Goal: Communication & Community: Answer question/provide support

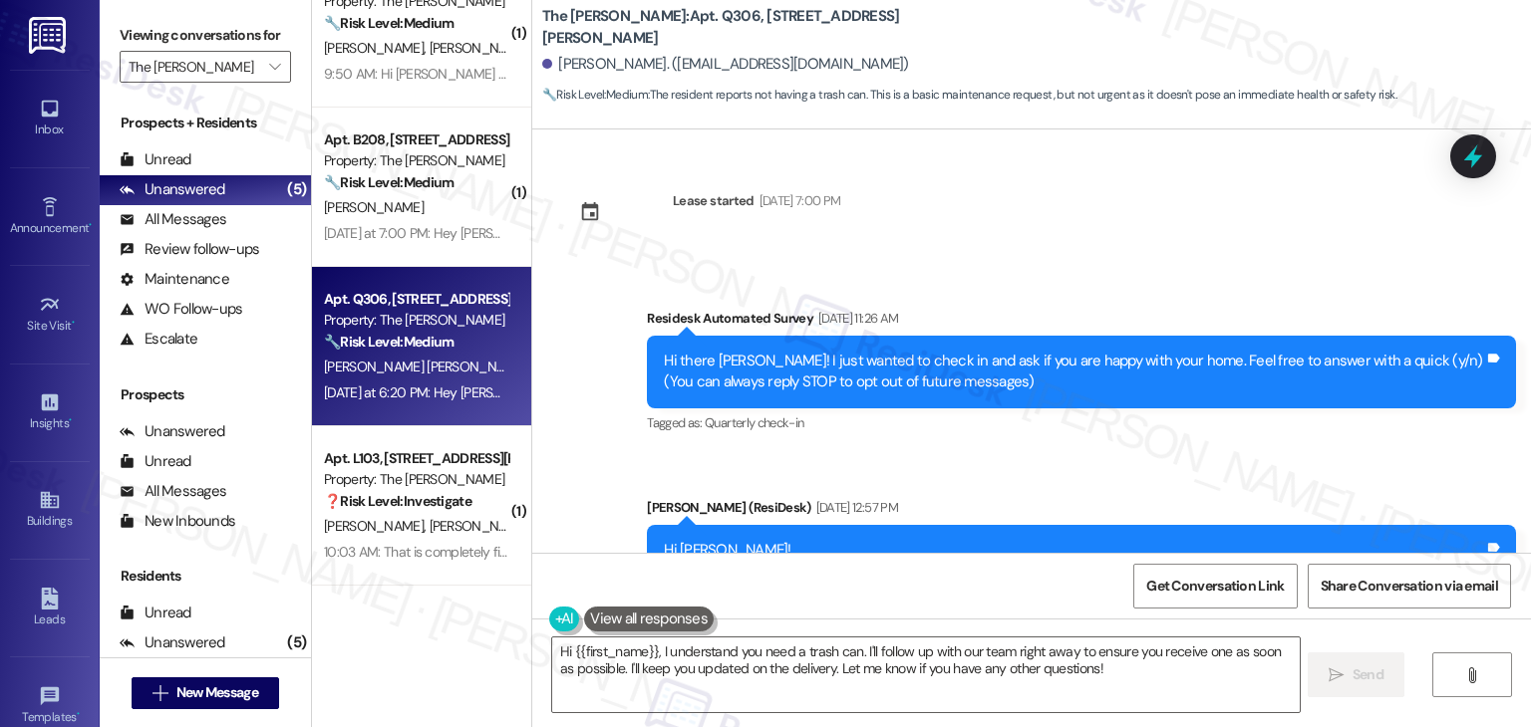
scroll to position [893, 0]
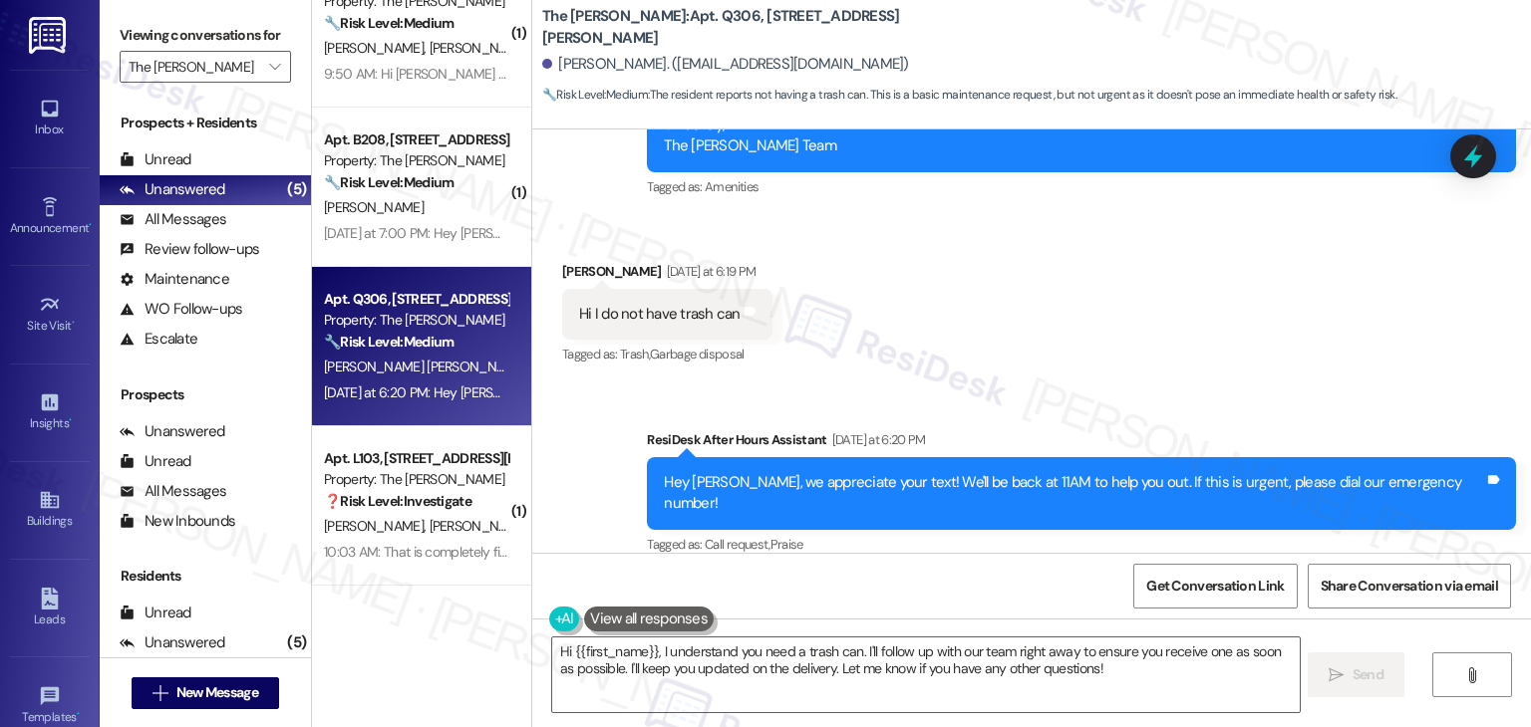
click at [704, 316] on div "Hi I do not have trash can" at bounding box center [659, 314] width 161 height 21
copy div "Hi I do not have trash can Tags and notes"
click at [1089, 345] on div "Received via SMS Monica Ramirez Garcia Yesterday at 6:19 PM Hi I do not have tr…" at bounding box center [1031, 300] width 998 height 168
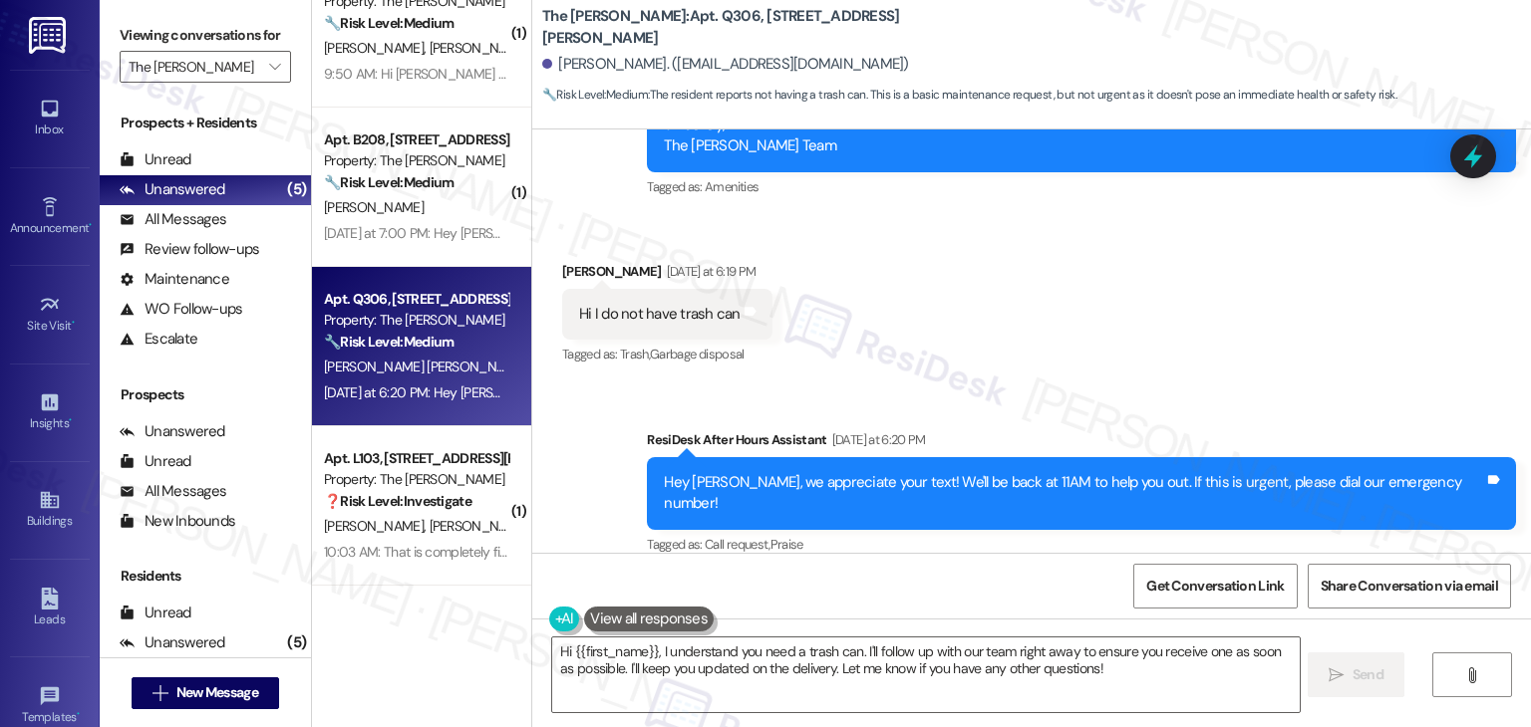
click at [1118, 351] on div "Received via SMS Monica Ramirez Garcia Yesterday at 6:19 PM Hi I do not have tr…" at bounding box center [1031, 300] width 998 height 168
click at [1004, 663] on textarea "Hi {{first_name}}, I understand you need a trash can. I'll follow up with our t…" at bounding box center [925, 675] width 746 height 75
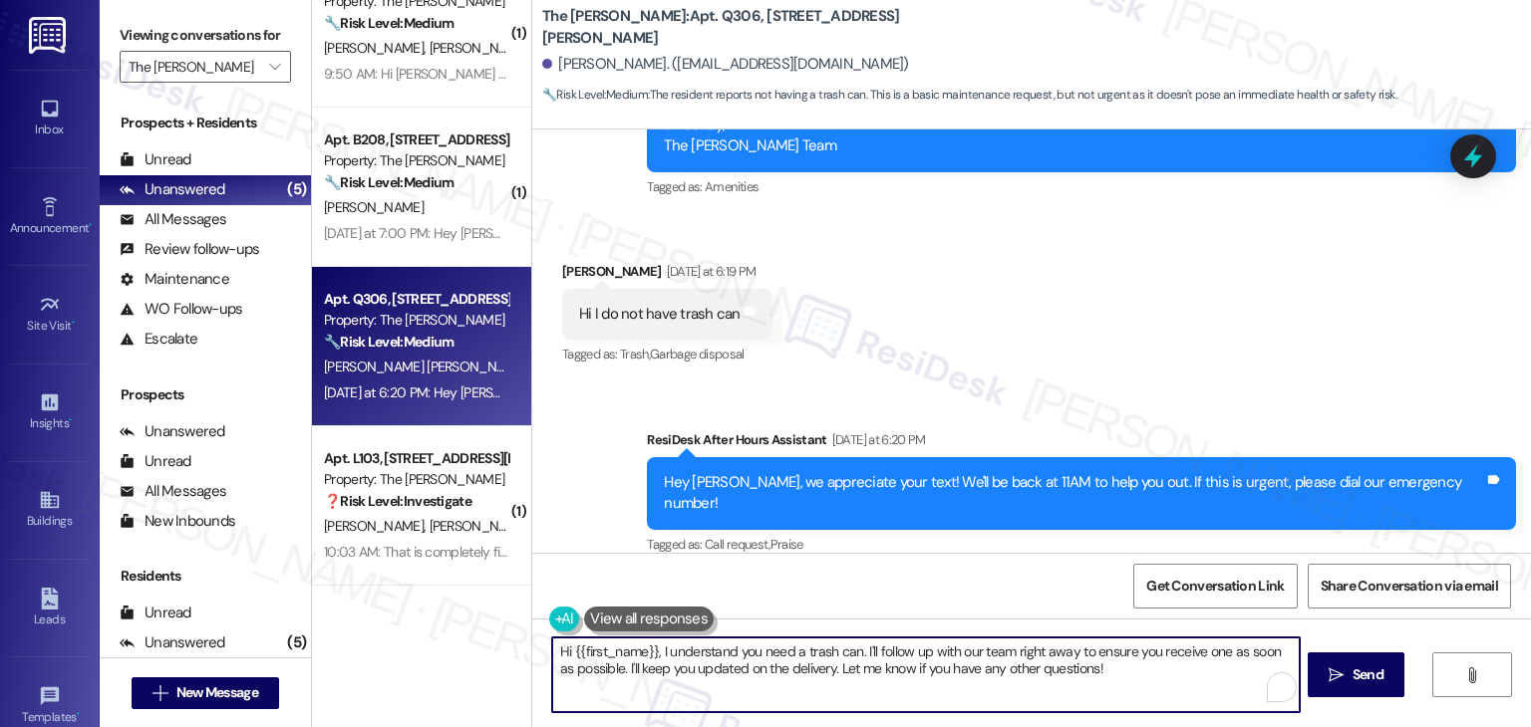
paste textarea "Monica, thanks for letting us know! Just to confirm, are you referring to a kit…"
type textarea "Hi Monica, thanks for letting us know! Just to confirm, are you referring to a …"
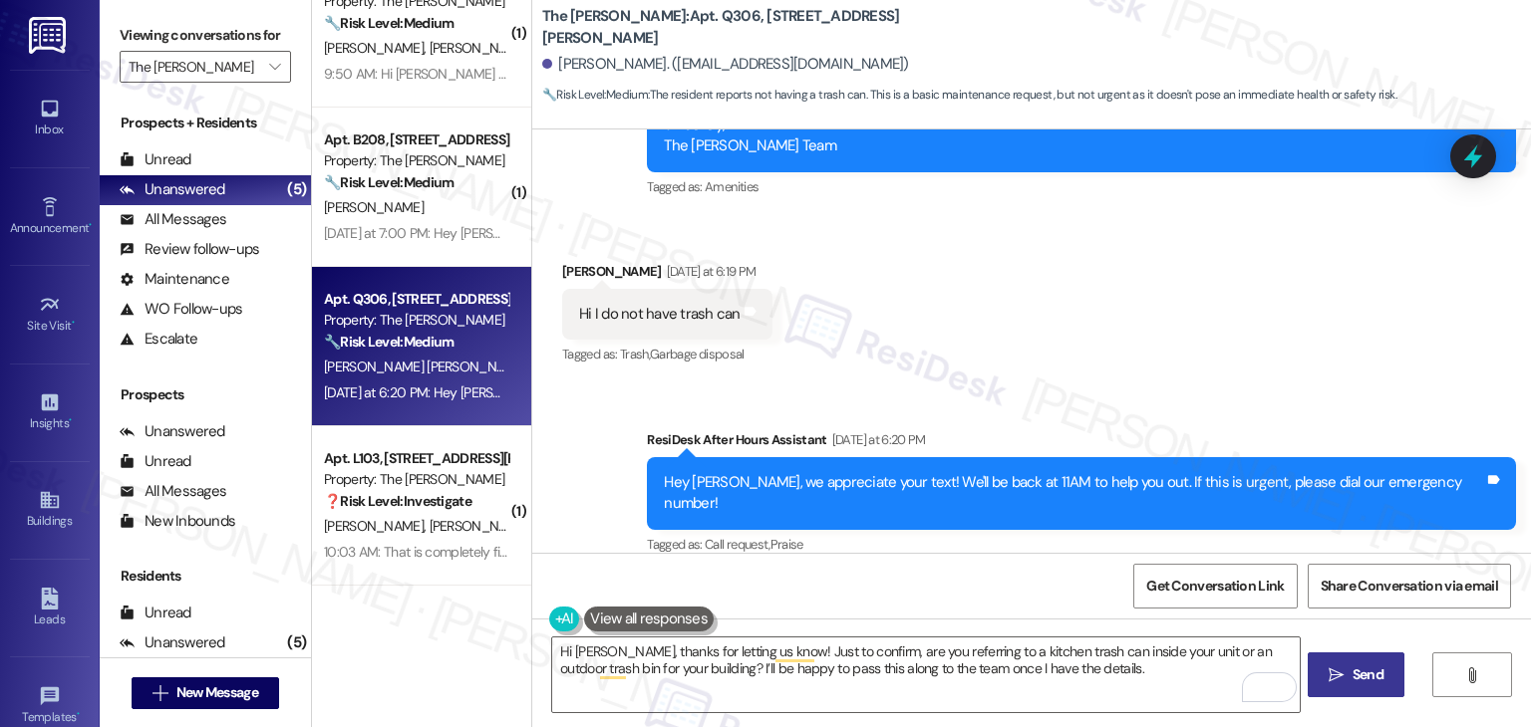
click at [1372, 684] on span "Send" at bounding box center [1367, 675] width 31 height 21
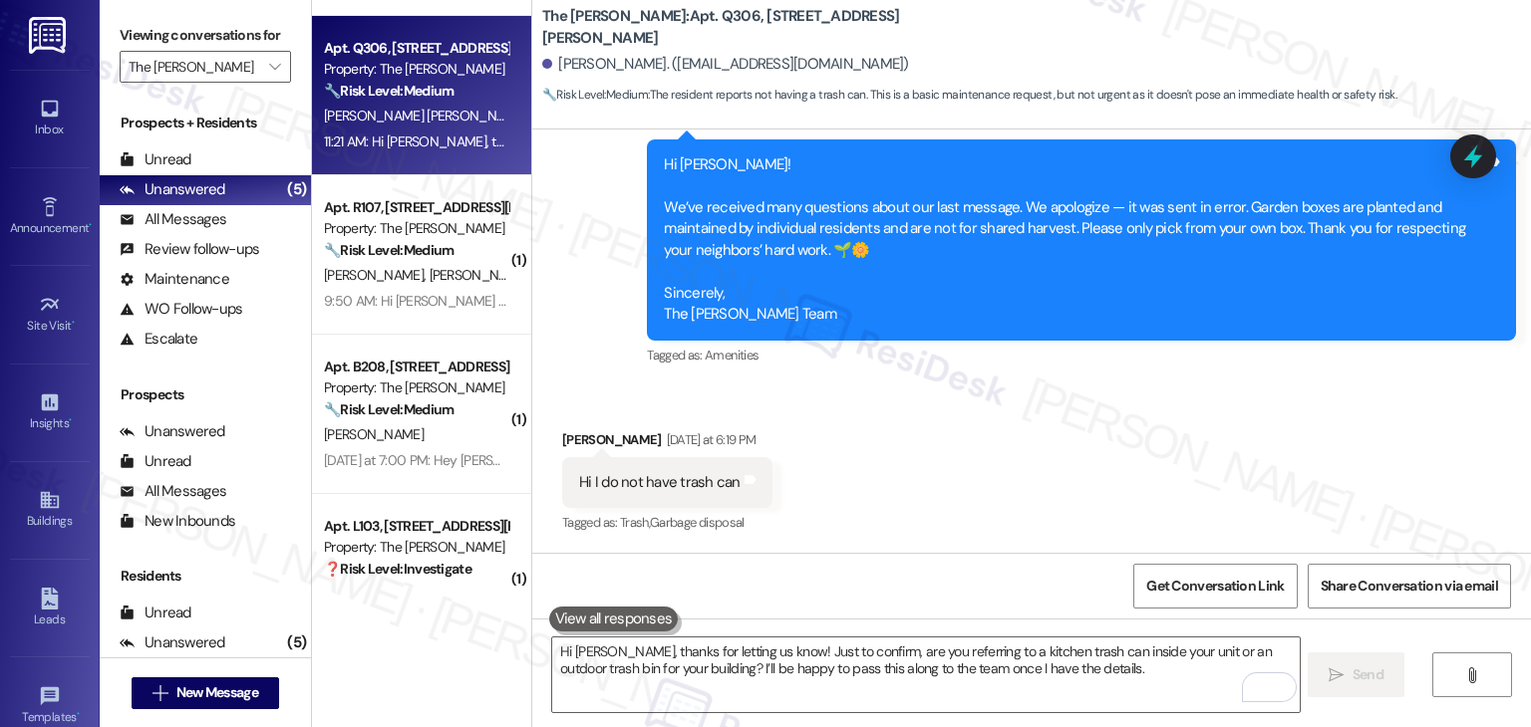
scroll to position [211, 0]
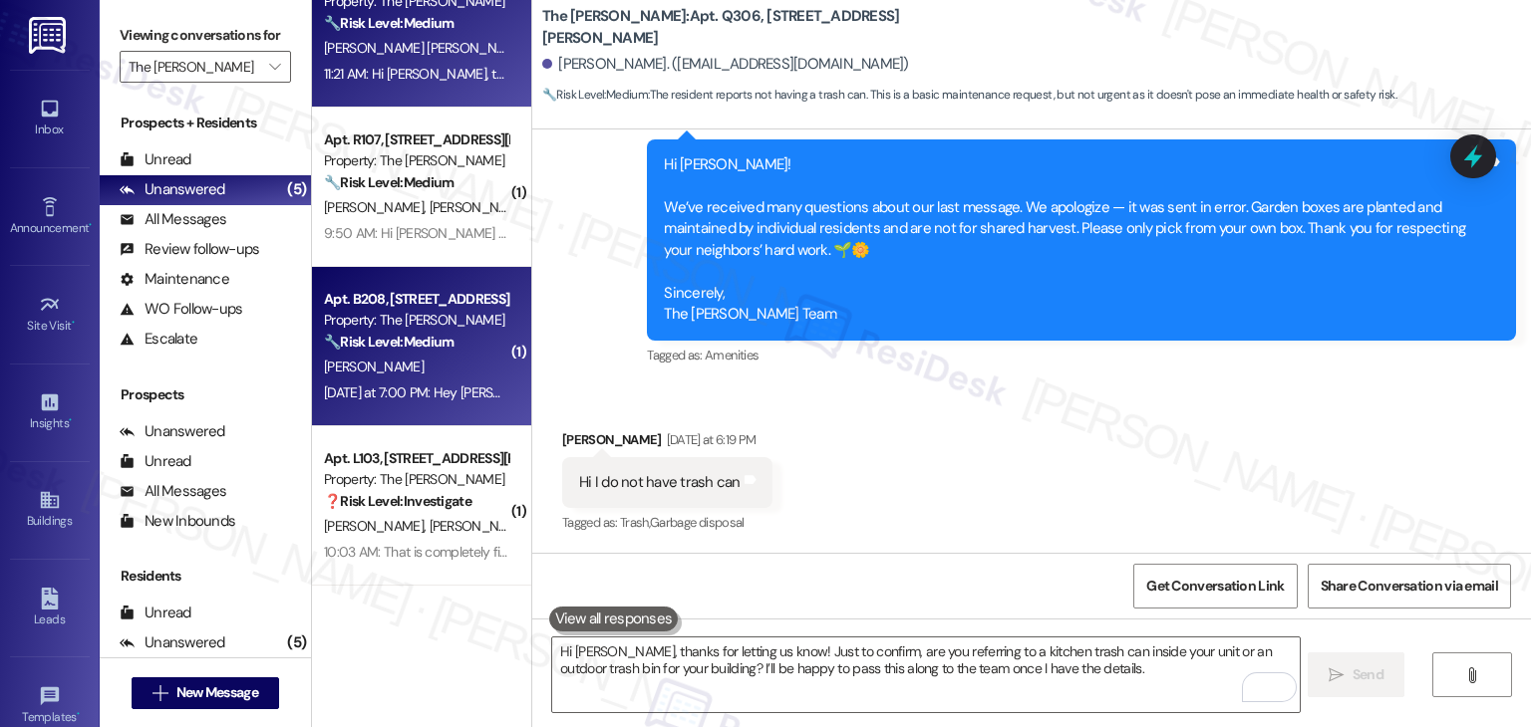
click at [464, 394] on div "Yesterday at 7:00 PM: Hey Lynne, we appreciate your text! We'll be back at 11AM…" at bounding box center [772, 393] width 897 height 18
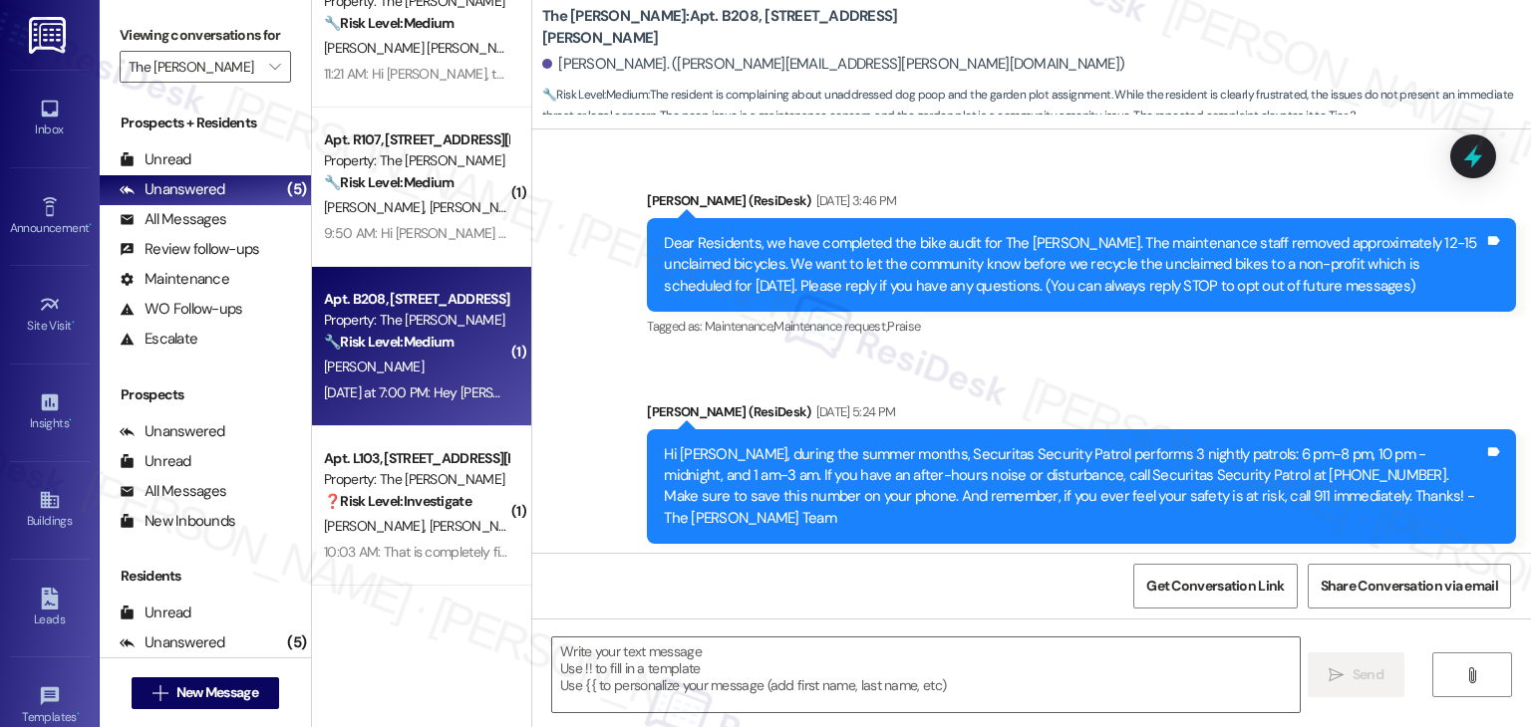
scroll to position [49128, 0]
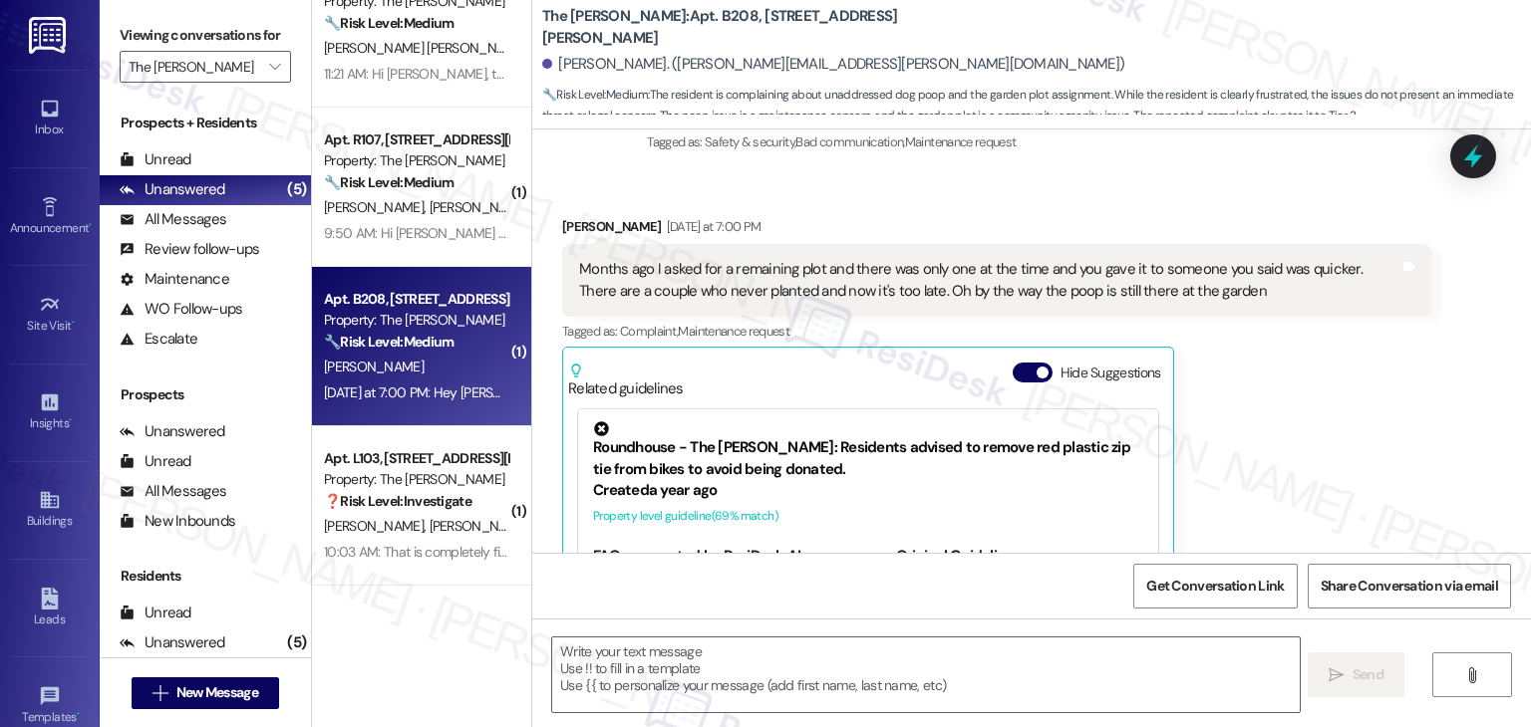
click at [1262, 368] on div "Lynne Collins Yesterday at 7:00 PM Months ago I asked for a remaining plot and …" at bounding box center [996, 456] width 869 height 480
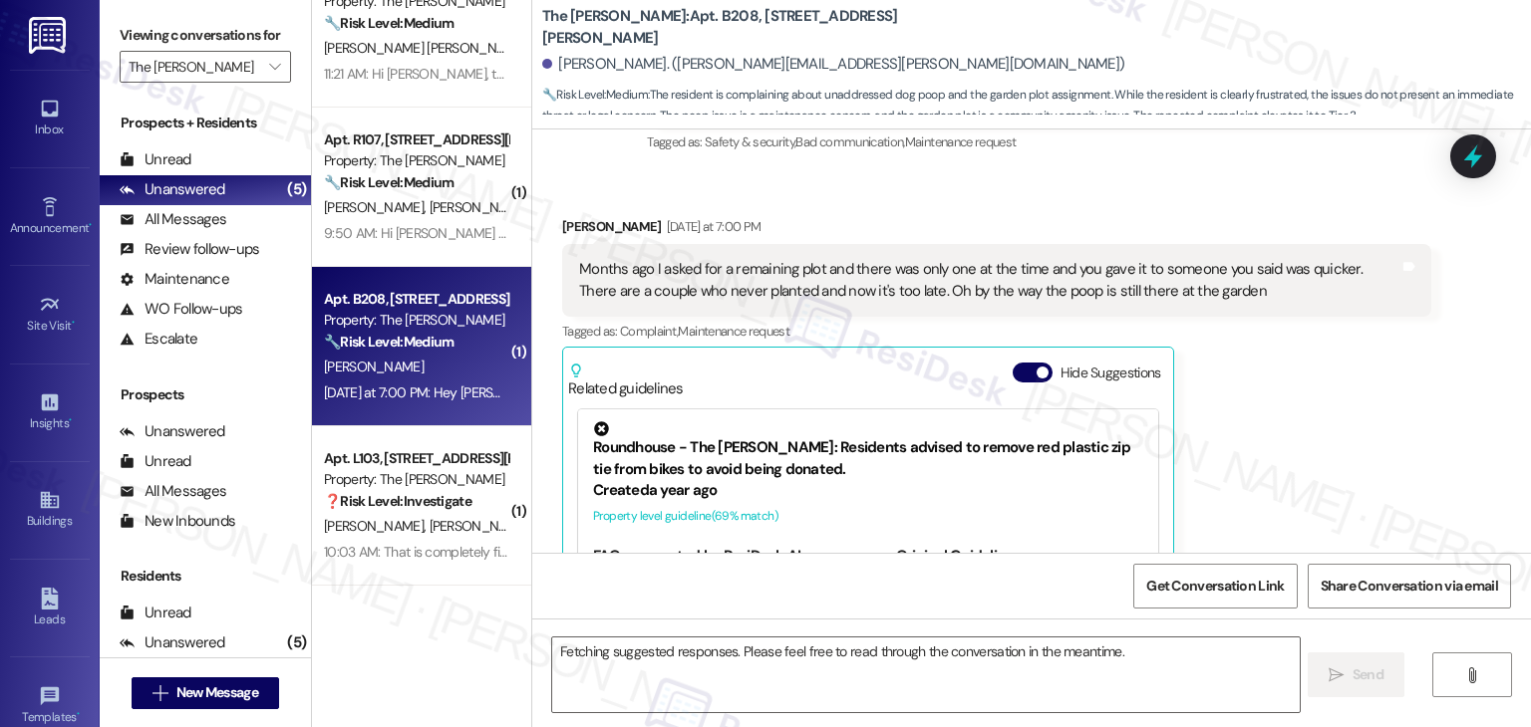
click at [1262, 368] on div "Lynne Collins Yesterday at 7:00 PM Months ago I asked for a remaining plot and …" at bounding box center [996, 456] width 869 height 480
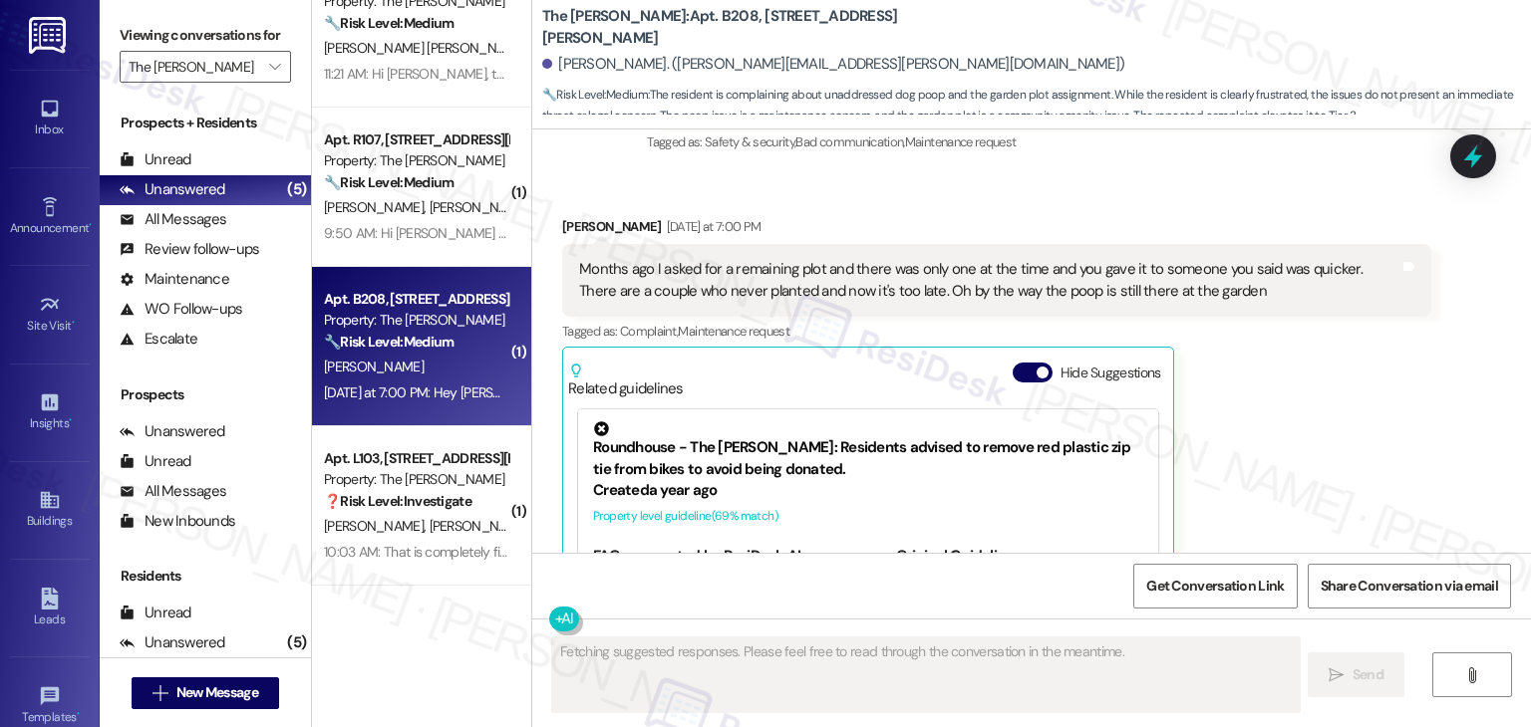
click at [1262, 368] on div "Lynne Collins Yesterday at 7:00 PM Months ago I asked for a remaining plot and …" at bounding box center [996, 456] width 869 height 480
click at [1262, 366] on div "Lynne Collins Yesterday at 7:00 PM Months ago I asked for a remaining plot and …" at bounding box center [996, 456] width 869 height 480
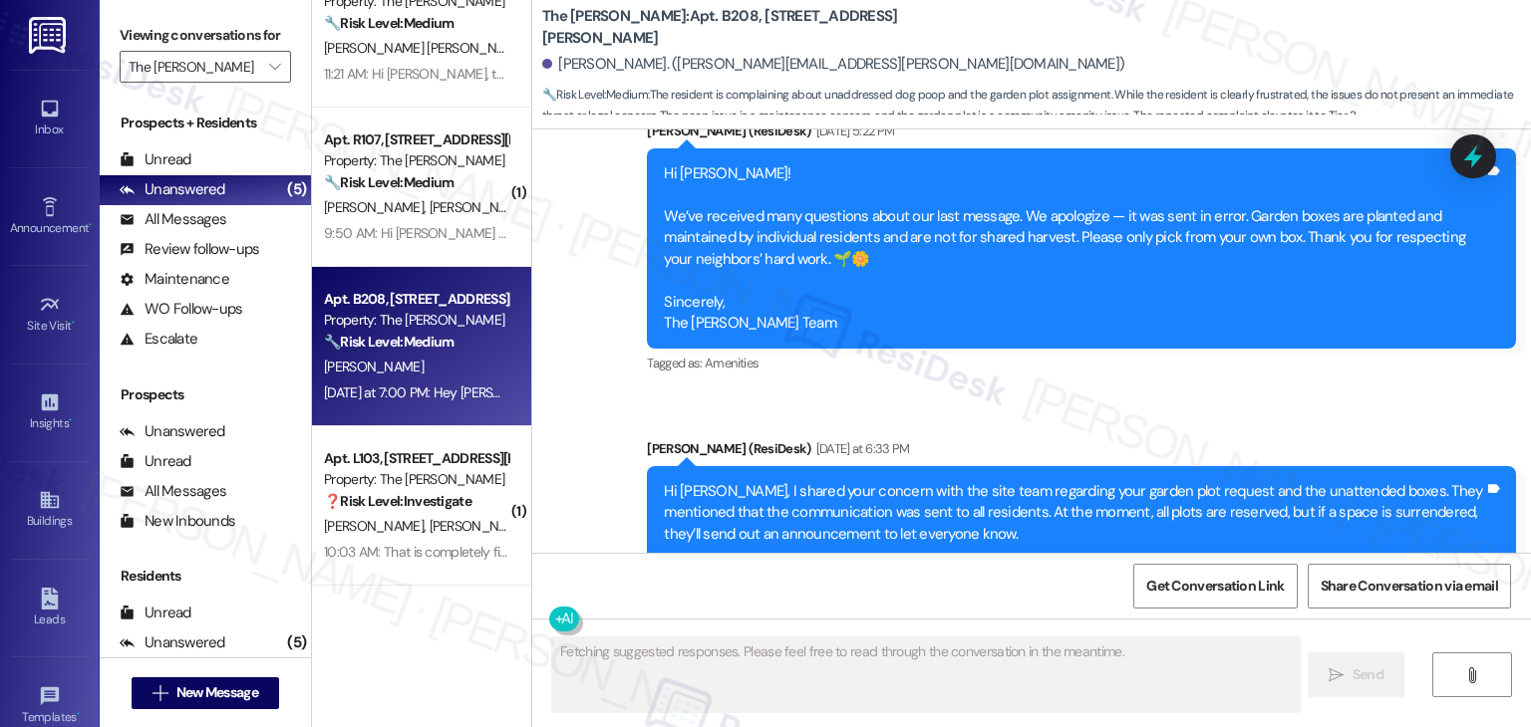
scroll to position [48729, 0]
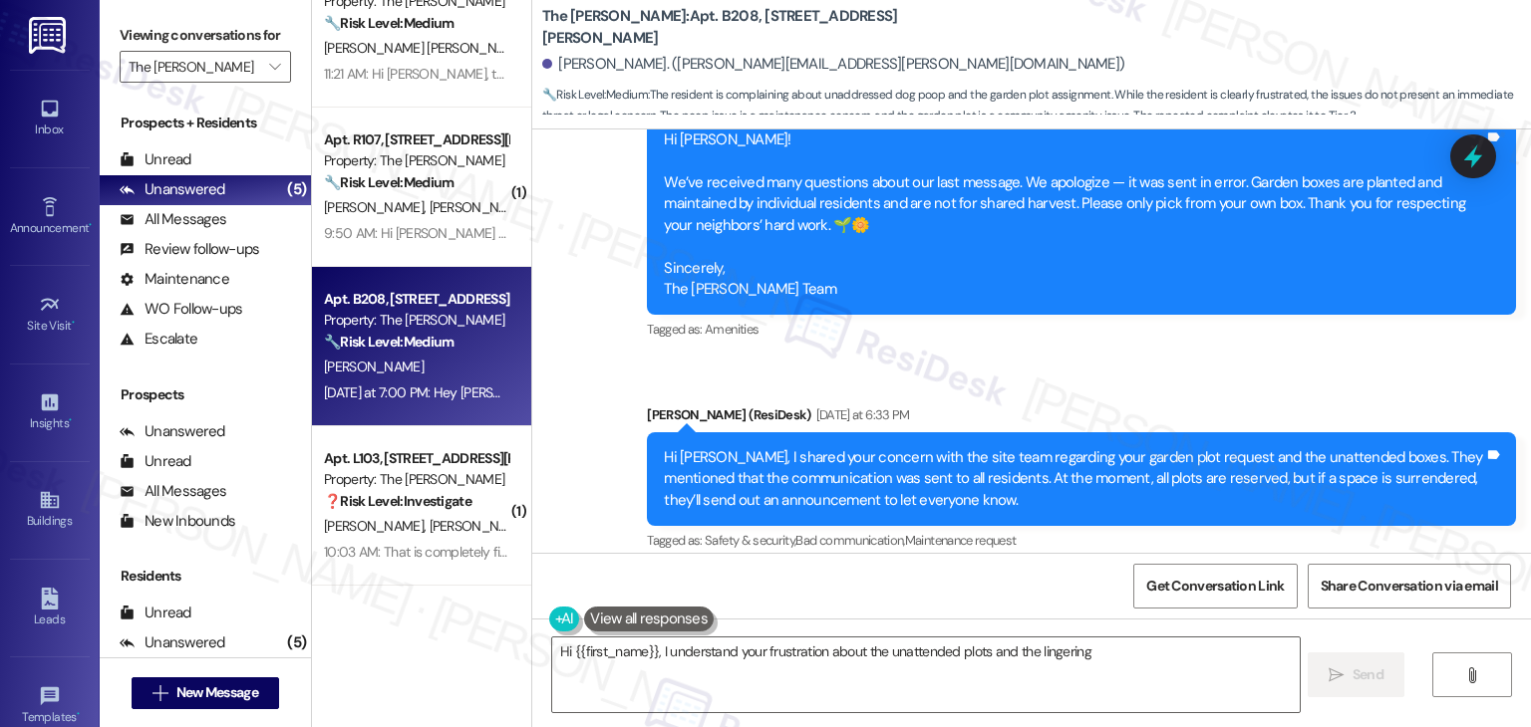
click at [1285, 600] on div "Received via SMS Lynne Collins Yesterday at 7:00 PM Months ago I asked for a re…" at bounding box center [996, 709] width 899 height 219
click at [1287, 615] on div "Lynne Collins Yesterday at 7:00 PM Months ago I asked for a remaining plot and …" at bounding box center [996, 709] width 869 height 189
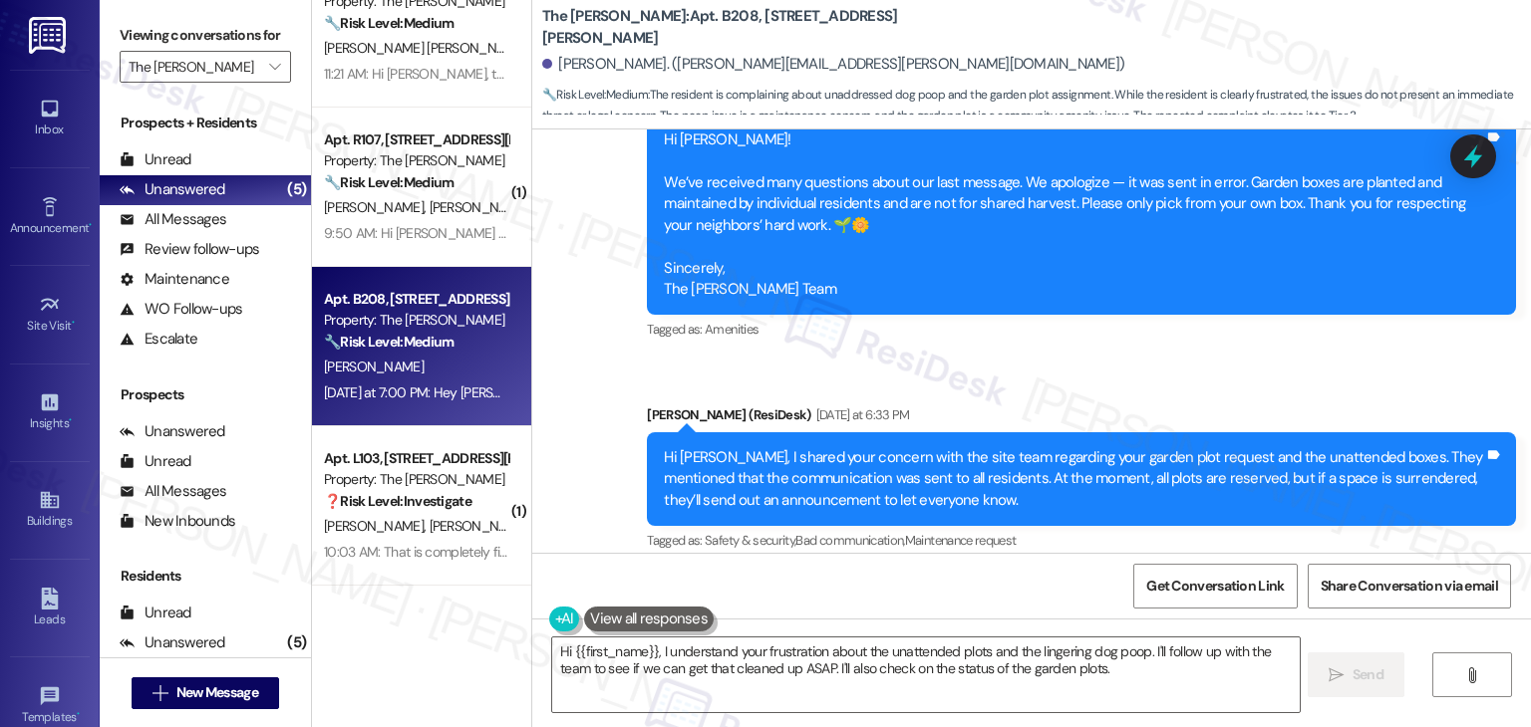
click at [1287, 615] on div "Lynne Collins Yesterday at 7:00 PM Months ago I asked for a remaining plot and …" at bounding box center [996, 709] width 869 height 189
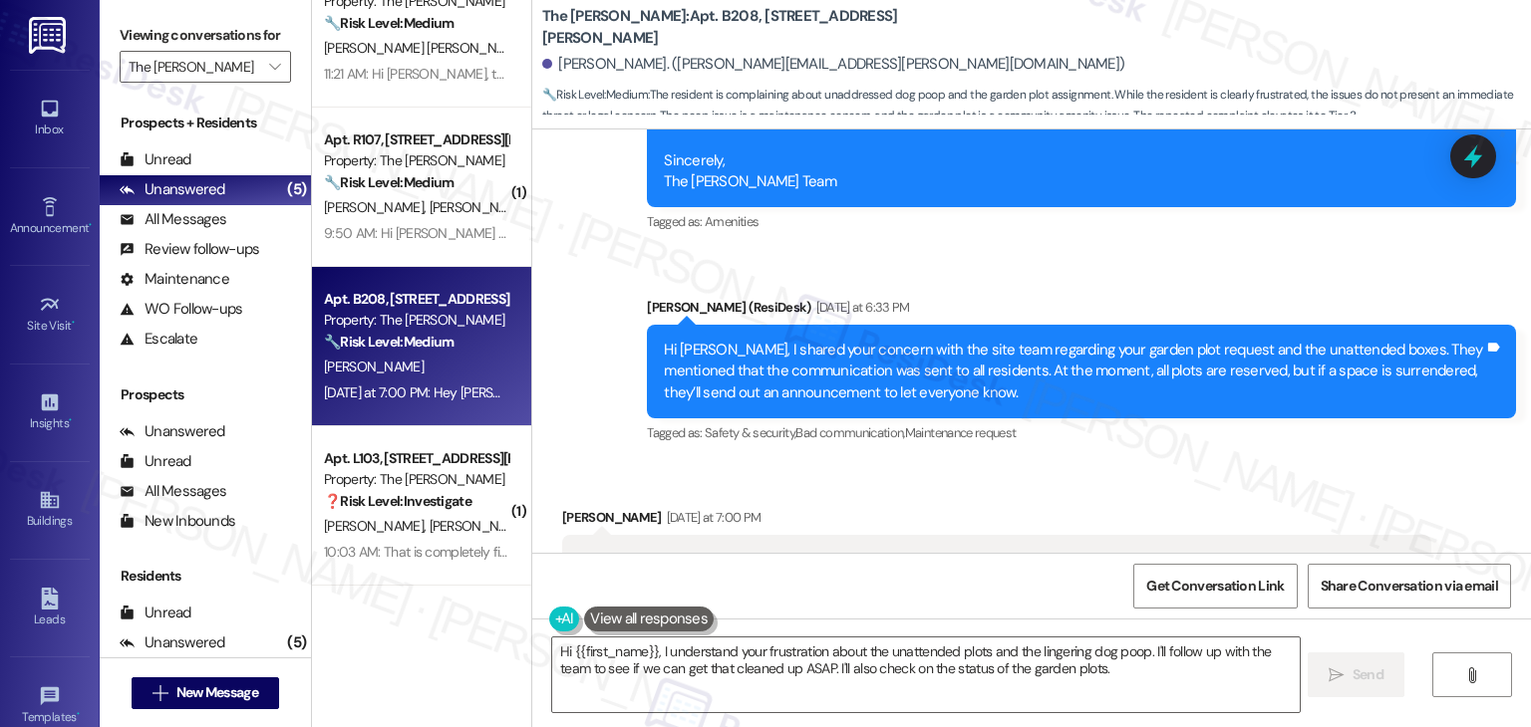
click at [878, 550] on div "Months ago I asked for a remaining plot and there was only one at the time and …" at bounding box center [989, 571] width 820 height 43
copy div "Months ago I asked for a remaining plot and there was only one at the time and …"
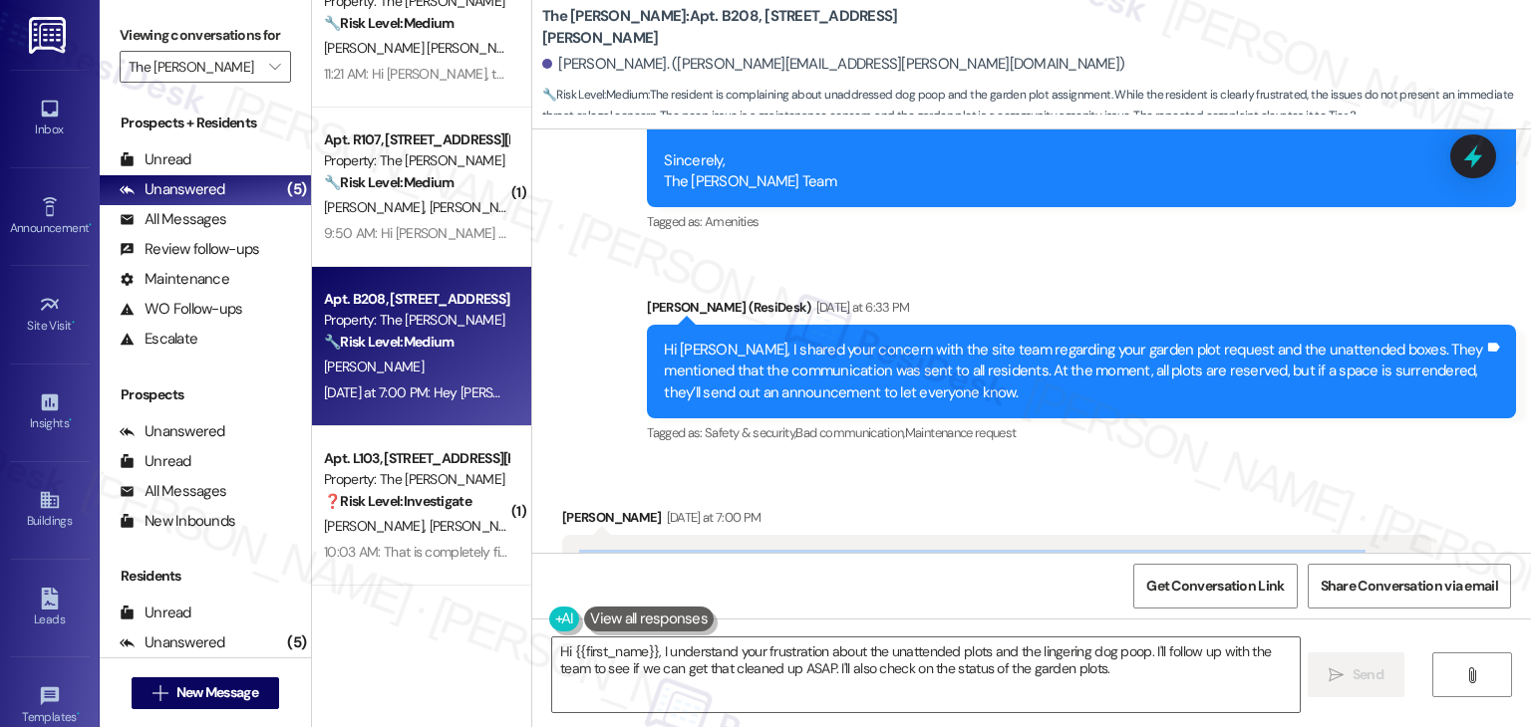
scroll to position [48737, 0]
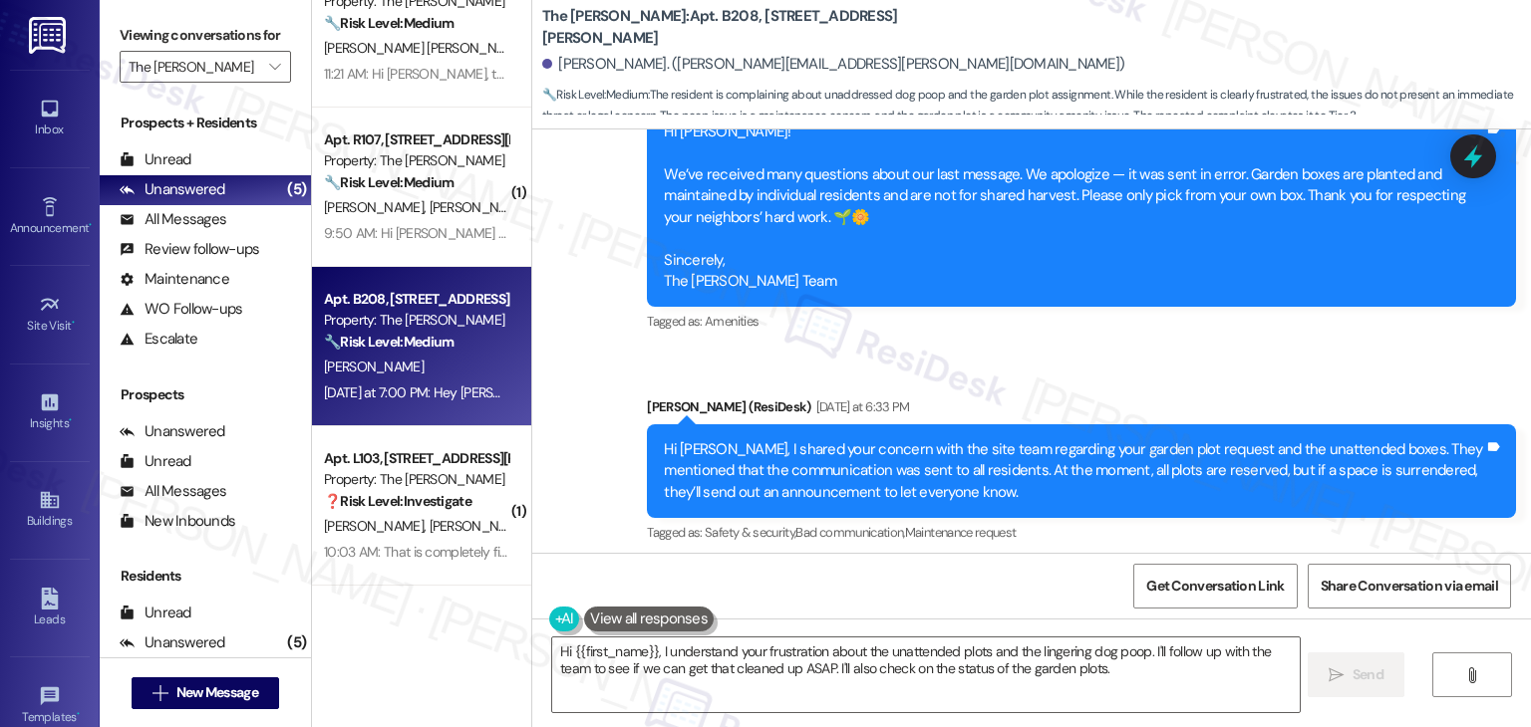
click at [1240, 607] on div "Lynne Collins Yesterday at 7:00 PM Months ago I asked for a remaining plot and …" at bounding box center [996, 701] width 869 height 189
click at [1060, 650] on div "Months ago I asked for a remaining plot and there was only one at the time and …" at bounding box center [989, 671] width 820 height 43
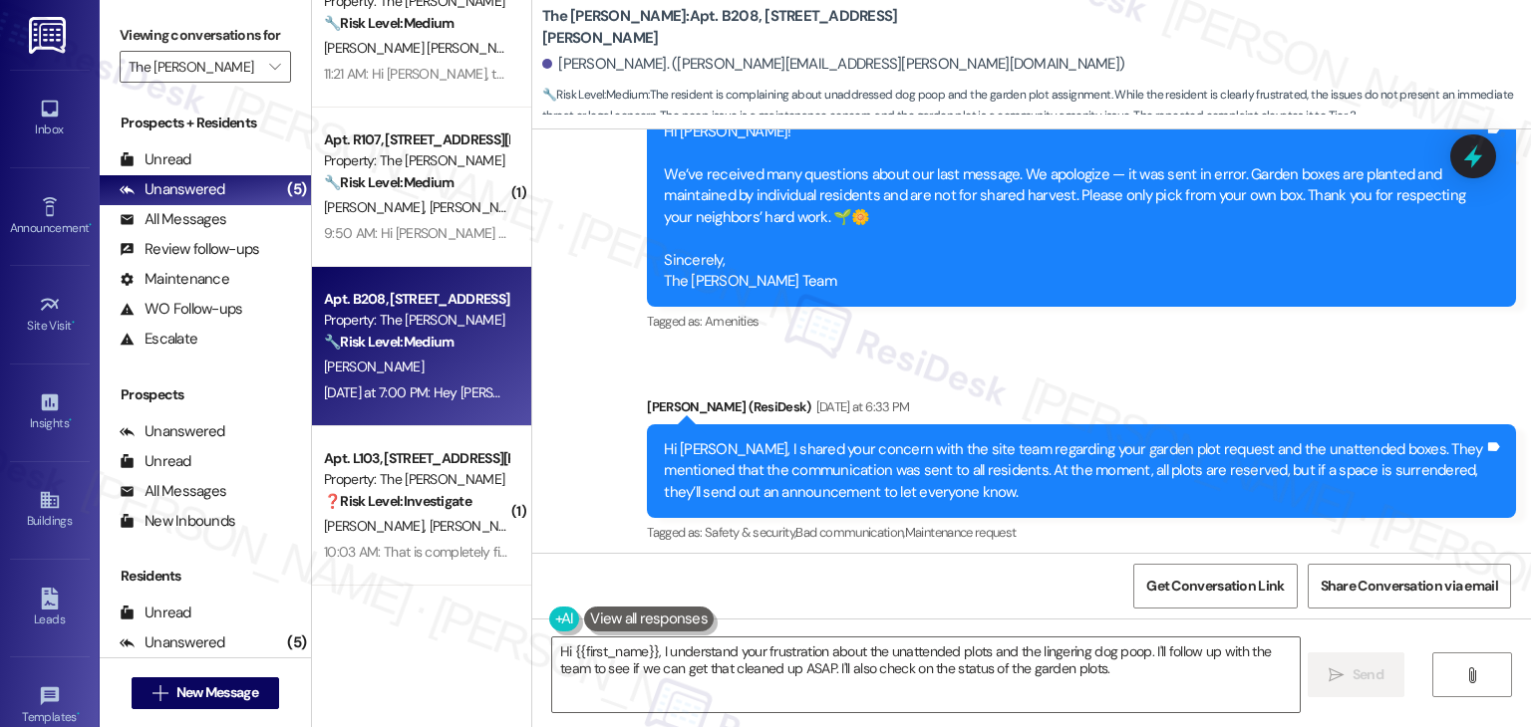
copy div "Months ago I asked for a remaining plot and there was only one at the time and …"
click at [1283, 607] on div "Lynne Collins Yesterday at 7:00 PM Months ago I asked for a remaining plot and …" at bounding box center [996, 701] width 869 height 189
click at [1004, 650] on div "Months ago I asked for a remaining plot and there was only one at the time and …" at bounding box center [989, 671] width 820 height 43
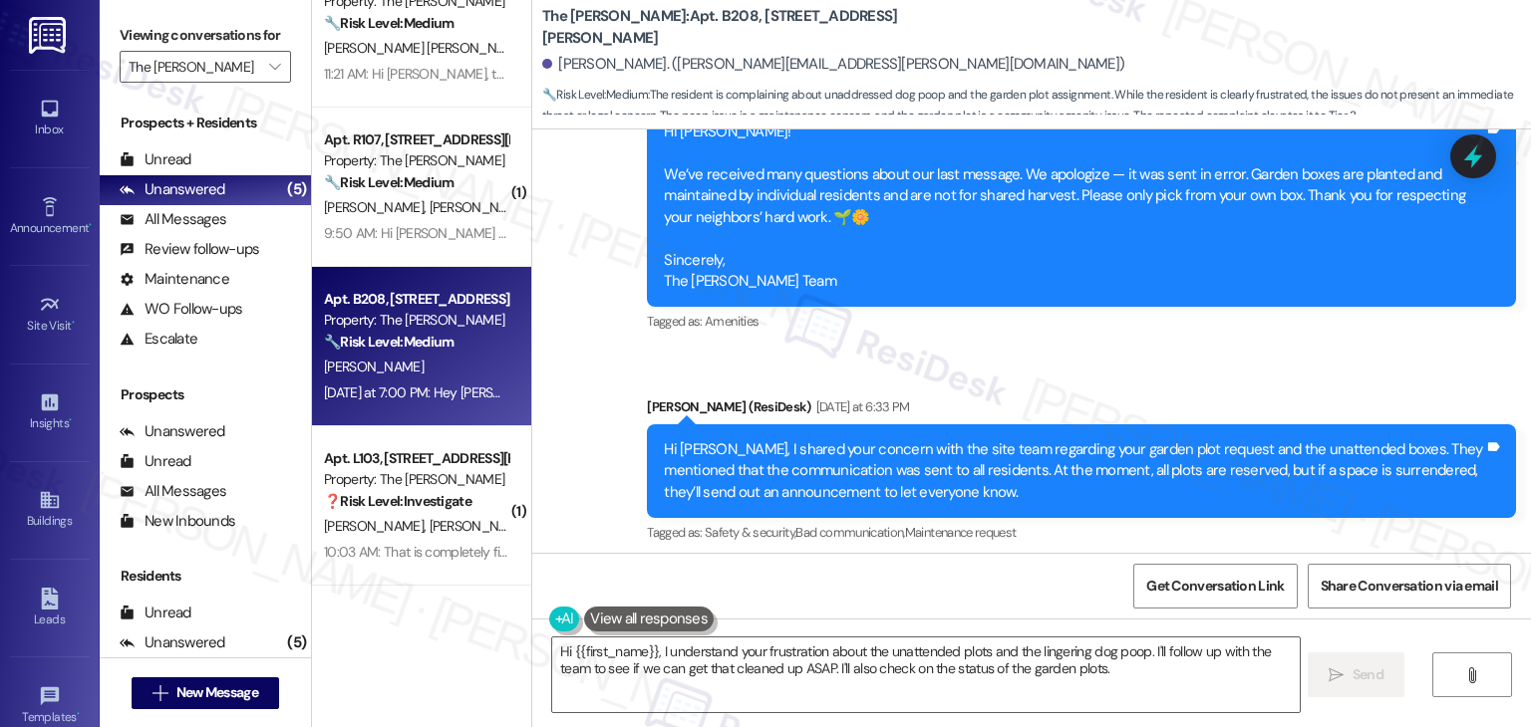
copy div "Months ago I asked for a remaining plot and there was only one at the time and …"
click at [1275, 607] on div "Lynne Collins Yesterday at 7:00 PM Months ago I asked for a remaining plot and …" at bounding box center [996, 701] width 869 height 189
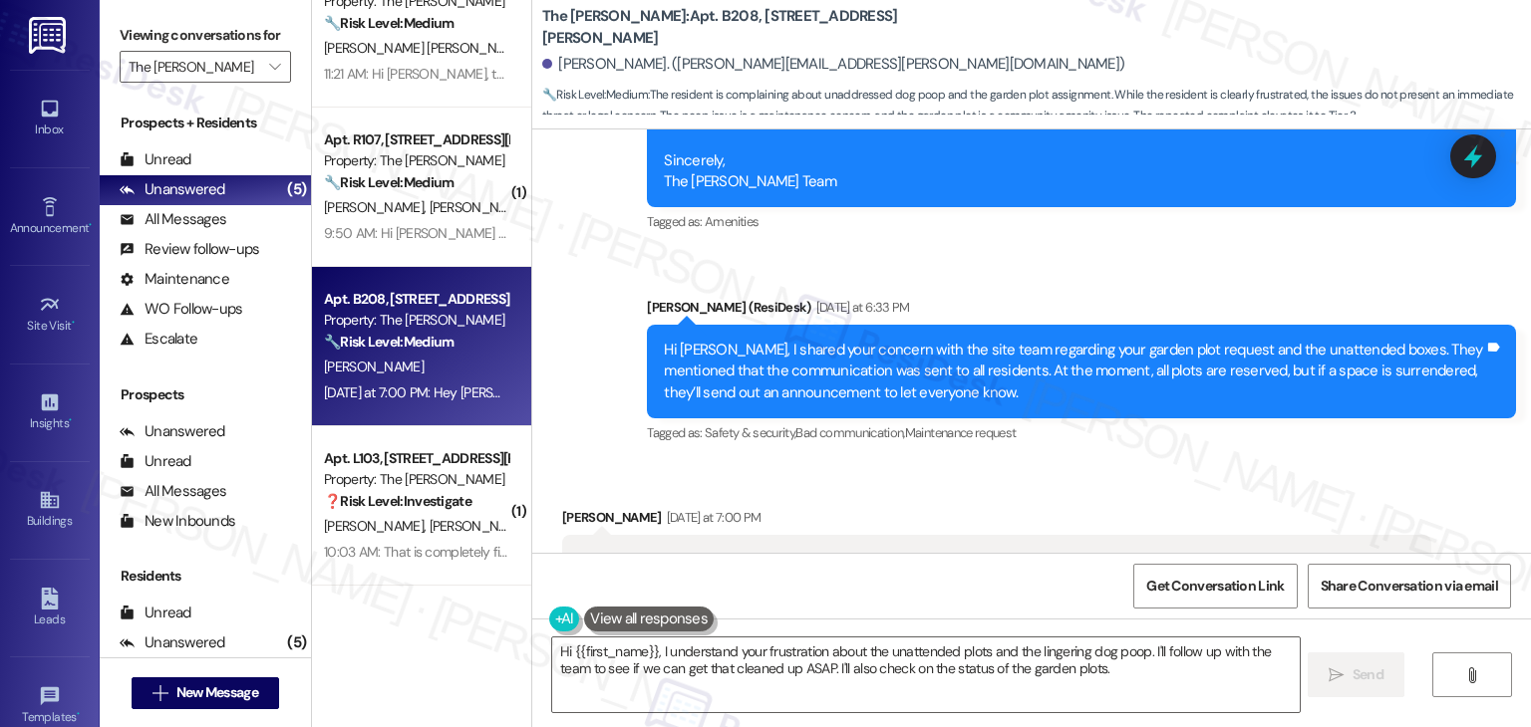
click at [1355, 507] on div "Lynne Collins Yesterday at 7:00 PM Months ago I asked for a remaining plot and …" at bounding box center [996, 601] width 869 height 189
click at [1351, 507] on div "Lynne Collins Yesterday at 7:00 PM Months ago I asked for a remaining plot and …" at bounding box center [996, 601] width 869 height 189
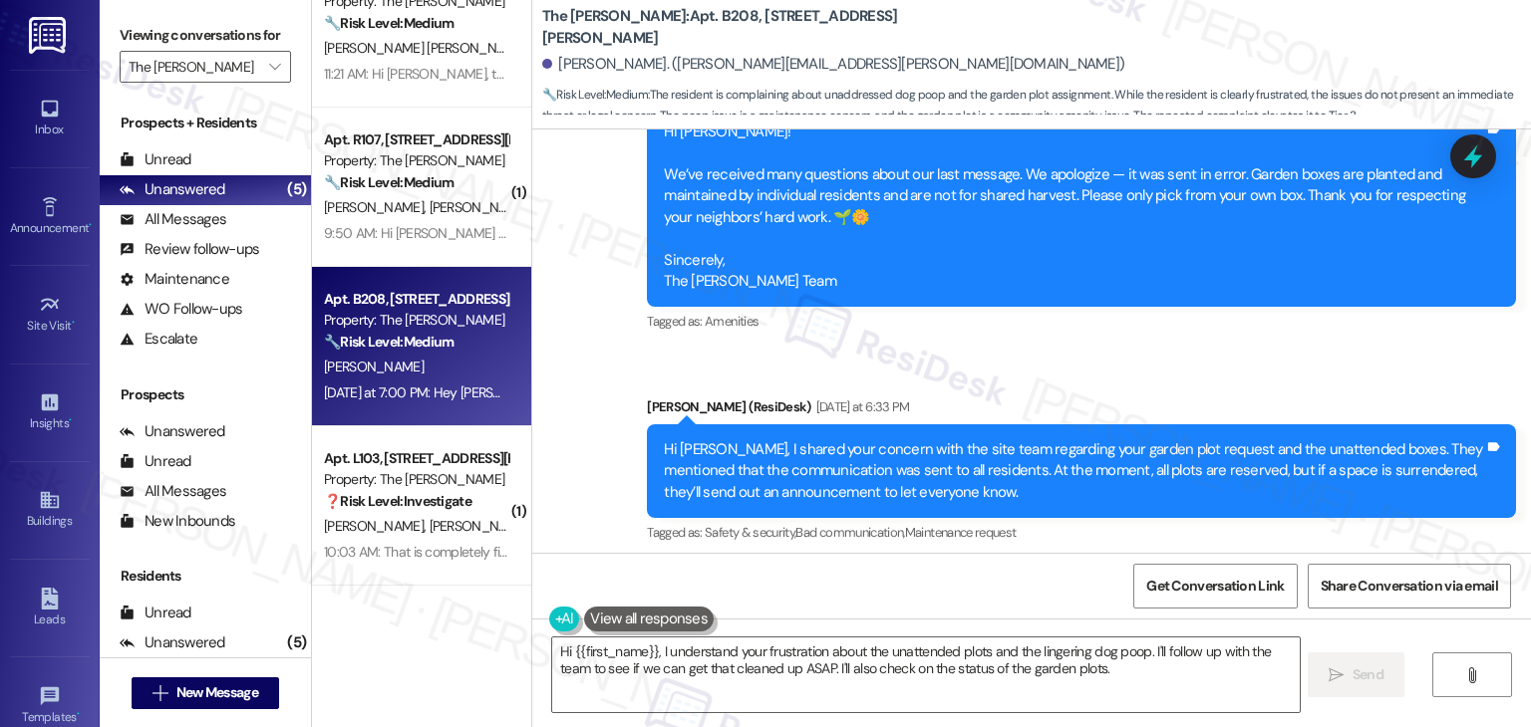
scroll to position [48538, 0]
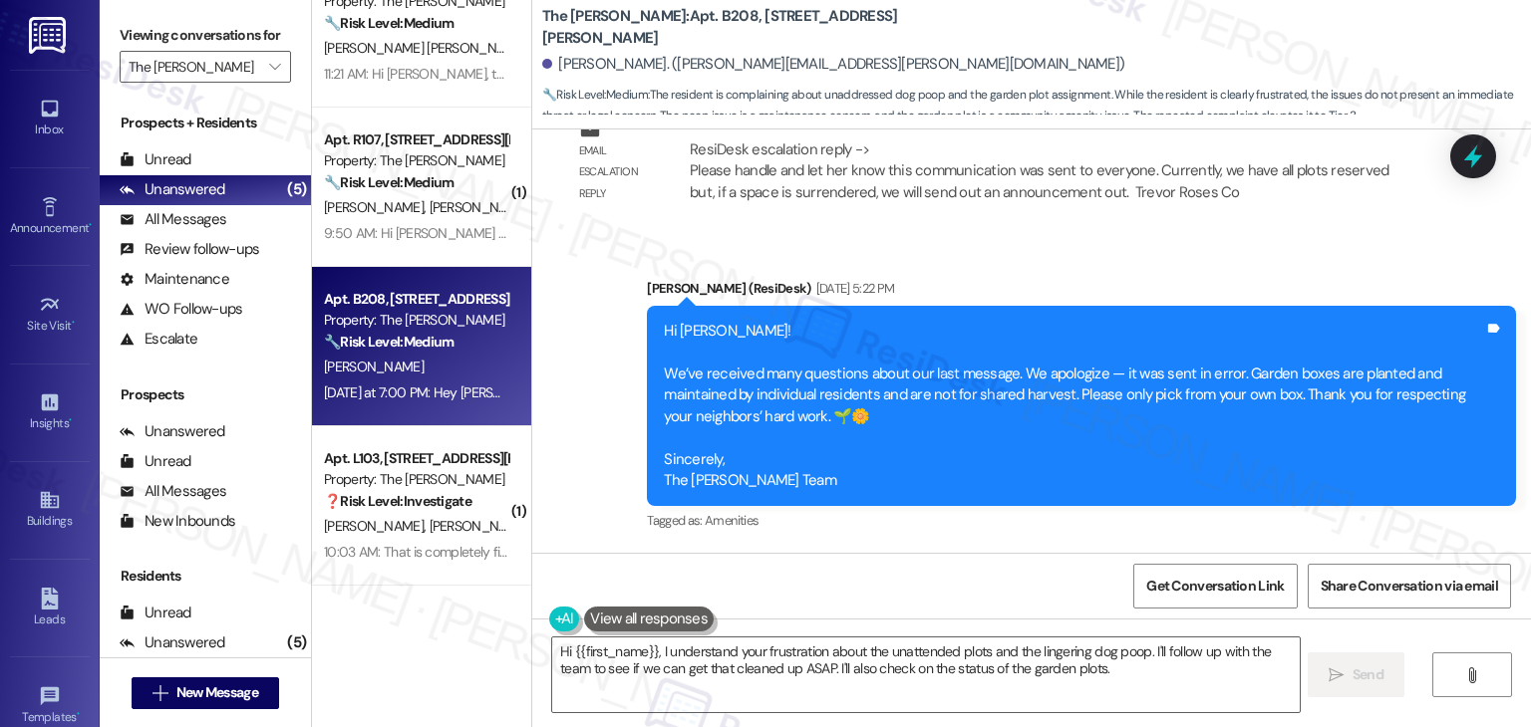
click at [1018, 639] on div "Hi [PERSON_NAME], I shared your concern with the site team regarding your garde…" at bounding box center [1074, 671] width 820 height 64
copy div "Hi Lynne, I shared your concern with the site team regarding your garden plot r…"
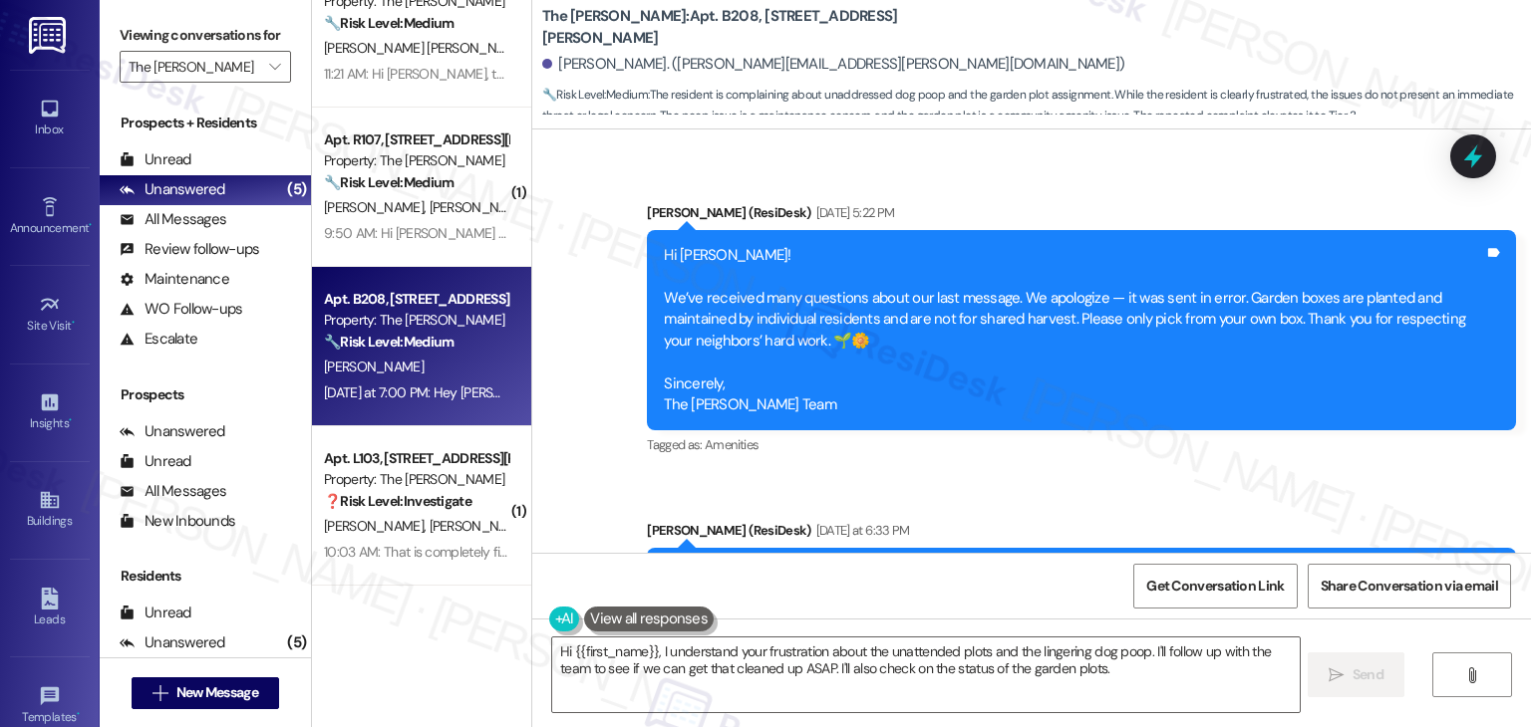
scroll to position [48737, 0]
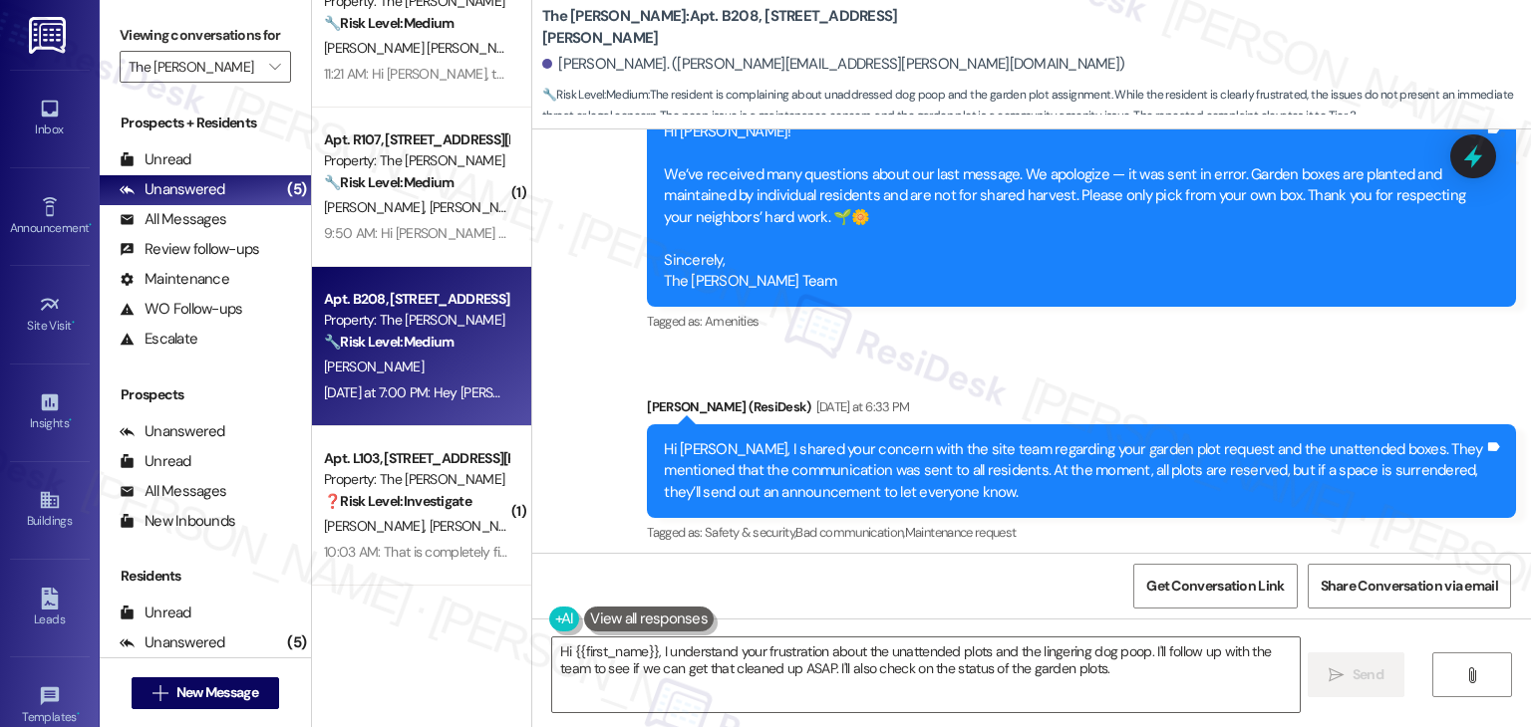
click at [901, 650] on div "Months ago I asked for a remaining plot and there was only one at the time and …" at bounding box center [989, 671] width 820 height 43
copy div "Months ago I asked for a remaining plot and there was only one at the time and …"
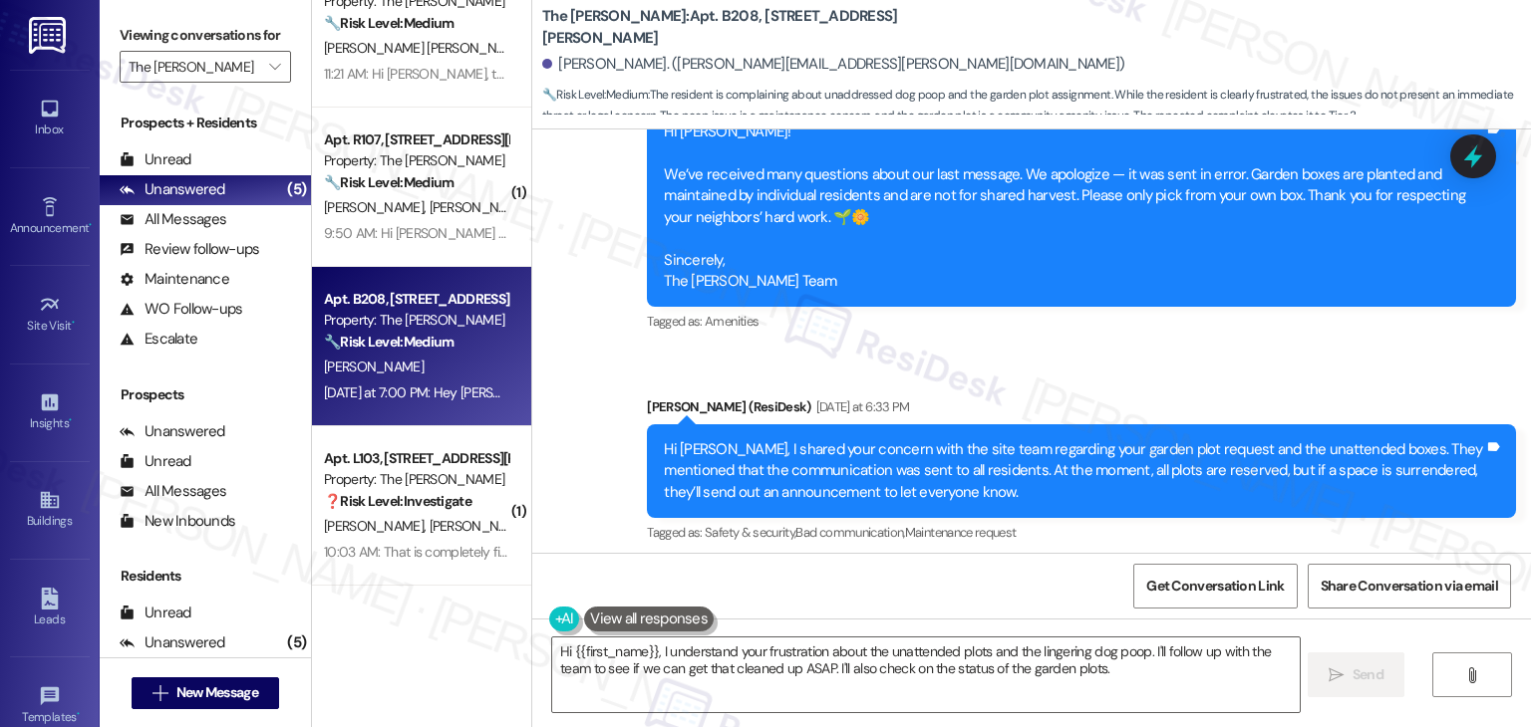
click at [1293, 607] on div "Lynne Collins Yesterday at 7:00 PM Months ago I asked for a remaining plot and …" at bounding box center [996, 701] width 869 height 189
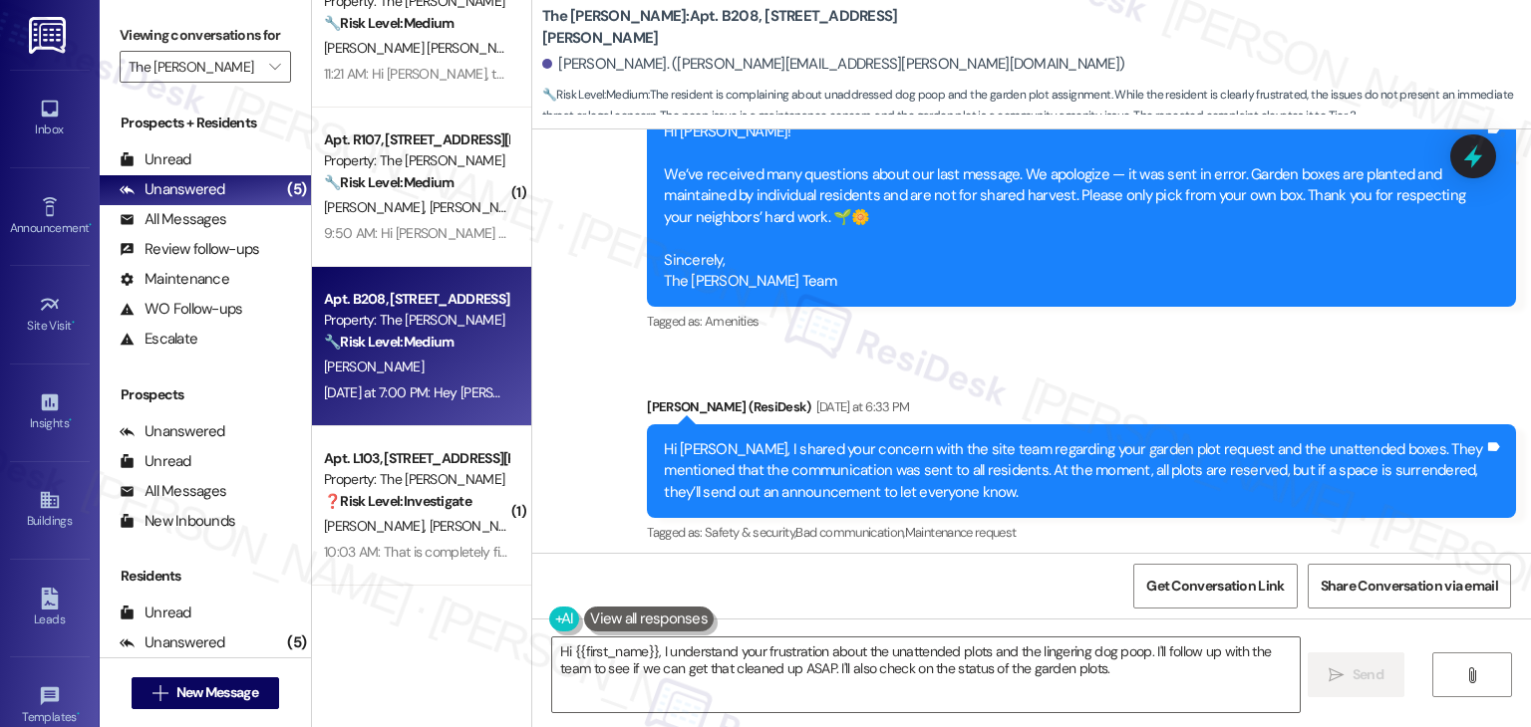
click at [1293, 607] on div "Lynne Collins Yesterday at 7:00 PM Months ago I asked for a remaining plot and …" at bounding box center [996, 701] width 869 height 189
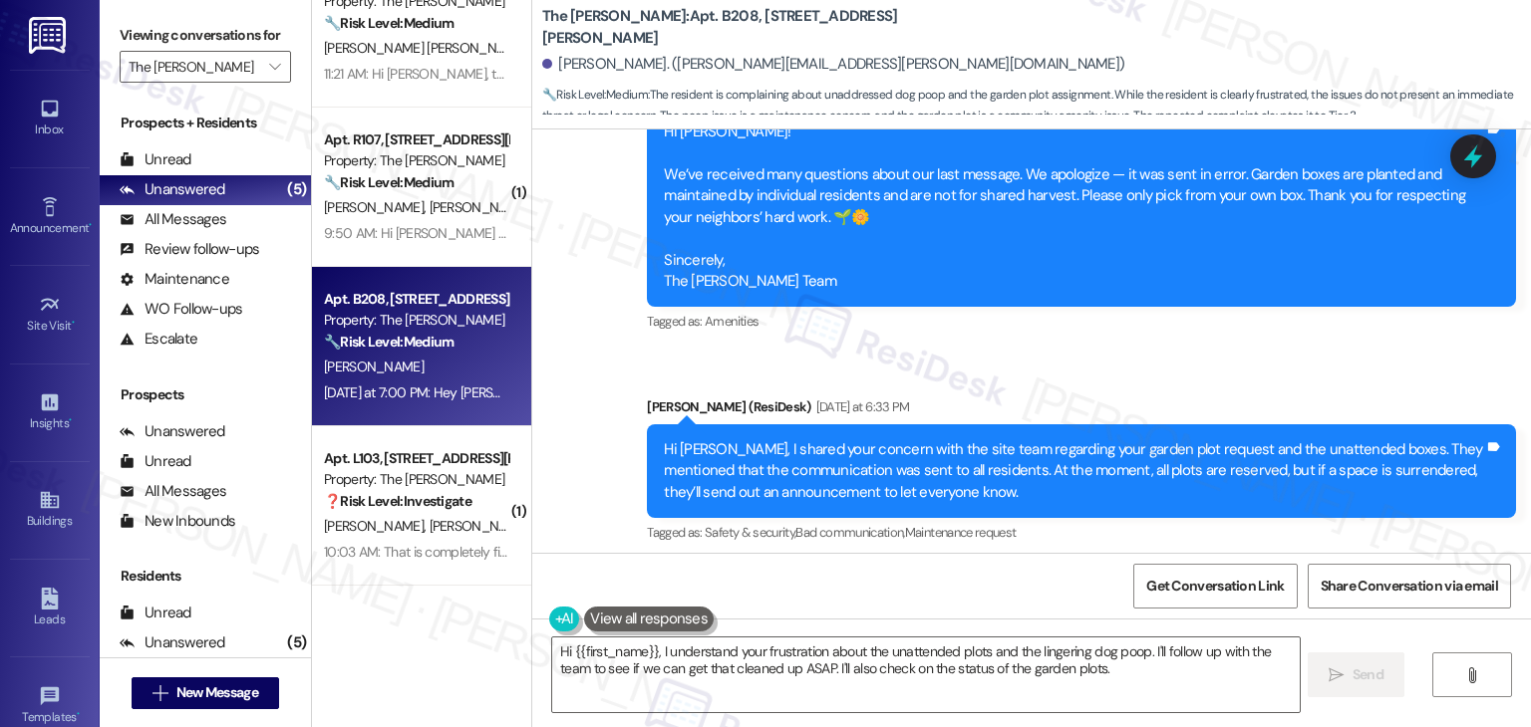
click at [1293, 607] on div "Lynne Collins Yesterday at 7:00 PM Months ago I asked for a remaining plot and …" at bounding box center [996, 701] width 869 height 189
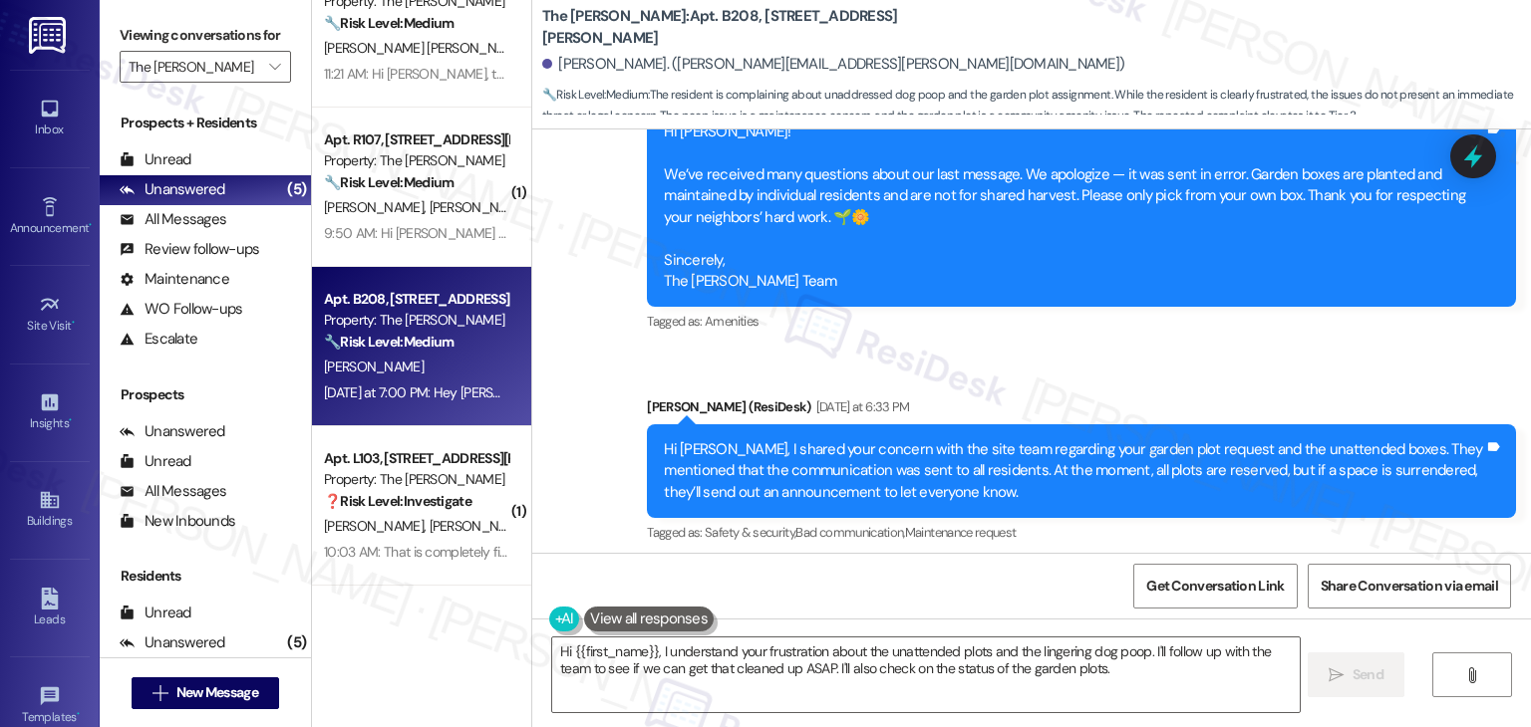
click at [1293, 607] on div "Lynne Collins Yesterday at 7:00 PM Months ago I asked for a remaining plot and …" at bounding box center [996, 701] width 869 height 189
click at [1289, 607] on div "Lynne Collins Yesterday at 7:00 PM Months ago I asked for a remaining plot and …" at bounding box center [996, 701] width 869 height 189
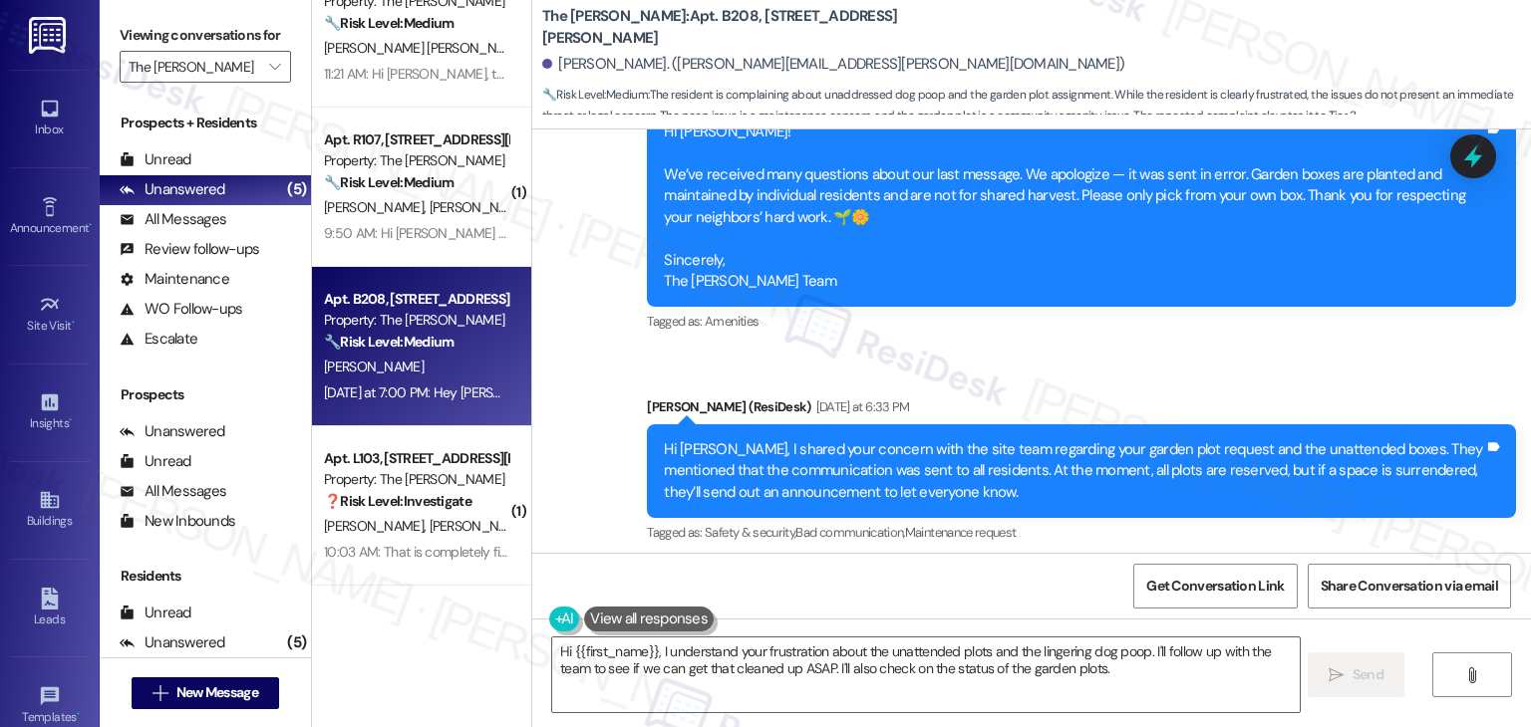
click at [1289, 607] on div "Lynne Collins Yesterday at 7:00 PM Months ago I asked for a remaining plot and …" at bounding box center [996, 701] width 869 height 189
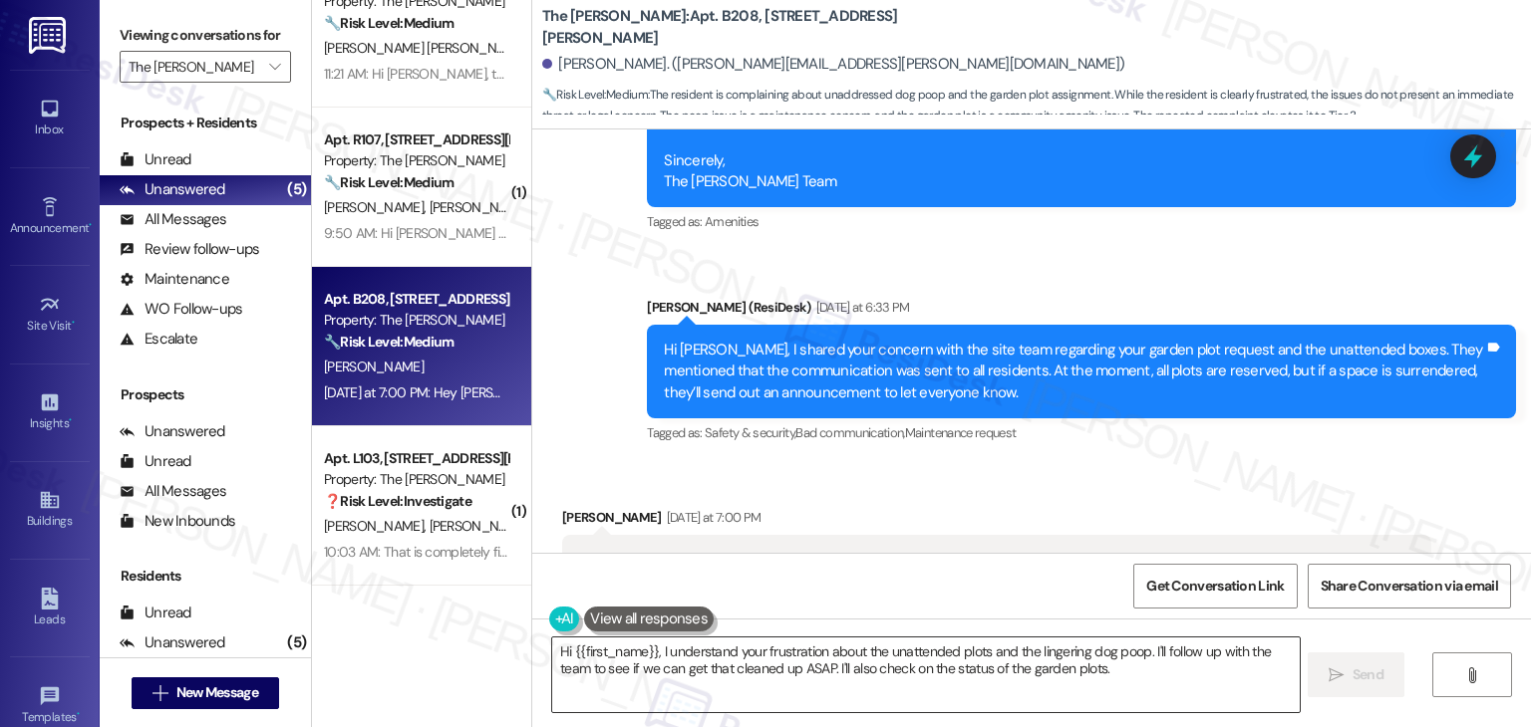
click at [781, 664] on textarea "Hi {{first_name}}, I understand your frustration about the unattended plots and…" at bounding box center [925, 675] width 746 height 75
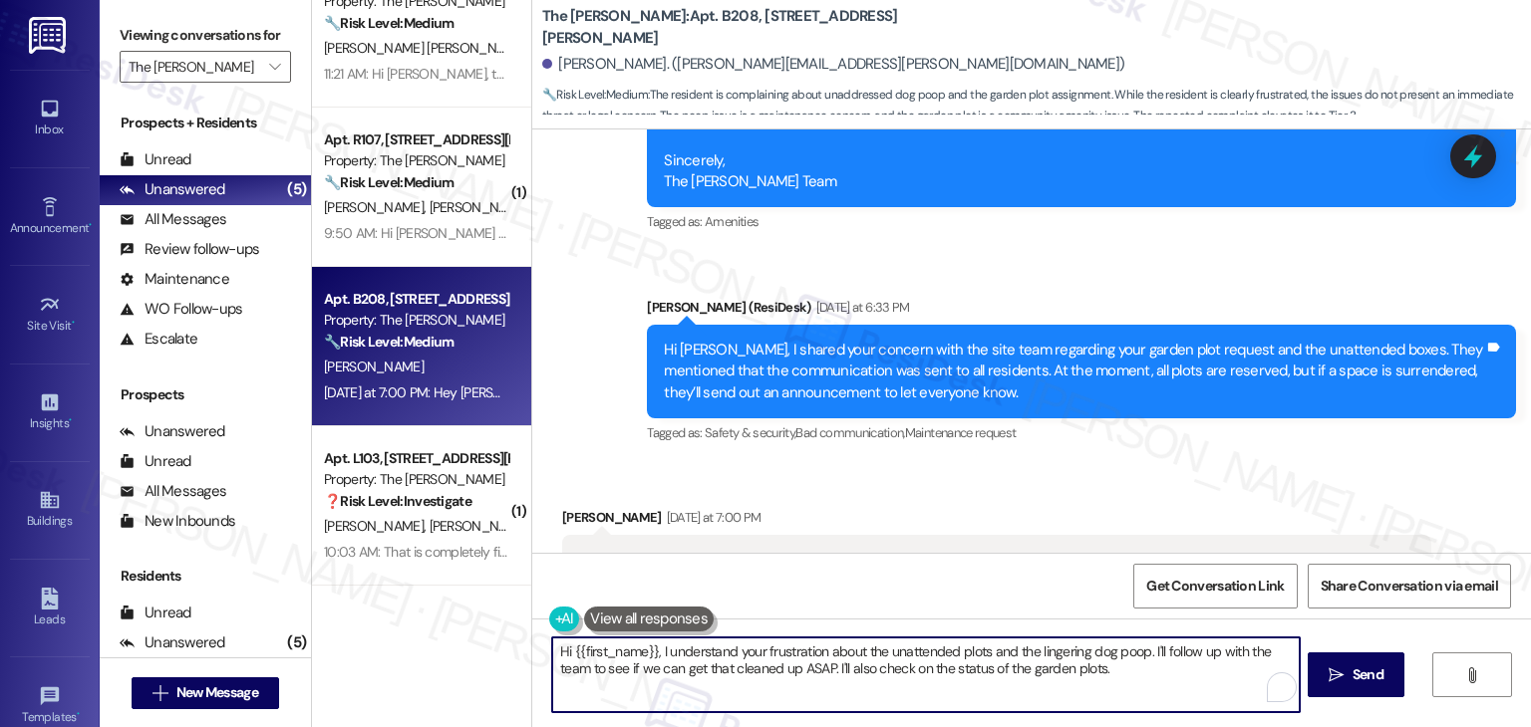
click at [781, 664] on textarea "Hi {{first_name}}, I understand your frustration about the unattended plots and…" at bounding box center [925, 675] width 746 height 75
paste textarea "Lynne, thank you for sharing this with me! I’ve passed along your concern about…"
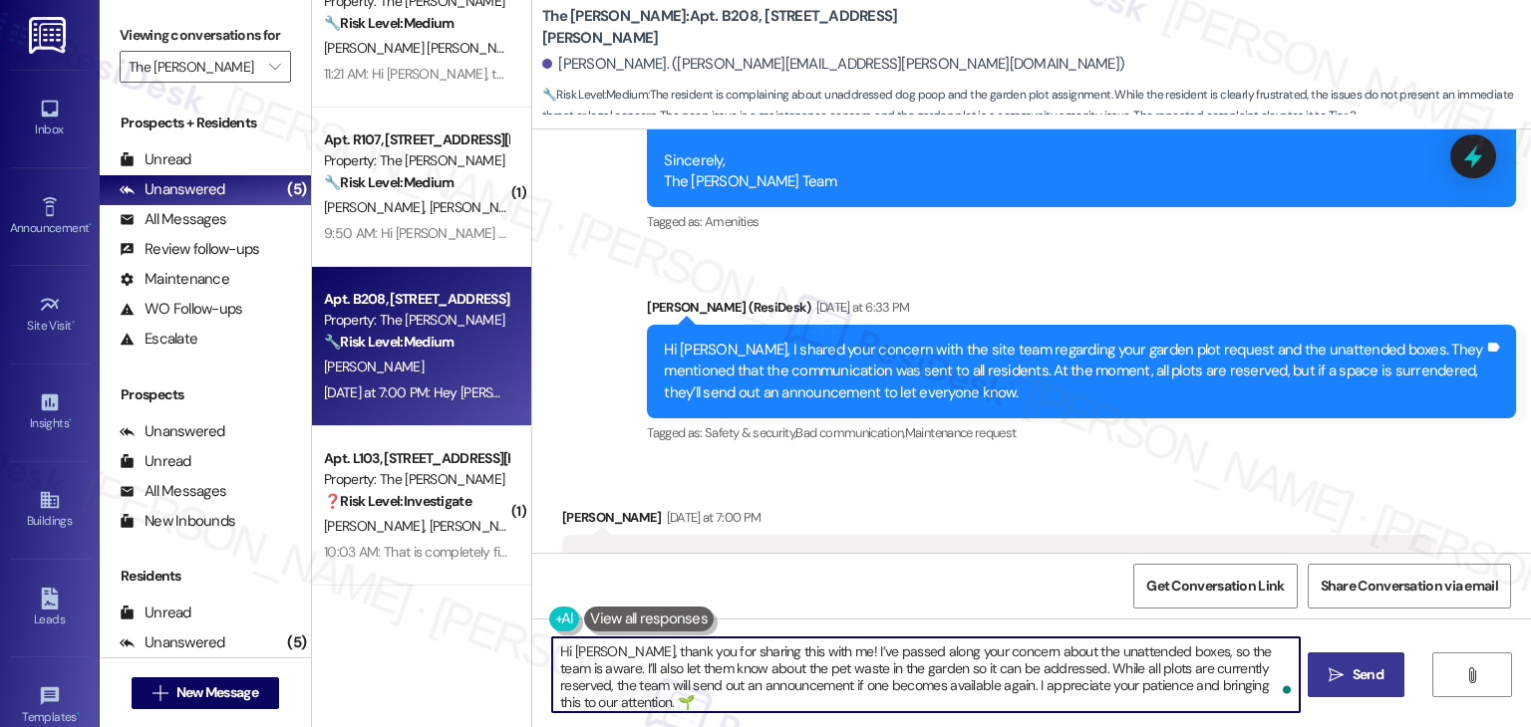
type textarea "Hi Lynne, thank you for sharing this with me! I’ve passed along your concern ab…"
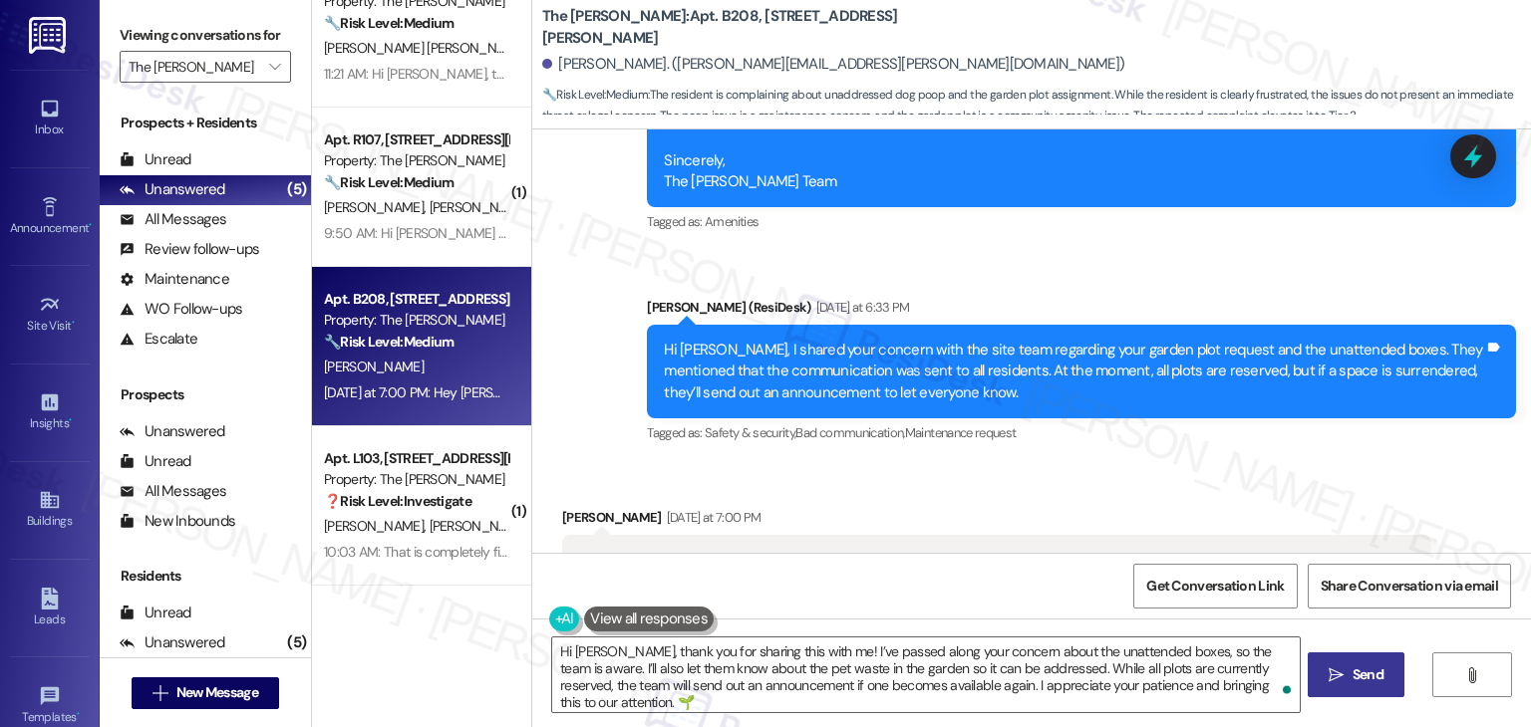
click at [1363, 679] on span "Send" at bounding box center [1367, 675] width 31 height 21
click at [1421, 507] on div "Lynne Collins Yesterday at 7:00 PM Months ago I asked for a remaining plot and …" at bounding box center [996, 601] width 869 height 189
click at [1406, 492] on div "Received via SMS Lynne Collins Yesterday at 7:00 PM Months ago I asked for a re…" at bounding box center [996, 601] width 899 height 219
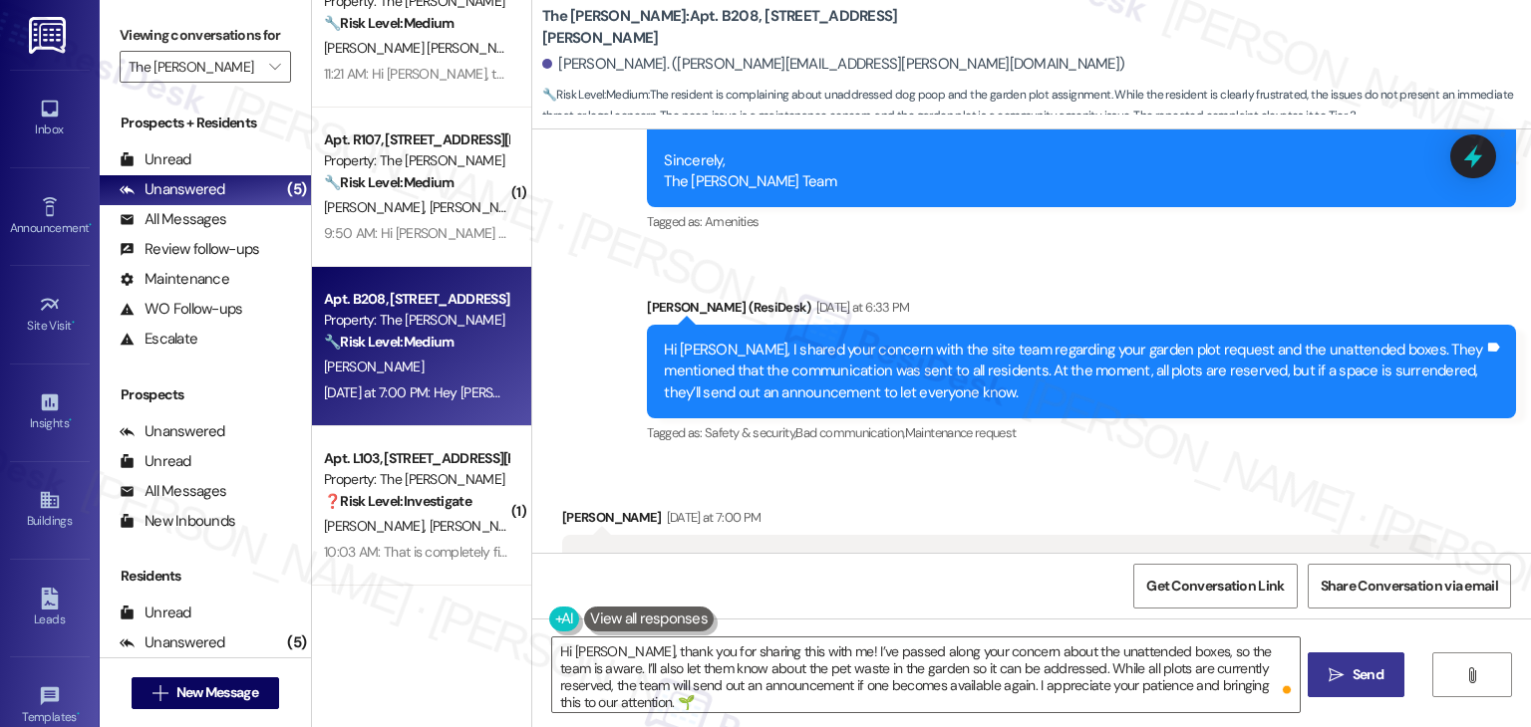
click at [1406, 492] on div "Received via SMS Lynne Collins Yesterday at 7:00 PM Months ago I asked for a re…" at bounding box center [996, 601] width 899 height 219
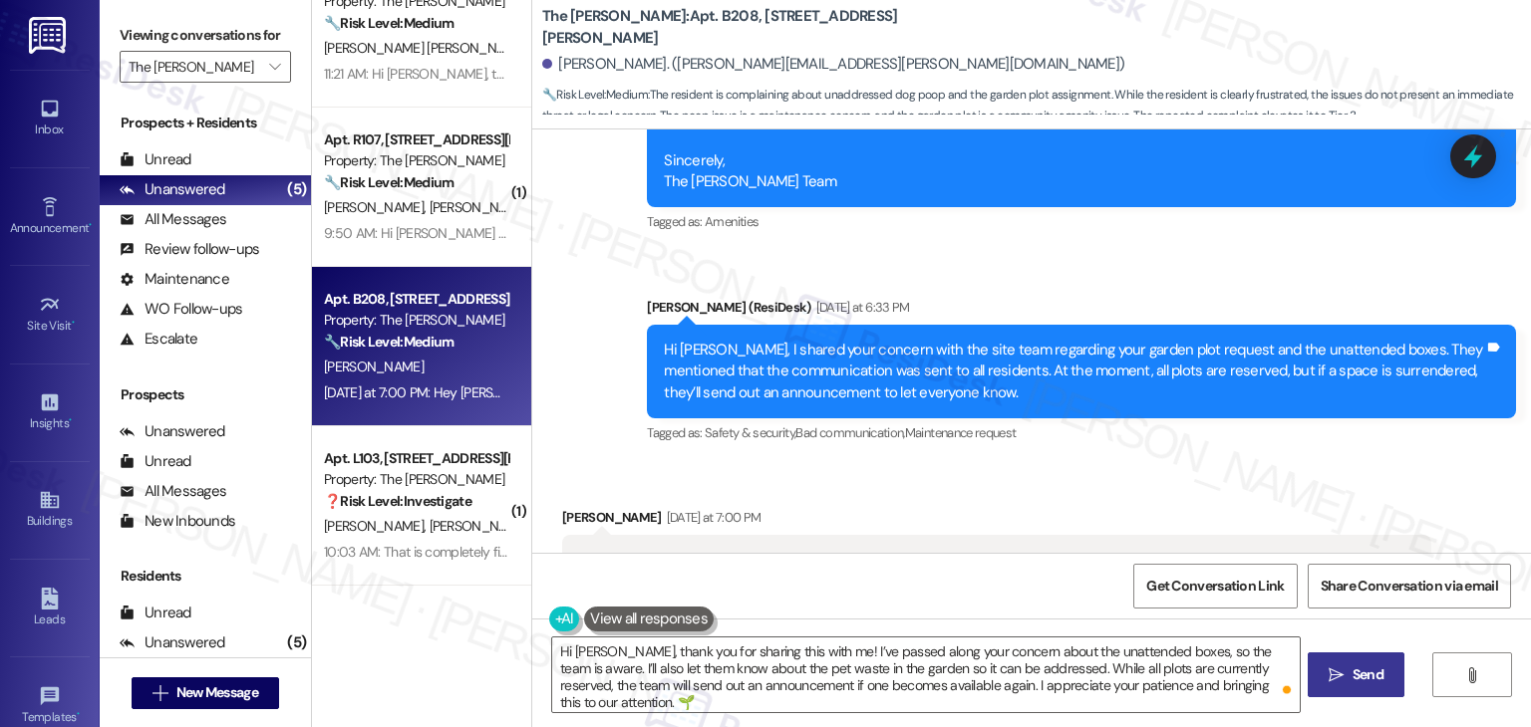
click at [1406, 492] on div "Received via SMS Lynne Collins Yesterday at 7:00 PM Months ago I asked for a re…" at bounding box center [996, 601] width 899 height 219
click at [1348, 679] on span "Send" at bounding box center [1367, 675] width 39 height 21
click at [978, 663] on textarea "Hi Lynne, thank you for sharing this with me! I’ve passed along your concern ab…" at bounding box center [928, 675] width 746 height 75
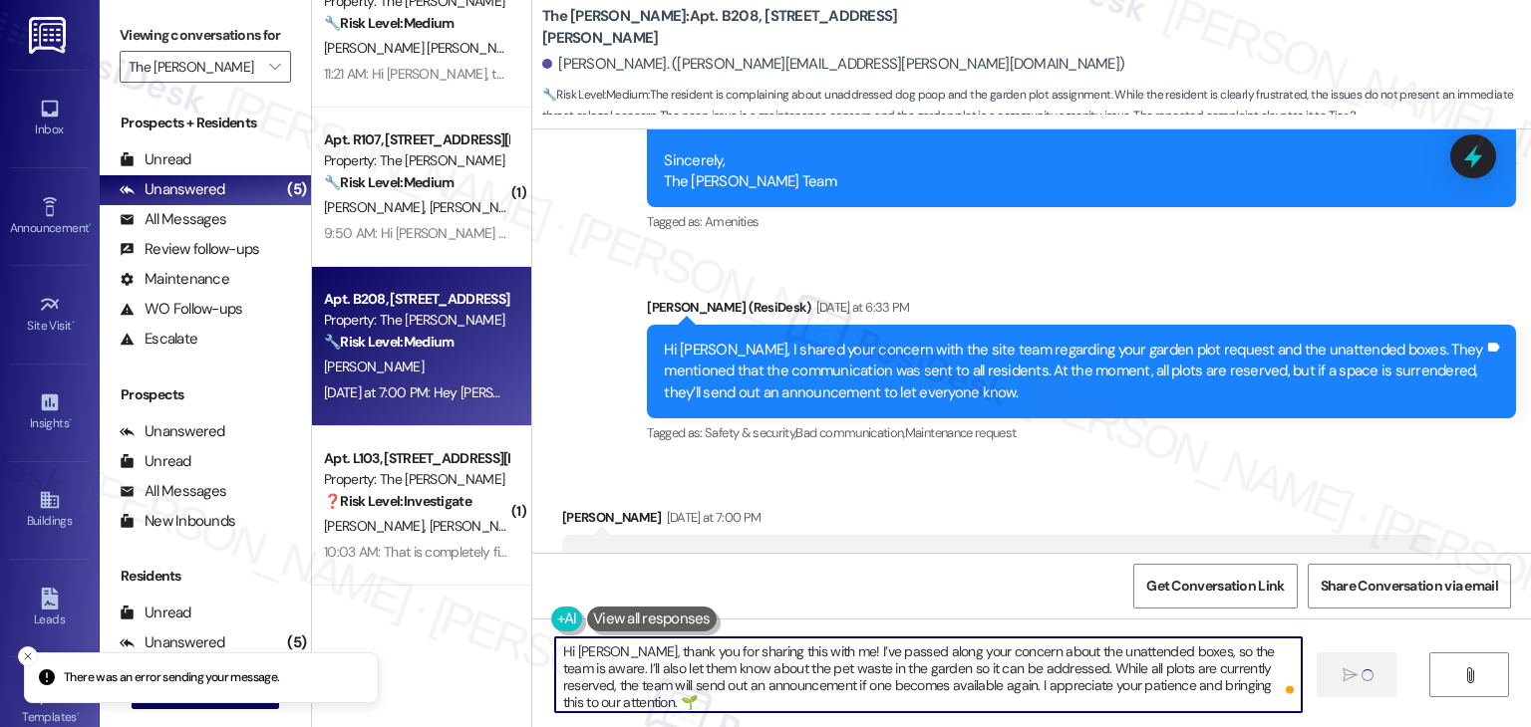
click at [978, 663] on textarea "Hi Lynne, thank you for sharing this with me! I’ve passed along your concern ab…" at bounding box center [928, 675] width 746 height 75
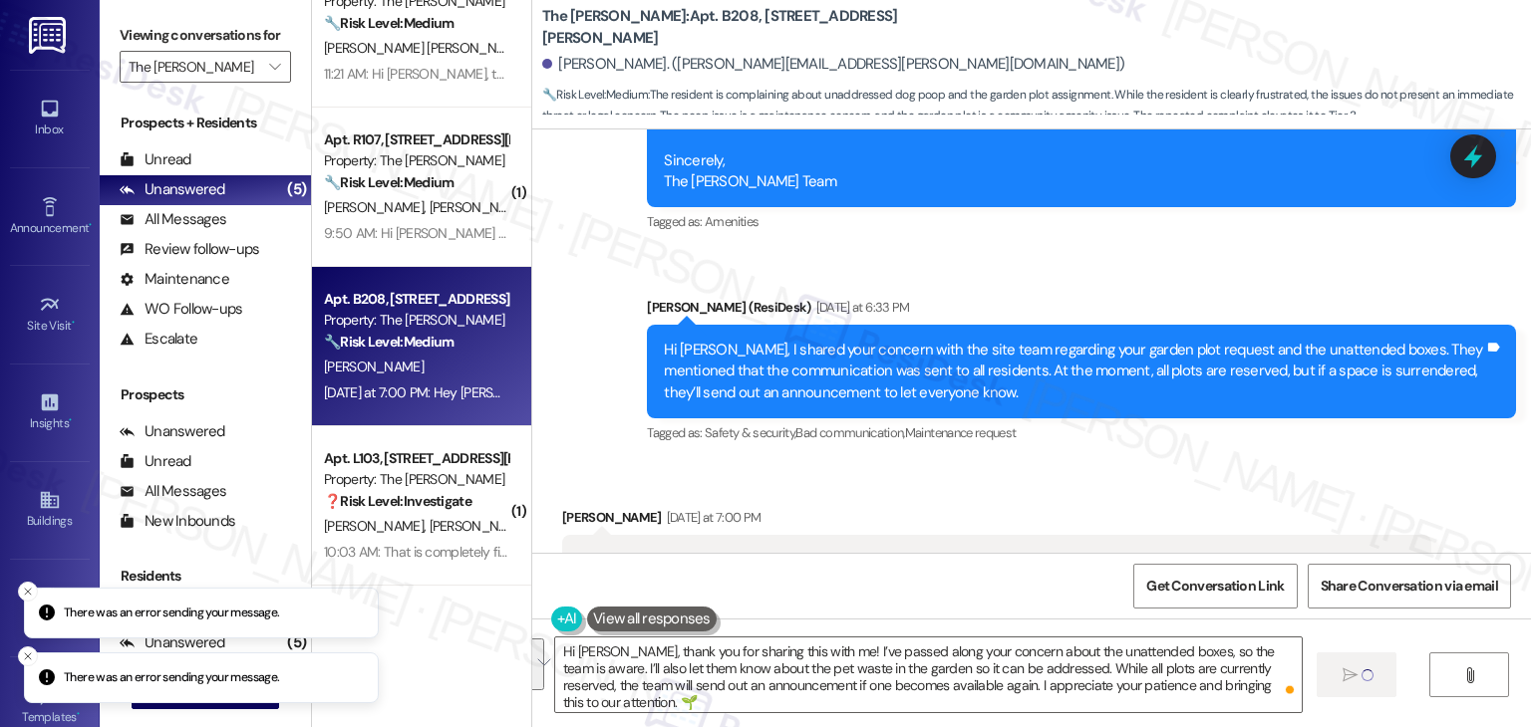
click at [956, 582] on div "Get Conversation Link Share Conversation via email" at bounding box center [1031, 586] width 998 height 66
click at [26, 654] on icon "Close toast" at bounding box center [28, 657] width 12 height 12
click at [30, 655] on icon "Close toast" at bounding box center [28, 657] width 12 height 12
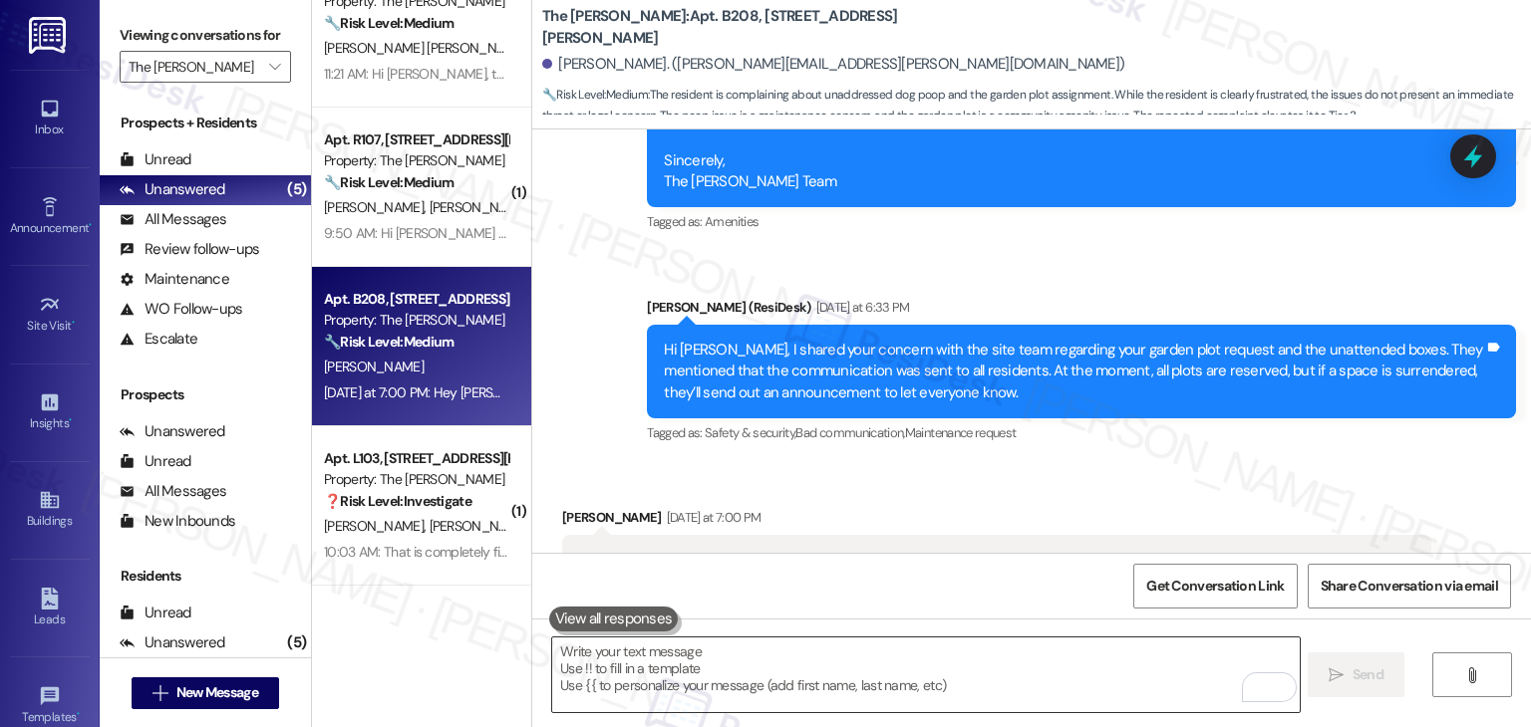
click at [693, 675] on textarea "To enrich screen reader interactions, please activate Accessibility in Grammarl…" at bounding box center [925, 675] width 746 height 75
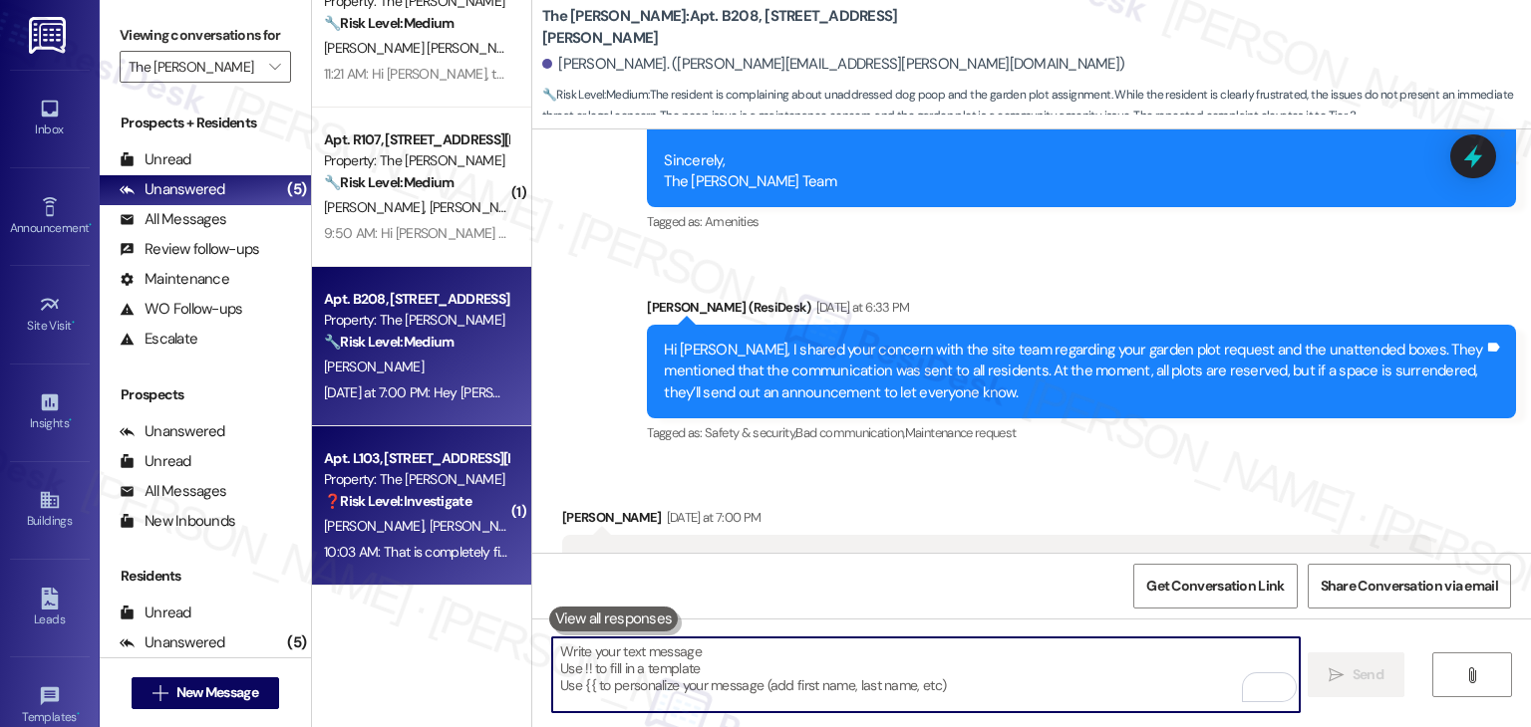
click at [418, 494] on strong "❓ Risk Level: Investigate" at bounding box center [397, 501] width 147 height 18
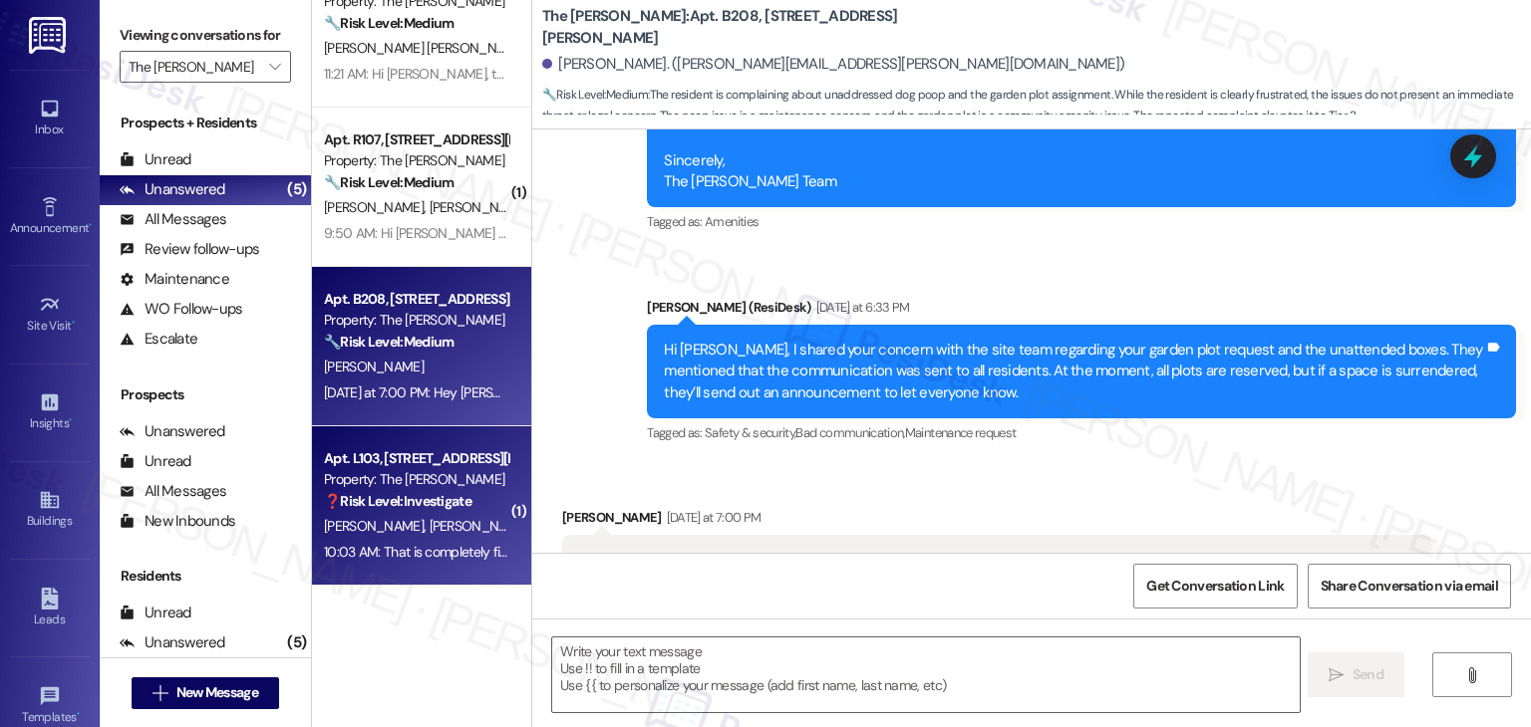
click at [414, 377] on div "L. Collins" at bounding box center [416, 367] width 188 height 25
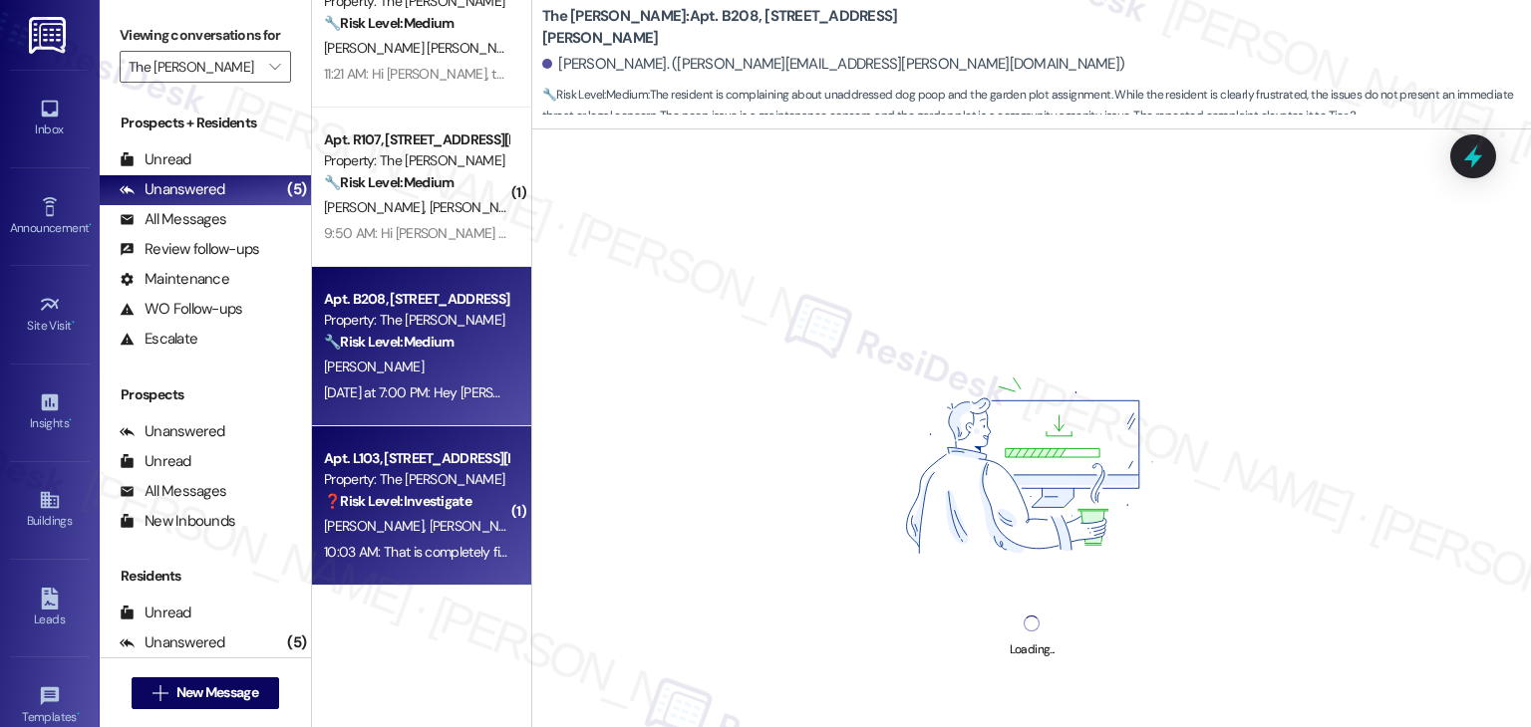
click at [429, 528] on span "E. Burtnett" at bounding box center [479, 526] width 100 height 18
click at [415, 407] on div "Apt. B208, 225-B S. Linder Rd Property: The Clara 🔧 Risk Level: Medium The resi…" at bounding box center [421, 346] width 219 height 159
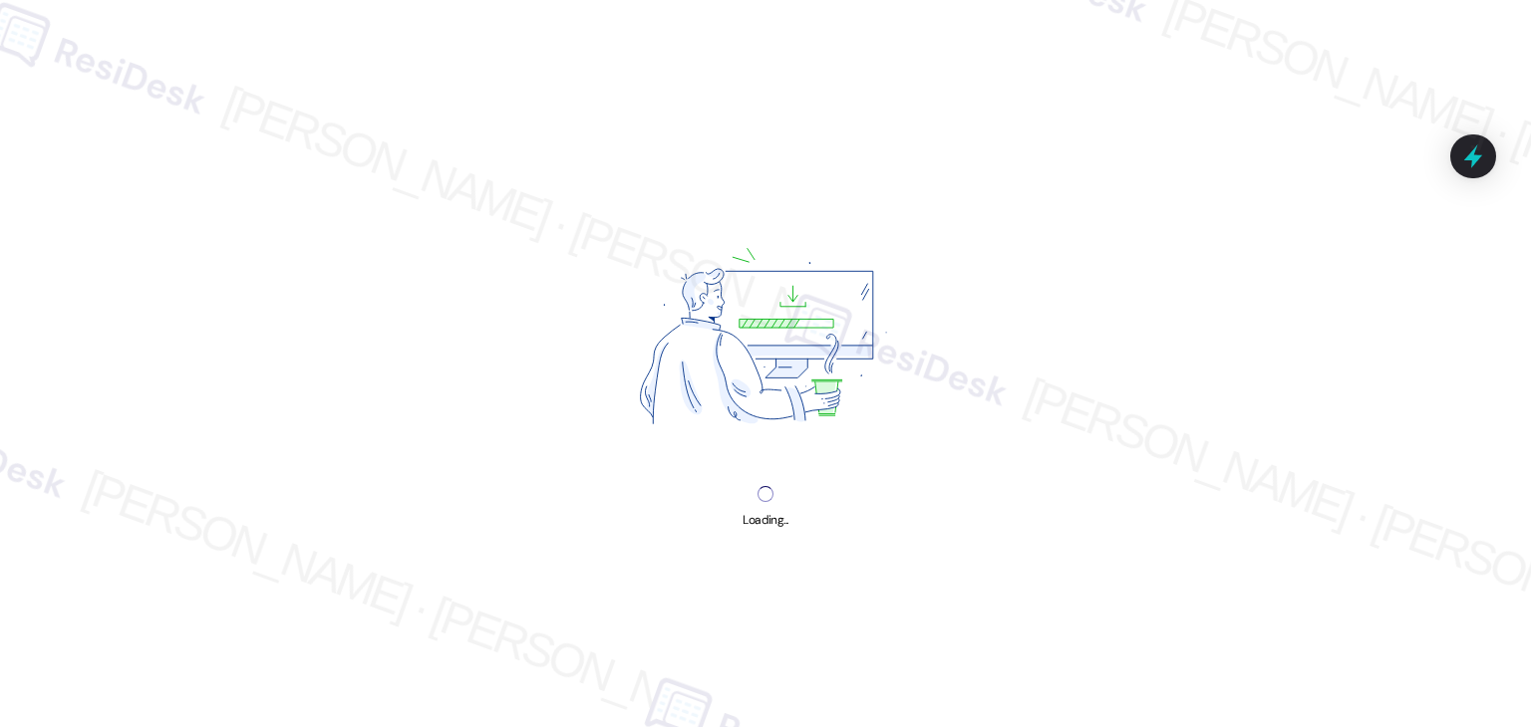
click at [982, 153] on div "Loading..." at bounding box center [765, 363] width 1531 height 727
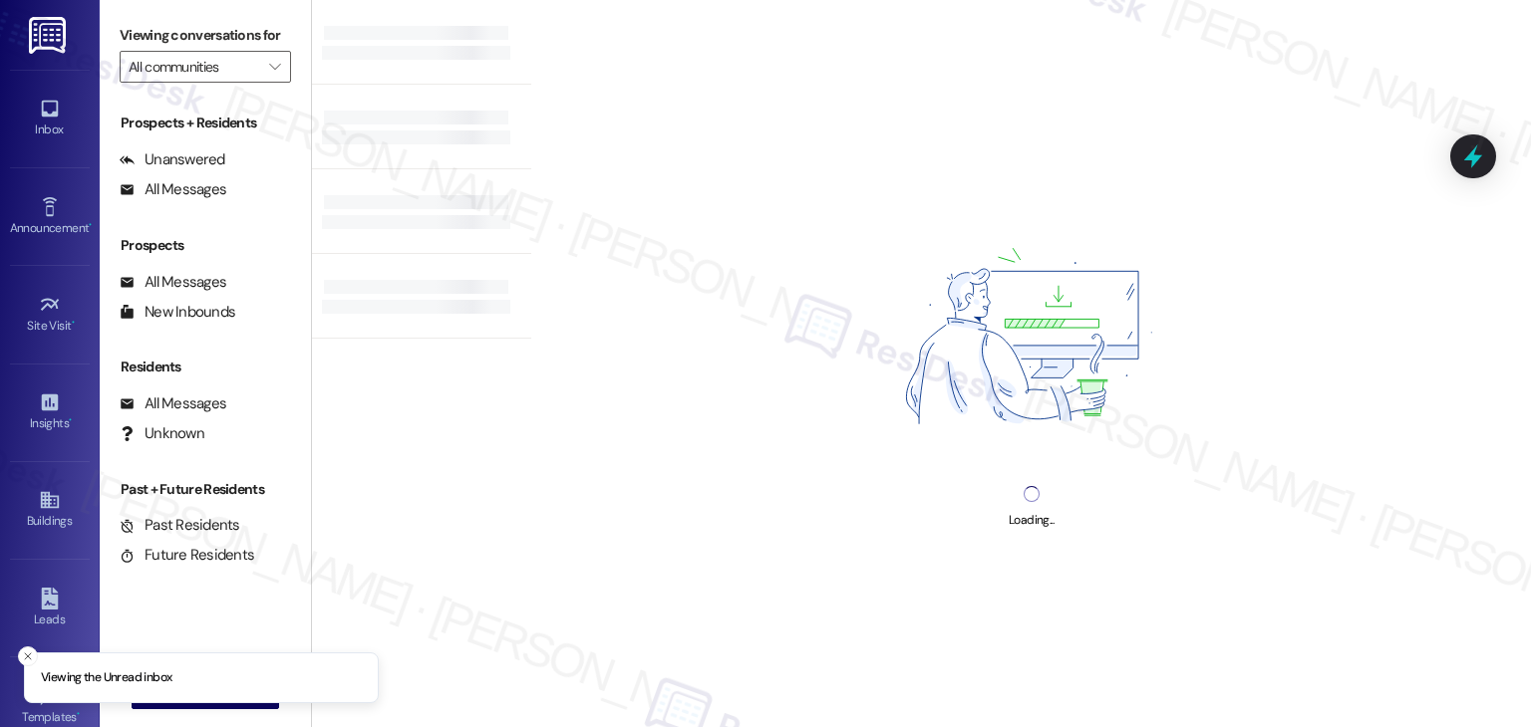
type input "The [PERSON_NAME]"
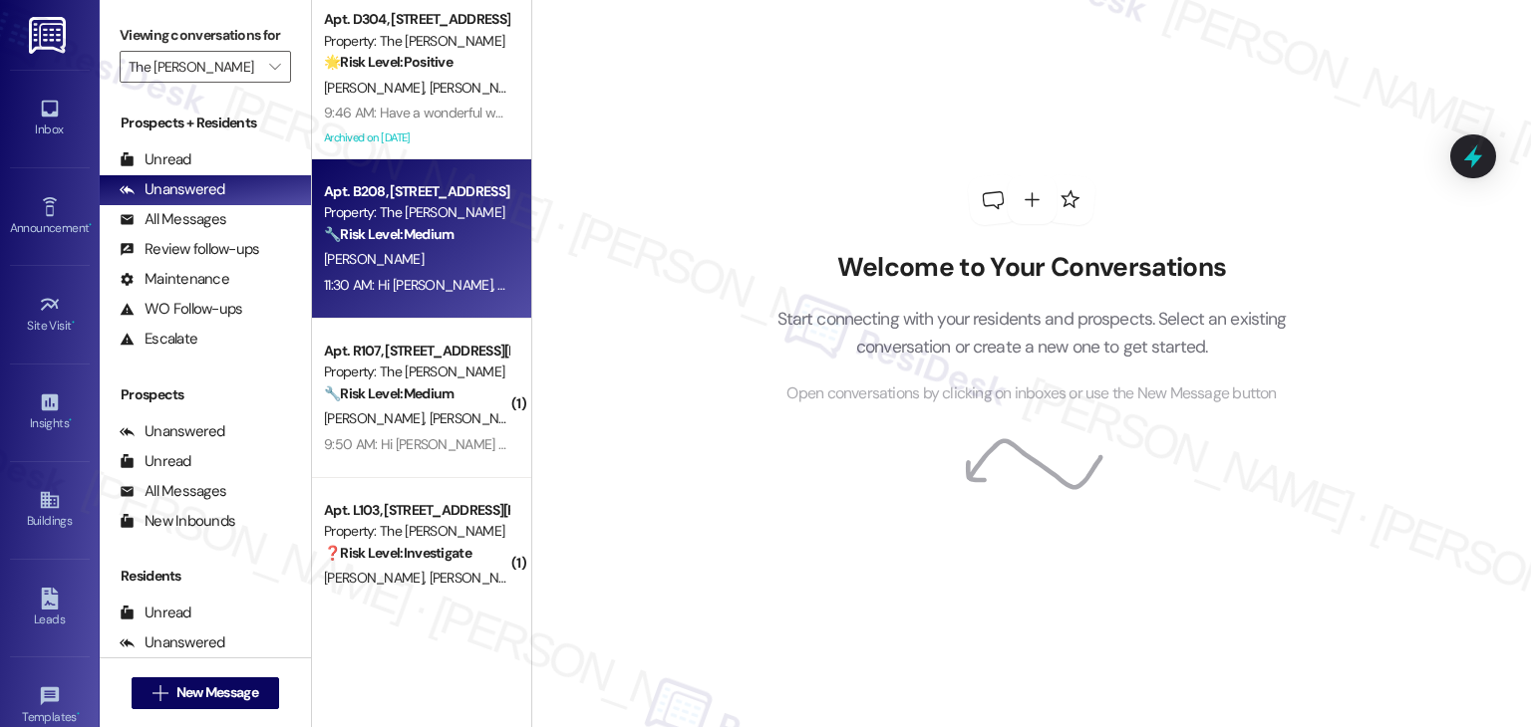
click at [402, 278] on div "11:30 AM: Hi [PERSON_NAME], thank you for sharing this with me! I’ve passed alo…" at bounding box center [1487, 285] width 2326 height 18
click at [394, 275] on div "11:30 AM: Hi [PERSON_NAME], thank you for sharing this with me! I’ve passed alo…" at bounding box center [416, 285] width 188 height 25
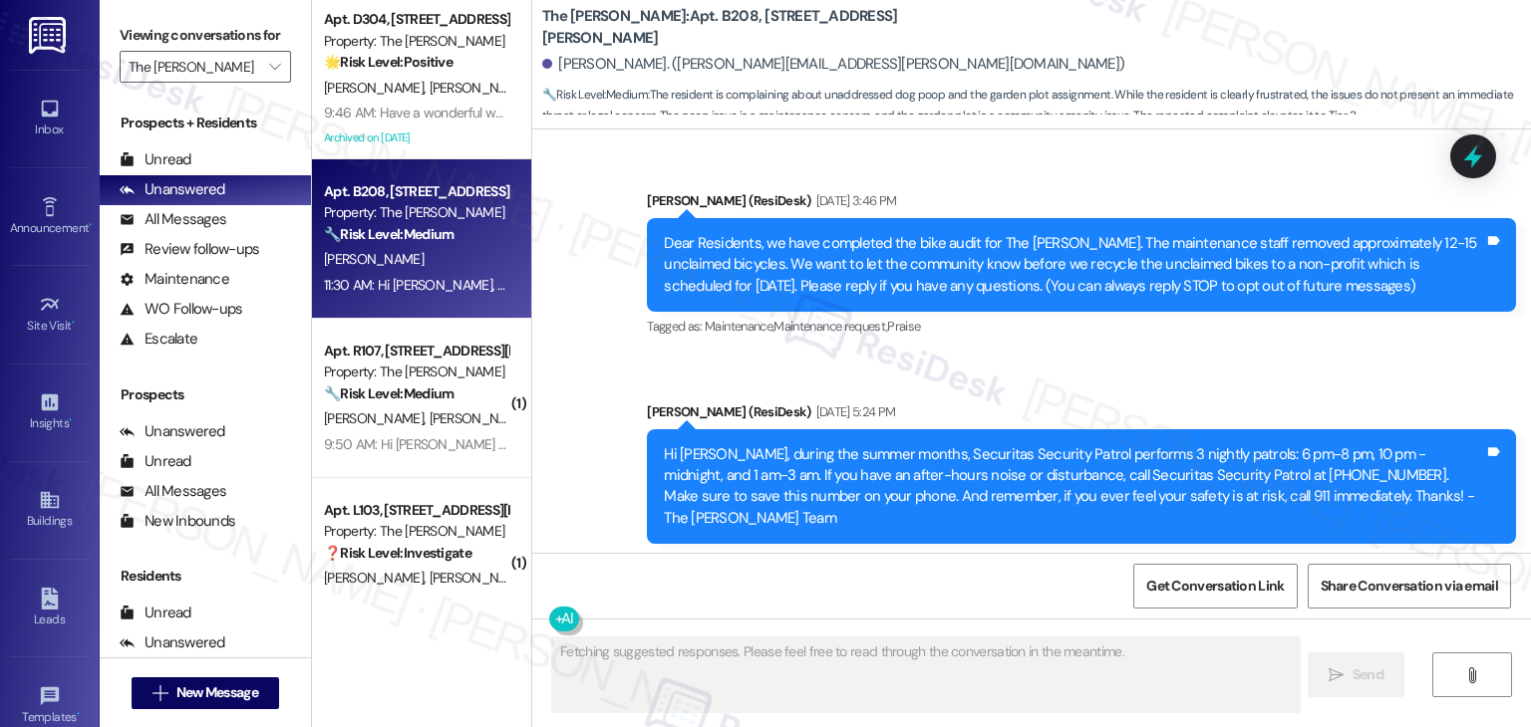
scroll to position [49339, 0]
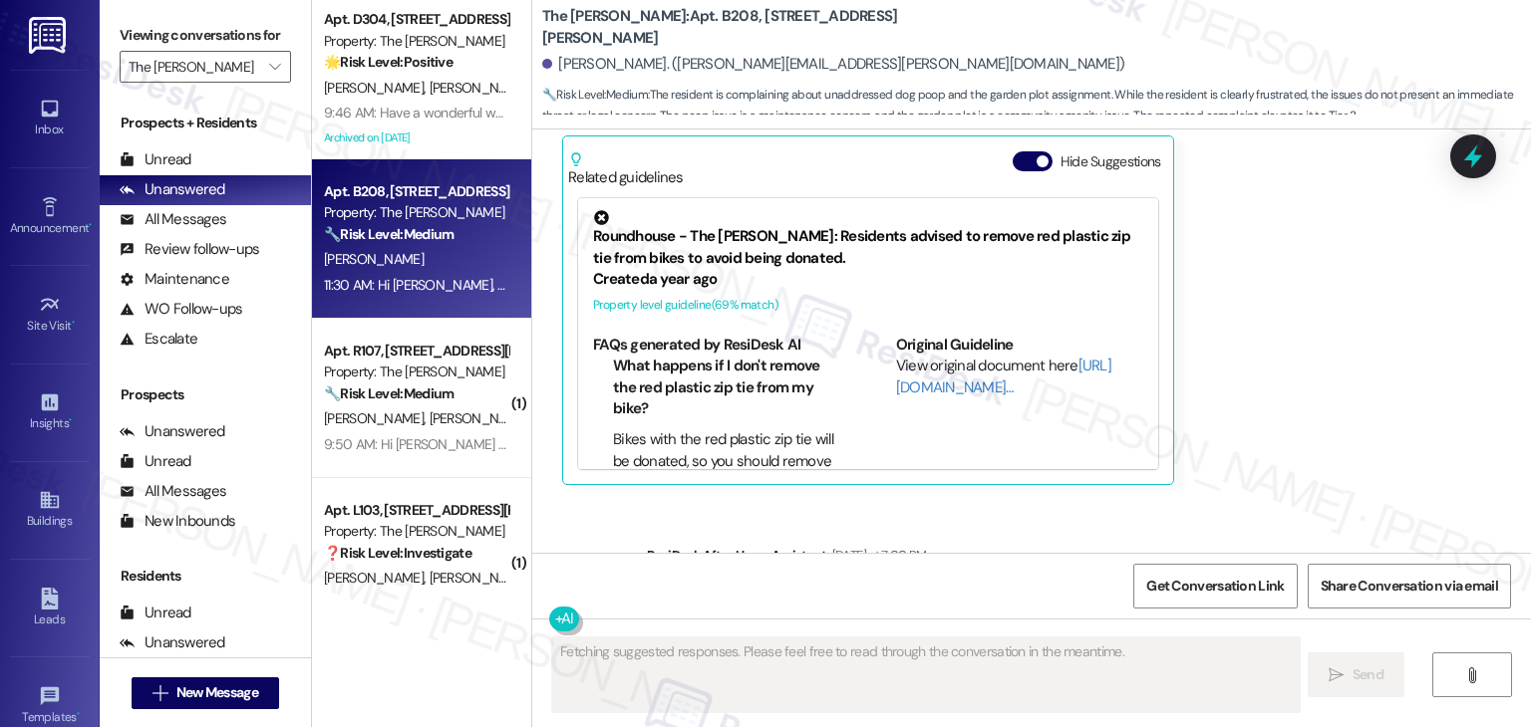
click at [1223, 500] on div "Sent via SMS ResiDesk After Hours Assistant [DATE] at 7:00 PM Hey [PERSON_NAME]…" at bounding box center [1031, 710] width 998 height 421
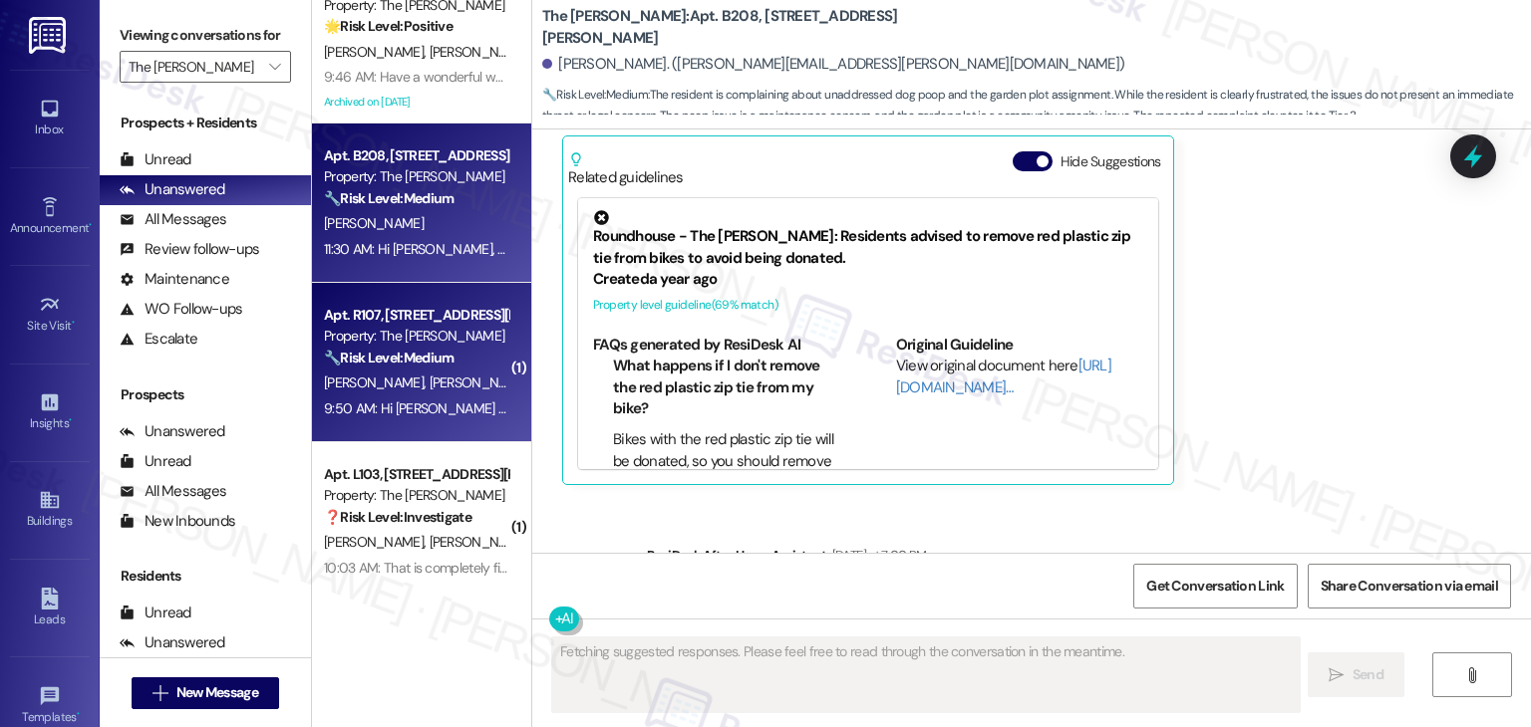
scroll to position [52, 0]
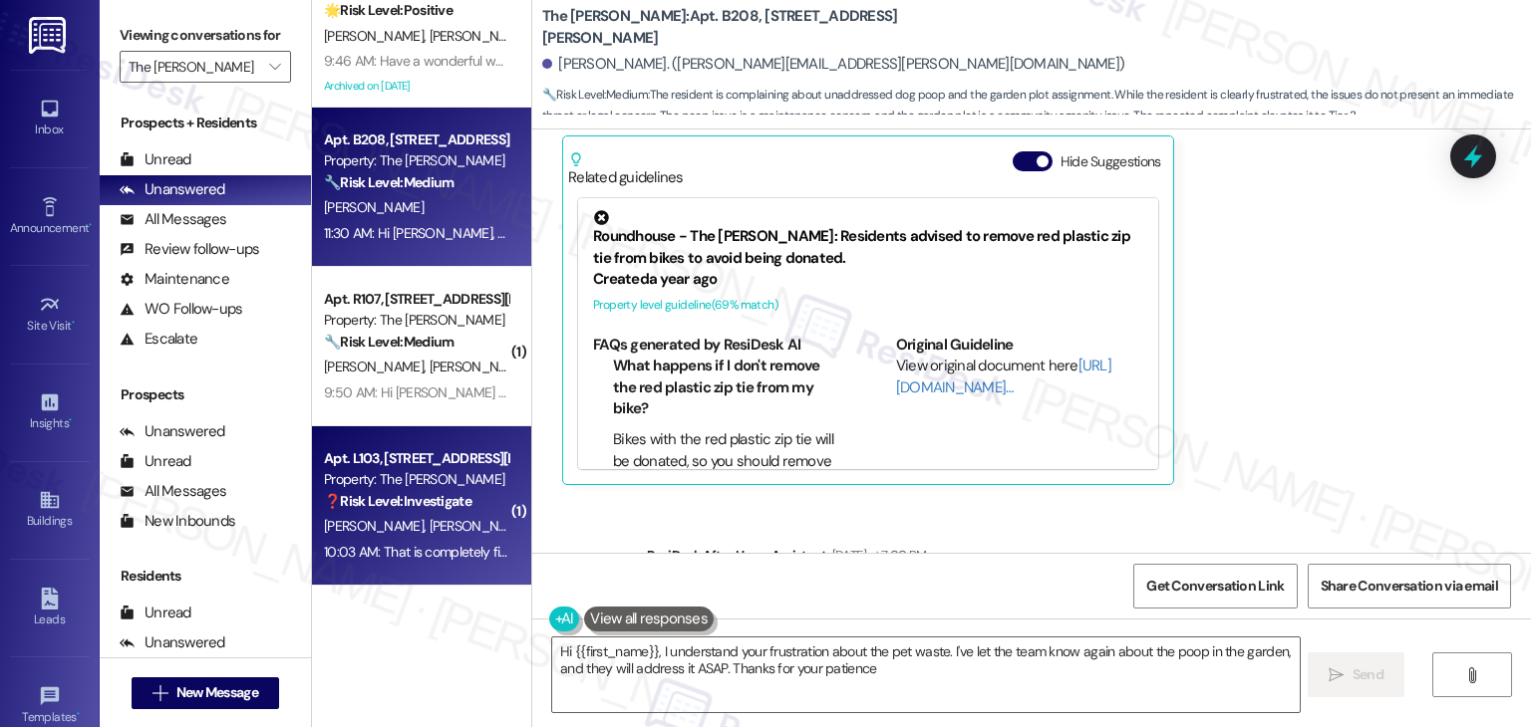
type textarea "Hi {{first_name}}, I understand your frustration about the pet waste. I've let …"
click at [443, 555] on div "10:03 AM: That is completely fine. Thanks! 10:03 AM: That is completely fine. T…" at bounding box center [444, 552] width 241 height 18
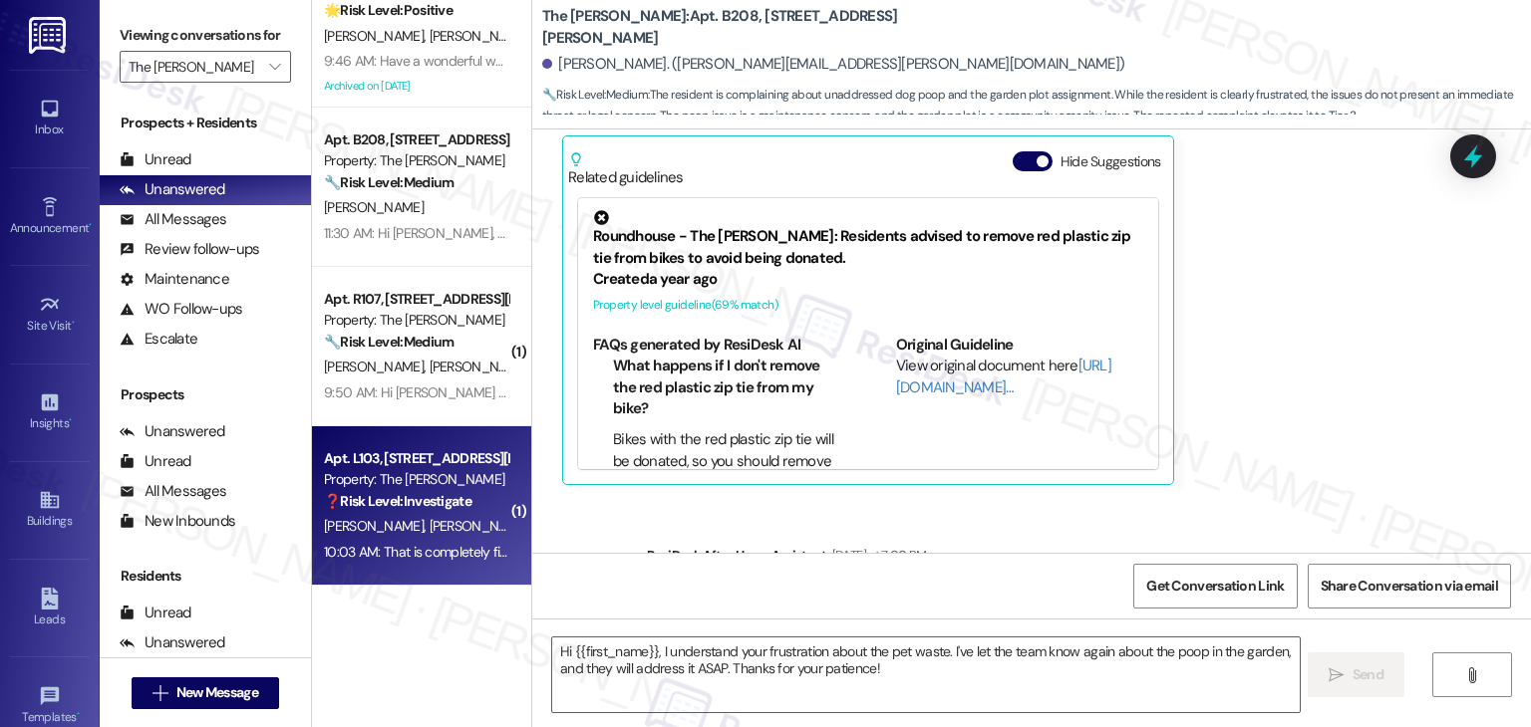
type textarea "Fetching suggested responses. Please feel free to read through the conversation…"
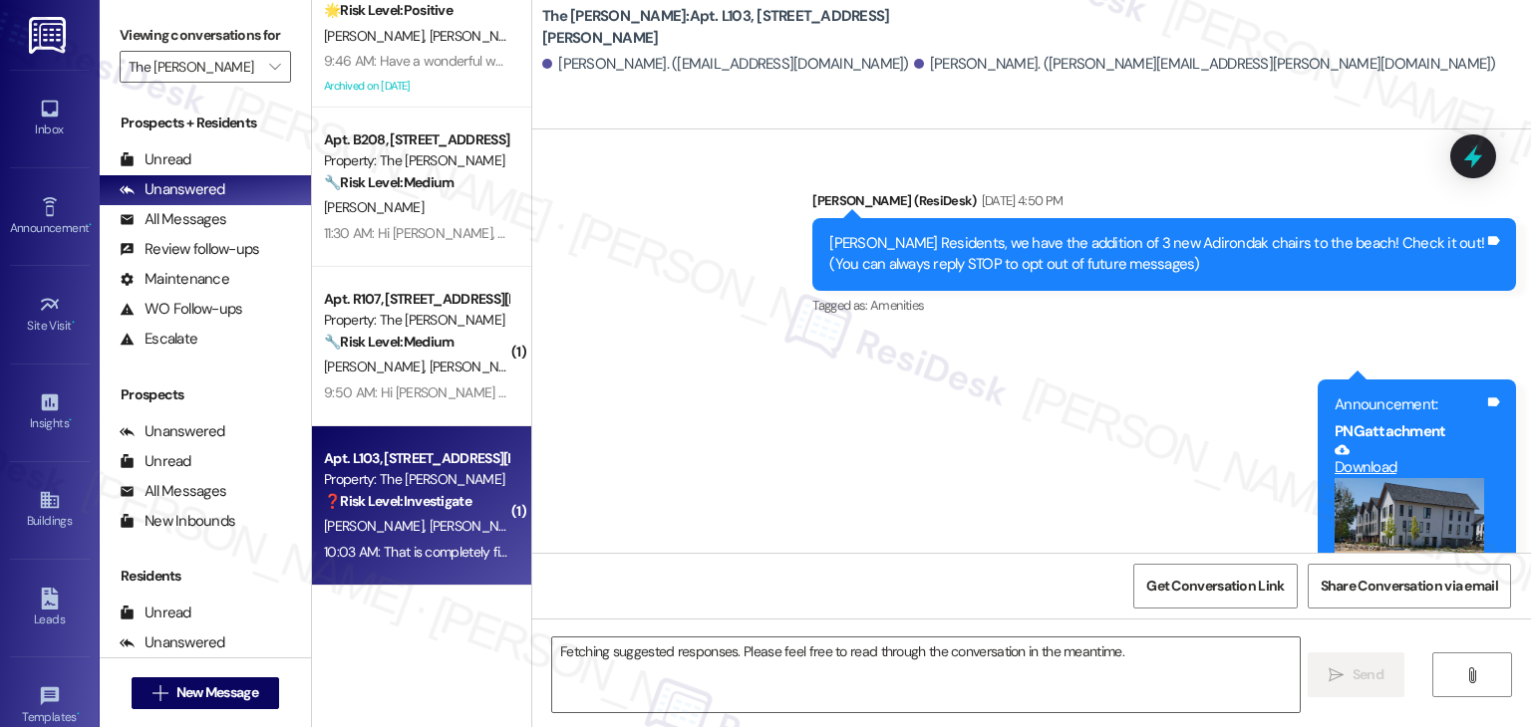
scroll to position [42452, 0]
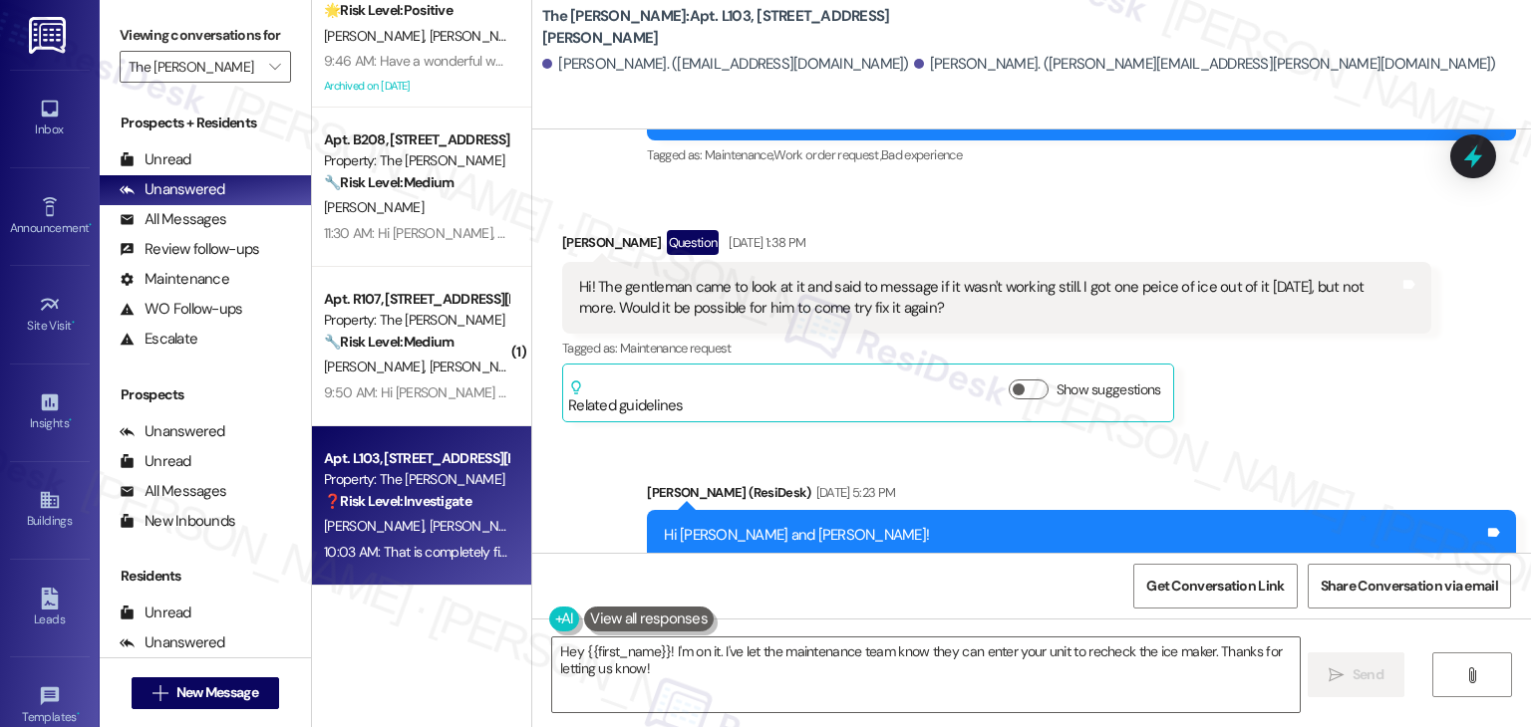
scroll to position [42252, 0]
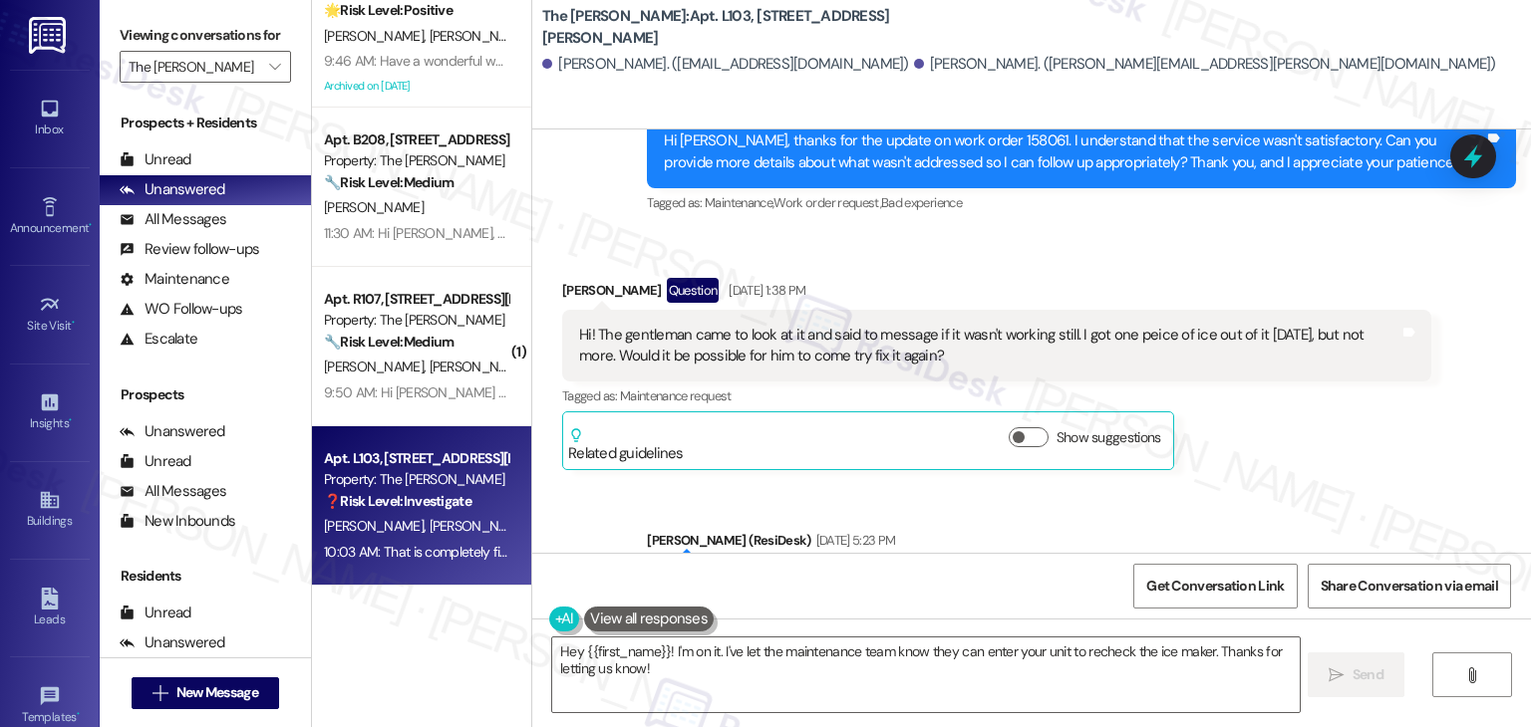
copy div "Hi [PERSON_NAME], thank you for the update! I’m sorry to hear the ice maker sti…"
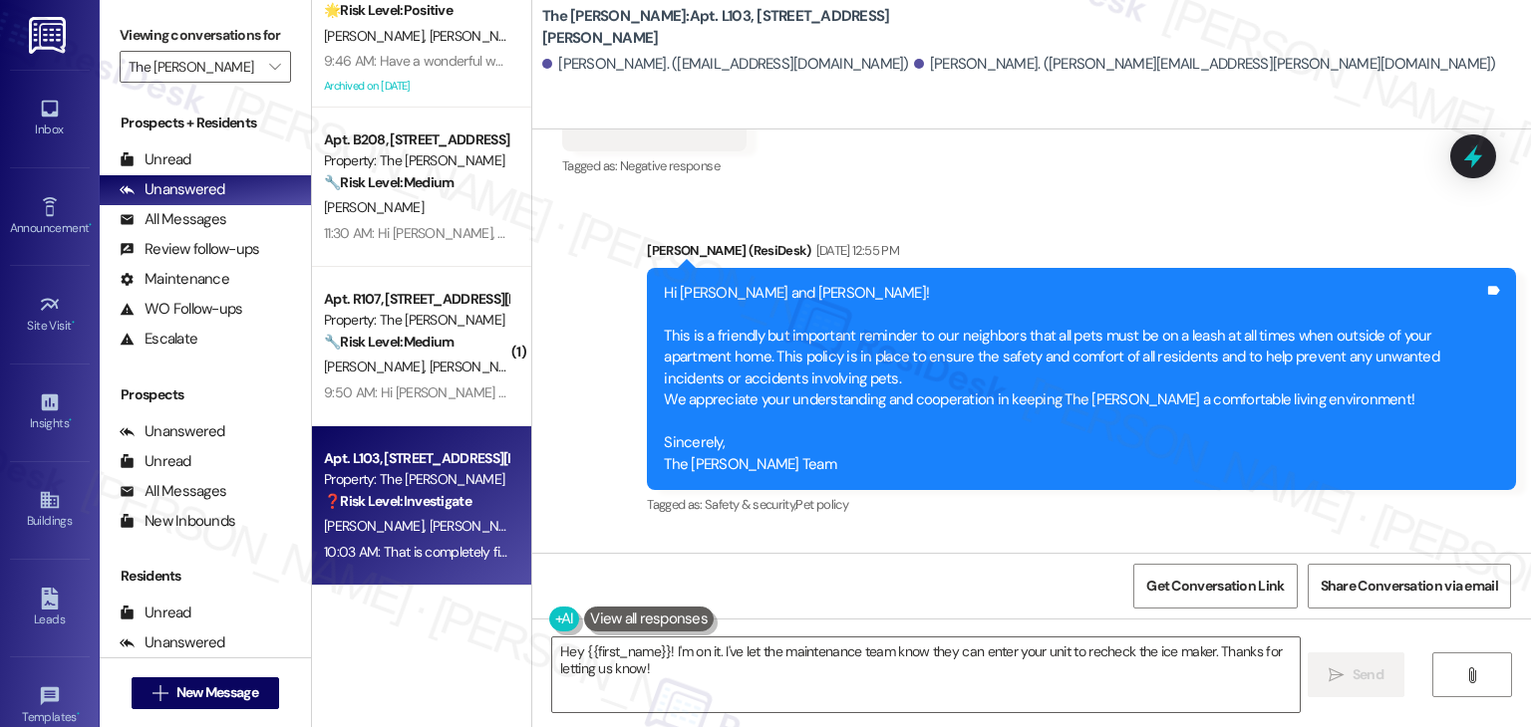
scroll to position [41754, 0]
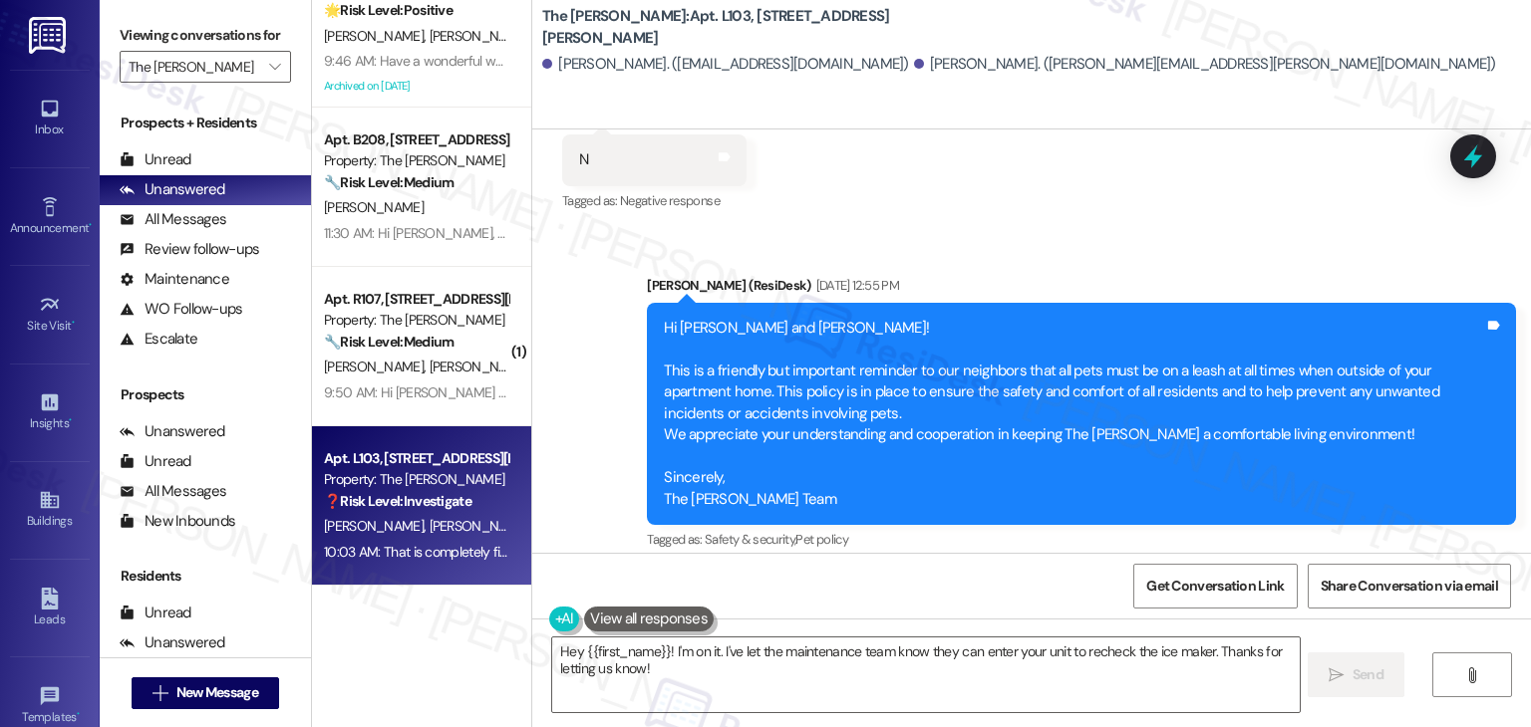
click at [965, 629] on div "Hi [PERSON_NAME], thanks for the update on work order 158061. I understand that…" at bounding box center [1074, 650] width 820 height 43
click at [981, 629] on div "Hi [PERSON_NAME], thanks for the update on work order 158061. I understand that…" at bounding box center [1074, 650] width 820 height 43
drag, startPoint x: 971, startPoint y: 231, endPoint x: 928, endPoint y: 224, distance: 43.4
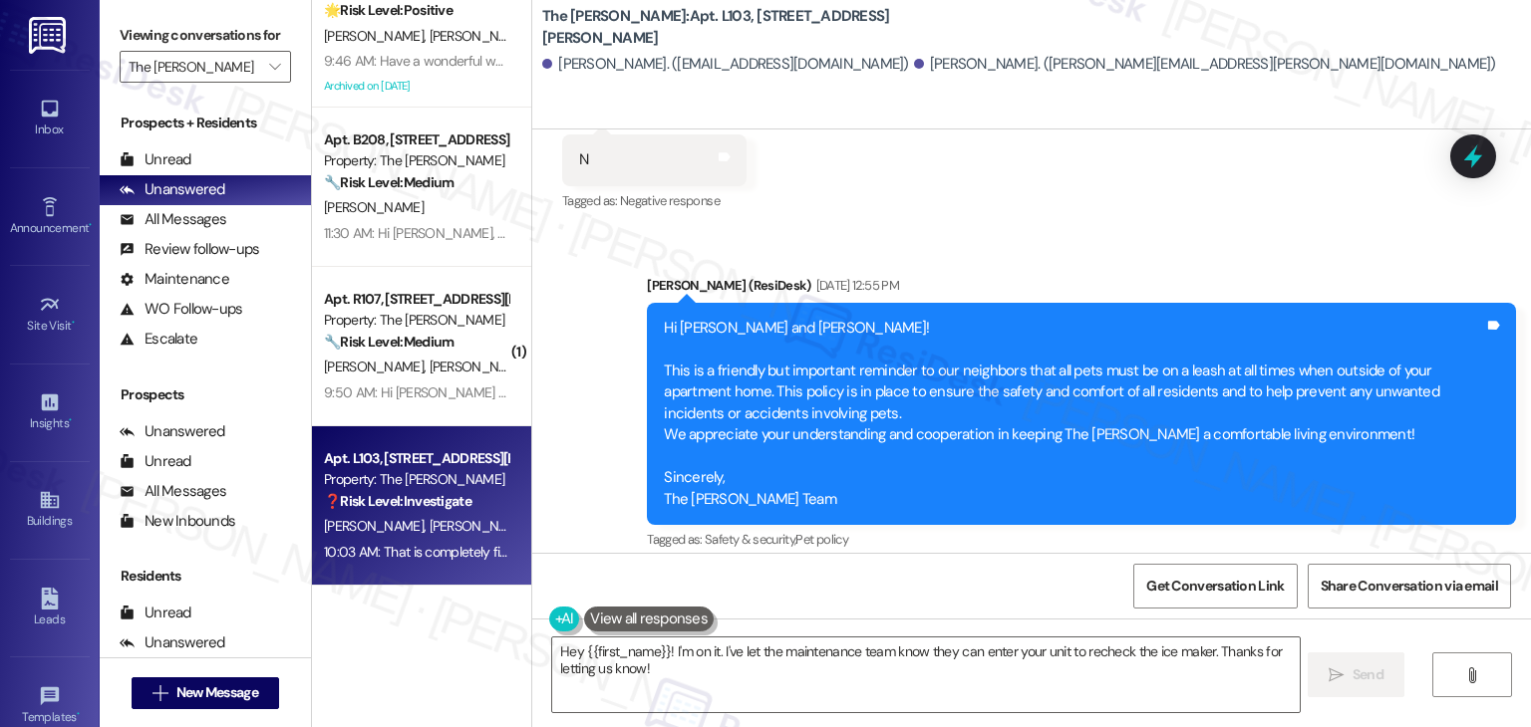
click at [928, 629] on div "Hi [PERSON_NAME], thanks for the update on work order 158061. I understand that…" at bounding box center [1074, 650] width 820 height 43
copy div "158061"
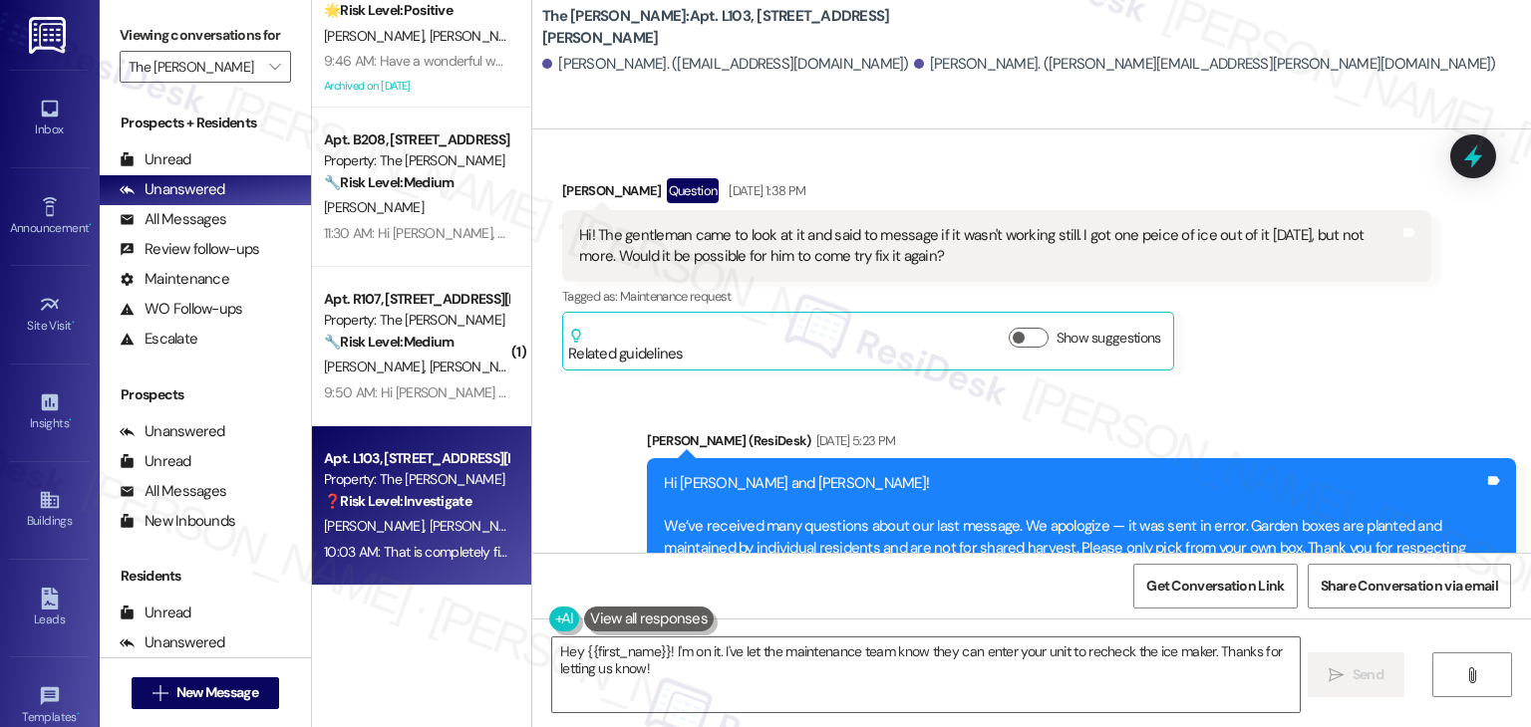
scroll to position [42452, 0]
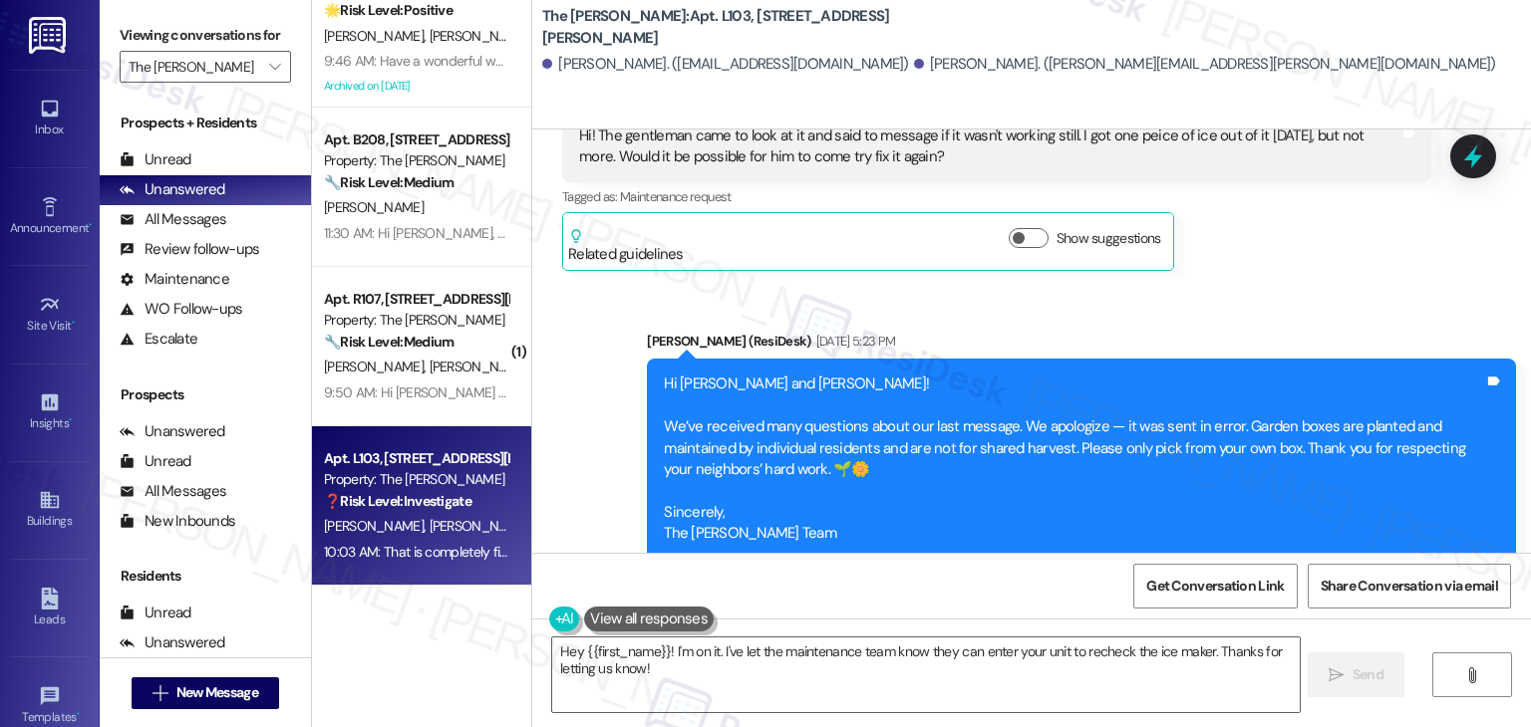
copy div "That is completely fine. Thanks! Tags and notes"
click at [733, 649] on textarea "Hey {{first_name}}! I'm on it. I've let the maintenance team know they can ente…" at bounding box center [925, 675] width 746 height 75
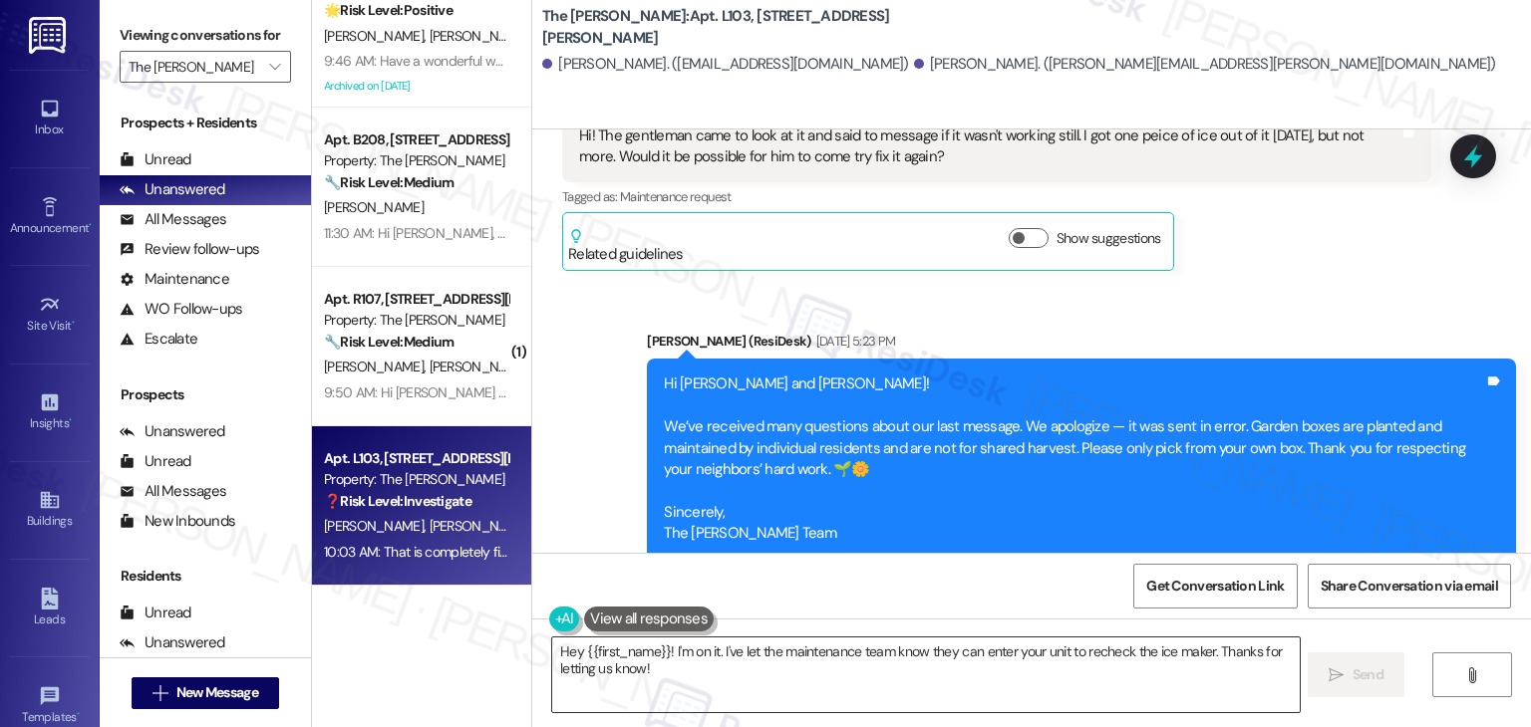
click at [733, 649] on textarea "Hey {{first_name}}! I'm on it. I've let the maintenance team know they can ente…" at bounding box center [925, 675] width 746 height 75
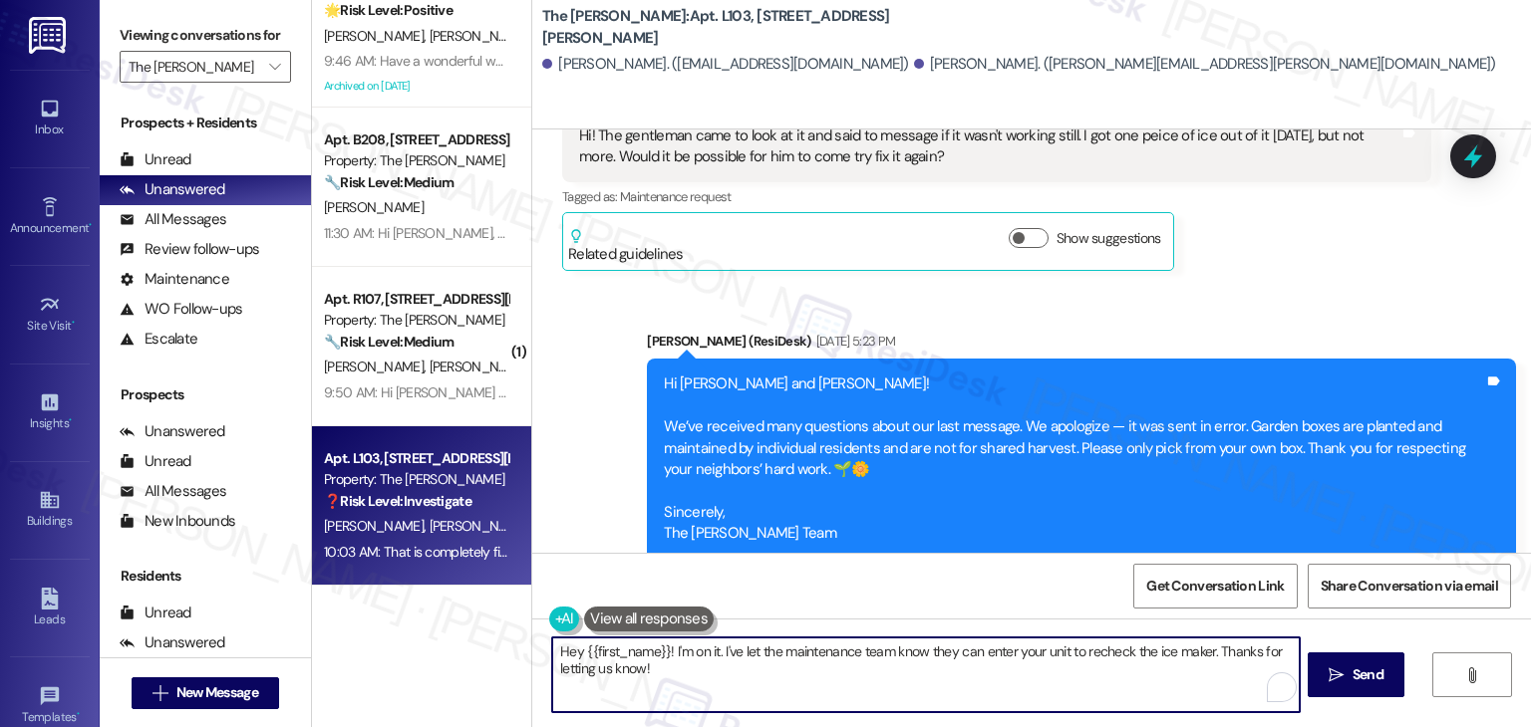
paste textarea "Great, thanks for confirming, [PERSON_NAME]! I’ll note that maintenance has per…"
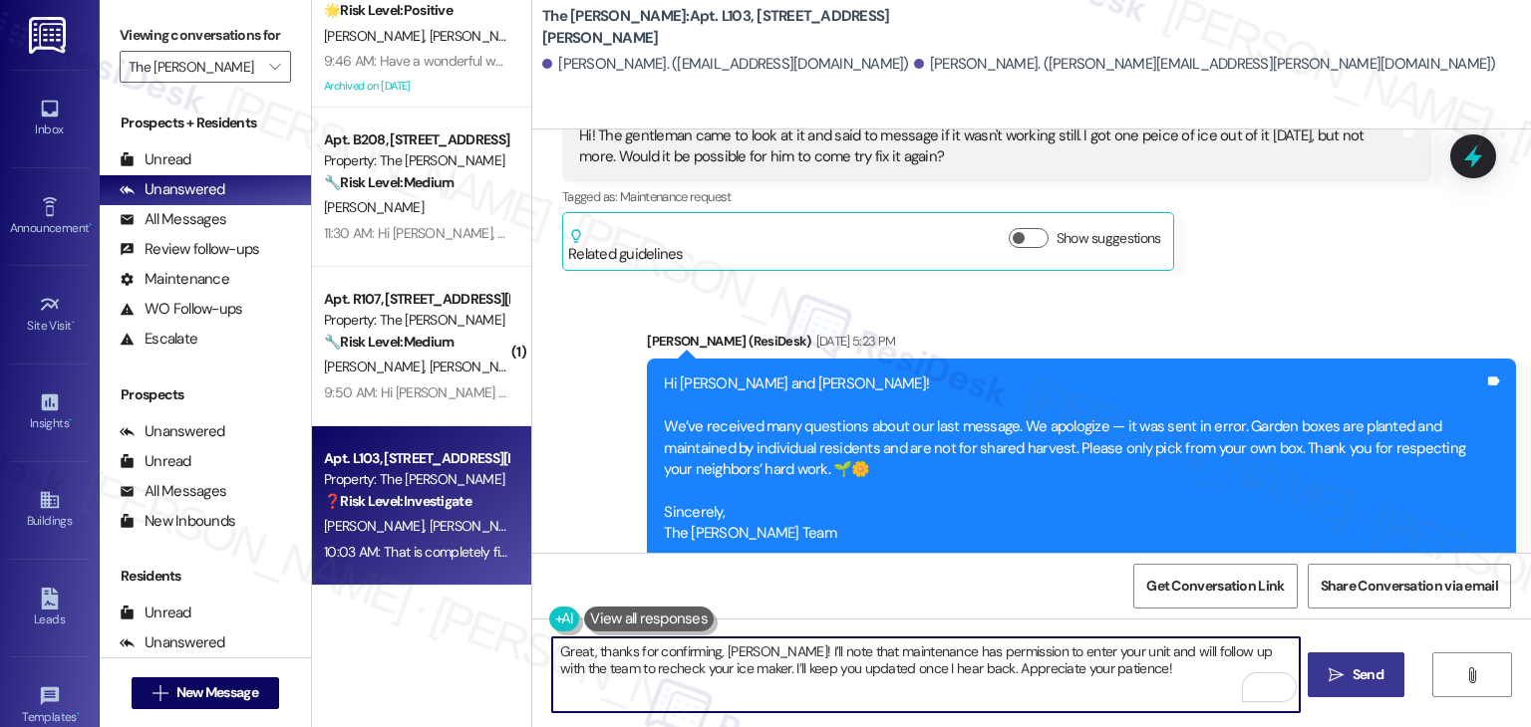
type textarea "Great, thanks for confirming, [PERSON_NAME]! I’ll note that maintenance has per…"
click at [1340, 676] on icon "" at bounding box center [1335, 676] width 15 height 16
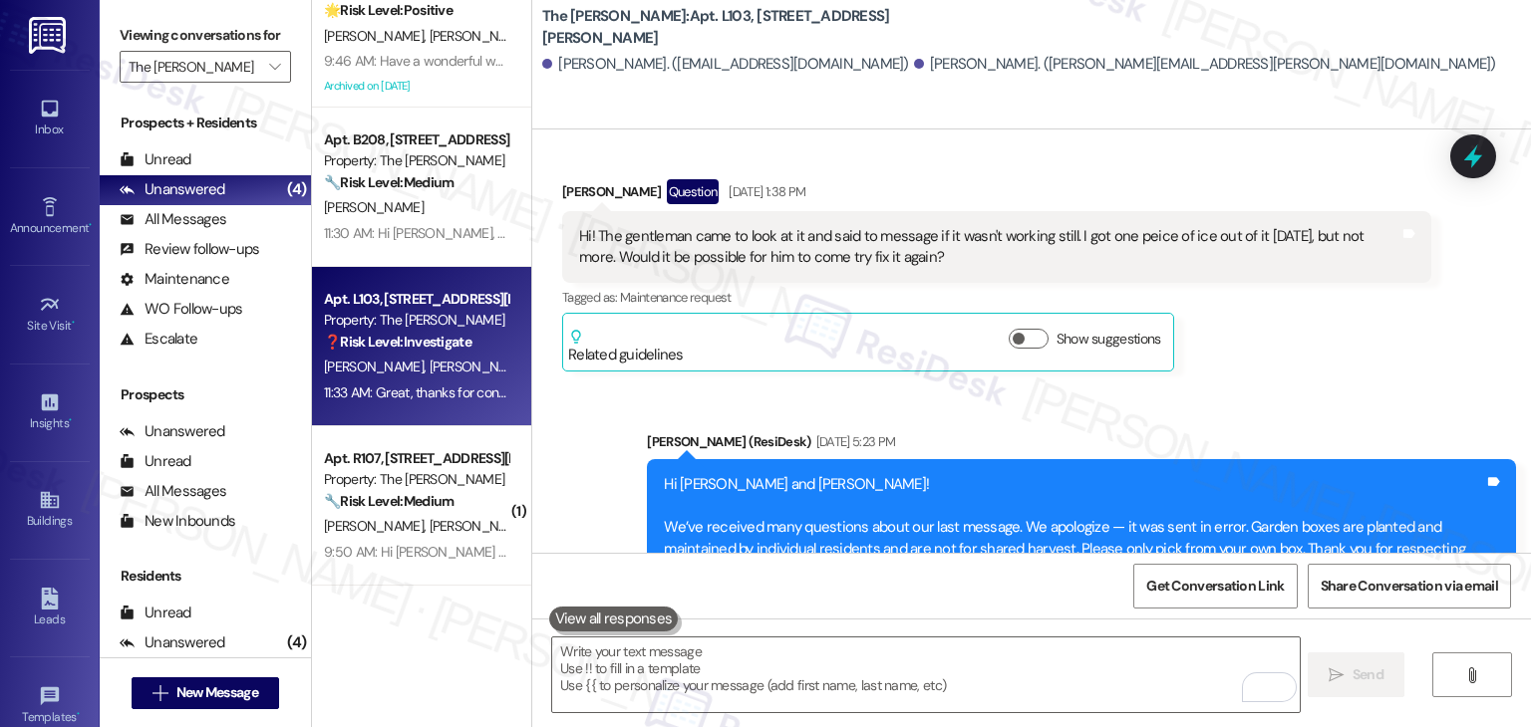
scroll to position [42611, 0]
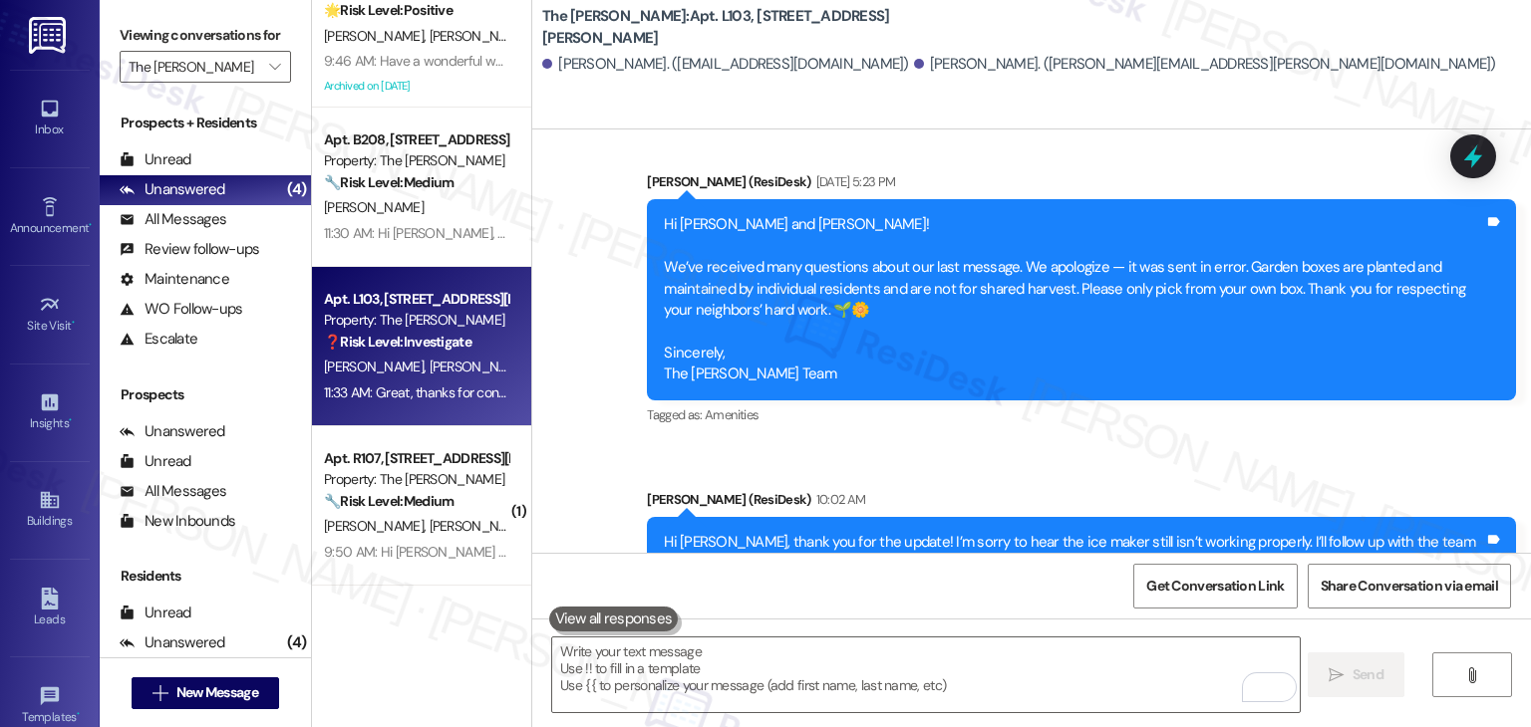
click at [1336, 634] on div "Received via SMS [PERSON_NAME] 10:03 AM That is completely fine. Thanks! Tags a…" at bounding box center [1031, 718] width 998 height 168
click at [1473, 155] on icon at bounding box center [1473, 156] width 24 height 31
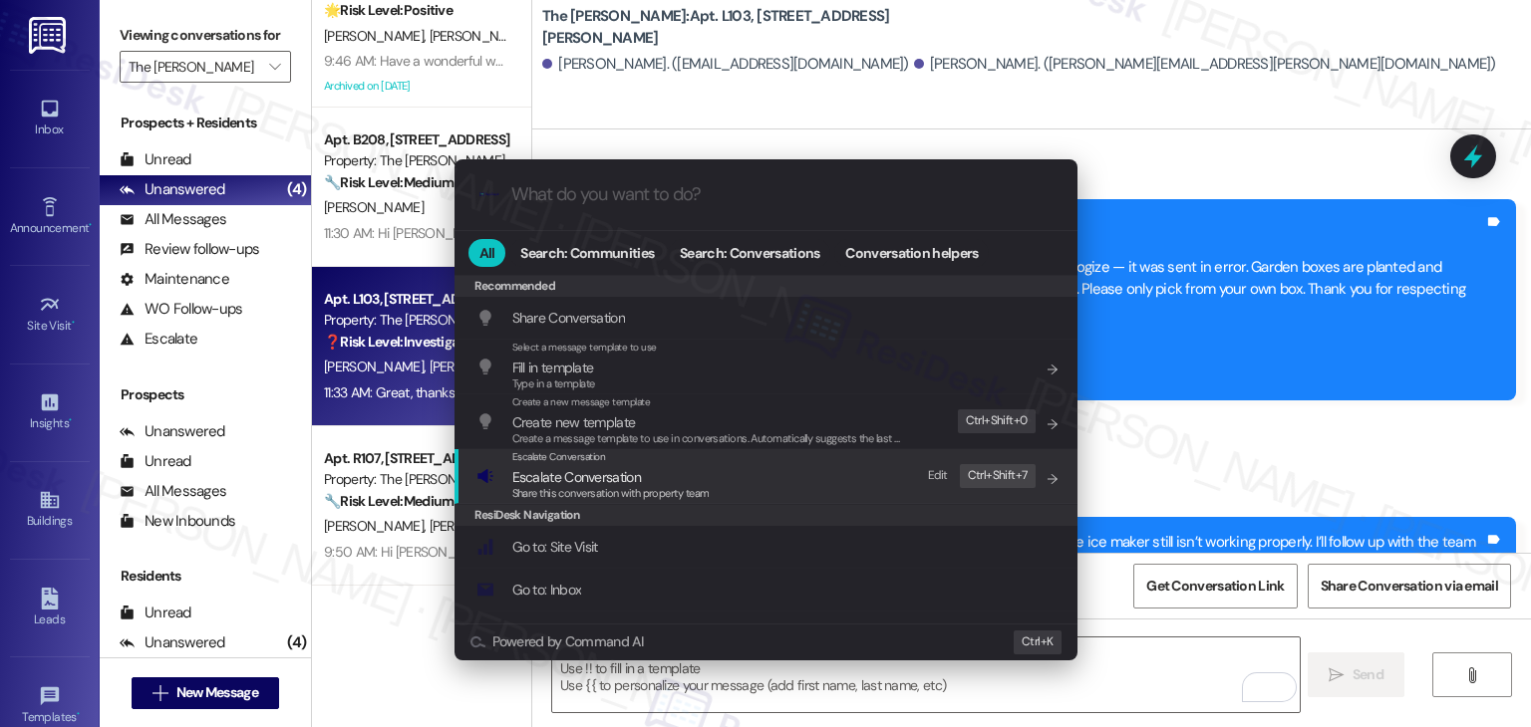
click at [578, 478] on span "Escalate Conversation" at bounding box center [576, 477] width 129 height 18
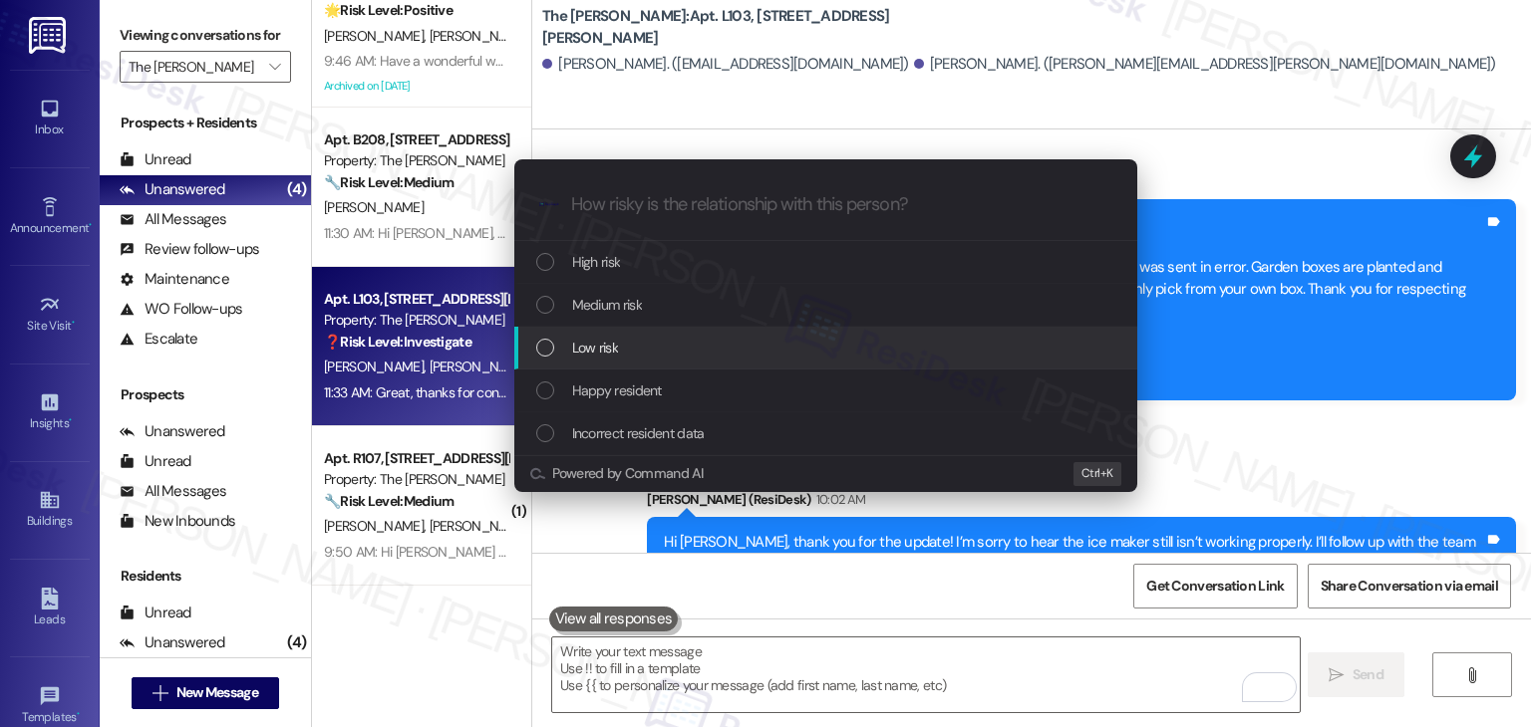
click at [540, 346] on div "List of options" at bounding box center [545, 348] width 18 height 18
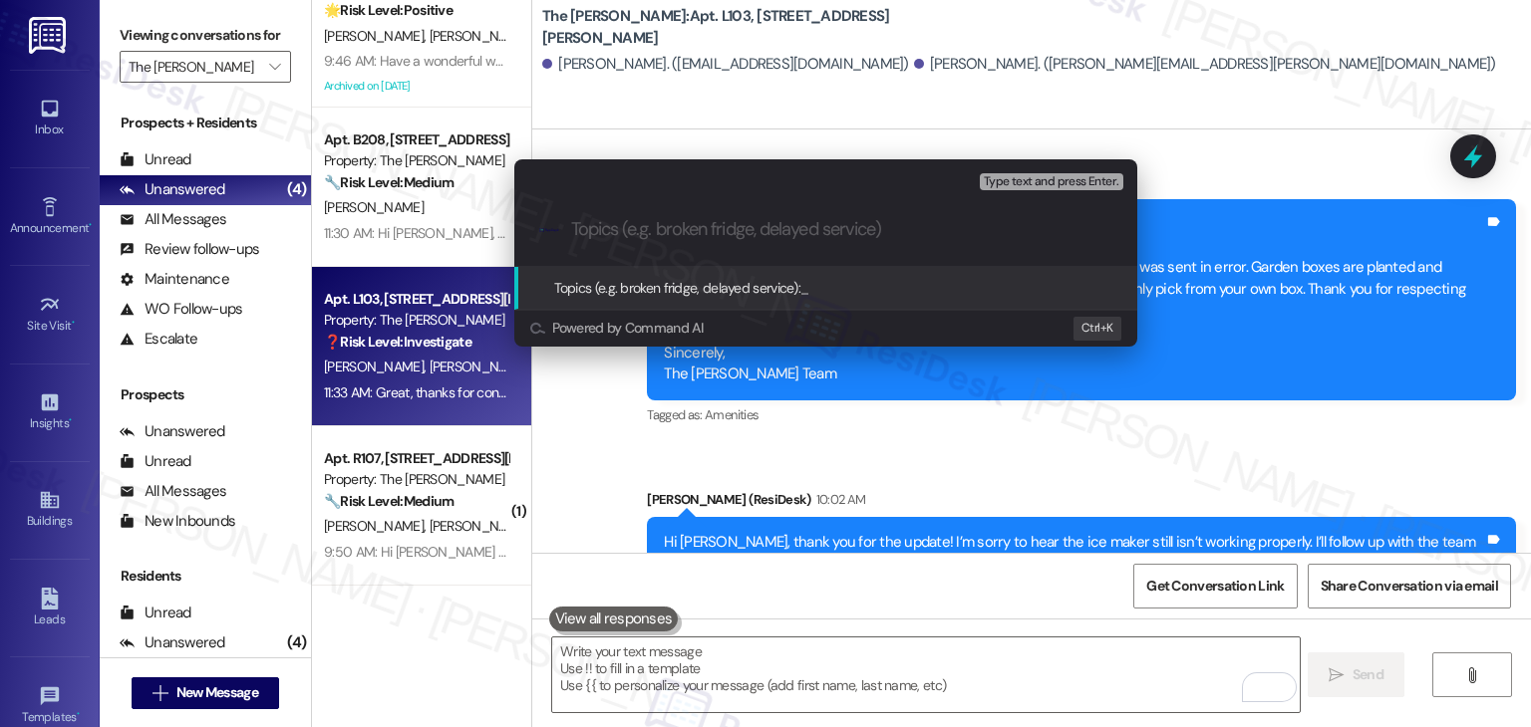
paste input "Follow-Up on Work Order #158061 – Ice Maker Repair"
type input "Follow-Up on Work Order #158061 – Ice Maker Repair"
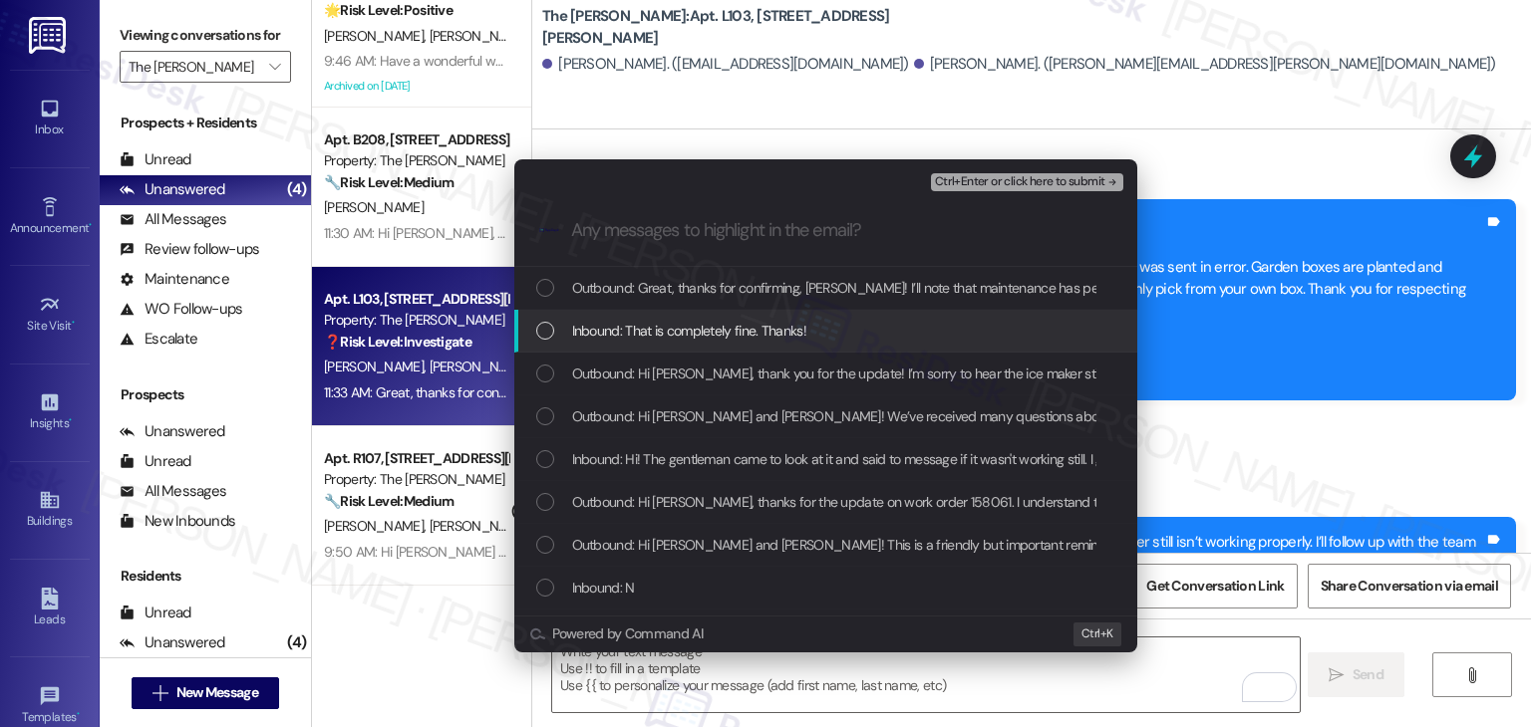
click at [548, 331] on div "List of options" at bounding box center [545, 331] width 18 height 18
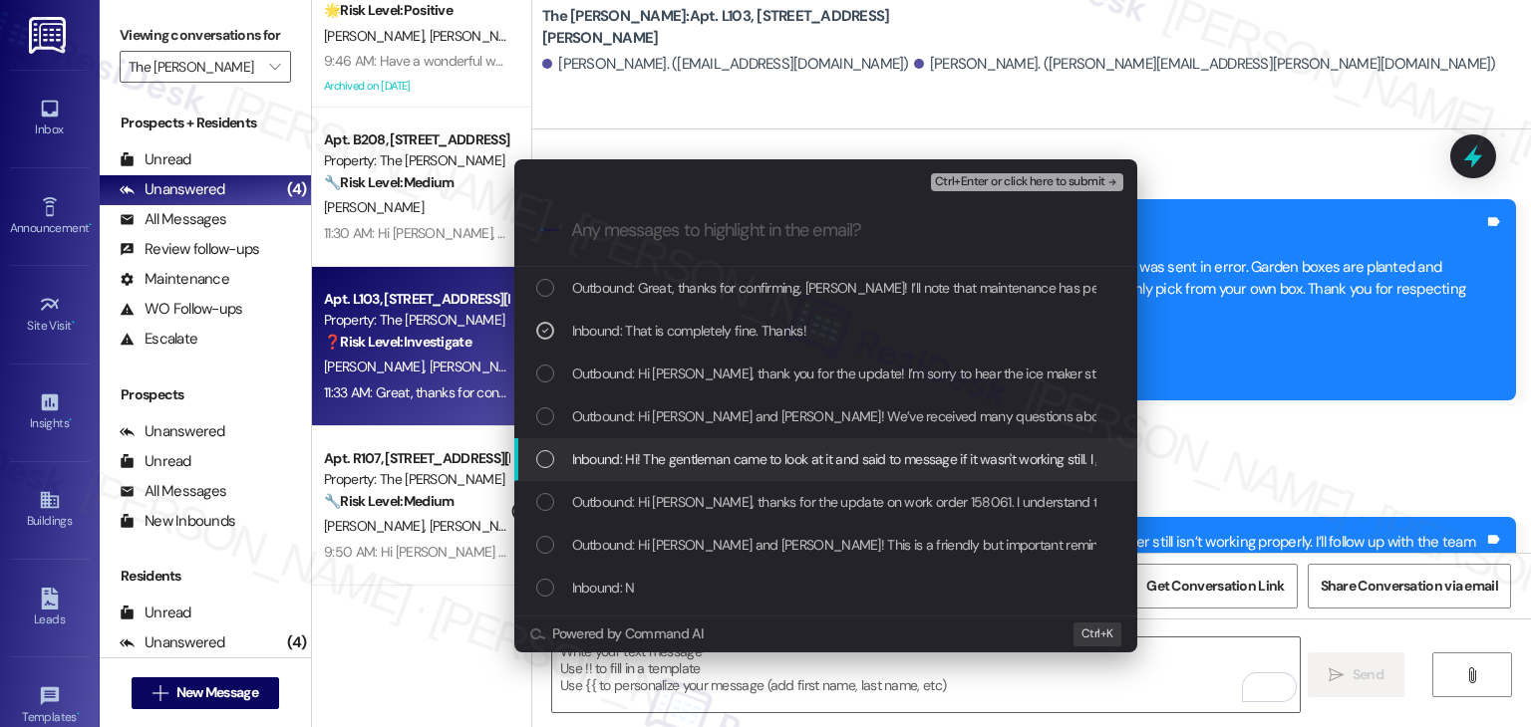
click at [542, 456] on div "List of options" at bounding box center [545, 459] width 18 height 18
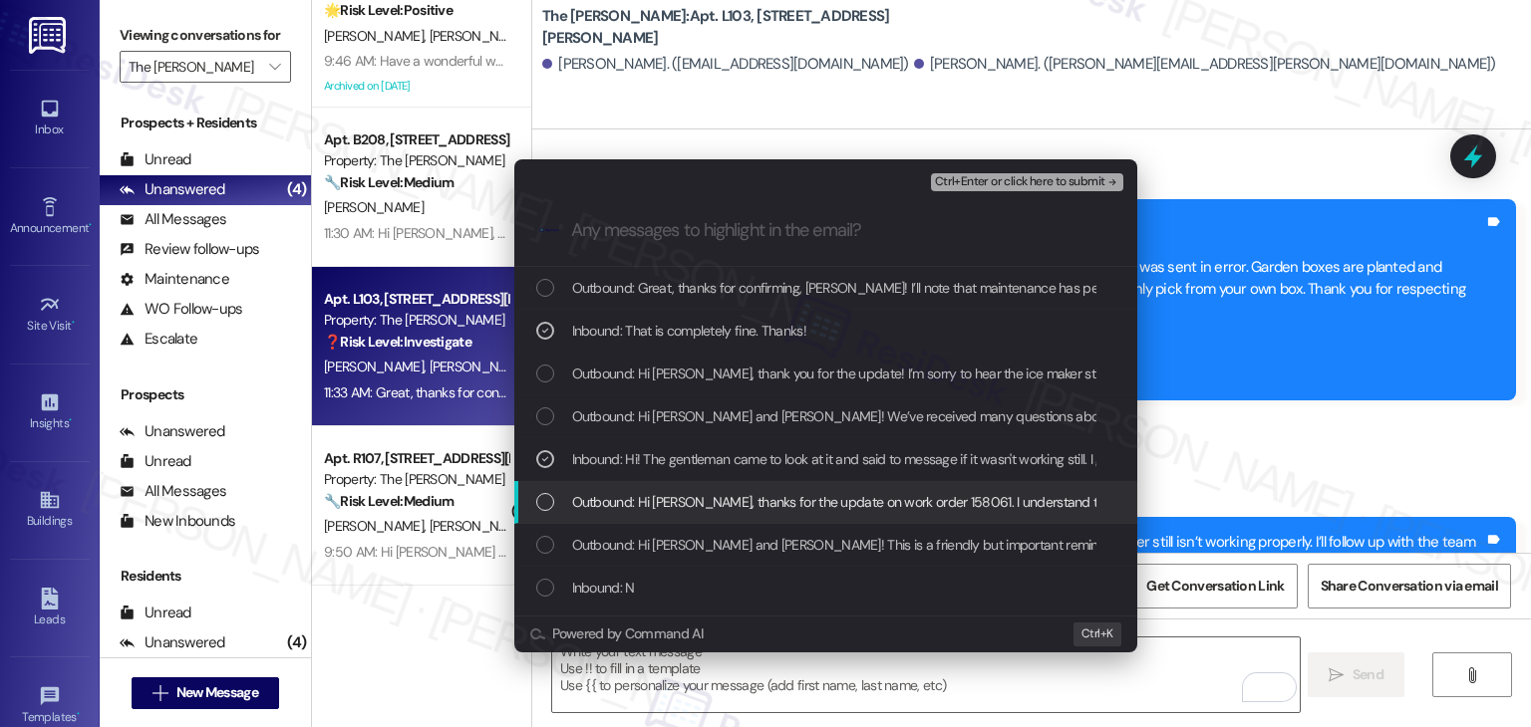
click at [546, 493] on div "List of options" at bounding box center [545, 502] width 18 height 18
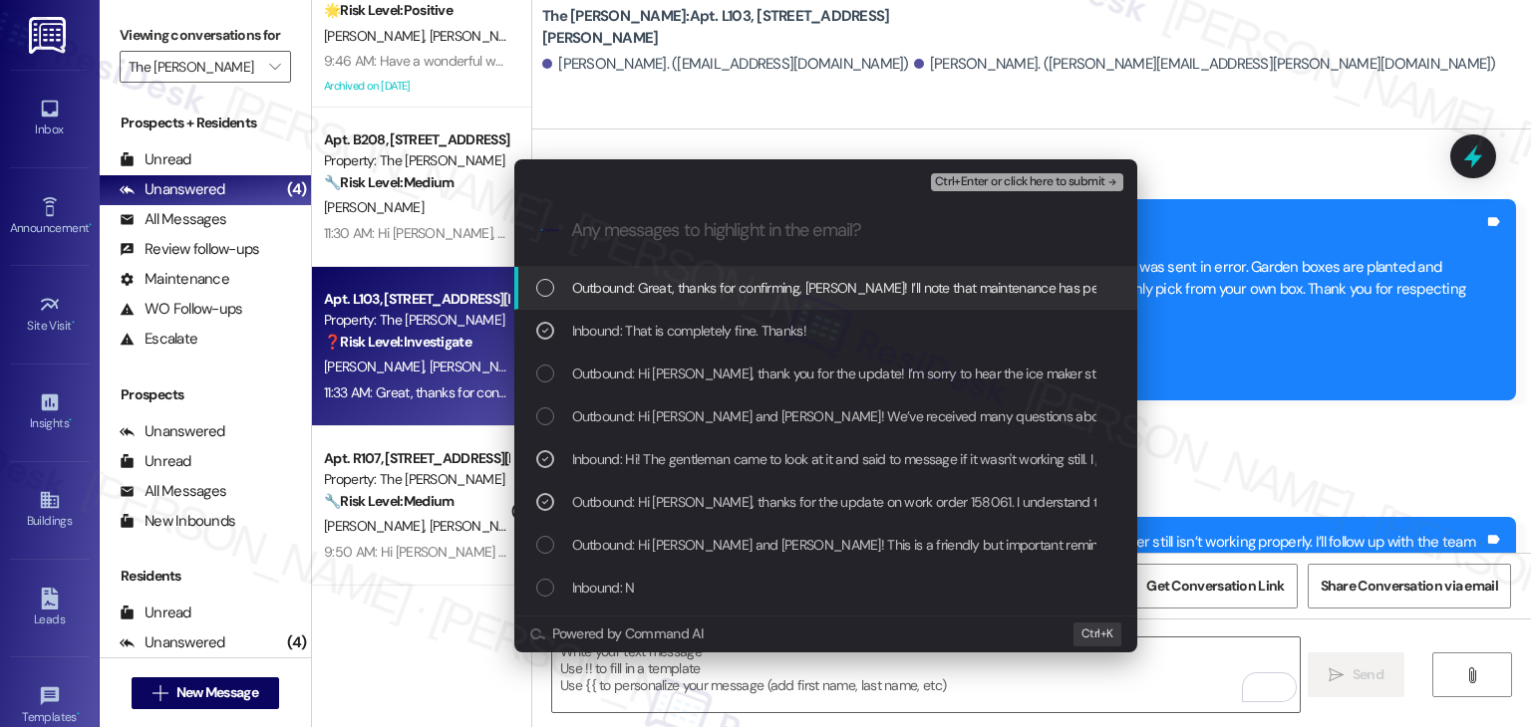
scroll to position [100, 0]
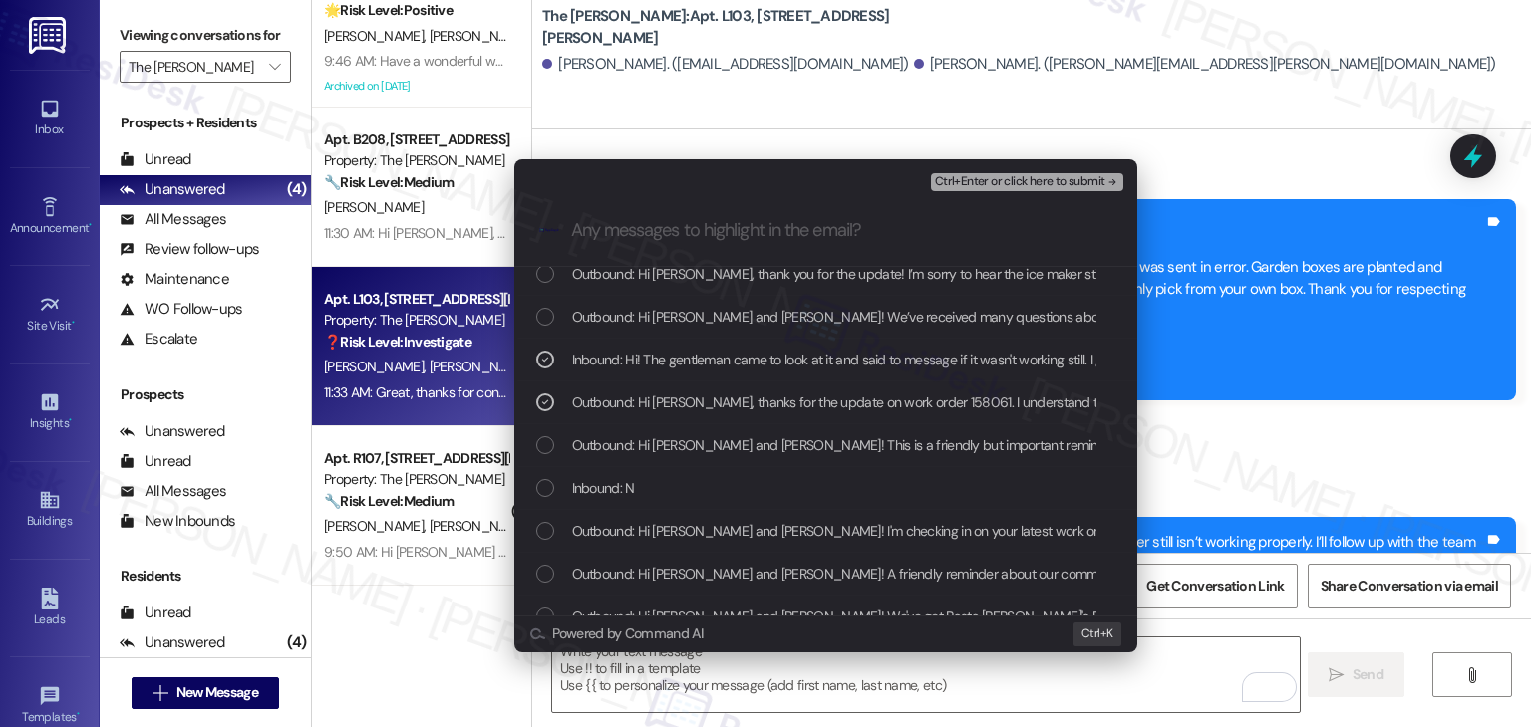
click at [546, 483] on div "List of options" at bounding box center [545, 488] width 18 height 18
click at [543, 527] on div "List of options" at bounding box center [545, 531] width 18 height 18
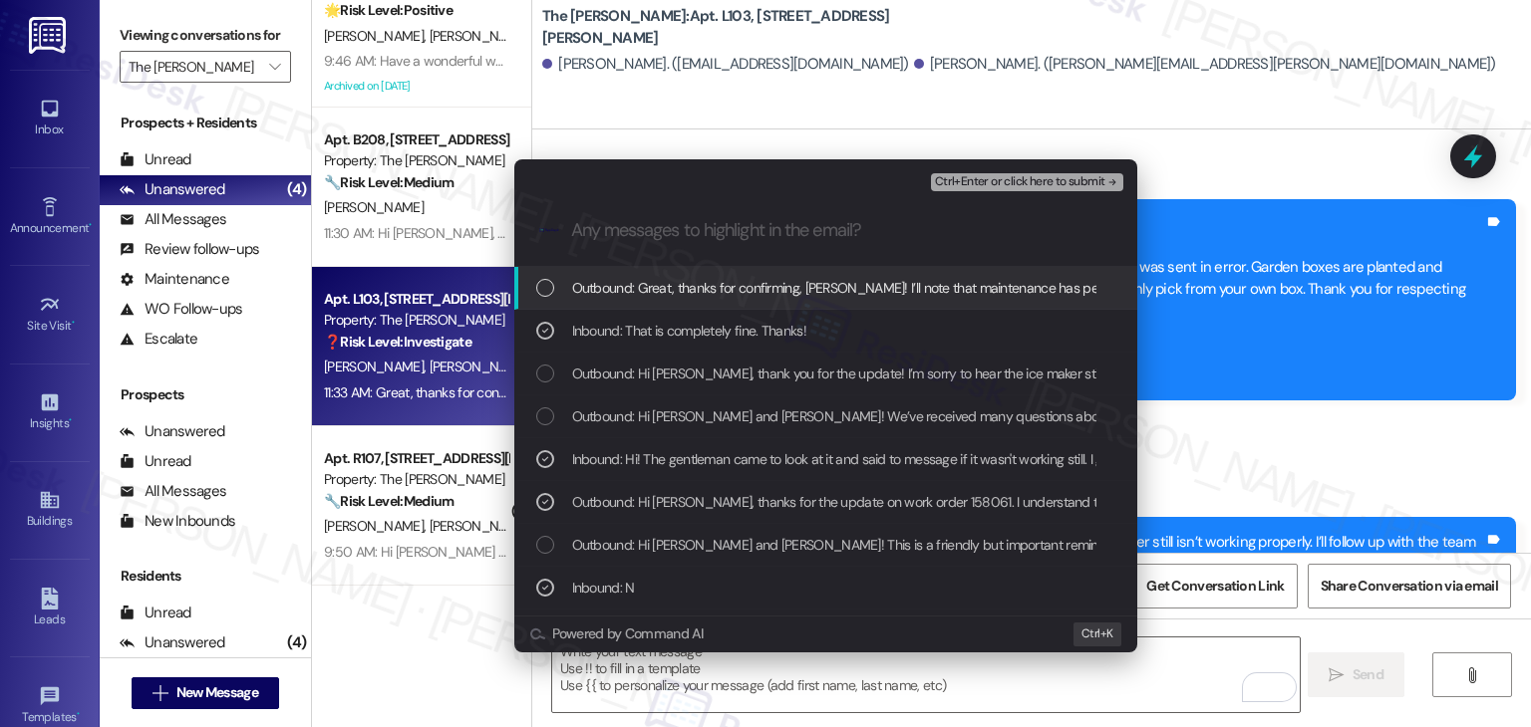
click at [1048, 179] on span "Ctrl+Enter or click here to submit" at bounding box center [1020, 182] width 170 height 14
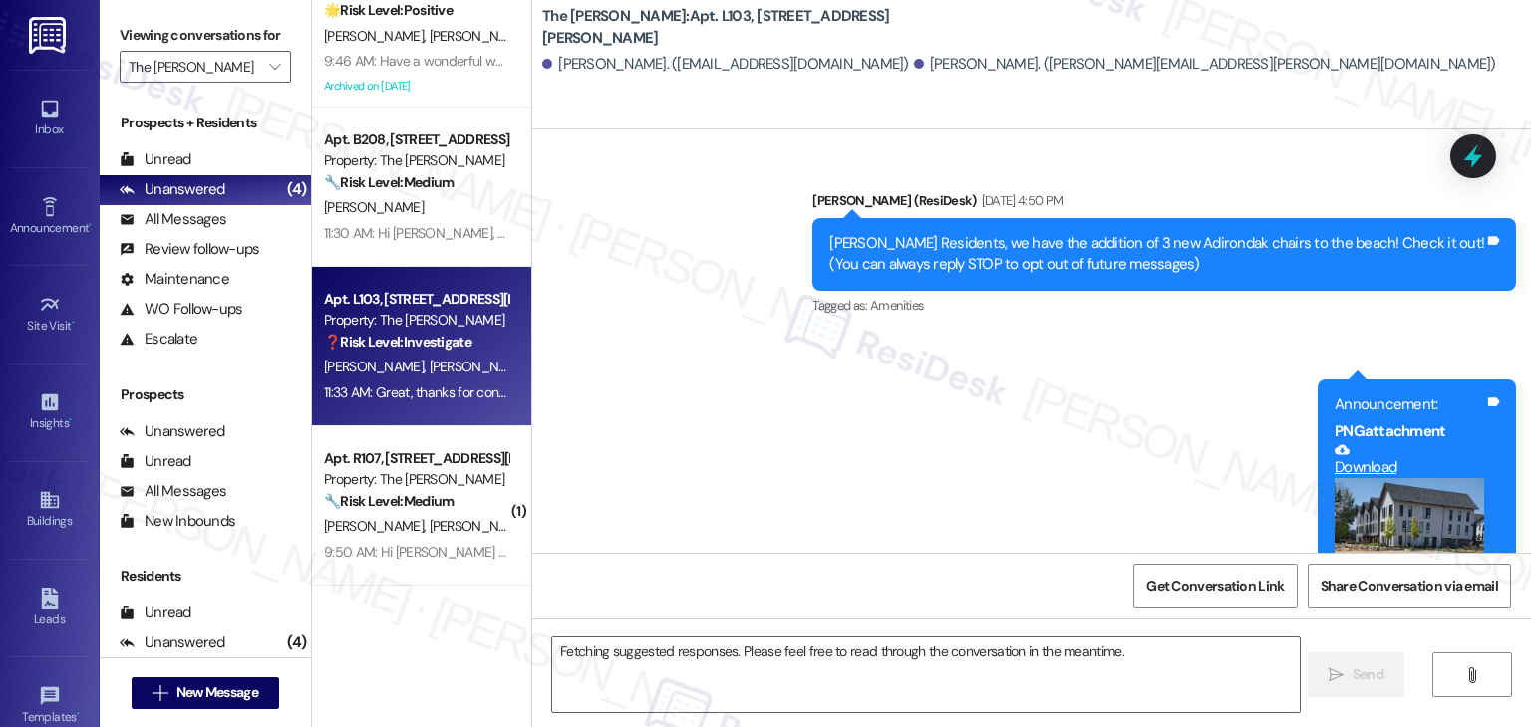
scroll to position [42451, 0]
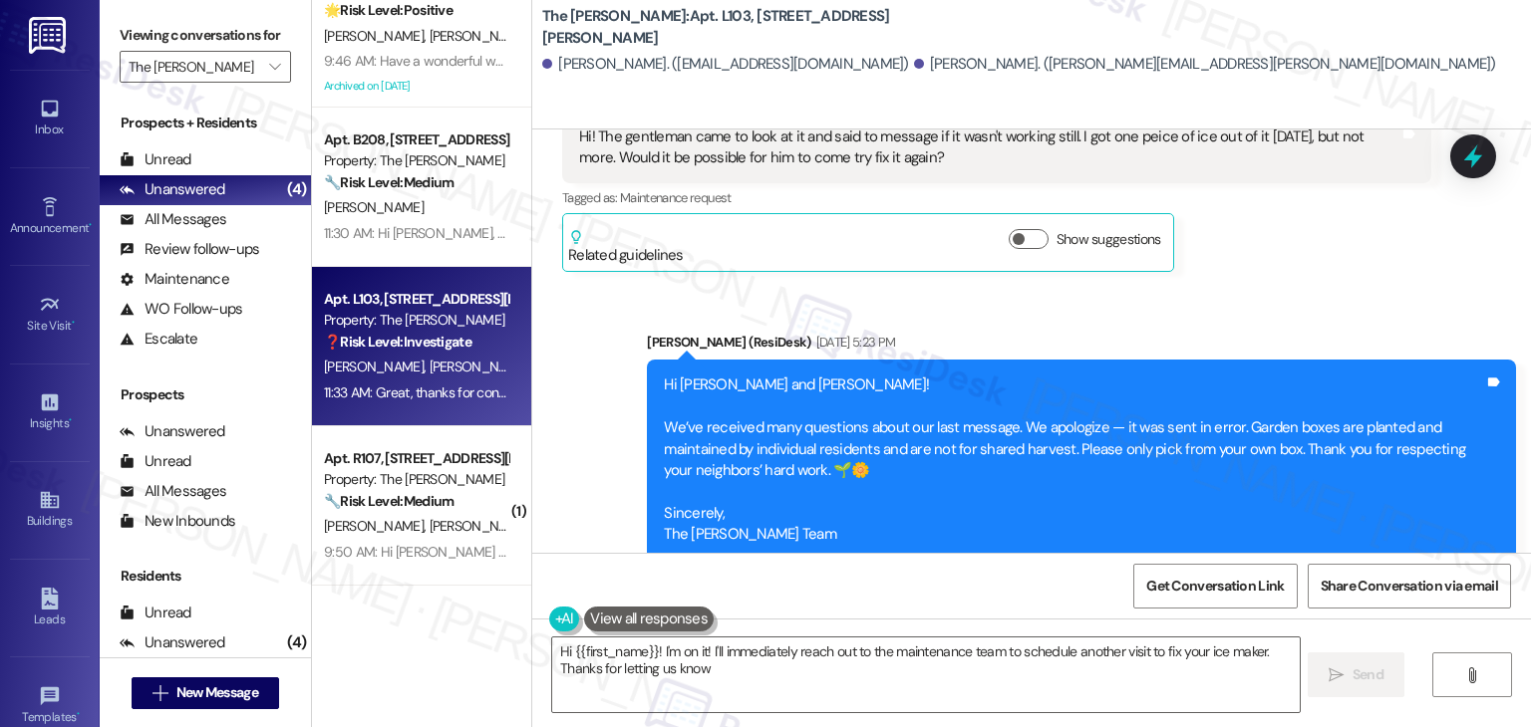
type textarea "Hi {{first_name}}! I'm on it! I'll immediately reach out to the maintenance tea…"
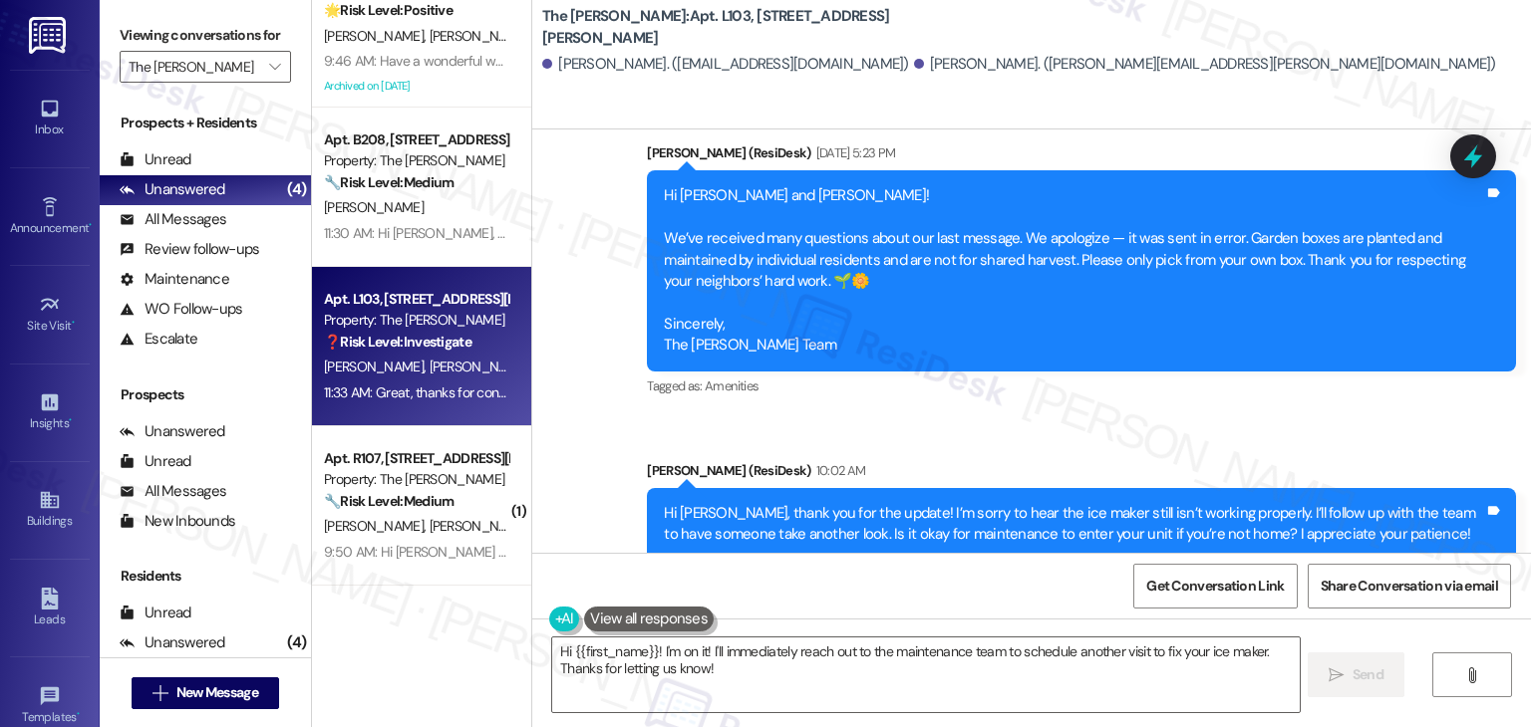
scroll to position [42641, 0]
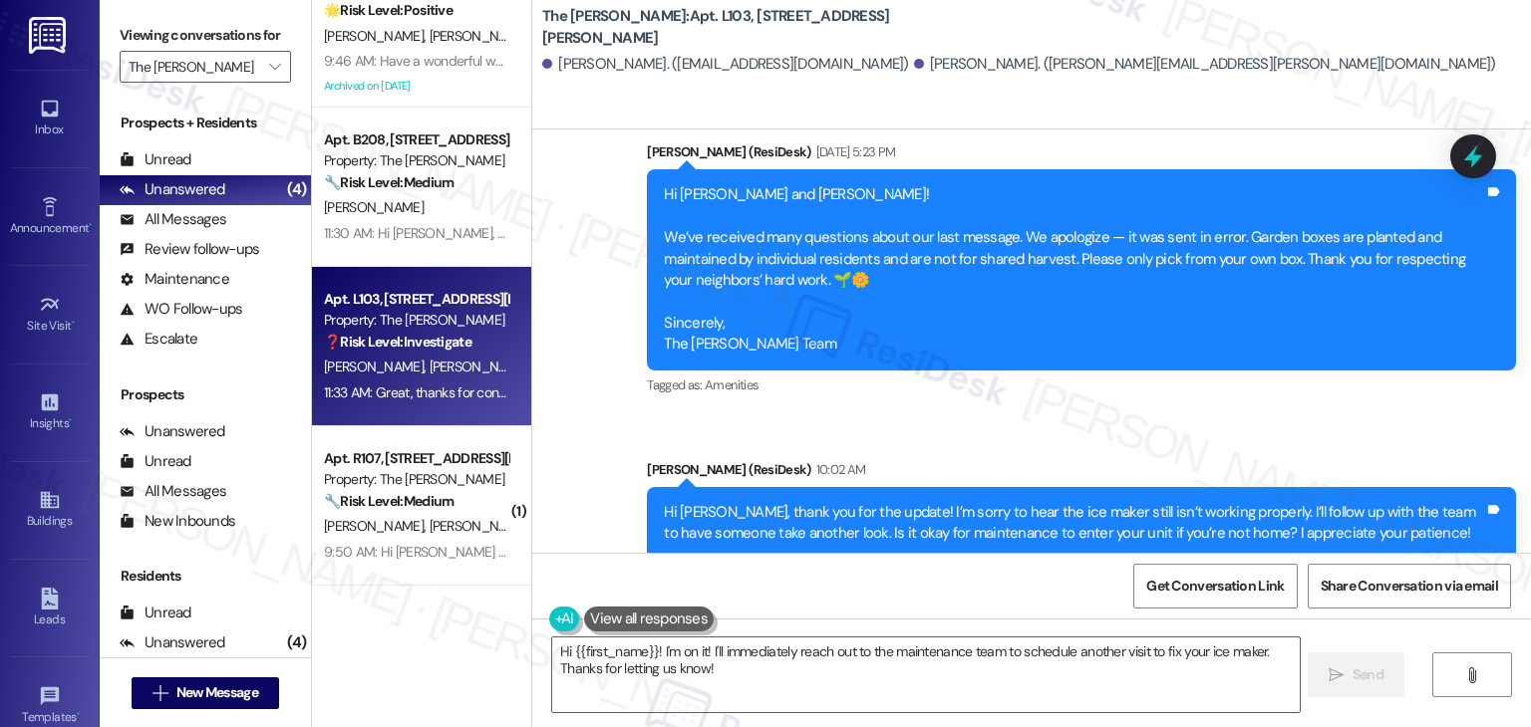
click at [1191, 604] on div "Received via SMS Elbia Burtnett 10:03 AM That is completely fine. Thanks! Tags …" at bounding box center [1031, 688] width 998 height 168
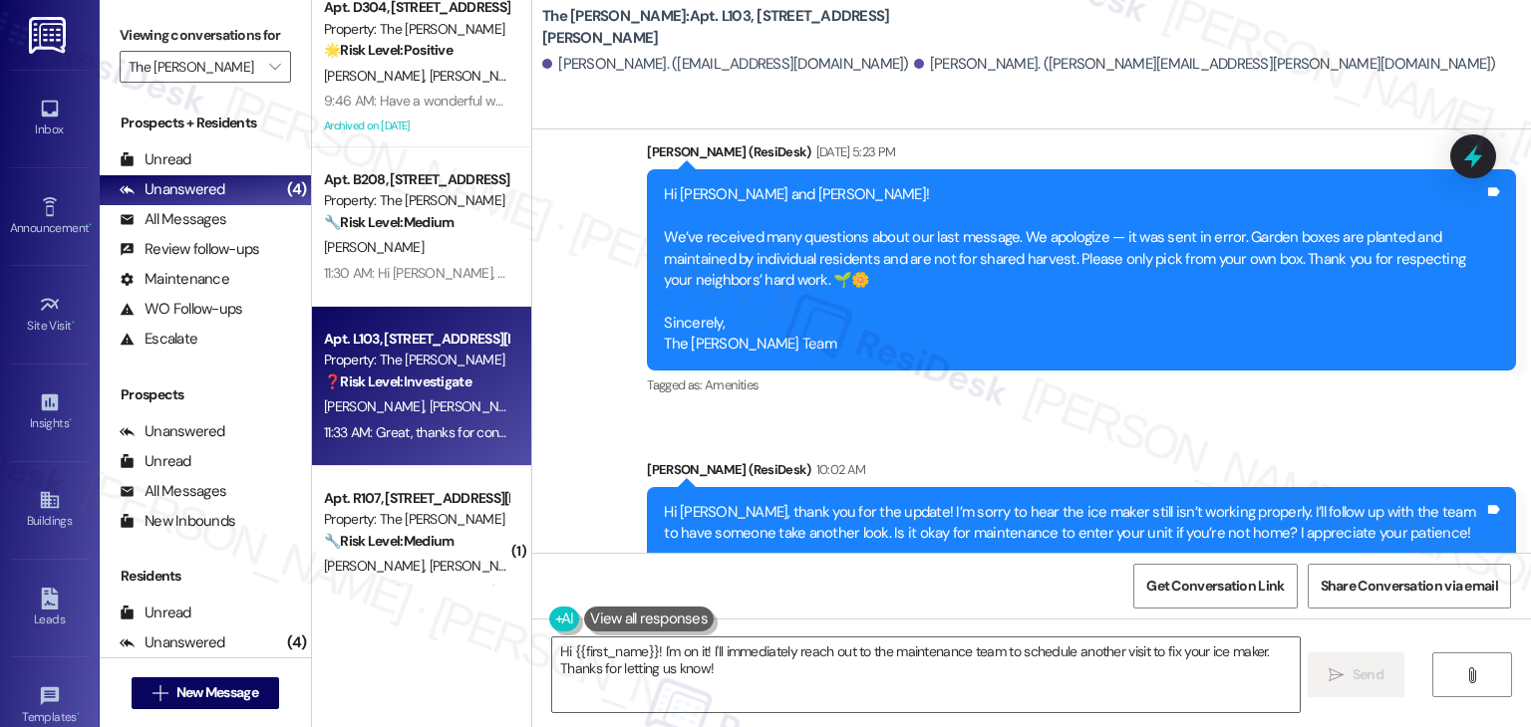
scroll to position [0, 0]
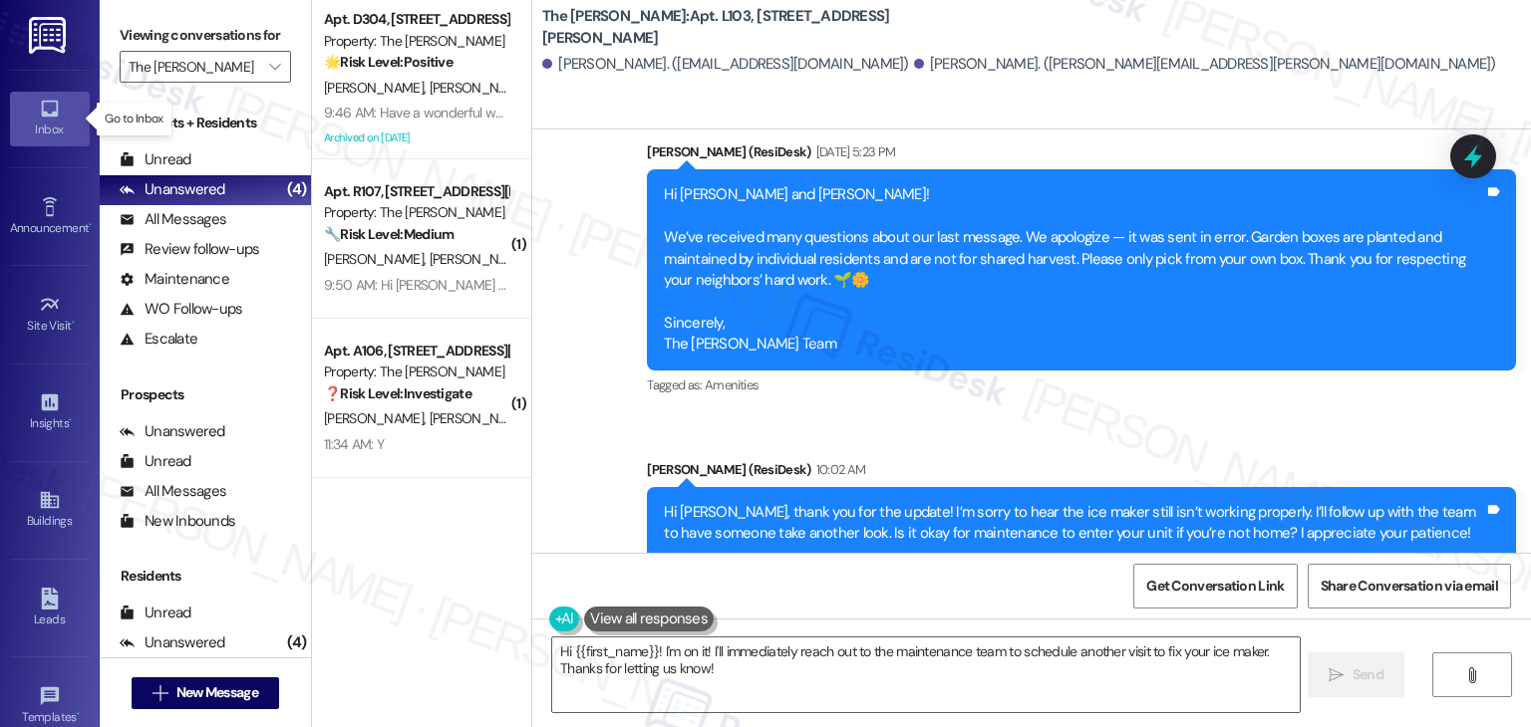
click at [44, 117] on icon at bounding box center [49, 109] width 17 height 17
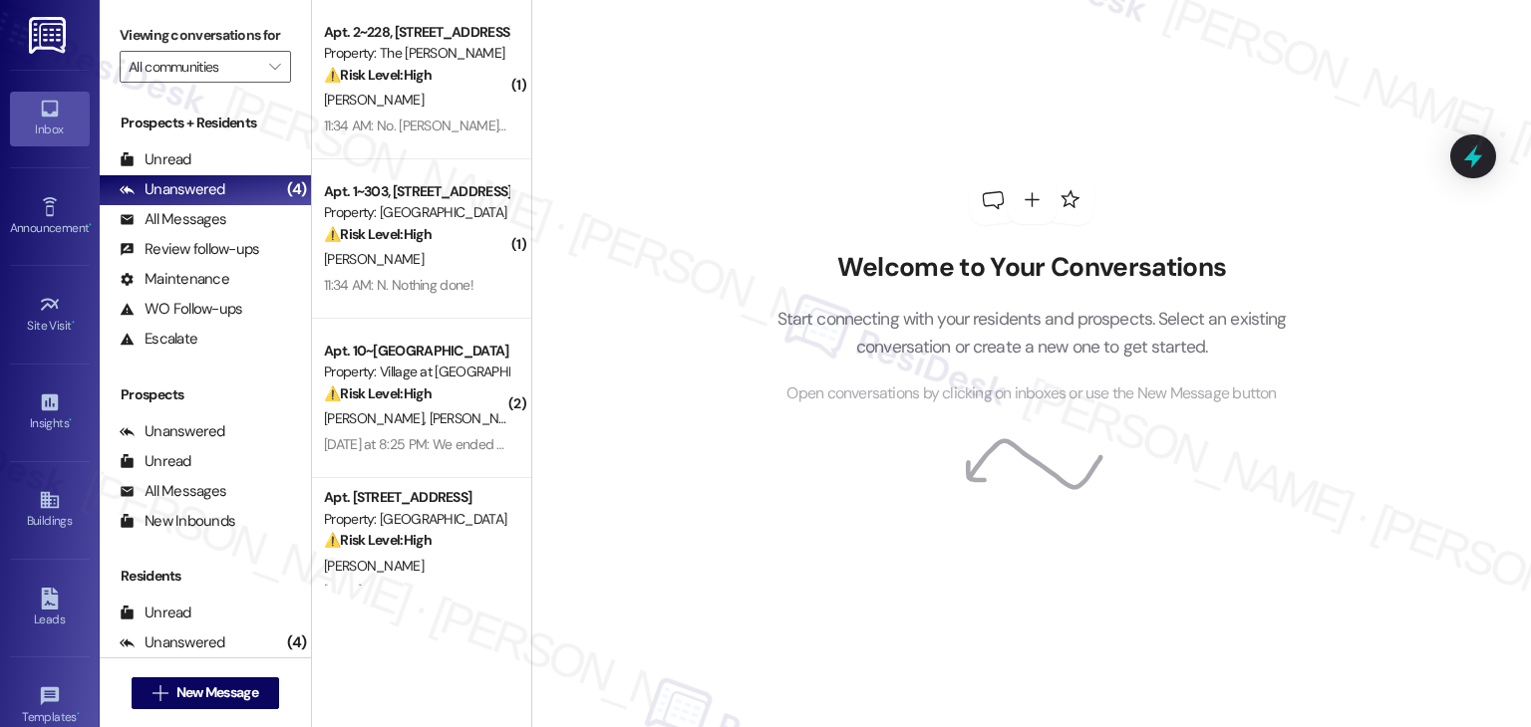
click at [589, 239] on div "Welcome to Your Conversations Start connecting with your residents and prospect…" at bounding box center [1030, 363] width 999 height 727
click at [272, 65] on span "" at bounding box center [274, 67] width 19 height 32
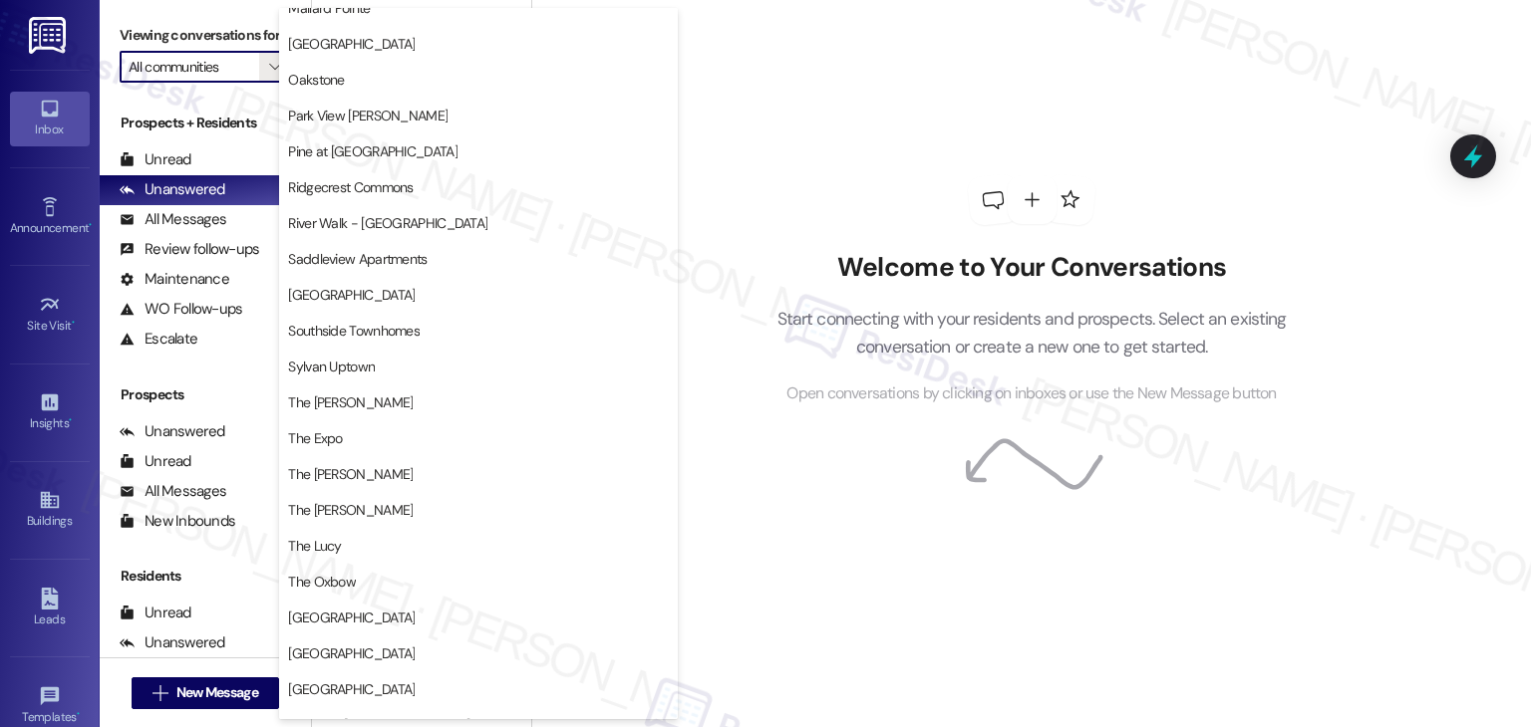
scroll to position [974, 0]
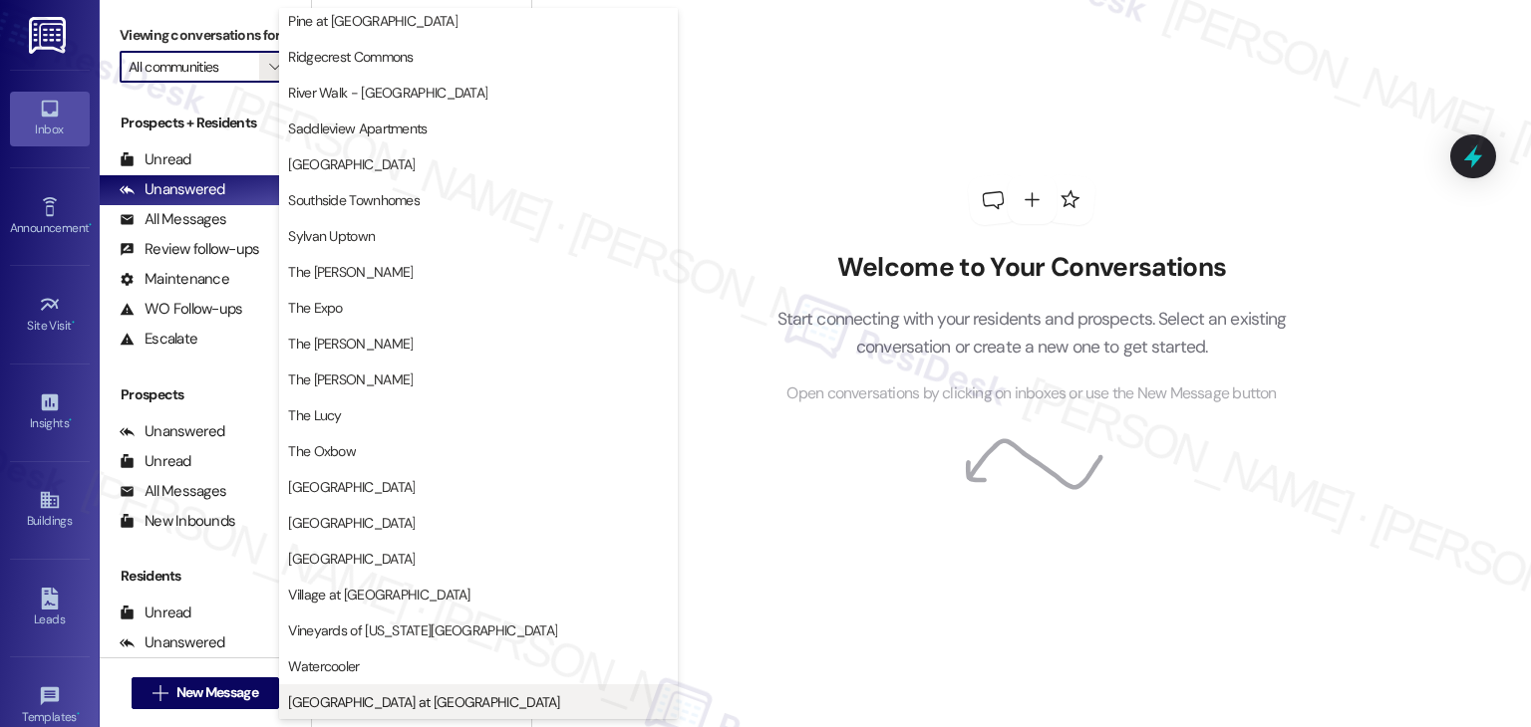
click at [430, 706] on span "[GEOGRAPHIC_DATA] at [GEOGRAPHIC_DATA]" at bounding box center [423, 703] width 271 height 20
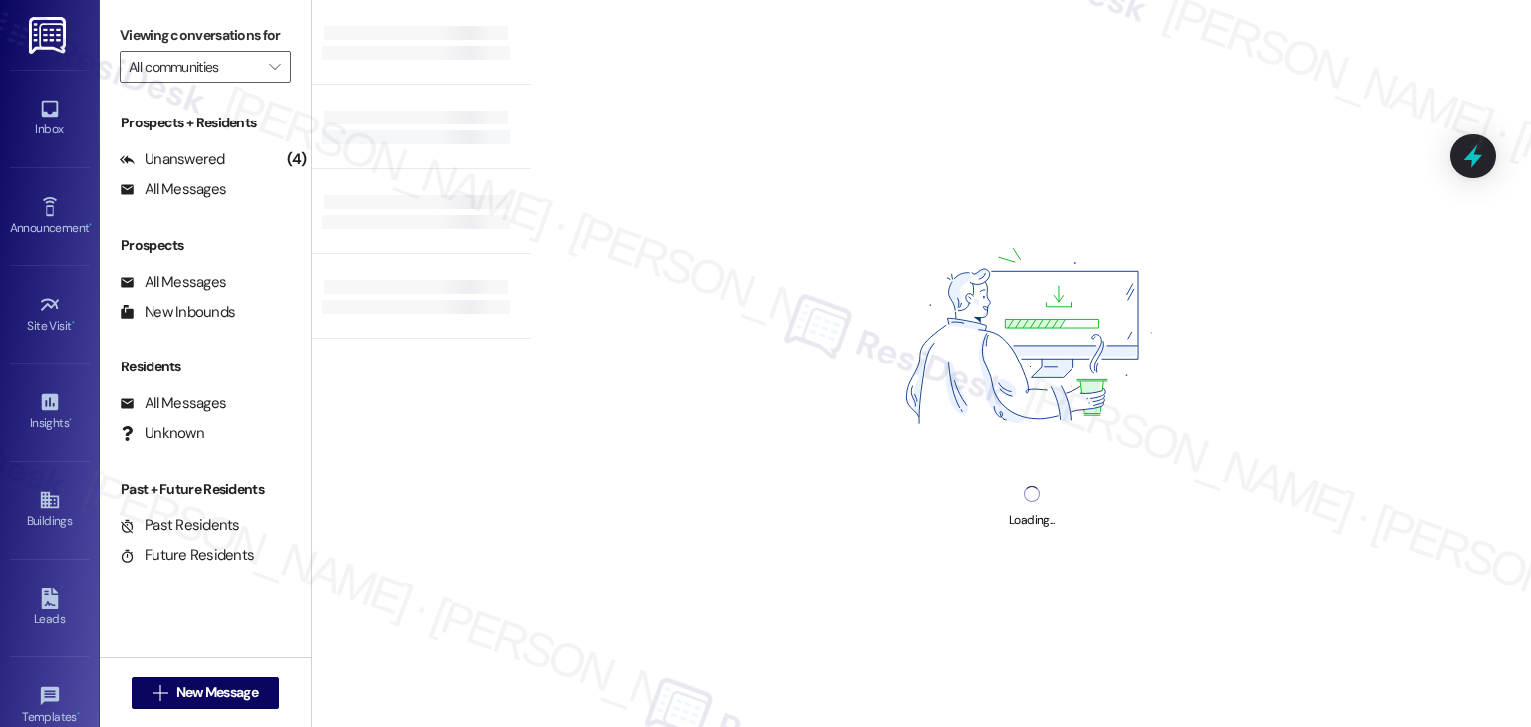
type input "[GEOGRAPHIC_DATA] at [GEOGRAPHIC_DATA]"
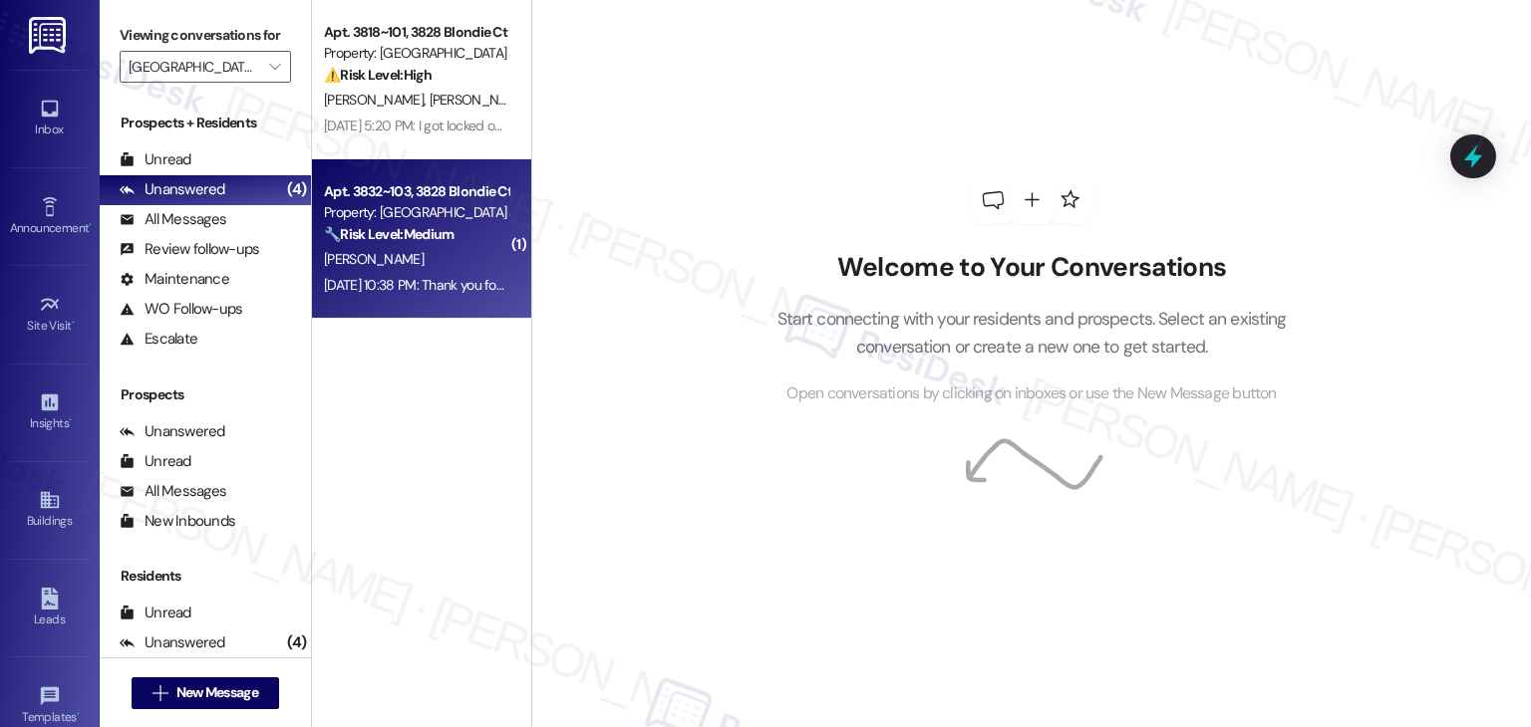
click at [413, 284] on div "Aug 19, 2025 at 10:38 PM: Thank you for your message. Our offices are currently…" at bounding box center [930, 285] width 1213 height 18
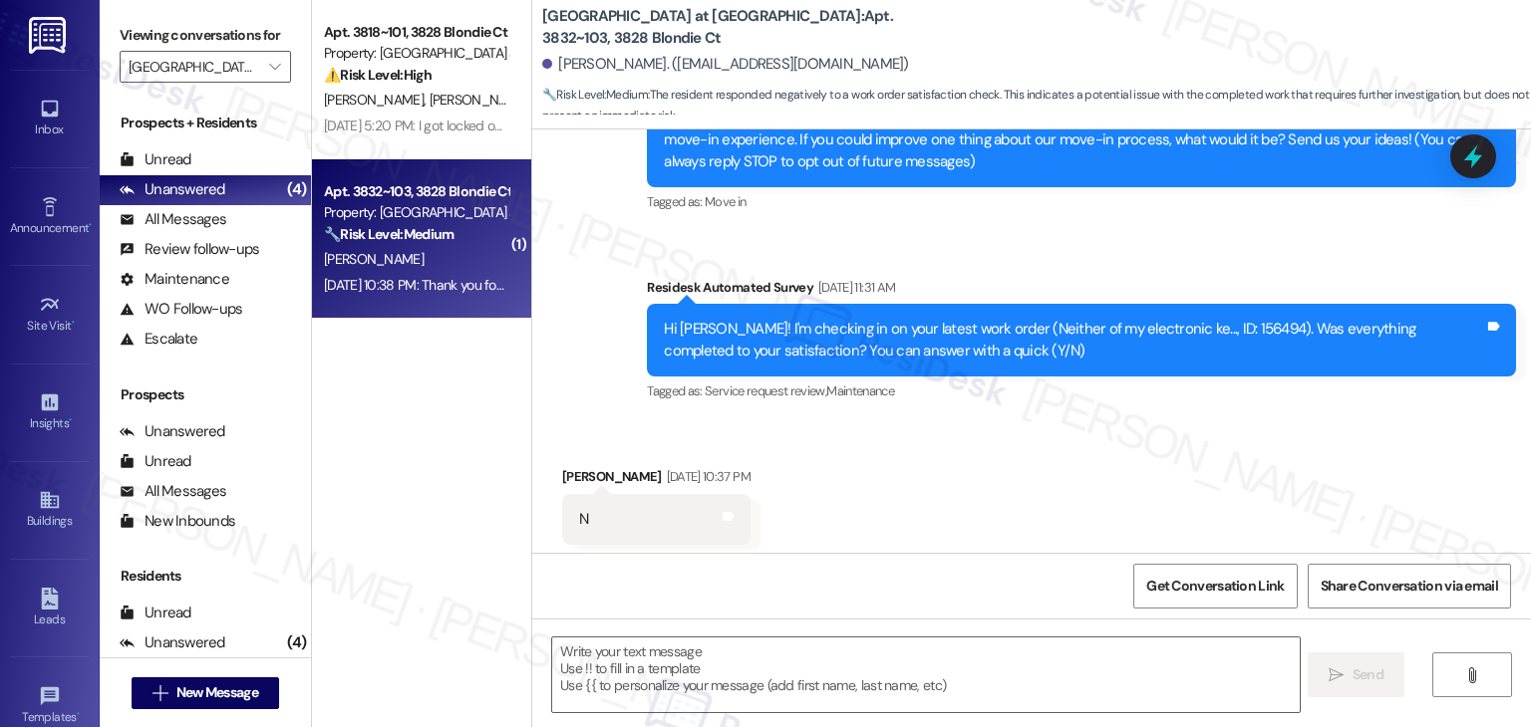
type textarea "Fetching suggested responses. Please feel free to read through the conversation…"
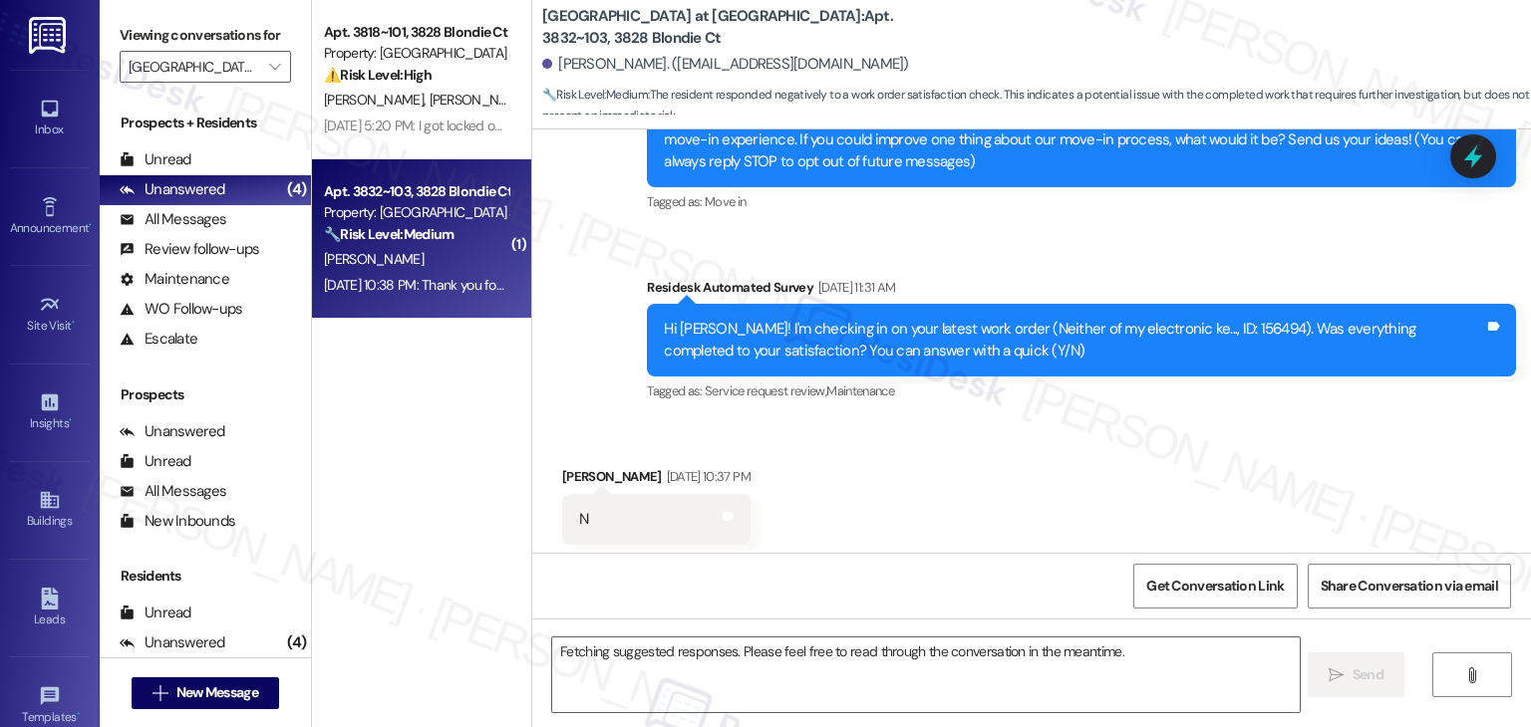
scroll to position [279, 0]
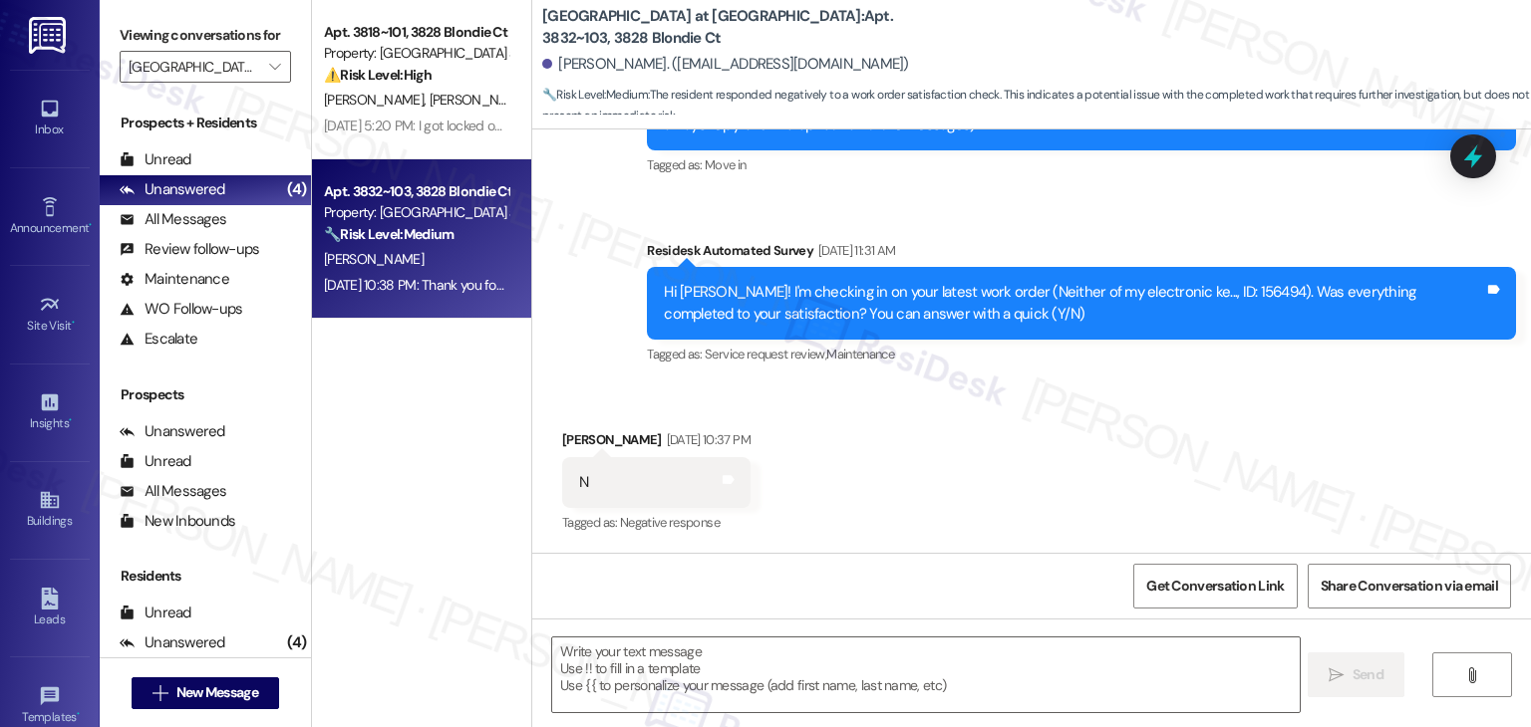
click at [1000, 427] on div "Received via SMS Austin Phillips Aug 19, 2025 at 10:37 PM N Tags and notes Tagg…" at bounding box center [1031, 469] width 998 height 168
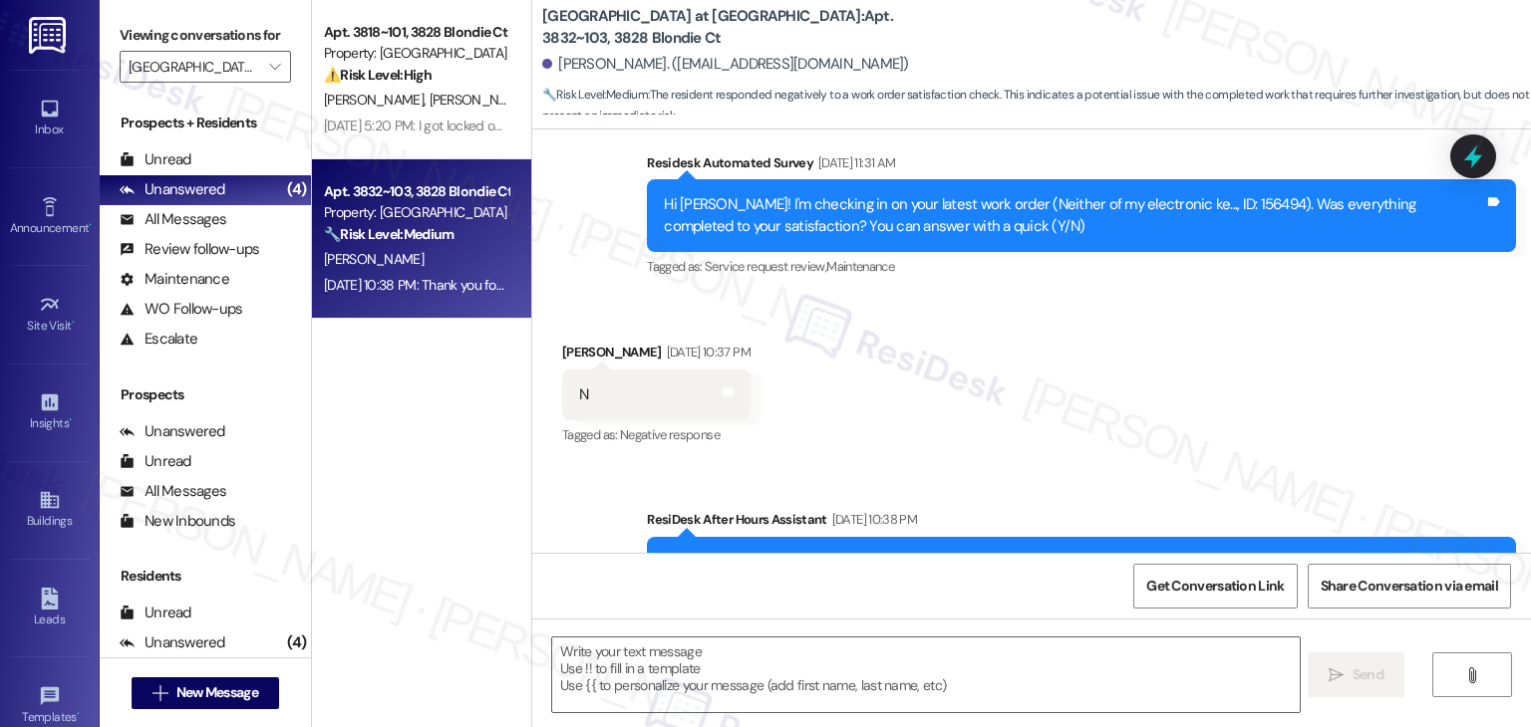
scroll to position [469, 0]
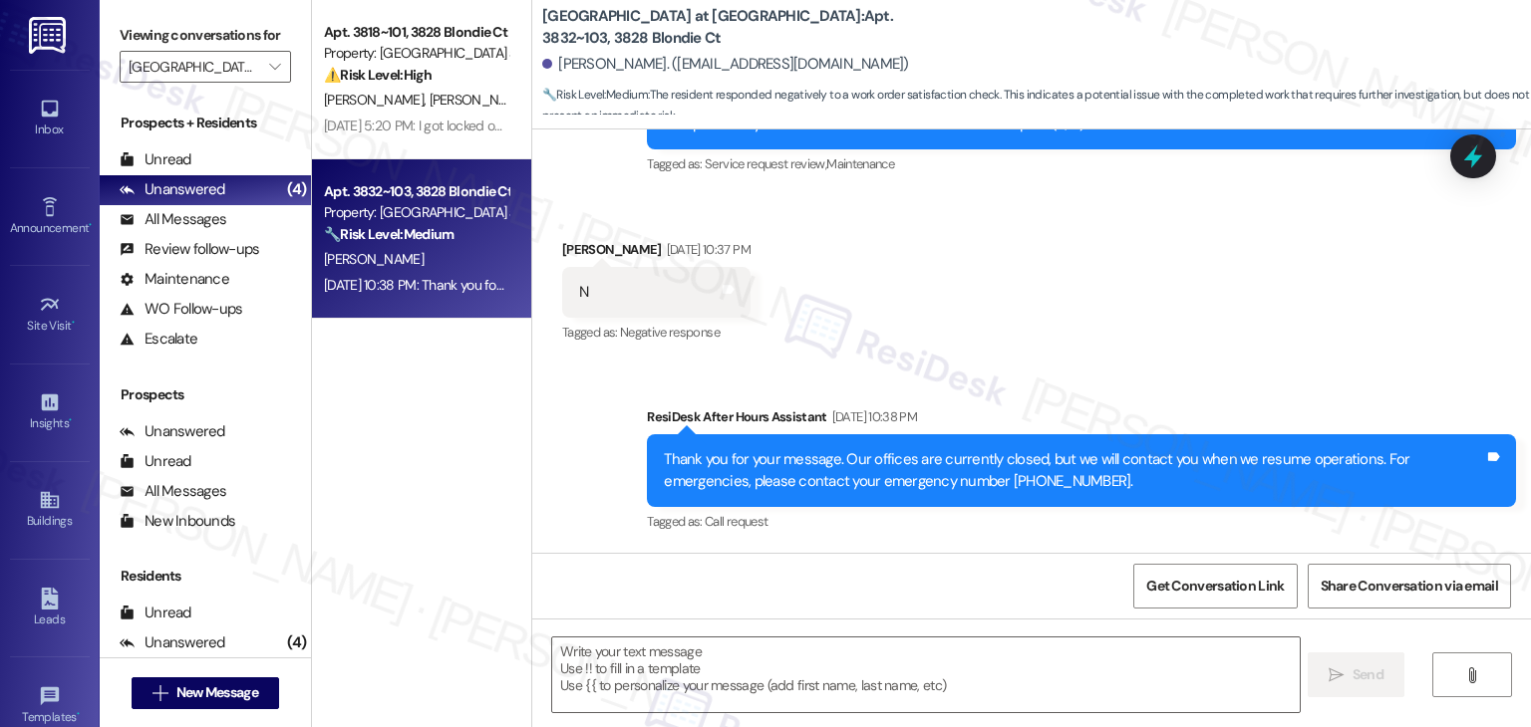
click at [1015, 312] on div "Received via SMS Austin Phillips Aug 19, 2025 at 10:37 PM N Tags and notes Tagg…" at bounding box center [1031, 278] width 998 height 168
click at [696, 667] on textarea at bounding box center [925, 675] width 746 height 75
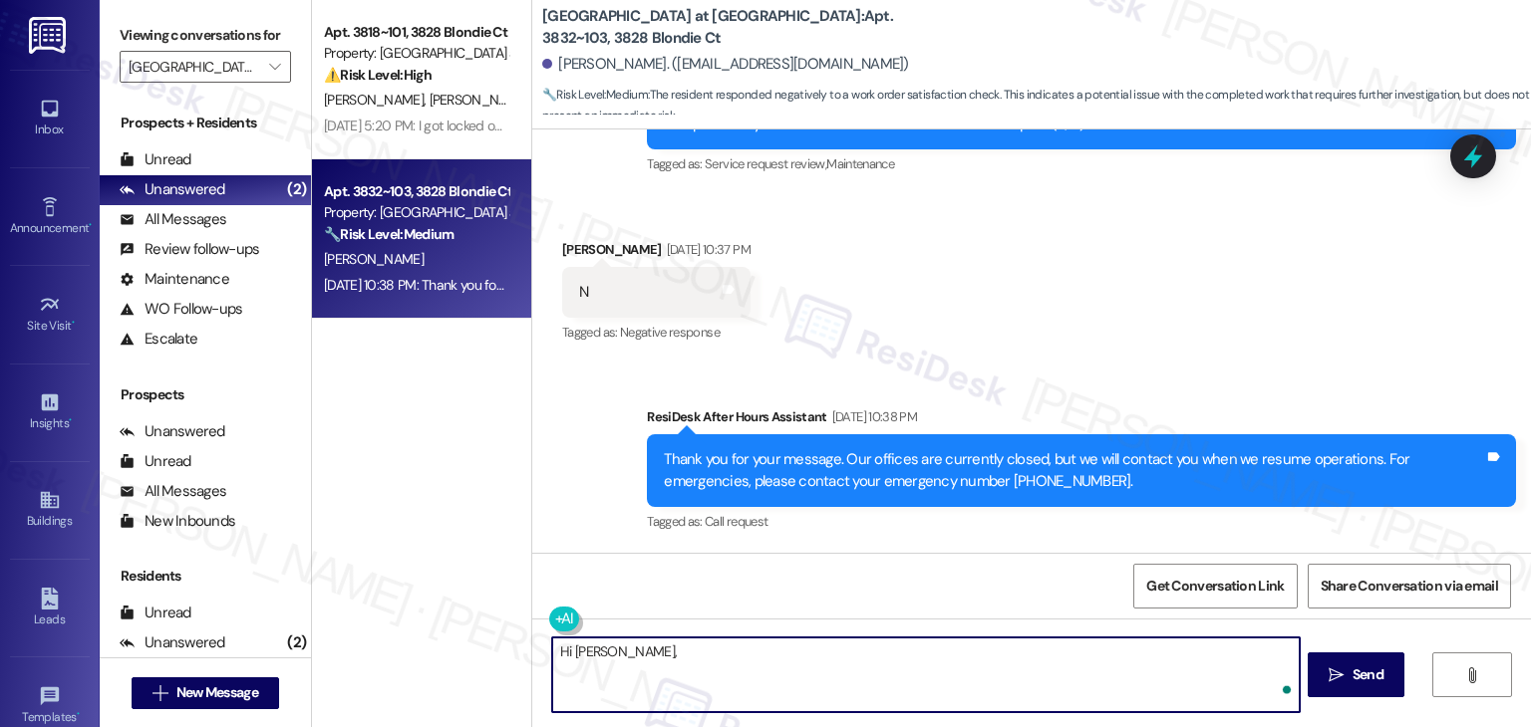
paste textarea "I understand the work order wasn't completed to your satisfaction. Can you prov…"
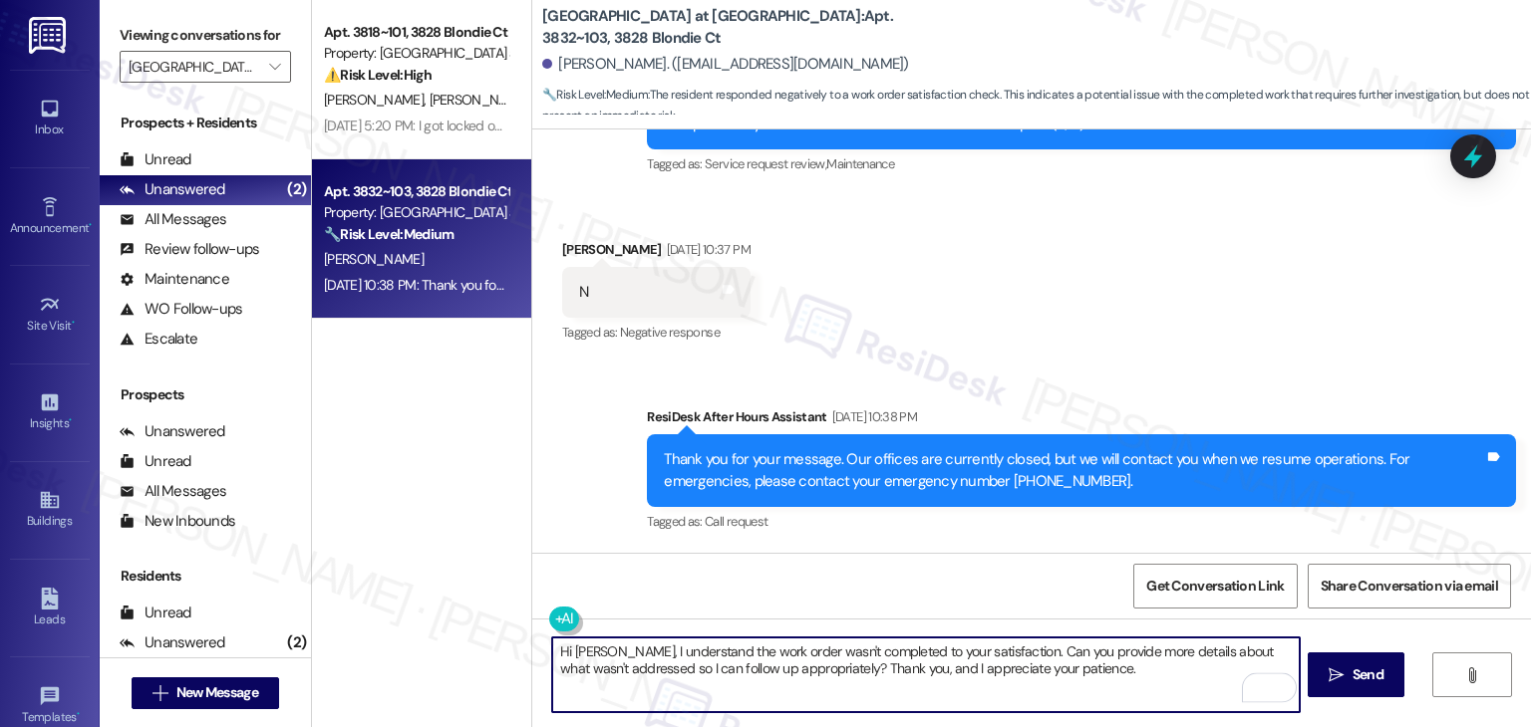
type textarea "Hi Austin, I understand the work order wasn't completed to your satisfaction. C…"
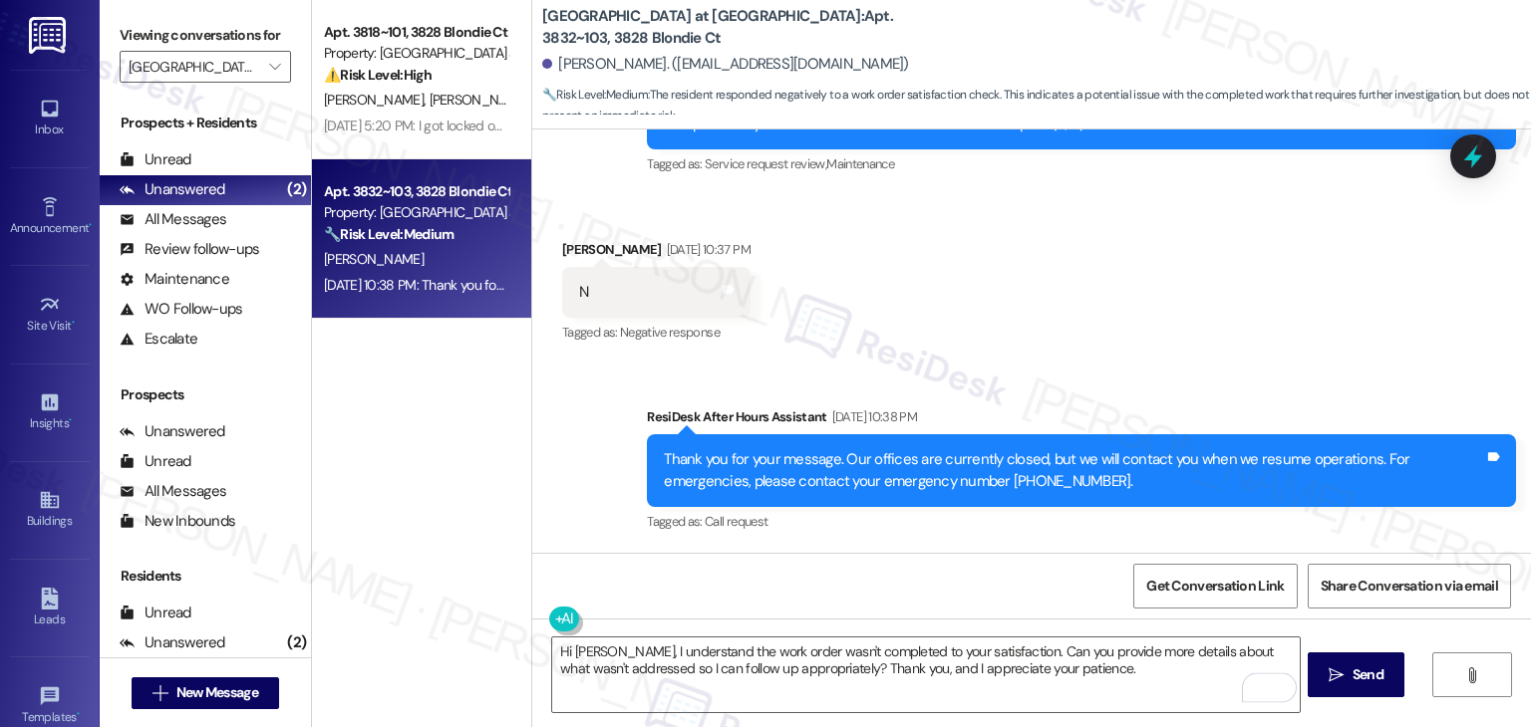
click at [1040, 590] on div "Get Conversation Link Share Conversation via email" at bounding box center [1031, 586] width 998 height 66
click at [1063, 673] on textarea "Hi Austin, I understand the work order wasn't completed to your satisfaction. C…" at bounding box center [925, 675] width 746 height 75
click at [1343, 674] on span " Send" at bounding box center [1355, 675] width 63 height 21
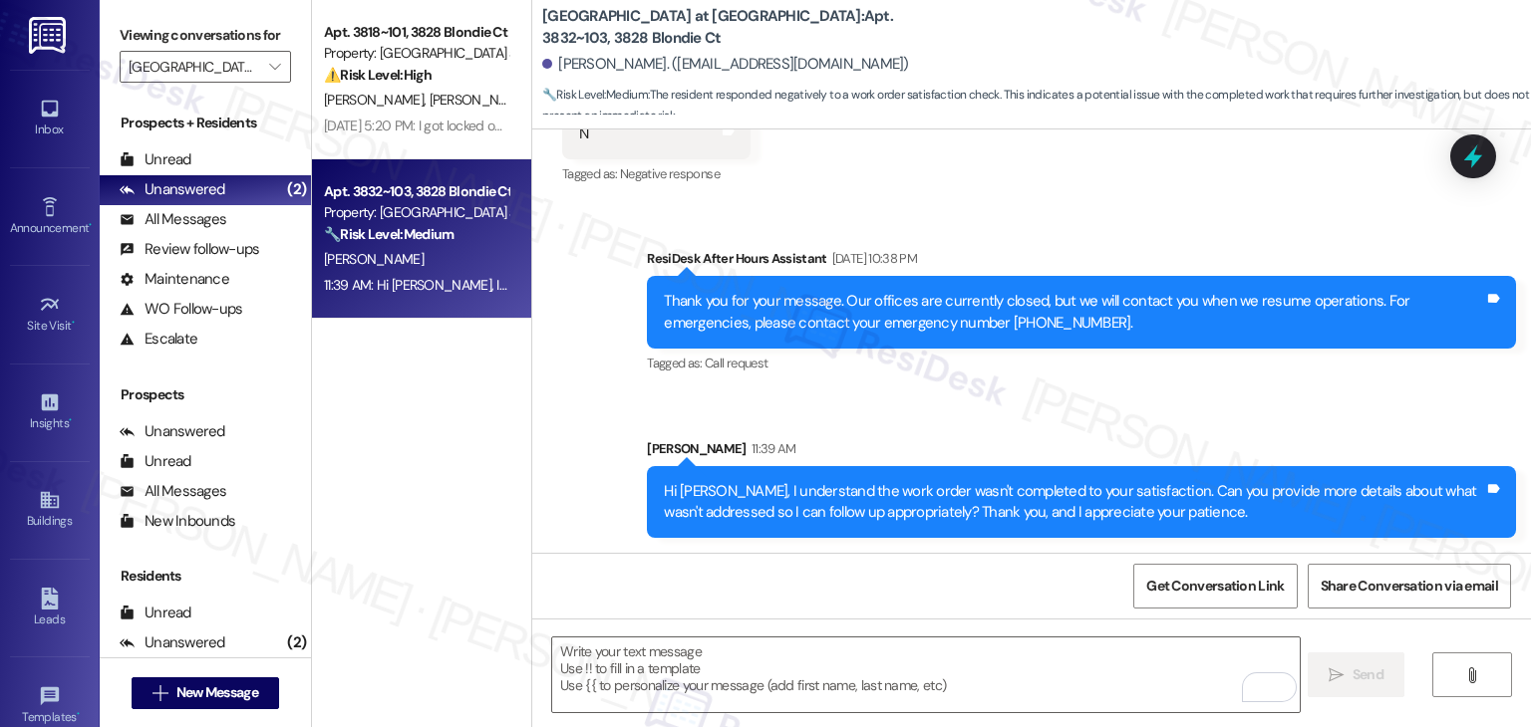
scroll to position [630, 0]
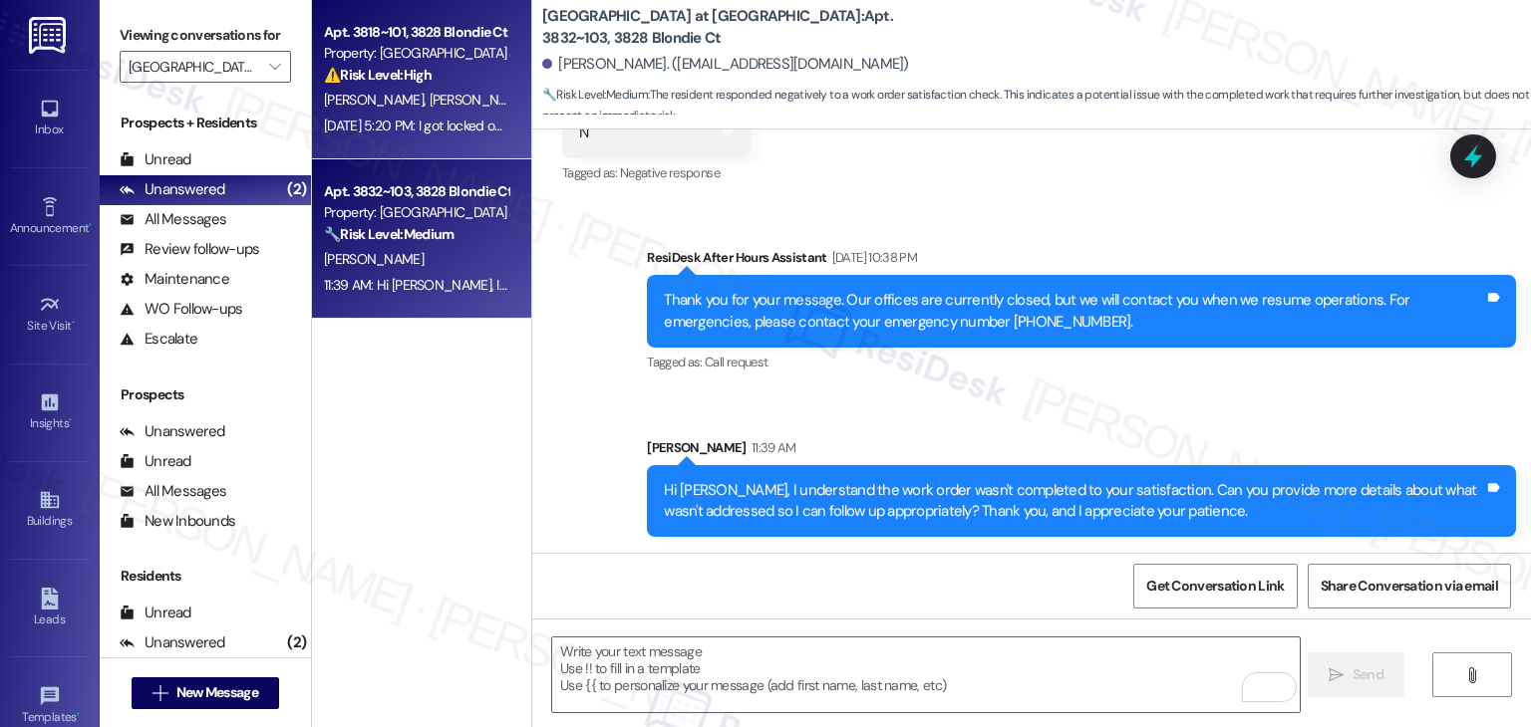
click at [426, 140] on div "Apt. 3818~101, 3828 Blondie Ct Property: West Village at Four Points ⚠️ Risk Le…" at bounding box center [421, 79] width 219 height 159
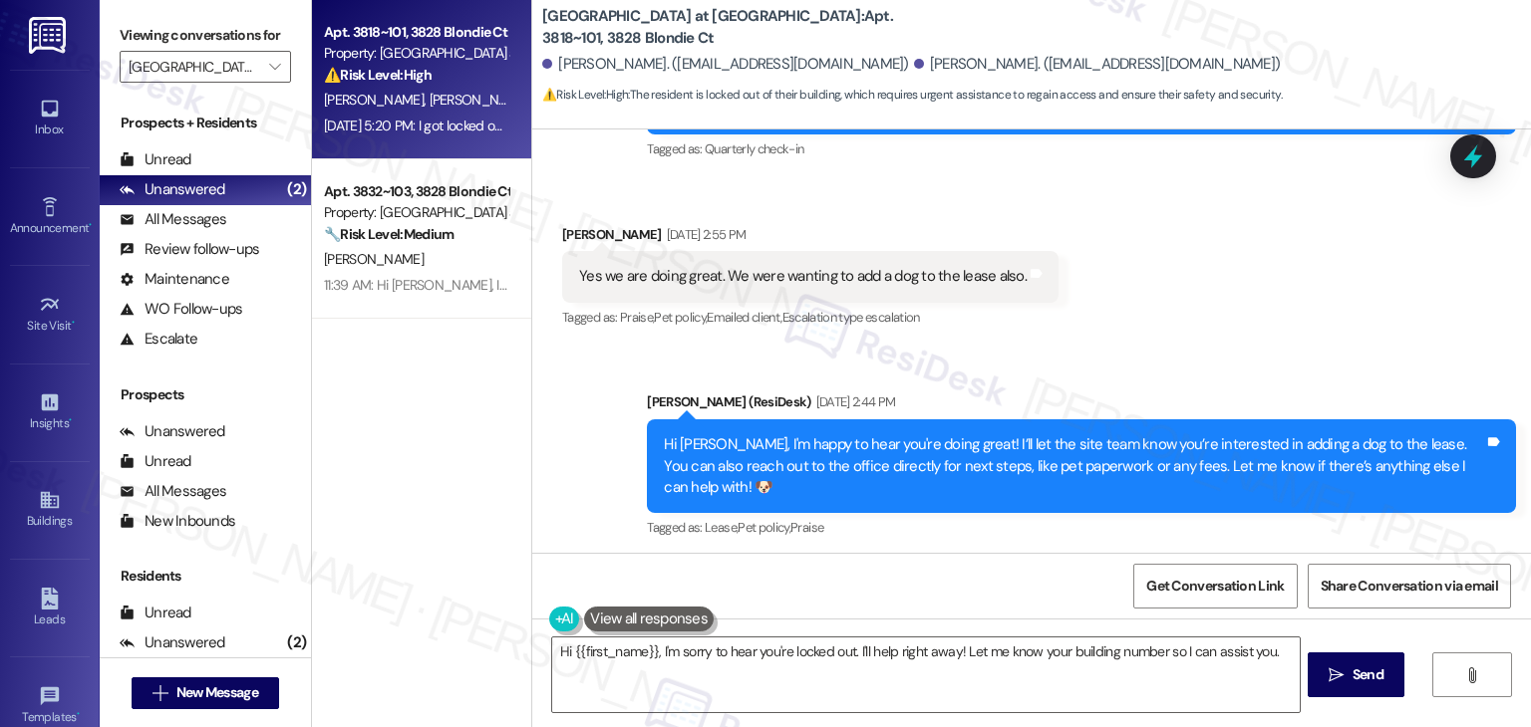
scroll to position [1381, 0]
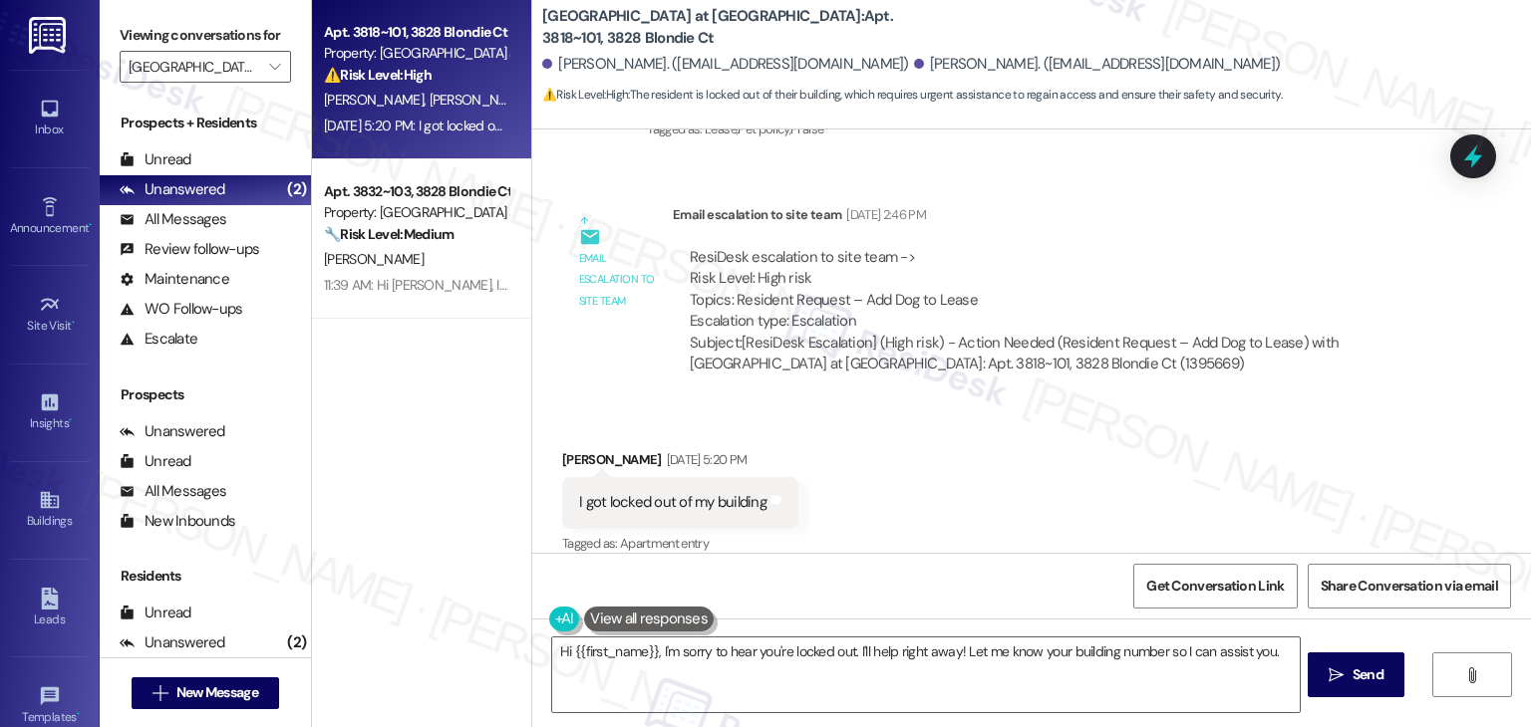
click at [688, 492] on div "I got locked out of my building" at bounding box center [672, 502] width 187 height 21
click at [687, 492] on div "I got locked out of my building" at bounding box center [672, 502] width 187 height 21
copy div "I got locked out of my building Tags and notes"
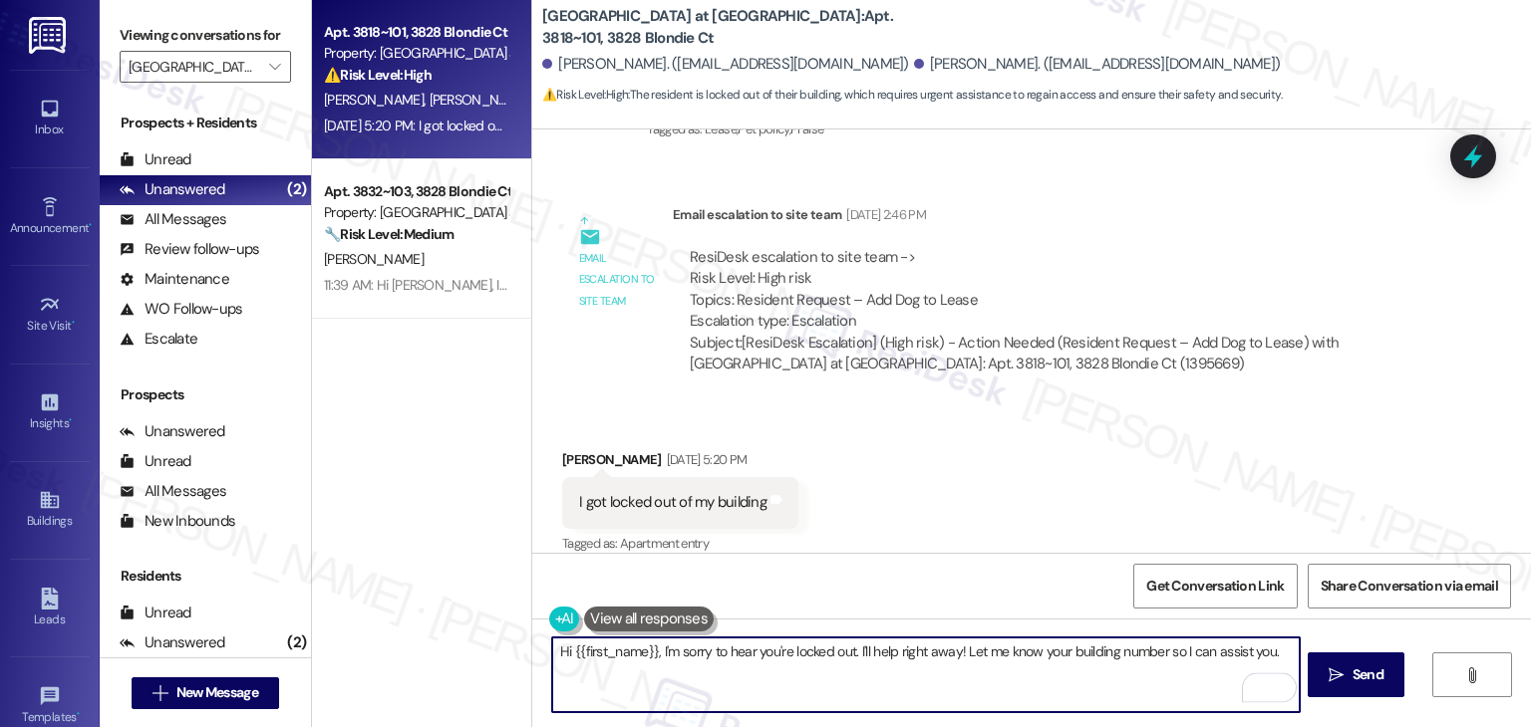
drag, startPoint x: 752, startPoint y: 656, endPoint x: 652, endPoint y: 657, distance: 100.6
click at [652, 657] on textarea "Hi {{first_name}}, I'm sorry to hear you're locked out. I'll help right away! L…" at bounding box center [925, 675] width 746 height 75
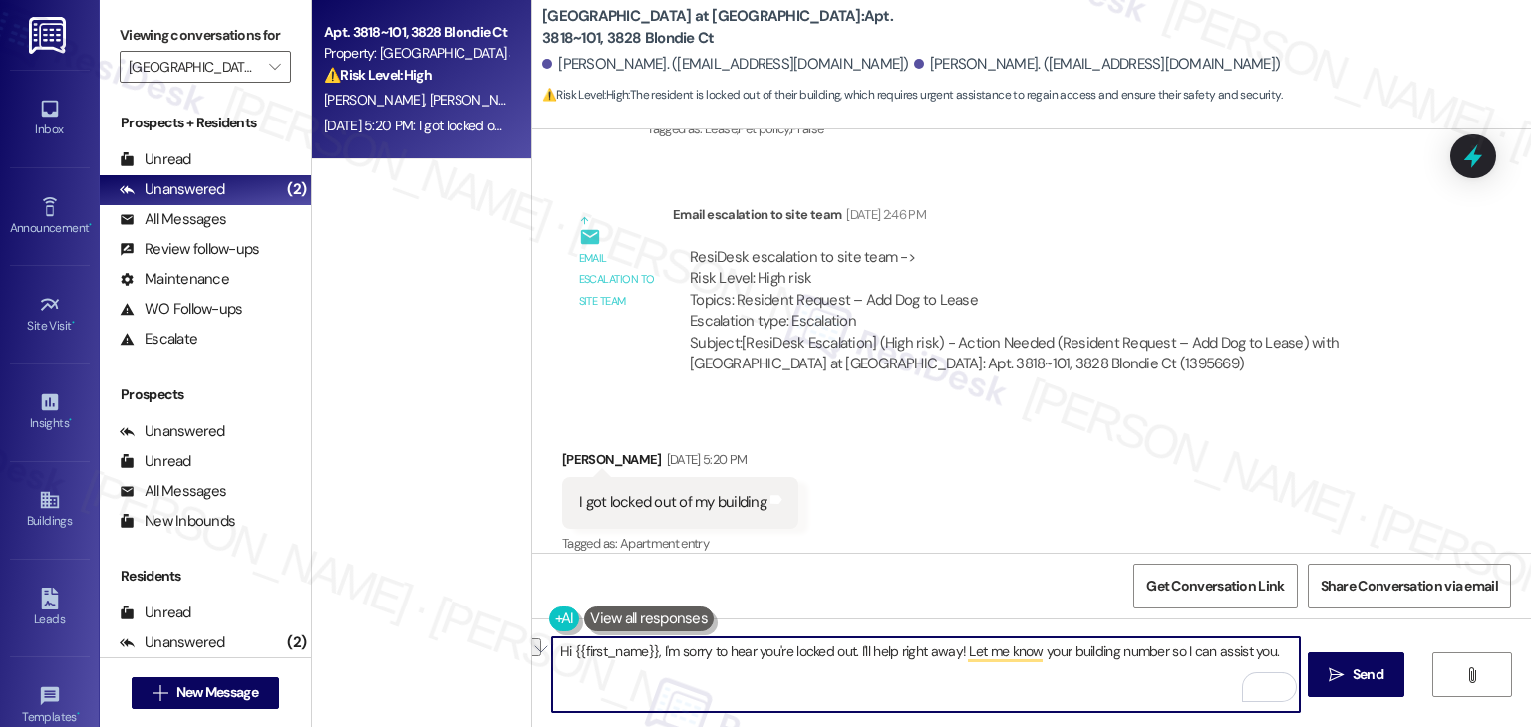
click at [825, 651] on textarea "Hi {{first_name}}, I'm sorry to hear you're locked out. I'll help right away! L…" at bounding box center [925, 675] width 746 height 75
paste textarea "Christion, I’m so sorry to hear you were locked out. May I ask if this has alre…"
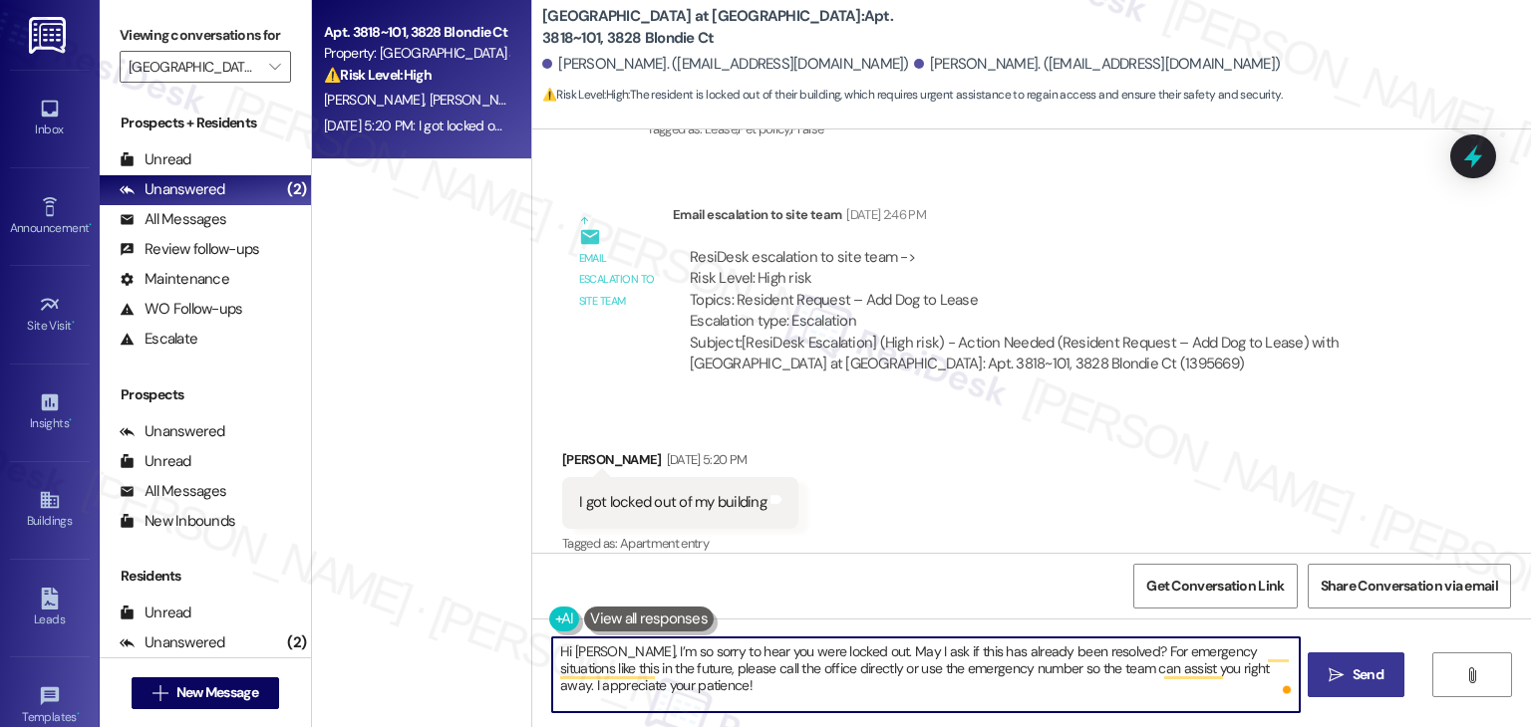
type textarea "Hi Christion, I’m so sorry to hear you were locked out. May I ask if this has a…"
click at [1355, 672] on span "Send" at bounding box center [1367, 675] width 31 height 21
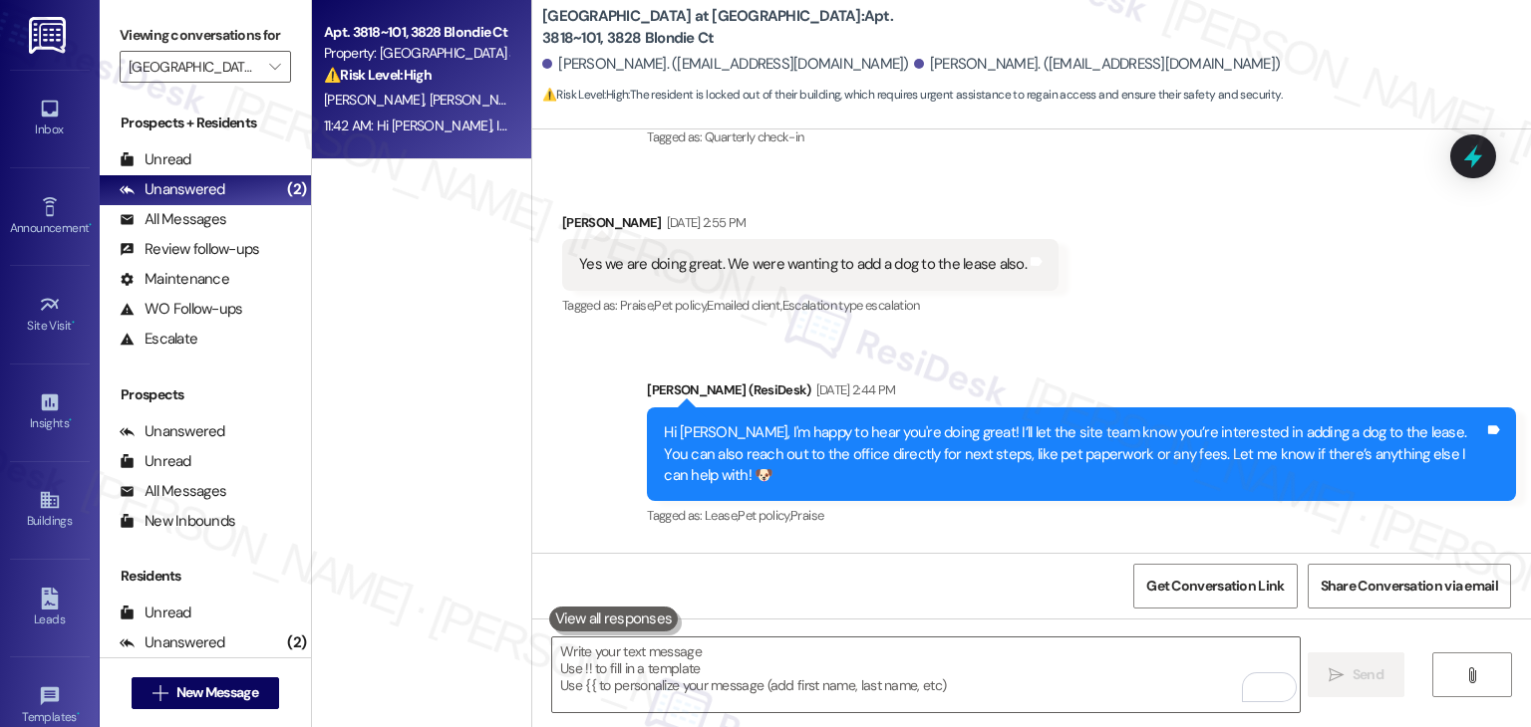
scroll to position [1263, 0]
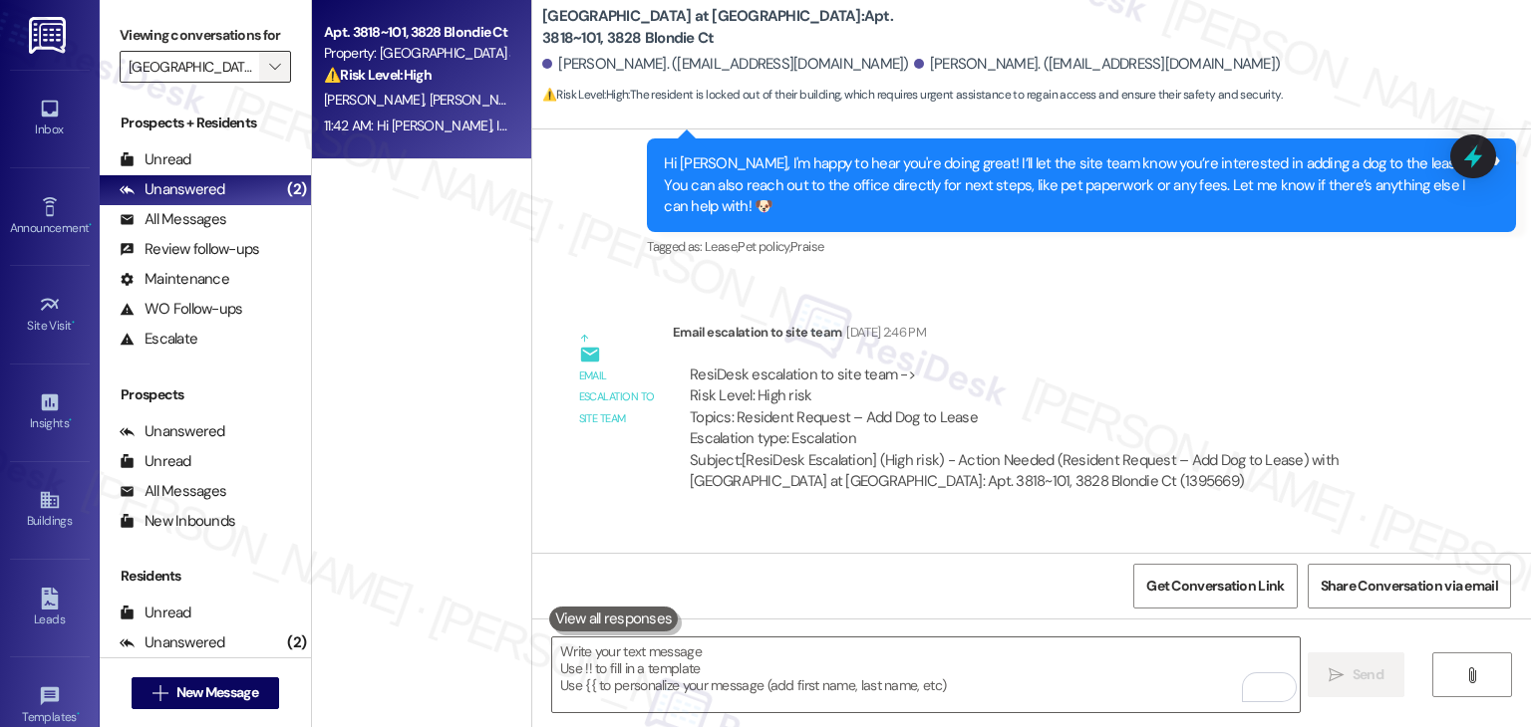
click at [269, 69] on icon "" at bounding box center [274, 67] width 11 height 16
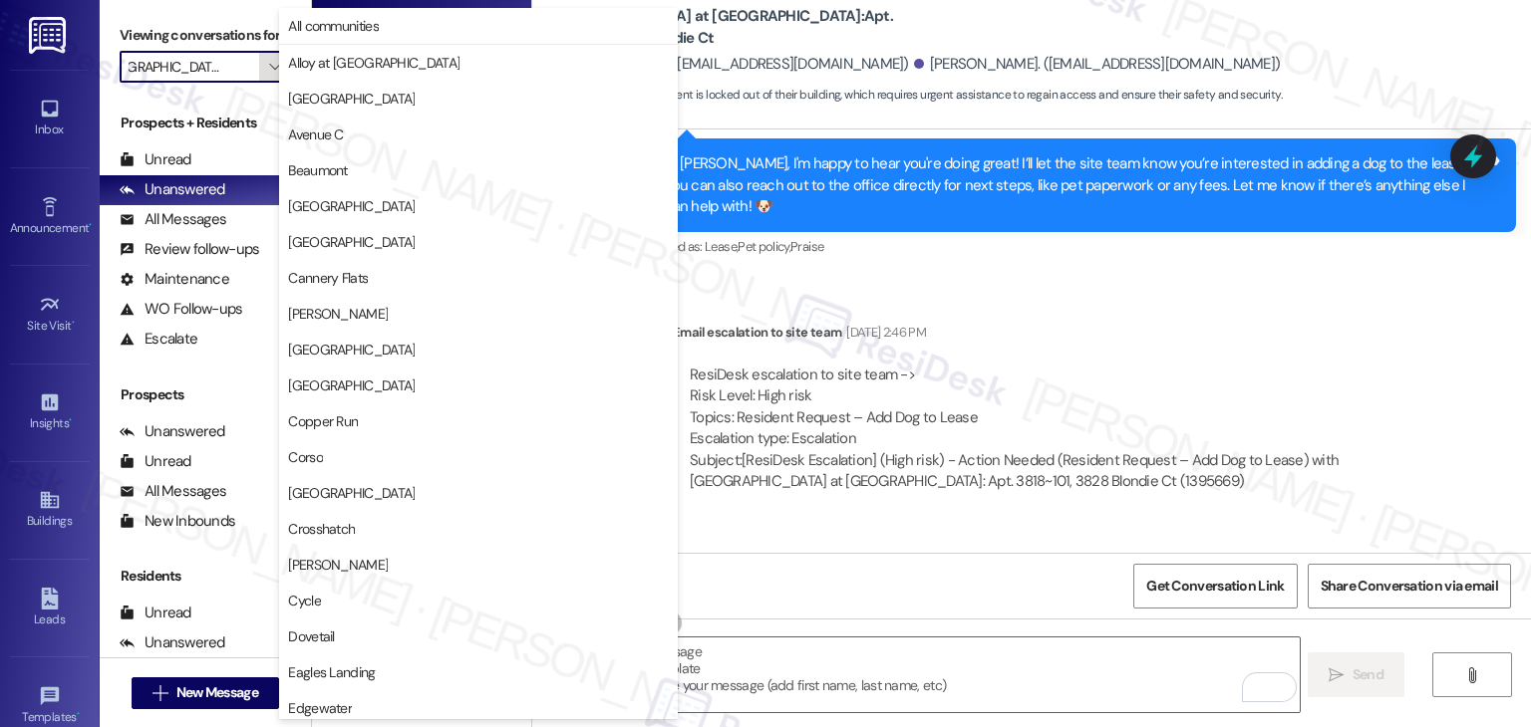
scroll to position [974, 0]
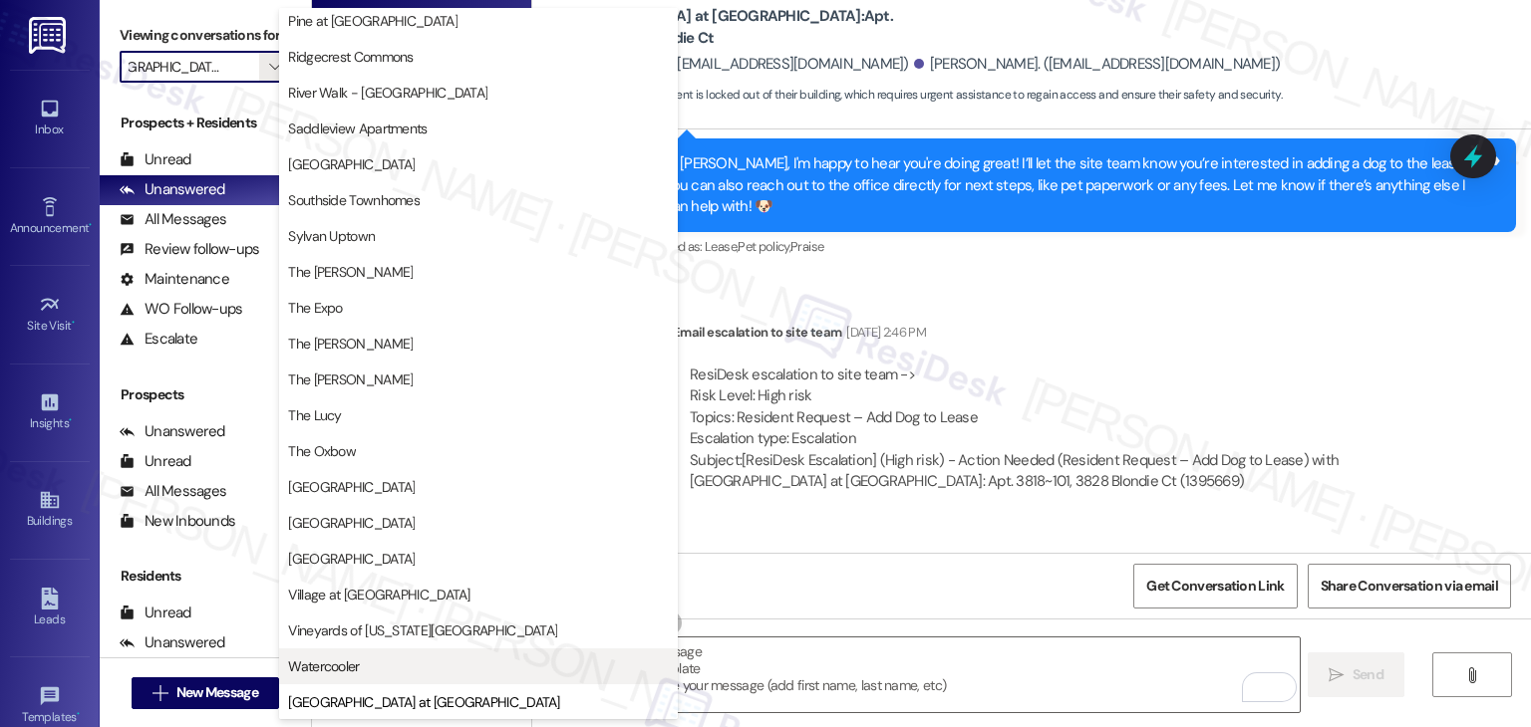
click at [374, 676] on button "Watercooler" at bounding box center [478, 667] width 399 height 36
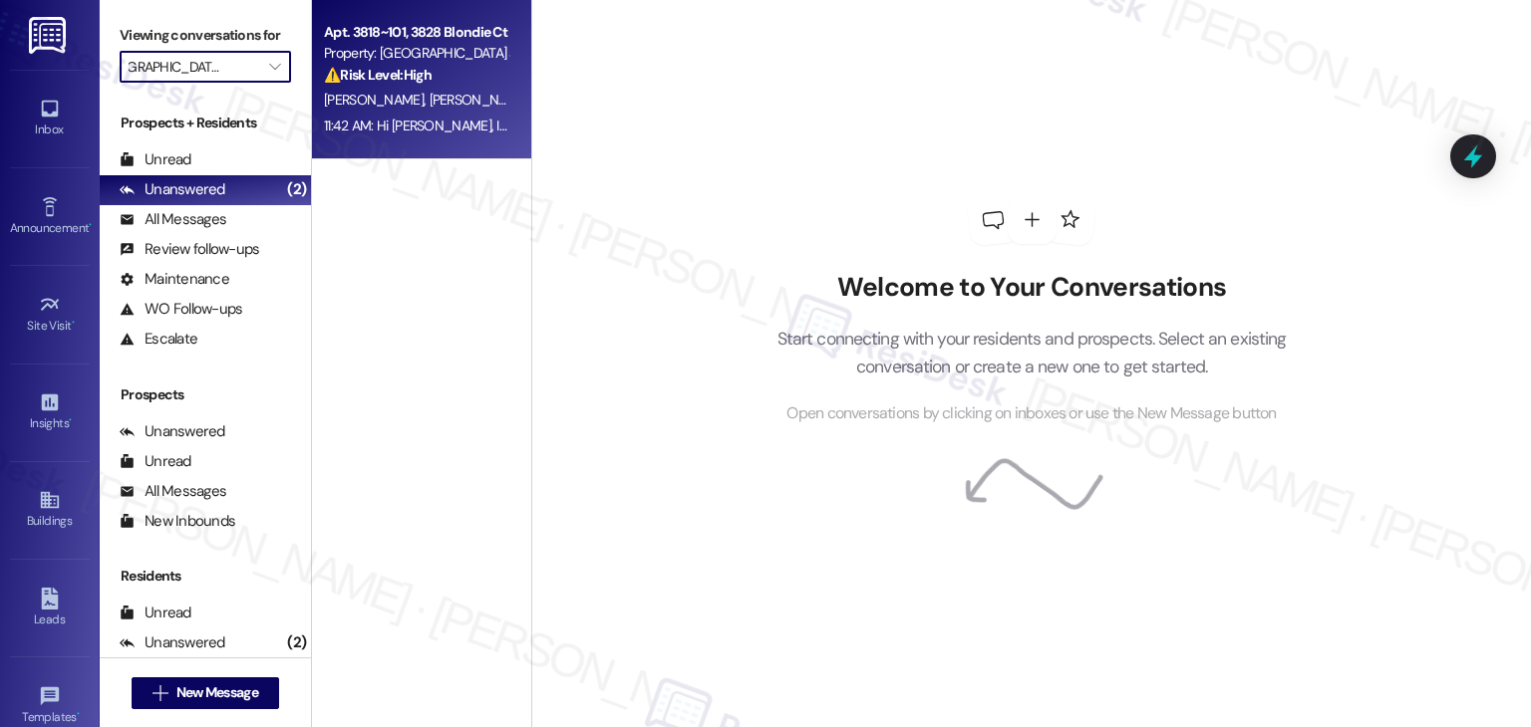
type input "Watercooler"
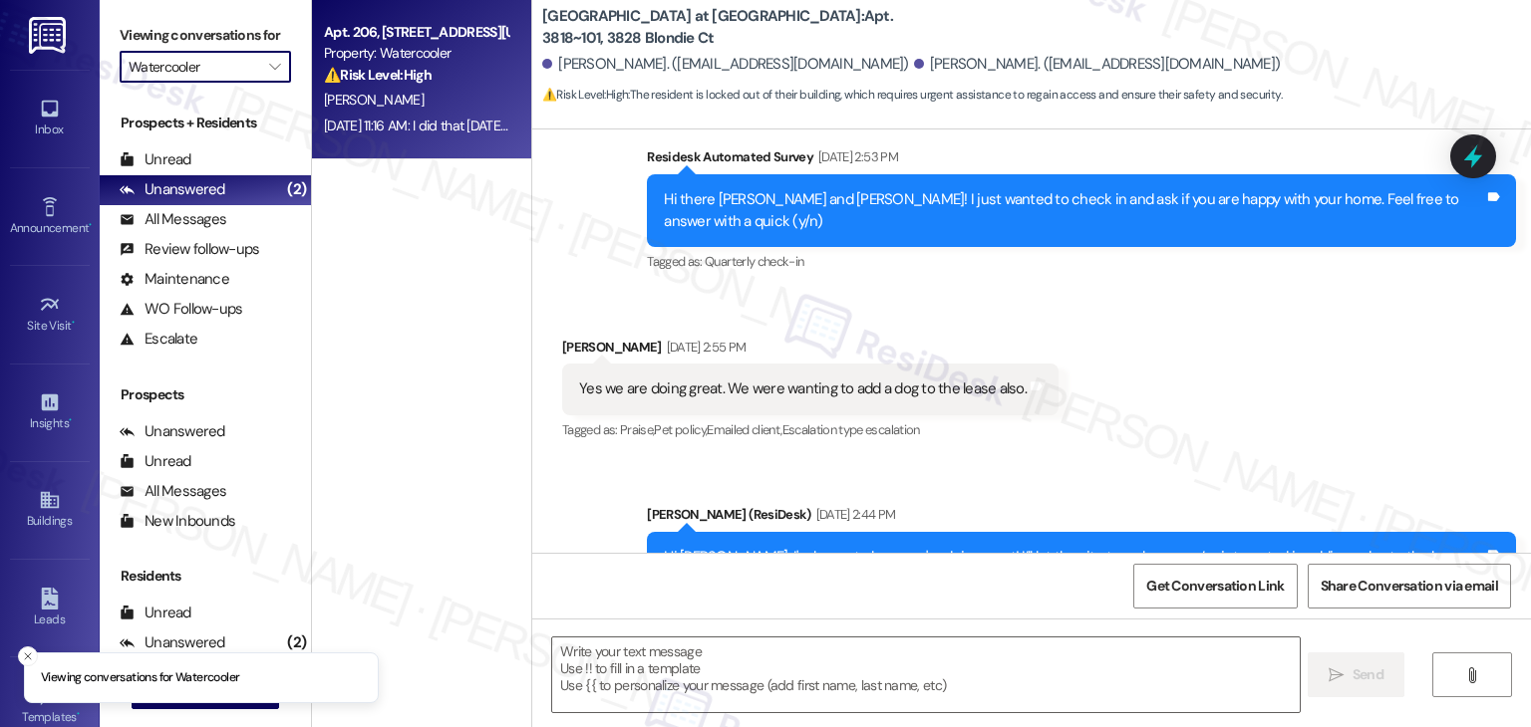
type textarea "Fetching suggested responses. Please feel free to read through the conversation…"
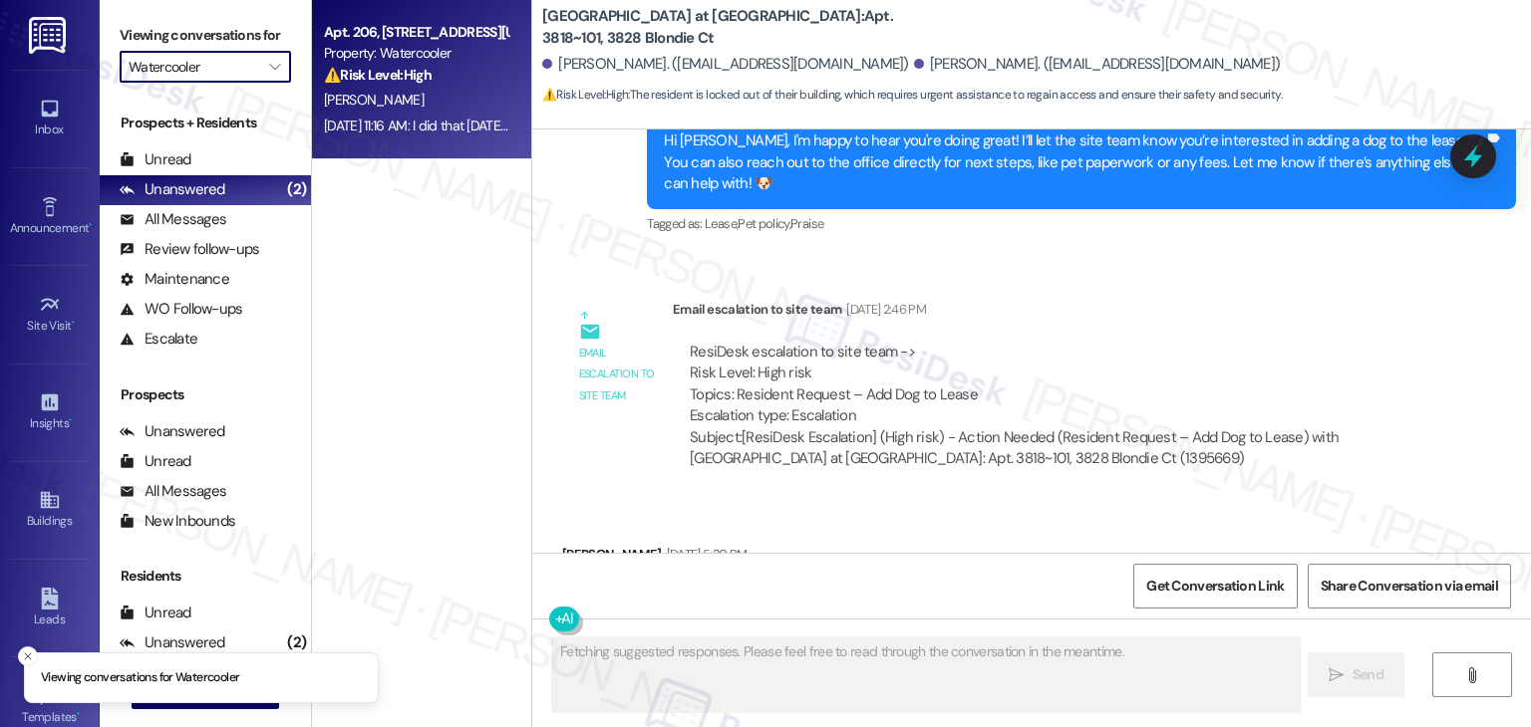
scroll to position [1380, 0]
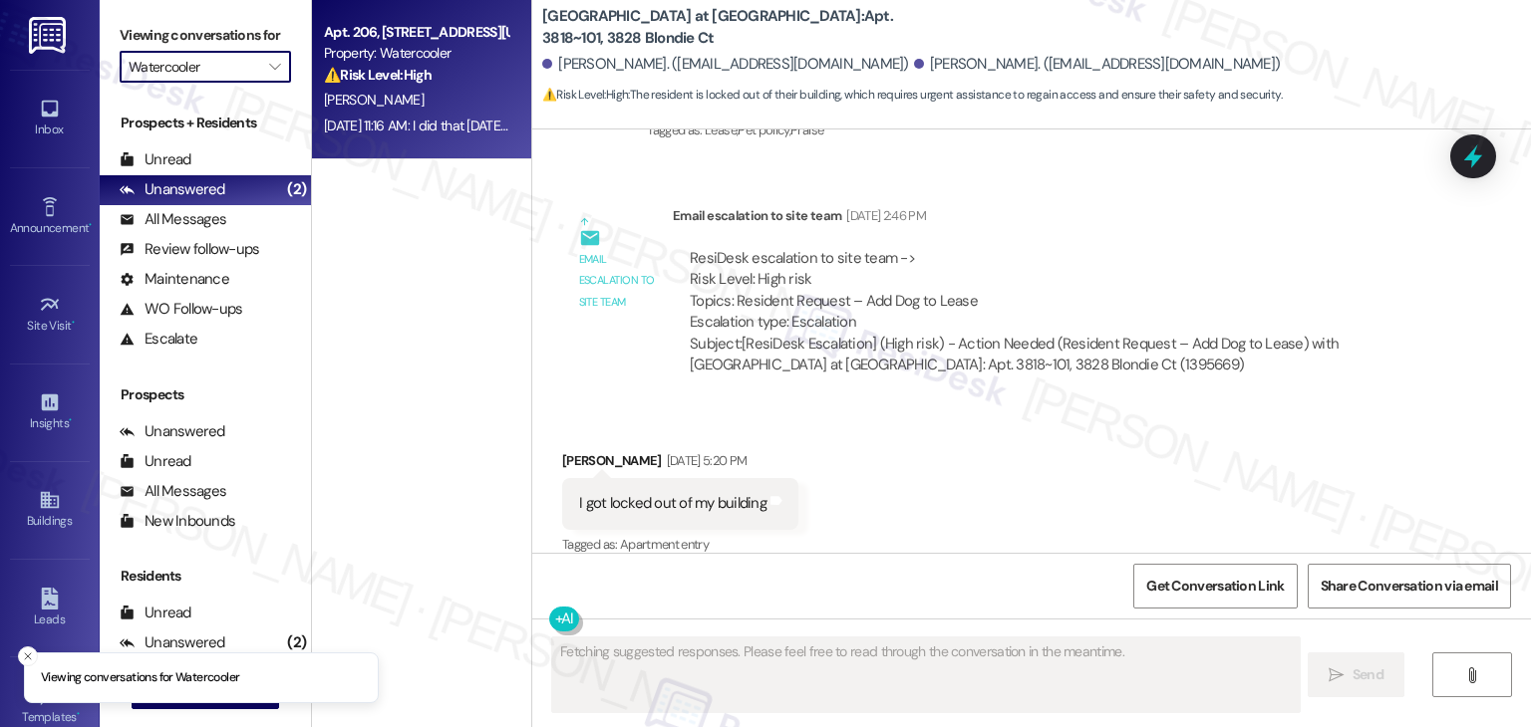
click at [337, 142] on div "Apt. 206, 1401 W. Idaho St. Property: Watercooler ⚠️ Risk Level: High The resid…" at bounding box center [421, 79] width 219 height 159
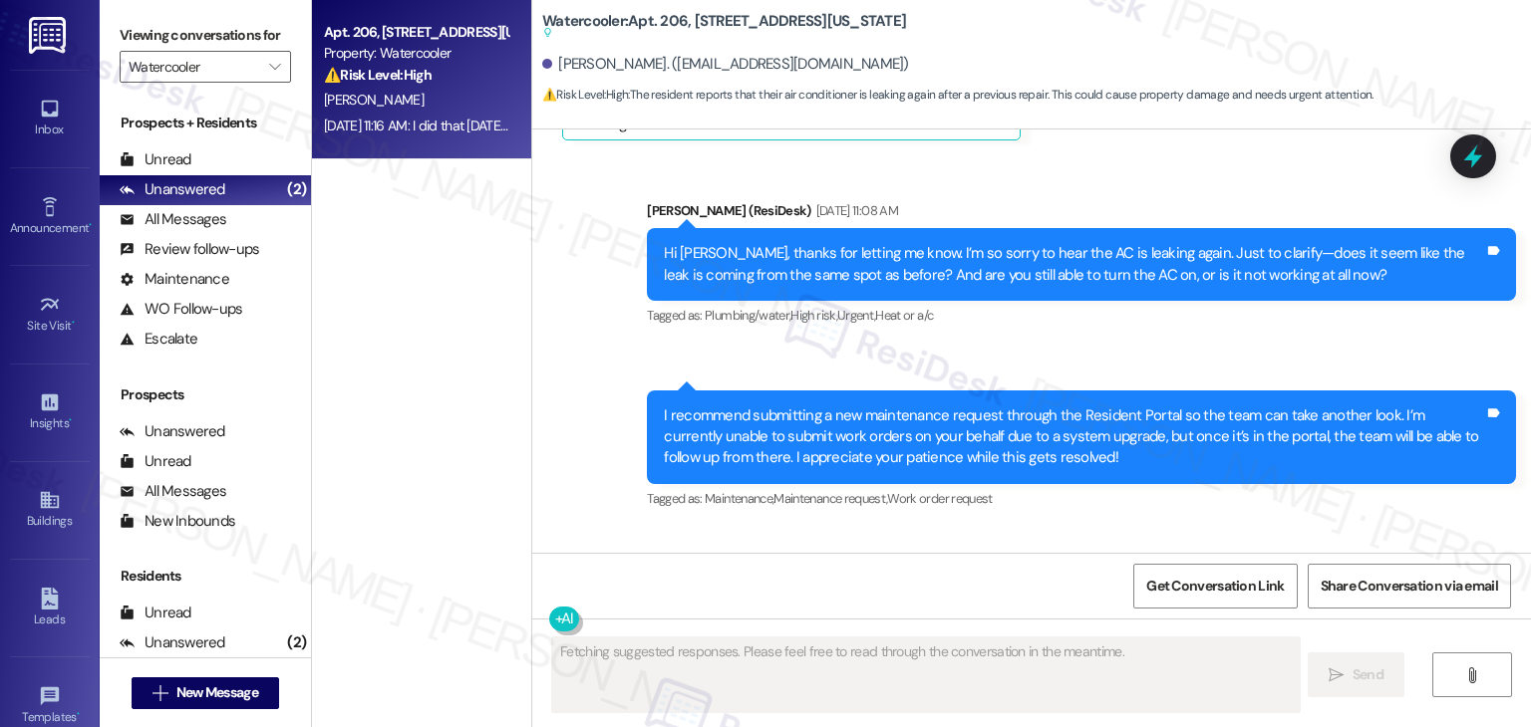
scroll to position [2150, 0]
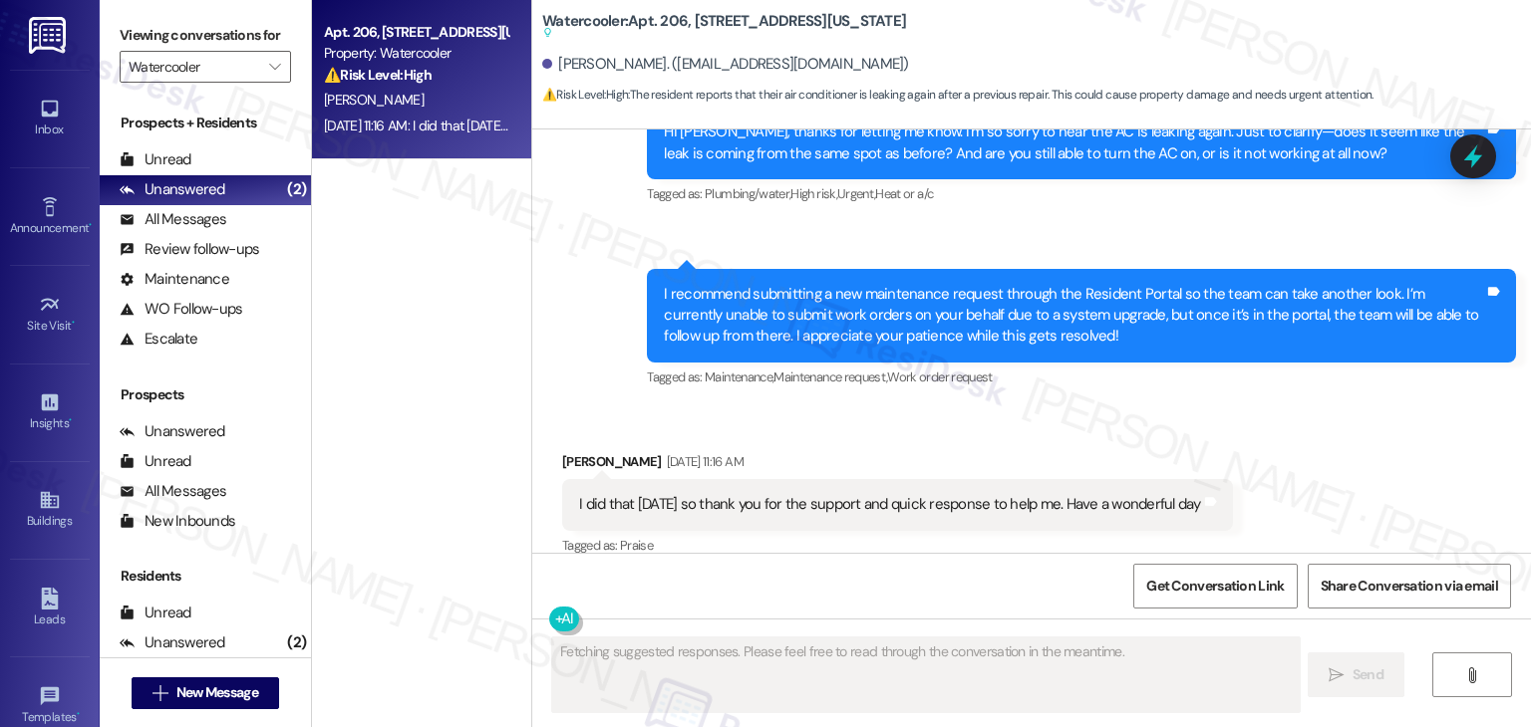
click at [1112, 407] on div "Received via SMS Cynthia Tangren Aug 14, 2025 at 11:16 AM I did that yesterday …" at bounding box center [1031, 491] width 998 height 168
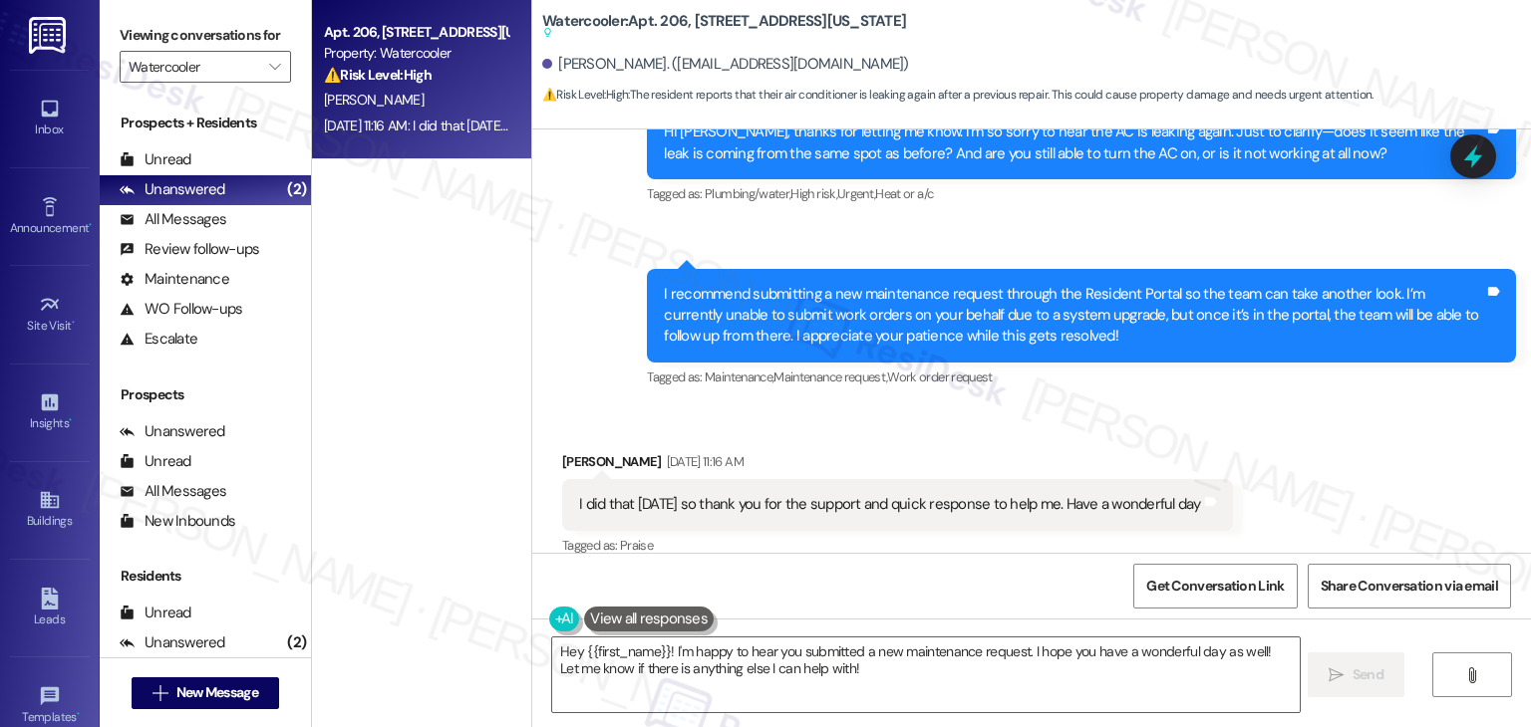
scroll to position [2151, 0]
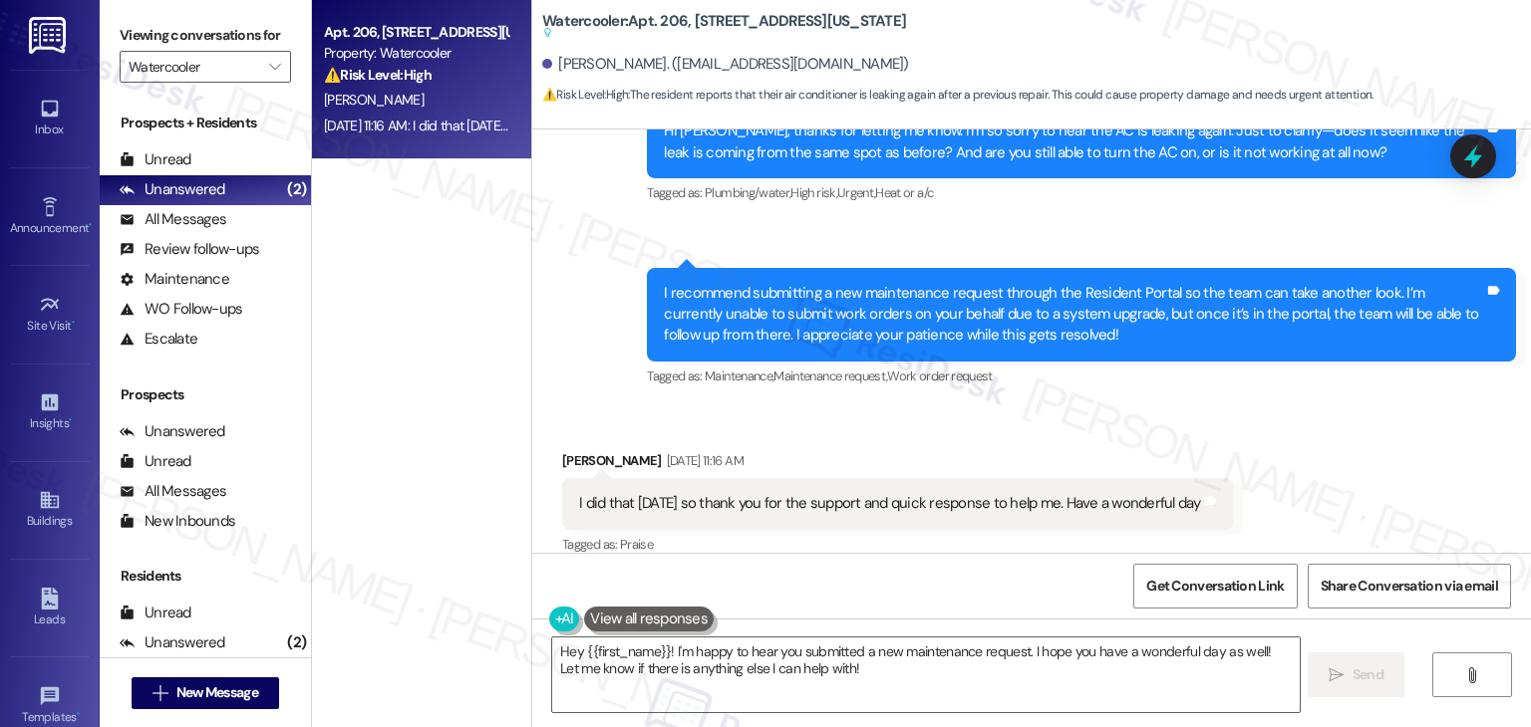
click at [1259, 441] on div "Received via SMS Cynthia Tangren Aug 14, 2025 at 11:16 AM I did that yesterday …" at bounding box center [1031, 490] width 998 height 168
click at [781, 644] on textarea "Hey {{first_name}}! I'm happy to hear you submitted a new maintenance request. …" at bounding box center [925, 675] width 746 height 75
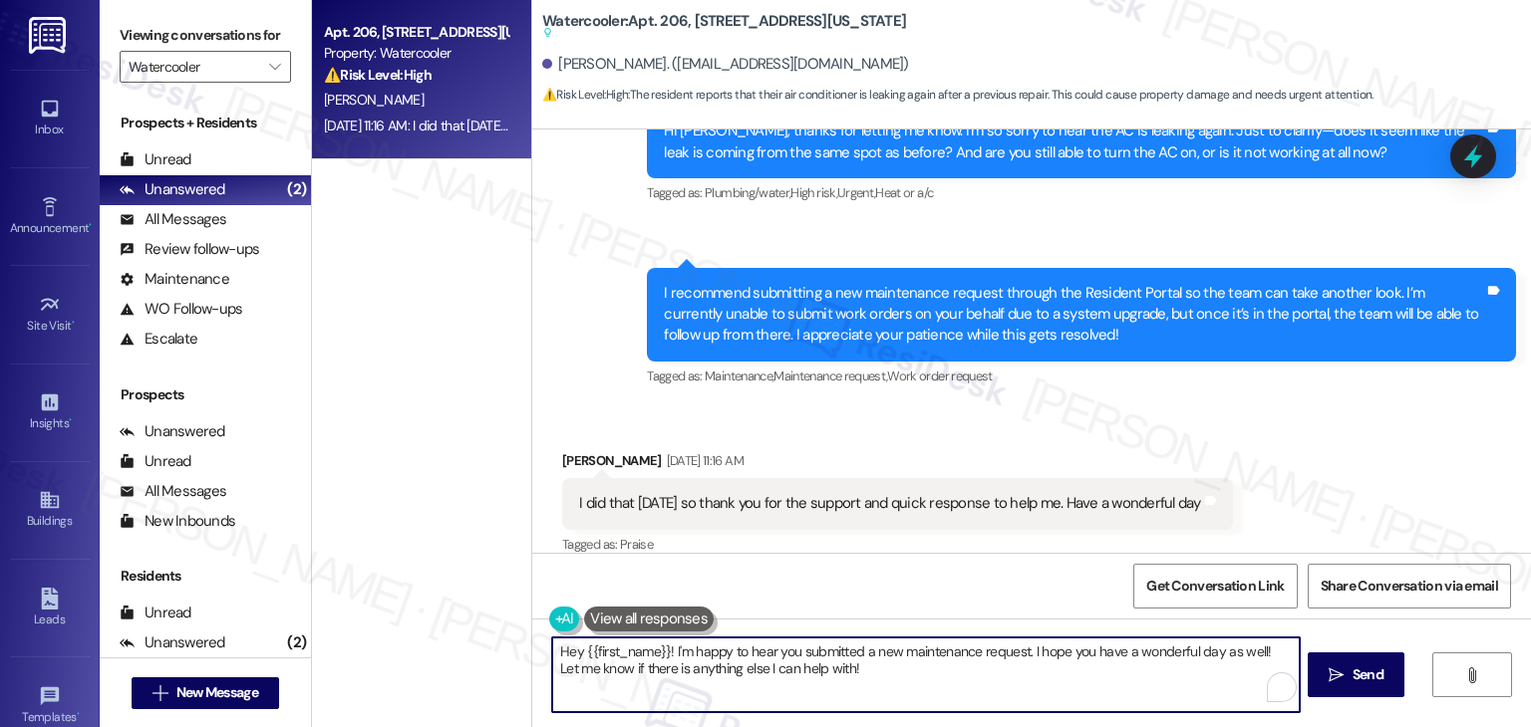
click at [781, 644] on textarea "Hey {{first_name}}! I'm happy to hear you submitted a new maintenance request. …" at bounding box center [925, 675] width 746 height 75
paste textarea "i {{first_name}}, hope you're having a wonderful day! Just wanted to follow up …"
type textarea "Hi {{first_name}}, hope you're having a wonderful day! Just wanted to follow up…"
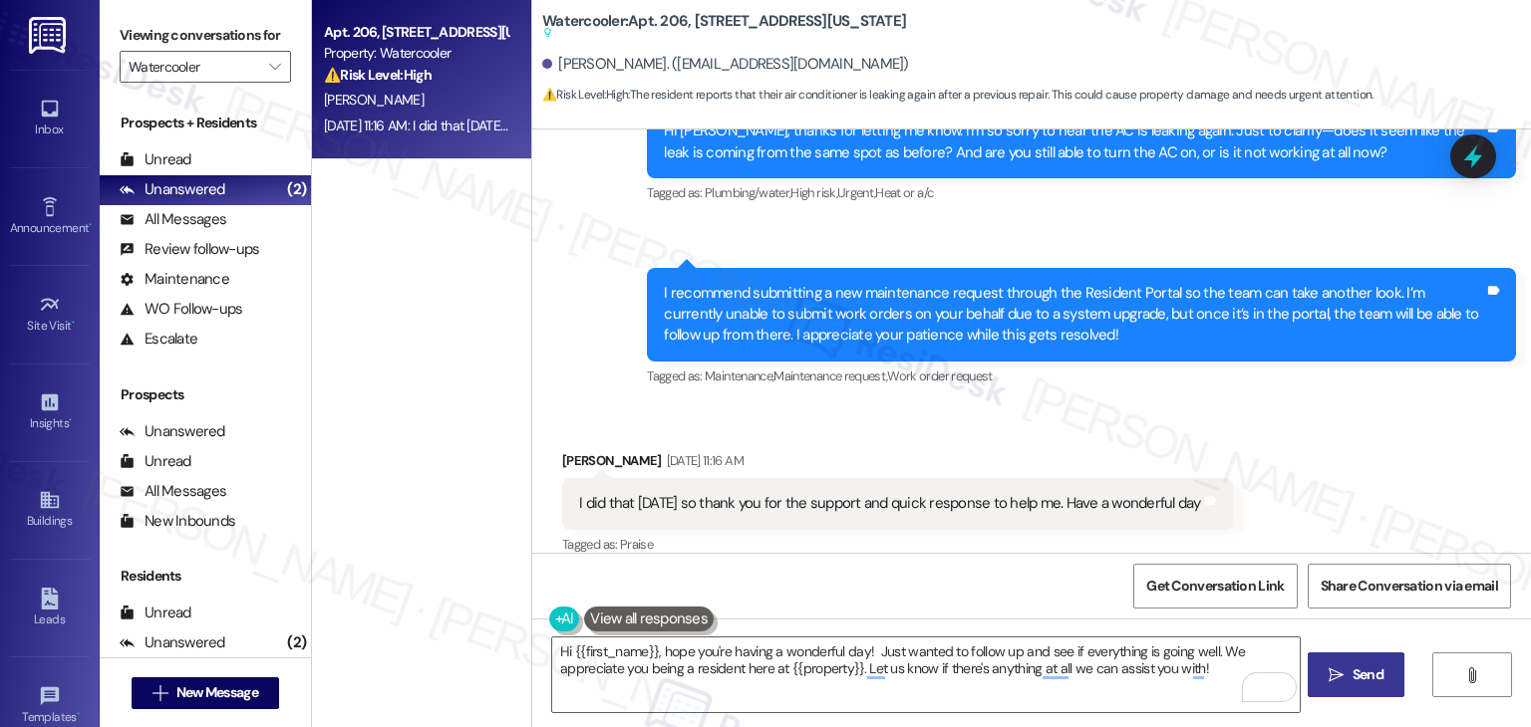
click at [1383, 674] on span "Send" at bounding box center [1367, 675] width 39 height 21
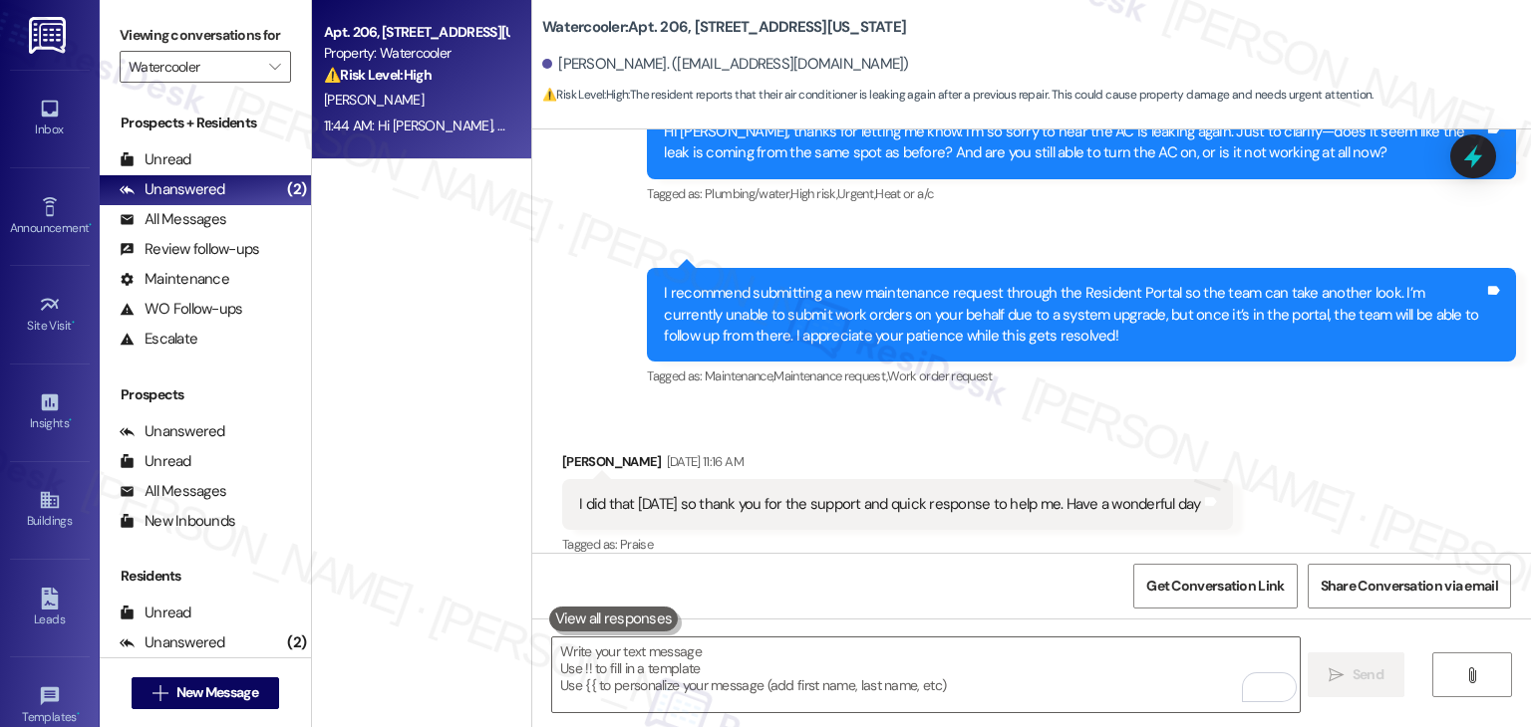
scroll to position [2252, 0]
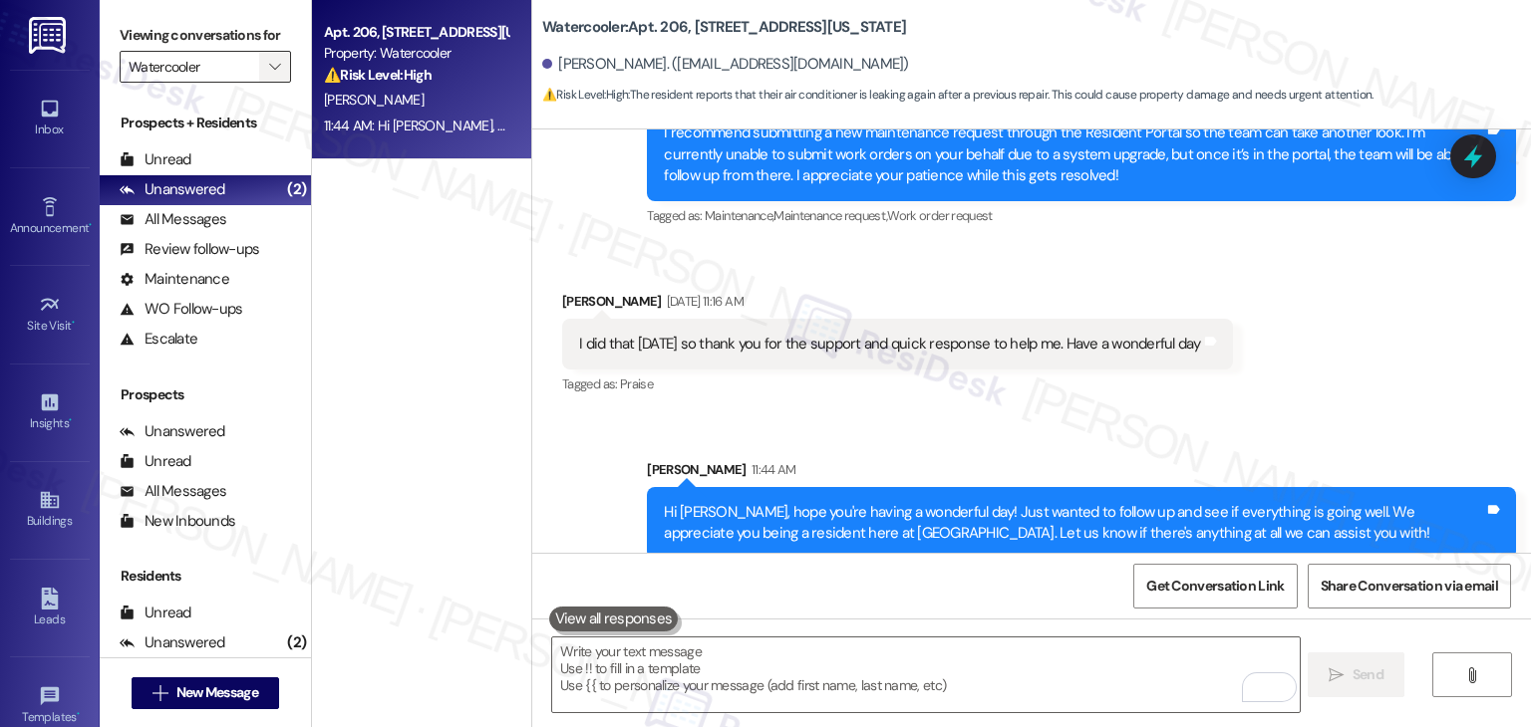
click at [271, 61] on span "" at bounding box center [274, 67] width 19 height 32
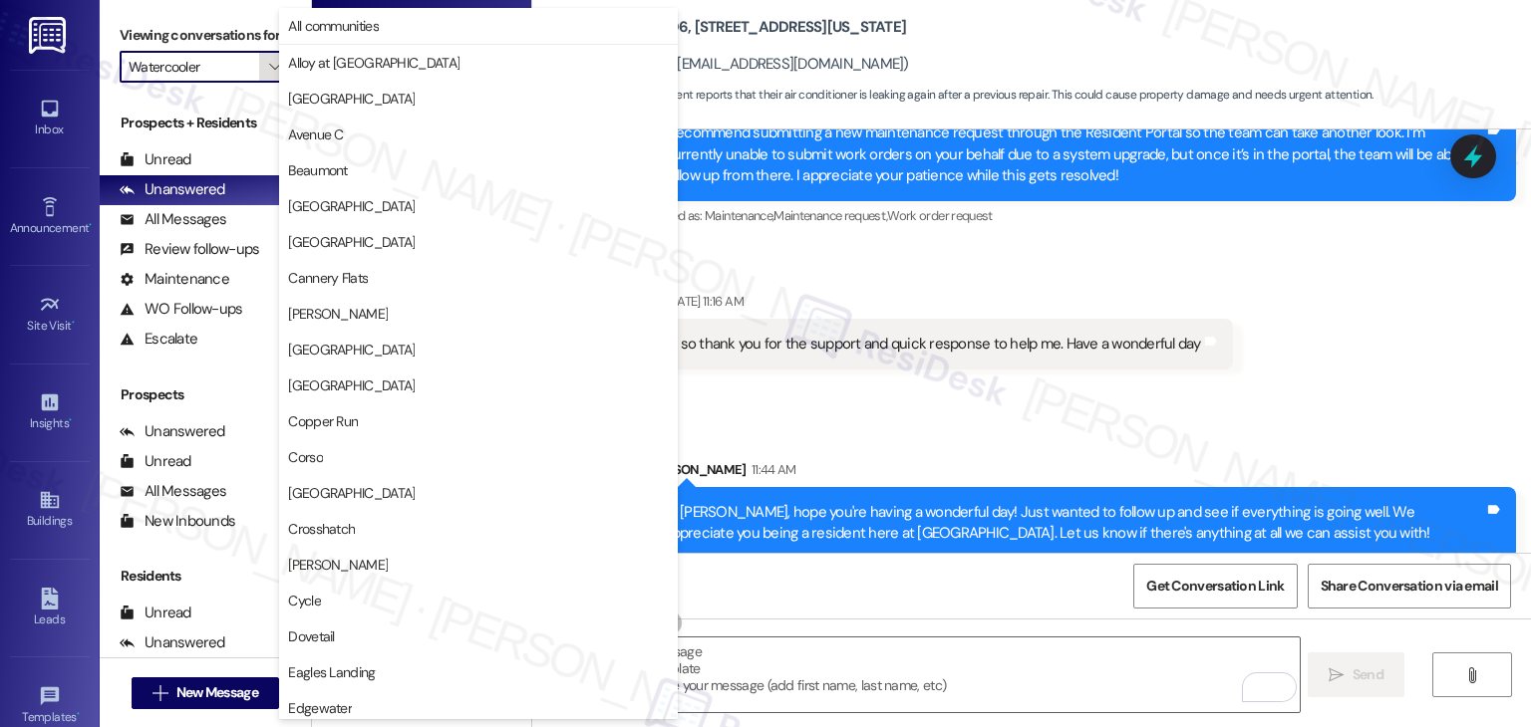
scroll to position [974, 0]
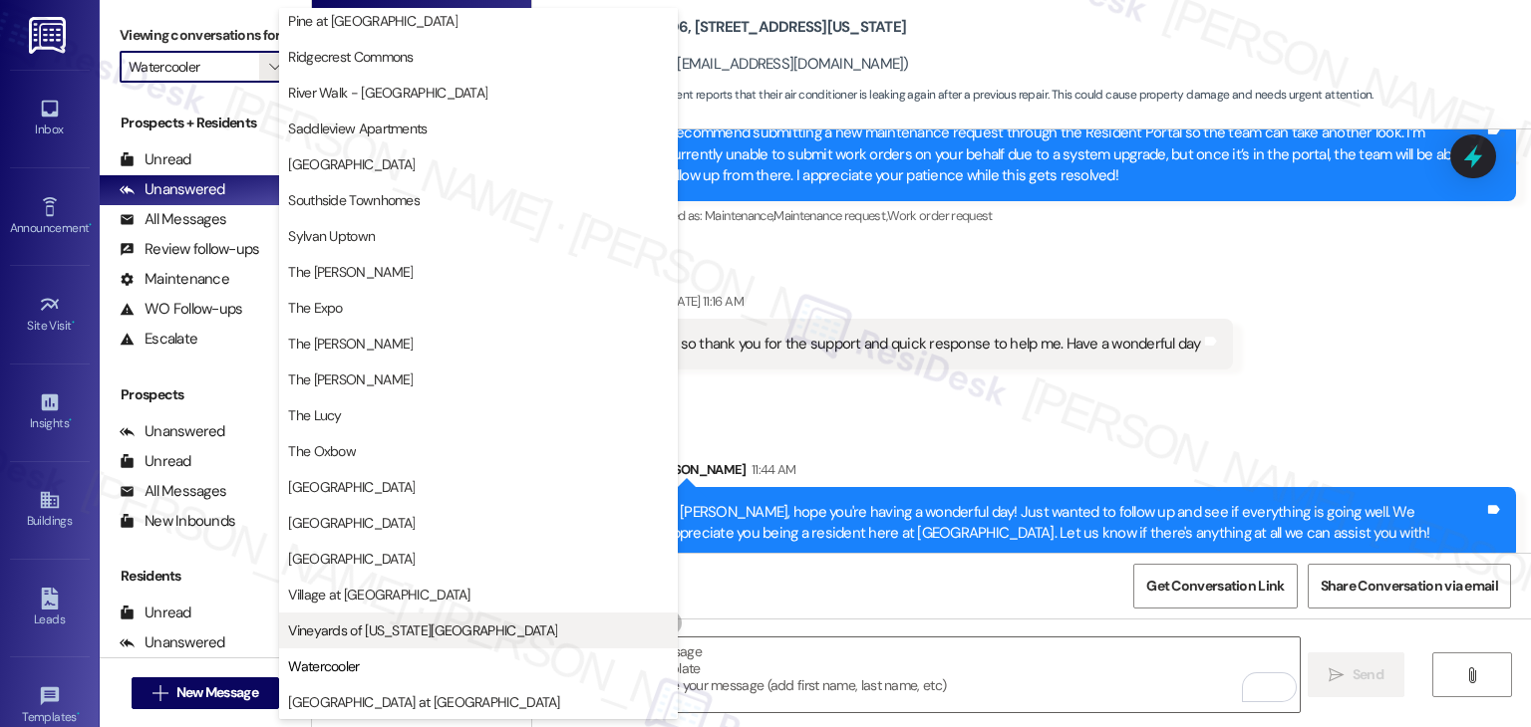
click at [348, 631] on span "Vineyards of [US_STATE][GEOGRAPHIC_DATA]" at bounding box center [422, 631] width 269 height 20
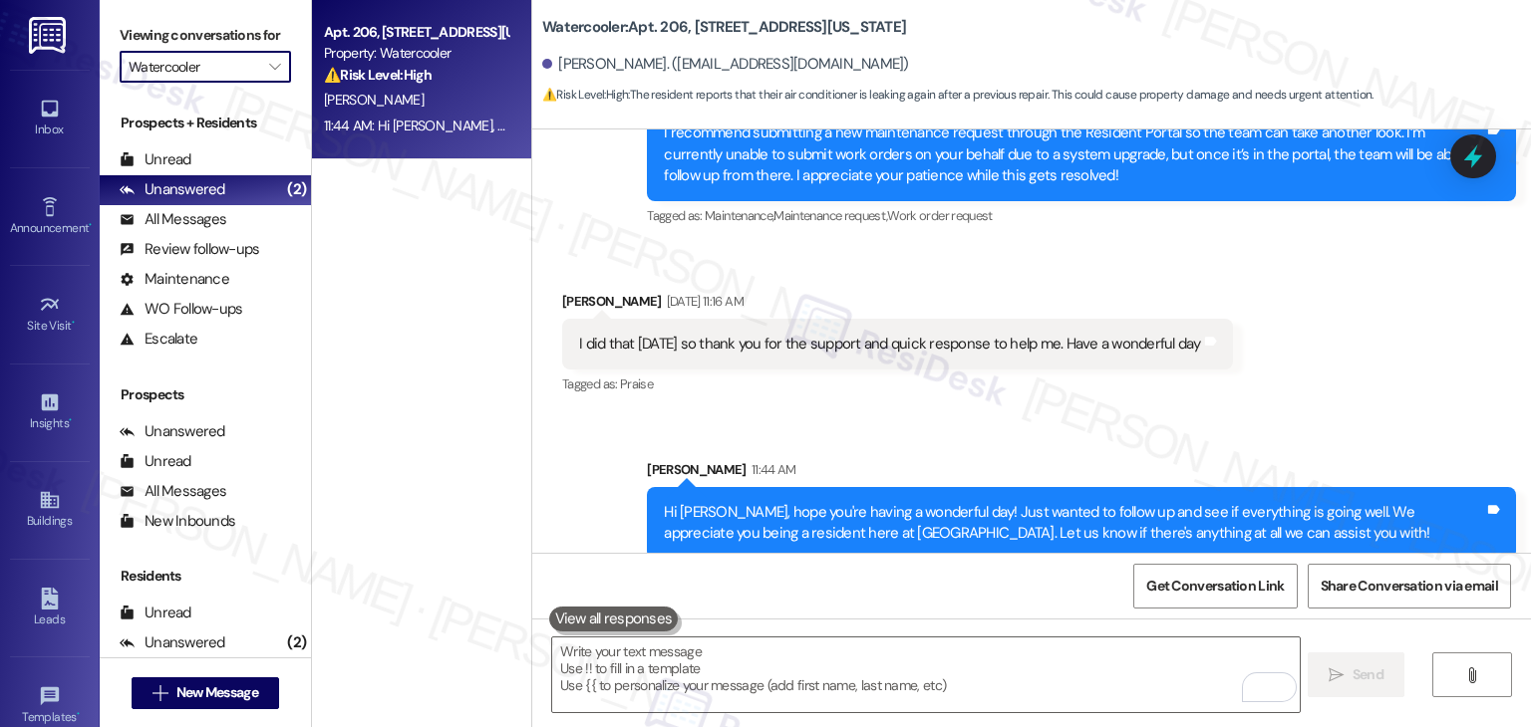
type input "Vineyards of [US_STATE][GEOGRAPHIC_DATA]"
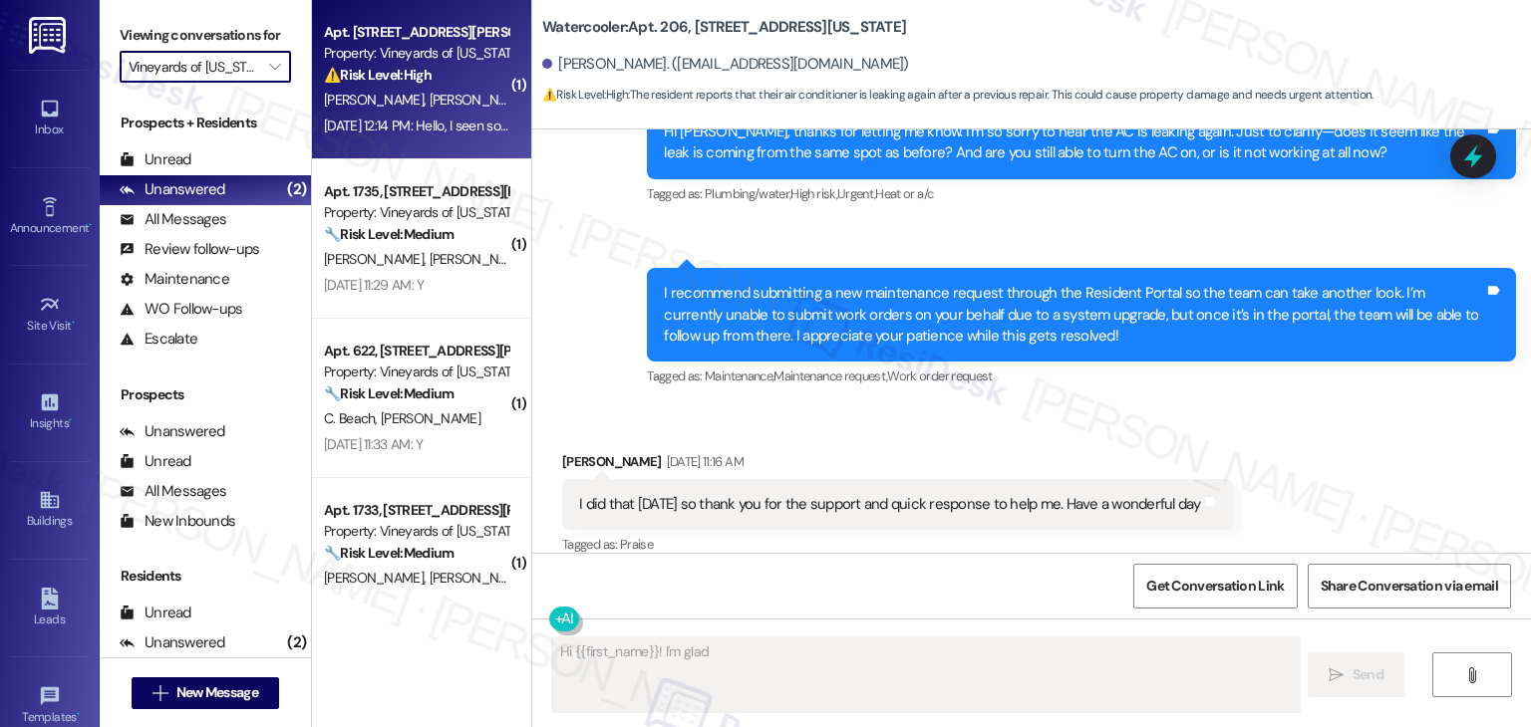
type textarea "Hi {{first_name}}! I'm glad"
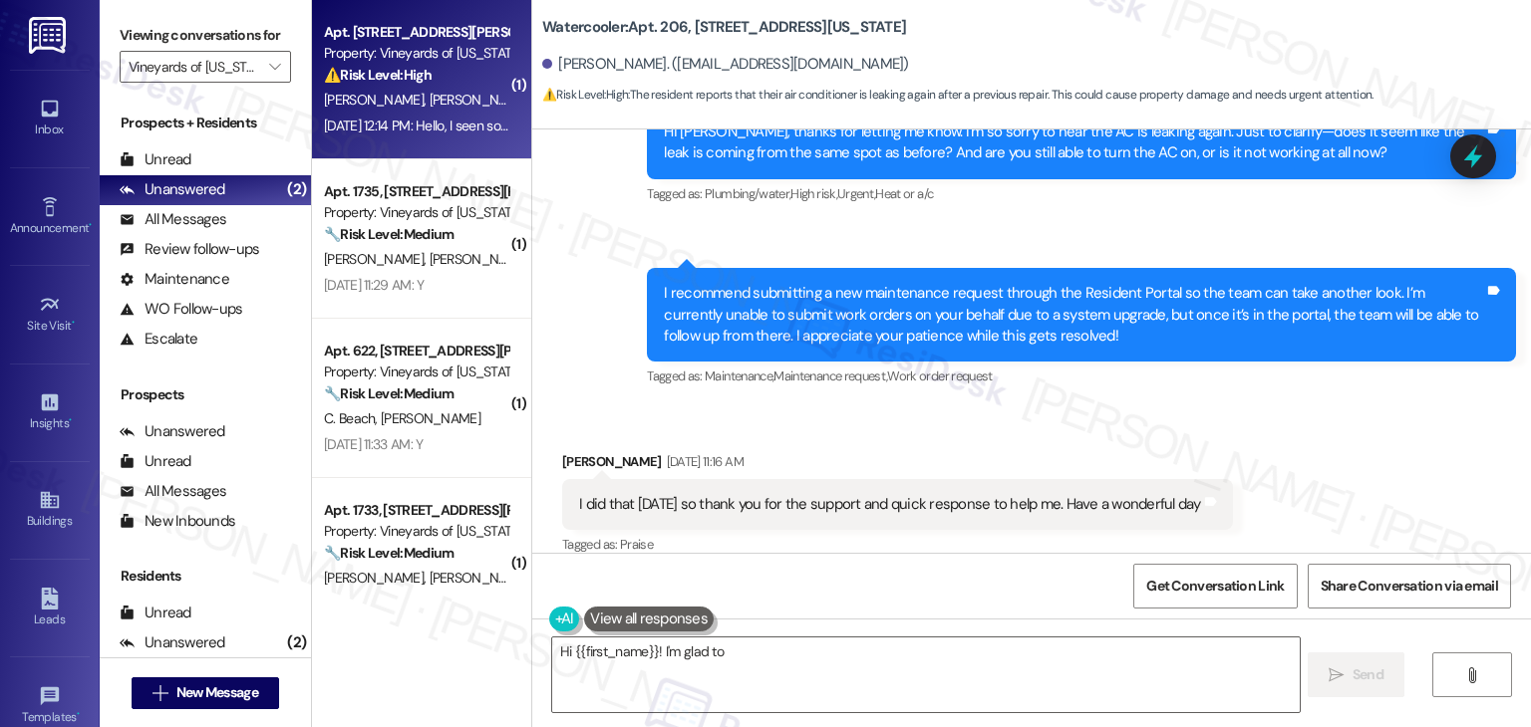
click at [399, 90] on div "A. Williams D. Williams" at bounding box center [416, 100] width 188 height 25
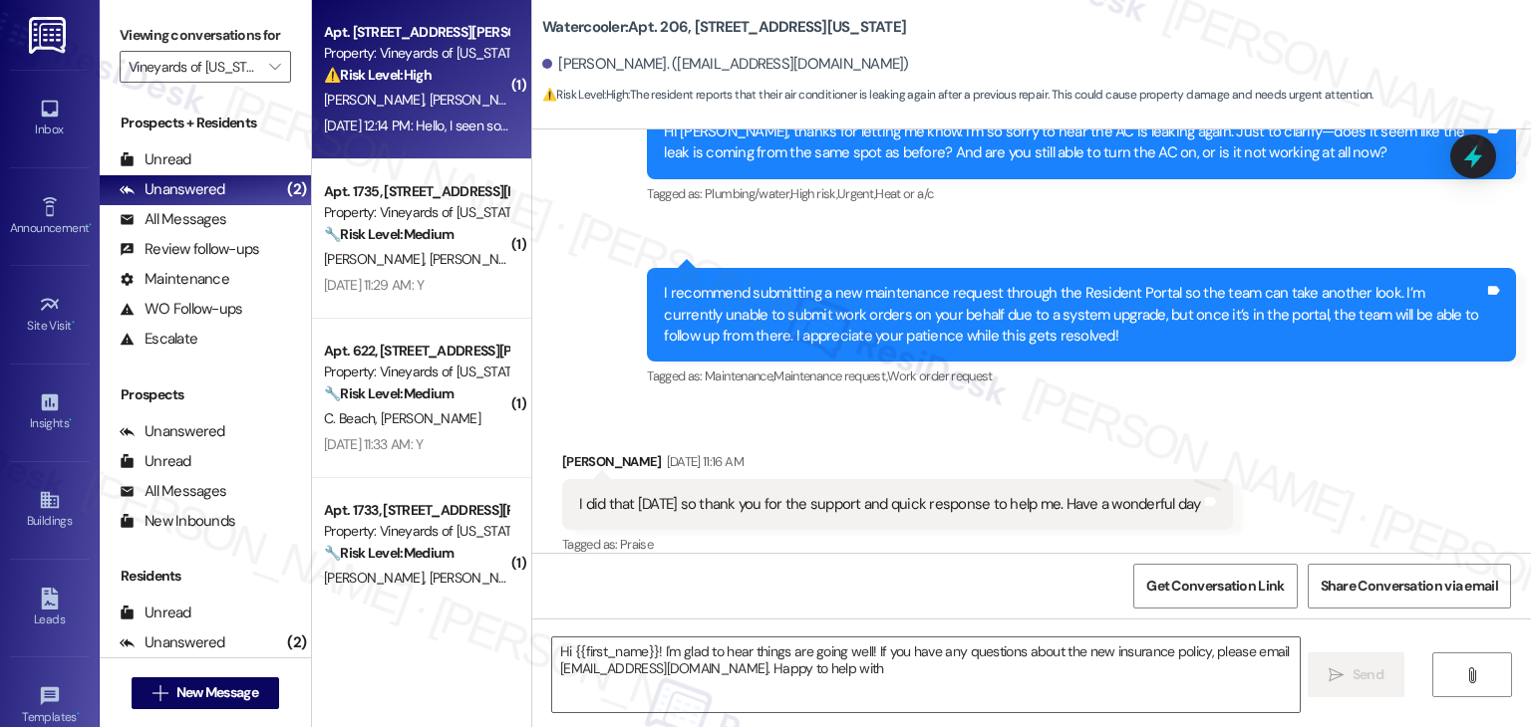
type textarea "Hi {{first_name}}! I'm glad to hear things are going well! If you have any ques…"
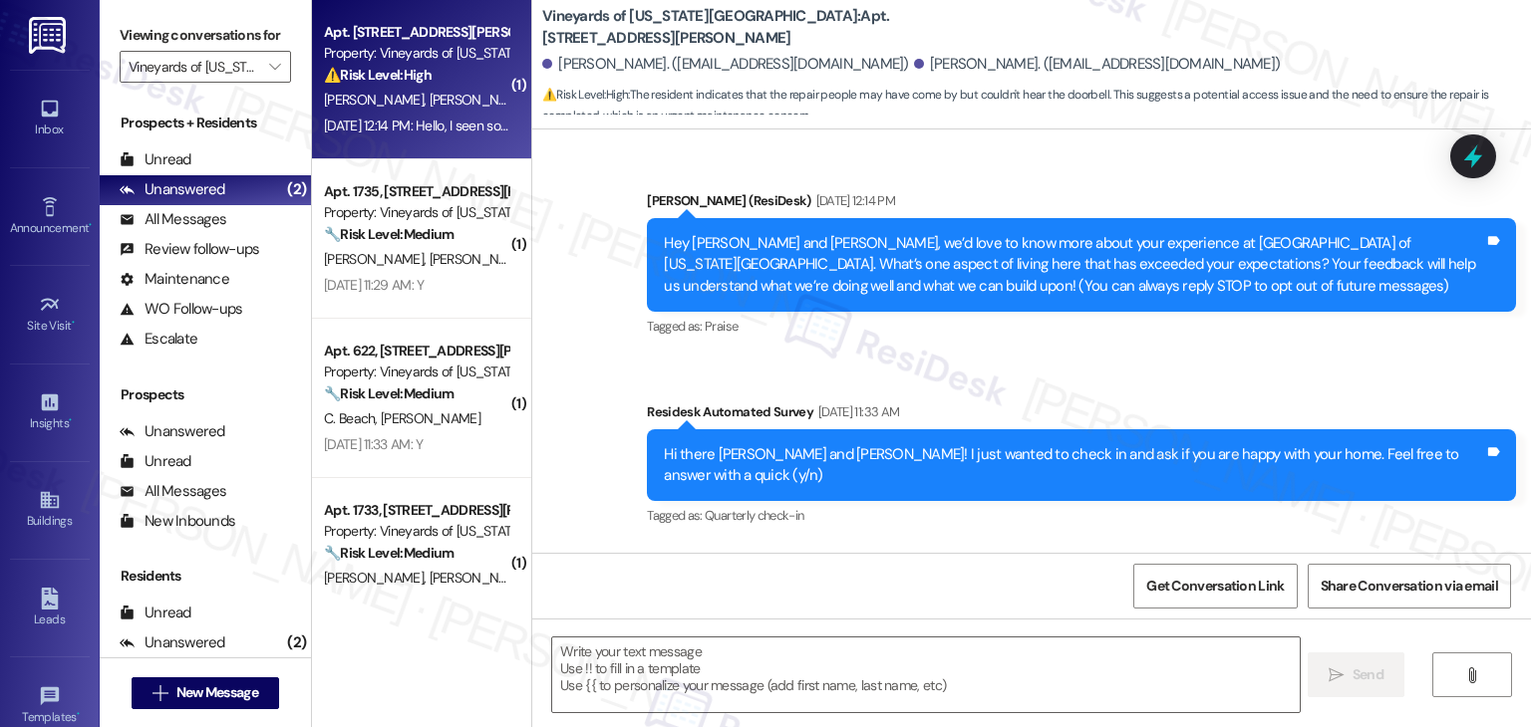
scroll to position [7378, 0]
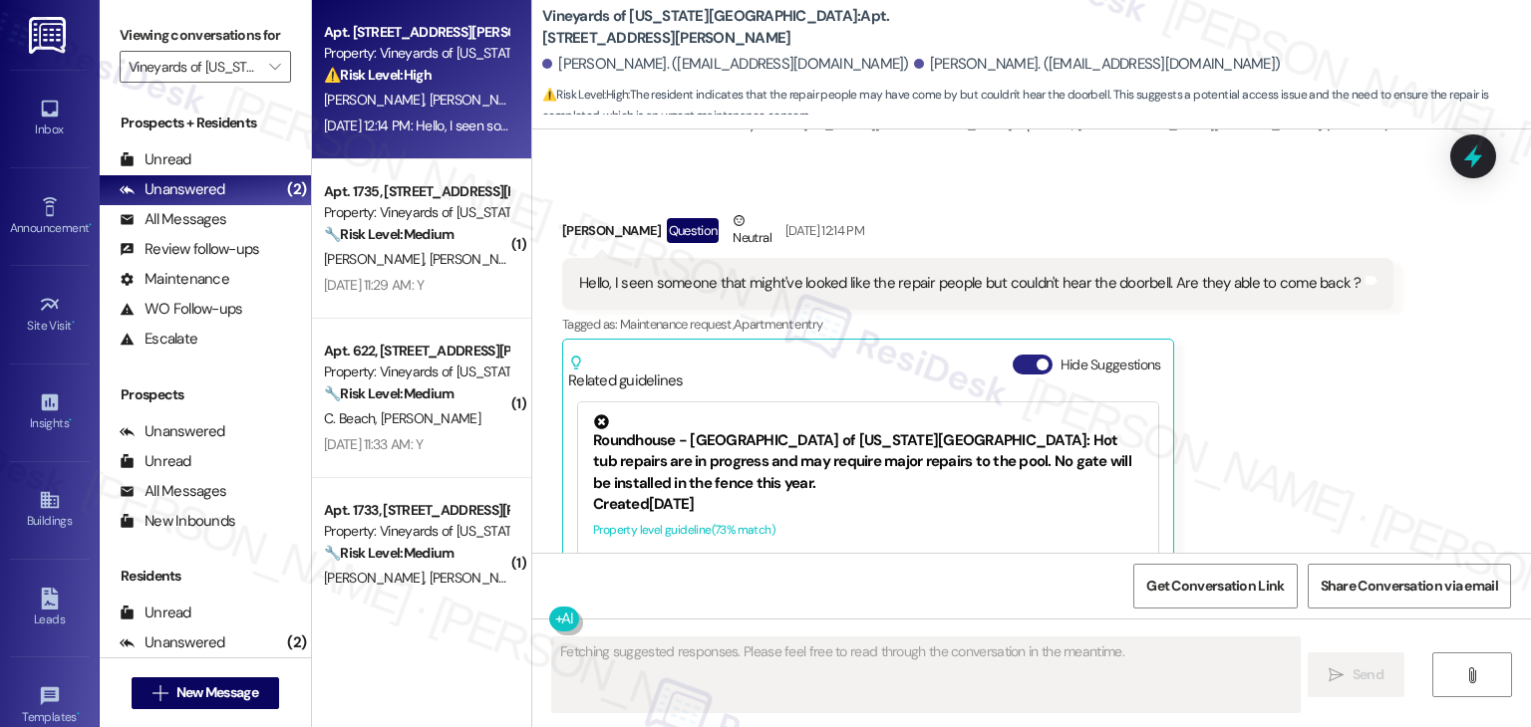
click at [1036, 359] on span "button" at bounding box center [1042, 365] width 12 height 12
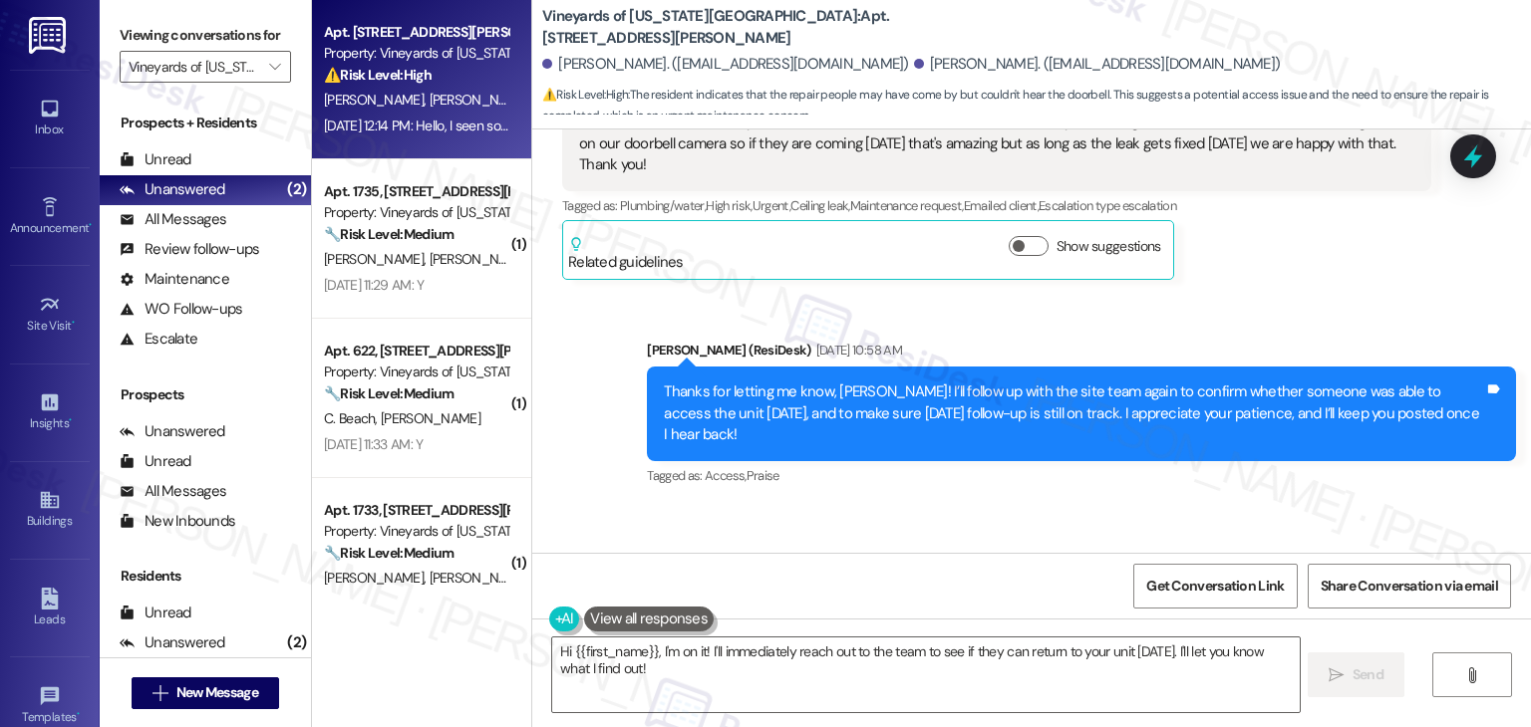
scroll to position [6790, 0]
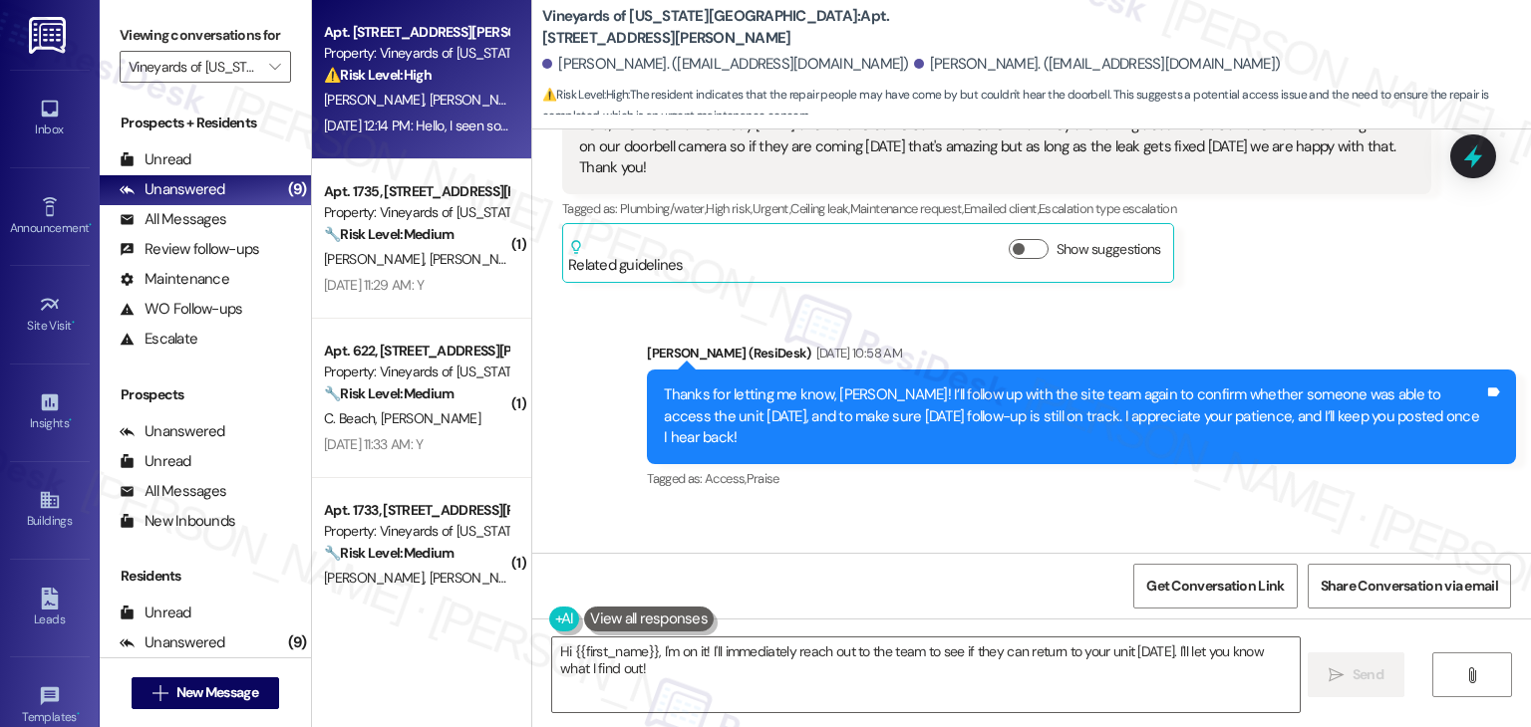
click at [1255, 385] on div "Thanks for letting me know, Aja! I’ll follow up with the site team again to con…" at bounding box center [1074, 417] width 820 height 64
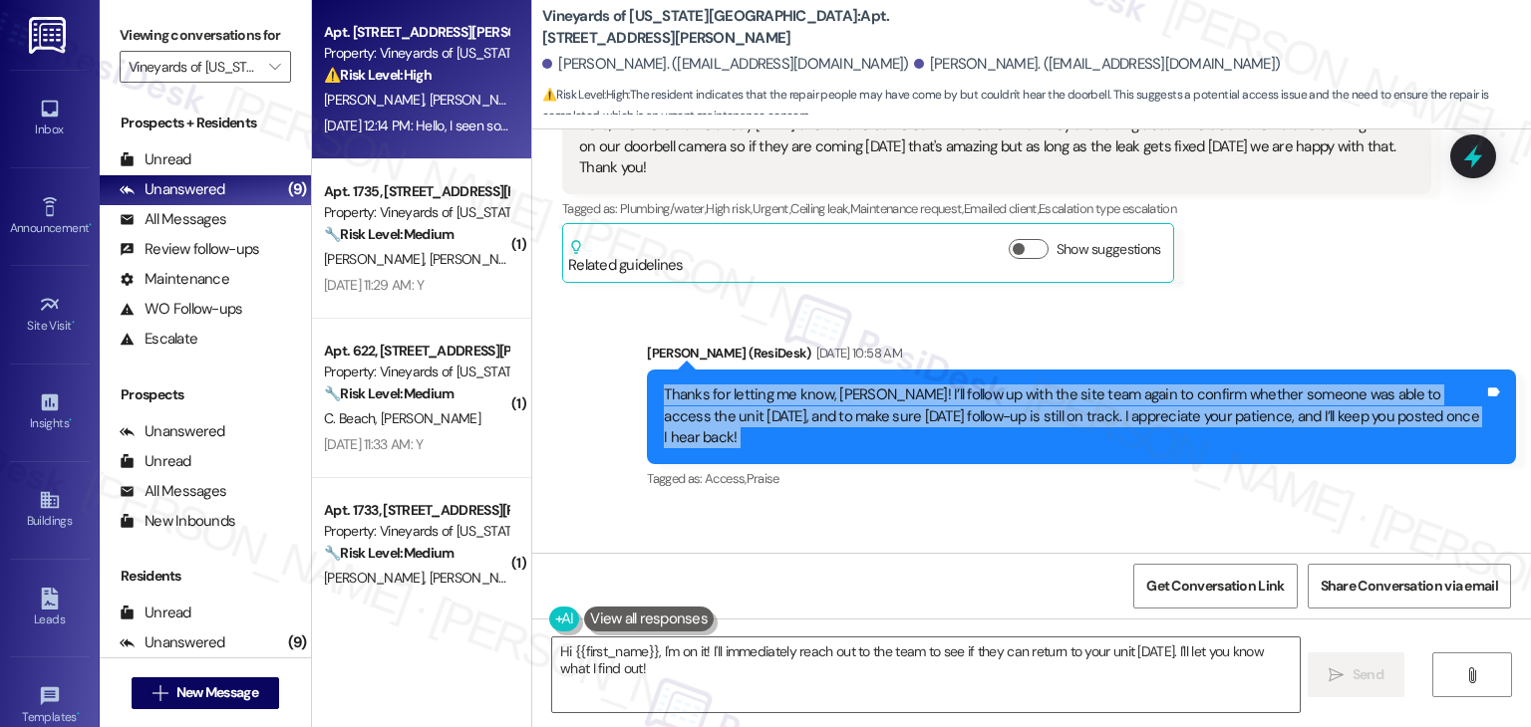
click at [1255, 385] on div "Thanks for letting me know, Aja! I’ll follow up with the site team again to con…" at bounding box center [1074, 417] width 820 height 64
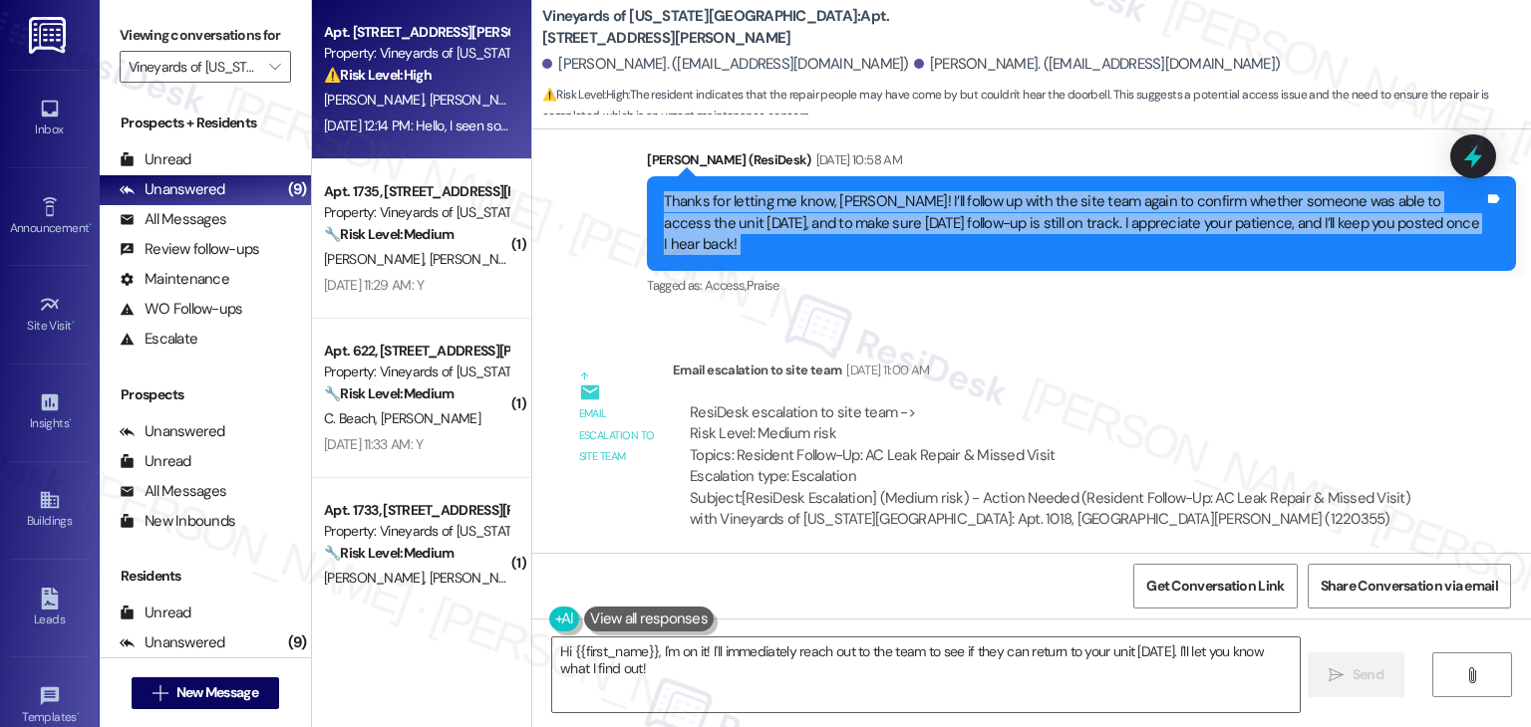
scroll to position [7089, 0]
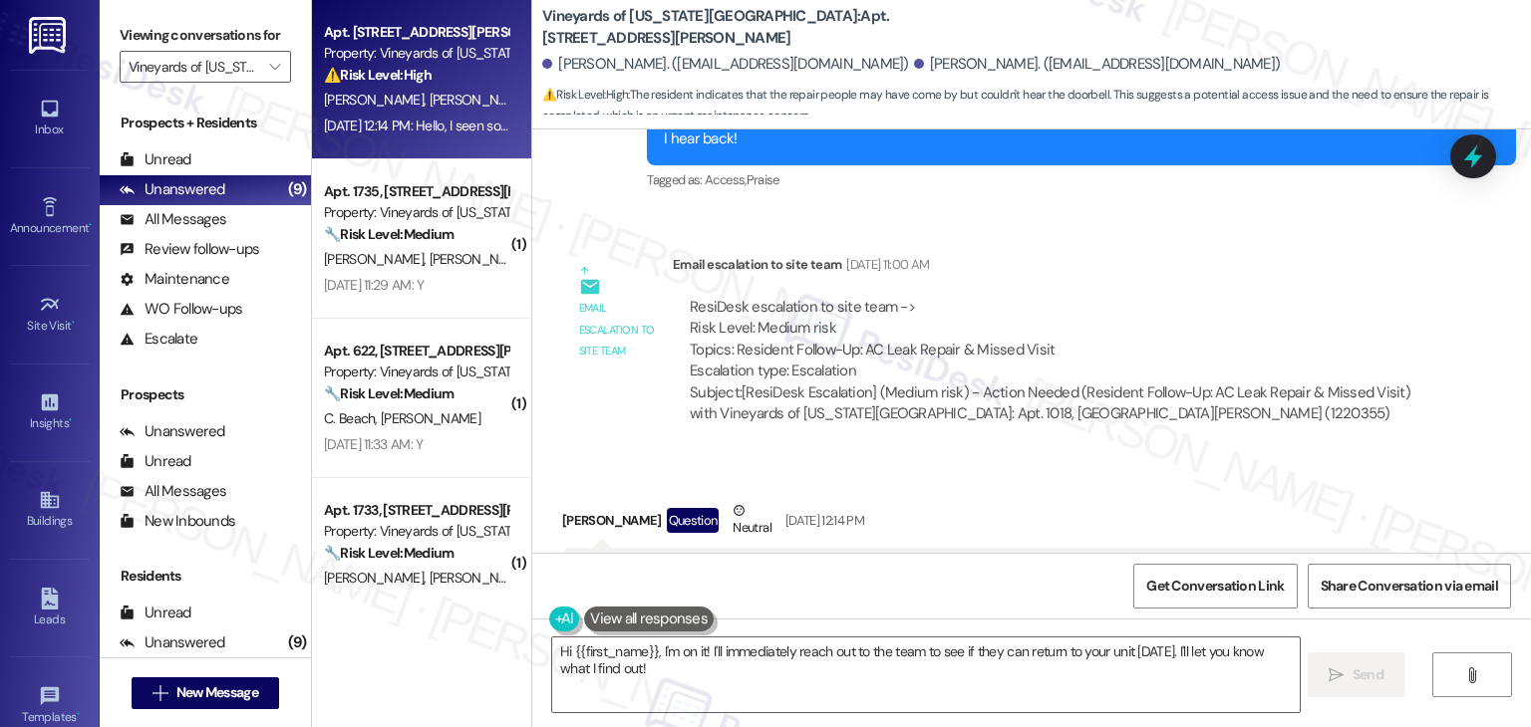
click at [934, 563] on div "Hello, I seen someone that might've looked like the repair people but couldn't …" at bounding box center [970, 573] width 782 height 21
copy div "Hello, I seen someone that might've looked like the repair people but couldn't …"
click at [1412, 468] on div "Received via SMS Aja Williams Question Neutral Aug 14, 2025 at 12:14 PM Hello, …" at bounding box center [1031, 579] width 998 height 248
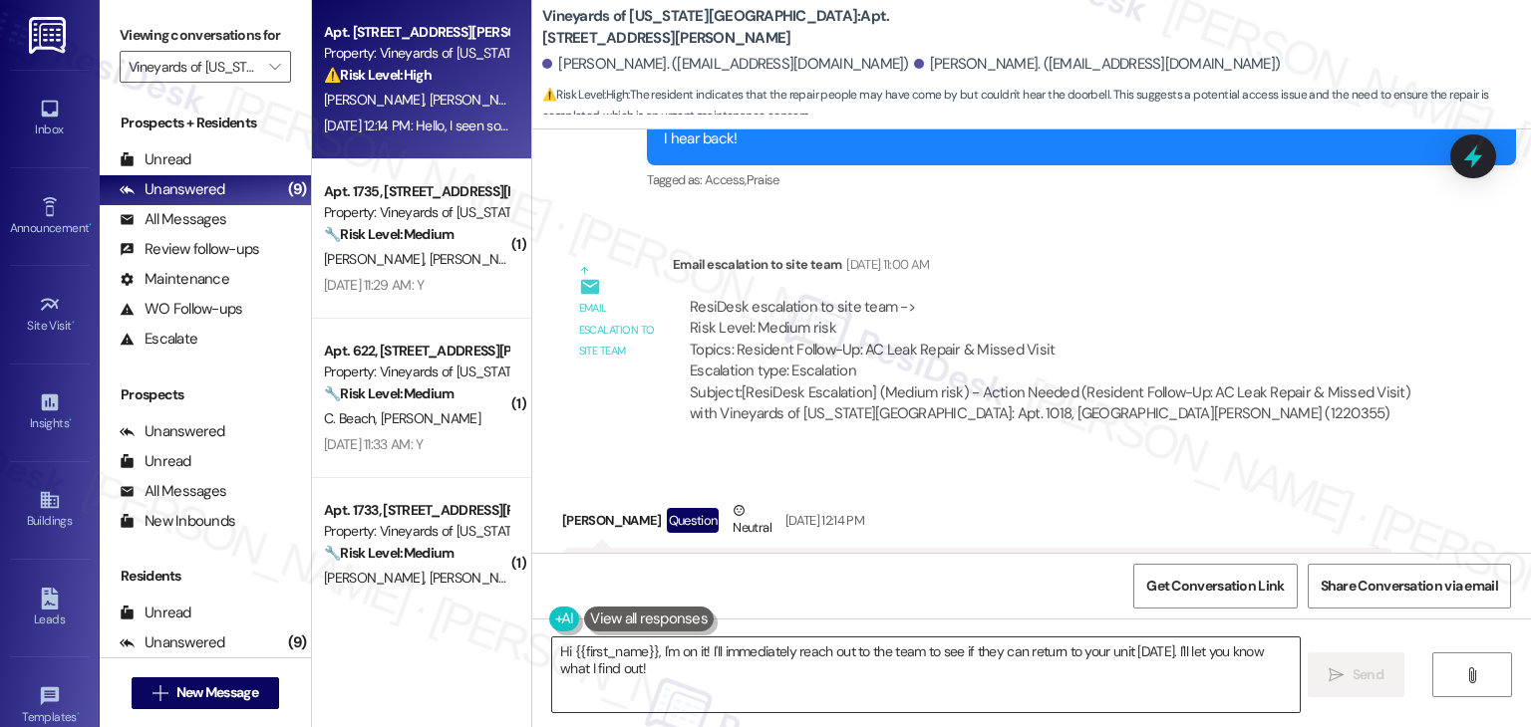
click at [957, 655] on textarea "Hi {{first_name}}, I'm on it! I'll immediately reach out to the team to see if …" at bounding box center [925, 675] width 746 height 75
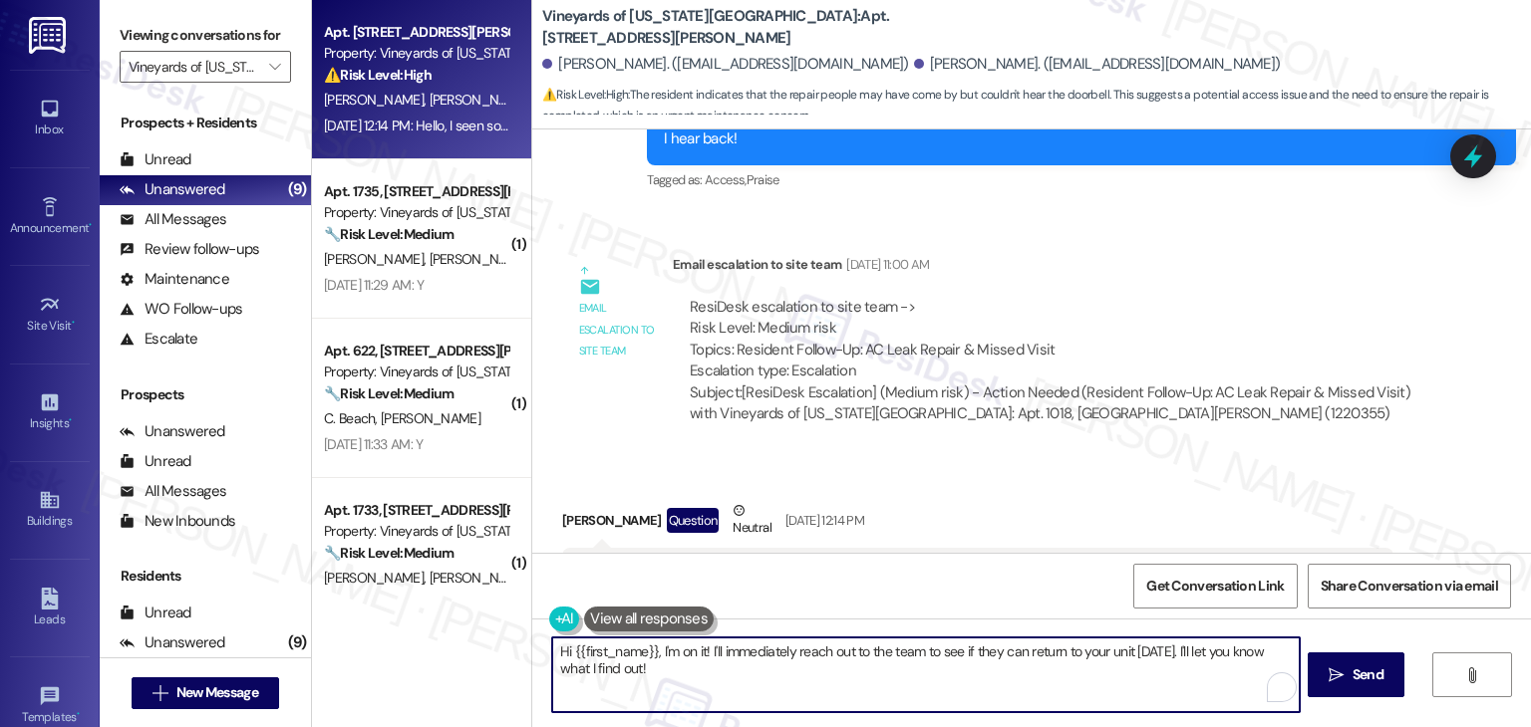
click at [957, 655] on textarea "Hi {{first_name}}, I'm on it! I'll immediately reach out to the team to see if …" at bounding box center [925, 675] width 746 height 75
paste textarea "Aja, thanks for letting me know! I’m sorry you might have missed them. Did main…"
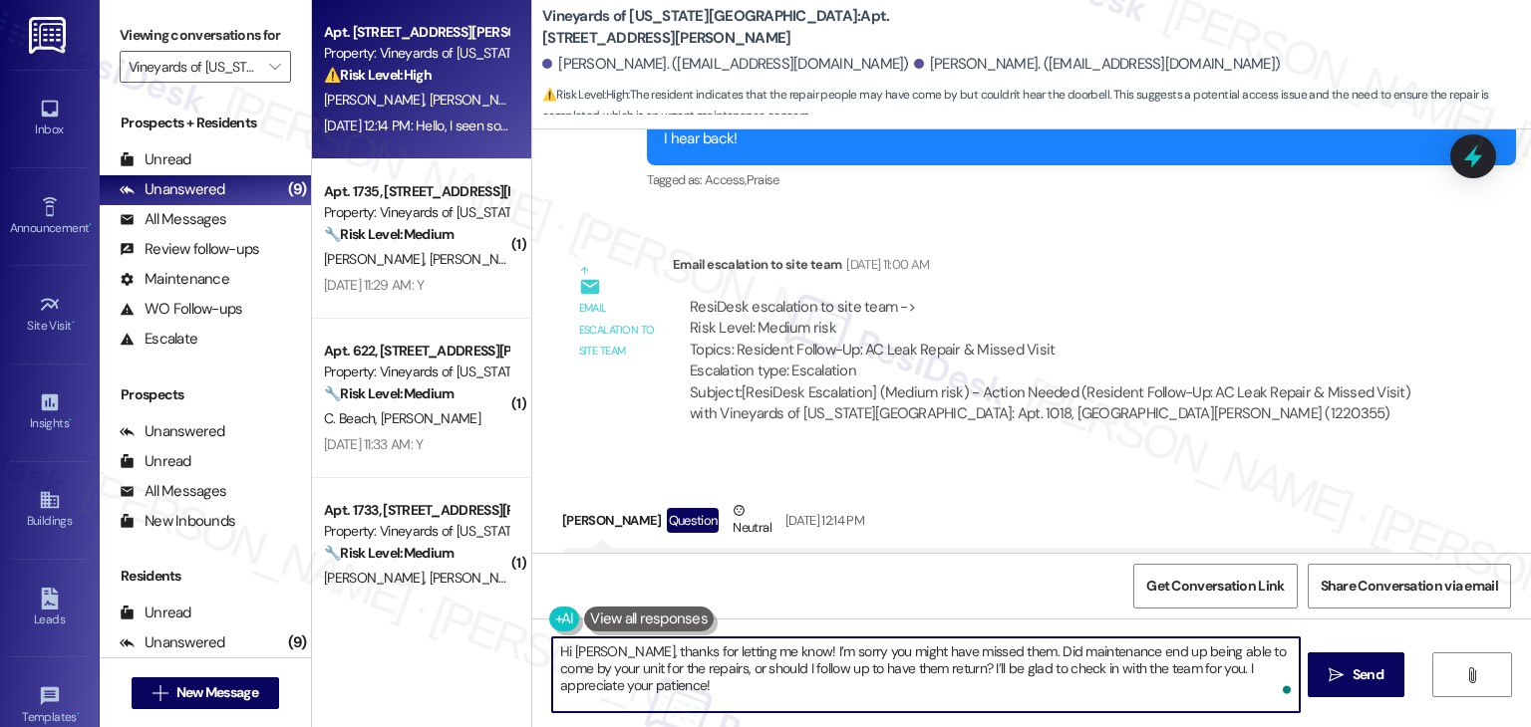
type textarea "Hi Aja, thanks for letting me know! I’m sorry you might have missed them. Did m…"
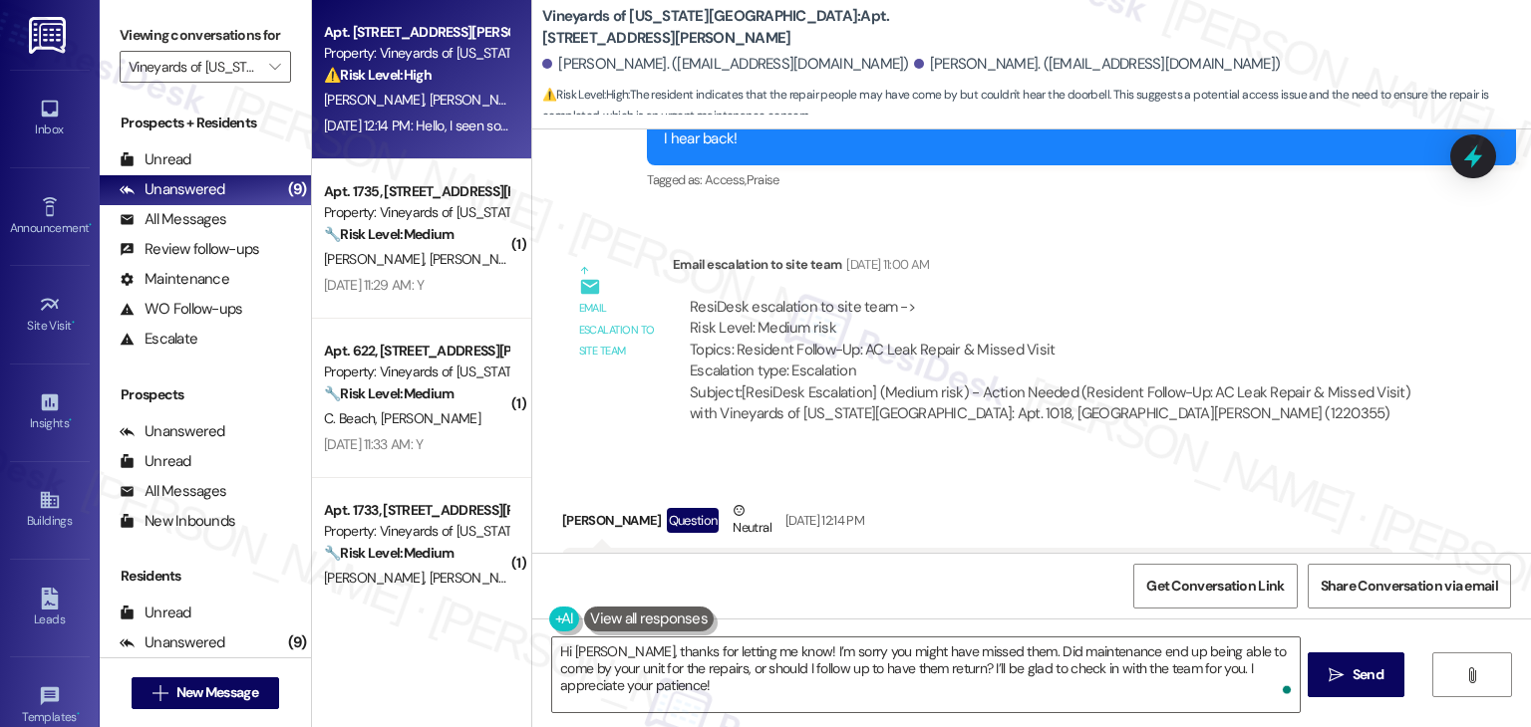
click at [1428, 498] on div "Received via SMS Aja Williams Question Neutral Aug 14, 2025 at 12:14 PM Hello, …" at bounding box center [1031, 579] width 998 height 248
click at [686, 685] on textarea "Hi Aja, thanks for letting me know! I’m sorry you might have missed them. Did m…" at bounding box center [925, 675] width 746 height 75
click at [1324, 513] on div "Aja Williams Question Neutral Aug 14, 2025 at 12:14 PM Hello, I seen someone th…" at bounding box center [977, 594] width 831 height 188
click at [912, 599] on div "Get Conversation Link Share Conversation via email" at bounding box center [1031, 586] width 998 height 66
click at [928, 571] on div "Get Conversation Link Share Conversation via email" at bounding box center [1031, 586] width 998 height 66
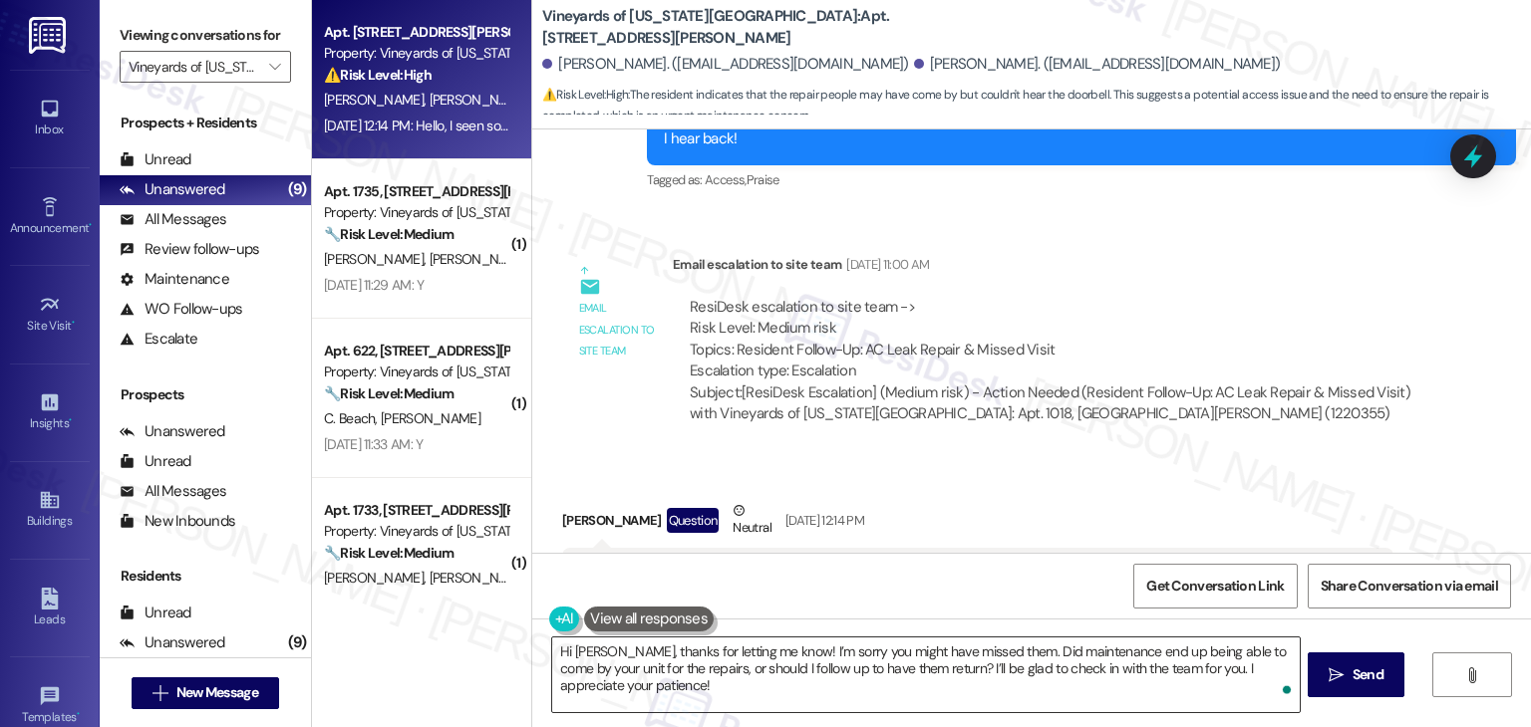
click at [639, 683] on textarea "Hi Aja, thanks for letting me know! I’m sorry you might have missed them. Did m…" at bounding box center [925, 675] width 746 height 75
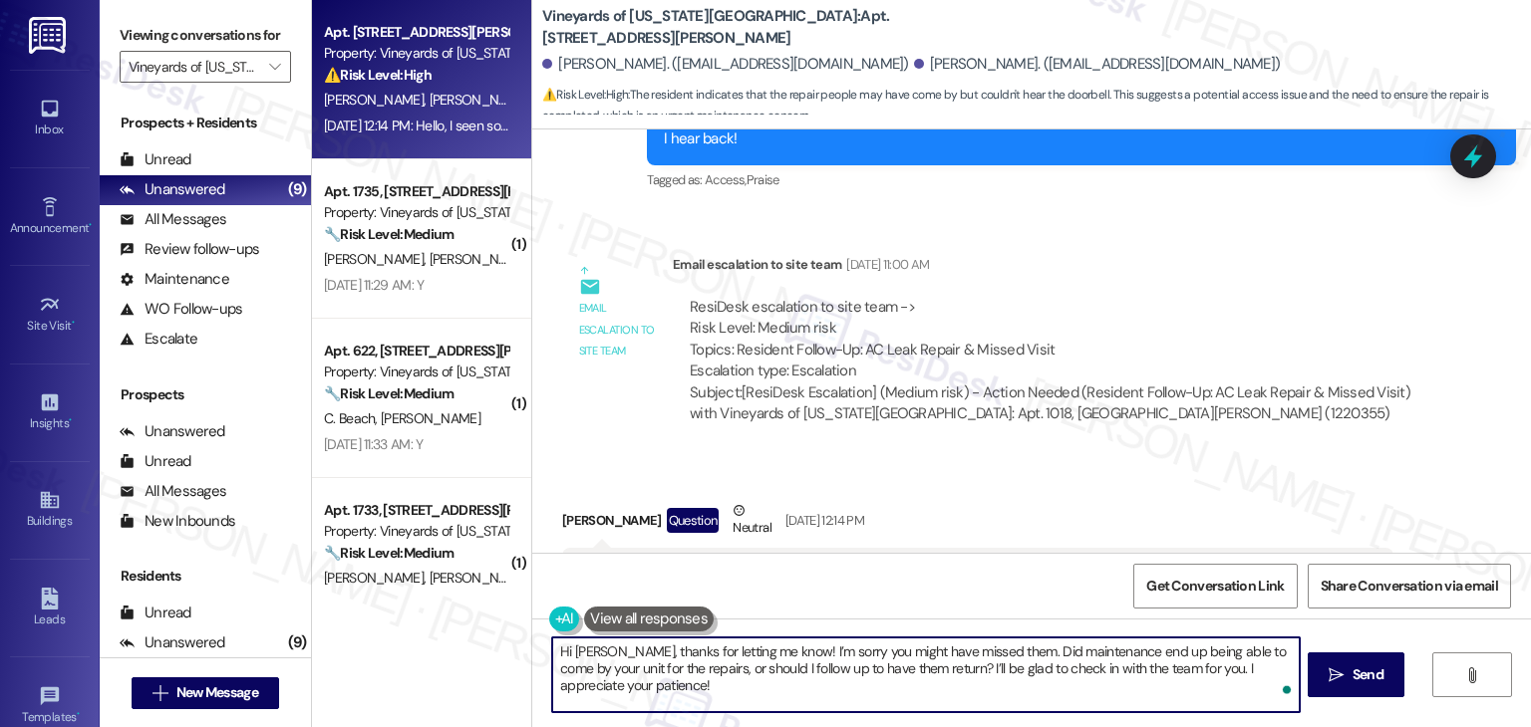
click at [760, 579] on div "Get Conversation Link Share Conversation via email" at bounding box center [1031, 586] width 998 height 66
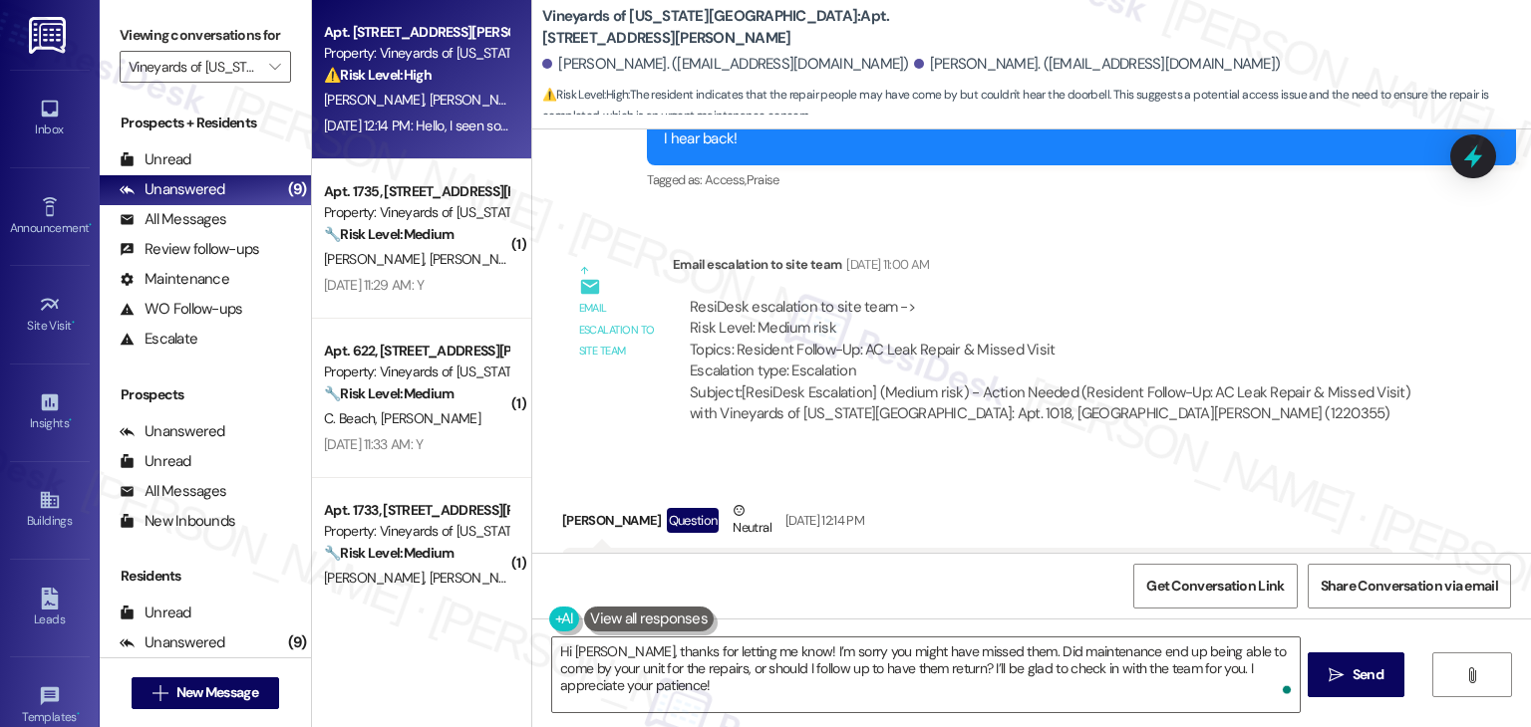
click at [760, 579] on div "Get Conversation Link Share Conversation via email" at bounding box center [1031, 586] width 998 height 66
click at [945, 598] on div "Get Conversation Link Share Conversation via email" at bounding box center [1031, 586] width 998 height 66
click at [931, 591] on div "Get Conversation Link Share Conversation via email" at bounding box center [1031, 586] width 998 height 66
click at [1342, 675] on span " Send" at bounding box center [1355, 675] width 63 height 21
click at [891, 594] on div "Get Conversation Link Share Conversation via email" at bounding box center [1031, 586] width 998 height 66
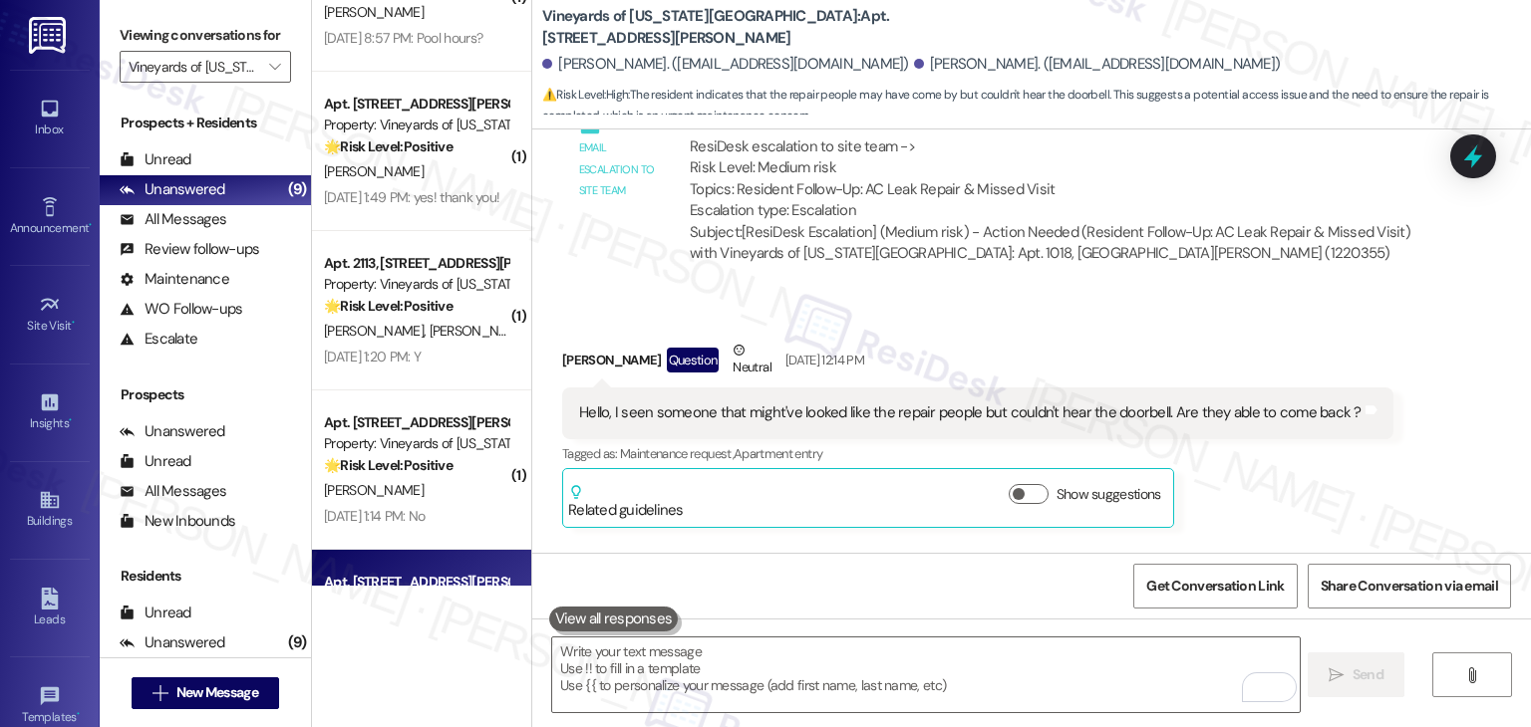
scroll to position [849, 0]
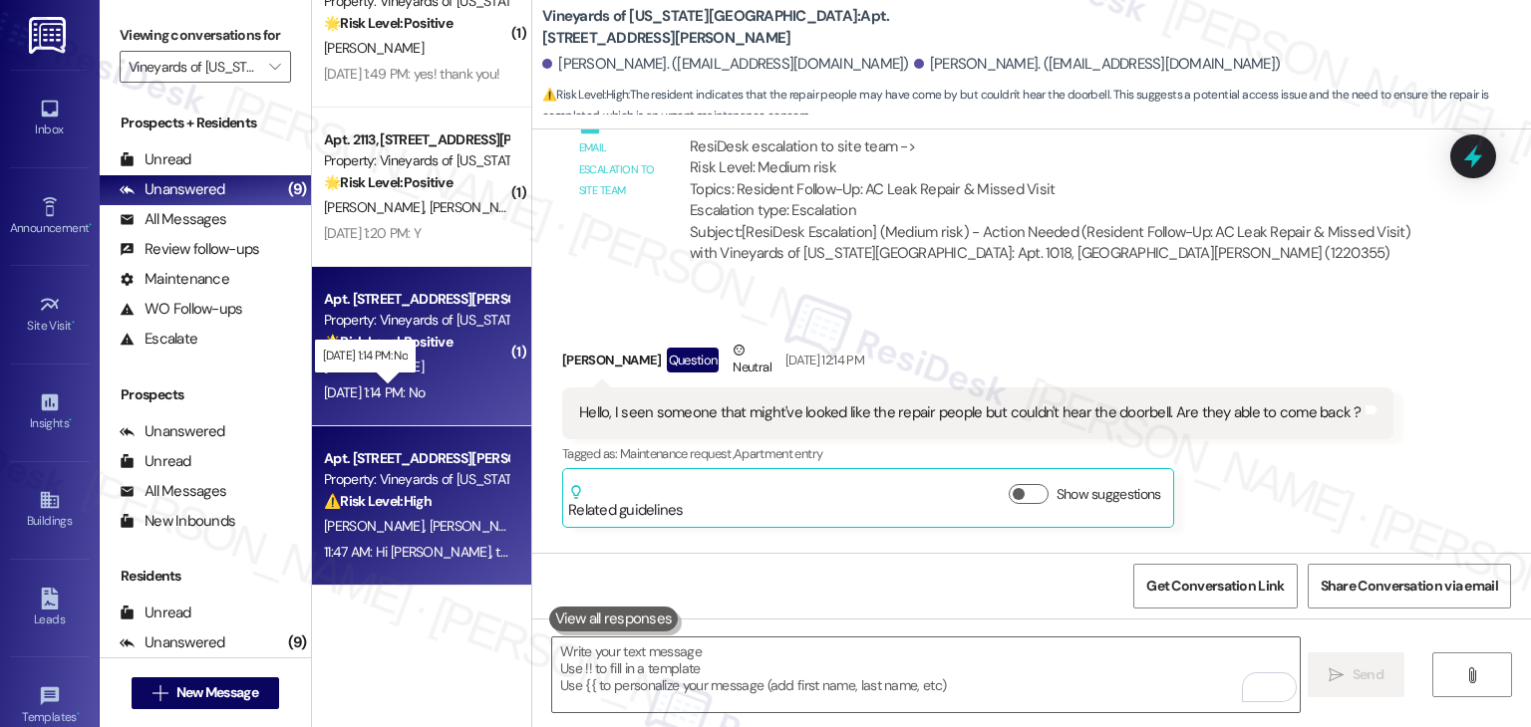
click at [414, 397] on div "Aug 19, 2025 at 1:14 PM: No Aug 19, 2025 at 1:14 PM: No" at bounding box center [374, 393] width 101 height 18
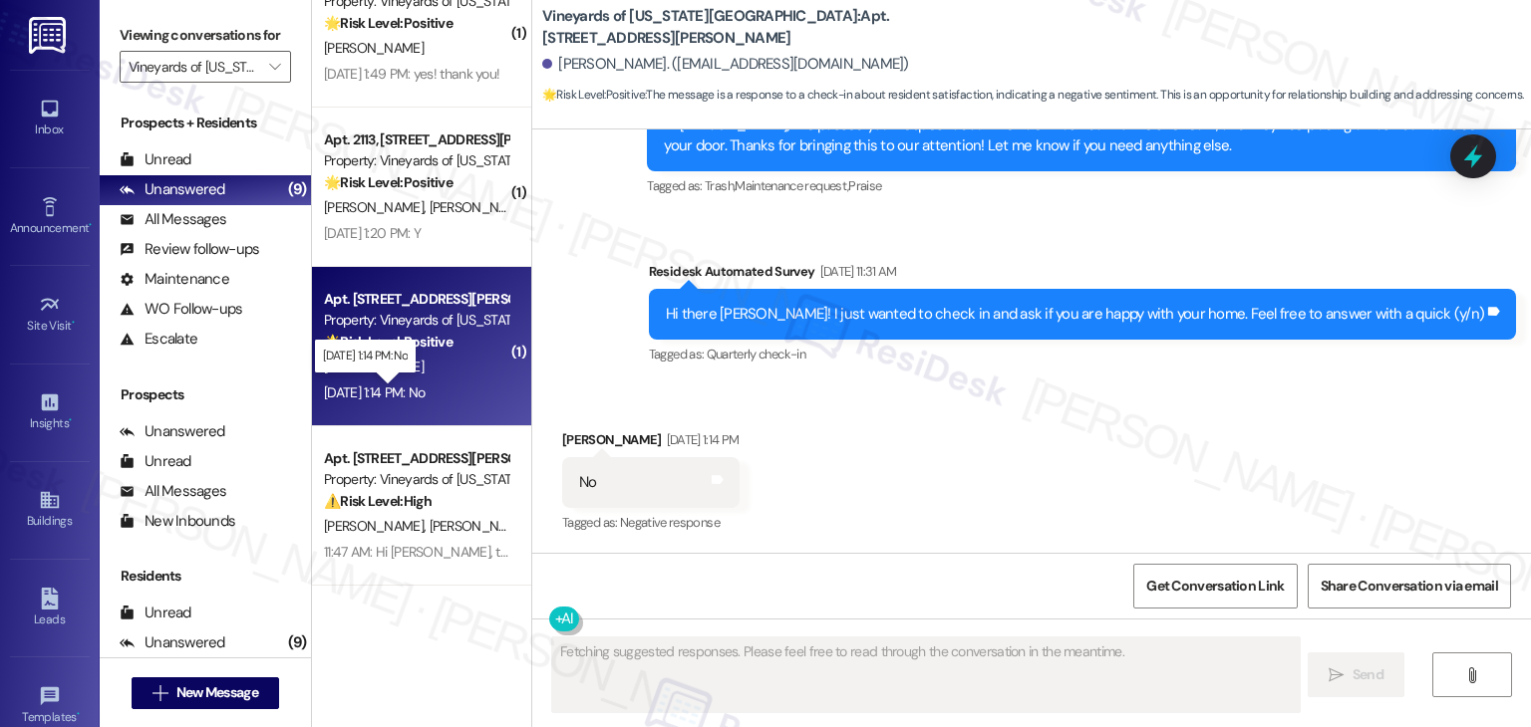
scroll to position [7193, 0]
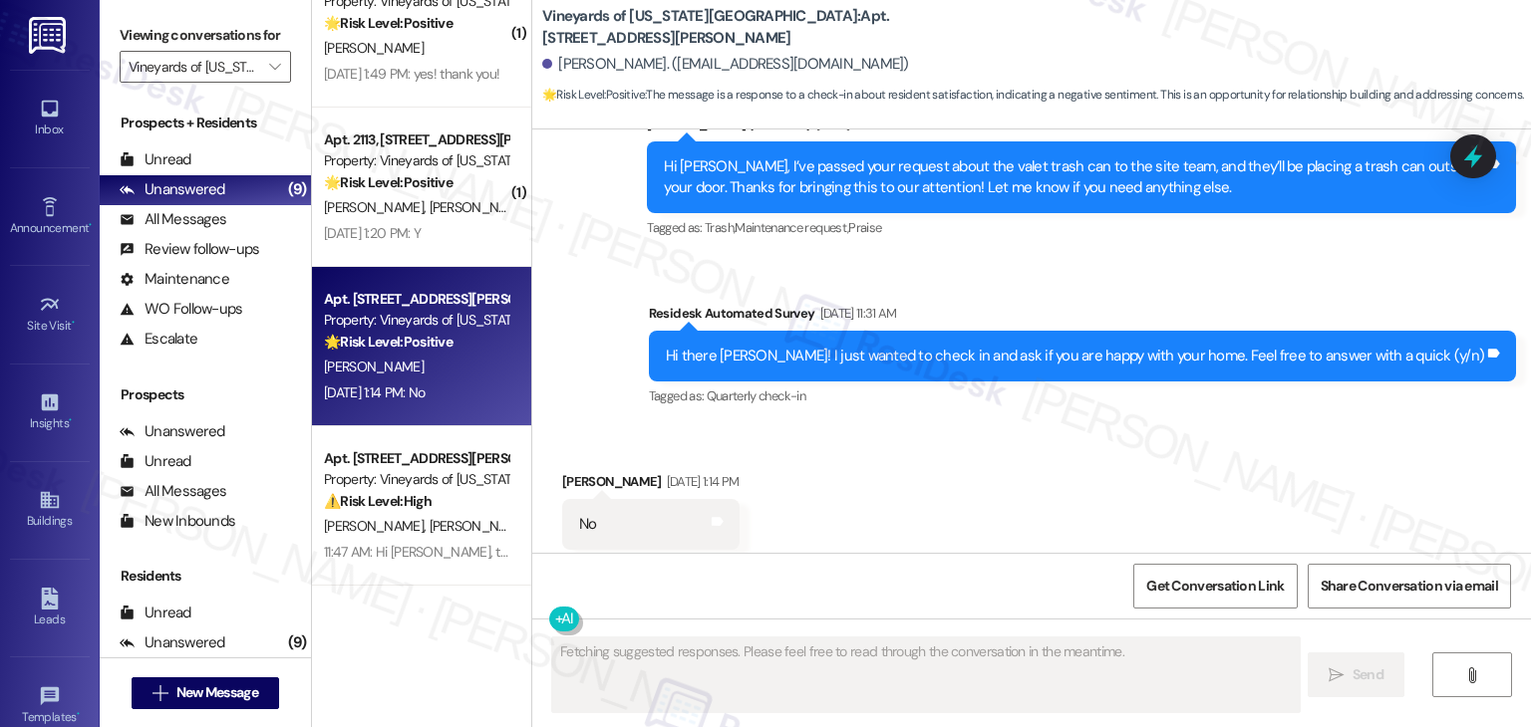
click at [981, 428] on div "Received via SMS Ashley Dufour Aug 19, 2025 at 1:14 PM No Tags and notes Tagged…" at bounding box center [1031, 510] width 998 height 168
click at [583, 325] on div "Announcement, sent via SMS Dottie (ResiDesk) Jul 16, 2025 at 1:27 PM Hi Ashley!…" at bounding box center [1031, 142] width 998 height 569
click at [901, 458] on div "Received via SMS Ashley Dufour Aug 19, 2025 at 1:14 PM No Tags and notes Tagged…" at bounding box center [1031, 510] width 998 height 168
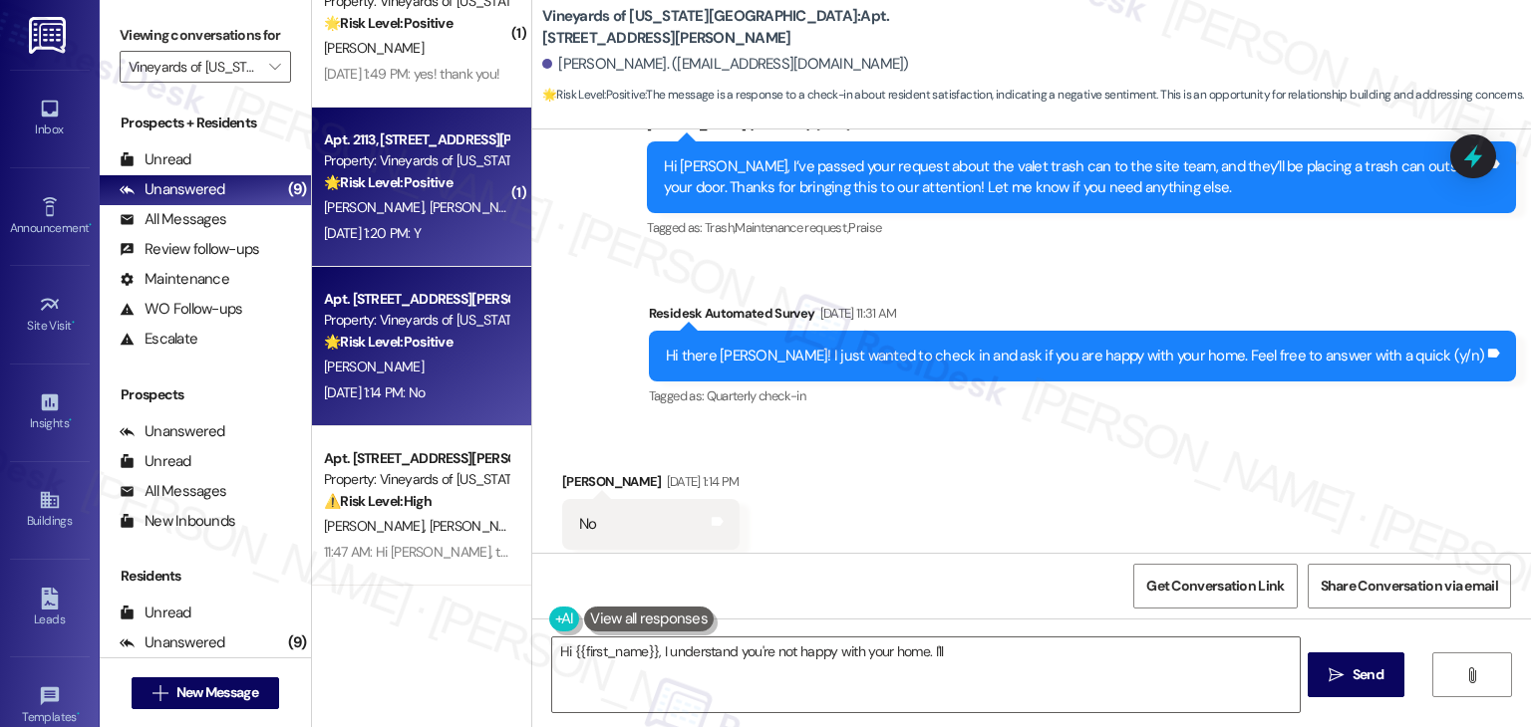
type textarea "Hi {{first_name}}, I understand you're not happy with your home. I'll reach"
click at [402, 218] on div "Apt. 2113, 4350 Mira Linda Point Property: Vineyards of Colorado Springs 🌟 Risk…" at bounding box center [421, 187] width 219 height 159
type textarea "Hi {{first_name}}, I understand you're not happy with your home. I'll reach out…"
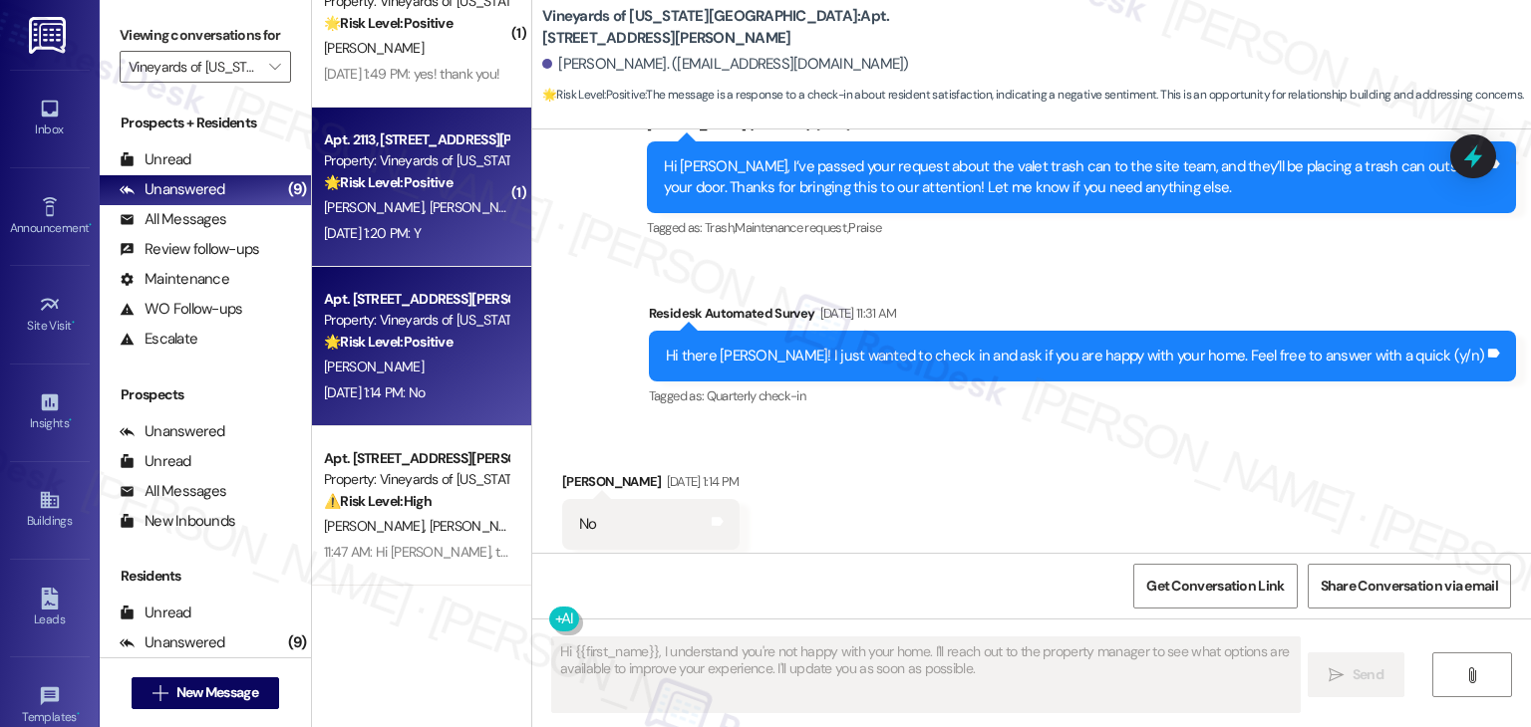
click at [419, 370] on div "A. Dufour" at bounding box center [416, 367] width 188 height 25
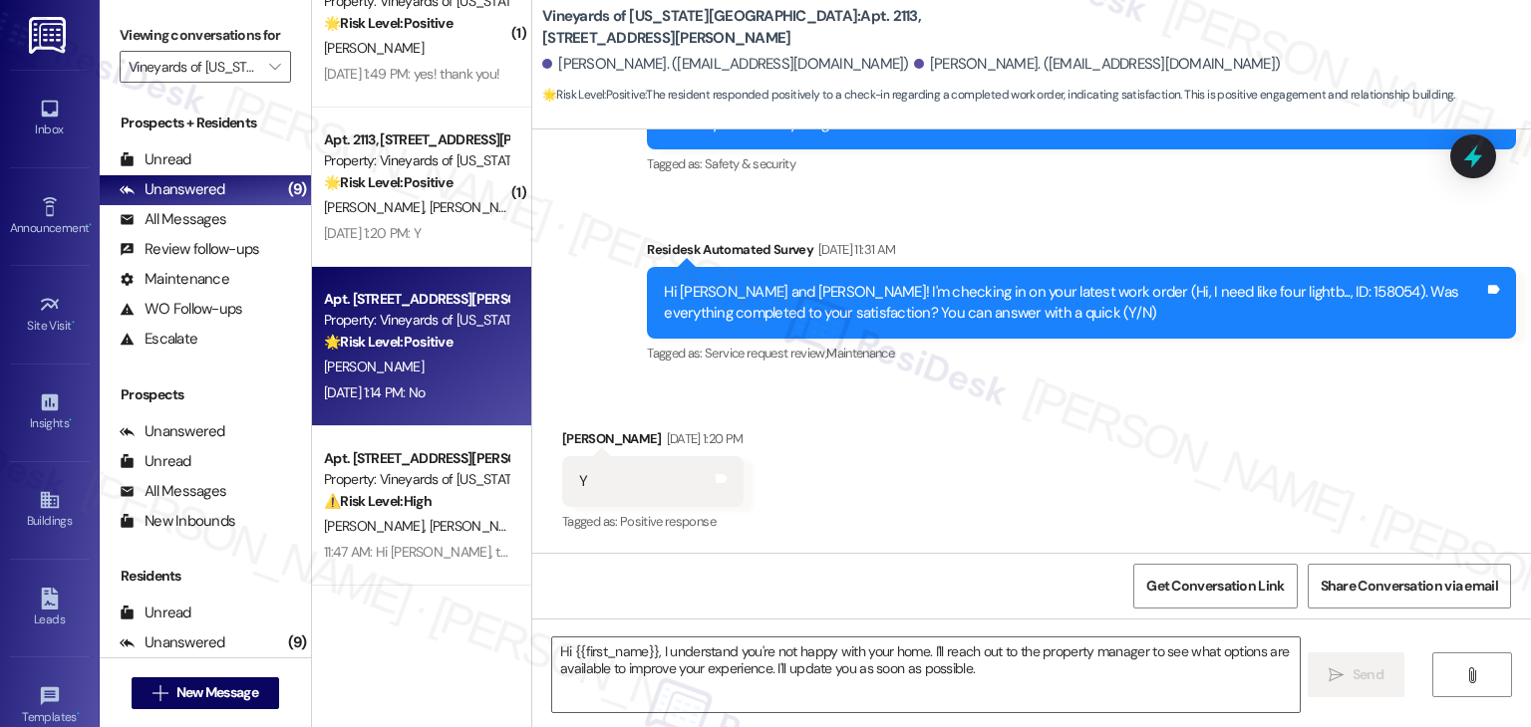
type textarea "Fetching suggested responses. Please feel free to read through the conversation…"
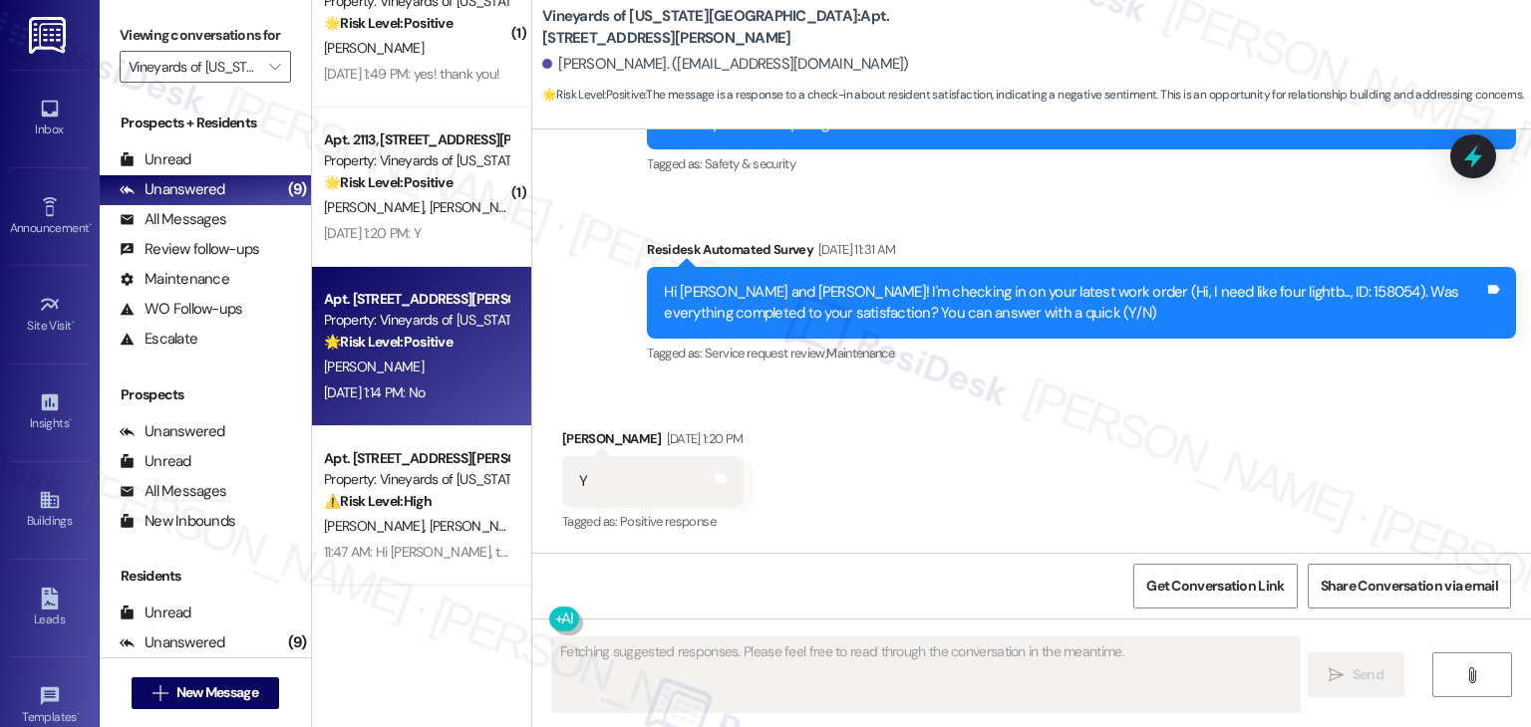
click at [429, 210] on span "S. Gomez" at bounding box center [479, 207] width 100 height 18
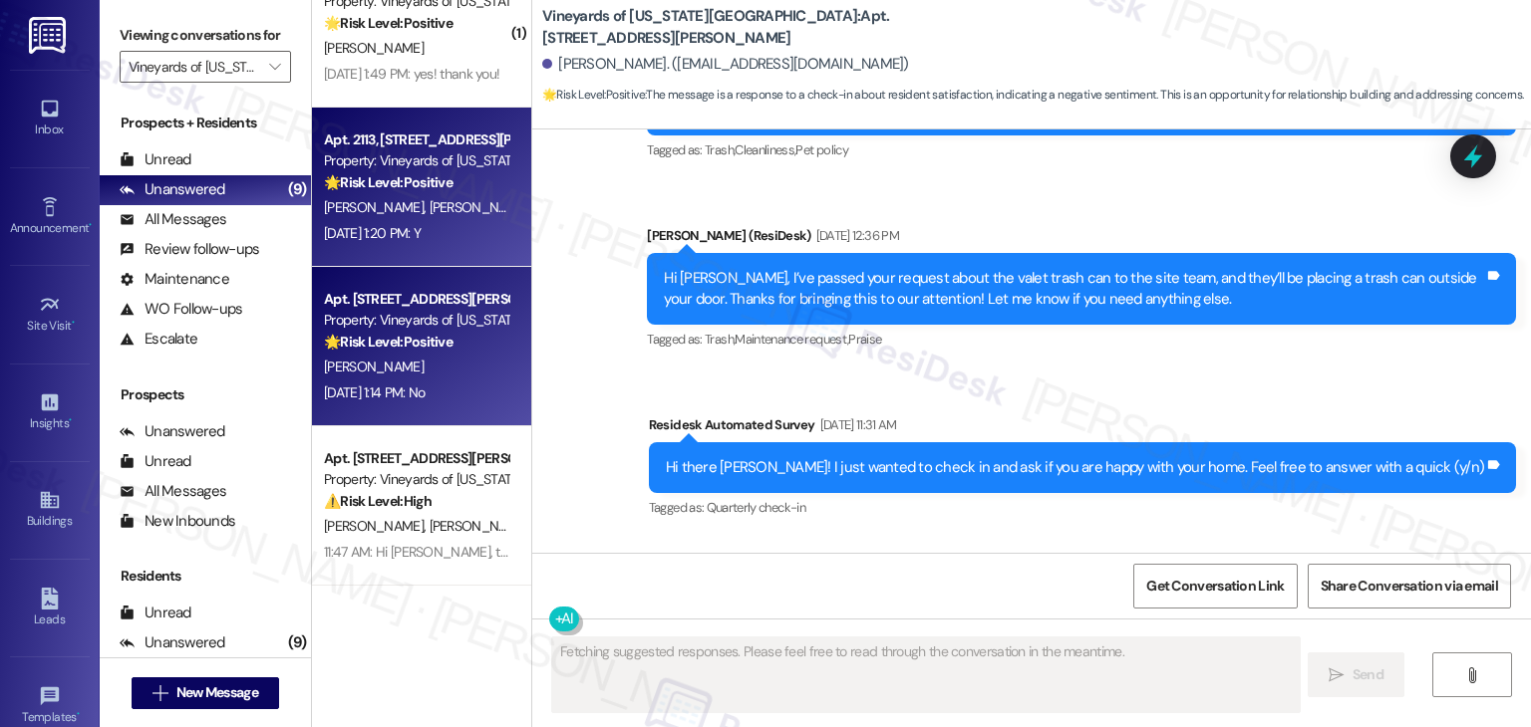
click at [403, 325] on div "Property: Vineyards of Colorado Springs" at bounding box center [416, 320] width 184 height 21
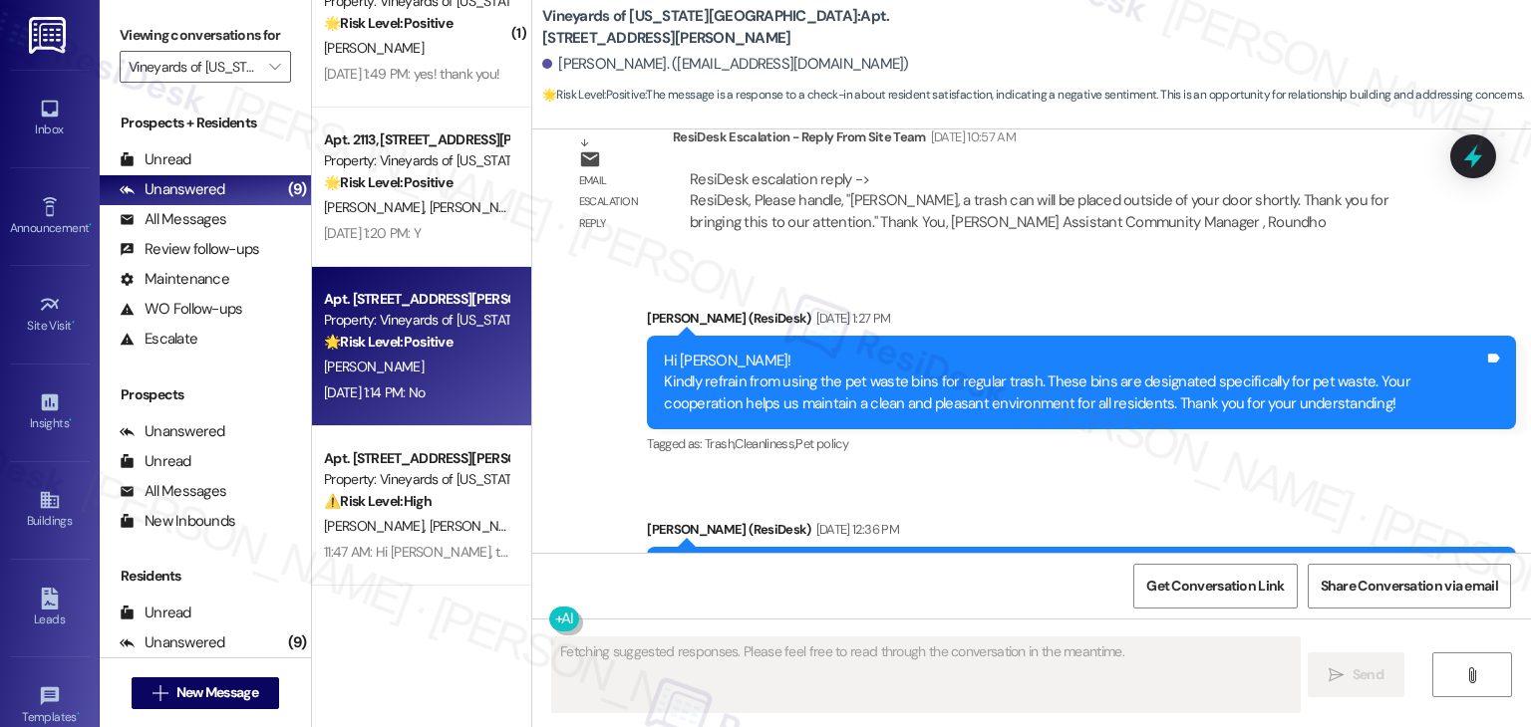
scroll to position [7192, 0]
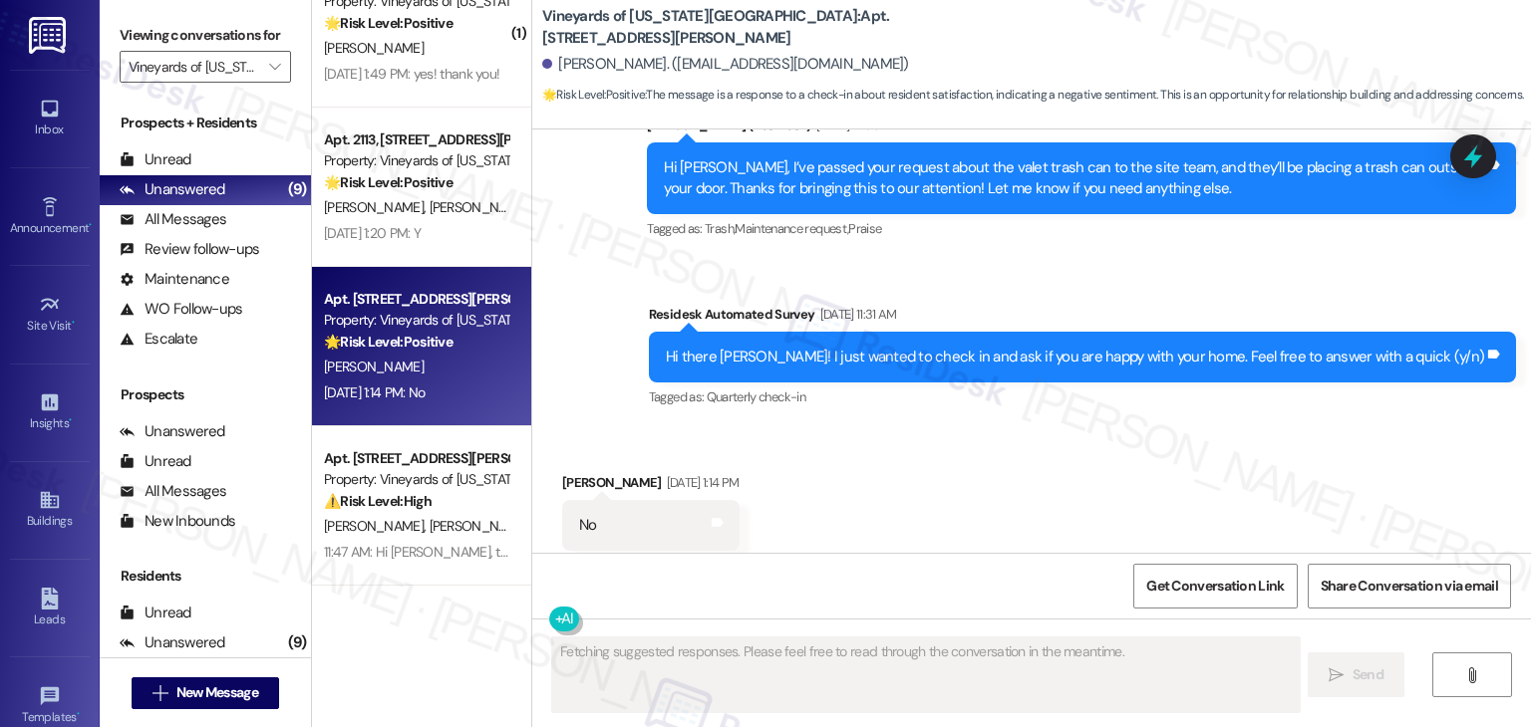
click at [1331, 428] on div "Received via SMS Ashley Dufour Aug 19, 2025 at 1:14 PM No Tags and notes Tagged…" at bounding box center [1031, 511] width 998 height 168
click at [1302, 431] on div "Received via SMS Ashley Dufour Aug 19, 2025 at 1:14 PM No Tags and notes Tagged…" at bounding box center [1031, 511] width 998 height 168
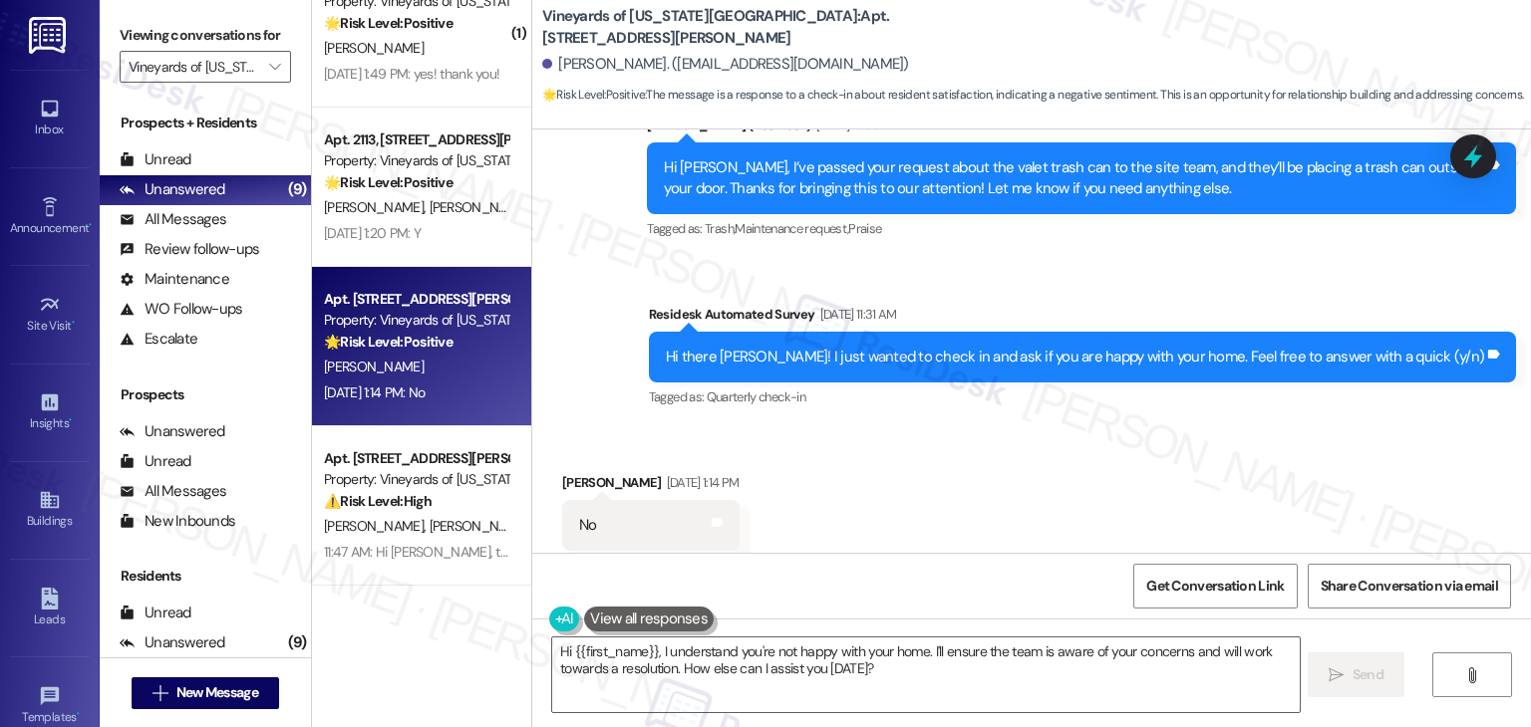
scroll to position [7193, 0]
click at [1119, 433] on div "Received via SMS Ashley Dufour Aug 19, 2025 at 1:14 PM No Tags and notes Tagged…" at bounding box center [1031, 510] width 998 height 168
drag, startPoint x: 893, startPoint y: 678, endPoint x: 943, endPoint y: 644, distance: 60.2
click at [943, 644] on textarea "Hi {{first_name}}, I understand you're not happy with your home. I'll ensure th…" at bounding box center [925, 675] width 746 height 75
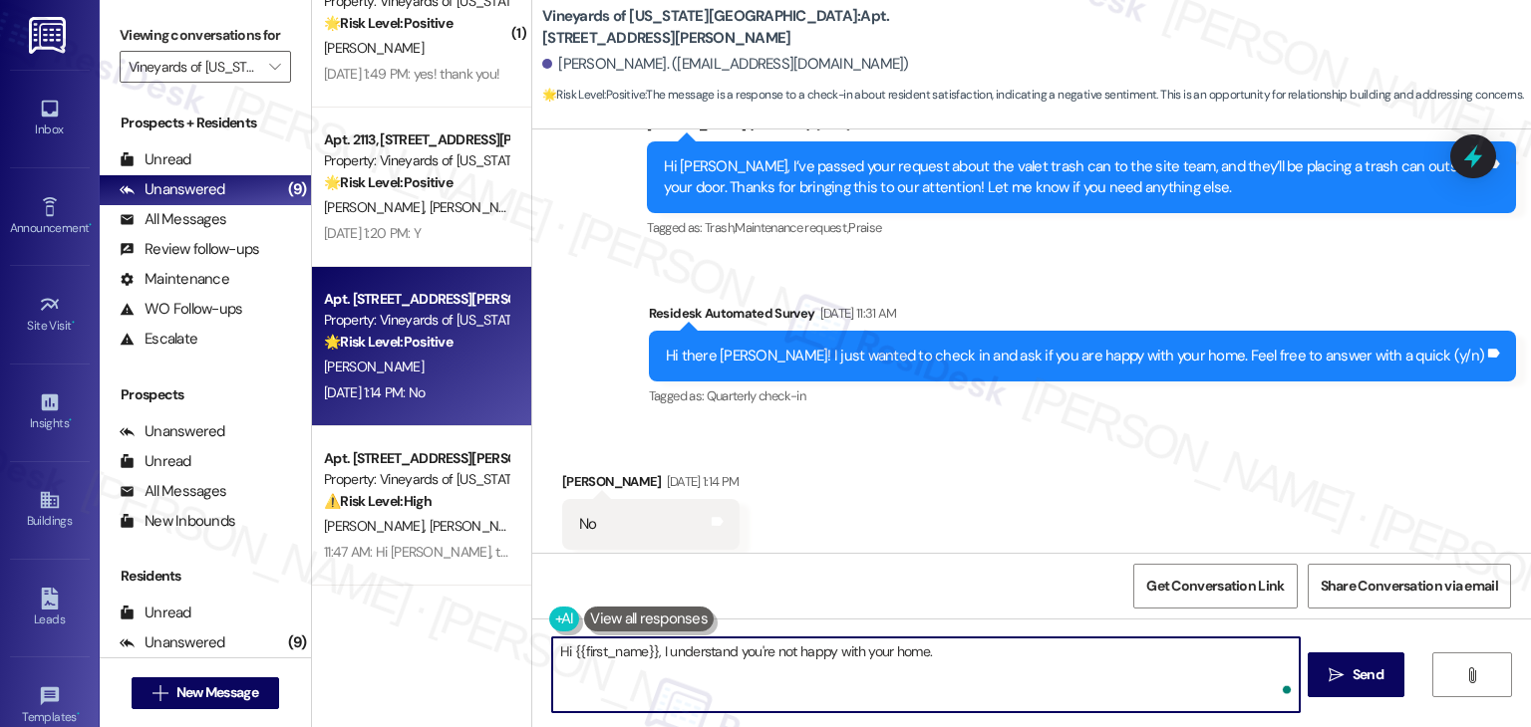
paste textarea "Could you share a bit more about what's not working for you? We'd love to hear …"
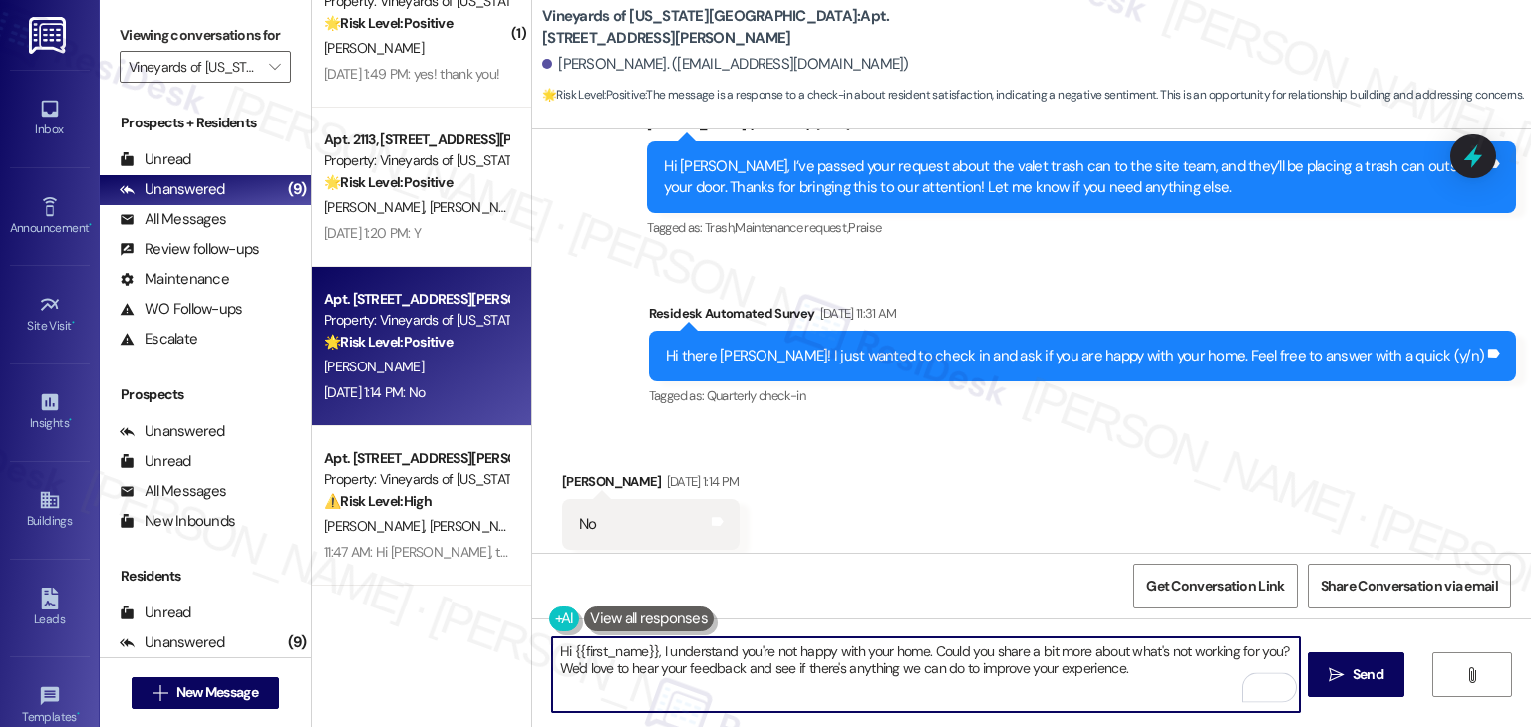
type textarea "Hi {{first_name}}, I understand you're not happy with your home. Could you shar…"
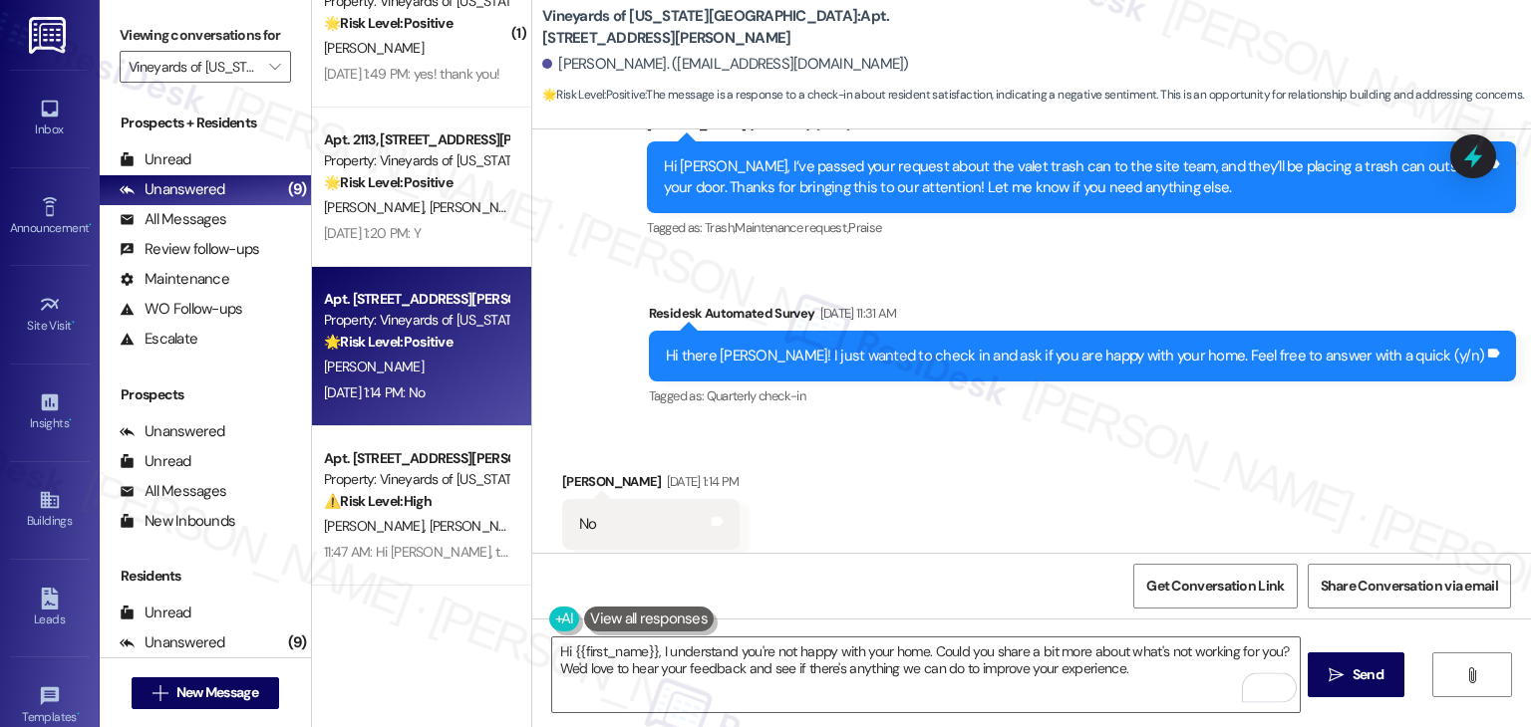
click at [1038, 588] on div "Get Conversation Link Share Conversation via email" at bounding box center [1031, 586] width 998 height 66
click at [1044, 570] on div "Get Conversation Link Share Conversation via email" at bounding box center [1031, 586] width 998 height 66
click at [1043, 611] on div "Get Conversation Link Share Conversation via email" at bounding box center [1031, 586] width 998 height 66
click at [1060, 504] on div "Received via SMS Ashley Dufour Aug 19, 2025 at 1:14 PM No Tags and notes Tagged…" at bounding box center [1031, 510] width 998 height 168
click at [1040, 587] on div "Get Conversation Link Share Conversation via email" at bounding box center [1031, 586] width 998 height 66
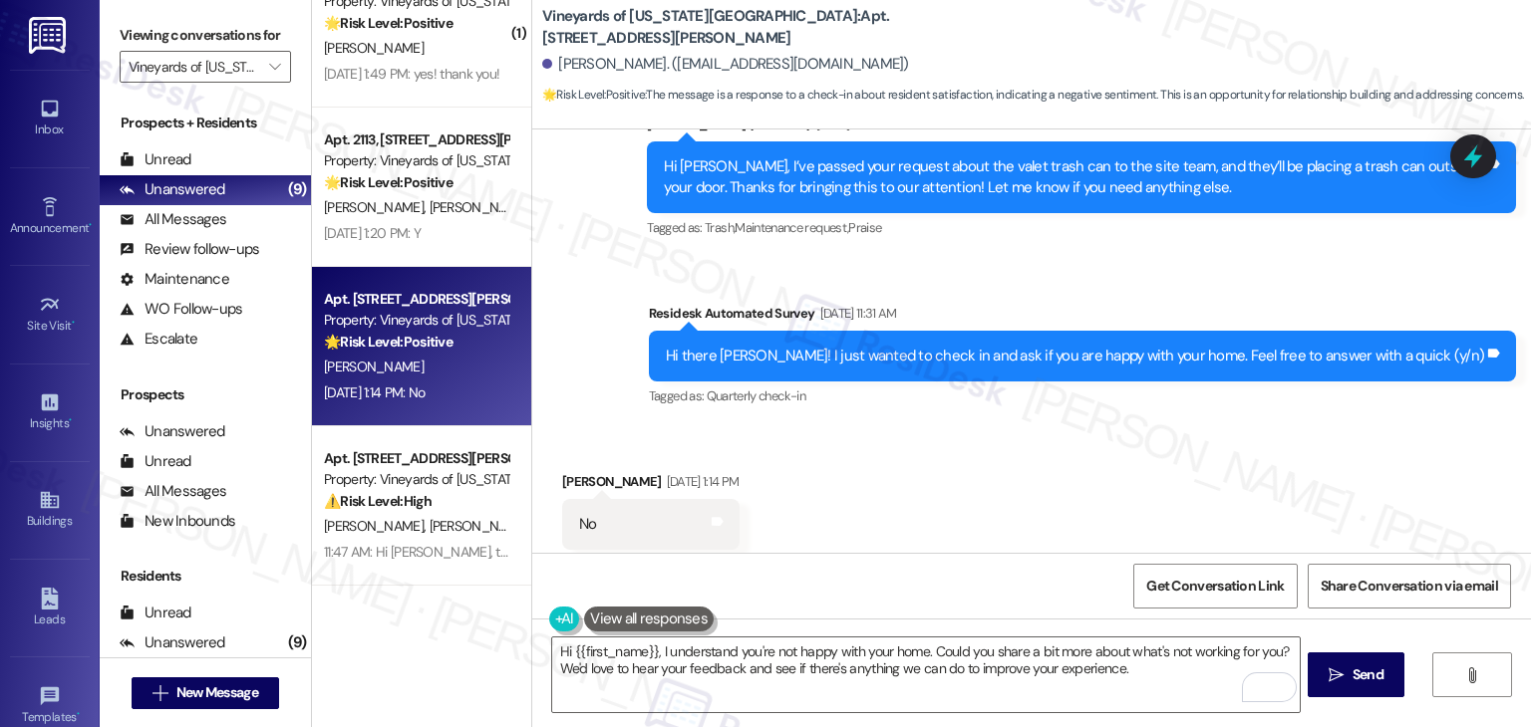
click at [1042, 497] on div "Received via SMS Ashley Dufour Aug 19, 2025 at 1:14 PM No Tags and notes Tagged…" at bounding box center [1031, 510] width 998 height 168
click at [1021, 602] on div "Get Conversation Link Share Conversation via email" at bounding box center [1031, 586] width 998 height 66
click at [1032, 526] on div "Received via SMS Ashley Dufour Aug 19, 2025 at 1:14 PM No Tags and notes Tagged…" at bounding box center [1031, 510] width 998 height 168
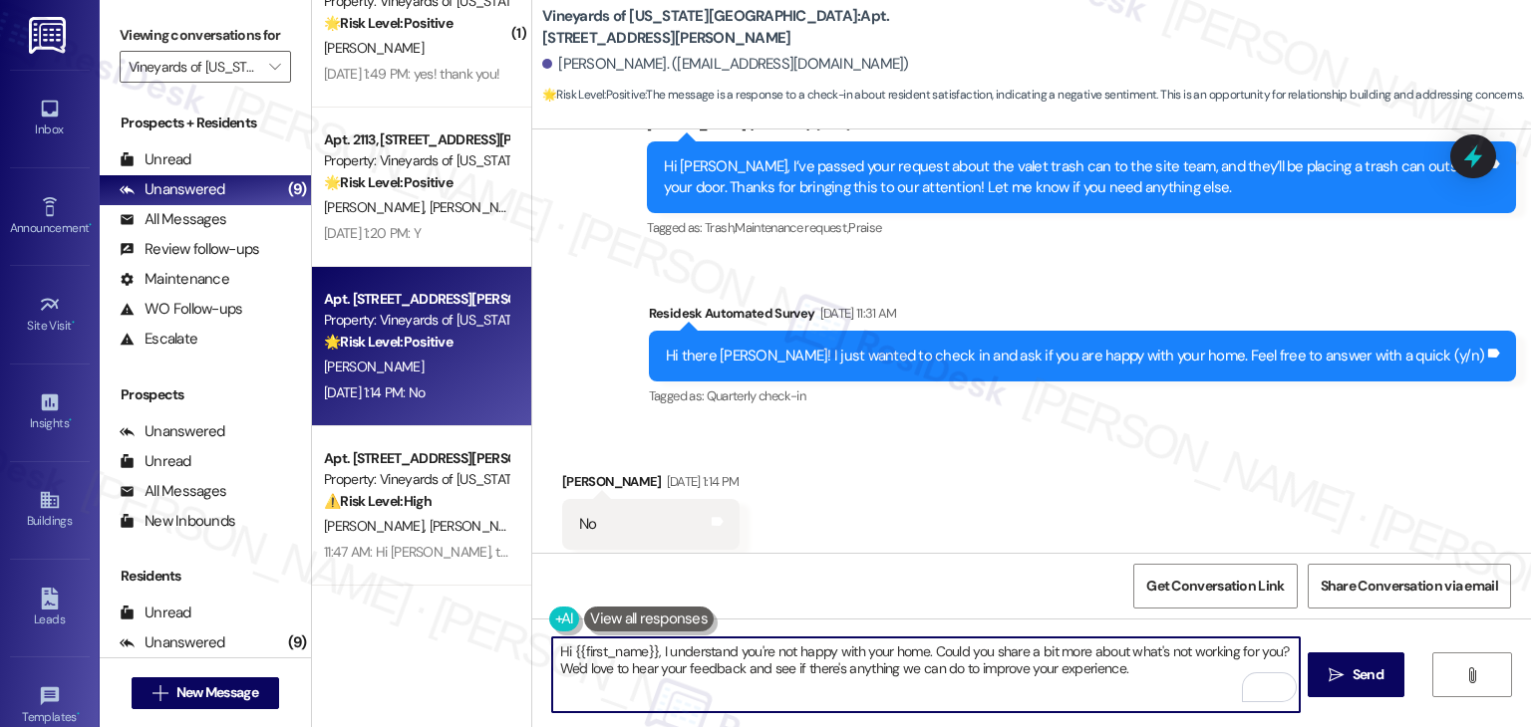
click at [1125, 669] on textarea "Hi {{first_name}}, I understand you're not happy with your home. Could you shar…" at bounding box center [925, 675] width 746 height 75
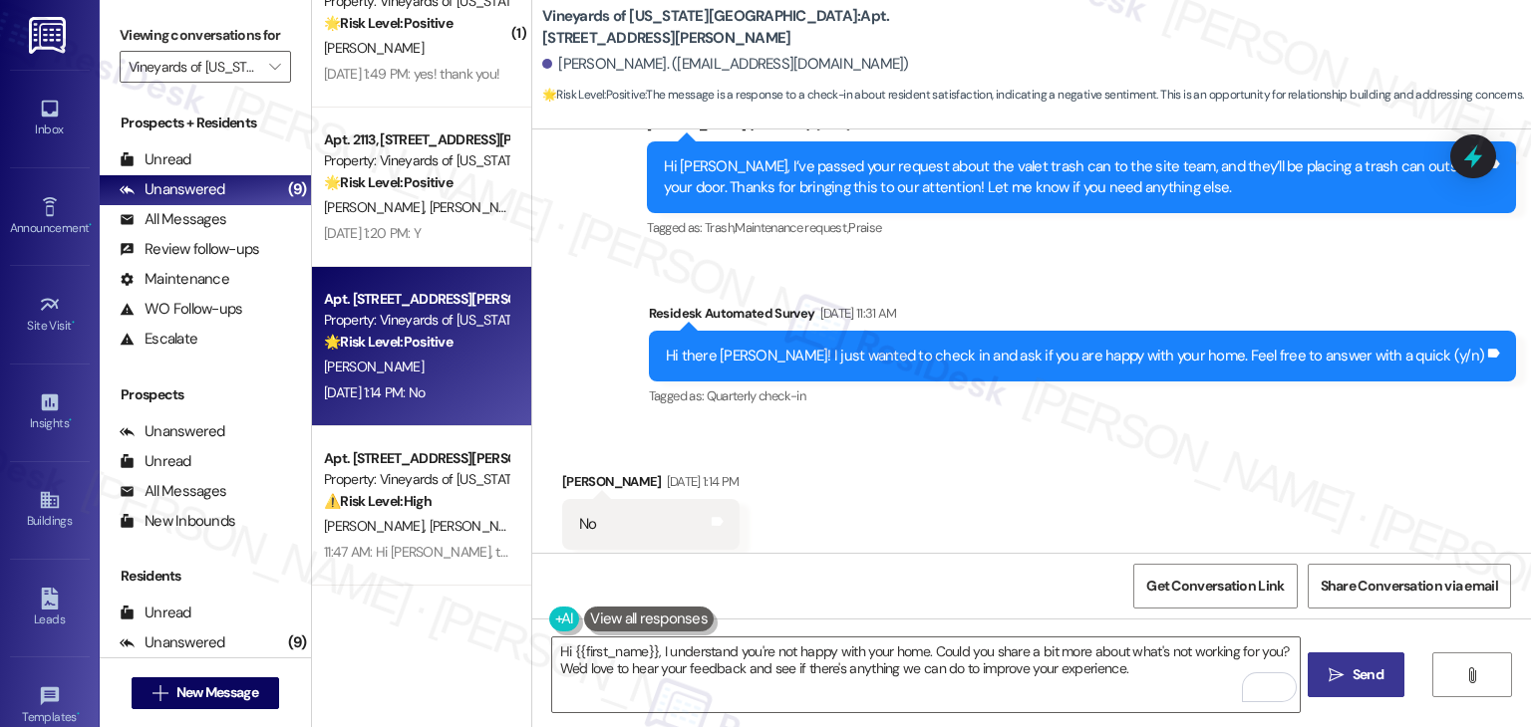
click at [1363, 674] on span "Send" at bounding box center [1367, 675] width 31 height 21
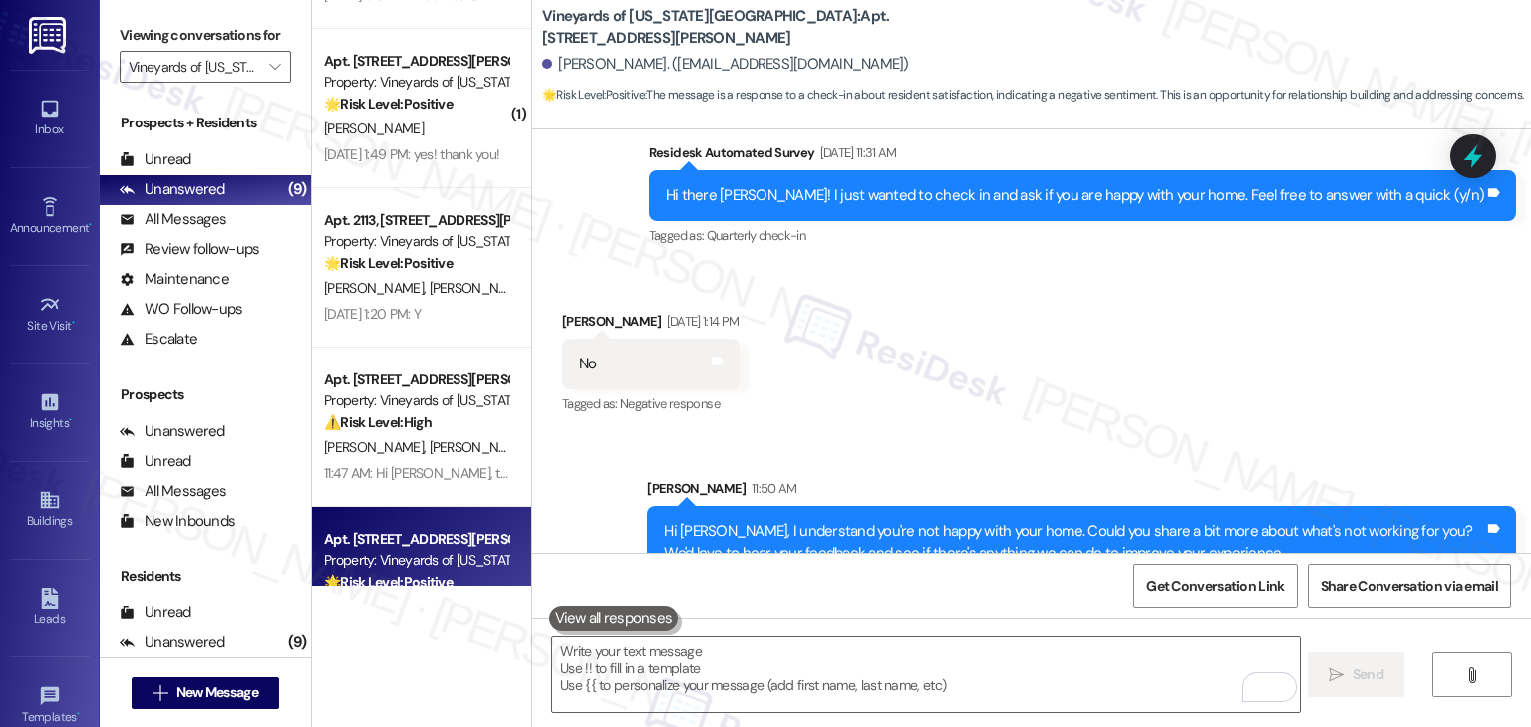
scroll to position [650, 0]
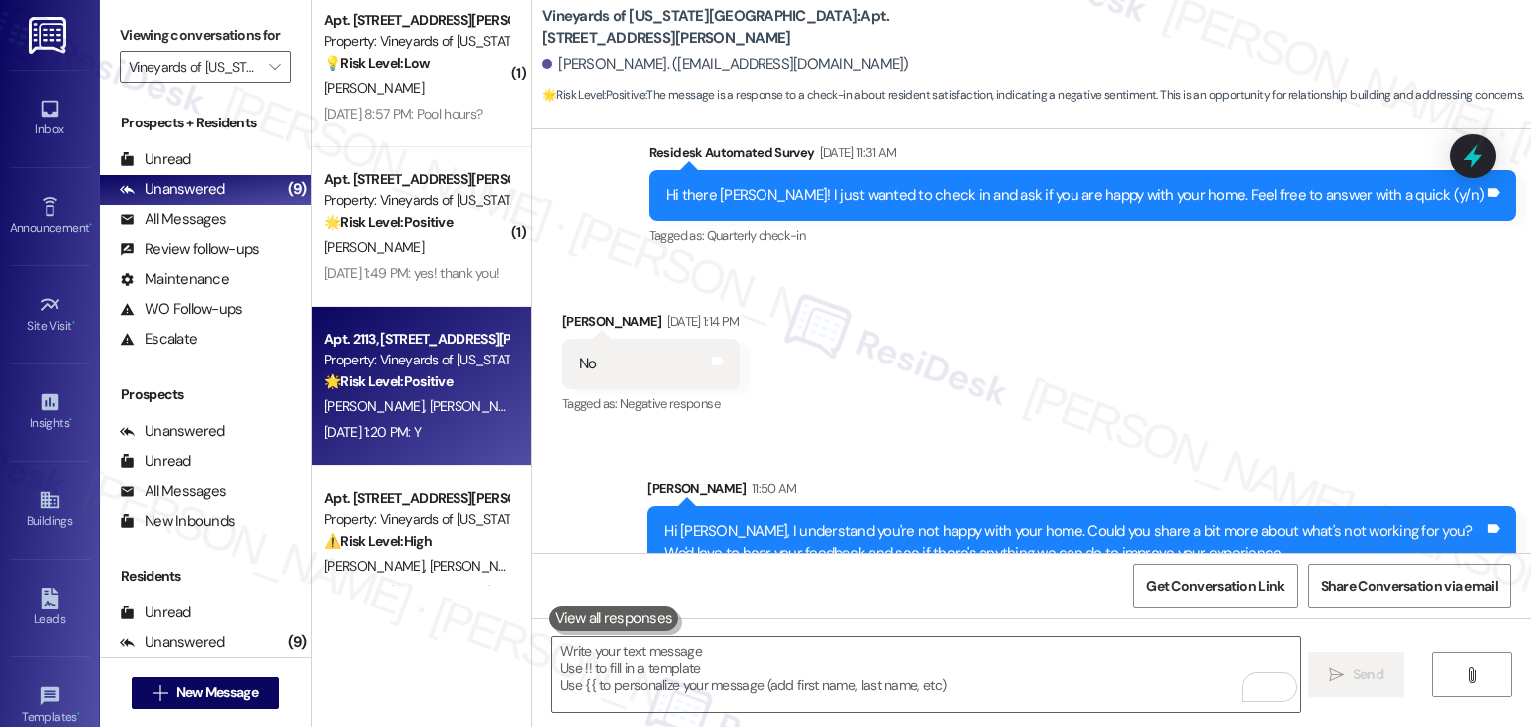
click at [445, 409] on div "Z. Ritchie S. Gomez" at bounding box center [416, 407] width 188 height 25
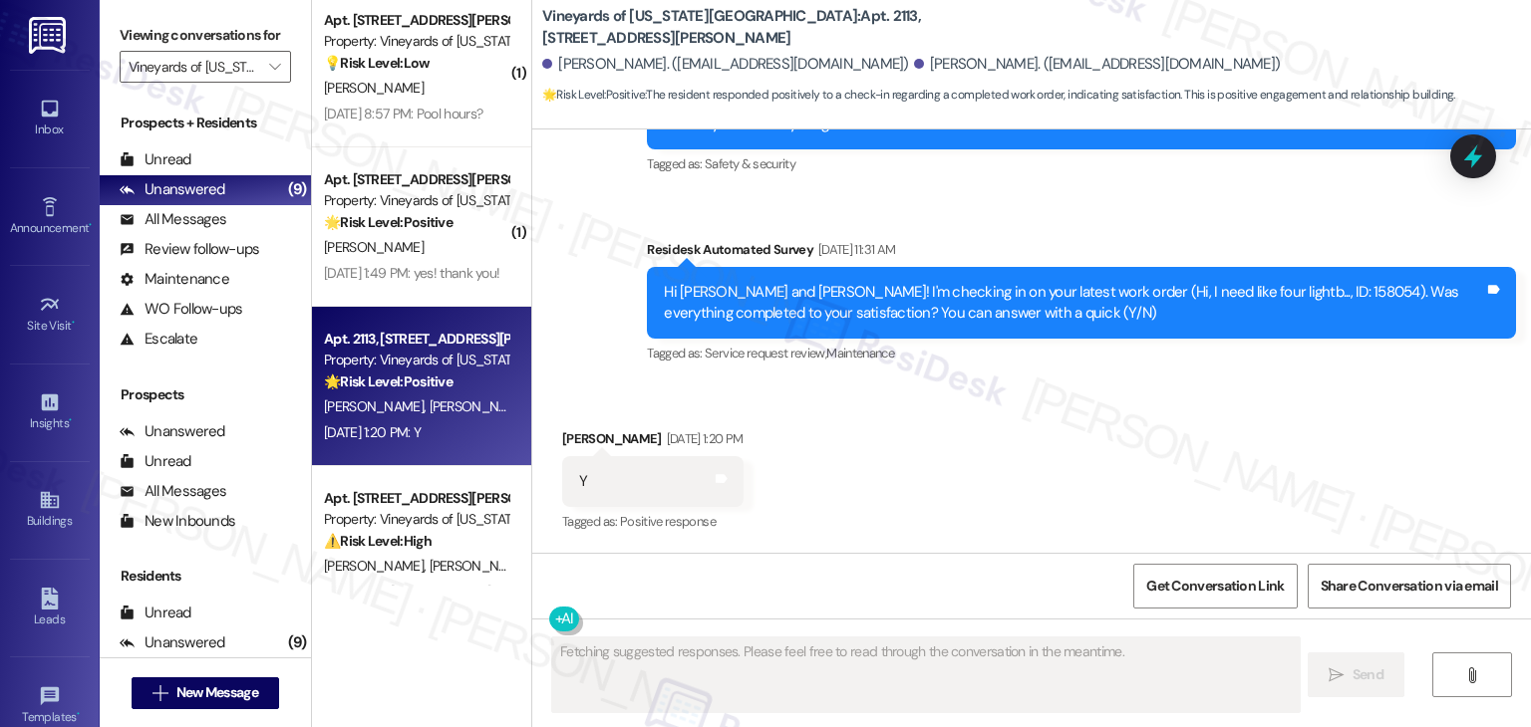
scroll to position [5557, 0]
click at [1120, 461] on div "Received via SMS Samantha Gomez Aug 19, 2025 at 1:20 PM Y Tags and notes Tagged…" at bounding box center [1031, 468] width 998 height 168
click at [1080, 474] on div "Received via SMS Samantha Gomez Aug 19, 2025 at 1:20 PM Y Tags and notes Tagged…" at bounding box center [1031, 468] width 998 height 168
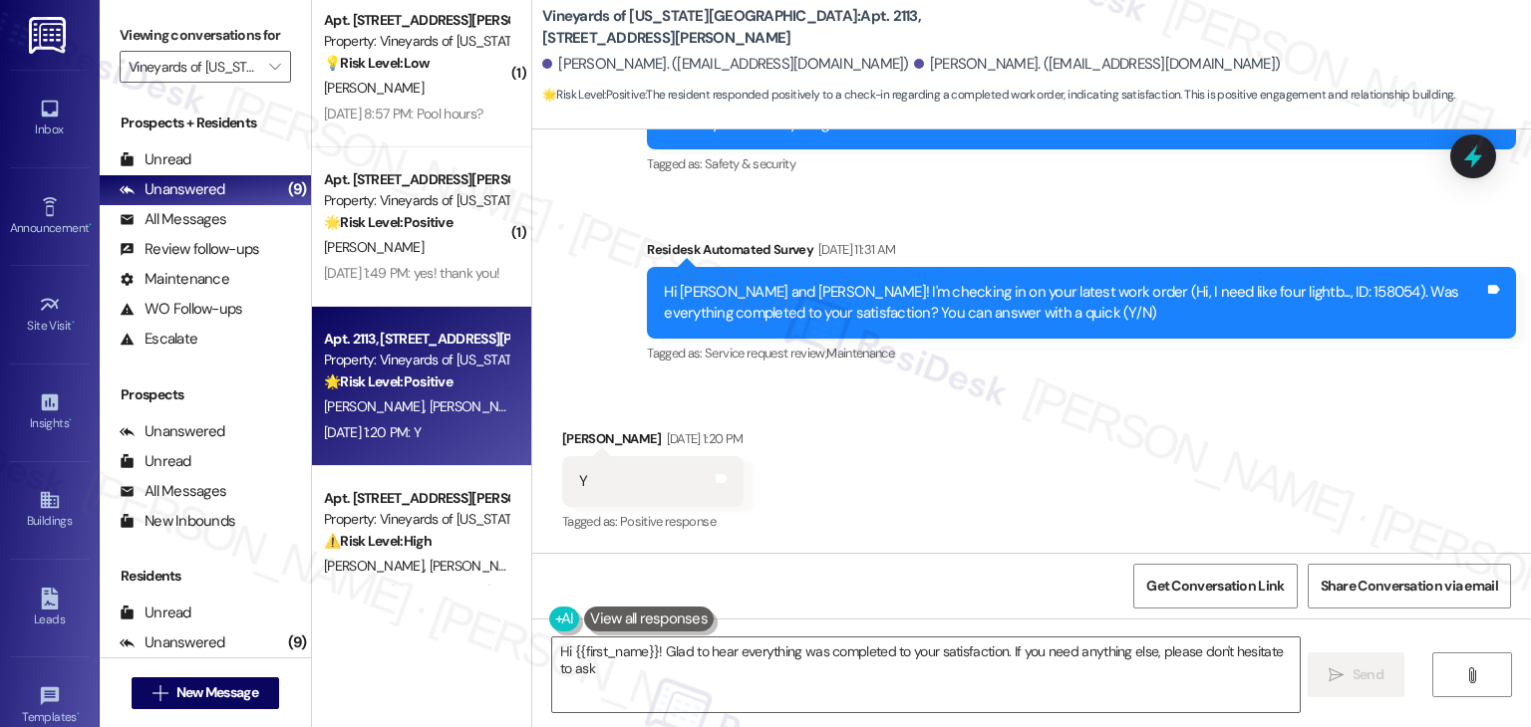
type textarea "Hi {{first_name}}! Glad to hear everything was completed to your satisfaction. …"
click at [1080, 474] on div "Received via SMS Samantha Gomez Aug 19, 2025 at 1:20 PM Y Tags and notes Tagged…" at bounding box center [1031, 468] width 998 height 168
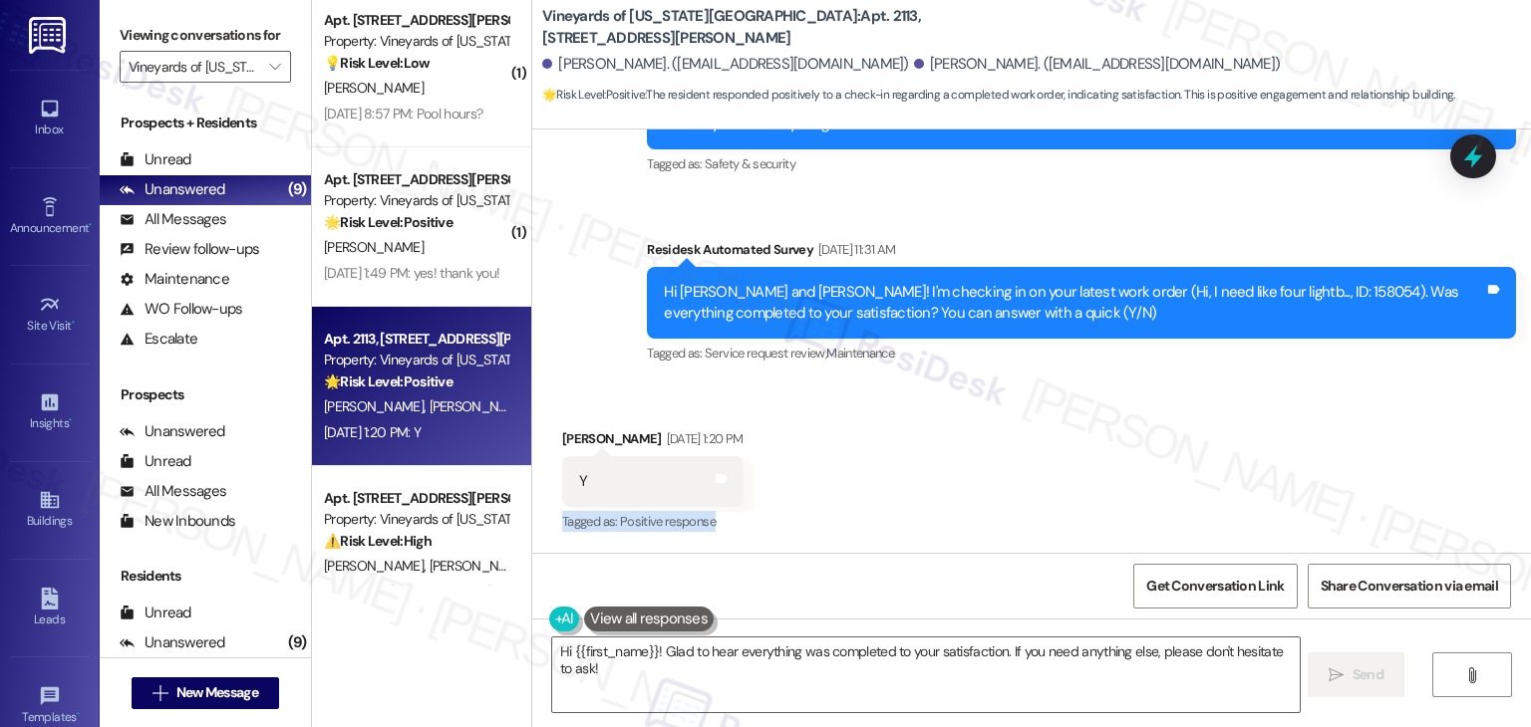
click at [1080, 474] on div "Received via SMS Samantha Gomez Aug 19, 2025 at 1:20 PM Y Tags and notes Tagged…" at bounding box center [1031, 468] width 998 height 168
click at [1080, 475] on div "Received via SMS Samantha Gomez Aug 19, 2025 at 1:20 PM Y Tags and notes Tagged…" at bounding box center [1031, 468] width 998 height 168
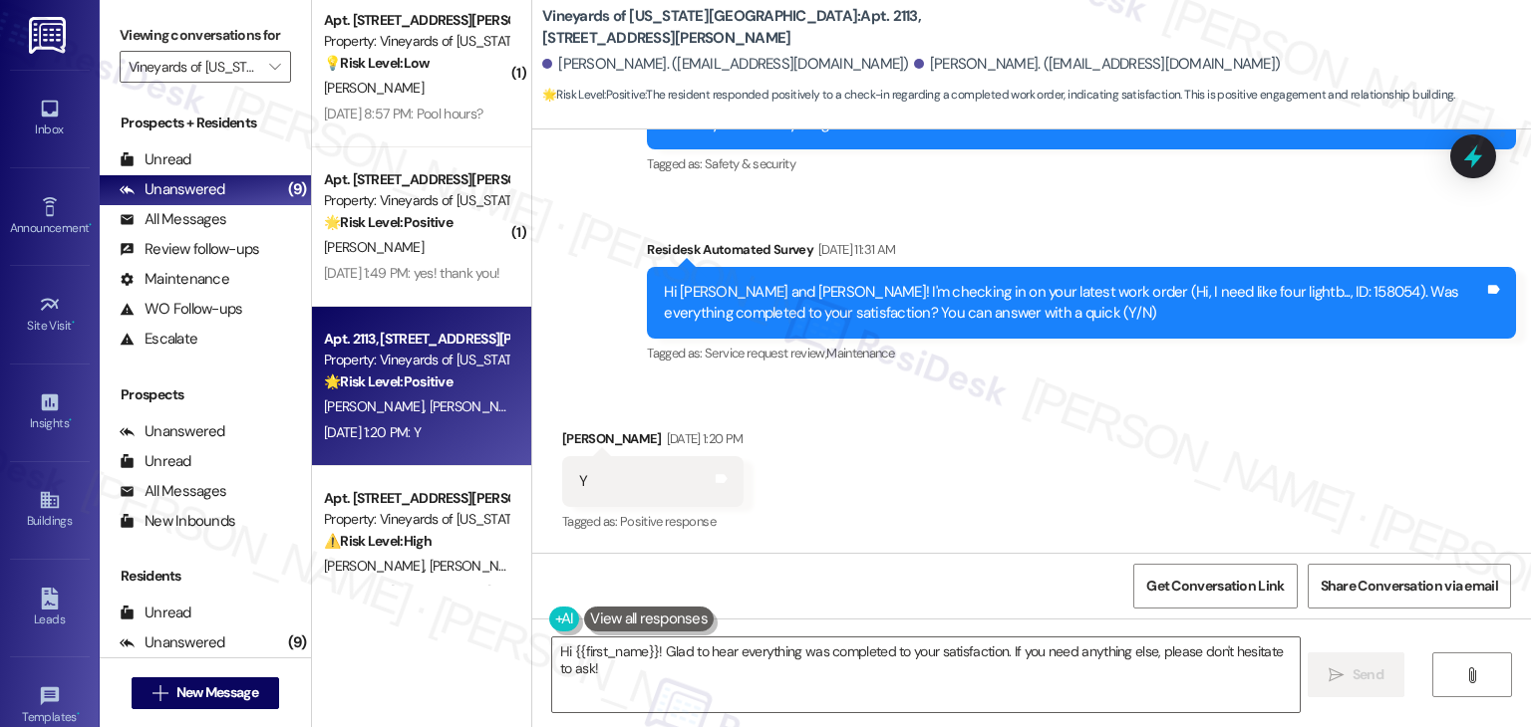
click at [1080, 475] on div "Received via SMS Samantha Gomez Aug 19, 2025 at 1:20 PM Y Tags and notes Tagged…" at bounding box center [1031, 468] width 998 height 168
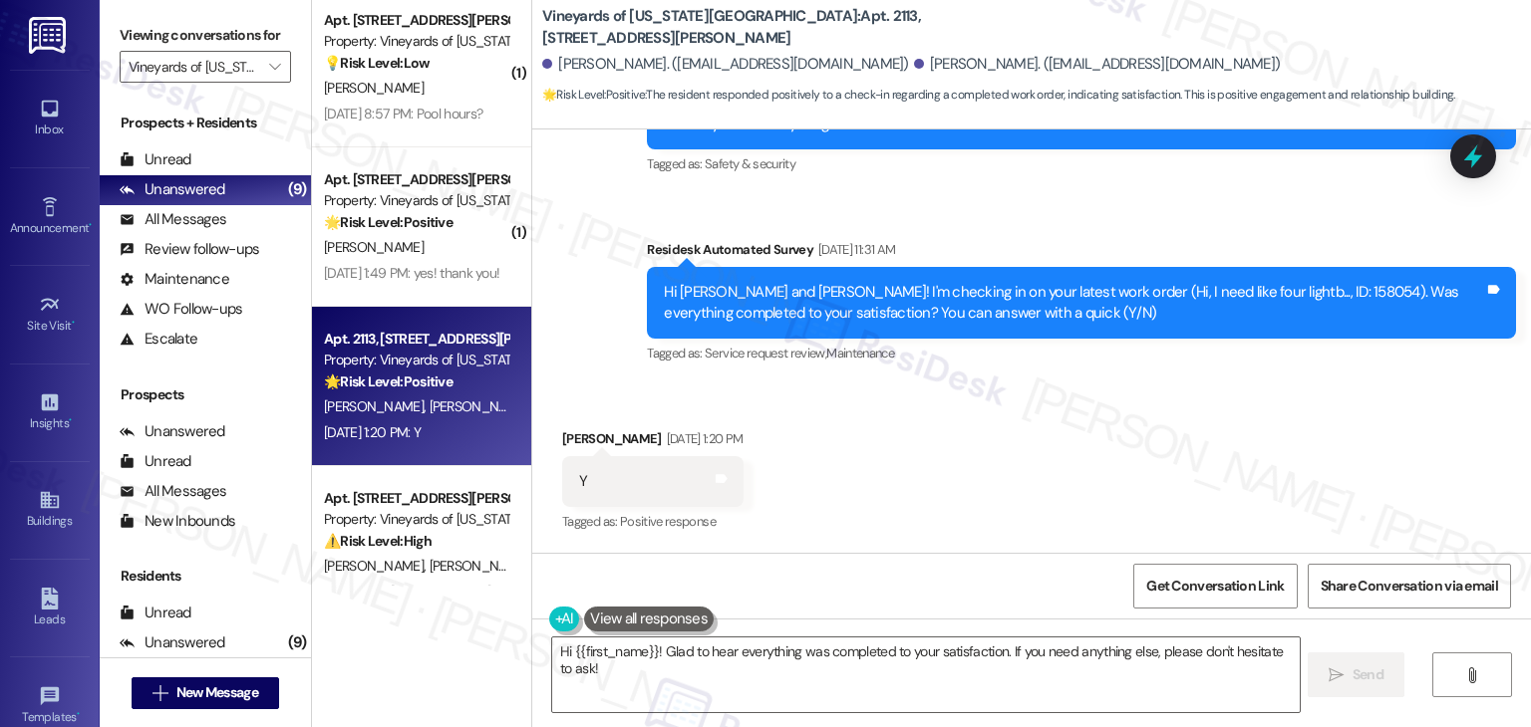
click at [1080, 475] on div "Received via SMS Samantha Gomez Aug 19, 2025 at 1:20 PM Y Tags and notes Tagged…" at bounding box center [1031, 468] width 998 height 168
click at [834, 678] on textarea "Hi {{first_name}}! Glad to hear everything was completed to your satisfaction. …" at bounding box center [925, 675] width 746 height 75
click at [877, 570] on div "Get Conversation Link Share Conversation via email" at bounding box center [1031, 586] width 998 height 66
click at [963, 478] on div "Received via SMS Samantha Gomez Aug 19, 2025 at 1:20 PM Y Tags and notes Tagged…" at bounding box center [1031, 468] width 998 height 168
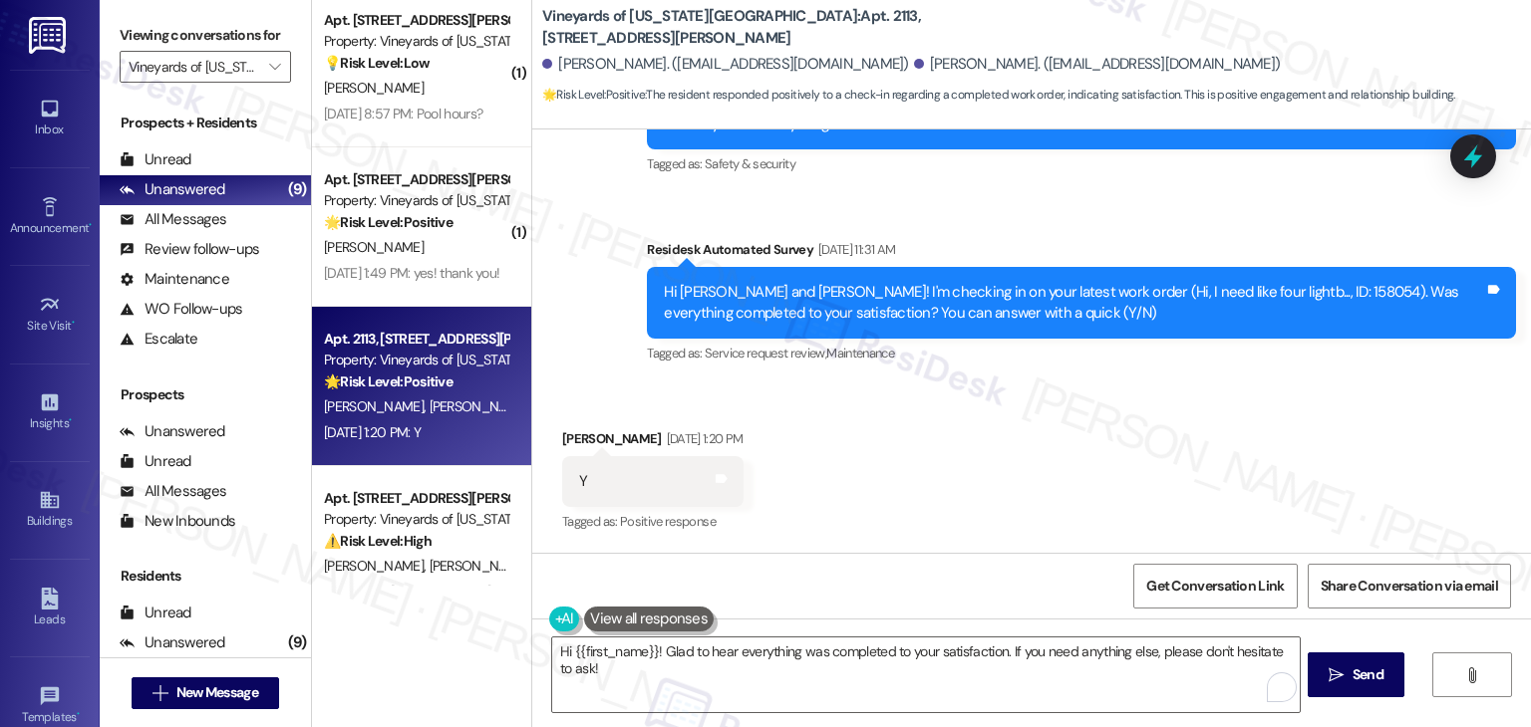
click at [964, 607] on div "Get Conversation Link Share Conversation via email" at bounding box center [1031, 586] width 998 height 66
click at [1012, 477] on div "Received via SMS Samantha Gomez Aug 19, 2025 at 1:20 PM Y Tags and notes Tagged…" at bounding box center [1031, 468] width 998 height 168
click at [991, 586] on div "Get Conversation Link Share Conversation via email" at bounding box center [1031, 586] width 998 height 66
click at [991, 563] on div "Get Conversation Link Share Conversation via email" at bounding box center [1031, 586] width 998 height 66
click at [1004, 503] on div "Received via SMS Samantha Gomez Aug 19, 2025 at 1:20 PM Y Tags and notes Tagged…" at bounding box center [1031, 468] width 998 height 168
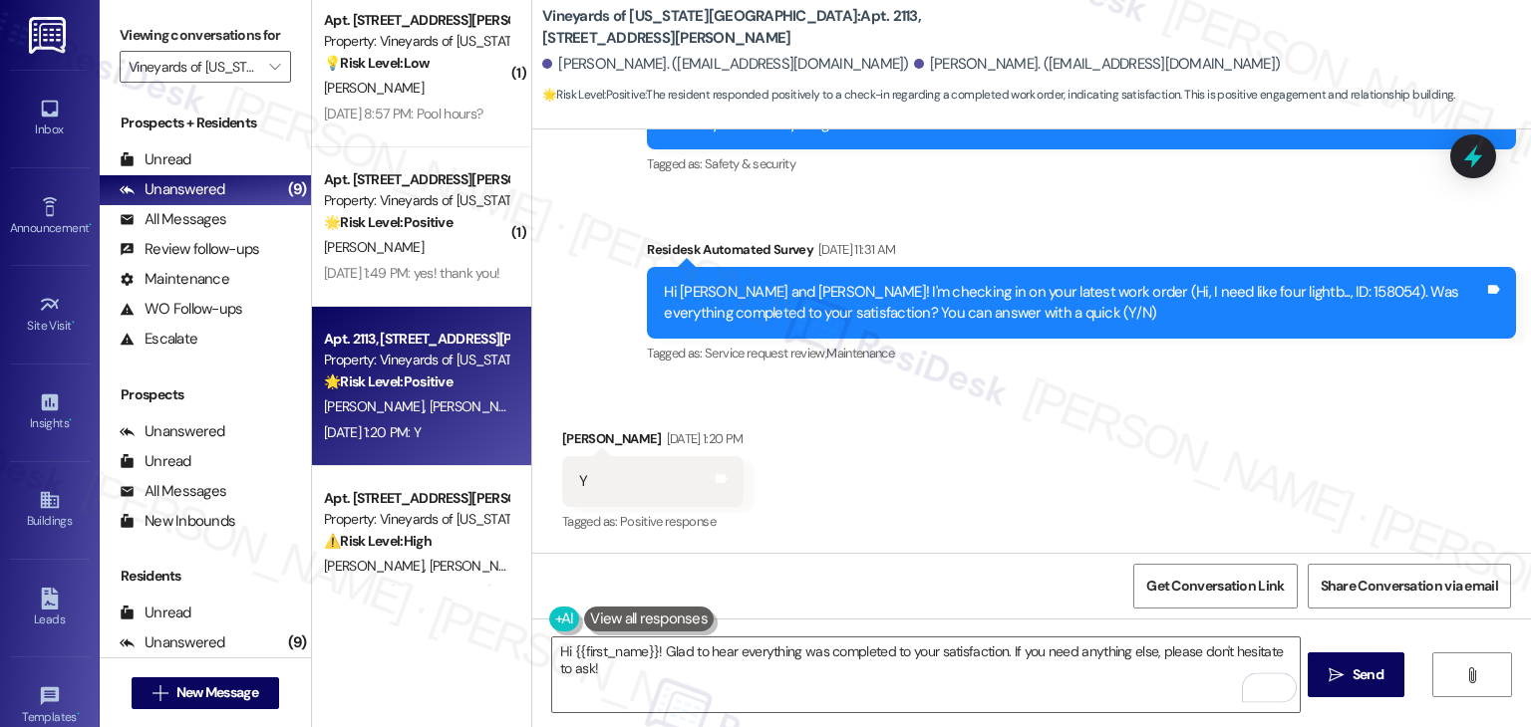
click at [1003, 594] on div "Get Conversation Link Share Conversation via email" at bounding box center [1031, 586] width 998 height 66
click at [1016, 531] on div "Received via SMS Samantha Gomez Aug 19, 2025 at 1:20 PM Y Tags and notes Tagged…" at bounding box center [1031, 468] width 998 height 168
click at [1014, 595] on div "Get Conversation Link Share Conversation via email" at bounding box center [1031, 586] width 998 height 66
click at [1035, 509] on div "Received via SMS Samantha Gomez Aug 19, 2025 at 1:20 PM Y Tags and notes Tagged…" at bounding box center [1031, 468] width 998 height 168
click at [1016, 599] on div "Get Conversation Link Share Conversation via email" at bounding box center [1031, 586] width 998 height 66
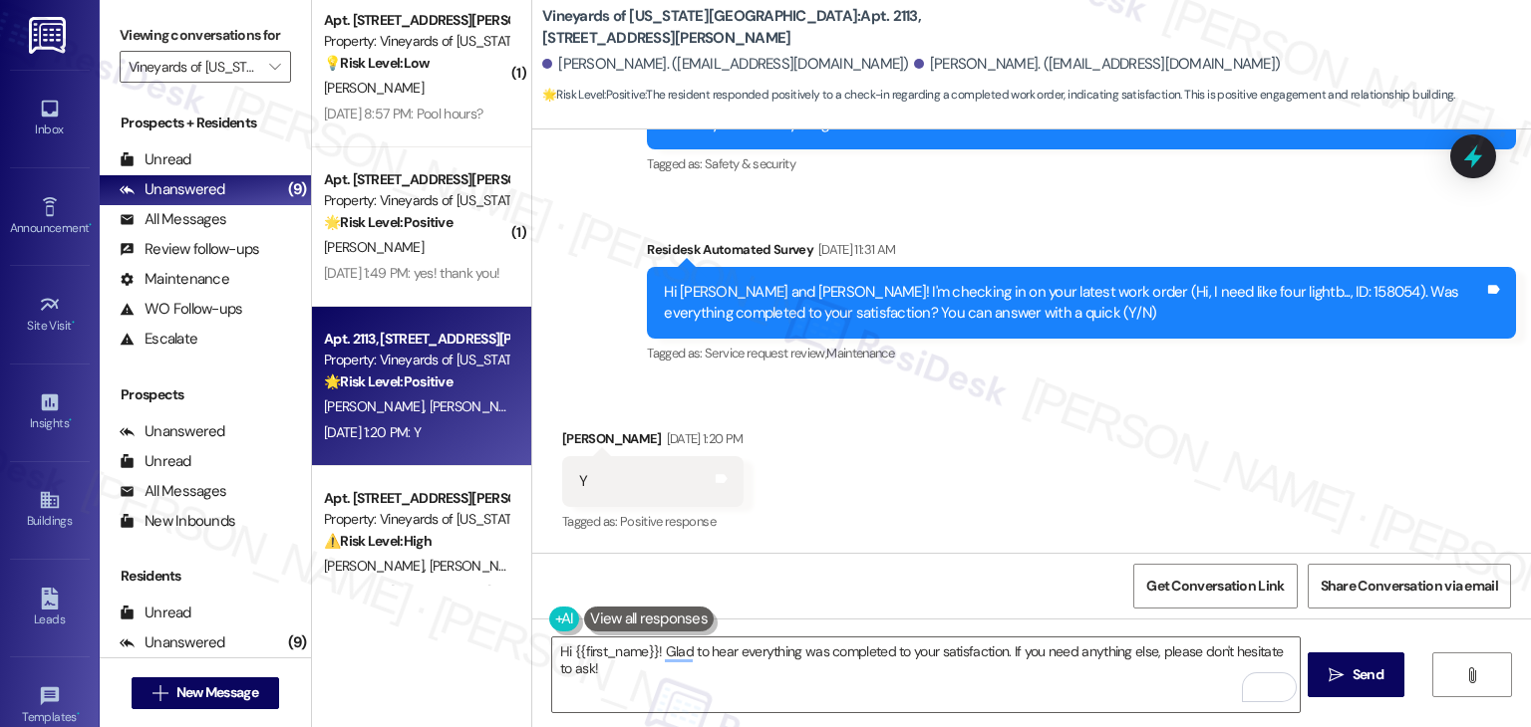
click at [1061, 440] on div "Received via SMS Samantha Gomez Aug 19, 2025 at 1:20 PM Y Tags and notes Tagged…" at bounding box center [1031, 468] width 998 height 168
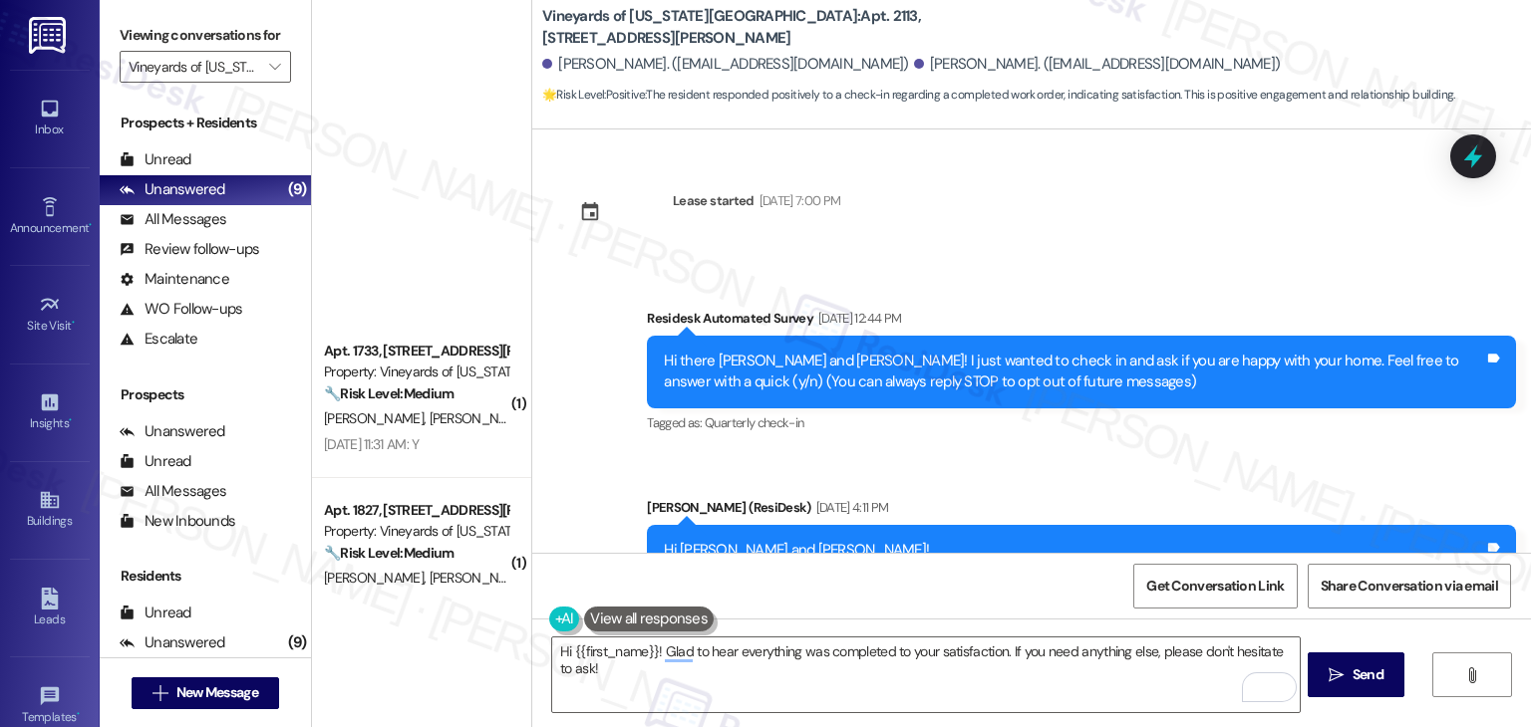
scroll to position [5557, 0]
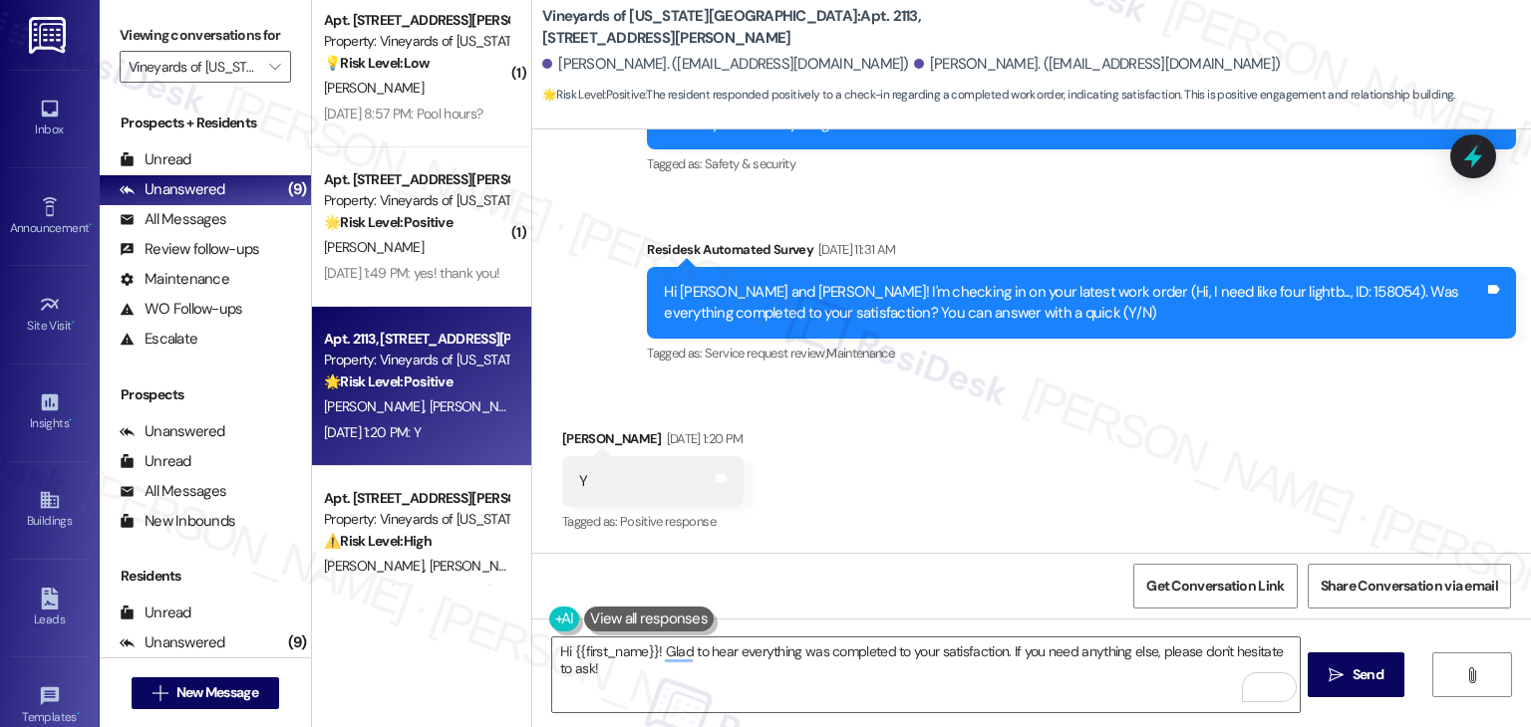
click at [1061, 442] on div "Received via SMS [PERSON_NAME] [DATE] 1:20 PM Y Tags and notes Tagged as: Posit…" at bounding box center [1031, 468] width 998 height 168
click at [1061, 446] on div "Received via SMS [PERSON_NAME] [DATE] 1:20 PM Y Tags and notes Tagged as: Posit…" at bounding box center [1031, 468] width 998 height 168
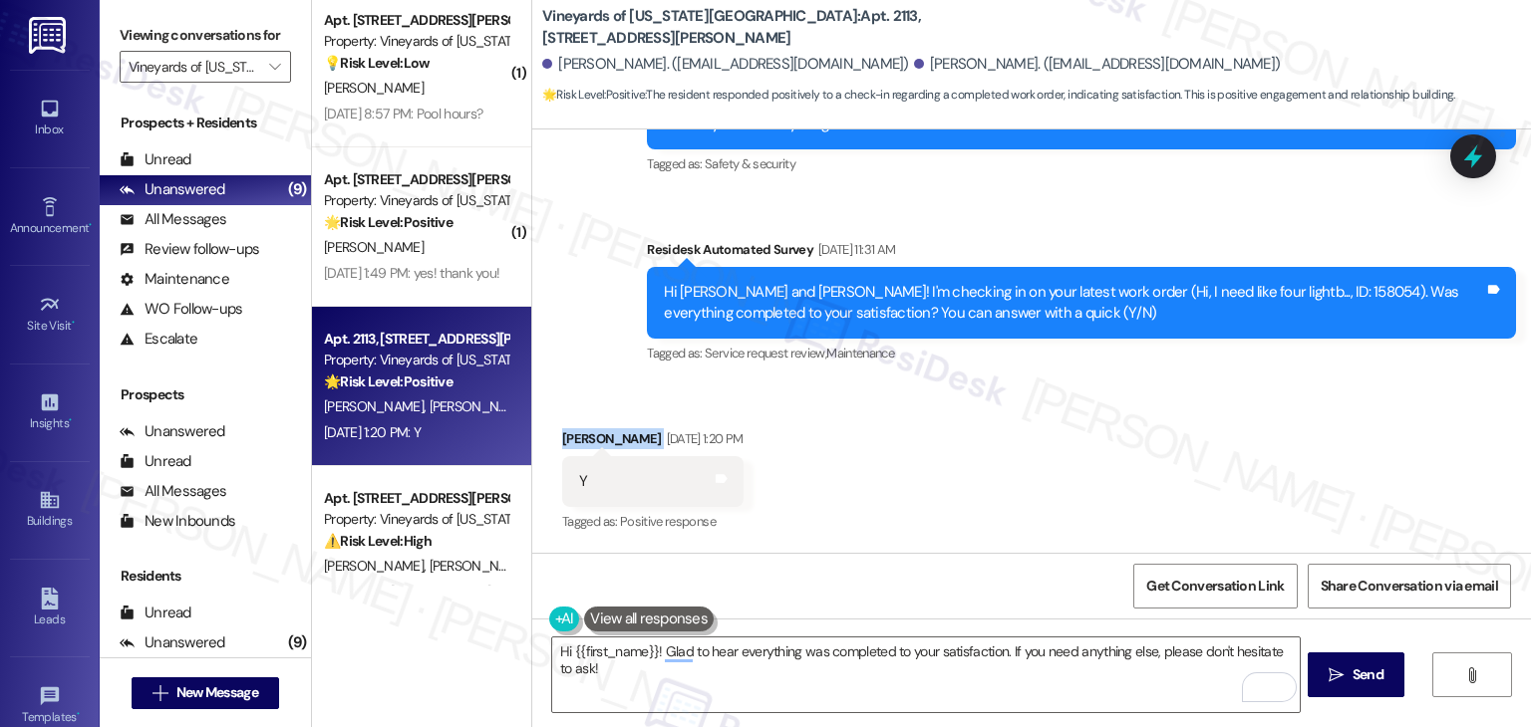
click at [1061, 446] on div "Received via SMS [PERSON_NAME] [DATE] 1:20 PM Y Tags and notes Tagged as: Posit…" at bounding box center [1031, 468] width 998 height 168
click at [1060, 454] on div "Received via SMS [PERSON_NAME] [DATE] 1:20 PM Y Tags and notes Tagged as: Posit…" at bounding box center [1031, 468] width 998 height 168
click at [1174, 512] on div "Received via SMS [PERSON_NAME] [DATE] 1:20 PM Y Tags and notes Tagged as: Posit…" at bounding box center [1031, 468] width 998 height 168
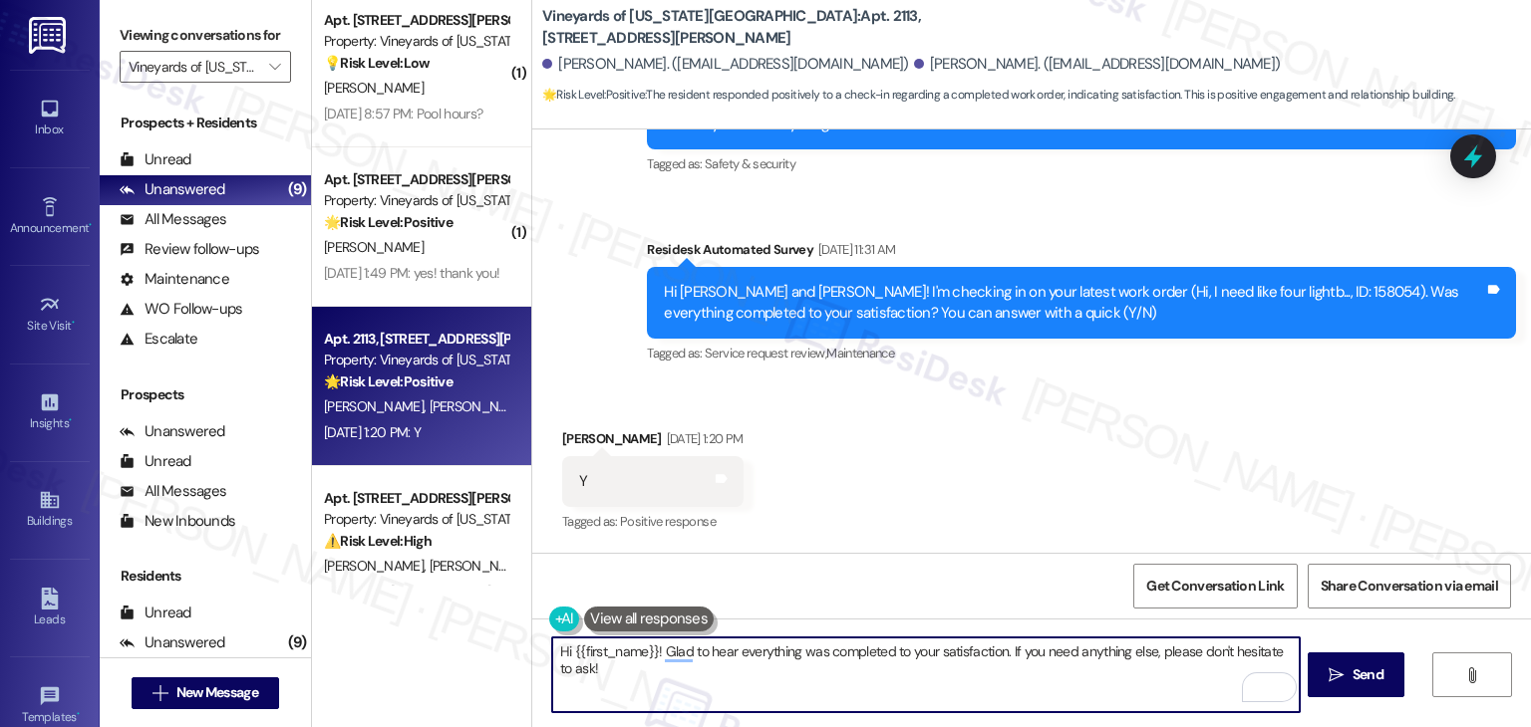
click at [650, 680] on textarea "Hi {{first_name}}! Glad to hear everything was completed to your satisfaction. …" at bounding box center [925, 675] width 746 height 75
drag, startPoint x: 646, startPoint y: 656, endPoint x: 561, endPoint y: 649, distance: 85.0
click at [561, 649] on textarea "Hi {{first_name}}! Glad to hear everything was completed to your satisfaction. …" at bounding box center [925, 675] width 746 height 75
type textarea "Hi Samantha! Glad to hear everything was completed to your satisfaction. If you…"
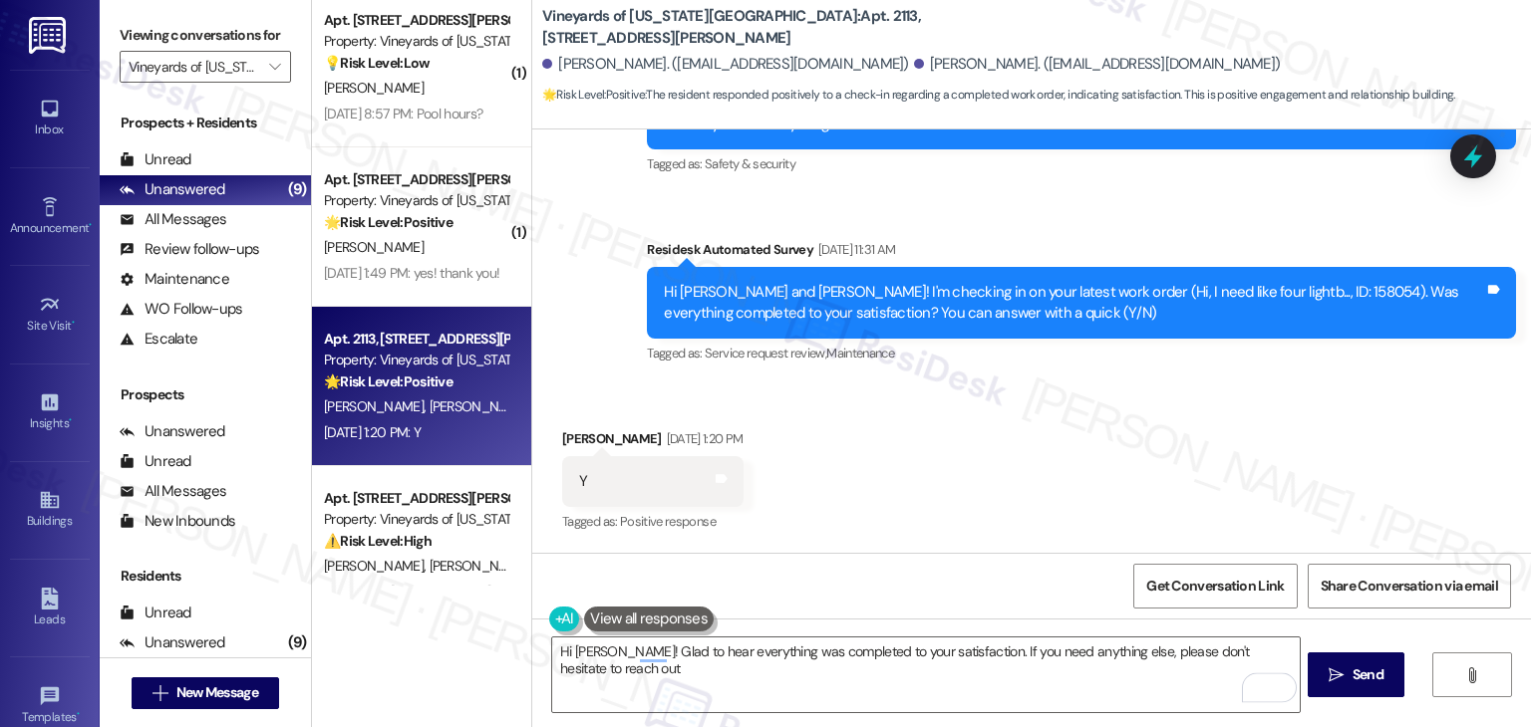
click at [993, 519] on div "Received via SMS [PERSON_NAME] [DATE] 1:20 PM Y Tags and notes Tagged as: Posit…" at bounding box center [1031, 468] width 998 height 168
click at [1061, 411] on div "Received via SMS [PERSON_NAME] [DATE] 1:20 PM Y Tags and notes Tagged as: Posit…" at bounding box center [1031, 468] width 998 height 168
click at [1022, 578] on div "Get Conversation Link Share Conversation via email" at bounding box center [1031, 586] width 998 height 66
click at [1055, 429] on div "Received via SMS [PERSON_NAME] [DATE] 1:20 PM Y Tags and notes Tagged as: Posit…" at bounding box center [1031, 468] width 998 height 168
click at [992, 606] on div "Get Conversation Link Share Conversation via email" at bounding box center [1031, 586] width 998 height 66
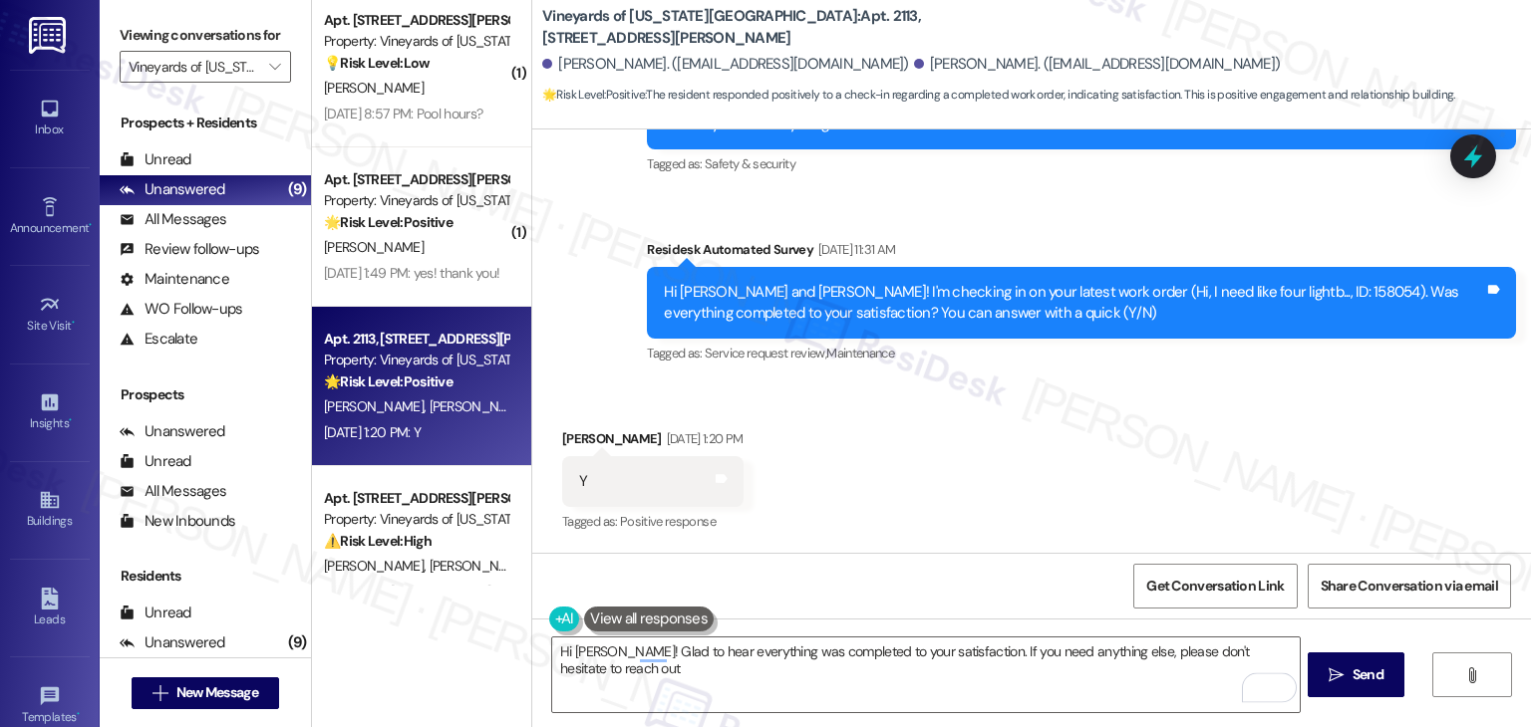
click at [1025, 492] on div "Received via SMS [PERSON_NAME] [DATE] 1:20 PM Y Tags and notes Tagged as: Posit…" at bounding box center [1031, 468] width 998 height 168
click at [1029, 596] on div "Get Conversation Link Share Conversation via email" at bounding box center [1031, 586] width 998 height 66
click at [1044, 518] on div "Received via SMS [PERSON_NAME] [DATE] 1:20 PM Y Tags and notes Tagged as: Posit…" at bounding box center [1031, 468] width 998 height 168
click at [1040, 605] on div "Get Conversation Link Share Conversation via email" at bounding box center [1031, 586] width 998 height 66
click at [1363, 683] on span "Send" at bounding box center [1367, 675] width 31 height 21
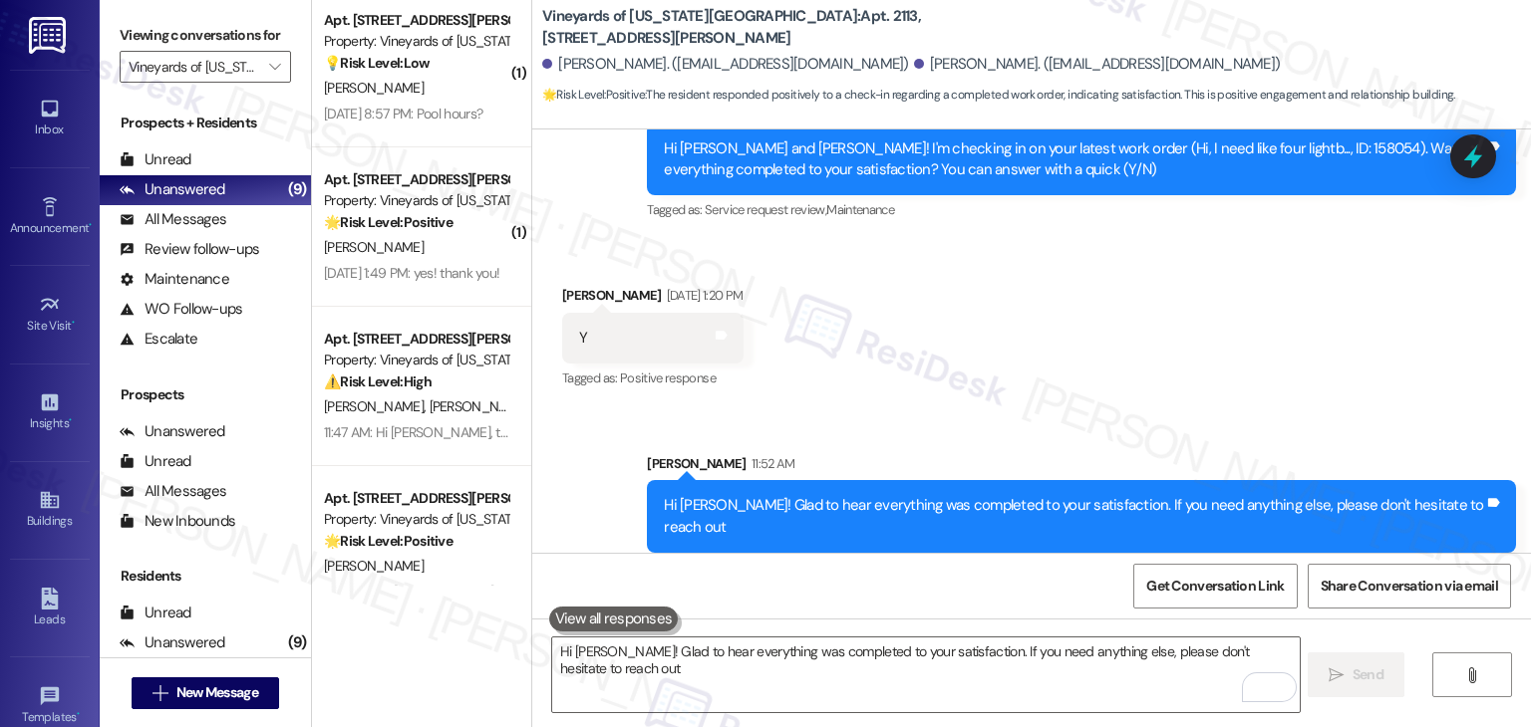
scroll to position [5697, 0]
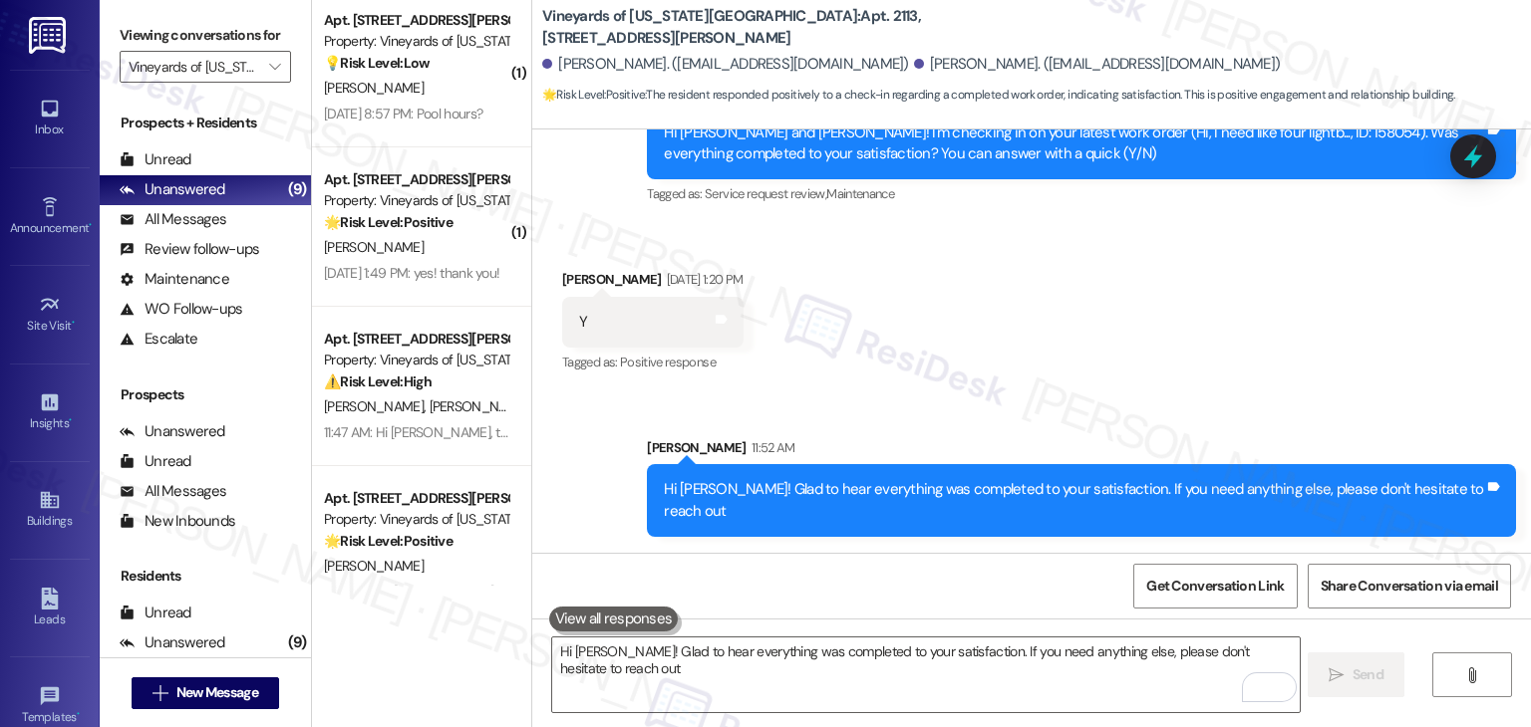
click at [1108, 393] on div "Received via SMS [PERSON_NAME] [DATE] 1:20 PM Y Tags and notes Tagged as: Posit…" at bounding box center [1031, 308] width 998 height 168
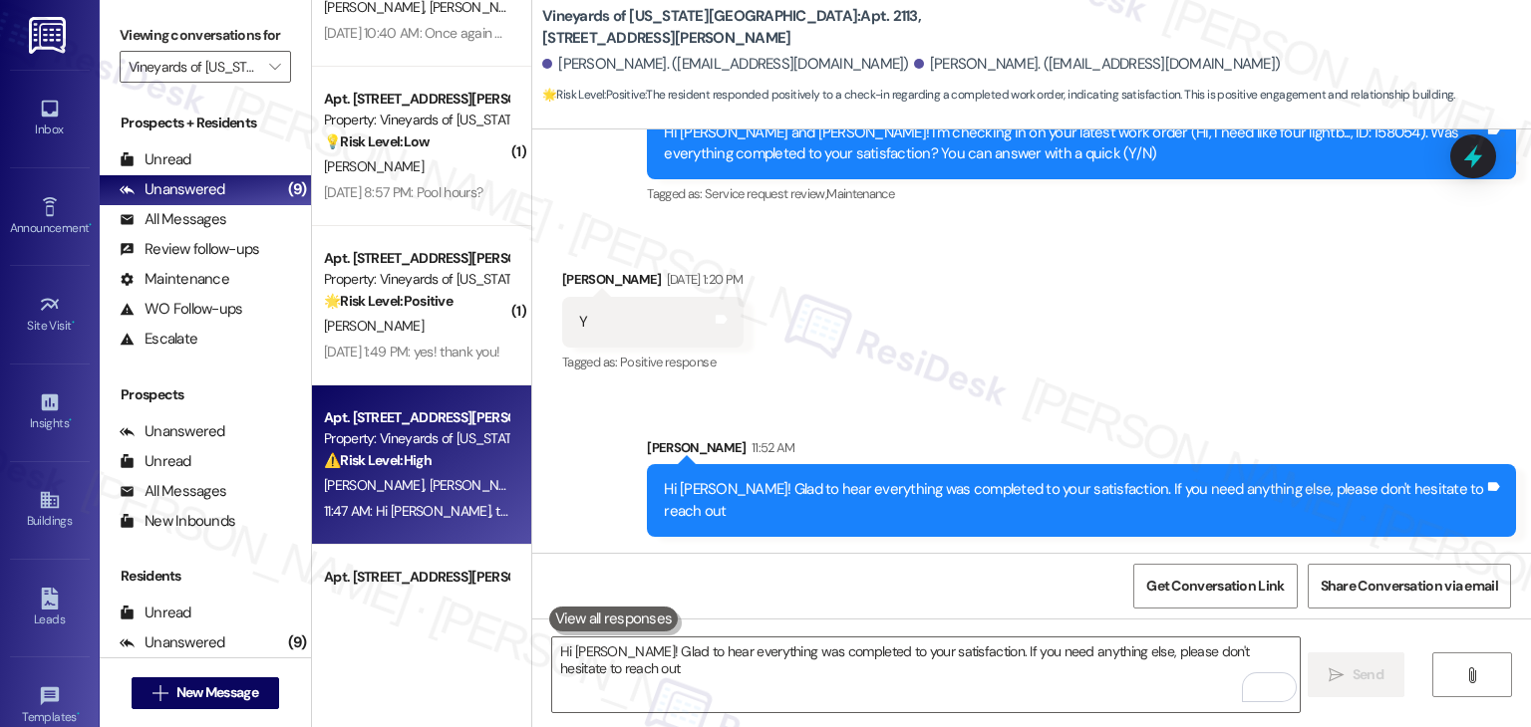
scroll to position [550, 0]
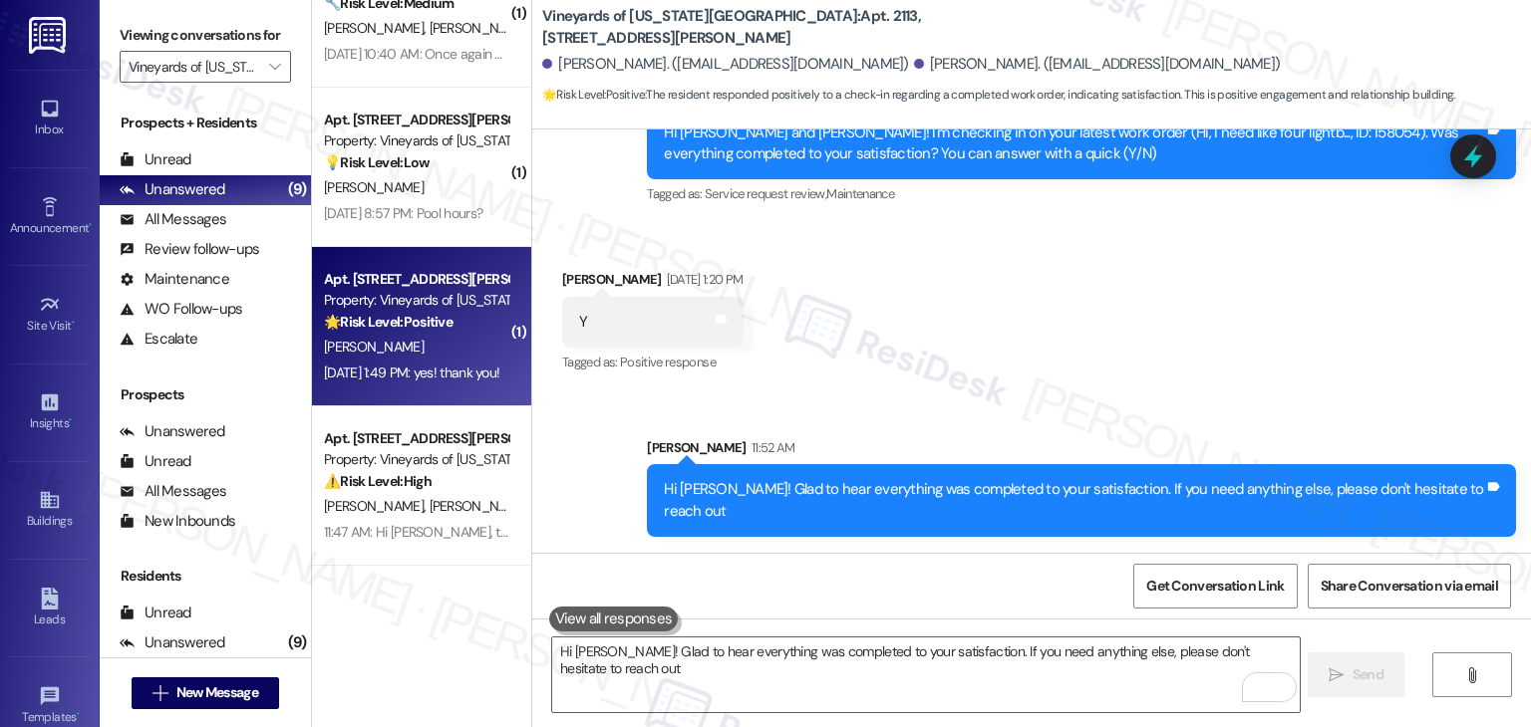
click at [431, 379] on div "Aug 19, 2025 at 1:49 PM: yes! thank you! Aug 19, 2025 at 1:49 PM: yes! thank yo…" at bounding box center [411, 373] width 175 height 18
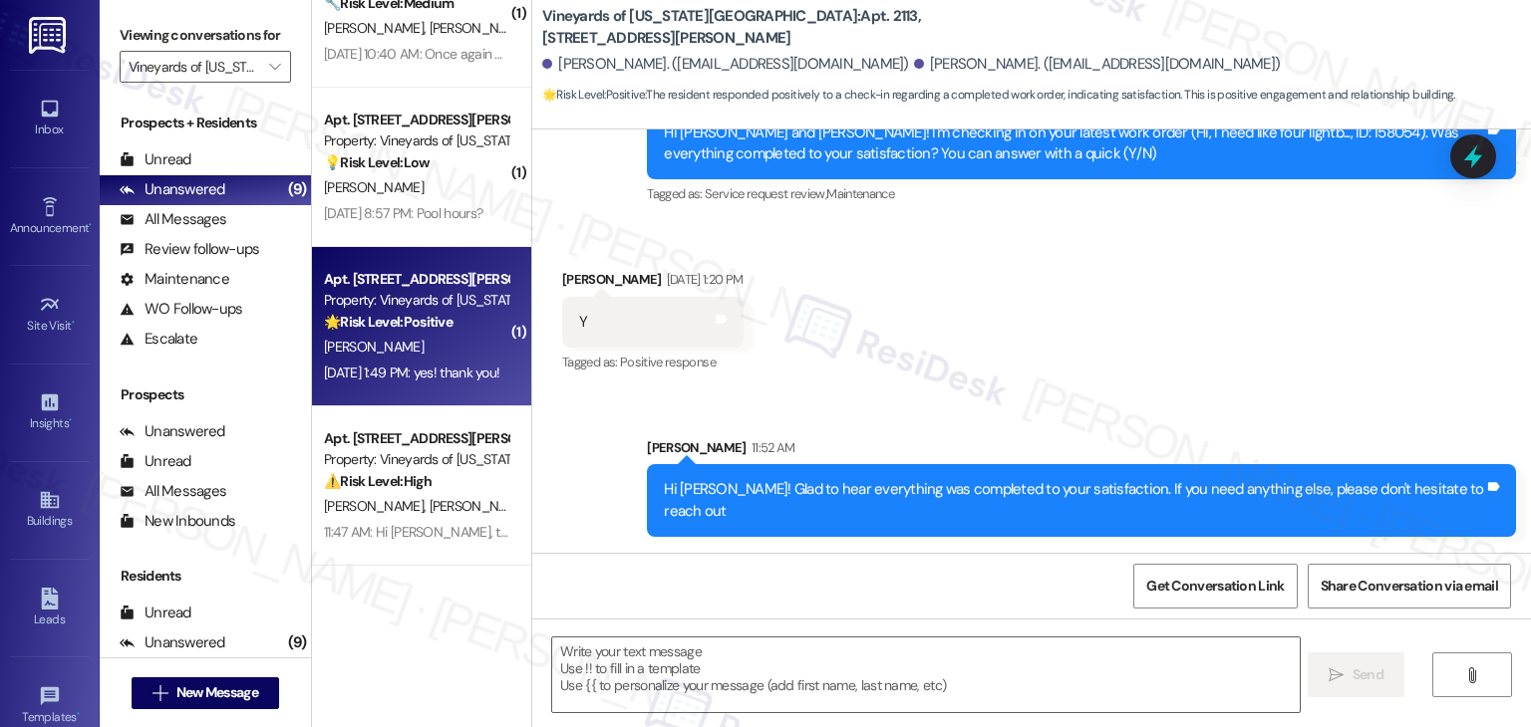
type textarea "Fetching suggested responses. Please feel free to read through the conversation…"
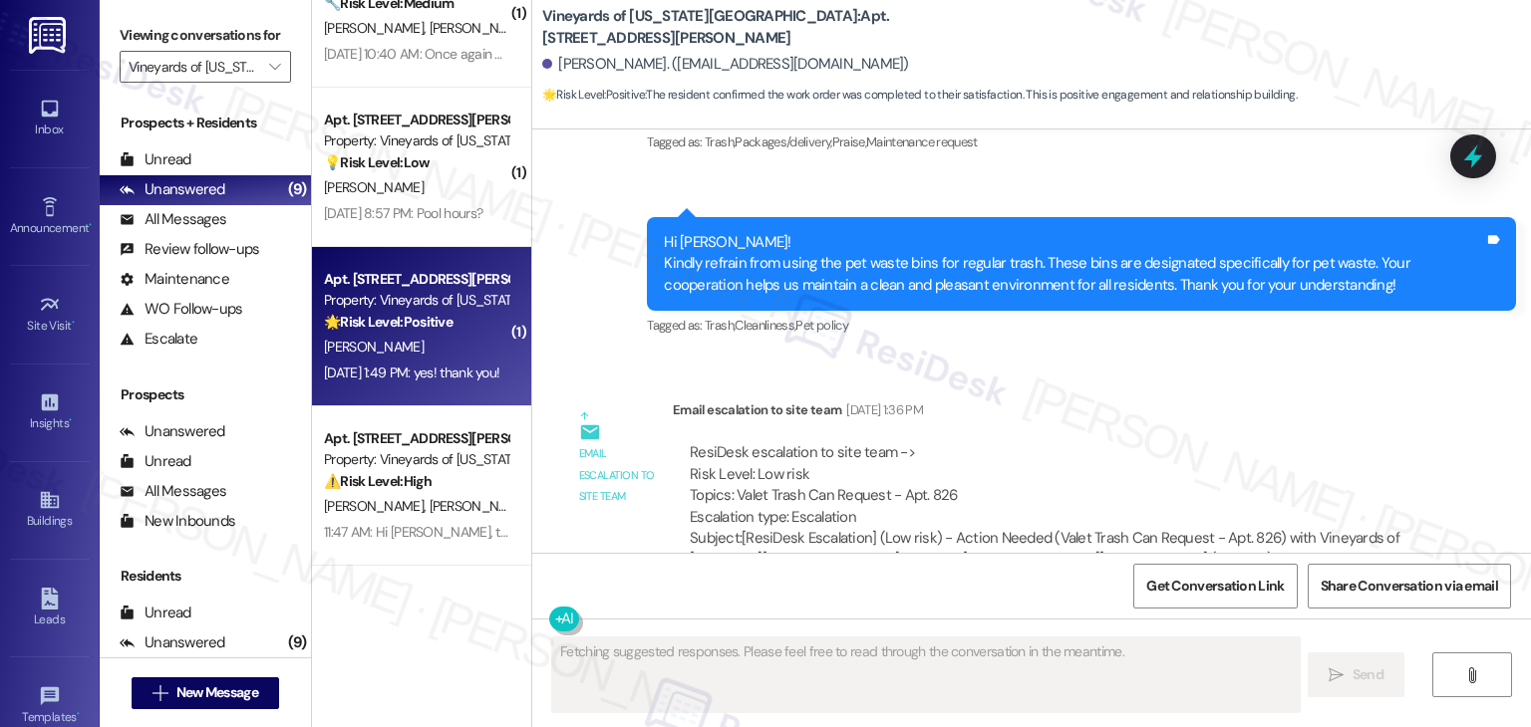
scroll to position [4073, 0]
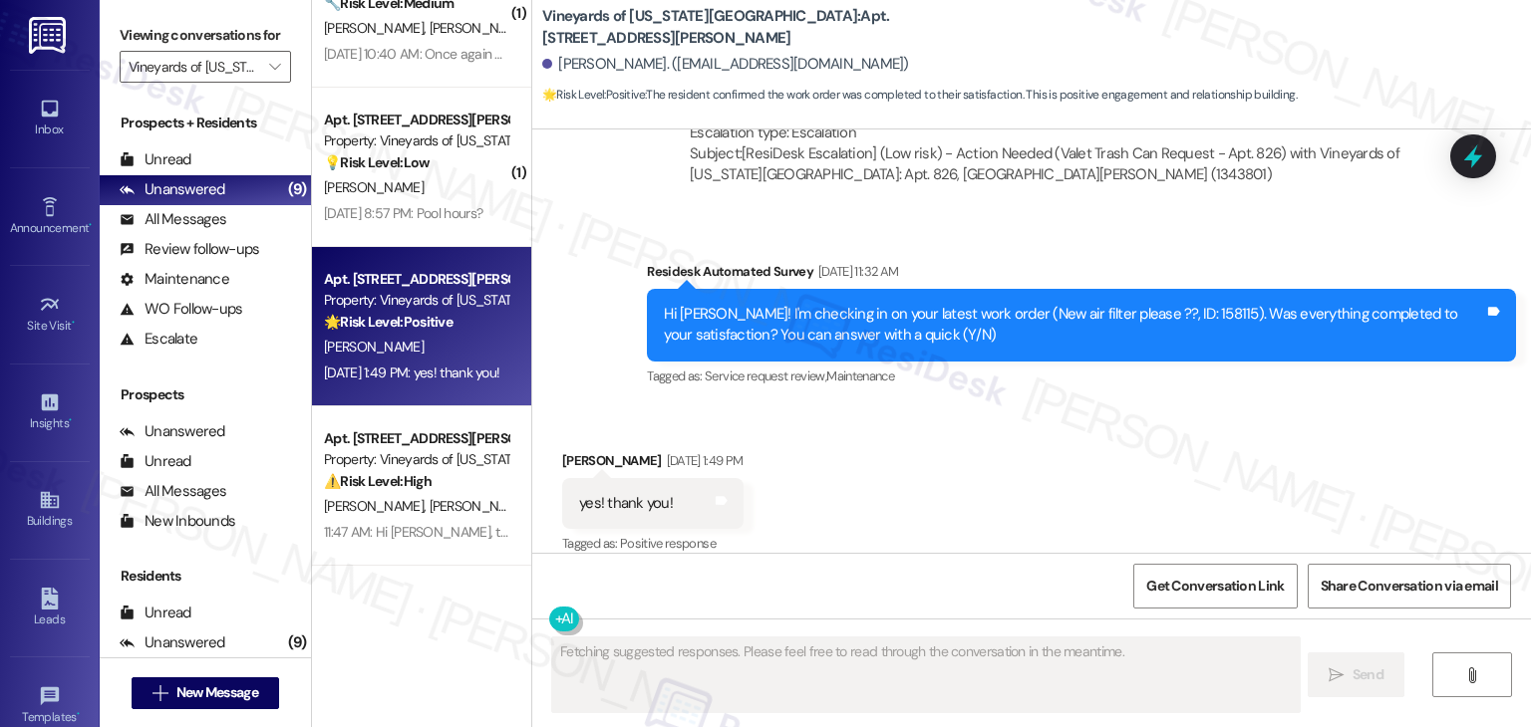
click at [969, 459] on div "Received via SMS Madeline Heinen Aug 19, 2025 at 1:49 PM yes! thank you! Tags a…" at bounding box center [1031, 490] width 998 height 168
click at [969, 460] on div "Received via SMS Madeline Heinen Aug 19, 2025 at 1:49 PM yes! thank you! Tags a…" at bounding box center [1031, 490] width 998 height 168
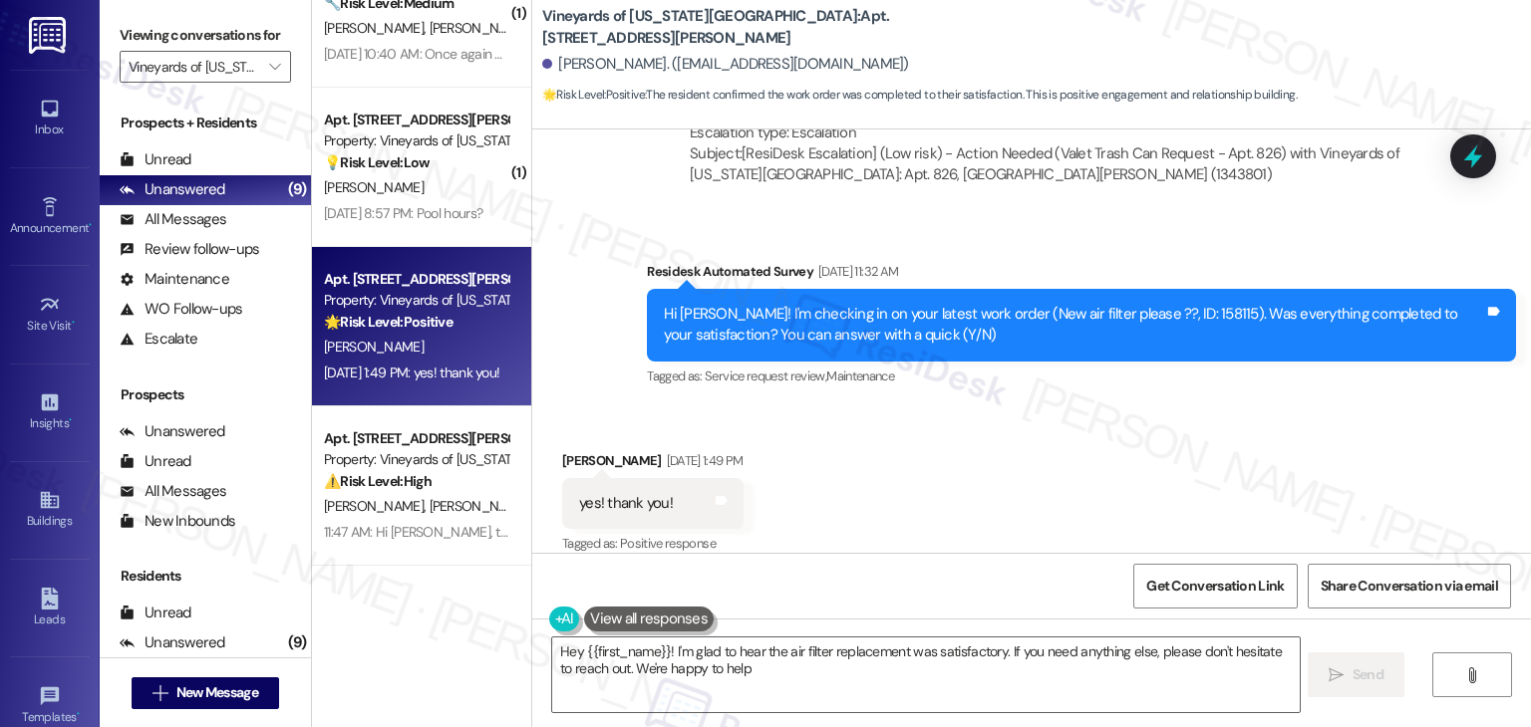
type textarea "Hey {{first_name}}! I'm glad to hear the air filter replacement was satisfactor…"
click at [968, 460] on div "Received via SMS Madeline Heinen Aug 19, 2025 at 1:49 PM yes! thank you! Tags a…" at bounding box center [1031, 490] width 998 height 168
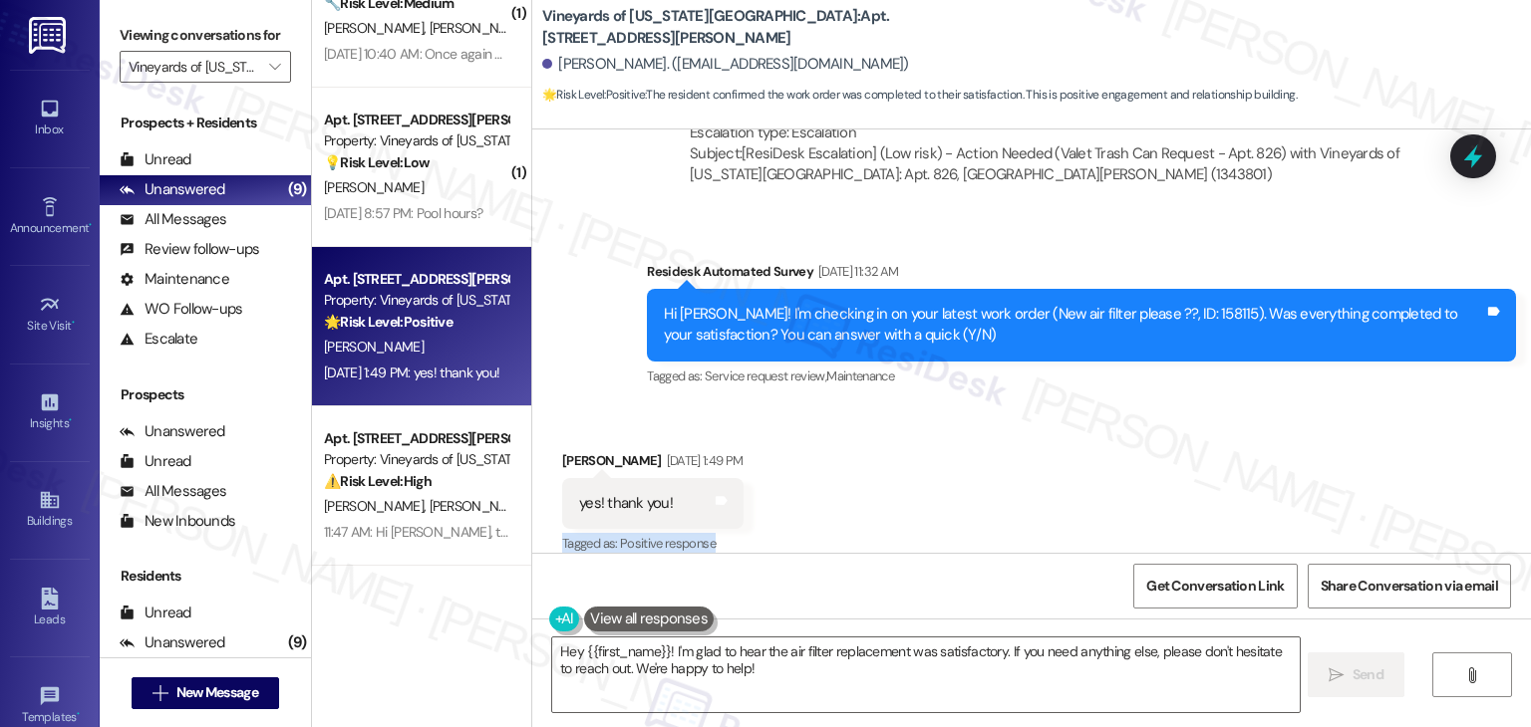
click at [968, 460] on div "Received via SMS Madeline Heinen Aug 19, 2025 at 1:49 PM yes! thank you! Tags a…" at bounding box center [1031, 490] width 998 height 168
click at [755, 665] on textarea "Hey {{first_name}}! I'm glad to hear the air filter replacement was satisfactor…" at bounding box center [925, 675] width 746 height 75
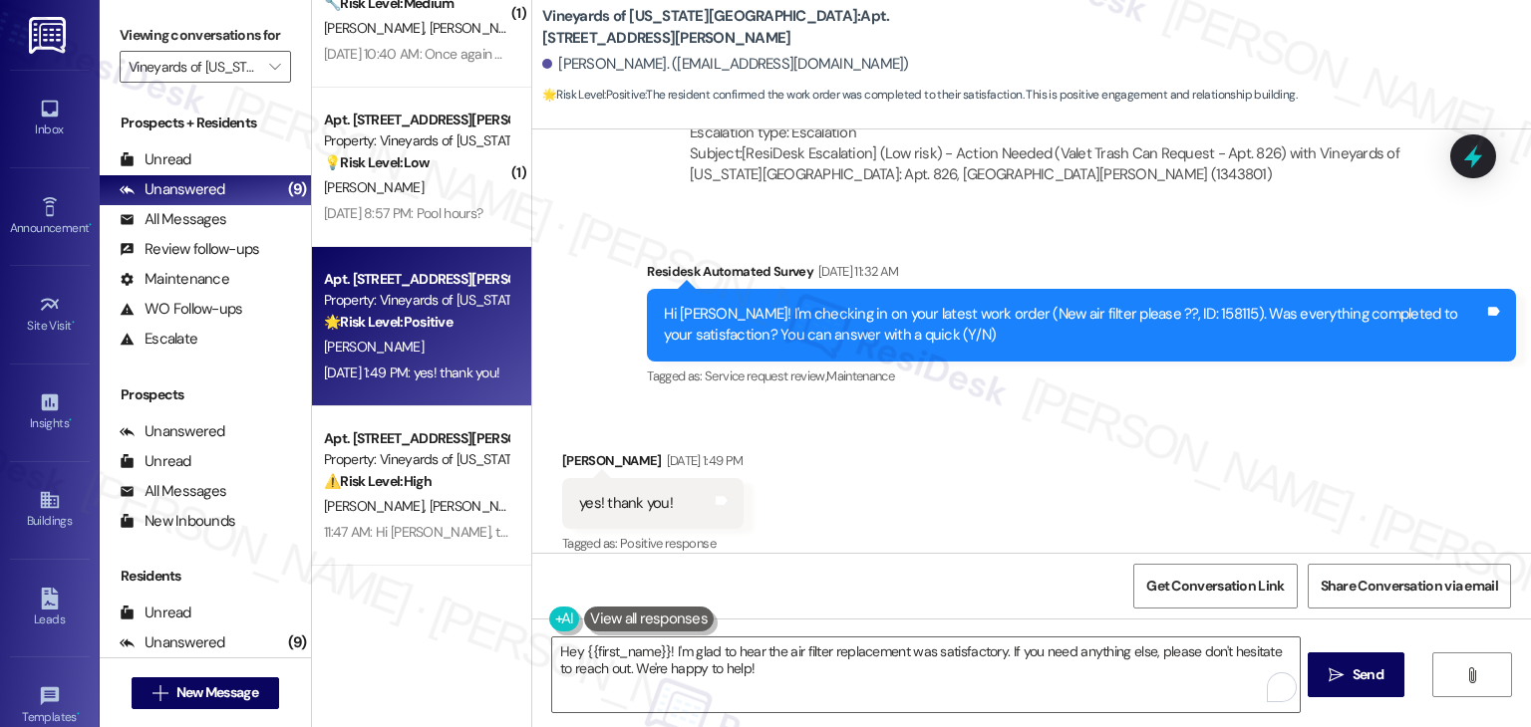
click at [897, 506] on div "Received via SMS Madeline Heinen Aug 19, 2025 at 1:49 PM yes! thank you! Tags a…" at bounding box center [1031, 490] width 998 height 168
click at [1363, 673] on span "Send" at bounding box center [1367, 675] width 31 height 21
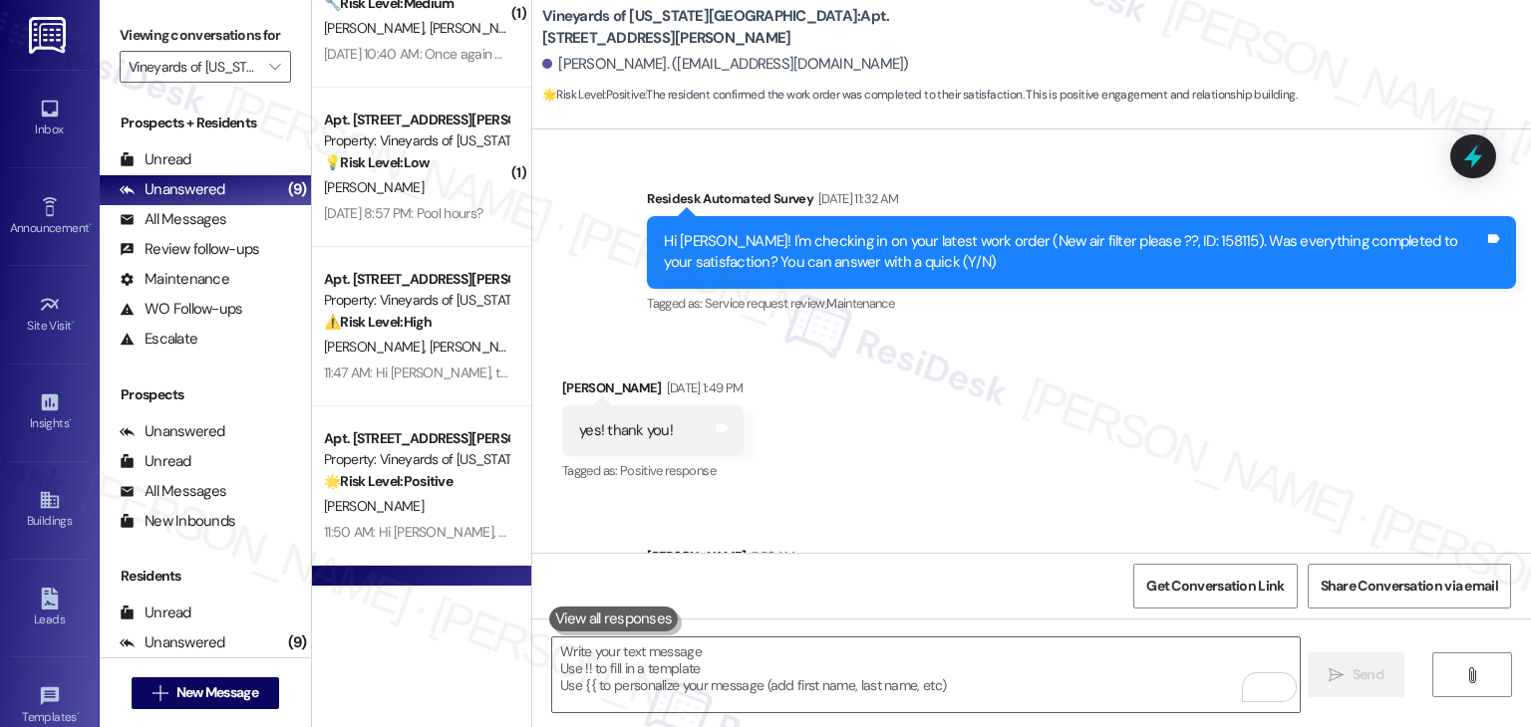
scroll to position [4234, 0]
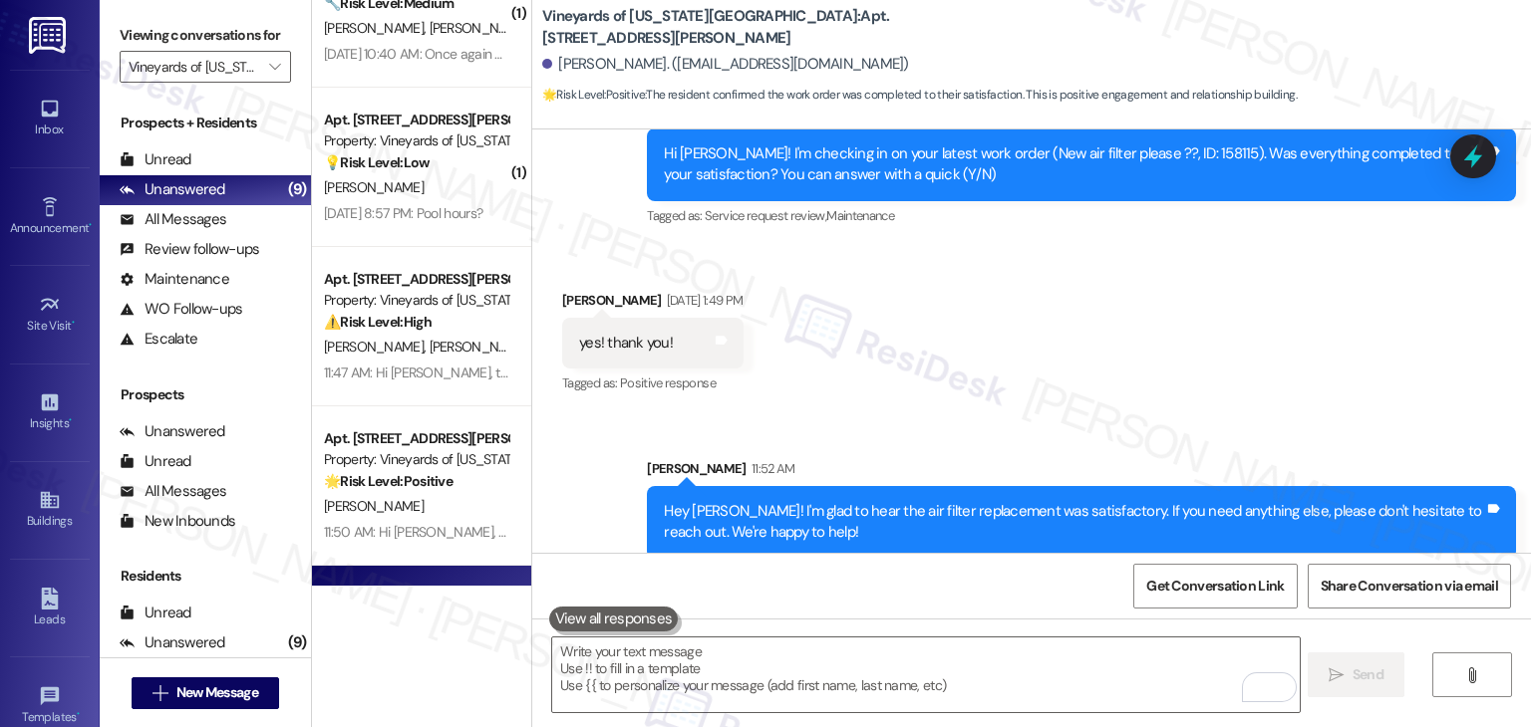
click at [1299, 356] on div "Received via SMS Madeline Heinen Aug 19, 2025 at 1:49 PM yes! thank you! Tags a…" at bounding box center [1031, 329] width 998 height 168
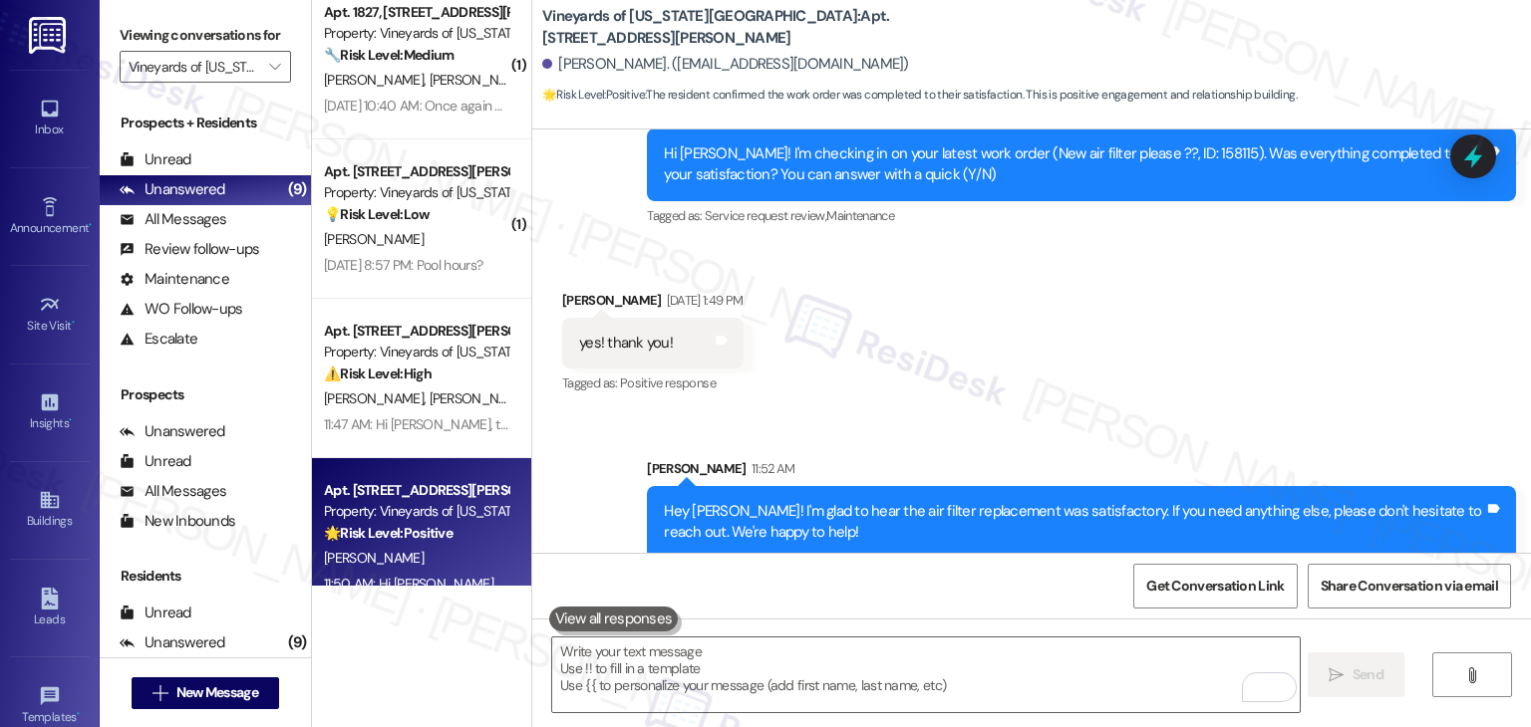
scroll to position [351, 0]
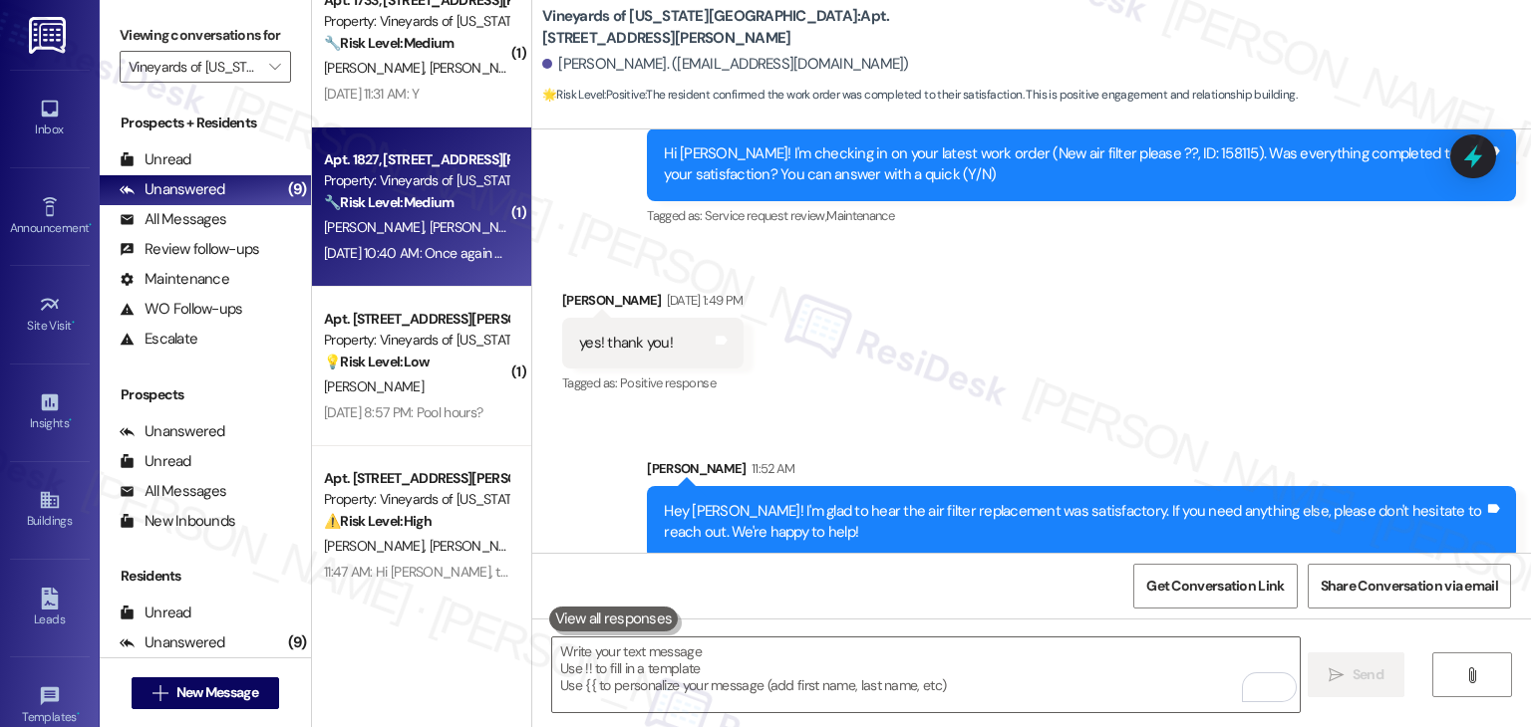
click at [442, 233] on div "J. Rhoades L. Rhoades" at bounding box center [416, 227] width 188 height 25
type textarea "Fetching suggested responses. Please feel free to read through the conversation…"
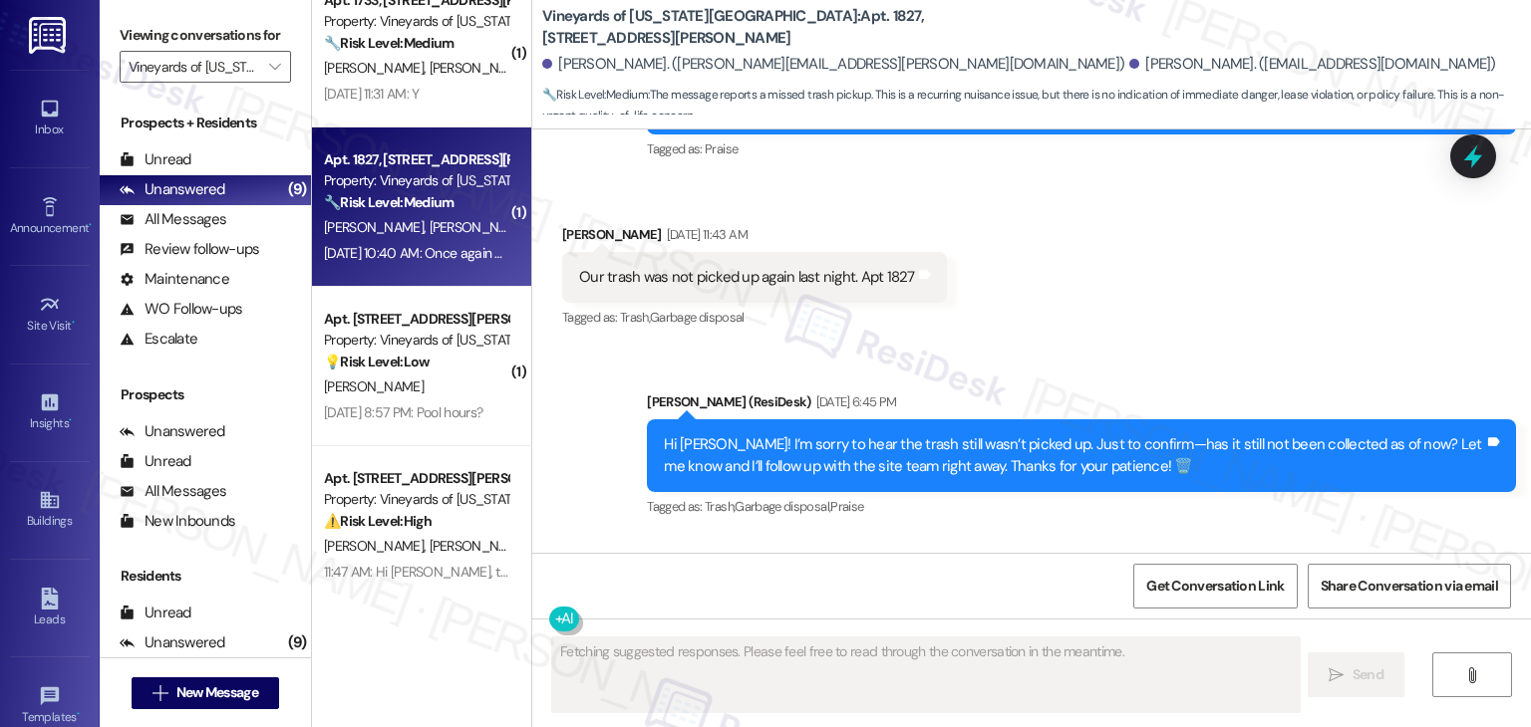
scroll to position [11750, 0]
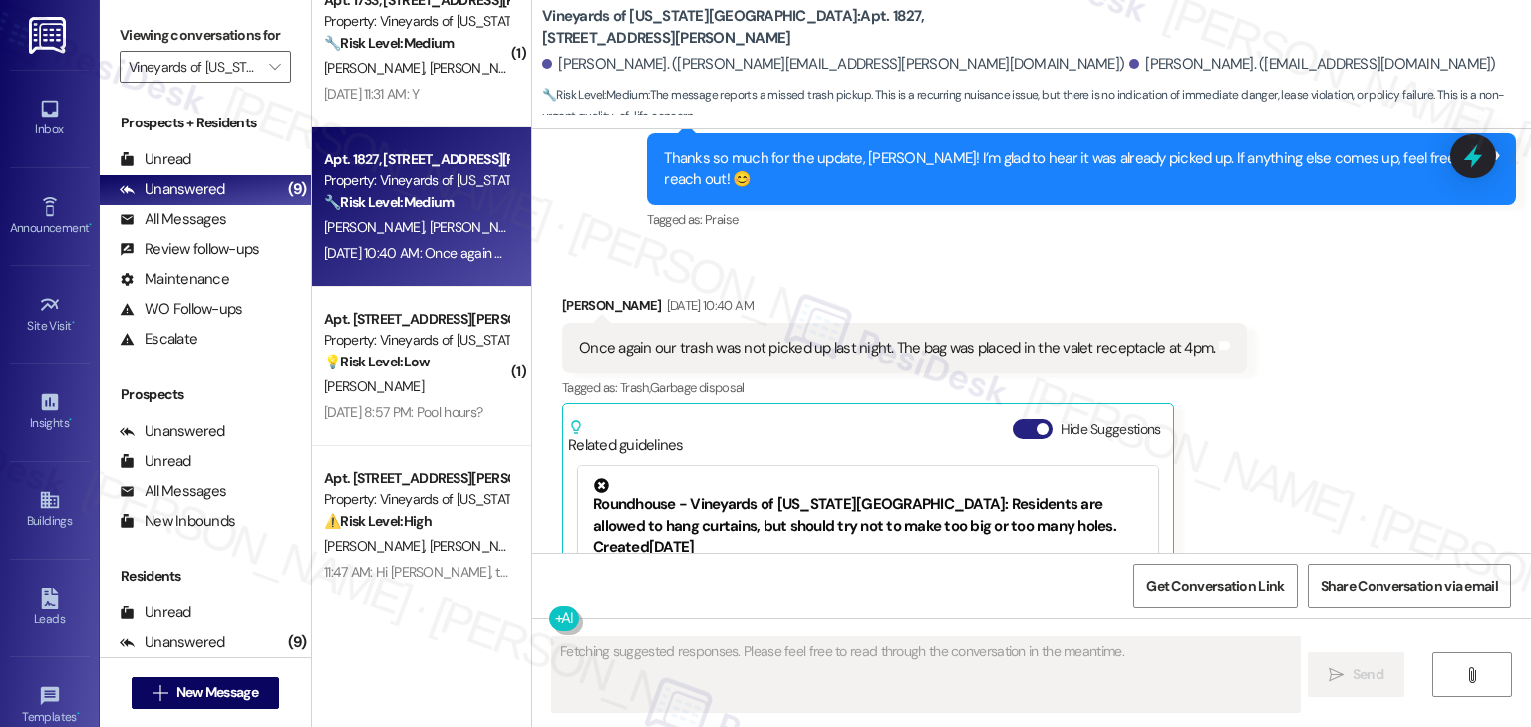
click at [1015, 419] on button "Hide Suggestions" at bounding box center [1032, 429] width 40 height 20
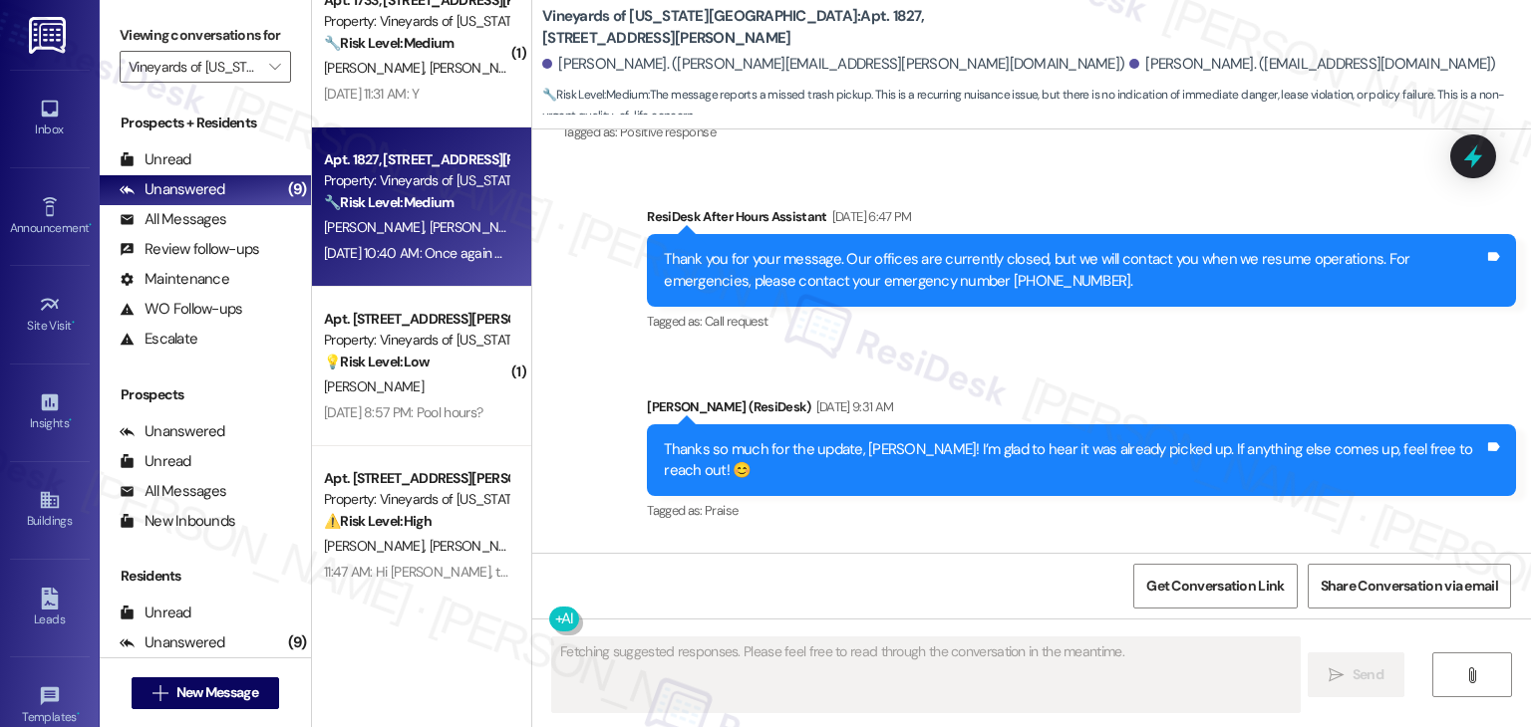
click at [1267, 541] on div "Received via SMS Larry Rhoades Aug 14, 2025 at 10:40 AM Once again our trash wa…" at bounding box center [1031, 654] width 998 height 227
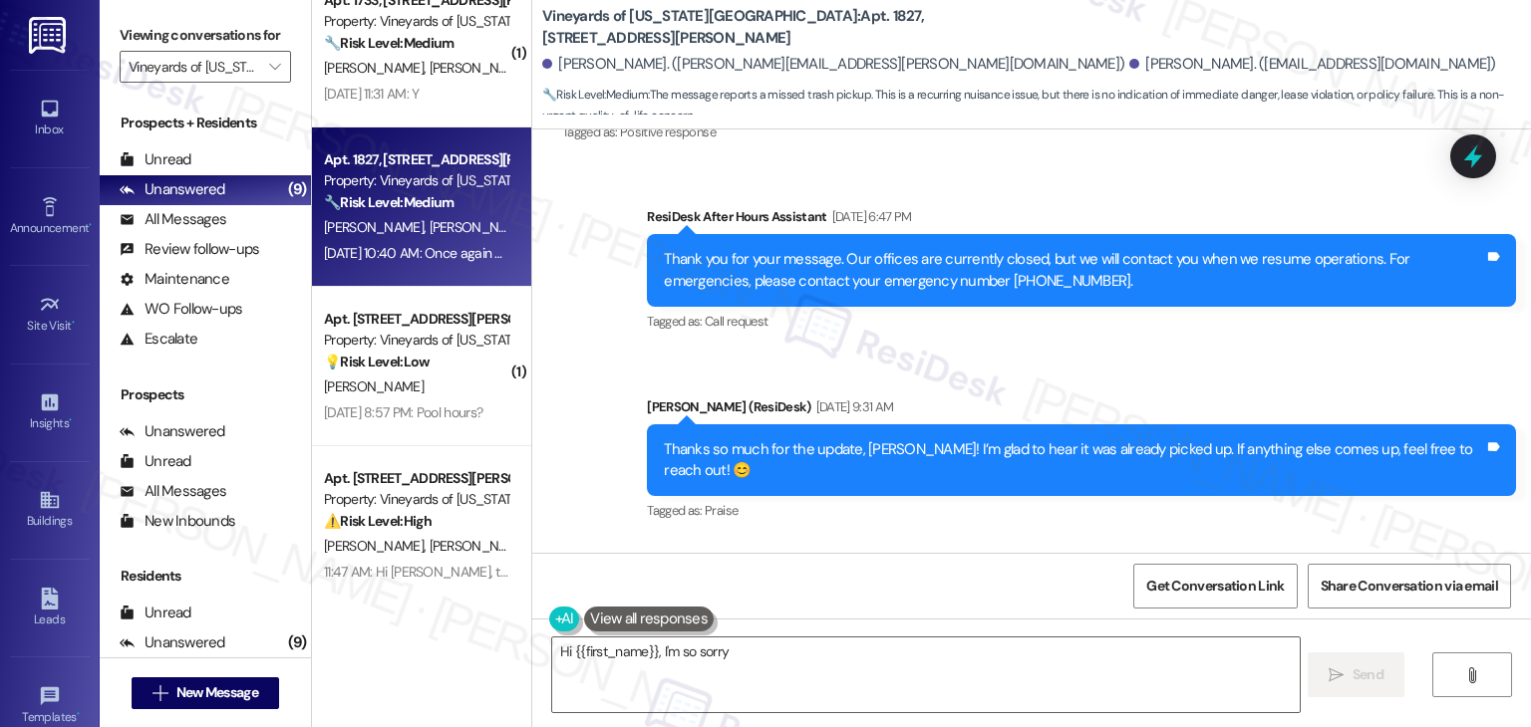
click at [1305, 541] on div "Received via SMS Larry Rhoades Aug 14, 2025 at 10:40 AM Once again our trash wa…" at bounding box center [1031, 654] width 998 height 227
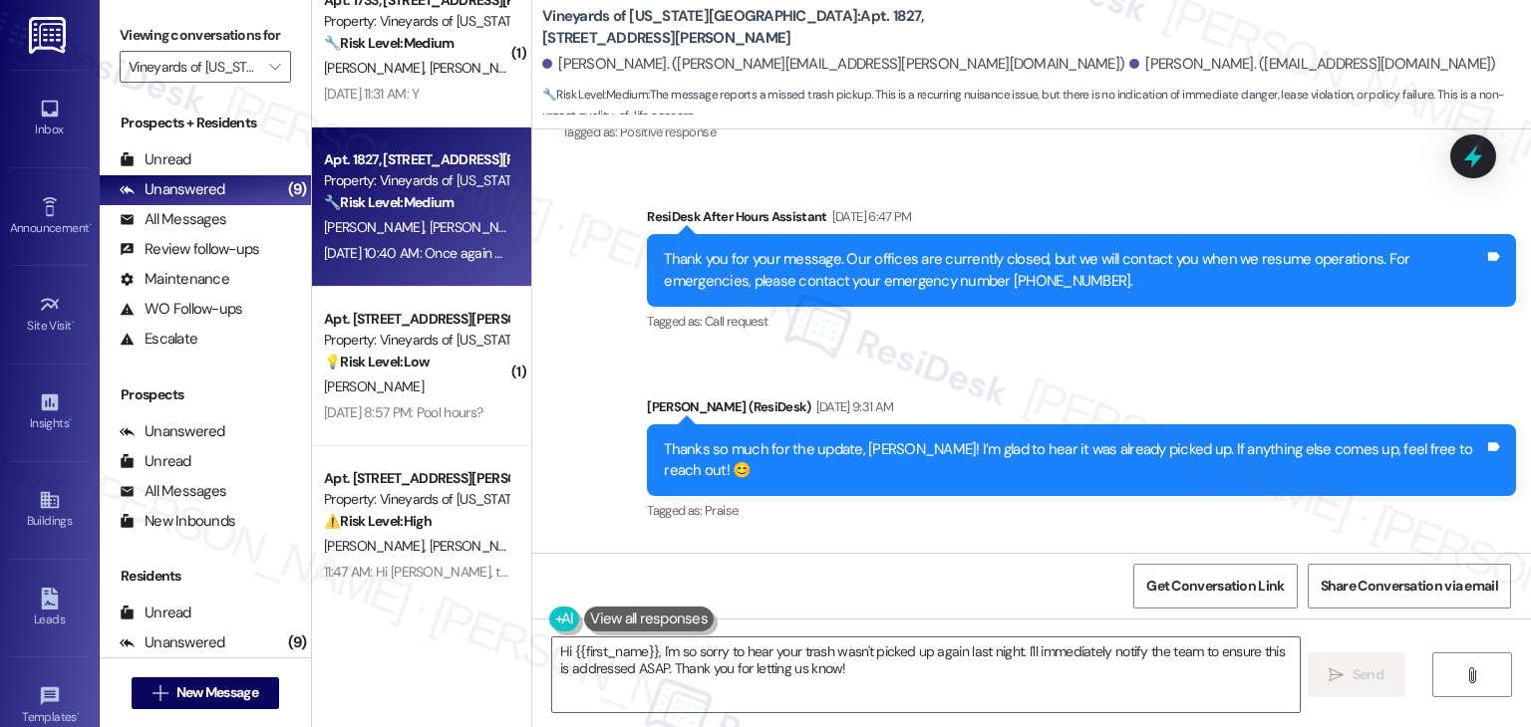
click at [1305, 541] on div "Received via SMS Larry Rhoades Aug 14, 2025 at 10:40 AM Once again our trash wa…" at bounding box center [1031, 654] width 998 height 227
click at [1301, 541] on div "Received via SMS Larry Rhoades Aug 14, 2025 at 10:40 AM Once again our trash wa…" at bounding box center [1031, 654] width 998 height 227
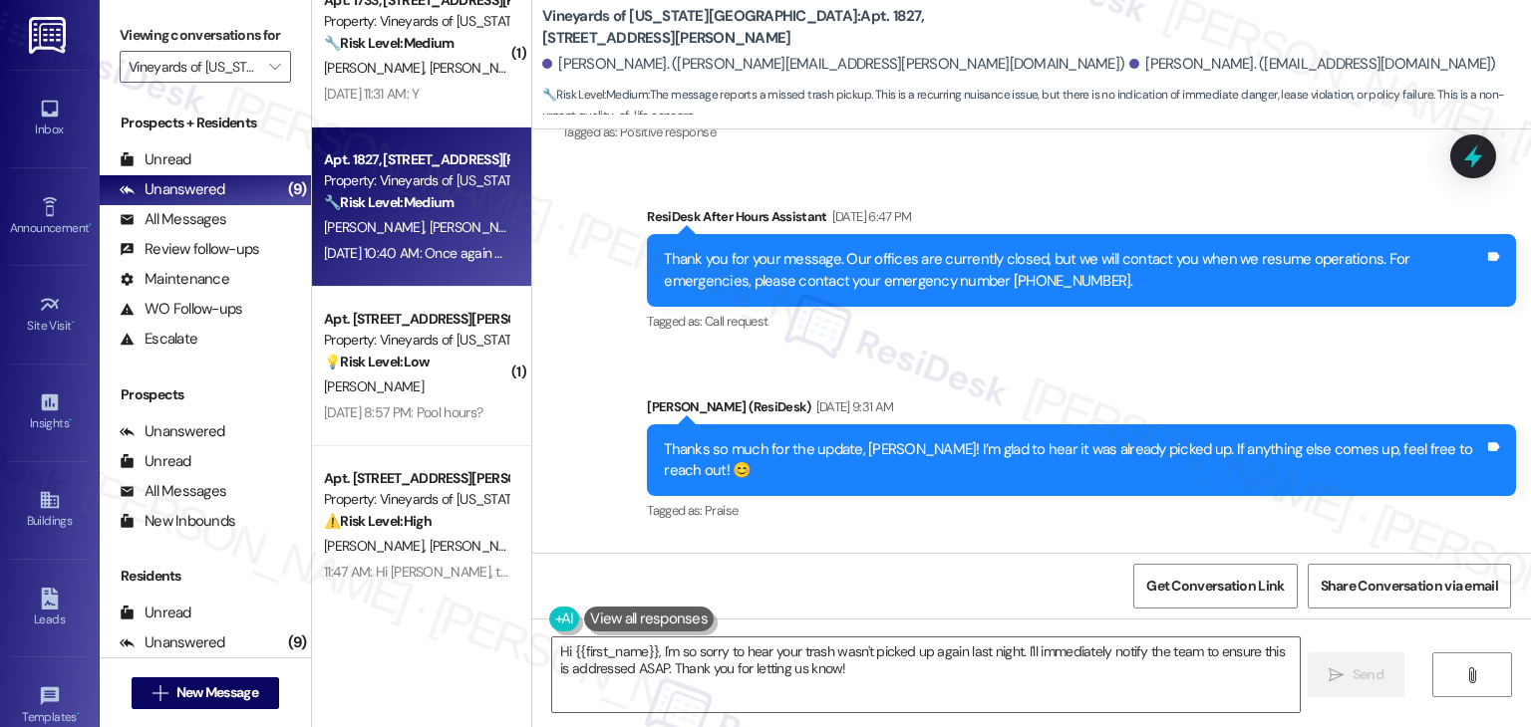
click at [1301, 541] on div "Received via SMS Larry Rhoades Aug 14, 2025 at 10:40 AM Once again our trash wa…" at bounding box center [1031, 654] width 998 height 227
click at [1320, 541] on div "Received via SMS Larry Rhoades Aug 14, 2025 at 10:40 AM Once again our trash wa…" at bounding box center [1031, 654] width 998 height 227
click at [1293, 541] on div "Received via SMS Larry Rhoades Aug 14, 2025 at 10:40 AM Once again our trash wa…" at bounding box center [1031, 654] width 998 height 227
click at [1333, 541] on div "Received via SMS Larry Rhoades Aug 14, 2025 at 10:40 AM Once again our trash wa…" at bounding box center [1031, 654] width 998 height 227
click at [1324, 541] on div "Received via SMS Larry Rhoades Aug 14, 2025 at 10:40 AM Once again our trash wa…" at bounding box center [1031, 654] width 998 height 227
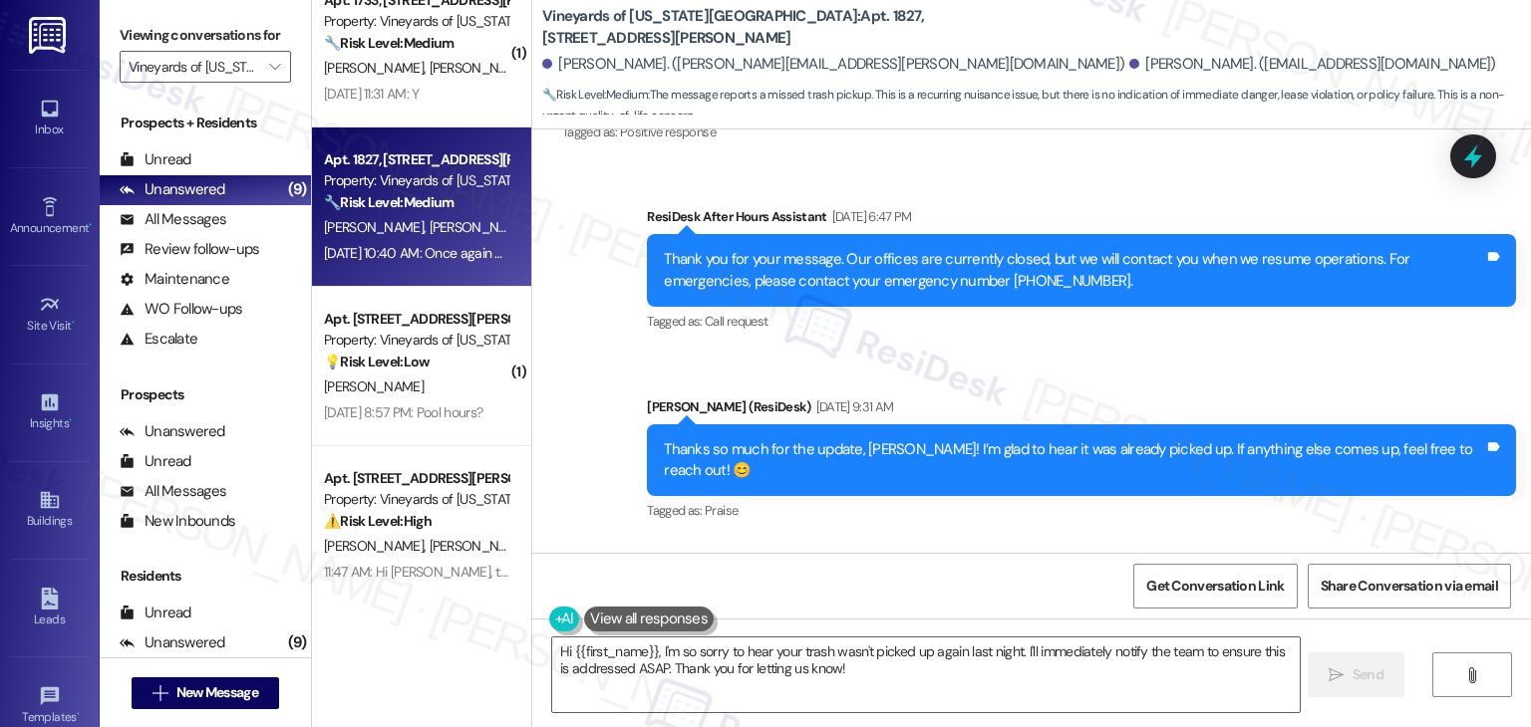
click at [1323, 541] on div "Received via SMS Larry Rhoades Aug 14, 2025 at 10:40 AM Once again our trash wa…" at bounding box center [1031, 654] width 998 height 227
click at [1383, 541] on div "Received via SMS Larry Rhoades Aug 14, 2025 at 10:40 AM Once again our trash wa…" at bounding box center [1031, 654] width 998 height 227
click at [1270, 541] on div "Received via SMS Larry Rhoades Aug 14, 2025 at 10:40 AM Once again our trash wa…" at bounding box center [1031, 654] width 998 height 227
click at [1297, 541] on div "Received via SMS Larry Rhoades Aug 14, 2025 at 10:40 AM Once again our trash wa…" at bounding box center [1031, 654] width 998 height 227
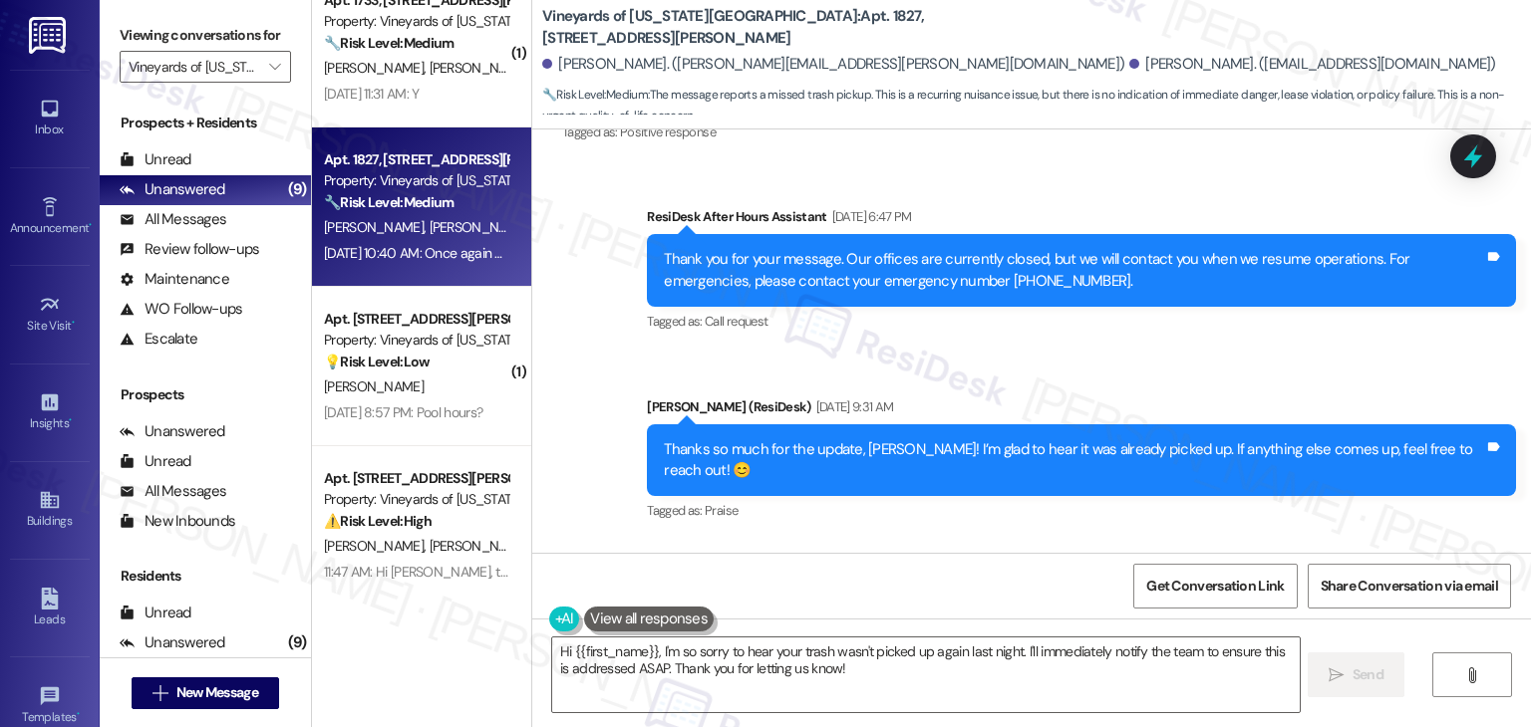
click at [1297, 541] on div "Received via SMS Larry Rhoades Aug 14, 2025 at 10:40 AM Once again our trash wa…" at bounding box center [1031, 654] width 998 height 227
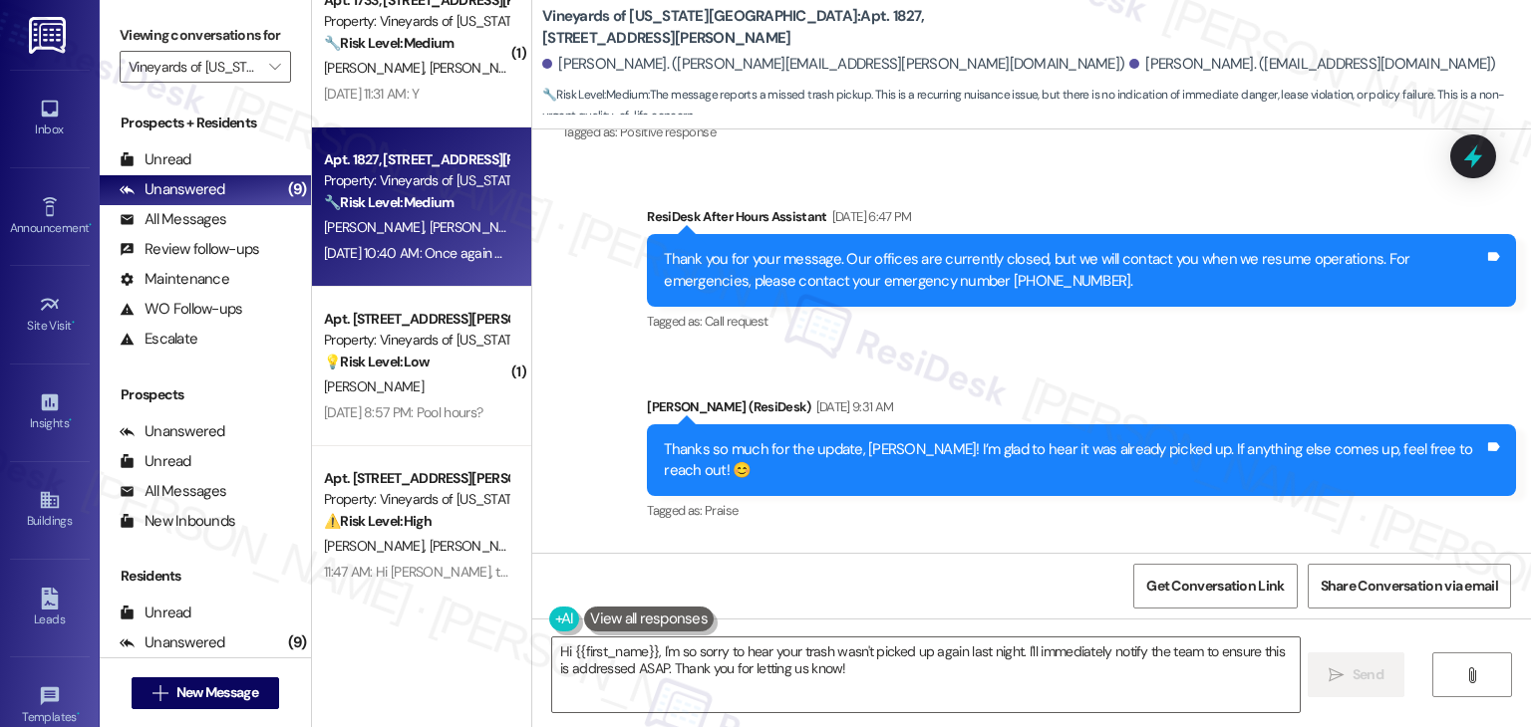
click at [1297, 541] on div "Received via SMS Larry Rhoades Aug 14, 2025 at 10:40 AM Once again our trash wa…" at bounding box center [1031, 654] width 998 height 227
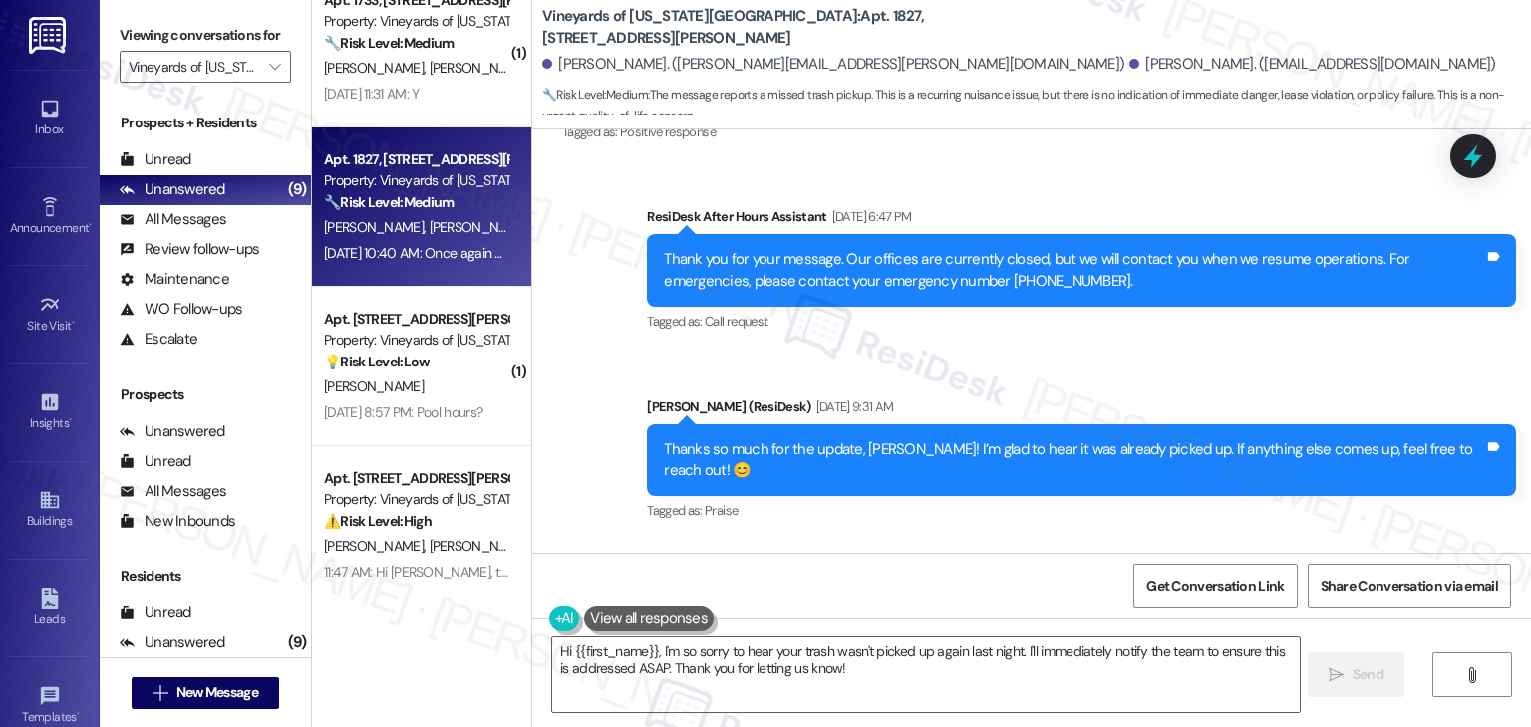
click at [1297, 541] on div "Received via SMS Larry Rhoades Aug 14, 2025 at 10:40 AM Once again our trash wa…" at bounding box center [1031, 654] width 998 height 227
click at [1290, 541] on div "Received via SMS Larry Rhoades Aug 14, 2025 at 10:40 AM Once again our trash wa…" at bounding box center [1031, 654] width 998 height 227
click at [1281, 541] on div "Received via SMS Larry Rhoades Aug 14, 2025 at 10:40 AM Once again our trash wa…" at bounding box center [1031, 654] width 998 height 227
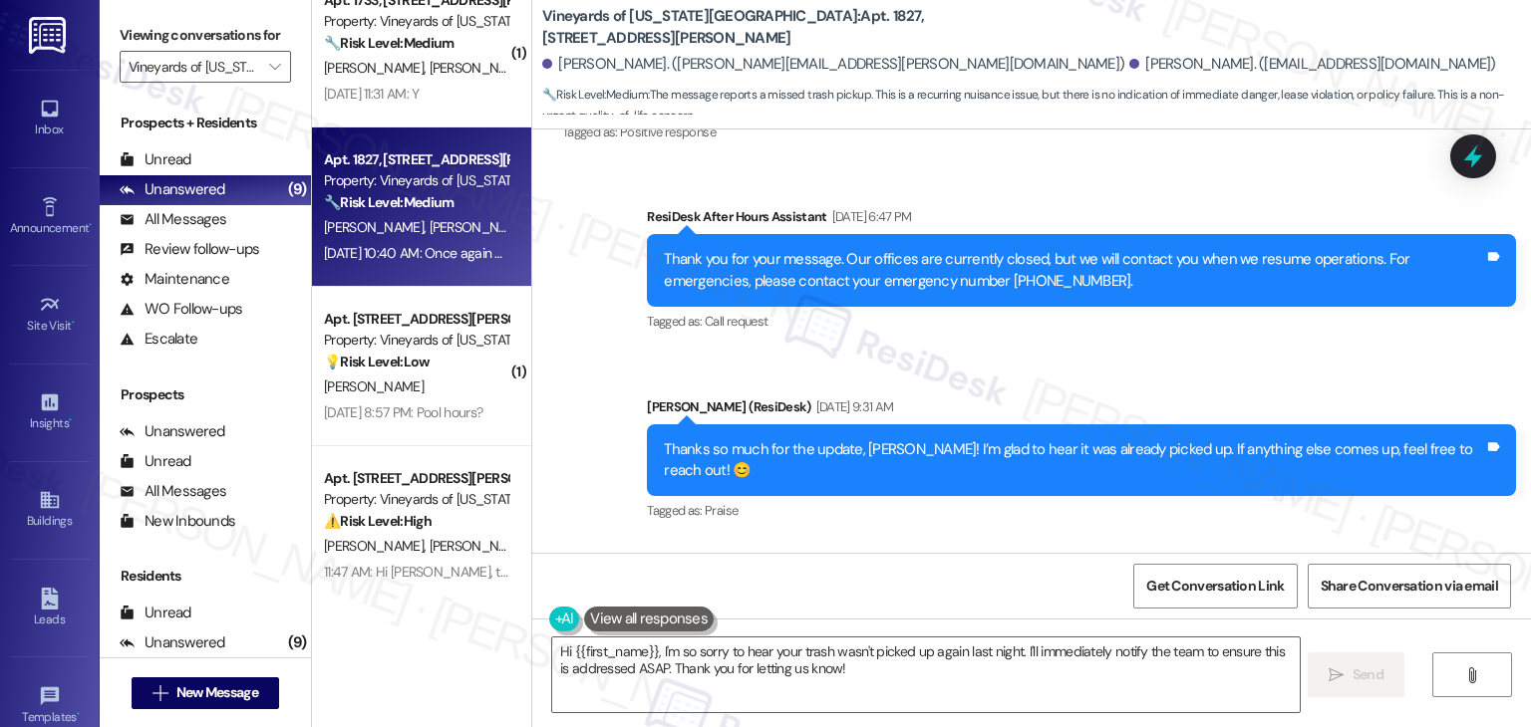
click at [1281, 541] on div "Received via SMS Larry Rhoades Aug 14, 2025 at 10:40 AM Once again our trash wa…" at bounding box center [1031, 654] width 998 height 227
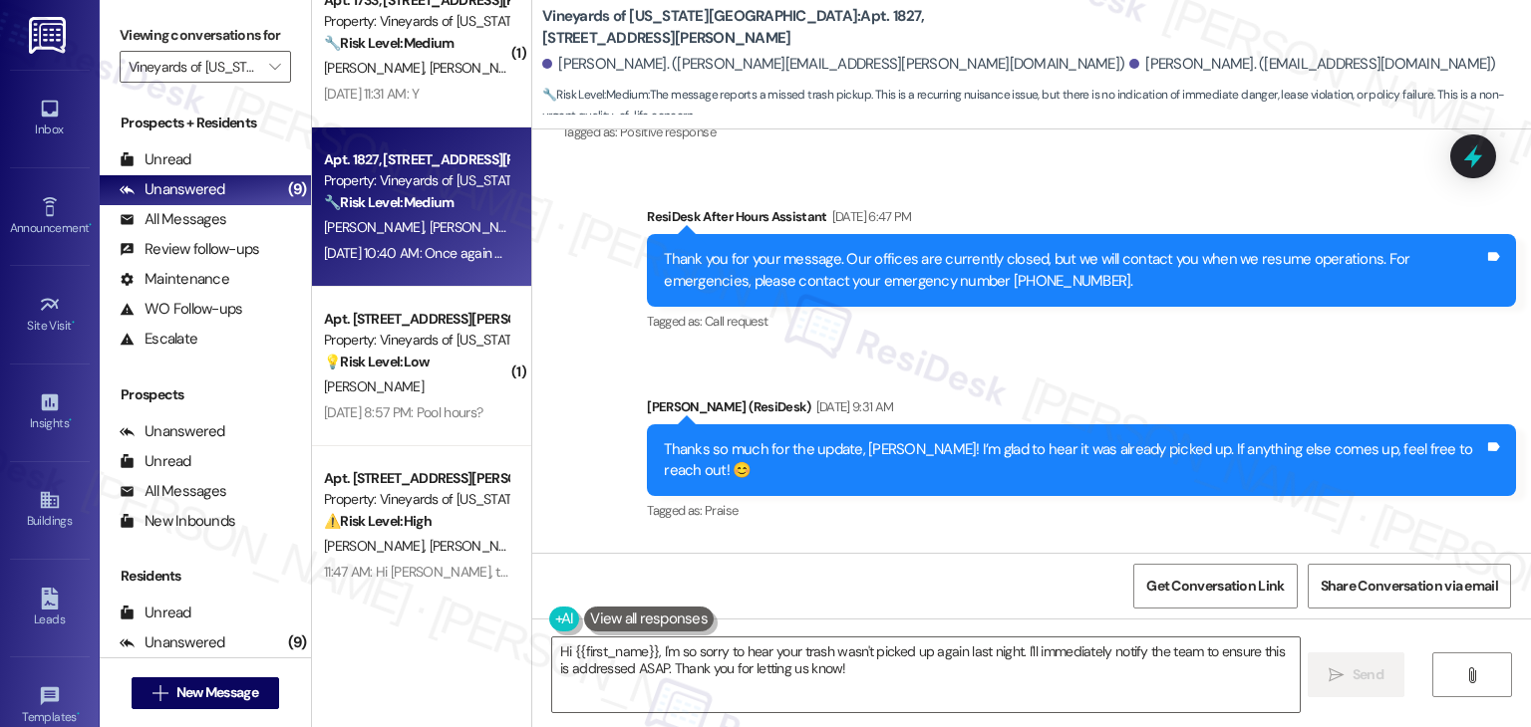
click at [1281, 541] on div "Received via SMS Larry Rhoades Aug 14, 2025 at 10:40 AM Once again our trash wa…" at bounding box center [1031, 654] width 998 height 227
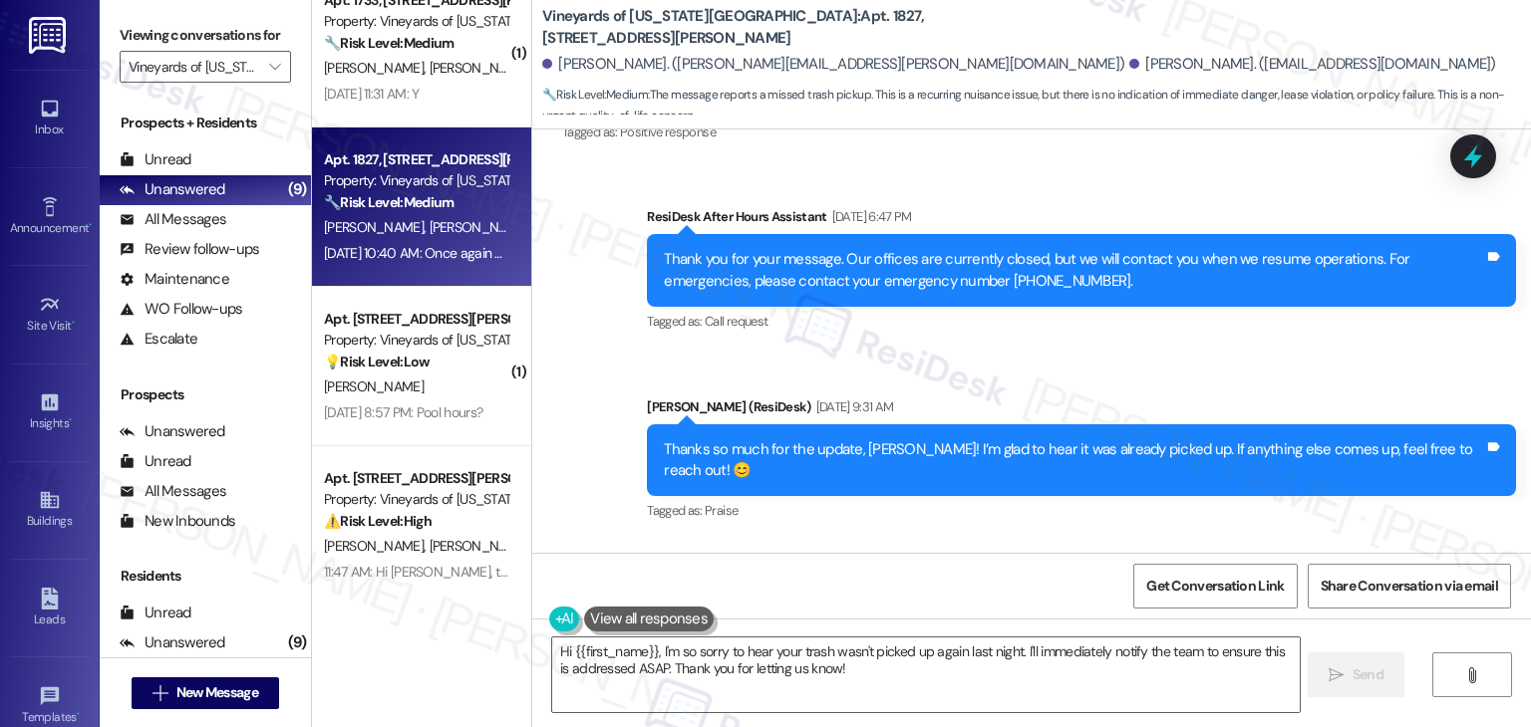
click at [1281, 541] on div "Received via SMS Larry Rhoades Aug 14, 2025 at 10:40 AM Once again our trash wa…" at bounding box center [1031, 654] width 998 height 227
click at [1286, 541] on div "Received via SMS Larry Rhoades Aug 14, 2025 at 10:40 AM Once again our trash wa…" at bounding box center [1031, 654] width 998 height 227
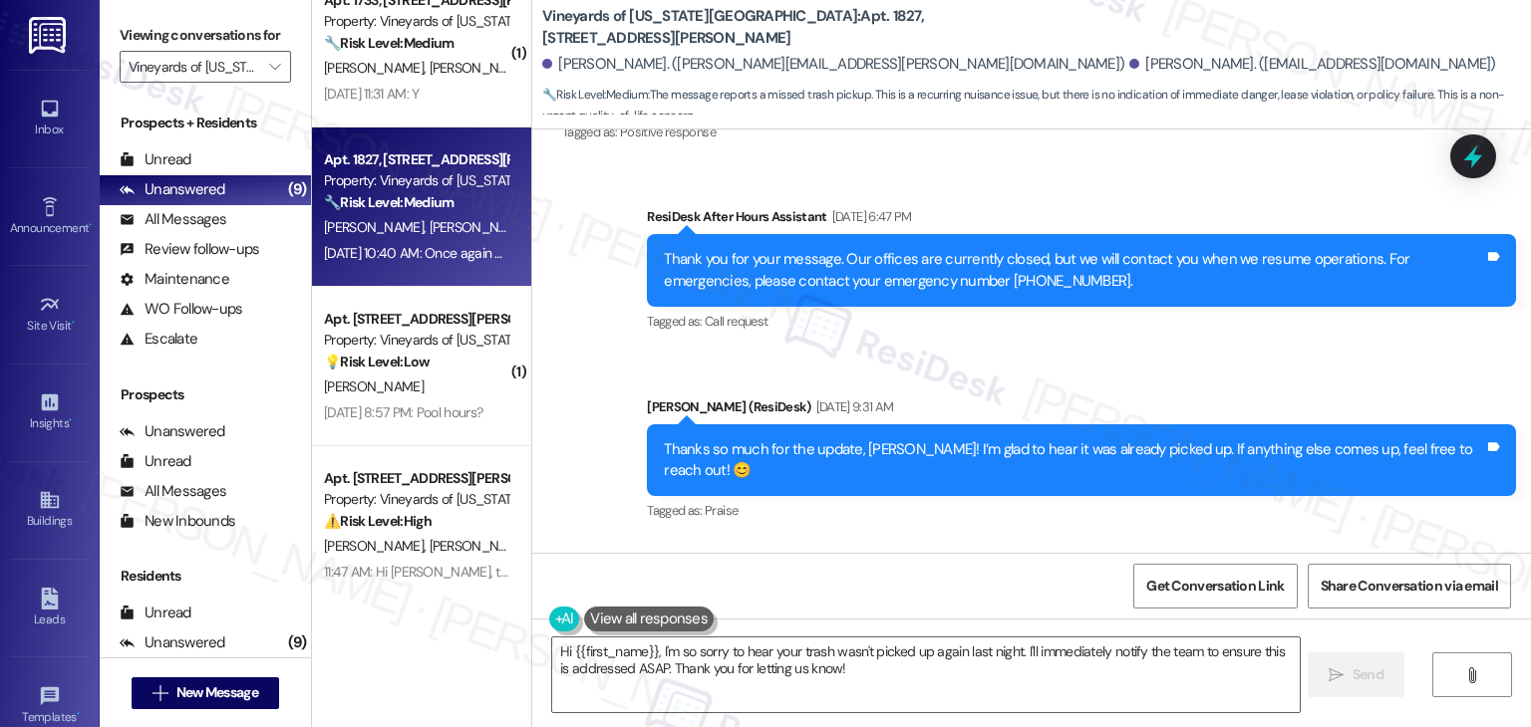
click at [1286, 541] on div "Received via SMS Larry Rhoades Aug 14, 2025 at 10:40 AM Once again our trash wa…" at bounding box center [1031, 654] width 998 height 227
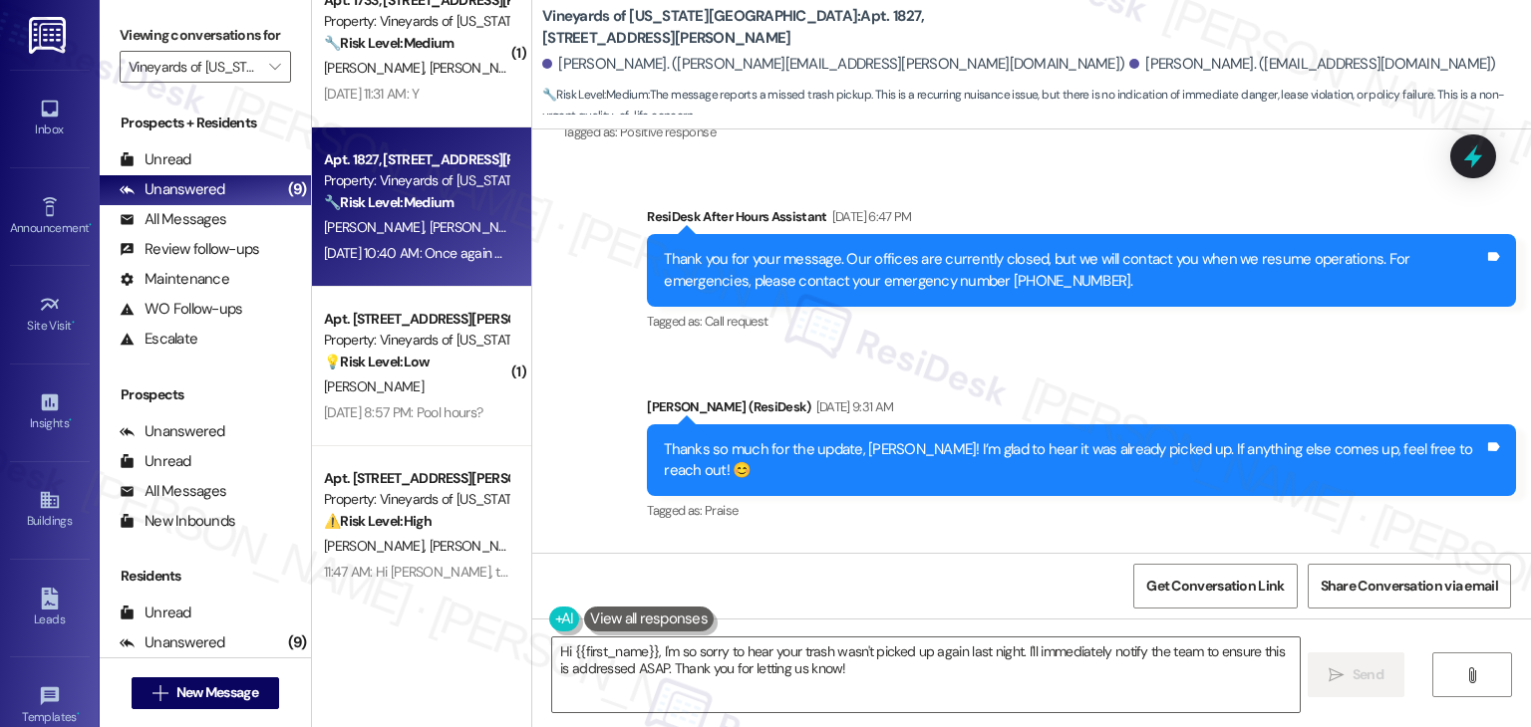
click at [1286, 541] on div "Received via SMS Larry Rhoades Aug 14, 2025 at 10:40 AM Once again our trash wa…" at bounding box center [1031, 654] width 998 height 227
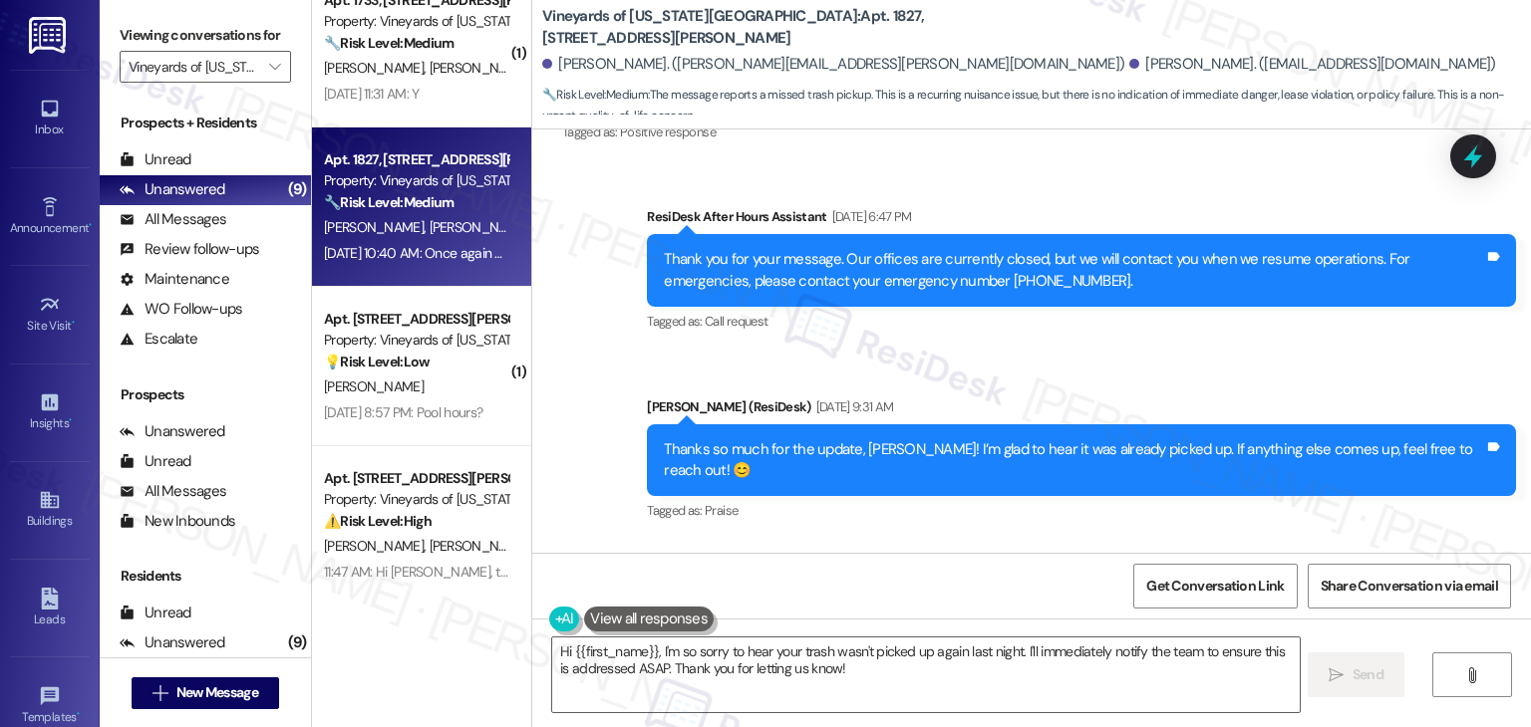
click at [1286, 541] on div "Received via SMS Larry Rhoades Aug 14, 2025 at 10:40 AM Once again our trash wa…" at bounding box center [1031, 654] width 998 height 227
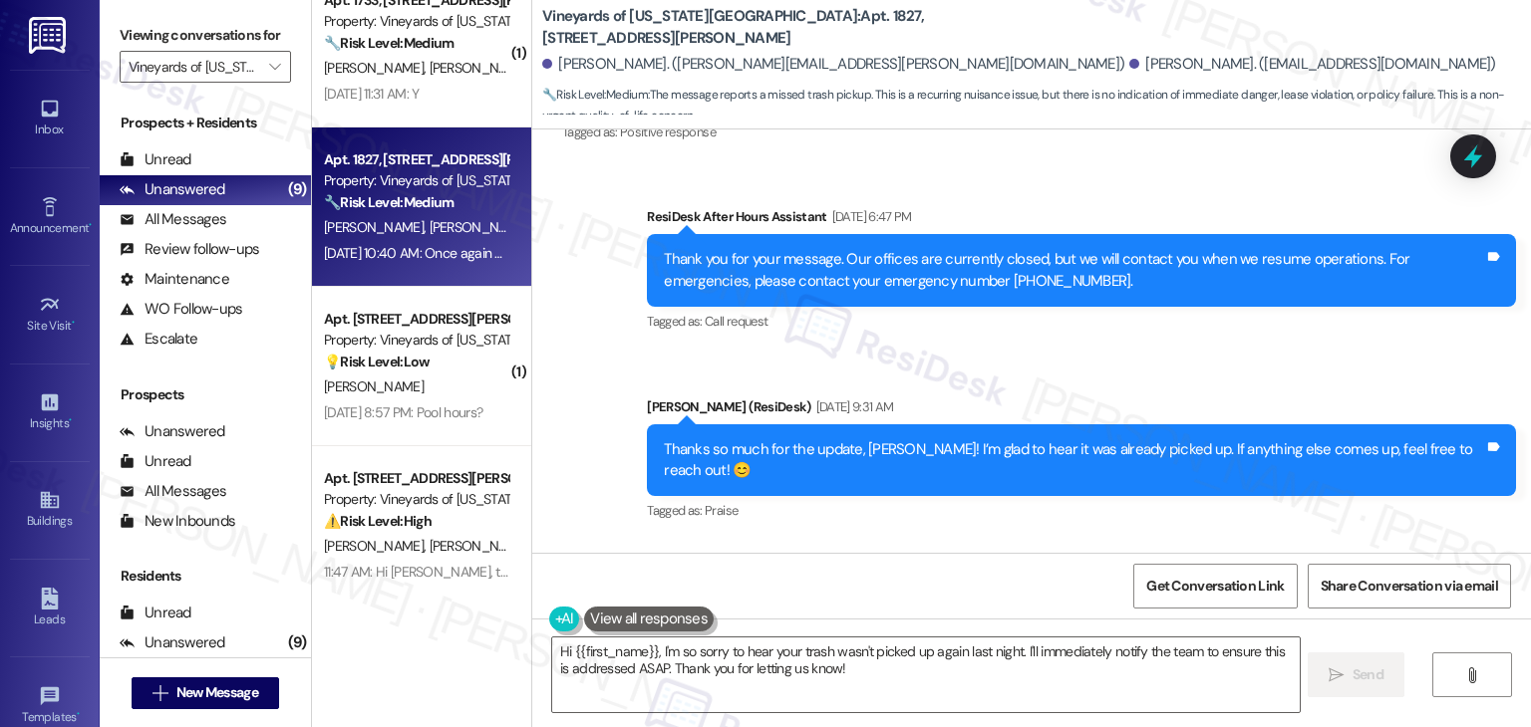
click at [955, 629] on div "Once again our trash was not picked up last night. The bag was placed in the va…" at bounding box center [897, 639] width 636 height 21
copy div "Once again our trash was not picked up last night. The bag was placed in the va…"
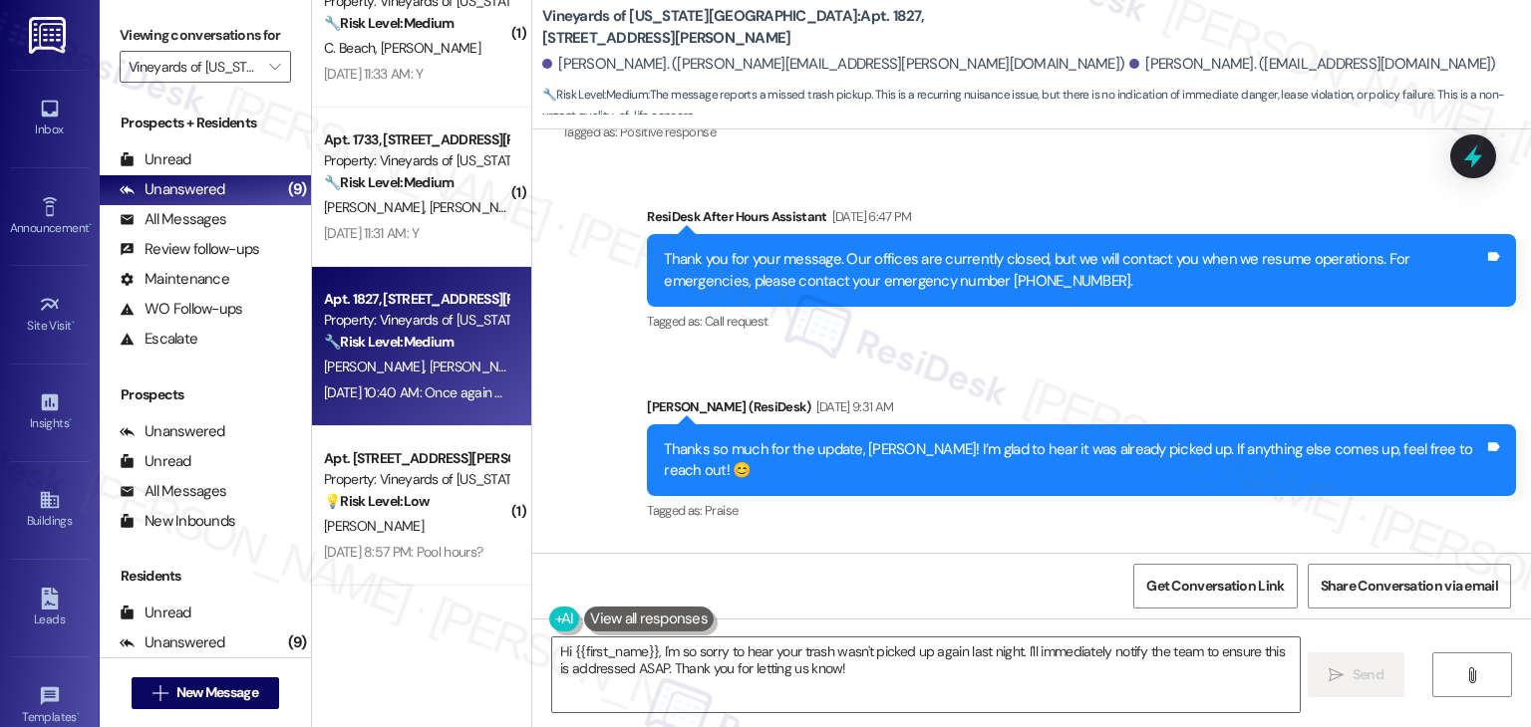
scroll to position [211, 0]
click at [853, 671] on textarea "Hi {{first_name}}, I'm so sorry to hear your trash wasn't picked up again last …" at bounding box center [925, 675] width 746 height 75
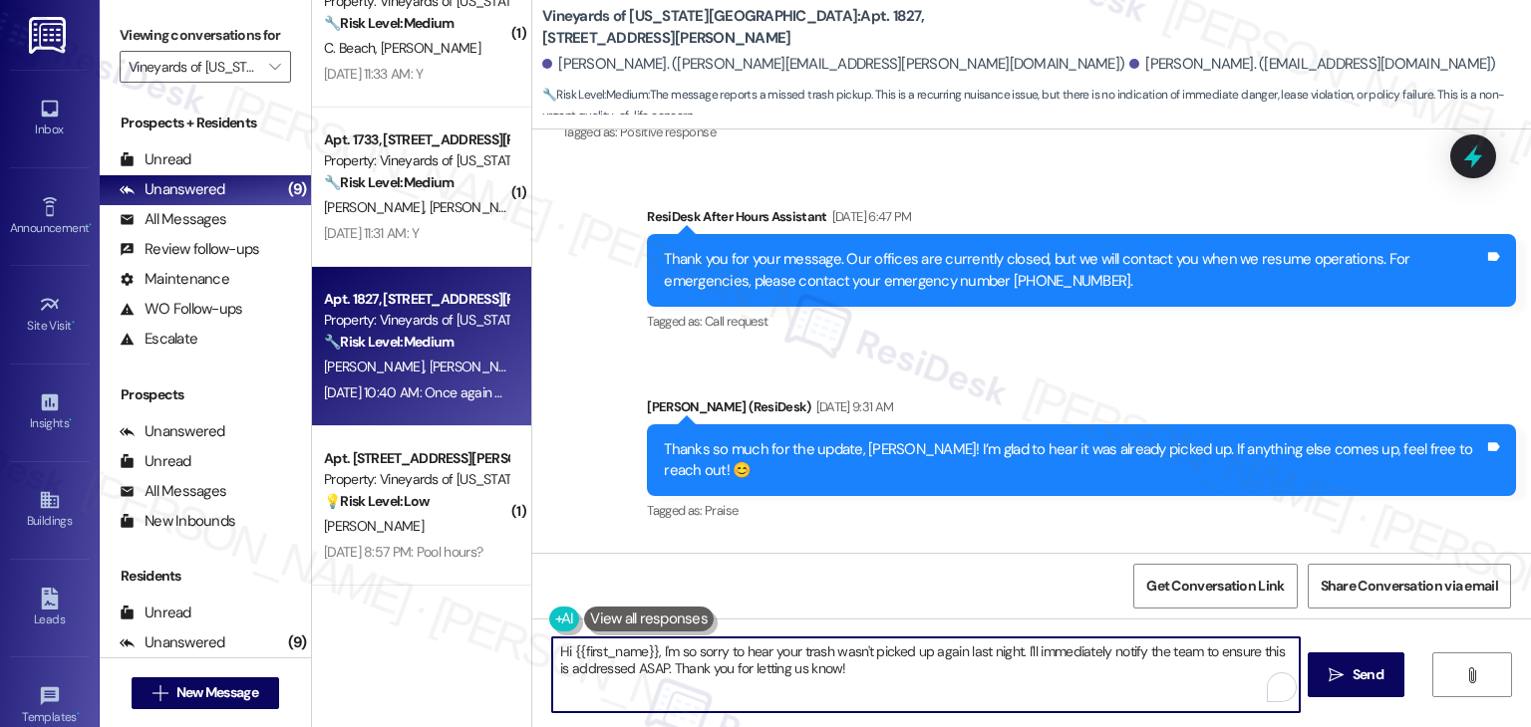
click at [853, 671] on textarea "Hi {{first_name}}, I'm so sorry to hear your trash wasn't picked up again last …" at bounding box center [925, 675] width 746 height 75
paste textarea "Larry, I’m sorry to hear your trash wasn’t picked up again after being placed o…"
type textarea "Hi Larry, I’m sorry to hear your trash wasn’t picked up again after being place…"
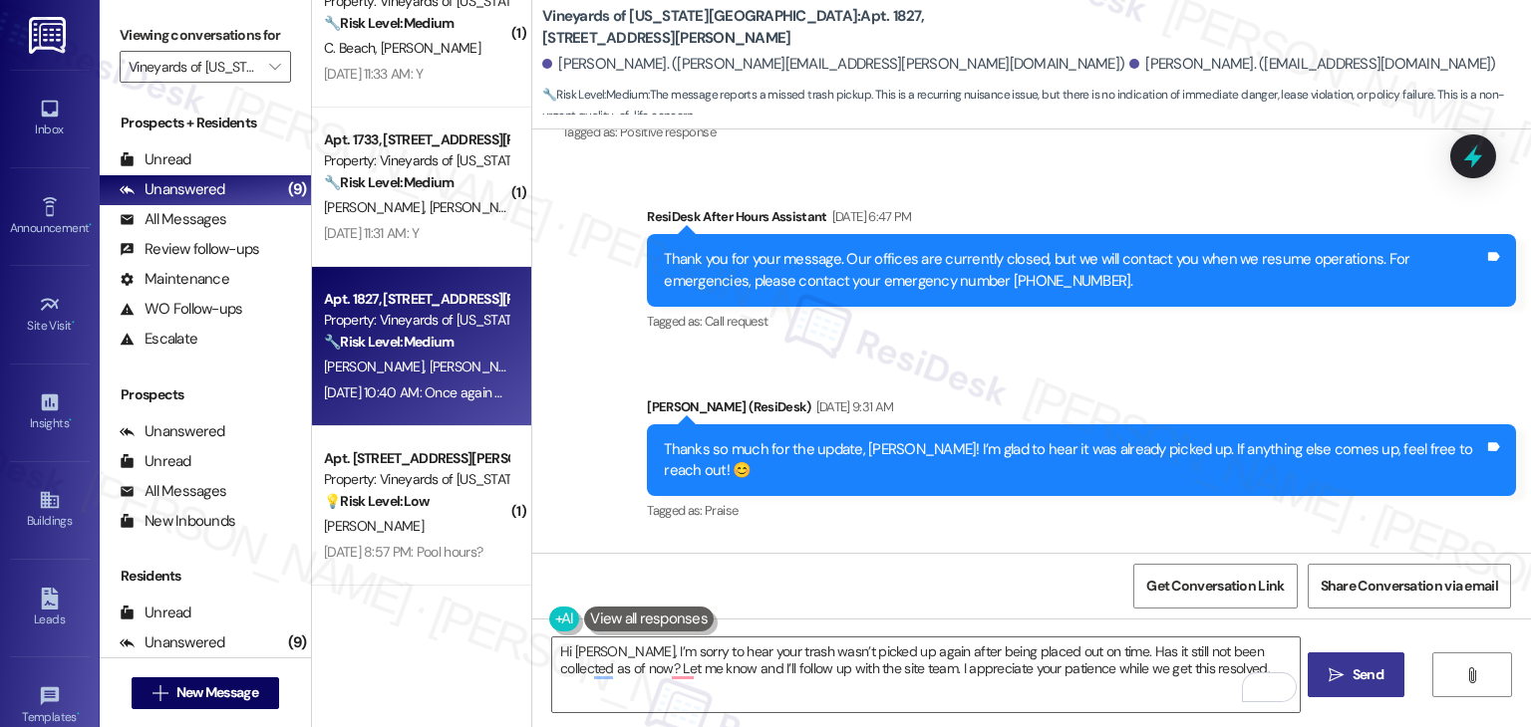
click at [1355, 680] on span "Send" at bounding box center [1367, 675] width 31 height 21
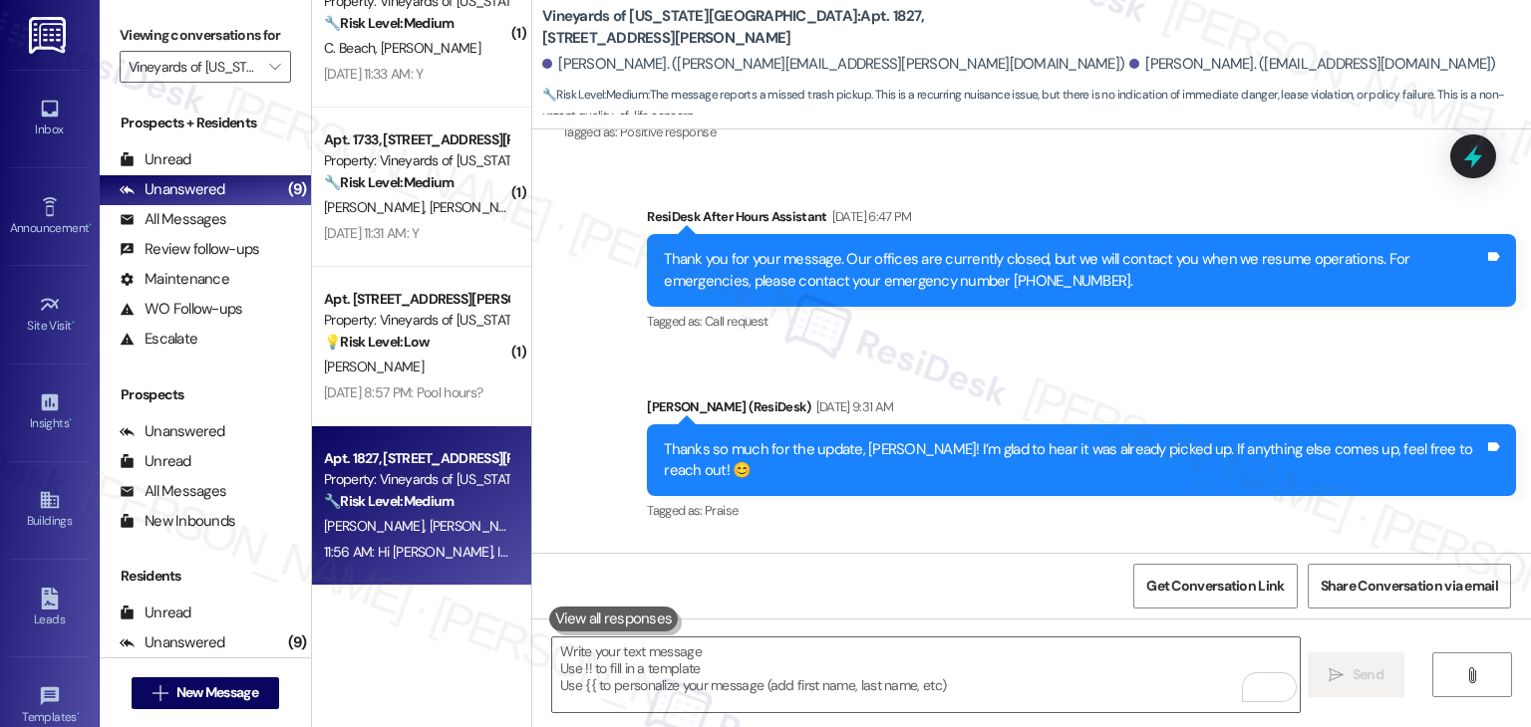
scroll to position [112, 0]
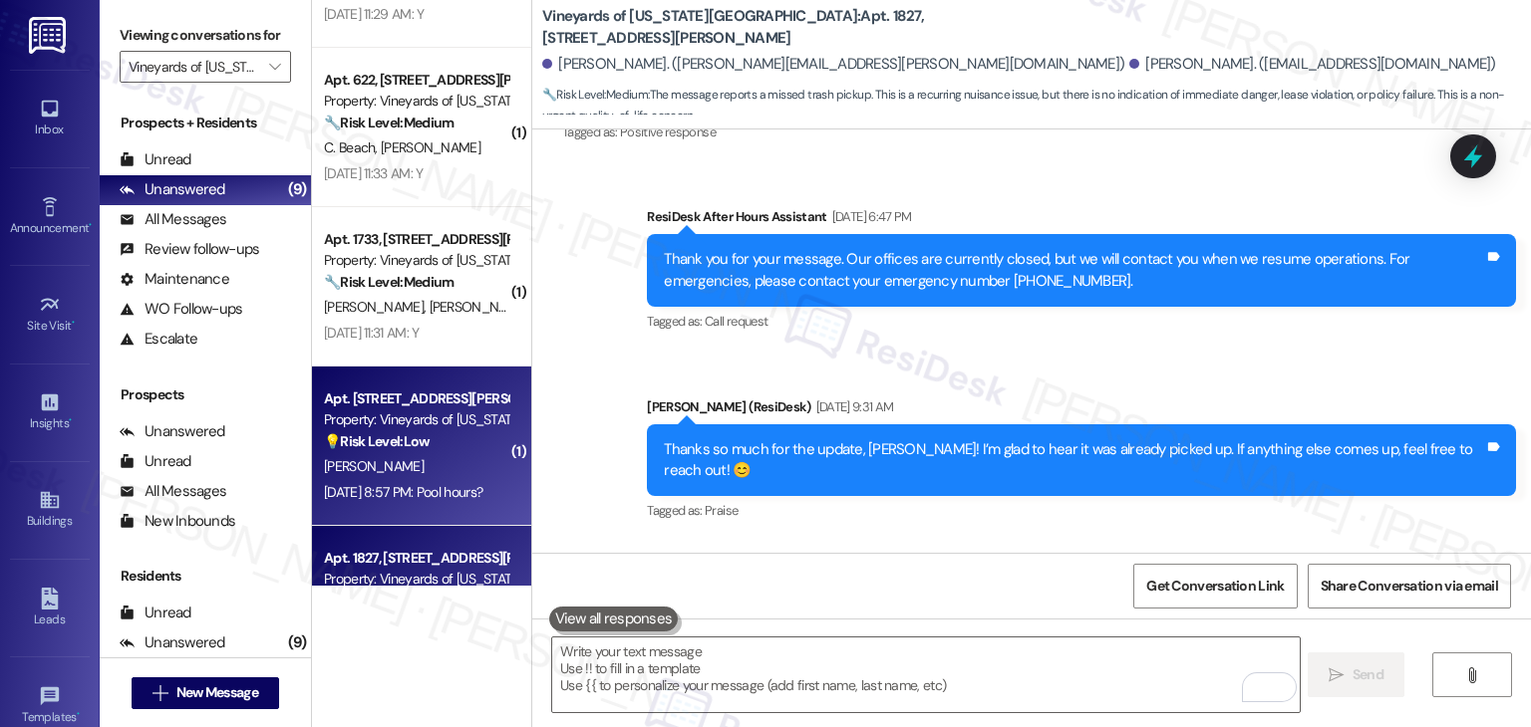
click at [425, 404] on div "Apt. [STREET_ADDRESS][PERSON_NAME]" at bounding box center [416, 399] width 184 height 21
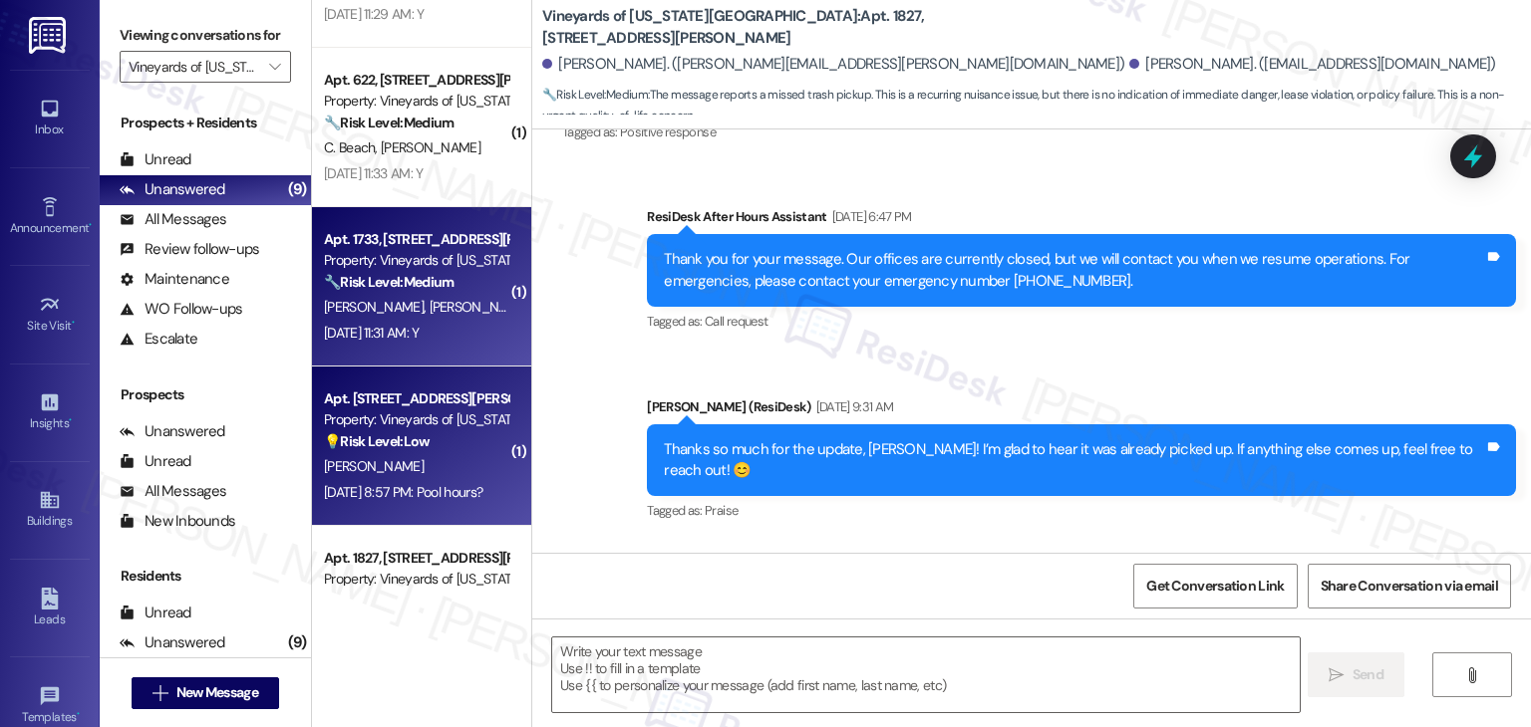
type textarea "Fetching suggested responses. Please feel free to read through the conversation…"
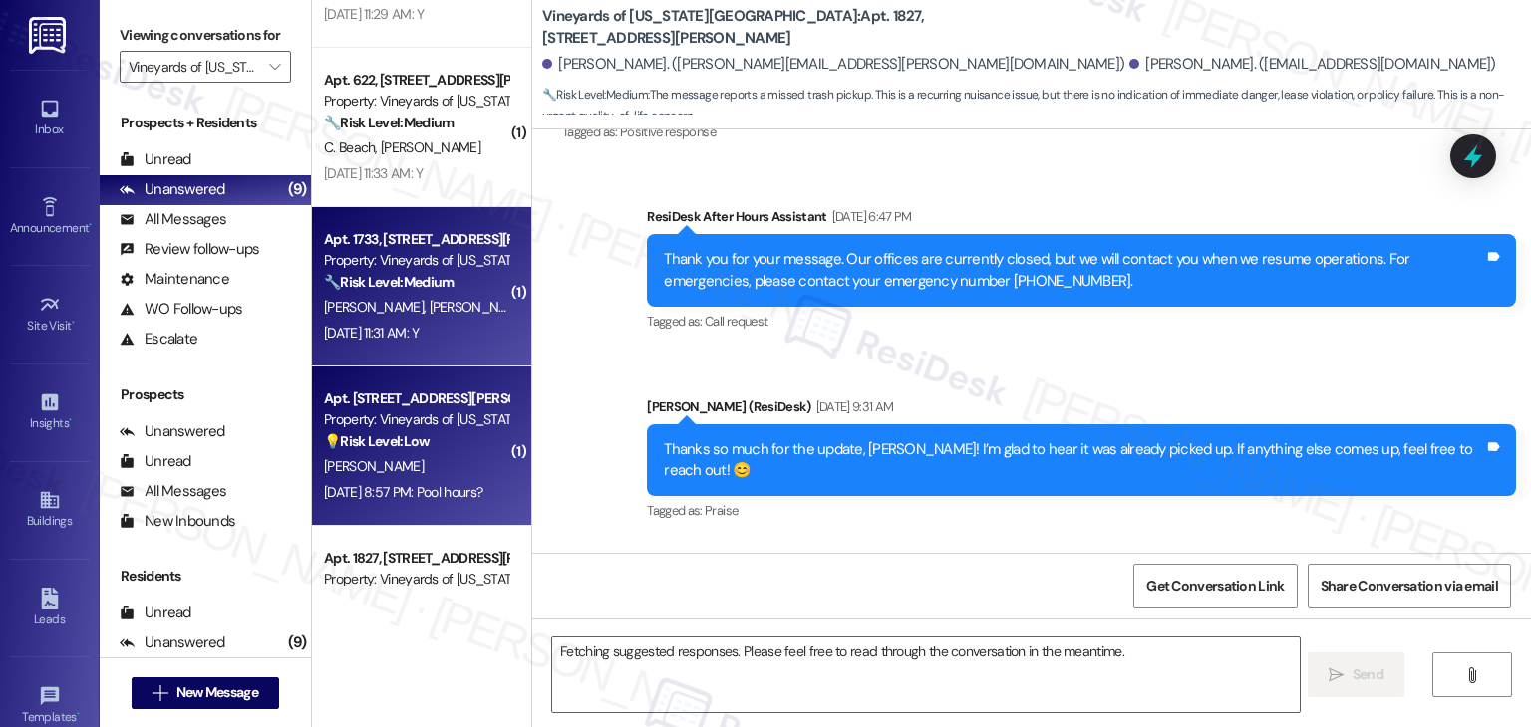
click at [418, 340] on div "Aug 18, 2025 at 11:31 AM: Y Aug 18, 2025 at 11:31 AM: Y" at bounding box center [371, 333] width 95 height 18
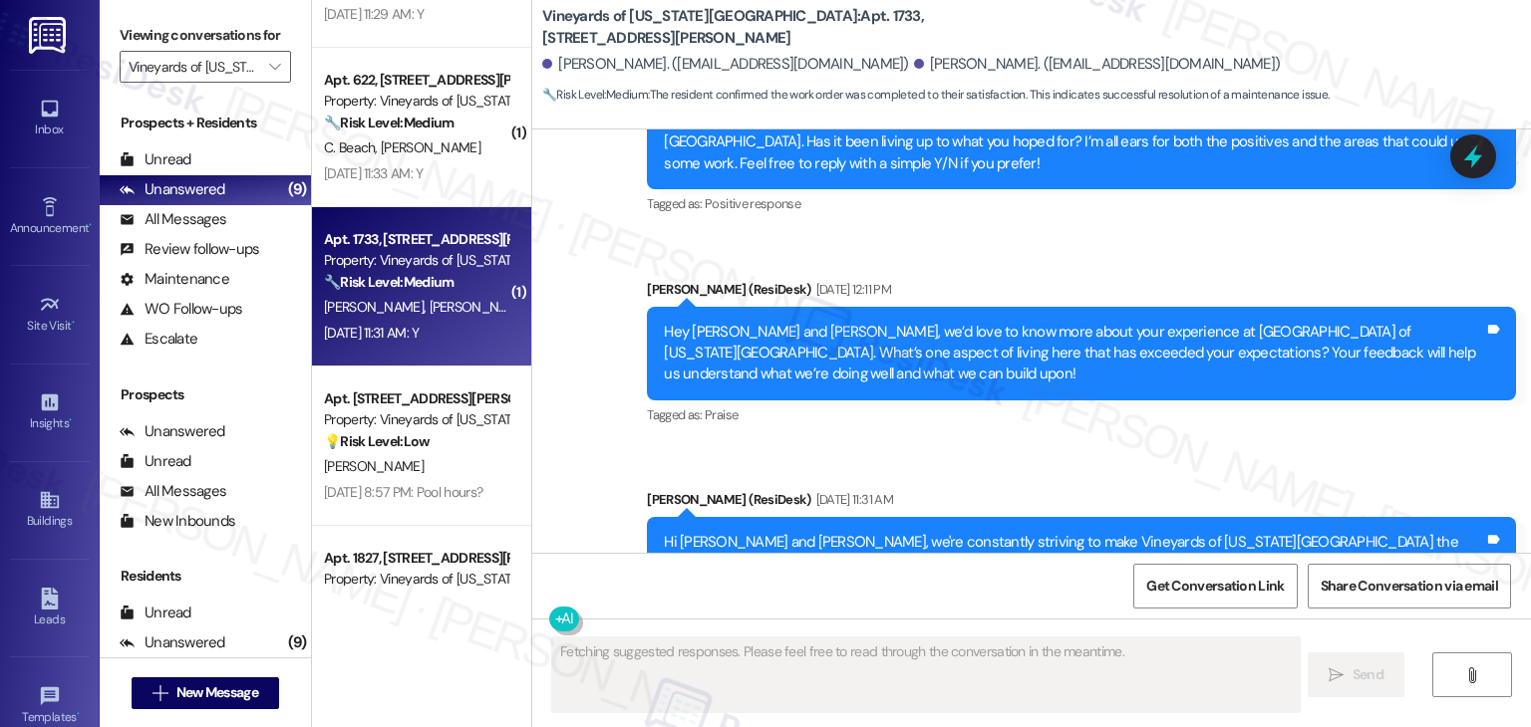
scroll to position [2308, 0]
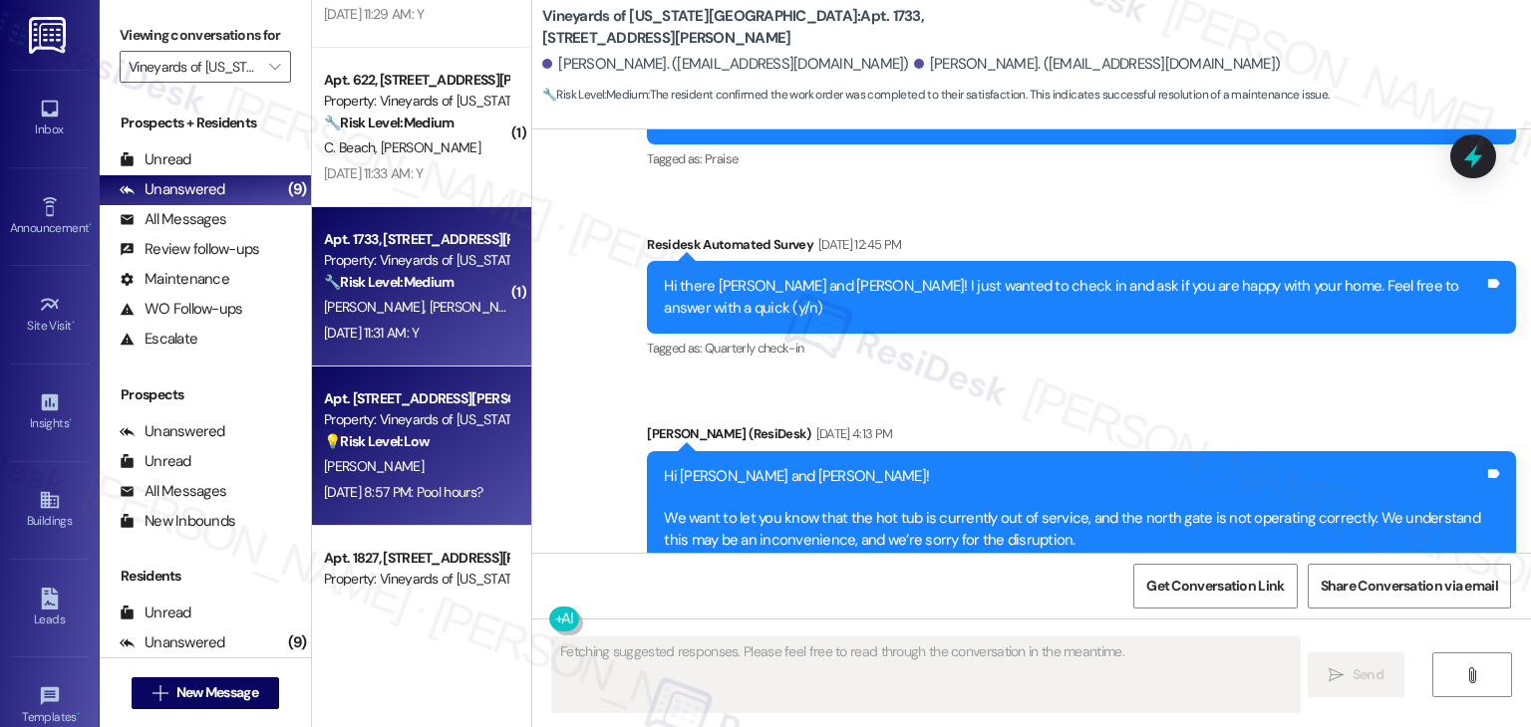
type textarea "Fetching suggested responses. Please feel free to read through the conversation…"
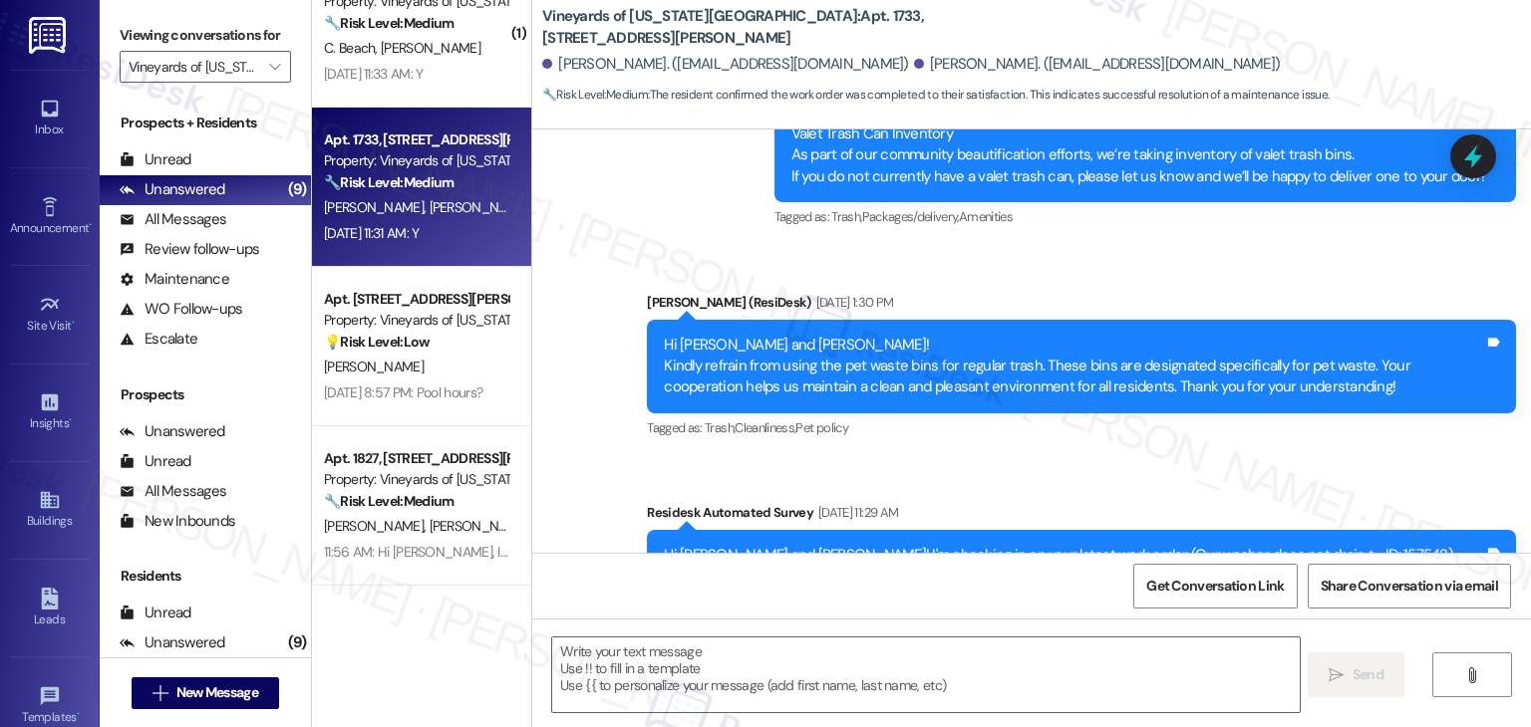
scroll to position [4637, 0]
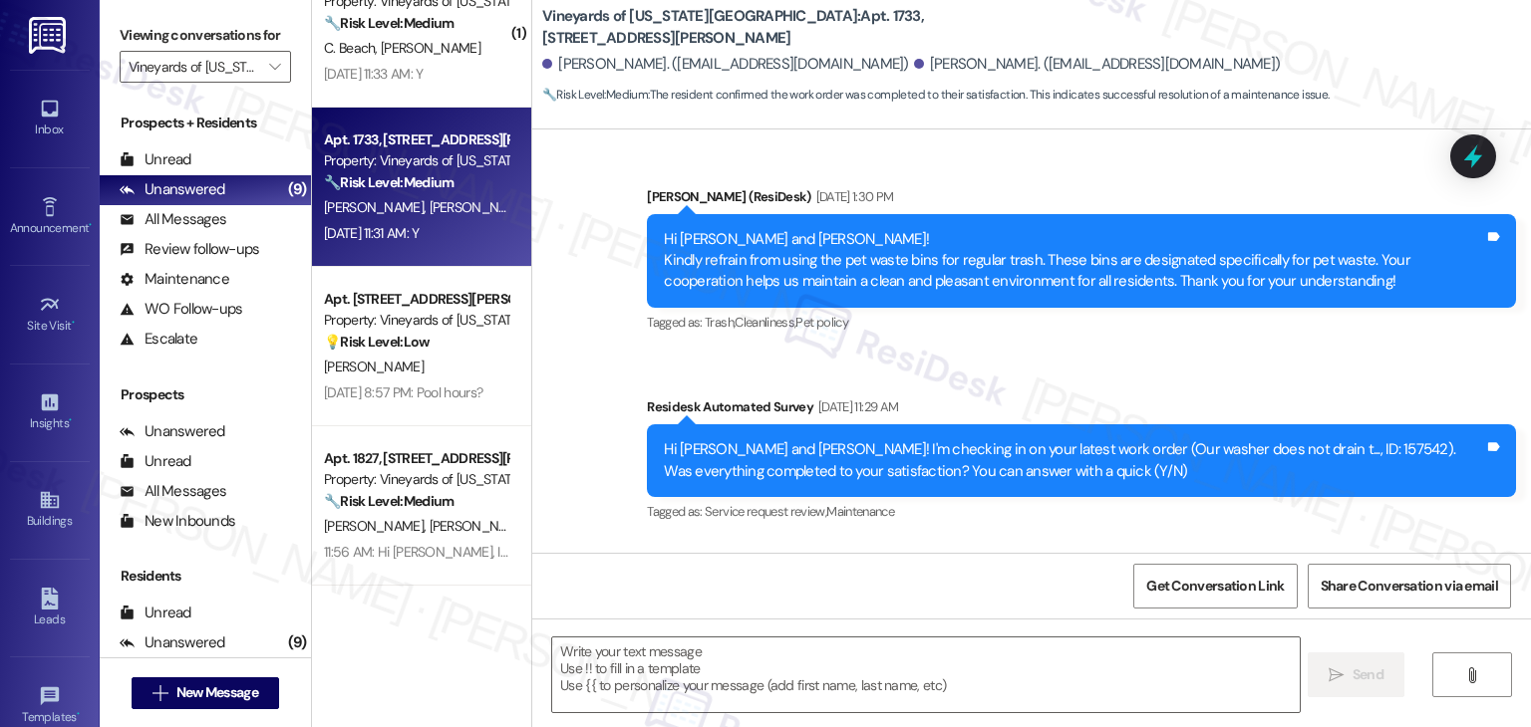
click at [1384, 541] on div "Received via SMS Robert Cervantes Aug 18, 2025 at 11:31 AM Y Tags and notes" at bounding box center [1031, 610] width 998 height 139
click at [817, 657] on textarea at bounding box center [925, 675] width 746 height 75
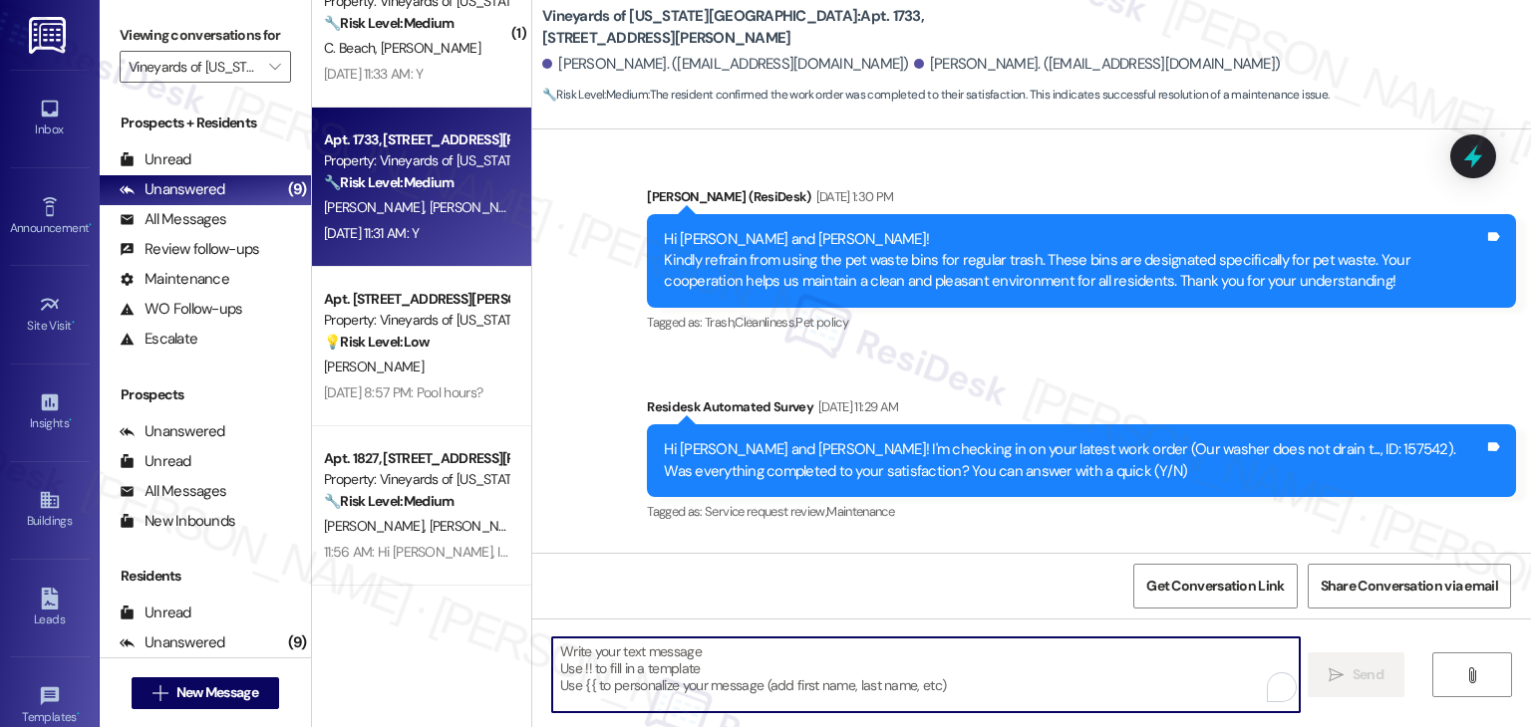
paste textarea "Hey Onkar! I’m glad your latest work order was completed to your satisfaction. …"
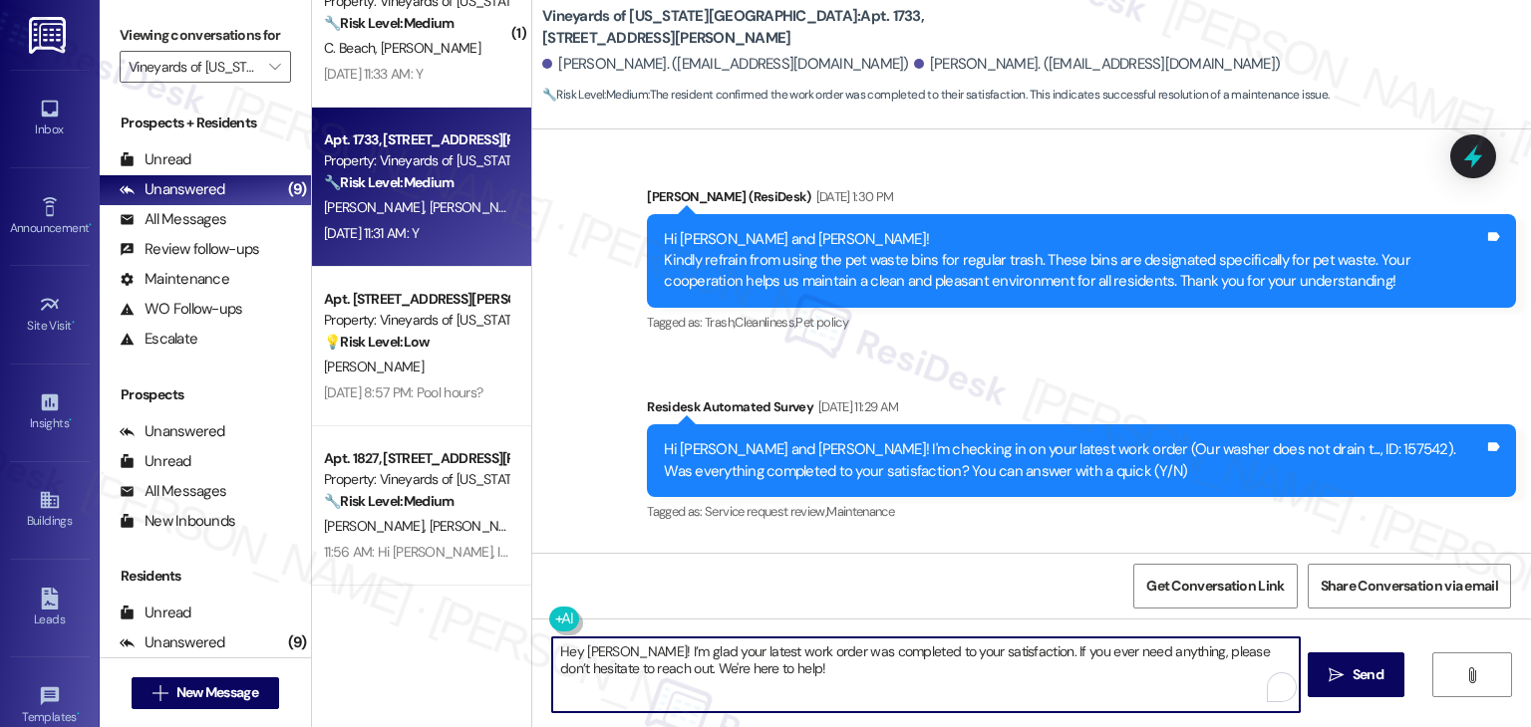
click at [594, 653] on textarea "Hey Onkar! I’m glad your latest work order was completed to your satisfaction. …" at bounding box center [925, 675] width 746 height 75
click at [947, 683] on textarea "Hey Robert! I’m glad your latest work order was completed to your satisfaction.…" at bounding box center [925, 675] width 746 height 75
type textarea "Hey Robert! I’m glad your latest work order was completed to your satisfaction.…"
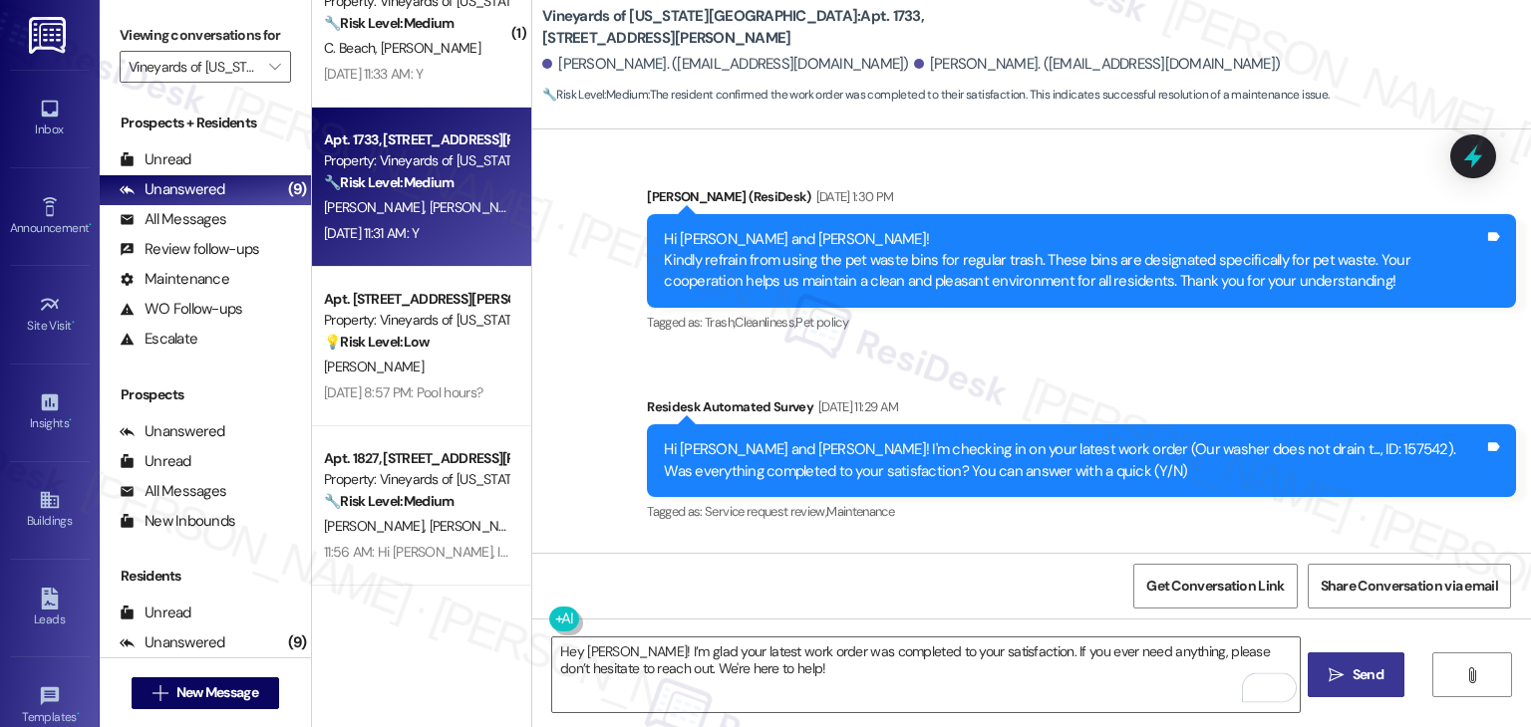
click at [1362, 675] on span "Send" at bounding box center [1367, 675] width 31 height 21
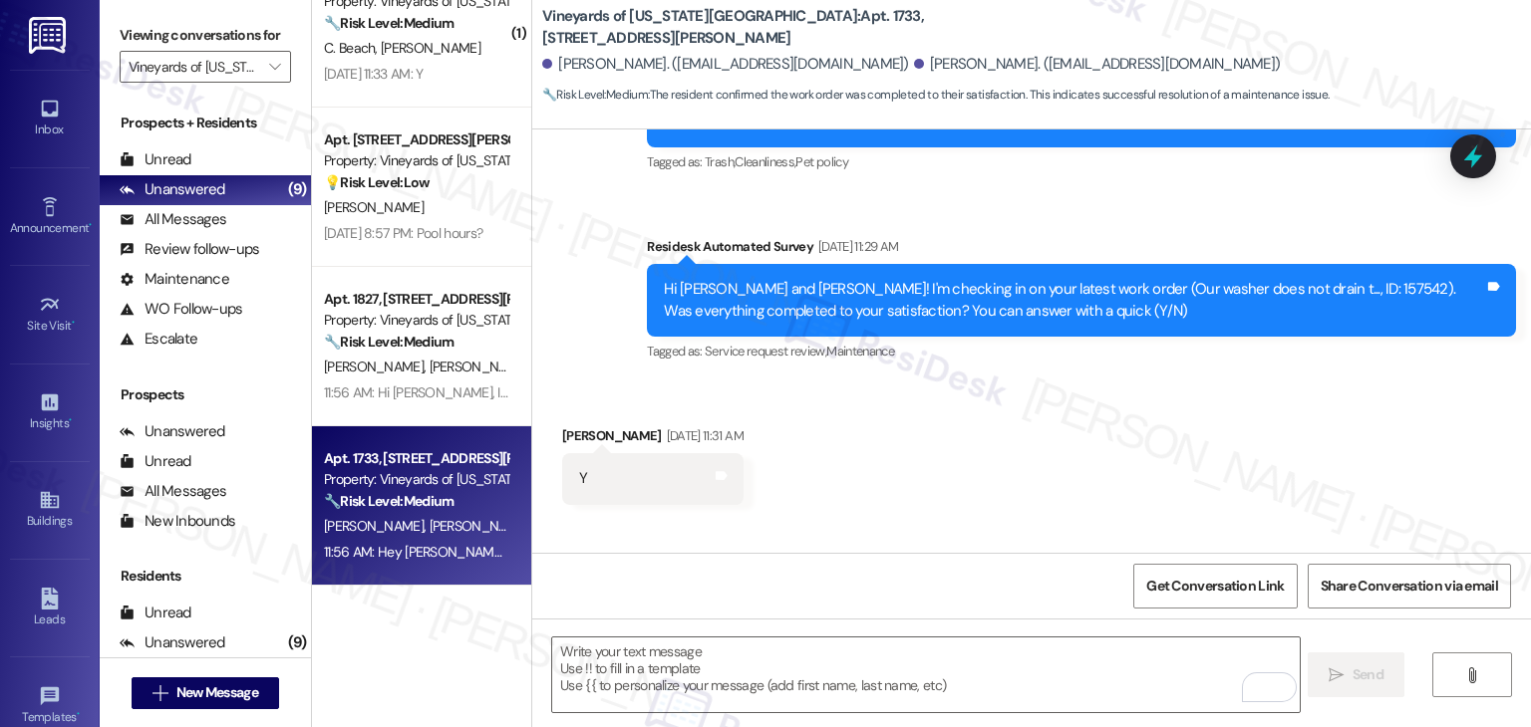
scroll to position [12, 0]
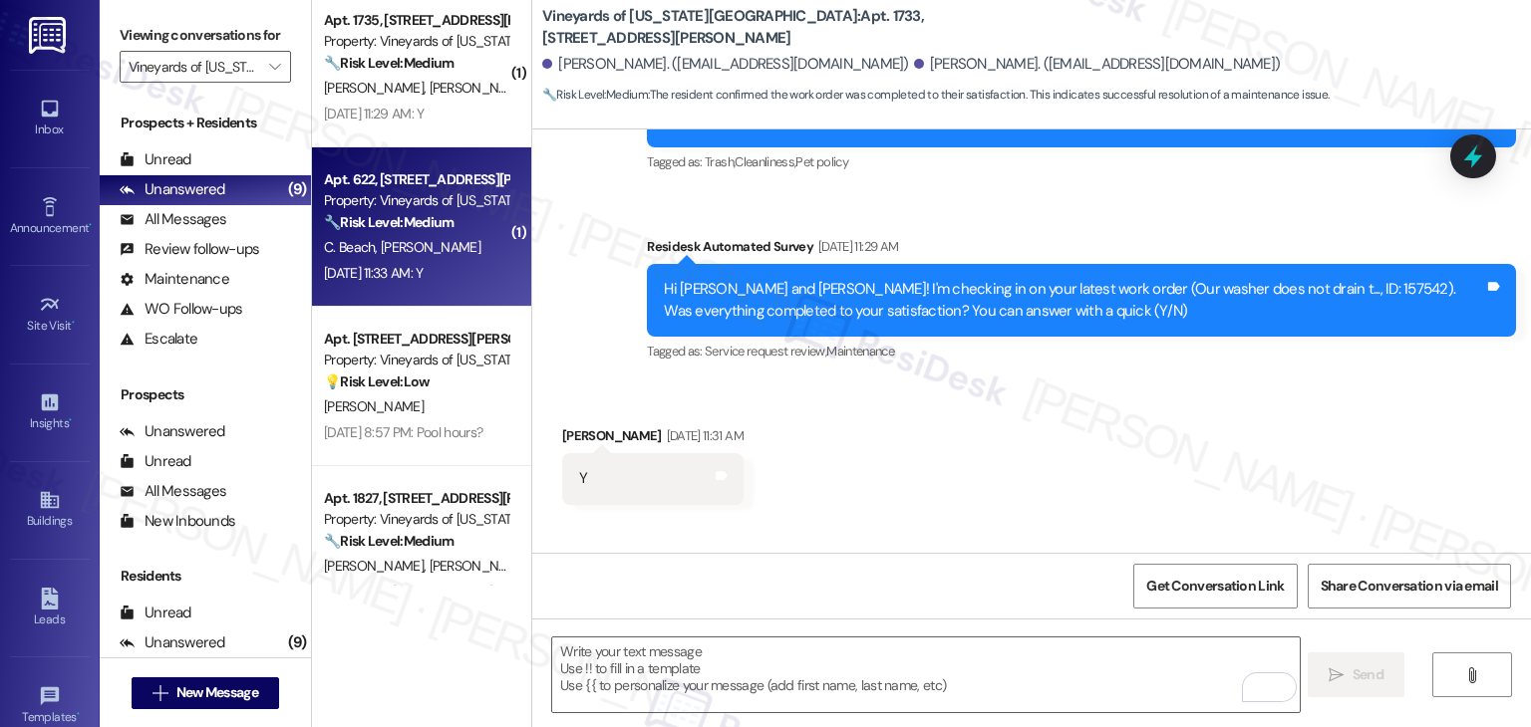
click at [393, 267] on div "Aug 18, 2025 at 11:33 AM: Y Aug 18, 2025 at 11:33 AM: Y" at bounding box center [373, 273] width 99 height 18
type textarea "Fetching suggested responses. Please feel free to read through the conversation…"
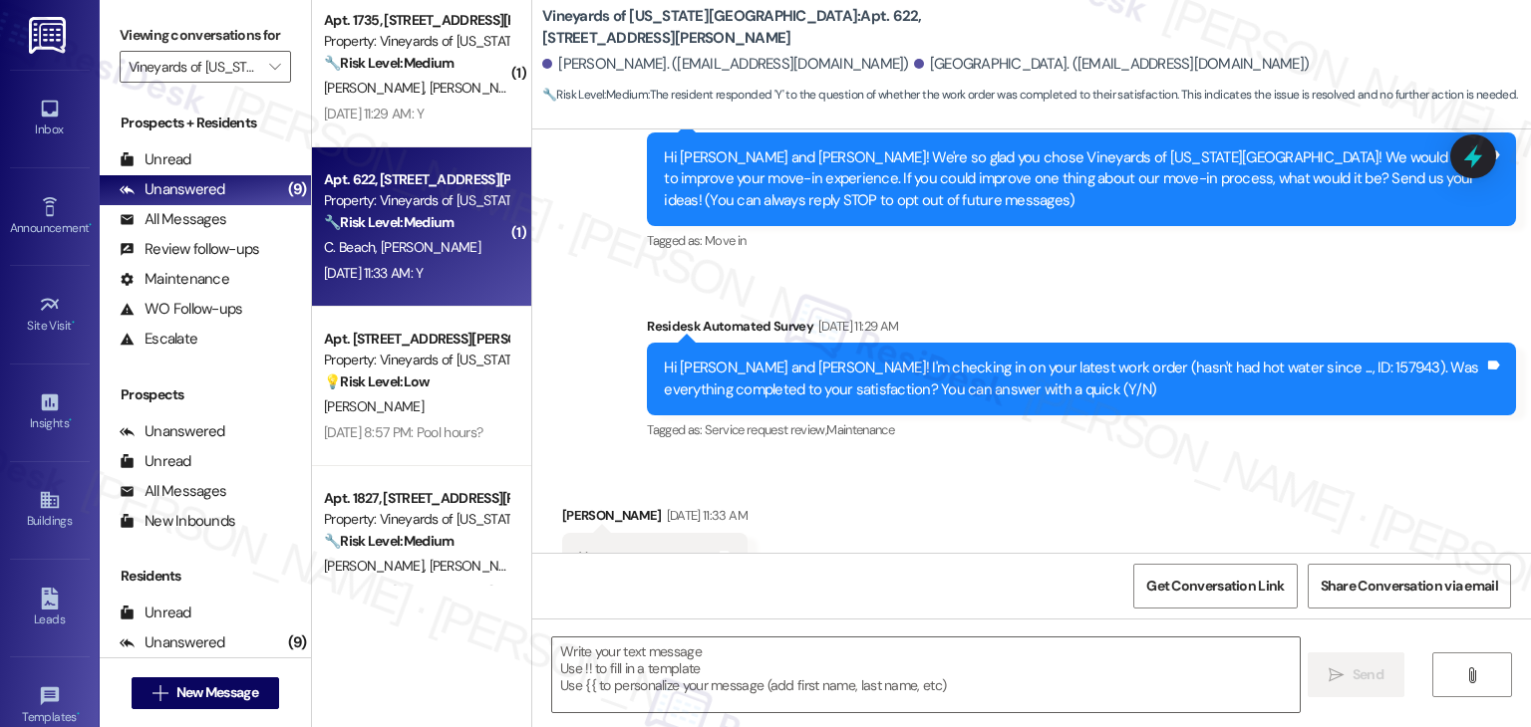
type textarea "Fetching suggested responses. Please feel free to read through the conversation…"
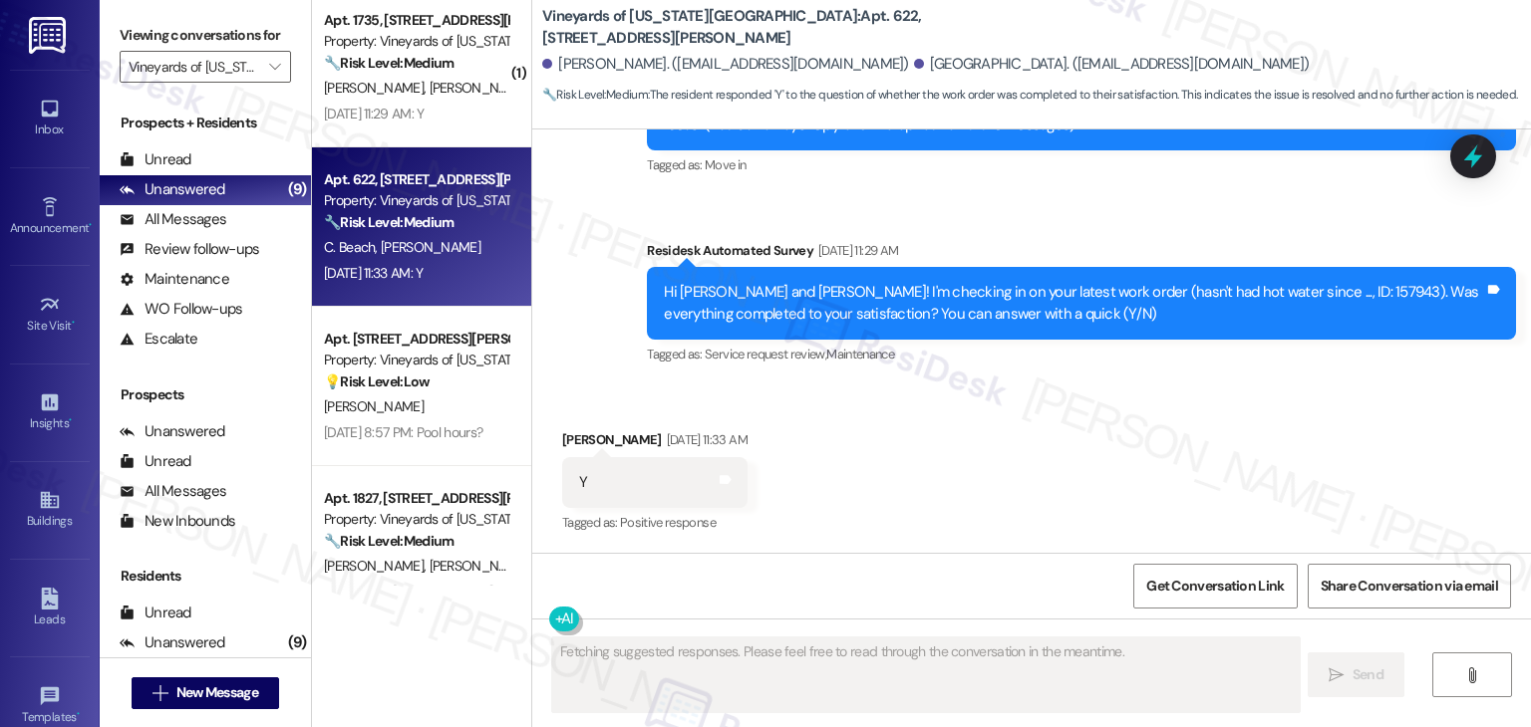
click at [1010, 470] on div "Received via SMS Steven Narvet Aug 18, 2025 at 11:33 AM Y Tags and notes Tagged…" at bounding box center [1031, 469] width 998 height 168
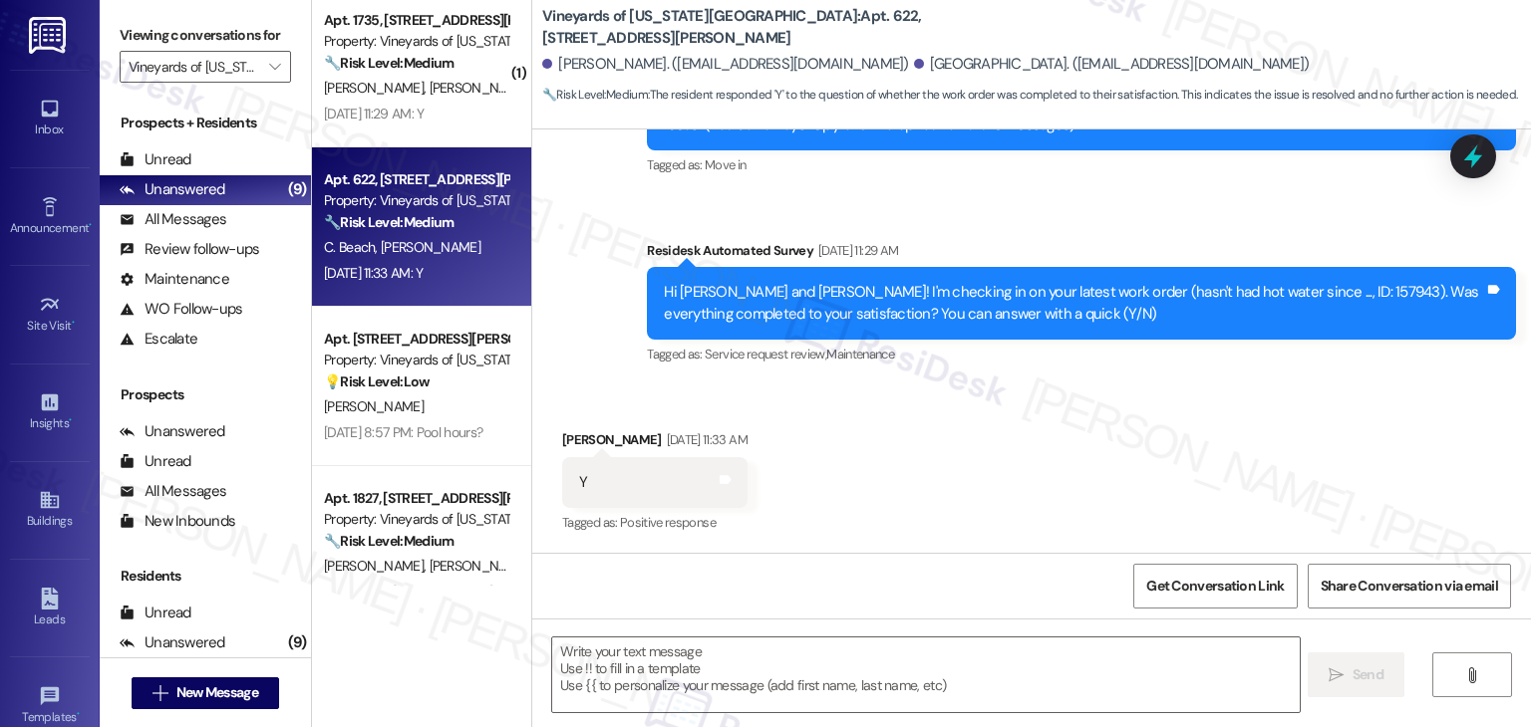
click at [1004, 462] on div "Received via SMS Steven Narvet Aug 18, 2025 at 11:33 AM Y Tags and notes Tagged…" at bounding box center [1031, 469] width 998 height 168
click at [1001, 462] on div "Received via SMS Steven Narvet Aug 18, 2025 at 11:33 AM Y Tags and notes Tagged…" at bounding box center [1031, 469] width 998 height 168
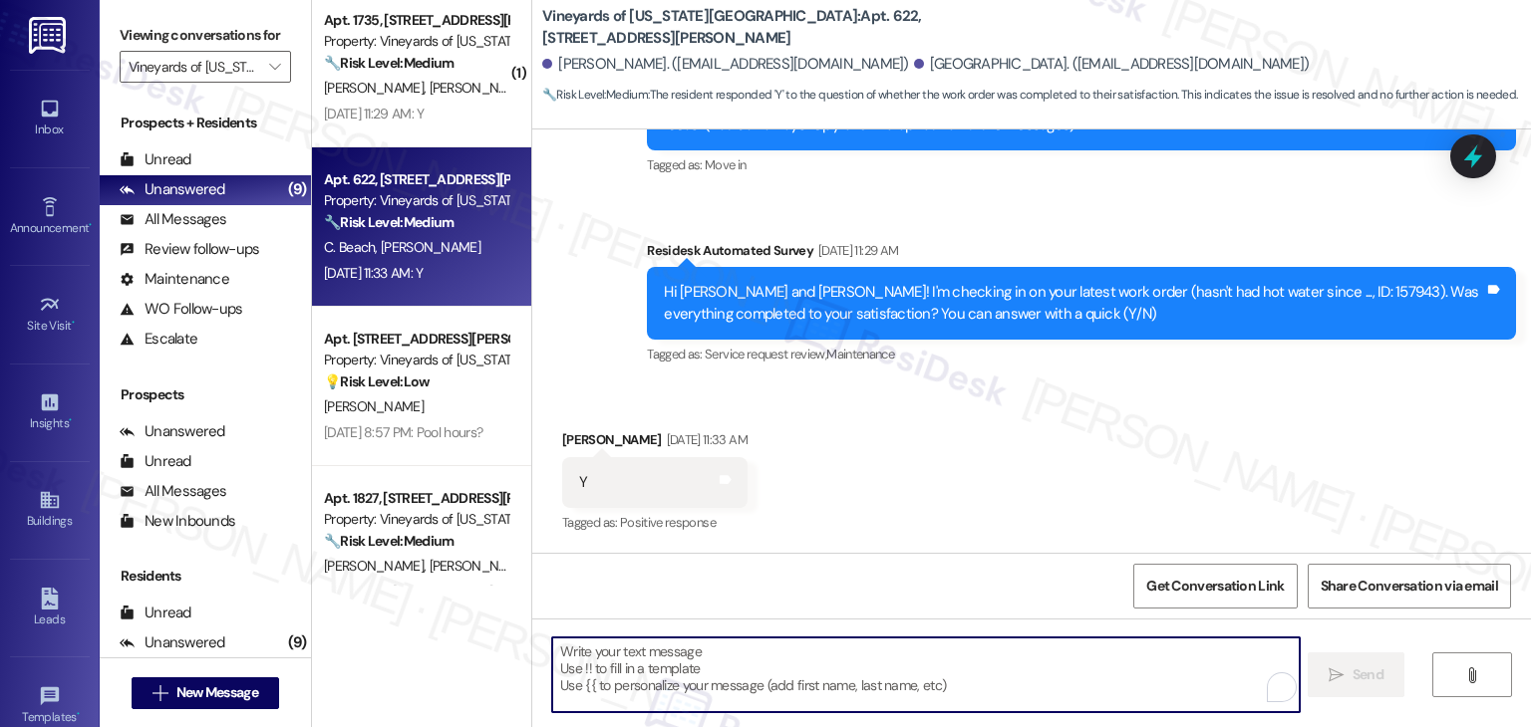
click at [699, 674] on textarea "To enrich screen reader interactions, please activate Accessibility in Grammarl…" at bounding box center [925, 675] width 746 height 75
paste textarea "Hey Onkar! I’m glad your latest work order was completed to your satisfaction. …"
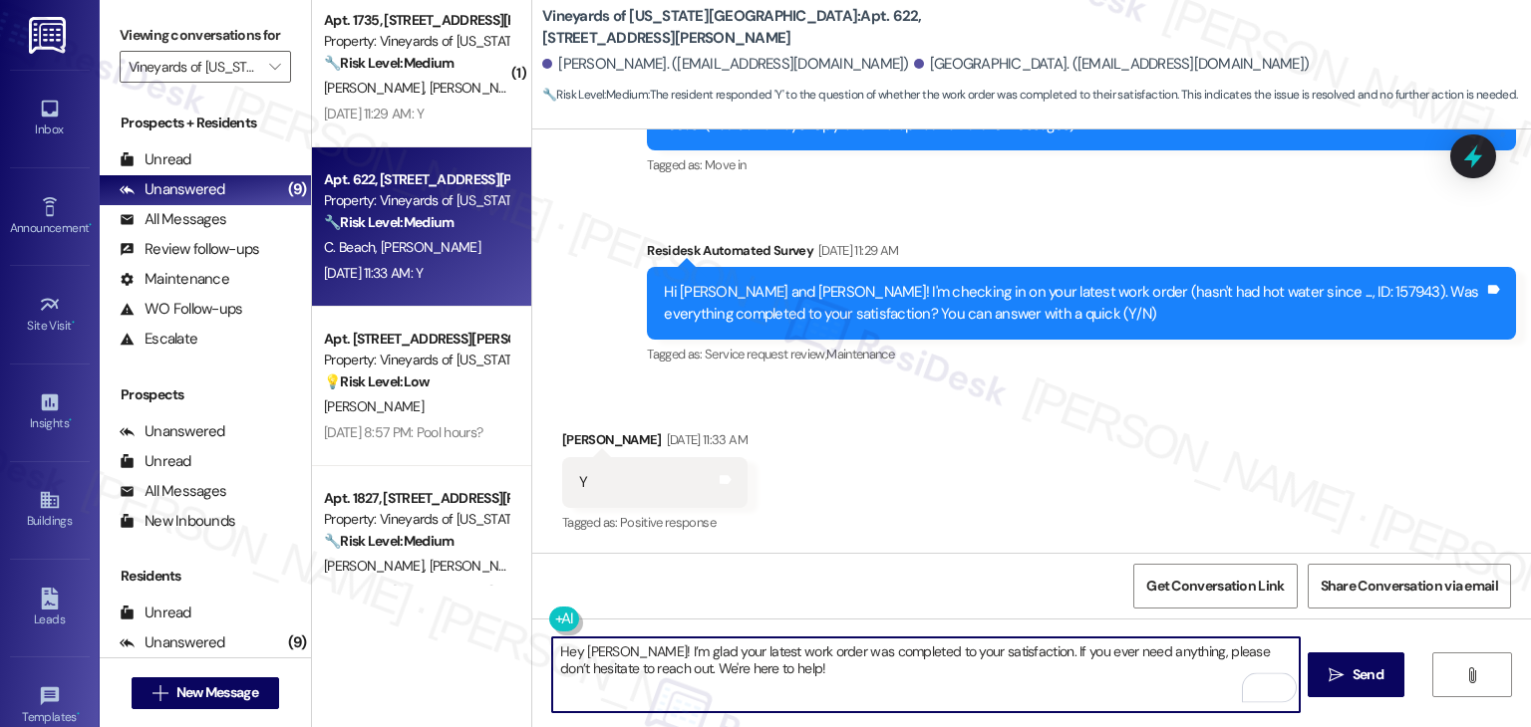
click at [580, 649] on textarea "Hey Onkar! I’m glad your latest work order was completed to your satisfaction. …" at bounding box center [925, 675] width 746 height 75
type textarea "Hey Steven! I’m glad your latest work order was completed to your satisfaction.…"
click at [1391, 473] on div "Received via SMS Steven Narvet Aug 18, 2025 at 11:33 AM Y Tags and notes Tagged…" at bounding box center [1031, 469] width 998 height 168
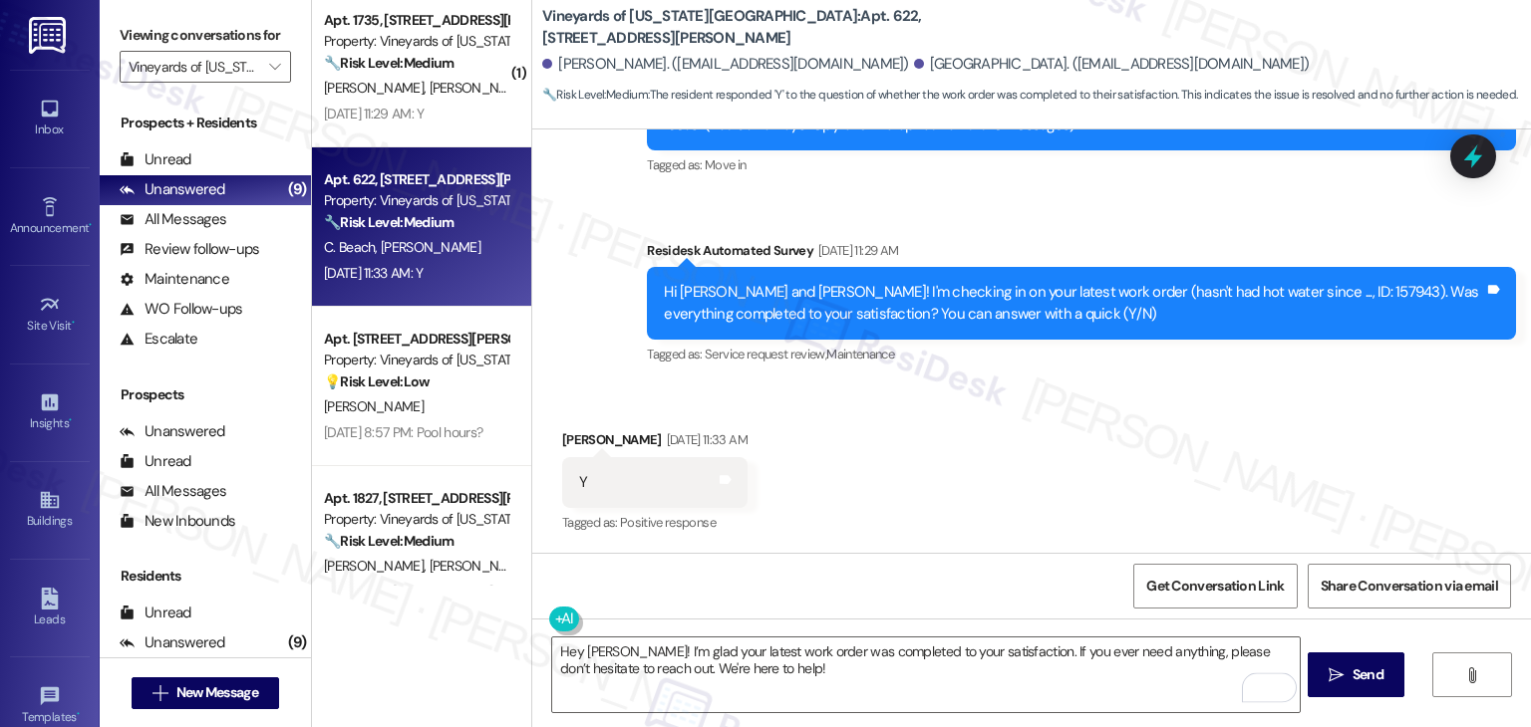
click at [1245, 457] on div "Received via SMS Steven Narvet Aug 18, 2025 at 11:33 AM Y Tags and notes Tagged…" at bounding box center [1031, 469] width 998 height 168
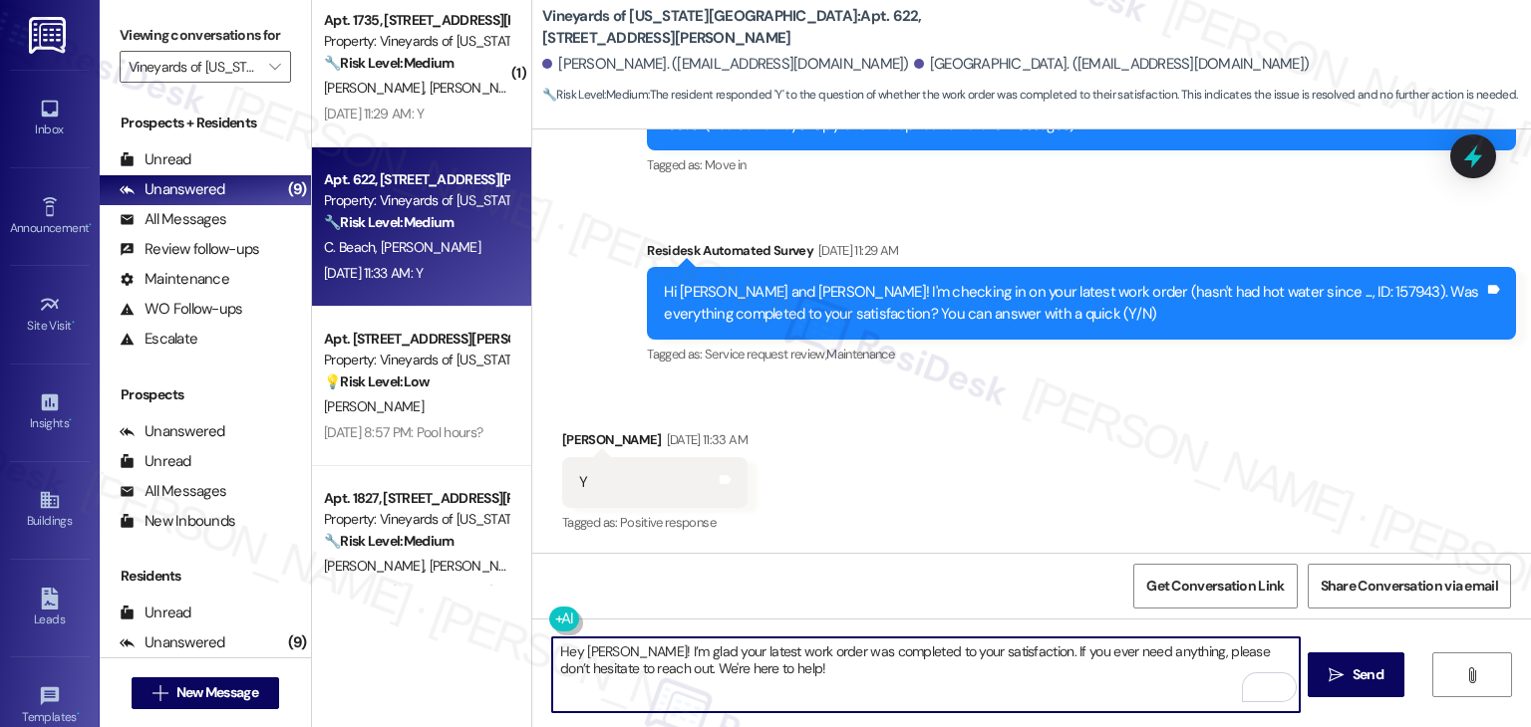
click at [866, 676] on textarea "Hey Steven! I’m glad your latest work order was completed to your satisfaction.…" at bounding box center [925, 675] width 746 height 75
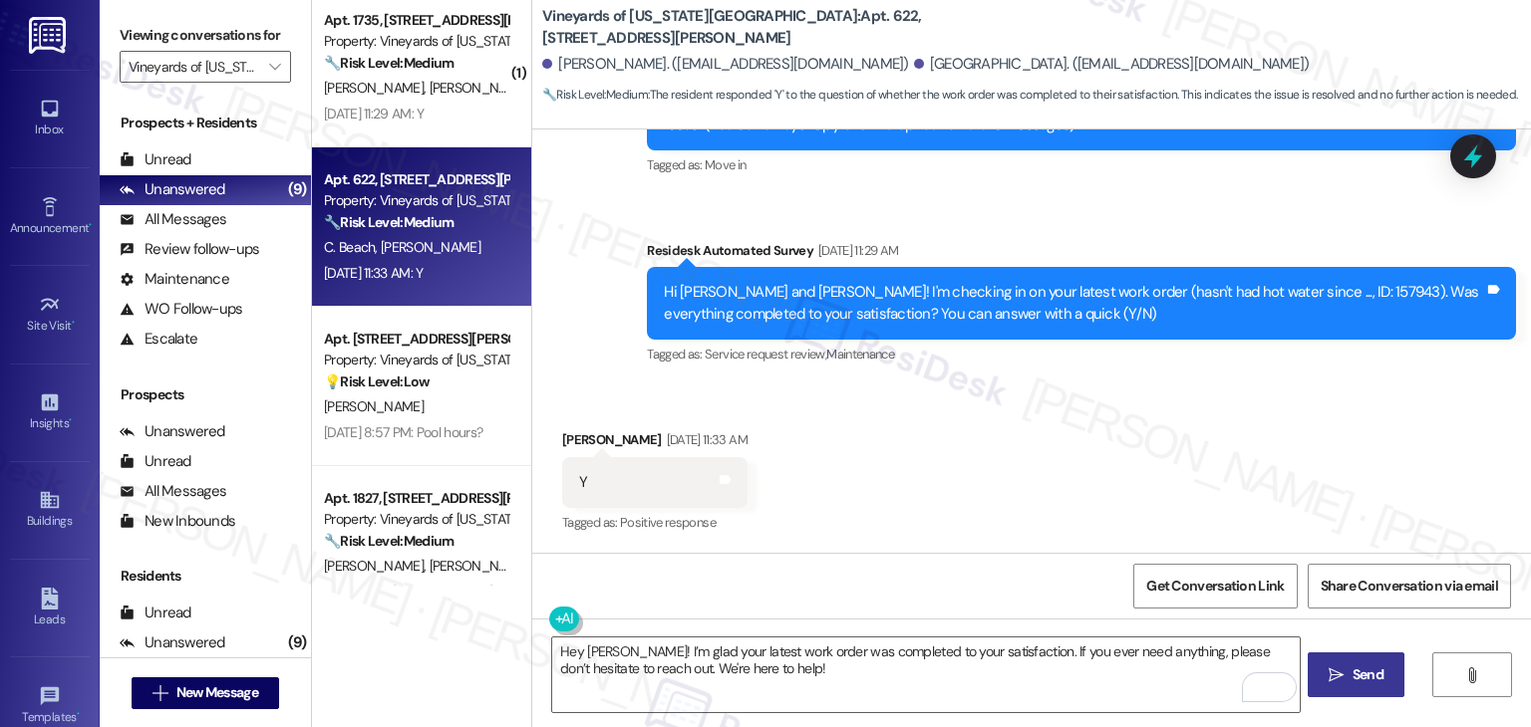
click at [1377, 680] on span "Send" at bounding box center [1367, 675] width 31 height 21
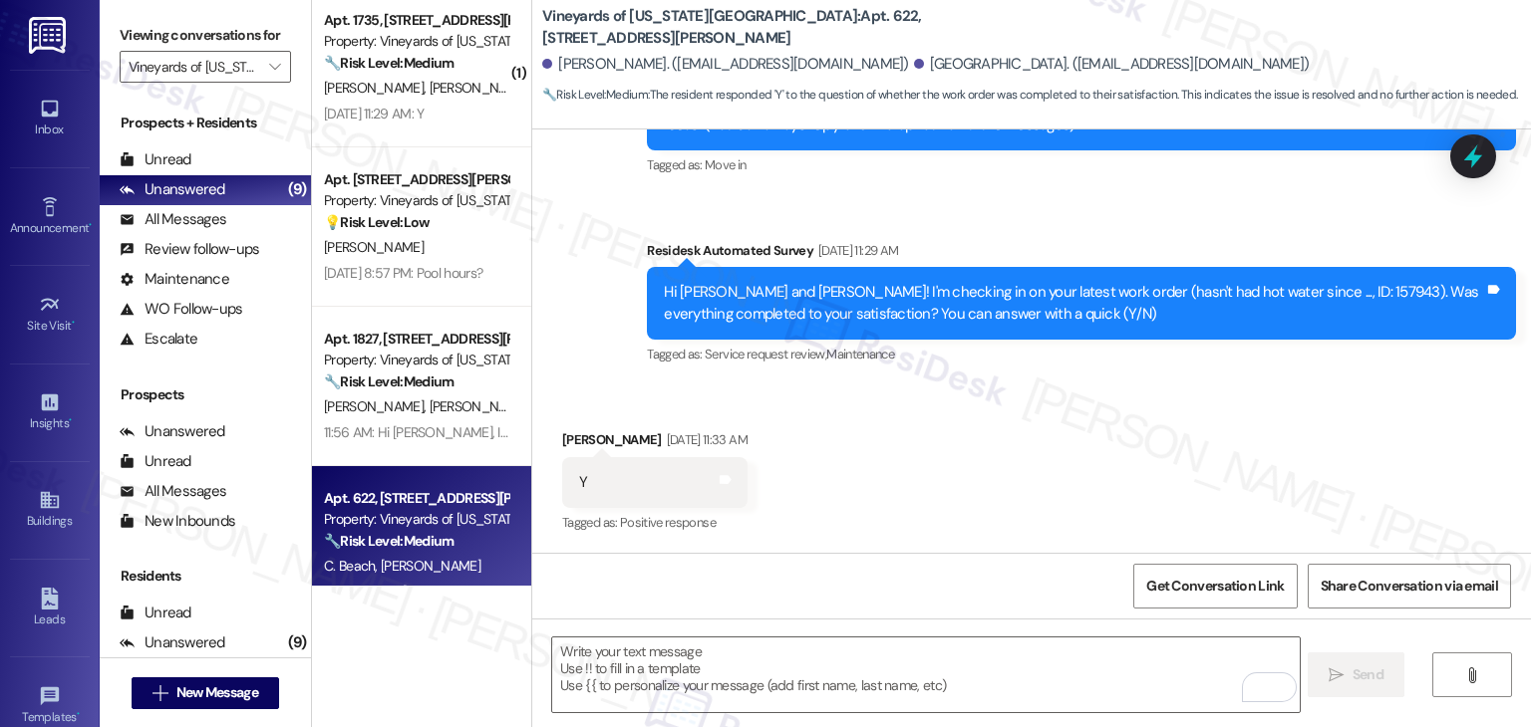
scroll to position [439, 0]
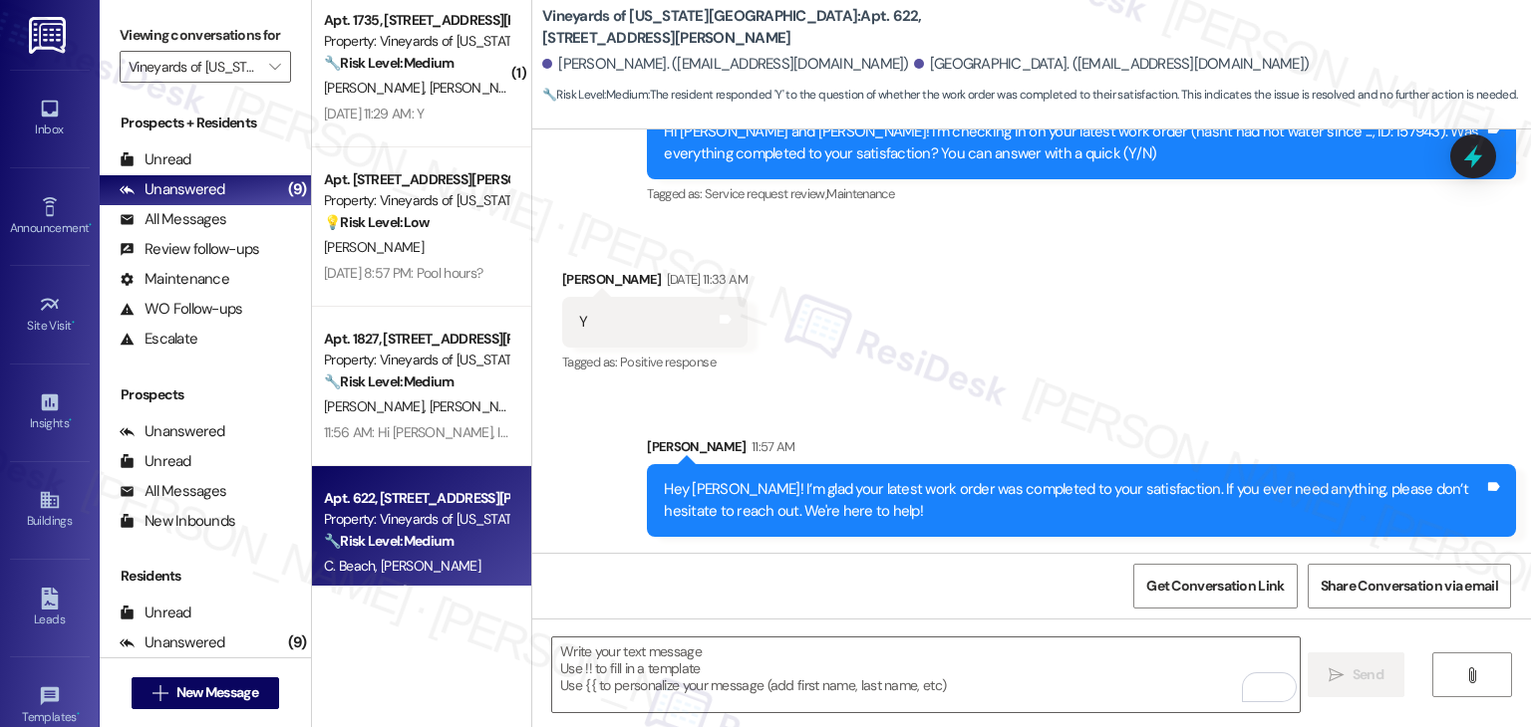
click at [1405, 341] on div "Received via SMS Steven Narvet Aug 18, 2025 at 11:33 AM Y Tags and notes Tagged…" at bounding box center [1031, 308] width 998 height 168
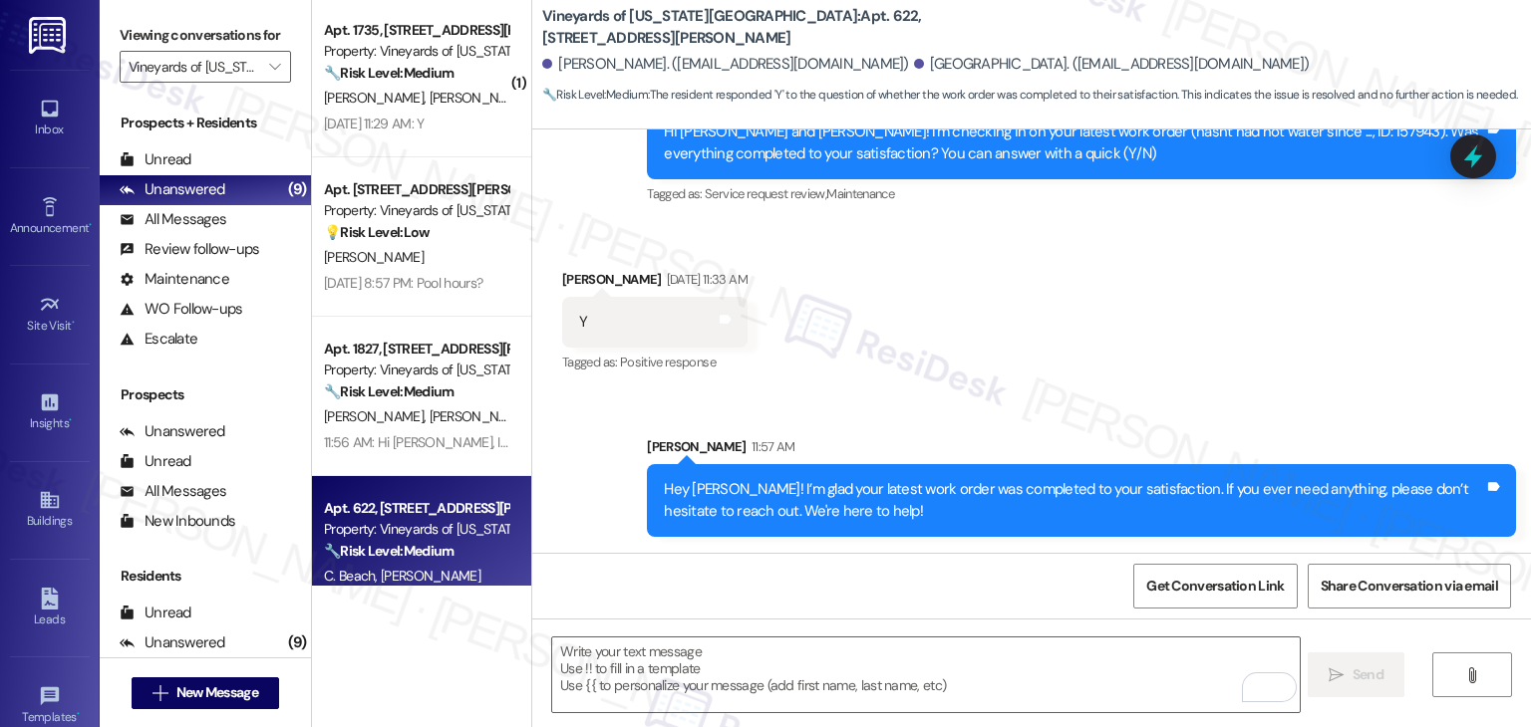
scroll to position [0, 0]
click at [1057, 341] on div "Received via SMS Steven Narvet Aug 18, 2025 at 11:33 AM Y Tags and notes Tagged…" at bounding box center [1031, 308] width 998 height 168
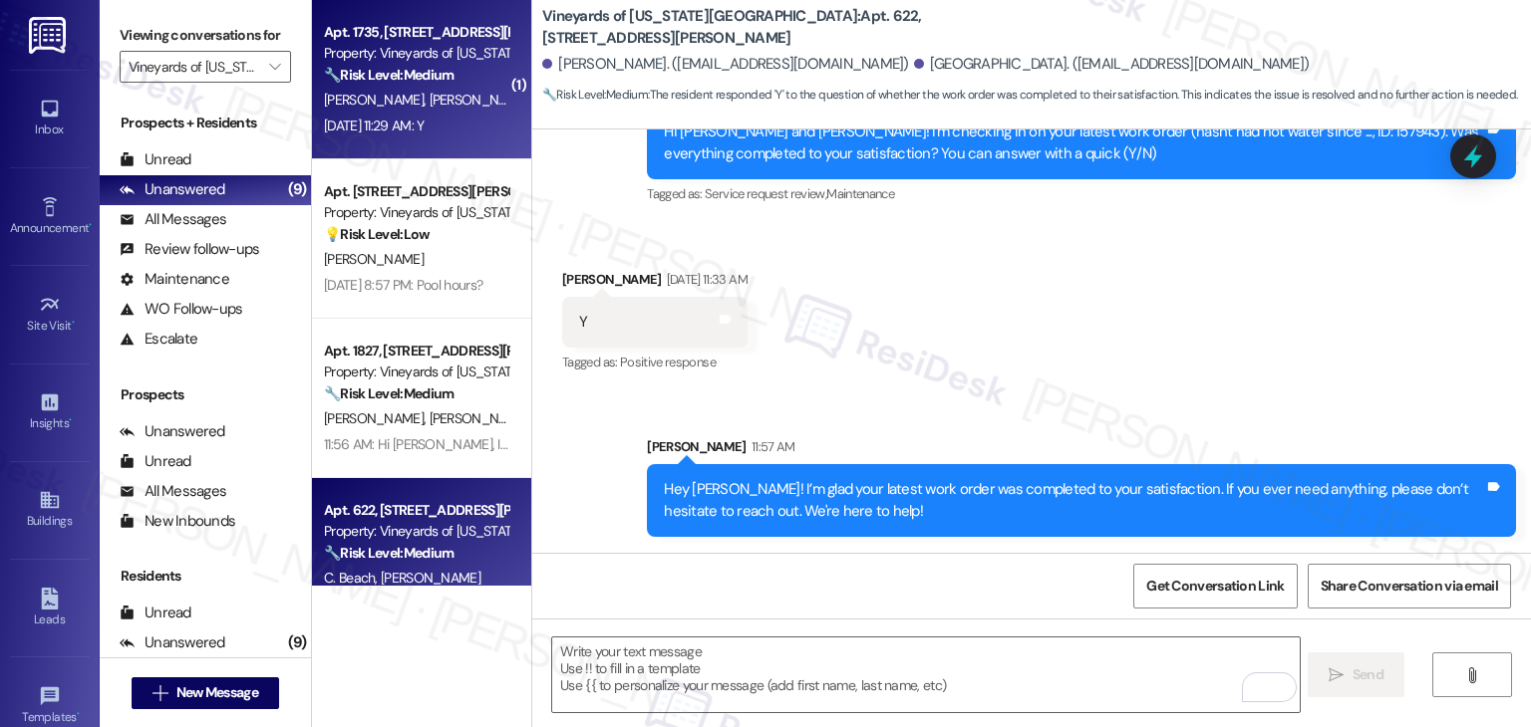
click at [395, 61] on div "Property: Vineyards of [US_STATE][GEOGRAPHIC_DATA]" at bounding box center [416, 53] width 184 height 21
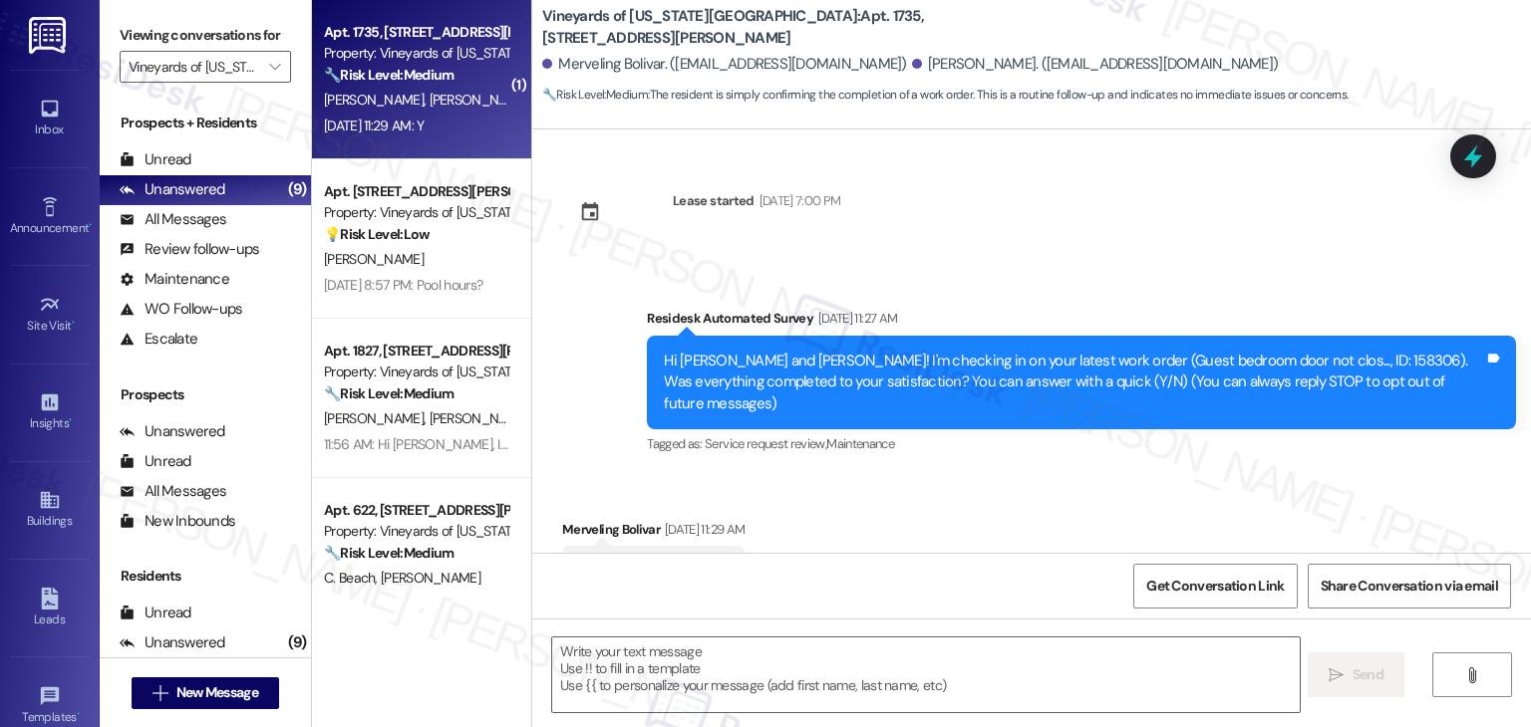
scroll to position [68, 0]
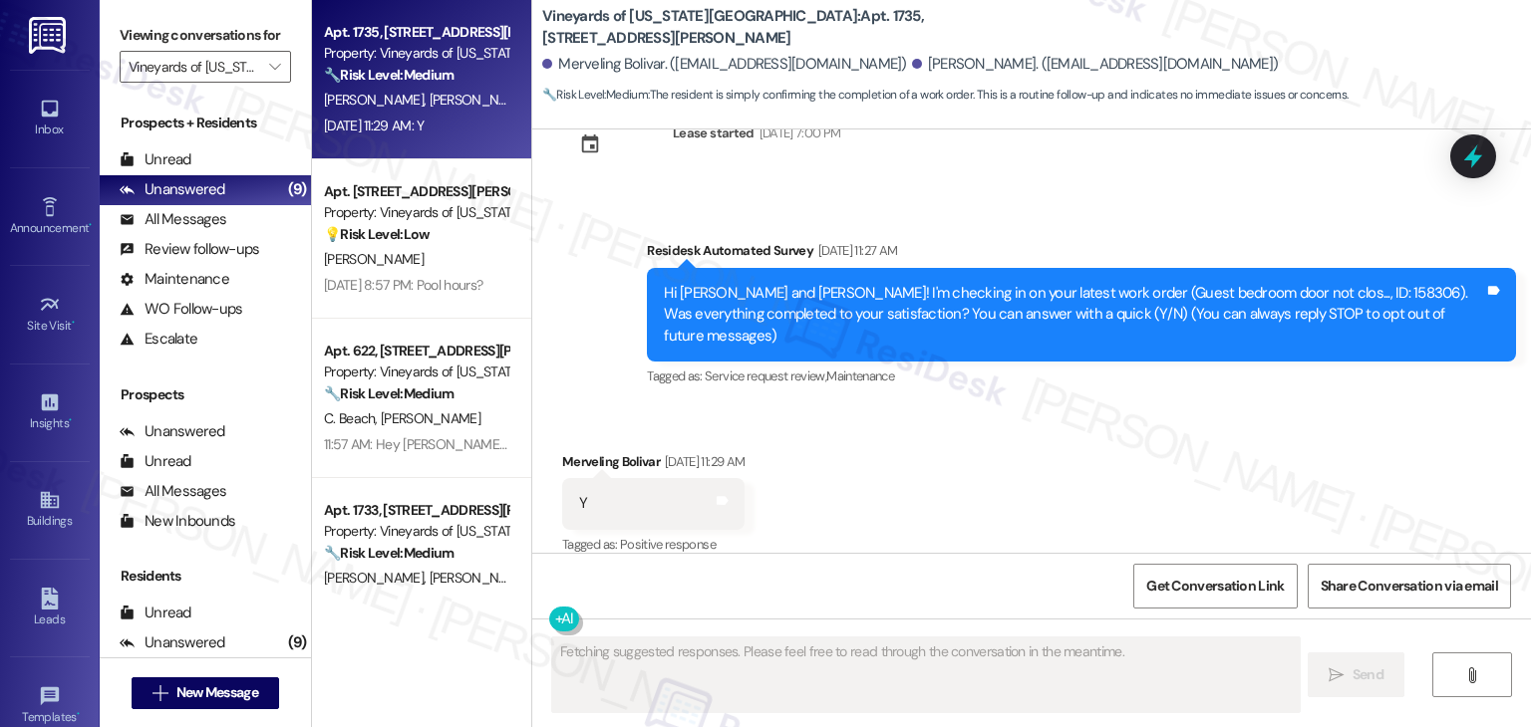
click at [971, 480] on div "Received via SMS Merveling Bolivar Aug 20, 2025 at 11:29 AM Y Tags and notes Ta…" at bounding box center [1031, 491] width 998 height 168
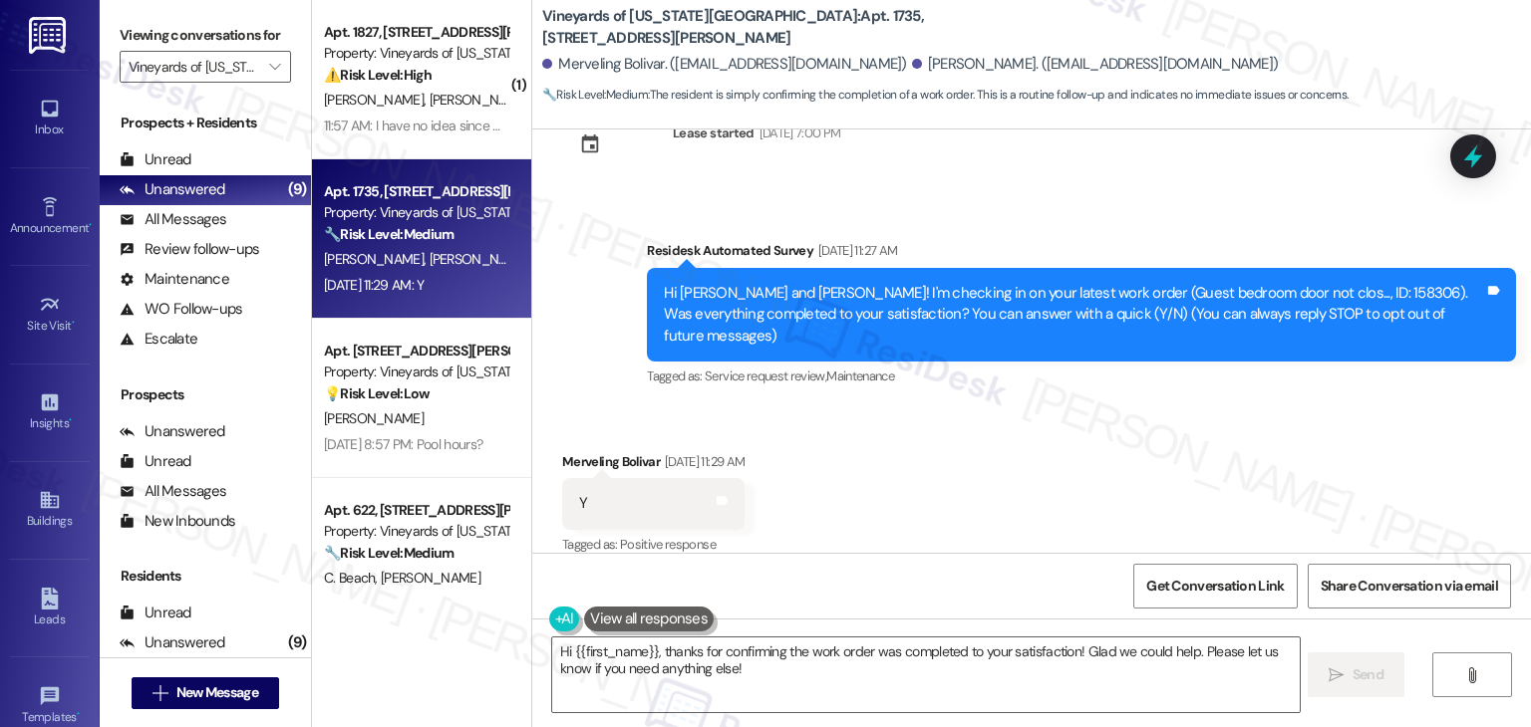
click at [972, 477] on div "Received via SMS Merveling Bolivar Aug 20, 2025 at 11:29 AM Y Tags and notes Ta…" at bounding box center [1031, 491] width 998 height 168
click at [980, 470] on div "Received via SMS Merveling Bolivar Aug 20, 2025 at 11:29 AM Y Tags and notes Ta…" at bounding box center [1031, 491] width 998 height 168
click at [974, 471] on div "Received via SMS Merveling Bolivar Aug 20, 2025 at 11:29 AM Y Tags and notes Ta…" at bounding box center [1031, 491] width 998 height 168
click at [759, 661] on textarea "Hi {{first_name}}, thanks for confirming the work order was completed to your s…" at bounding box center [925, 675] width 746 height 75
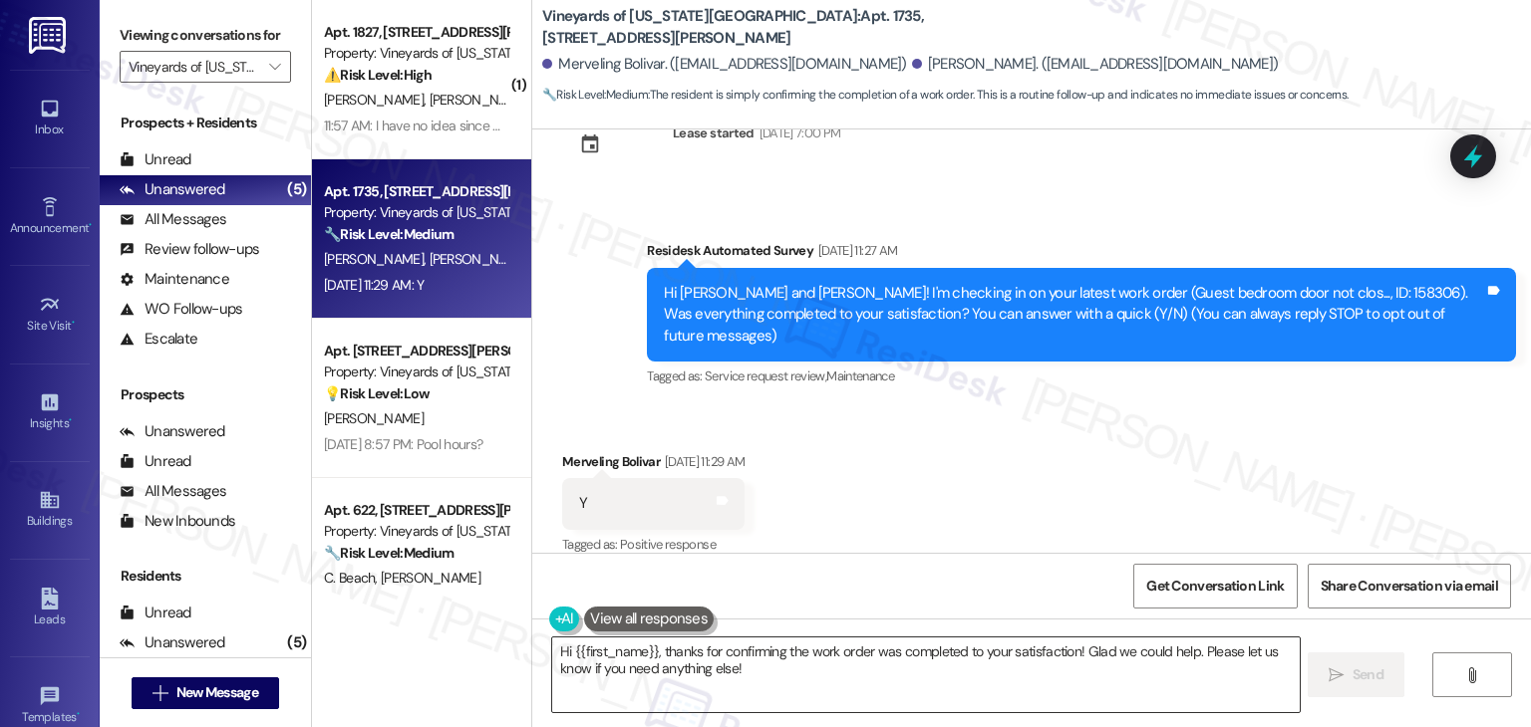
click at [759, 661] on textarea "Hi {{first_name}}, thanks for confirming the work order was completed to your s…" at bounding box center [925, 675] width 746 height 75
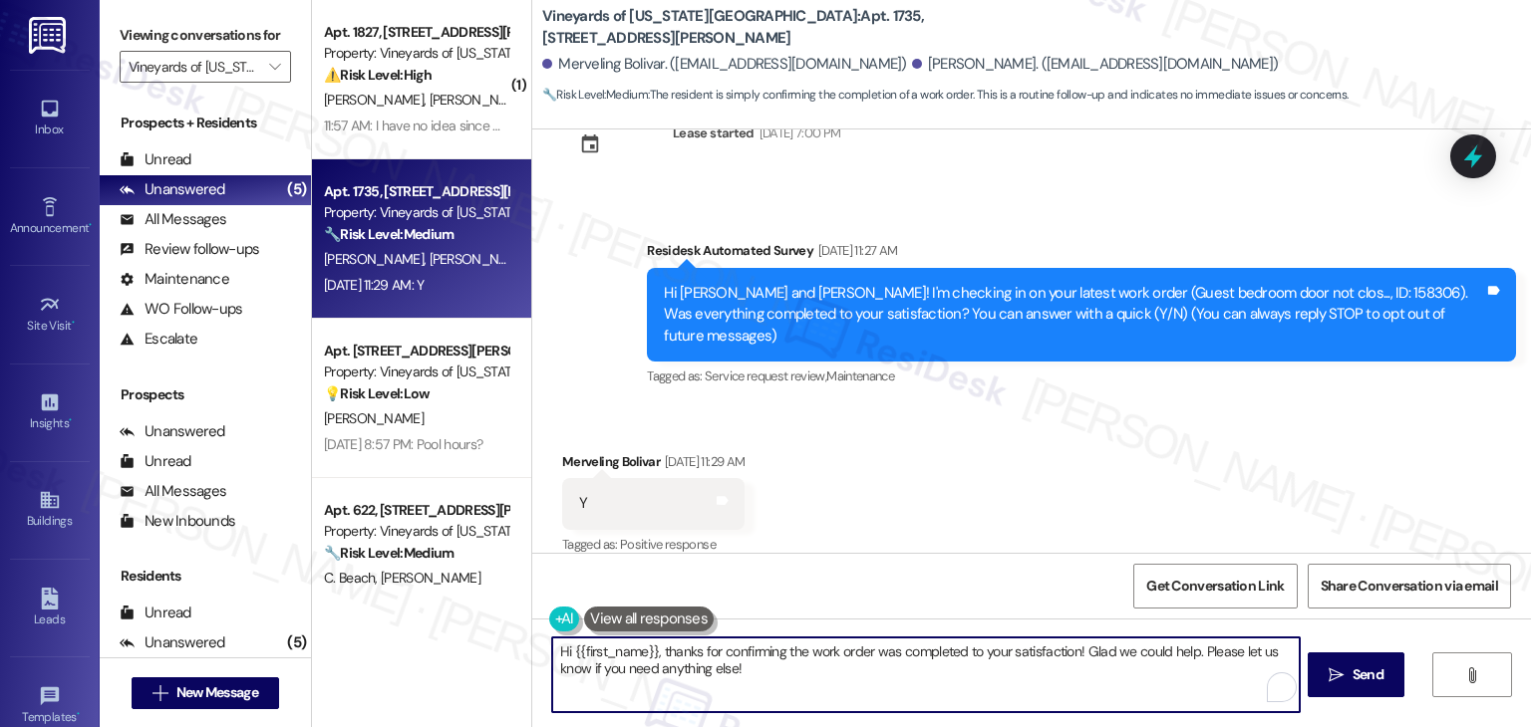
click at [759, 661] on textarea "Hi {{first_name}}, thanks for confirming the work order was completed to your s…" at bounding box center [925, 675] width 746 height 75
paste textarea "Thanks for confirming, {{first_name}}! Glad to hear everything was completed to…"
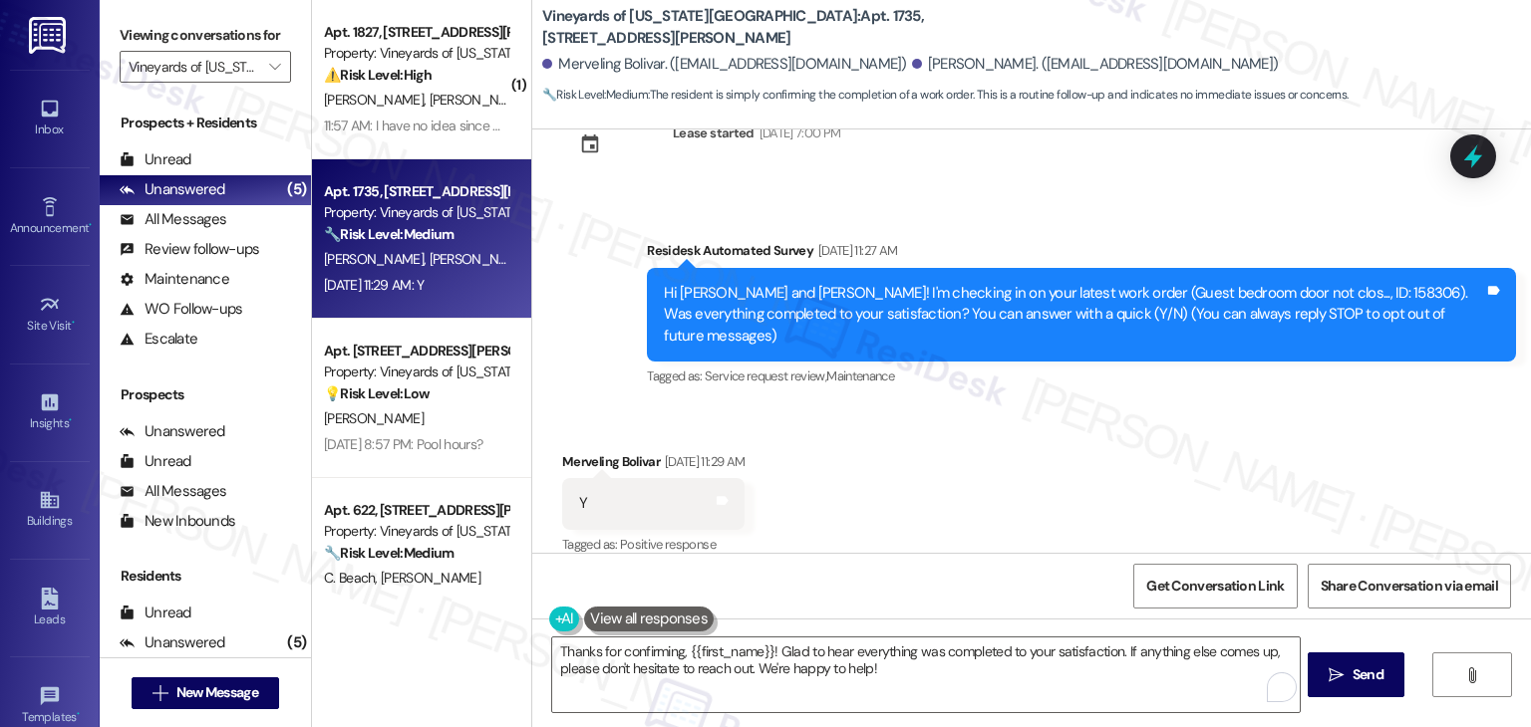
click at [563, 451] on div "Merveling Bolivar Aug 20, 2025 at 11:29 AM" at bounding box center [653, 465] width 182 height 28
copy div "Merveling"
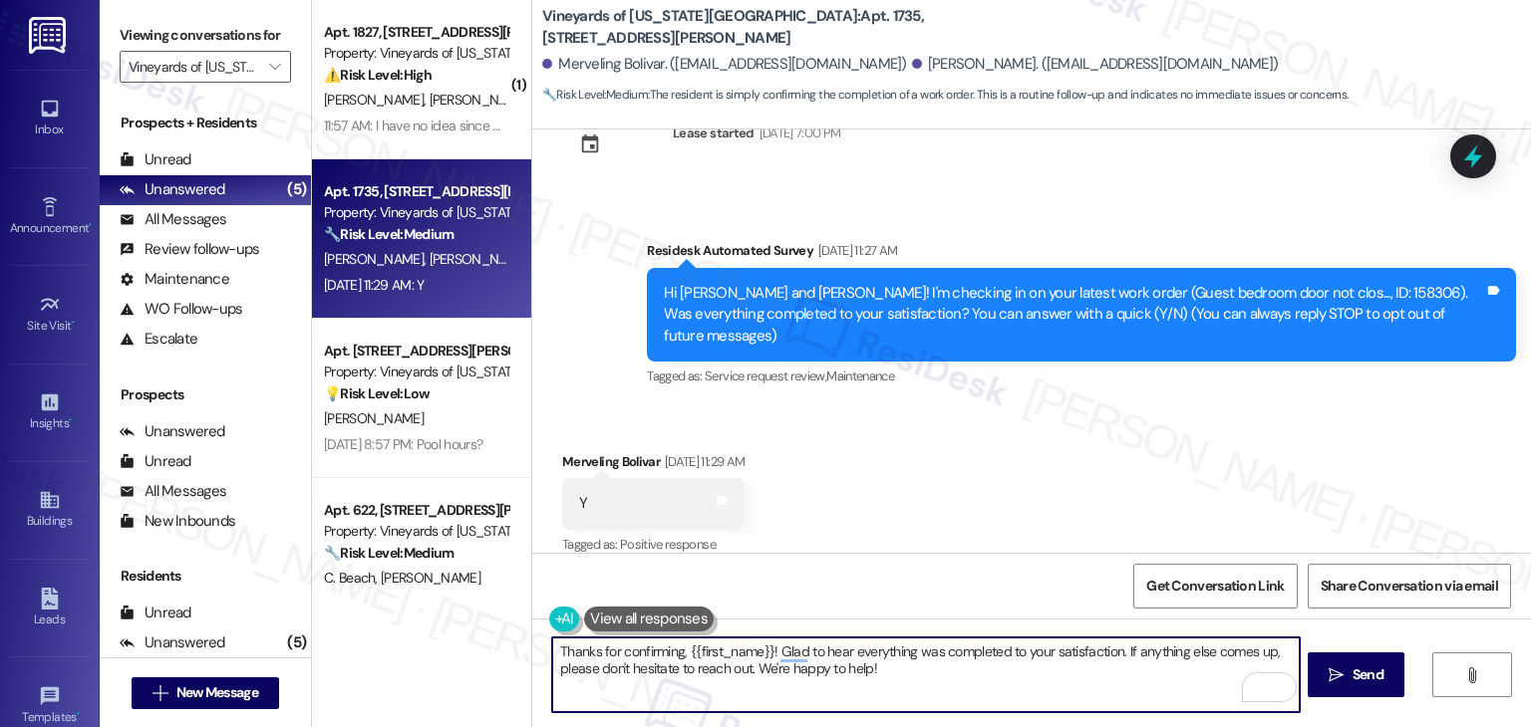
drag, startPoint x: 761, startPoint y: 651, endPoint x: 680, endPoint y: 643, distance: 82.1
click at [680, 643] on textarea "Thanks for confirming, {{first_name}}! Glad to hear everything was completed to…" at bounding box center [925, 675] width 746 height 75
paste textarea "Merveling"
type textarea "Thanks for confirming, Merveling! Glad to hear everything was completed to your…"
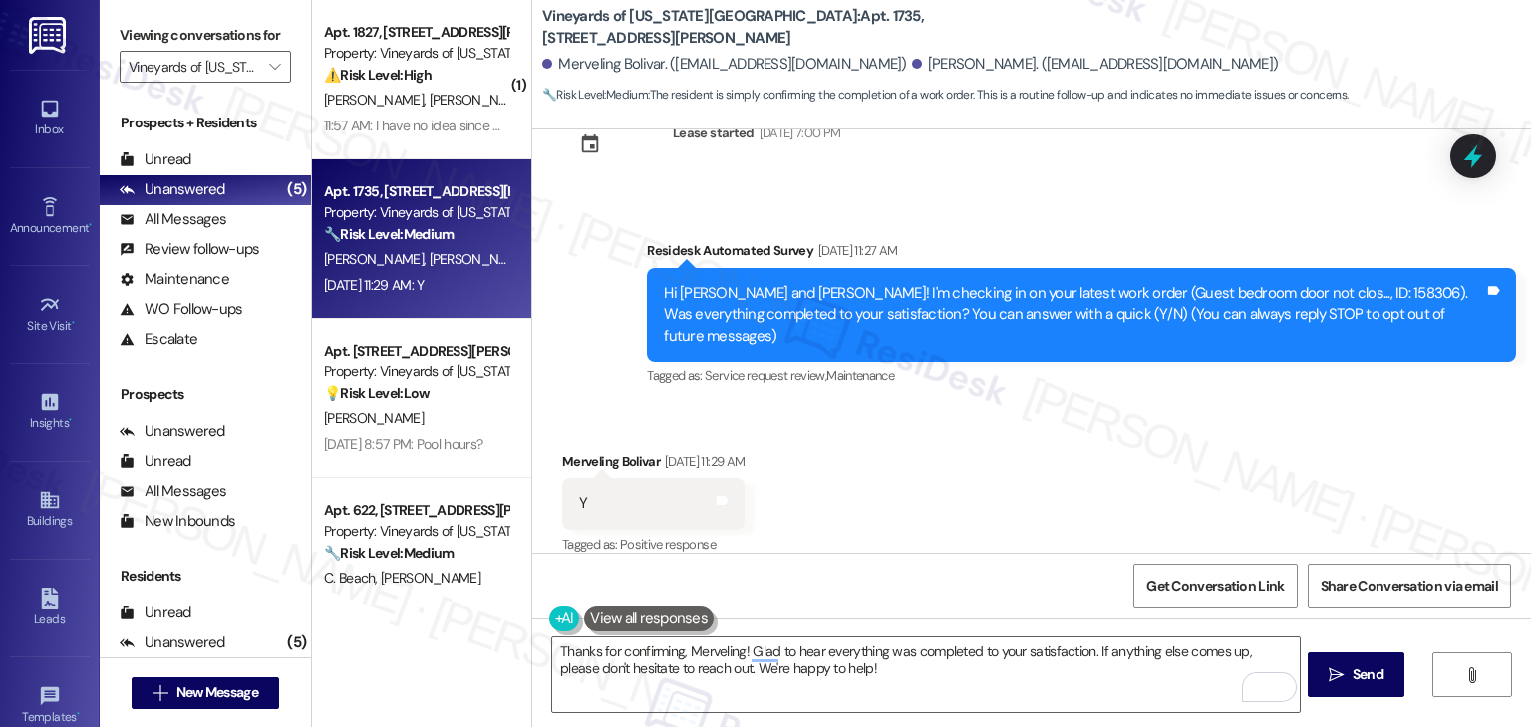
click at [929, 526] on div "Received via SMS Merveling Bolivar Aug 20, 2025 at 11:29 AM Y Tags and notes Ta…" at bounding box center [1031, 491] width 998 height 168
click at [831, 667] on textarea "Thanks for confirming, Merveling! Glad to hear everything was completed to your…" at bounding box center [925, 675] width 746 height 75
click at [918, 669] on textarea "Thanks for confirming, Merveling! Glad to hear everything was completed to your…" at bounding box center [925, 675] width 746 height 75
click at [1348, 667] on span "Send" at bounding box center [1367, 675] width 39 height 21
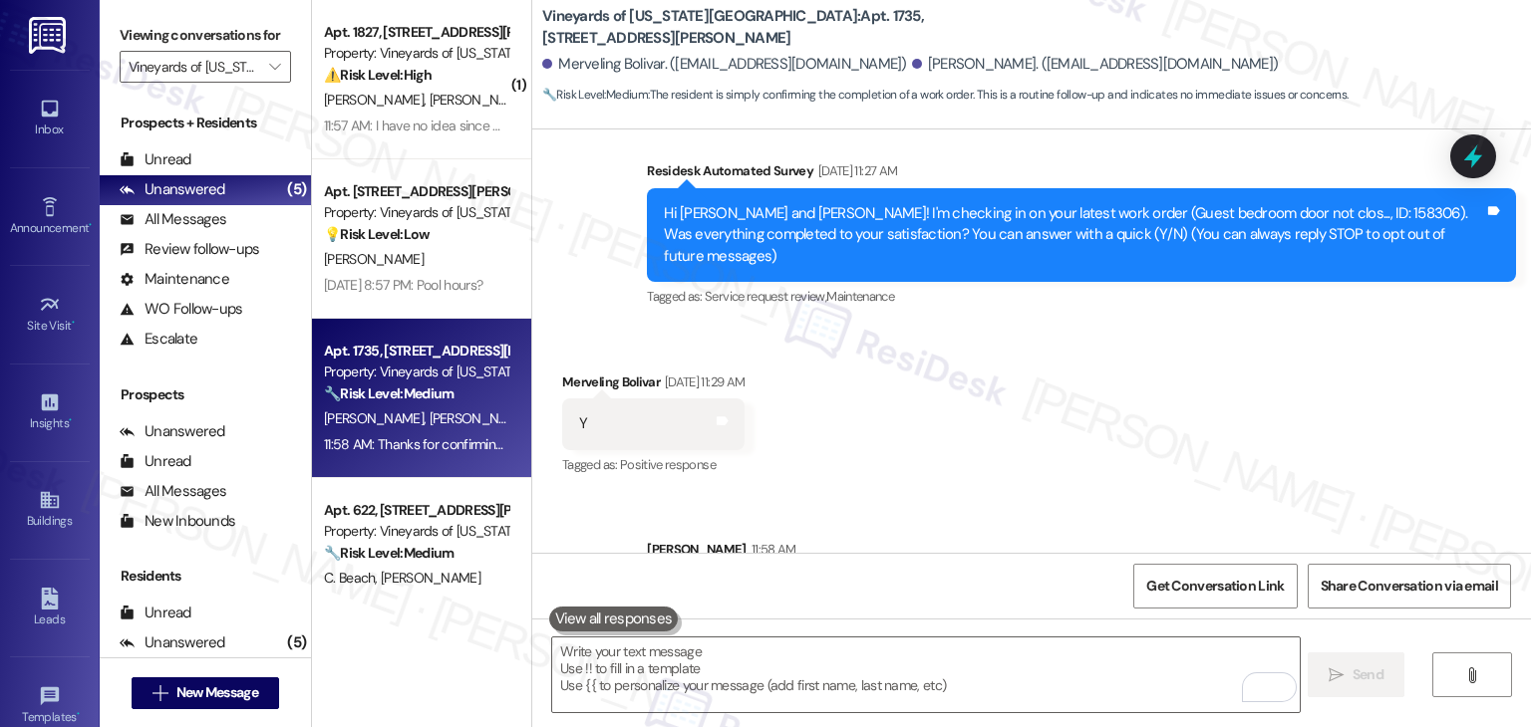
scroll to position [228, 0]
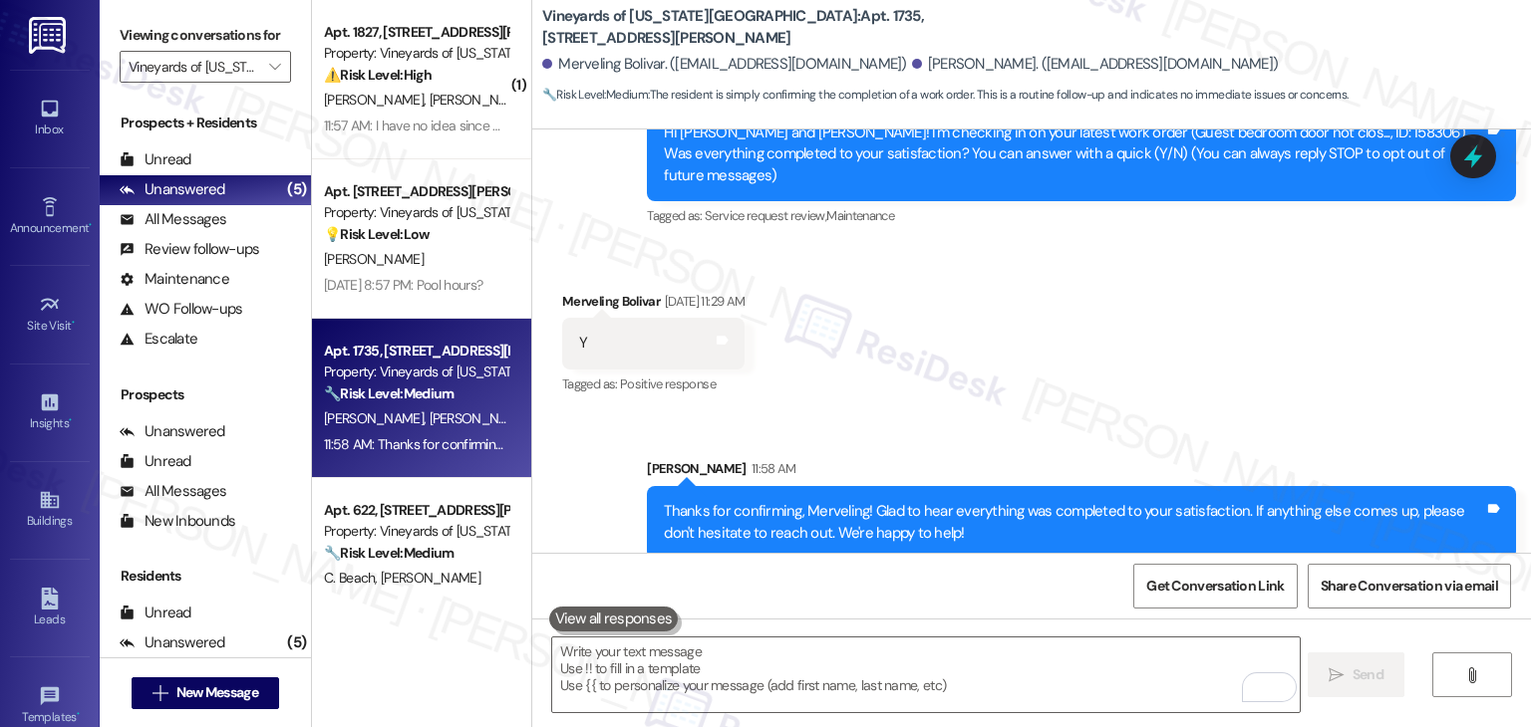
click at [1167, 346] on div "Received via SMS Merveling Bolivar Aug 20, 2025 at 11:29 AM Y Tags and notes Ta…" at bounding box center [1031, 330] width 998 height 168
click at [806, 674] on textarea "To enrich screen reader interactions, please activate Accessibility in Grammarl…" at bounding box center [925, 675] width 746 height 75
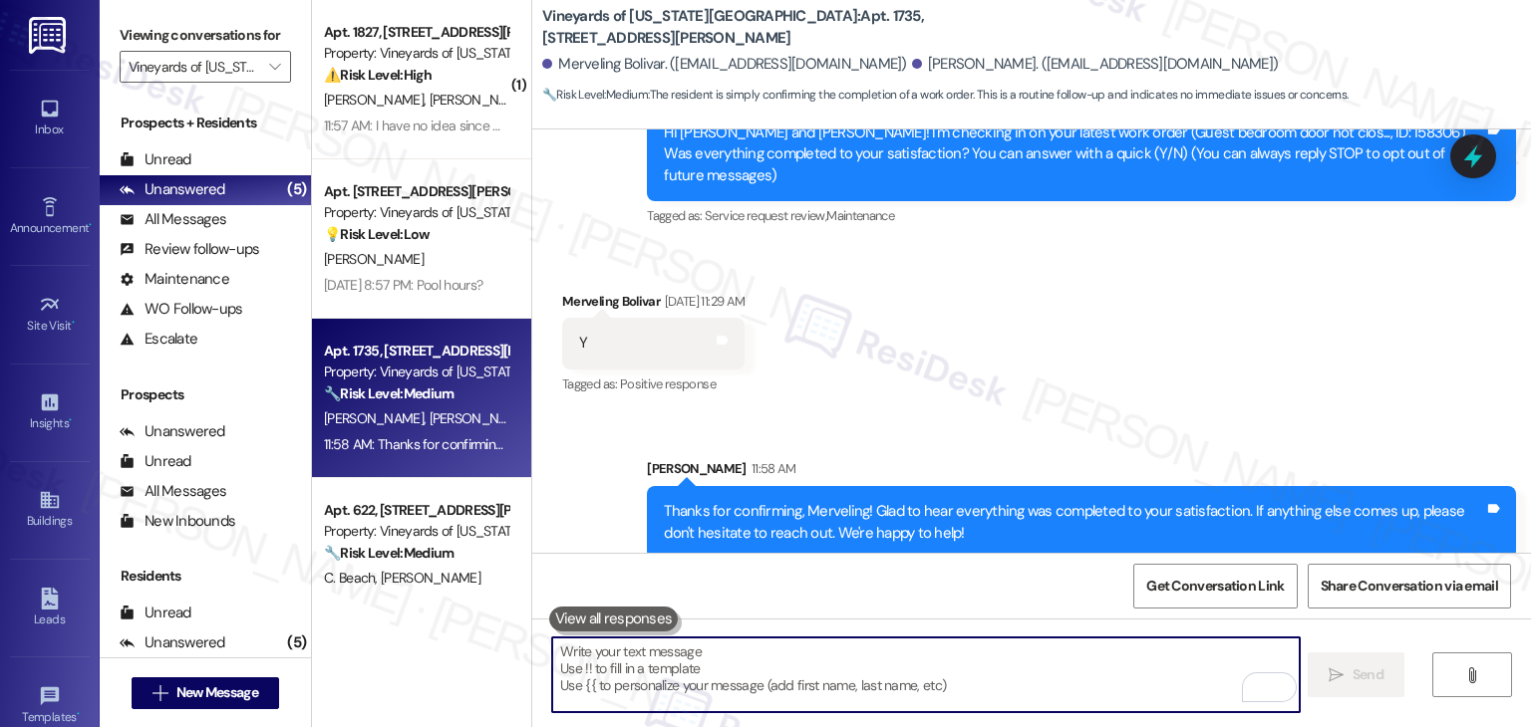
paste textarea "We're eager to know if {{property}} has met your expectations. Your feedback is…"
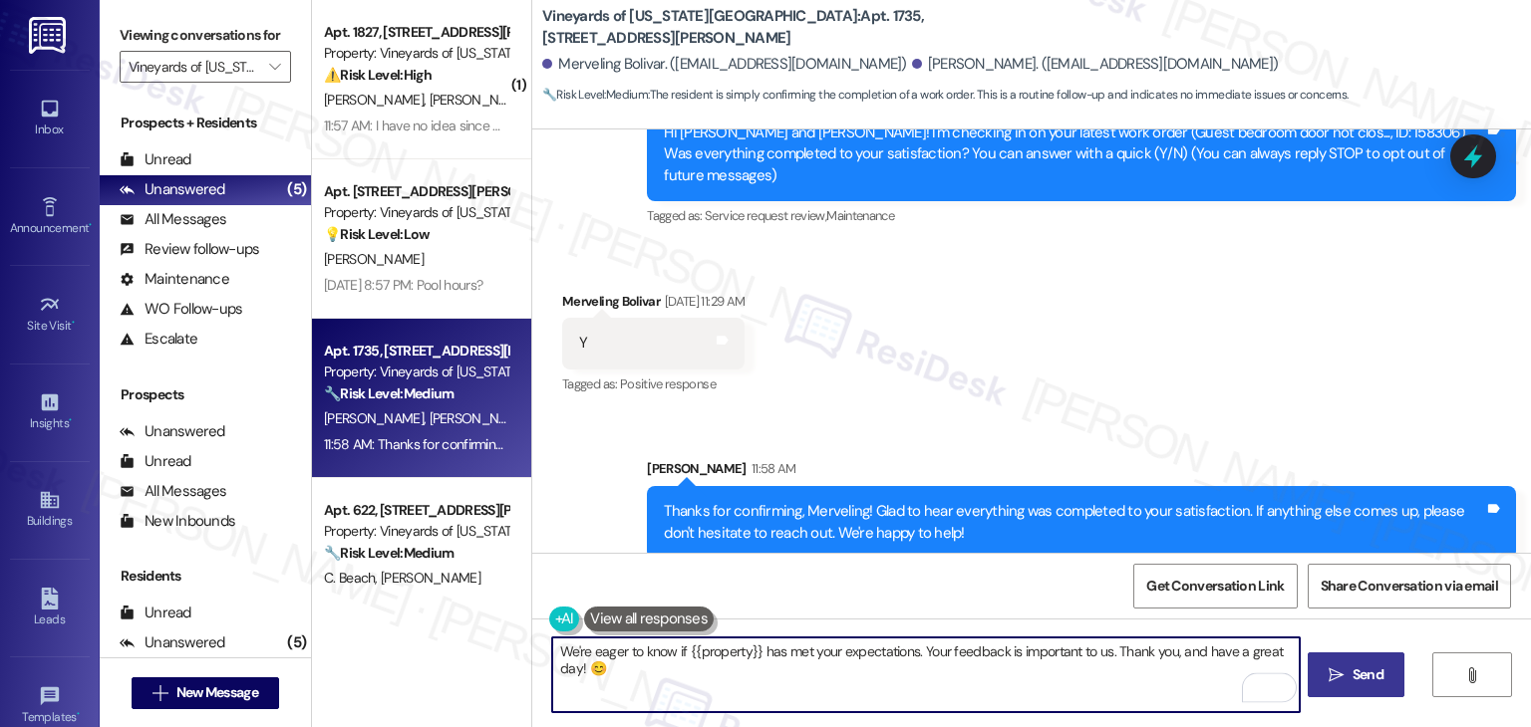
type textarea "We're eager to know if {{property}} has met your expectations. Your feedback is…"
click at [1360, 673] on span "Send" at bounding box center [1367, 675] width 31 height 21
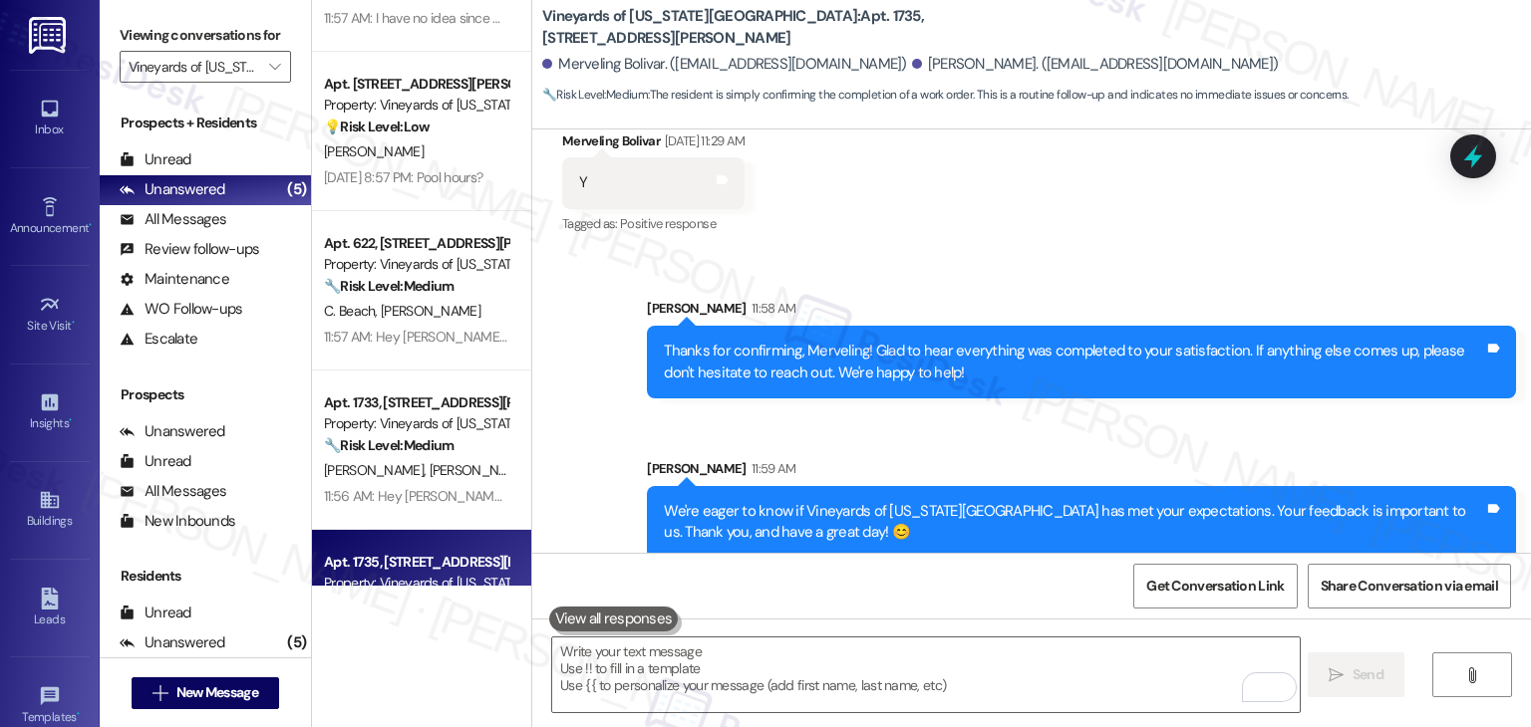
scroll to position [0, 0]
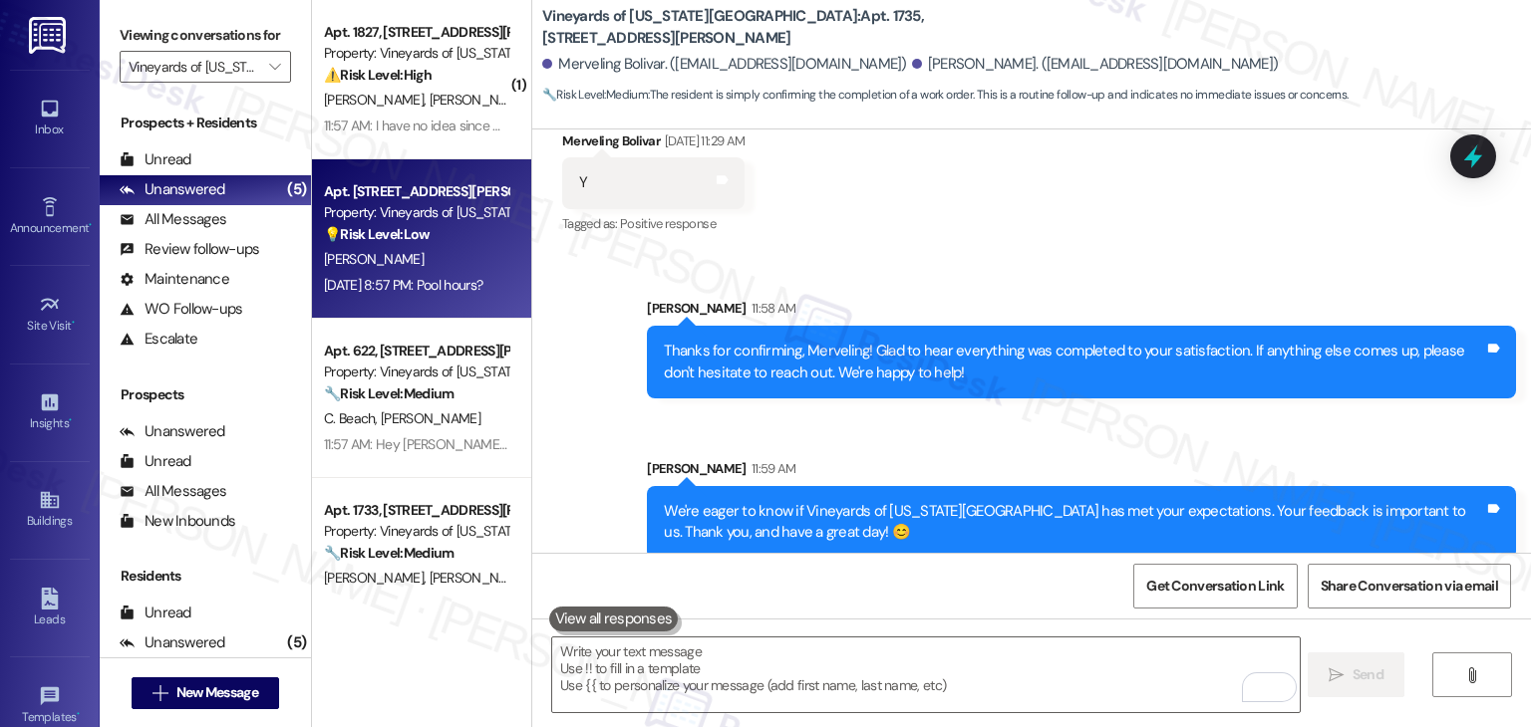
click at [426, 281] on div "Aug 20, 2025 at 8:57 PM: Pool hours? Aug 20, 2025 at 8:57 PM: Pool hours?" at bounding box center [403, 285] width 158 height 18
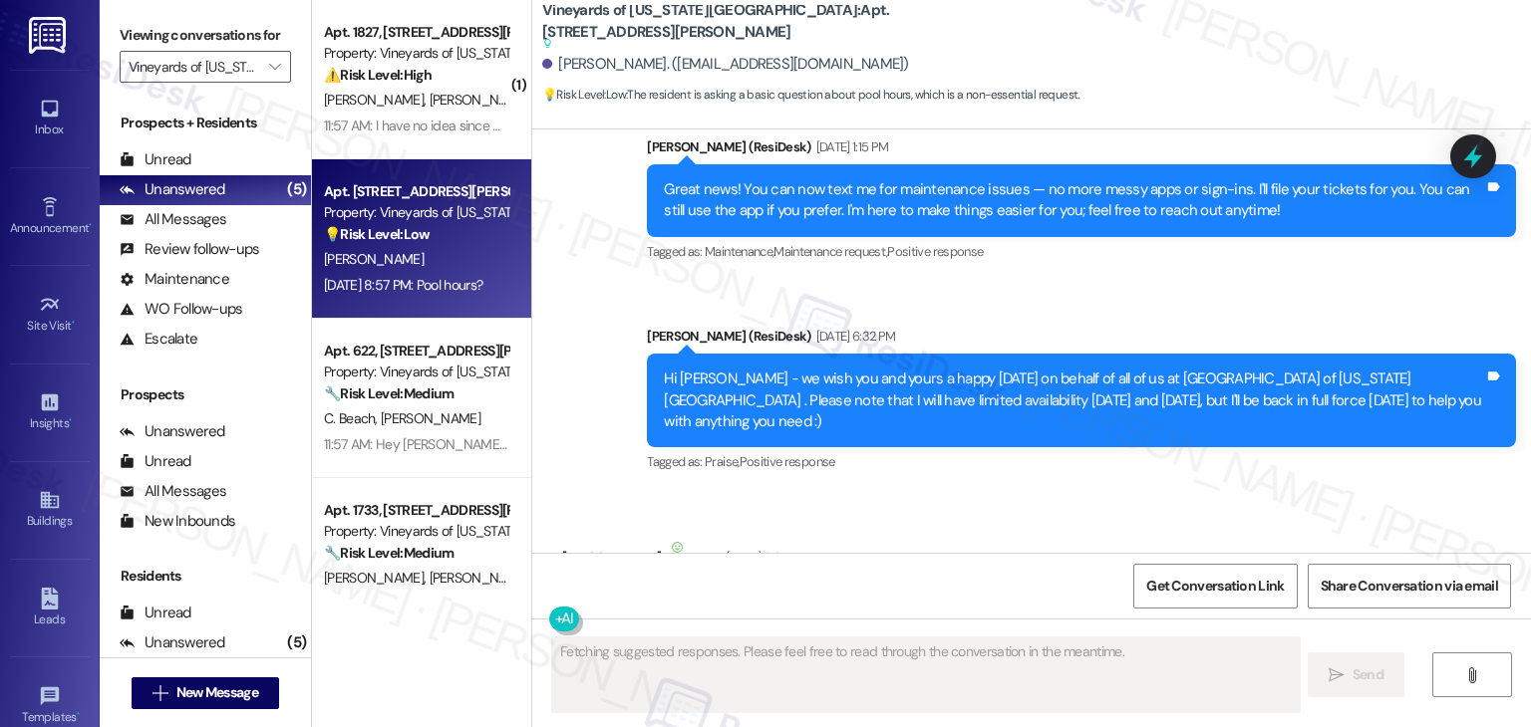
type textarea "Fetching suggested responses. Please feel free to read through the conversation…"
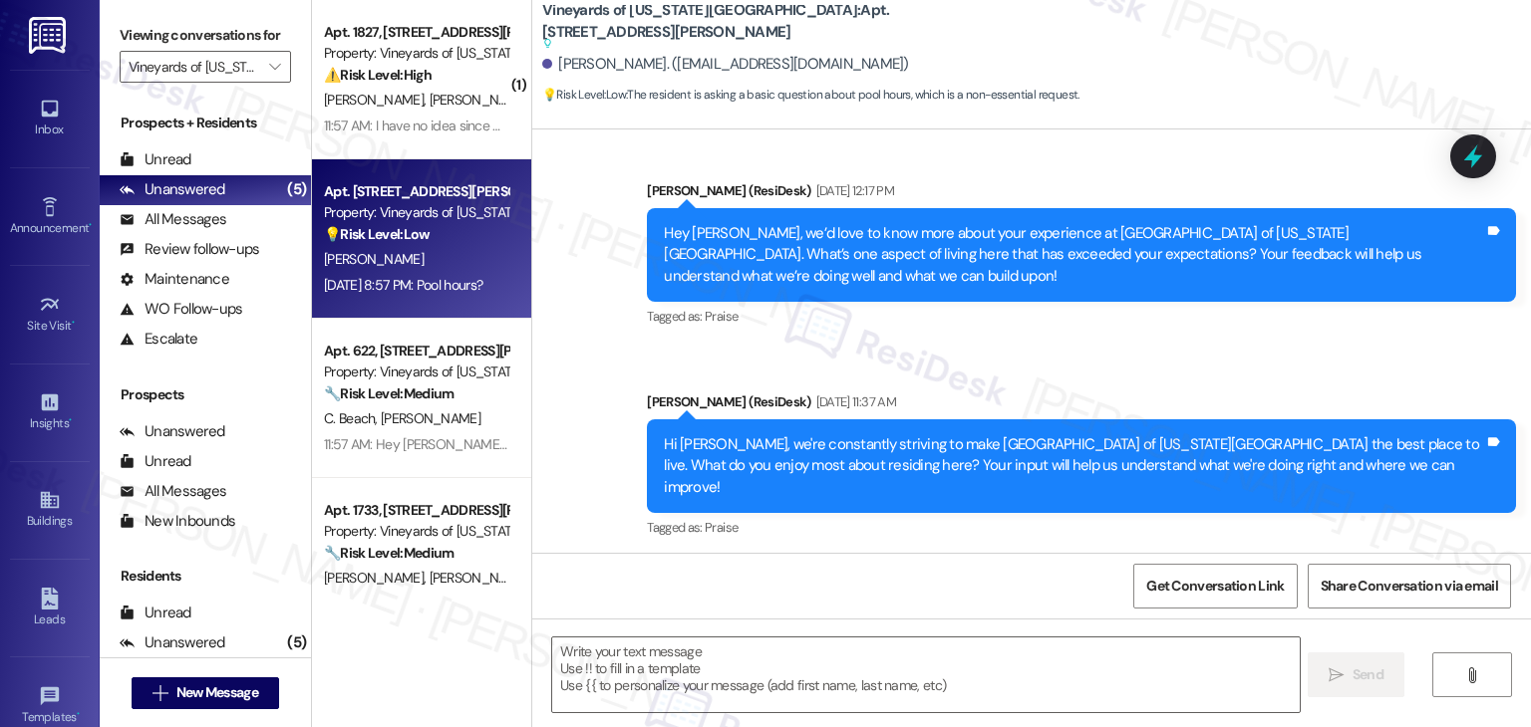
scroll to position [2447, 0]
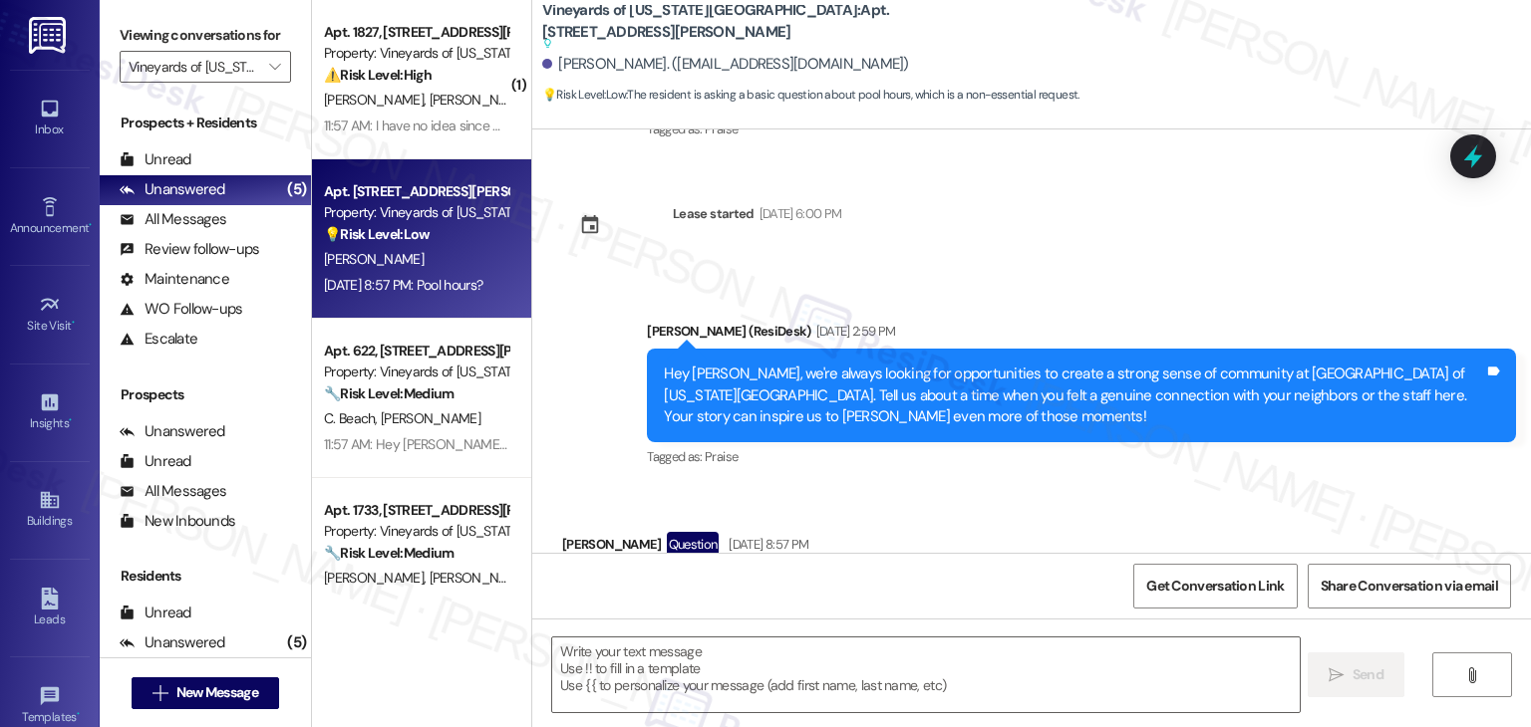
click at [579, 579] on div "Pool hours?" at bounding box center [616, 589] width 75 height 21
copy div "Pool hours? Tags and notes"
click at [740, 651] on textarea at bounding box center [925, 675] width 746 height 75
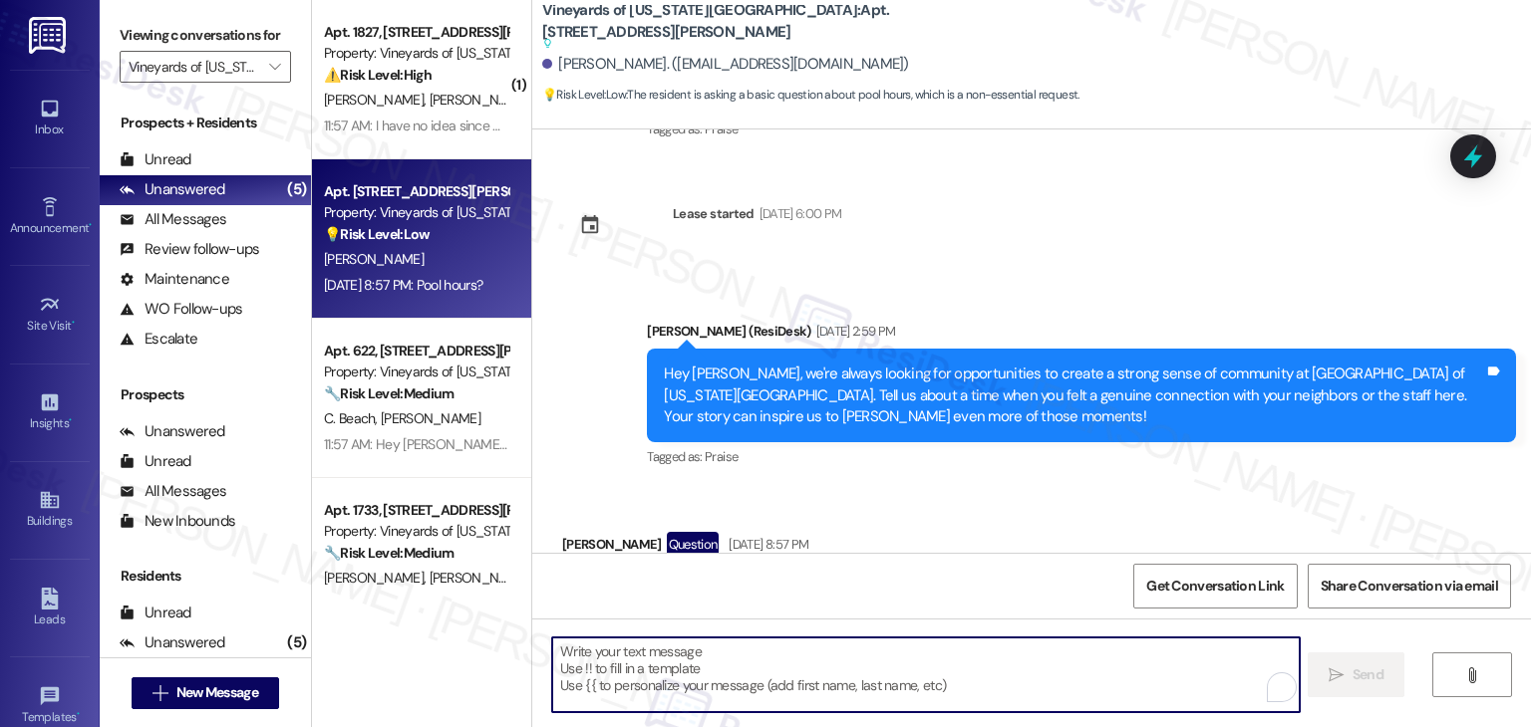
paste textarea "Hi Marco, thanks for reaching out! I’ll check with the site team about the pool…"
type textarea "Hi Marco, thanks for reaching out! I’ll check with the site team about the pool…"
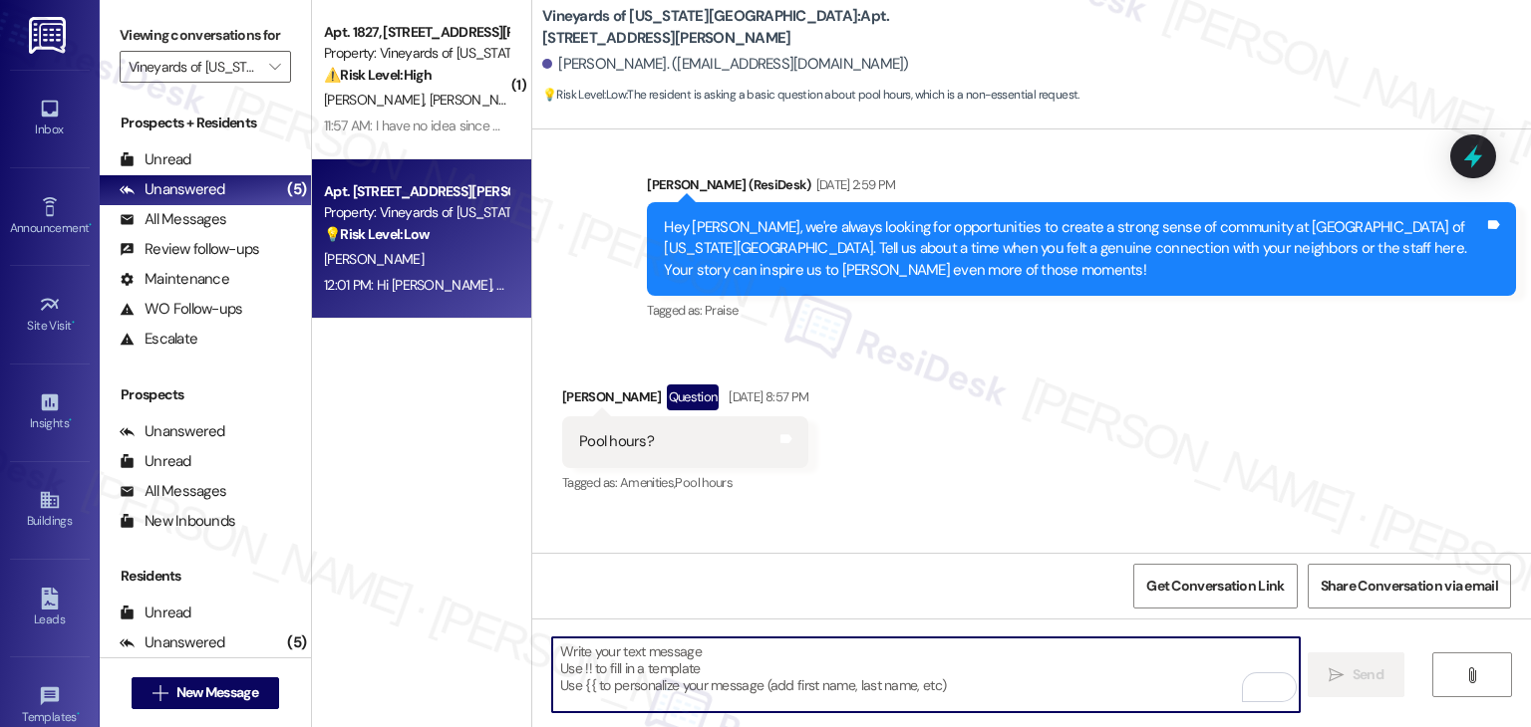
scroll to position [2549, 0]
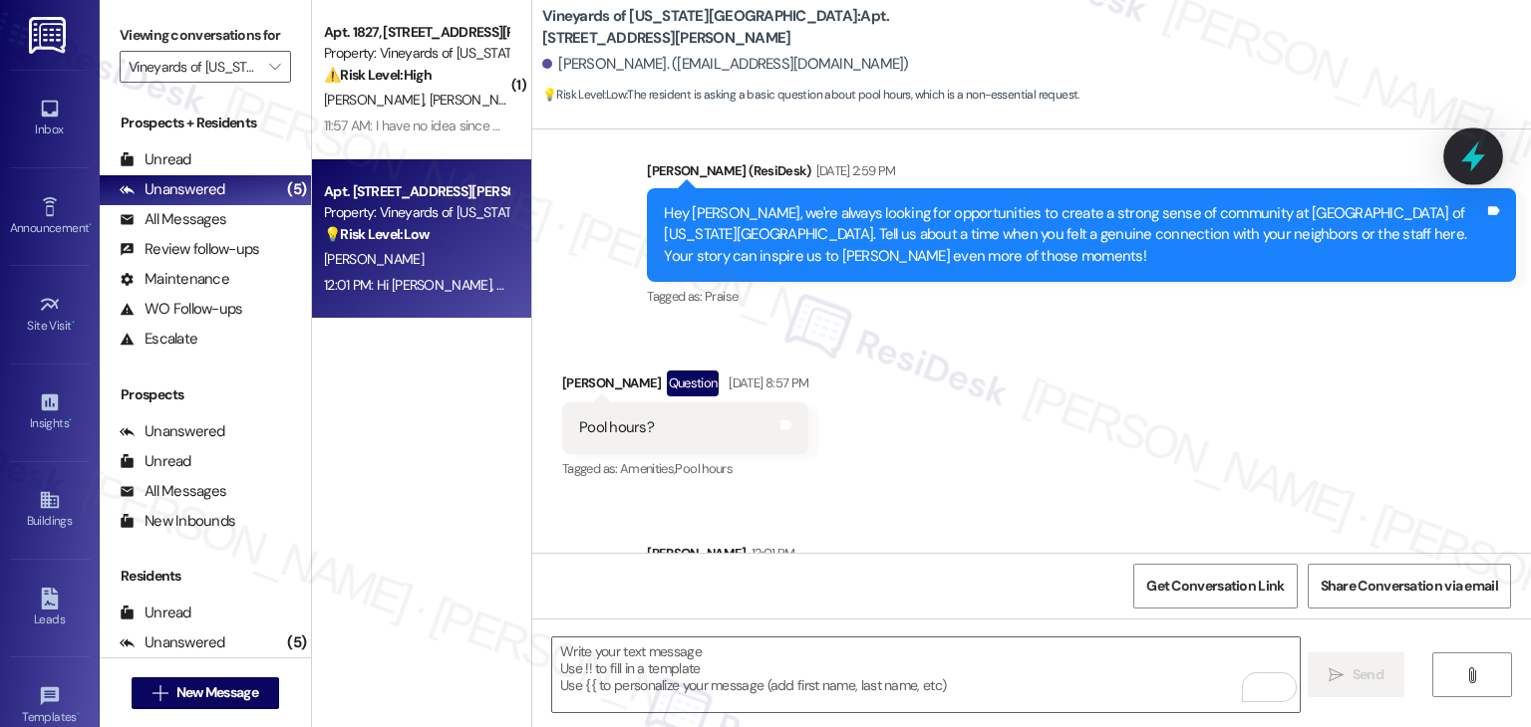
click at [1469, 151] on icon at bounding box center [1473, 156] width 34 height 34
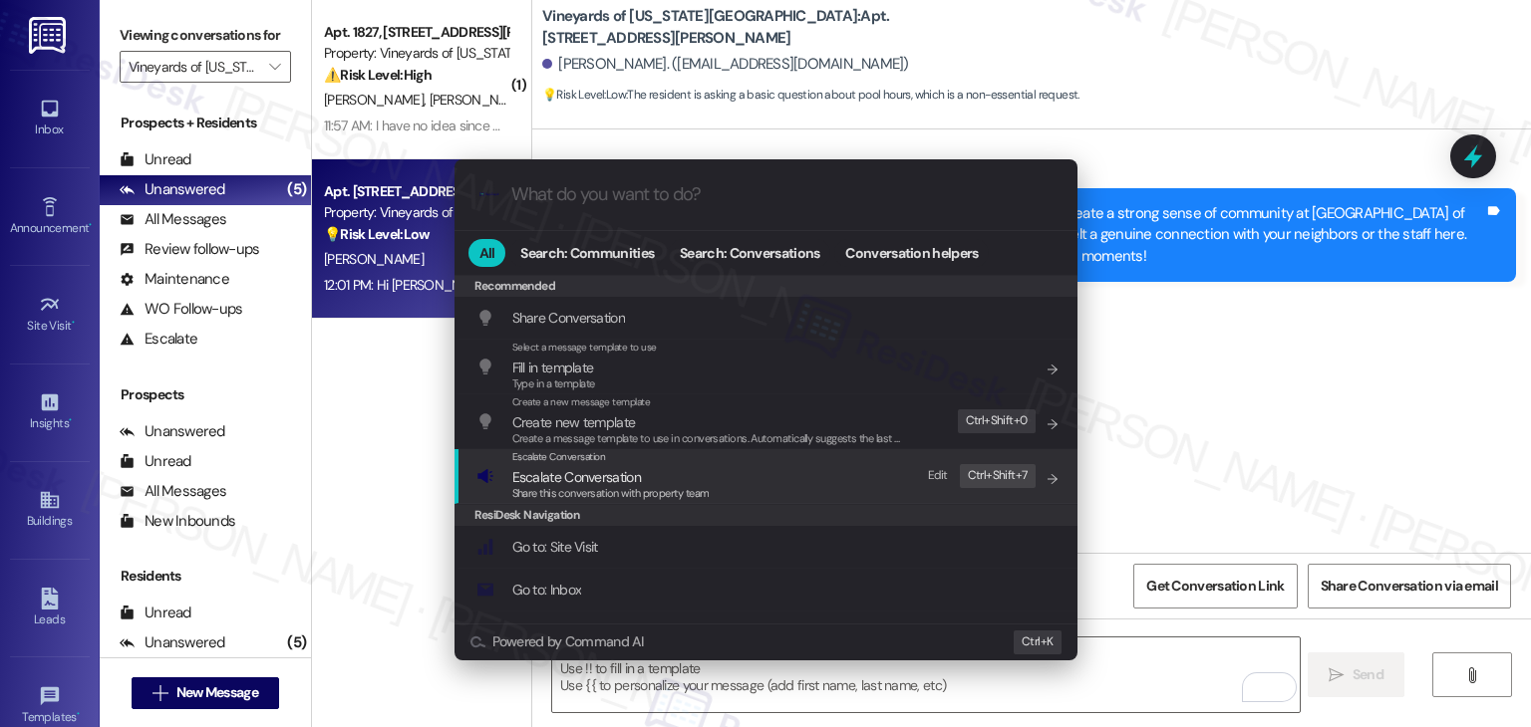
click at [677, 487] on span "Share this conversation with property team" at bounding box center [610, 493] width 197 height 14
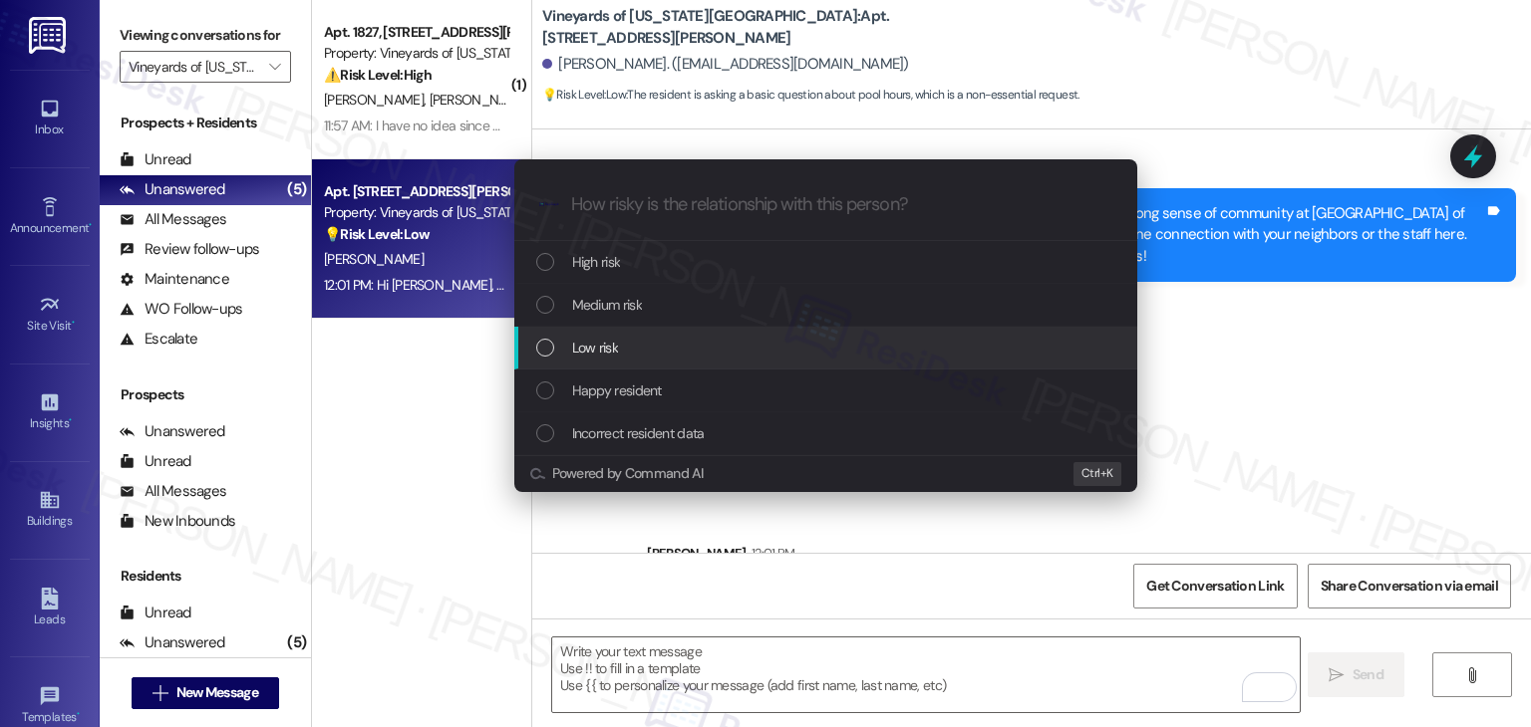
click at [546, 345] on div "List of options" at bounding box center [545, 348] width 18 height 18
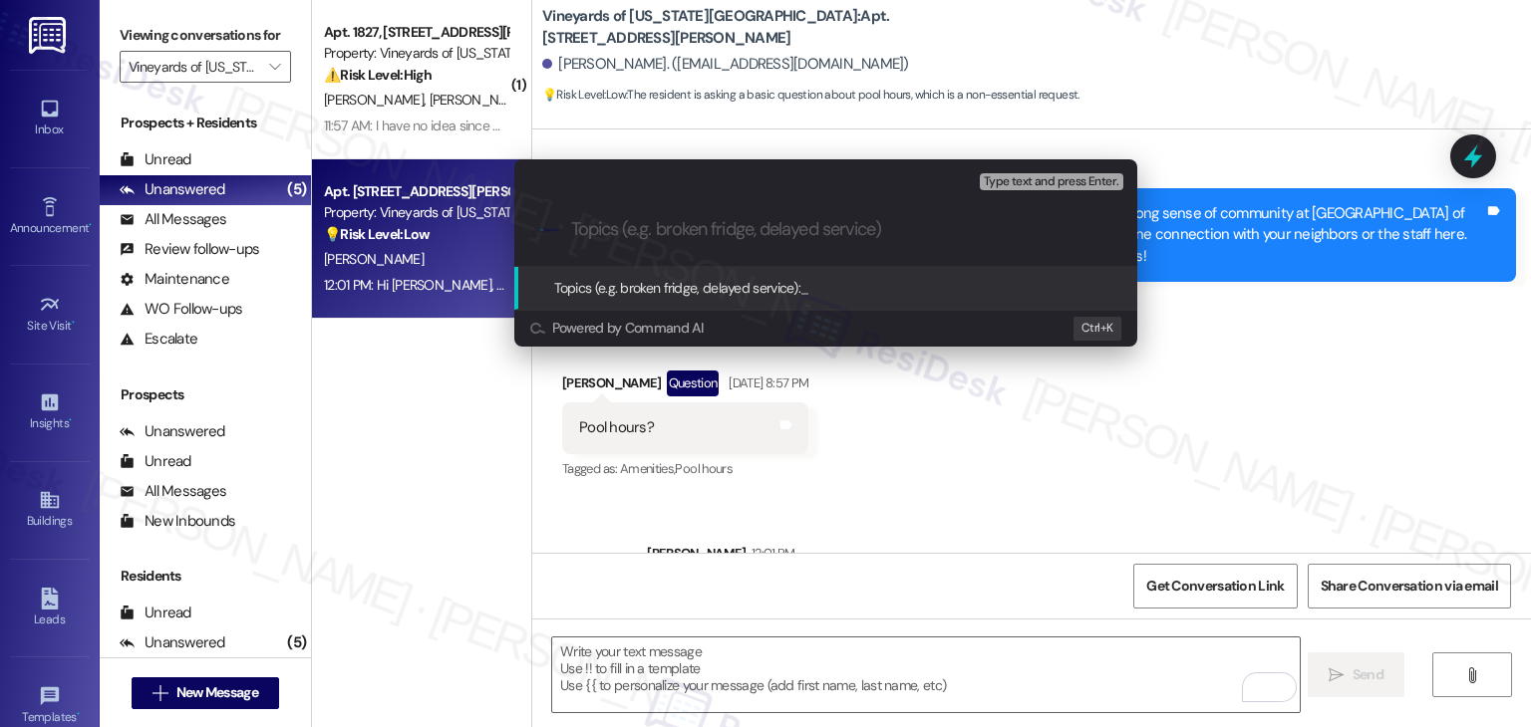
paste input "Resident Inquiry – Pool Hours & Availability"
type input "Resident Inquiry – Pool Hours & Availability"
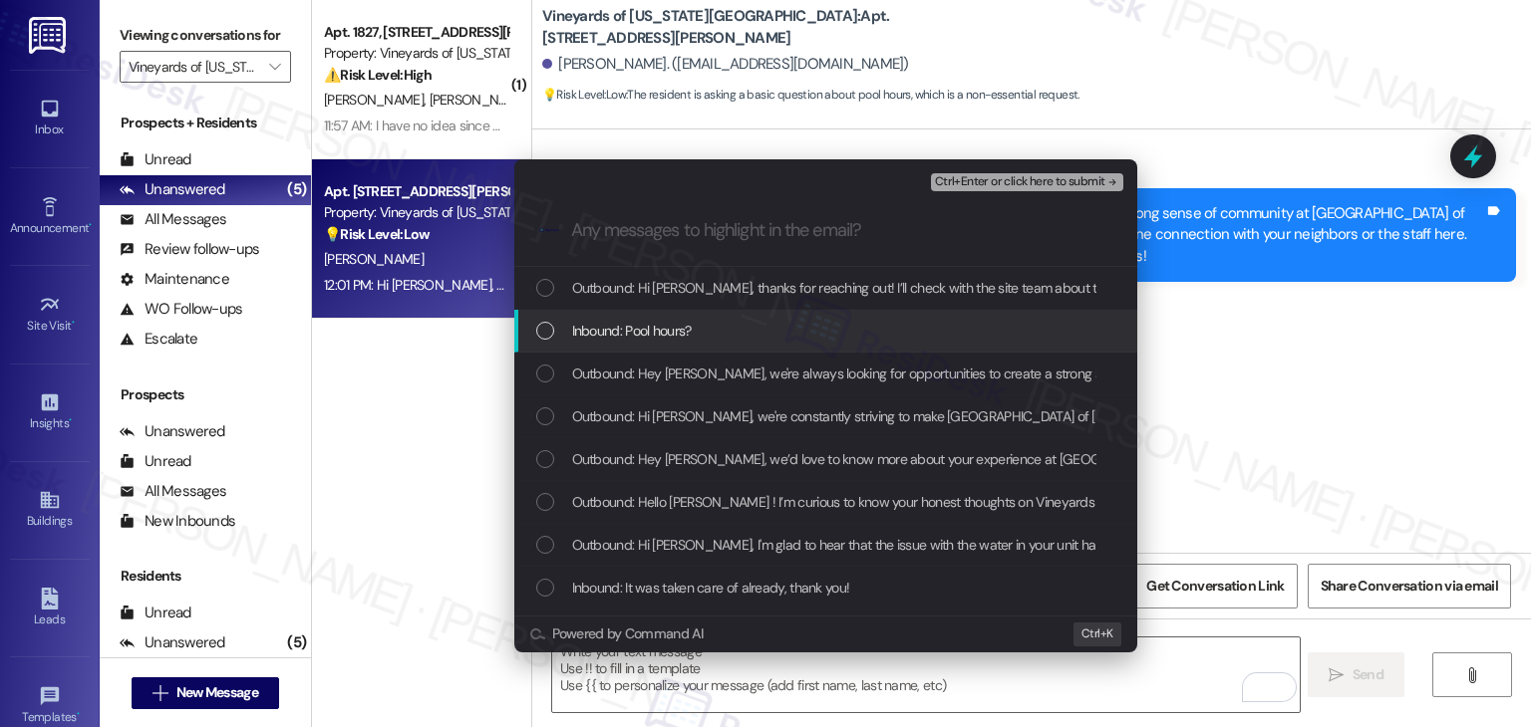
click at [536, 327] on div "List of options" at bounding box center [545, 331] width 18 height 18
click at [1042, 184] on span "Ctrl+Enter or click here to submit" at bounding box center [1020, 182] width 170 height 14
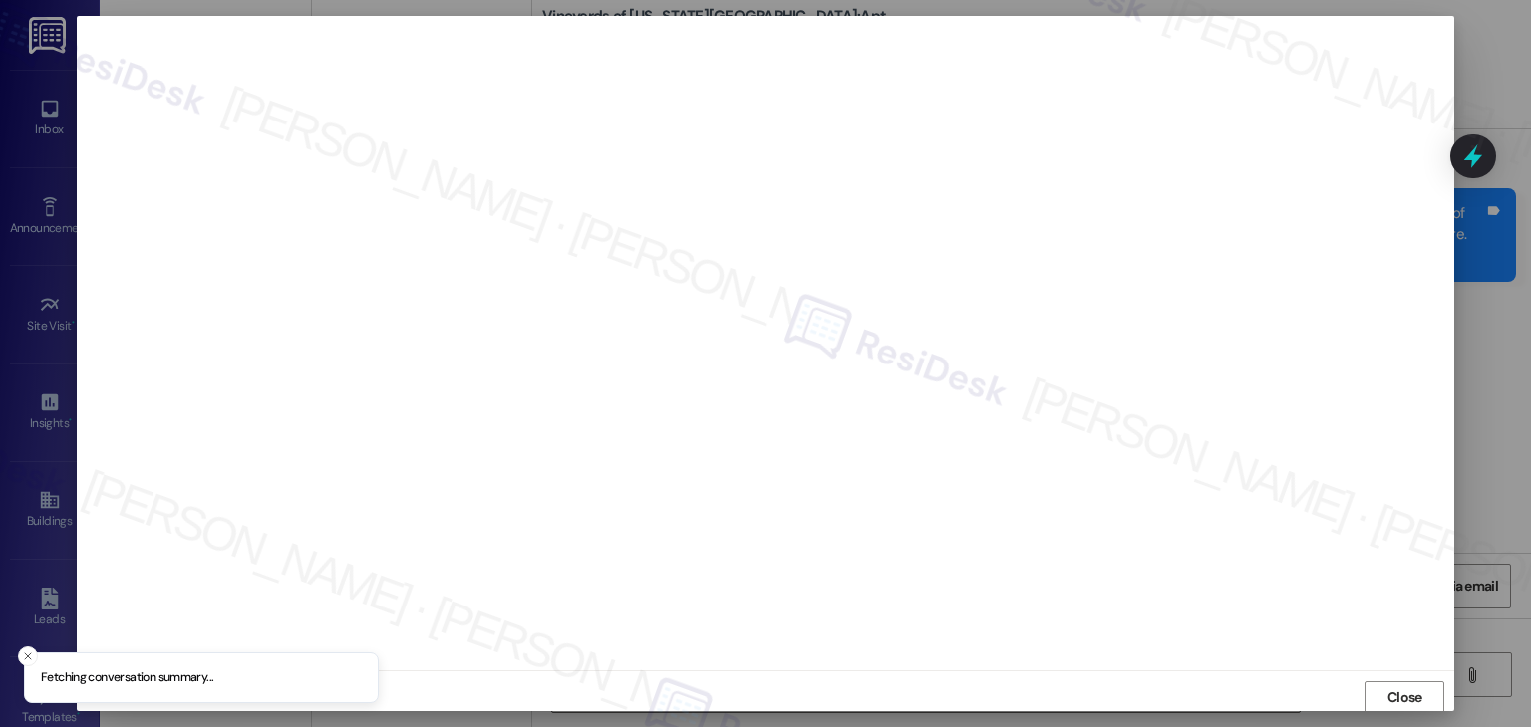
scroll to position [1, 0]
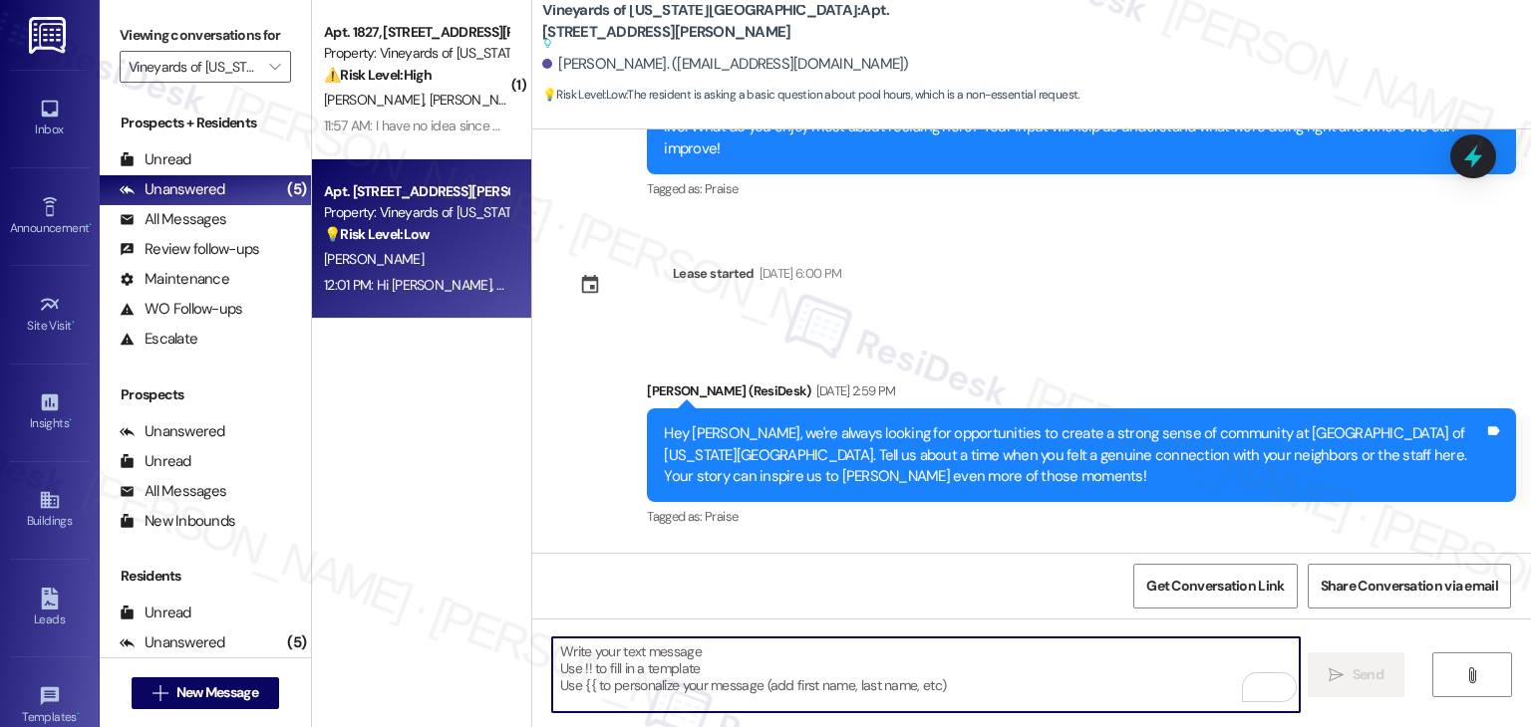
scroll to position [2447, 0]
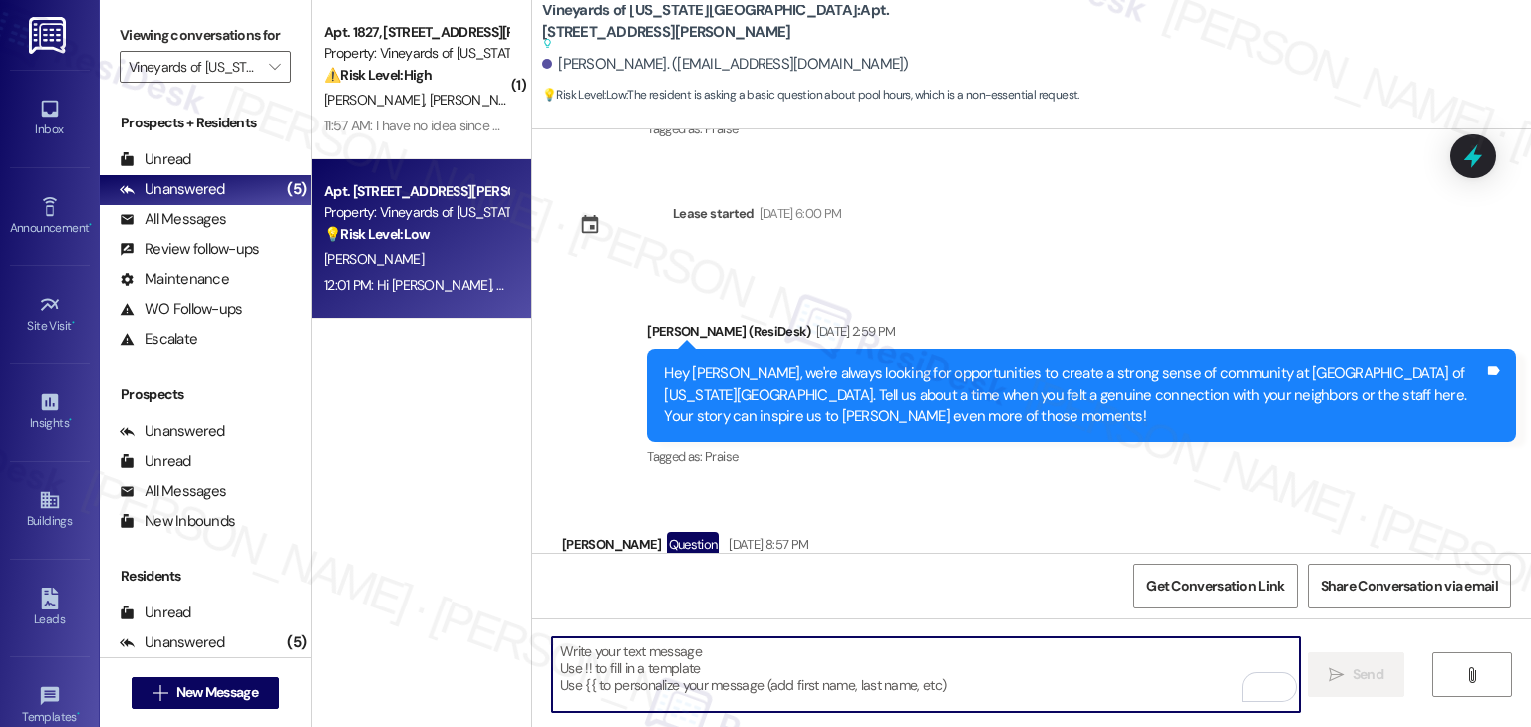
click at [485, 394] on div "( 1 ) Apt. 1827, 4350 Mira Linda Point Property: Vineyards of Colorado Springs …" at bounding box center [421, 293] width 219 height 586
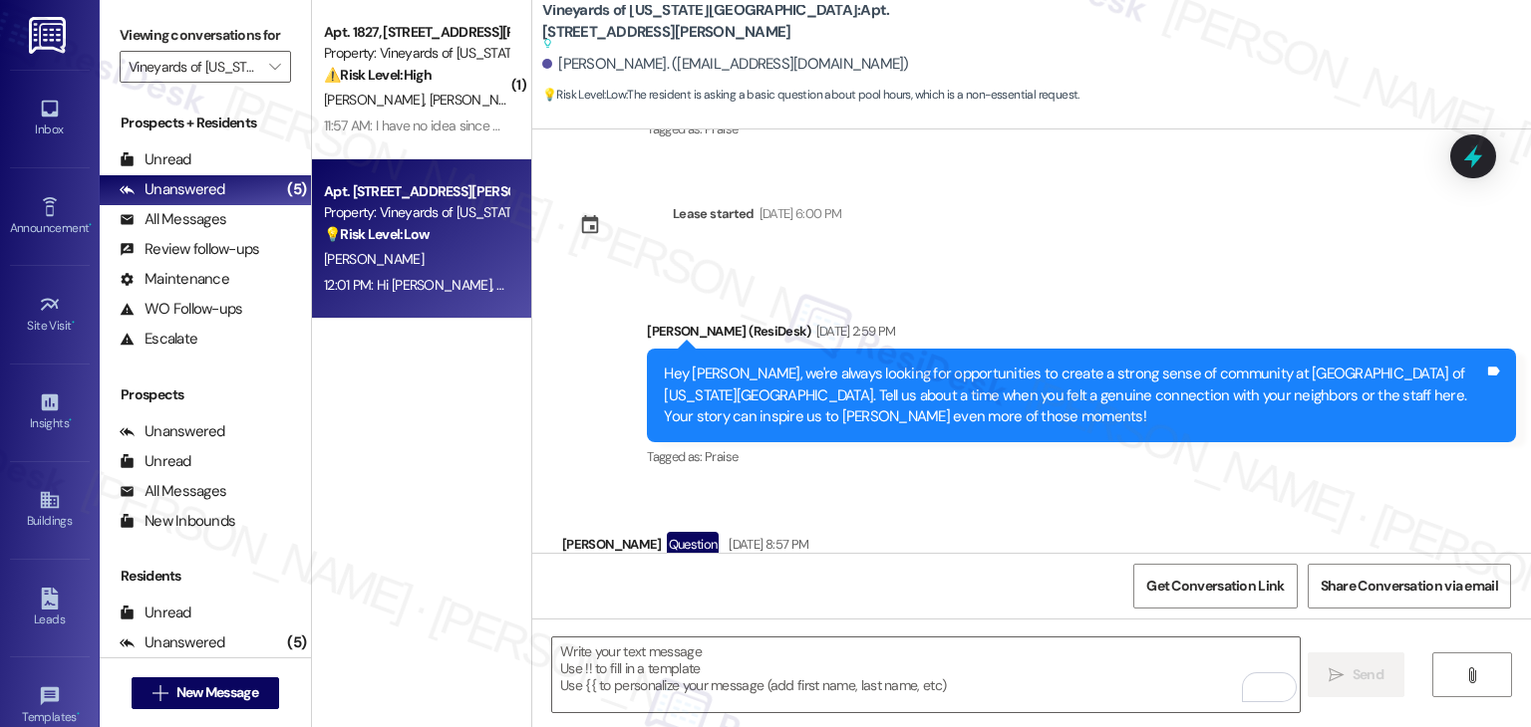
click at [987, 487] on div "Received via SMS Marco Marchiani Question Aug 20, 2025 at 8:57 PM Pool hours? T…" at bounding box center [1031, 573] width 998 height 172
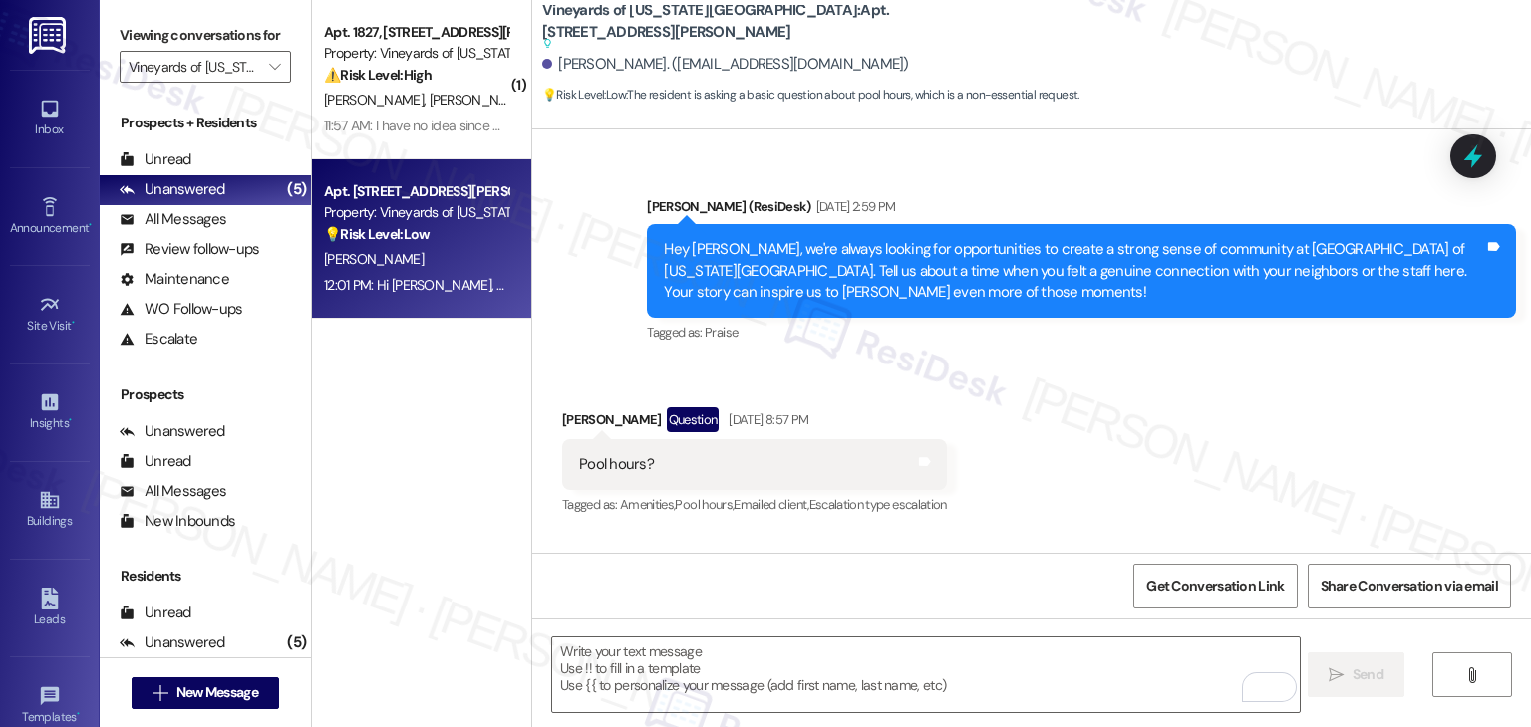
scroll to position [2637, 0]
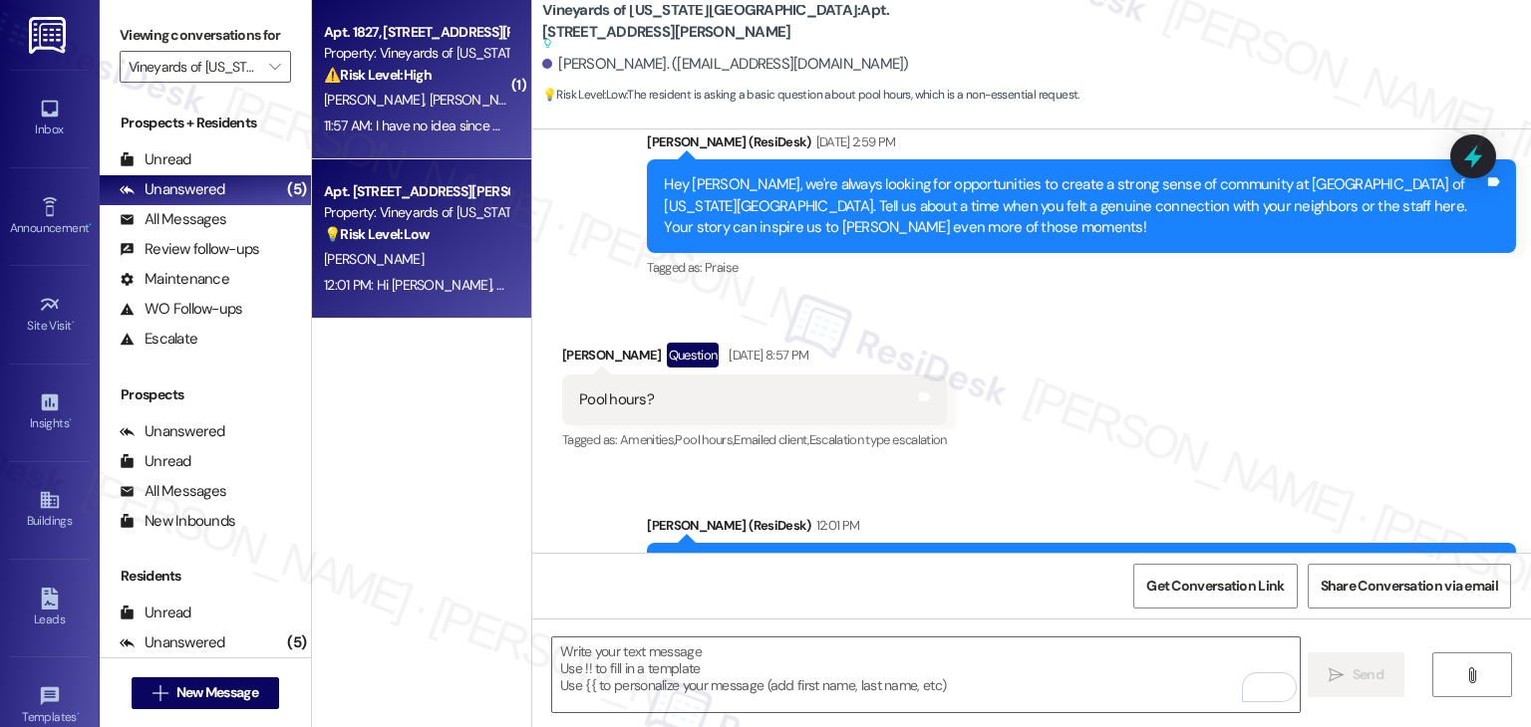
click at [429, 98] on span "[PERSON_NAME]" at bounding box center [479, 100] width 100 height 18
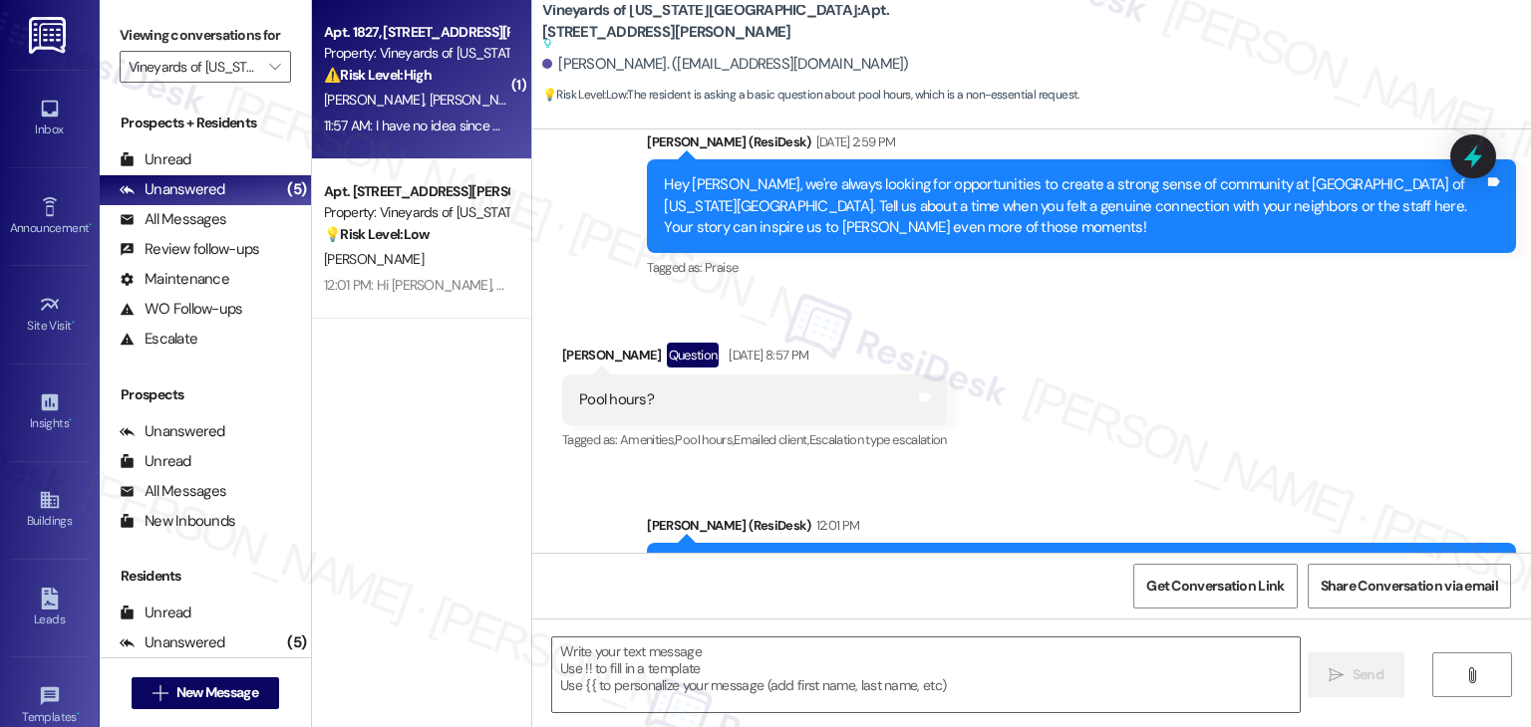
type textarea "Fetching suggested responses. Please feel free to read through the conversation…"
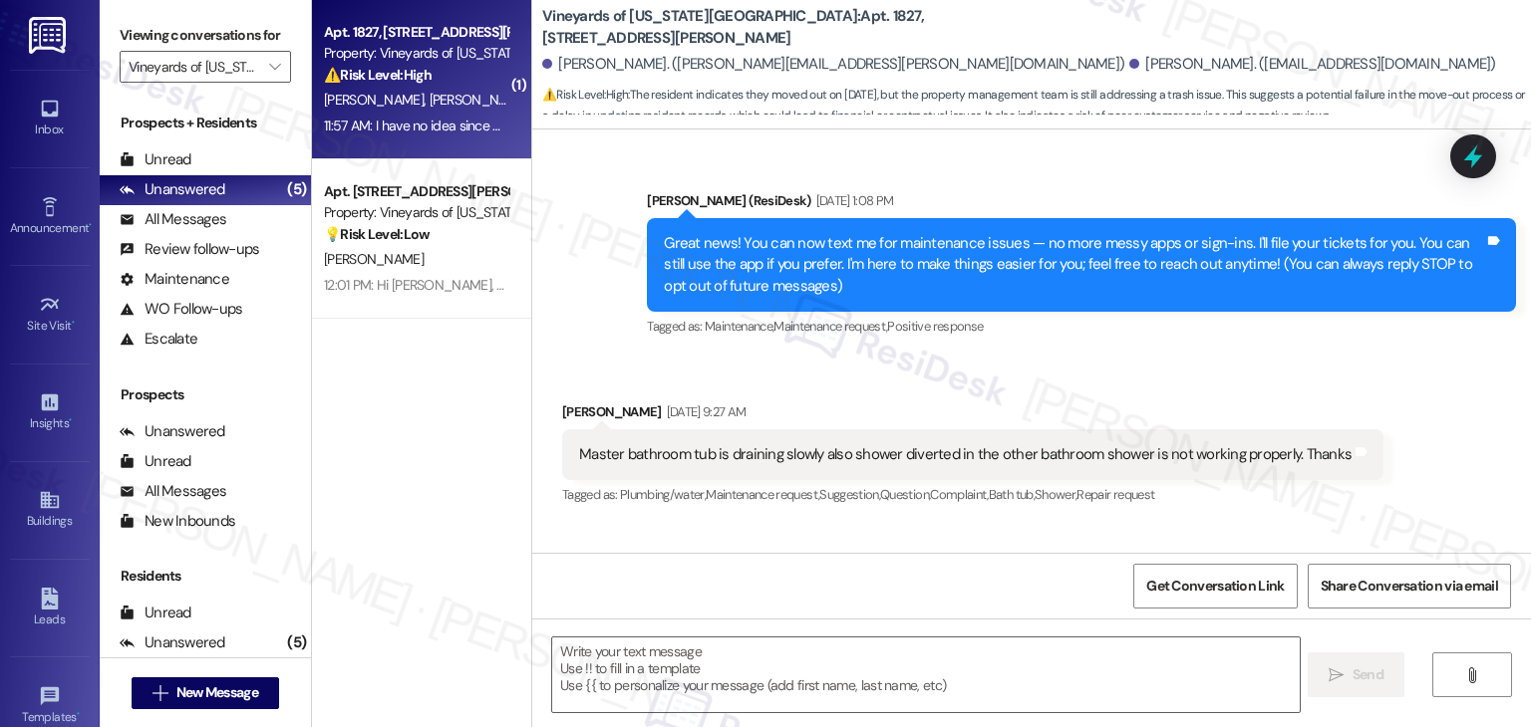
scroll to position [11816, 0]
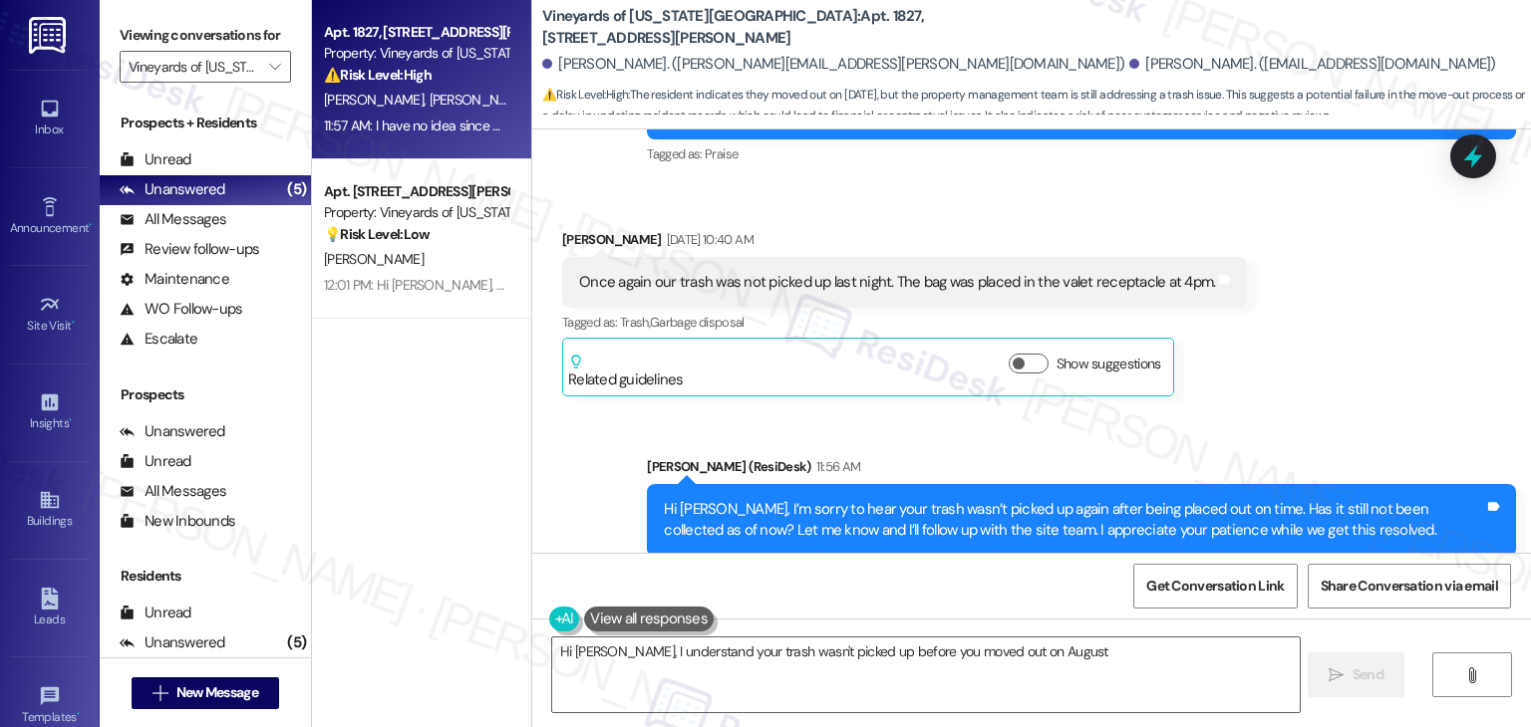
click at [1053, 601] on div "Received via SMS Larry Rhoades 11:57 AM I have no idea since we moved out on Au…" at bounding box center [1031, 685] width 998 height 168
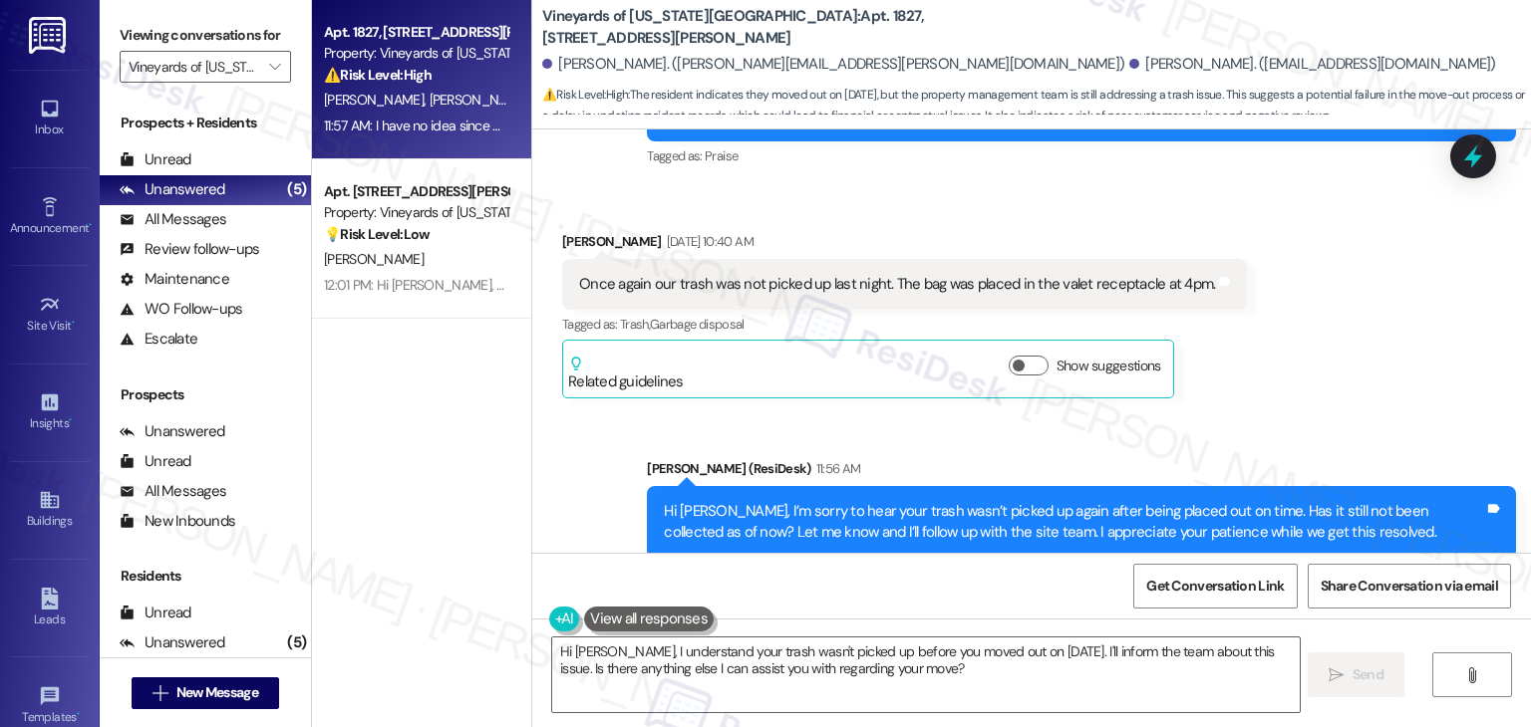
scroll to position [11817, 0]
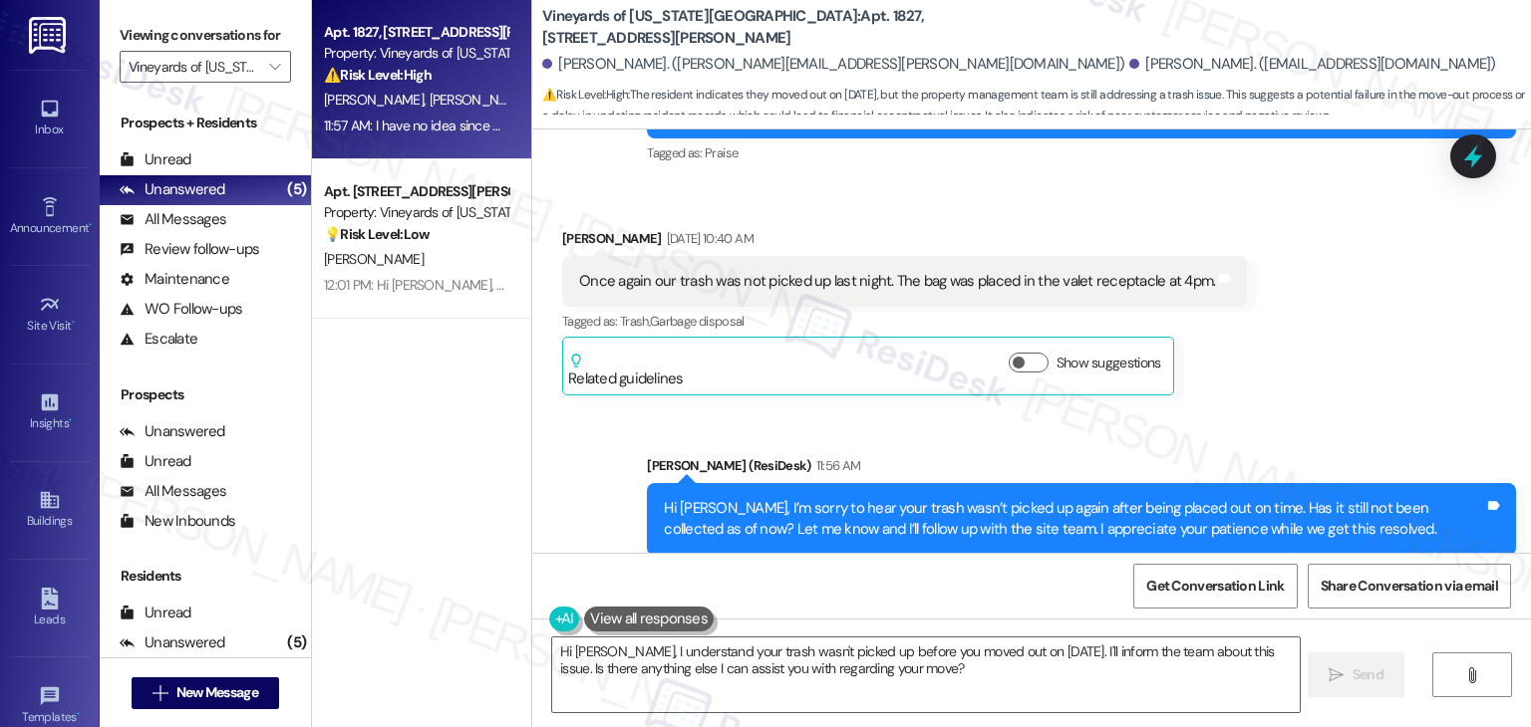
click at [1053, 600] on div "Received via SMS Larry Rhoades 11:57 AM I have no idea since we moved out on Au…" at bounding box center [1031, 684] width 998 height 168
click at [1046, 600] on div "Received via SMS Larry Rhoades 11:57 AM I have no idea since we moved out on Au…" at bounding box center [1031, 684] width 998 height 168
click at [969, 483] on div "Hi Larry, I’m sorry to hear your trash wasn’t picked up again after being place…" at bounding box center [1081, 519] width 869 height 73
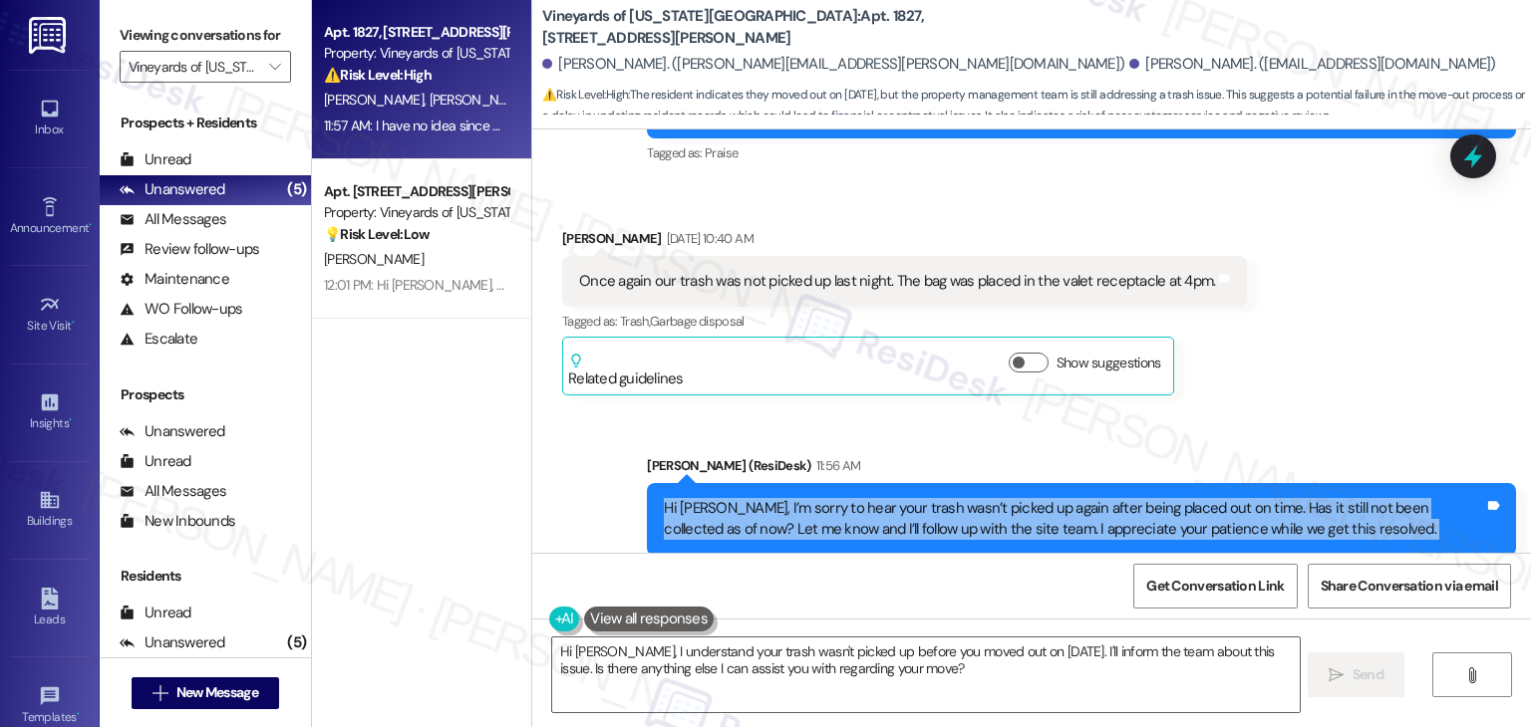
click at [969, 483] on div "Hi Larry, I’m sorry to hear your trash wasn’t picked up again after being place…" at bounding box center [1081, 519] width 869 height 73
copy div "Hi Larry, I’m sorry to hear your trash wasn’t picked up again after being place…"
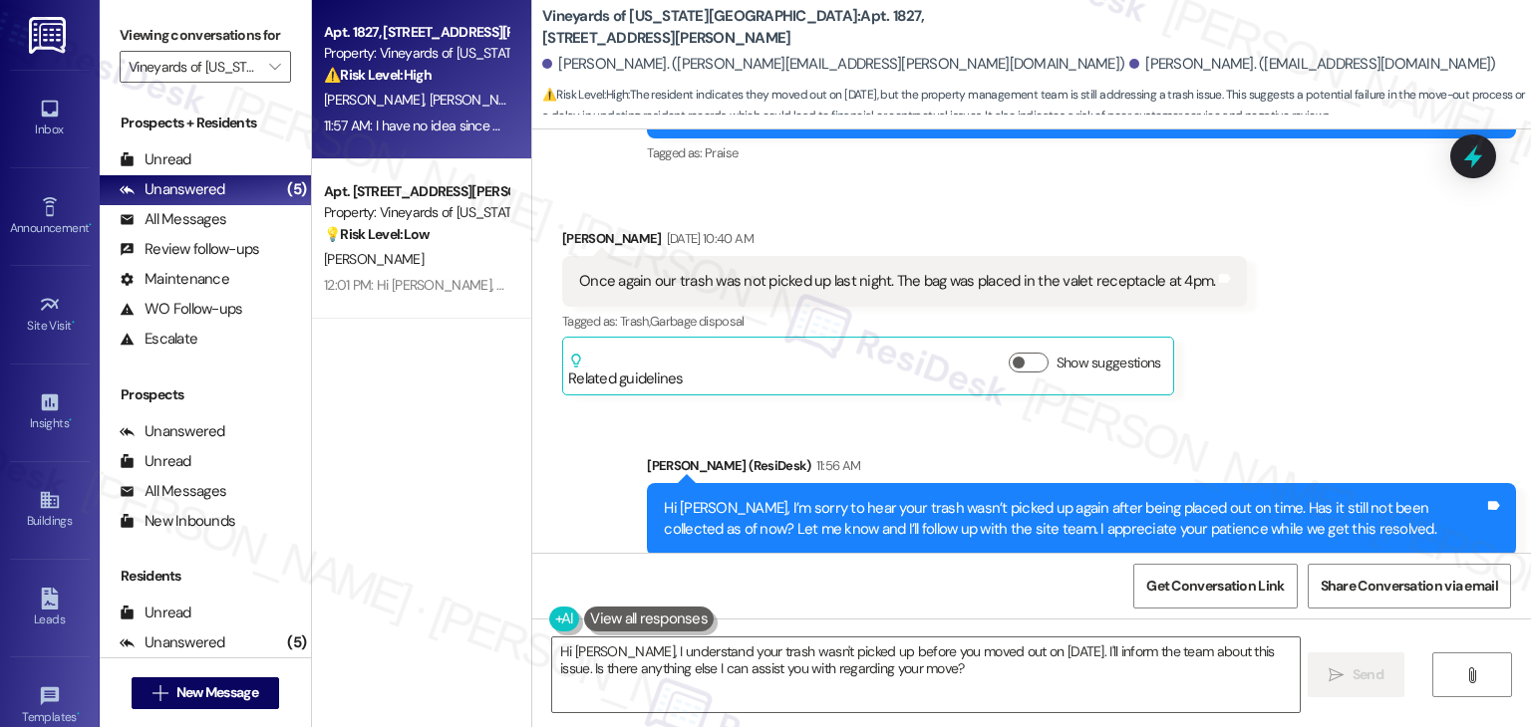
click at [638, 688] on div "I have no idea since we moved out on August 15th." at bounding box center [721, 698] width 284 height 21
copy div "I have no idea since we moved out on August 15th. Tags and notes"
click at [853, 667] on textarea "Hi Larry, I understand your trash wasn't picked up before you moved out on Augu…" at bounding box center [925, 675] width 746 height 75
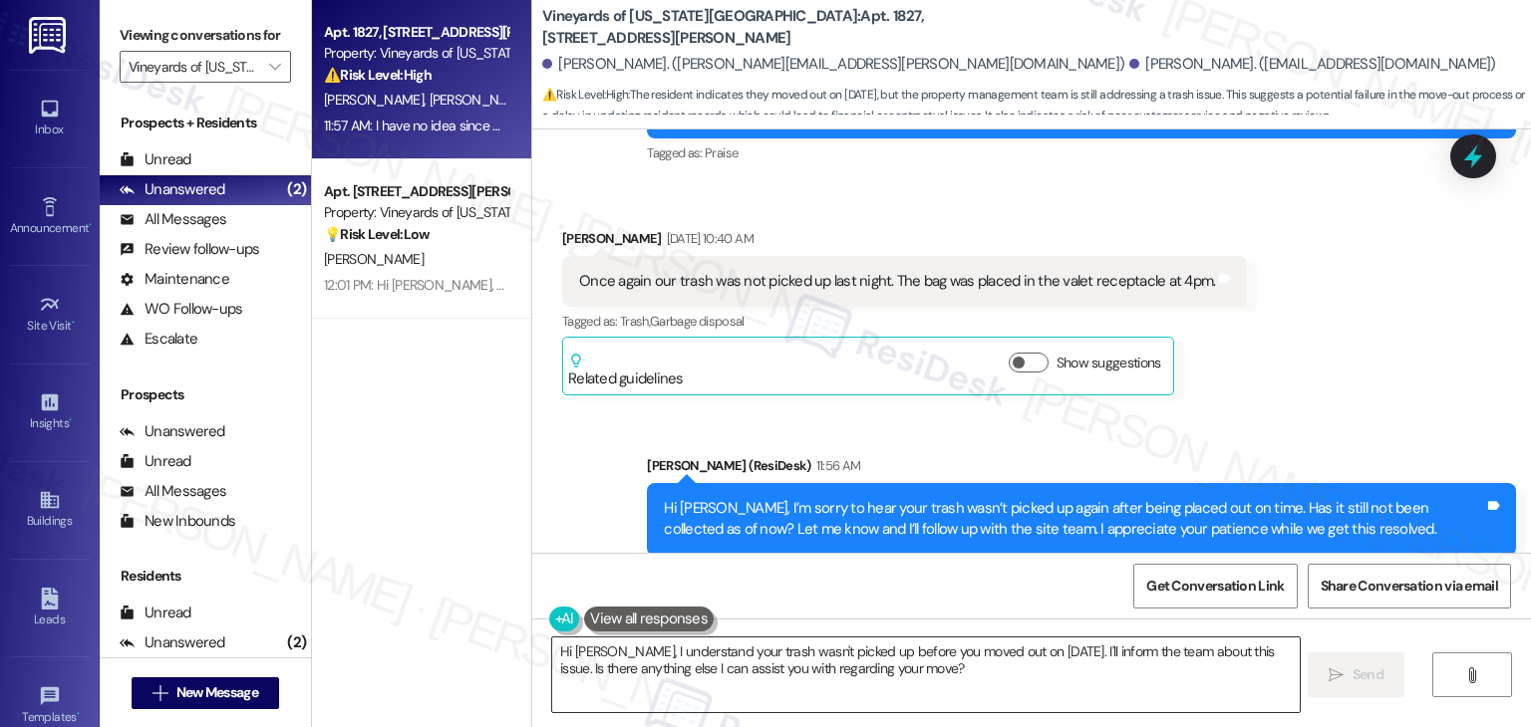
click at [853, 667] on textarea "Hi Larry, I understand your trash wasn't picked up before you moved out on Augu…" at bounding box center [925, 675] width 746 height 75
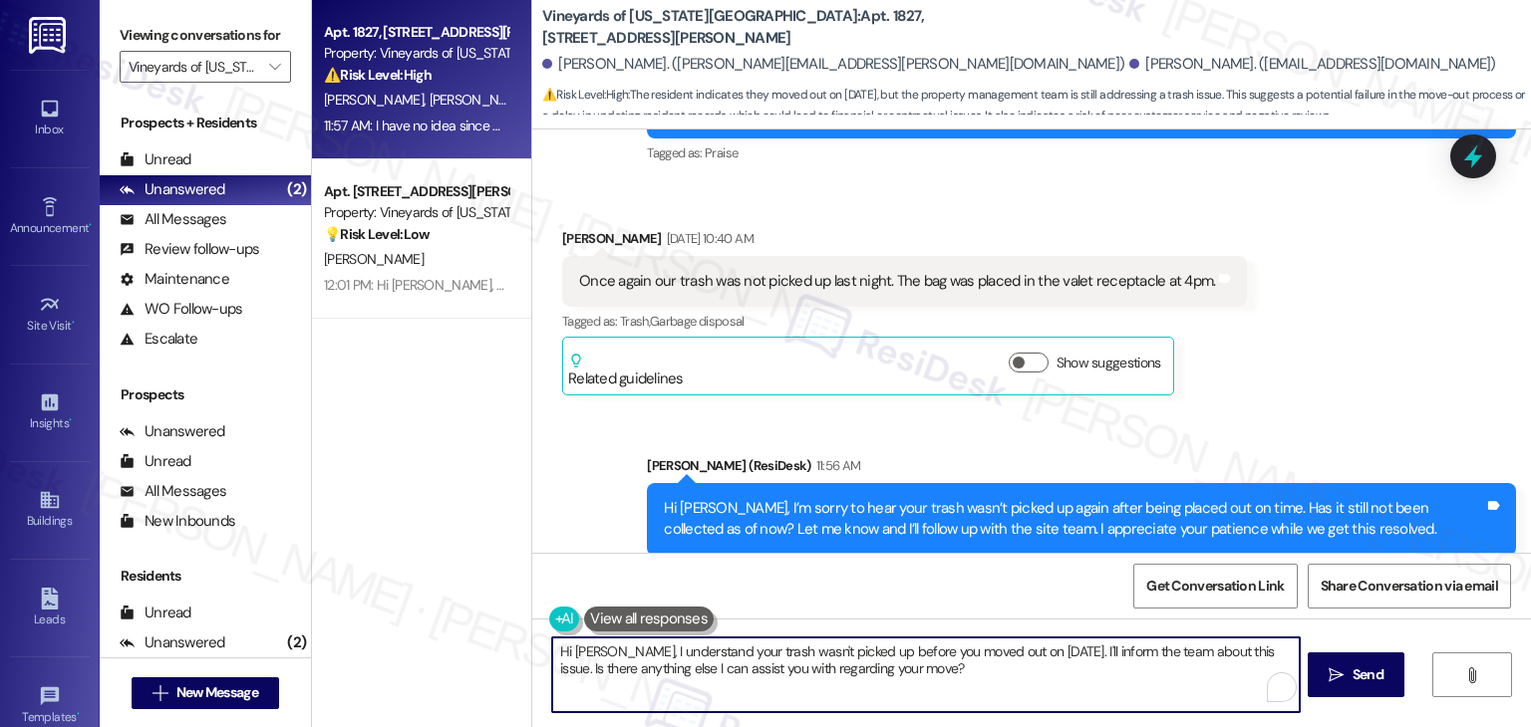
paste textarea "thank you for letting me know—I understand you’ve already moved out. I’ll still…"
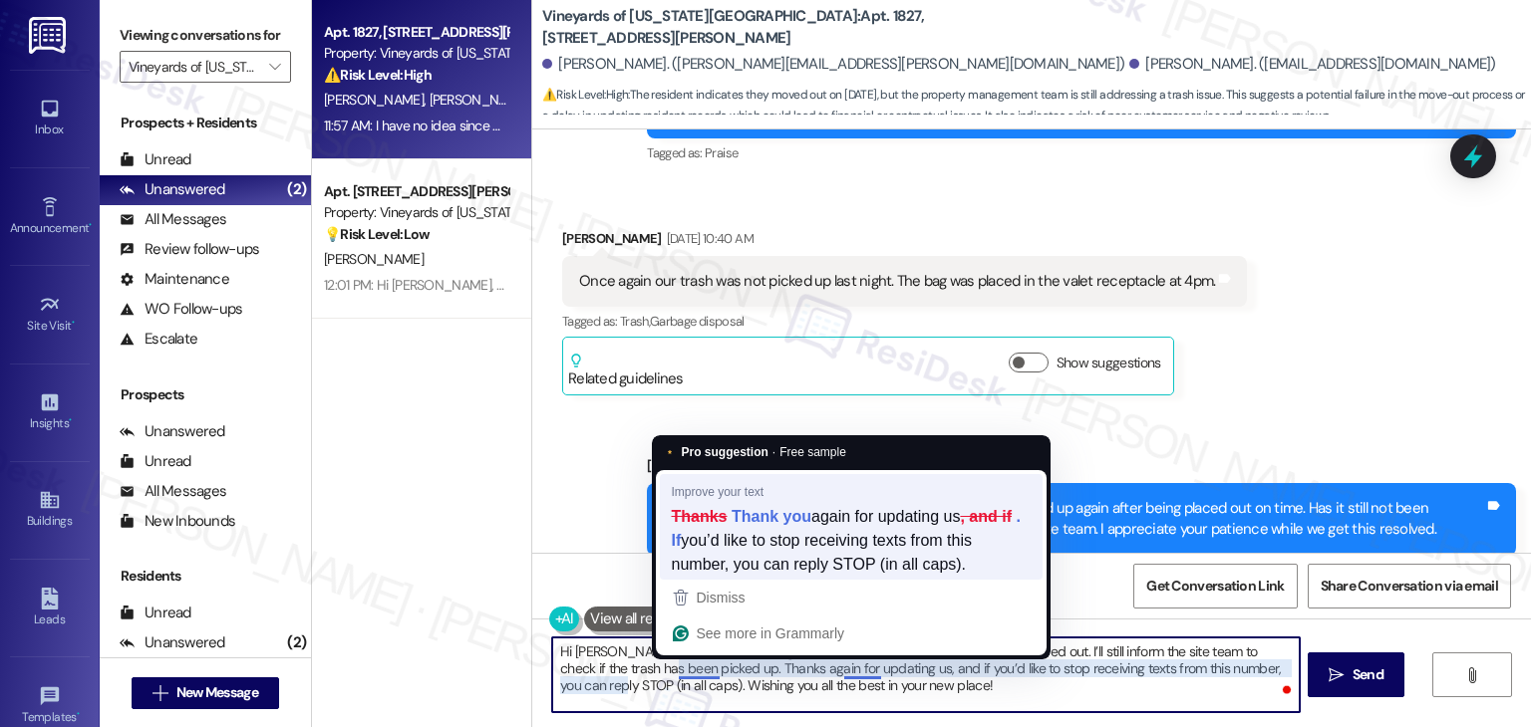
type textarea "Hi Larry, thank you for letting me know—I understand you’ve already moved out. …"
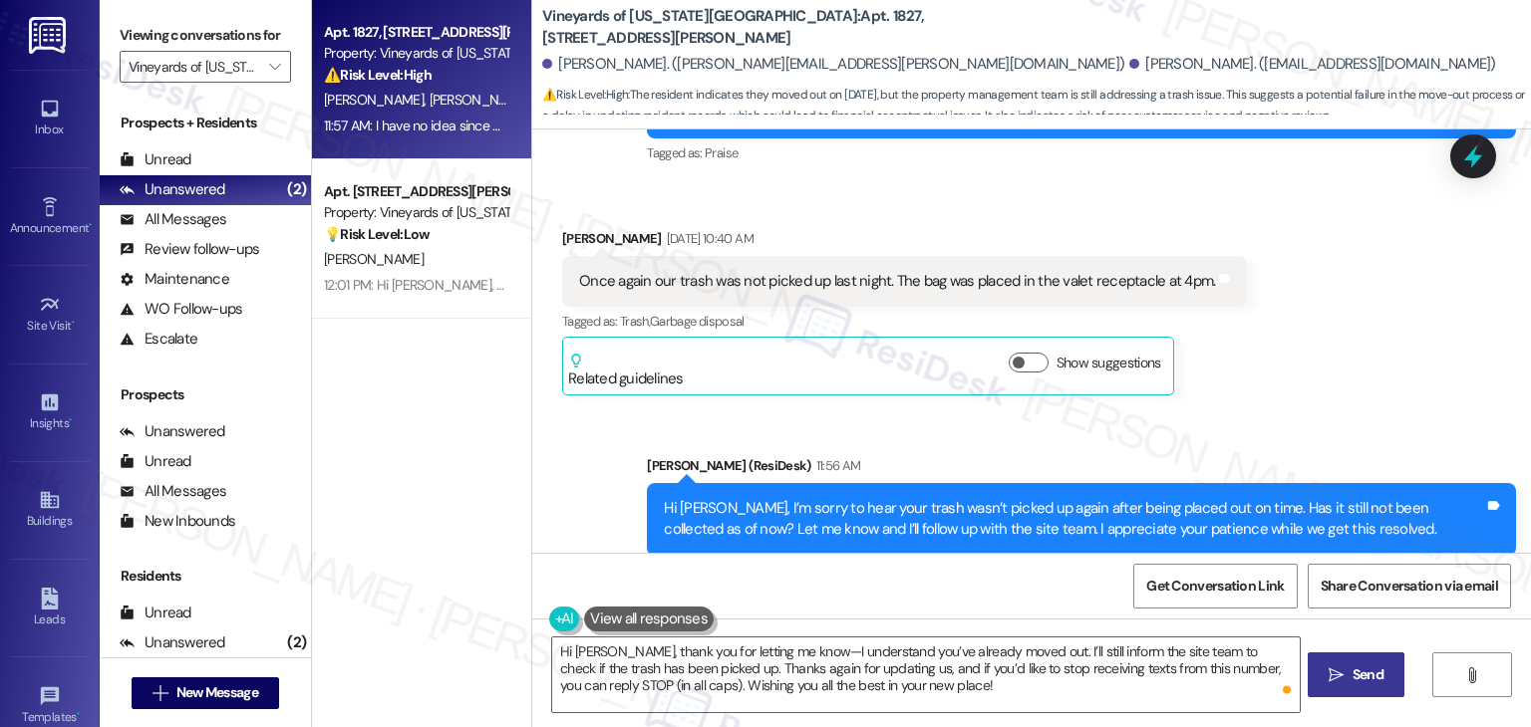
click at [1388, 664] on button " Send" at bounding box center [1355, 675] width 97 height 45
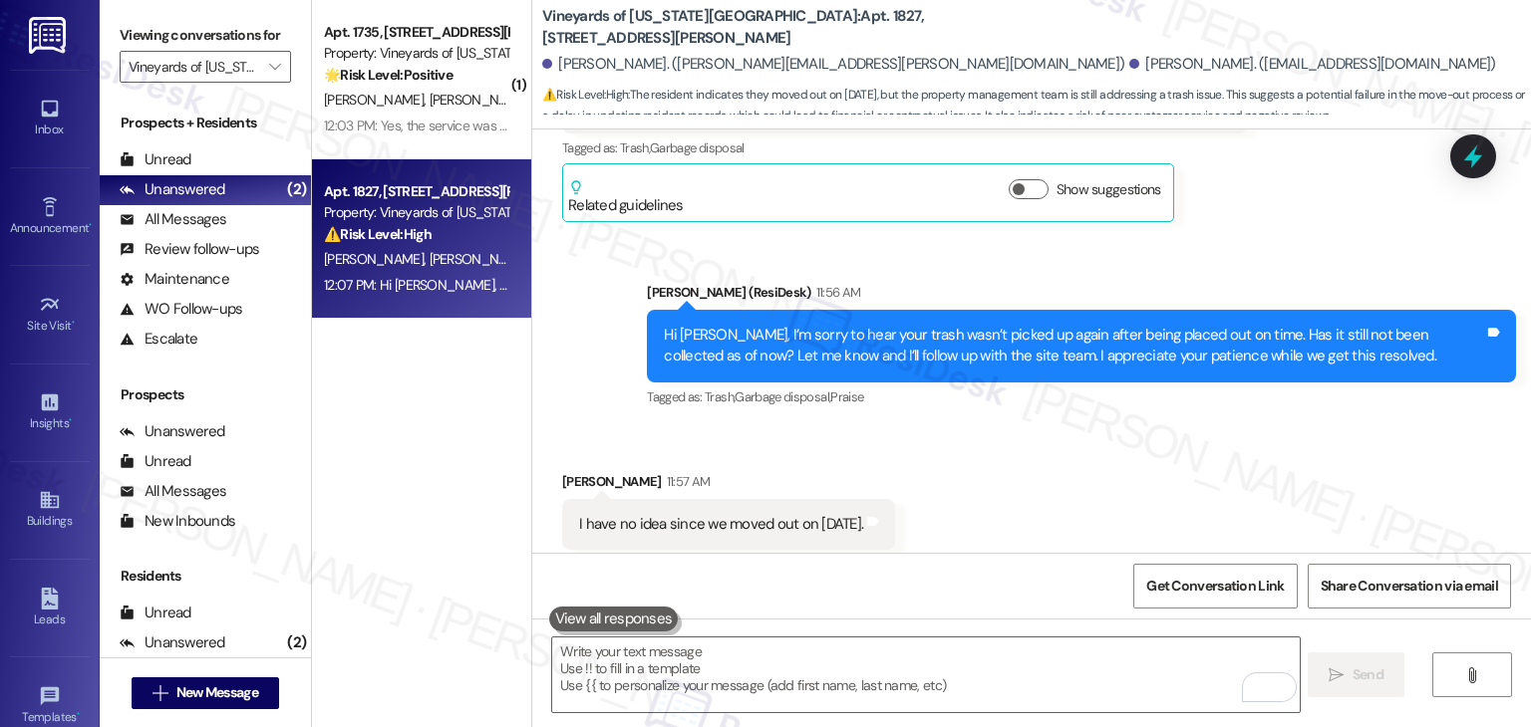
scroll to position [11998, 0]
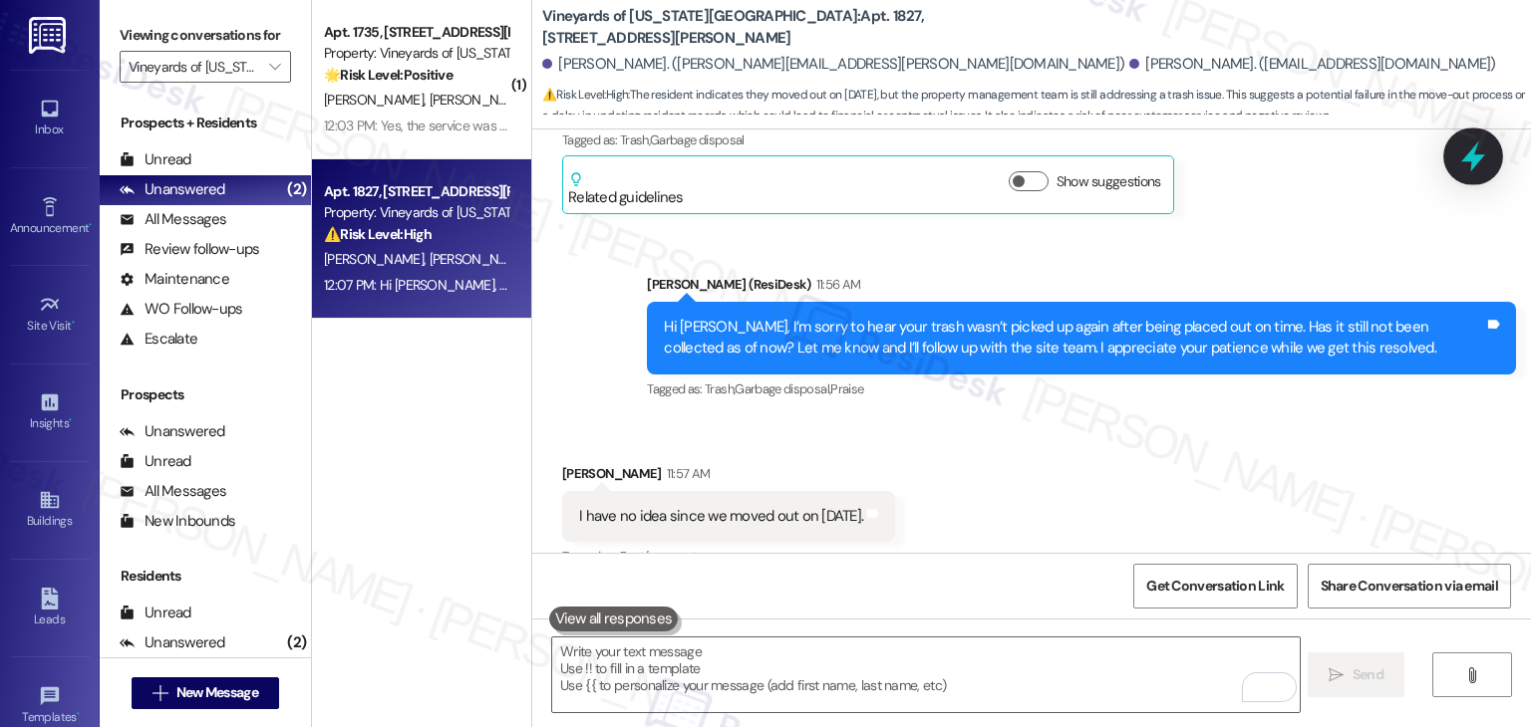
click at [1475, 153] on icon at bounding box center [1473, 156] width 34 height 34
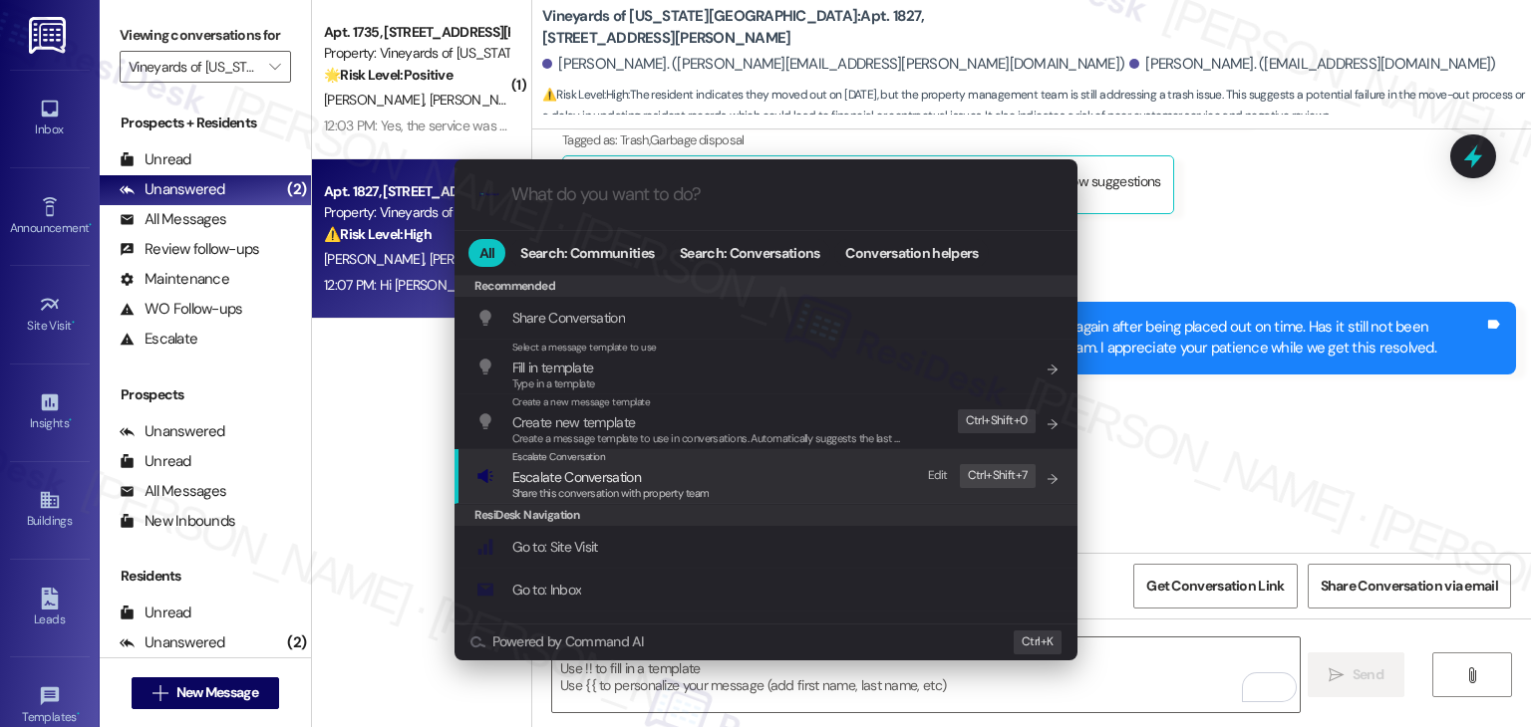
click at [613, 487] on span "Share this conversation with property team" at bounding box center [610, 493] width 197 height 14
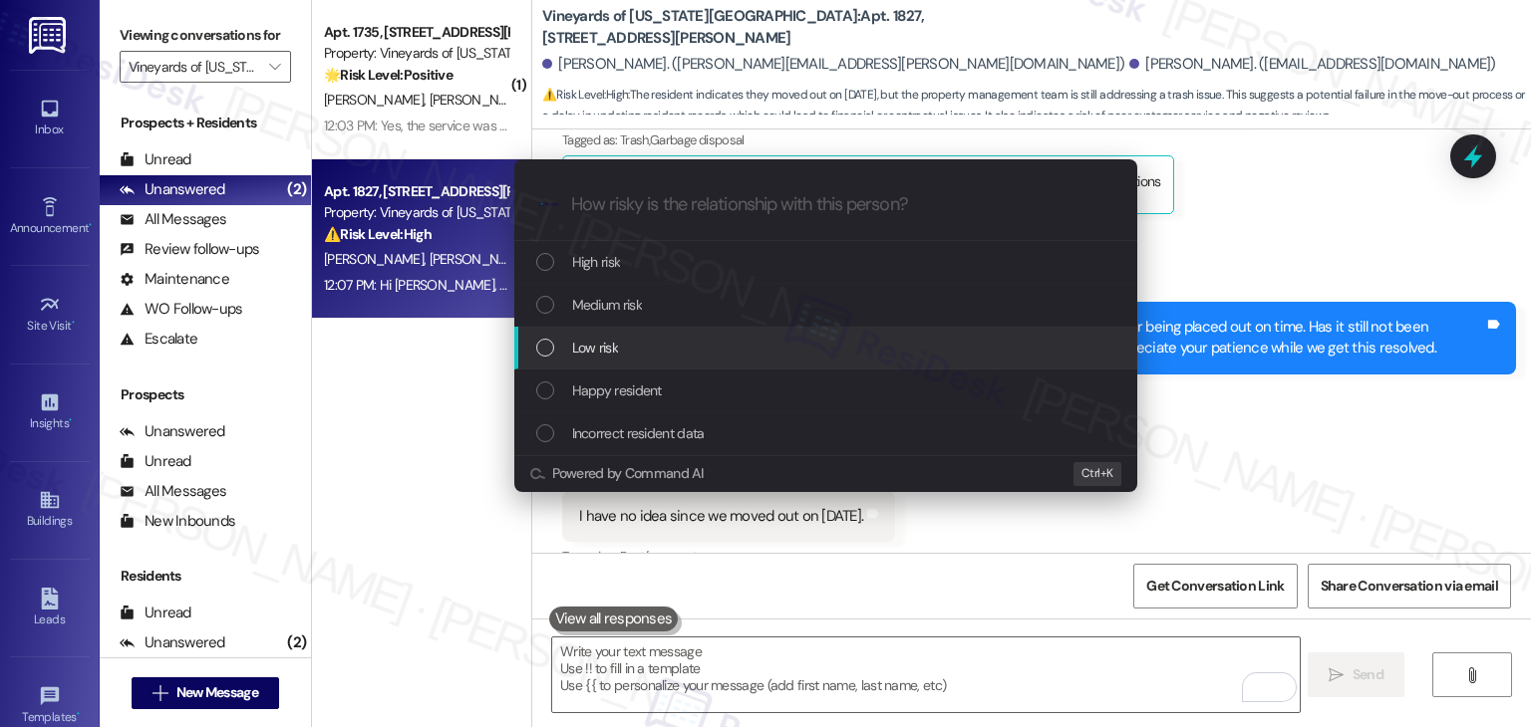
click at [541, 351] on div "List of options" at bounding box center [545, 348] width 18 height 18
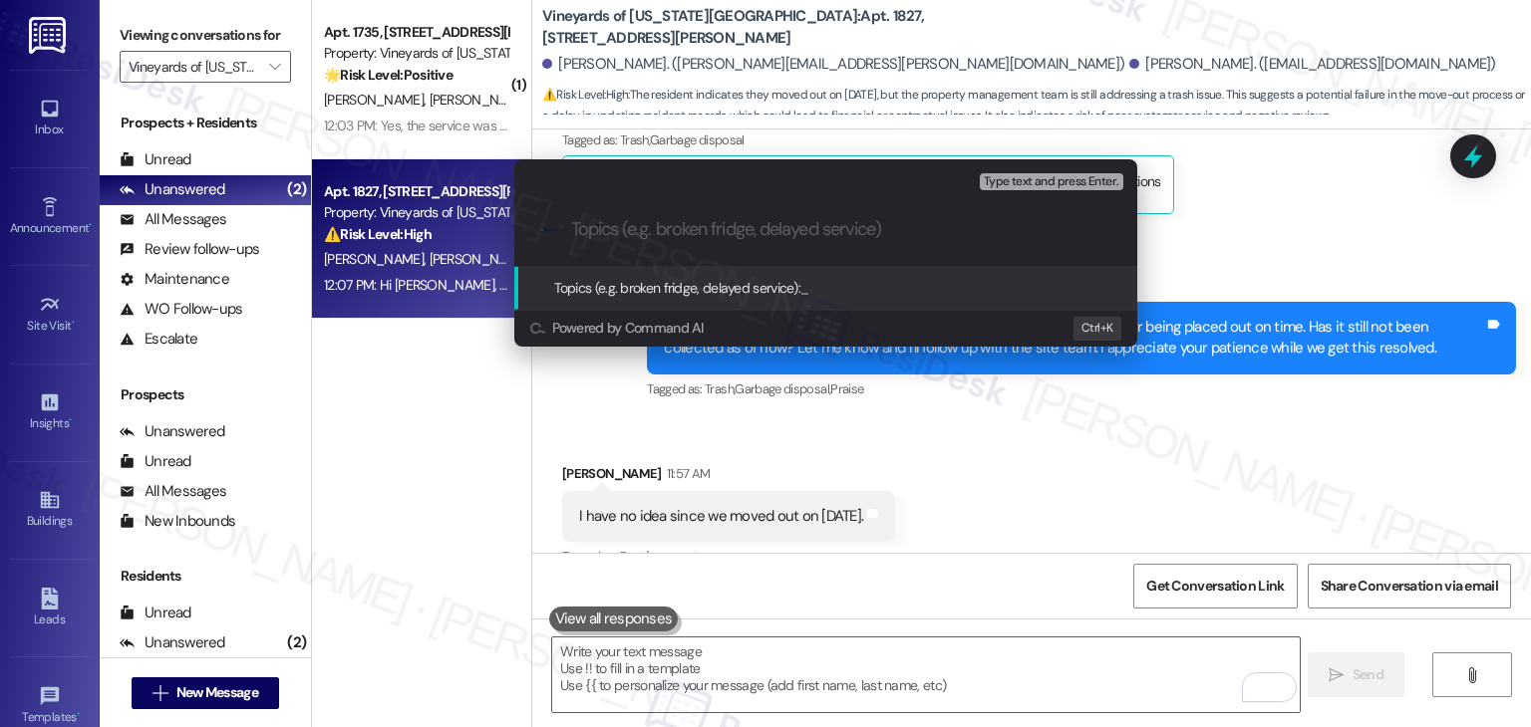
paste input "Former Resident Update – Trash Pickup After Move-Out"
type input "Former Resident Update – Trash Pickup After Move-Out"
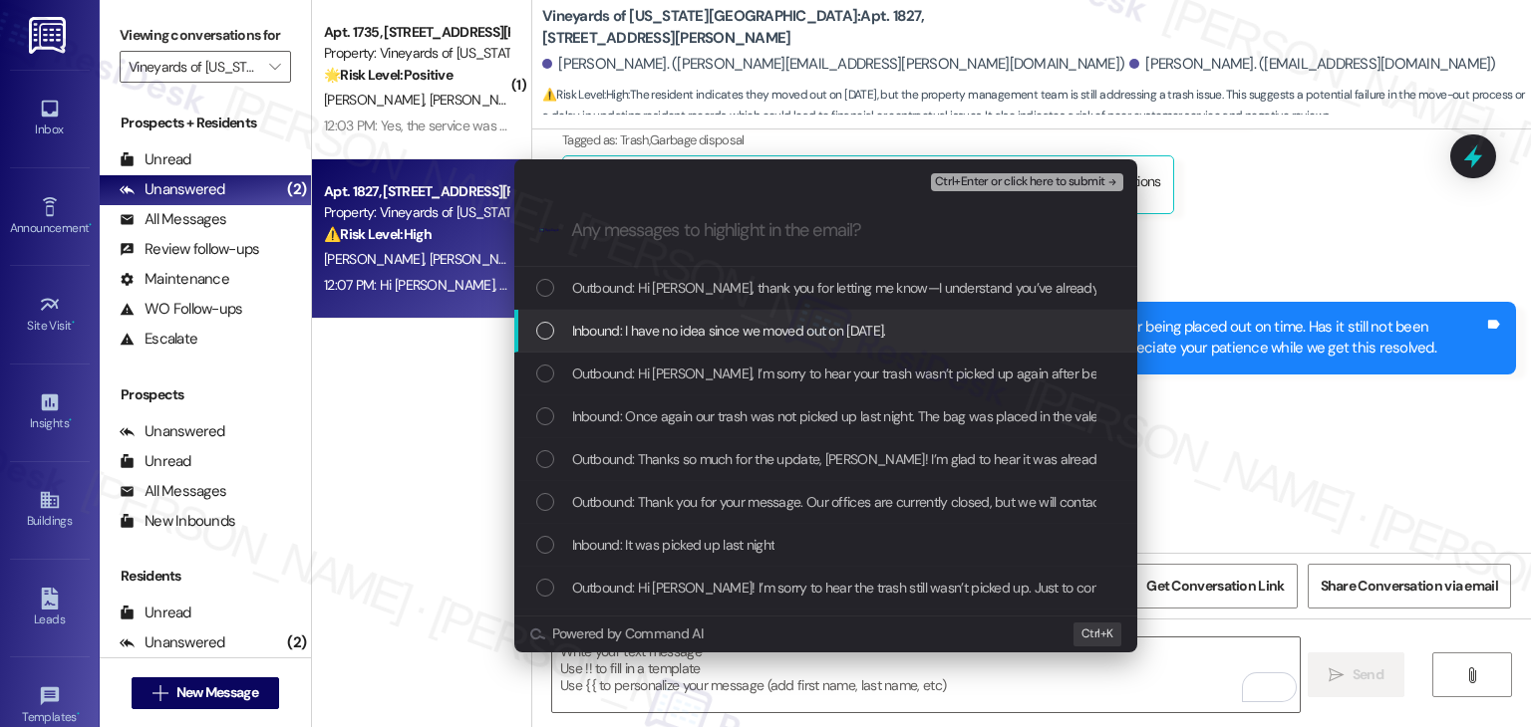
click at [544, 332] on div "List of options" at bounding box center [545, 331] width 18 height 18
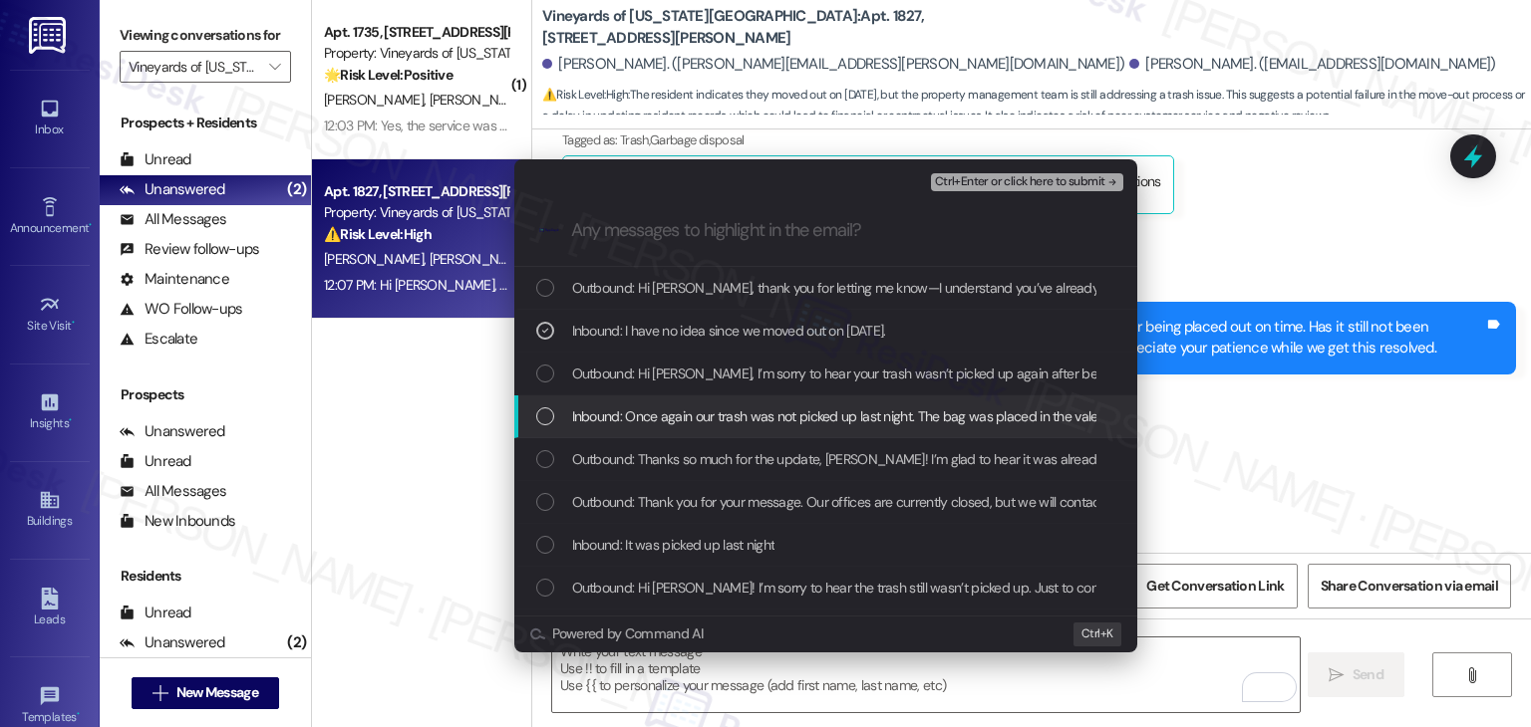
click at [541, 414] on div "List of options" at bounding box center [545, 417] width 18 height 18
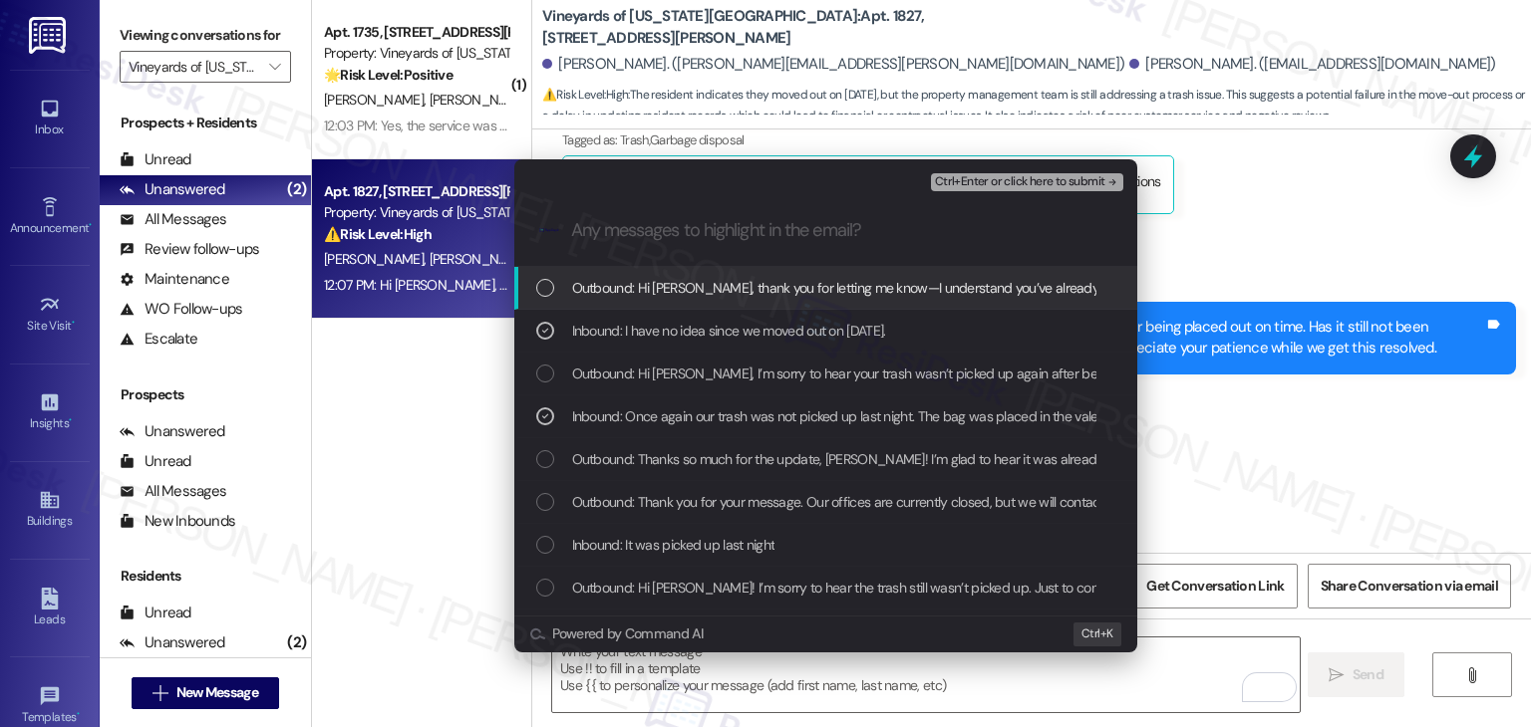
click at [1041, 183] on span "Ctrl+Enter or click here to submit" at bounding box center [1020, 182] width 170 height 14
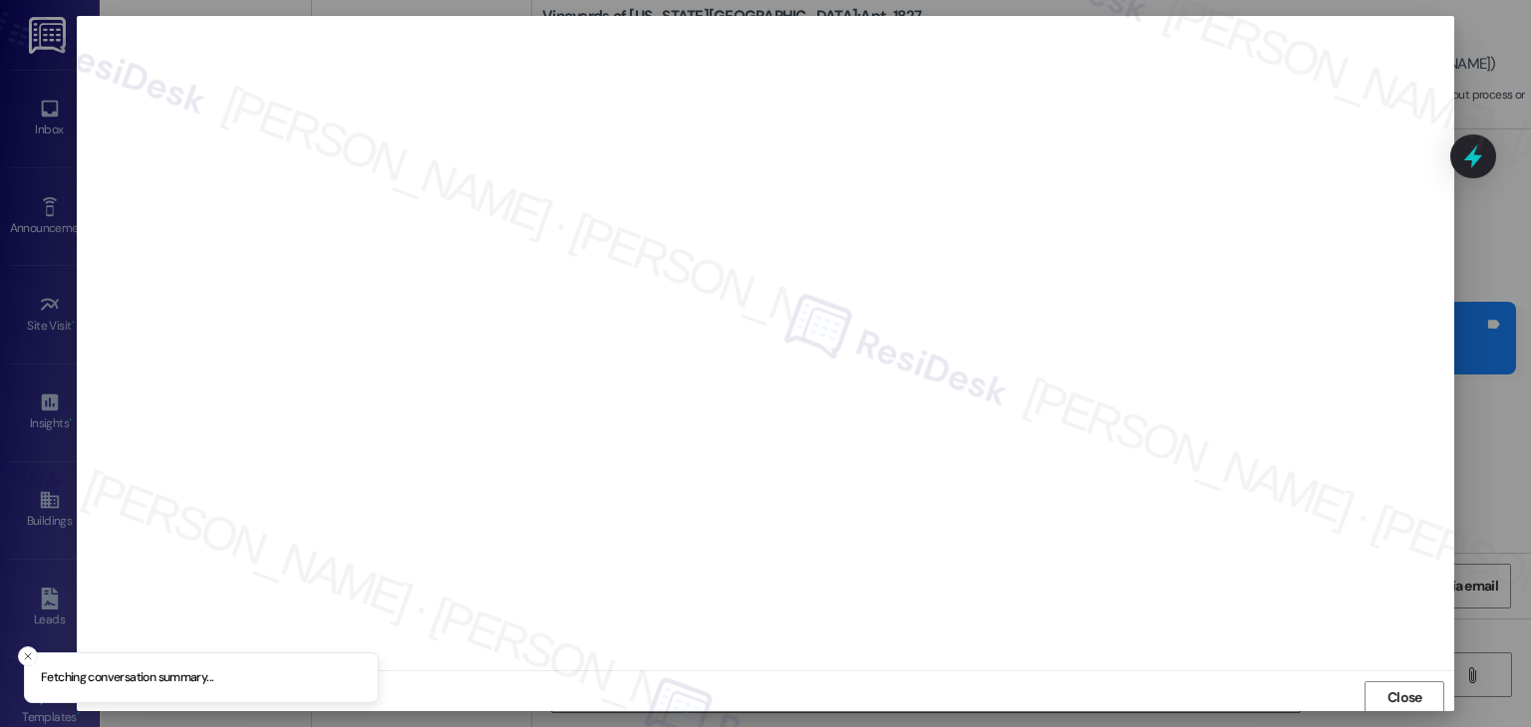
scroll to position [1, 0]
click at [1405, 700] on span "Close" at bounding box center [1404, 697] width 35 height 21
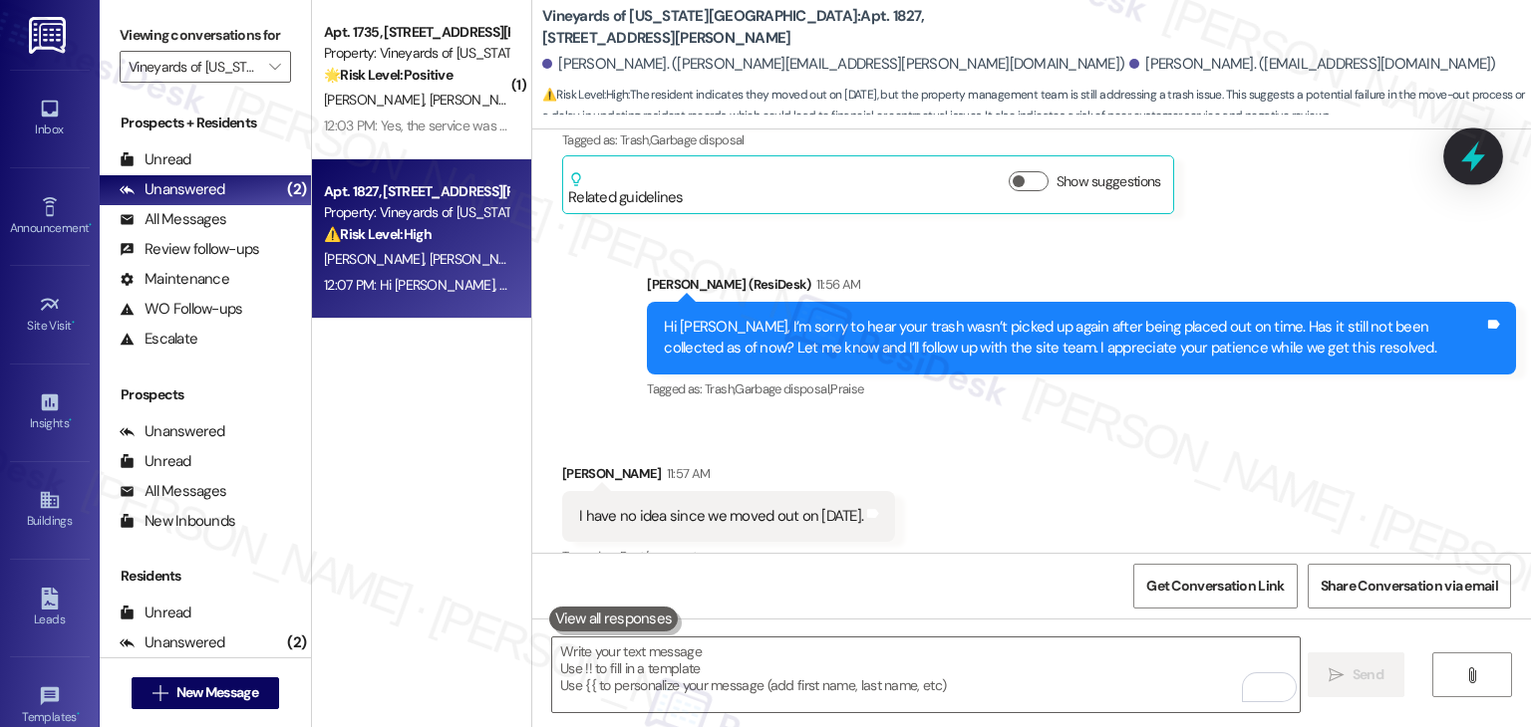
click at [1487, 158] on icon at bounding box center [1473, 156] width 34 height 34
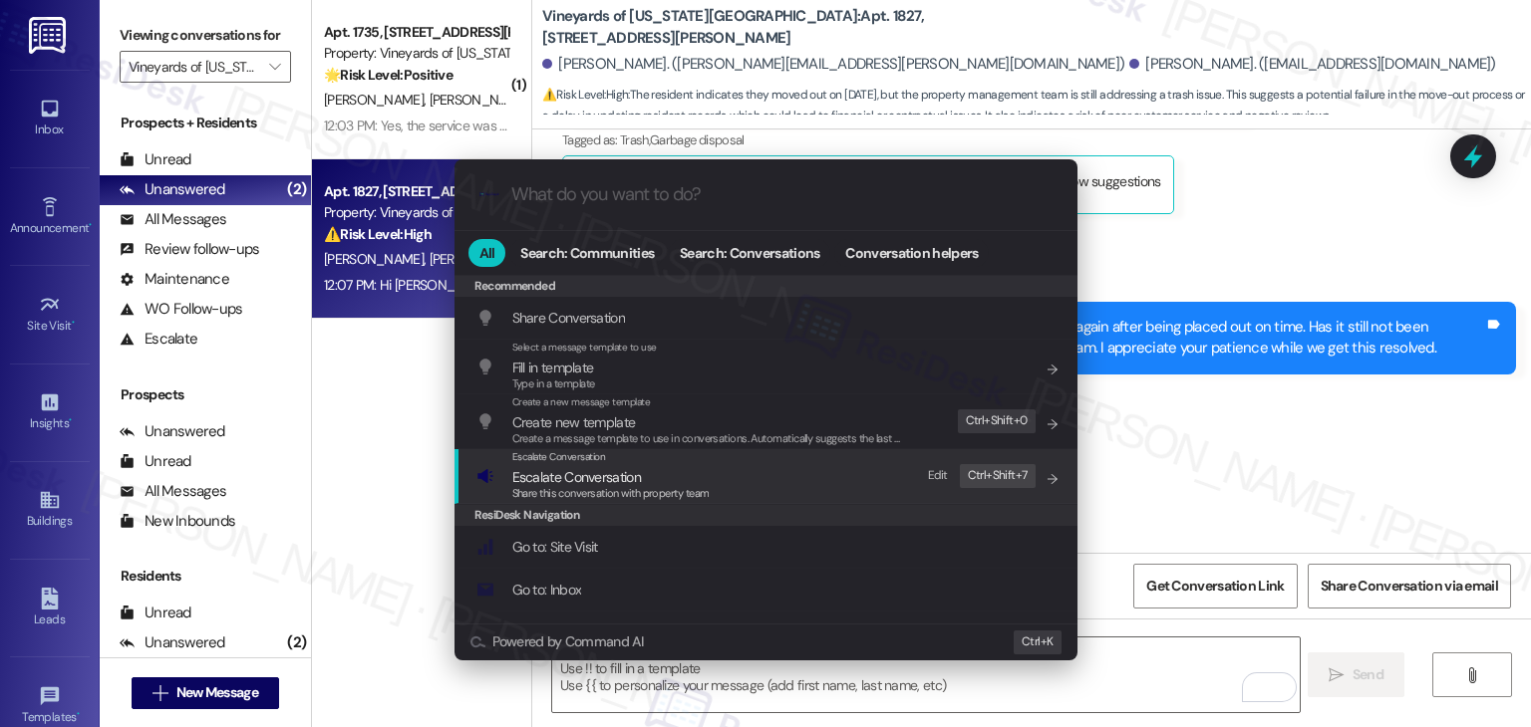
click at [722, 493] on div "Escalate Conversation Escalate Conversation Share this conversation with proper…" at bounding box center [767, 476] width 583 height 54
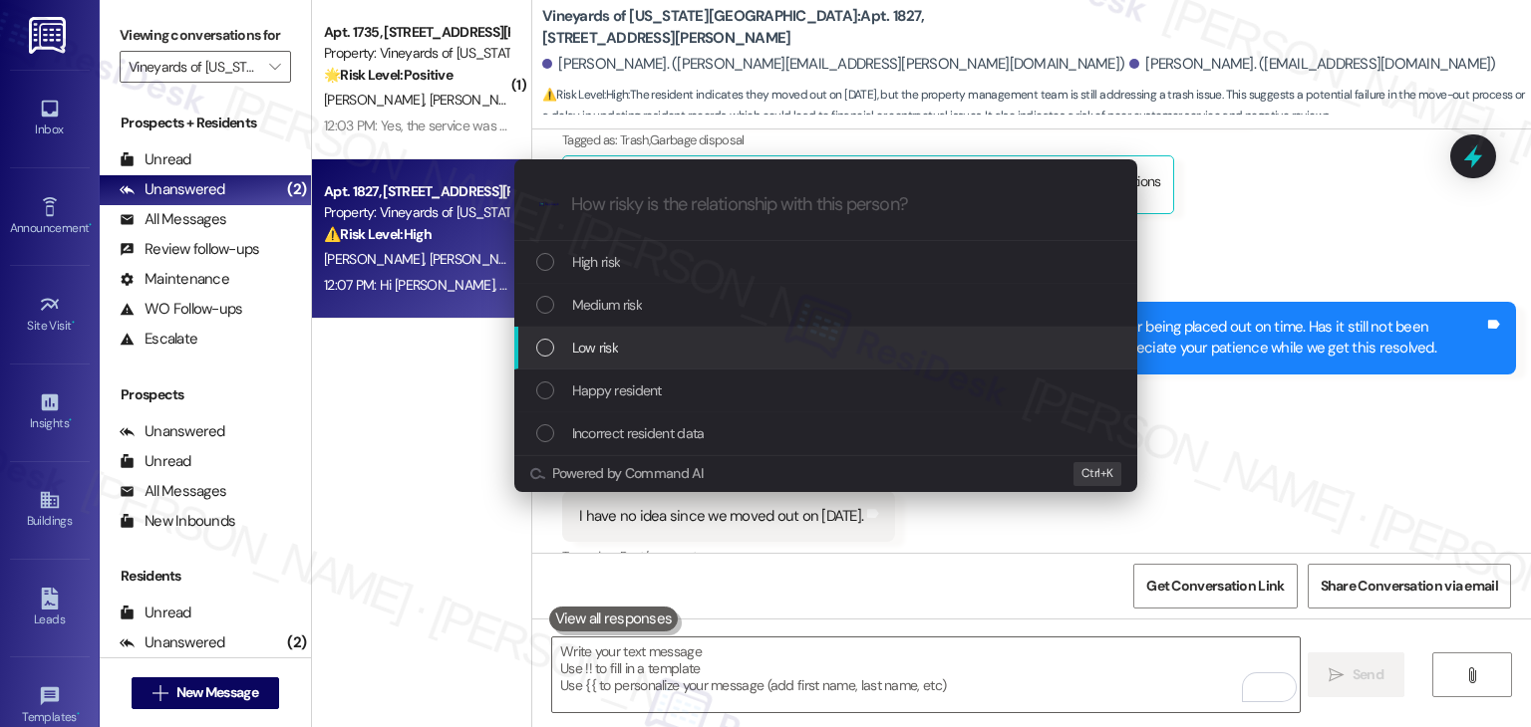
click at [551, 359] on div "Low risk" at bounding box center [825, 348] width 623 height 43
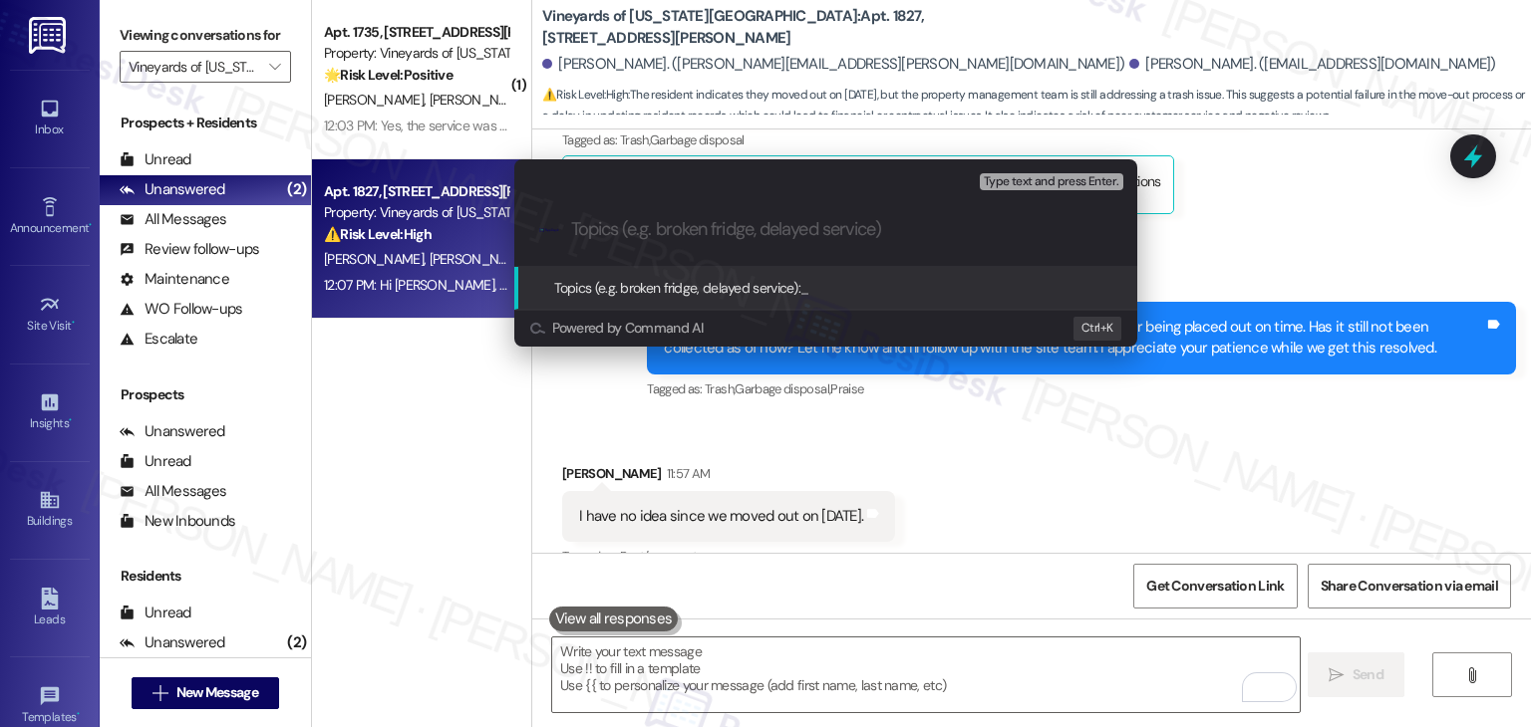
paste input "Former Resident Update – Trash Pickup After Move-Out"
type input "Former Resident Update – Trash Pickup After Move-Out"
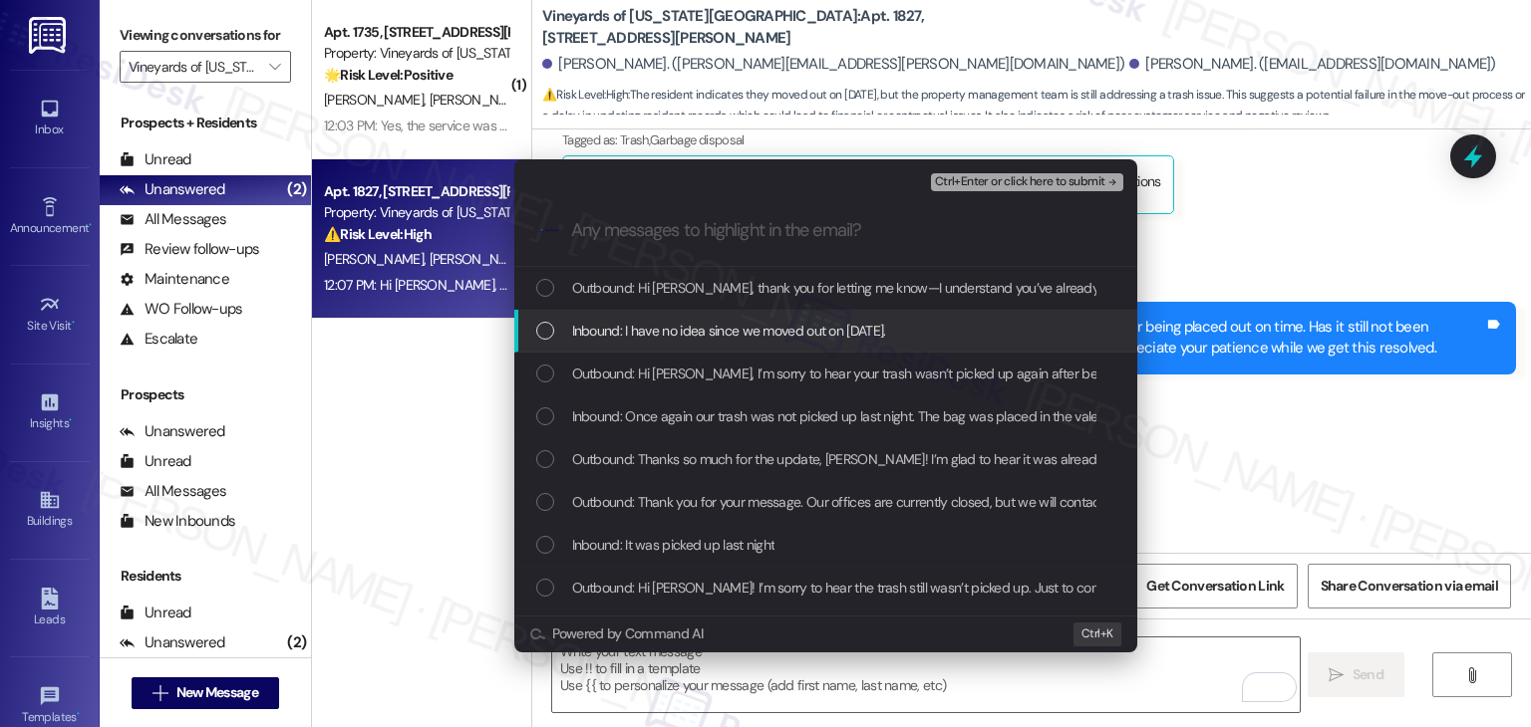
click at [548, 336] on div "List of options" at bounding box center [545, 331] width 18 height 18
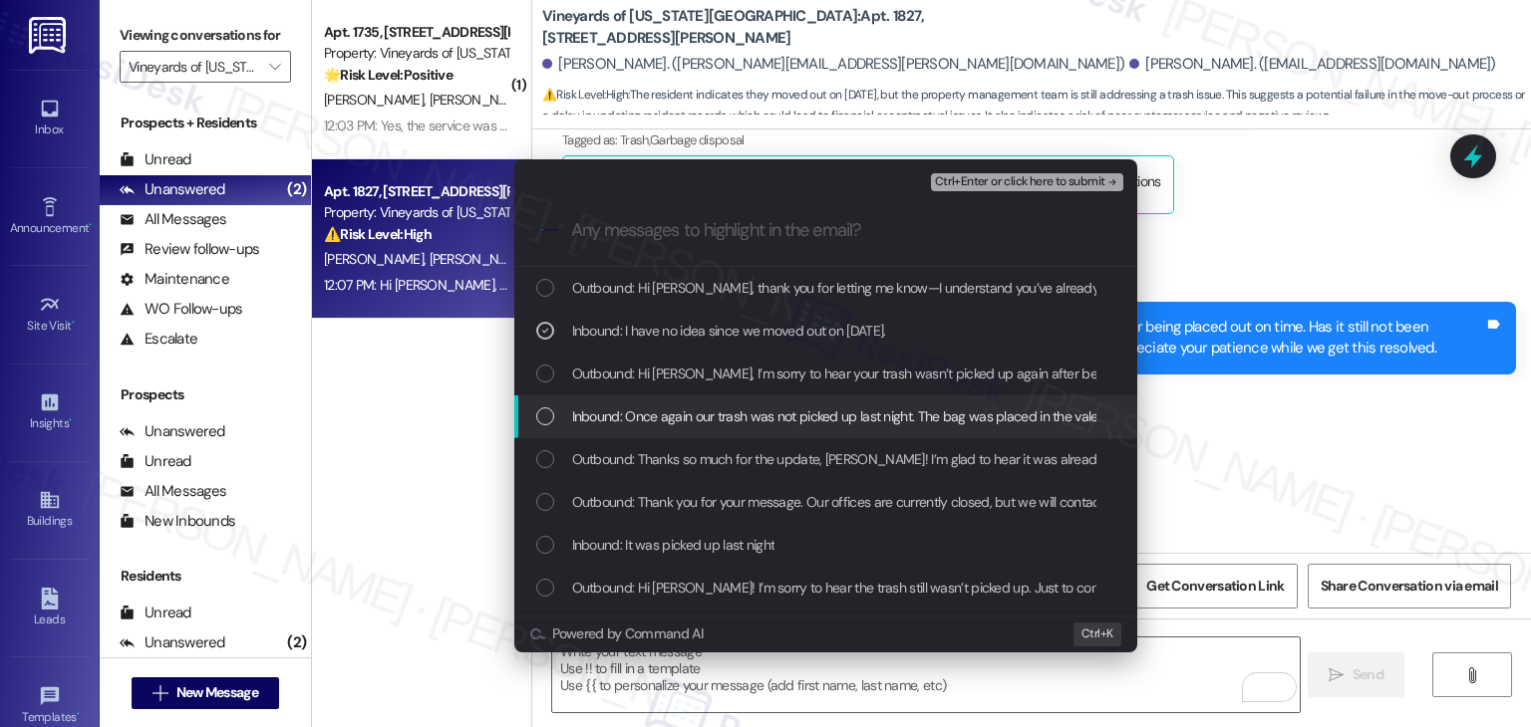
click at [546, 416] on div "List of options" at bounding box center [545, 417] width 18 height 18
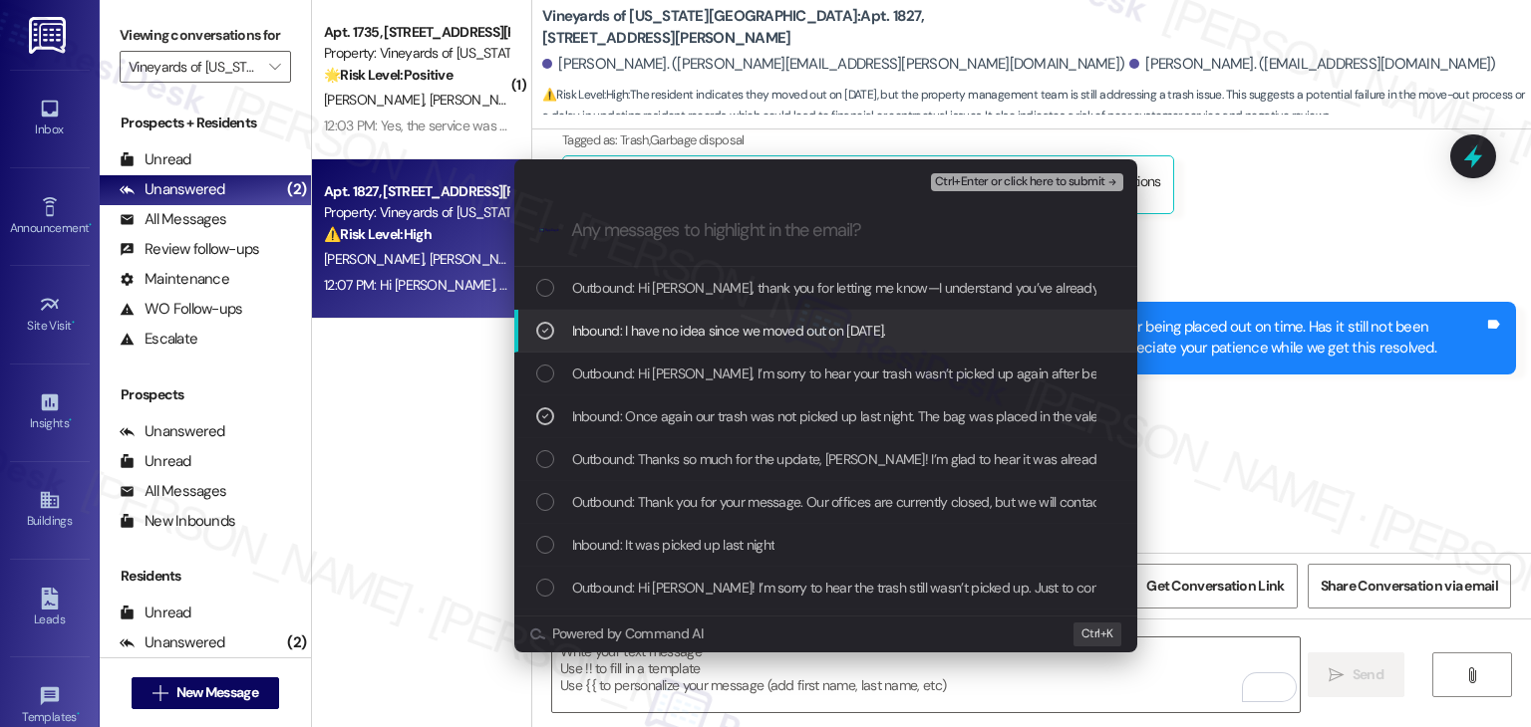
click at [1047, 179] on span "Ctrl+Enter or click here to submit" at bounding box center [1020, 182] width 170 height 14
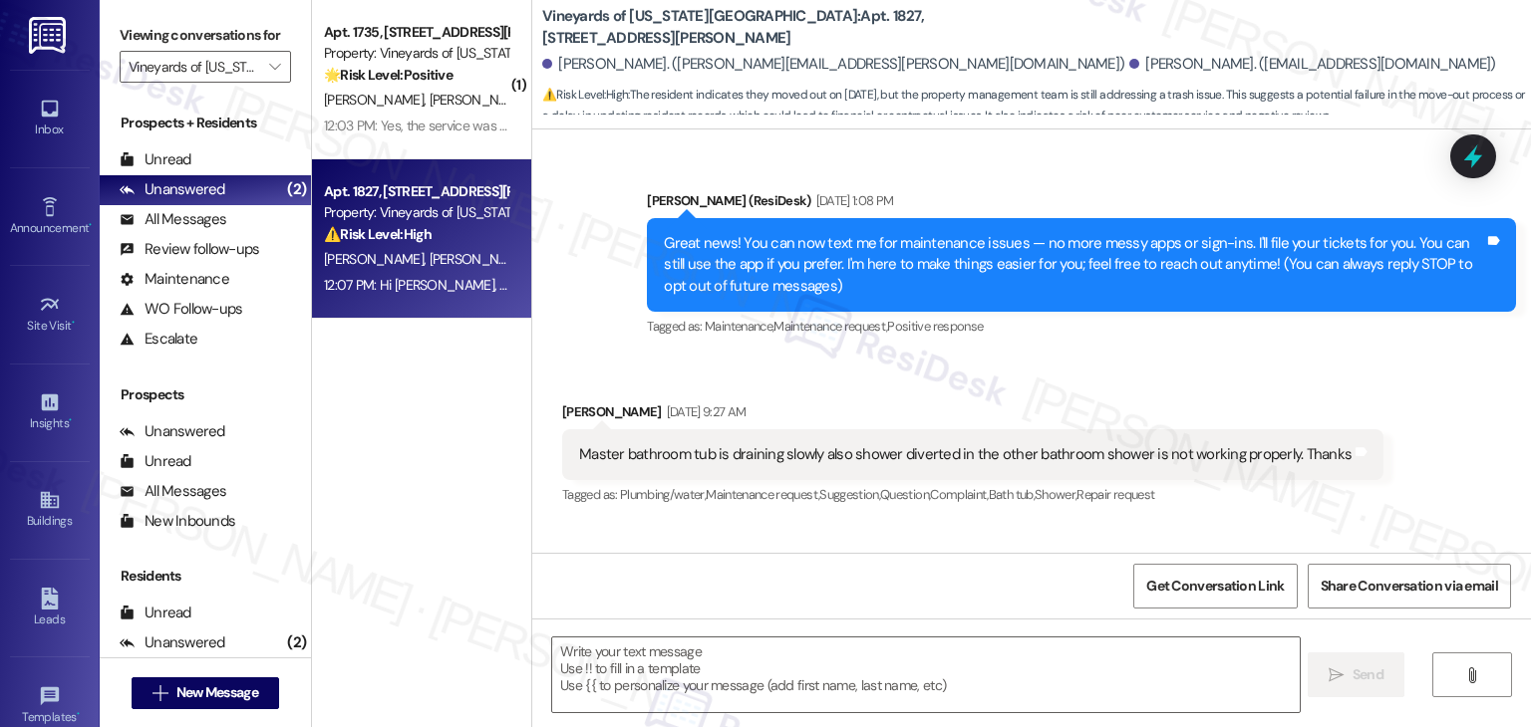
type textarea "Fetching suggested responses. Please feel free to read through the conversation…"
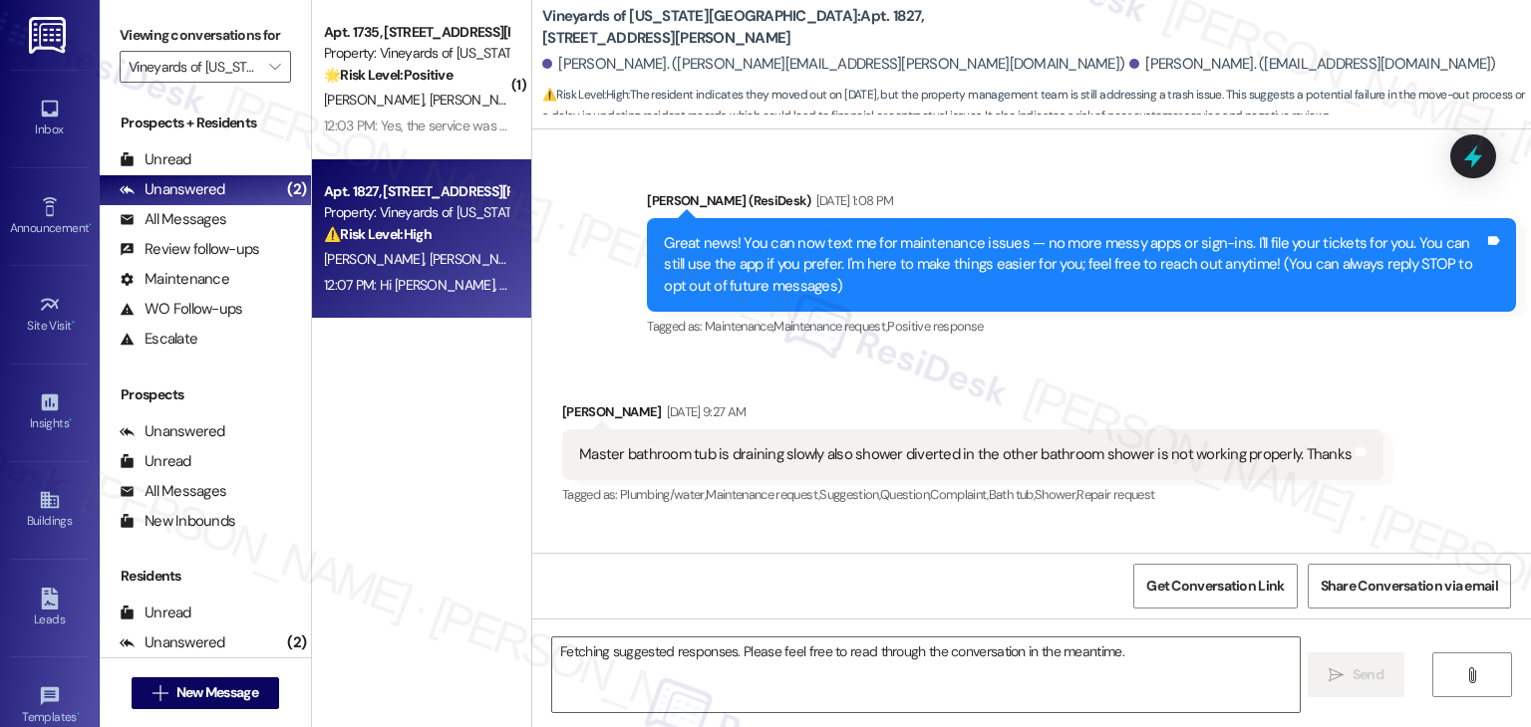
scroll to position [11816, 0]
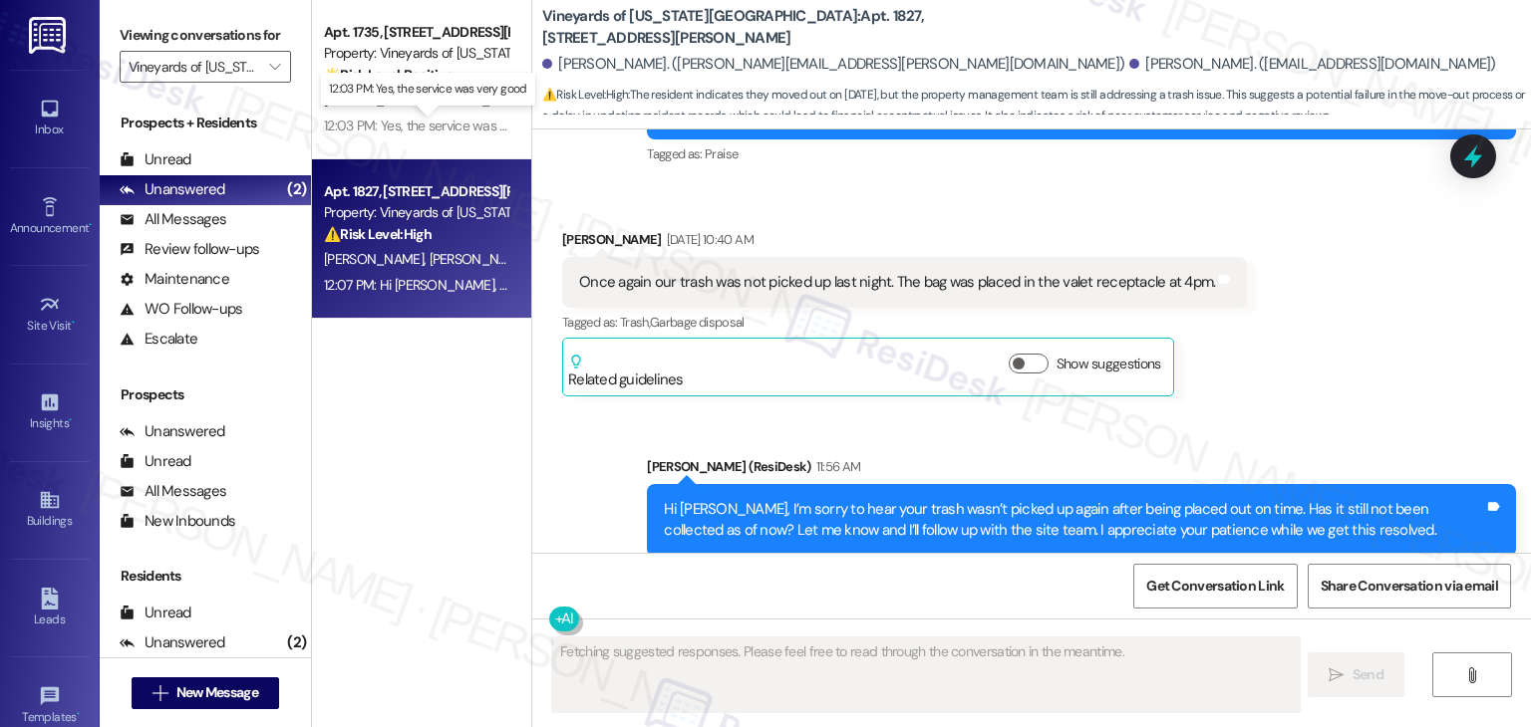
click at [433, 132] on div "12:03 PM: Yes, the service was very good 12:03 PM: Yes, the service was very go…" at bounding box center [441, 126] width 234 height 18
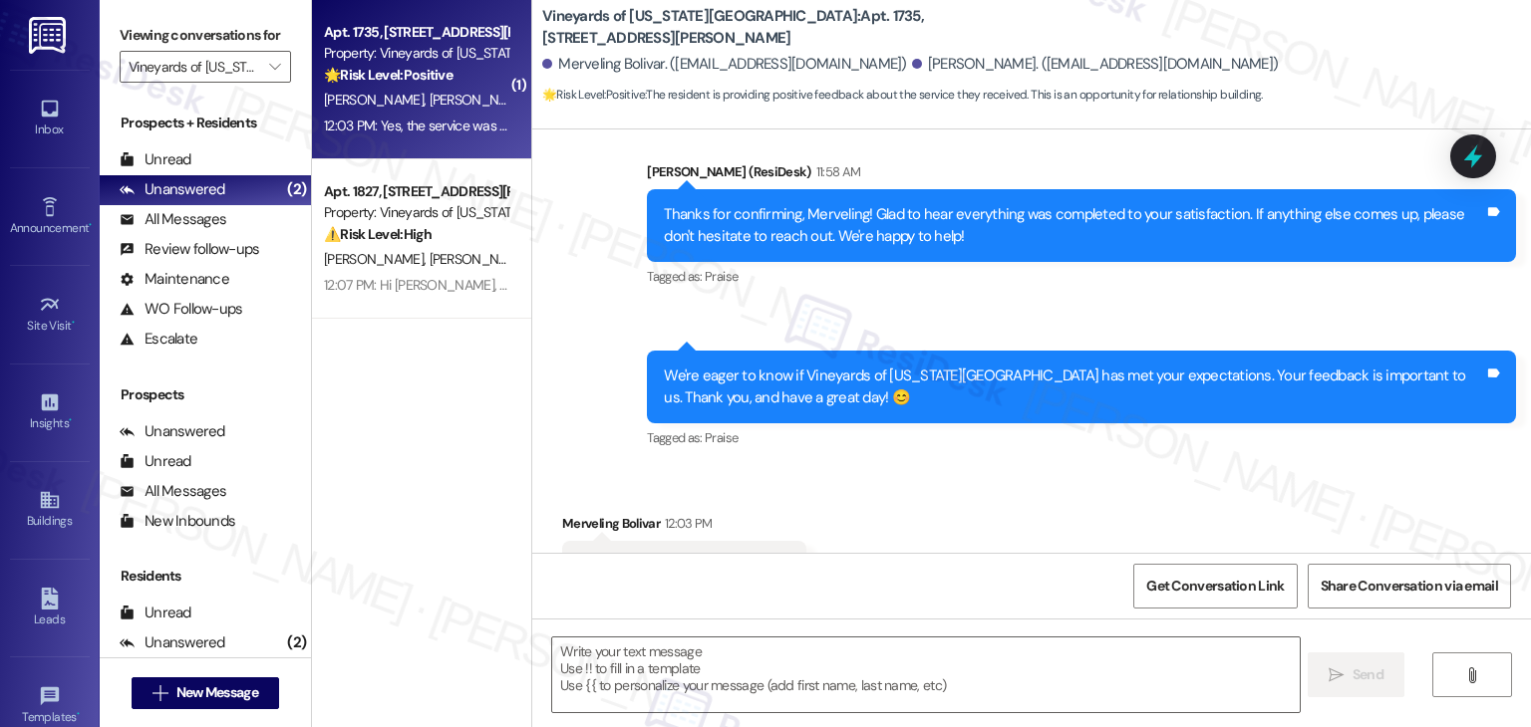
type textarea "Fetching suggested responses. Please feel free to read through the conversation…"
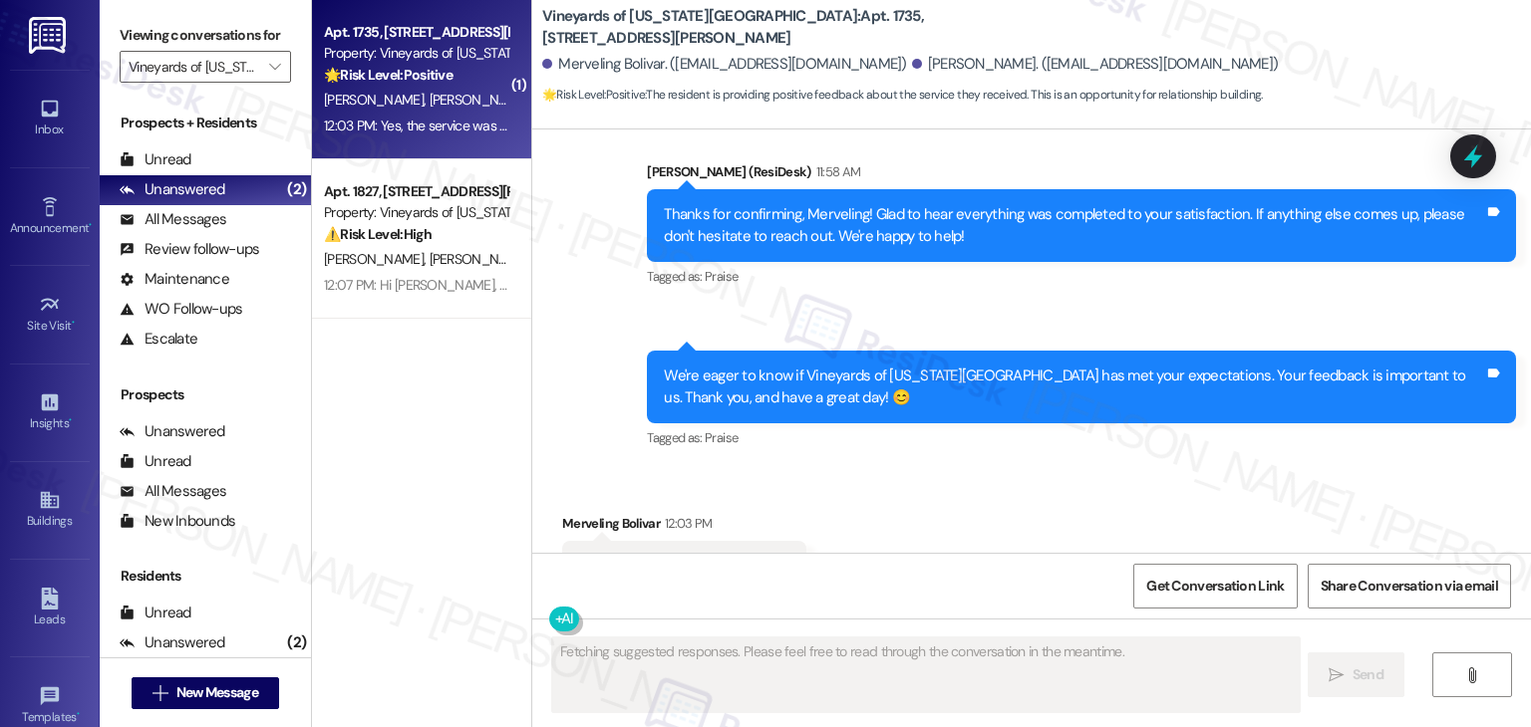
scroll to position [587, 0]
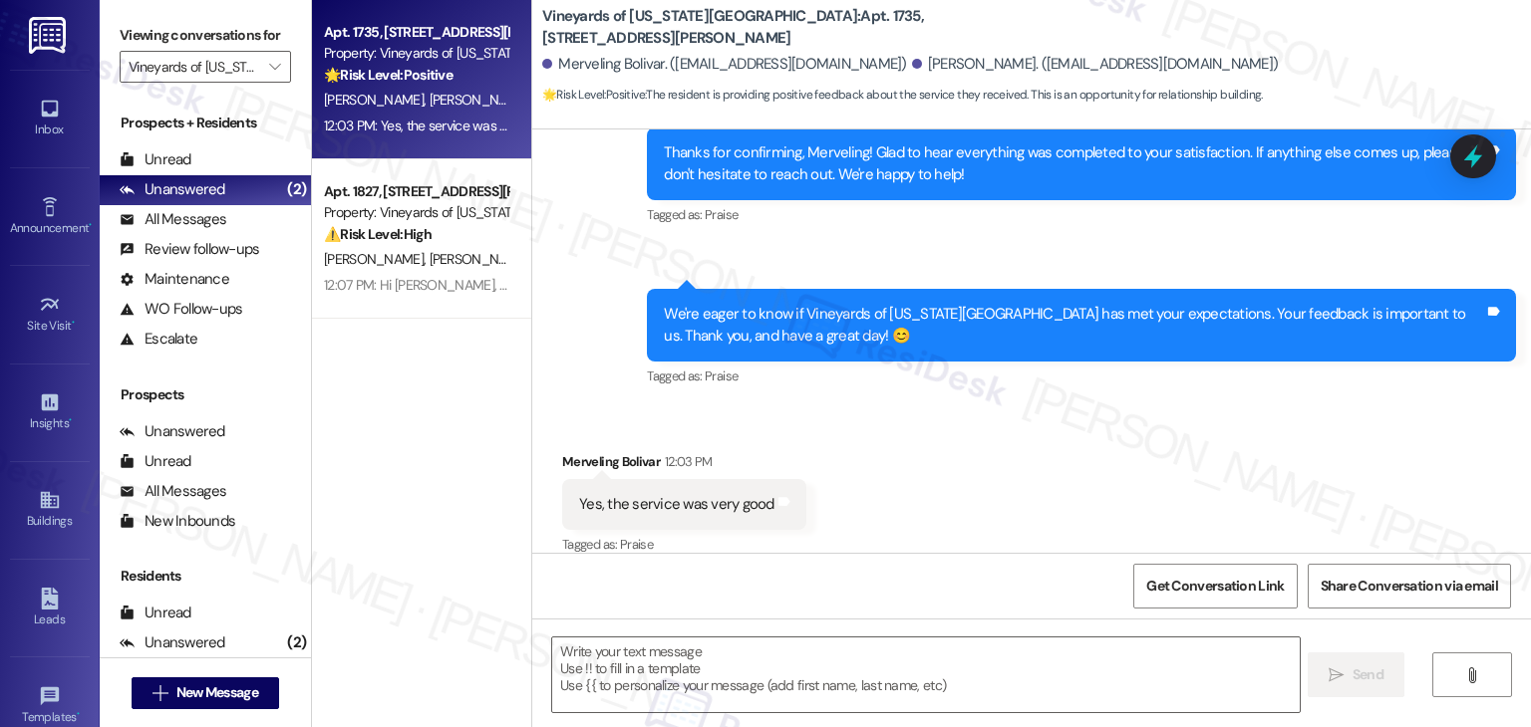
click at [1074, 461] on div "Received via SMS Merveling Bolivar 12:03 PM Yes, the service was very good Tags…" at bounding box center [1031, 491] width 998 height 168
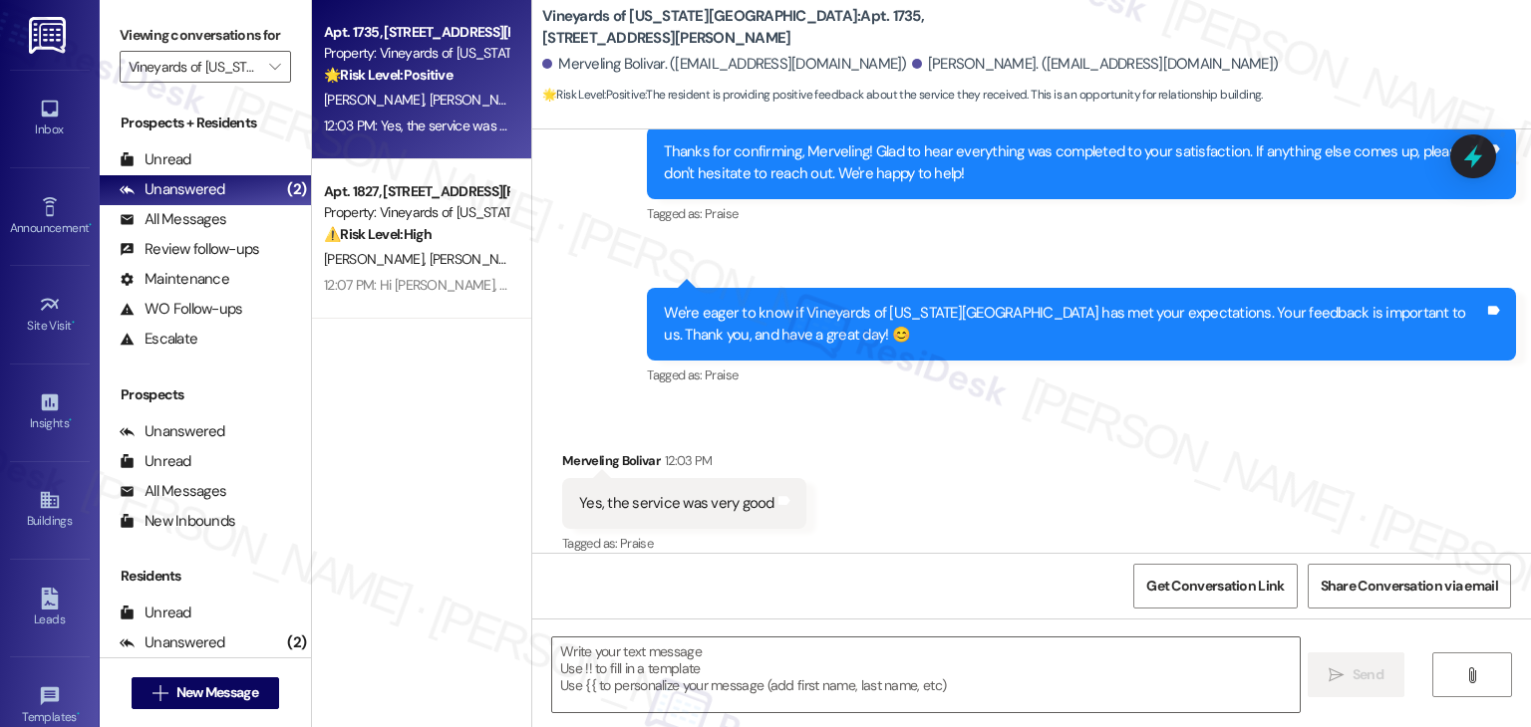
click at [886, 312] on div "We're eager to know if Vineyards of Colorado Springs has met your expectations.…" at bounding box center [1074, 324] width 820 height 43
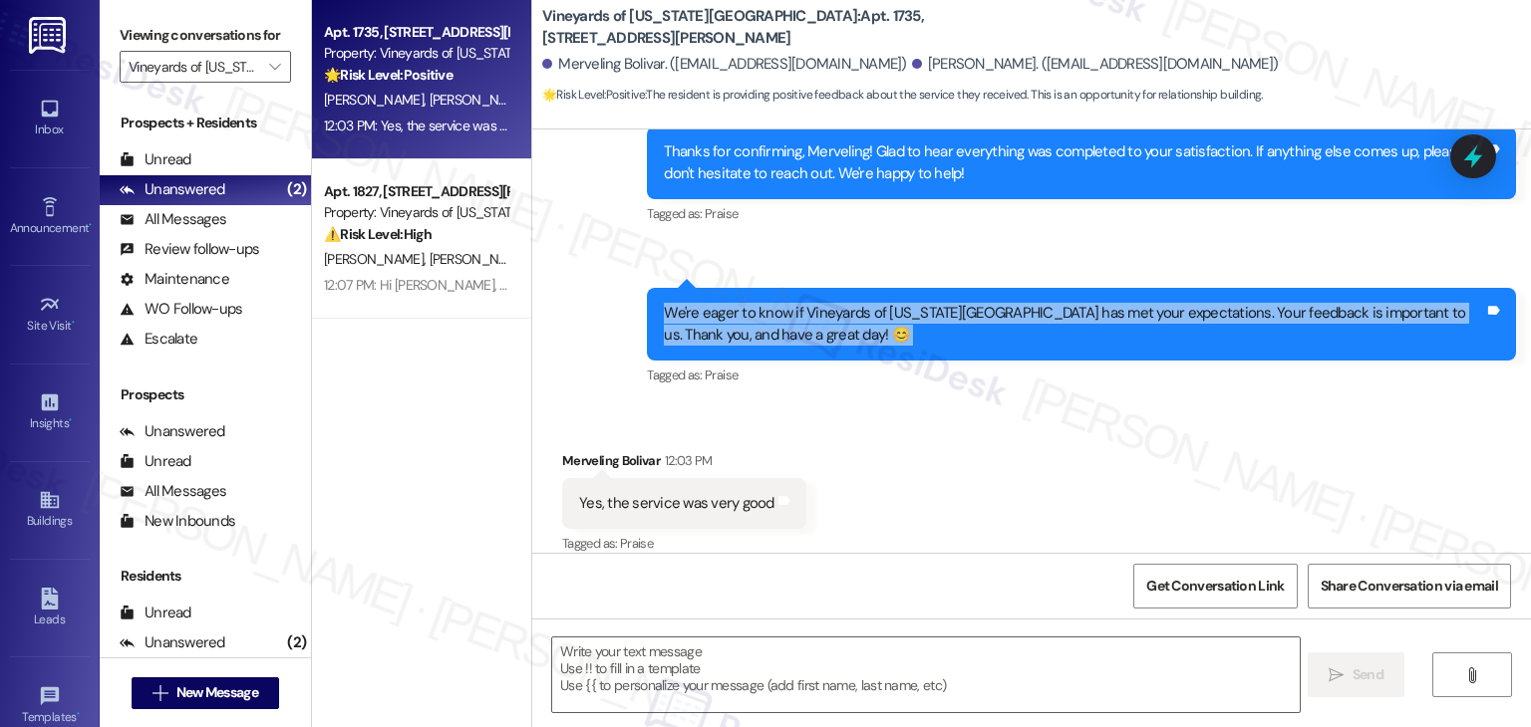
click at [886, 312] on div "We're eager to know if Vineyards of Colorado Springs has met your expectations.…" at bounding box center [1074, 324] width 820 height 43
copy div "We're eager to know if Vineyards of Colorado Springs has met your expectations.…"
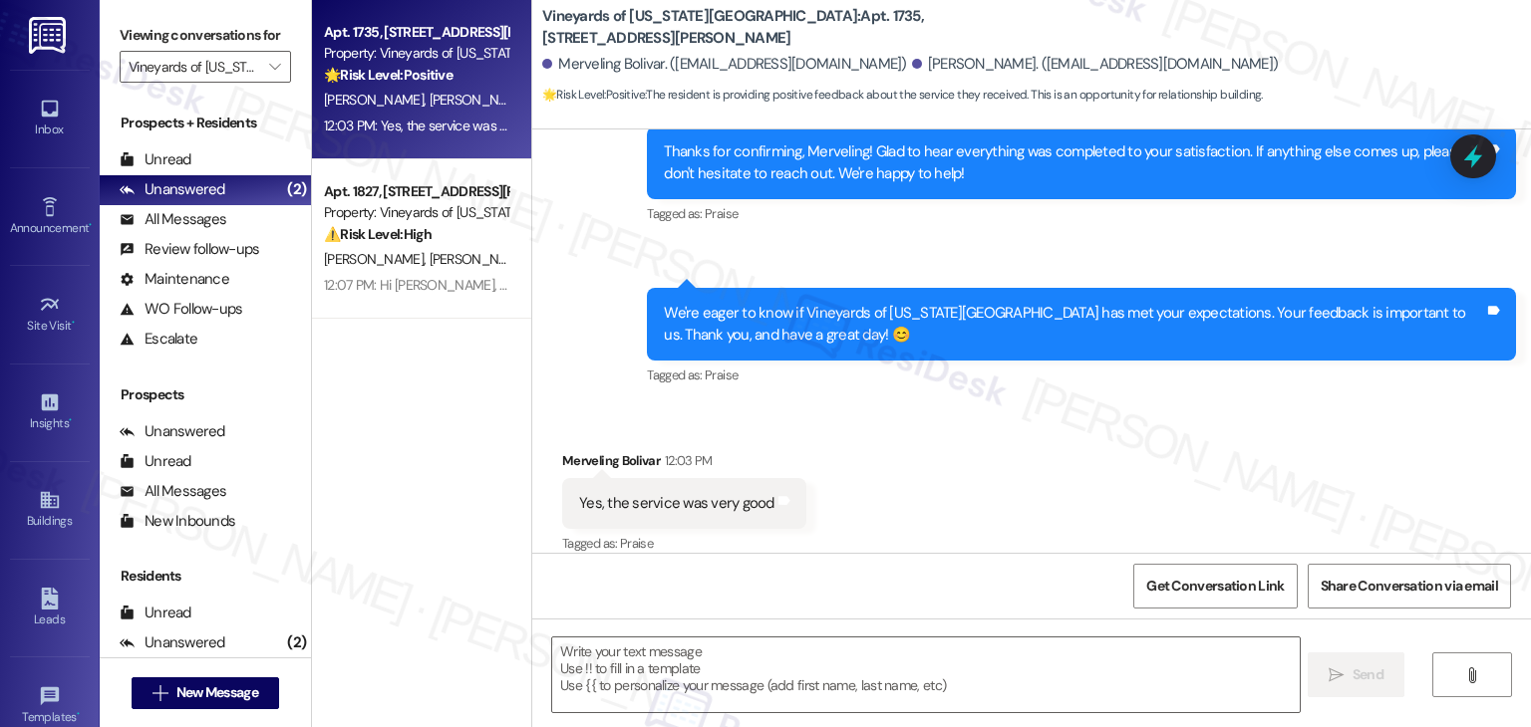
click at [913, 411] on div "Received via SMS Merveling Bolivar 12:03 PM Yes, the service was very good Tags…" at bounding box center [1031, 490] width 998 height 168
click at [935, 439] on div "Received via SMS Merveling Bolivar 12:03 PM Yes, the service was very good Tags…" at bounding box center [1031, 490] width 998 height 168
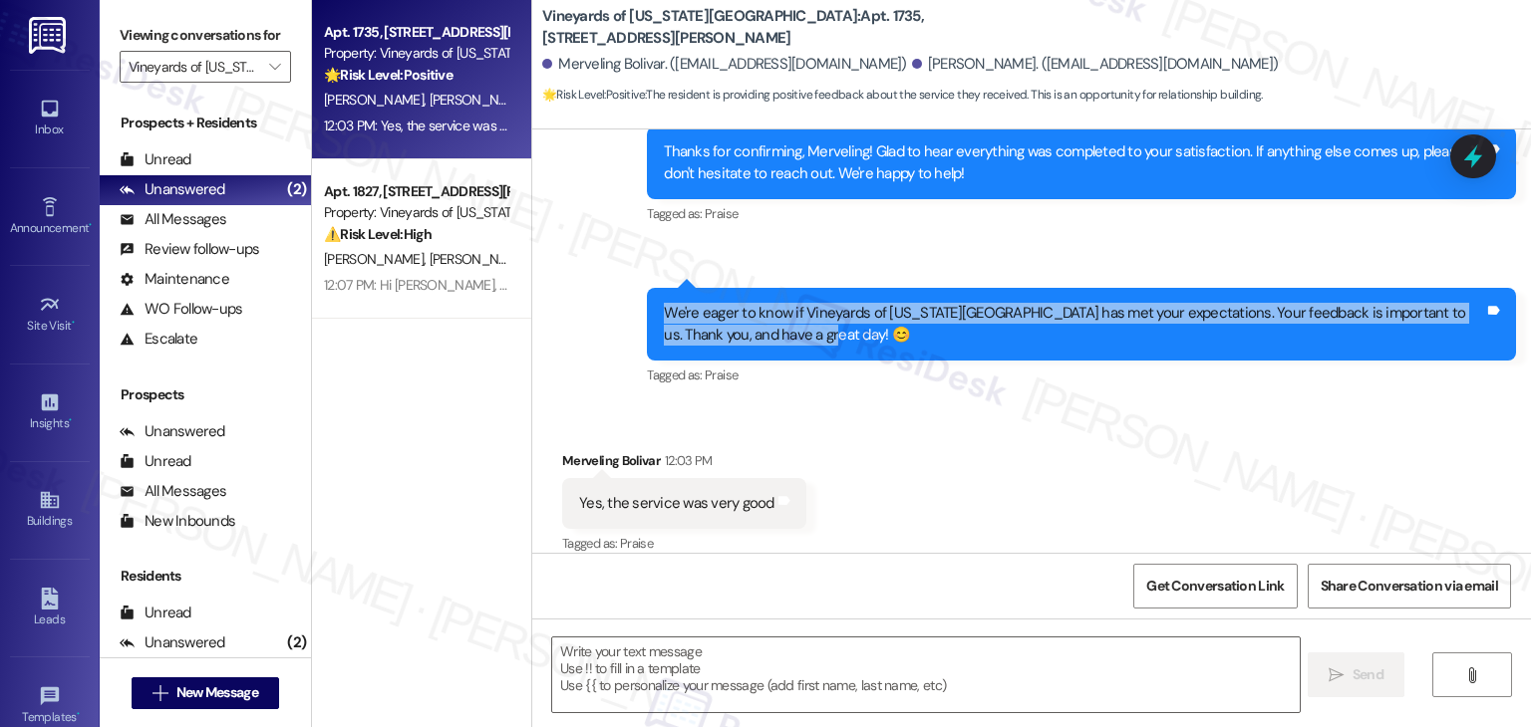
drag, startPoint x: 786, startPoint y: 322, endPoint x: 634, endPoint y: 285, distance: 156.8
click at [634, 285] on div "Sent via SMS 11:59 AM Dottie (ResiDesk) 11:59 AM We're eager to know if Vineyar…" at bounding box center [1081, 339] width 899 height 132
copy div "We're eager to know if Vineyards of Colorado Springs has met your expectations.…"
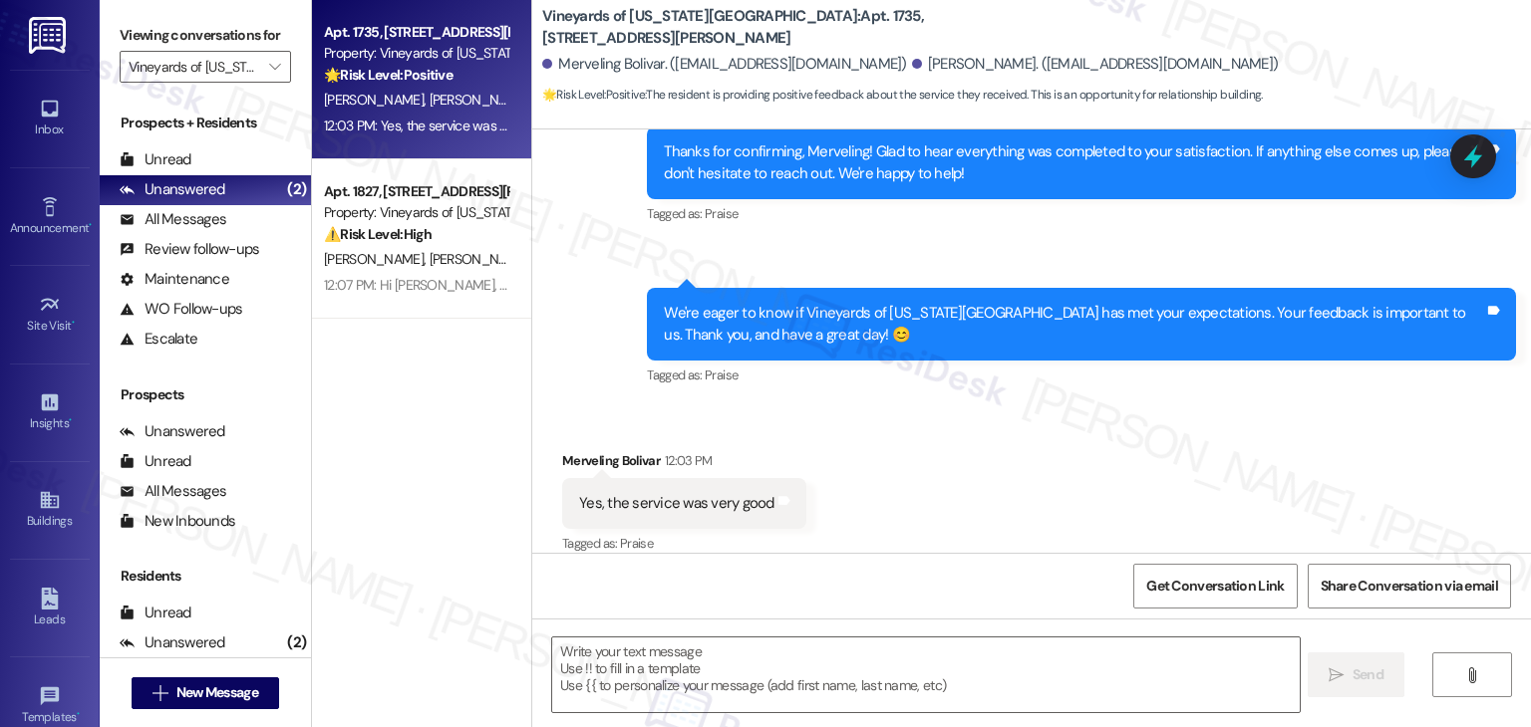
click at [607, 493] on div "Yes, the service was very good" at bounding box center [676, 503] width 195 height 21
copy div "Yes, the service was very good Tags and notes"
click at [562, 450] on div "Merveling Bolivar 12:03 PM" at bounding box center [684, 464] width 244 height 28
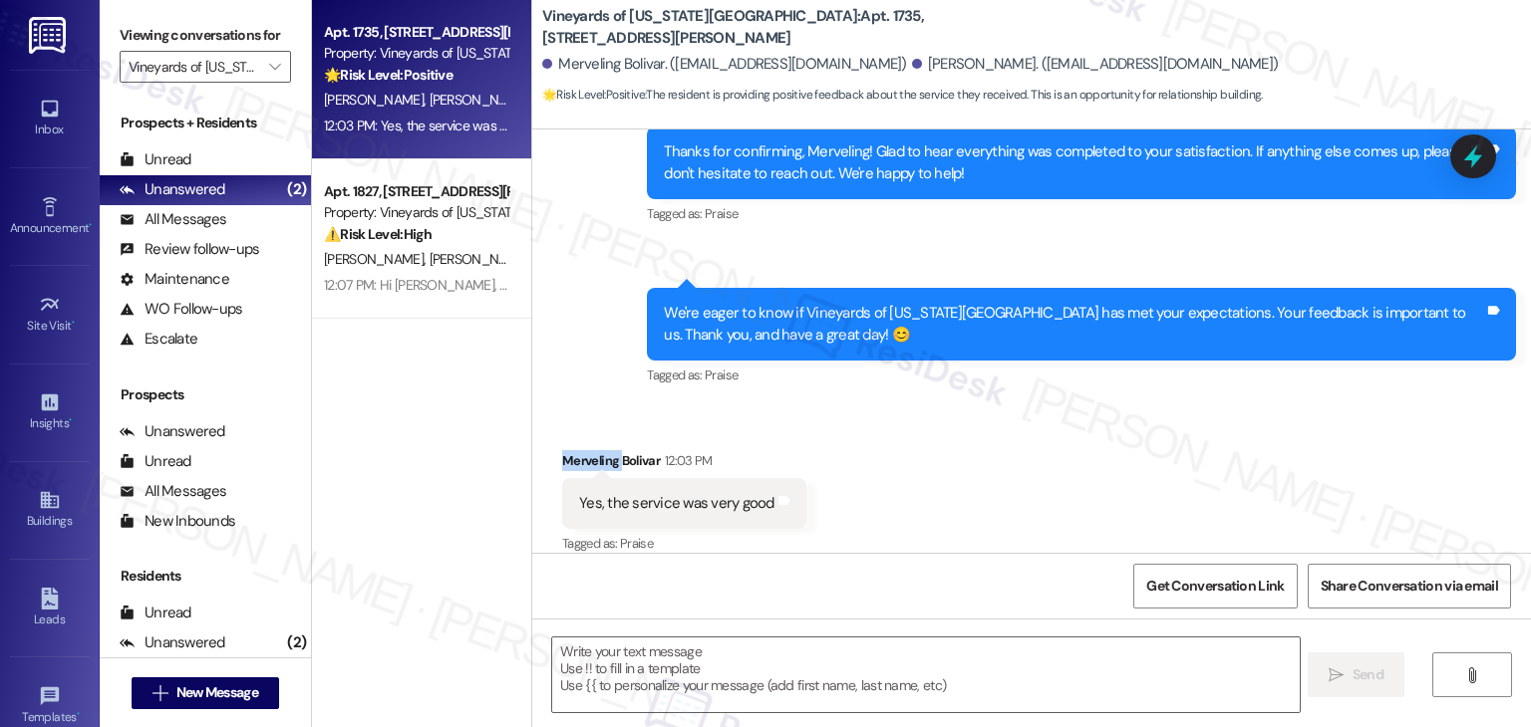
click at [562, 450] on div "Merveling Bolivar 12:03 PM" at bounding box center [684, 464] width 244 height 28
copy div "Merveling"
click at [698, 675] on textarea at bounding box center [925, 675] width 746 height 75
paste textarea "Hi Merveling, thank you so much for sharing that! We’re really glad to hear the…"
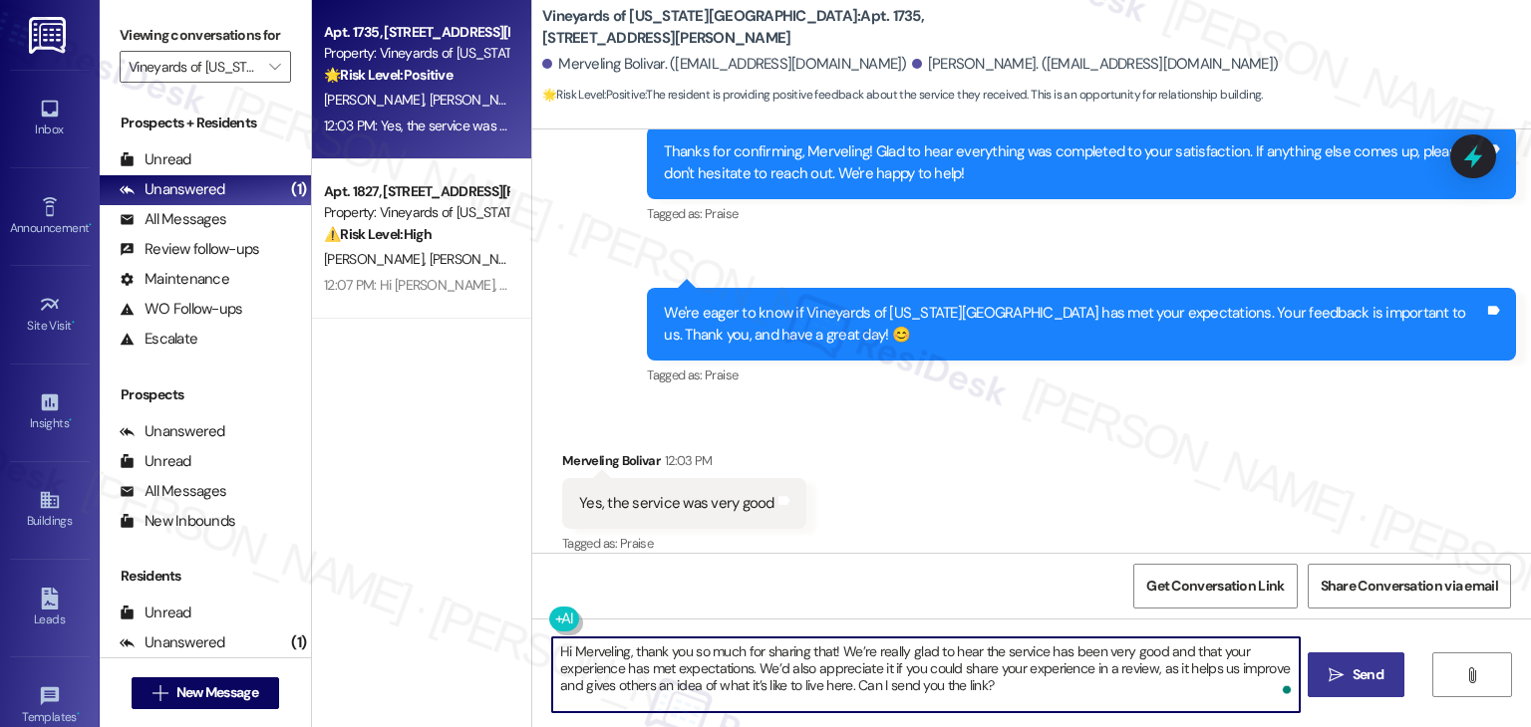
type textarea "Hi Merveling, thank you so much for sharing that! We’re really glad to hear the…"
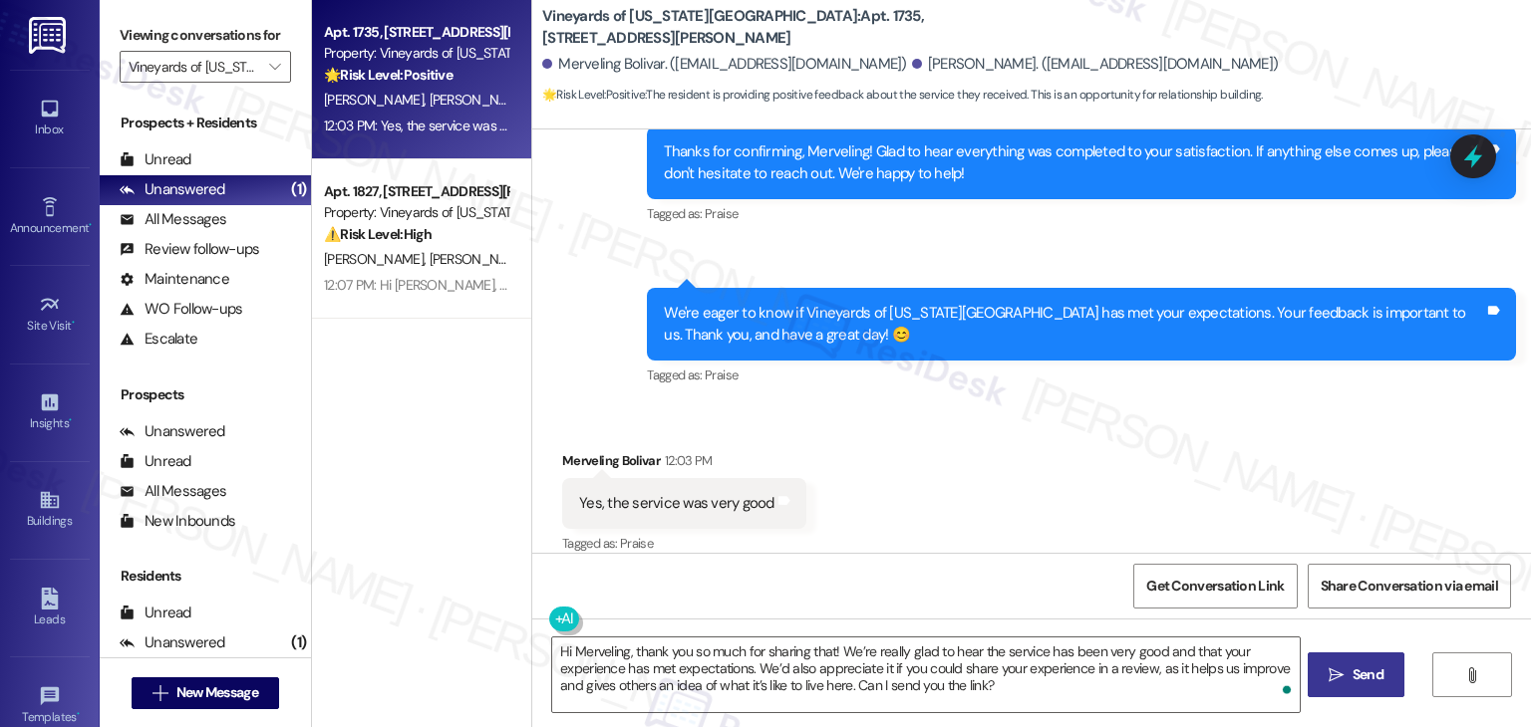
click at [1362, 665] on span "Send" at bounding box center [1367, 675] width 31 height 21
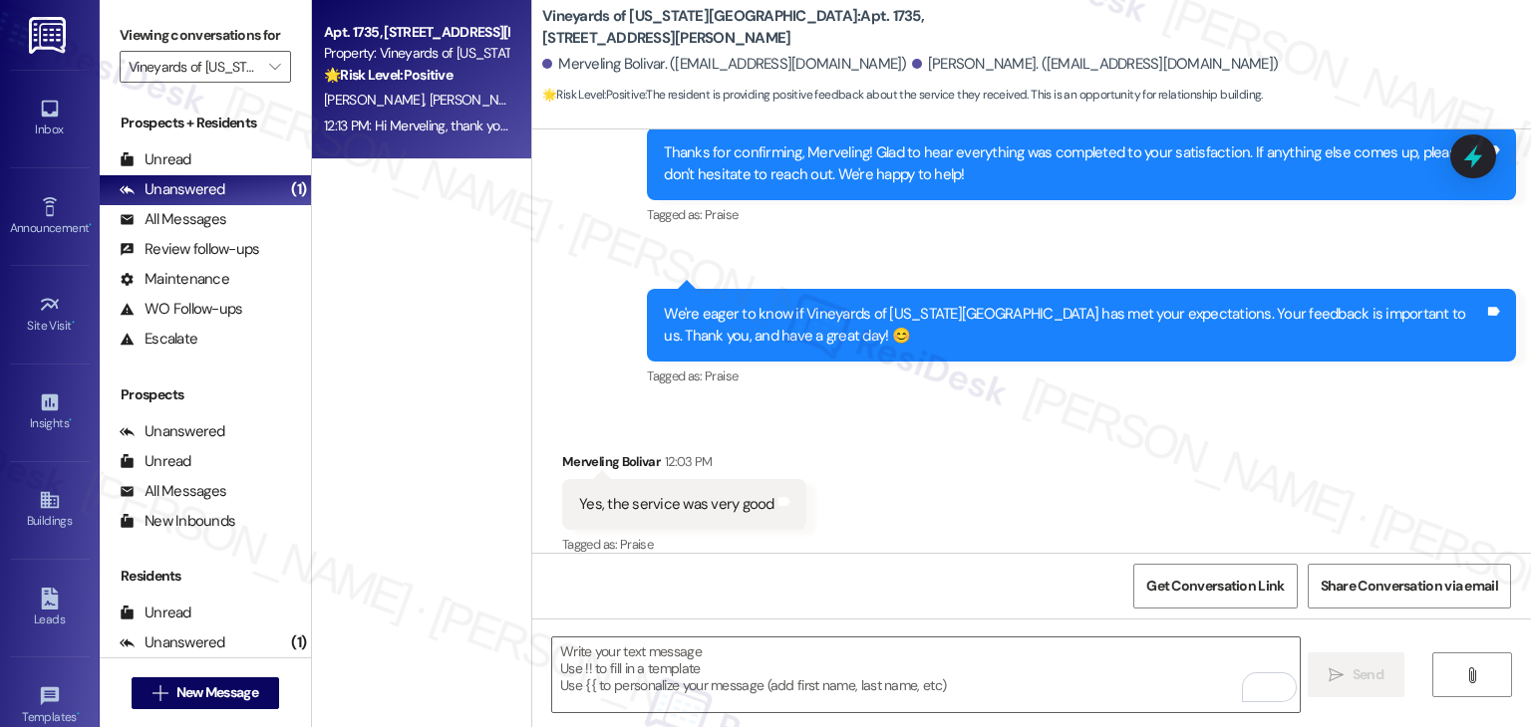
scroll to position [769, 0]
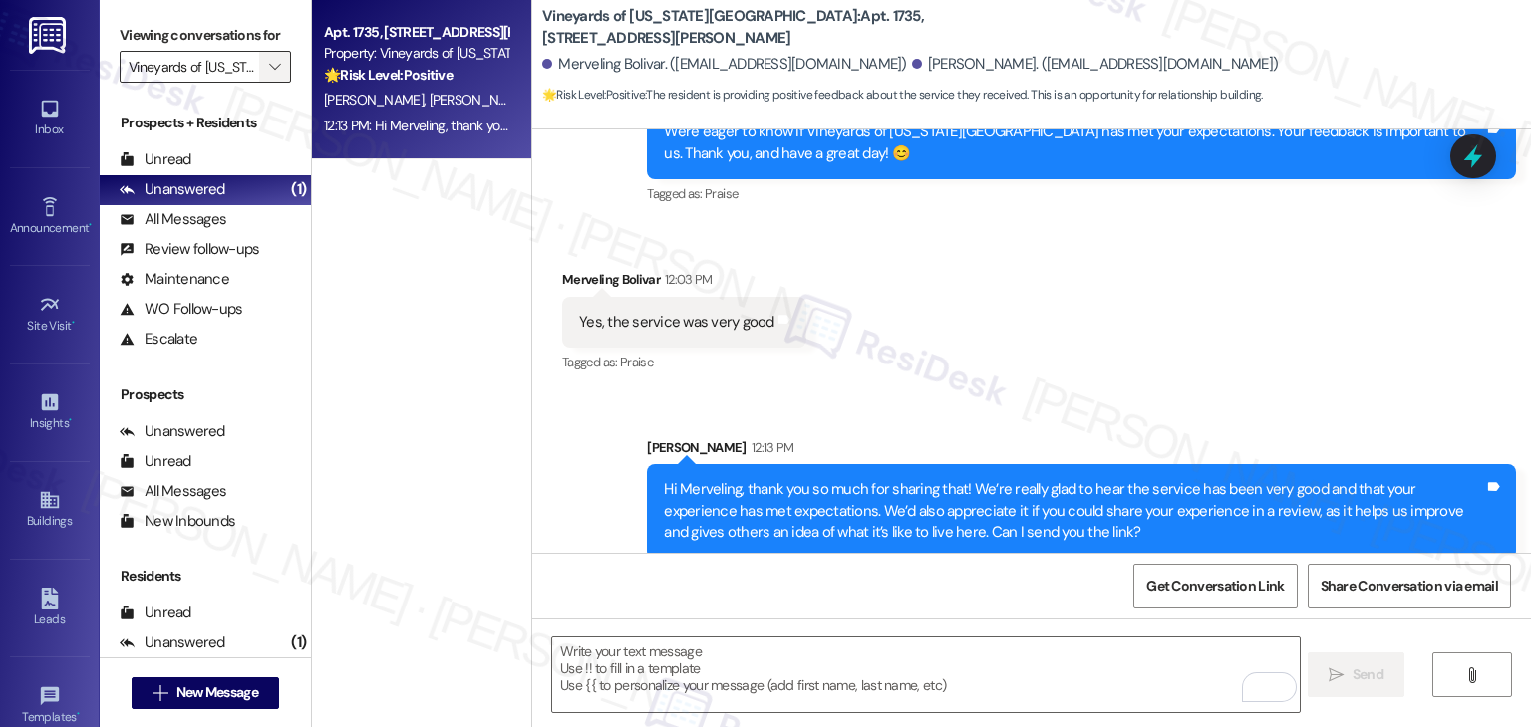
click at [269, 68] on icon "" at bounding box center [274, 67] width 11 height 16
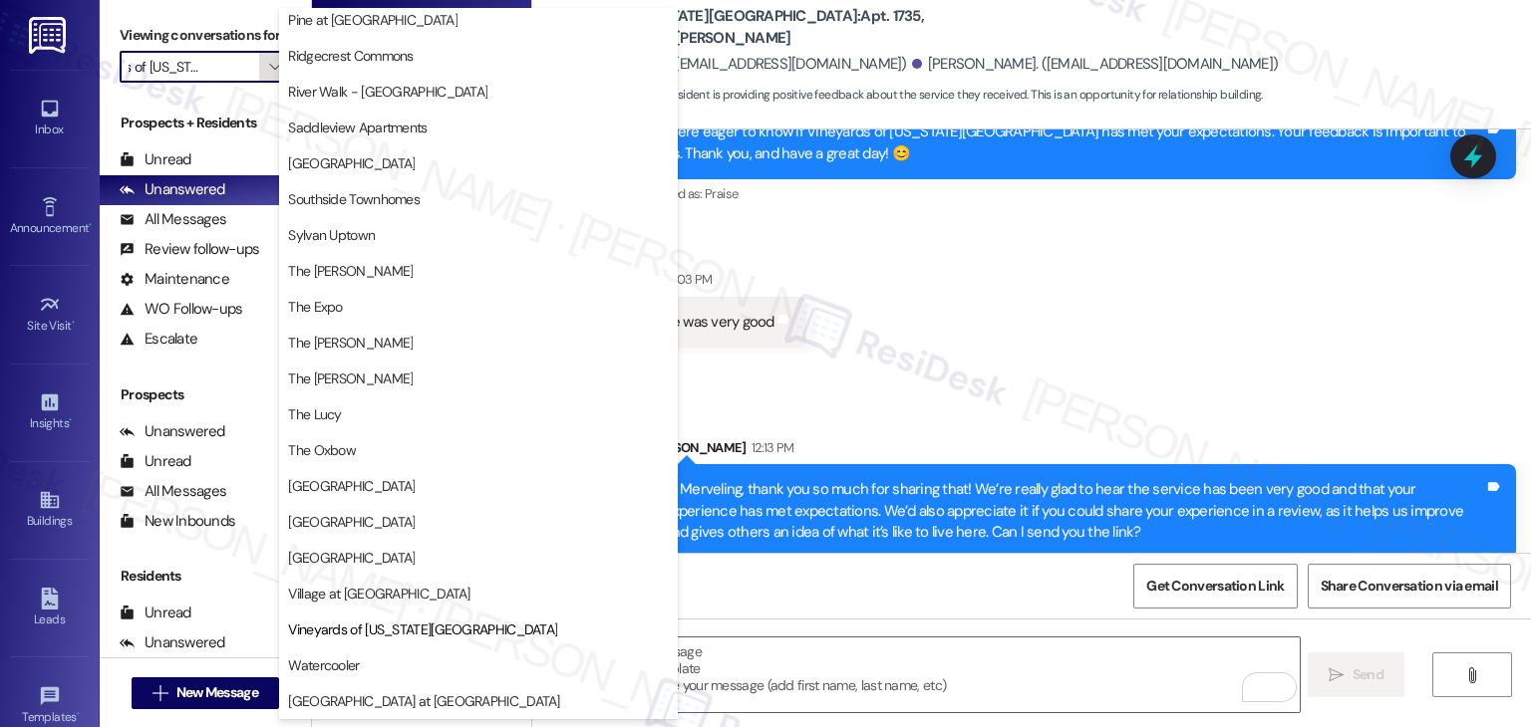
scroll to position [974, 0]
click at [400, 598] on span "Village at [GEOGRAPHIC_DATA]" at bounding box center [378, 595] width 181 height 20
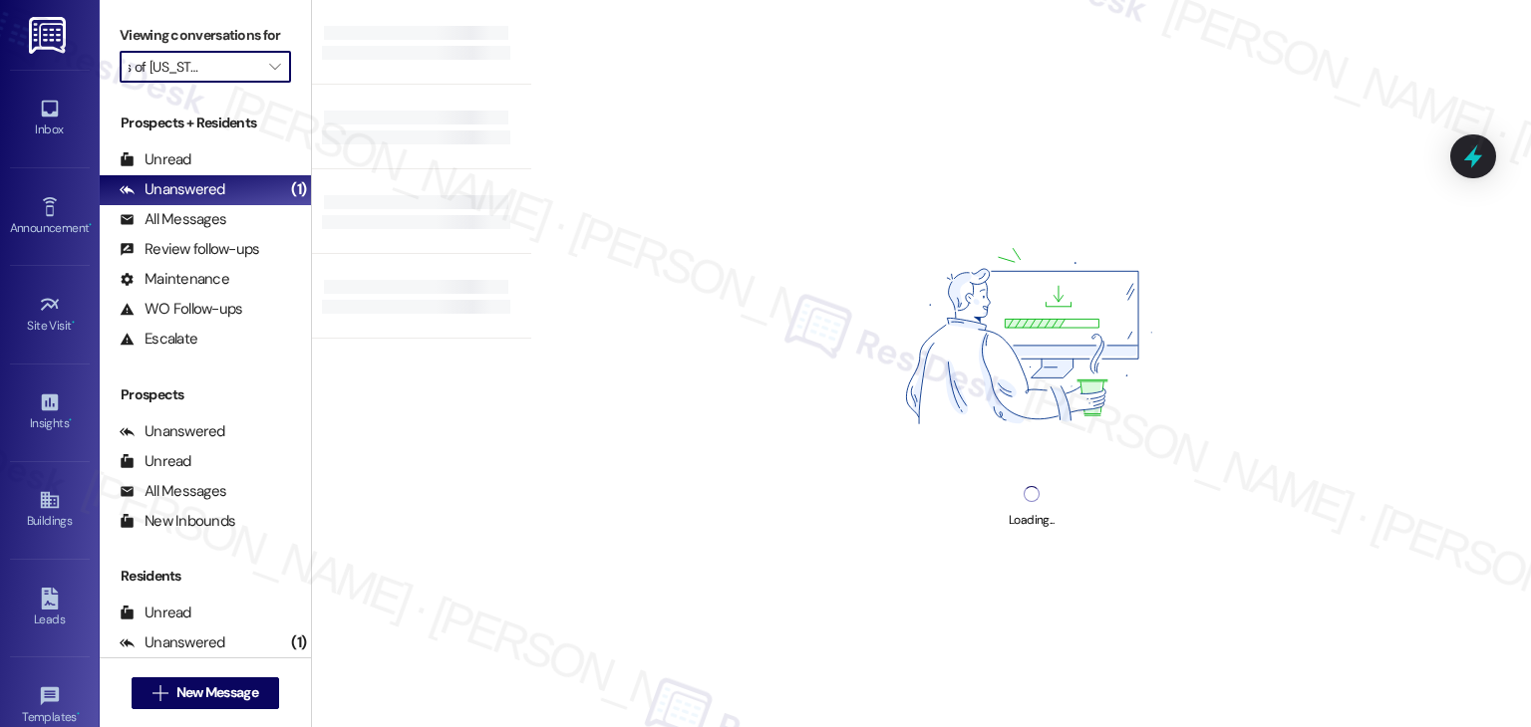
type input "Village at [GEOGRAPHIC_DATA]"
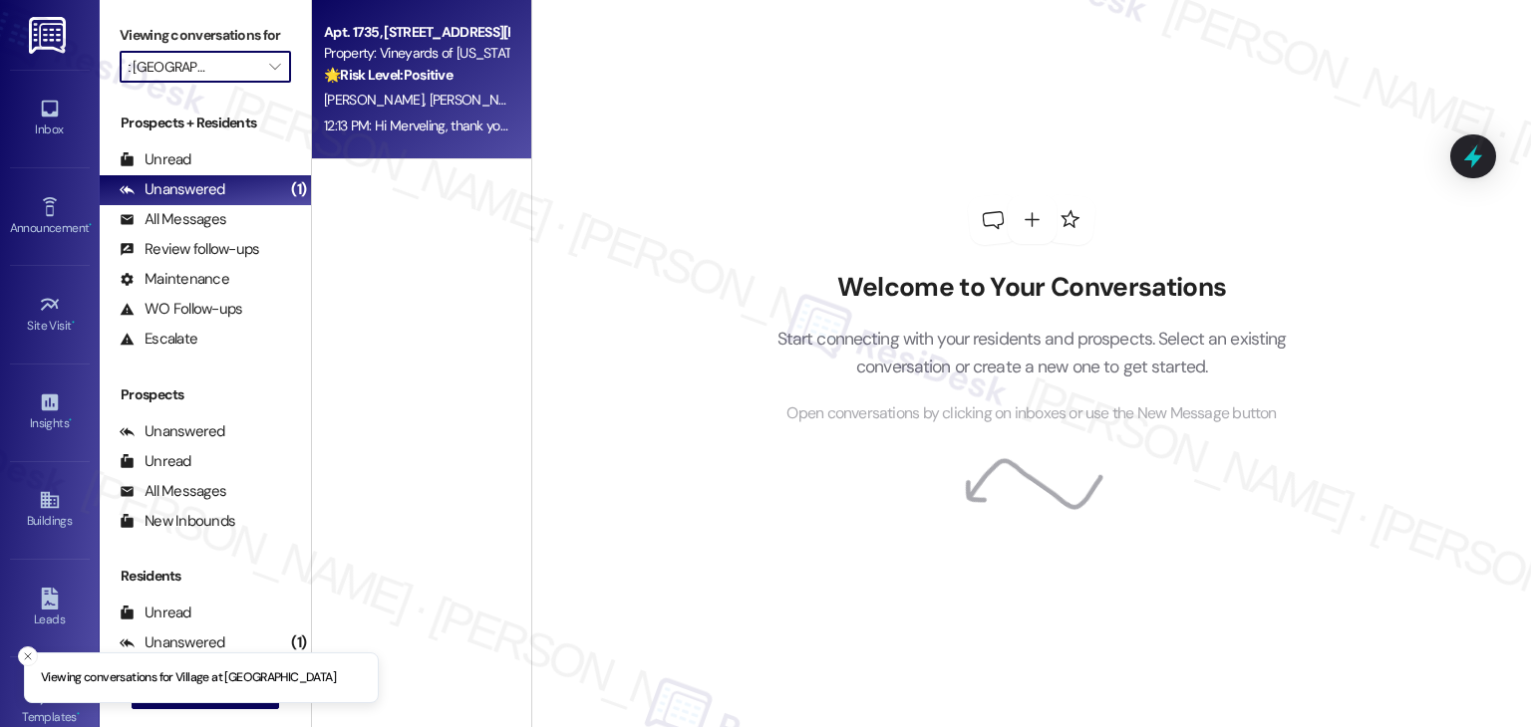
scroll to position [0, 16]
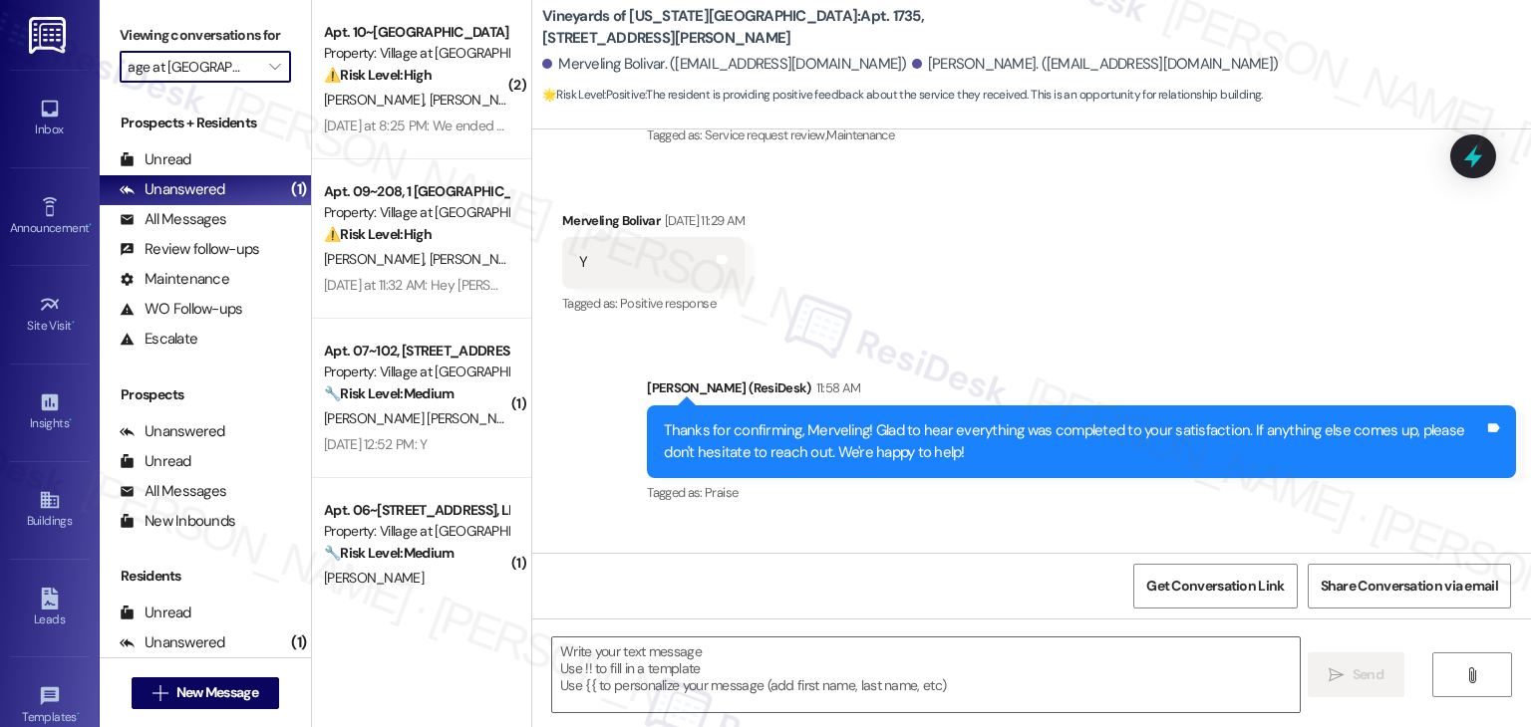
type textarea "Fetching suggested responses. Please feel free to read through the conversation…"
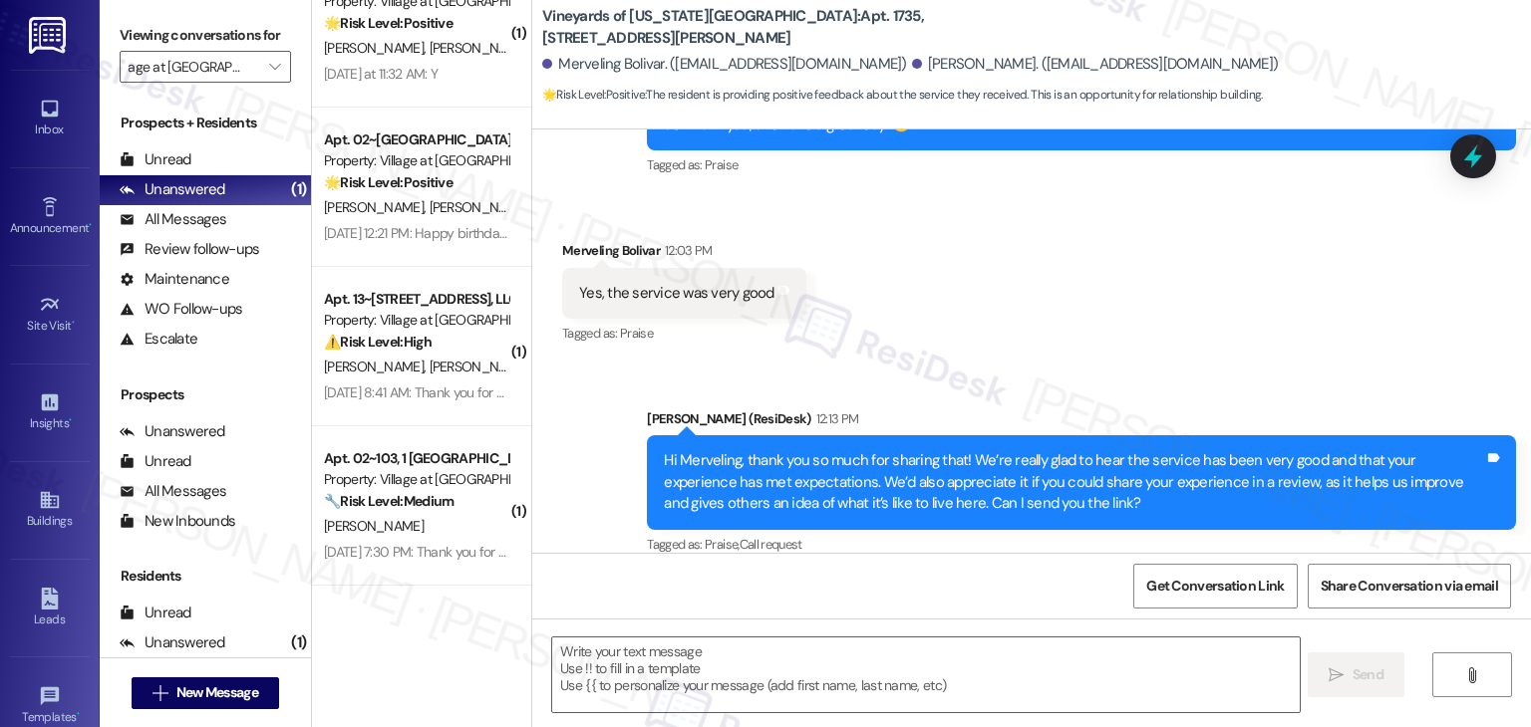
scroll to position [0, 0]
click at [1149, 284] on div "Received via SMS Merveling Bolivar 12:03 PM Yes, the service was very good Tags…" at bounding box center [1031, 279] width 998 height 168
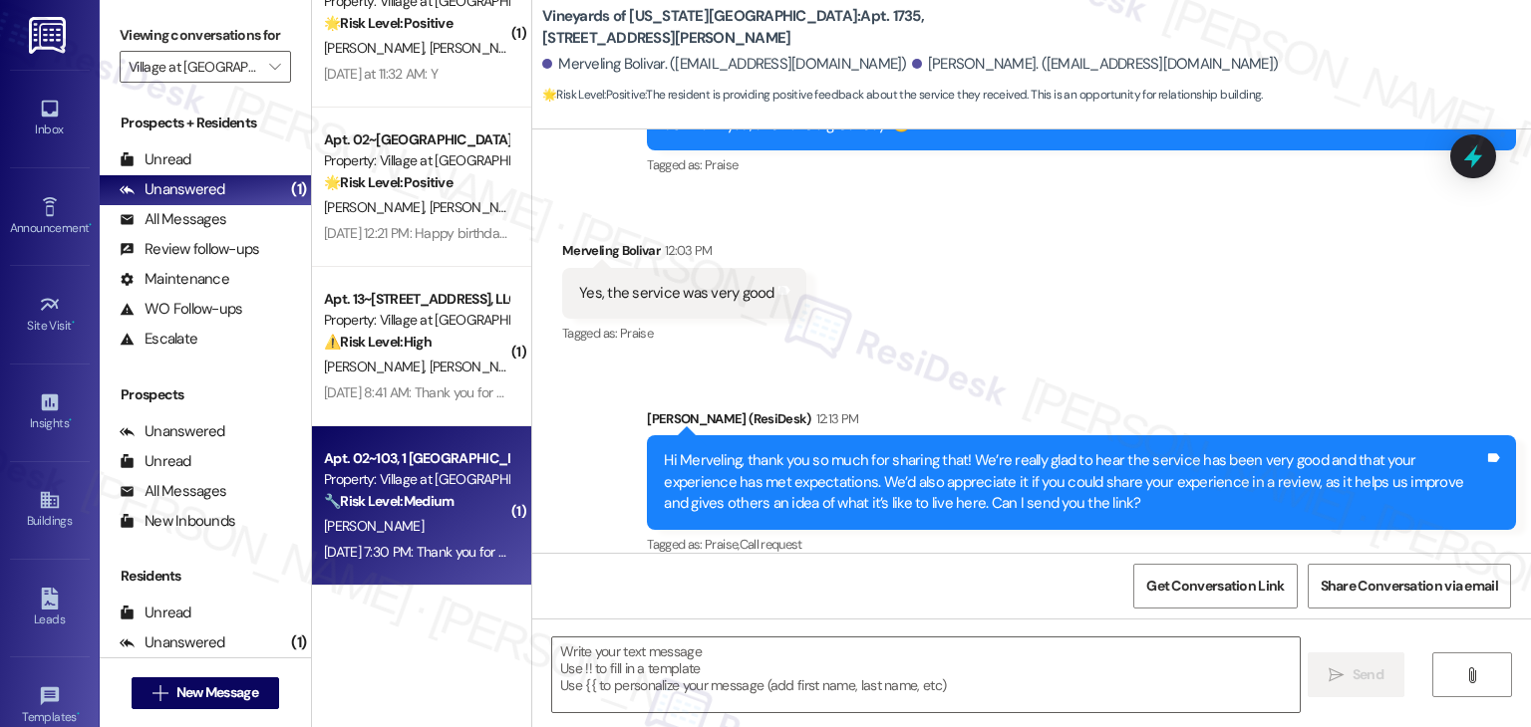
click at [442, 497] on strong "🔧 Risk Level: Medium" at bounding box center [389, 501] width 130 height 18
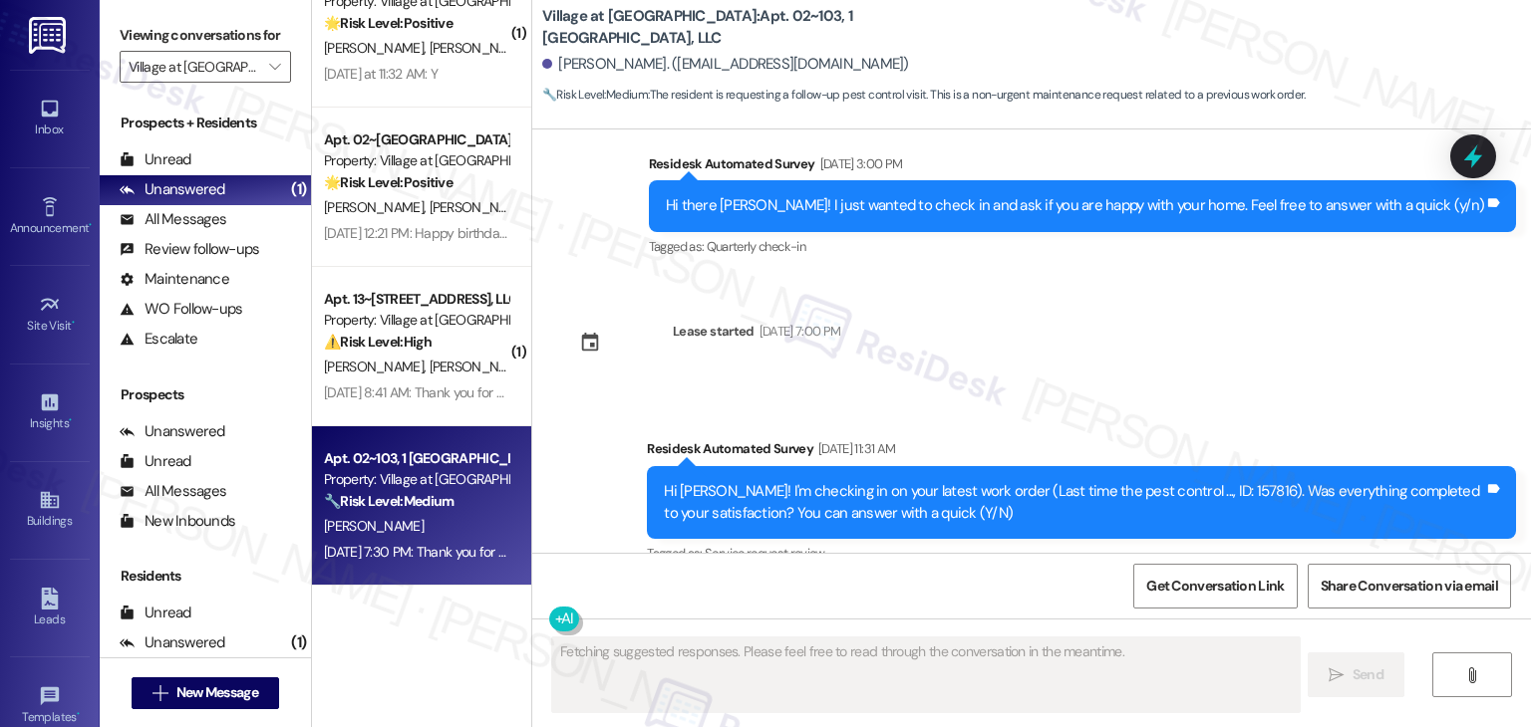
scroll to position [3252, 0]
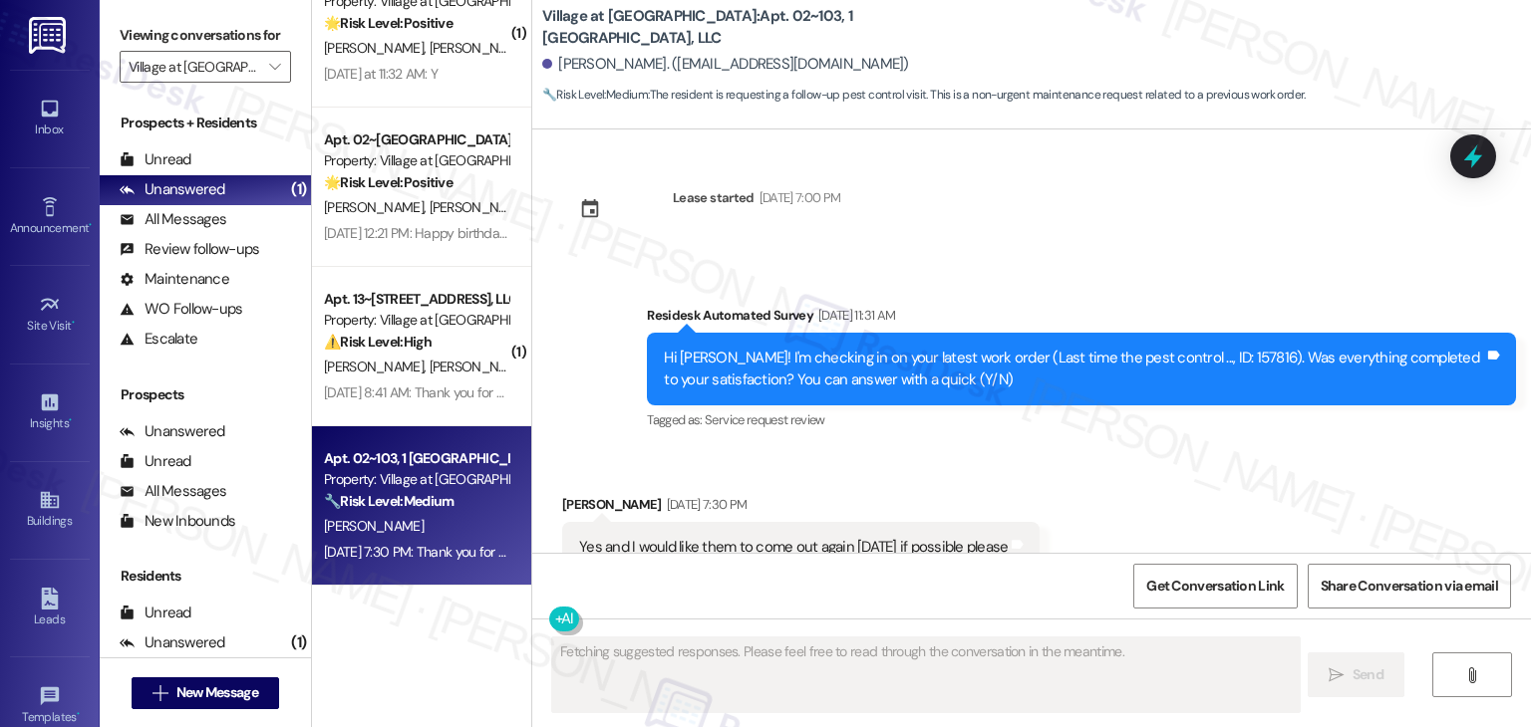
click at [1276, 449] on div "Received via SMS Kiaffana Johnson Aug 19, 2025 at 7:30 PM Yes and I would like …" at bounding box center [1031, 533] width 998 height 168
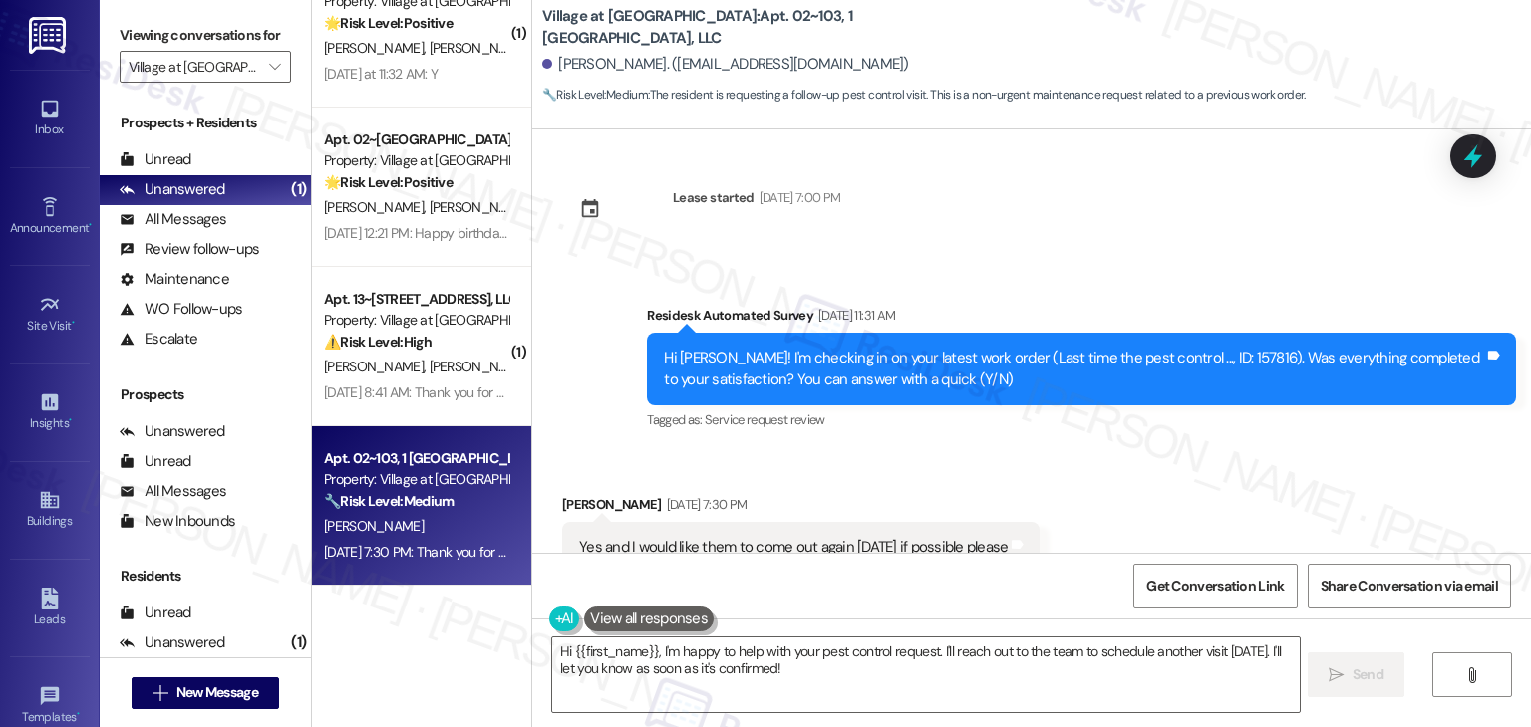
click at [1182, 449] on div "Received via SMS Kiaffana Johnson Aug 19, 2025 at 7:30 PM Yes and I would like …" at bounding box center [1031, 533] width 998 height 168
click at [1180, 449] on div "Received via SMS Kiaffana Johnson Aug 19, 2025 at 7:30 PM Yes and I would like …" at bounding box center [1031, 533] width 998 height 168
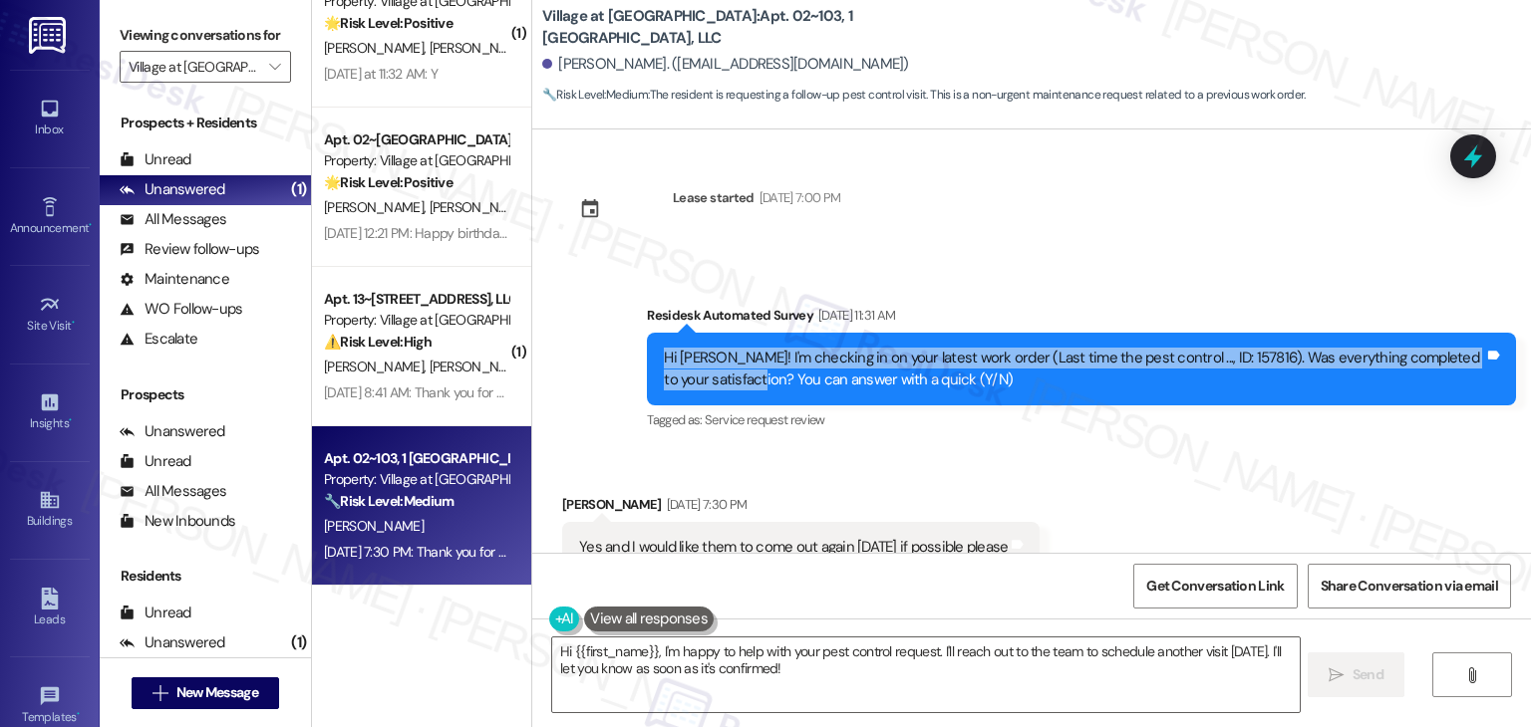
drag, startPoint x: 732, startPoint y: 312, endPoint x: 623, endPoint y: 279, distance: 114.4
click at [632, 290] on div "Survey, sent via SMS Residesk Automated Survey Aug 19, 2025 at 11:31 AM Hi Kiaf…" at bounding box center [1081, 369] width 899 height 159
copy div "Hi Kiaffana! I'm checking in on your latest work order (Last time the pest cont…"
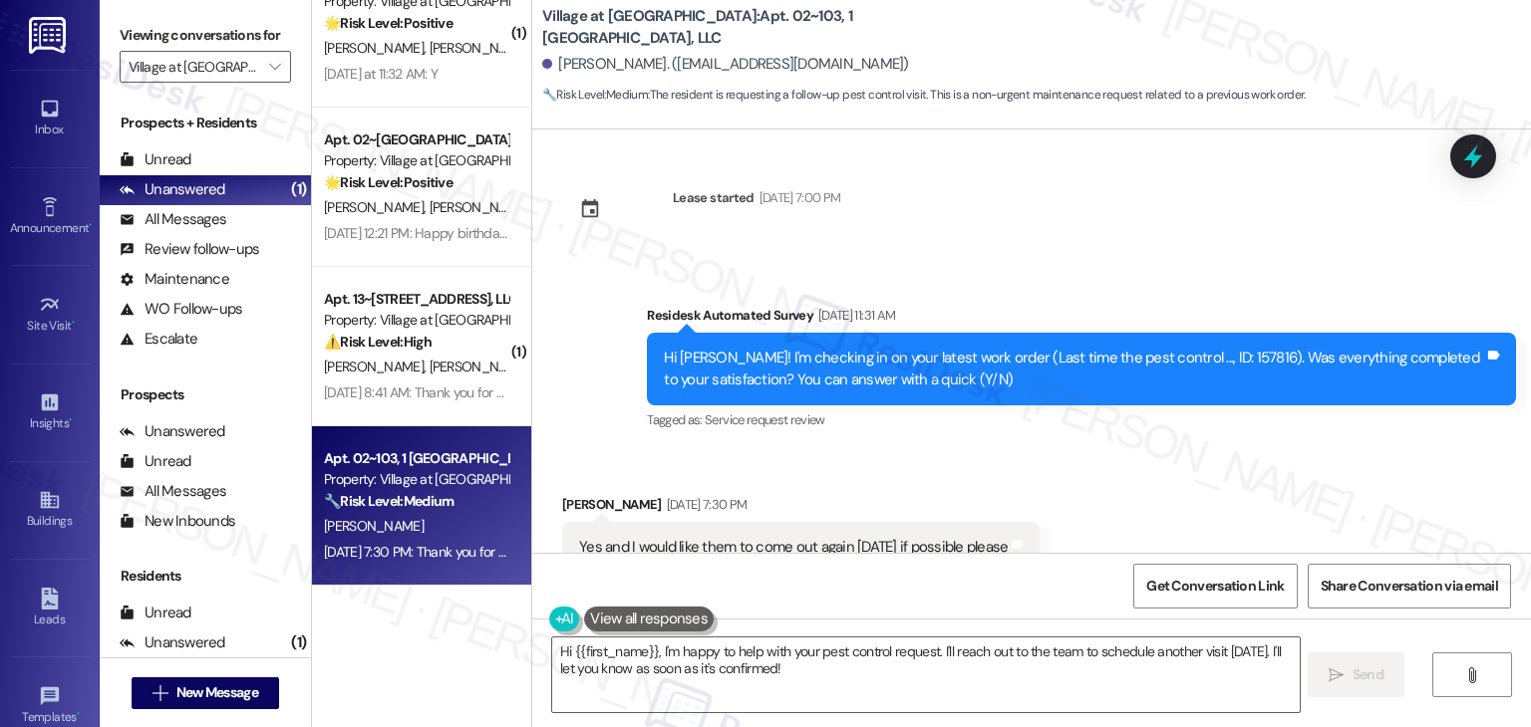
click at [722, 537] on div "Yes and I would like them to come out again this Friday if possible please" at bounding box center [793, 547] width 428 height 21
copy div "Yes and I would like them to come out again this Friday if possible please Tags…"
click at [1252, 449] on div "Received via SMS Kiaffana Johnson Aug 19, 2025 at 7:30 PM Yes and I would like …" at bounding box center [1031, 533] width 998 height 168
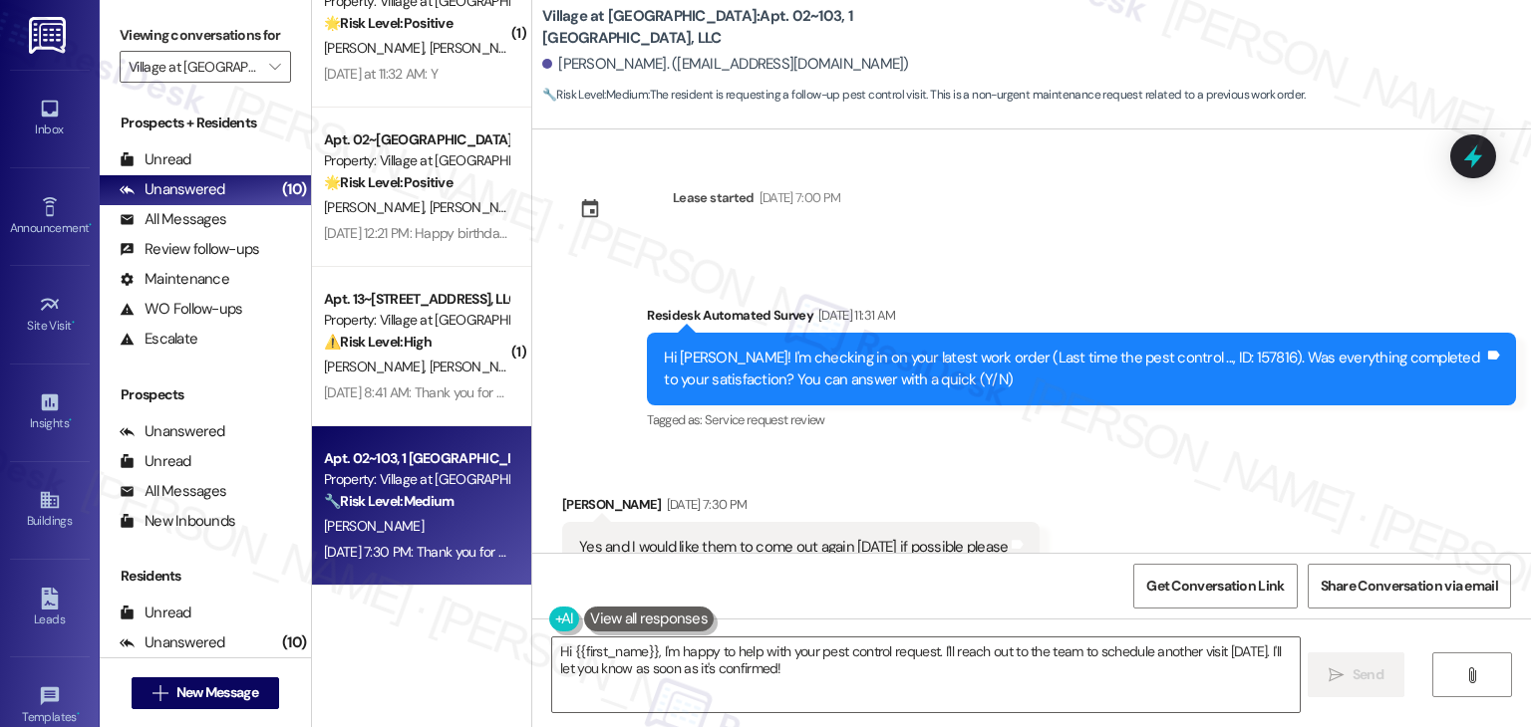
click at [1252, 449] on div "Received via SMS Kiaffana Johnson Aug 19, 2025 at 7:30 PM Yes and I would like …" at bounding box center [1031, 533] width 998 height 168
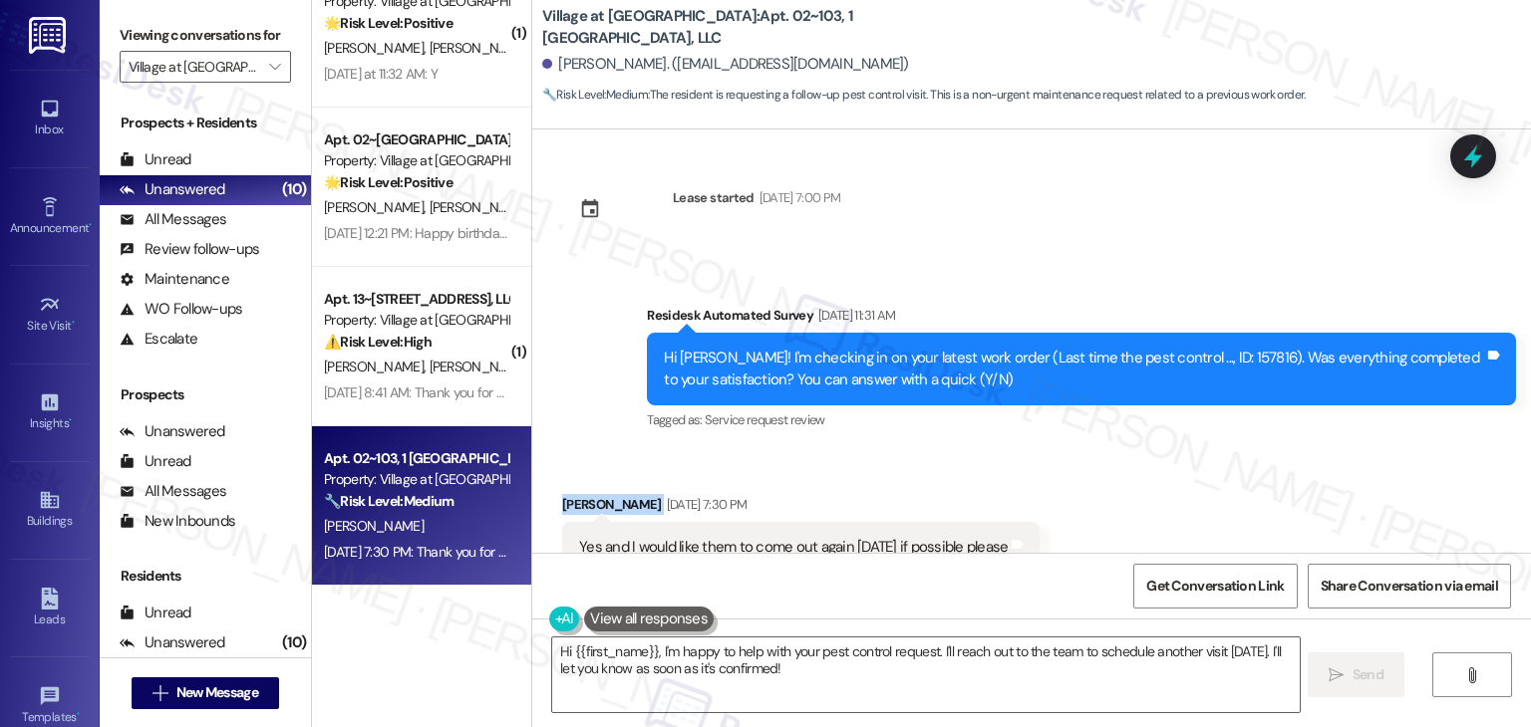
click at [1252, 449] on div "Received via SMS Kiaffana Johnson Aug 19, 2025 at 7:30 PM Yes and I would like …" at bounding box center [1031, 533] width 998 height 168
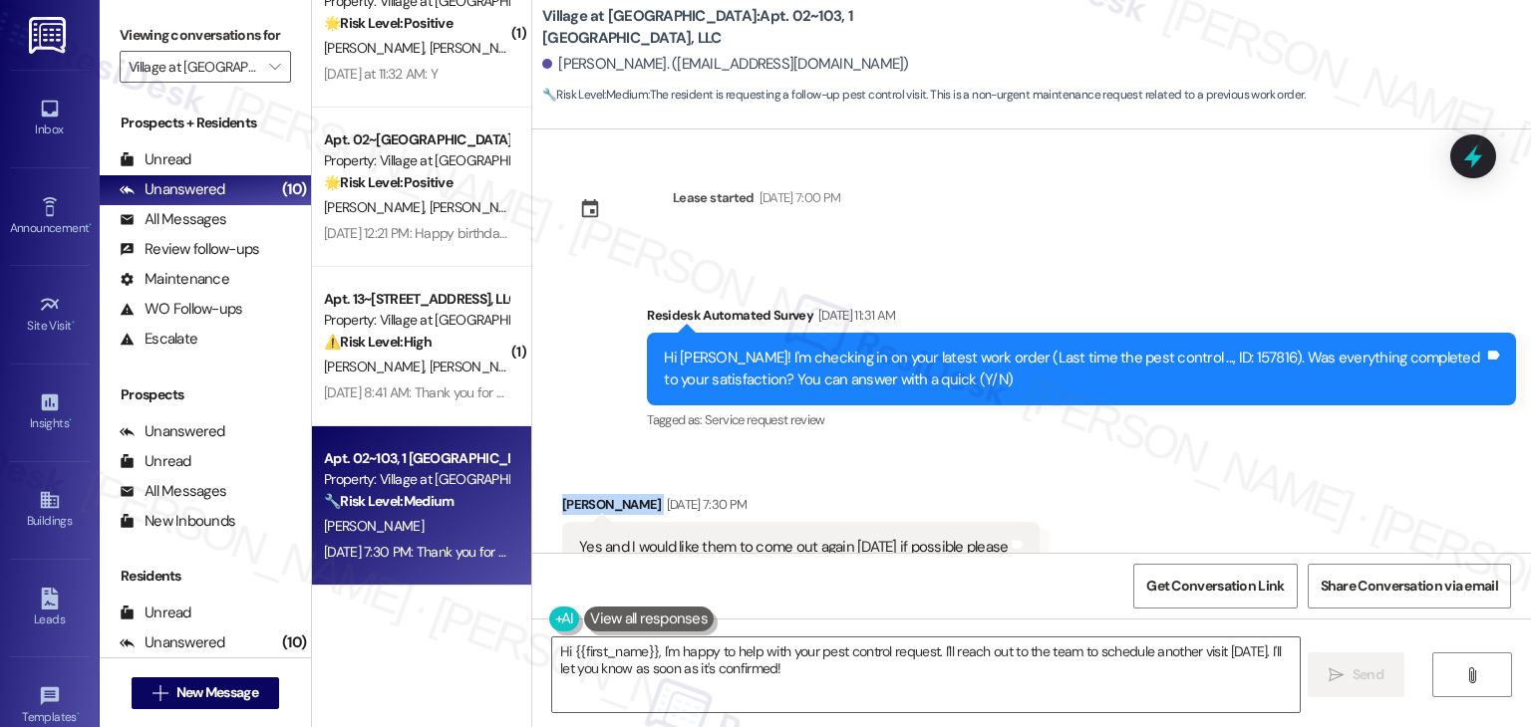
click at [1252, 449] on div "Received via SMS Kiaffana Johnson Aug 19, 2025 at 7:30 PM Yes and I would like …" at bounding box center [1031, 533] width 998 height 168
click at [1249, 449] on div "Received via SMS Kiaffana Johnson Aug 19, 2025 at 7:30 PM Yes and I would like …" at bounding box center [1031, 533] width 998 height 168
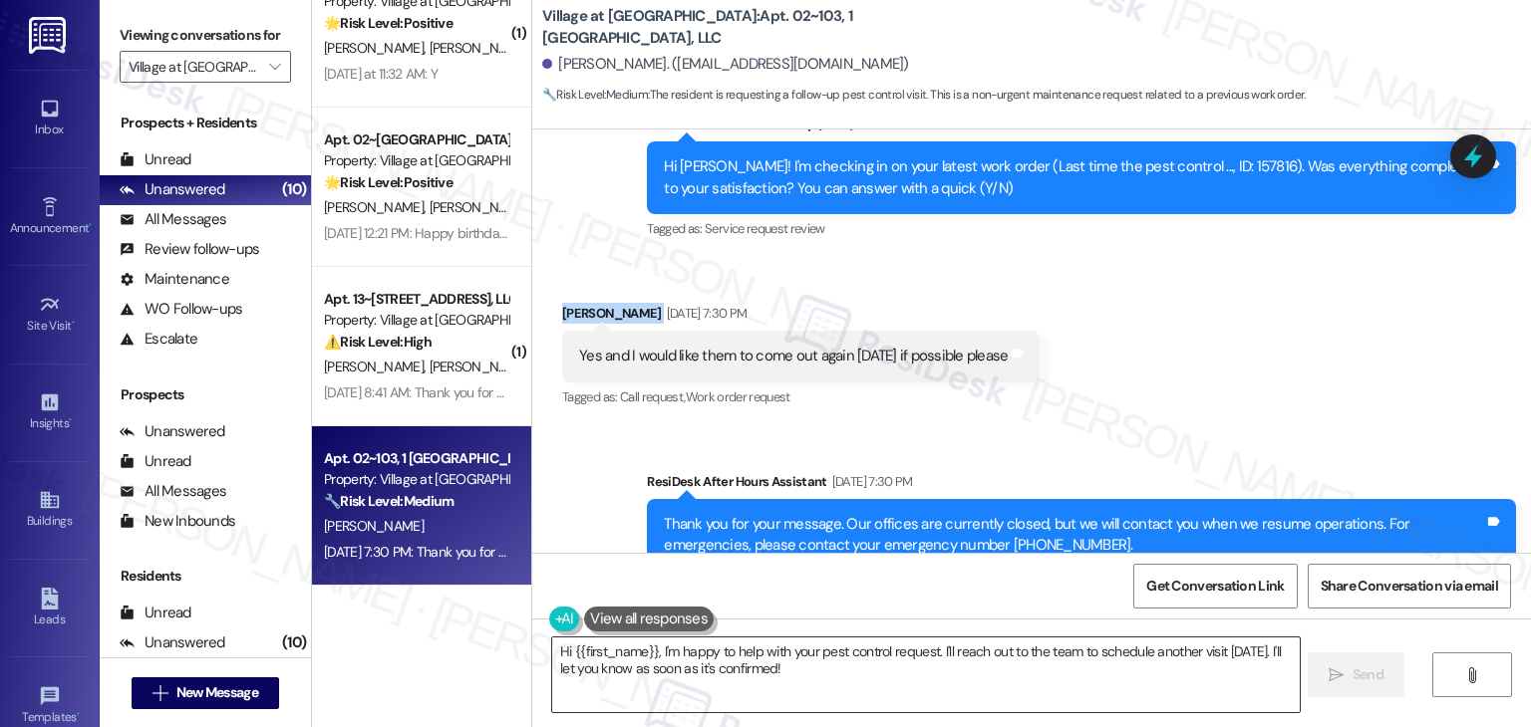
click at [859, 654] on textarea "Hi {{first_name}}, I'm happy to help with your pest control request. I'll reach…" at bounding box center [925, 675] width 746 height 75
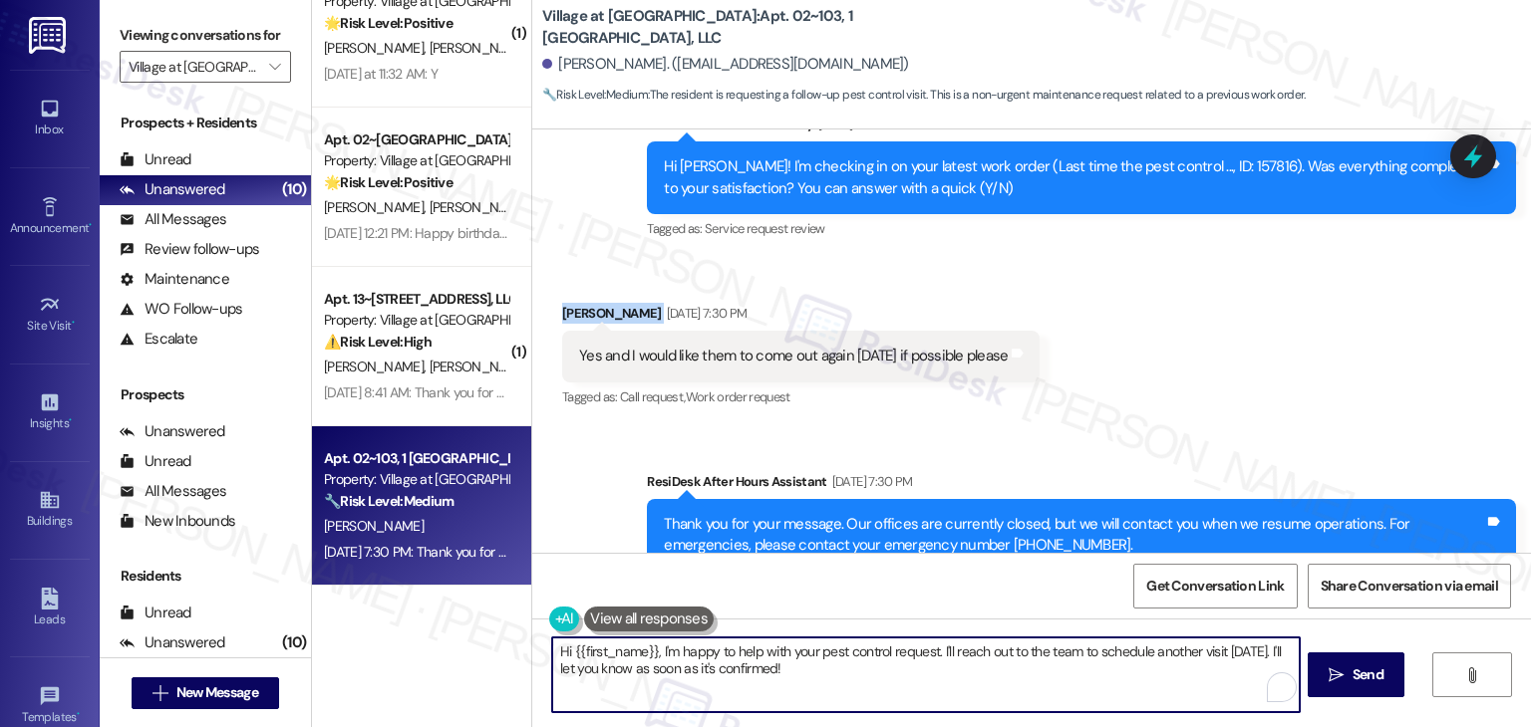
click at [859, 654] on textarea "Hi {{first_name}}, I'm happy to help with your pest control request. I'll reach…" at bounding box center [925, 675] width 746 height 75
paste textarea "Kiaffana, thank you for the update! Just to confirm, did you already submit a n…"
click at [857, 662] on textarea "Hi Kiaffana, thank you for the update! To confirm, have you already submitted a…" at bounding box center [925, 675] width 746 height 75
drag, startPoint x: 777, startPoint y: 651, endPoint x: 765, endPoint y: 650, distance: 12.0
click at [765, 650] on textarea "Hi Kiaffana, thank you for the update! To confirm, have you already submitted a…" at bounding box center [925, 675] width 746 height 75
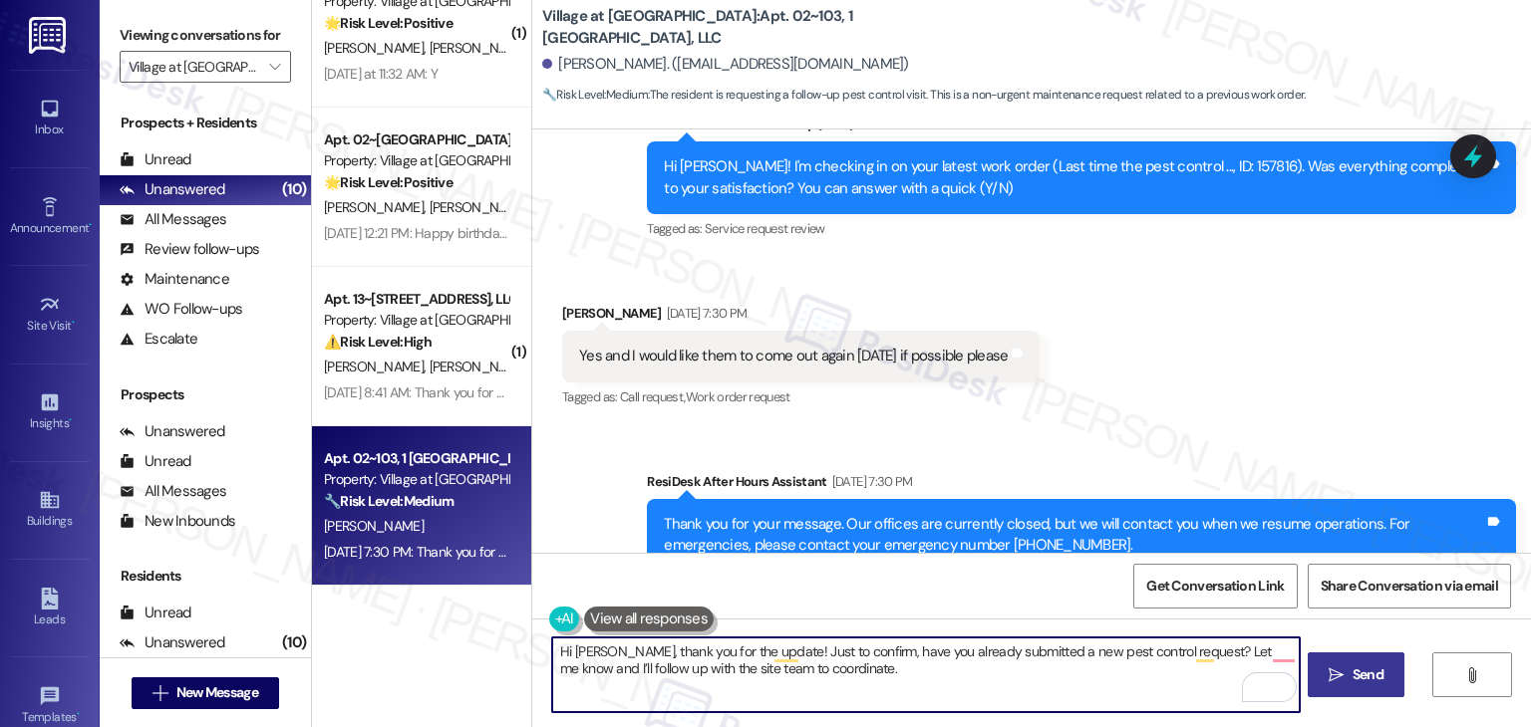
type textarea "Hi Kiaffana, thank you for the update! Just to confirm, have you already submit…"
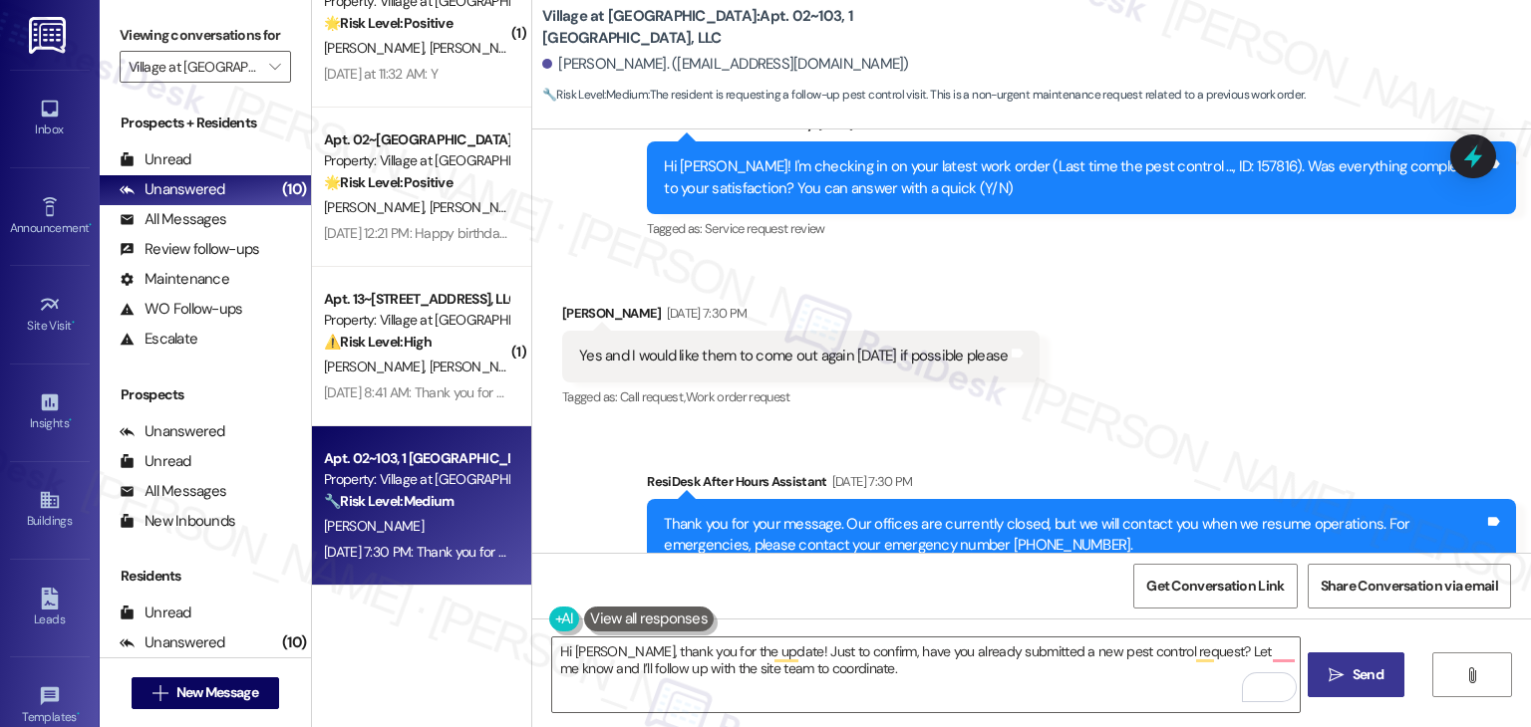
click at [1340, 671] on icon "" at bounding box center [1335, 676] width 15 height 16
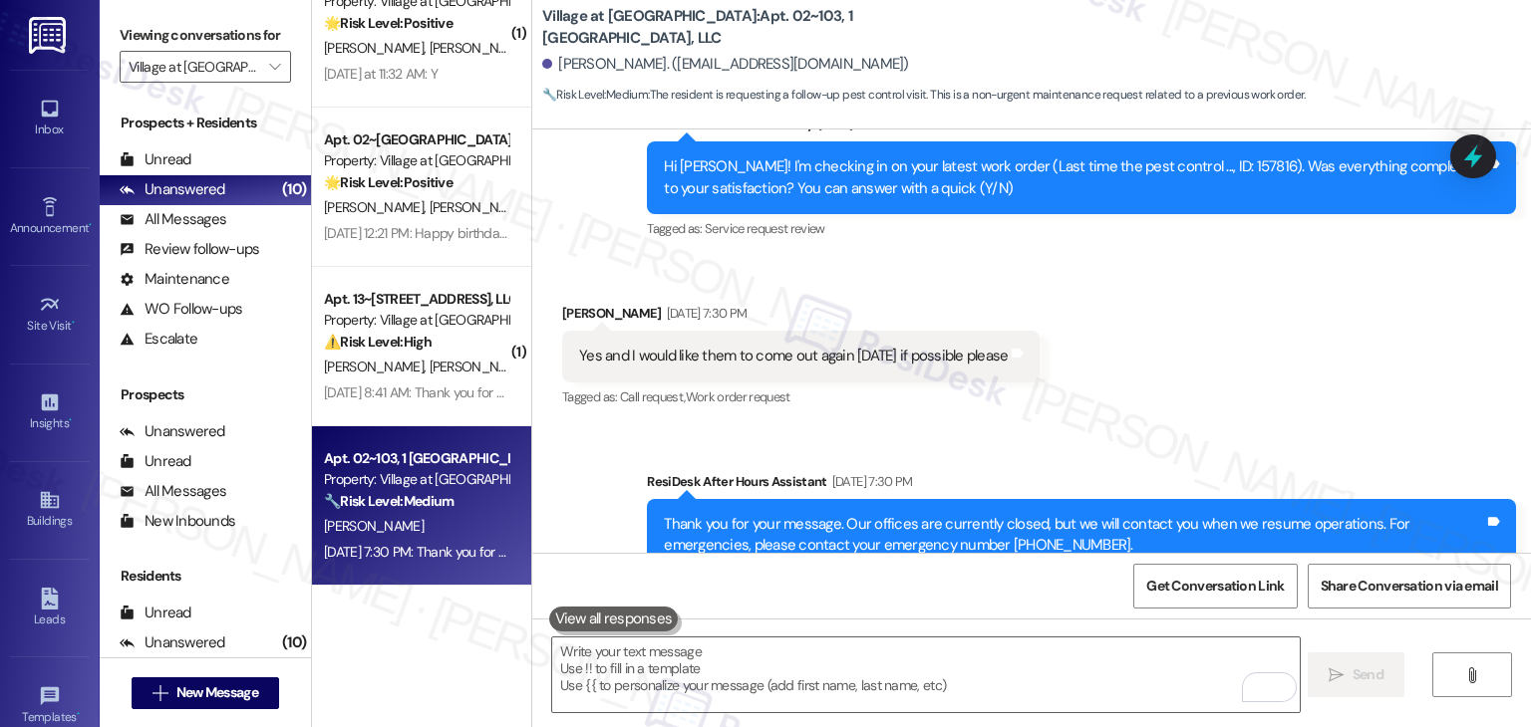
scroll to position [3252, 0]
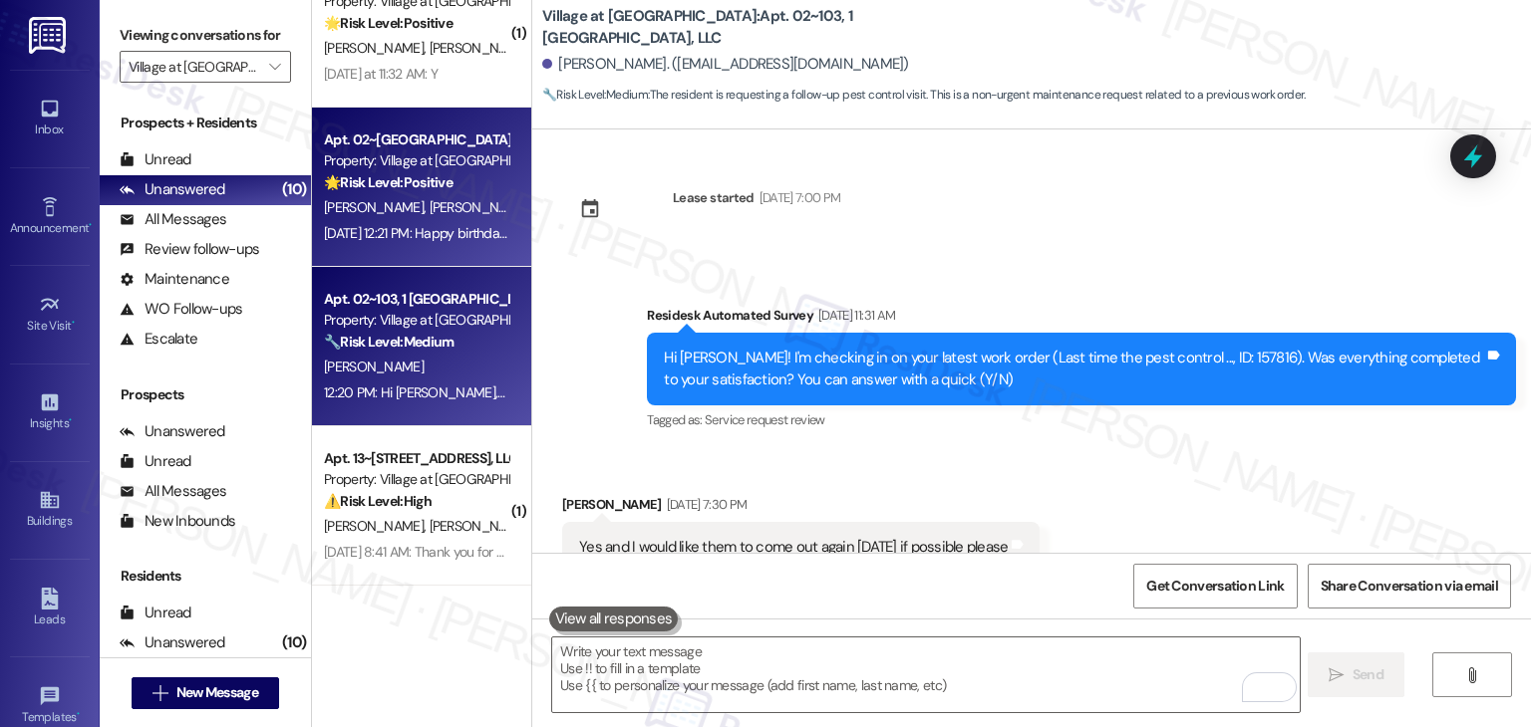
click at [429, 202] on span "C. Garcia" at bounding box center [482, 207] width 106 height 18
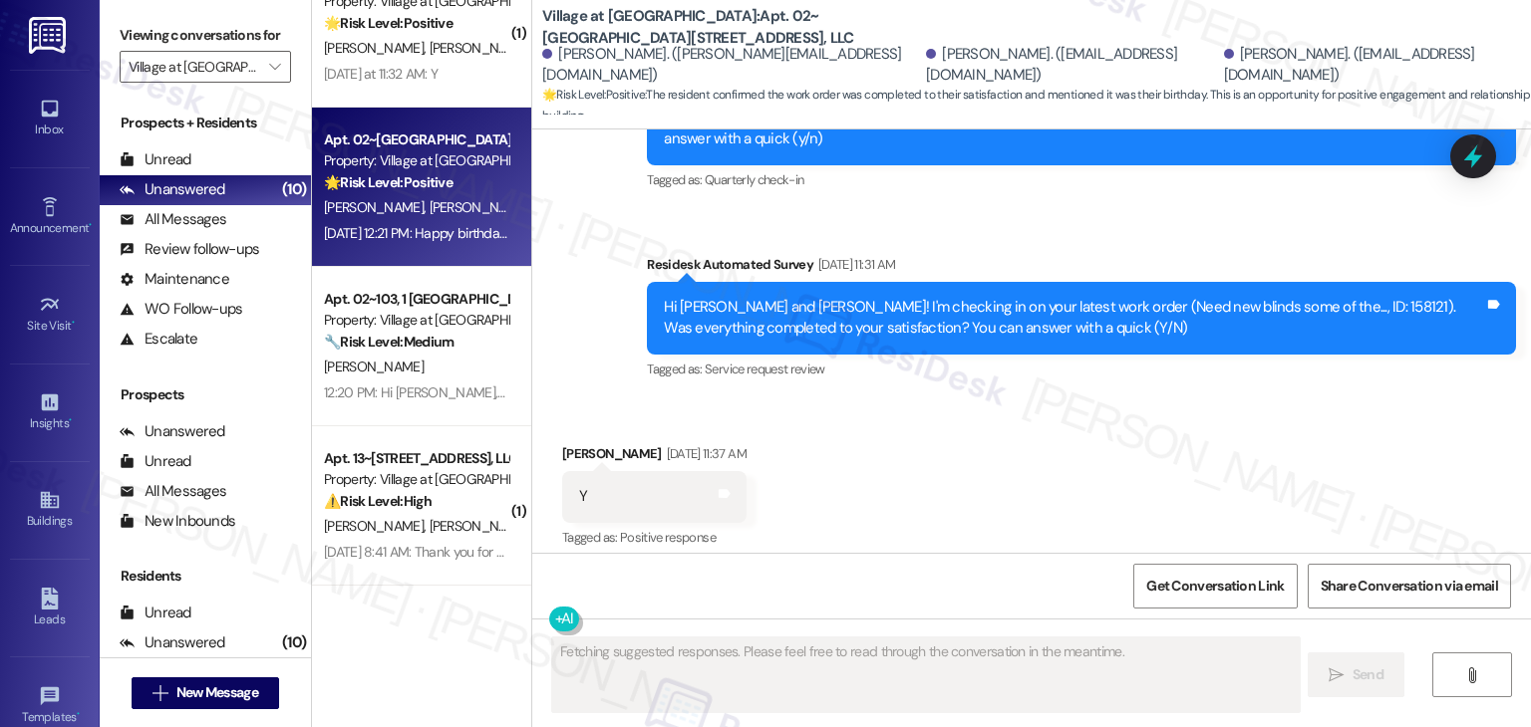
scroll to position [1455, 0]
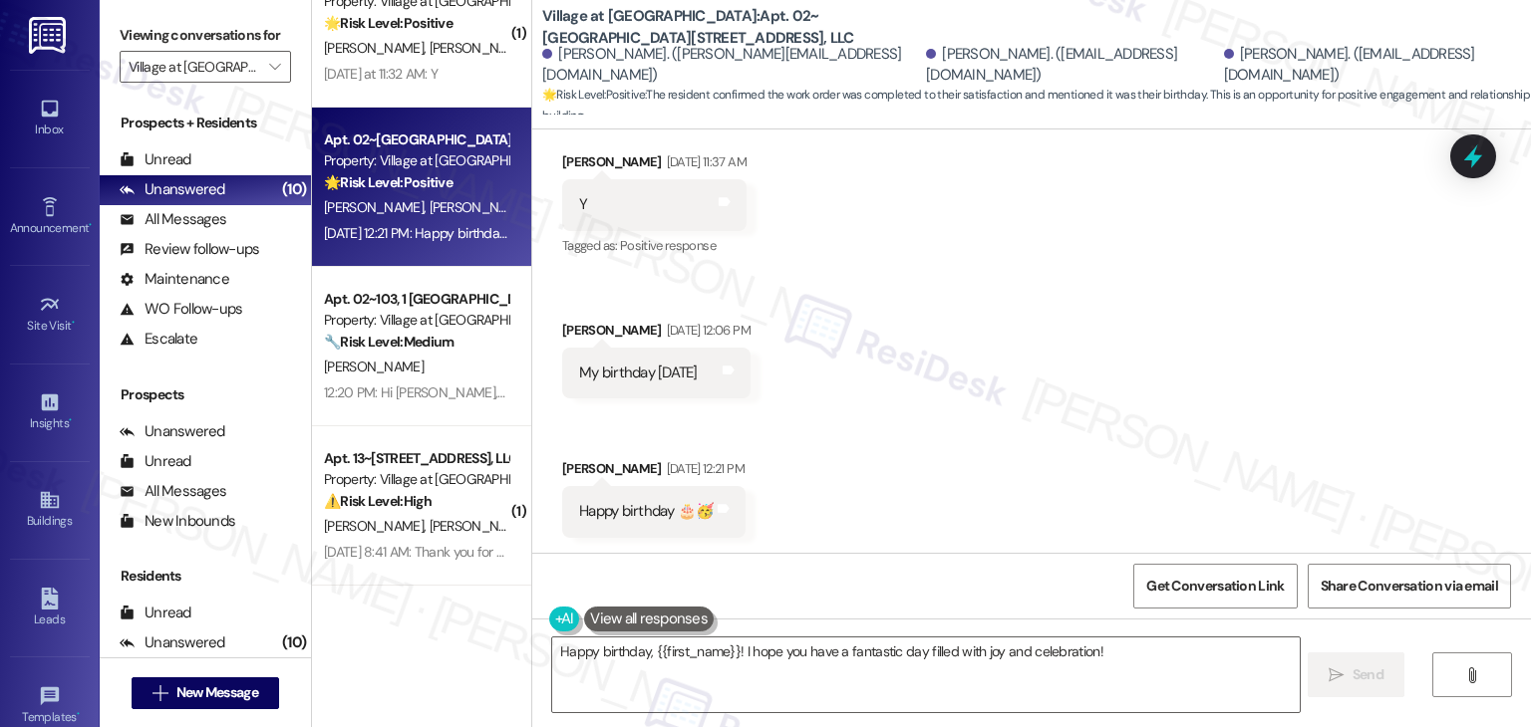
click at [938, 439] on div "Received via SMS David Garcia Aug 19, 2025 at 11:37 AM Y Tags and notes Tagged …" at bounding box center [1031, 329] width 998 height 445
click at [921, 465] on div "Received via SMS David Garcia Aug 19, 2025 at 11:37 AM Y Tags and notes Tagged …" at bounding box center [1031, 329] width 998 height 445
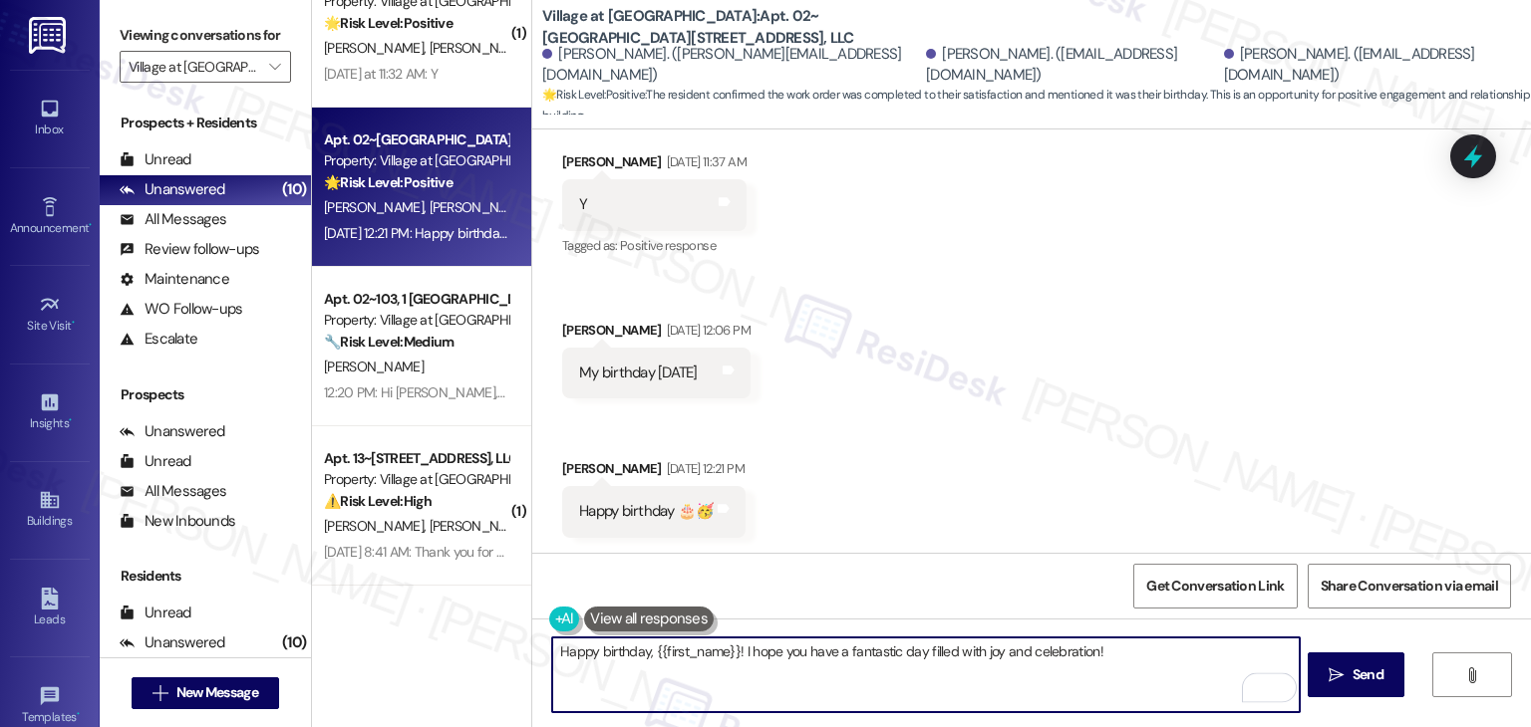
drag, startPoint x: 726, startPoint y: 649, endPoint x: 538, endPoint y: 644, distance: 188.4
click at [551, 644] on div "Happy birthday, {{first_name}}! I hope you have a fantastic day filled with joy…" at bounding box center [925, 675] width 748 height 77
click at [590, 660] on textarea "Happy birthday, {{first_name}}! I hope you have a fantastic day filled with joy…" at bounding box center [925, 675] width 746 height 75
click at [552, 657] on textarea "Happy birthday, {{first_name}}! I hope you have a fantastic day filled with joy…" at bounding box center [925, 675] width 746 height 75
drag, startPoint x: 775, startPoint y: 659, endPoint x: 690, endPoint y: 656, distance: 85.7
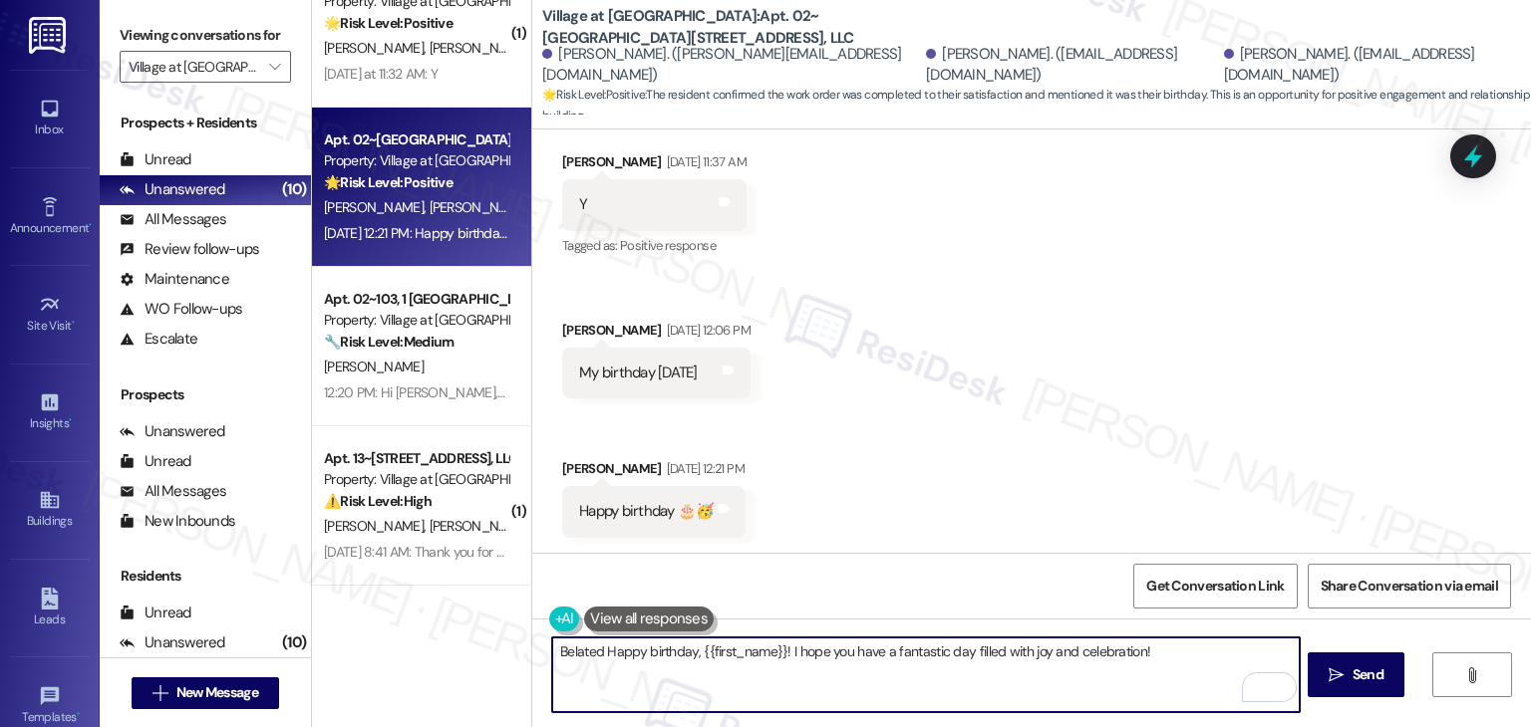
click at [690, 656] on textarea "Belated Happy birthday, {{first_name}}! I hope you have a fantastic day filled …" at bounding box center [925, 675] width 746 height 75
drag, startPoint x: 816, startPoint y: 657, endPoint x: 804, endPoint y: 655, distance: 12.1
click at [804, 655] on textarea "Belated Happy birthday, Clara! I hope you have a fantastic day filled with joy …" at bounding box center [925, 675] width 746 height 75
click at [1080, 654] on textarea "Belated Happy birthday, Clara! I hope you had a fantastic day filled with joy a…" at bounding box center [925, 675] width 746 height 75
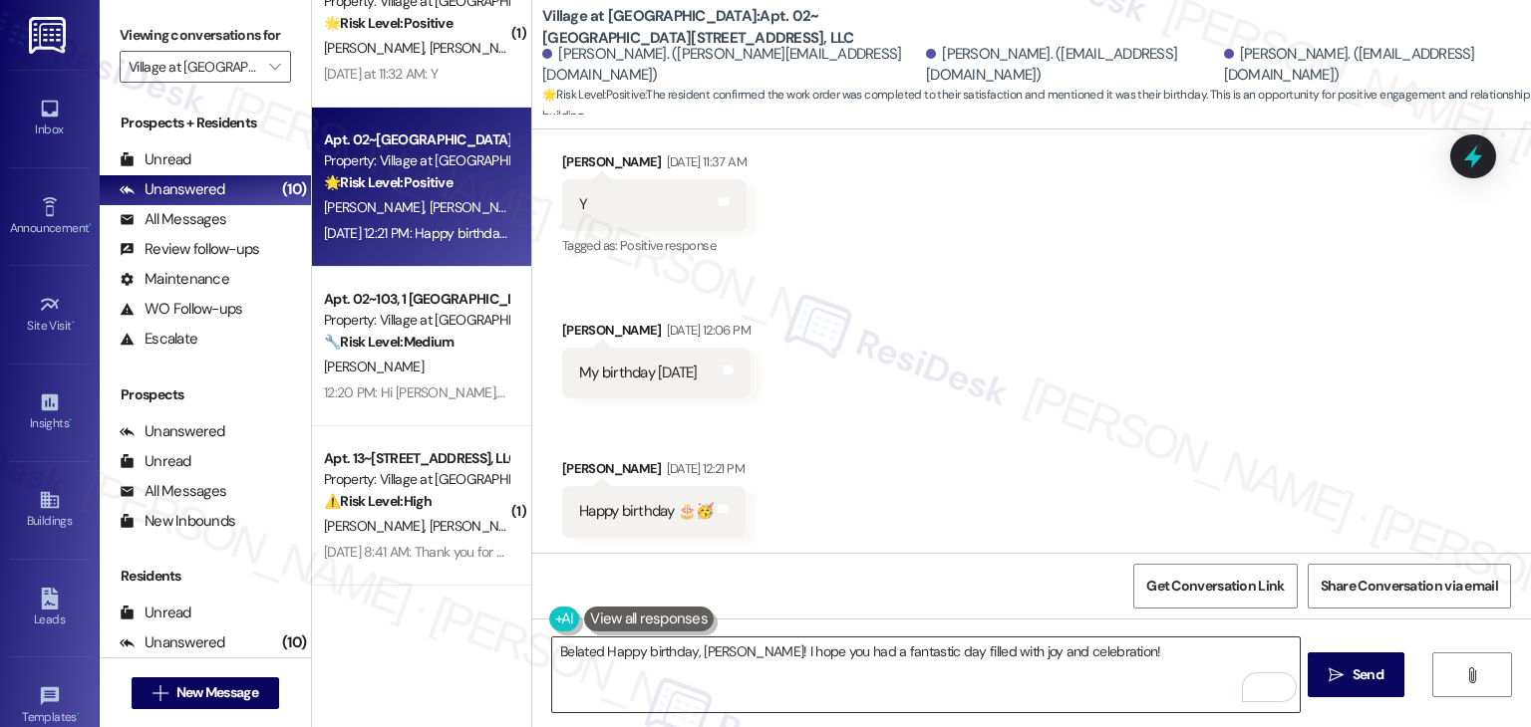
click at [813, 662] on textarea "Belated Happy birthday, Clara! I hope you had a fantastic day filled with joy a…" at bounding box center [925, 675] width 746 height 75
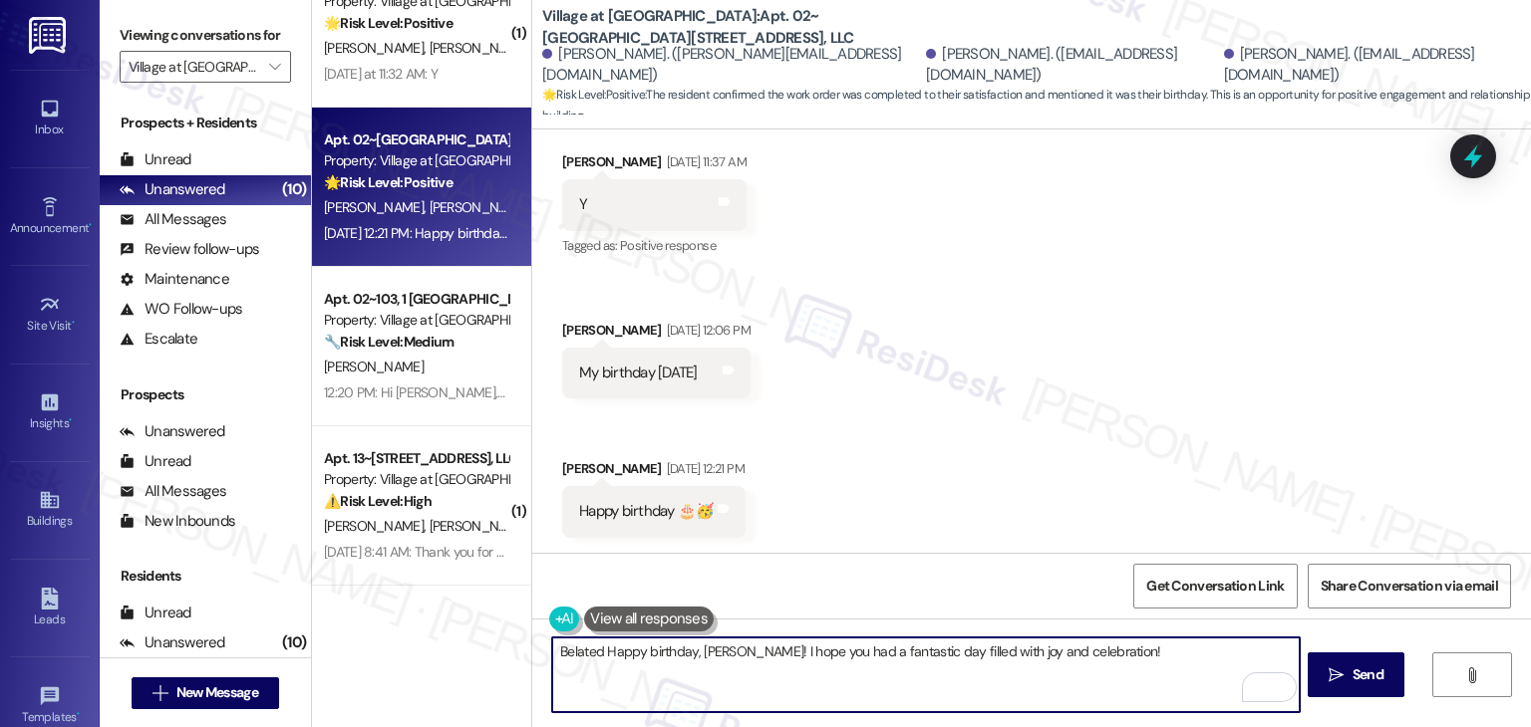
click at [1112, 659] on textarea "Belated Happy birthday, Clara! I hope you had a fantastic day filled with joy a…" at bounding box center [925, 675] width 746 height 75
paste textarea "In the meantime, if you have any questions or need assistance with anything els…"
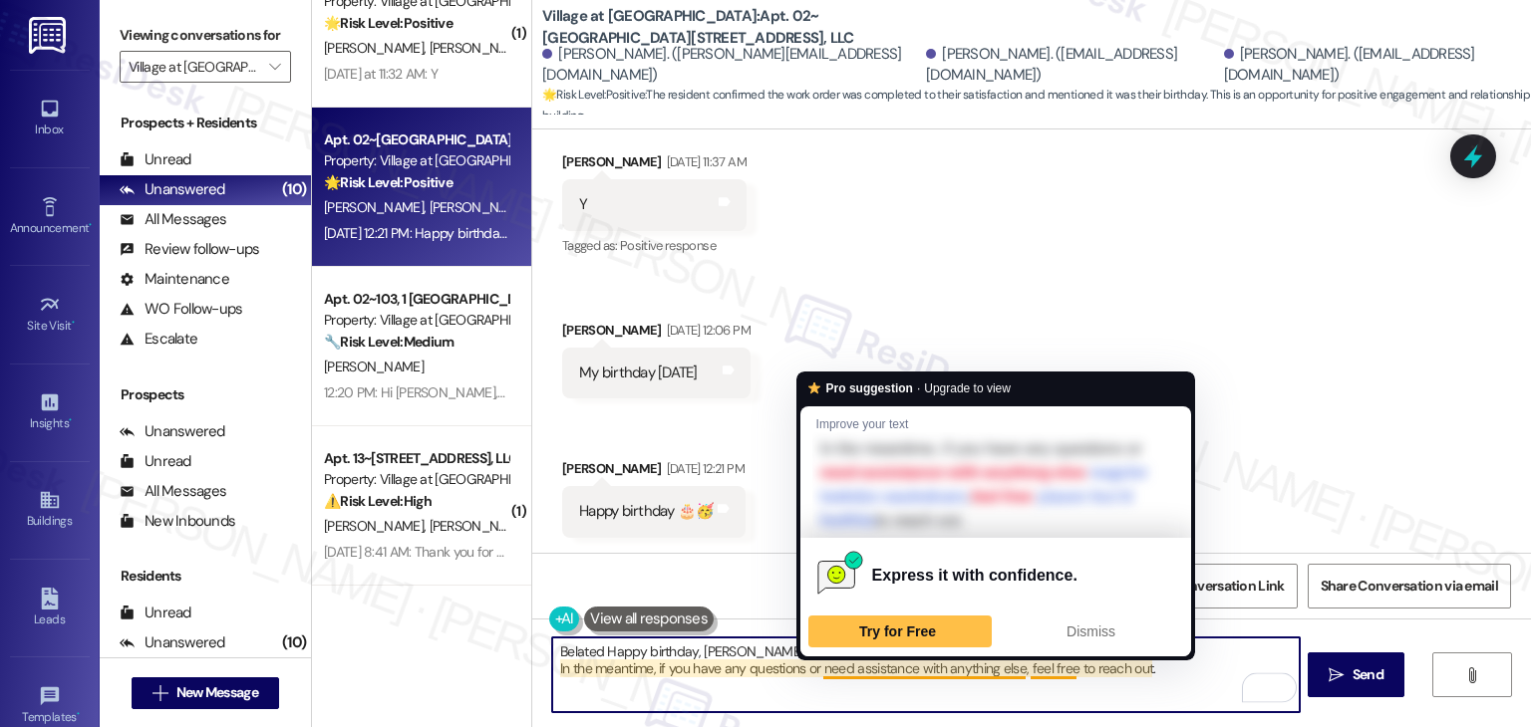
click at [909, 671] on textarea "Belated Happy birthday, Clara! I hope you had a fantastic day filled with joy a…" at bounding box center [925, 675] width 746 height 75
click at [1010, 673] on textarea "Belated Happy birthday, Clara! I hope you had a fantastic day filled with joy a…" at bounding box center [925, 675] width 746 height 75
click at [1009, 668] on textarea "Belated Happy birthday, Clara! I hope you had a fantastic day filled with joy a…" at bounding box center [925, 675] width 746 height 75
drag, startPoint x: 1009, startPoint y: 669, endPoint x: 912, endPoint y: 670, distance: 97.7
click at [912, 670] on textarea "Belated Happy birthday, Clara! I hope you had a fantastic day filled with joy a…" at bounding box center [925, 675] width 746 height 75
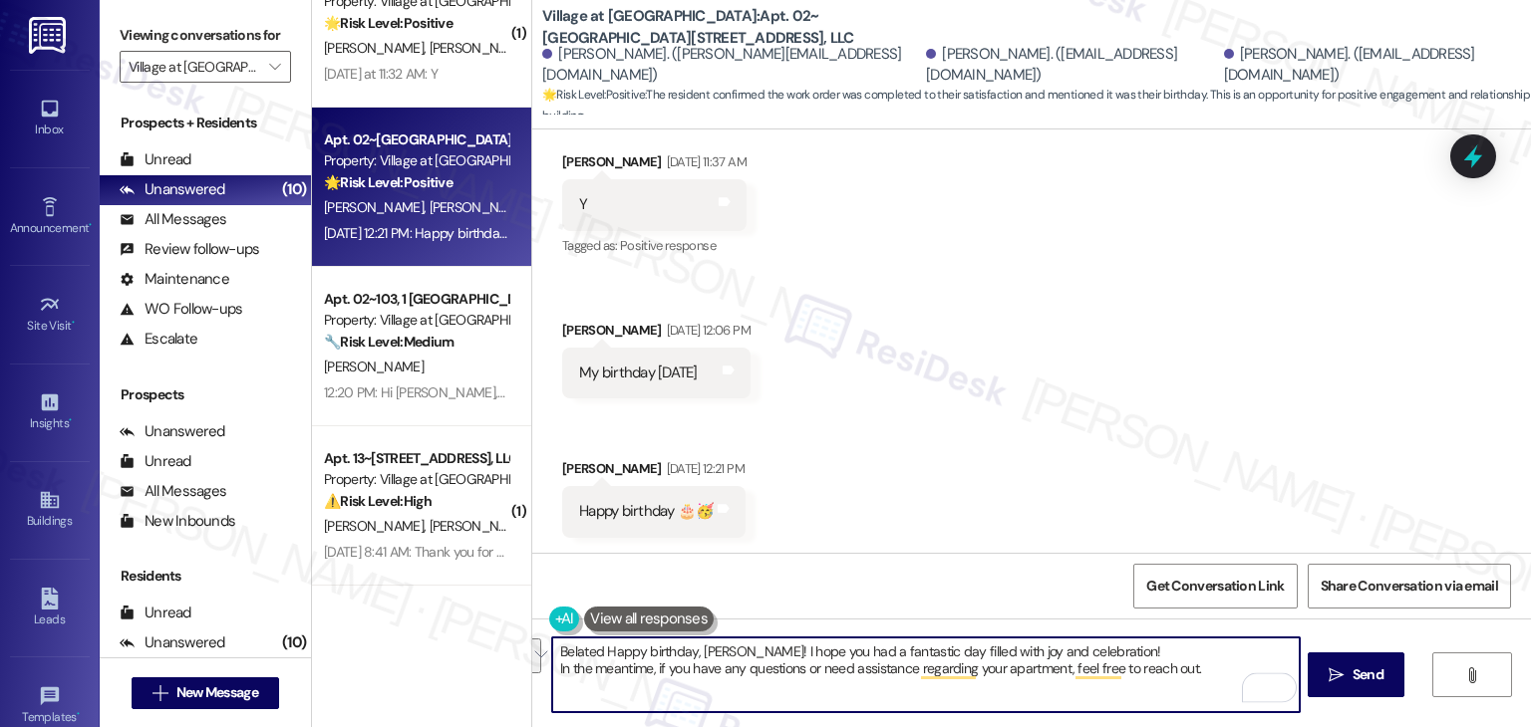
drag, startPoint x: 1193, startPoint y: 671, endPoint x: 520, endPoint y: 647, distance: 673.0
click at [532, 647] on div "Belated Happy birthday, Clara! I hope you had a fantastic day filled with joy a…" at bounding box center [1031, 693] width 998 height 149
type textarea "Belated Happy birthday, Clara! I hope you had a fantastic day filled with joy a…"
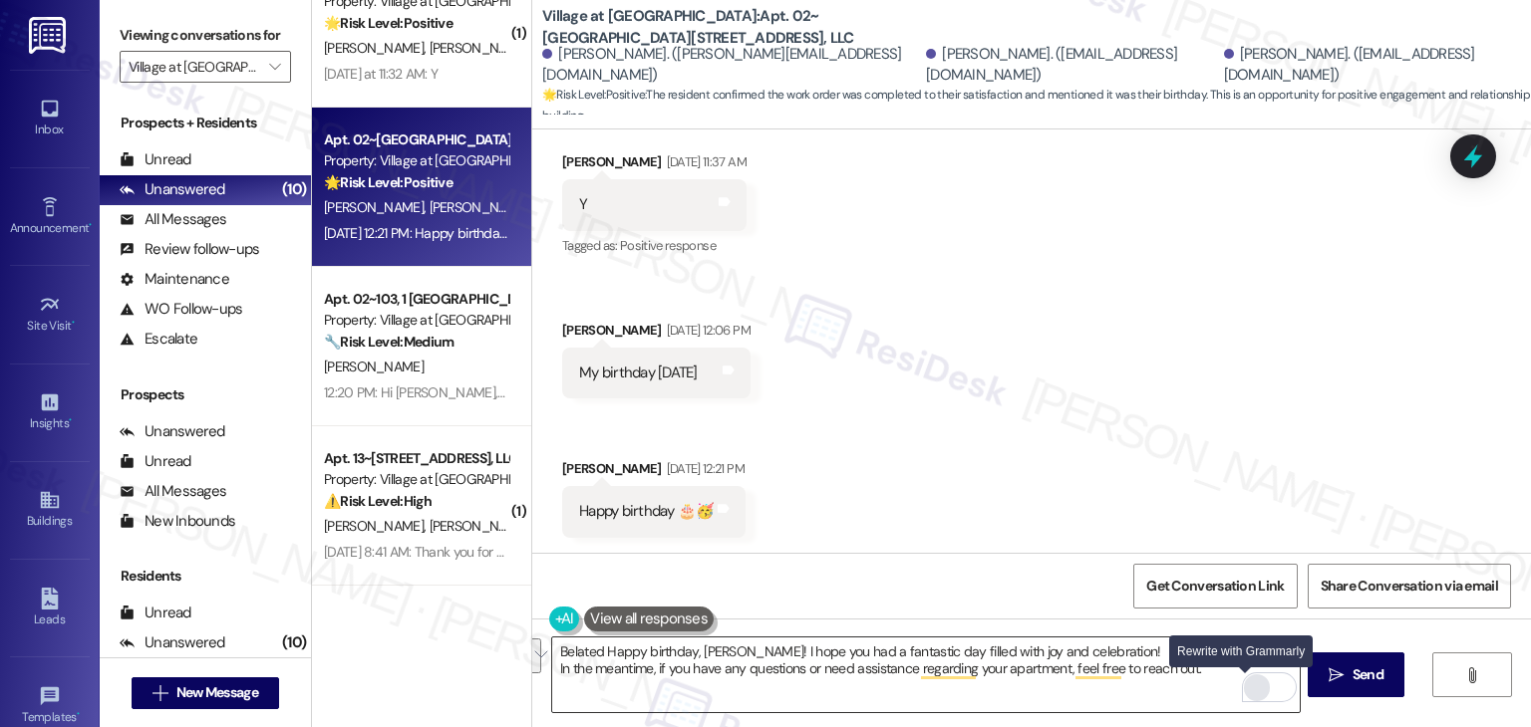
click at [1246, 683] on div "Rewrite with Grammarly" at bounding box center [1257, 688] width 22 height 23
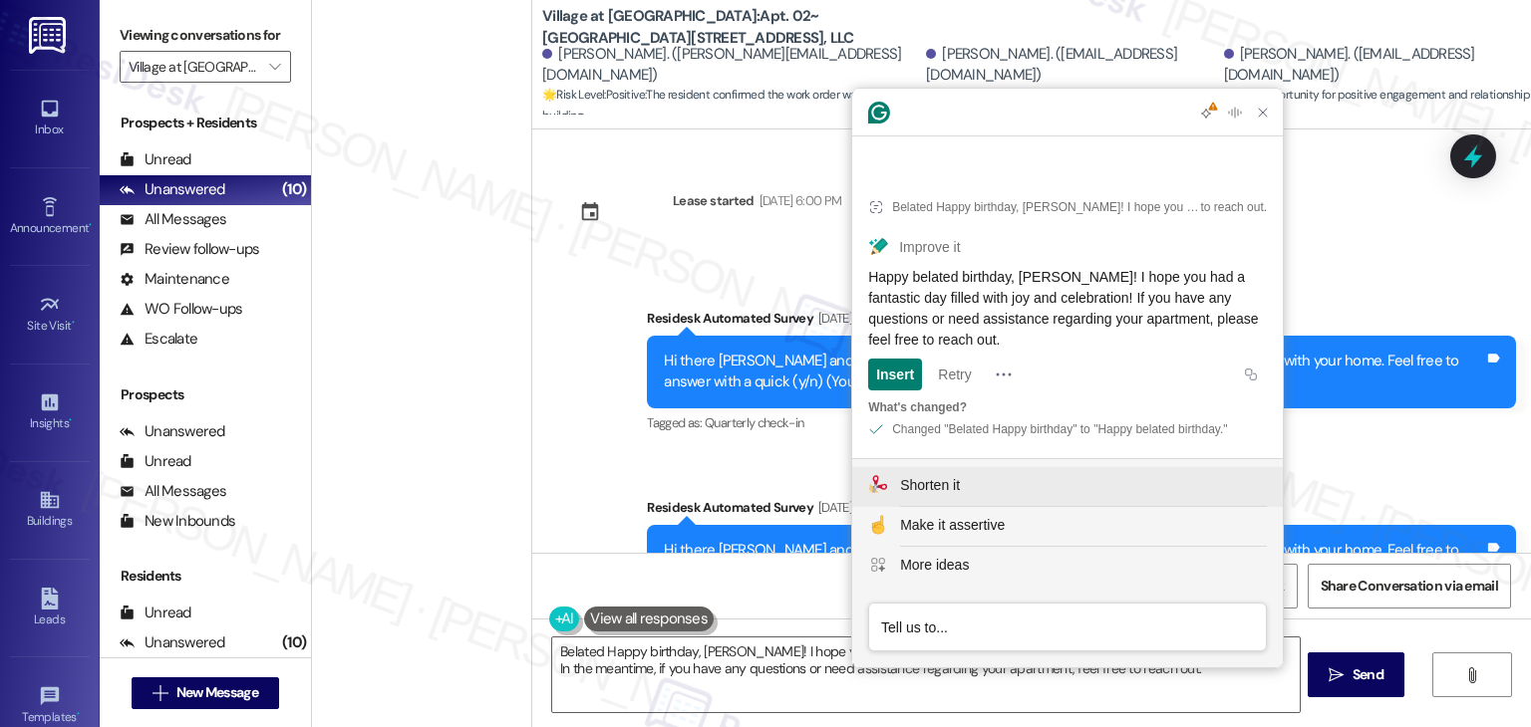
scroll to position [1455, 0]
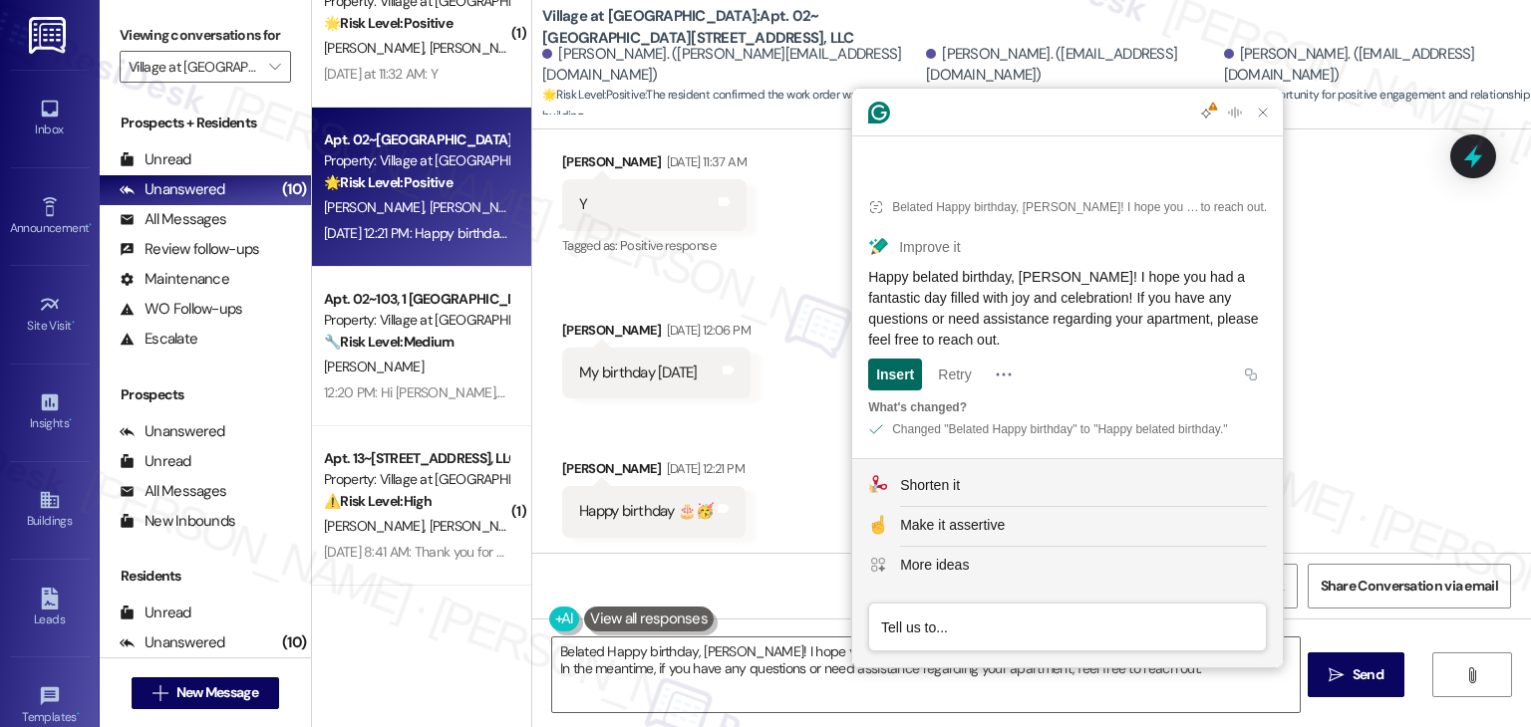
click at [894, 383] on div "Insert" at bounding box center [895, 375] width 38 height 32
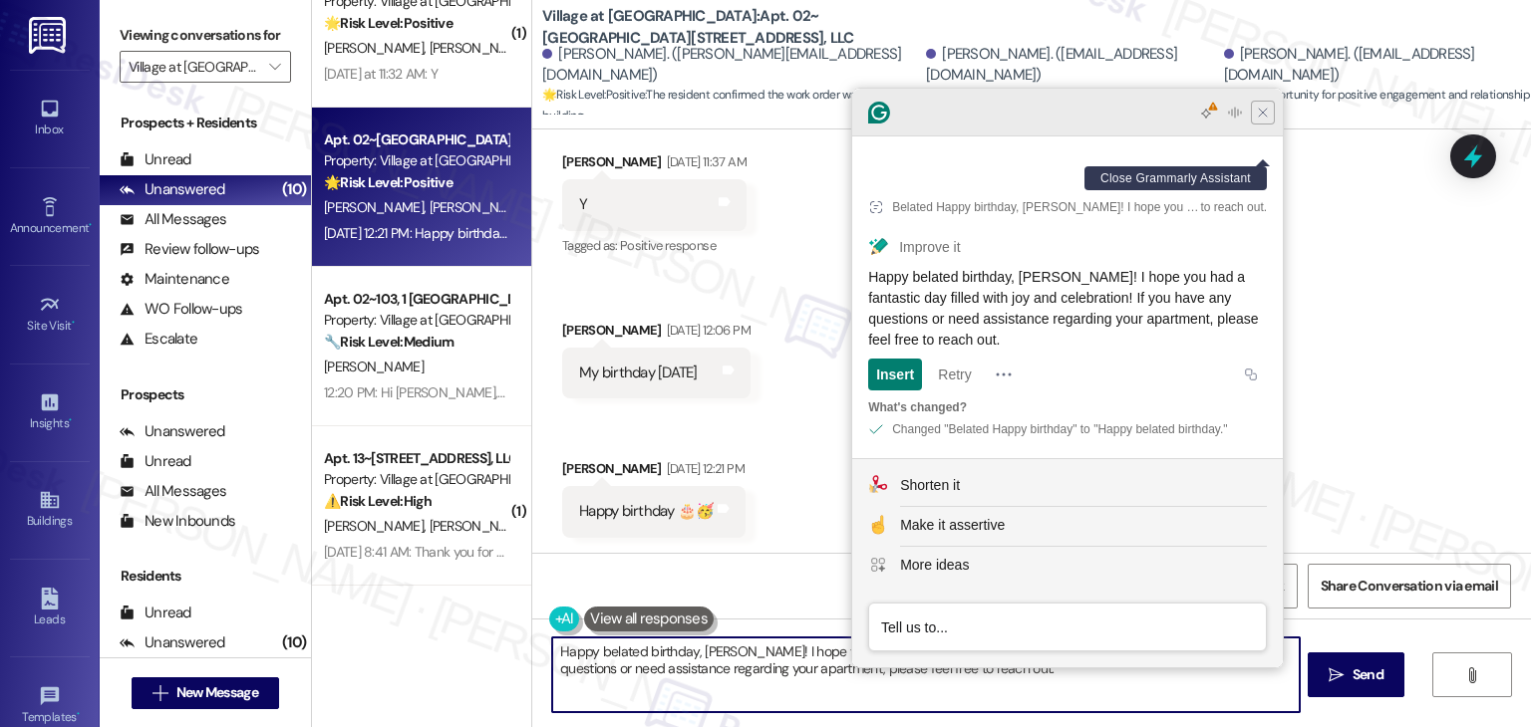
type textarea "Happy belated birthday, [PERSON_NAME]! I hope you had a fantastic day filled wi…"
click at [1269, 121] on icon "Close Grammarly Assistant" at bounding box center [1262, 113] width 16 height 16
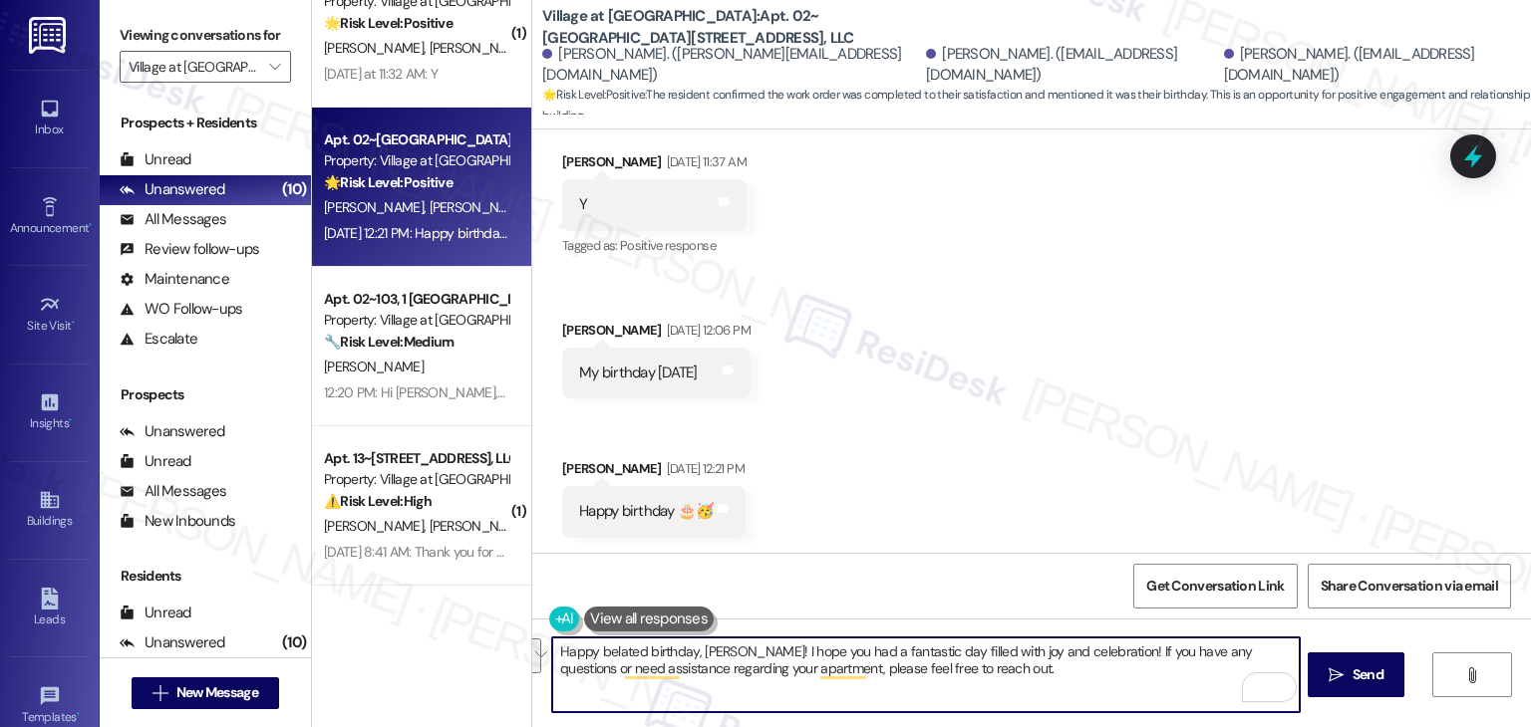
drag, startPoint x: 1066, startPoint y: 673, endPoint x: 522, endPoint y: 642, distance: 544.9
click at [532, 642] on div "Happy belated birthday, [PERSON_NAME]! I hope you had a fantastic day filled wi…" at bounding box center [1031, 693] width 998 height 149
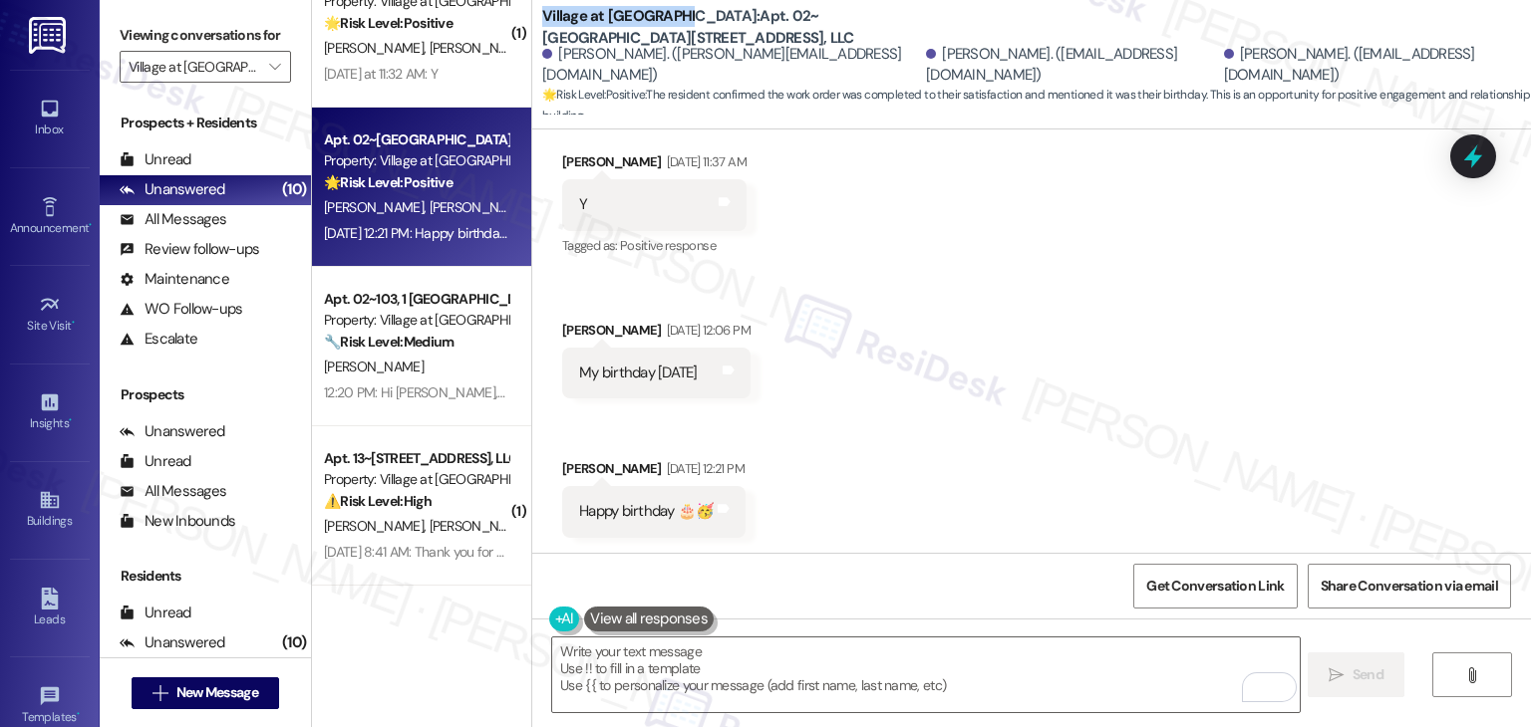
drag, startPoint x: 684, startPoint y: 17, endPoint x: 529, endPoint y: 22, distance: 154.5
click at [542, 22] on b "Village at [GEOGRAPHIC_DATA]: Apt. 02~104, [STREET_ADDRESS], LLC" at bounding box center [741, 27] width 399 height 43
copy b "Village at [GEOGRAPHIC_DATA]"
click at [825, 681] on textarea "To enrich screen reader interactions, please activate Accessibility in Grammarl…" at bounding box center [925, 675] width 746 height 75
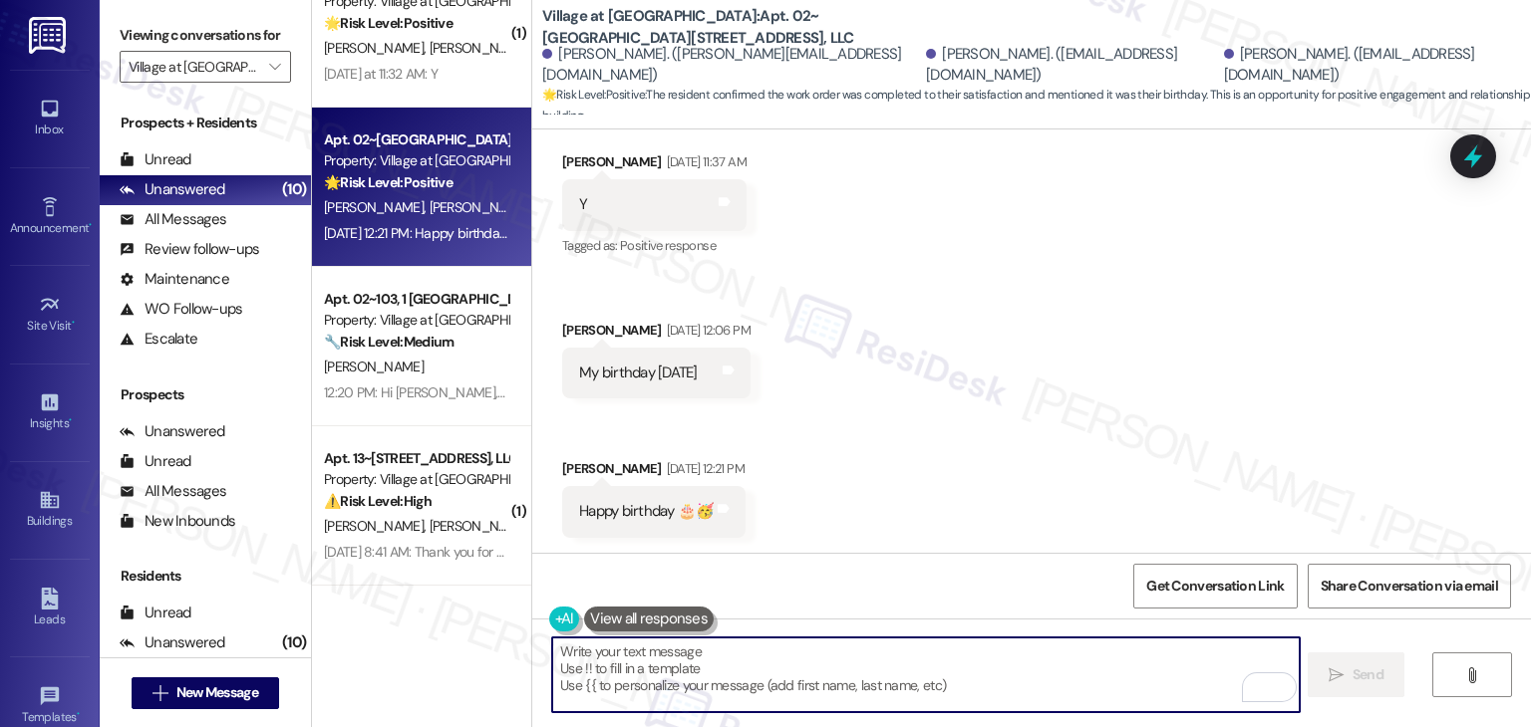
paste textarea "Happy belated birthday, [PERSON_NAME]! 🎉 I hope you had a wonderful day filled …"
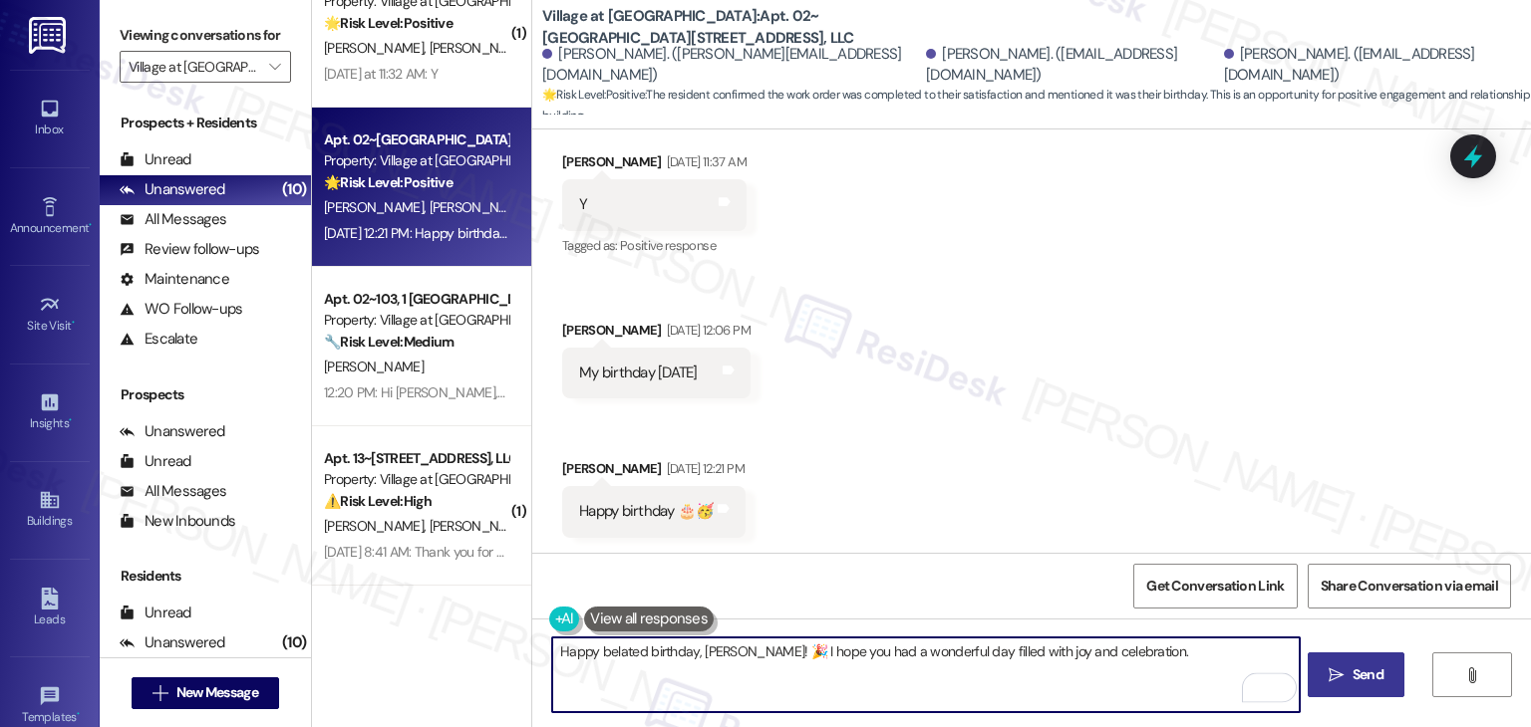
type textarea "Happy belated birthday, [PERSON_NAME]! 🎉 I hope you had a wonderful day filled …"
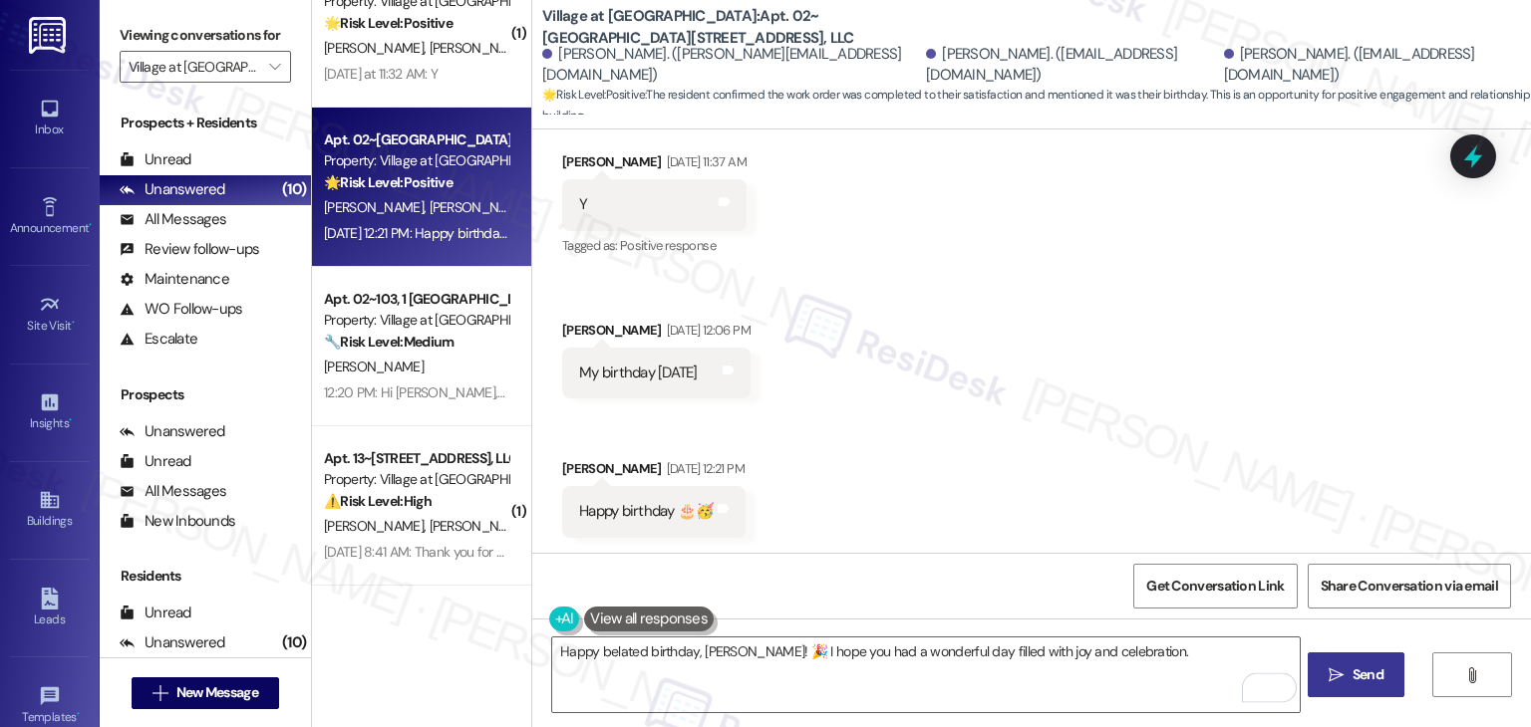
click at [1352, 678] on span "Send" at bounding box center [1367, 675] width 31 height 21
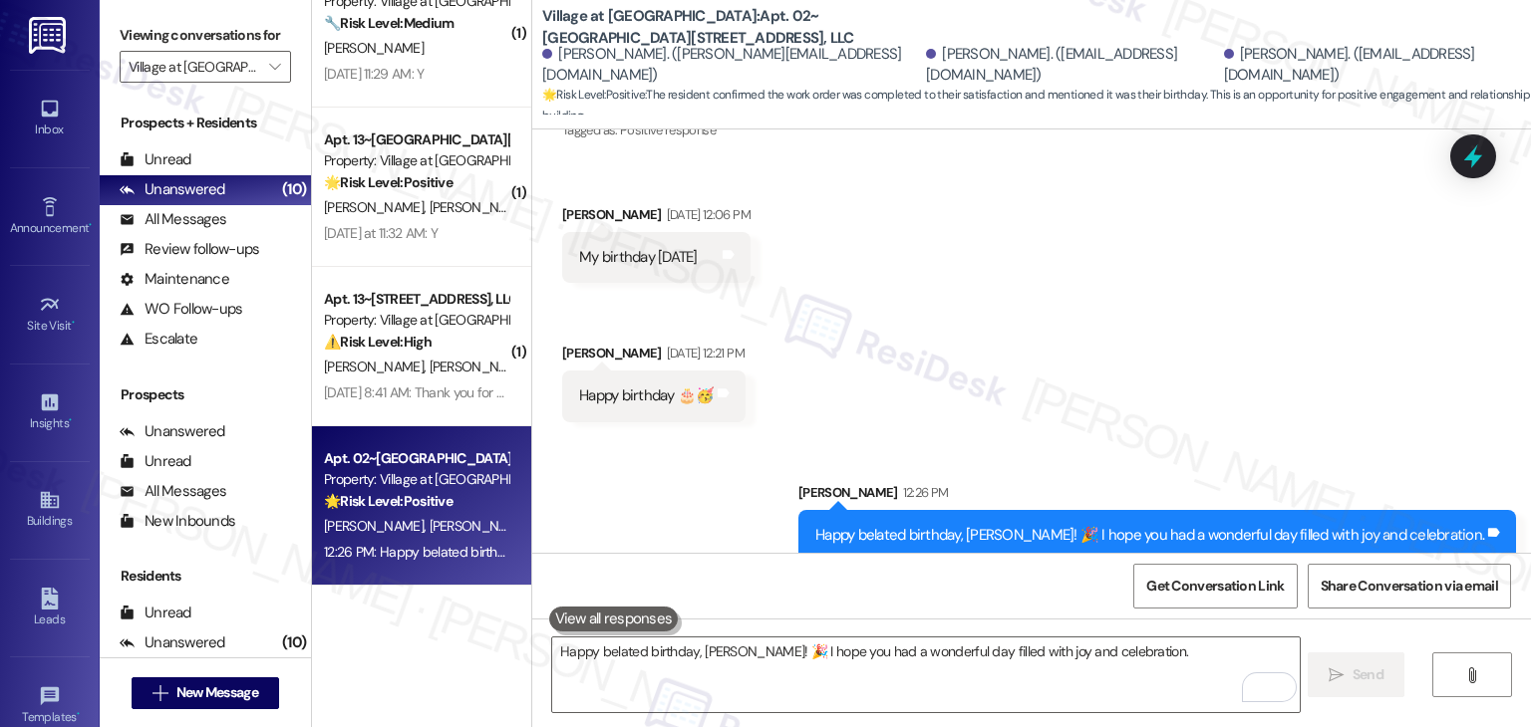
scroll to position [1594, 0]
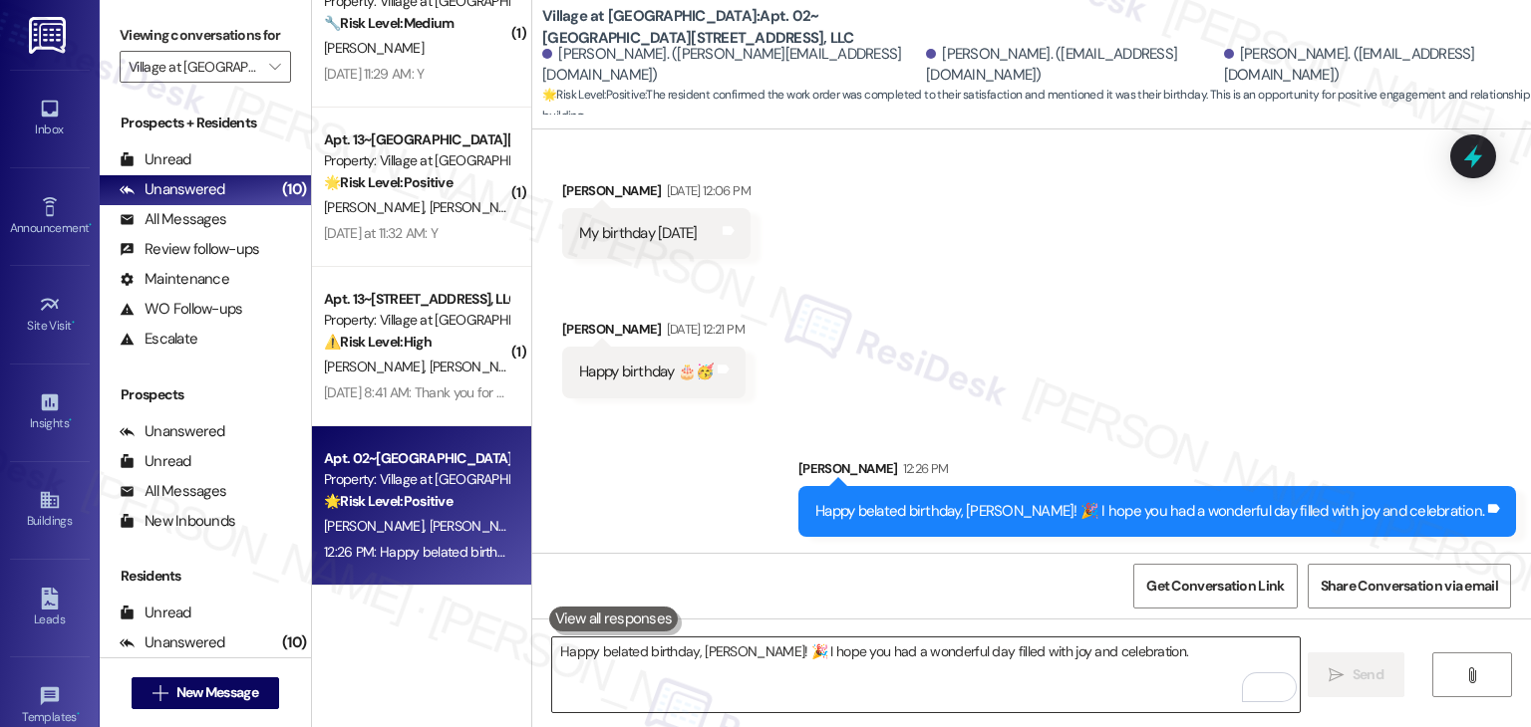
click at [933, 663] on textarea "Happy belated birthday, [PERSON_NAME]! 🎉 I hope you had a wonderful day filled …" at bounding box center [925, 675] width 746 height 75
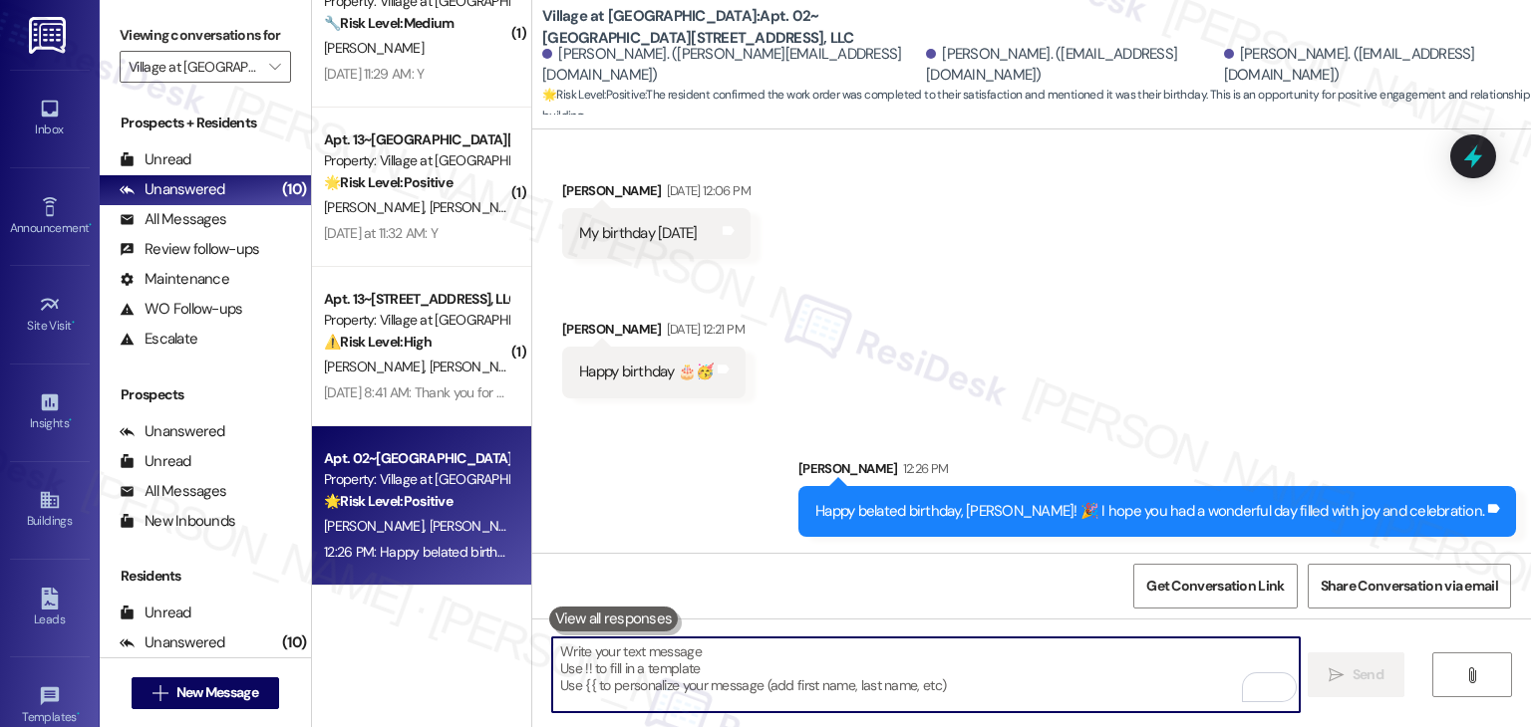
paste textarea "Just a quick note—this message thread is from the Village at [GEOGRAPHIC_DATA] …"
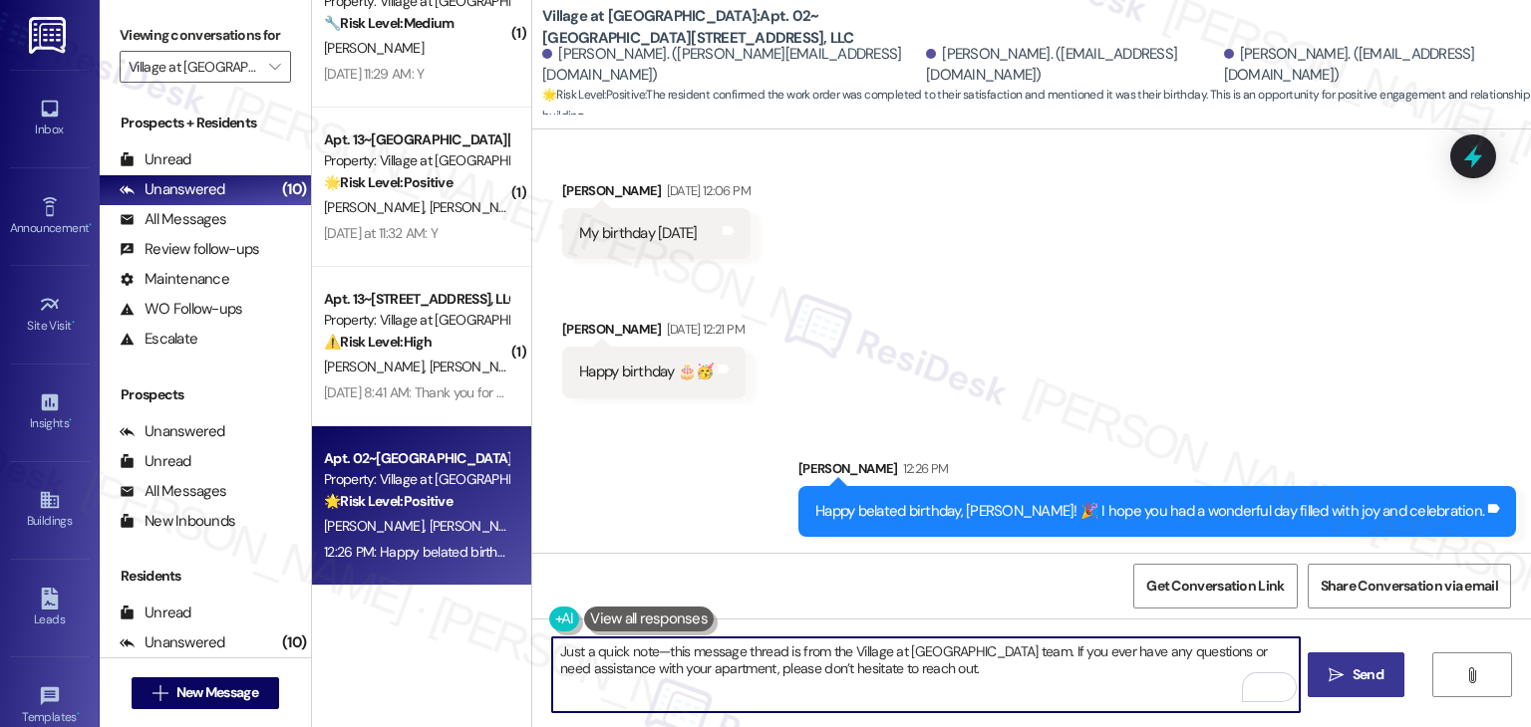
type textarea "Just a quick note—this message thread is from the Village at [GEOGRAPHIC_DATA] …"
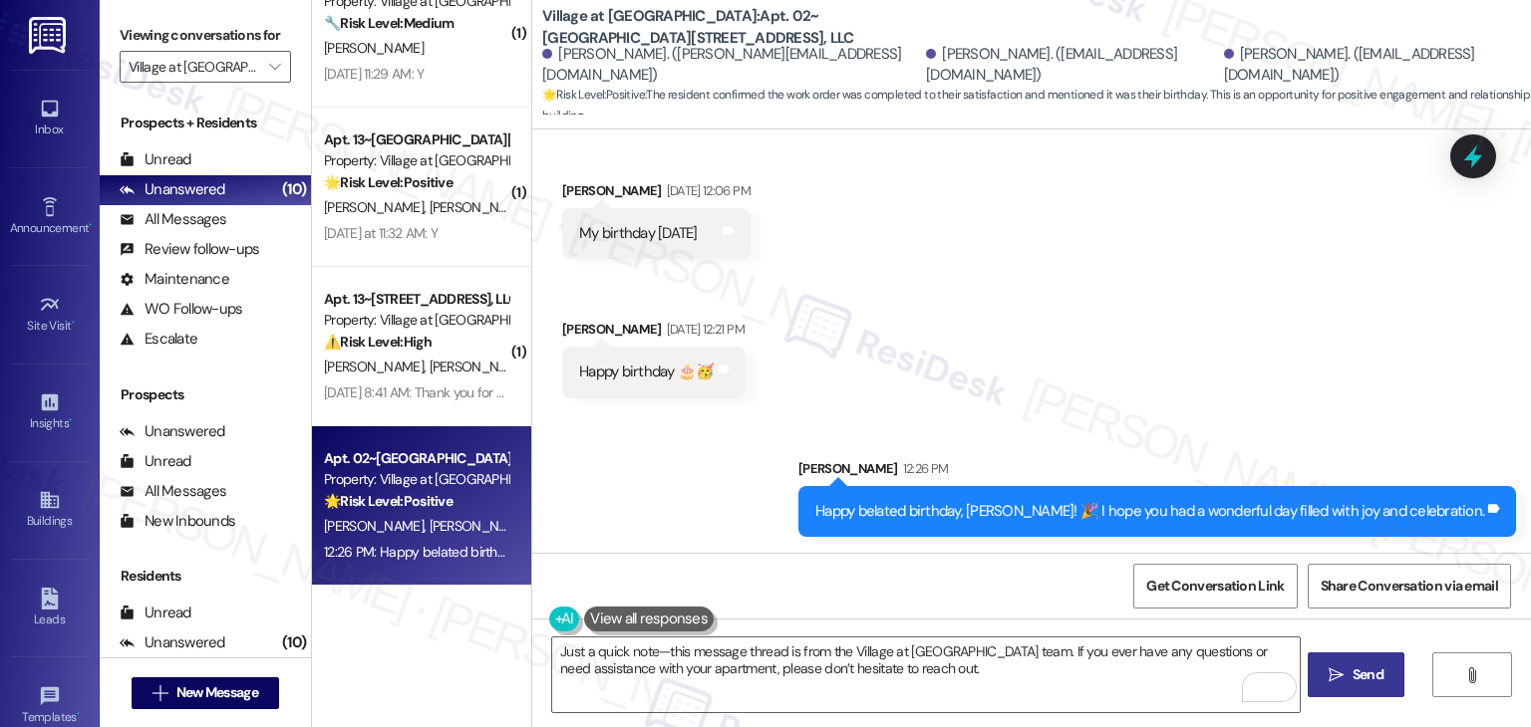
click at [1348, 675] on span "Send" at bounding box center [1367, 675] width 39 height 21
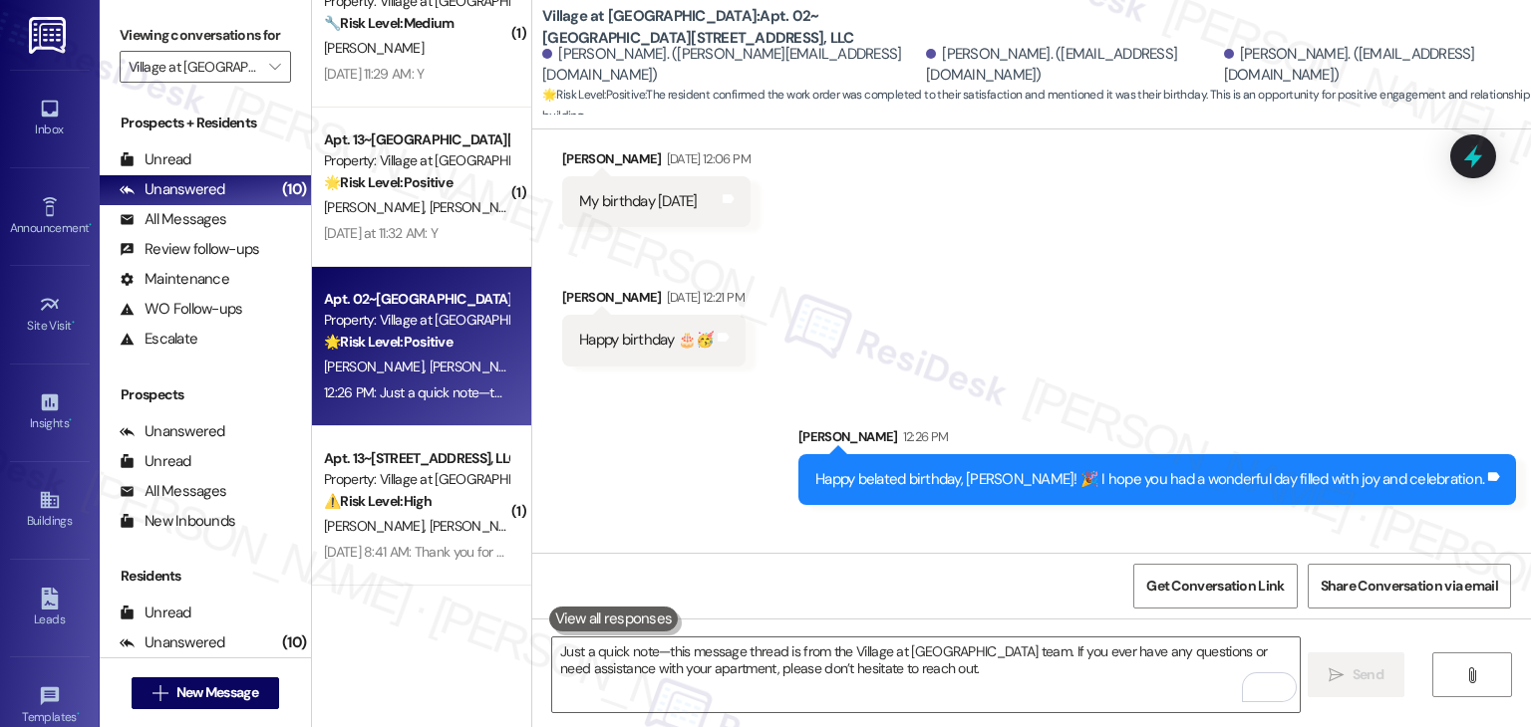
scroll to position [1755, 0]
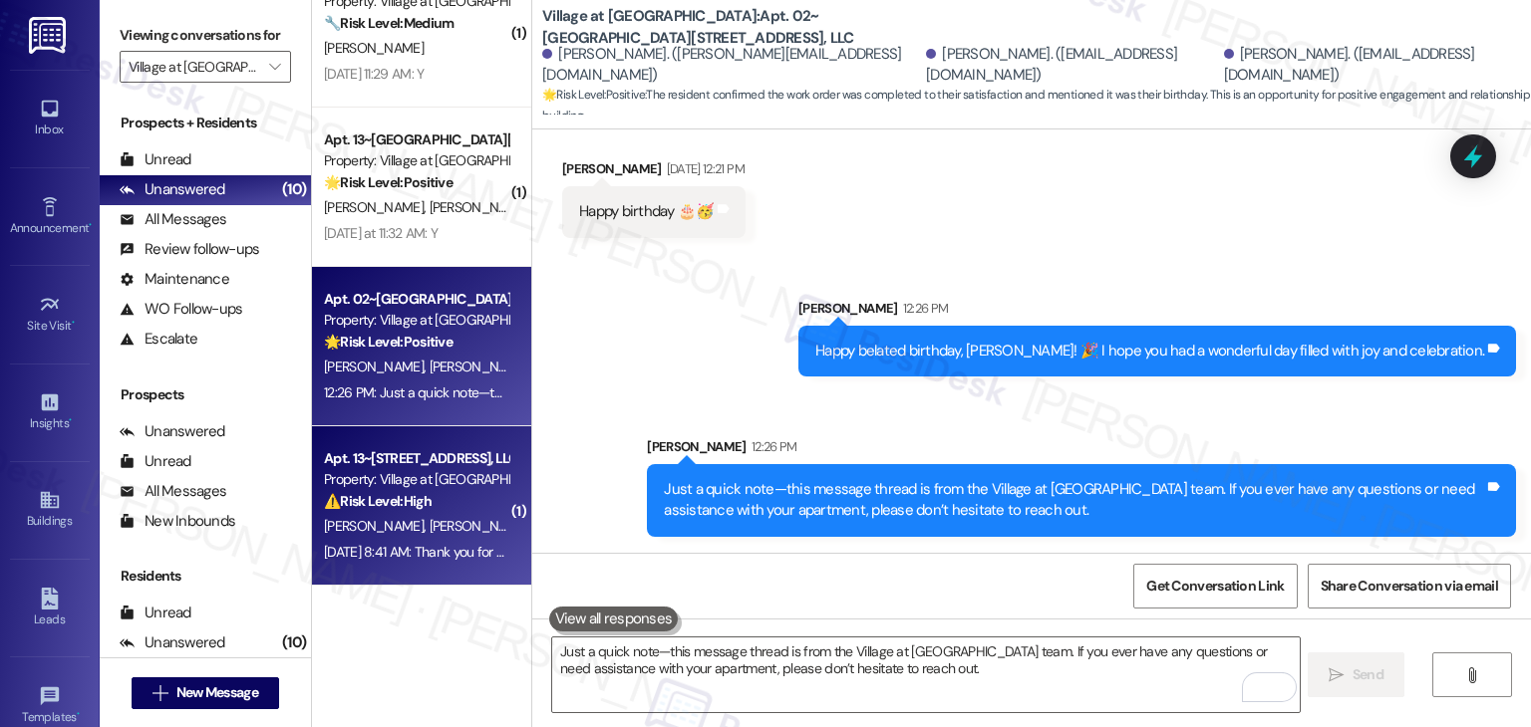
click at [403, 553] on div "[DATE] 8:41 AM: Thank you for your message. Our offices are currently closed, b…" at bounding box center [926, 552] width 1205 height 18
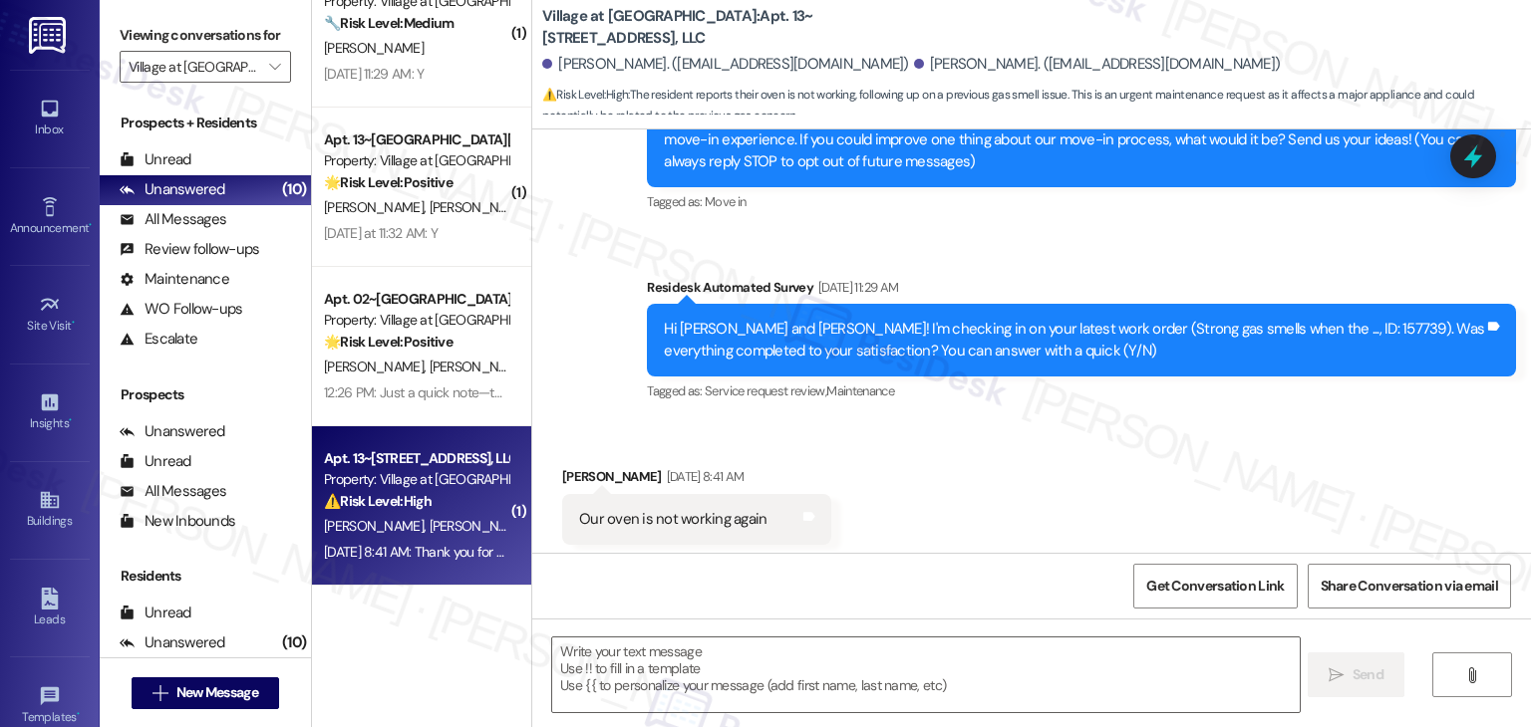
type textarea "Fetching suggested responses. Please feel free to read through the conversation…"
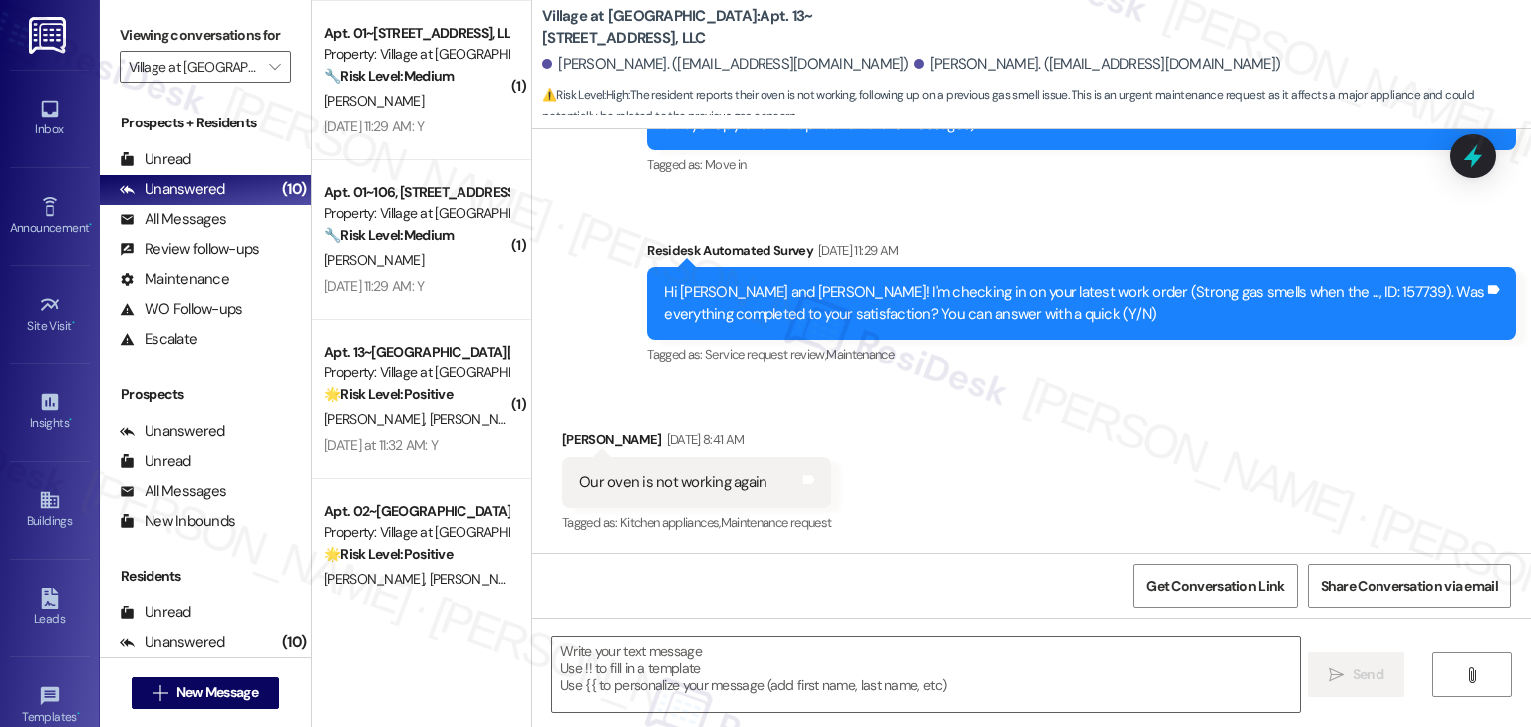
scroll to position [650, 0]
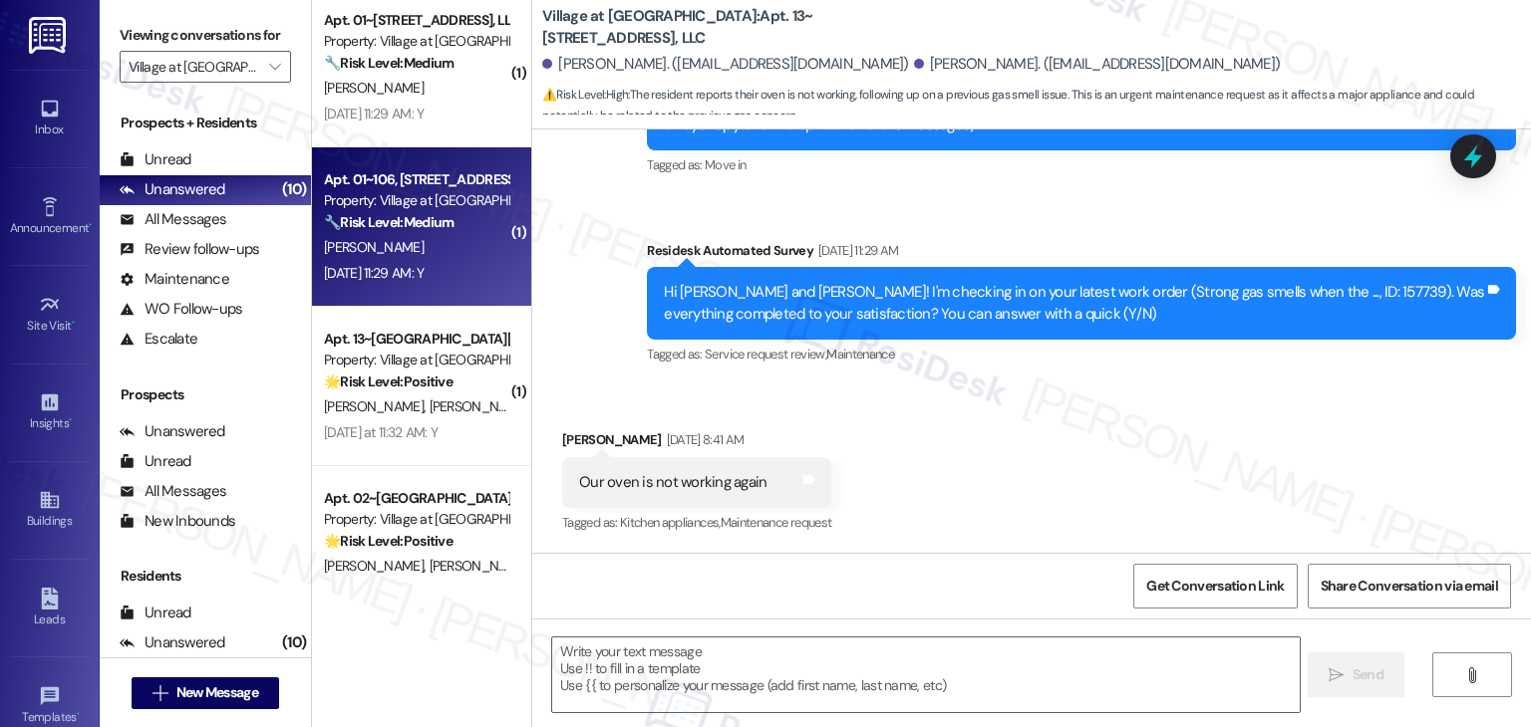
click at [406, 274] on div "[DATE] 11:29 AM: Y [DATE] 11:29 AM: Y" at bounding box center [374, 273] width 100 height 18
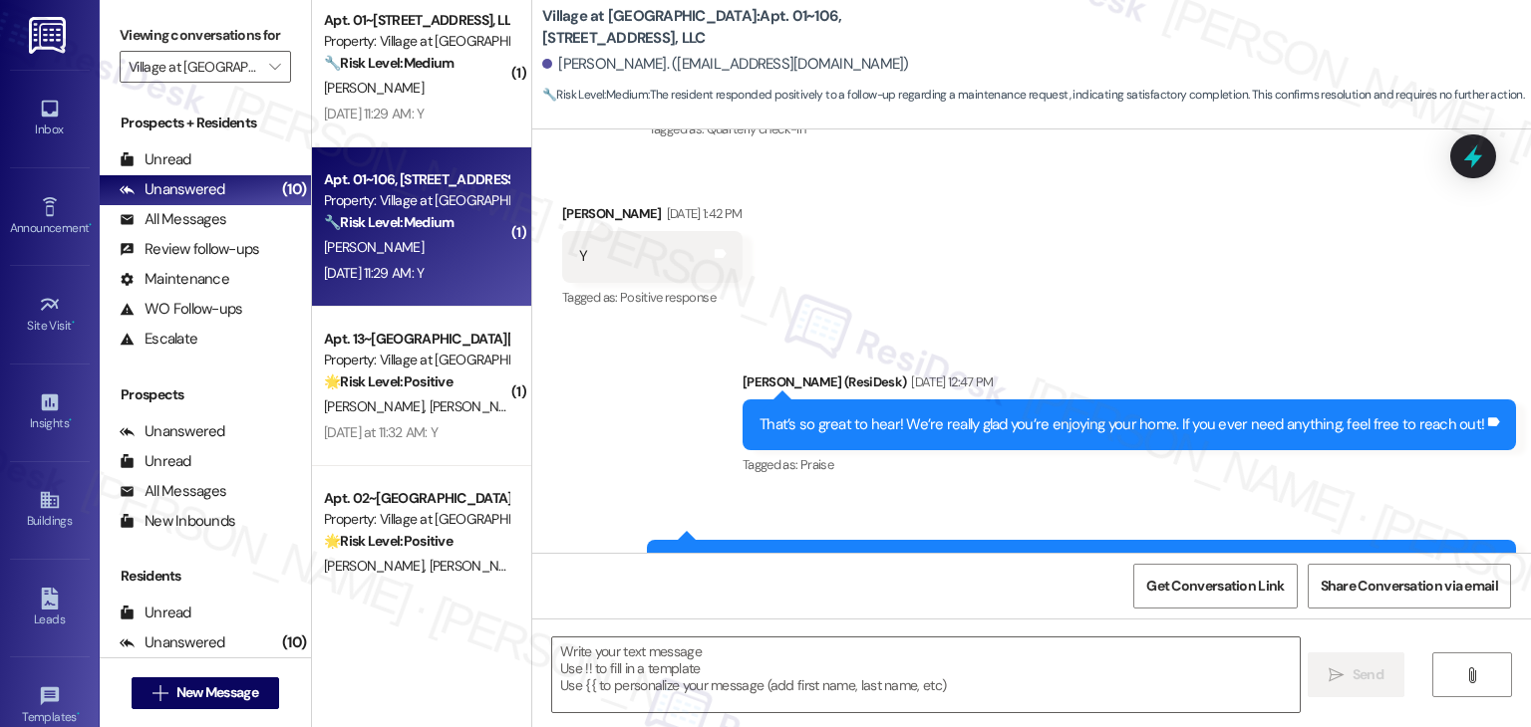
type textarea "Fetching suggested responses. Please feel free to read through the conversation…"
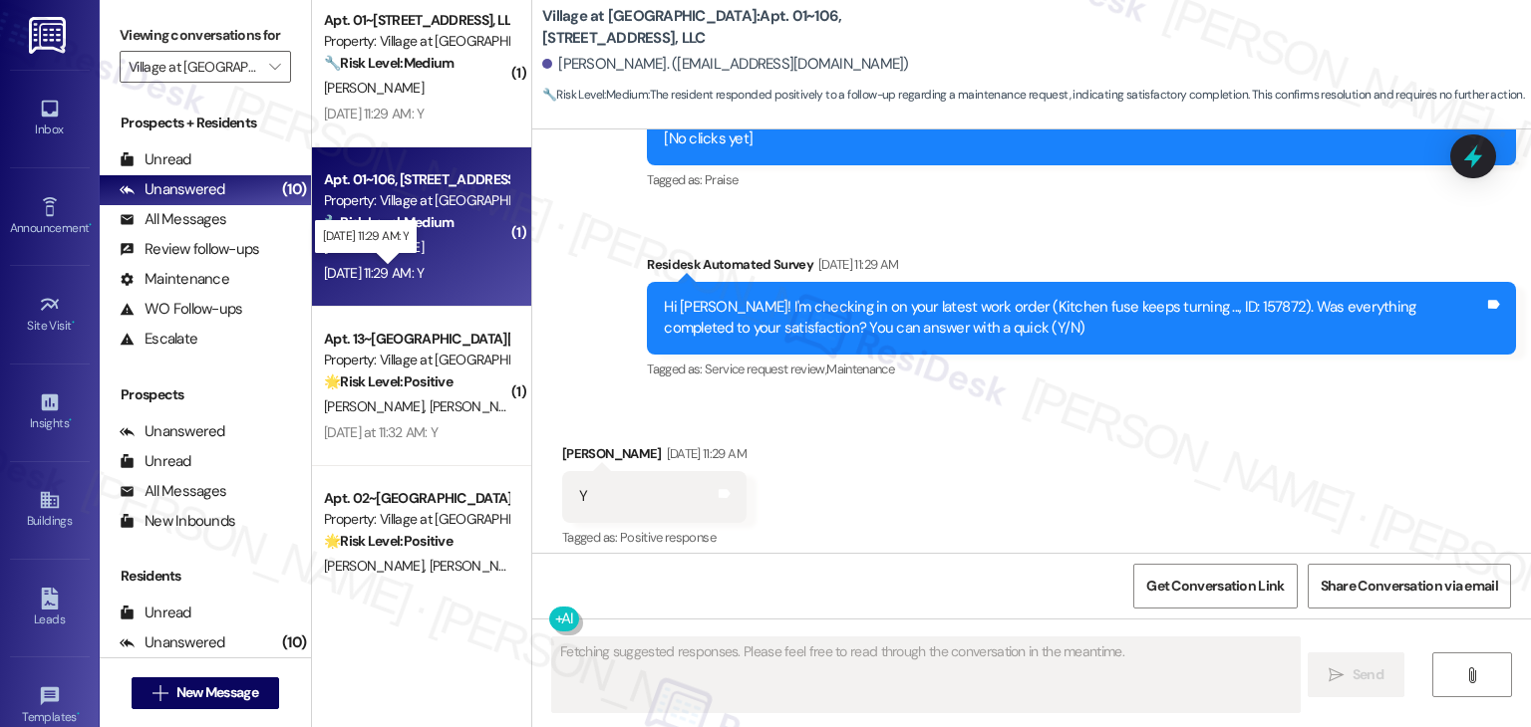
scroll to position [870, 0]
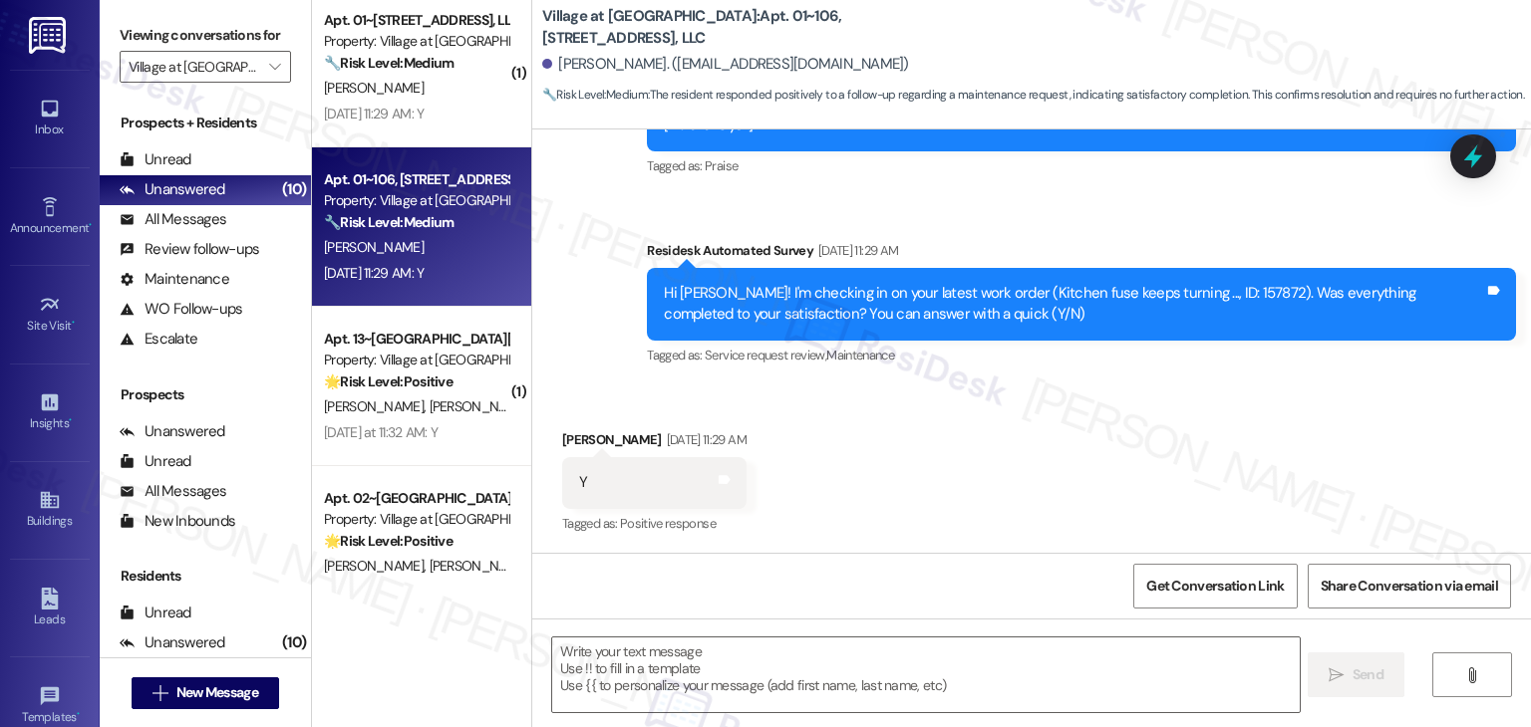
click at [1075, 454] on div "Received via SMS [PERSON_NAME] [DATE] 11:29 AM Y Tags and notes Tagged as: Posi…" at bounding box center [1031, 469] width 998 height 168
click at [1076, 455] on div "Received via SMS [PERSON_NAME] [DATE] 11:29 AM Y Tags and notes Tagged as: Posi…" at bounding box center [1031, 469] width 998 height 168
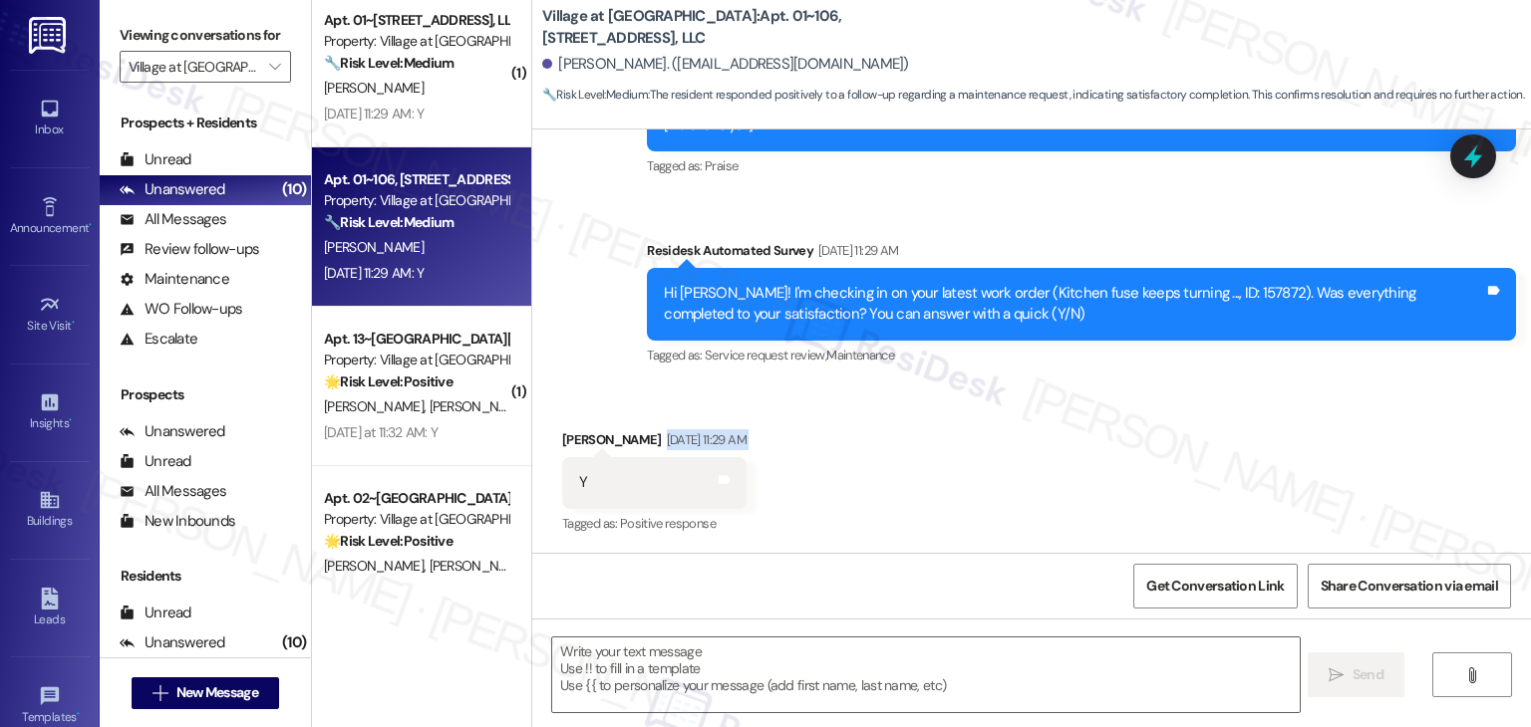
scroll to position [988, 0]
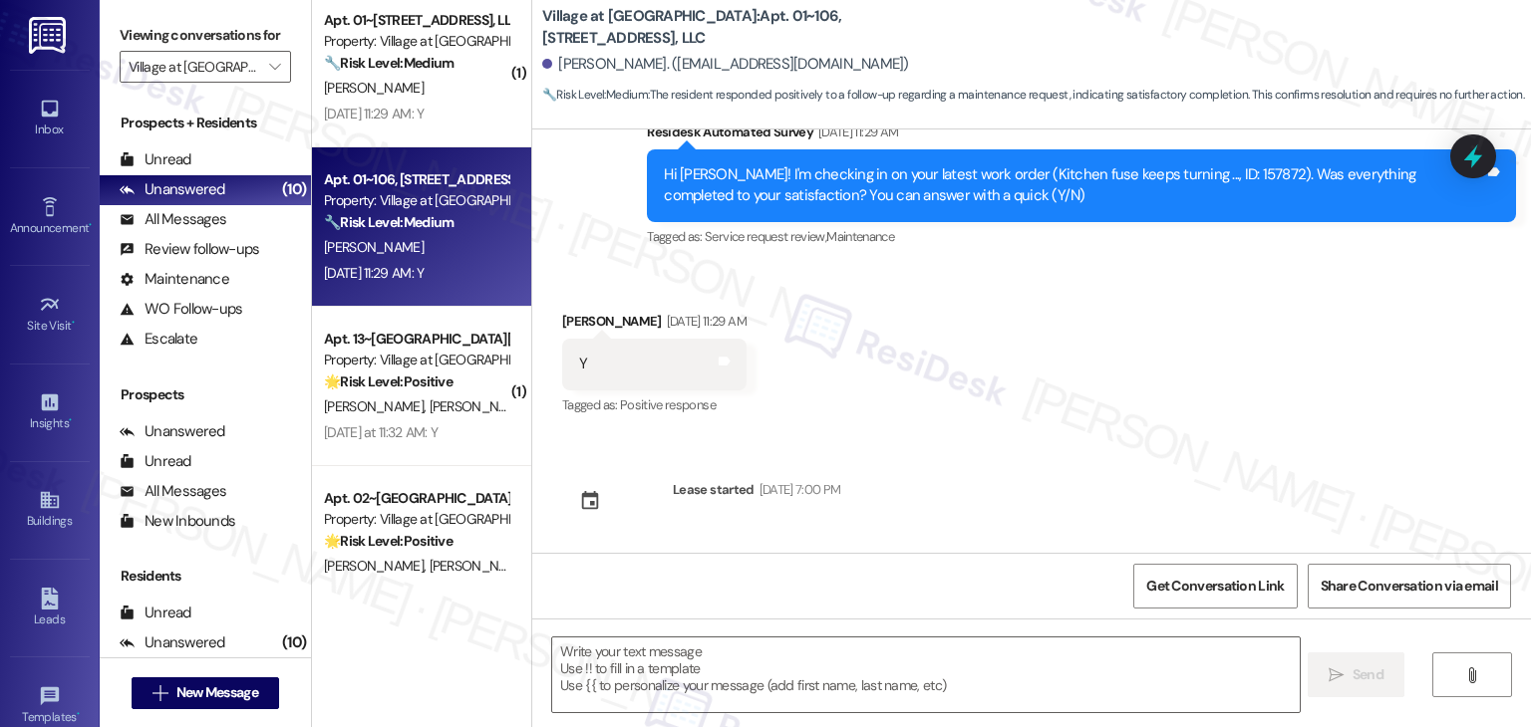
click at [1096, 411] on div "Received via SMS [PERSON_NAME] [DATE] 11:29 AM Y Tags and notes Tagged as: Posi…" at bounding box center [1031, 350] width 998 height 168
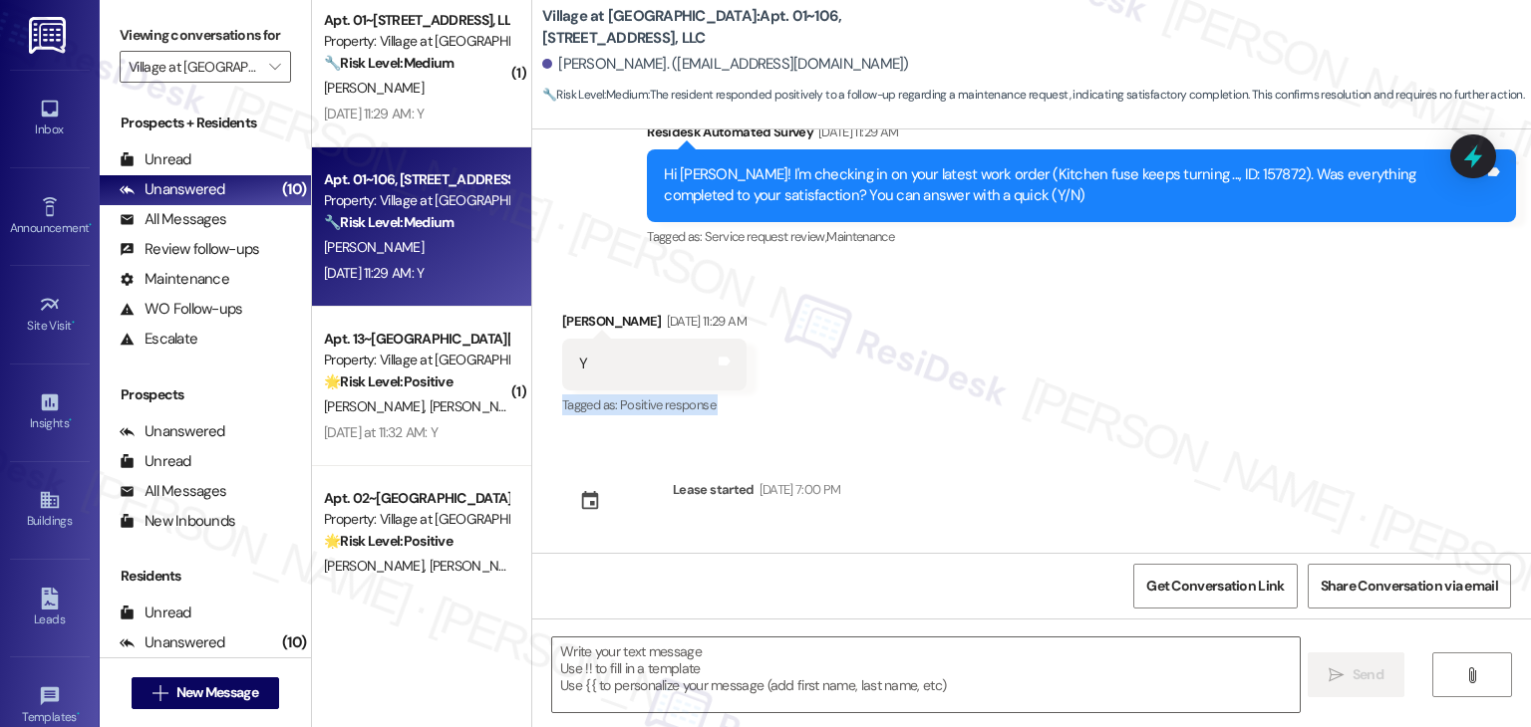
click at [1096, 411] on div "Received via SMS [PERSON_NAME] [DATE] 11:29 AM Y Tags and notes Tagged as: Posi…" at bounding box center [1031, 350] width 998 height 168
click at [983, 393] on div "Received via SMS [PERSON_NAME] [DATE] 11:29 AM Y Tags and notes Tagged as: Posi…" at bounding box center [1031, 350] width 998 height 168
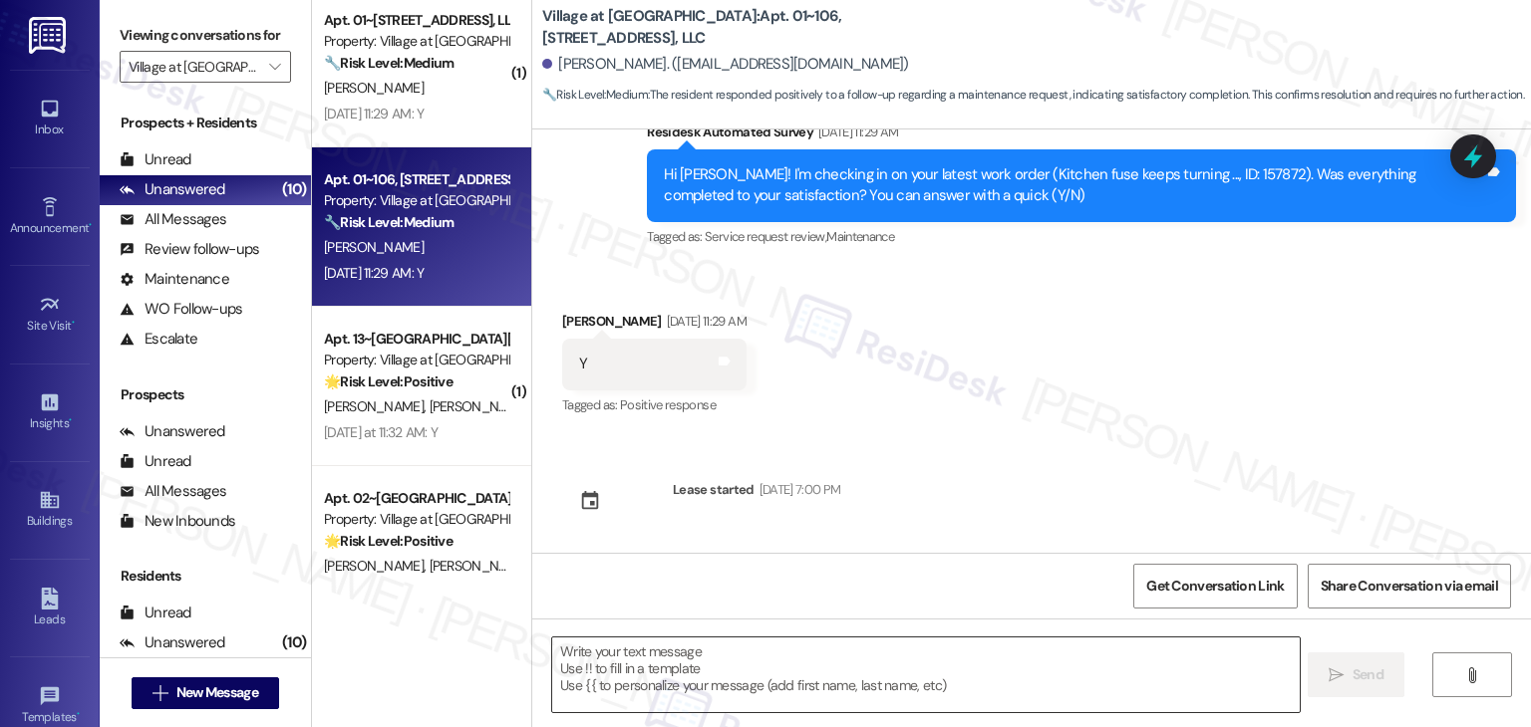
click at [746, 665] on textarea at bounding box center [925, 675] width 746 height 75
paste textarea "Hey {{first_name}}! I’m glad to hear your work order was completed to your sati…"
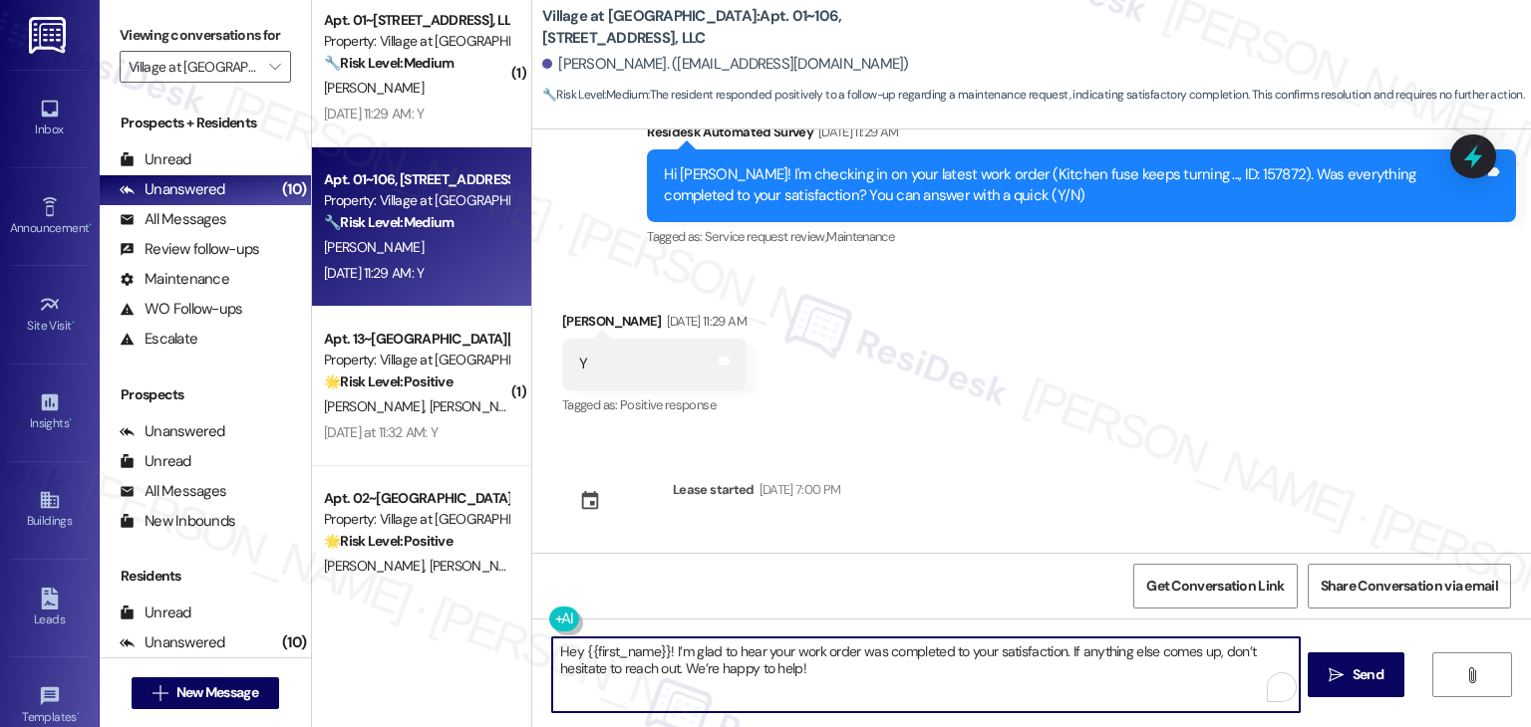
type textarea "Hey {{first_name}}! I’m glad to hear your work order was completed to your sati…"
click at [1056, 445] on div "Announcement, sent via SMS [PERSON_NAME] (ResiDesk) [DATE] 11:32 AM [GEOGRAPHIC…" at bounding box center [1031, 341] width 998 height 423
click at [928, 671] on textarea "Hey {{first_name}}! I’m glad to hear your work order was completed to your sati…" at bounding box center [925, 675] width 746 height 75
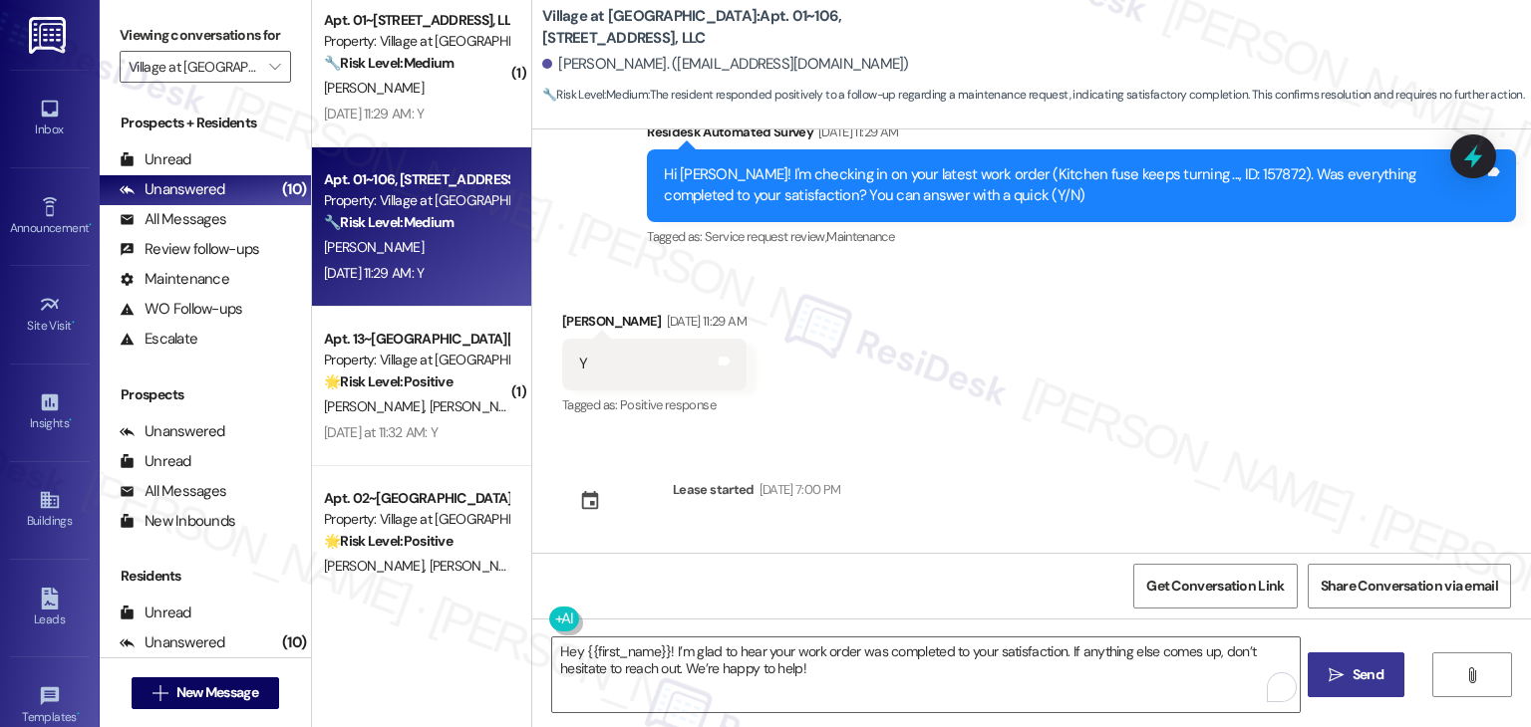
click at [1333, 680] on icon "" at bounding box center [1335, 676] width 15 height 16
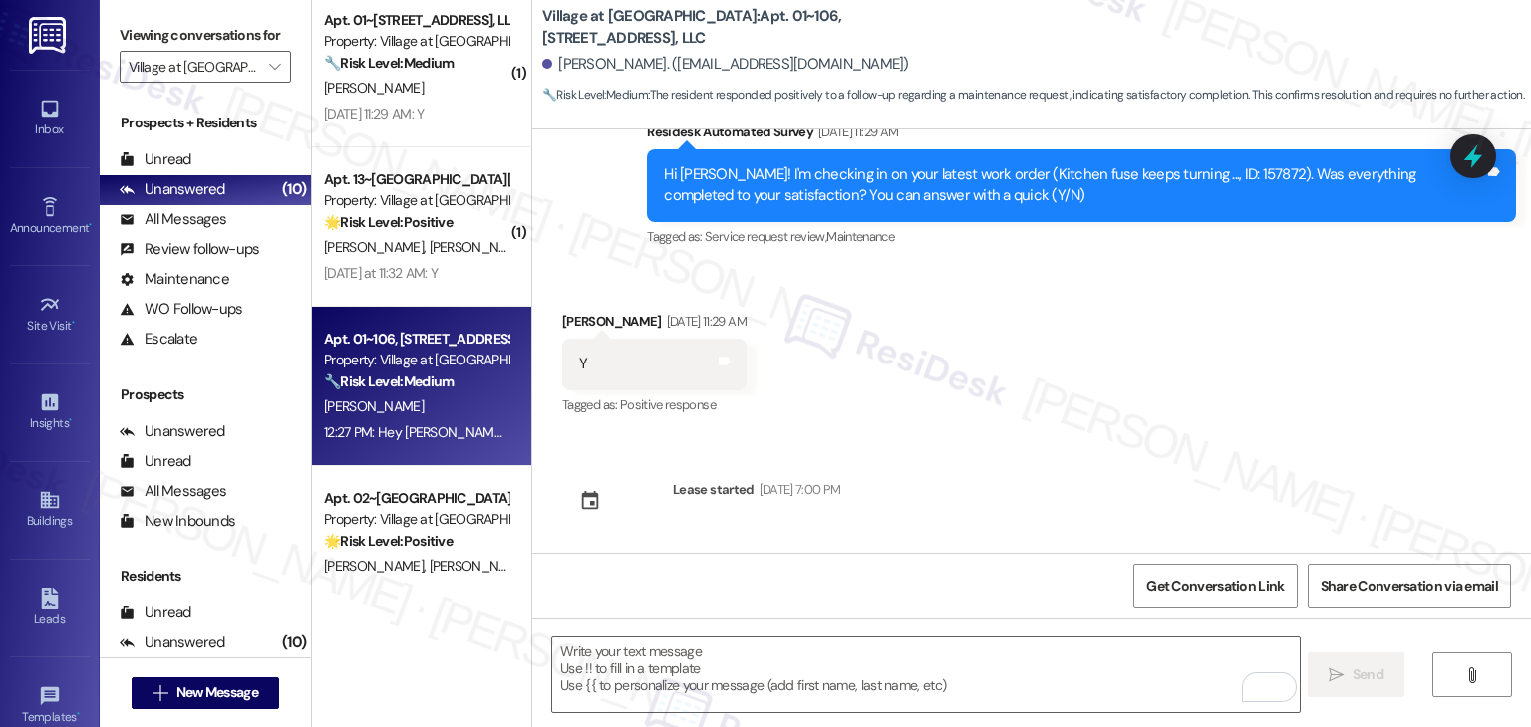
scroll to position [1148, 0]
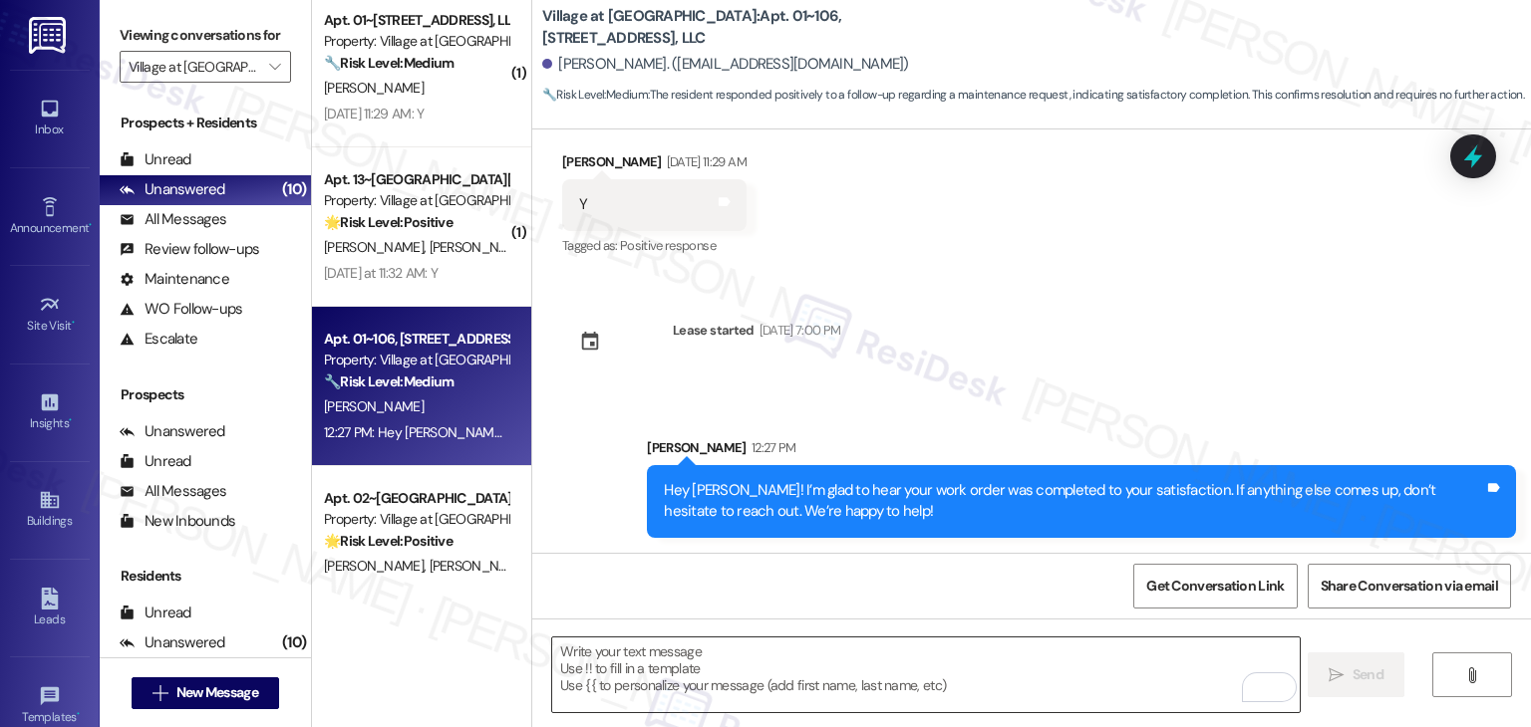
click at [864, 648] on textarea "To enrich screen reader interactions, please activate Accessibility in Grammarl…" at bounding box center [925, 675] width 746 height 75
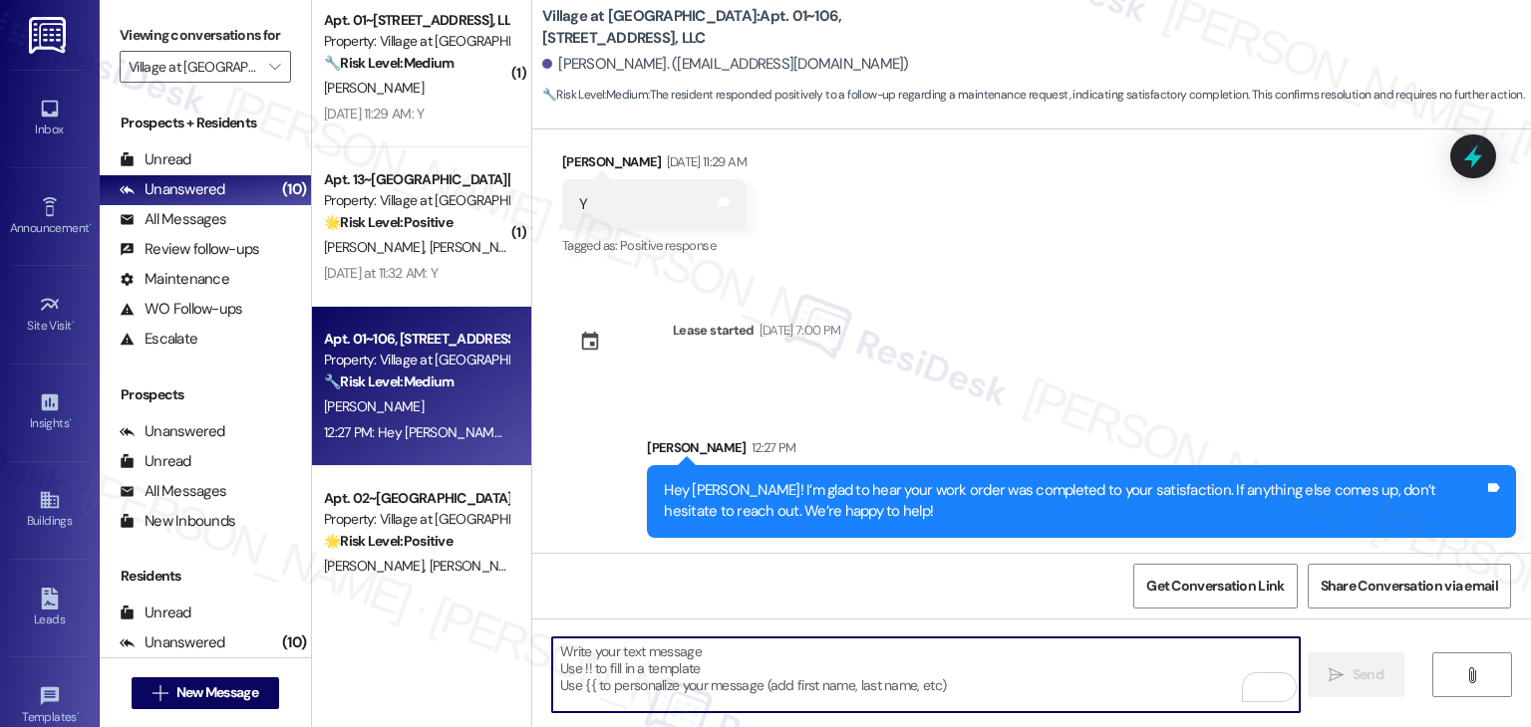
paste textarea "We’d also really appreciate it if you could share your experience in a review, …"
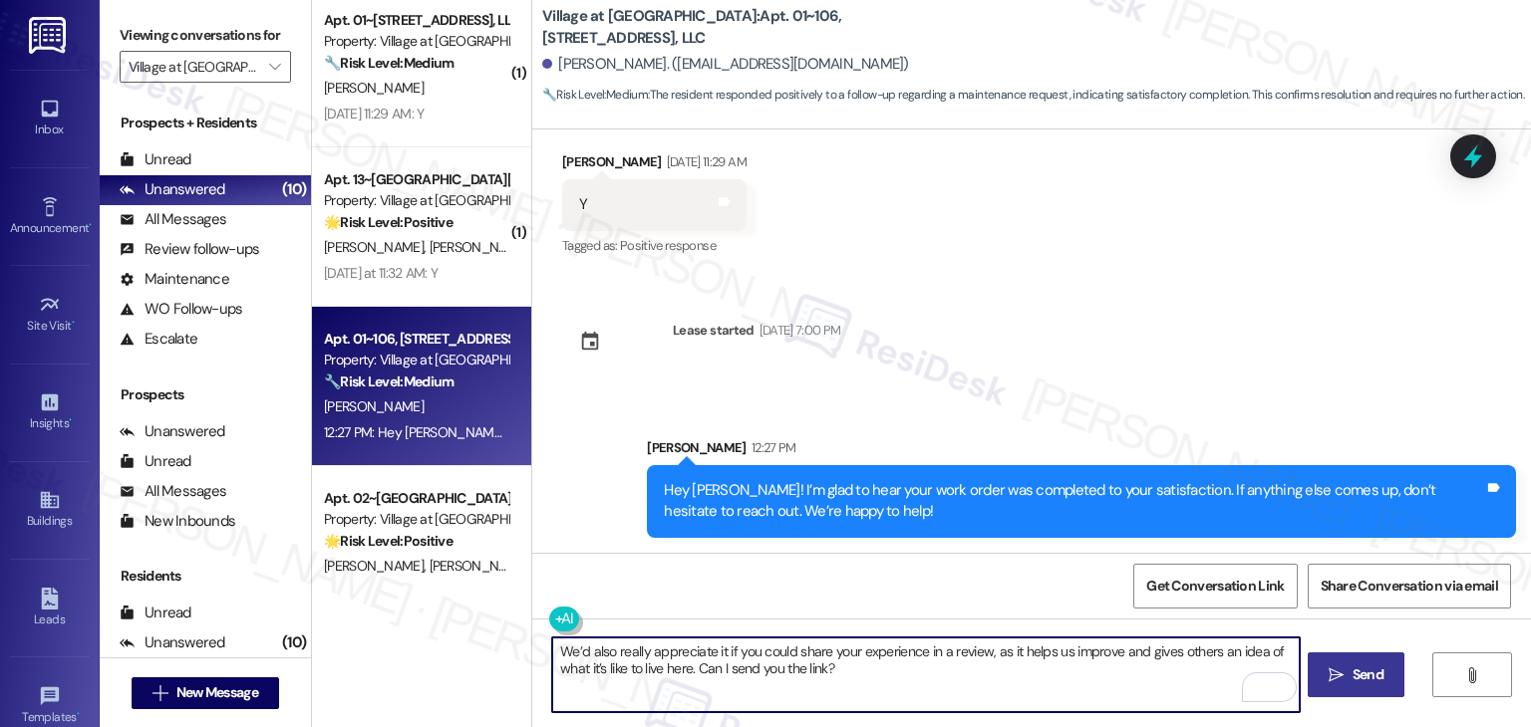
type textarea "We’d also really appreciate it if you could share your experience in a review, …"
click at [1353, 679] on span "Send" at bounding box center [1367, 675] width 31 height 21
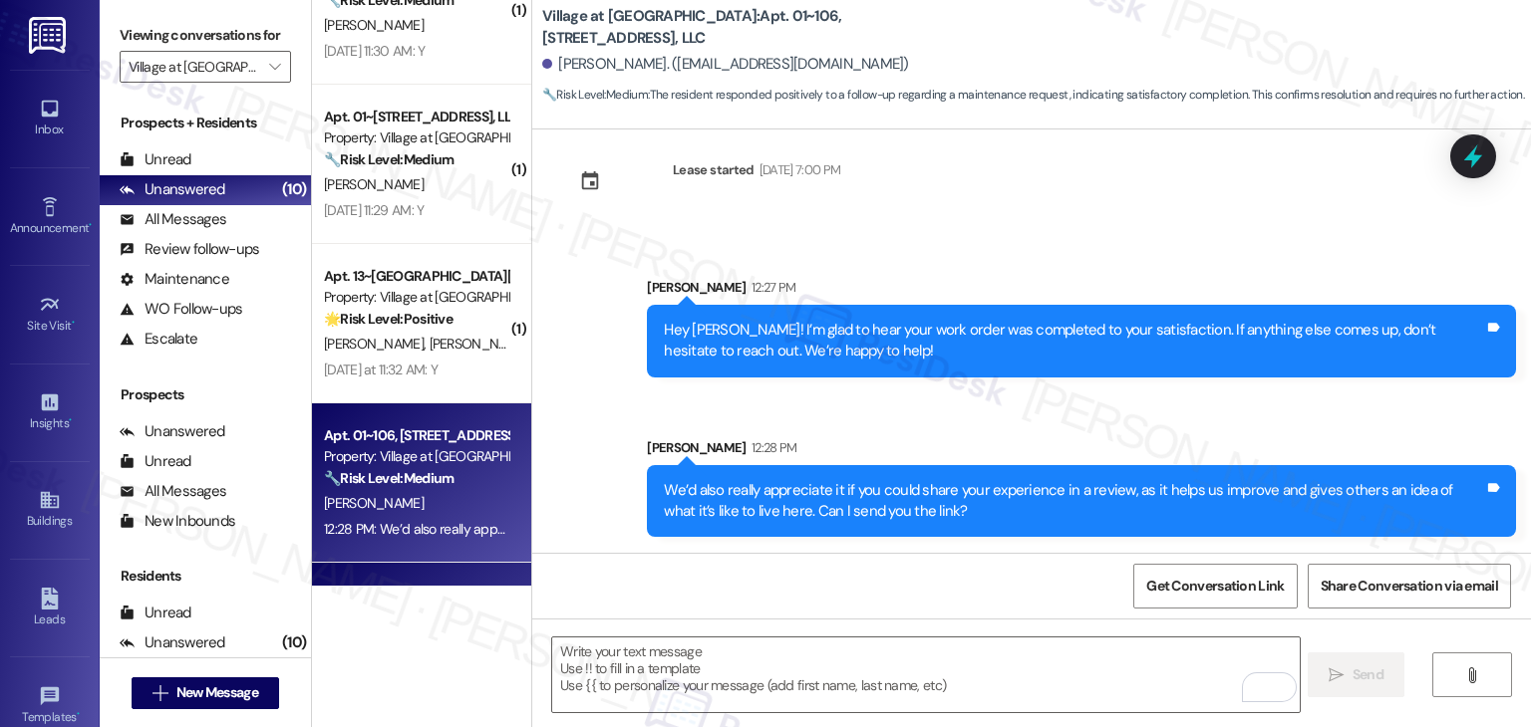
scroll to position [550, 0]
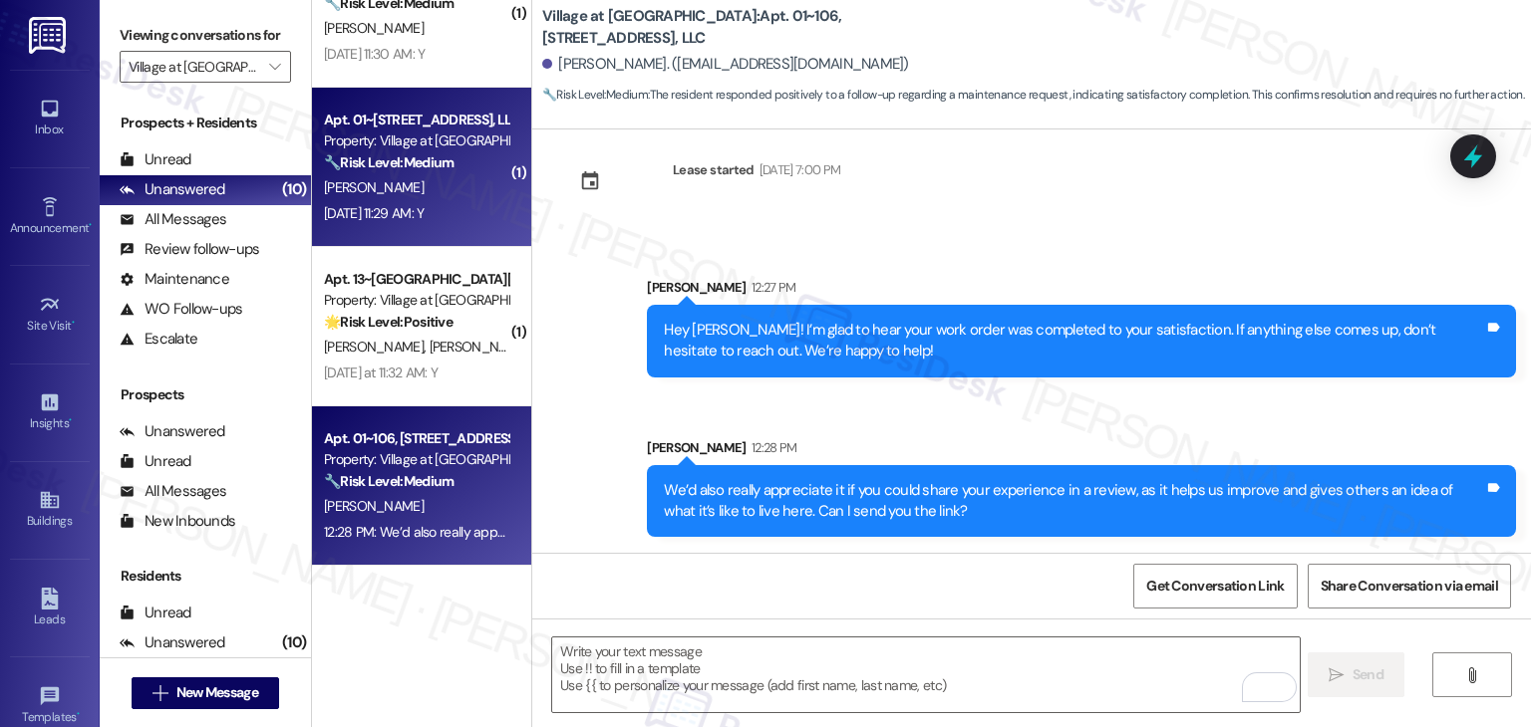
click at [399, 202] on div "[DATE] 11:29 AM: Y [DATE] 11:29 AM: Y" at bounding box center [416, 213] width 188 height 25
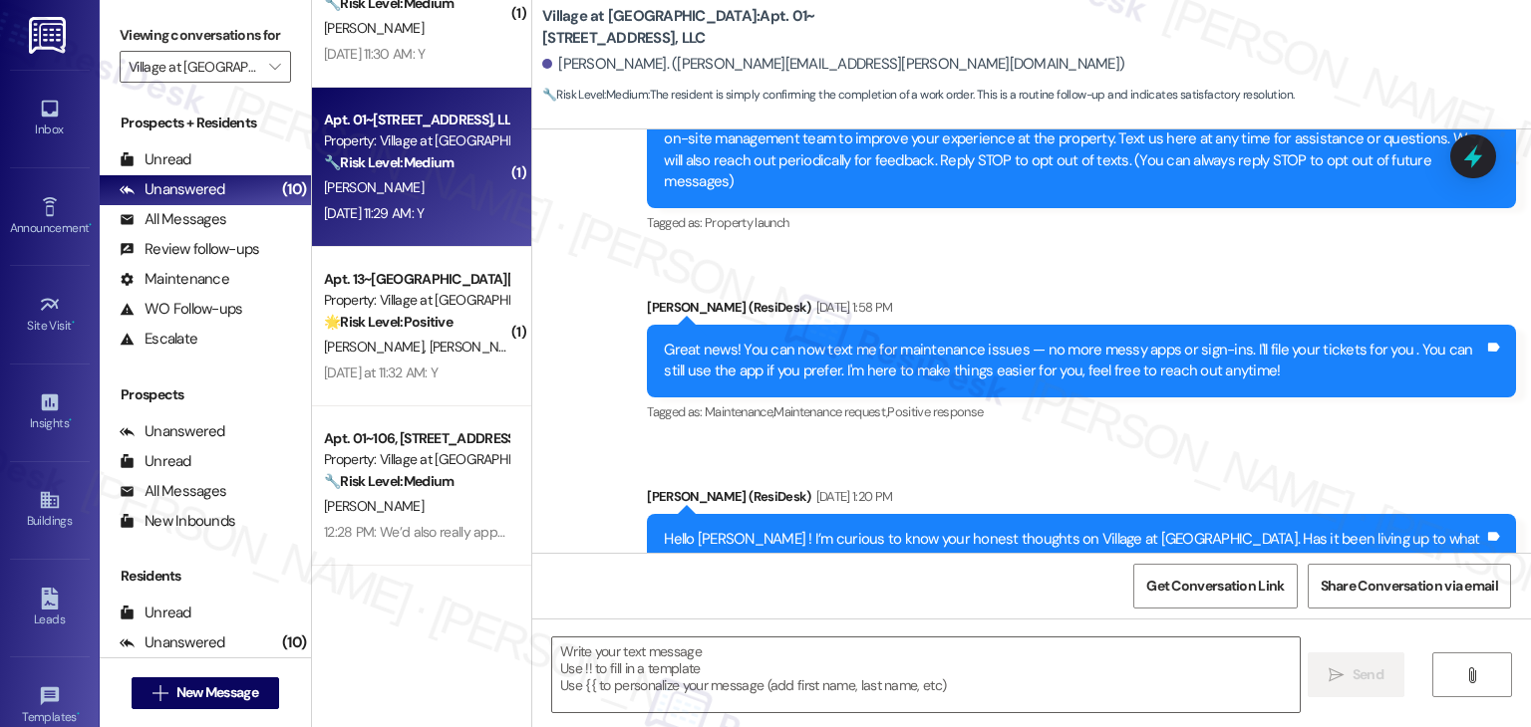
scroll to position [646, 0]
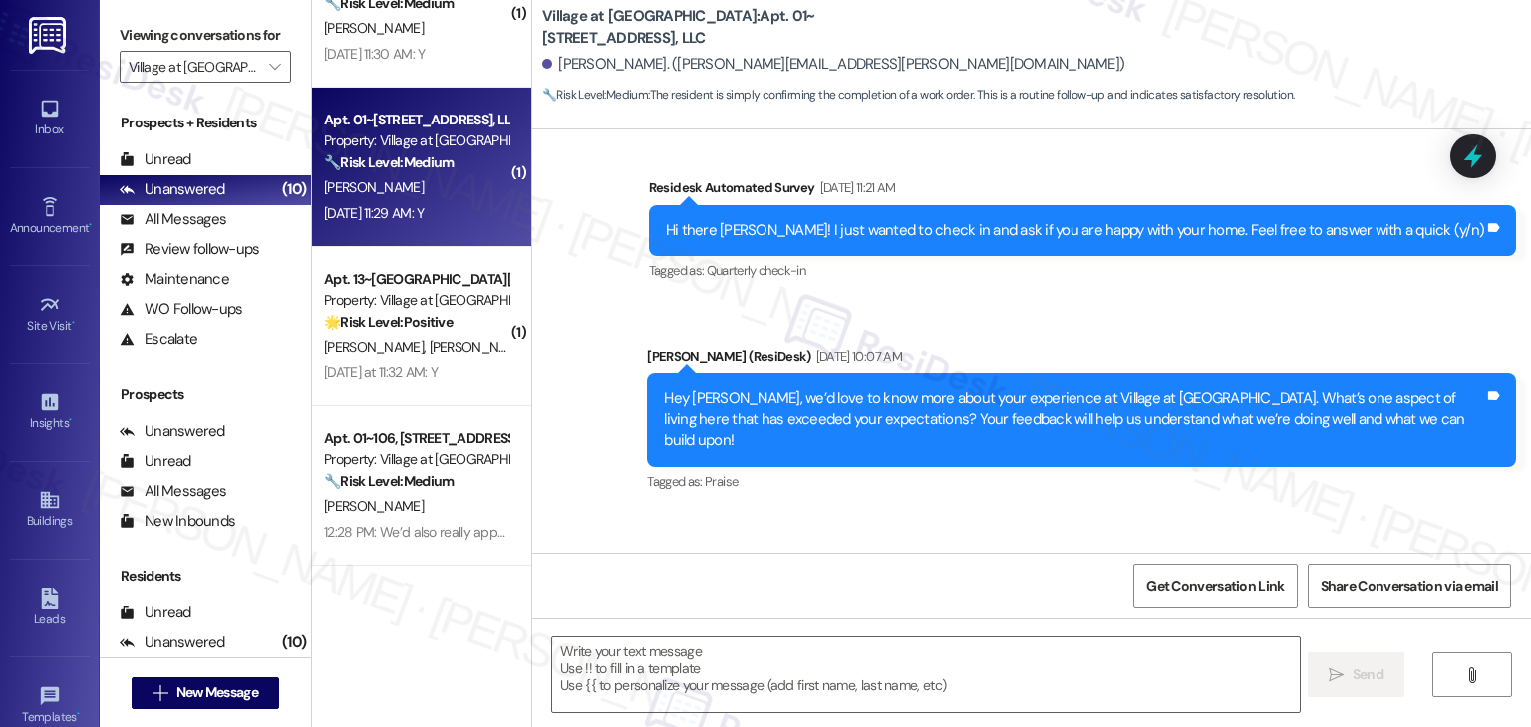
type textarea "Fetching suggested responses. Please feel free to read through the conversation…"
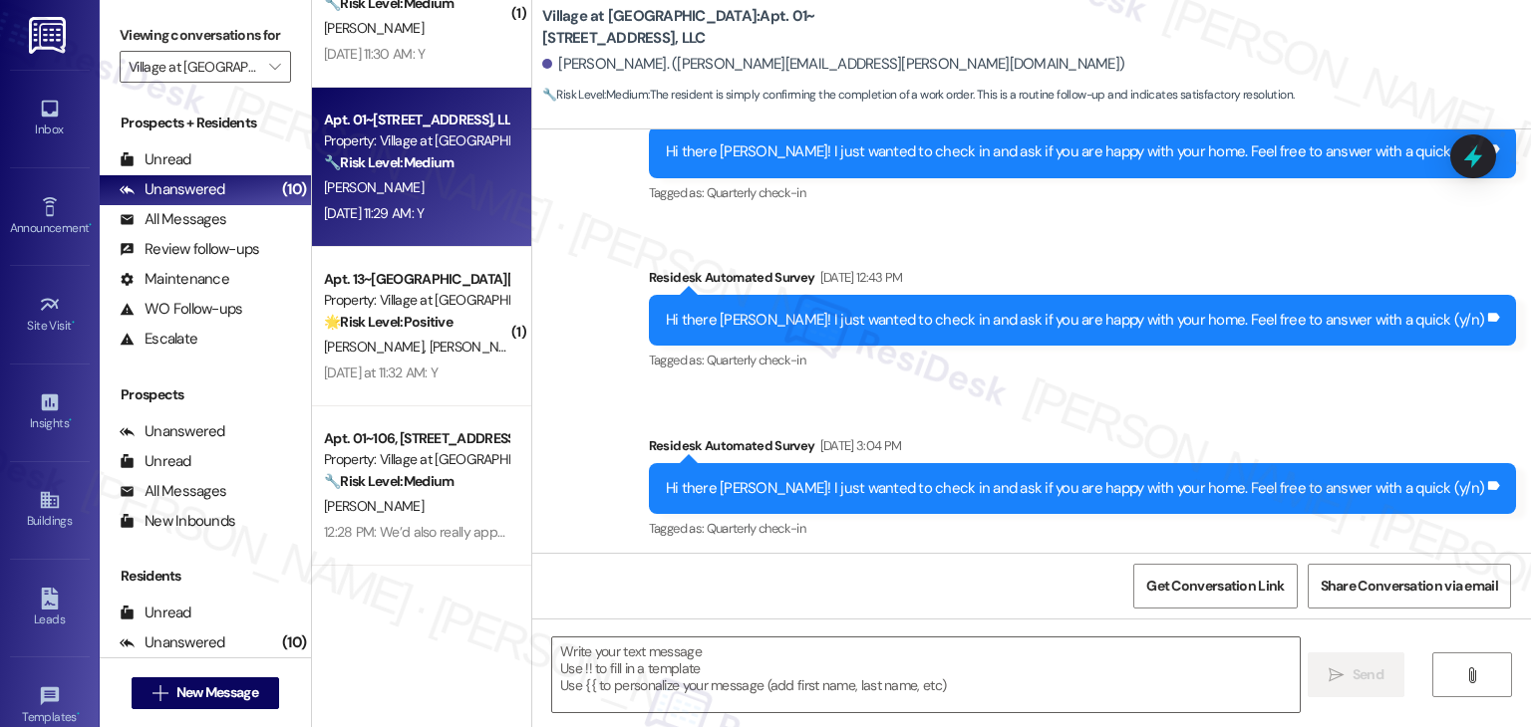
scroll to position [1710, 0]
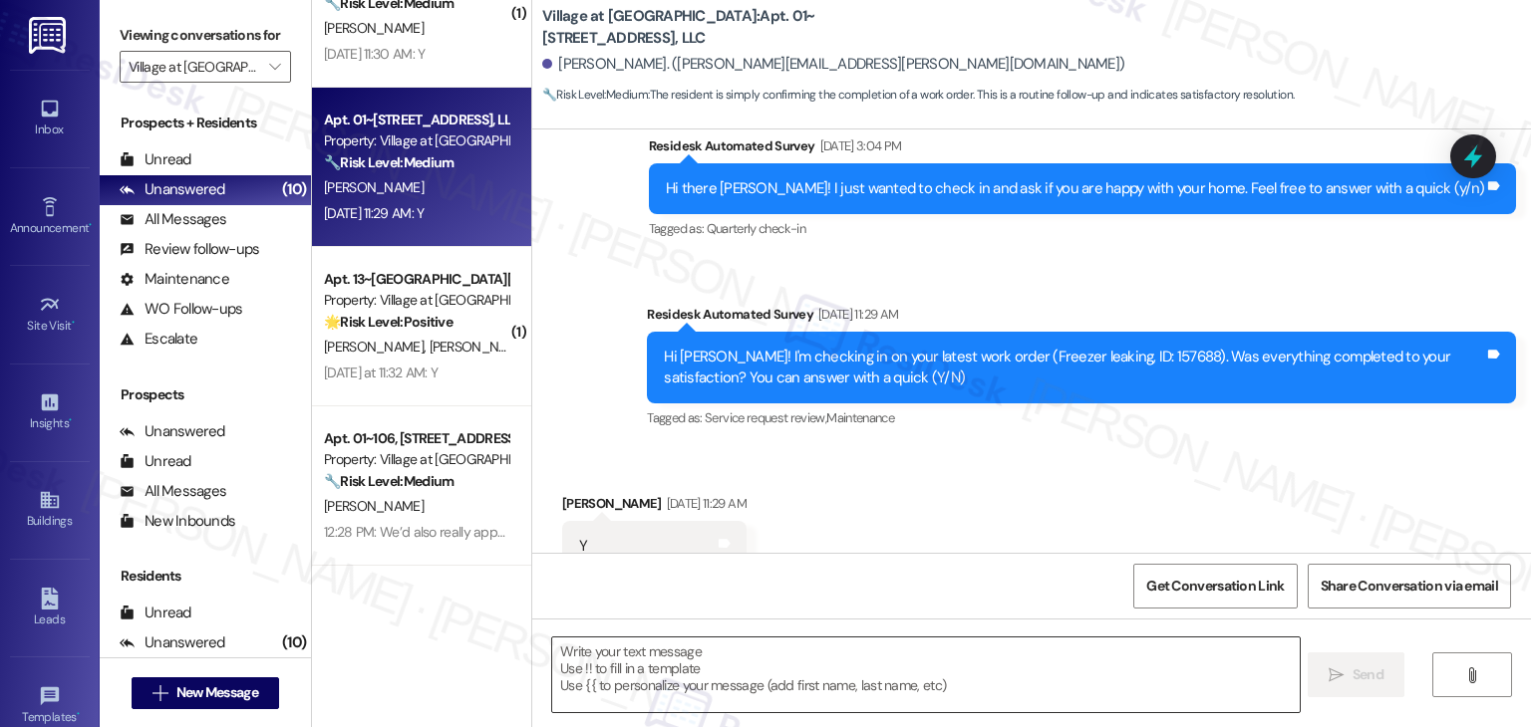
click at [789, 647] on textarea at bounding box center [925, 675] width 746 height 75
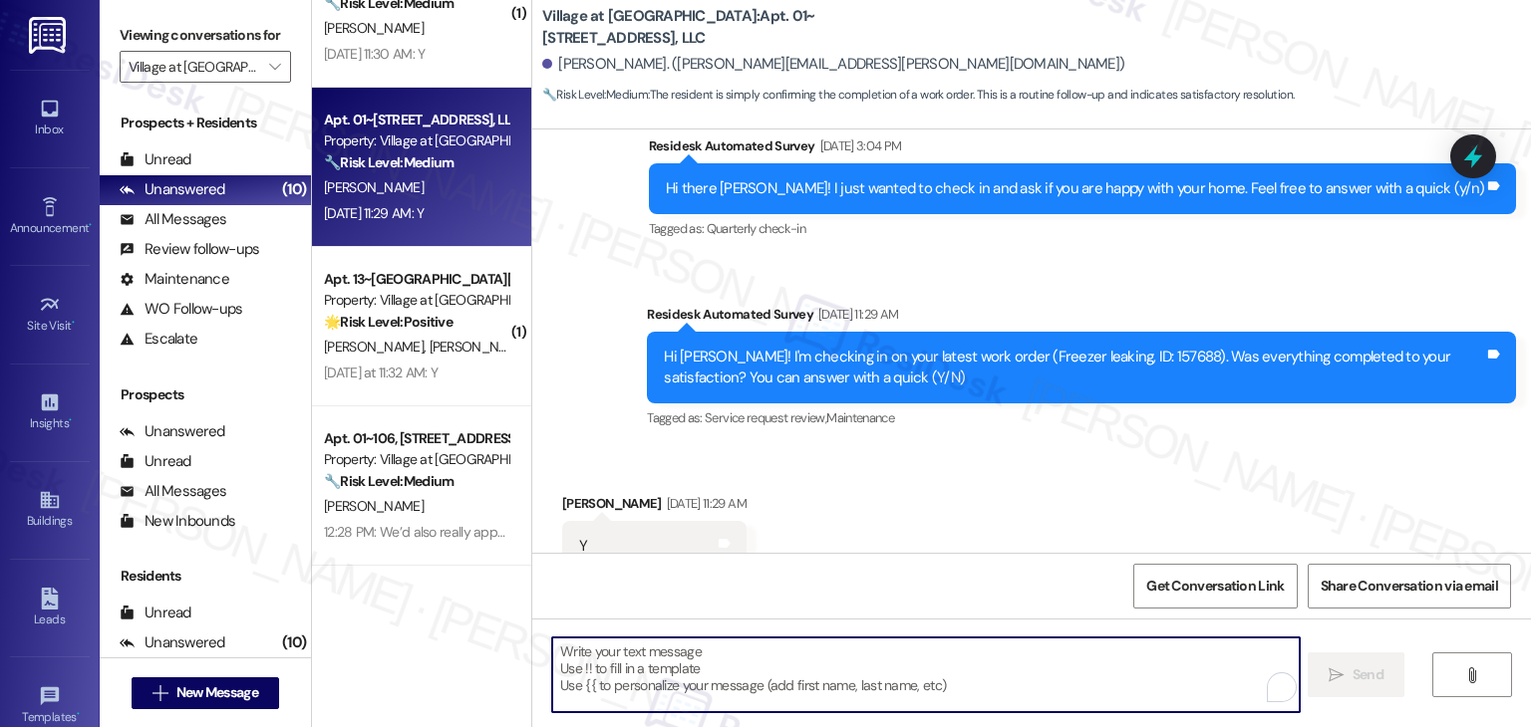
paste textarea "Thanks for confirming, {{first_name}}! Glad to hear everything was completed to…"
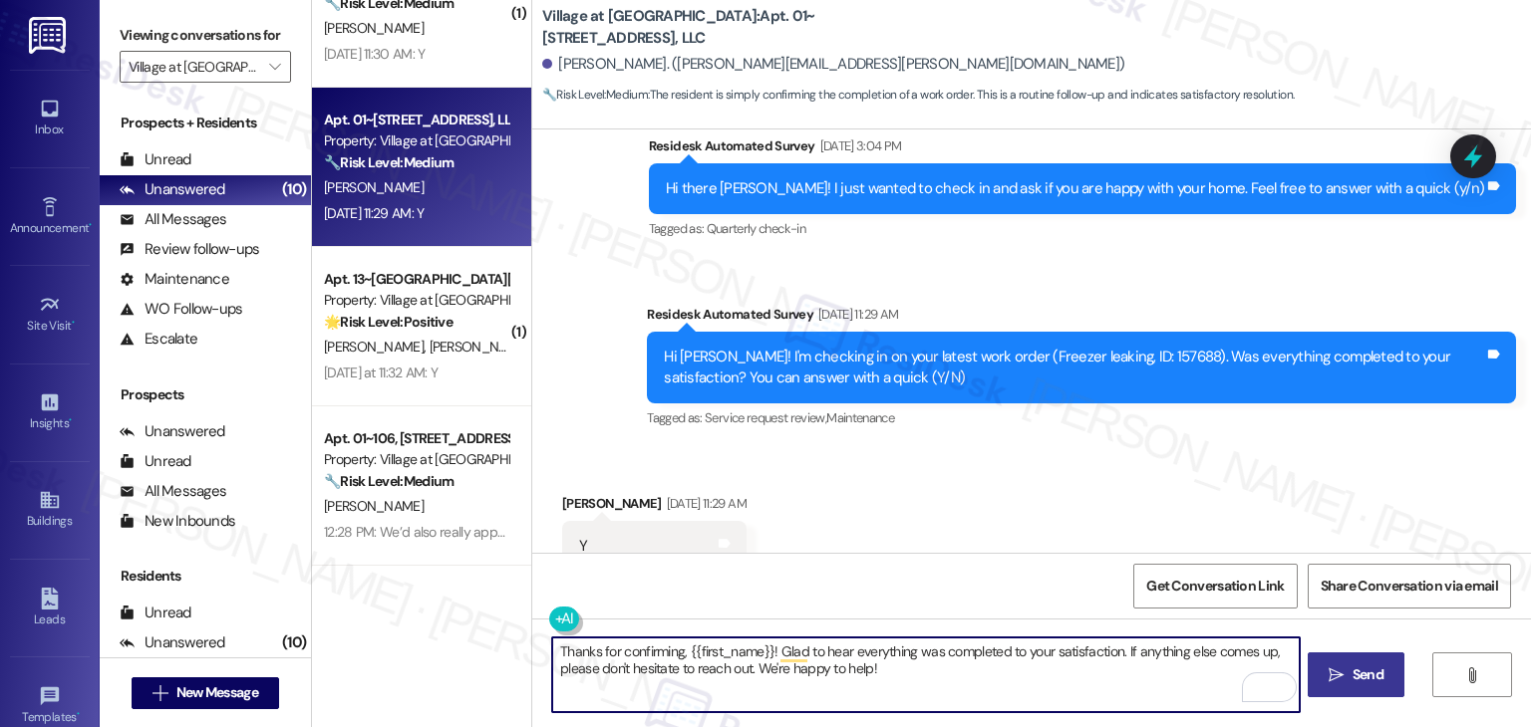
type textarea "Thanks for confirming, {{first_name}}! Glad to hear everything was completed to…"
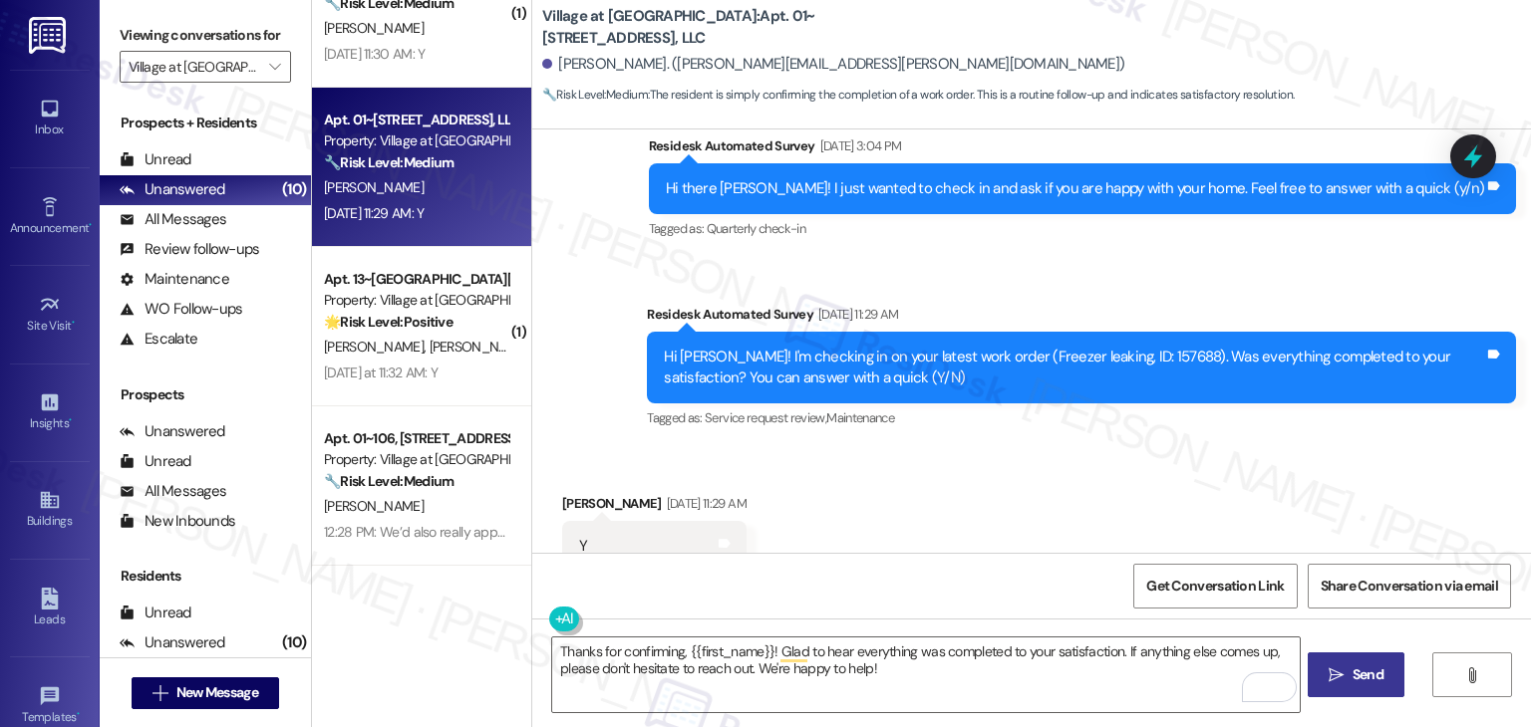
click at [1358, 665] on span "Send" at bounding box center [1367, 675] width 31 height 21
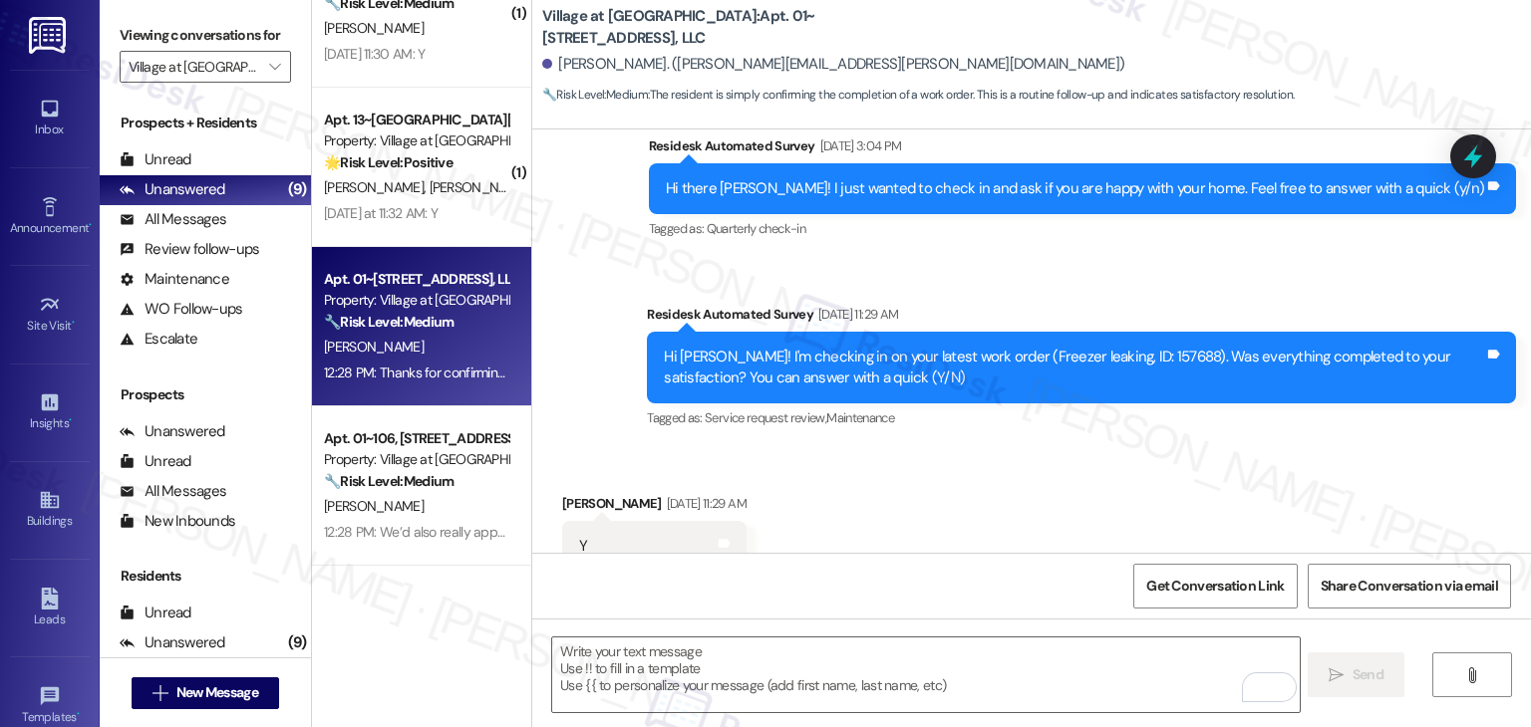
click at [1092, 453] on div "Received via SMS [PERSON_NAME] [DATE] 11:29 AM Y Tags and notes Tagged as: Posi…" at bounding box center [1031, 532] width 998 height 168
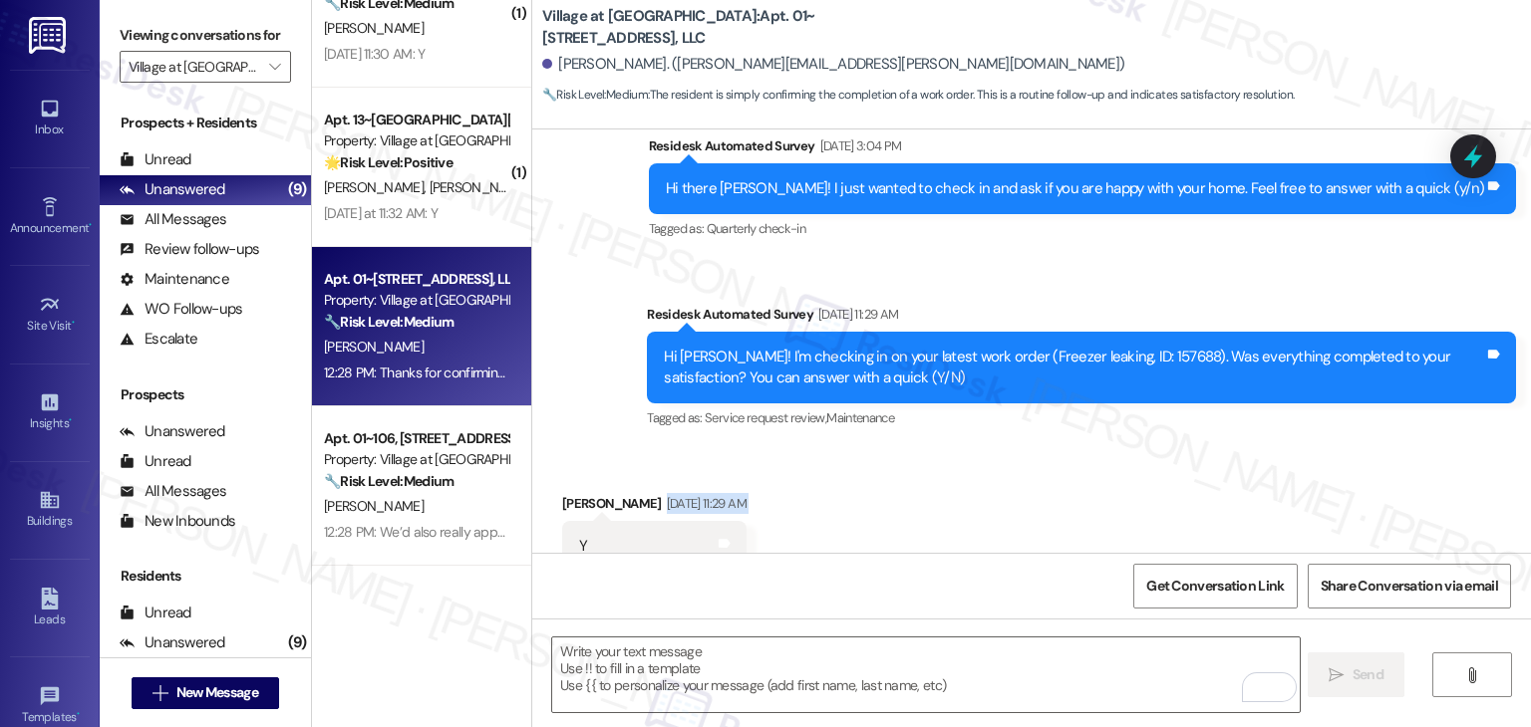
click at [1092, 453] on div "Received via SMS Brent Howell Aug 18, 2025 at 11:29 AM Y Tags and notes Tagged …" at bounding box center [1031, 532] width 998 height 168
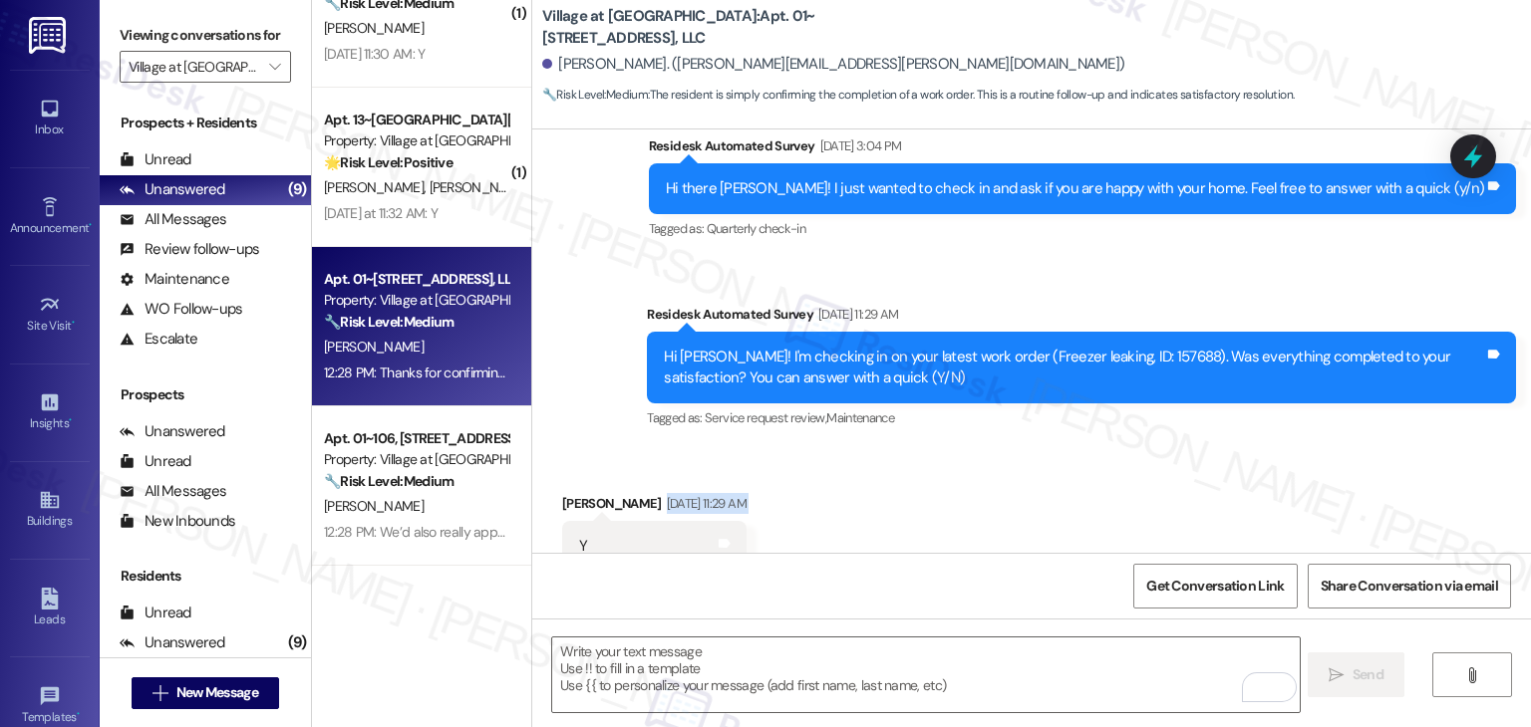
click at [1092, 453] on div "Received via SMS Brent Howell Aug 18, 2025 at 11:29 AM Y Tags and notes Tagged …" at bounding box center [1031, 532] width 998 height 168
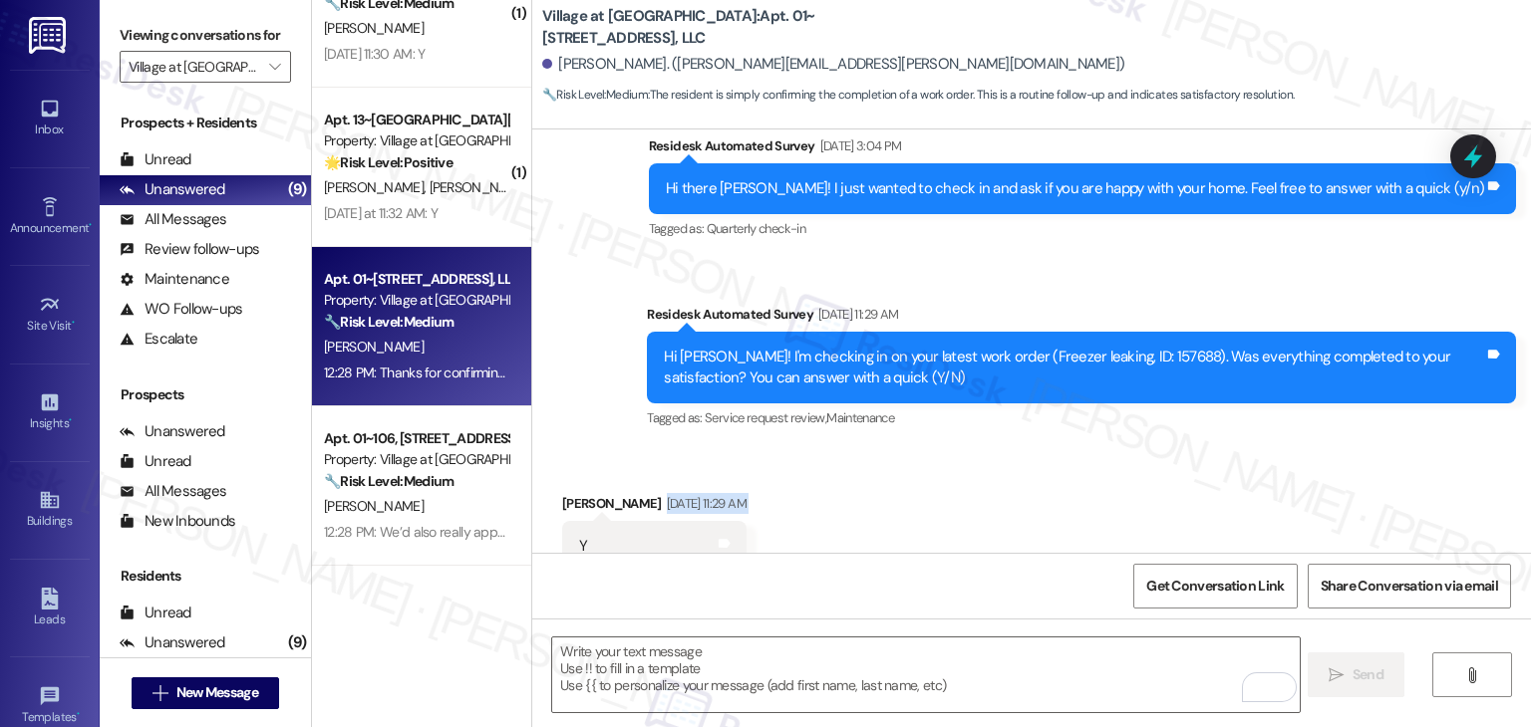
click at [1092, 453] on div "Received via SMS Brent Howell Aug 18, 2025 at 11:29 AM Y Tags and notes Tagged …" at bounding box center [1031, 532] width 998 height 168
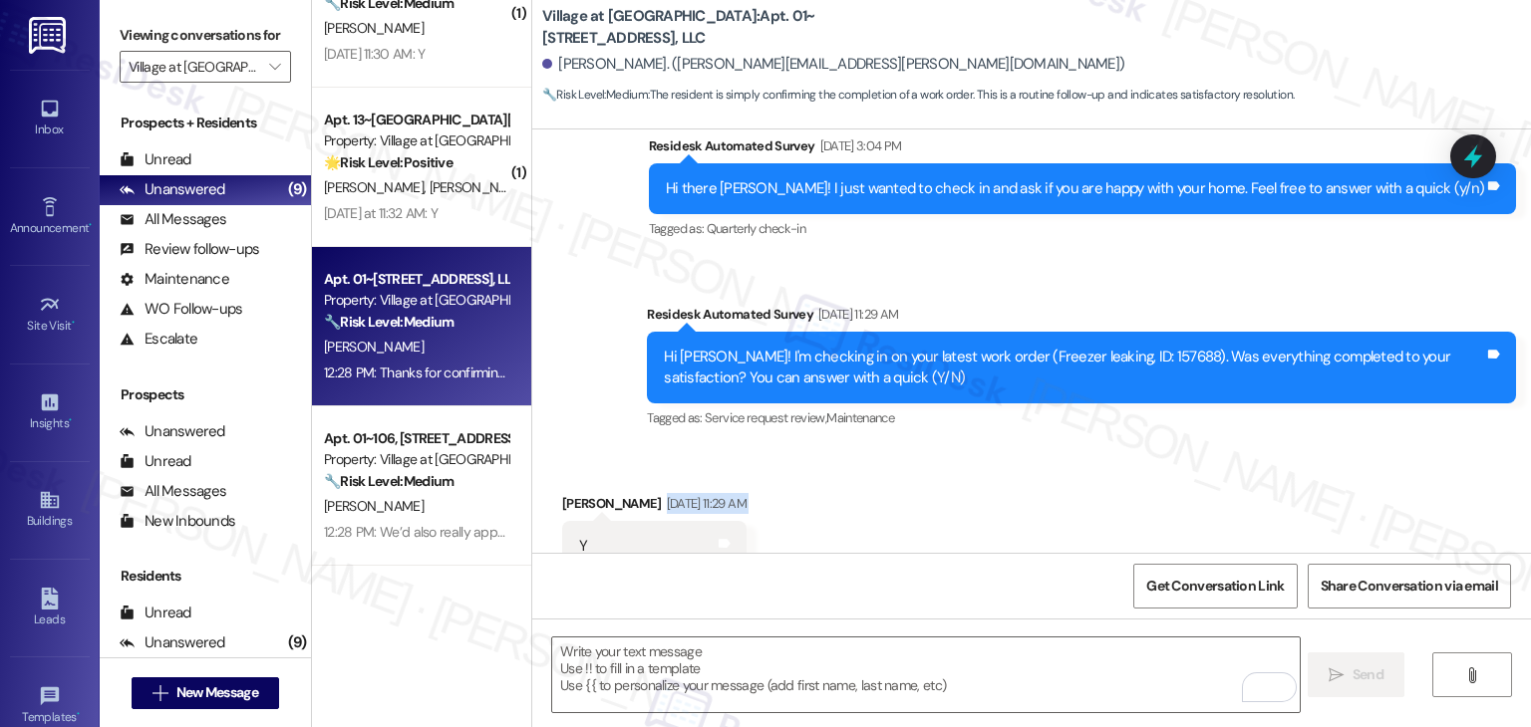
click at [1092, 453] on div "Received via SMS Brent Howell Aug 18, 2025 at 11:29 AM Y Tags and notes Tagged …" at bounding box center [1031, 532] width 998 height 168
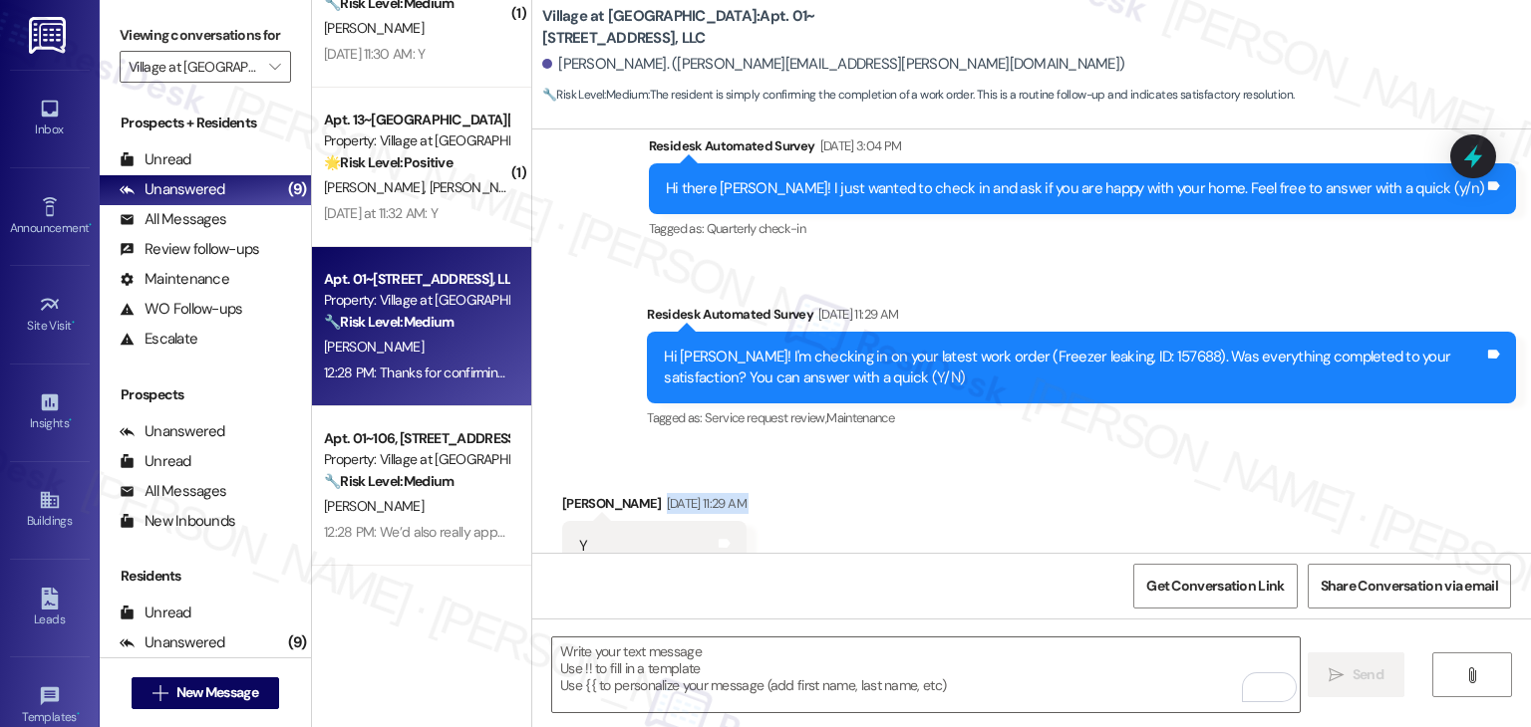
click at [1092, 453] on div "Received via SMS Brent Howell Aug 18, 2025 at 11:29 AM Y Tags and notes Tagged …" at bounding box center [1031, 532] width 998 height 168
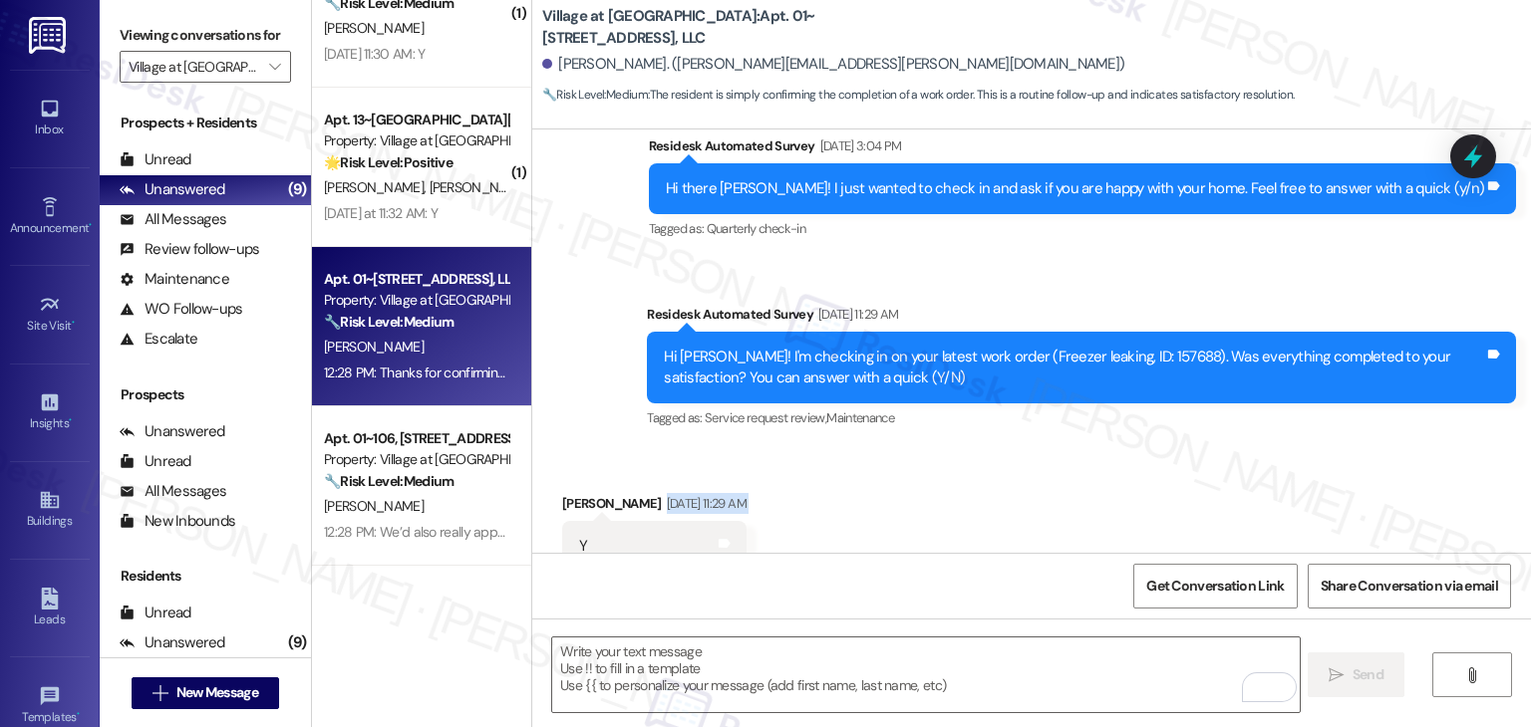
click at [1092, 453] on div "Received via SMS Brent Howell Aug 18, 2025 at 11:29 AM Y Tags and notes Tagged …" at bounding box center [1031, 532] width 998 height 168
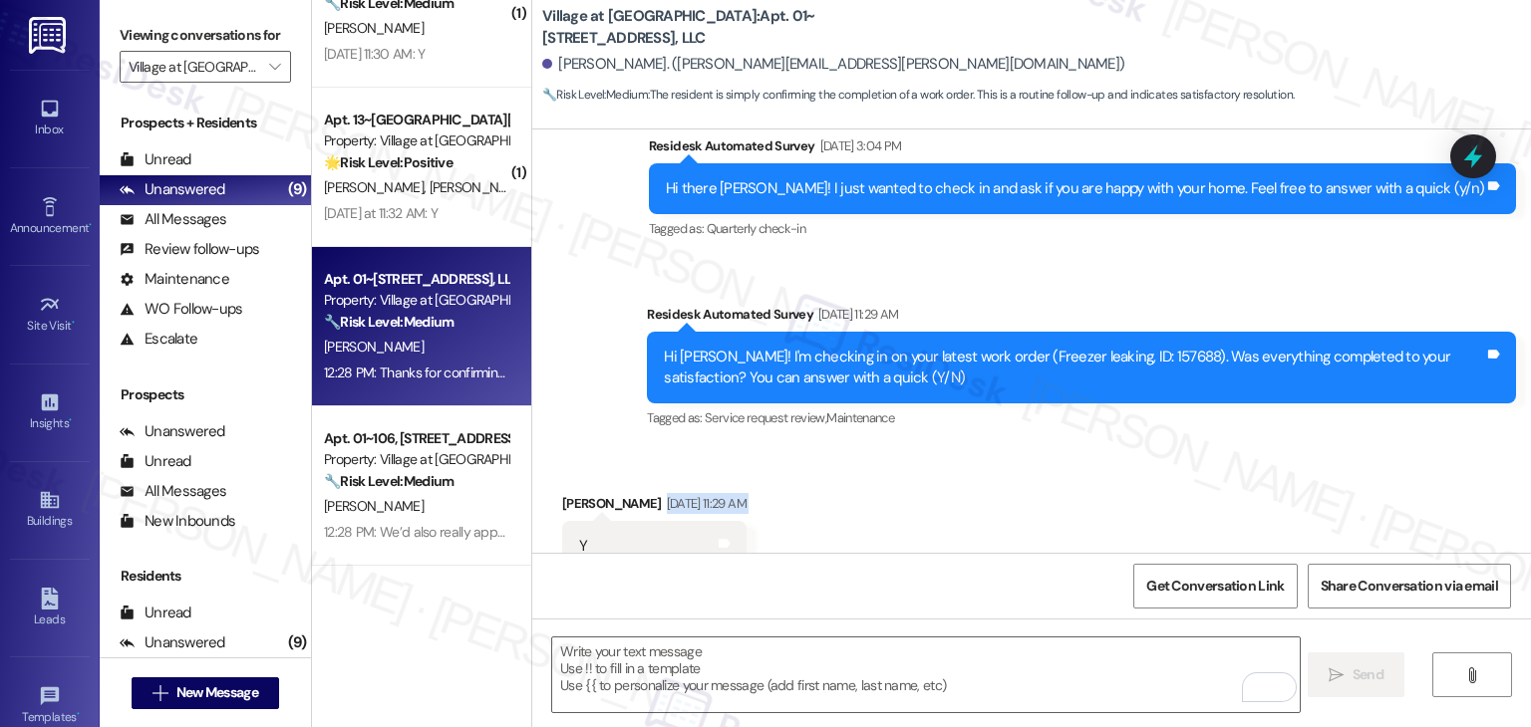
click at [1092, 453] on div "Received via SMS Brent Howell Aug 18, 2025 at 11:29 AM Y Tags and notes Tagged …" at bounding box center [1031, 532] width 998 height 168
click at [1097, 466] on div "Received via SMS Brent Howell Aug 18, 2025 at 11:29 AM Y Tags and notes Tagged …" at bounding box center [1031, 532] width 998 height 168
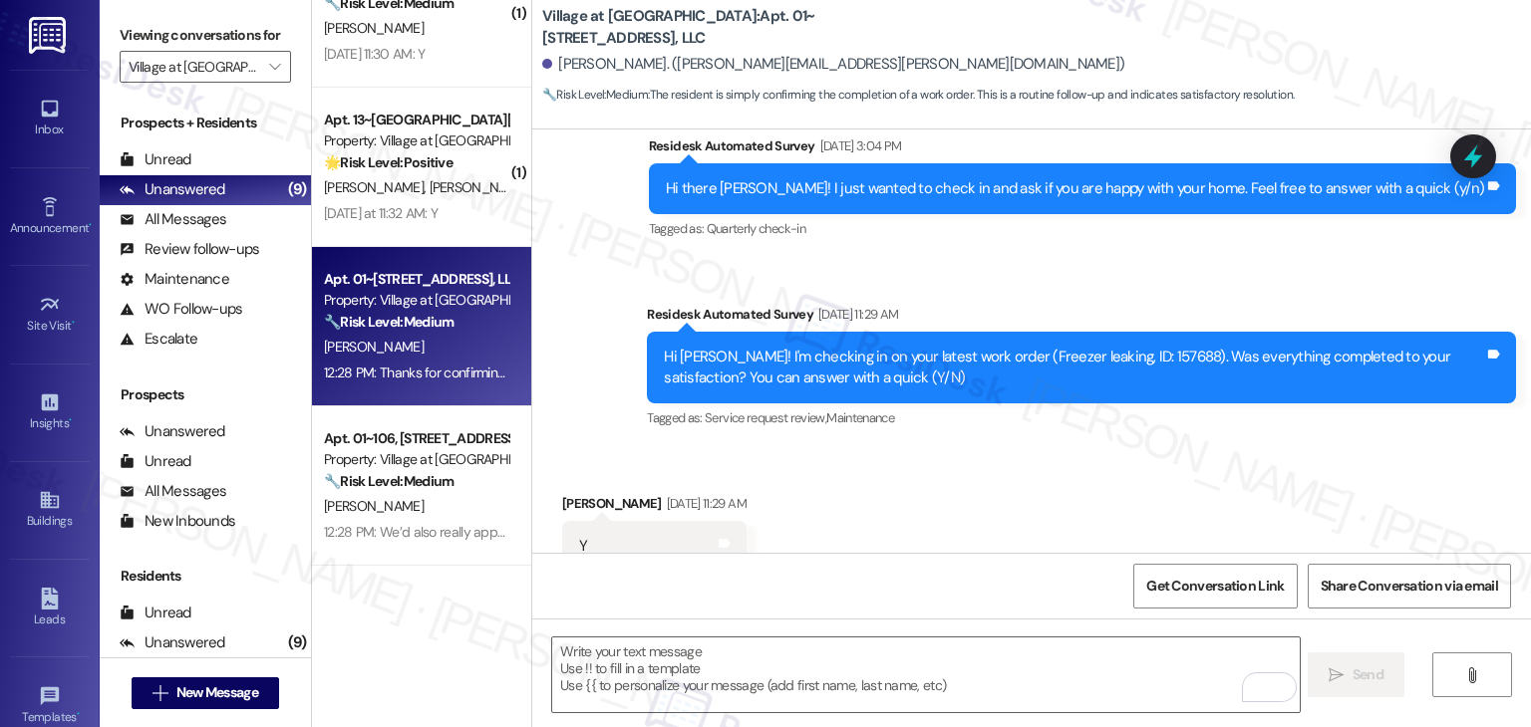
click at [1097, 466] on div "Received via SMS Brent Howell Aug 18, 2025 at 11:29 AM Y Tags and notes Tagged …" at bounding box center [1031, 532] width 998 height 168
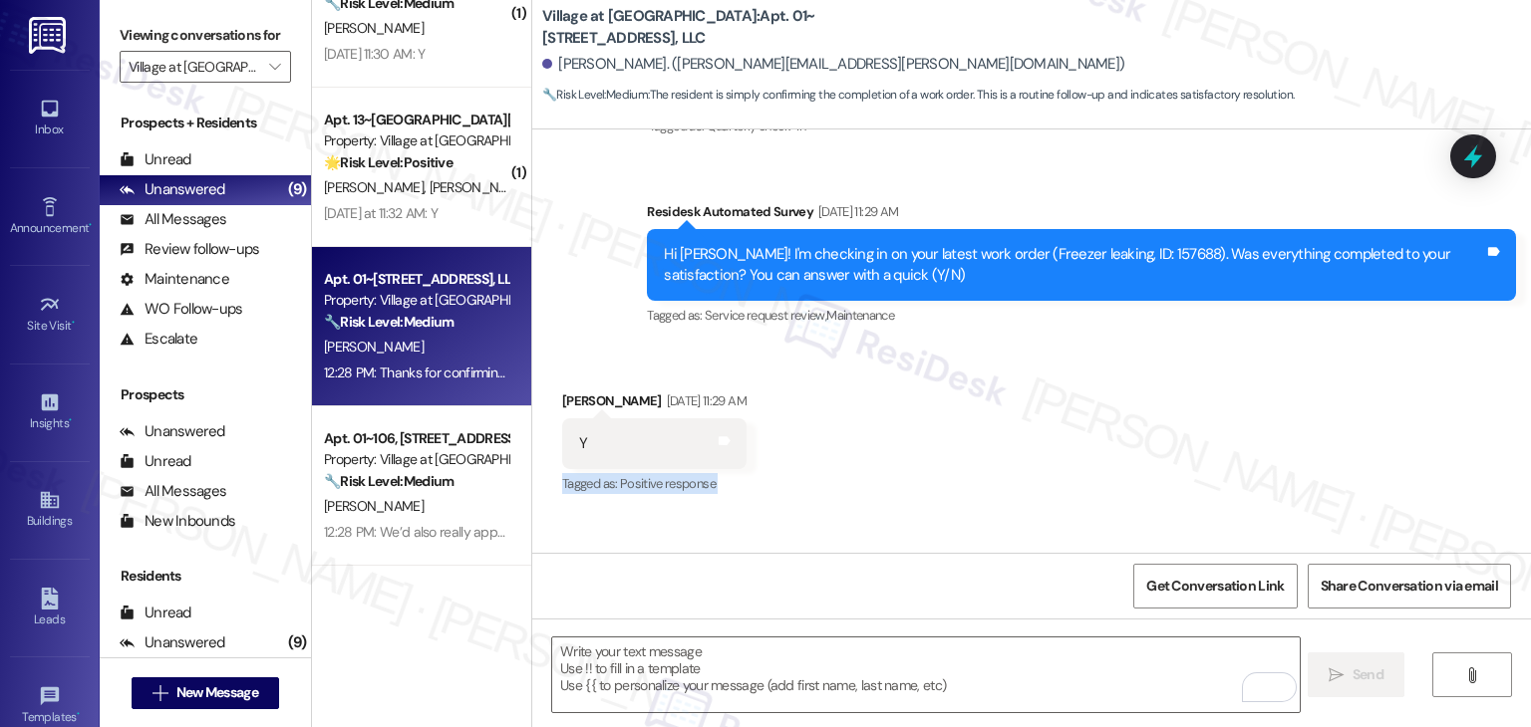
scroll to position [1870, 0]
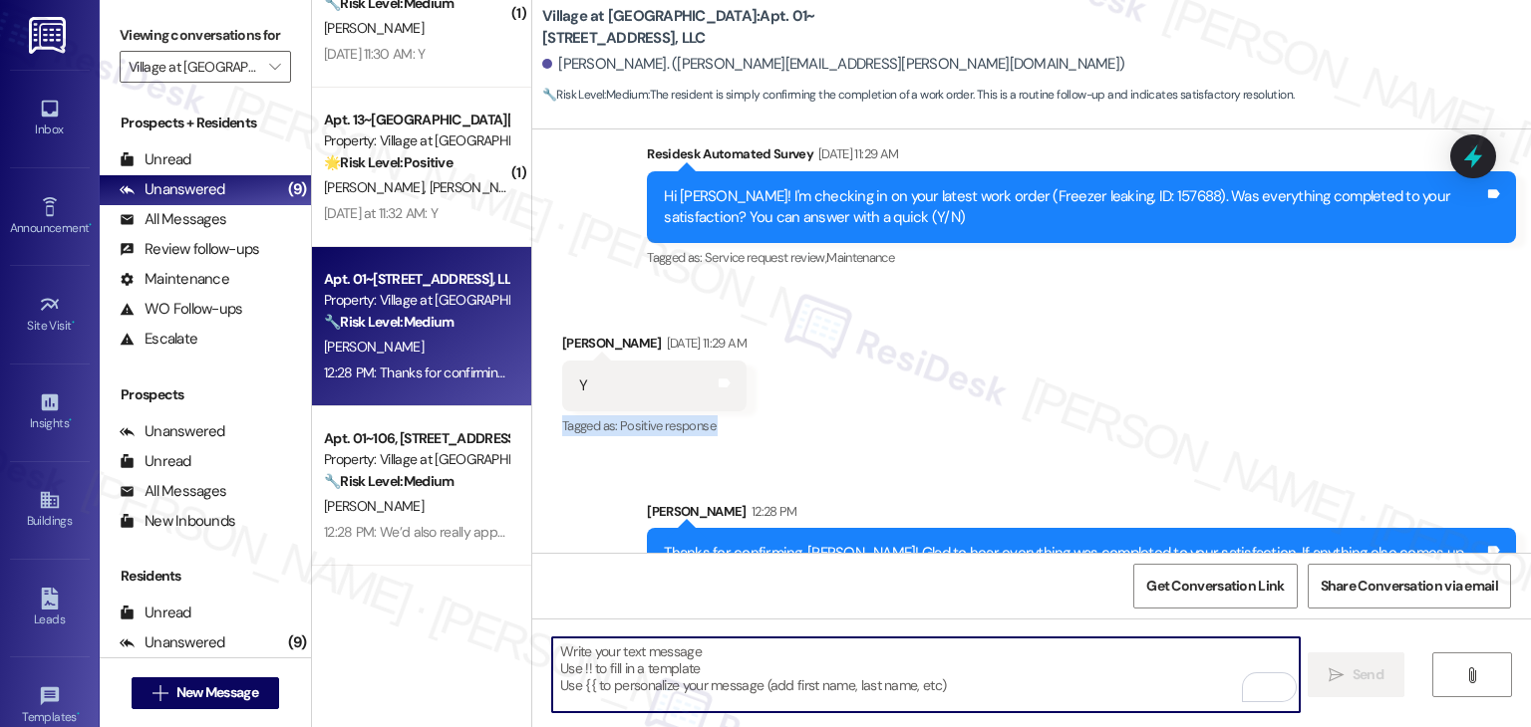
click at [726, 673] on textarea "To enrich screen reader interactions, please activate Accessibility in Grammarl…" at bounding box center [925, 675] width 746 height 75
paste textarea "We’d love it if you could share your experience in a review, it helps us improv…"
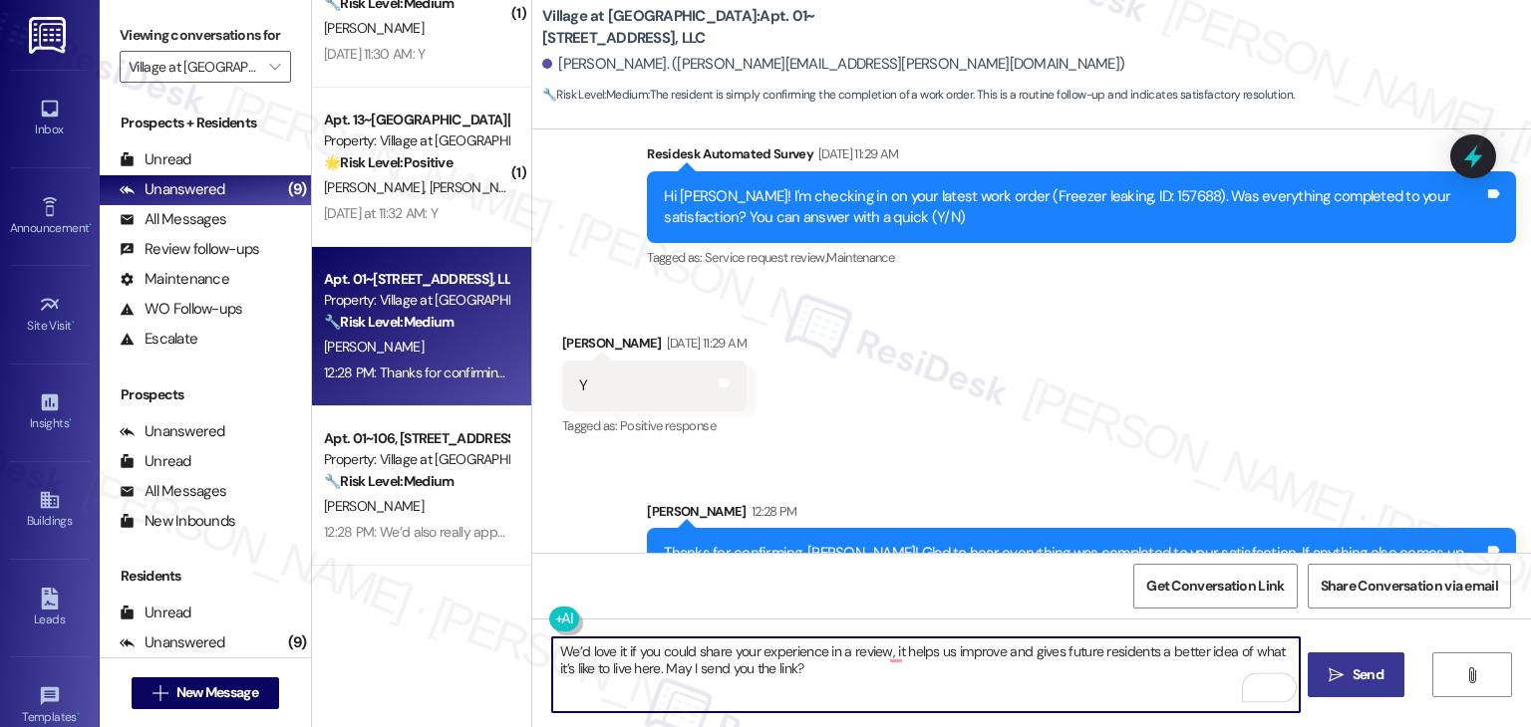
type textarea "We’d love it if you could share your experience in a review, it helps us improv…"
click at [1358, 700] on div "We’d love it if you could share your experience in a review, it helps us improv…" at bounding box center [1031, 693] width 998 height 149
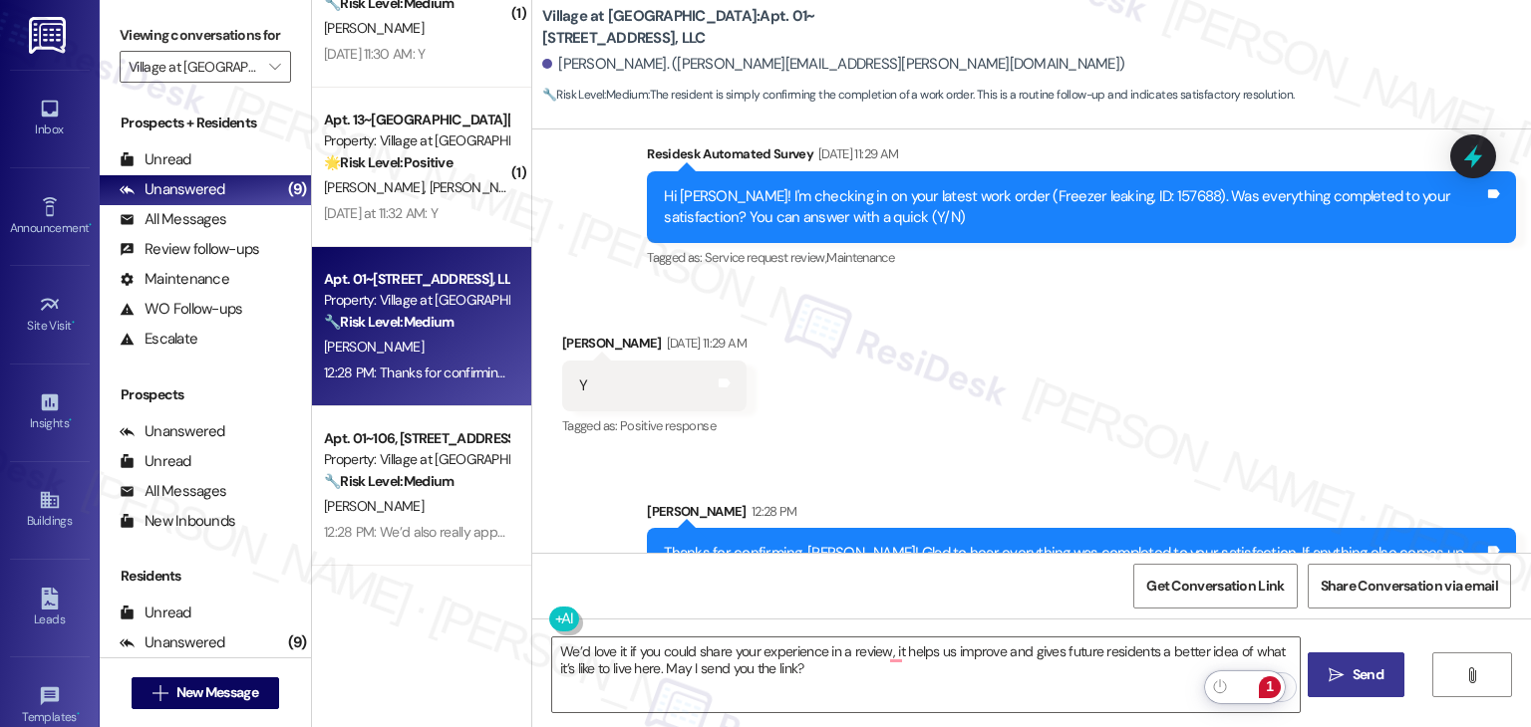
click at [1352, 675] on span "Send" at bounding box center [1367, 675] width 31 height 21
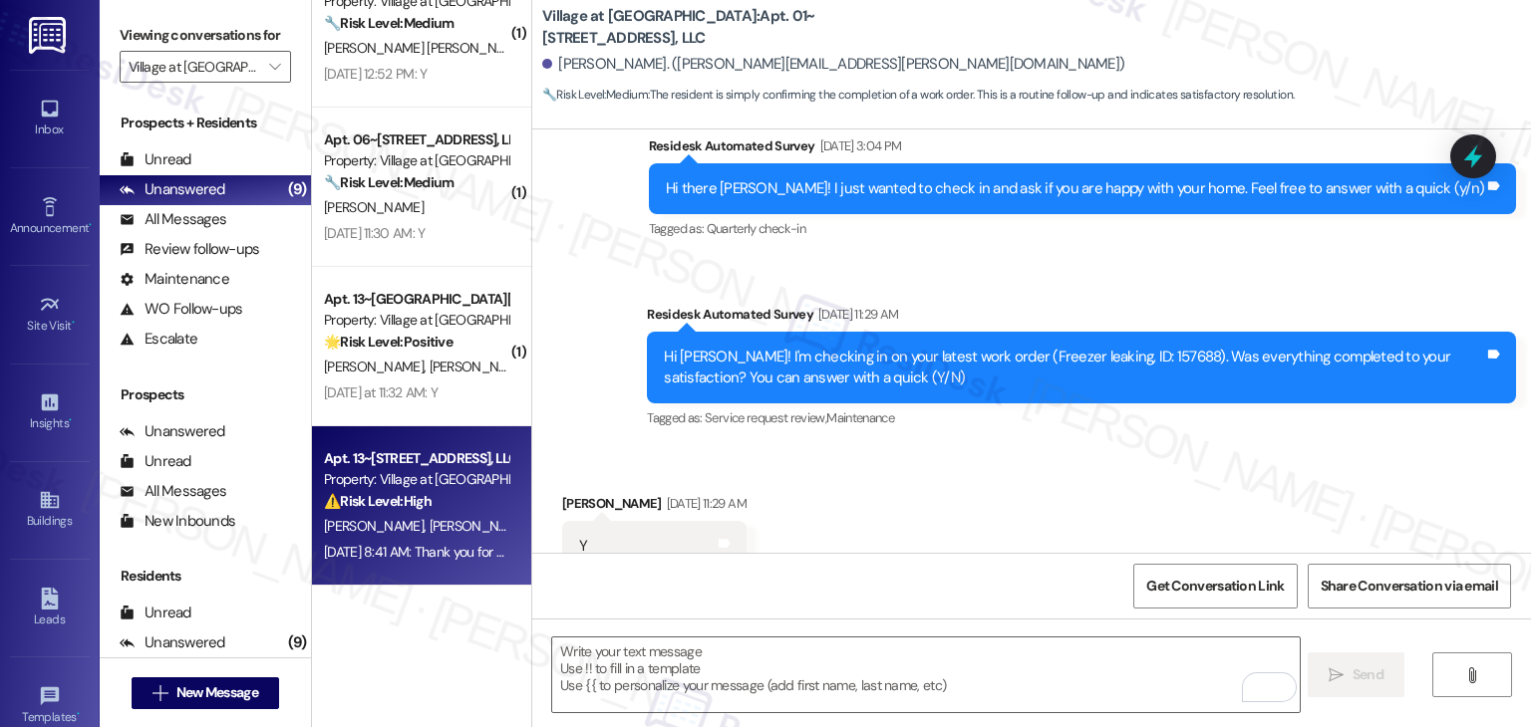
scroll to position [171, 0]
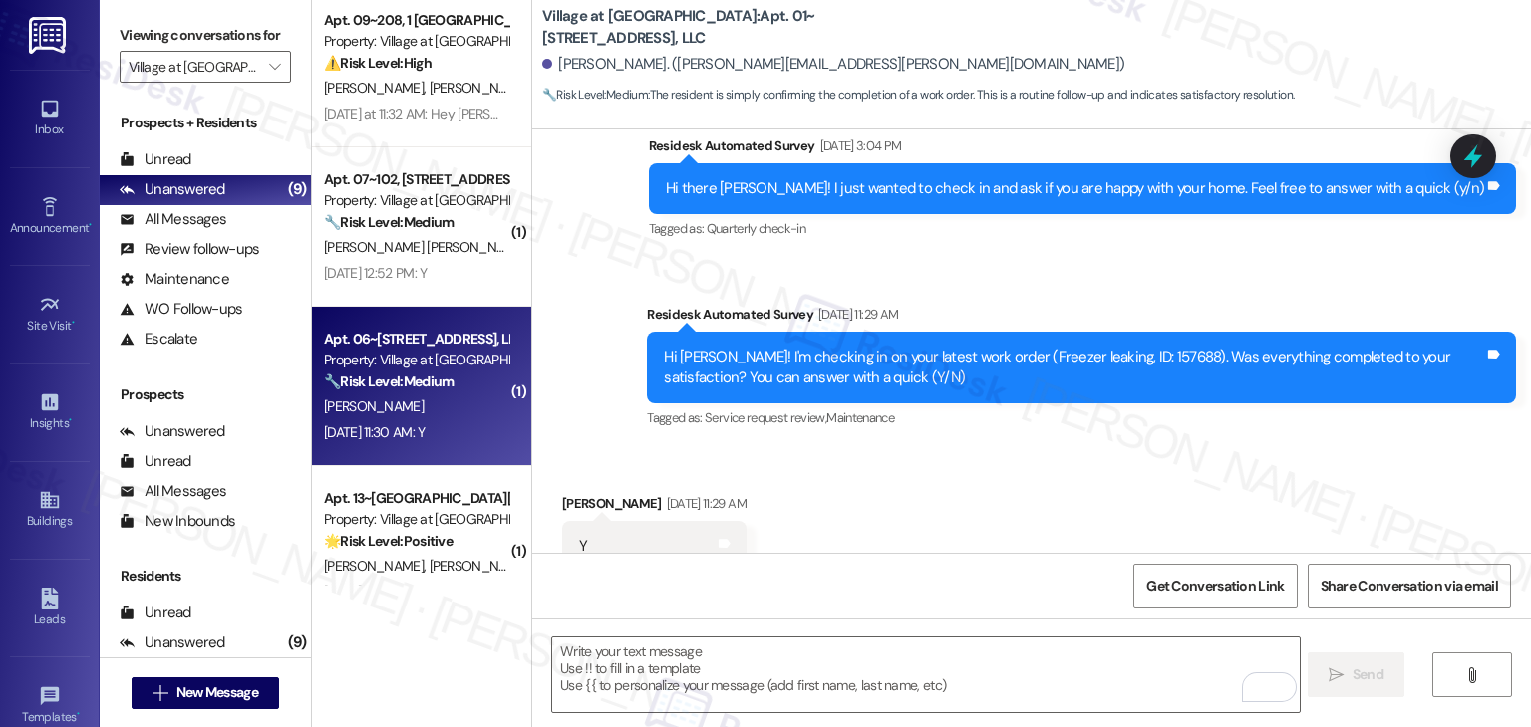
click at [411, 414] on div "F. Mirghani" at bounding box center [416, 407] width 188 height 25
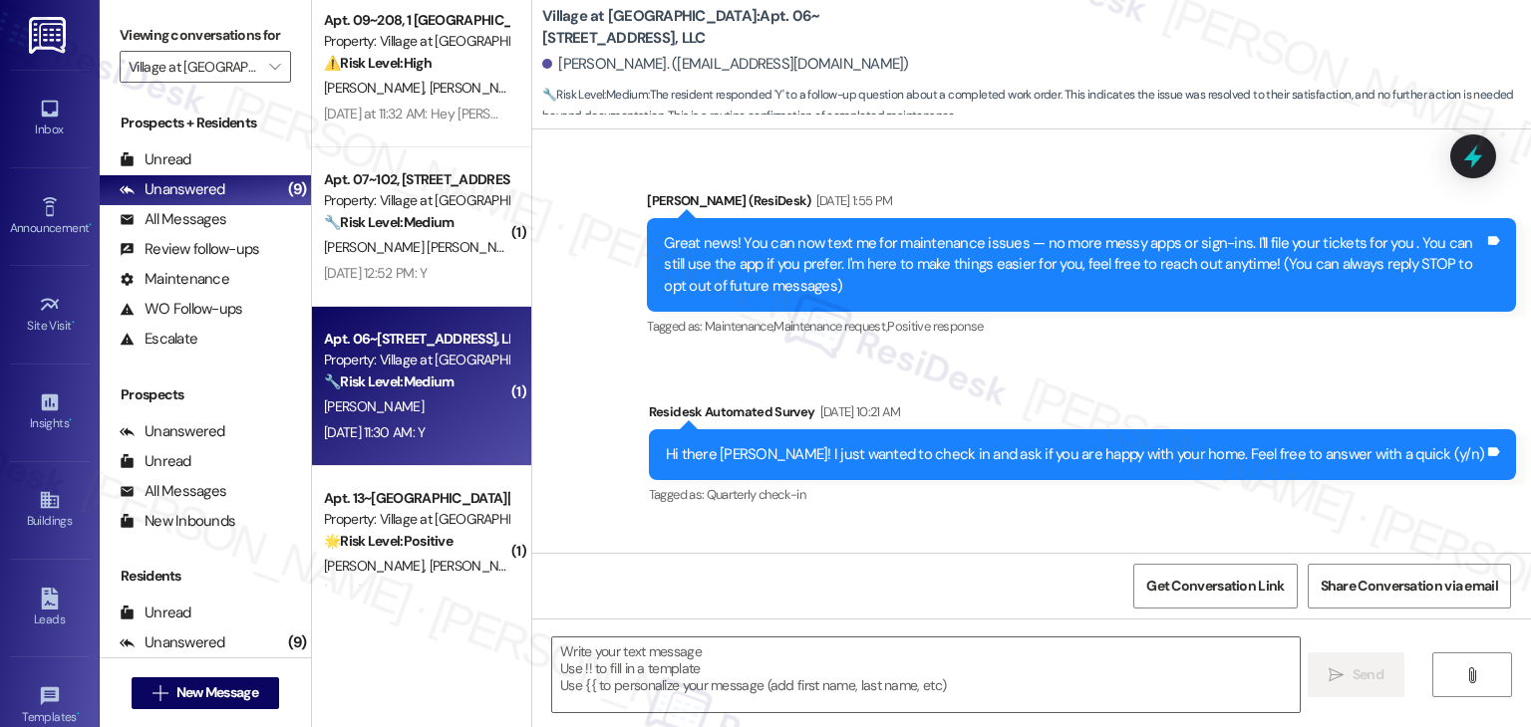
type textarea "Fetching suggested responses. Please feel free to read through the conversation…"
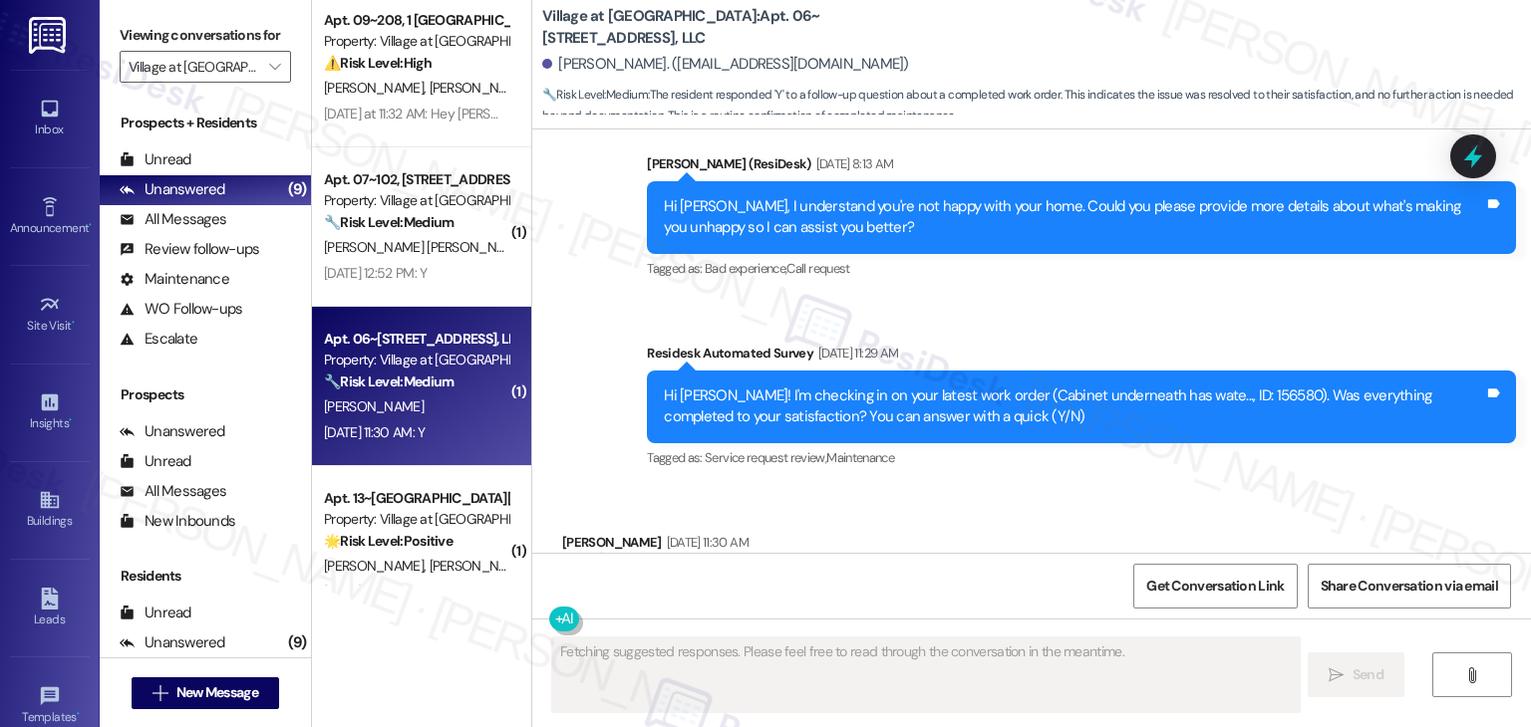
scroll to position [2109, 0]
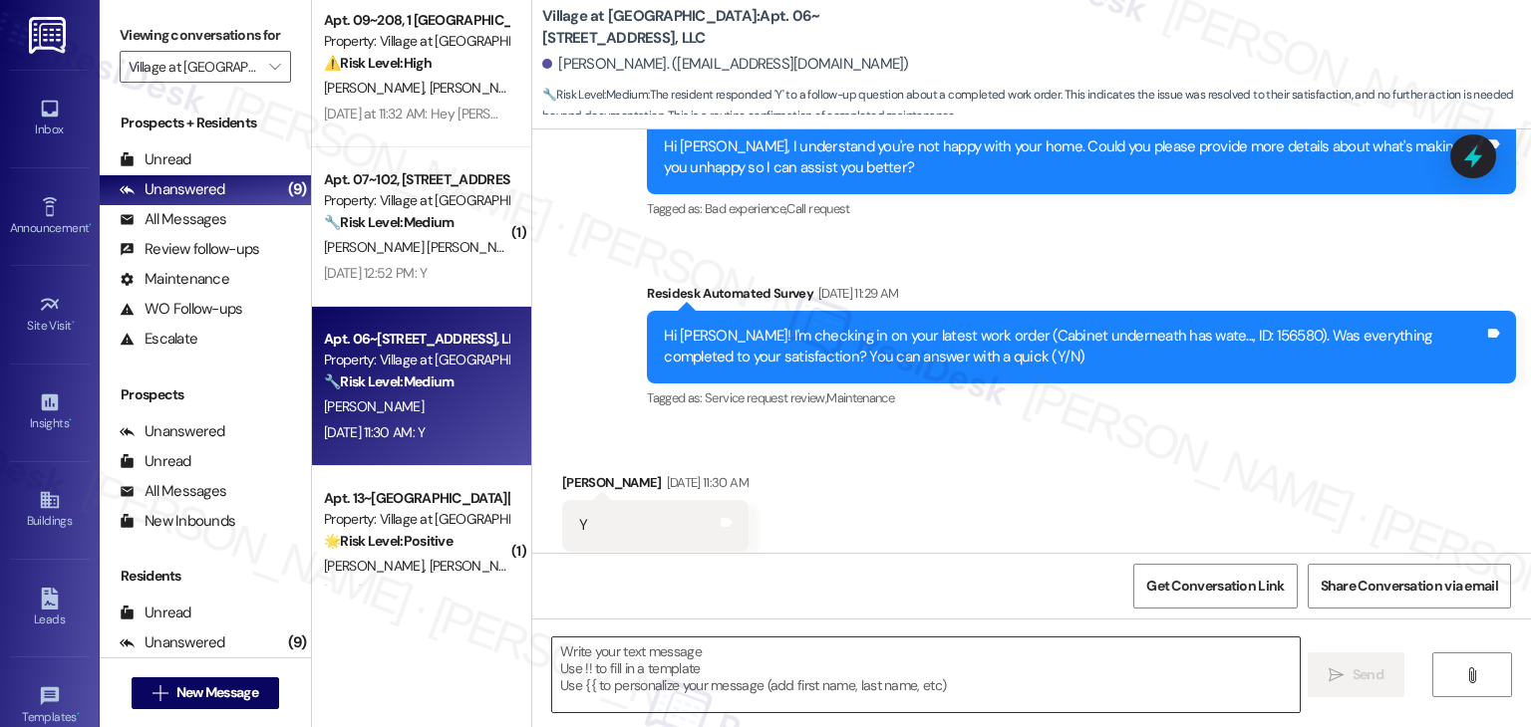
click at [806, 654] on textarea at bounding box center [925, 675] width 746 height 75
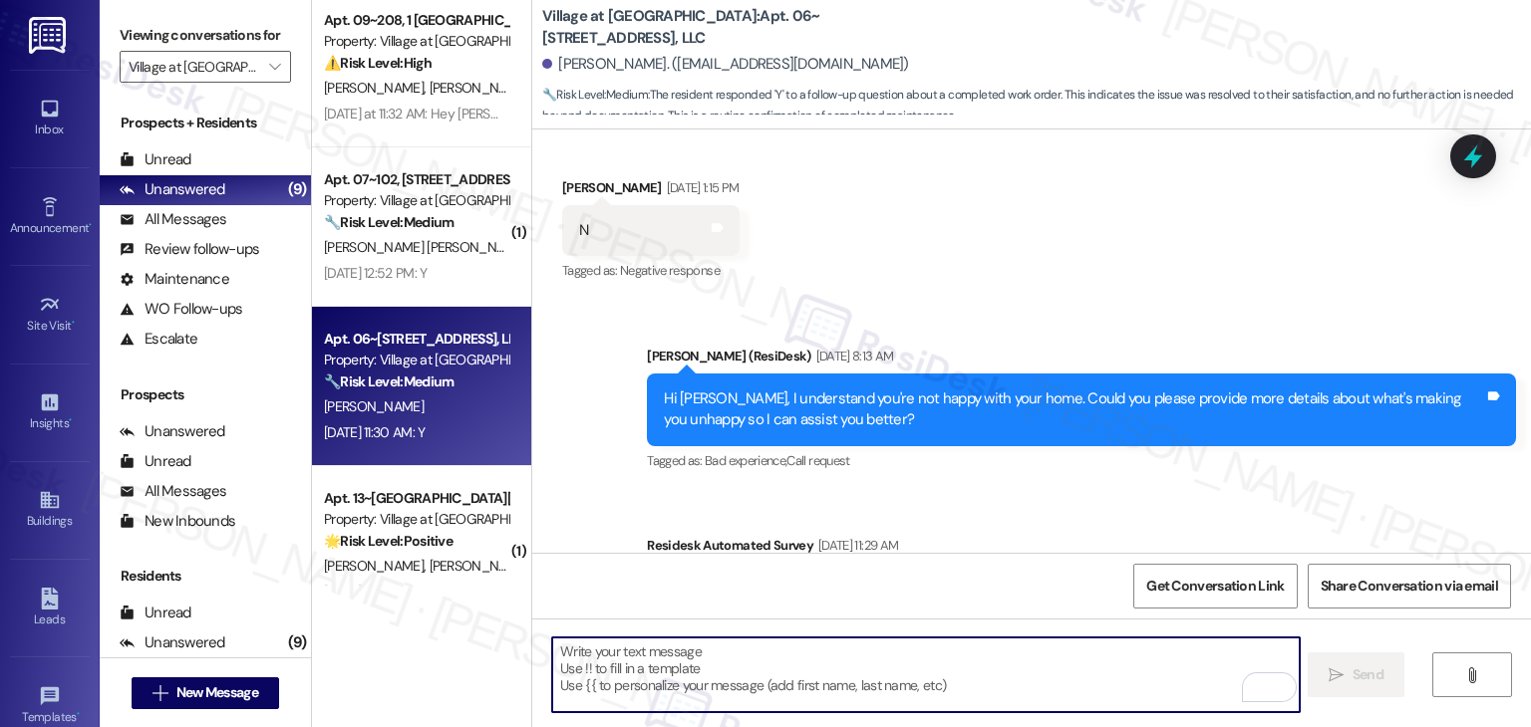
scroll to position [2110, 0]
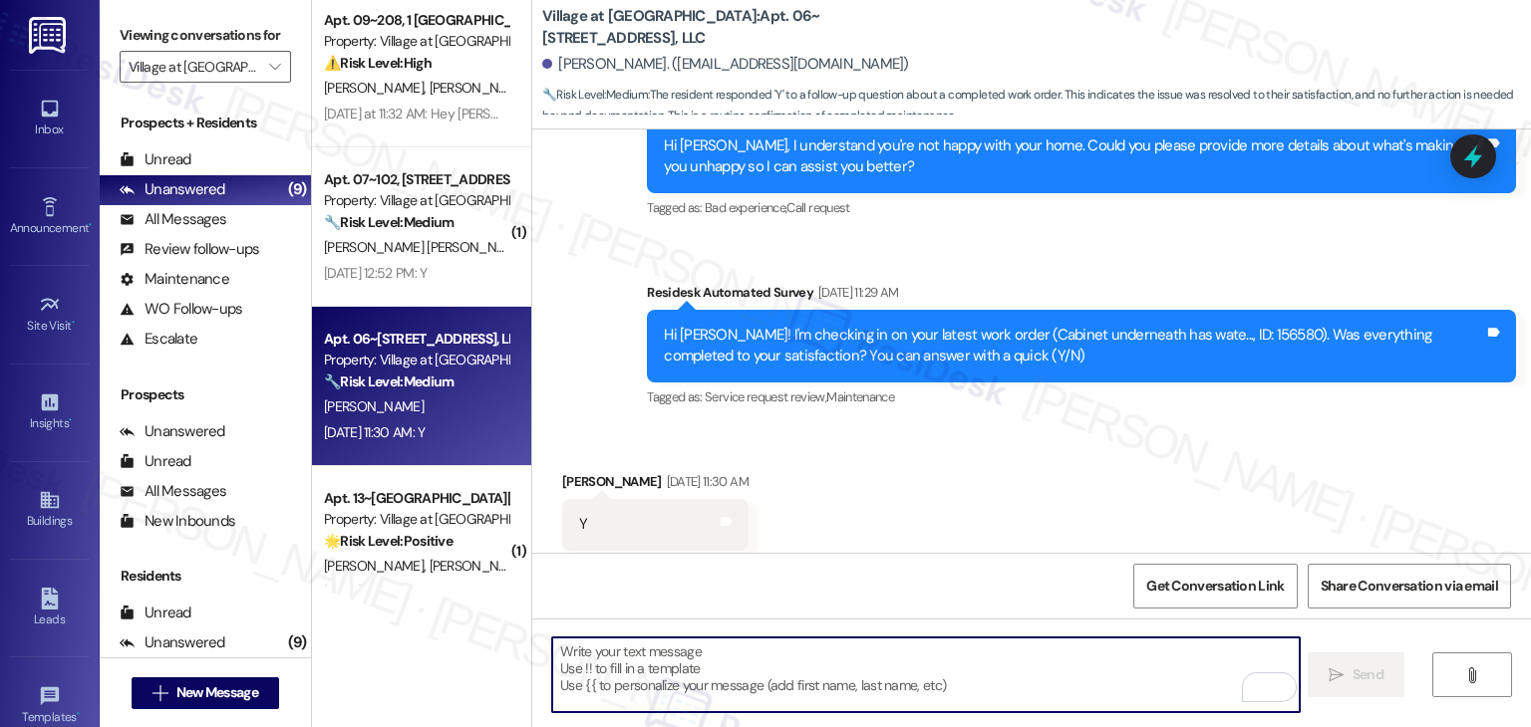
click at [967, 647] on textarea "To enrich screen reader interactions, please activate Accessibility in Grammarl…" at bounding box center [925, 675] width 746 height 75
paste textarea "We're happy the work order was completed, {{first_name}}! Please don't hesitate…"
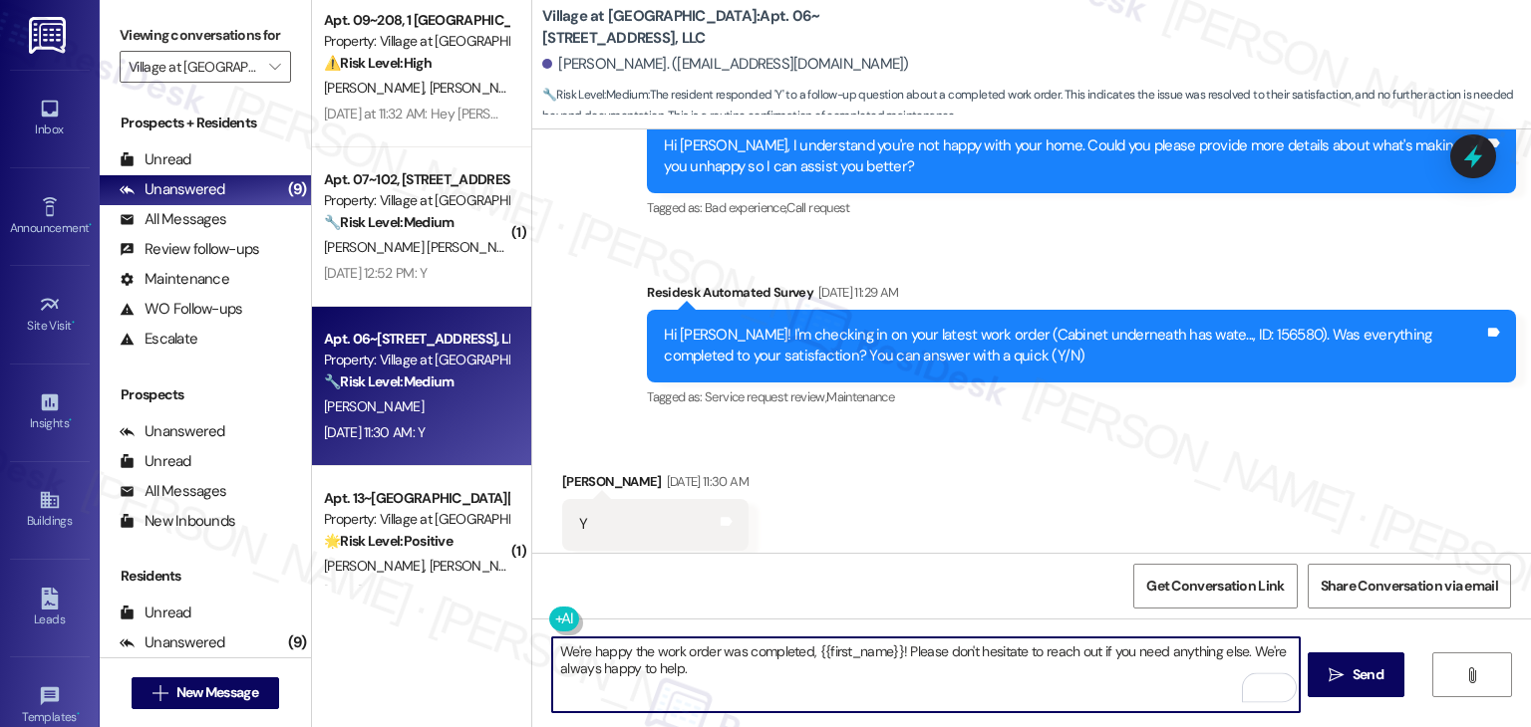
type textarea "We're happy the work order was completed, {{first_name}}! Please don't hesitate…"
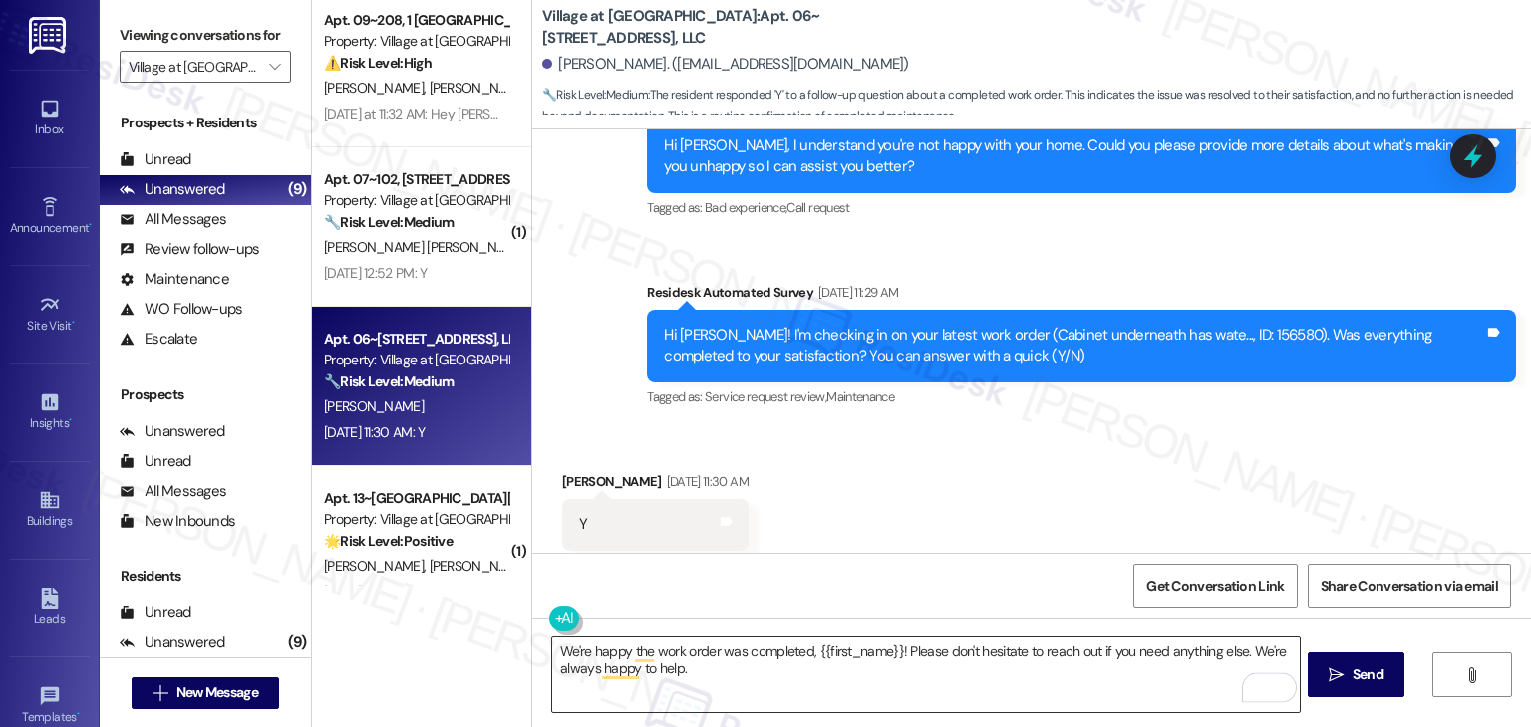
click at [851, 655] on textarea "We're happy the work order was completed, {{first_name}}! Please don't hesitate…" at bounding box center [925, 675] width 746 height 75
click at [1348, 668] on span "Send" at bounding box center [1367, 675] width 39 height 21
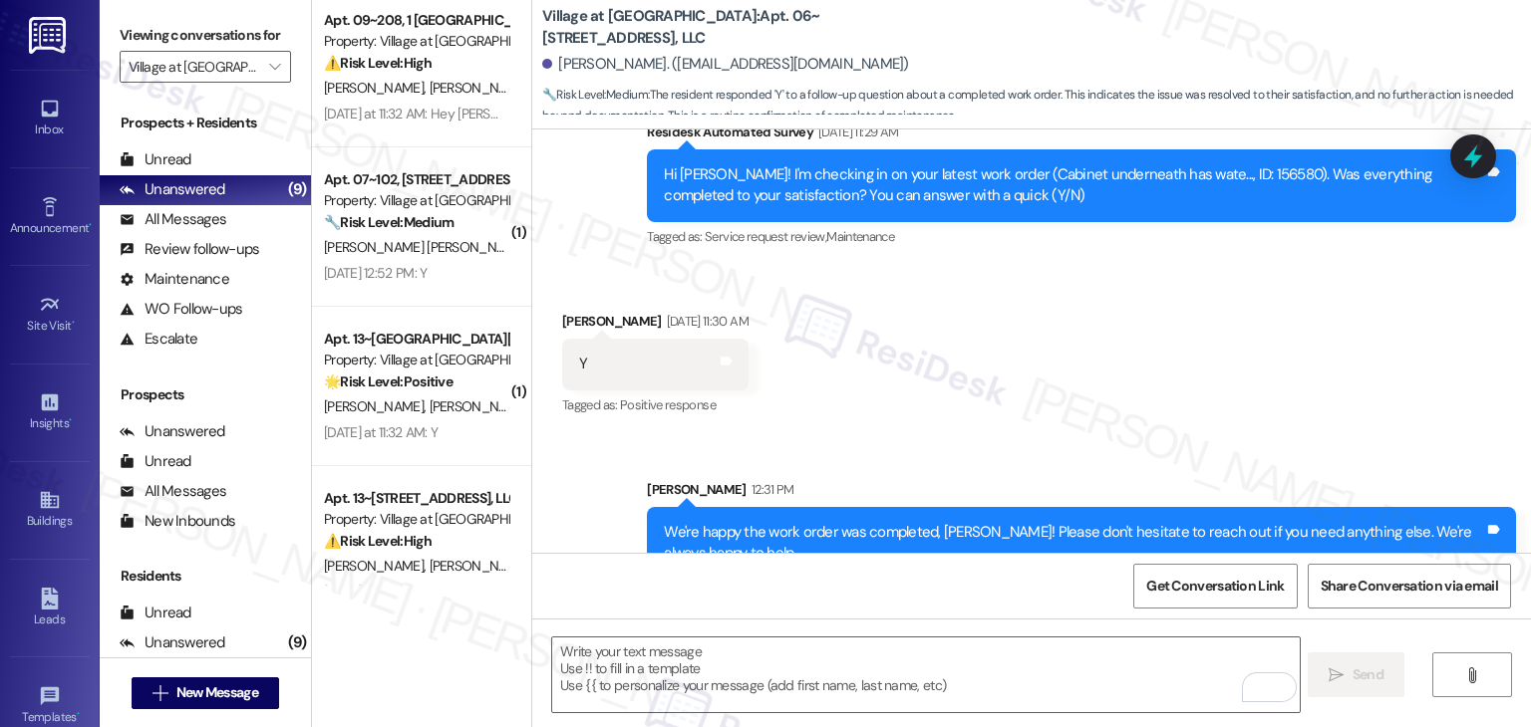
scroll to position [371, 0]
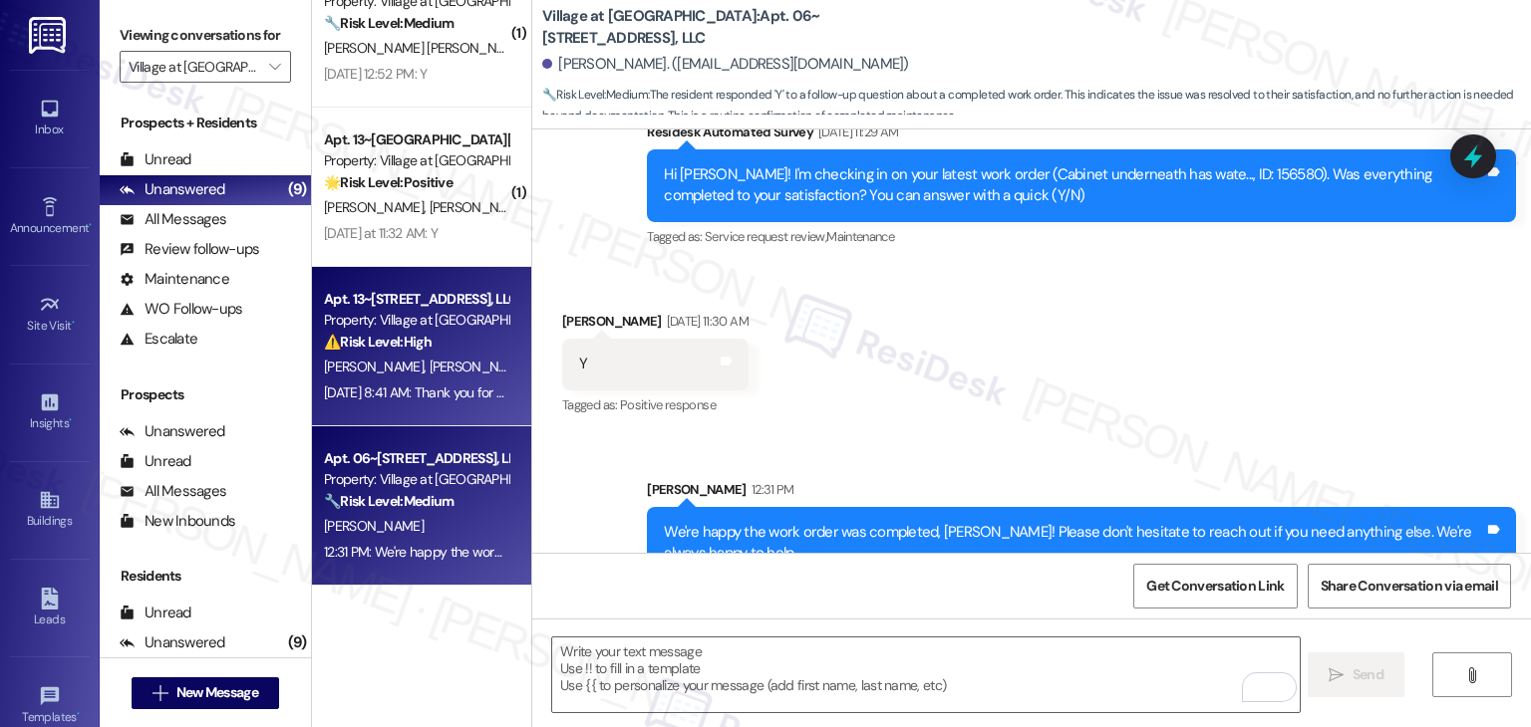
click at [429, 365] on span "H. Castaneda" at bounding box center [479, 367] width 100 height 18
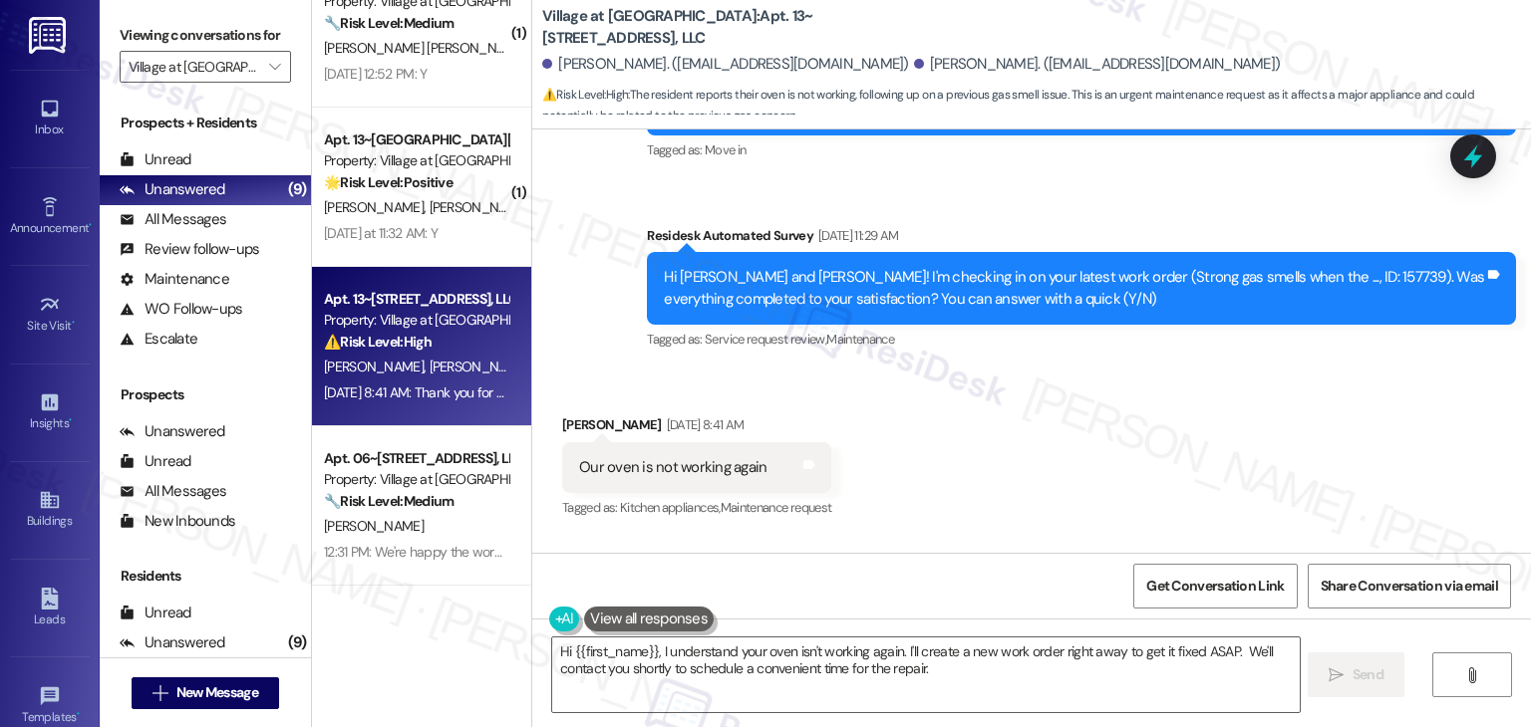
scroll to position [270, 0]
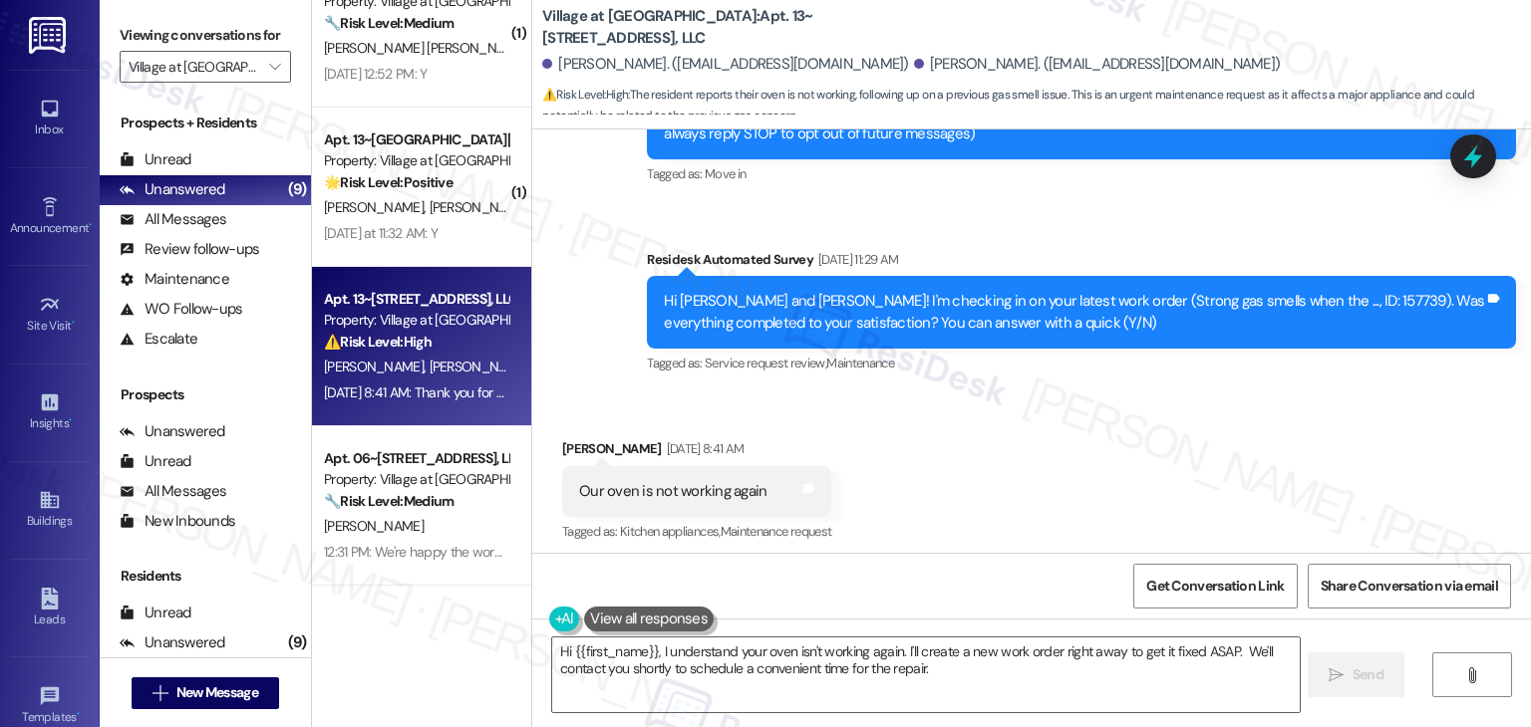
click at [961, 384] on div "Survey, sent via SMS Residesk Automated Survey Aug 18, 2025 at 11:29 AM Hi Hann…" at bounding box center [1081, 313] width 899 height 159
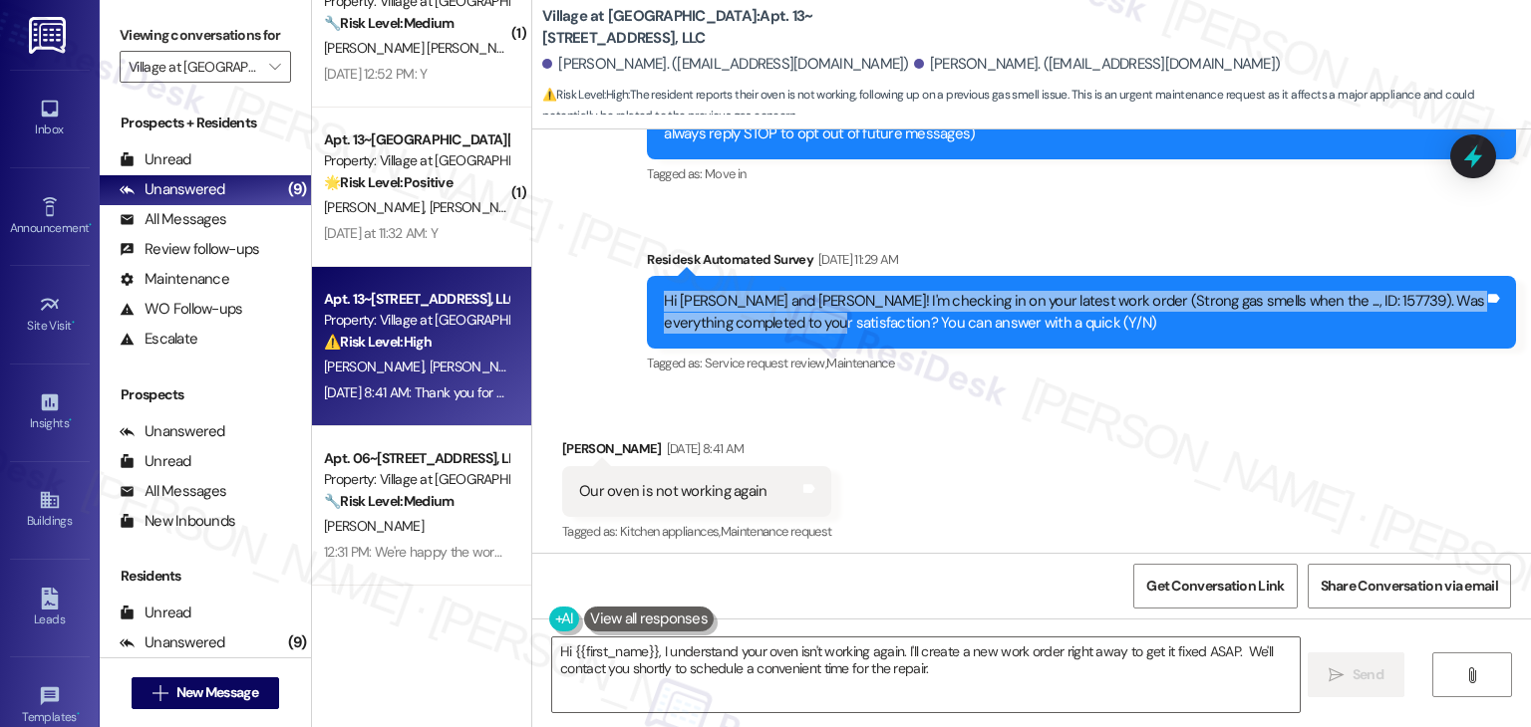
drag, startPoint x: 776, startPoint y: 324, endPoint x: 619, endPoint y: 304, distance: 158.7
click at [619, 304] on div "Survey, sent via SMS Residesk Automated Survey Jul 09, 2025 at 11:28 AM Hi Hann…" at bounding box center [1031, 193] width 998 height 401
copy div "Hi Hannah and Frank! I'm checking in on your latest work order (Strong gas smel…"
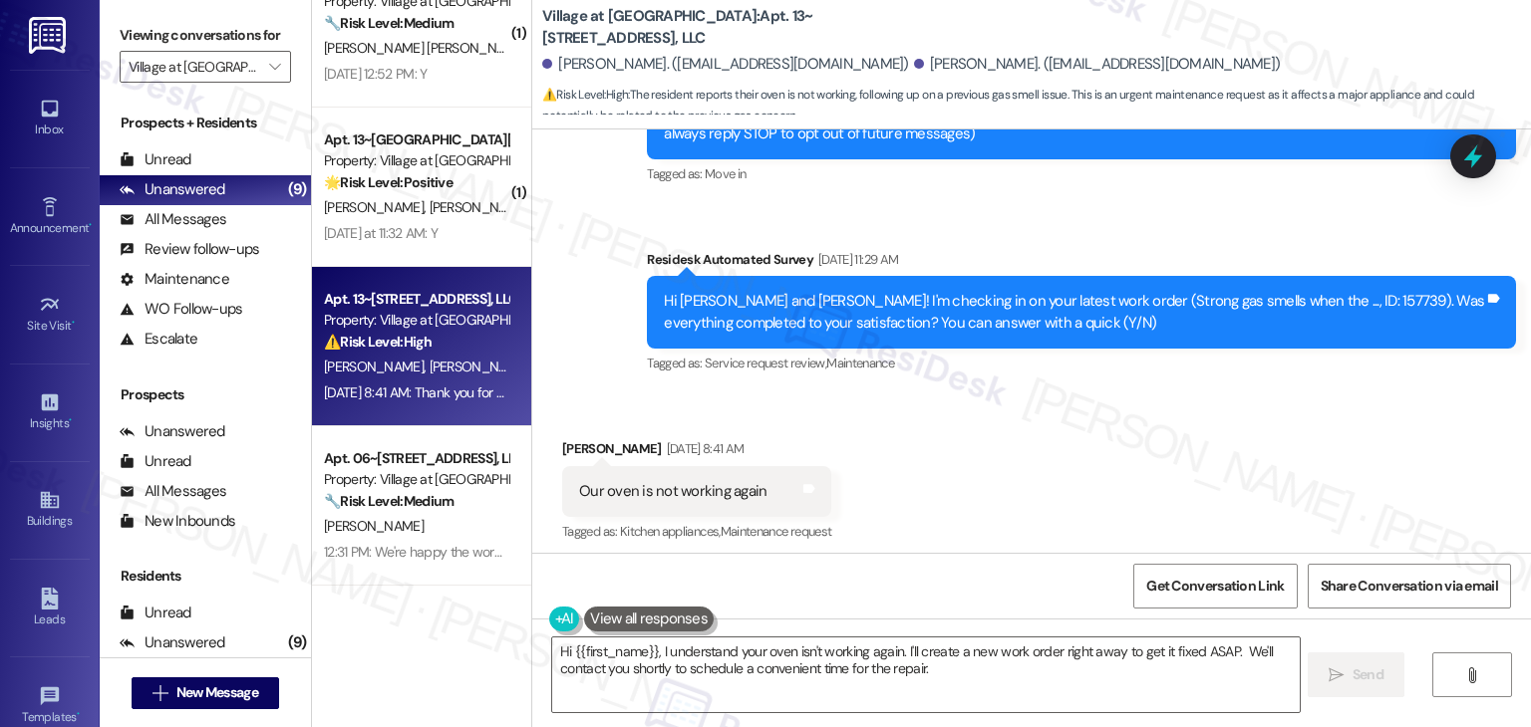
click at [658, 496] on div "Our oven is not working again" at bounding box center [672, 491] width 187 height 21
copy div "Our oven is not working again Tags and notes"
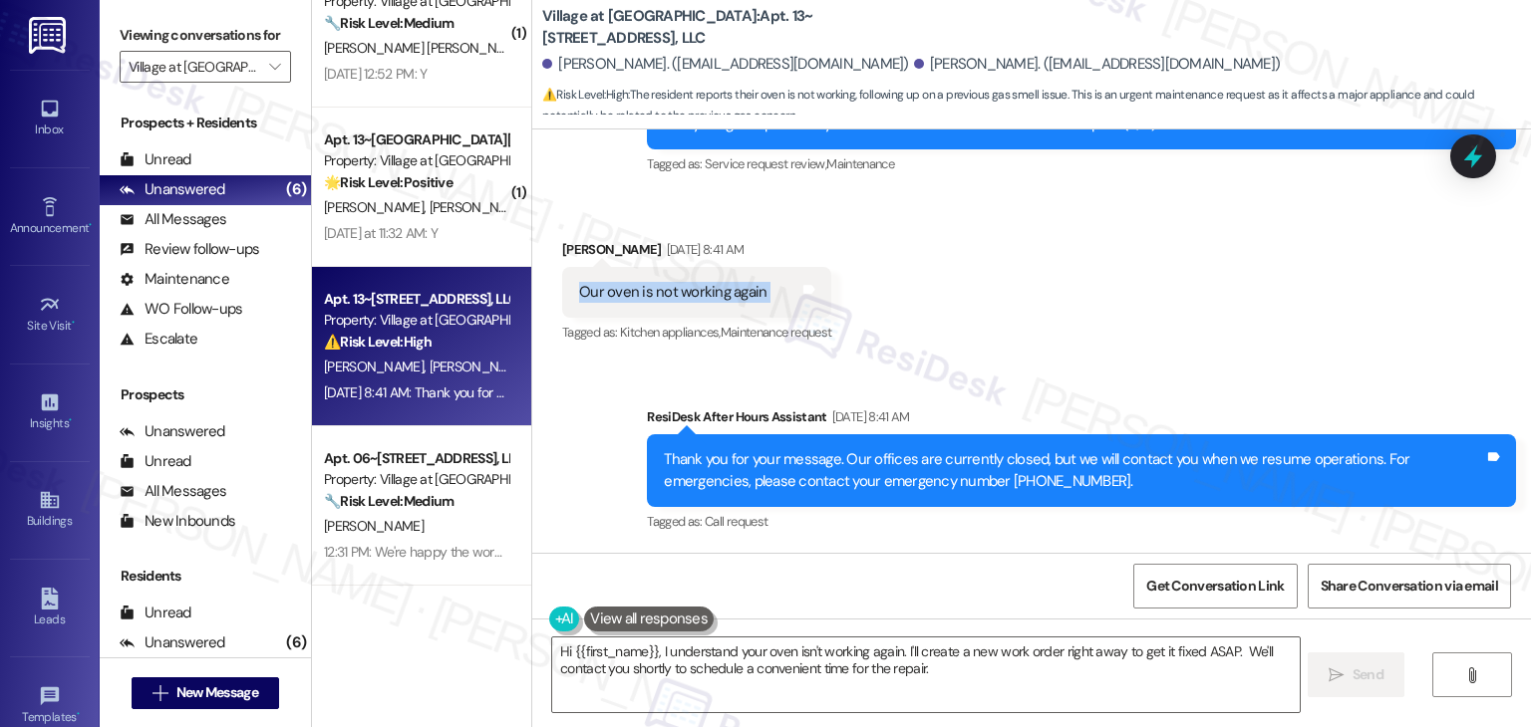
click at [1178, 318] on div "Received via SMS Hannah Castaneda Aug 20, 2025 at 8:41 AM Our oven is not worki…" at bounding box center [1031, 278] width 998 height 168
drag, startPoint x: 895, startPoint y: 651, endPoint x: 651, endPoint y: 649, distance: 244.1
click at [654, 651] on textarea "Hi {{first_name}}, I understand your oven isn't working again. I'll create a ne…" at bounding box center [925, 675] width 746 height 75
click at [653, 651] on textarea "Hi {{first_name}}, I understand your oven isn't working again. I'll create a ne…" at bounding box center [925, 675] width 746 height 75
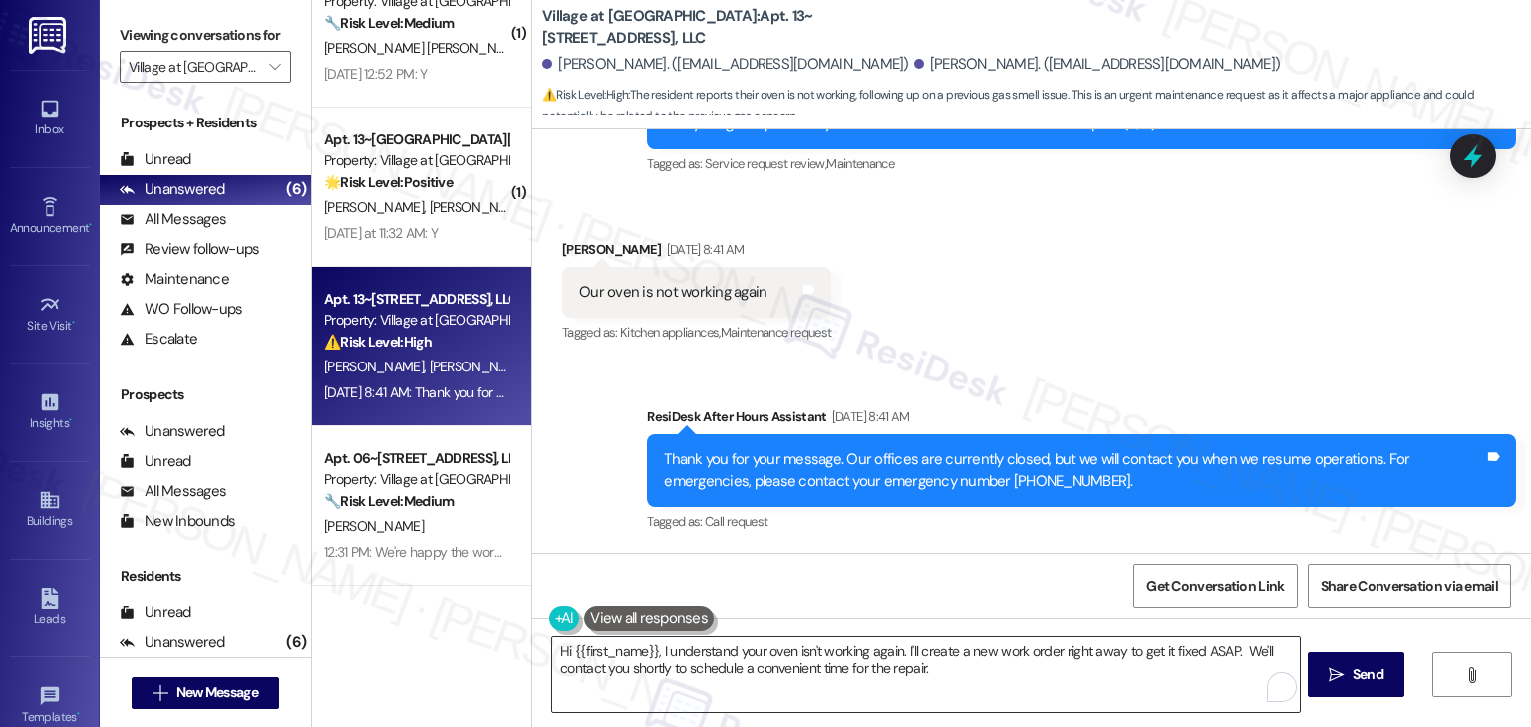
click at [745, 678] on textarea "Hi {{first_name}}, I understand your oven isn't working again. I'll create a ne…" at bounding box center [925, 675] width 746 height 75
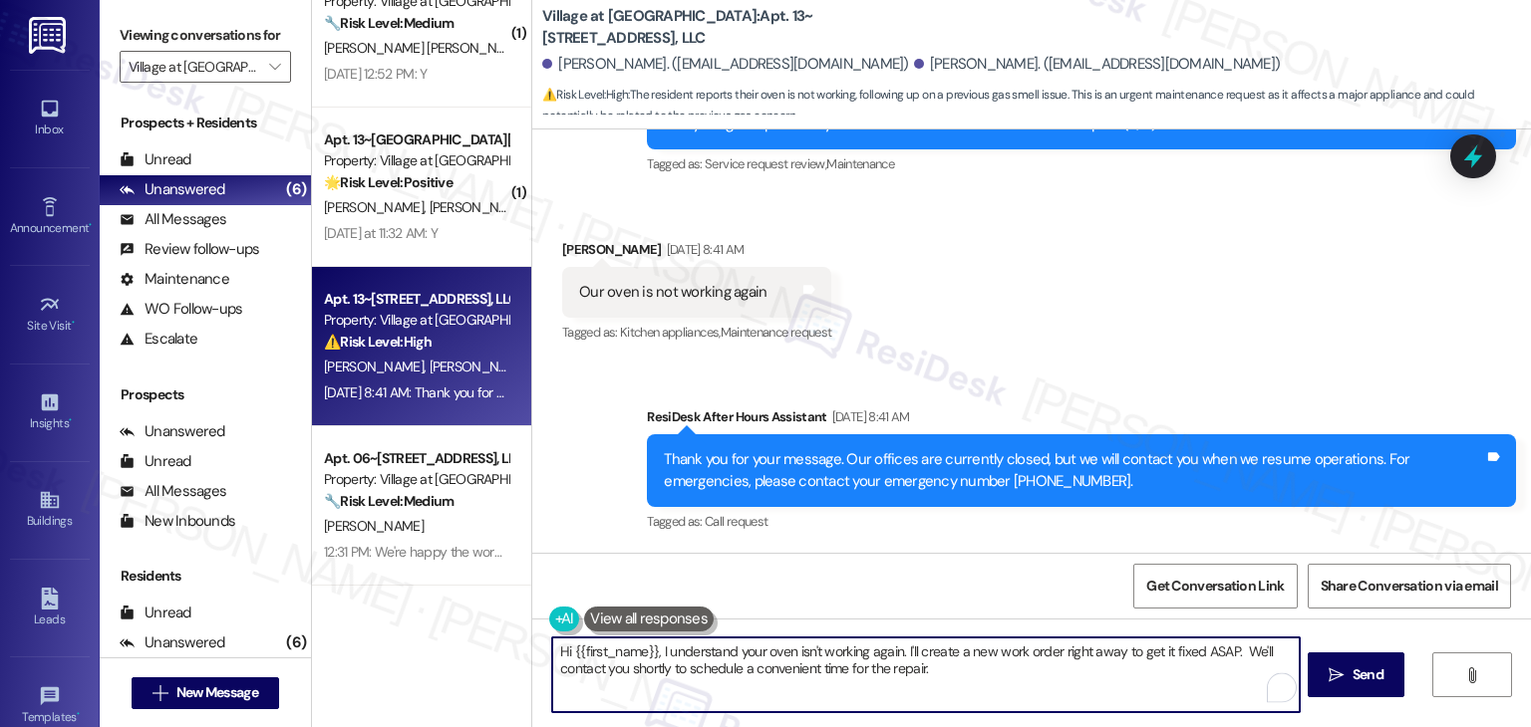
drag, startPoint x: 652, startPoint y: 654, endPoint x: 897, endPoint y: 654, distance: 245.1
click at [897, 654] on textarea "Hi {{first_name}}, I understand your oven isn't working again. I'll create a ne…" at bounding box center [925, 675] width 746 height 75
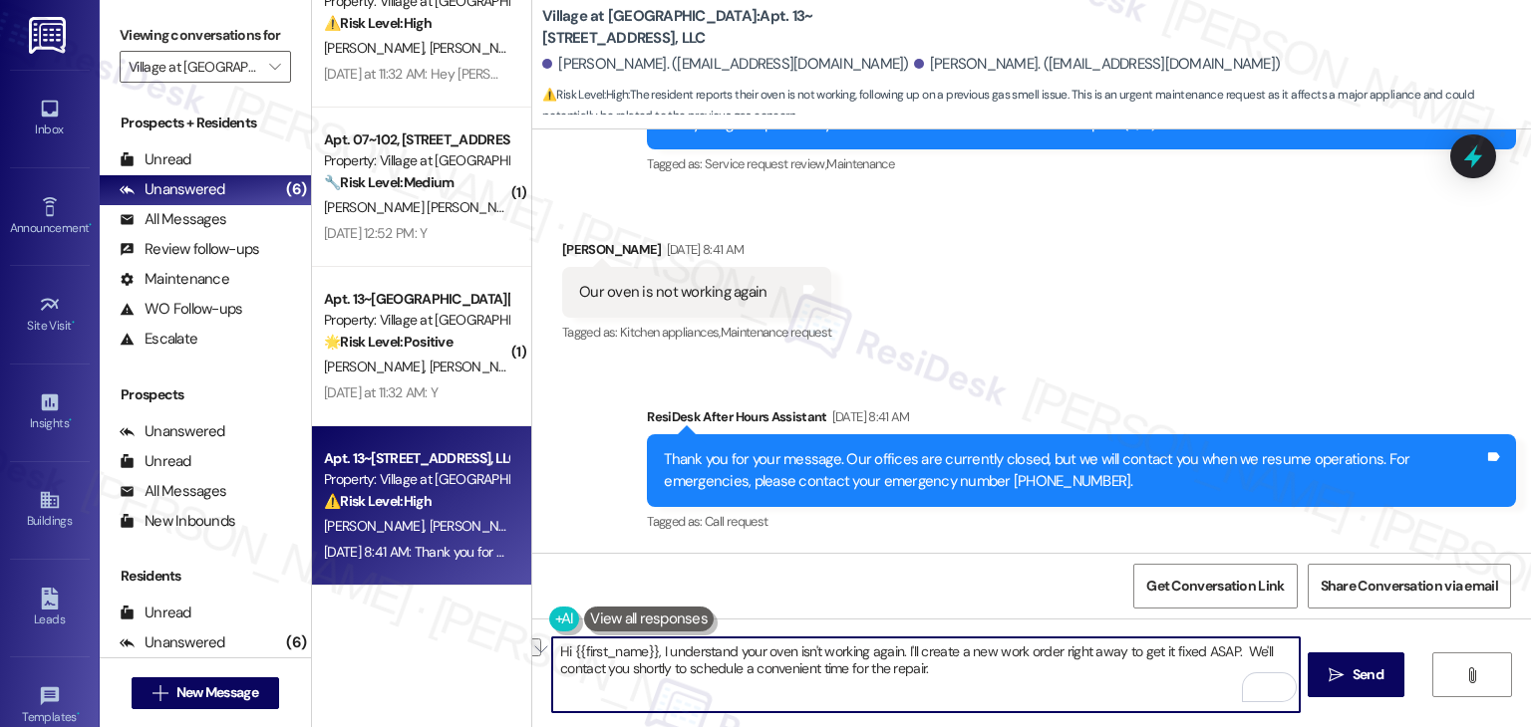
scroll to position [211, 0]
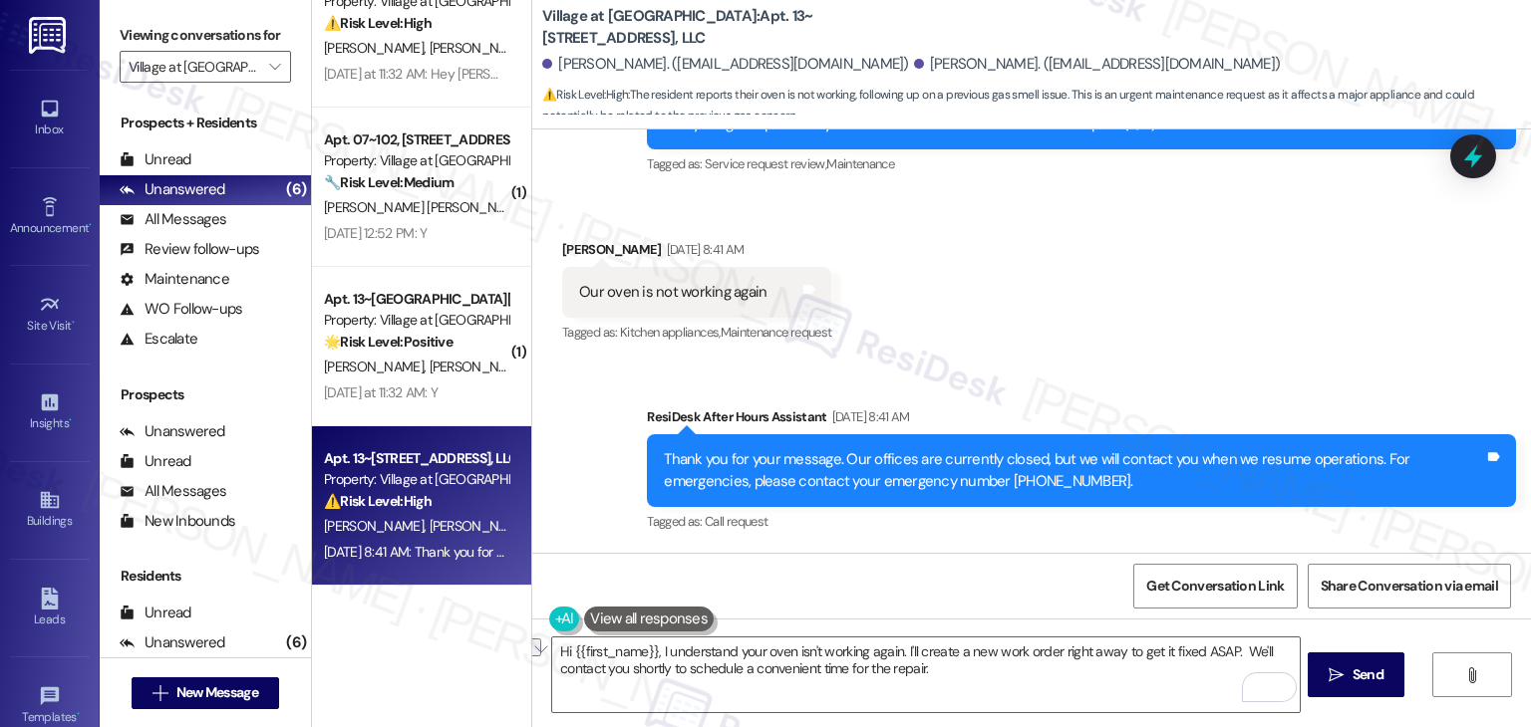
click at [1242, 356] on div "Received via SMS Hannah Castaneda Aug 20, 2025 at 8:41 AM Our oven is not worki…" at bounding box center [1031, 278] width 998 height 168
click at [1243, 345] on div "Received via SMS Hannah Castaneda Aug 20, 2025 at 8:41 AM Our oven is not worki…" at bounding box center [1031, 278] width 998 height 168
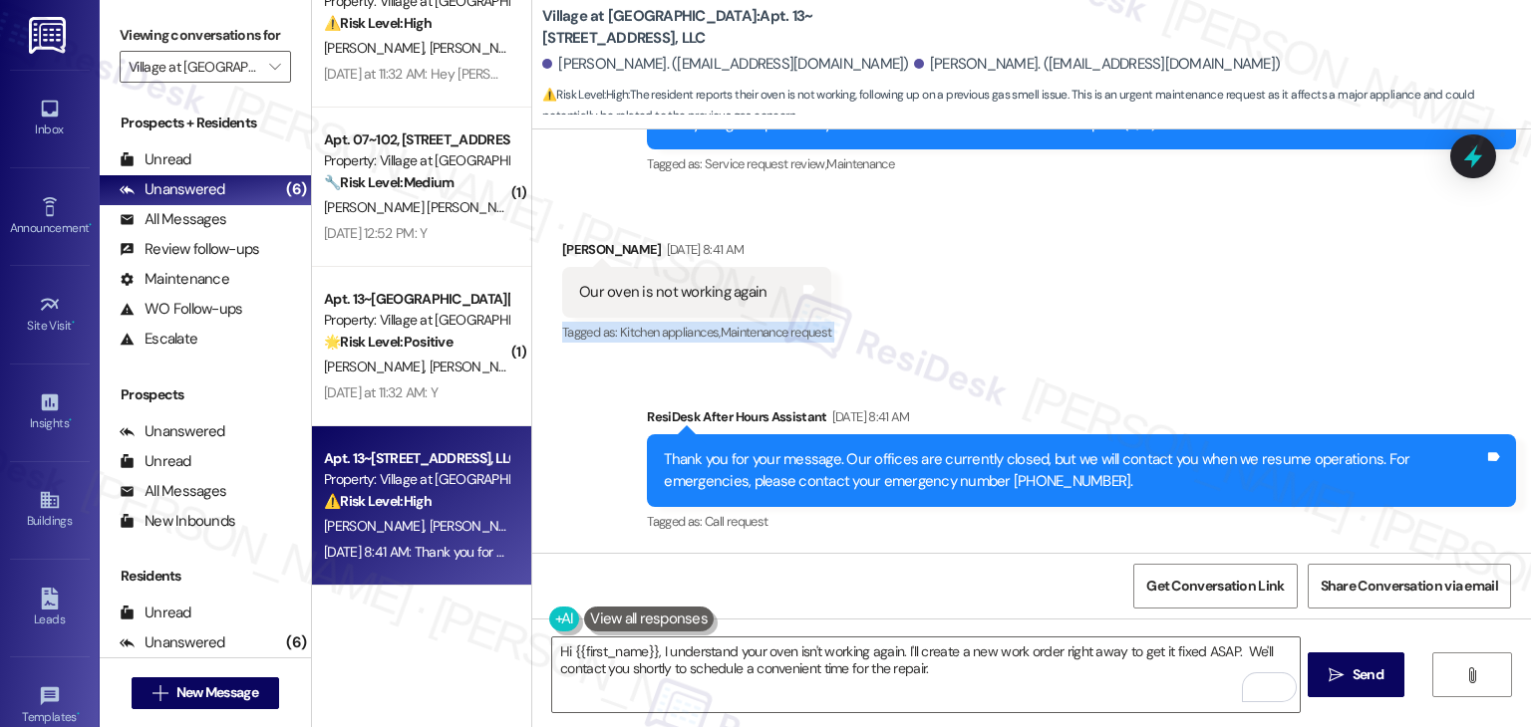
click at [1243, 345] on div "Received via SMS Hannah Castaneda Aug 20, 2025 at 8:41 AM Our oven is not worki…" at bounding box center [1031, 278] width 998 height 168
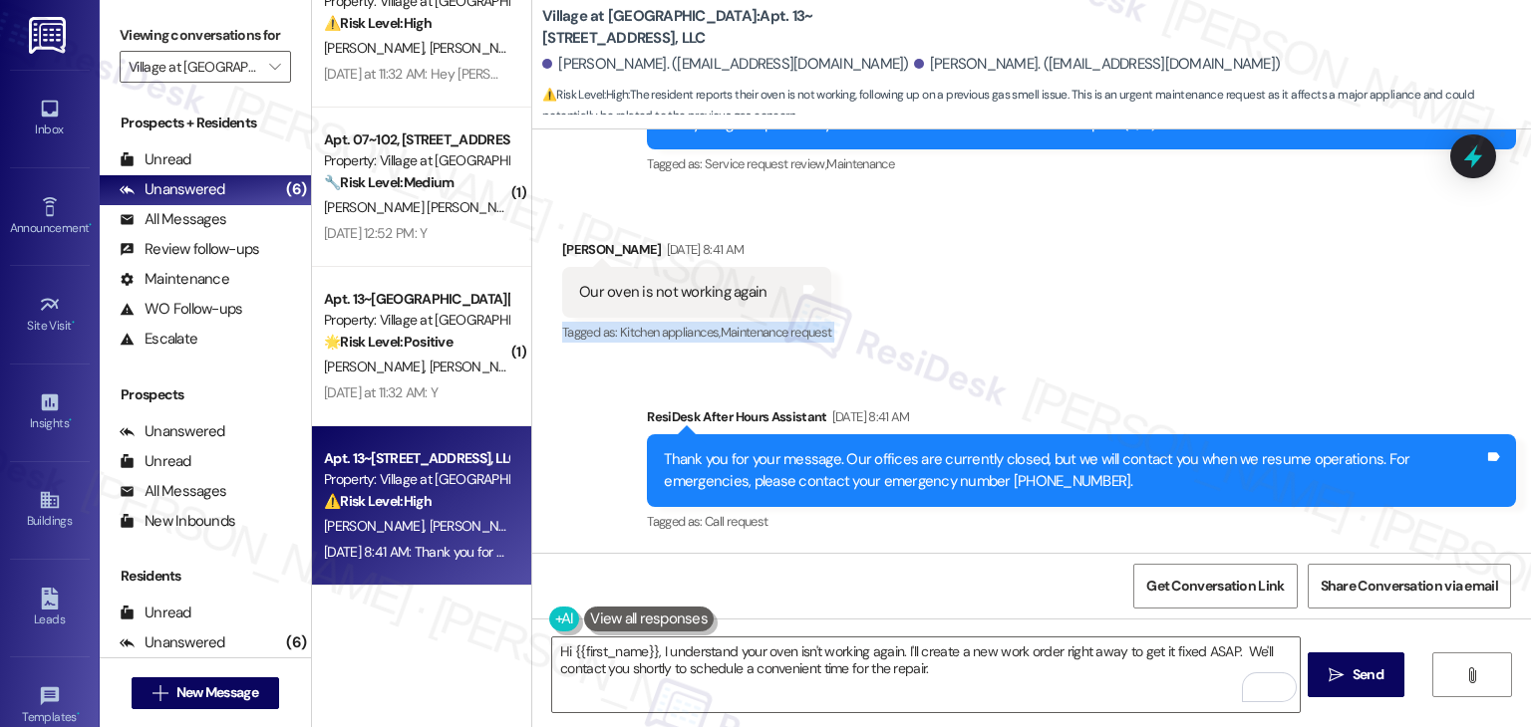
click at [1243, 345] on div "Received via SMS Hannah Castaneda Aug 20, 2025 at 8:41 AM Our oven is not worki…" at bounding box center [1031, 278] width 998 height 168
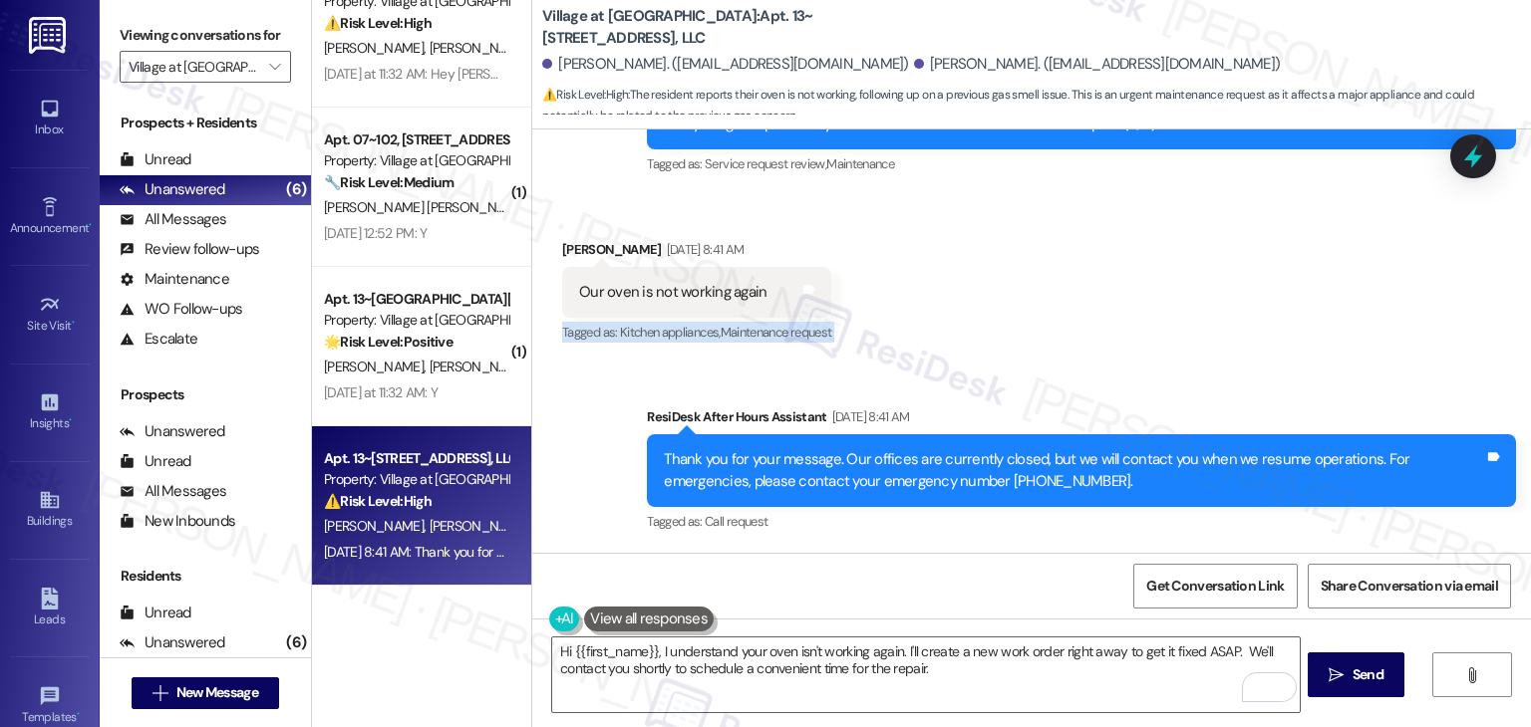
click at [1243, 345] on div "Received via SMS Hannah Castaneda Aug 20, 2025 at 8:41 AM Our oven is not worki…" at bounding box center [1031, 278] width 998 height 168
click at [865, 663] on textarea "Hi {{first_name}}, I understand your oven isn't working again. I'll create a ne…" at bounding box center [925, 675] width 746 height 75
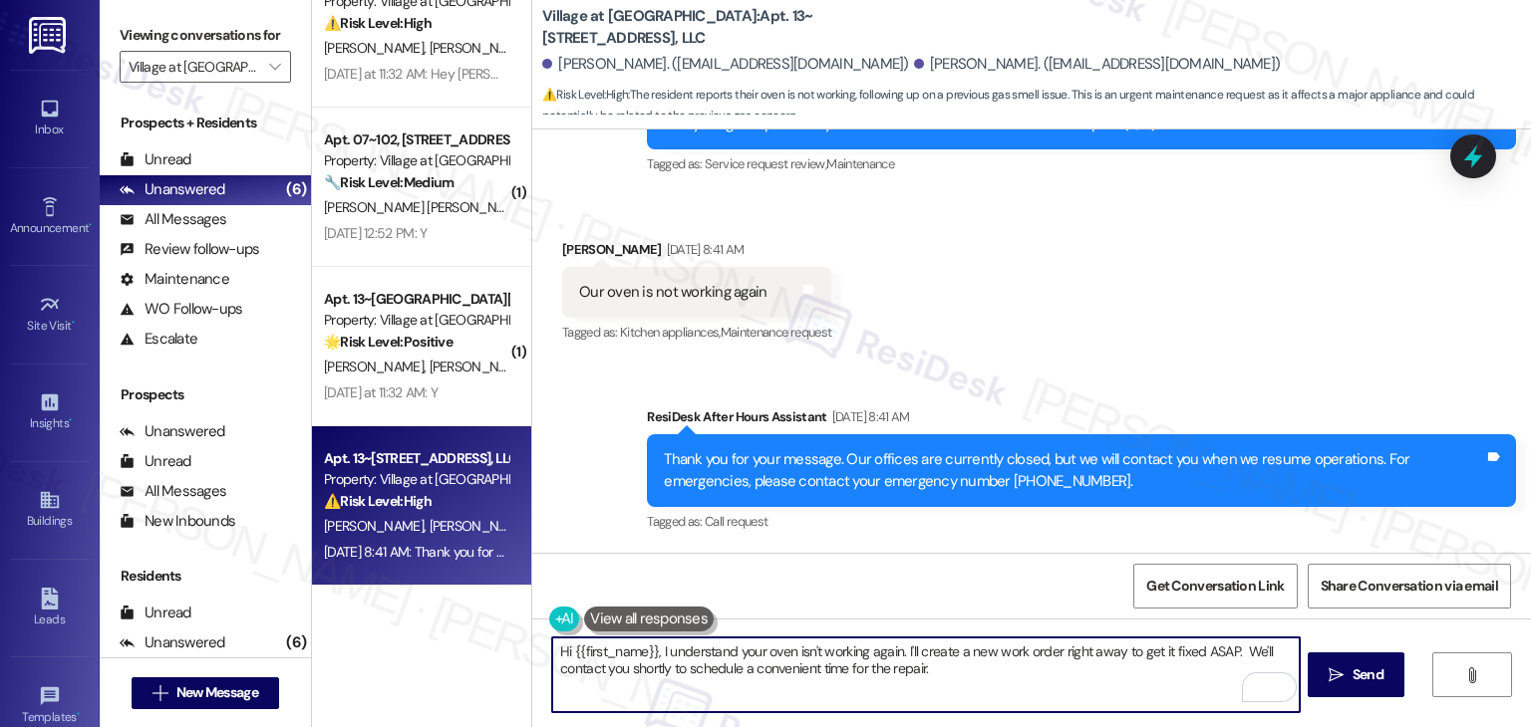
click at [865, 663] on textarea "Hi {{first_name}}, I understand your oven isn't working again. I'll create a ne…" at bounding box center [925, 675] width 746 height 75
paste textarea "Hannah, I’m sorry to hear your oven isn’t working again. I suggest submitting a…"
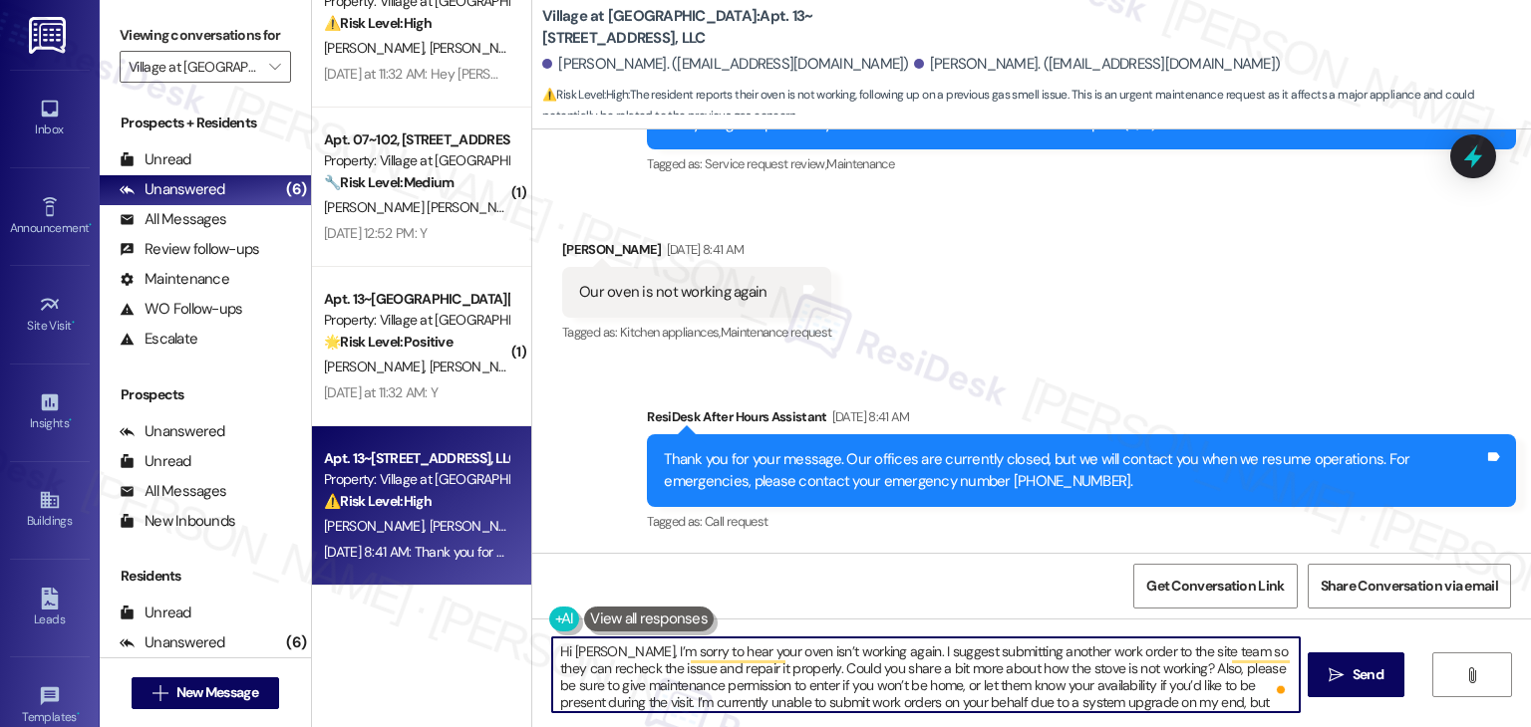
scroll to position [0, 0]
type textarea "Hi Hannah, I’m sorry to hear your oven isn’t working again. I suggest submittin…"
click at [1363, 675] on span "Send" at bounding box center [1367, 675] width 31 height 21
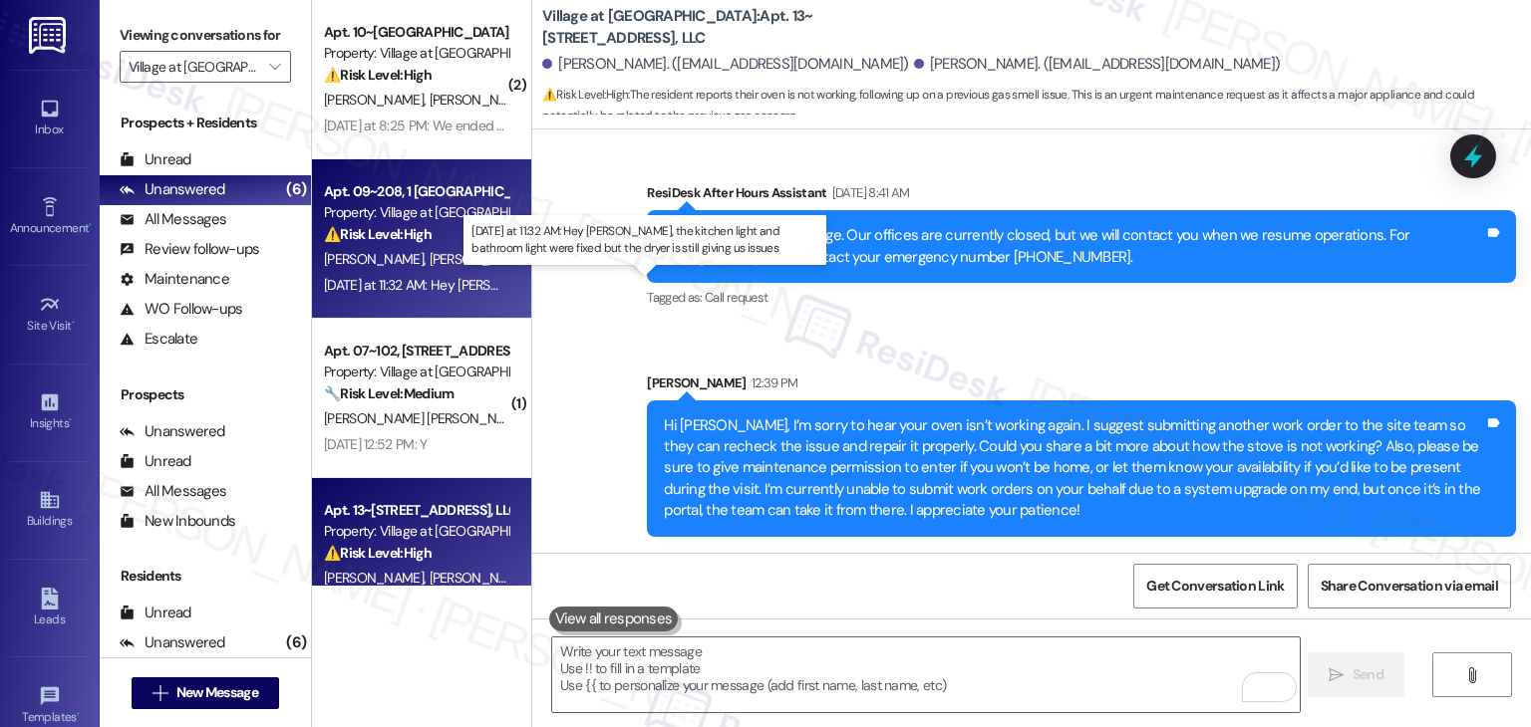
click at [408, 278] on div "Yesterday at 11:32 AM: Hey Dottie, the kitchen light and bathroom light were fi…" at bounding box center [679, 285] width 710 height 18
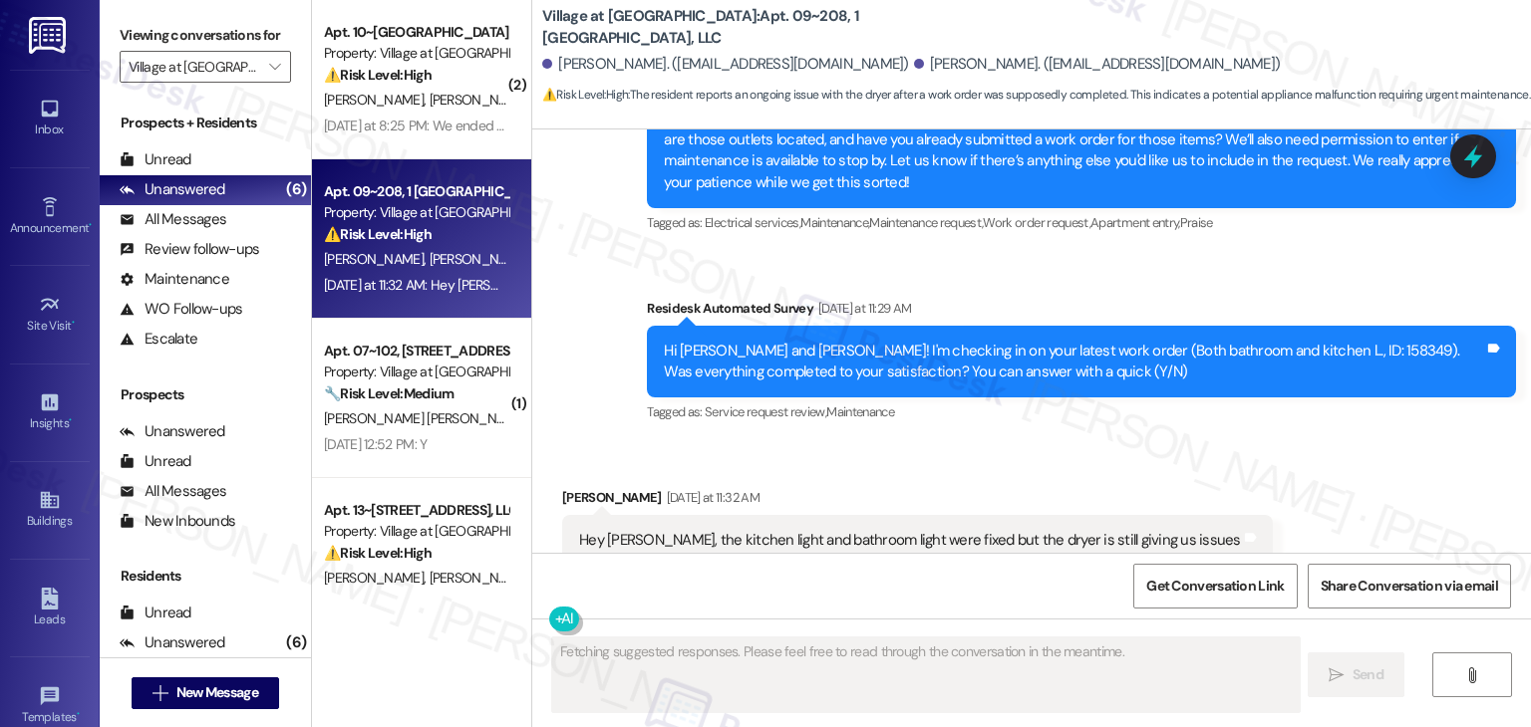
scroll to position [3778, 0]
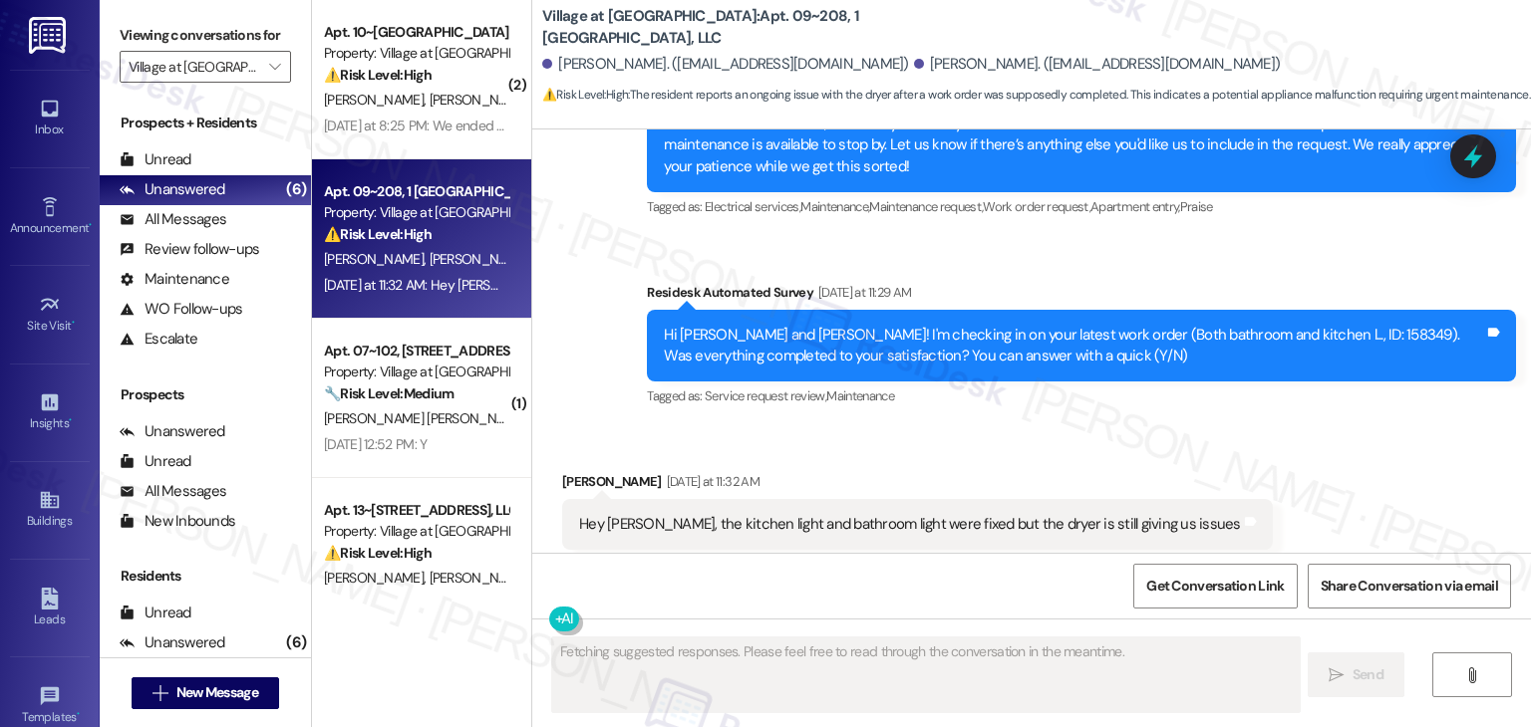
click at [989, 426] on div "Received via SMS Anthony Medina Yesterday at 11:32 AM Hey Dottie, the kitchen l…" at bounding box center [1031, 510] width 998 height 168
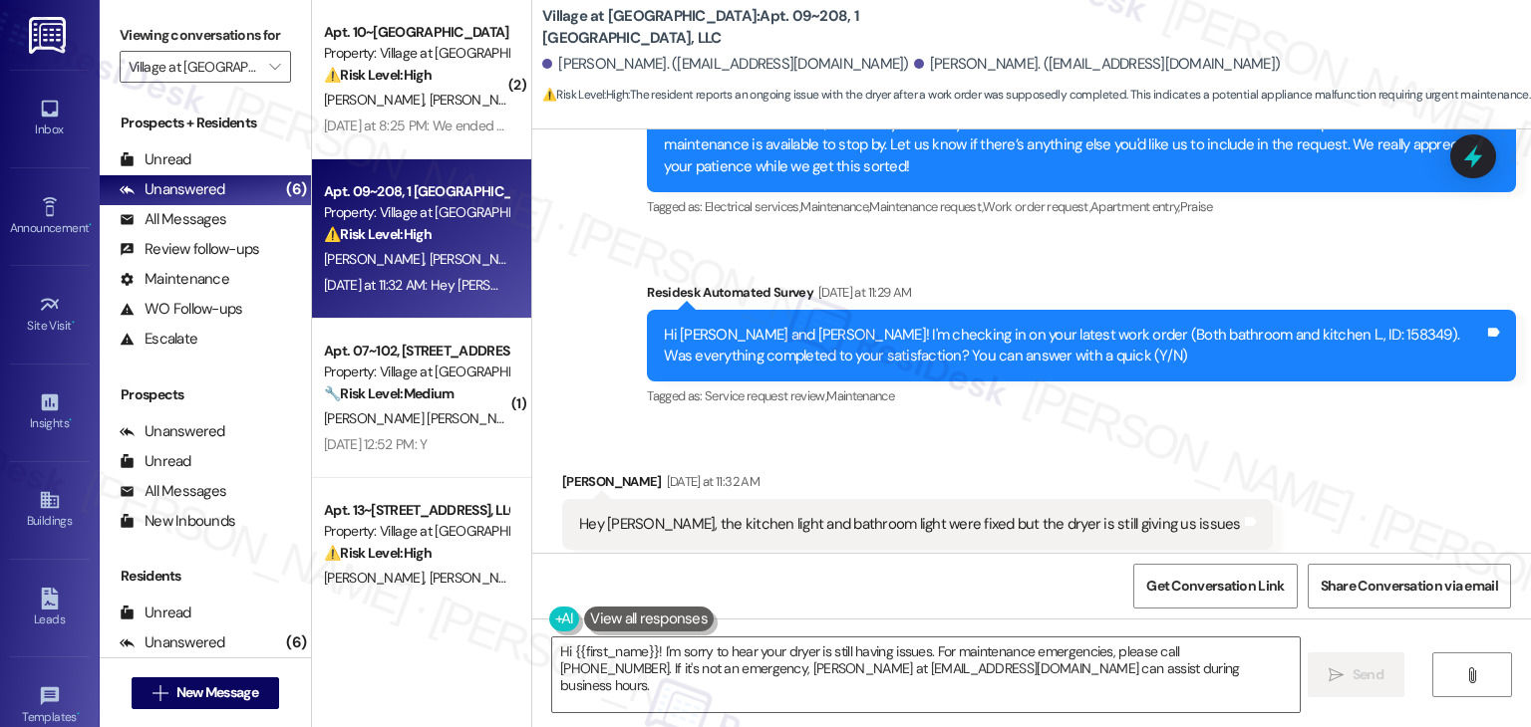
click at [853, 325] on div "Hi Alejandra and Anthony! I'm checking in on your latest work order (Both bathr…" at bounding box center [1074, 346] width 820 height 43
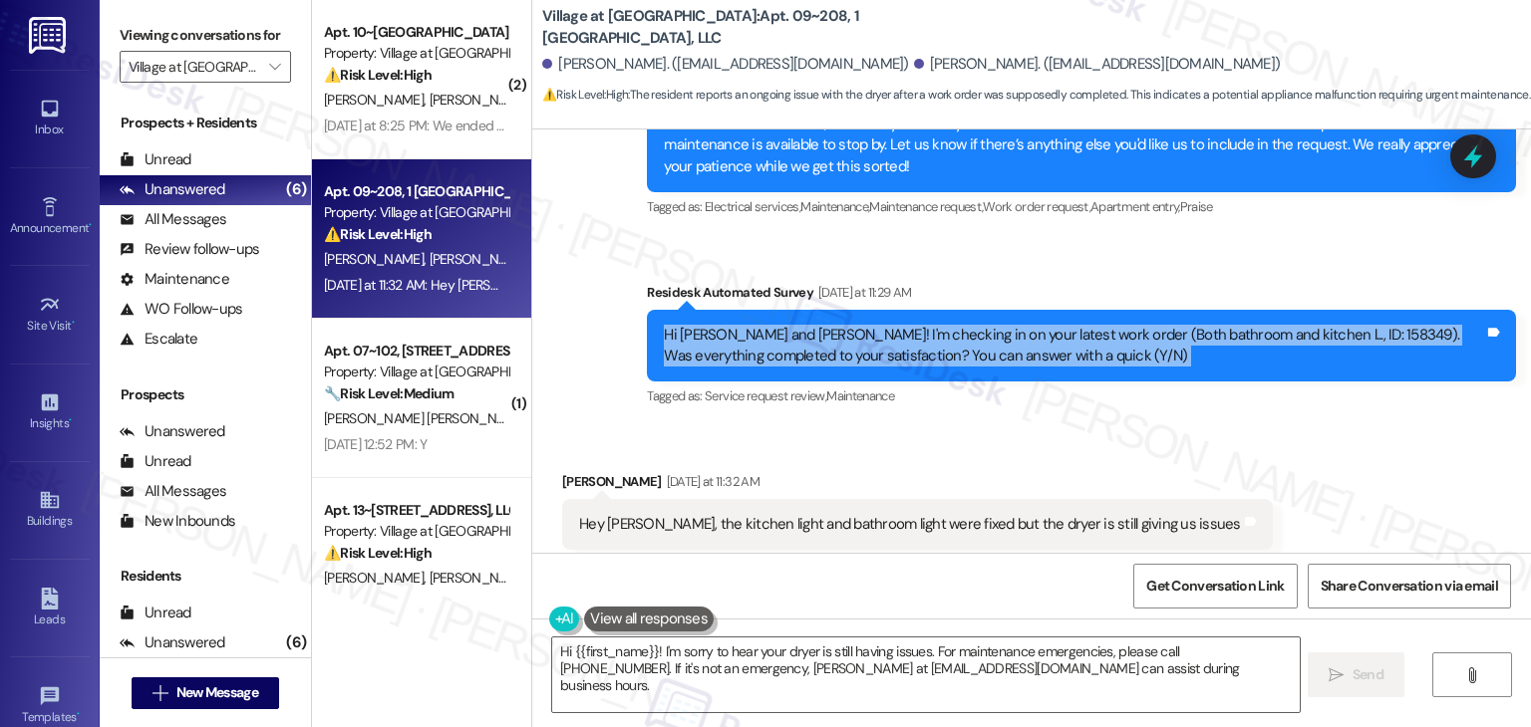
click at [853, 325] on div "Hi Alejandra and Anthony! I'm checking in on your latest work order (Both bathr…" at bounding box center [1074, 346] width 820 height 43
copy div "Hi Alejandra and Anthony! I'm checking in on your latest work order (Both bathr…"
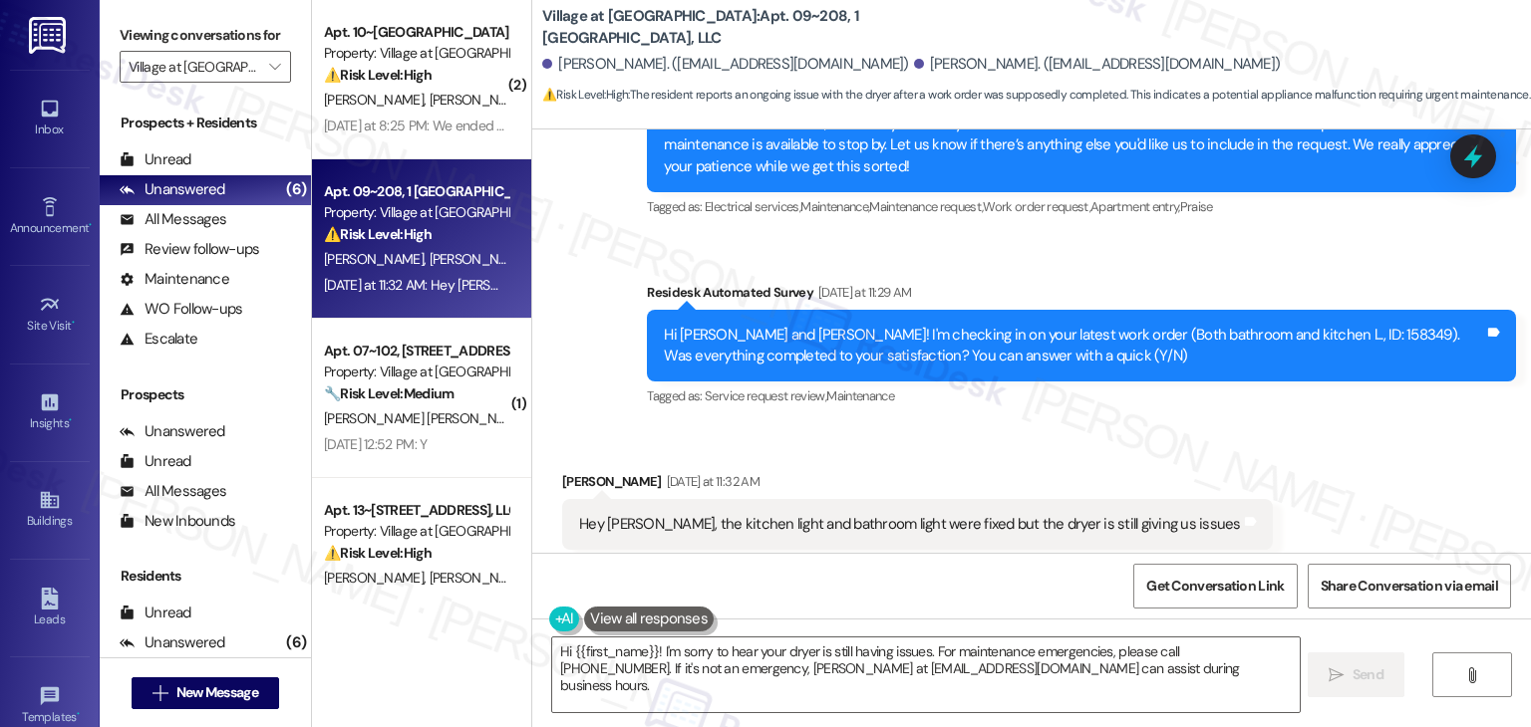
click at [702, 514] on div "Hey Dottie, the kitchen light and bathroom light were fixed but the dryer is st…" at bounding box center [910, 524] width 662 height 21
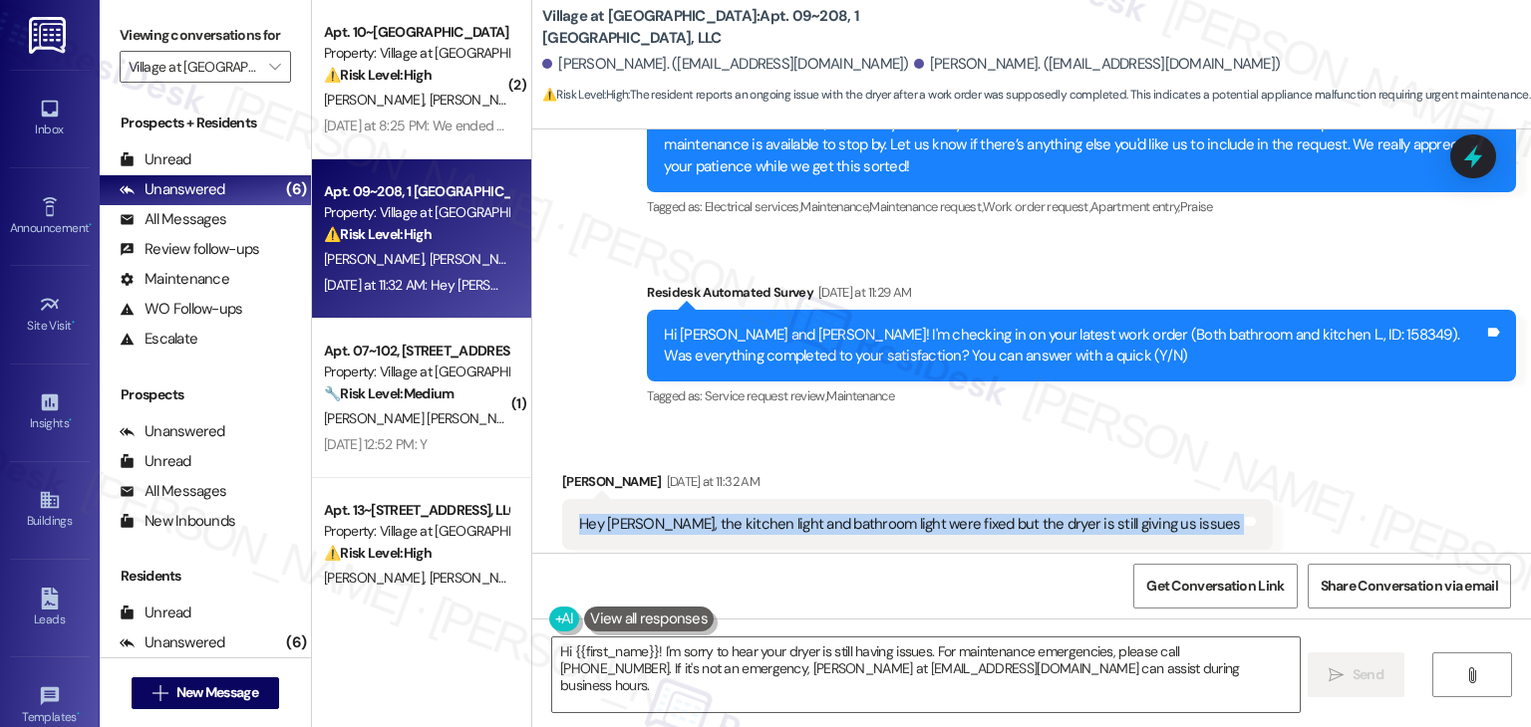
click at [702, 514] on div "Hey Dottie, the kitchen light and bathroom light were fixed but the dryer is st…" at bounding box center [910, 524] width 662 height 21
copy div "Hey Dottie, the kitchen light and bathroom light were fixed but the dryer is st…"
click at [869, 667] on textarea "Hi {{first_name}}! I'm sorry to hear your dryer is still having issues. For mai…" at bounding box center [925, 675] width 746 height 75
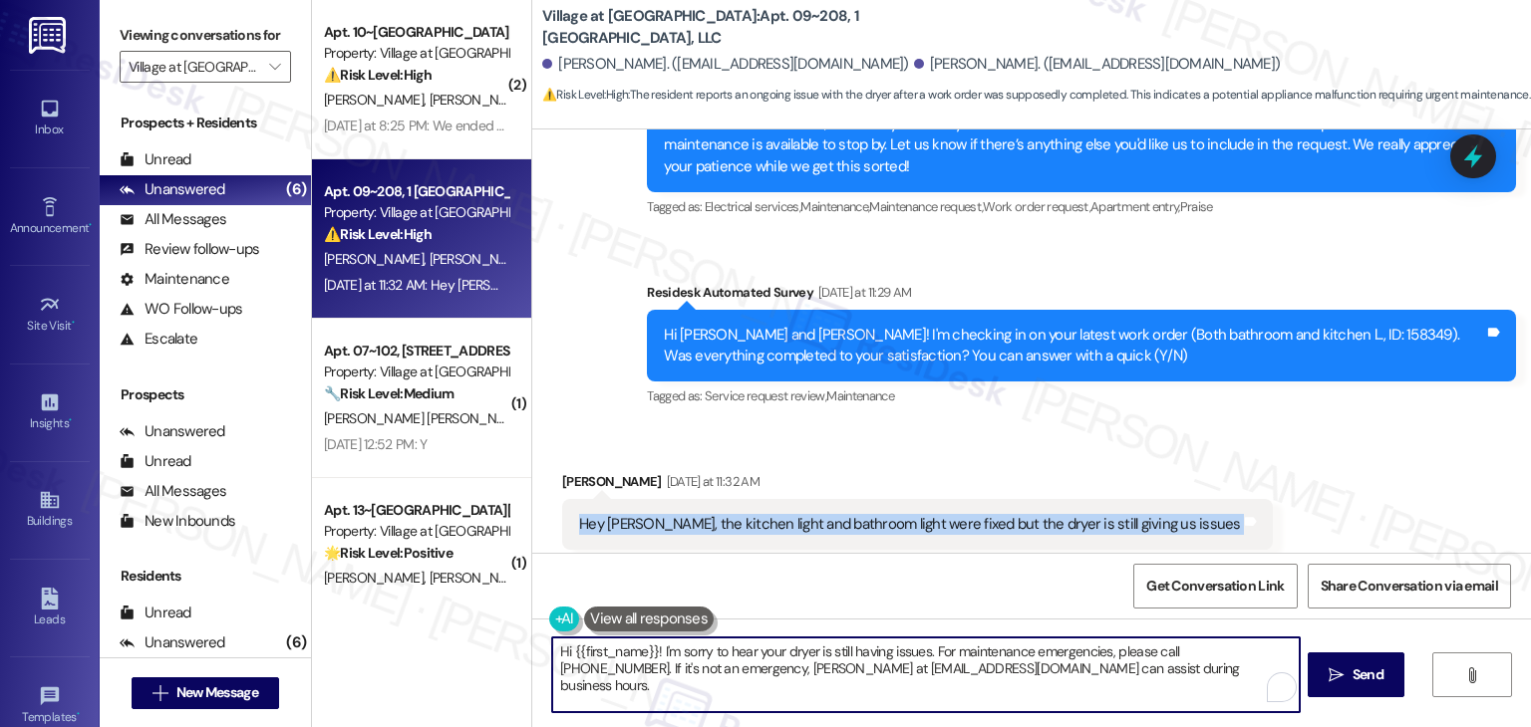
click at [868, 667] on textarea "Hi {{first_name}}! I'm sorry to hear your dryer is still having issues. For mai…" at bounding box center [925, 675] width 746 height 75
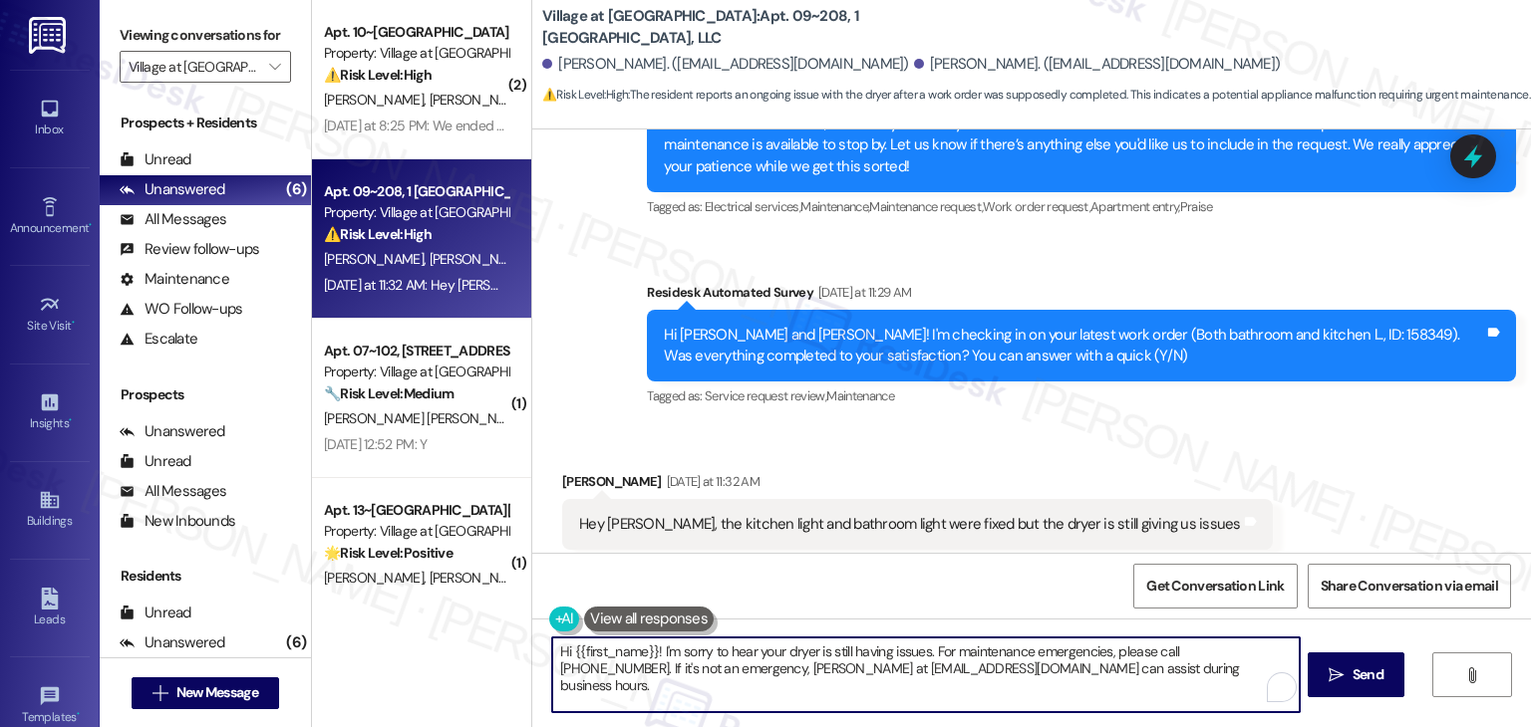
paste textarea "Anthony, thanks for the update! I’m glad to hear the kitchen and bathroom light…"
click at [890, 665] on textarea "Hi Anthony, thanks for the update! I’m glad to hear the kitchen and bathroom li…" at bounding box center [925, 675] width 746 height 75
paste textarea "t gets addressed."
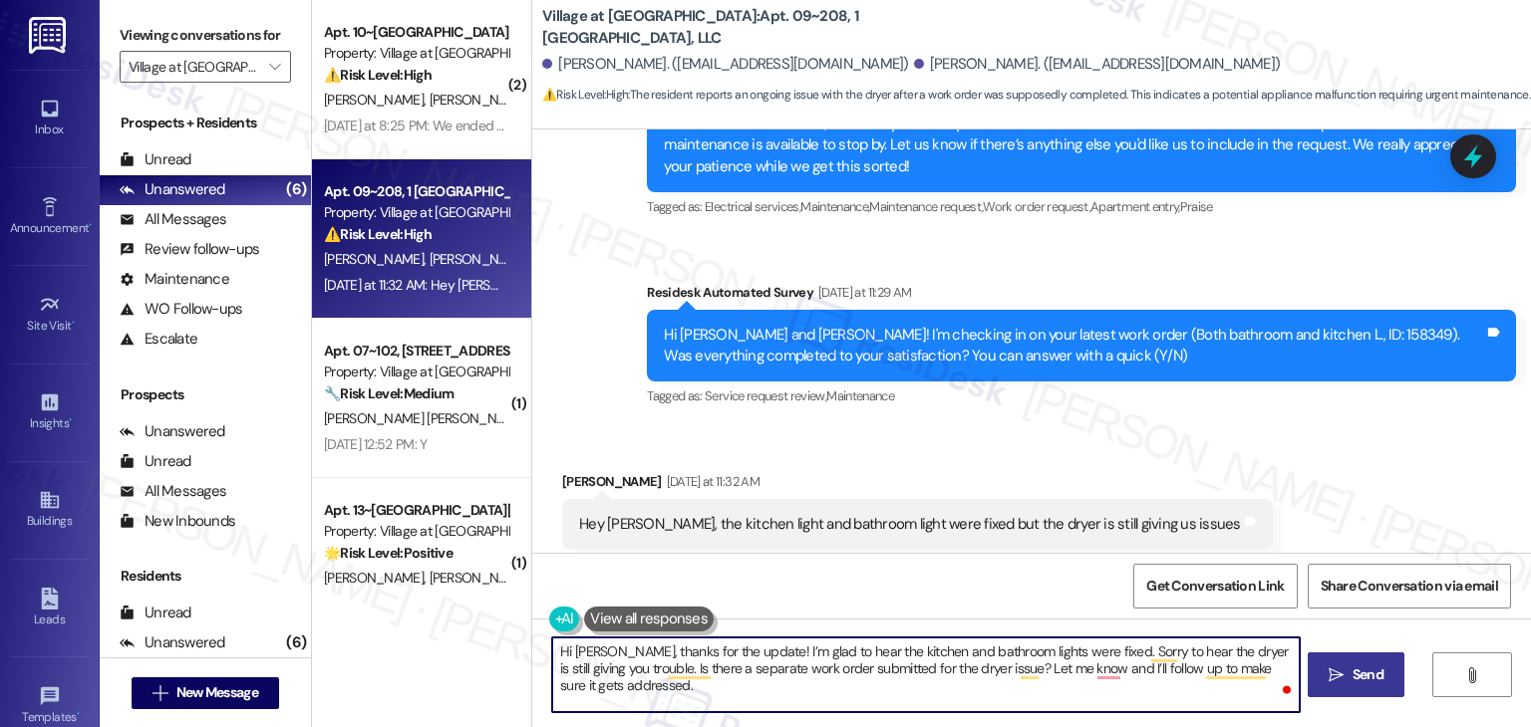
type textarea "Hi Anthony, thanks for the update! I’m glad to hear the kitchen and bathroom li…"
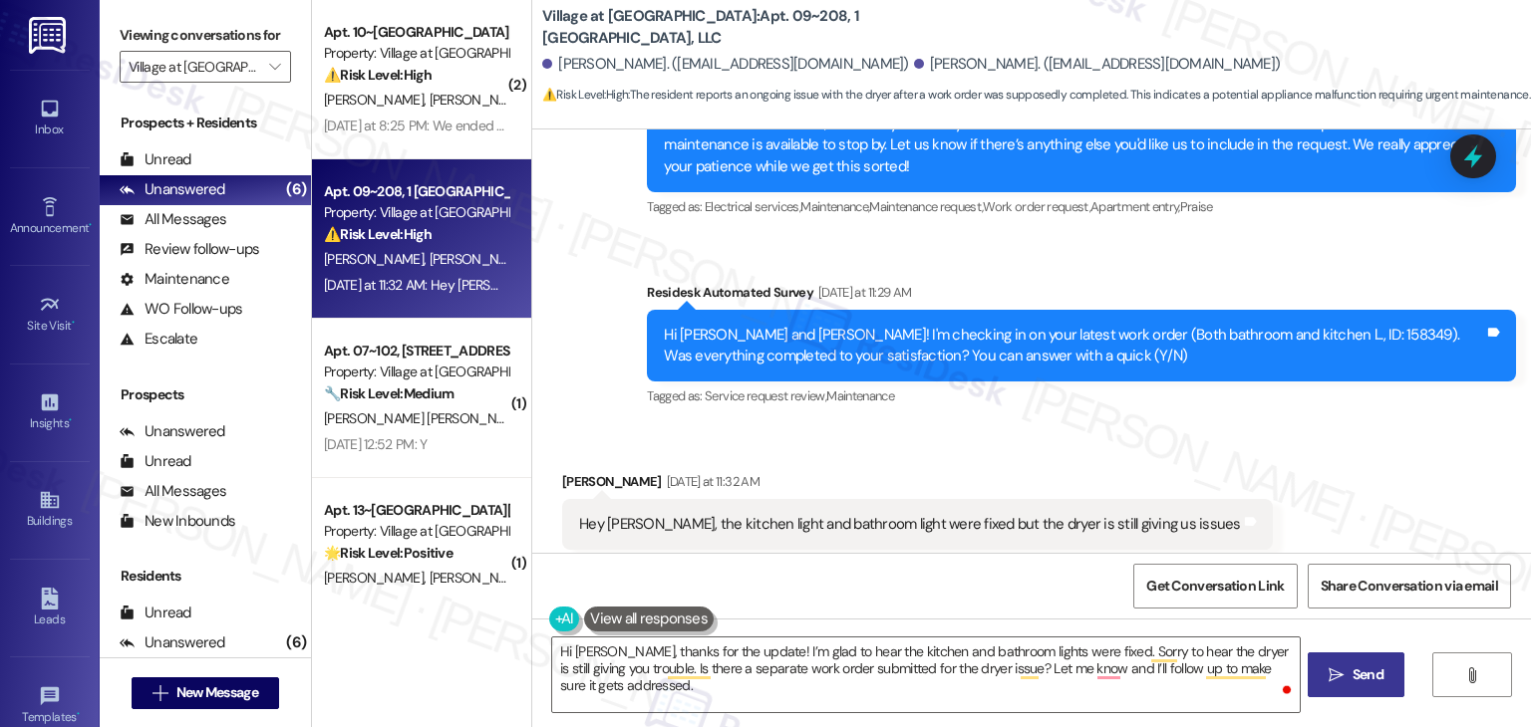
click at [1362, 680] on span "Send" at bounding box center [1367, 675] width 31 height 21
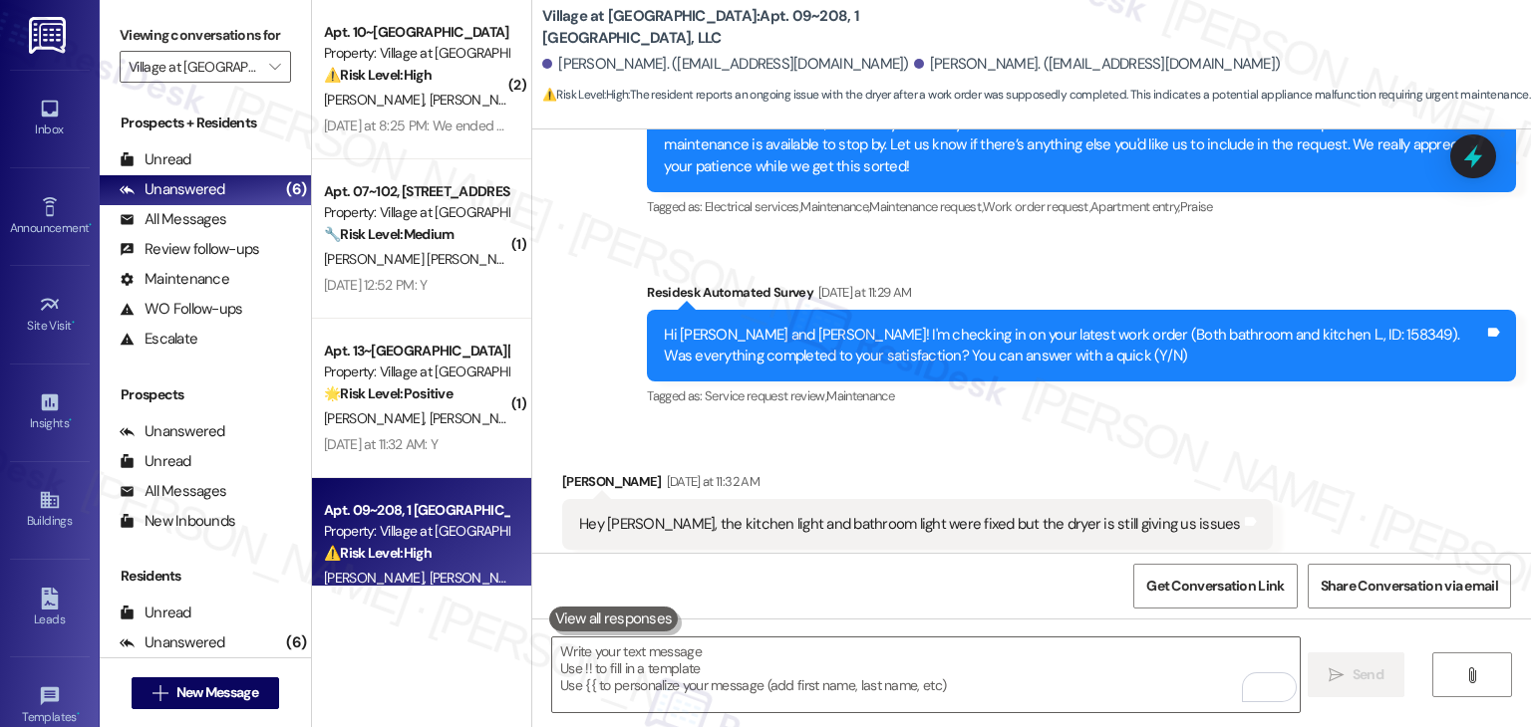
scroll to position [3940, 0]
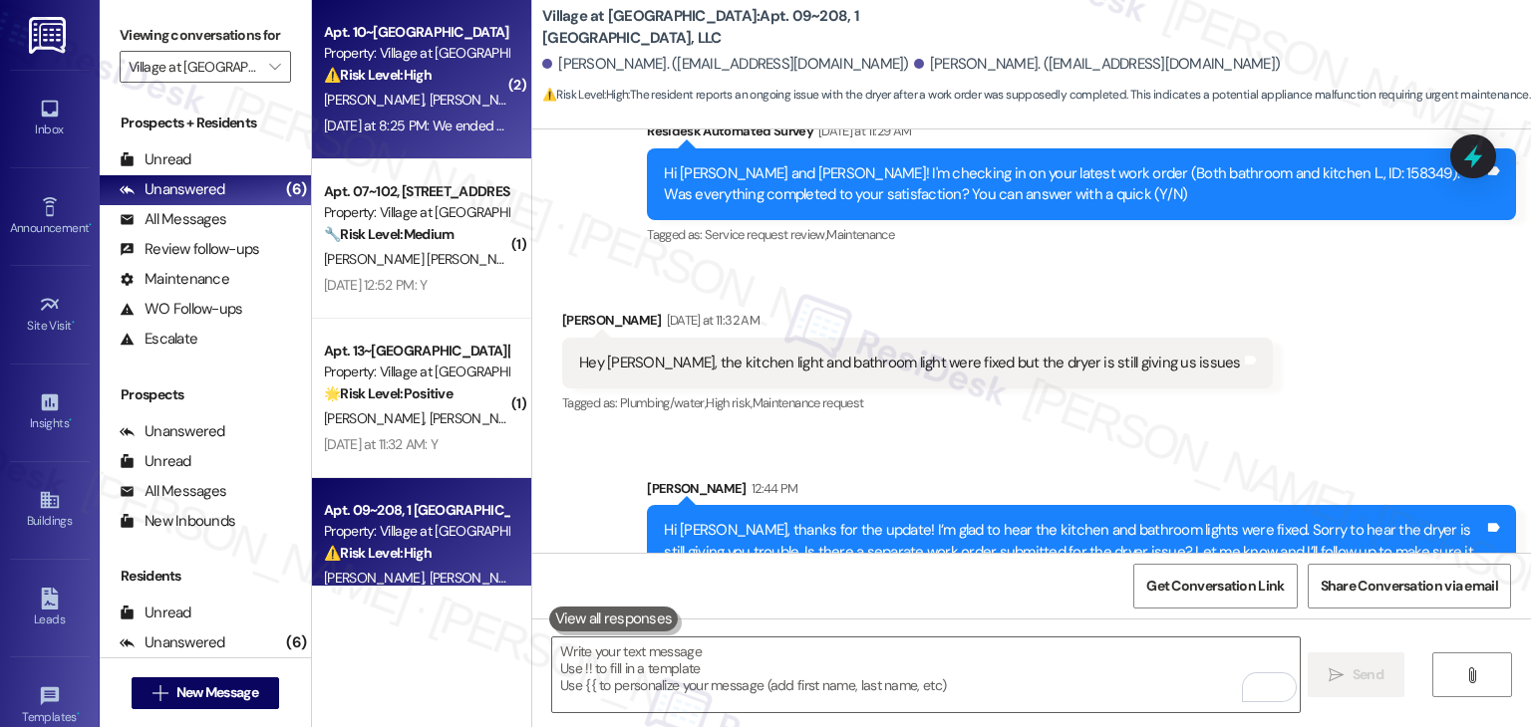
click at [429, 101] on span "E. Bush" at bounding box center [479, 100] width 100 height 18
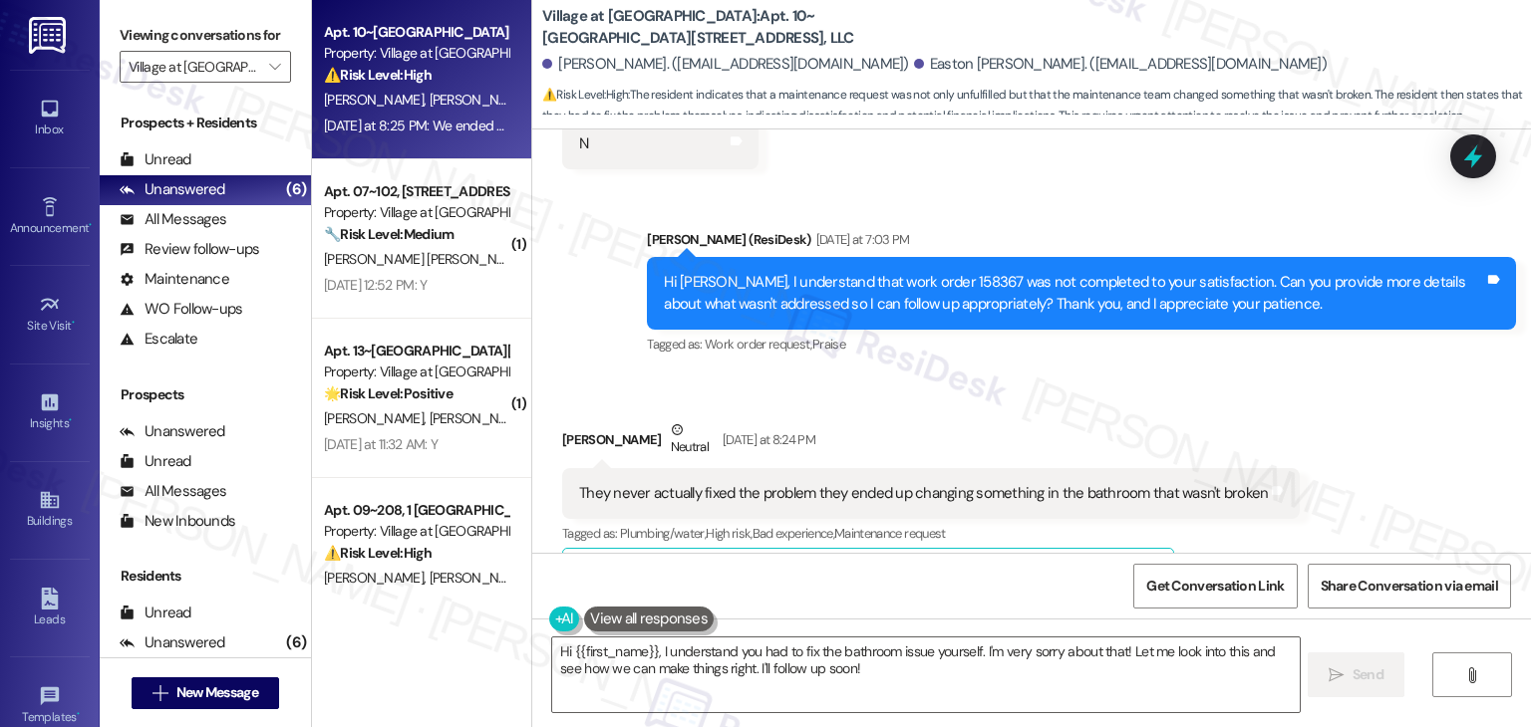
scroll to position [2113, 0]
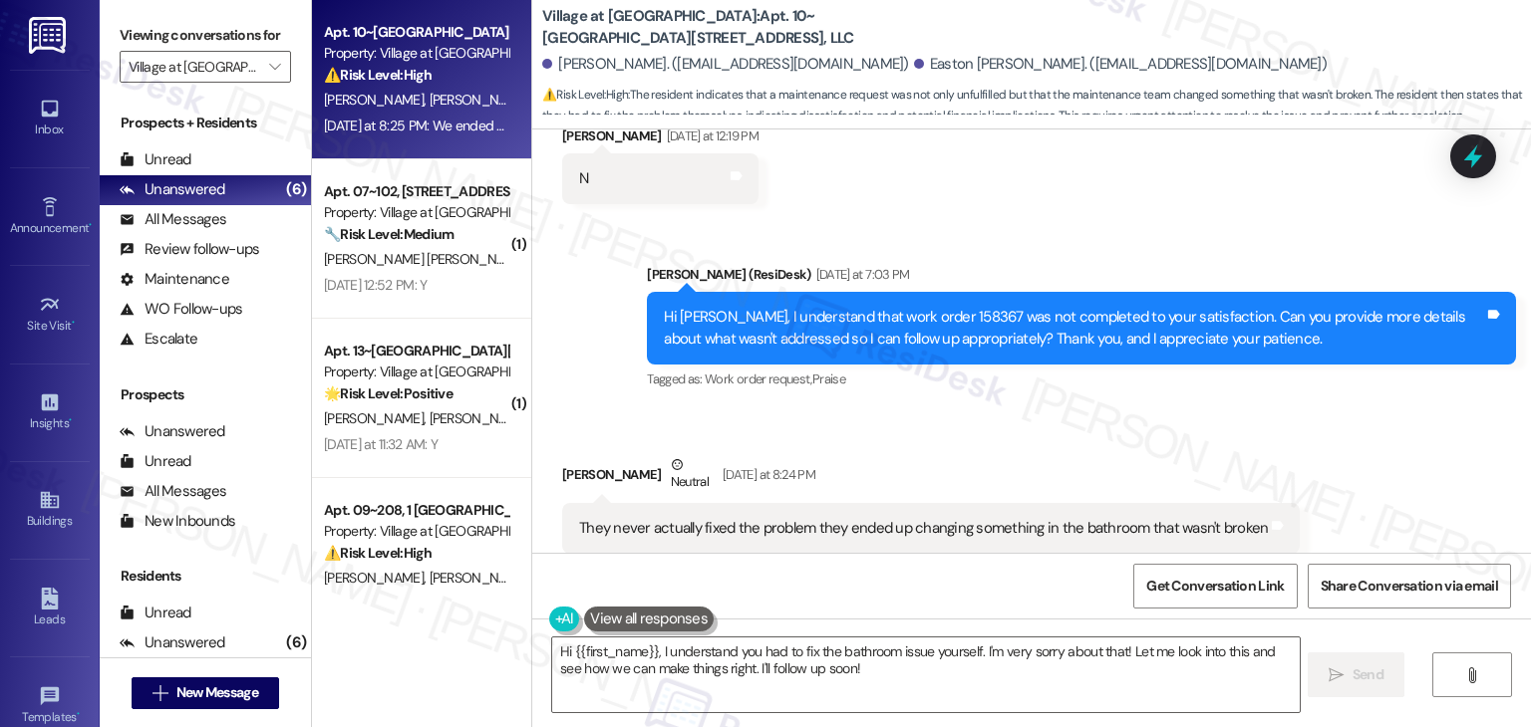
click at [1002, 307] on div "Hi Alexis, I understand that work order 158367 was not completed to your satisf…" at bounding box center [1074, 328] width 820 height 43
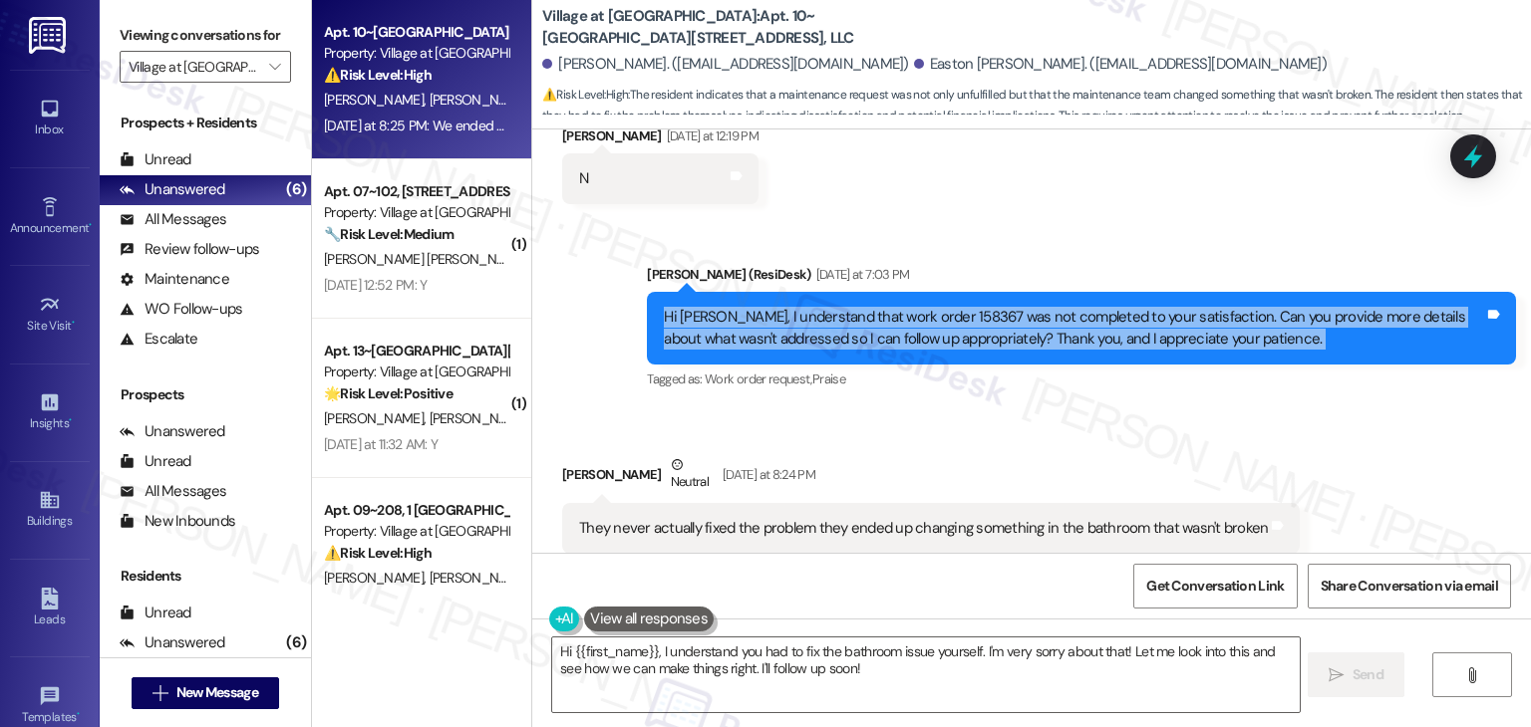
click at [1002, 307] on div "Hi Alexis, I understand that work order 158367 was not completed to your satisf…" at bounding box center [1074, 328] width 820 height 43
copy div "Hi Alexis, I understand that work order 158367 was not completed to your satisf…"
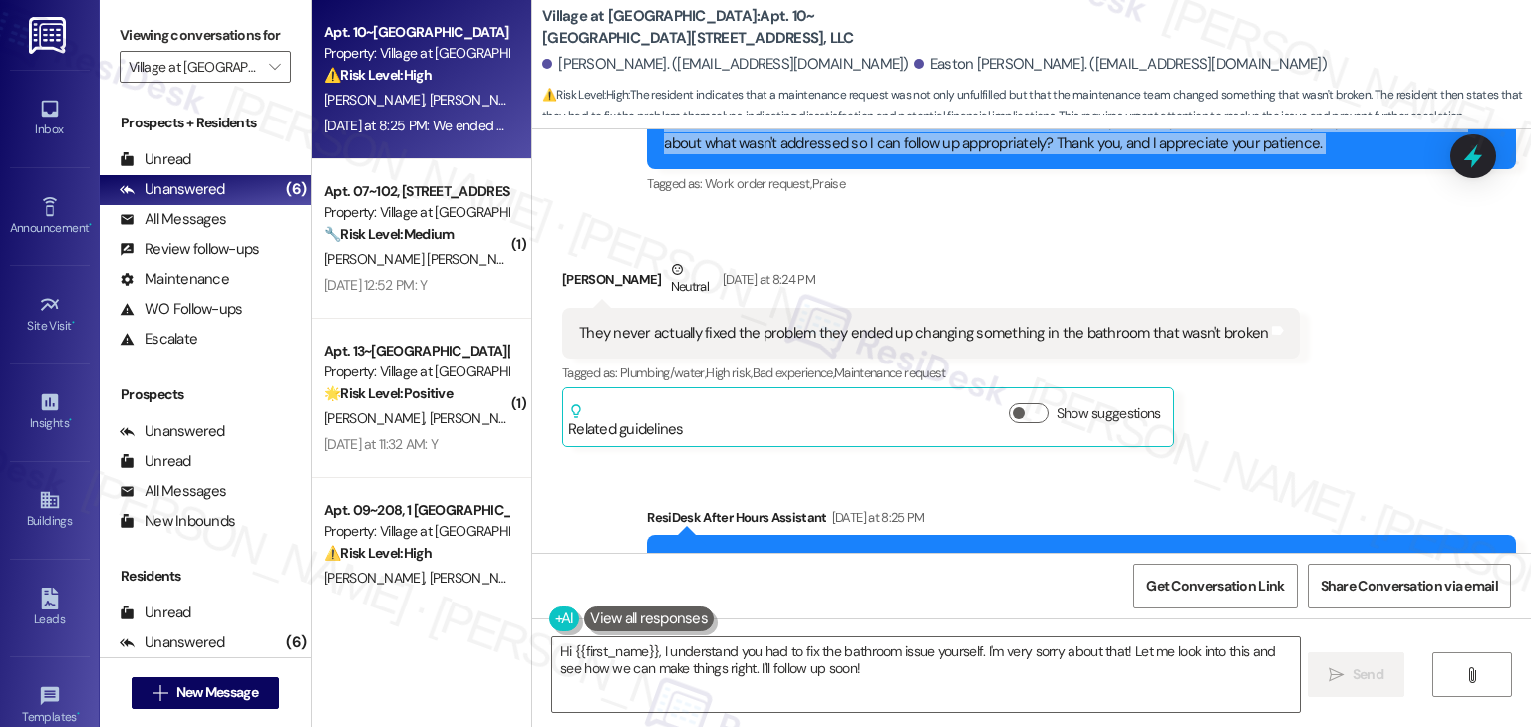
scroll to position [2313, 0]
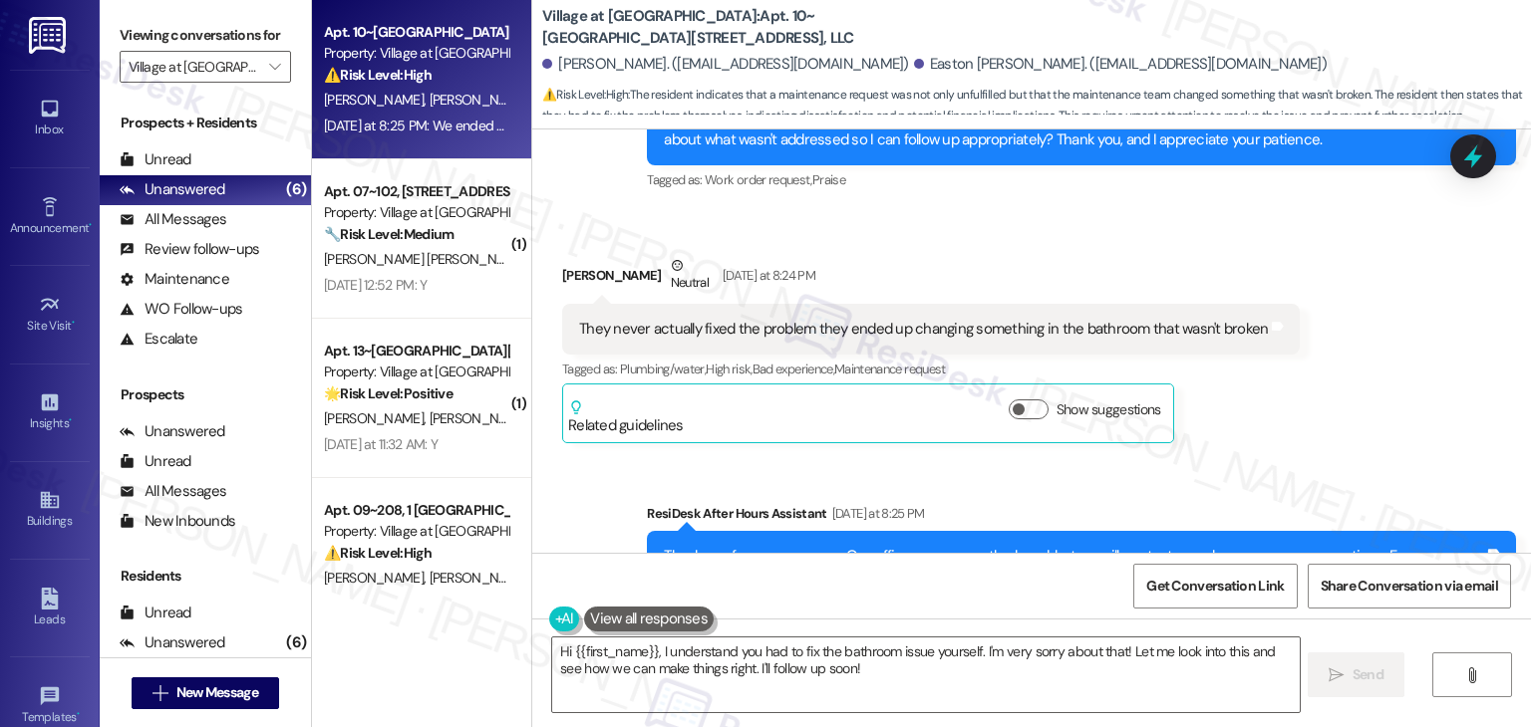
click at [820, 319] on div "They never actually fixed the problem they ended up changing something in the b…" at bounding box center [923, 329] width 689 height 21
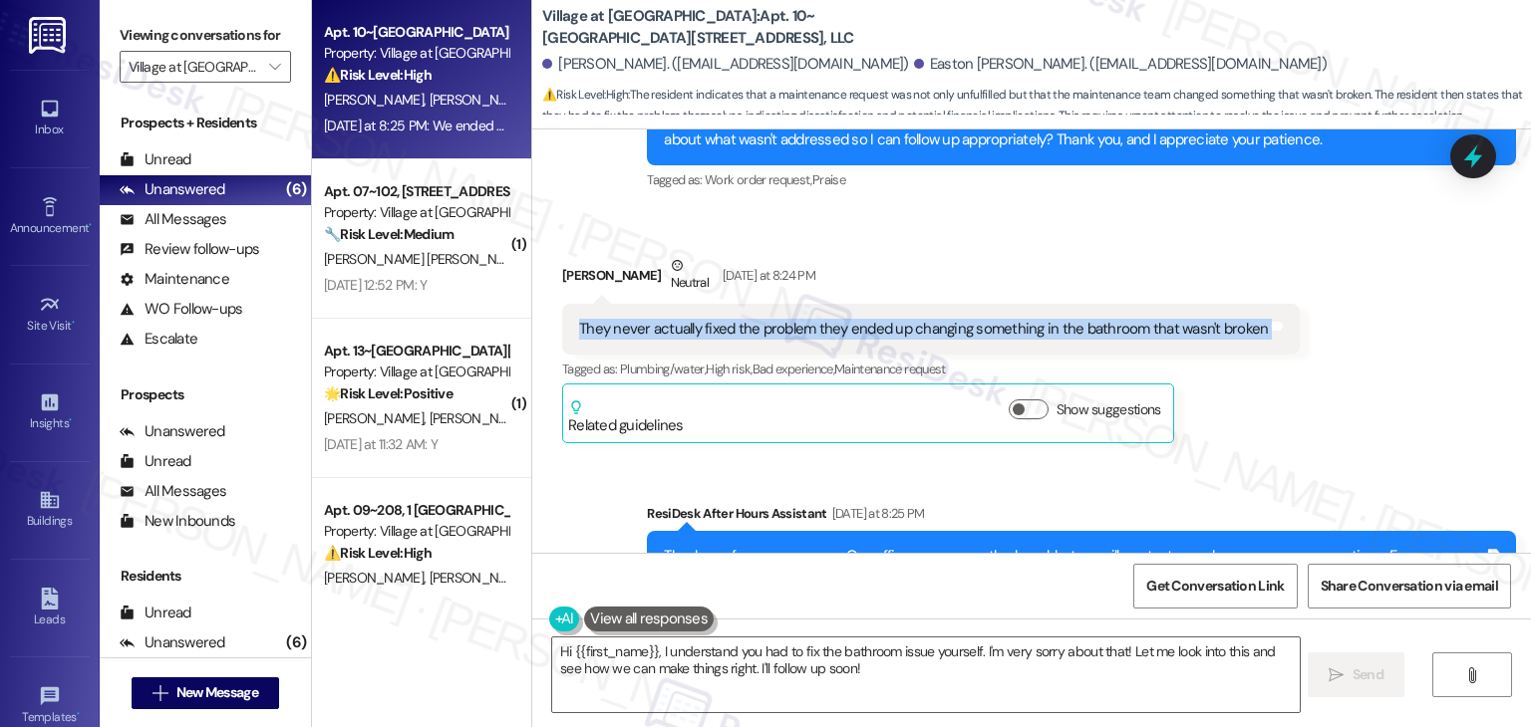
click at [820, 319] on div "They never actually fixed the problem they ended up changing something in the b…" at bounding box center [923, 329] width 689 height 21
copy div "They never actually fixed the problem they ended up changing something in the b…"
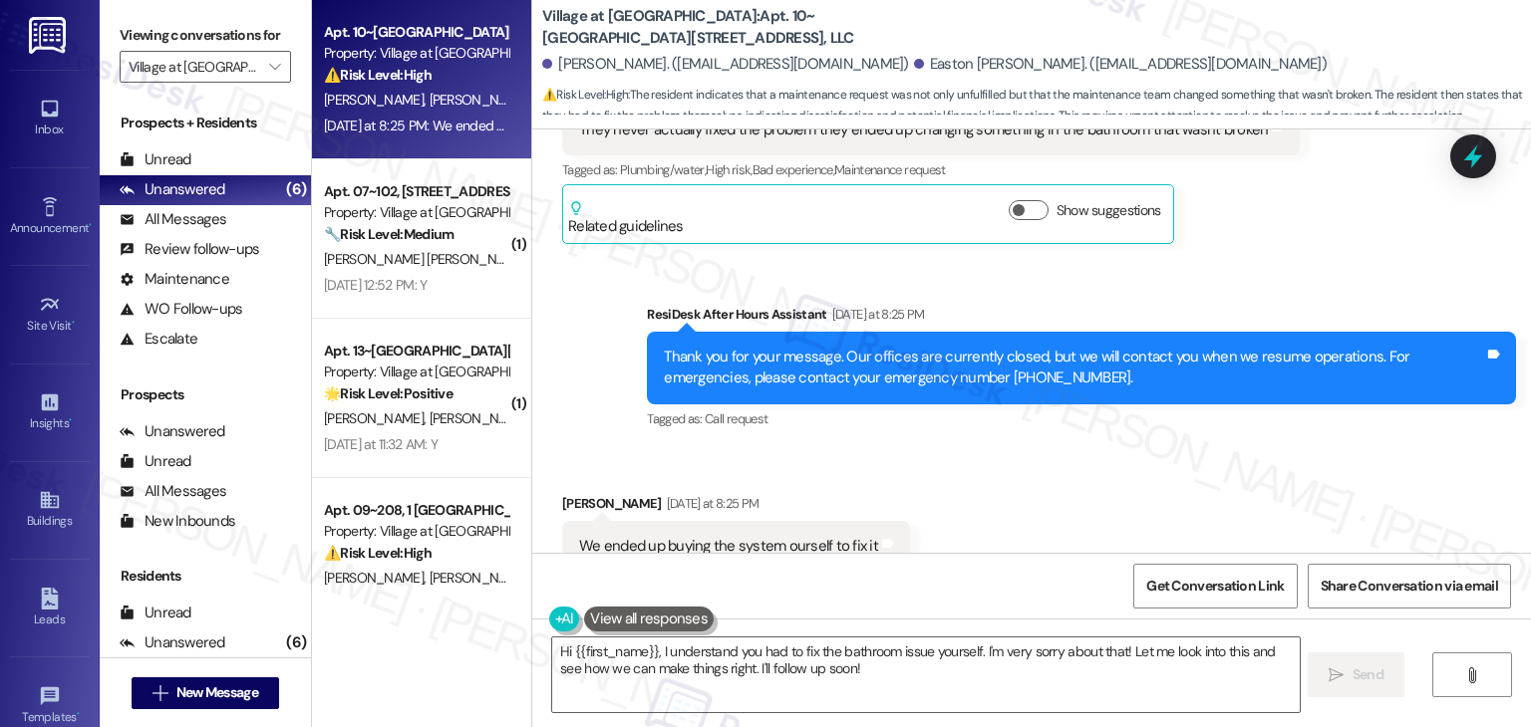
click at [735, 536] on div "We ended up buying the system ourself to fix it" at bounding box center [728, 546] width 299 height 21
copy div "We ended up buying the system ourself to fix it Tags and notes"
click at [813, 660] on textarea "Hi {{first_name}}, I understand you had to fix the bathroom issue yourself. I'm…" at bounding box center [925, 675] width 746 height 75
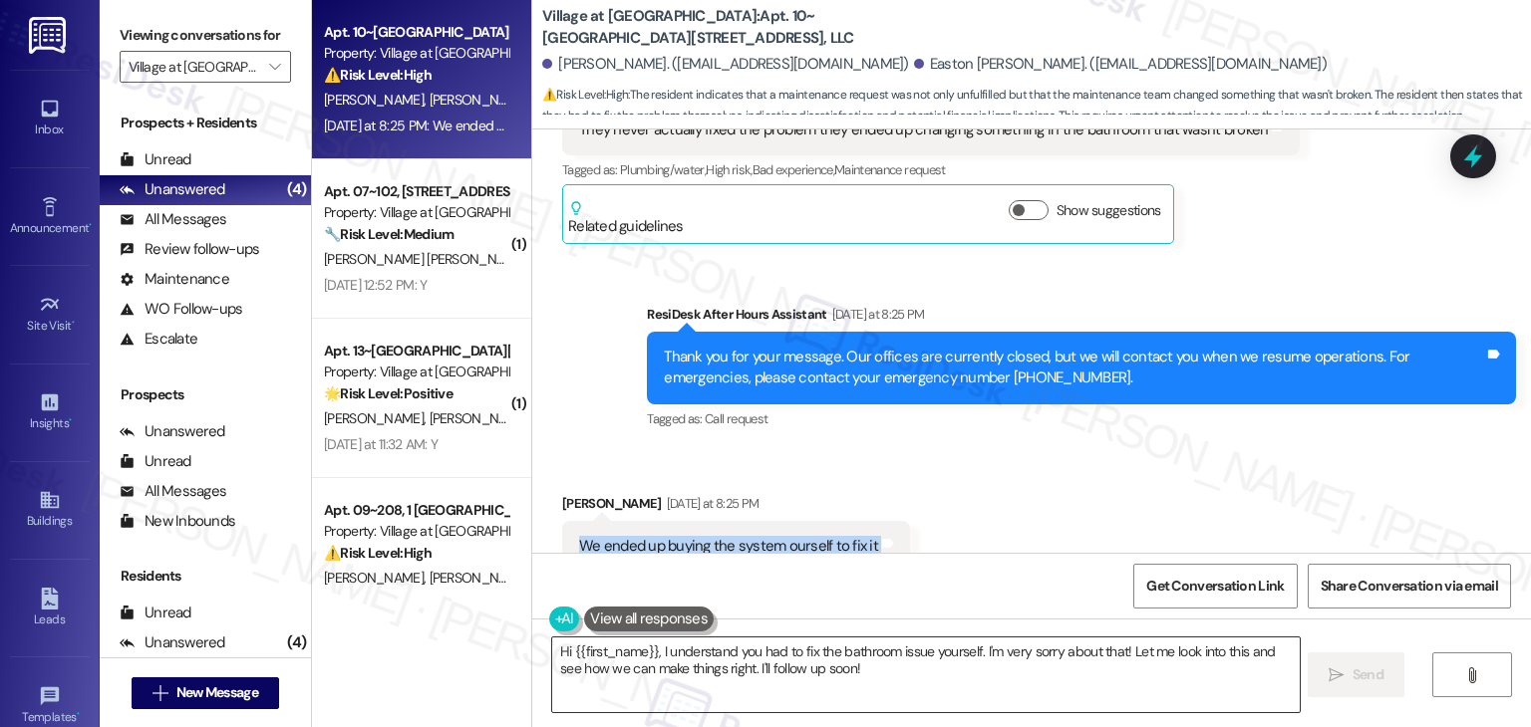
click at [813, 660] on textarea "Hi {{first_name}}, I understand you had to fix the bathroom issue yourself. I'm…" at bounding box center [925, 675] width 746 height 75
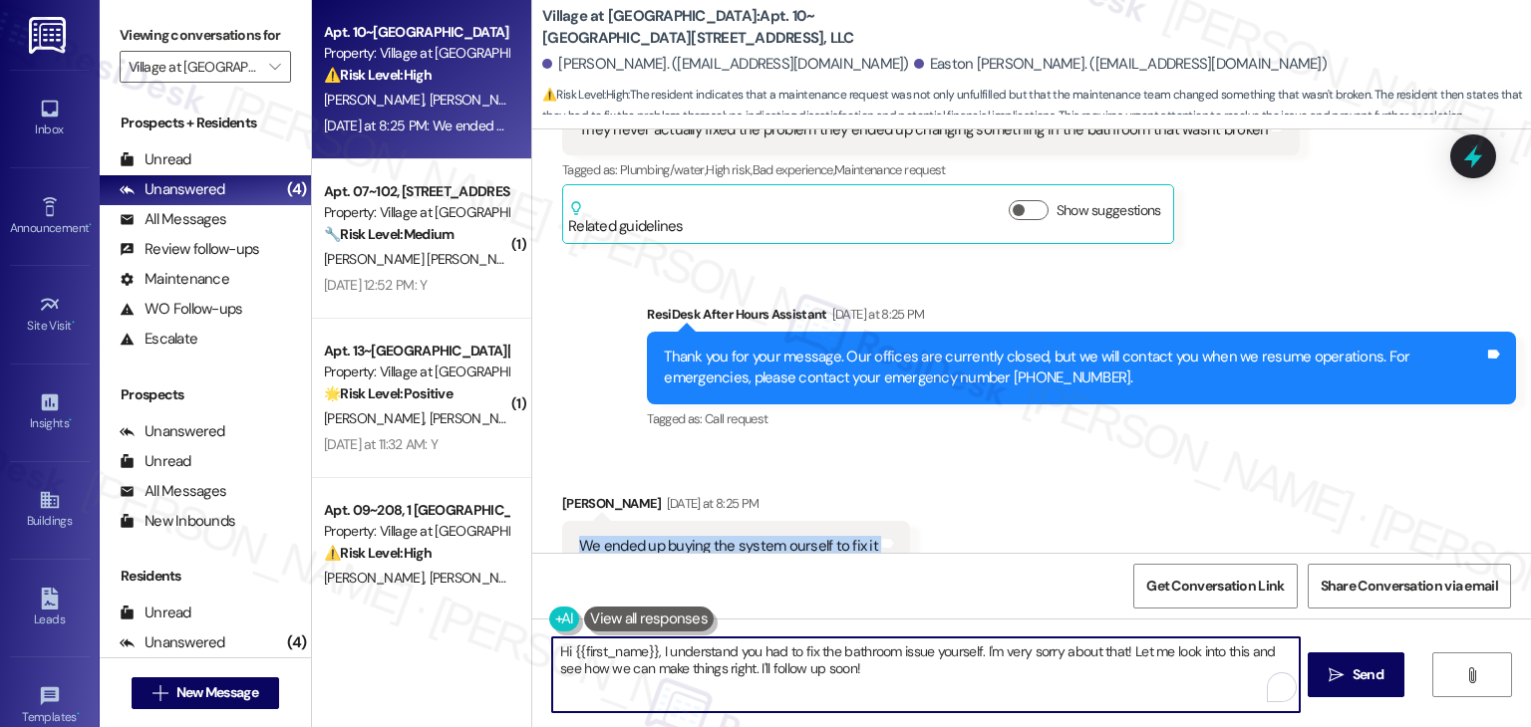
click at [813, 660] on textarea "Hi {{first_name}}, I understand you had to fix the bathroom issue yourself. I'm…" at bounding box center [925, 675] width 746 height 75
paste textarea "Alexis, I’m sorry to hear that the issue wasn’t fixed and that you had to take …"
type textarea "Hi Alexis, I’m sorry to hear that the issue wasn’t fixed and that you had to ta…"
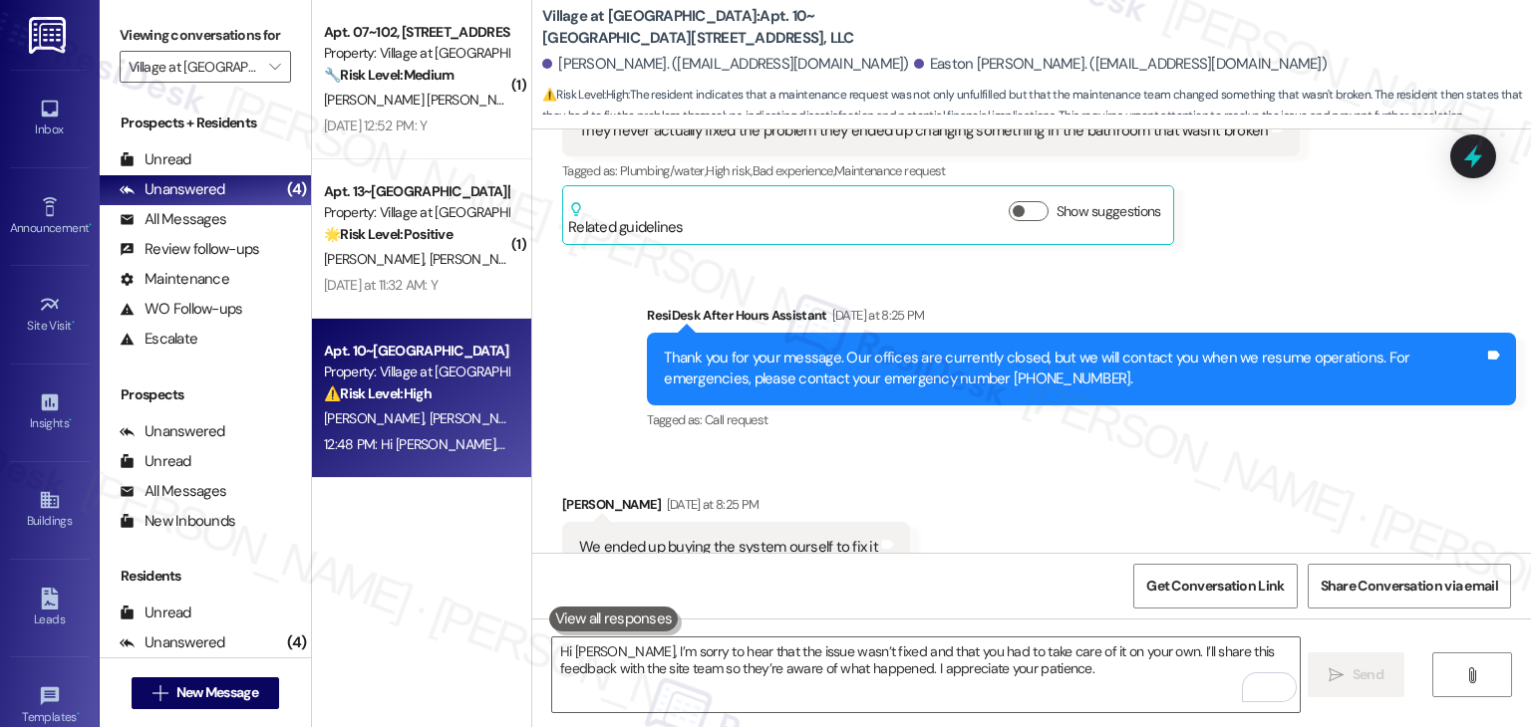
scroll to position [2672, 0]
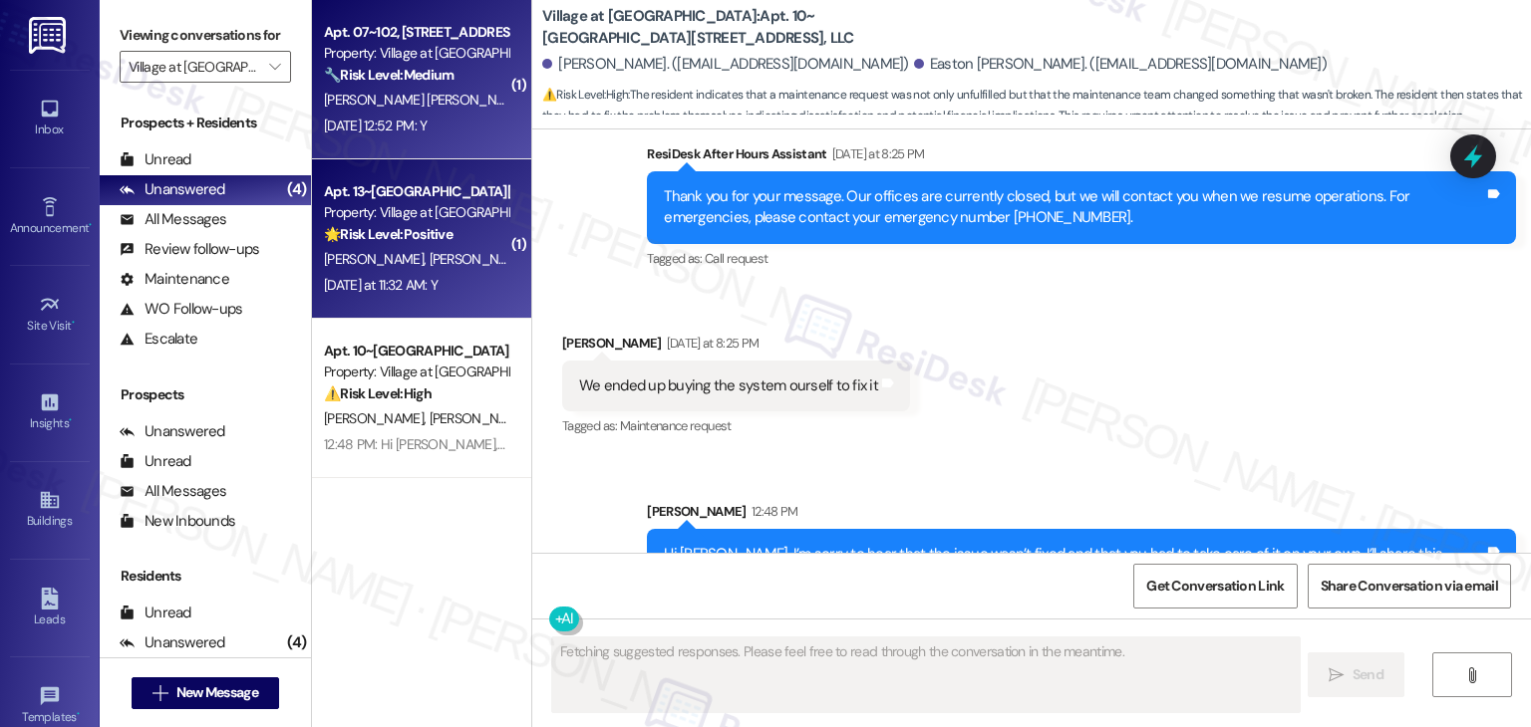
click at [532, 98] on span "[PERSON_NAME] [PERSON_NAME]" at bounding box center [633, 100] width 202 height 18
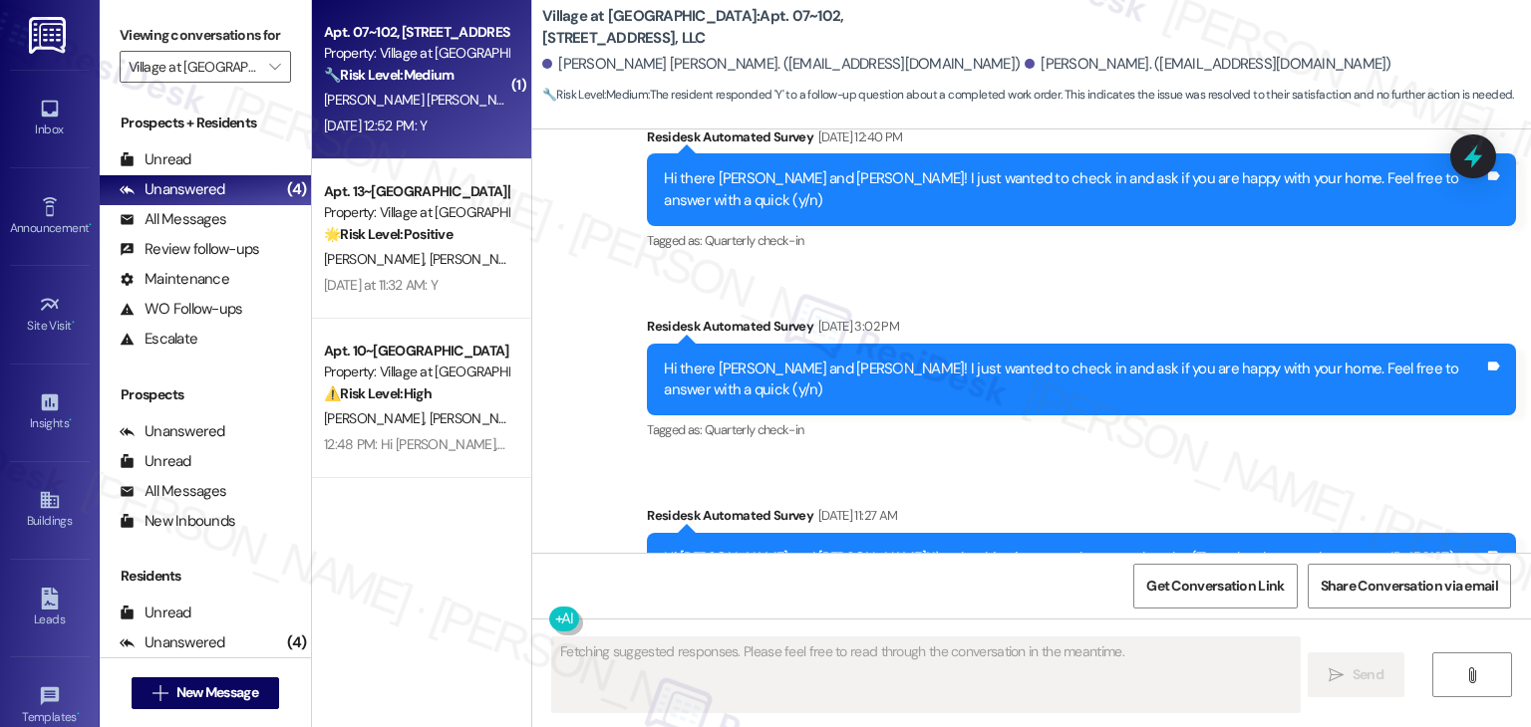
scroll to position [1666, 0]
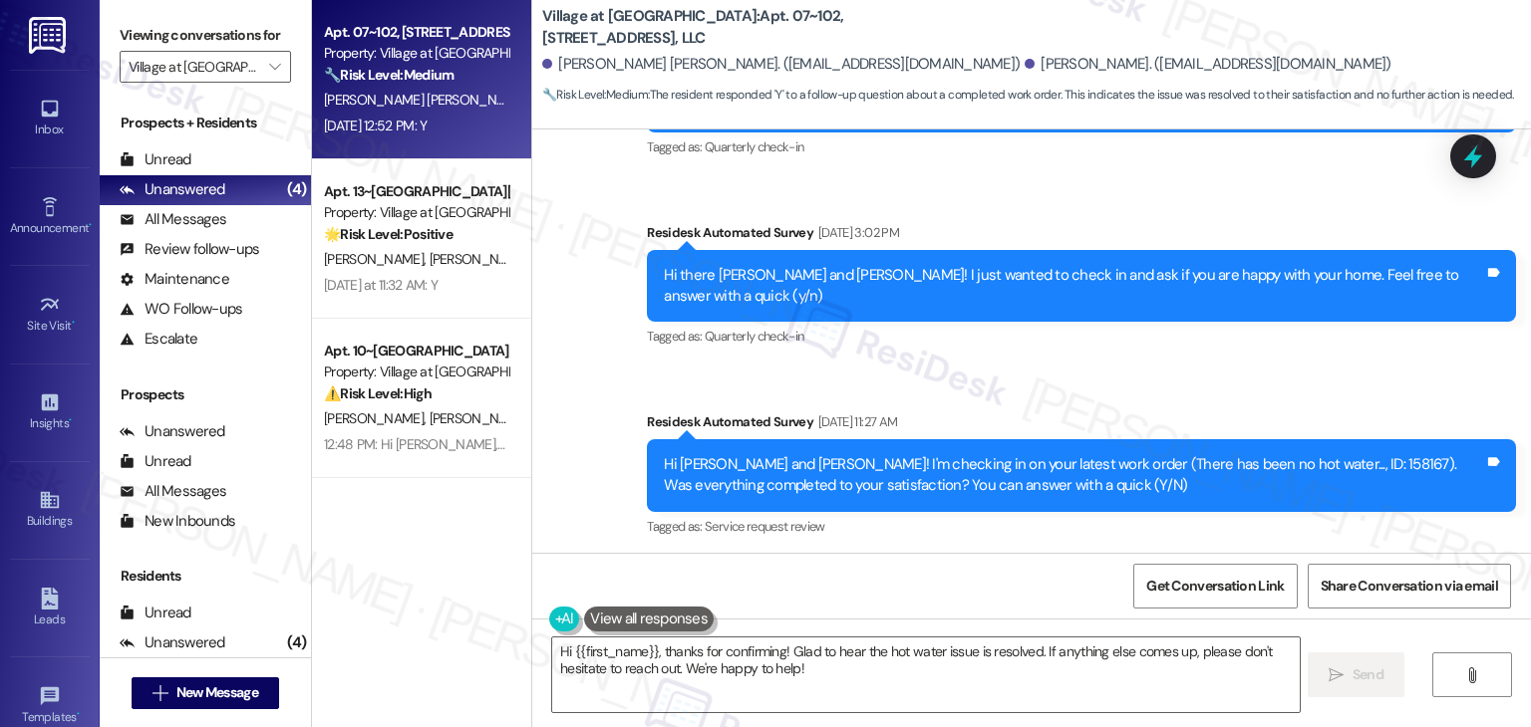
click at [1010, 556] on div "Received via SMS [PERSON_NAME] [DATE] 12:52 PM Y Tags and notes Tagged as: Posi…" at bounding box center [1031, 640] width 998 height 168
click at [794, 665] on textarea "Hi {{first_name}}, thanks for confirming! Glad to hear the hot water issue is r…" at bounding box center [925, 675] width 746 height 75
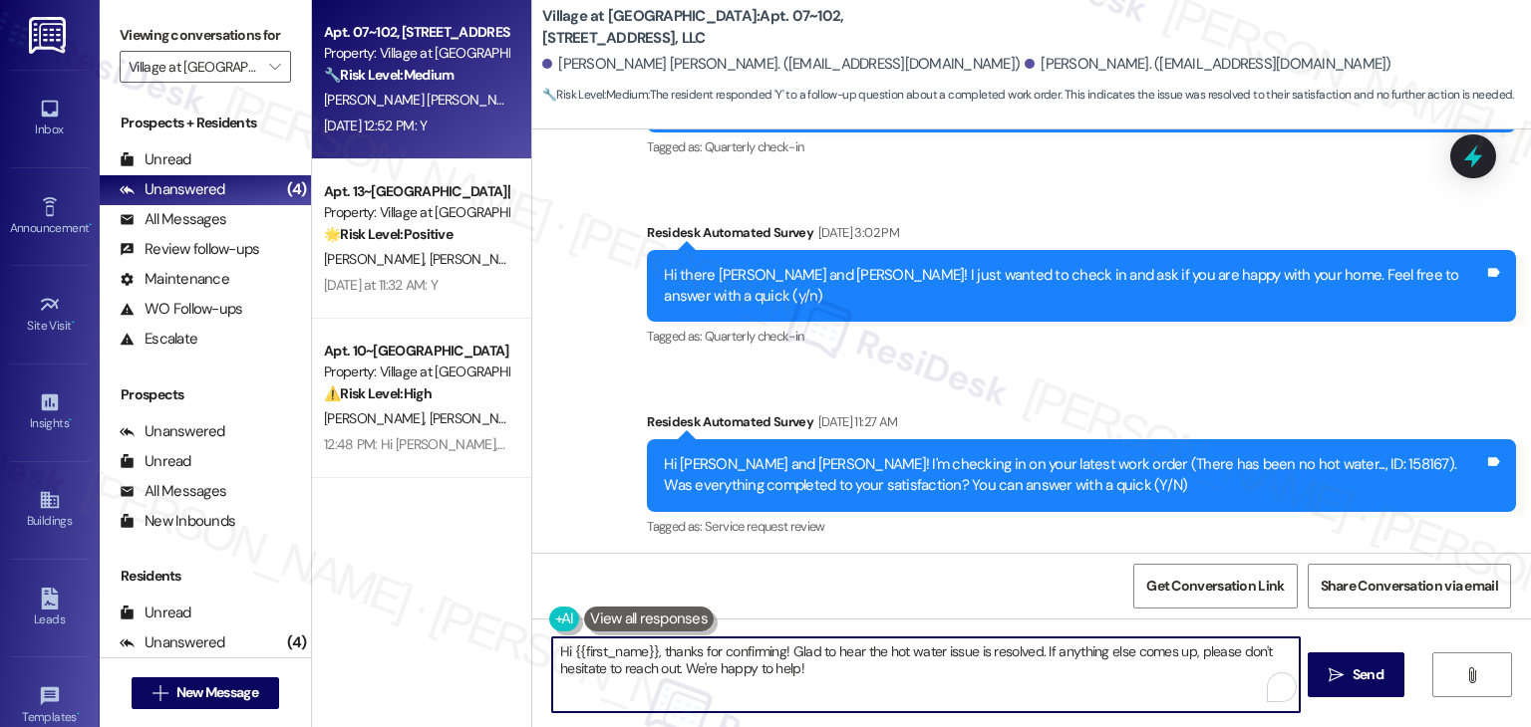
click at [565, 601] on div "[PERSON_NAME] [DATE] 12:52 PM" at bounding box center [655, 615] width 186 height 28
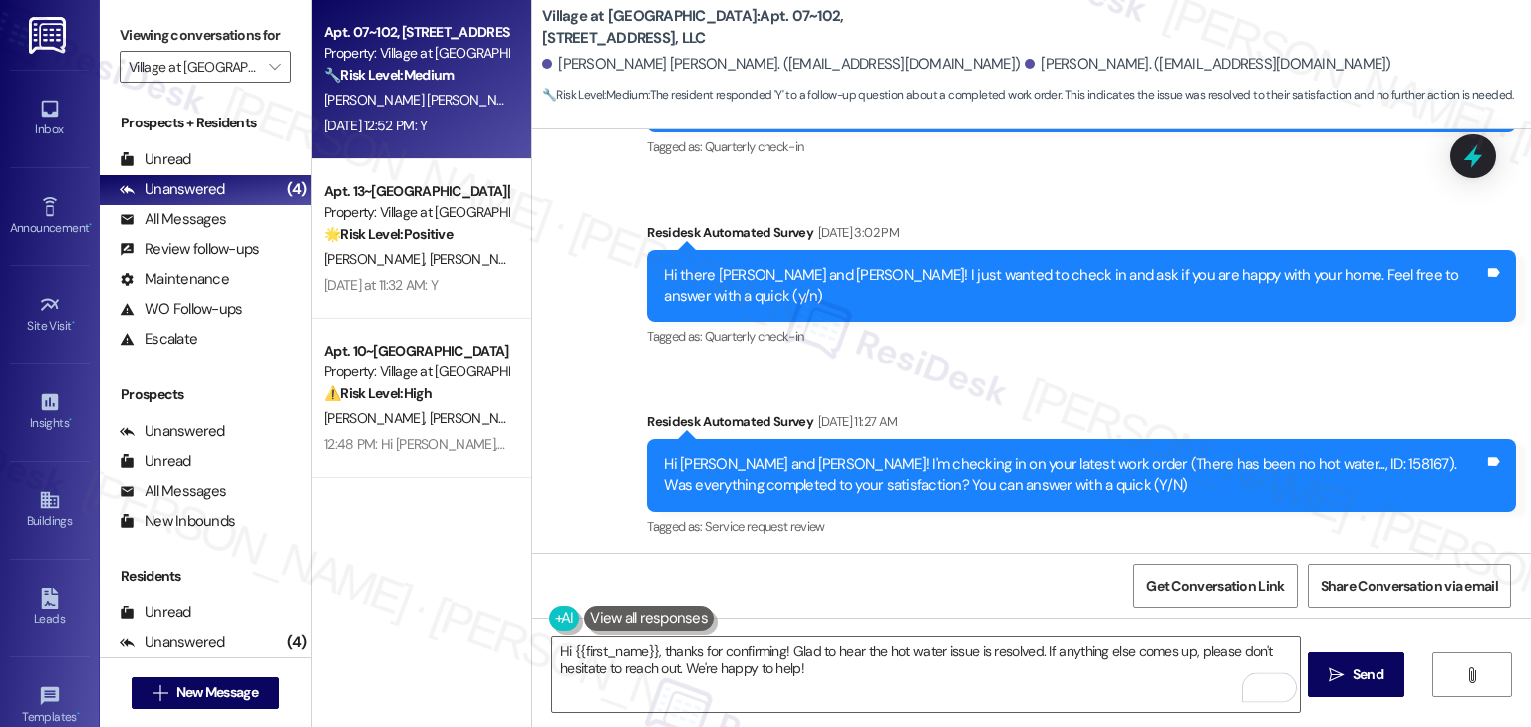
copy div "Nallele"
click at [611, 642] on textarea "Hi {{first_name}}, thanks for confirming! Glad to hear the hot water issue is r…" at bounding box center [925, 675] width 746 height 75
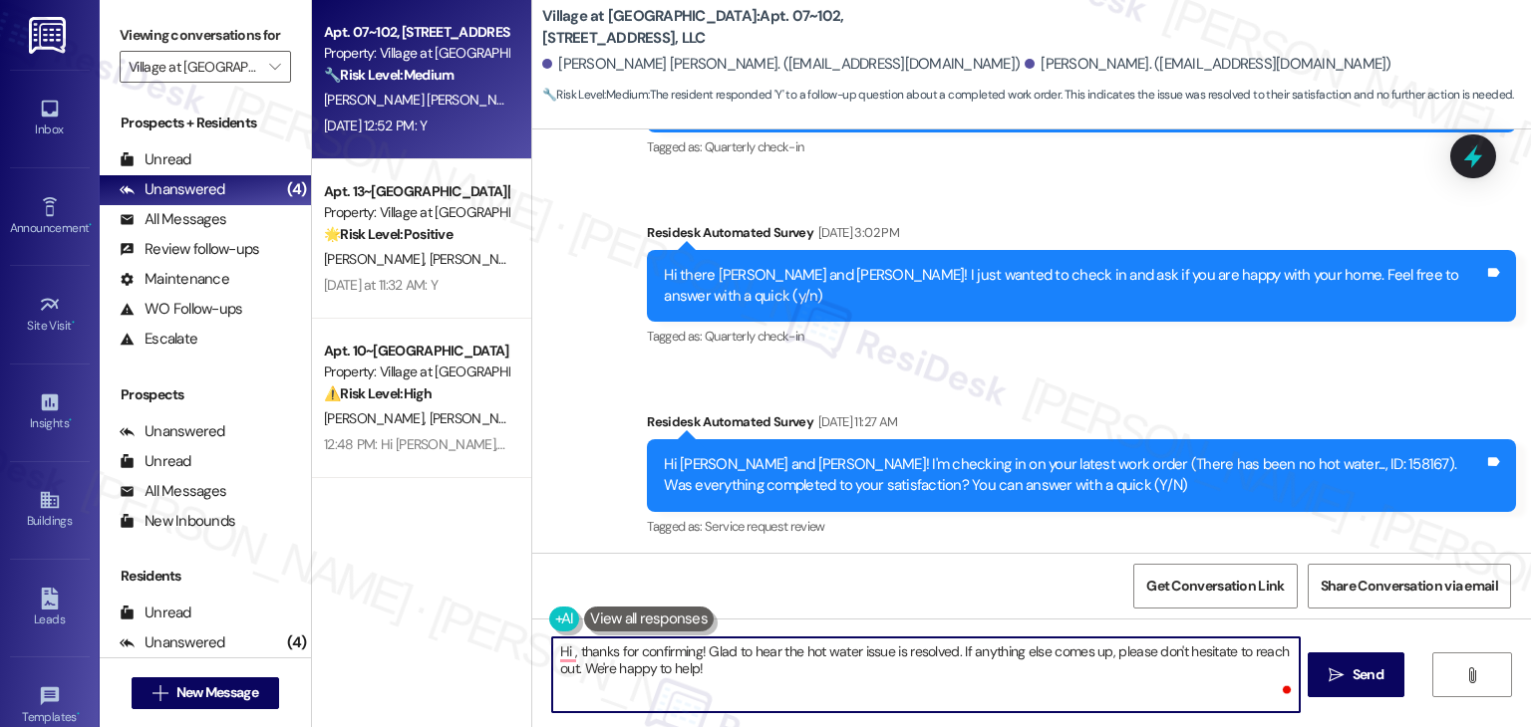
paste textarea "Nallele"
type textarea "Hi [PERSON_NAME], thanks for confirming! Glad to hear the hot water issue is re…"
click at [1383, 668] on span "Send" at bounding box center [1367, 675] width 39 height 21
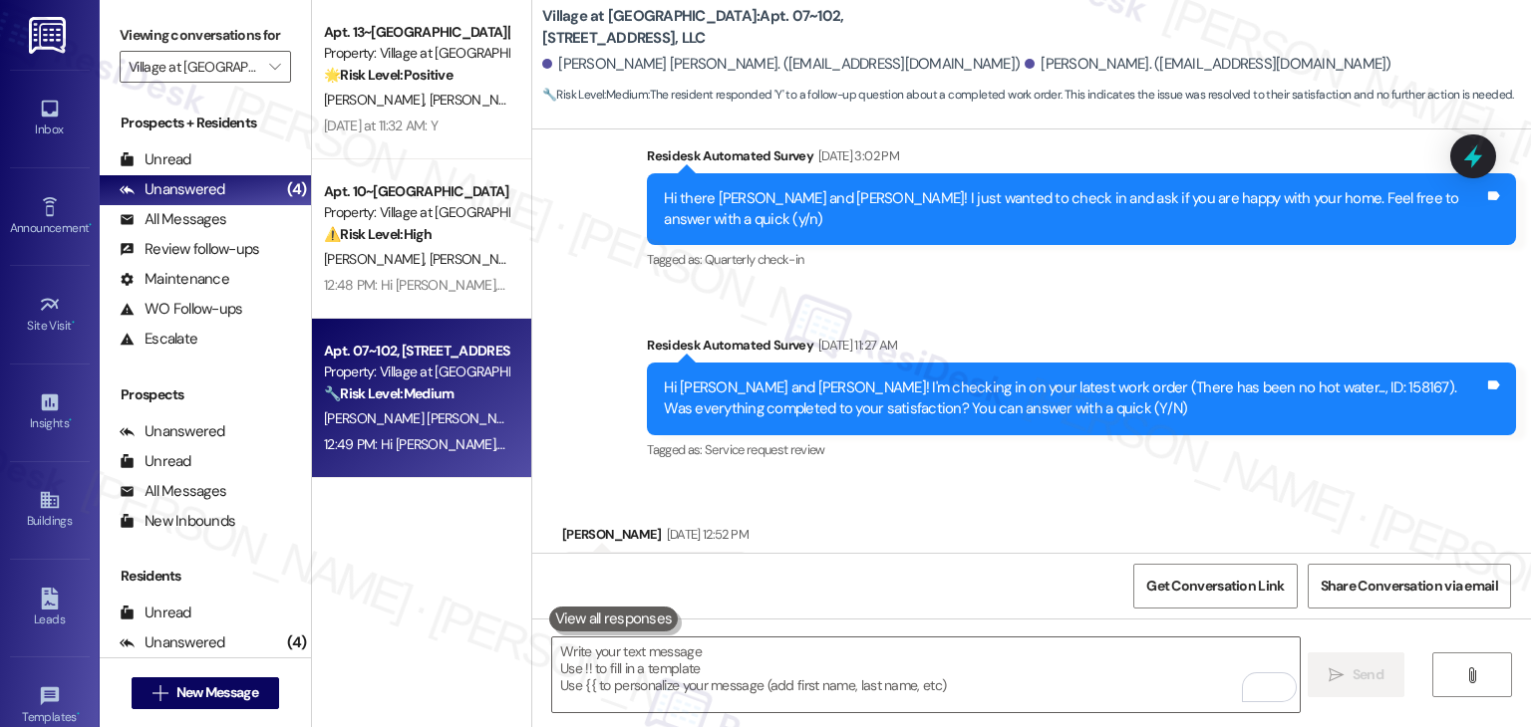
scroll to position [1827, 0]
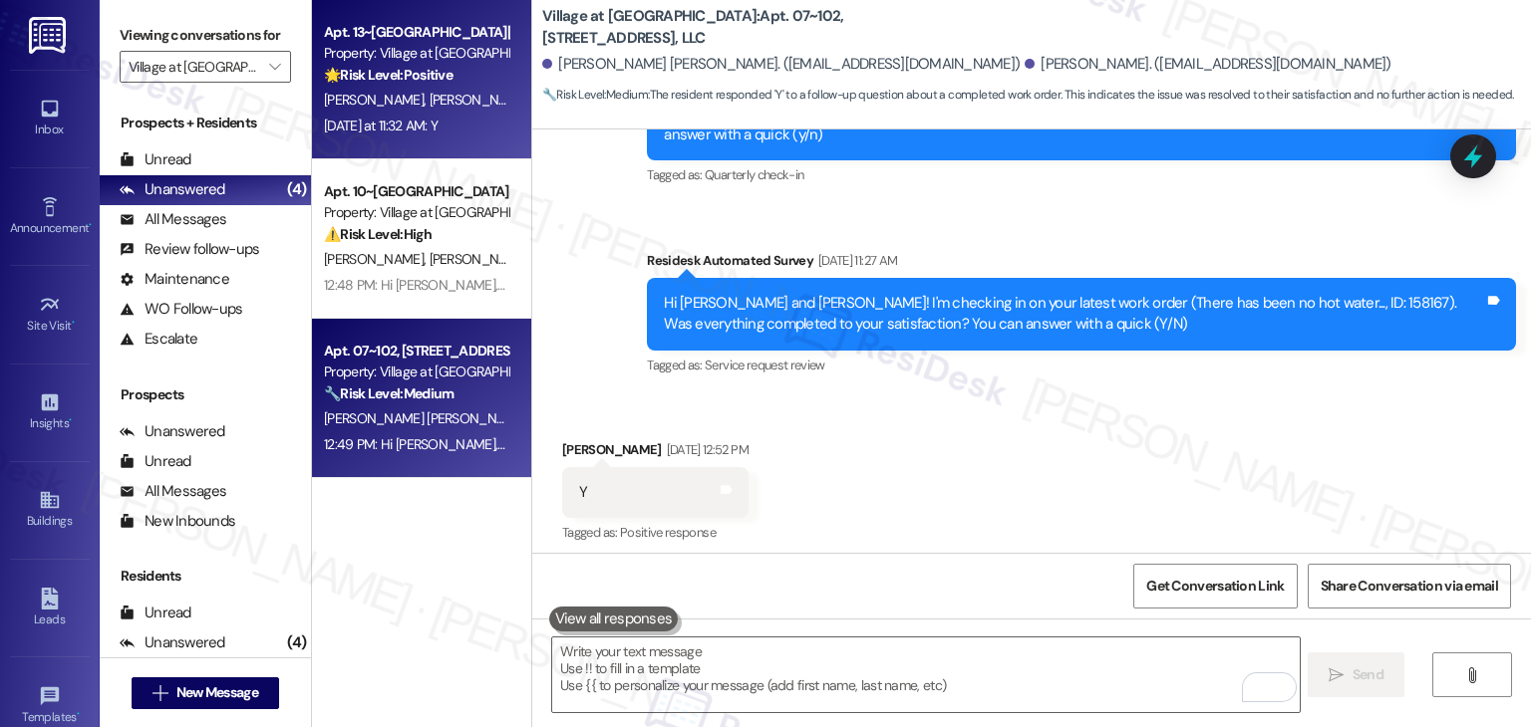
click at [450, 123] on div "[DATE] at 11:32 AM: Y [DATE] at 11:32 AM: Y" at bounding box center [416, 126] width 188 height 25
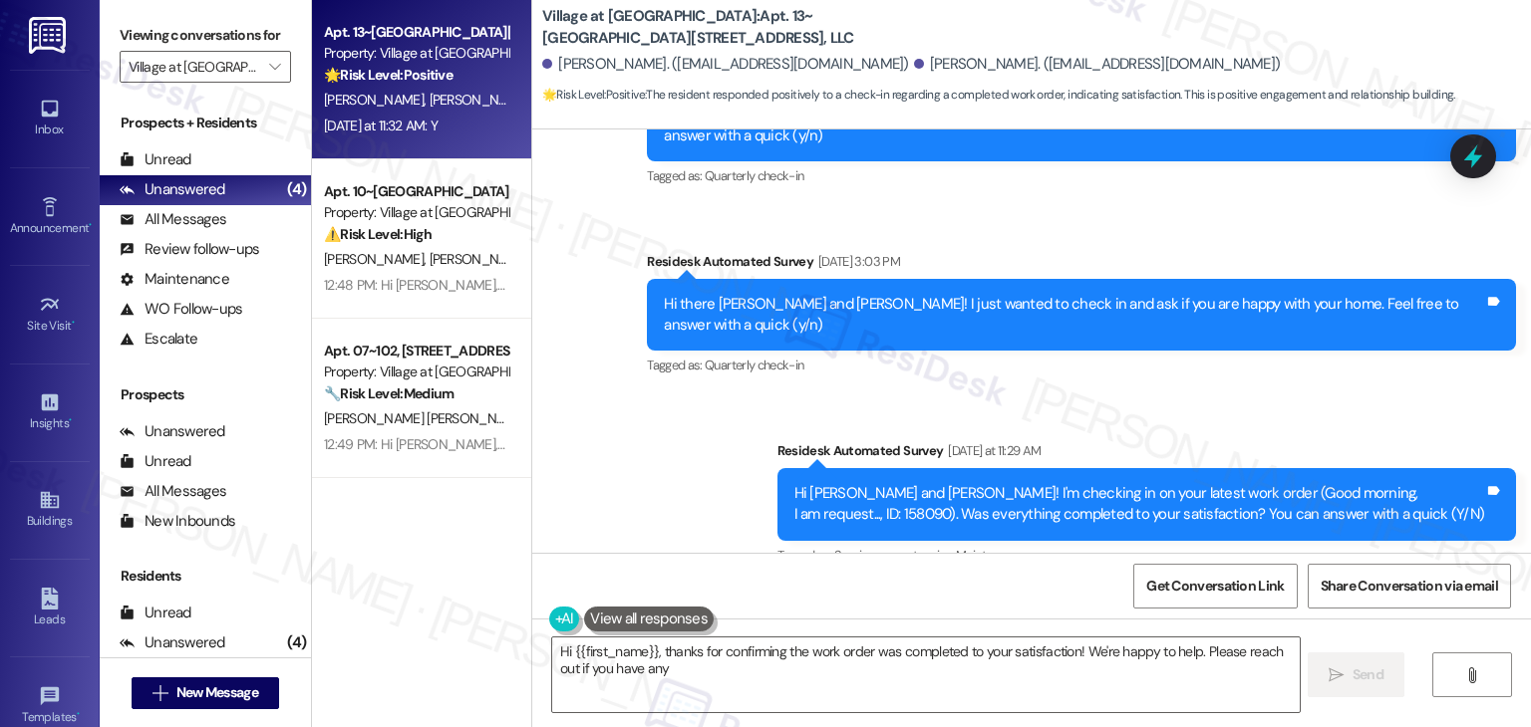
scroll to position [1877, 0]
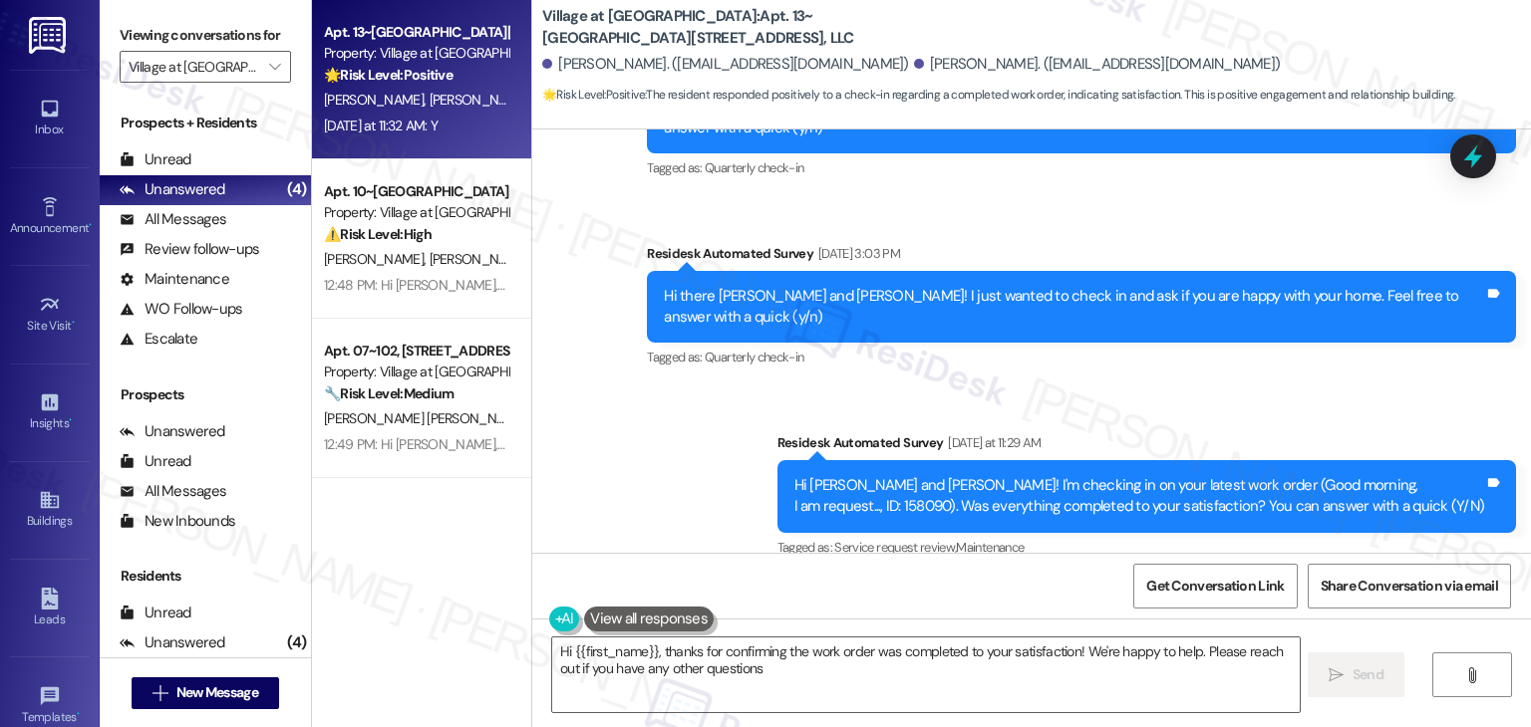
type textarea "Hi {{first_name}}, thanks for confirming the work order was completed to your s…"
click at [989, 577] on div "Received via SMS [PERSON_NAME] [DATE] at 11:32 AM Y Tags and notes Tagged as: P…" at bounding box center [1031, 661] width 998 height 168
click at [692, 655] on textarea "Hi {{first_name}}, thanks for confirming the work order was completed to your s…" at bounding box center [925, 675] width 746 height 75
click at [690, 653] on textarea "Hi {{first_name}}, thanks for confirming the work order was completed to your s…" at bounding box center [925, 675] width 746 height 75
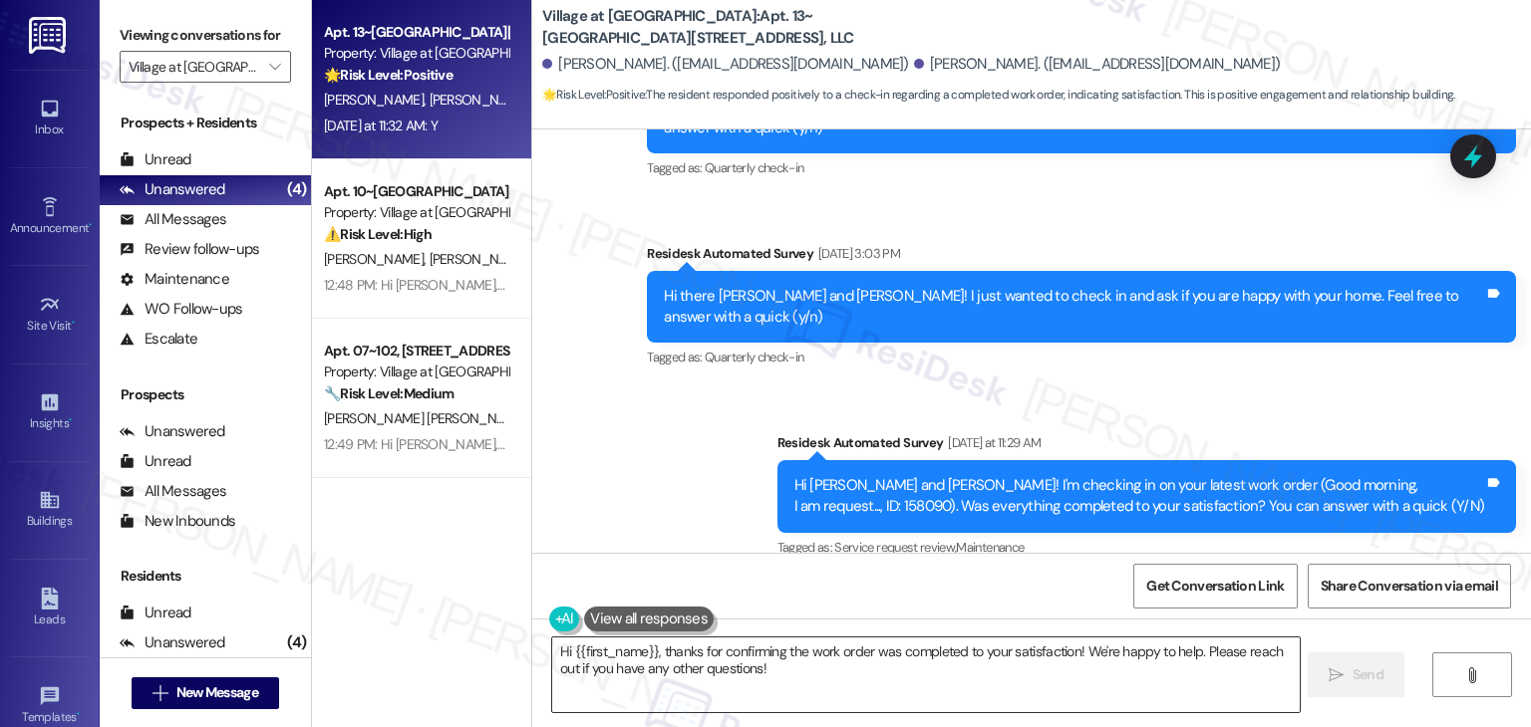
click at [690, 653] on textarea "Hi {{first_name}}, thanks for confirming the work order was completed to your s…" at bounding box center [925, 675] width 746 height 75
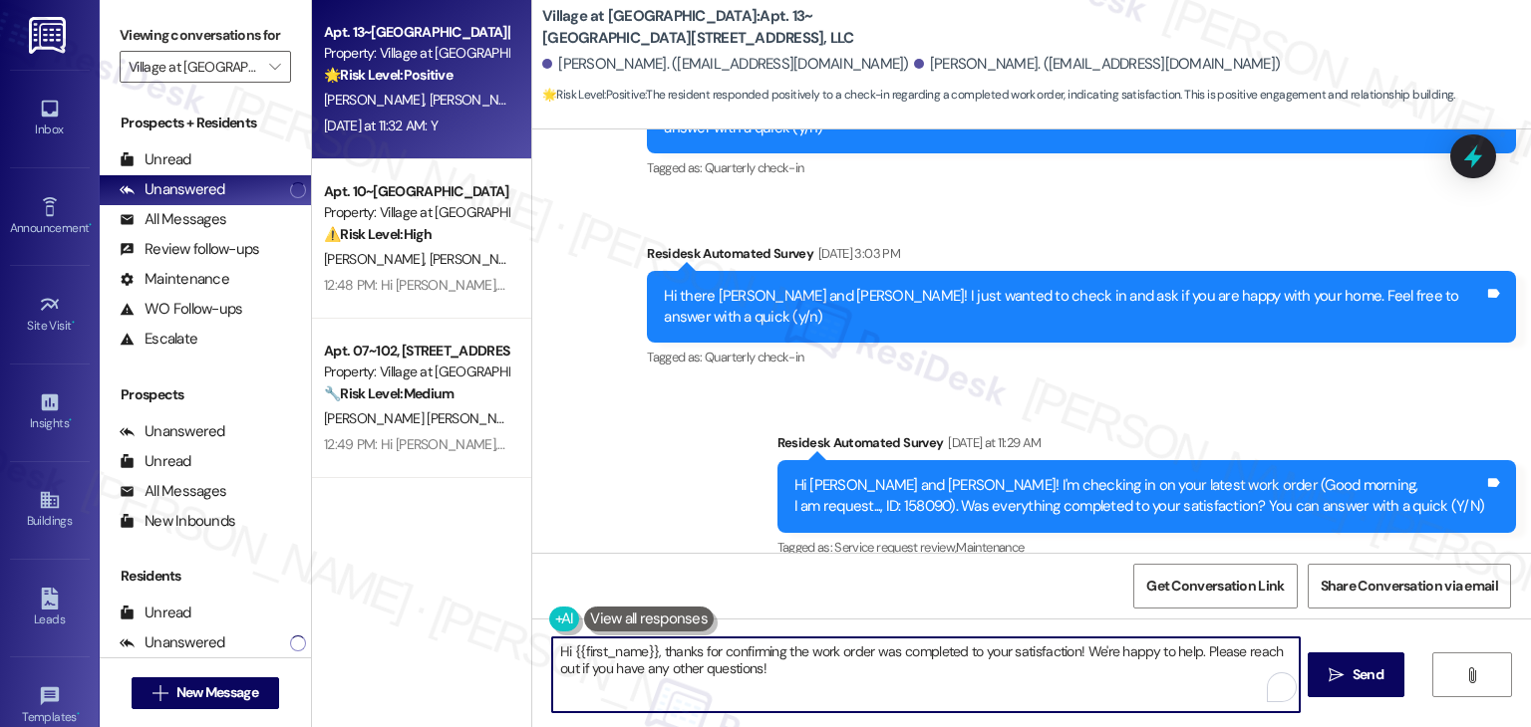
click at [688, 657] on textarea "Hi {{first_name}}, thanks for confirming the work order was completed to your s…" at bounding box center [925, 675] width 746 height 75
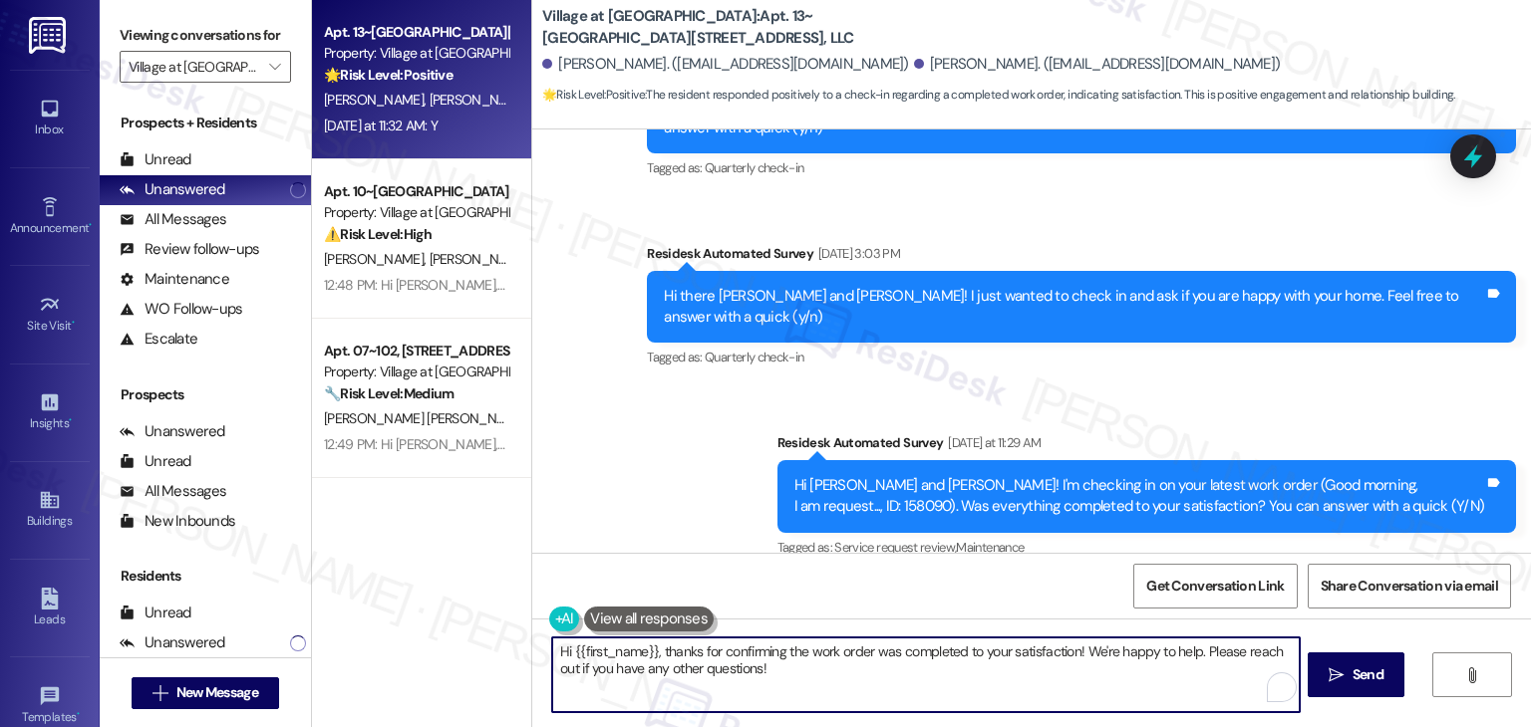
click at [688, 657] on textarea "Hi {{first_name}}, thanks for confirming the work order was completed to your s…" at bounding box center [925, 675] width 746 height 75
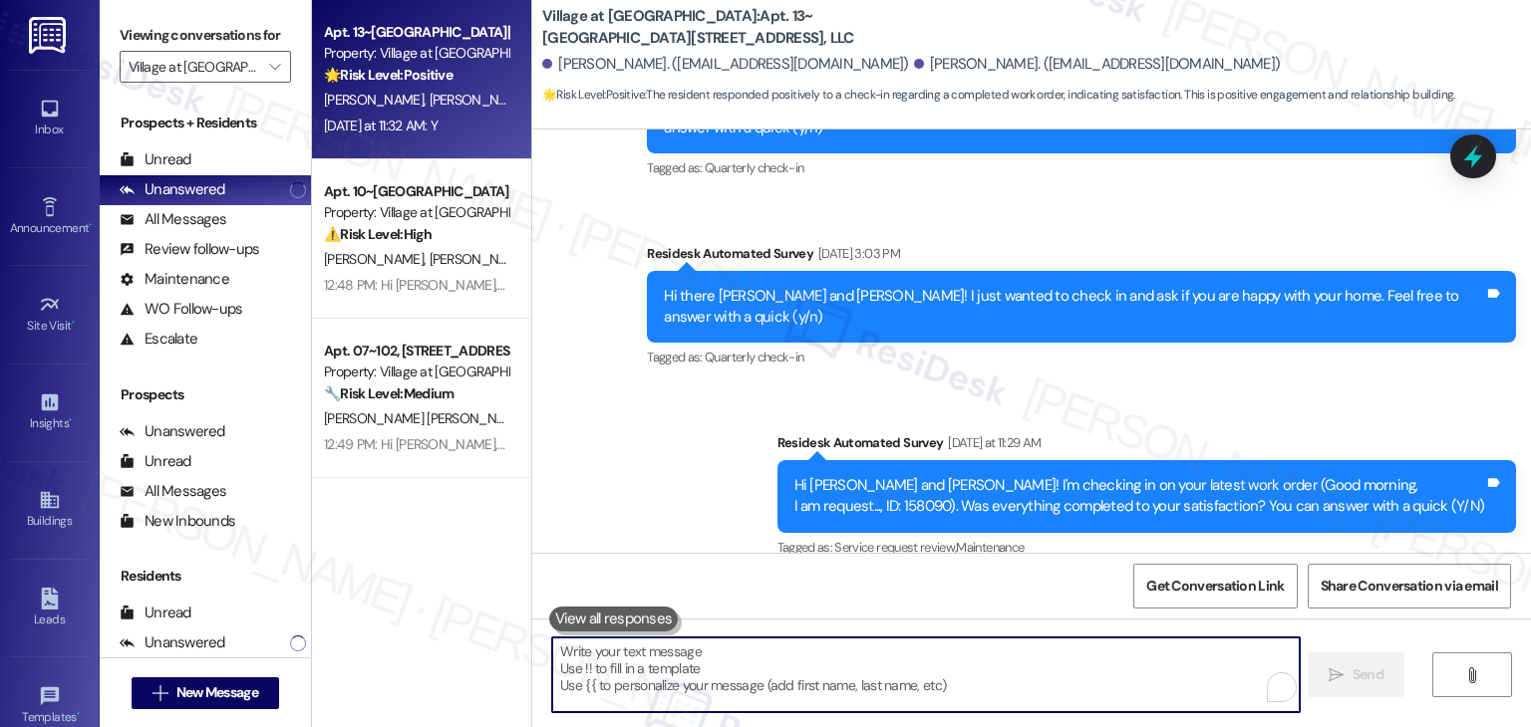
click at [671, 667] on textarea "To enrich screen reader interactions, please activate Accessibility in Grammarl…" at bounding box center [925, 675] width 746 height 75
paste textarea "Thanks for confirming, {{first_name}}! Glad to hear everything was completed to…"
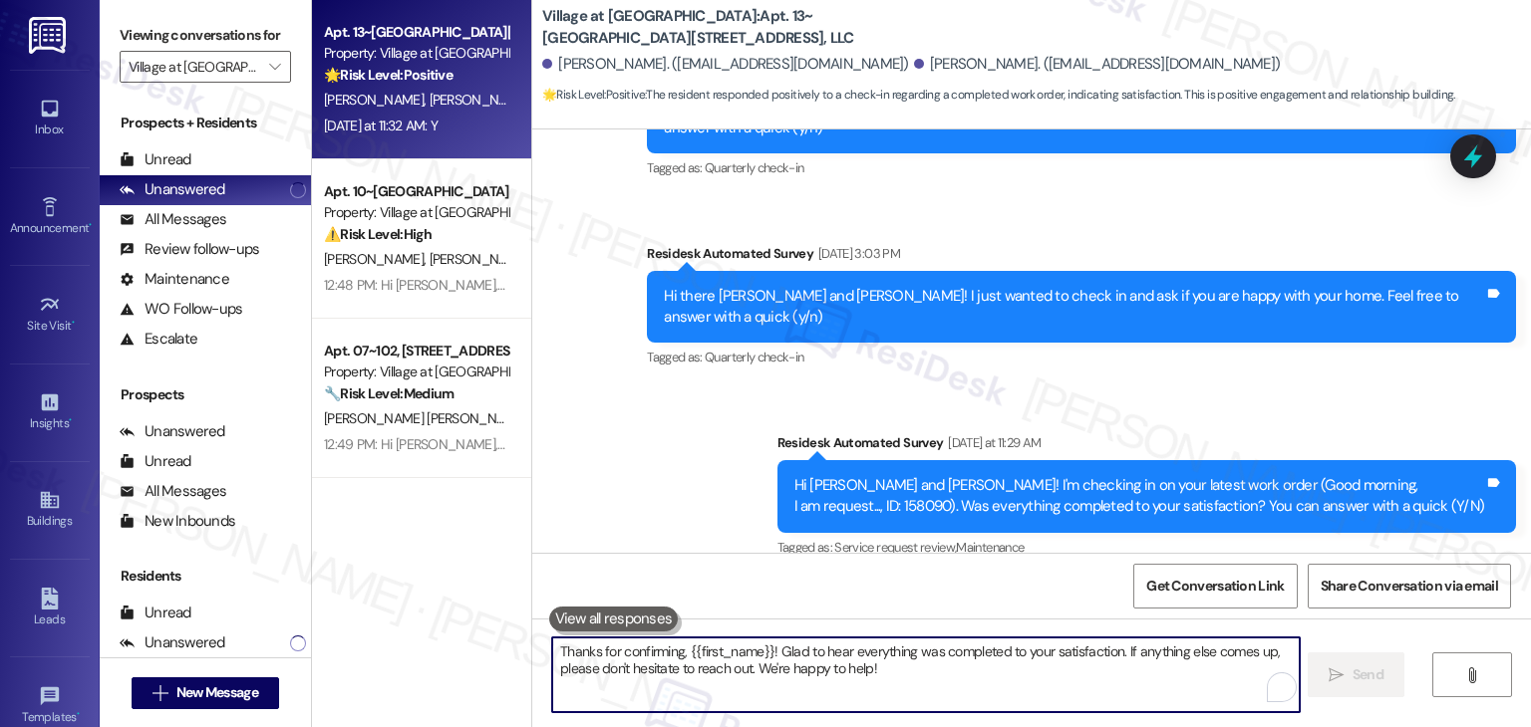
click at [576, 622] on div "[PERSON_NAME] [DATE] at 11:32 AM" at bounding box center [660, 636] width 197 height 28
drag, startPoint x: 762, startPoint y: 652, endPoint x: 679, endPoint y: 651, distance: 83.7
click at [679, 651] on textarea "Thanks for confirming, {{first_name}}! Glad to hear everything was completed to…" at bounding box center [925, 675] width 746 height 75
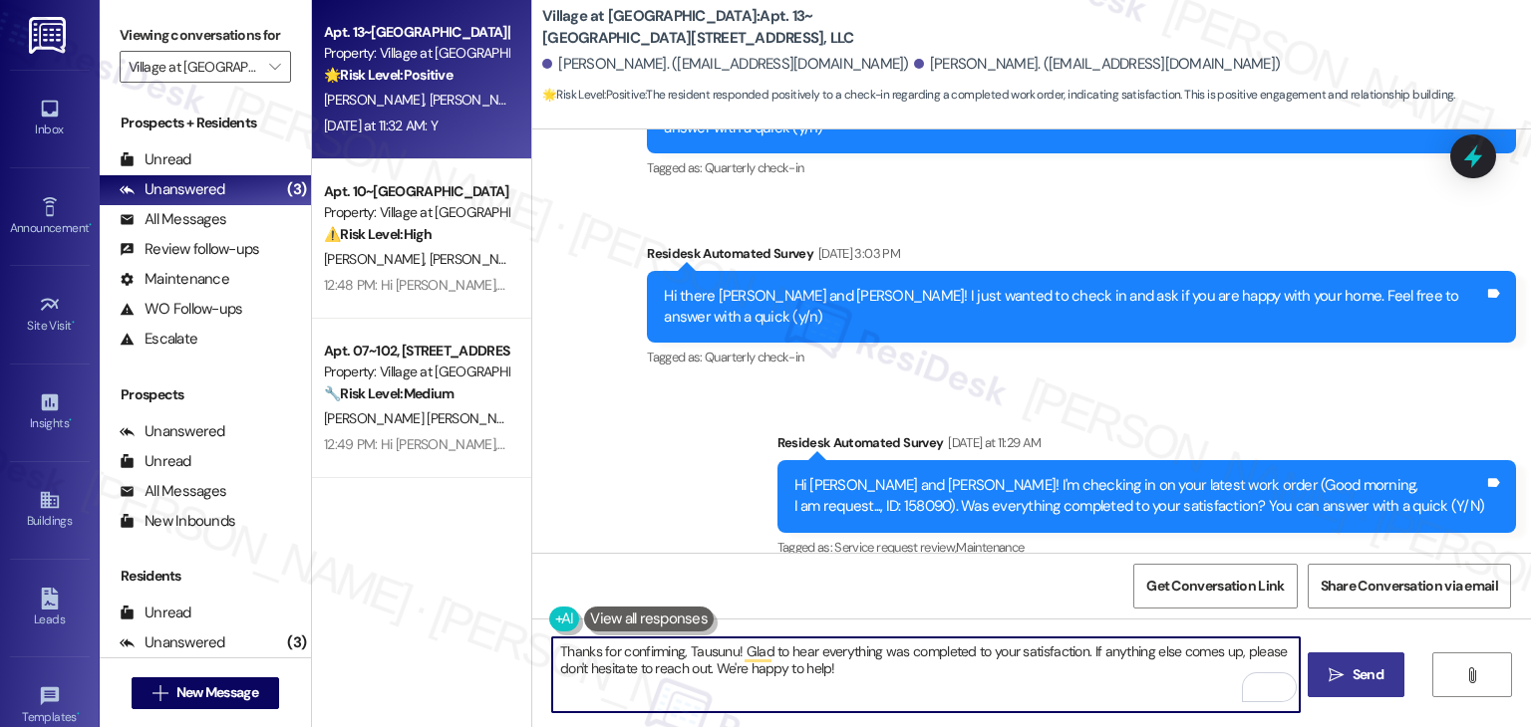
type textarea "Thanks for confirming, Tausunu! Glad to hear everything was completed to your s…"
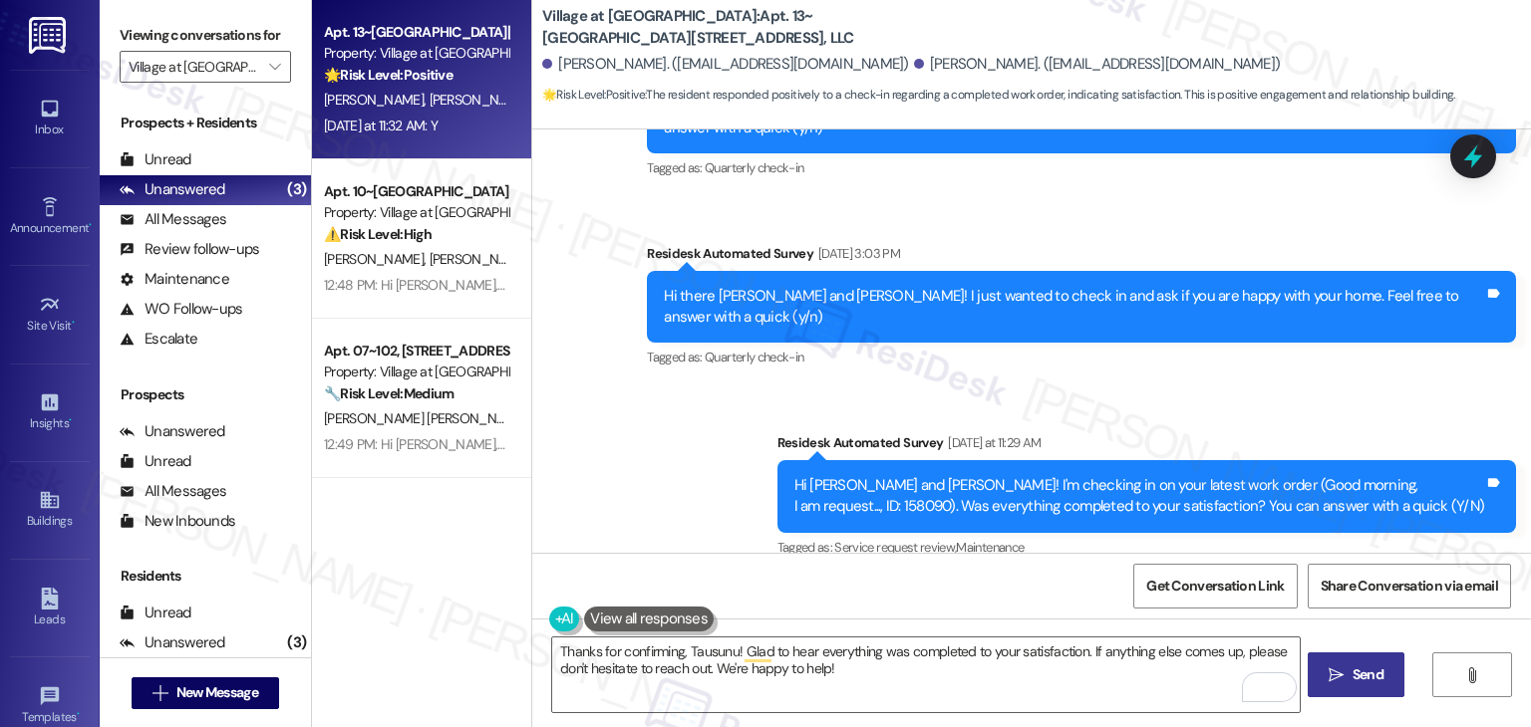
click at [1337, 668] on icon "" at bounding box center [1335, 676] width 15 height 16
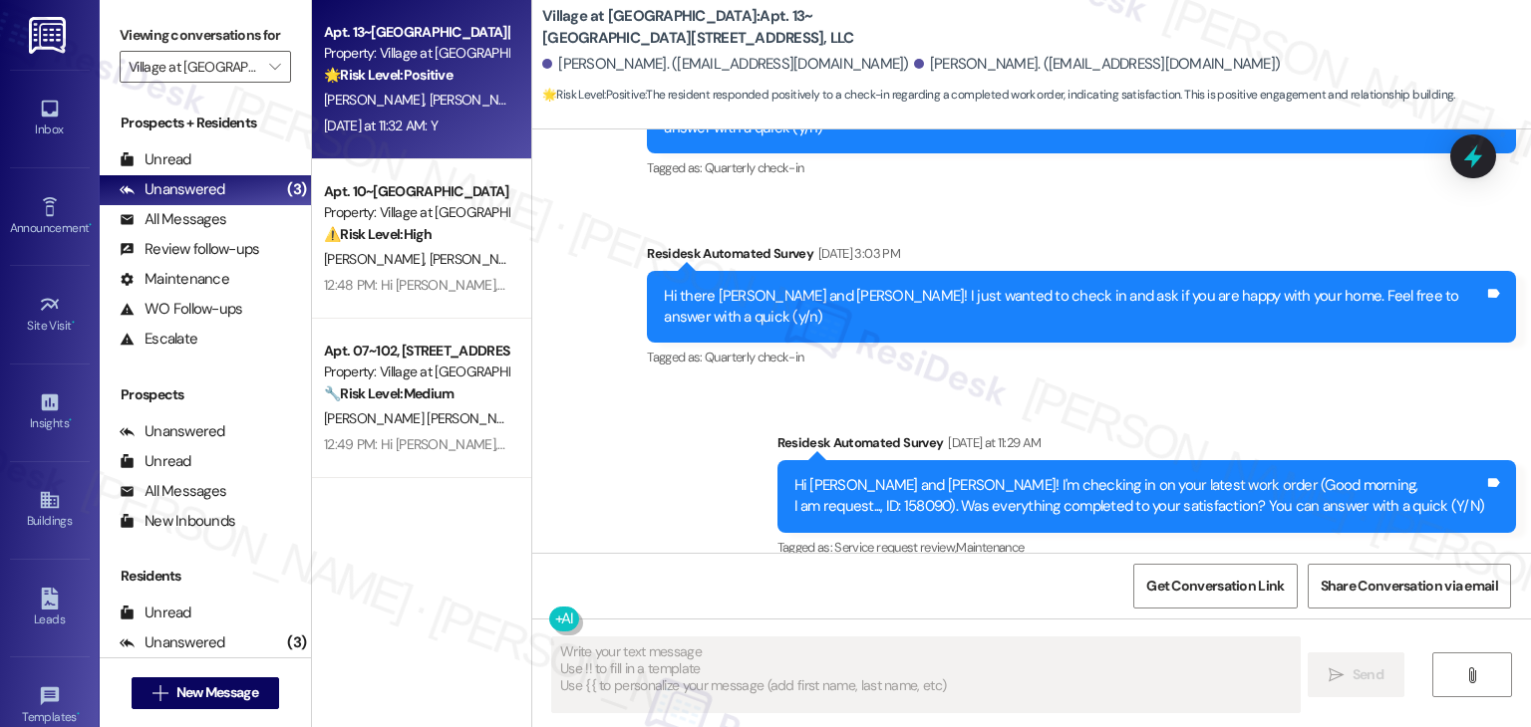
type textarea "Fetching suggested responses. Please feel free to read through the conversation…"
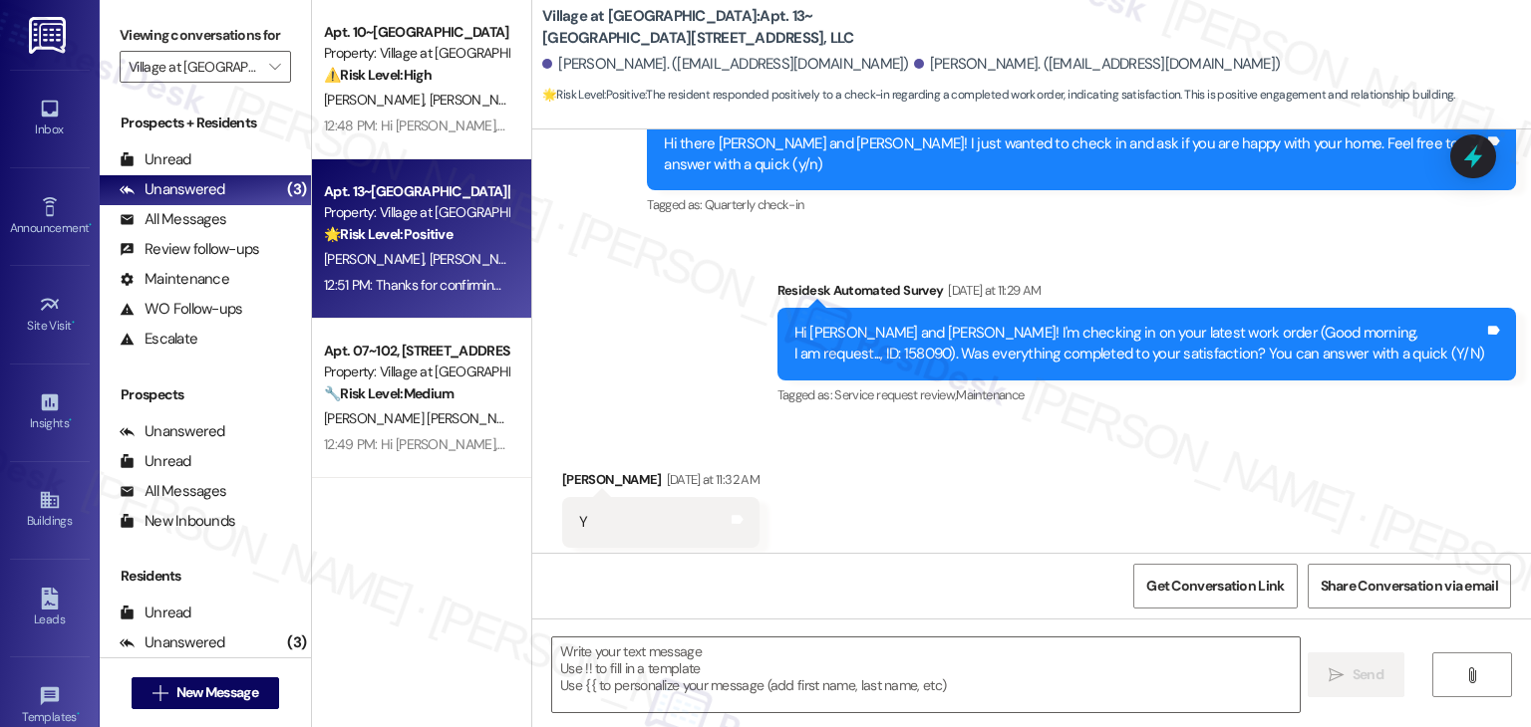
scroll to position [2039, 0]
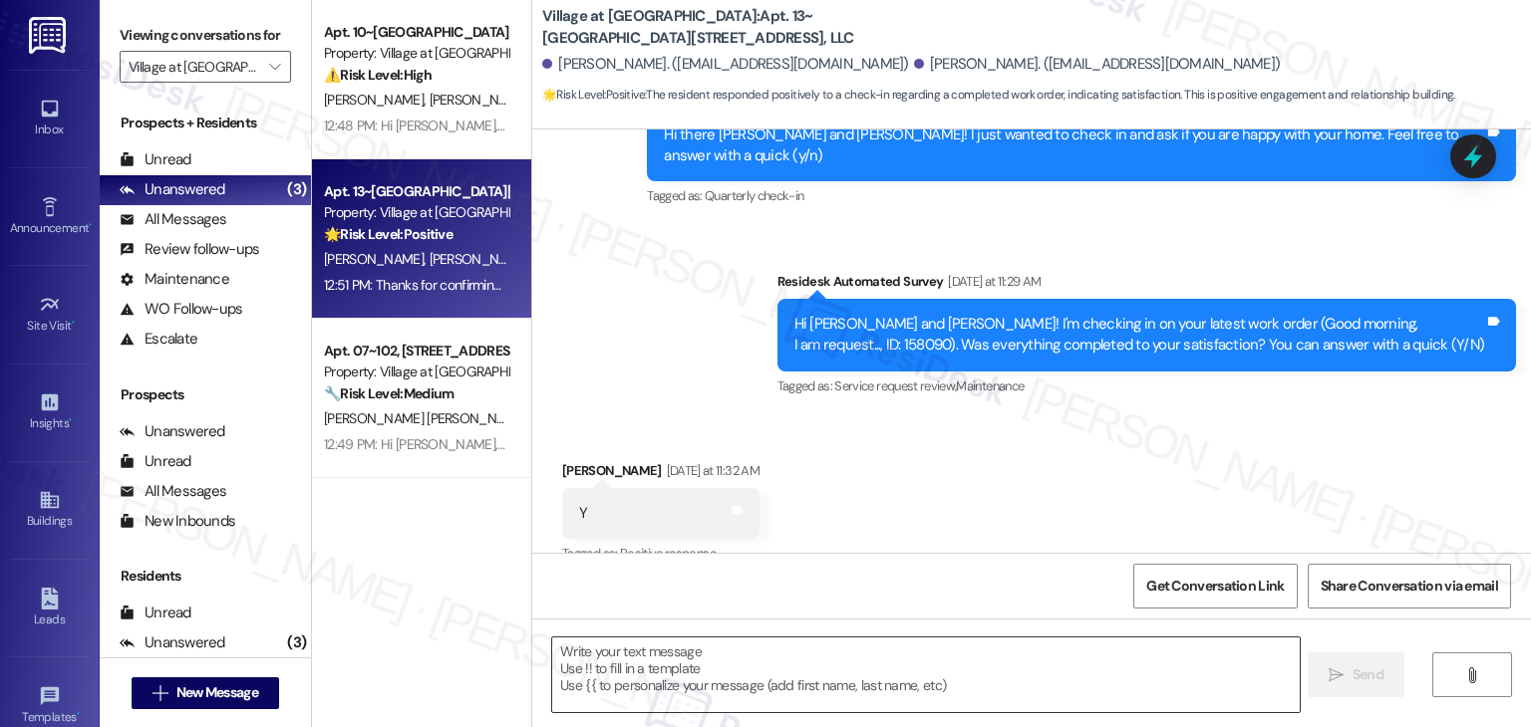
click at [726, 673] on textarea "To enrich screen reader interactions, please activate Accessibility in Grammarl…" at bounding box center [925, 675] width 746 height 75
paste textarea "We’d also really appreciate it if you could share your experience in a review, …"
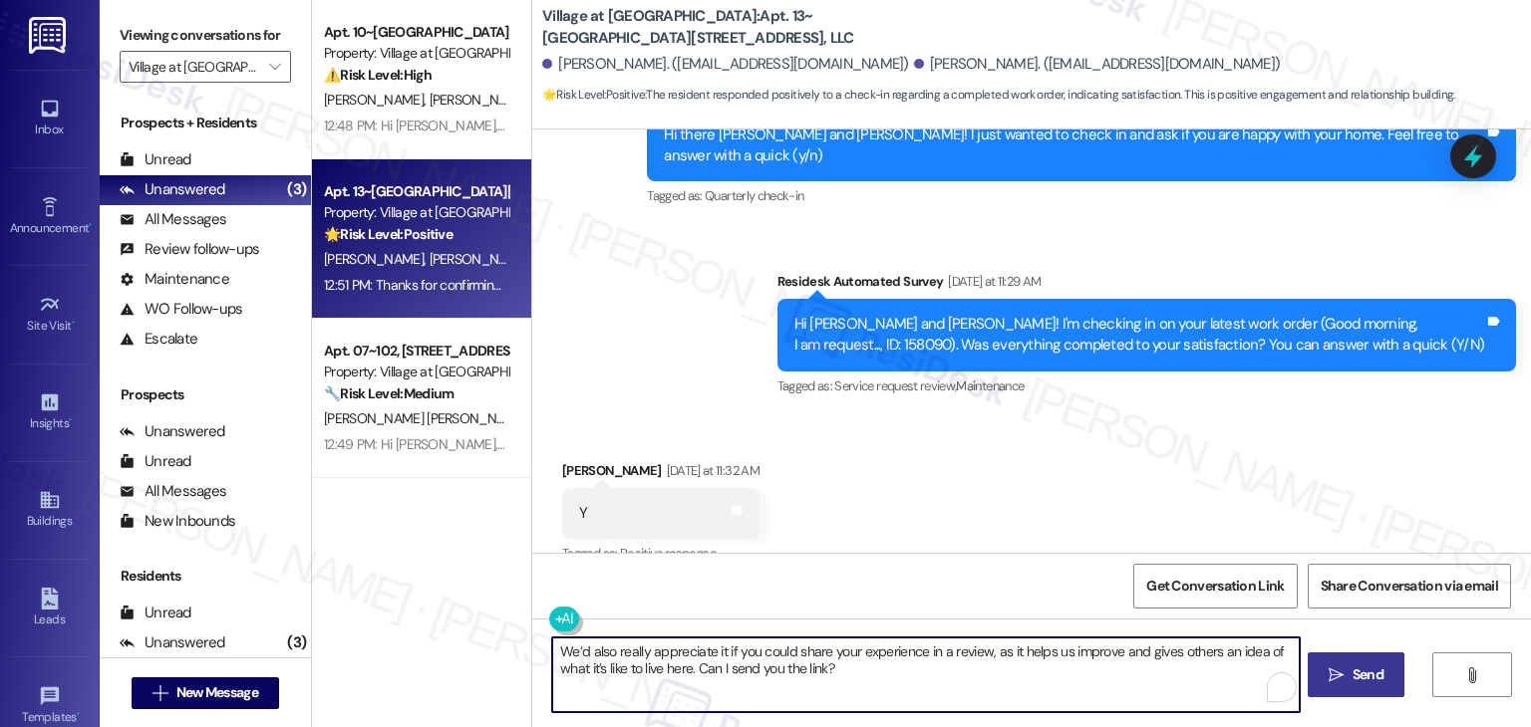
type textarea "We’d also really appreciate it if you could share your experience in a review, …"
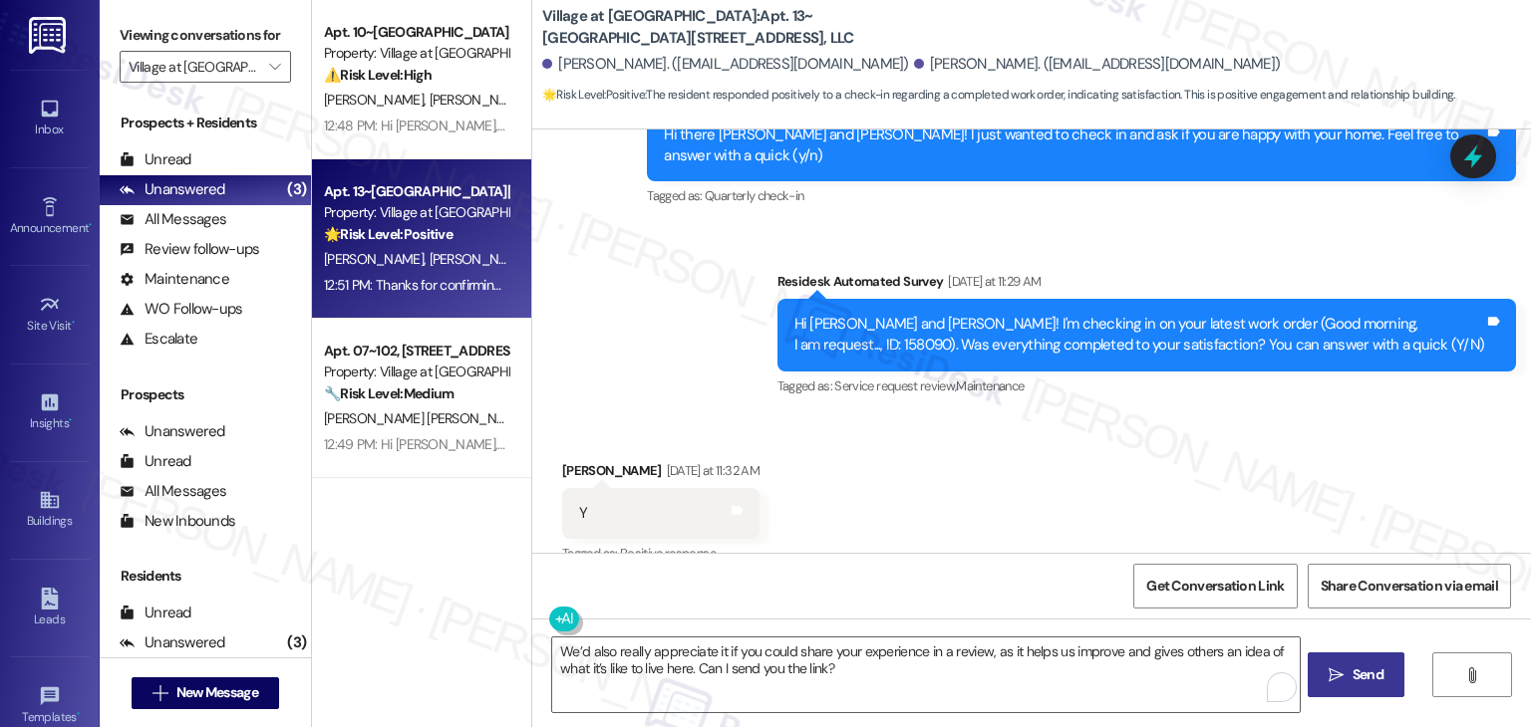
click at [1348, 665] on span "Send" at bounding box center [1367, 675] width 39 height 21
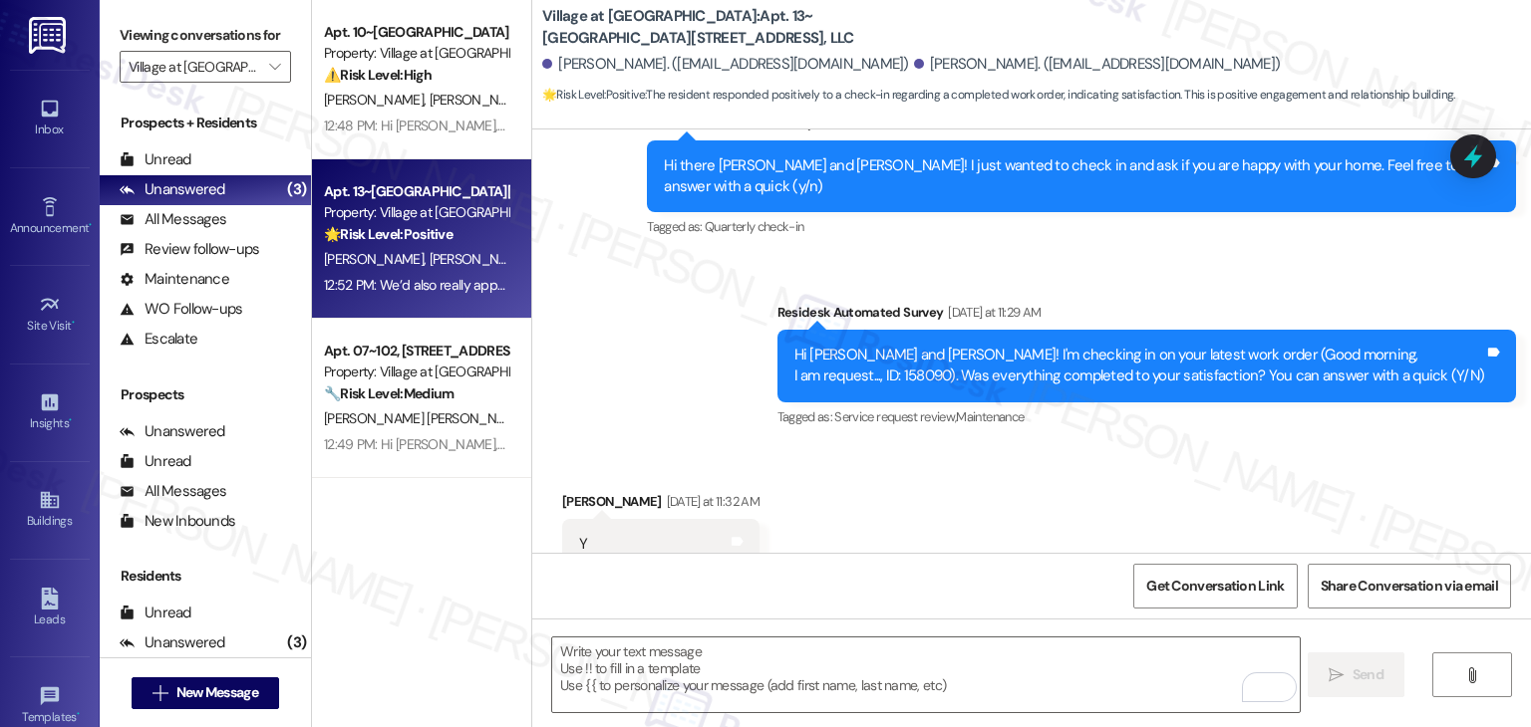
scroll to position [2199, 0]
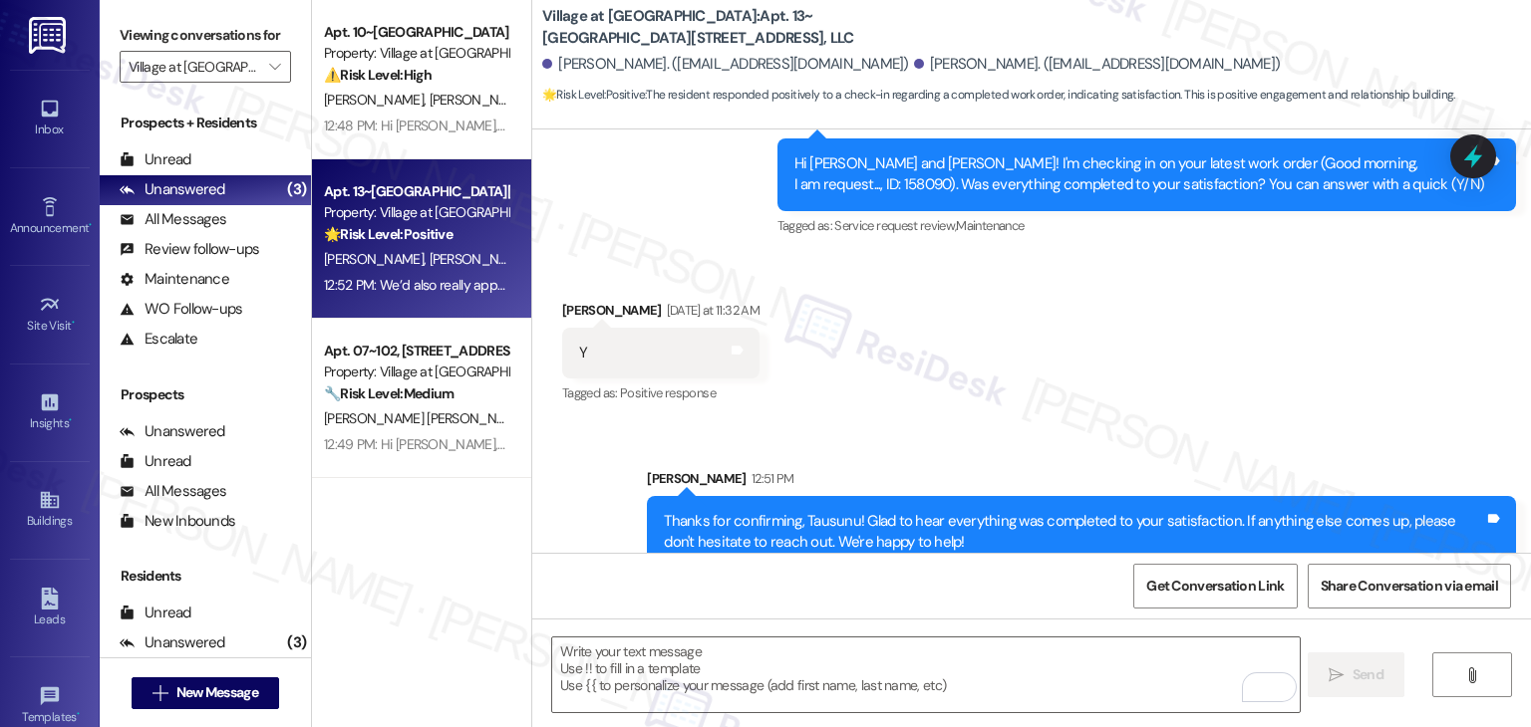
click at [1080, 423] on div "Sent via SMS Sarah 12:51 PM Thanks for confirming, Tausunu! Glad to hear everyt…" at bounding box center [1031, 583] width 998 height 321
click at [1088, 255] on div "Received via SMS Tausunu Brown Yesterday at 11:32 AM Y Tags and notes Tagged as…" at bounding box center [1031, 339] width 998 height 168
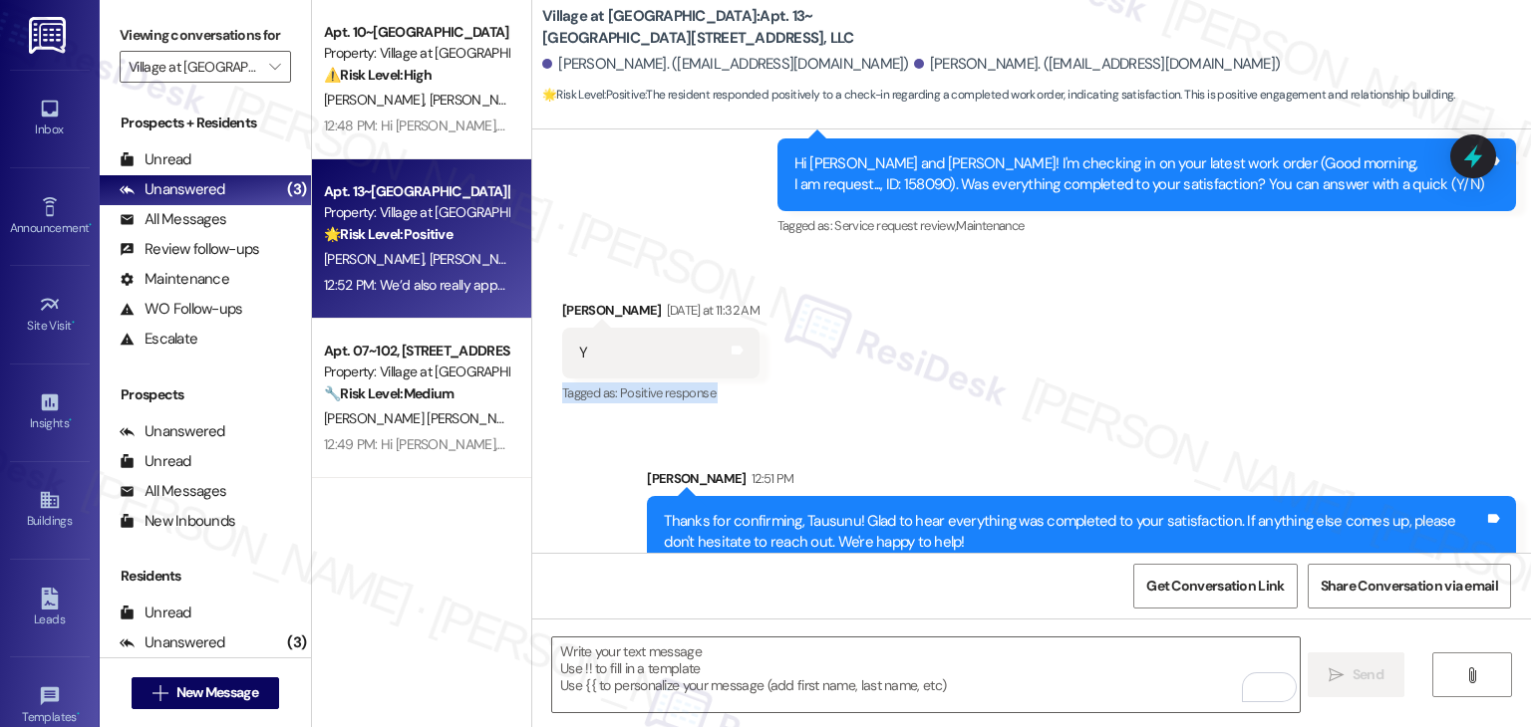
click at [1088, 255] on div "Received via SMS Tausunu Brown Yesterday at 11:32 AM Y Tags and notes Tagged as…" at bounding box center [1031, 339] width 998 height 168
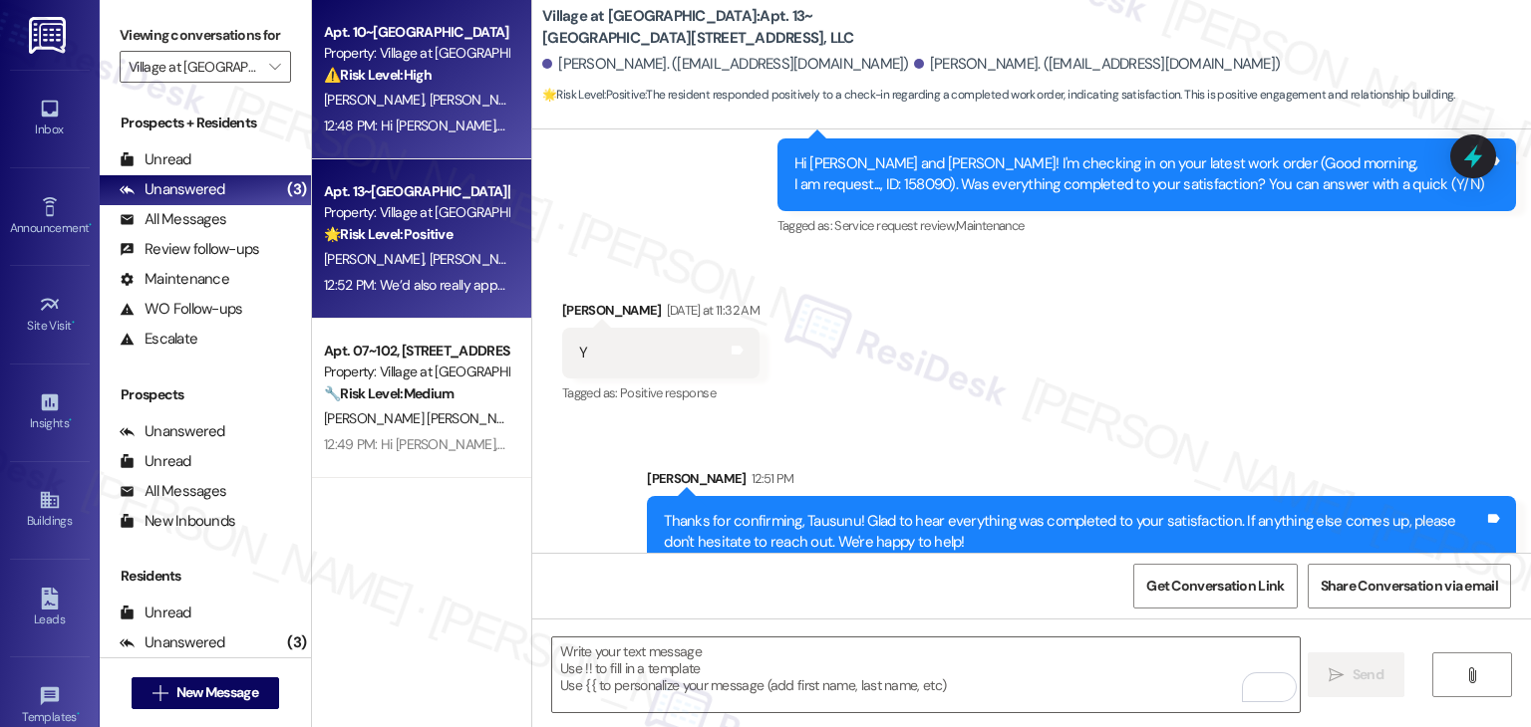
click at [419, 105] on div "A. Delia E. Bush" at bounding box center [416, 100] width 188 height 25
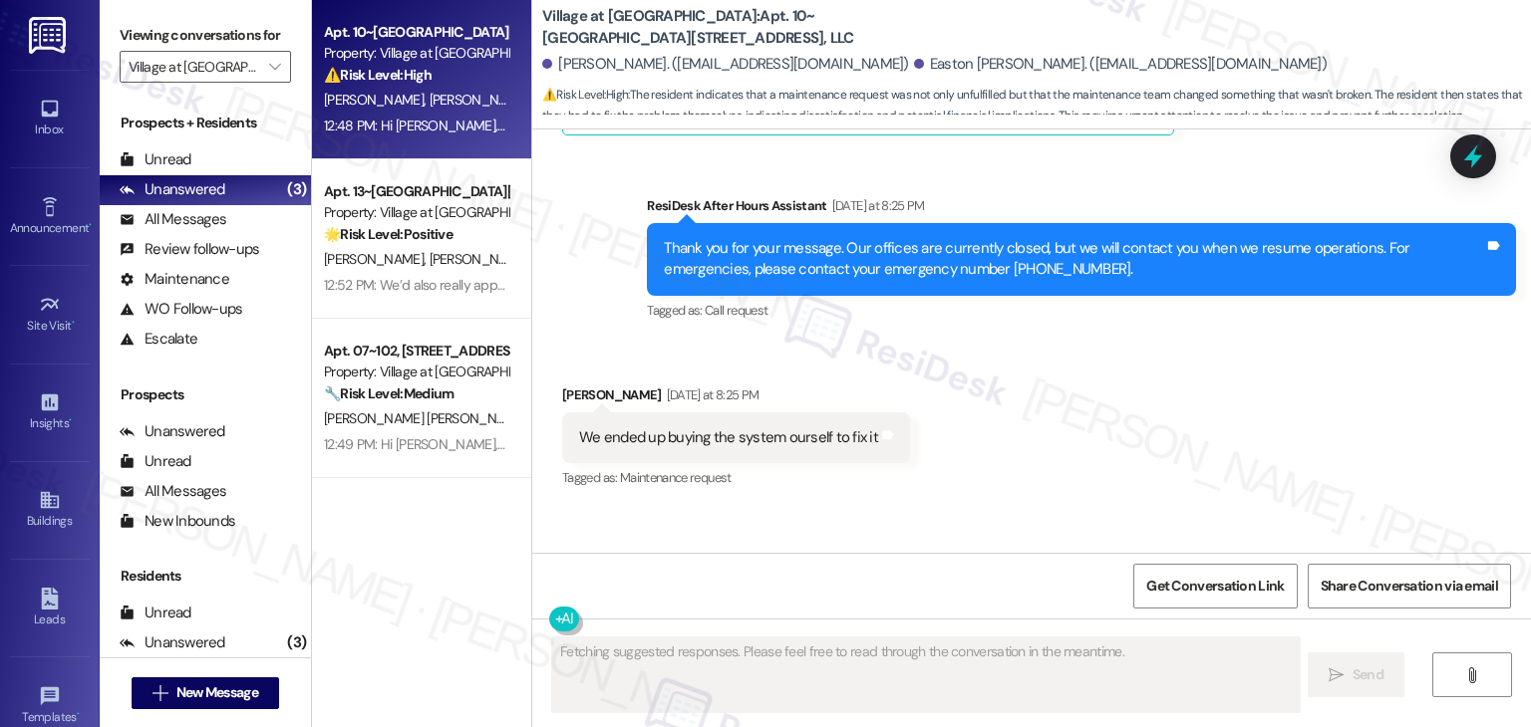
scroll to position [2702, 0]
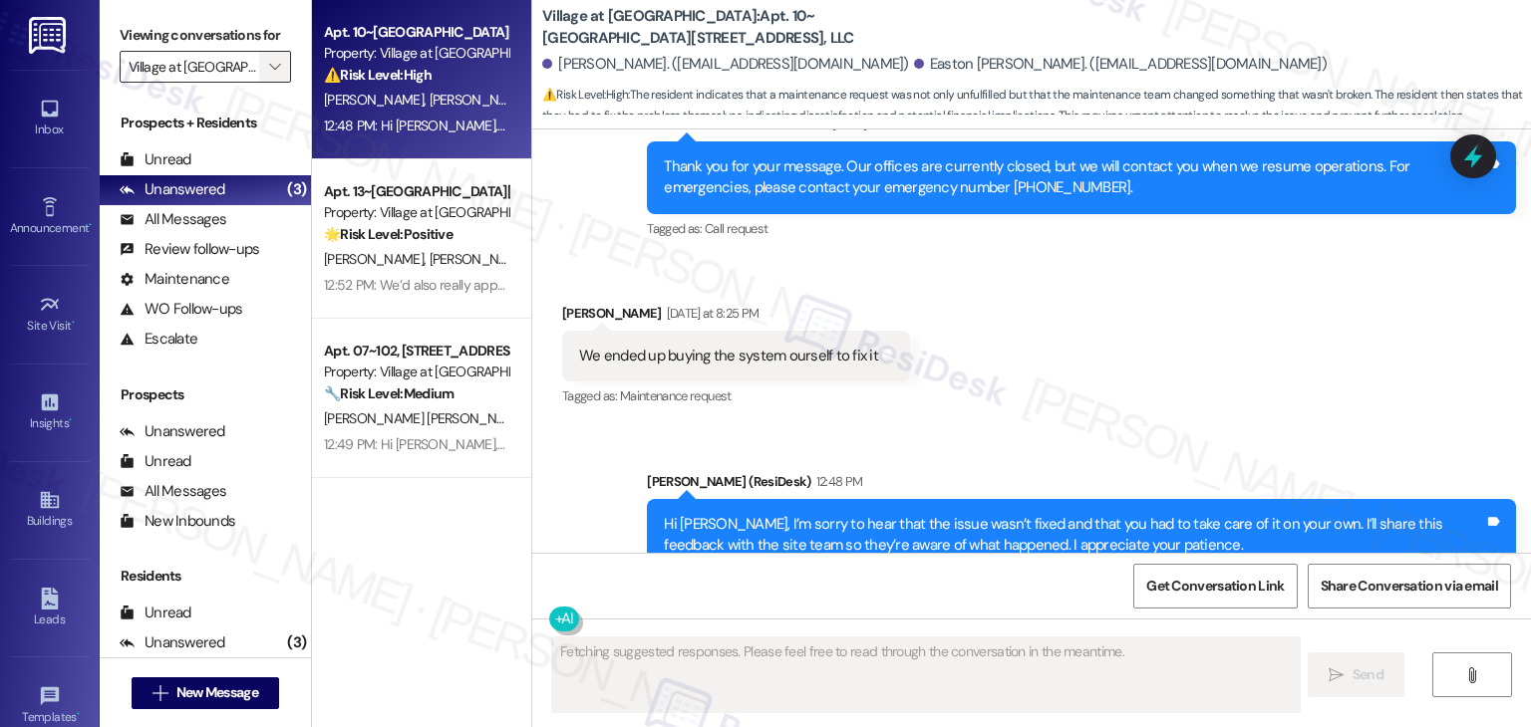
click at [270, 69] on span "" at bounding box center [274, 67] width 19 height 32
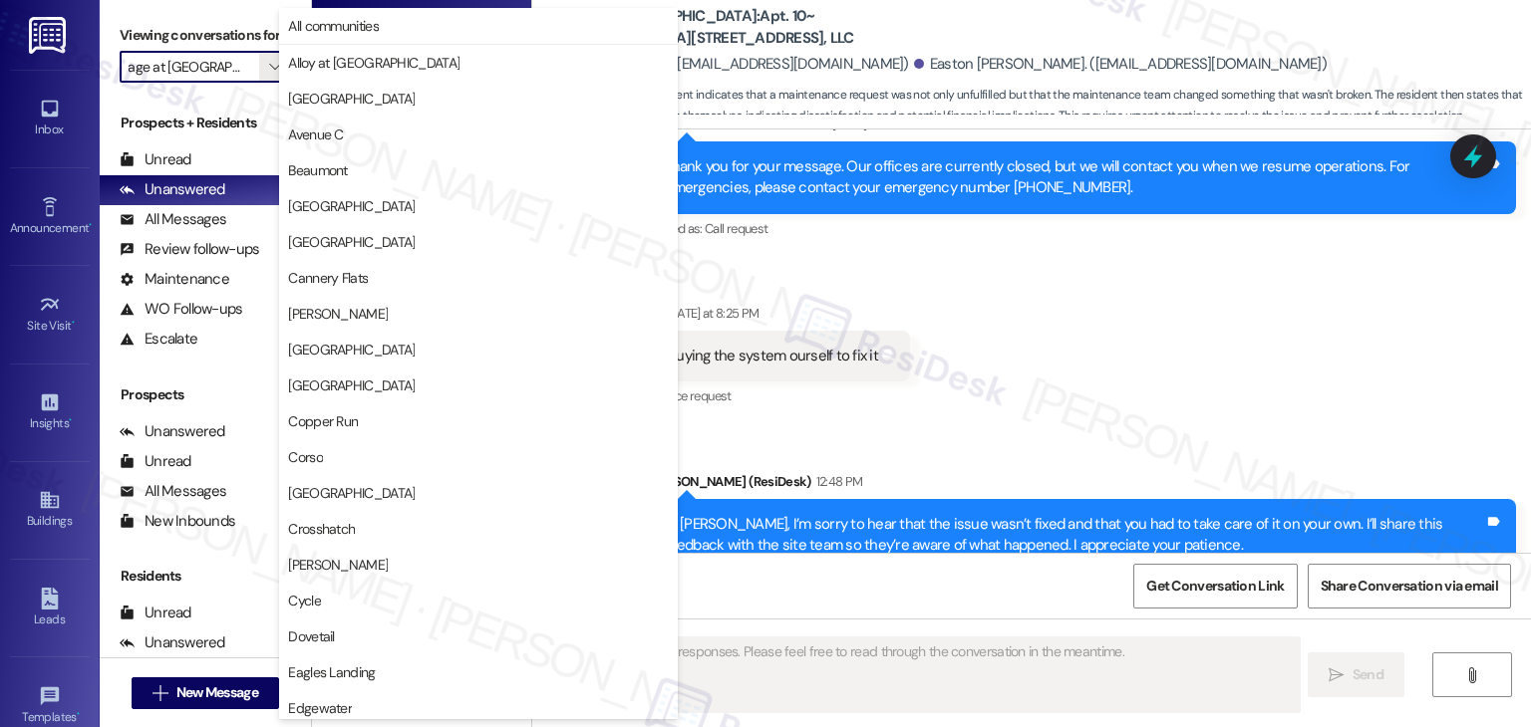
scroll to position [974, 0]
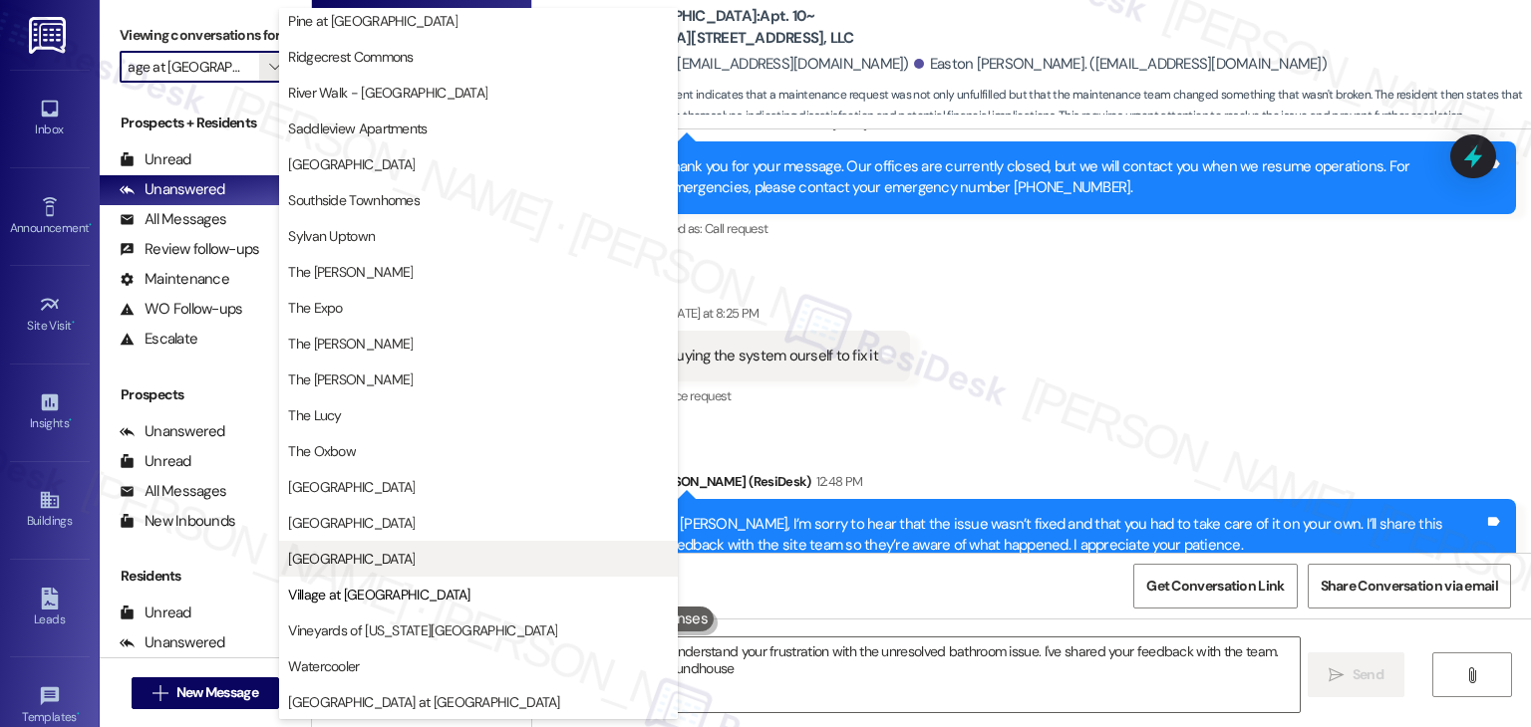
click at [387, 554] on span "[GEOGRAPHIC_DATA]" at bounding box center [478, 559] width 381 height 20
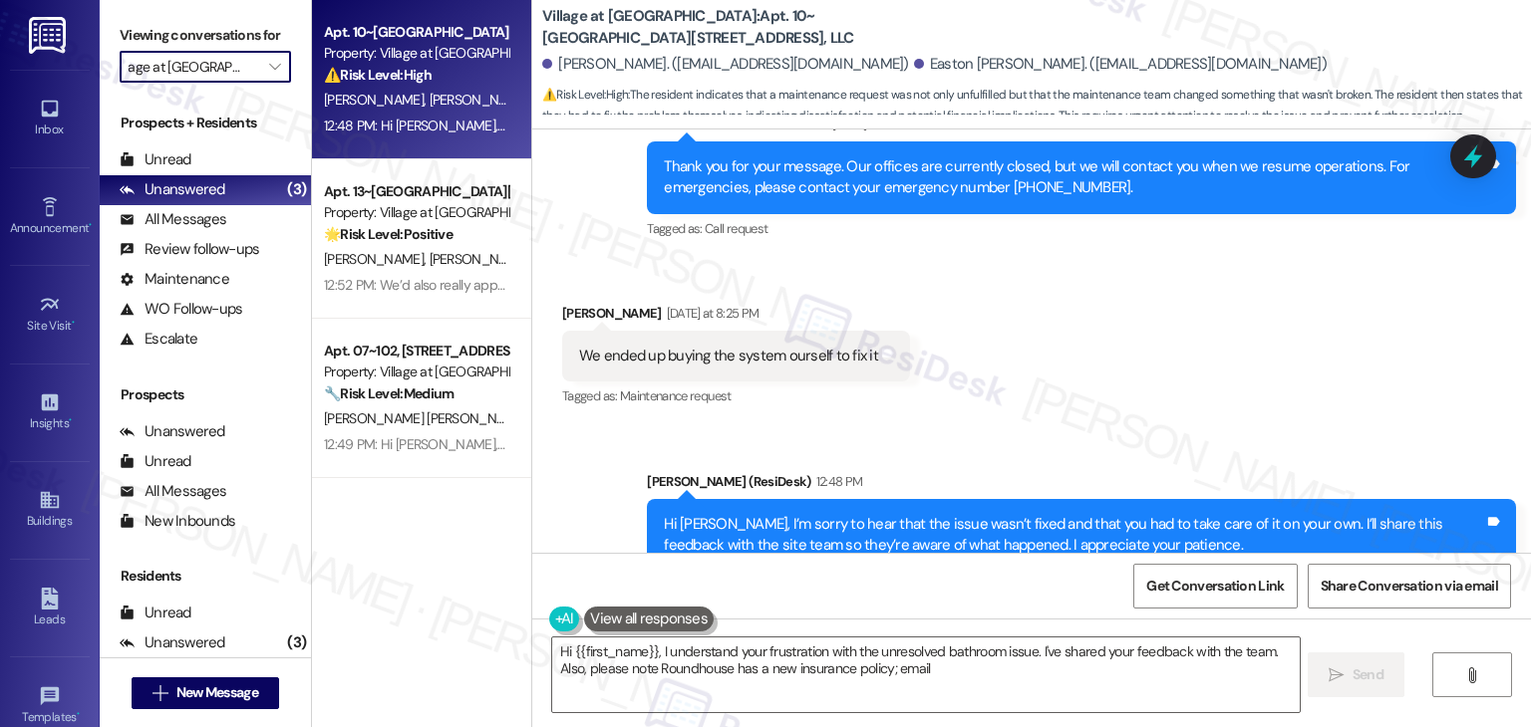
type textarea "Hi {{first_name}}, I understand your frustration with the unresolved bathroom i…"
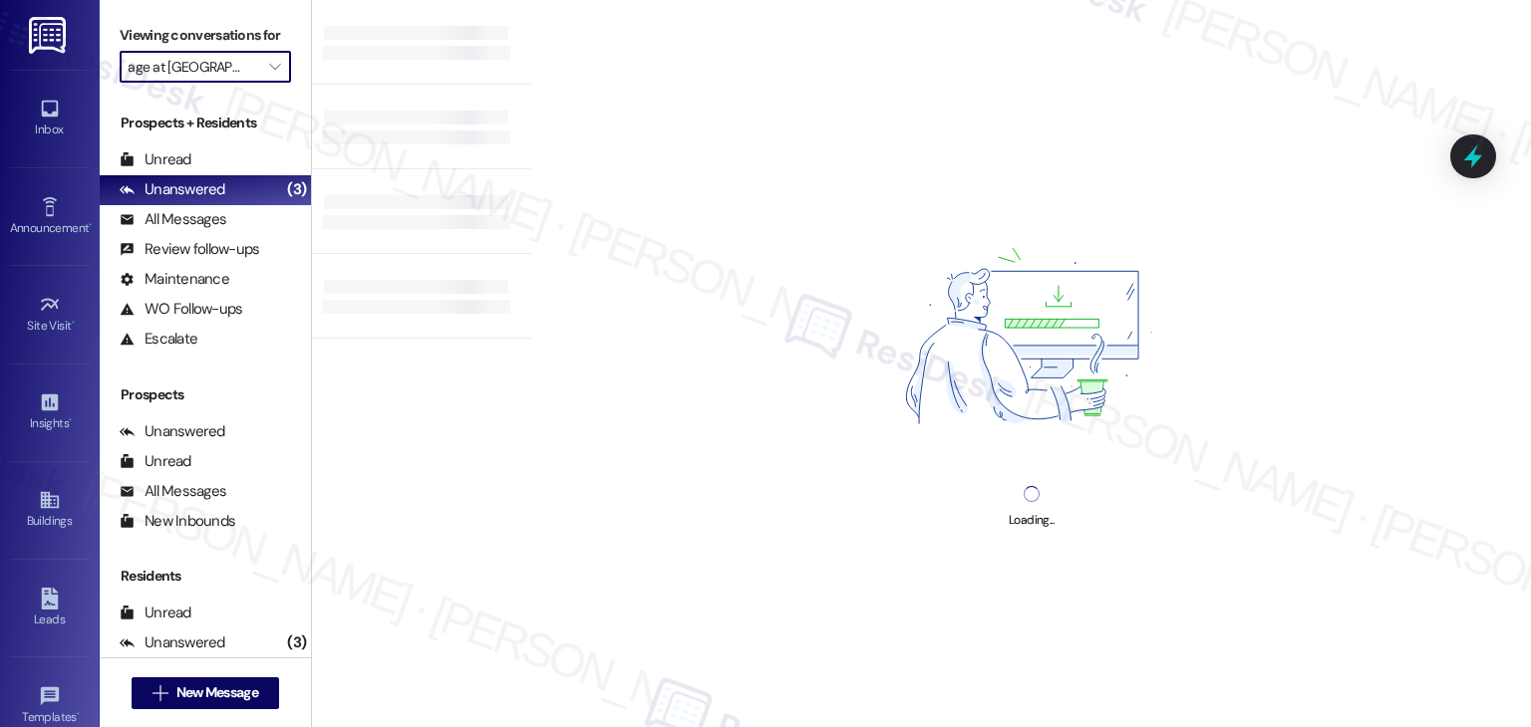
type input "[GEOGRAPHIC_DATA]"
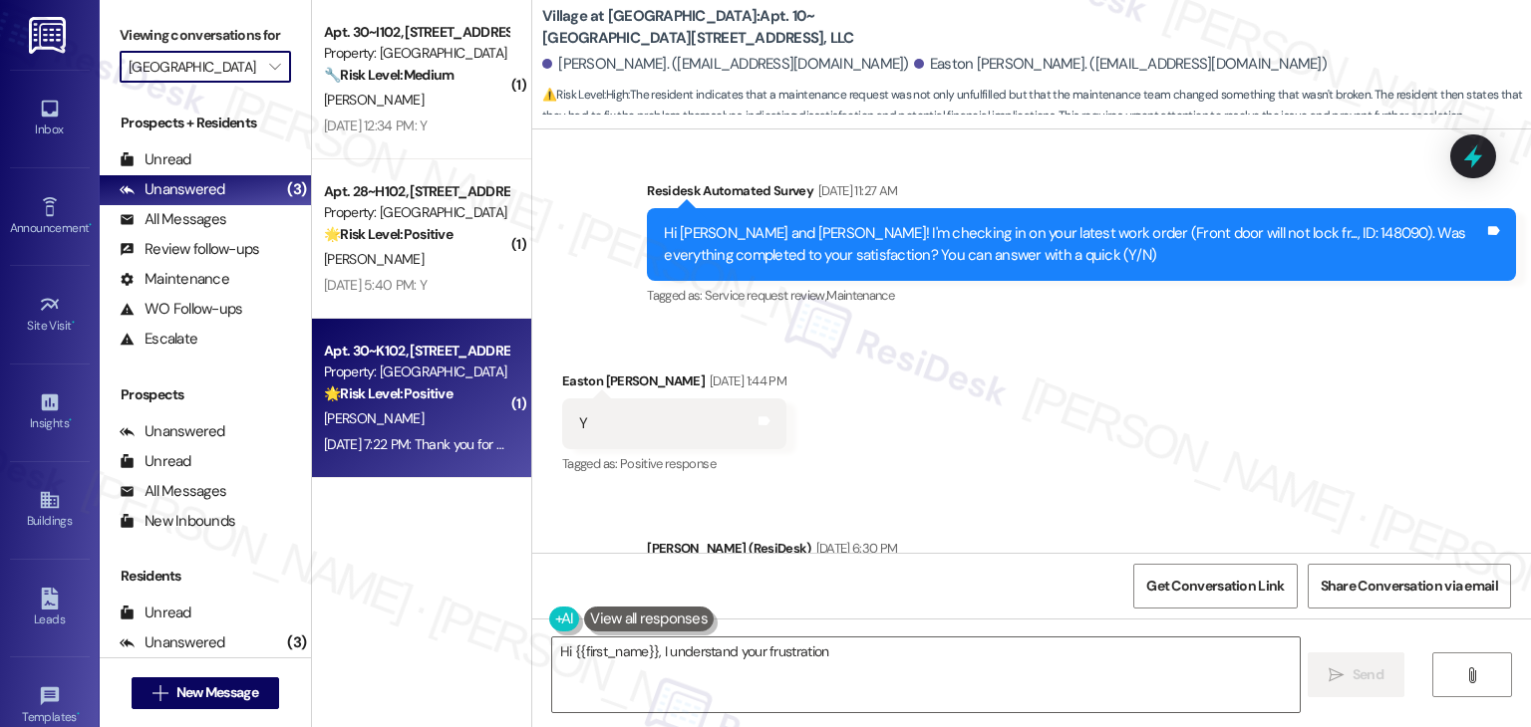
type textarea "Hi {{first_name}}, I understand your frustration with"
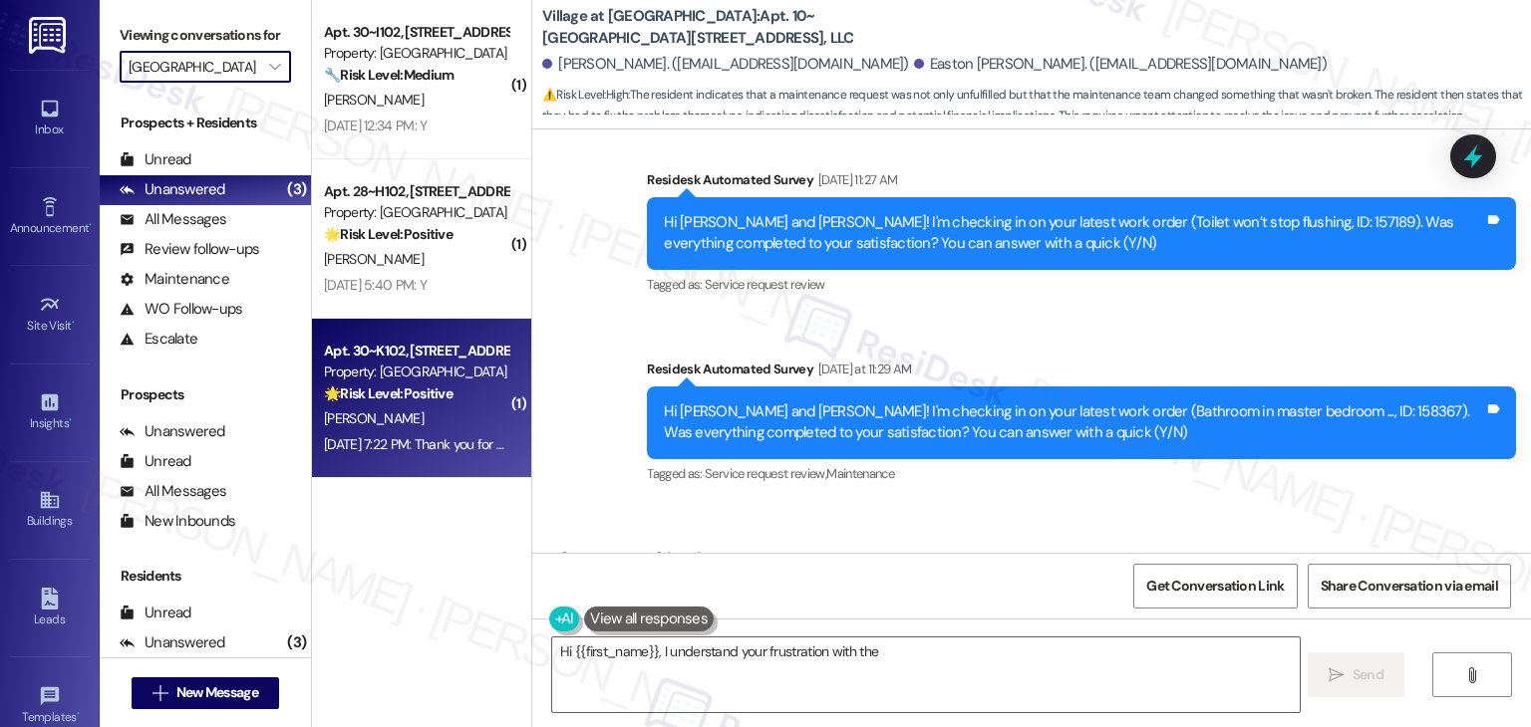
click at [428, 439] on div "Aug 19, 2025 at 7:22 PM: Thank you for your message. Our offices are currently …" at bounding box center [926, 444] width 1205 height 18
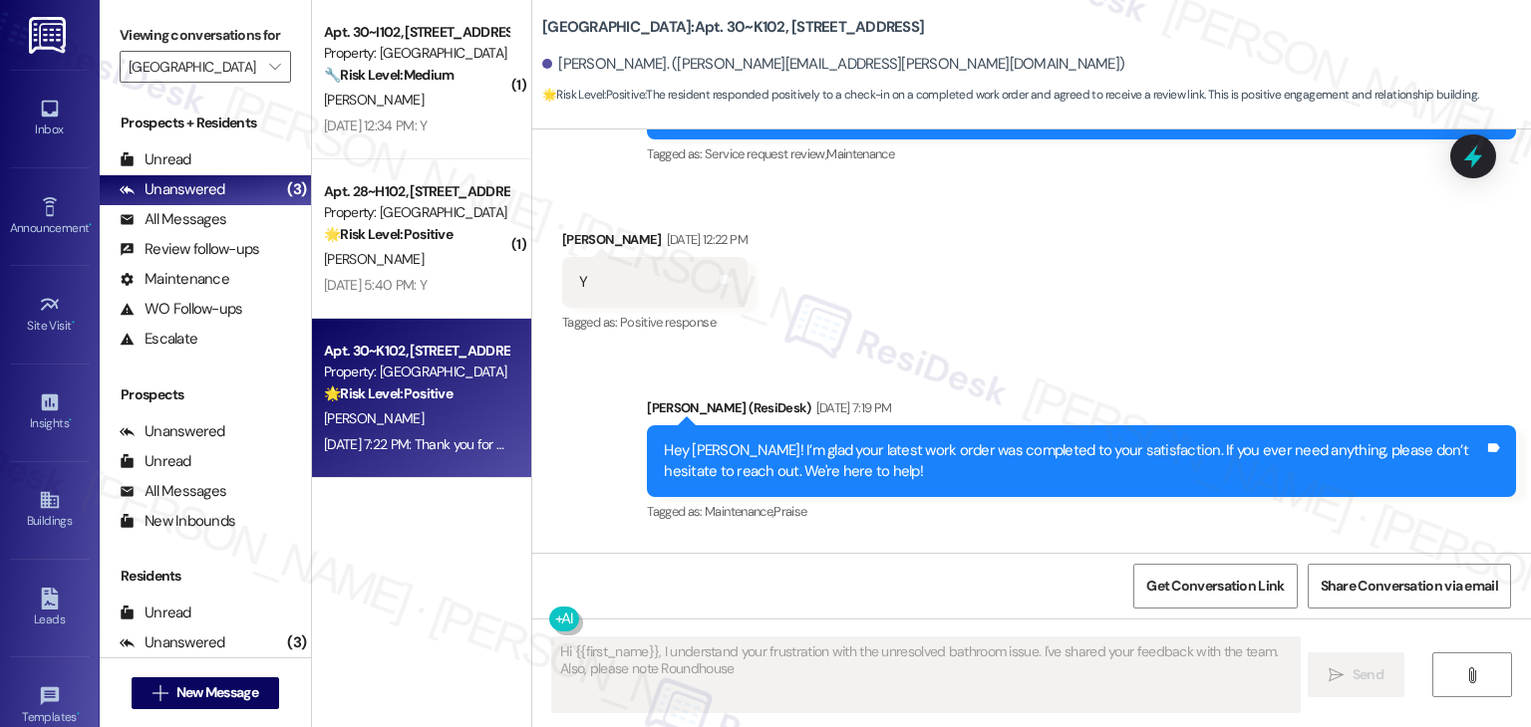
scroll to position [4569, 0]
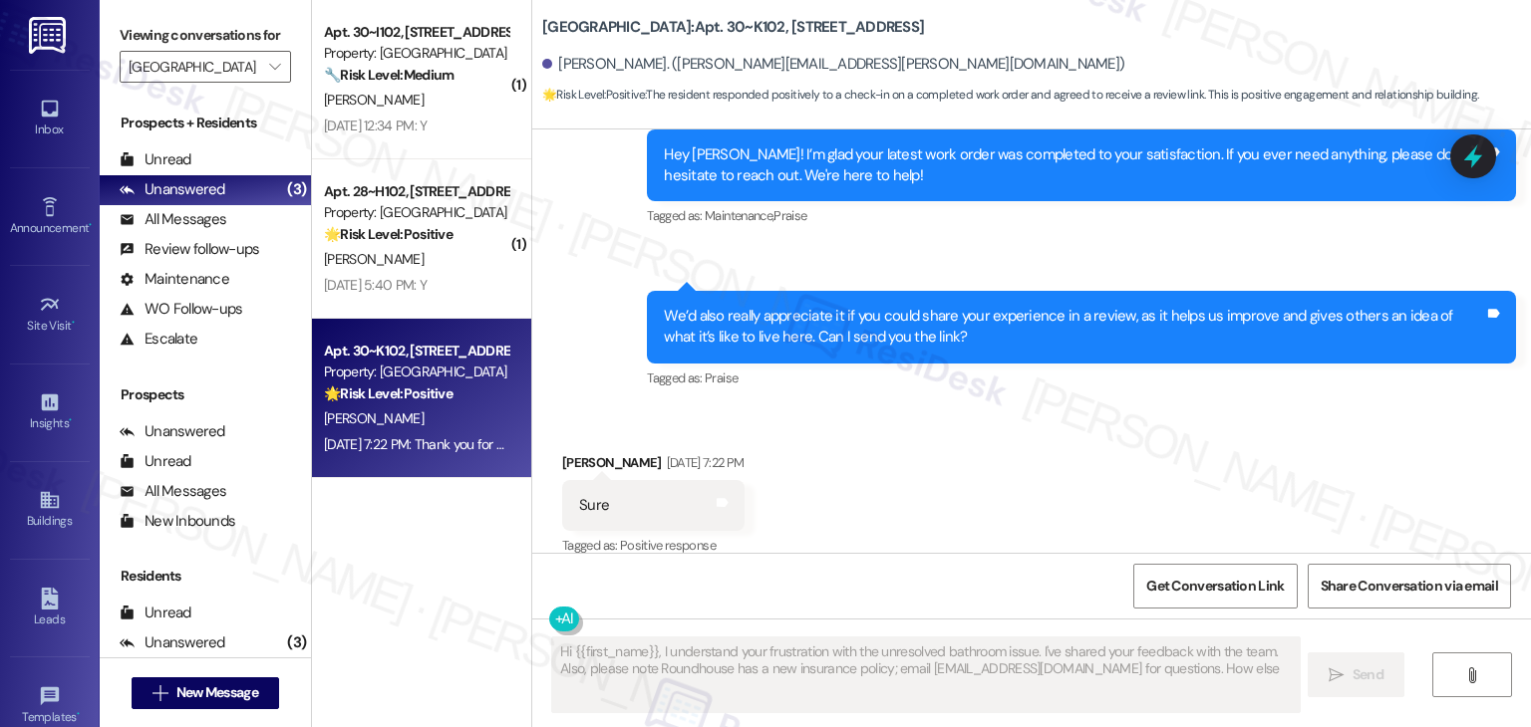
click at [1145, 438] on div "Received via SMS Kristine Kirsch Aug 19, 2025 at 7:22 PM Sure Tags and notes Ta…" at bounding box center [1031, 492] width 998 height 168
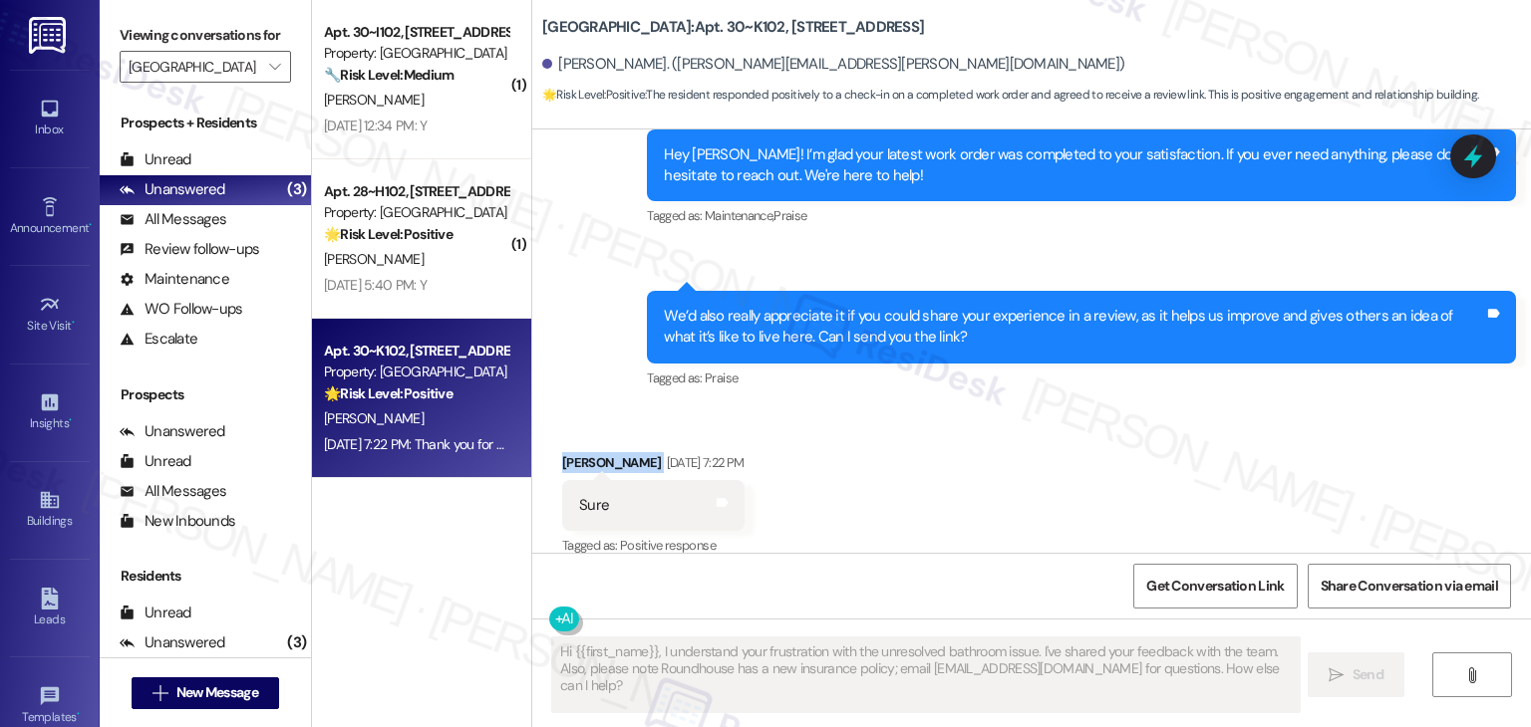
click at [1145, 438] on div "Received via SMS Kristine Kirsch Aug 19, 2025 at 7:22 PM Sure Tags and notes Ta…" at bounding box center [1031, 492] width 998 height 168
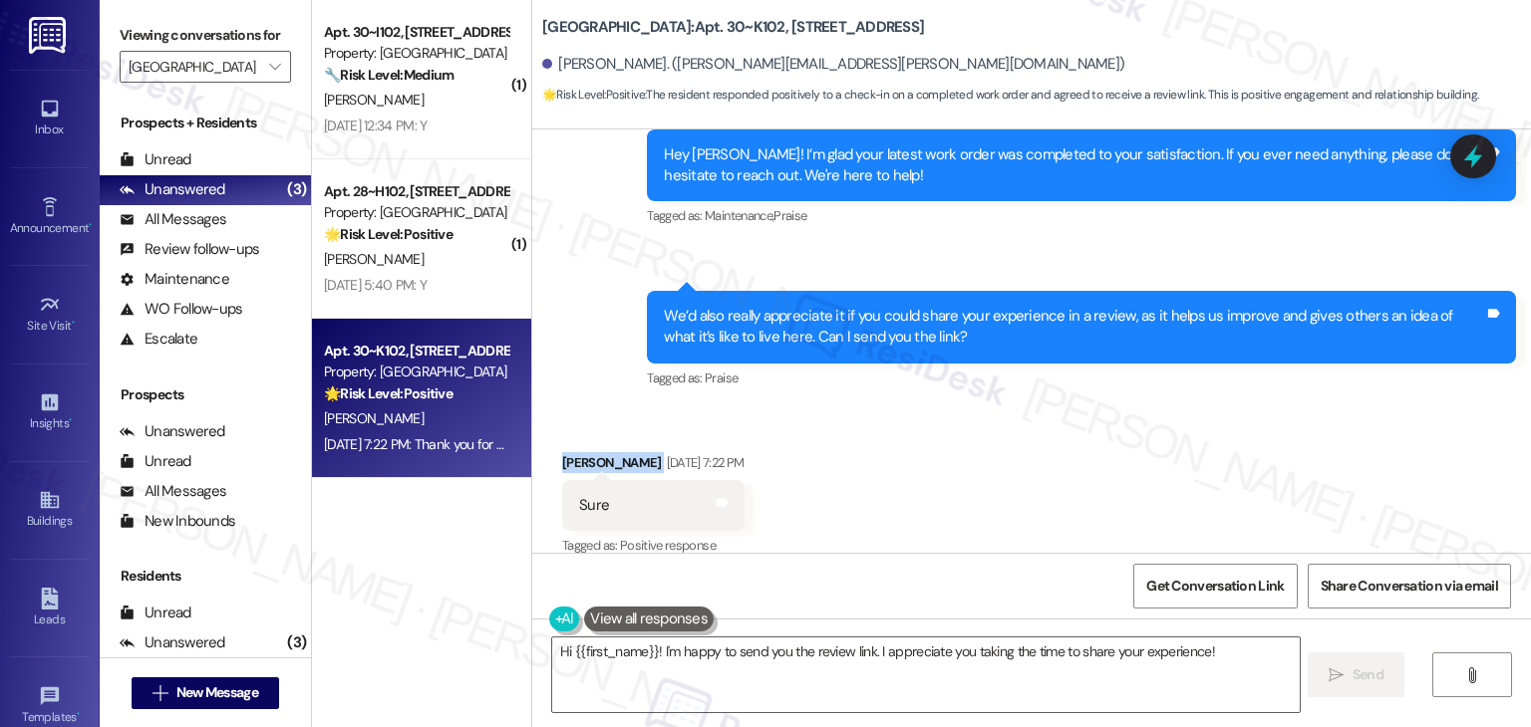
click at [1143, 459] on div "Received via SMS Kristine Kirsch Aug 19, 2025 at 7:22 PM Sure Tags and notes Ta…" at bounding box center [1031, 492] width 998 height 168
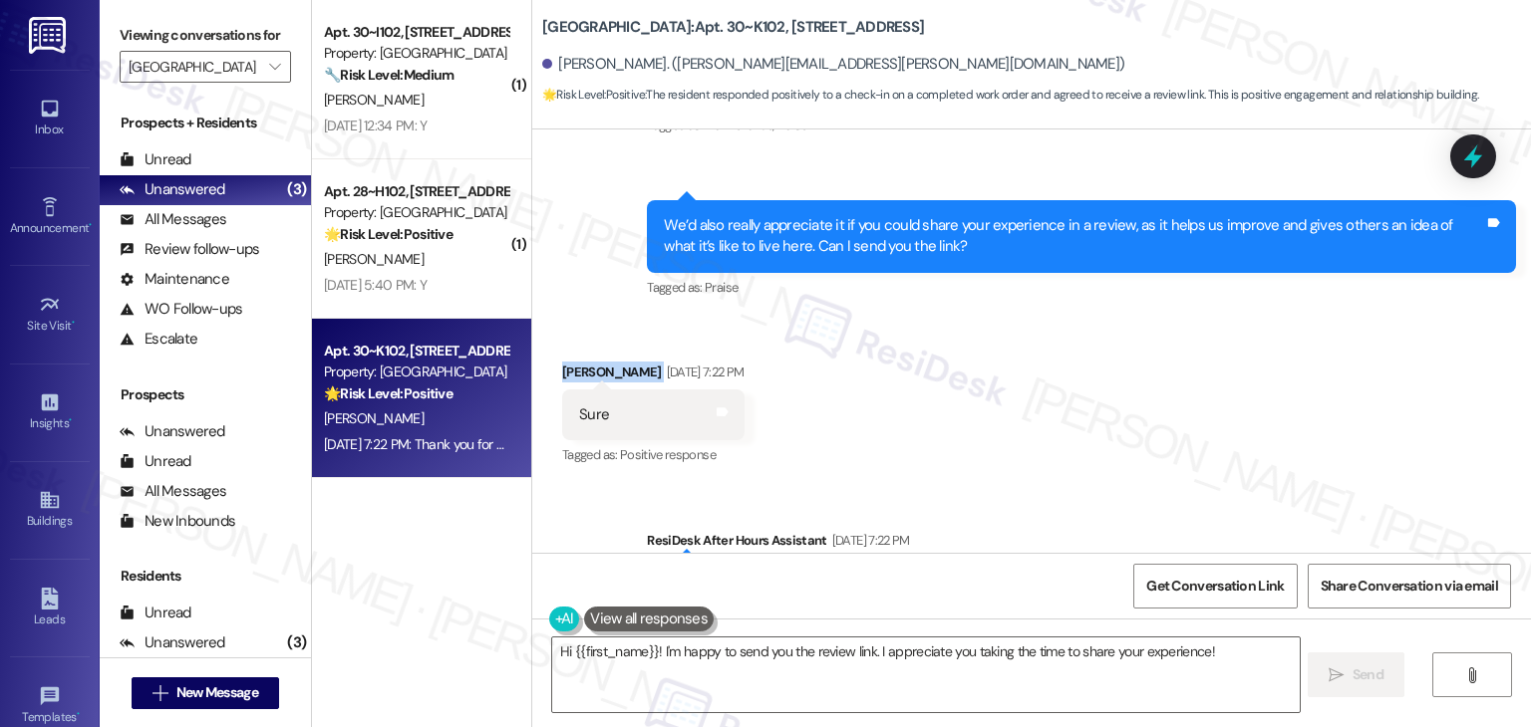
scroll to position [4759, 0]
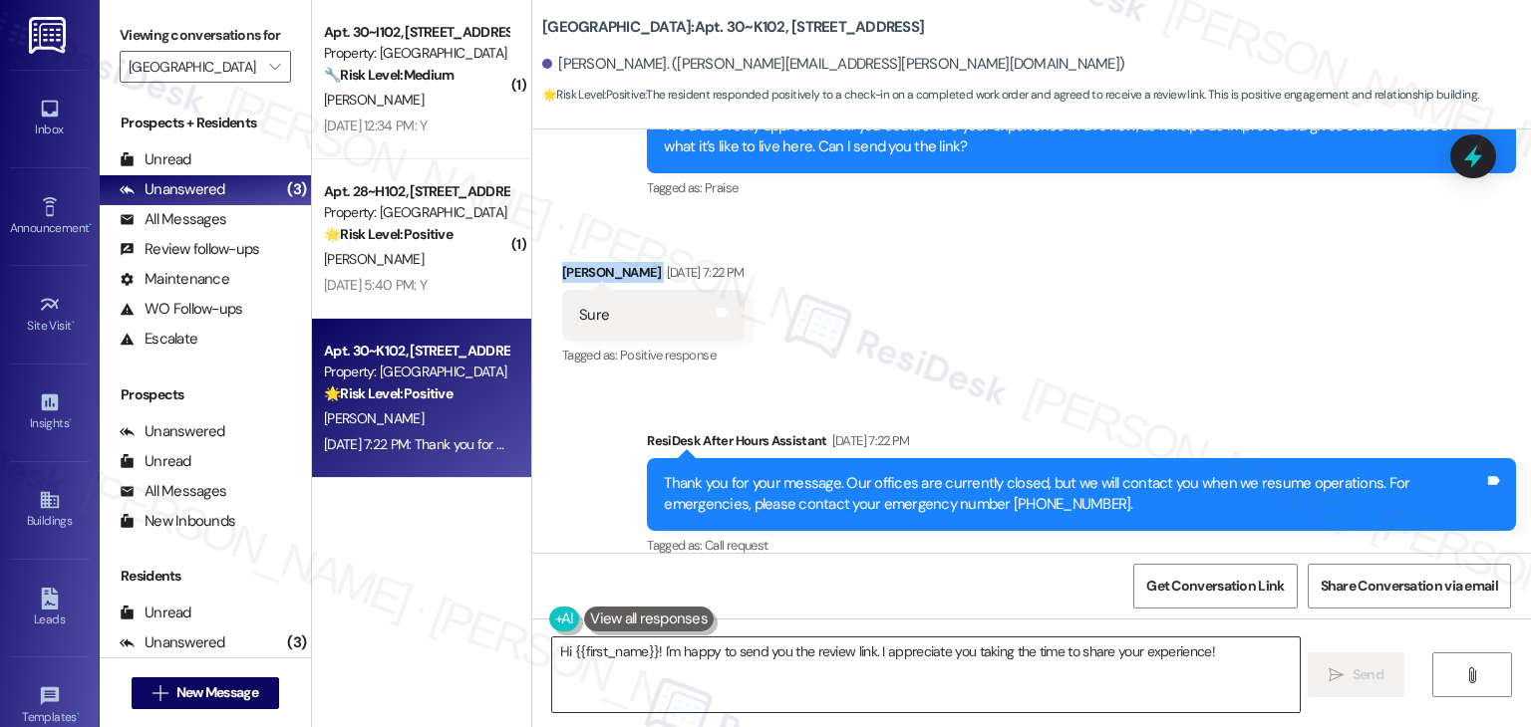
click at [897, 650] on textarea "Hi {{first_name}}! I'm happy to send you the review link. I appreciate you taki…" at bounding box center [925, 675] width 746 height 75
click at [897, 655] on textarea "Hi {{first_name}}! I'm happy to send you the review link. I appreciate you taki…" at bounding box center [925, 675] width 746 height 75
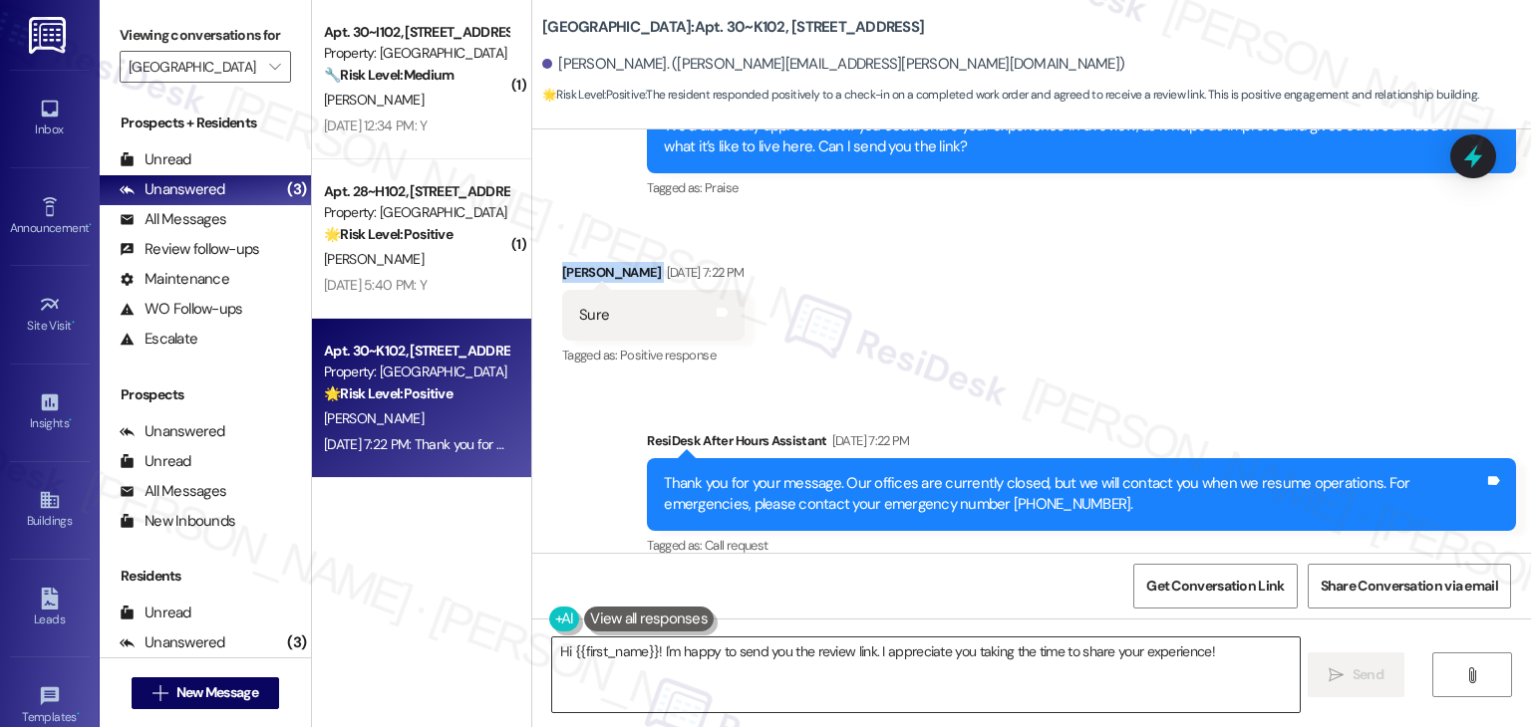
click at [897, 655] on textarea "Hi {{first_name}}! I'm happy to send you the review link. I appreciate you taki…" at bounding box center [925, 675] width 746 height 75
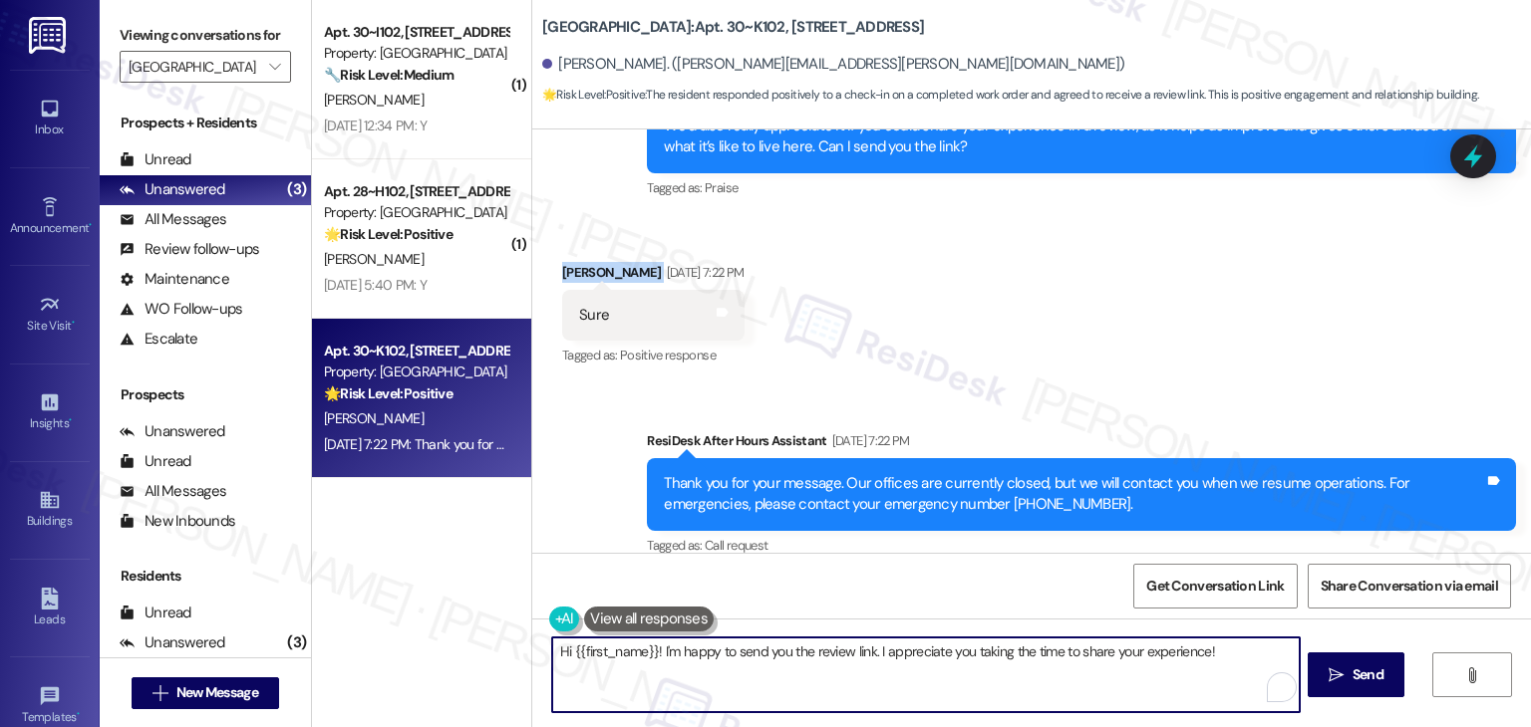
paste textarea "Thank you so much, -- ! I’d be happy to share the review link with you. Your fe…"
click at [676, 654] on textarea "Thank you so much, -- ! I’d be happy to share the review link with you. Your fe…" at bounding box center [925, 675] width 746 height 75
click at [922, 670] on textarea "Thank you so much, Kristine! I’d be happy to share the review link with you. Yo…" at bounding box center [925, 675] width 746 height 75
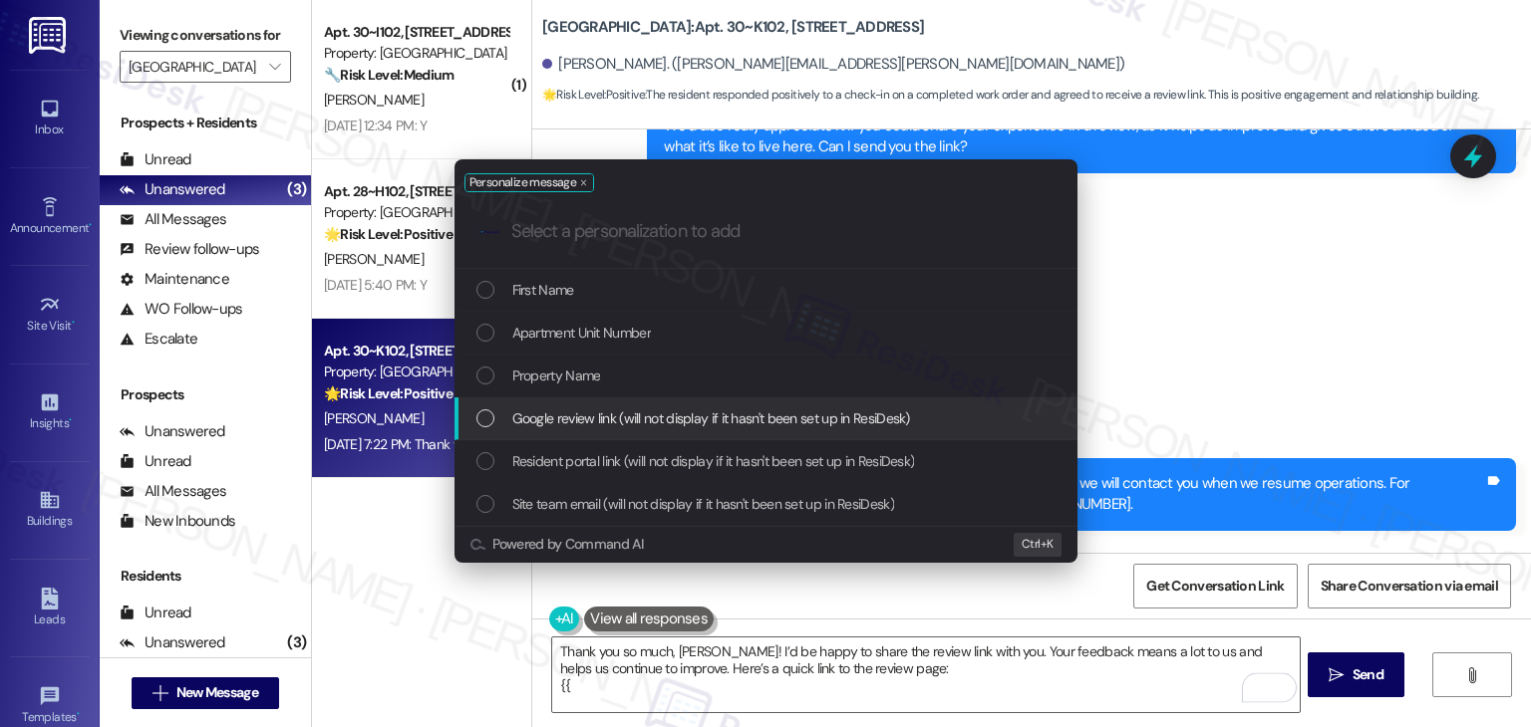
click at [486, 417] on div "List of options" at bounding box center [485, 419] width 18 height 18
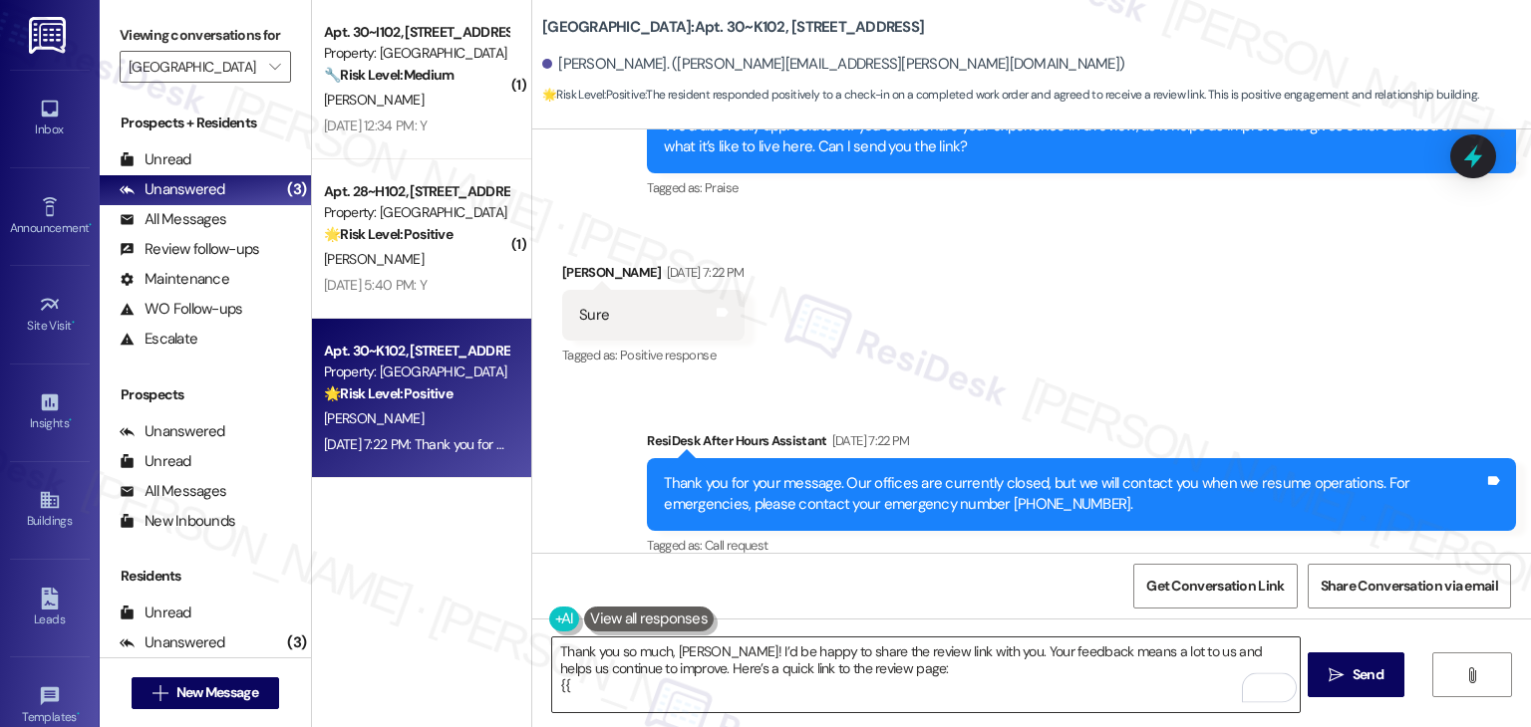
type textarea "Thank you so much, Kristine! I’d be happy to share the review link with you. Yo…"
click at [1379, 687] on button " Send" at bounding box center [1355, 675] width 97 height 45
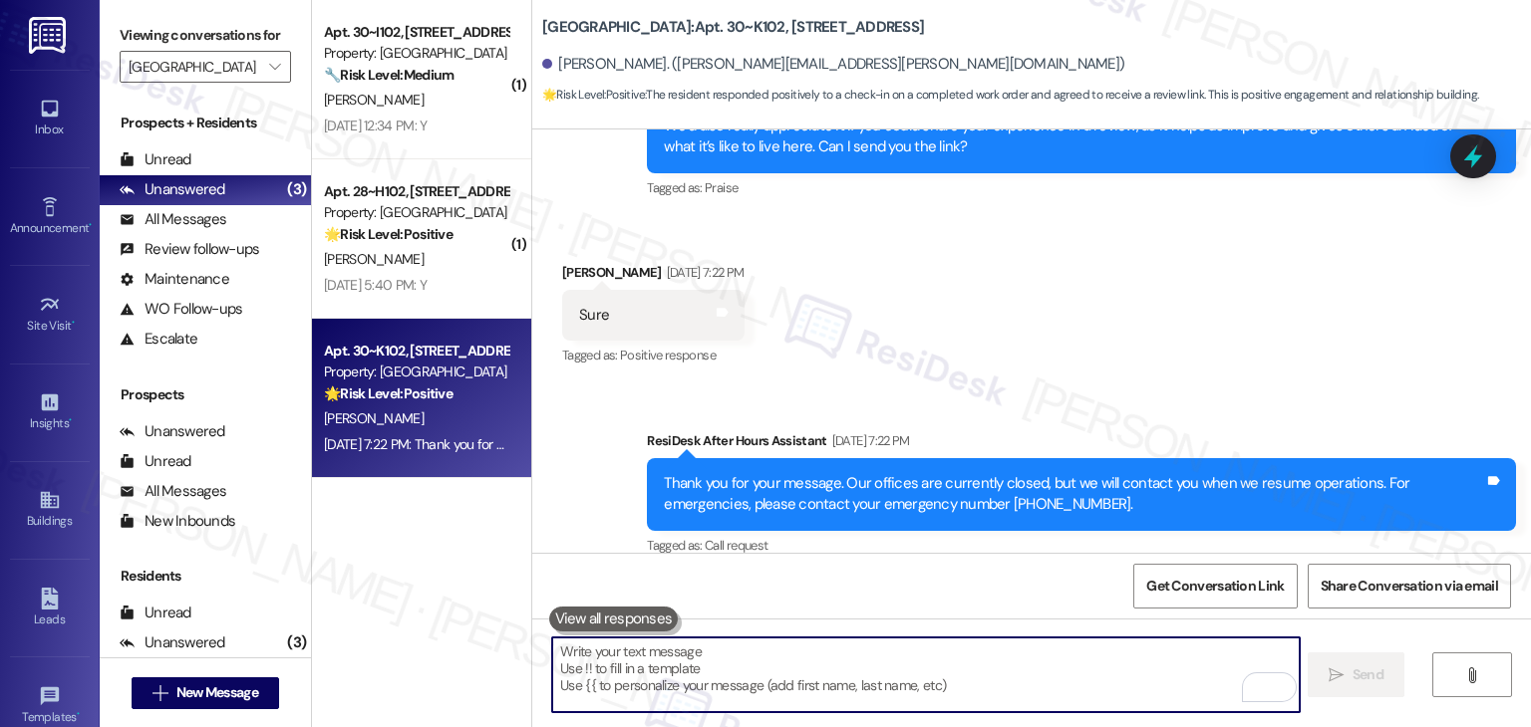
click at [763, 672] on textarea "To enrich screen reader interactions, please activate Accessibility in Grammarl…" at bounding box center [925, 675] width 746 height 75
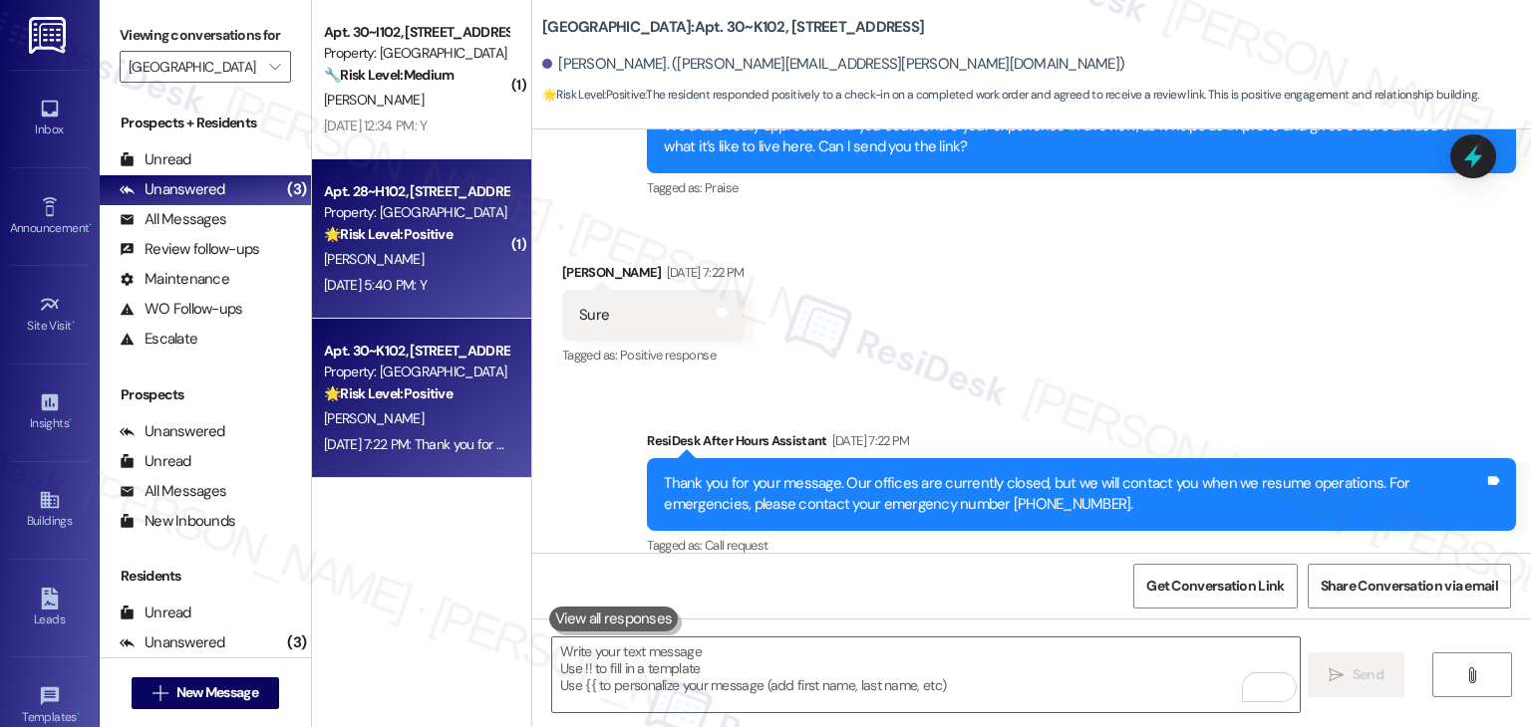
click at [422, 289] on div "Aug 19, 2025 at 5:40 PM: Y Aug 19, 2025 at 5:40 PM: Y" at bounding box center [375, 285] width 103 height 18
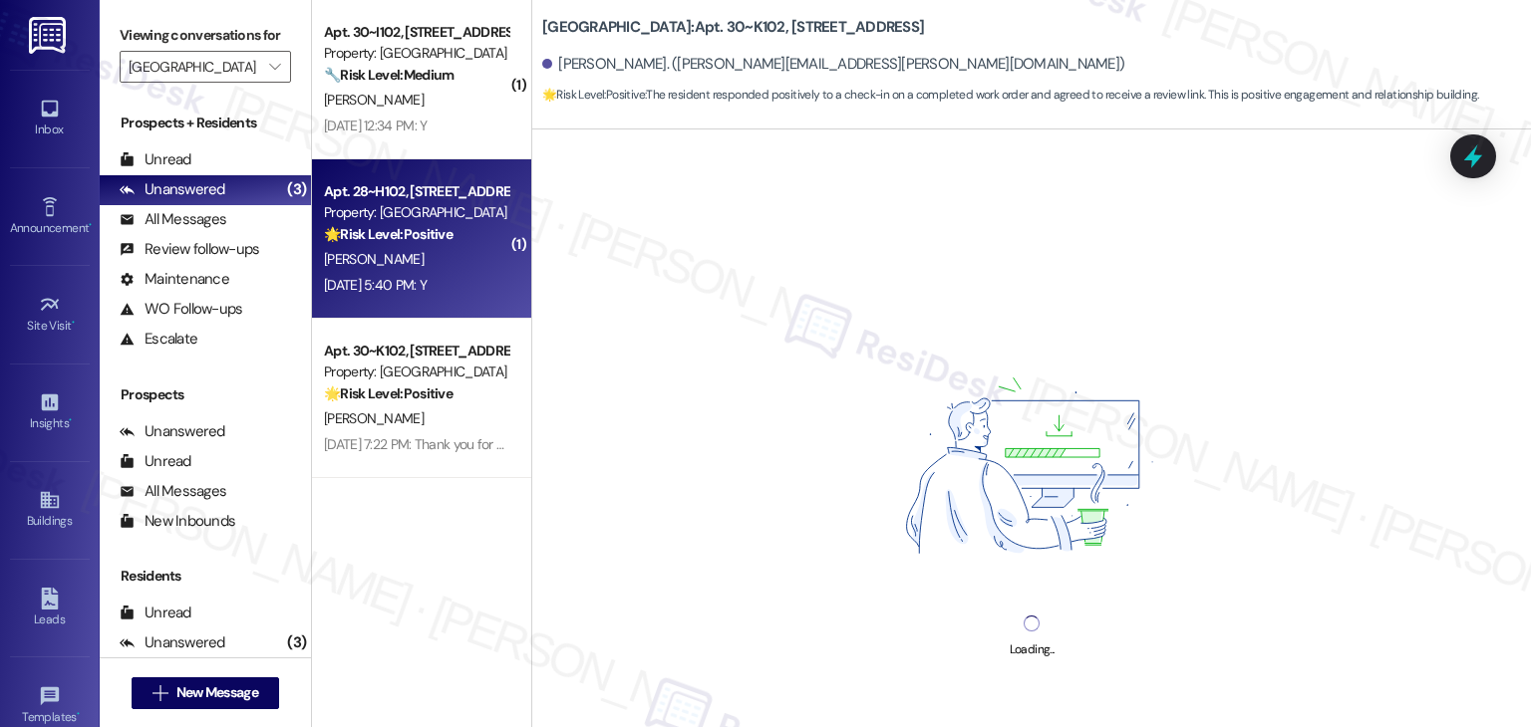
click at [421, 418] on div "[PERSON_NAME]" at bounding box center [416, 419] width 188 height 25
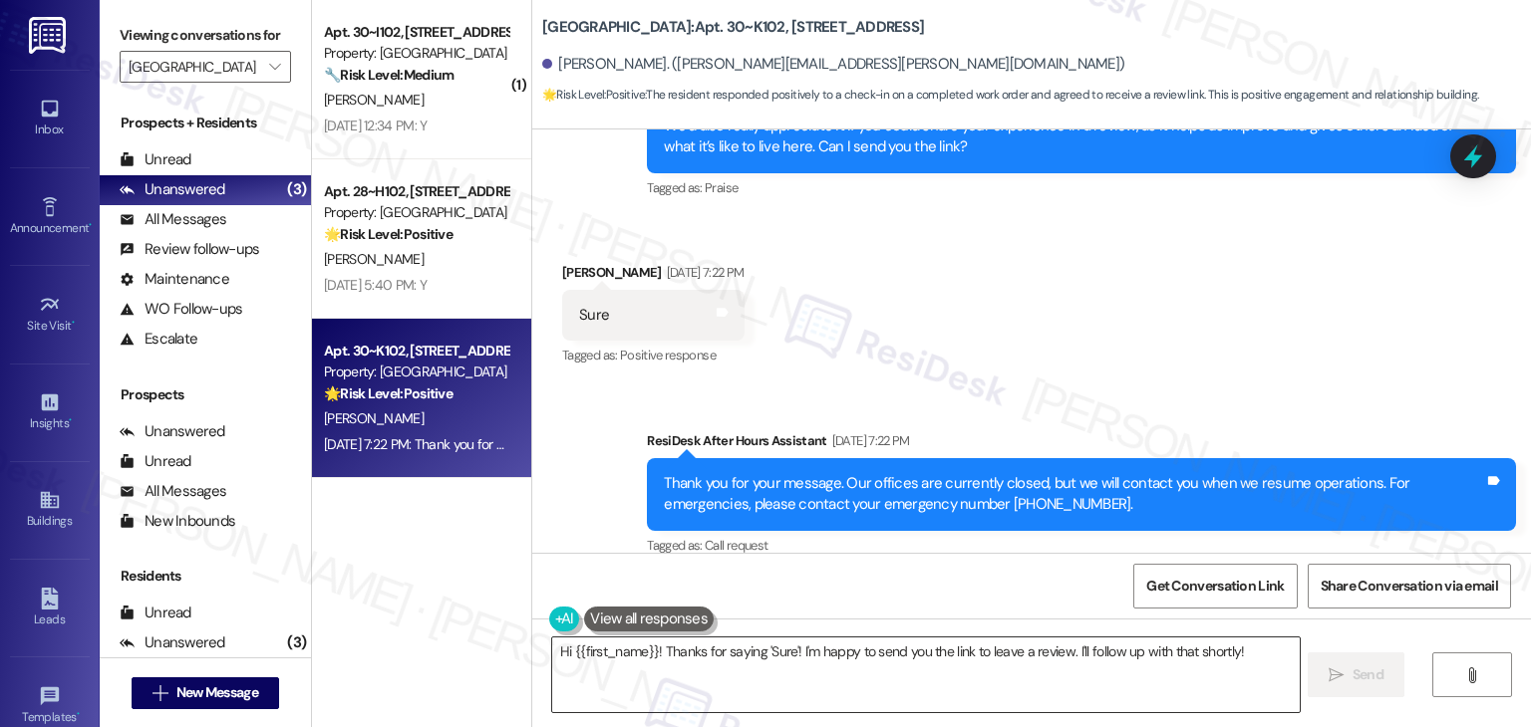
click at [736, 663] on textarea "Hi {{first_name}}! Thanks for saying 'Sure'! I'm happy to send you the link to …" at bounding box center [925, 675] width 746 height 75
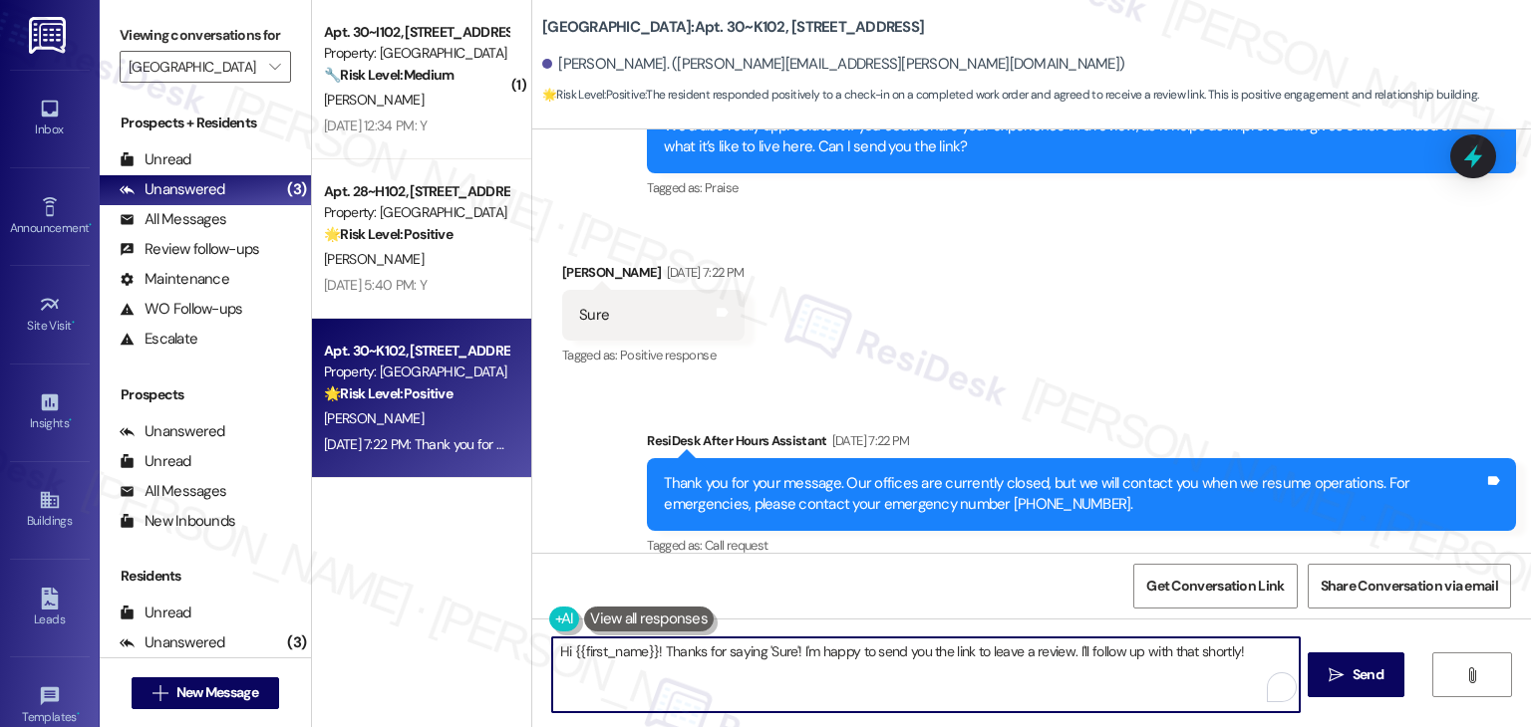
paste textarea "Thank you so much, -- ! I’d be happy to share the review link with you. Your fe…"
click at [677, 648] on textarea "Thank you so much, -- ! I’d be happy to share the review link with you. Your fe…" at bounding box center [925, 675] width 746 height 75
click at [918, 672] on textarea "Thank you so much, Kristine! I’d be happy to share the review link with you. Yo…" at bounding box center [925, 675] width 746 height 75
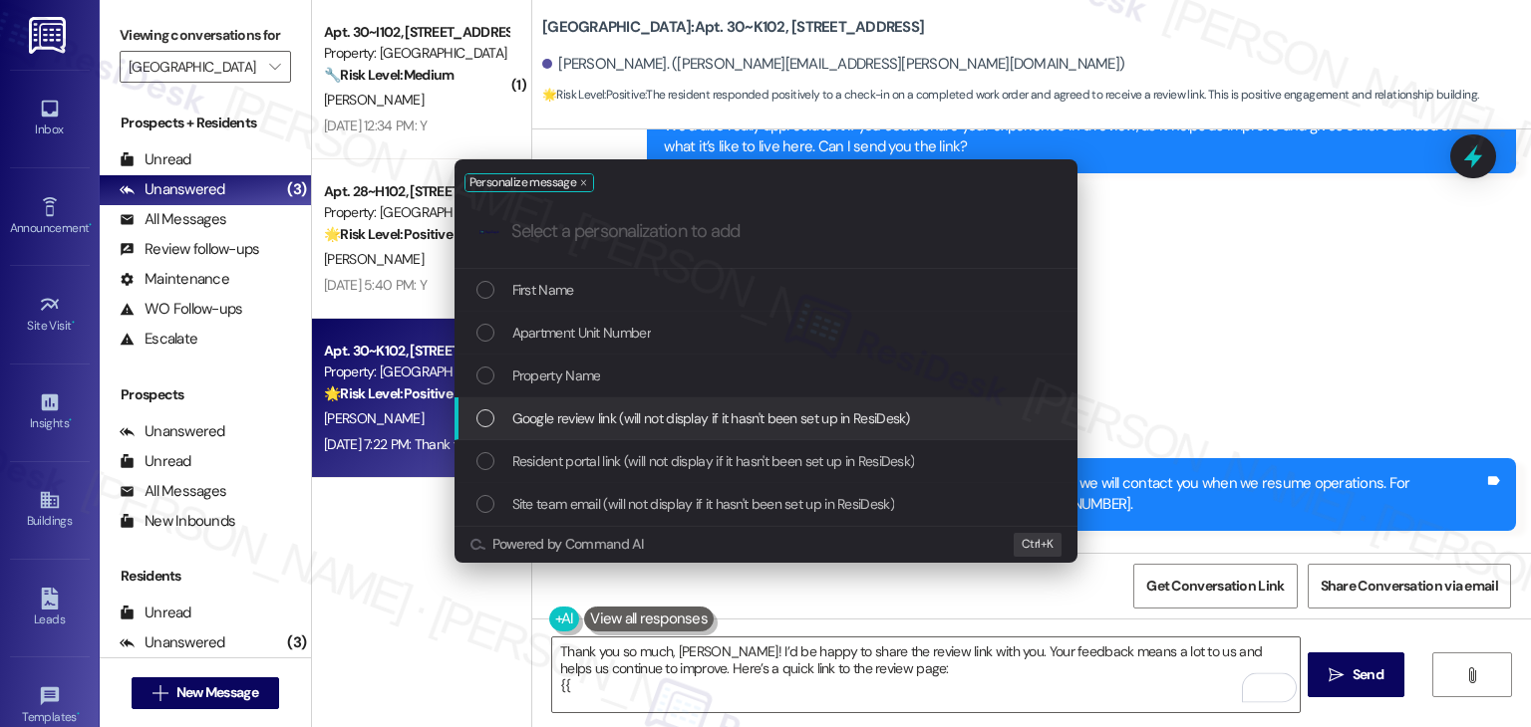
click at [486, 410] on div "List of options" at bounding box center [485, 419] width 18 height 18
type textarea "Thank you so much, Kristine! I’d be happy to share the review link with you. Yo…"
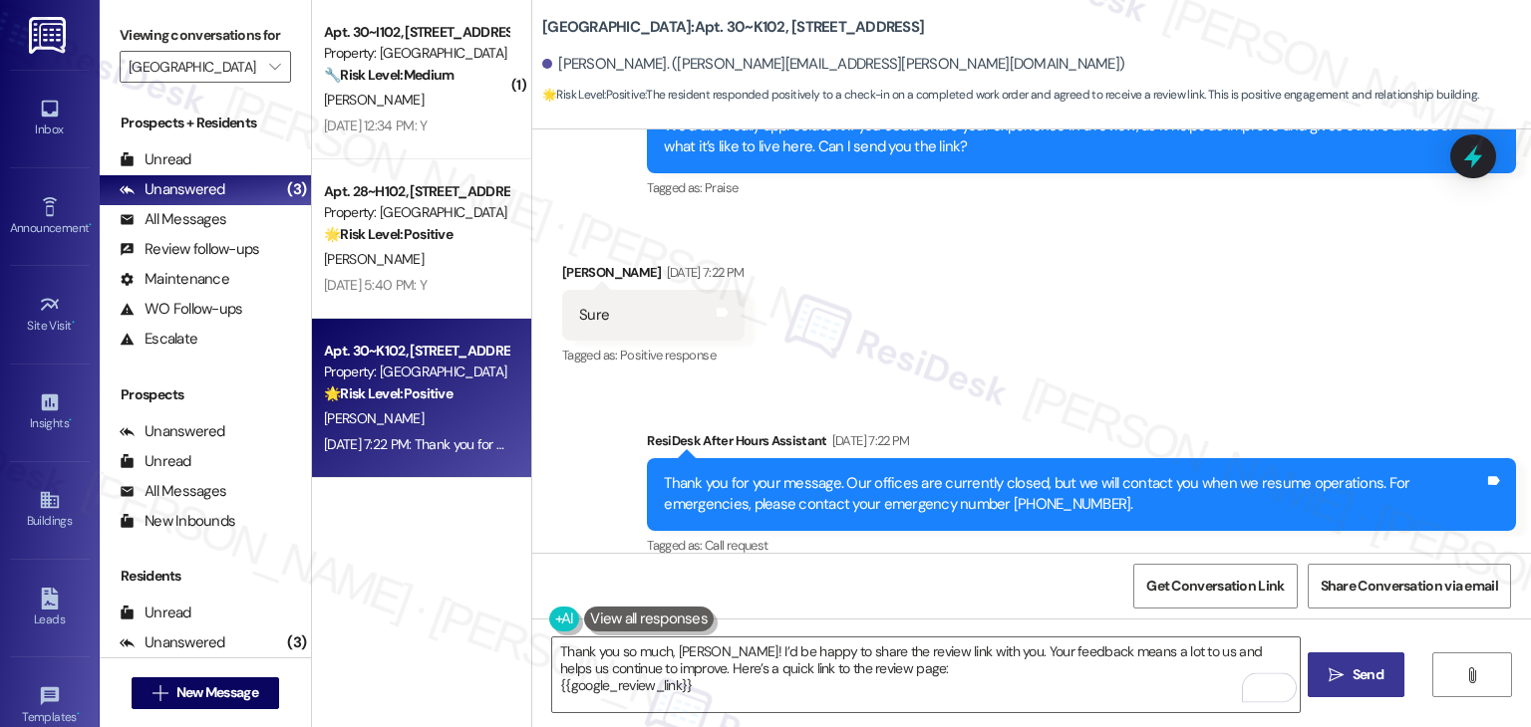
click at [1371, 673] on span "Send" at bounding box center [1367, 675] width 31 height 21
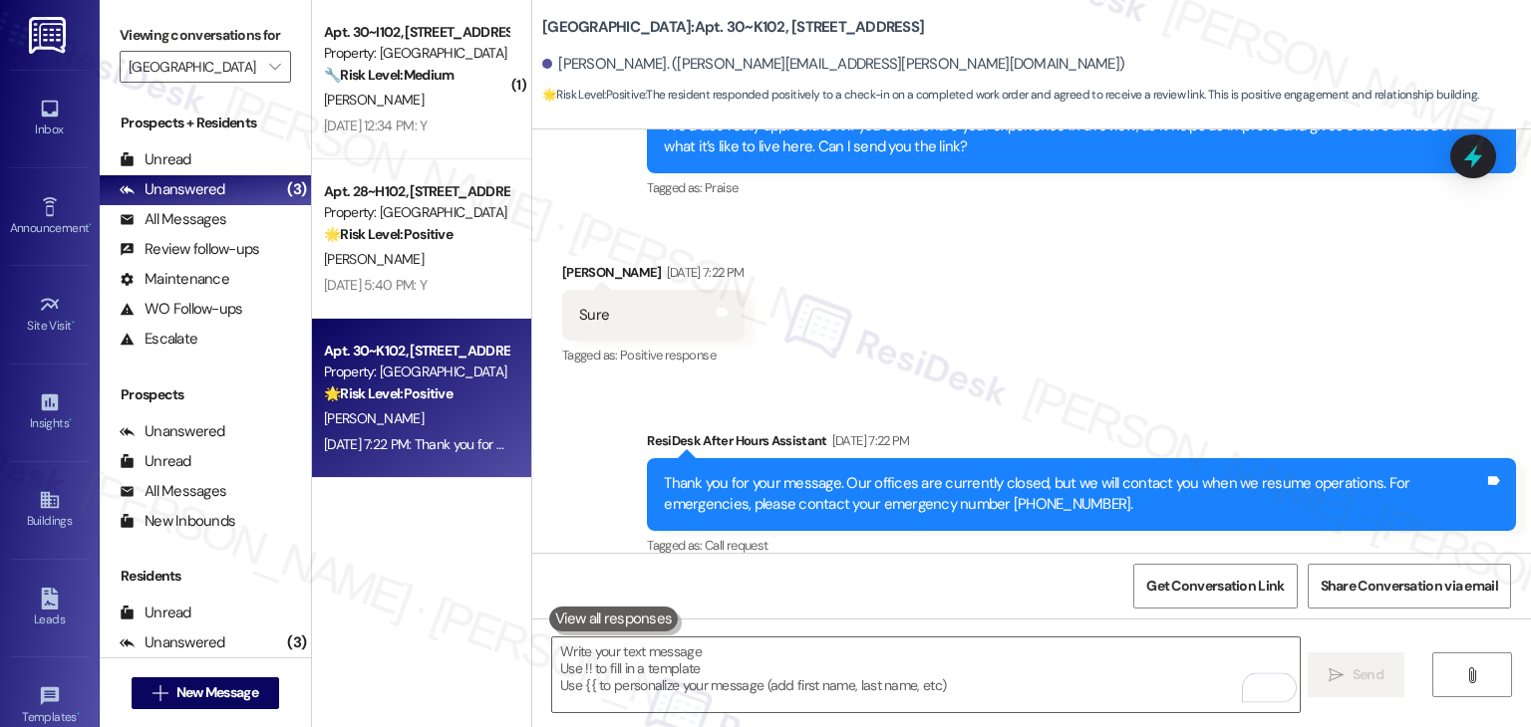
scroll to position [4940, 0]
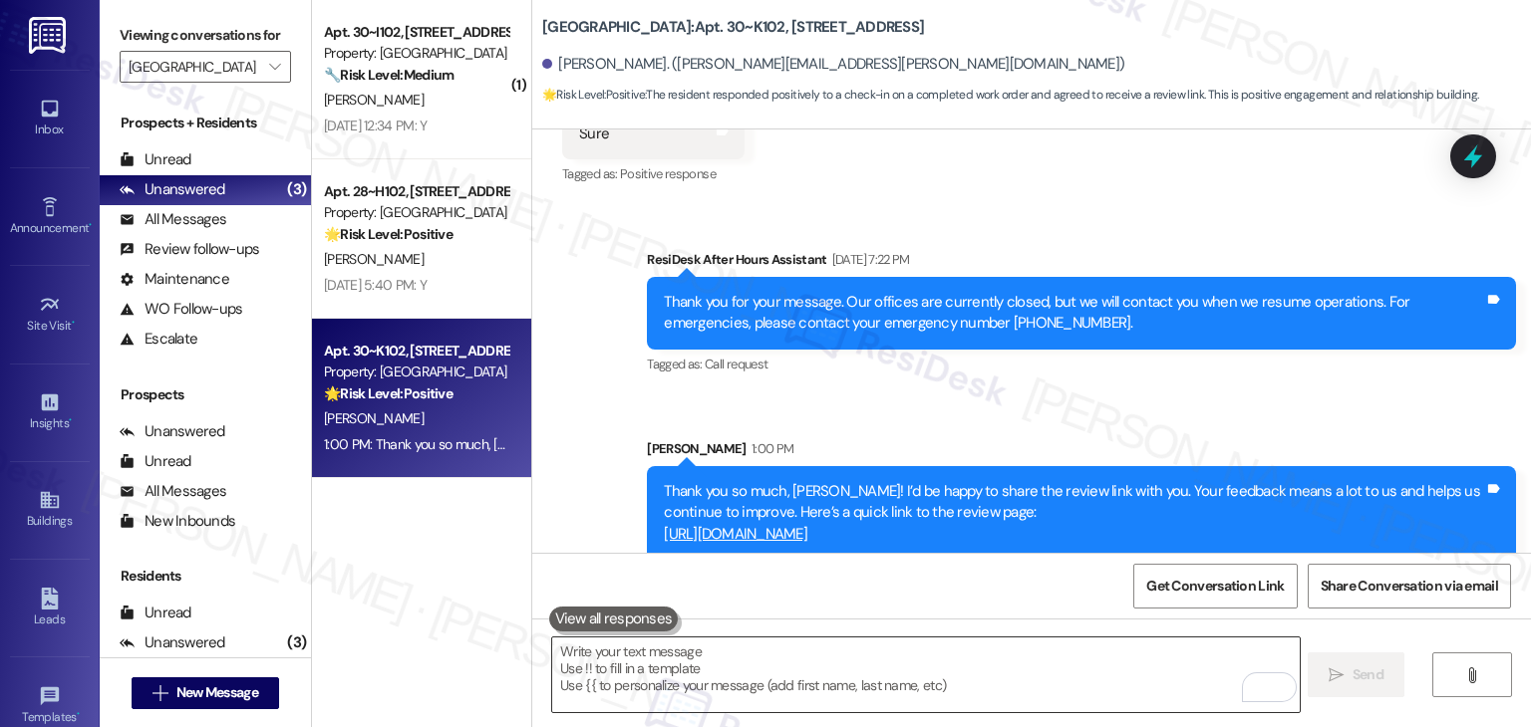
click at [770, 655] on textarea "To enrich screen reader interactions, please activate Accessibility in Grammarl…" at bounding box center [925, 675] width 746 height 75
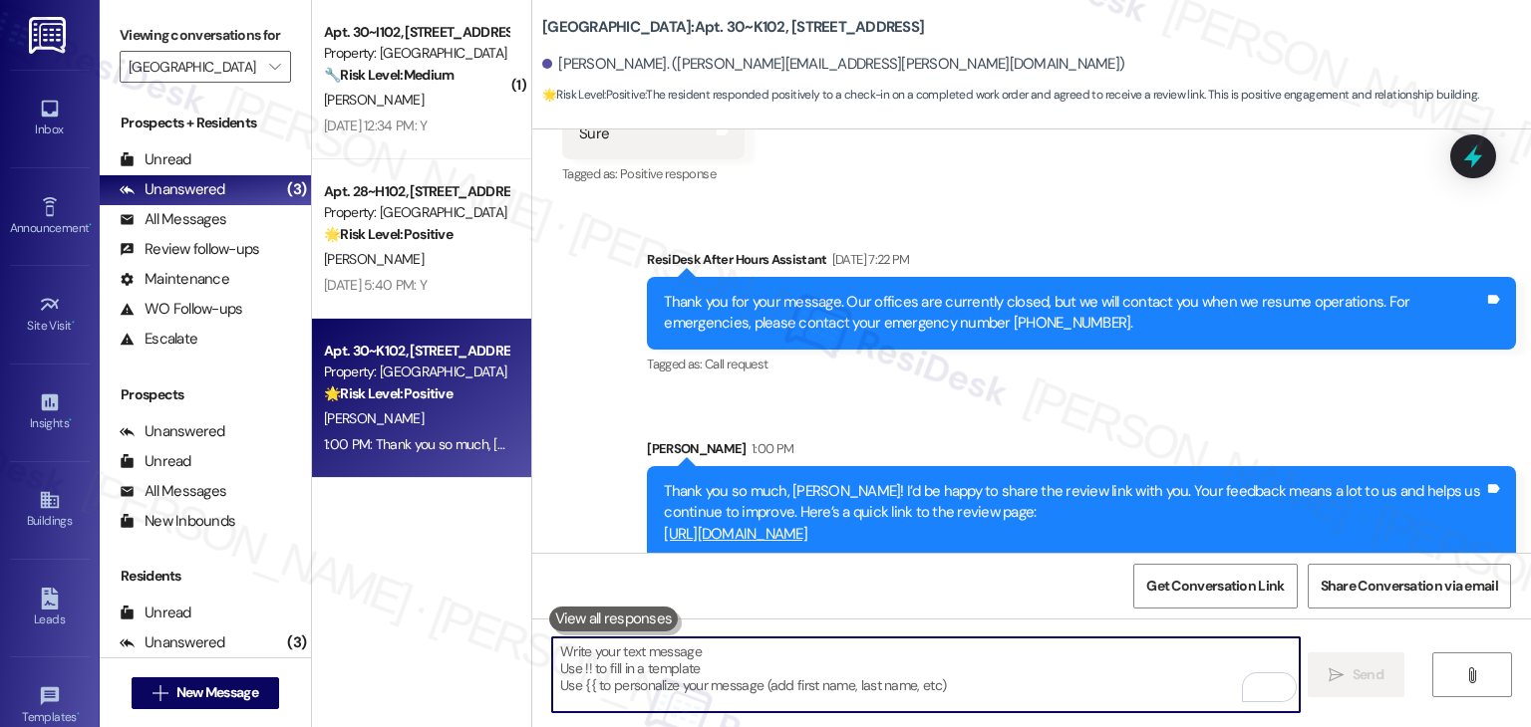
paste textarea "Kindly inform us once the review is complete so we can share it with the team. …"
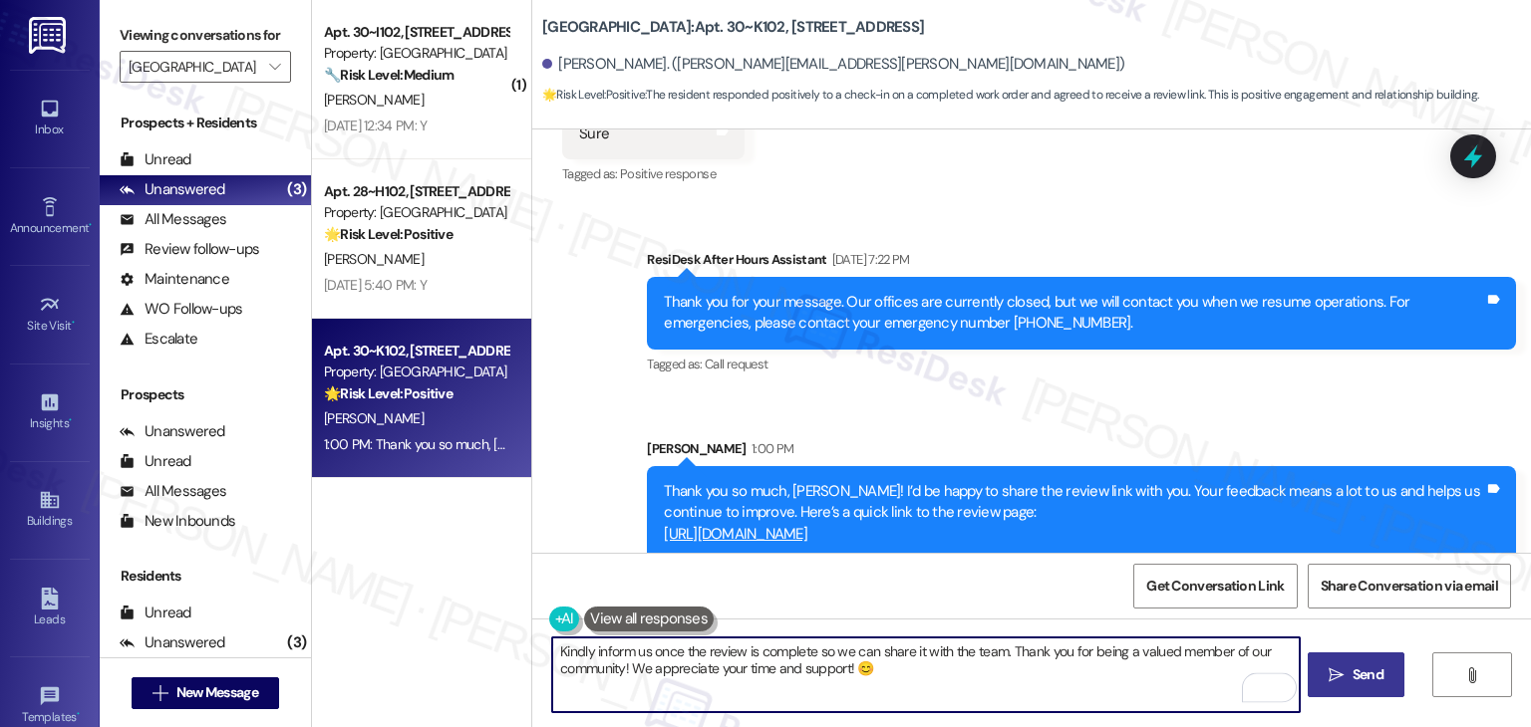
type textarea "Kindly inform us once the review is complete so we can share it with the team. …"
click at [1363, 682] on span "Send" at bounding box center [1367, 675] width 31 height 21
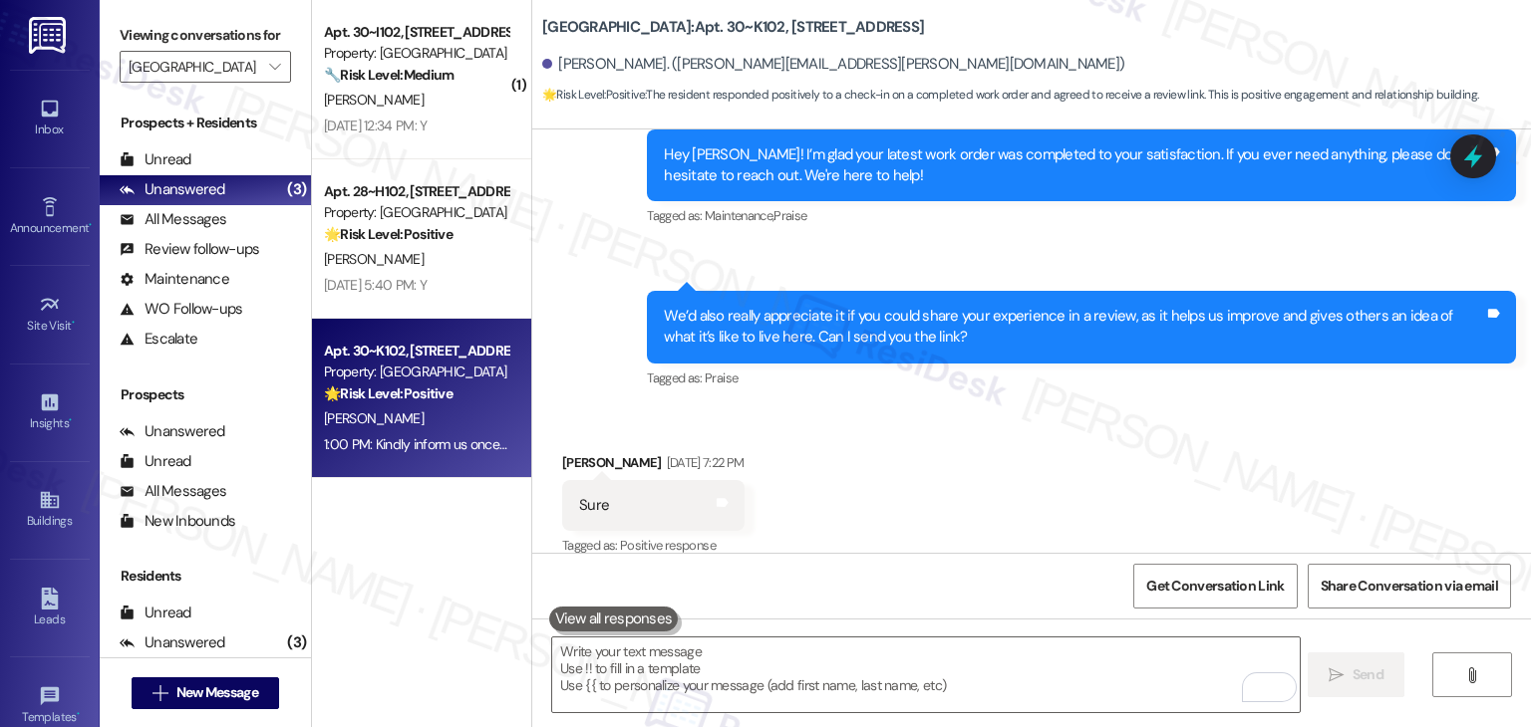
scroll to position [5101, 0]
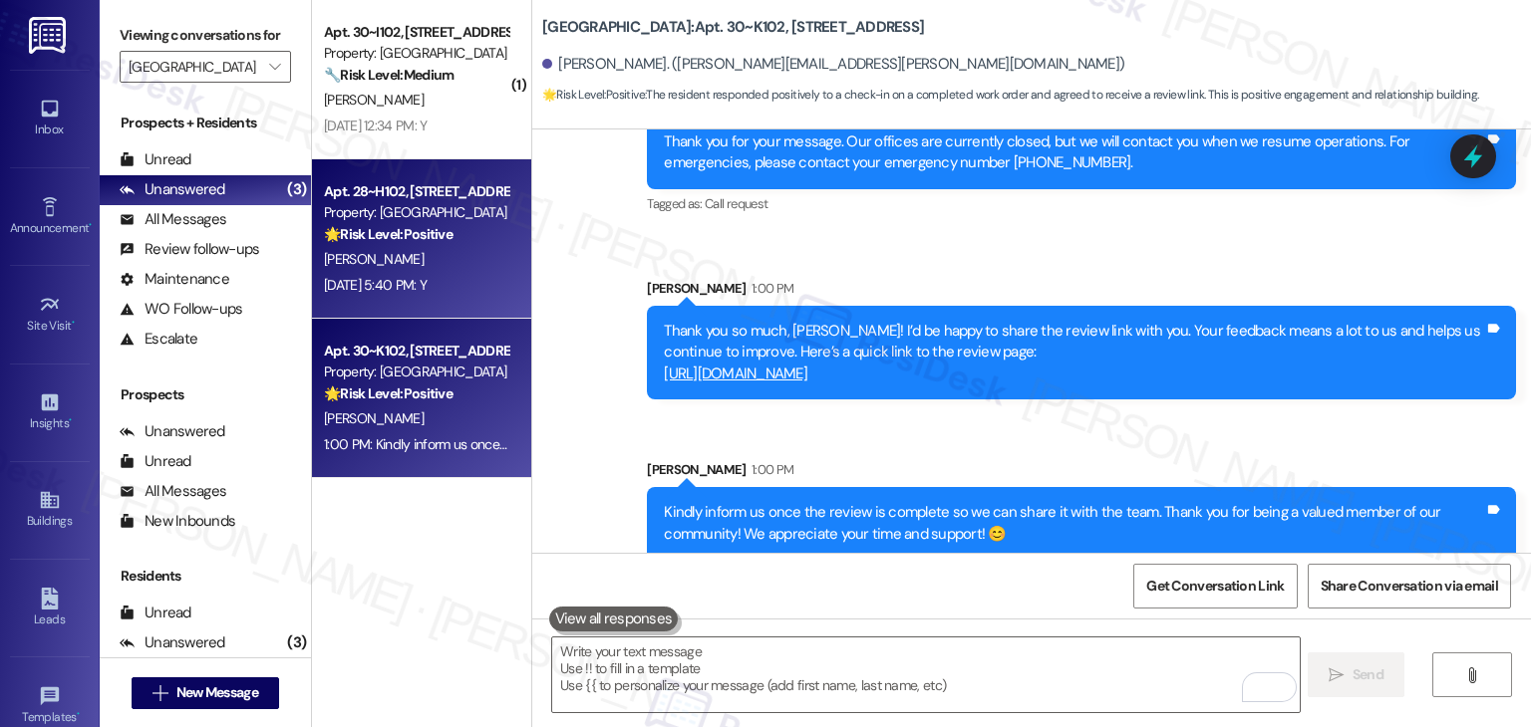
click at [442, 294] on div "Aug 19, 2025 at 5:40 PM: Y Aug 19, 2025 at 5:40 PM: Y" at bounding box center [416, 285] width 188 height 25
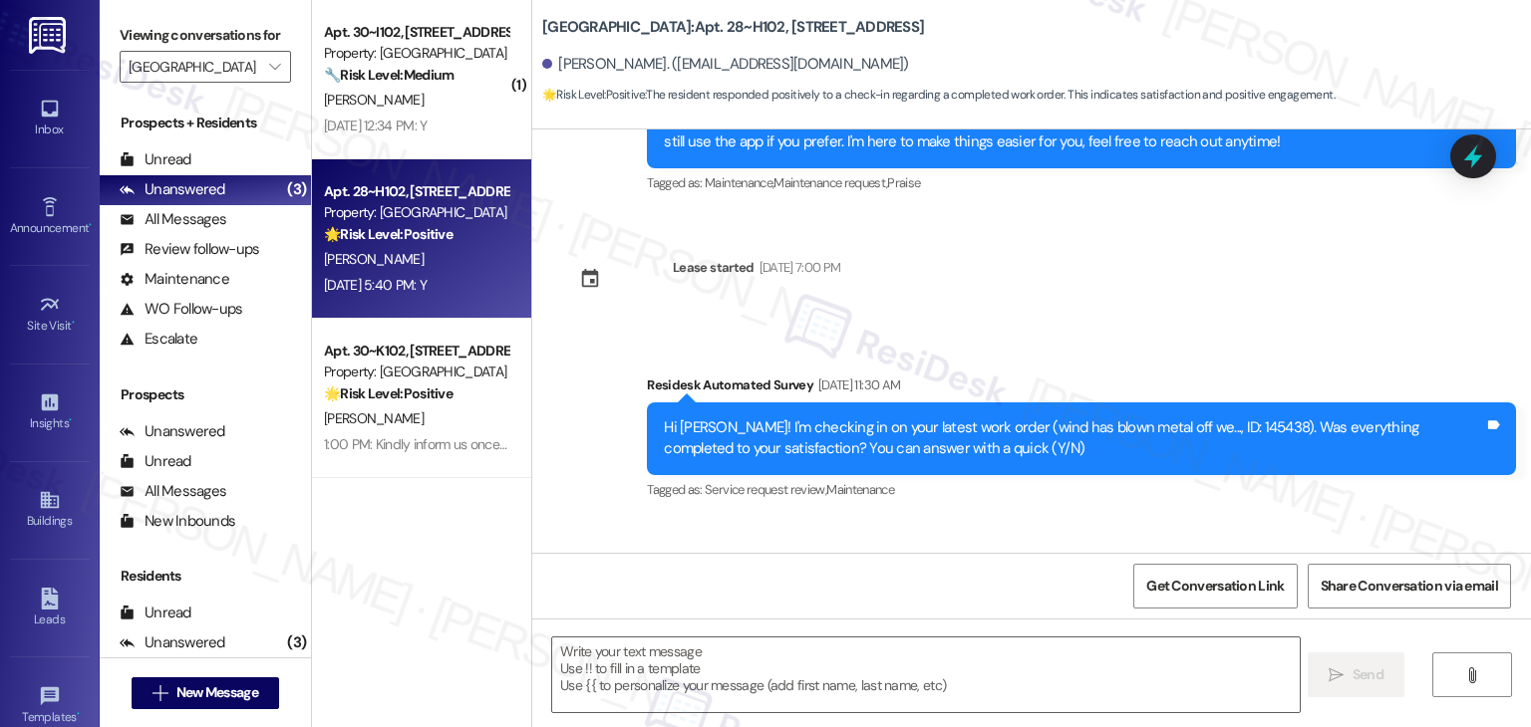
type textarea "Fetching suggested responses. Please feel free to read through the conversation…"
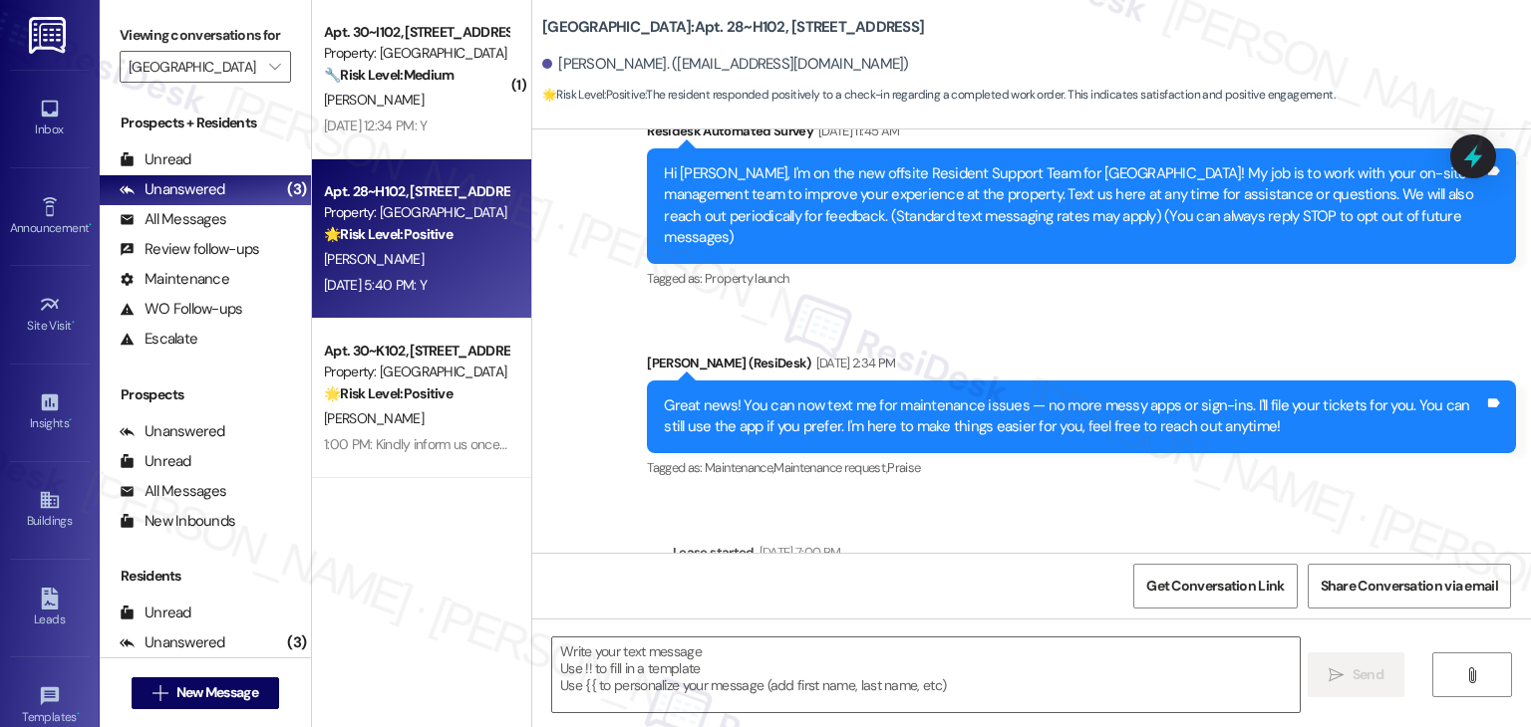
scroll to position [469, 0]
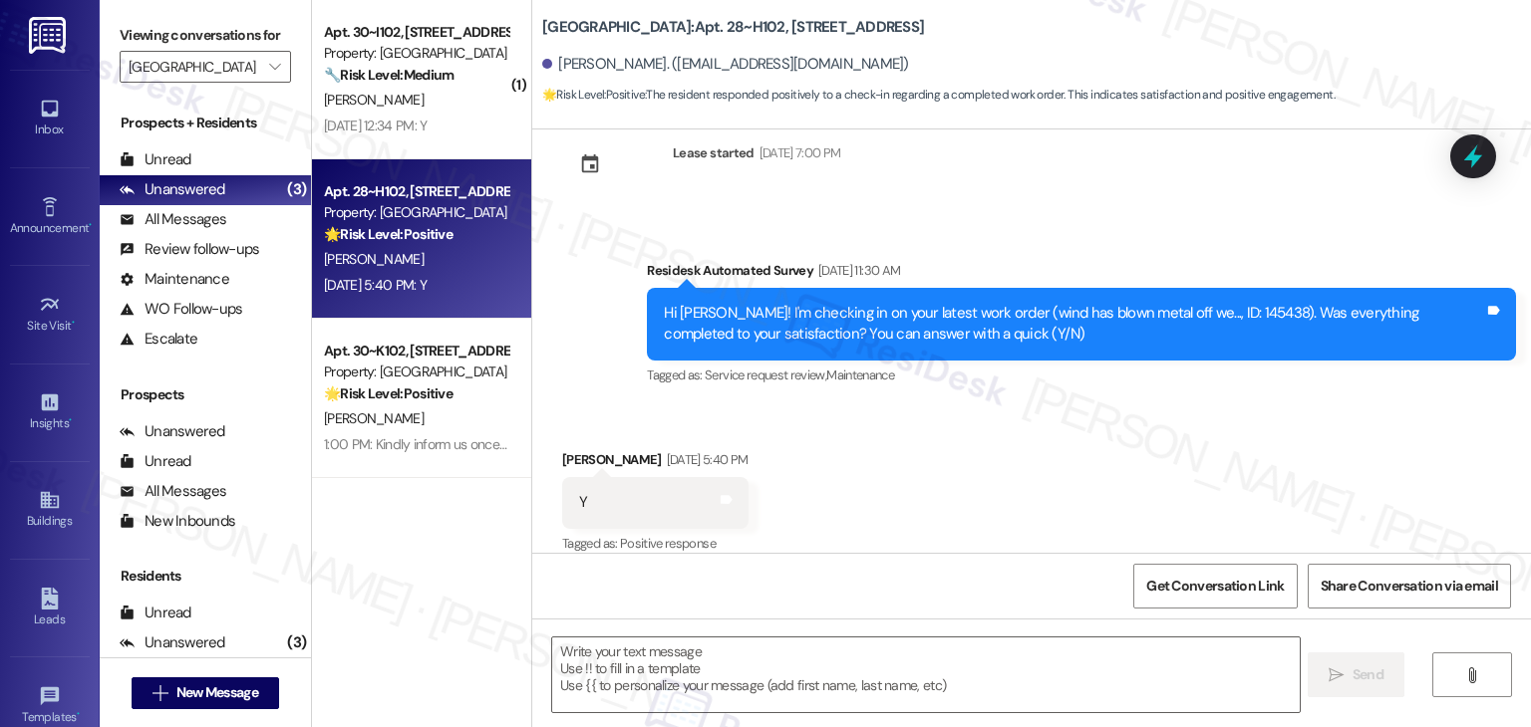
click at [1008, 454] on div "Received via SMS Ashley Burnett Aug 19, 2025 at 5:40 PM Y Tags and notes Tagged…" at bounding box center [1031, 489] width 998 height 168
click at [923, 445] on div "Received via SMS Ashley Burnett Aug 19, 2025 at 5:40 PM Y Tags and notes Tagged…" at bounding box center [1031, 489] width 998 height 168
click at [729, 659] on textarea at bounding box center [925, 675] width 746 height 75
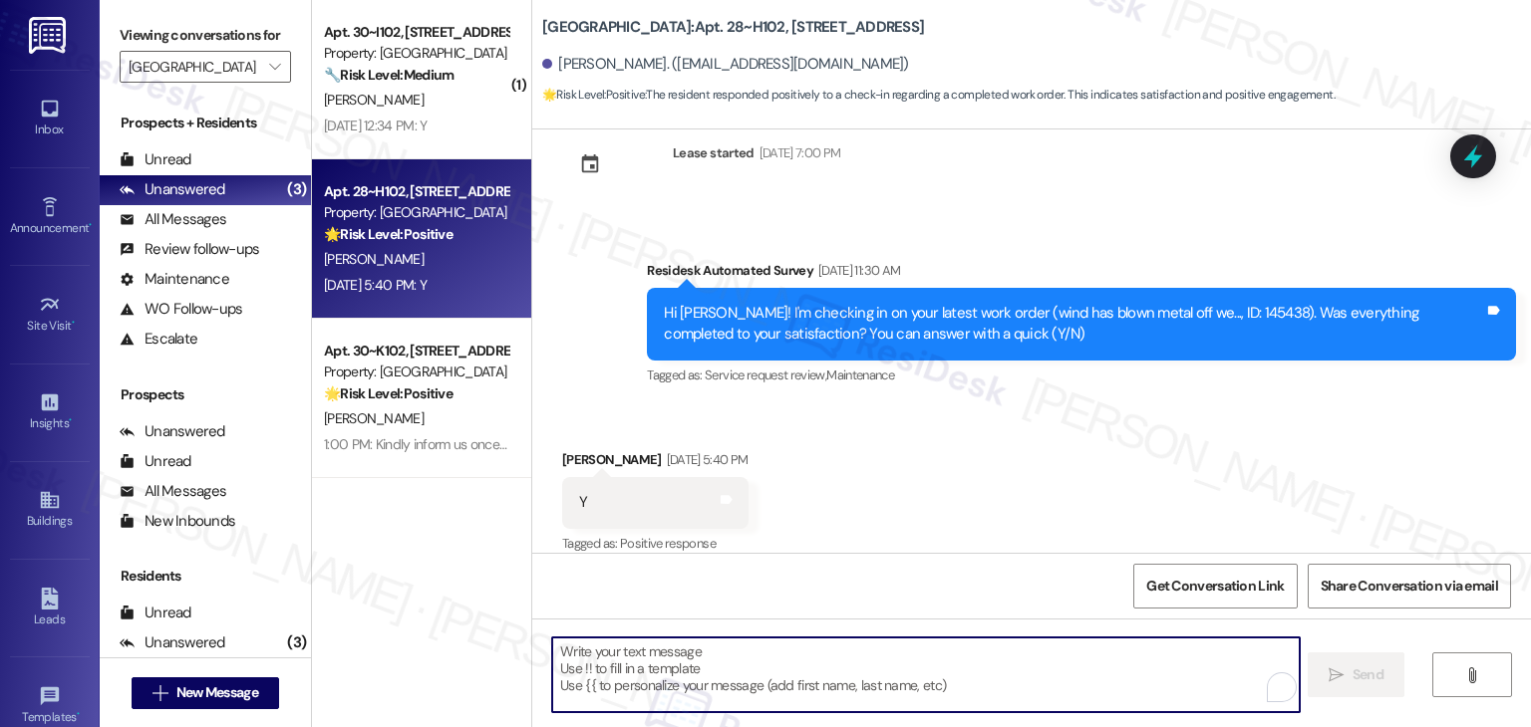
paste textarea "Hey {{first_name}}! I’m glad to hear your work order was completed to your sati…"
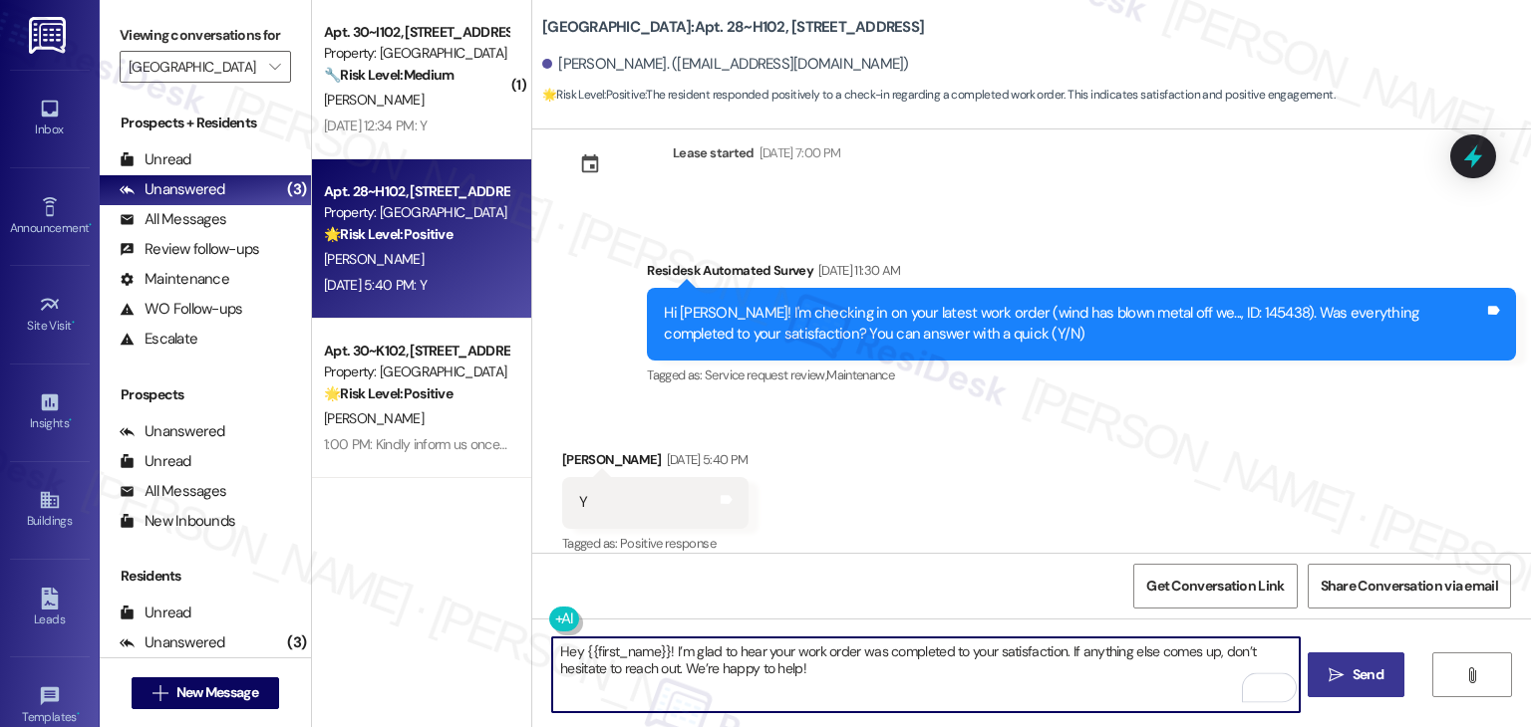
type textarea "Hey {{first_name}}! I’m glad to hear your work order was completed to your sati…"
click at [1375, 683] on span "Send" at bounding box center [1367, 675] width 31 height 21
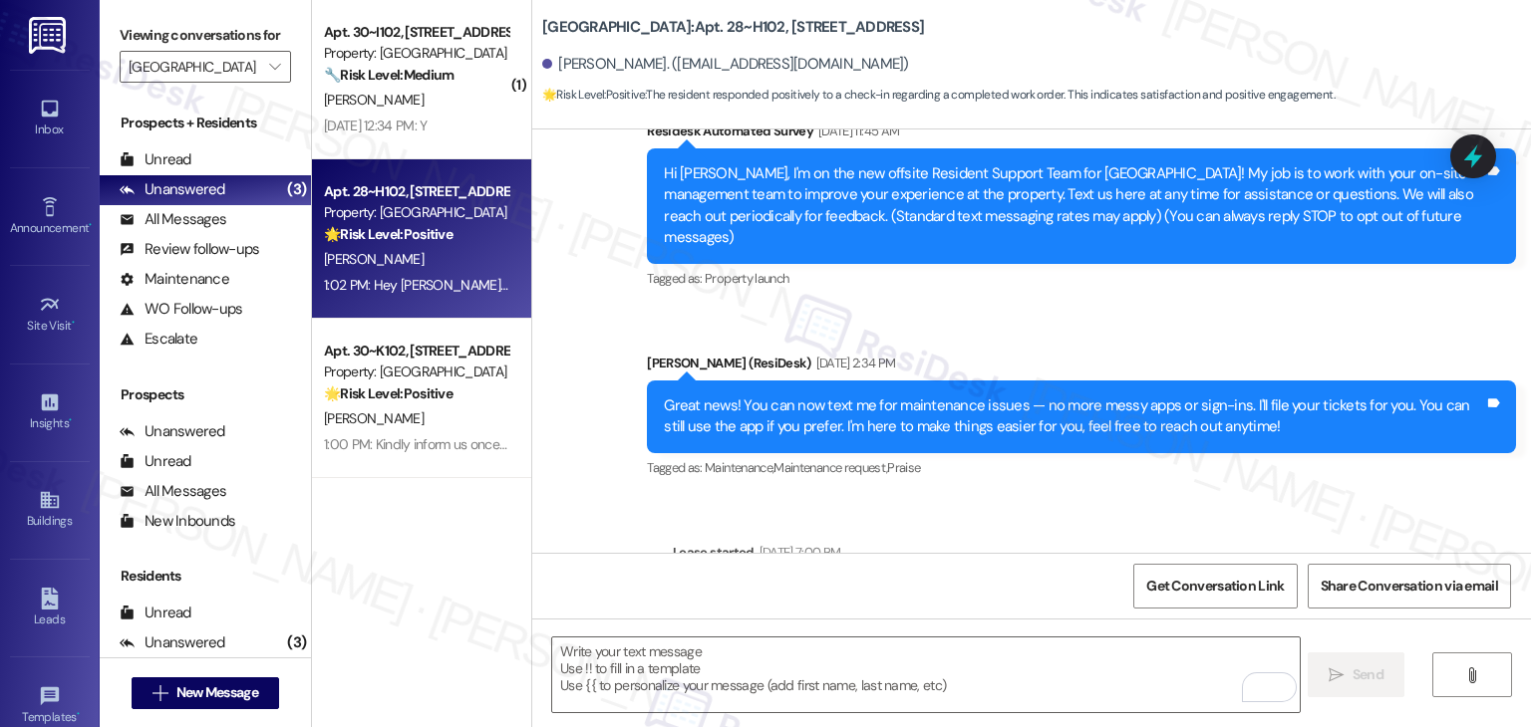
scroll to position [630, 0]
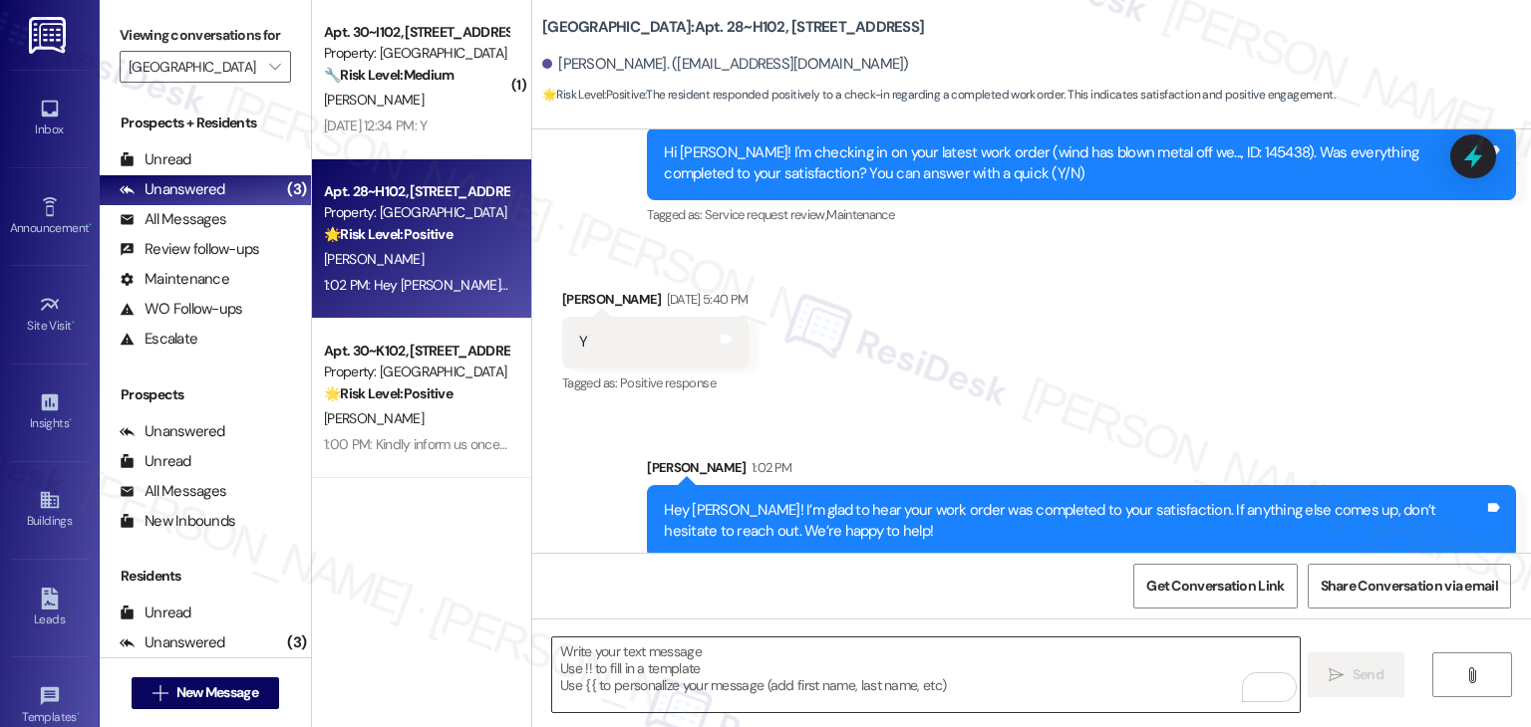
click at [814, 673] on textarea "To enrich screen reader interactions, please activate Accessibility in Grammarl…" at bounding box center [925, 675] width 746 height 75
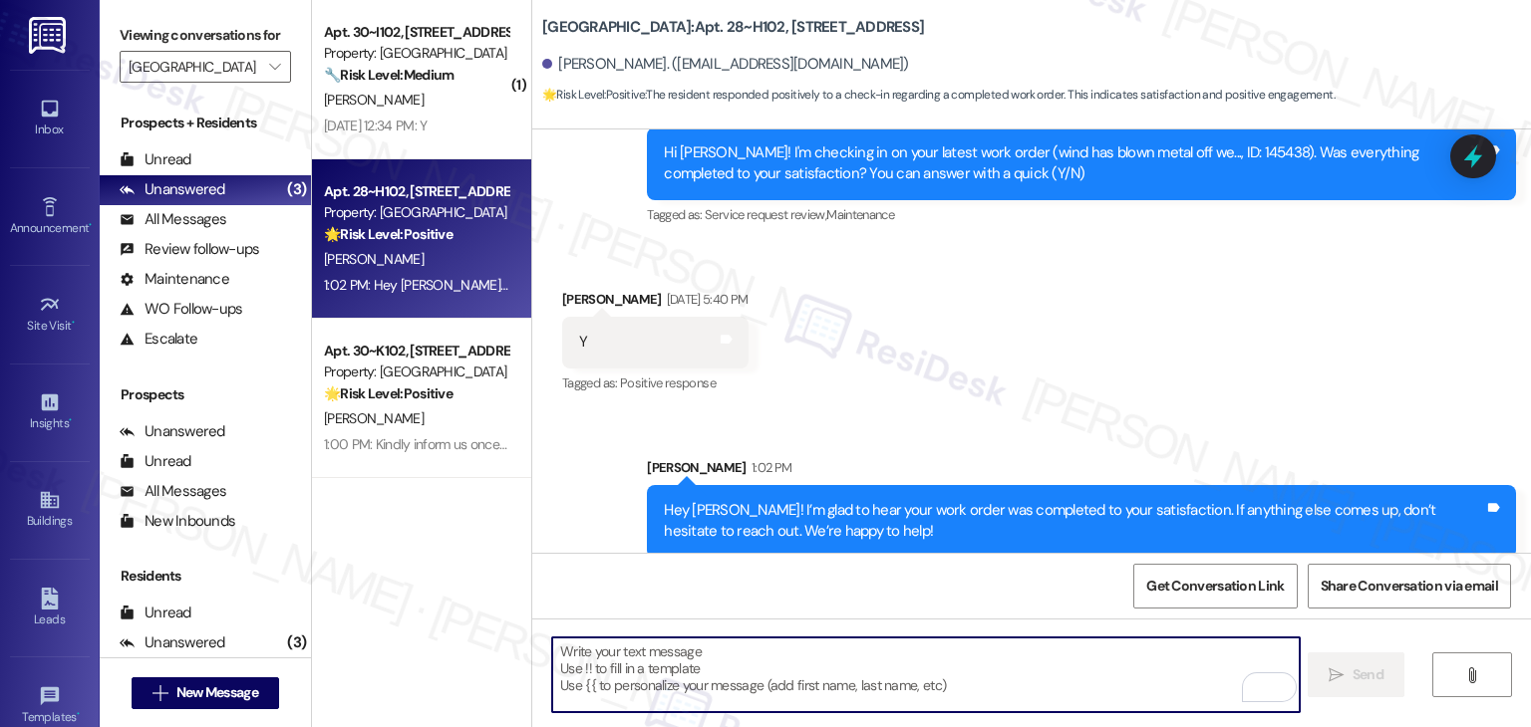
paste textarea "We’d also really appreciate it if you could share your experience in a review, …"
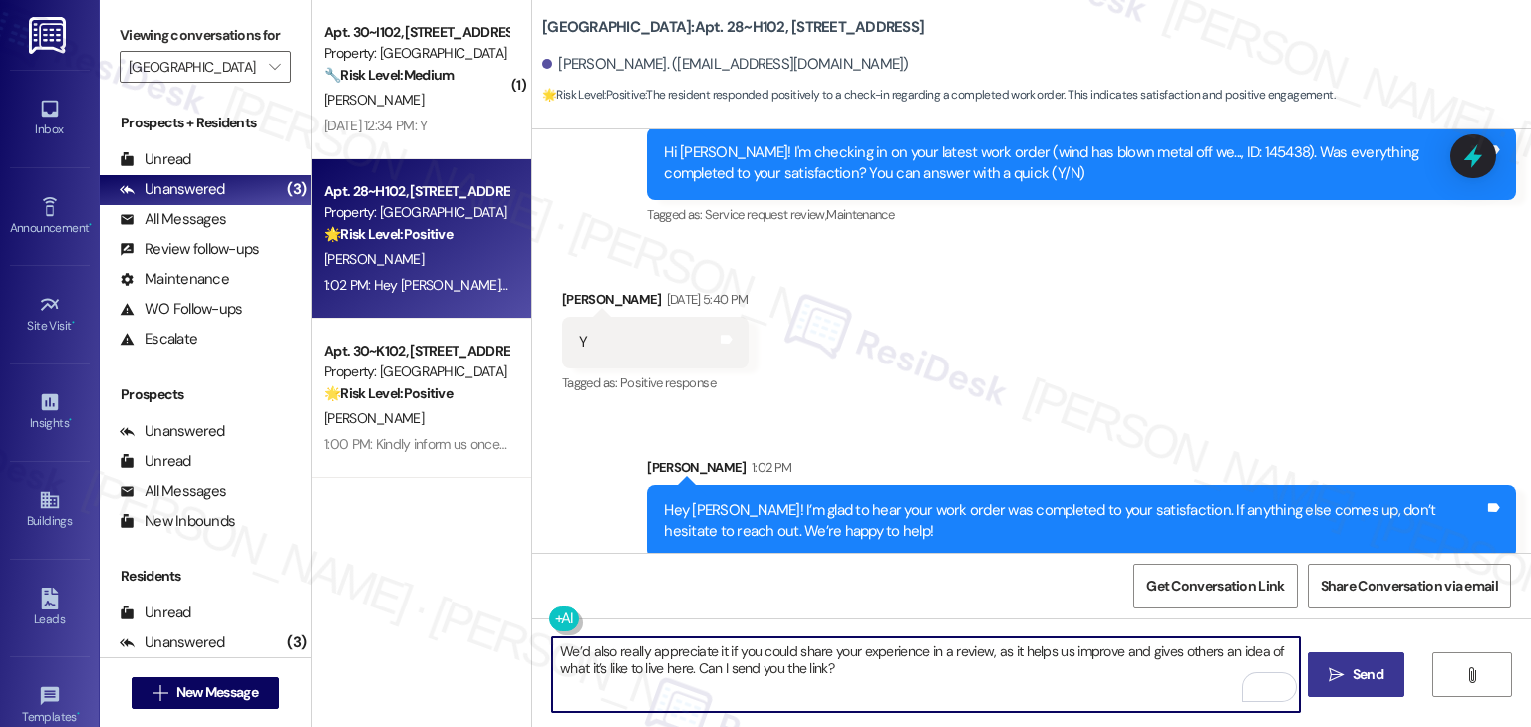
type textarea "We’d also really appreciate it if you could share your experience in a review, …"
click at [1346, 686] on button " Send" at bounding box center [1355, 675] width 97 height 45
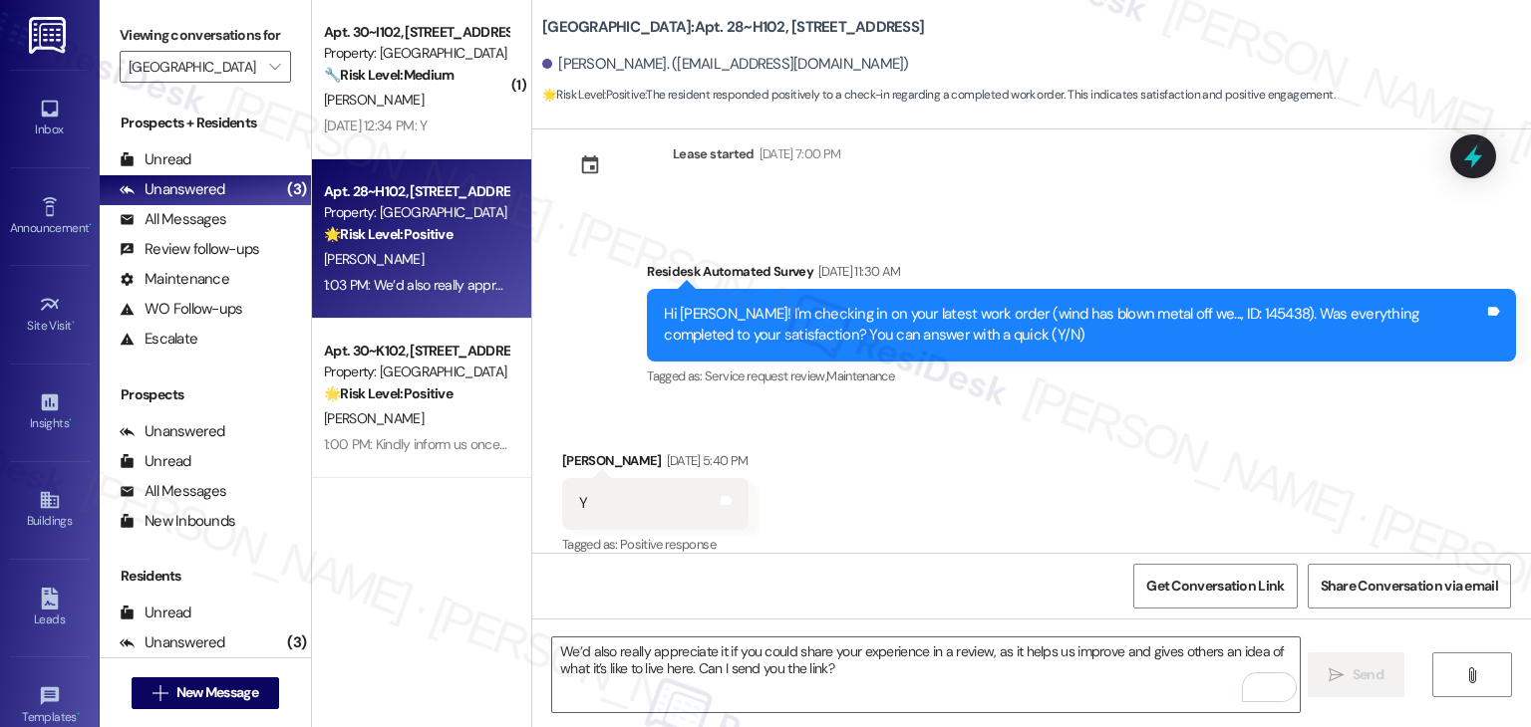
scroll to position [789, 0]
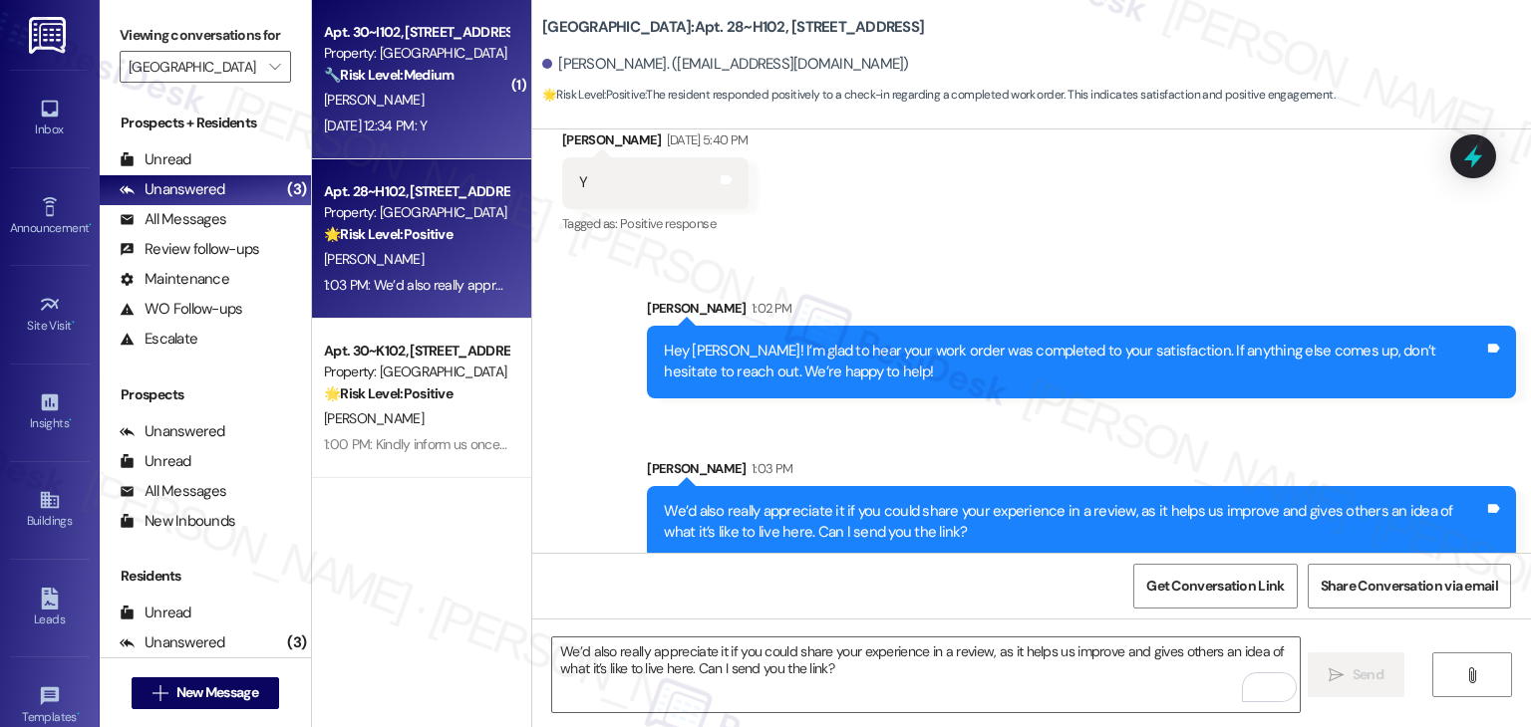
click at [411, 109] on div "[PERSON_NAME]" at bounding box center [416, 100] width 188 height 25
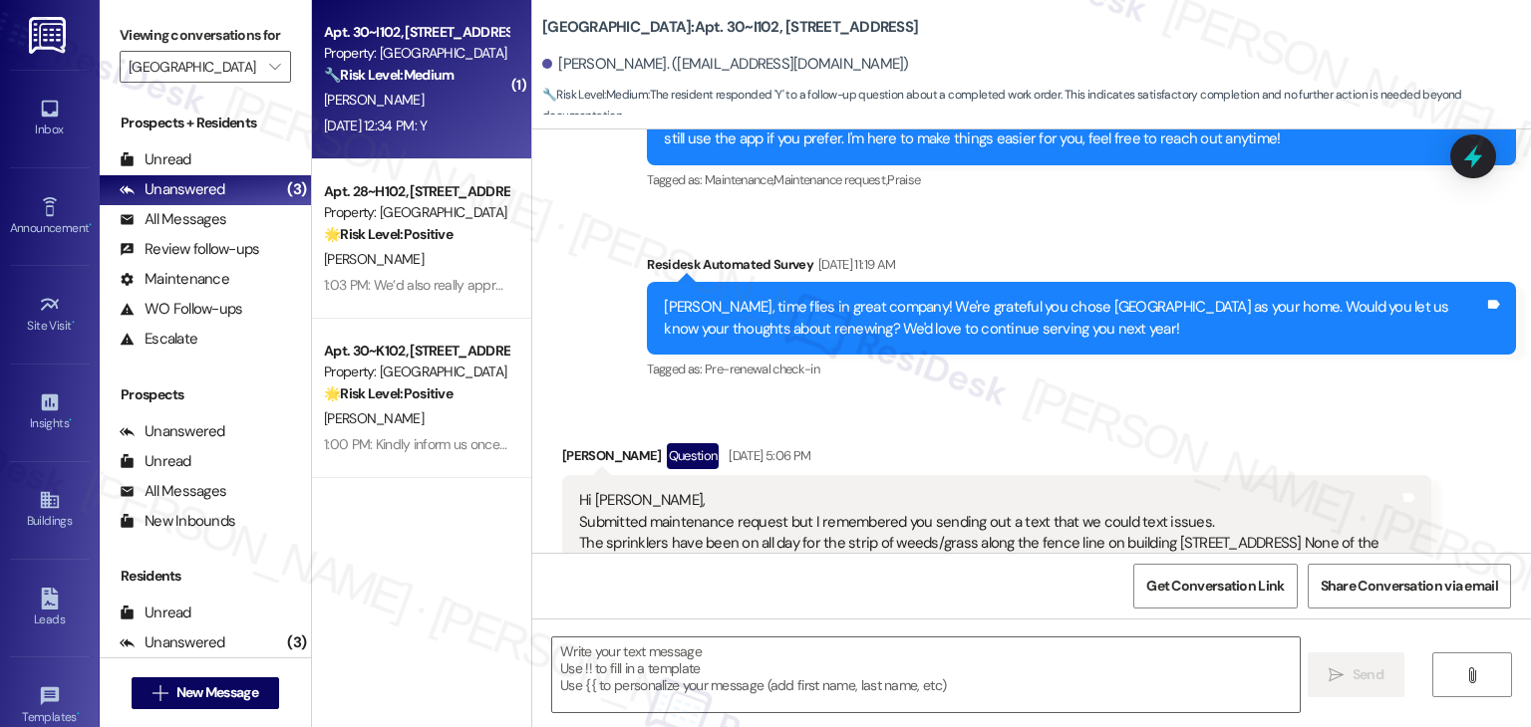
type textarea "Fetching suggested responses. Please feel free to read through the conversation…"
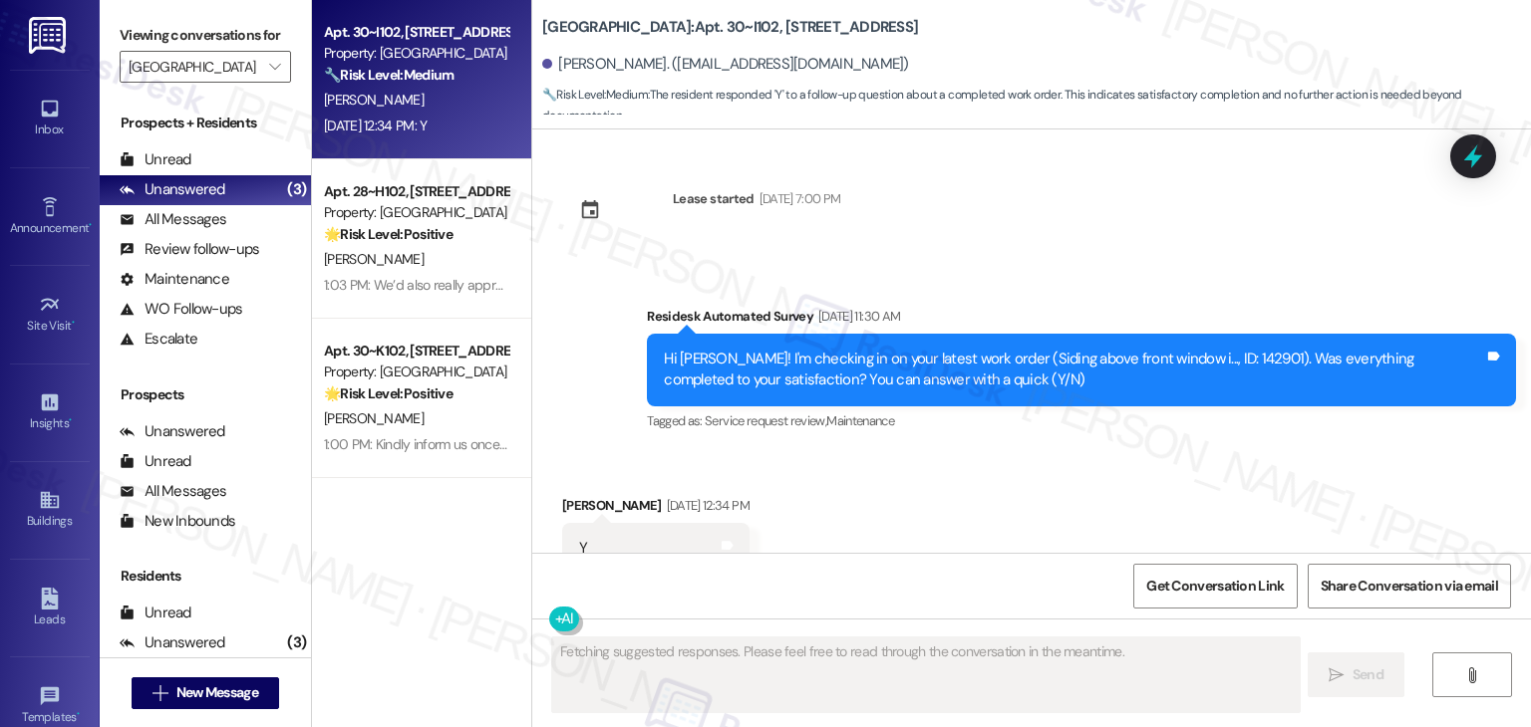
scroll to position [1542, 0]
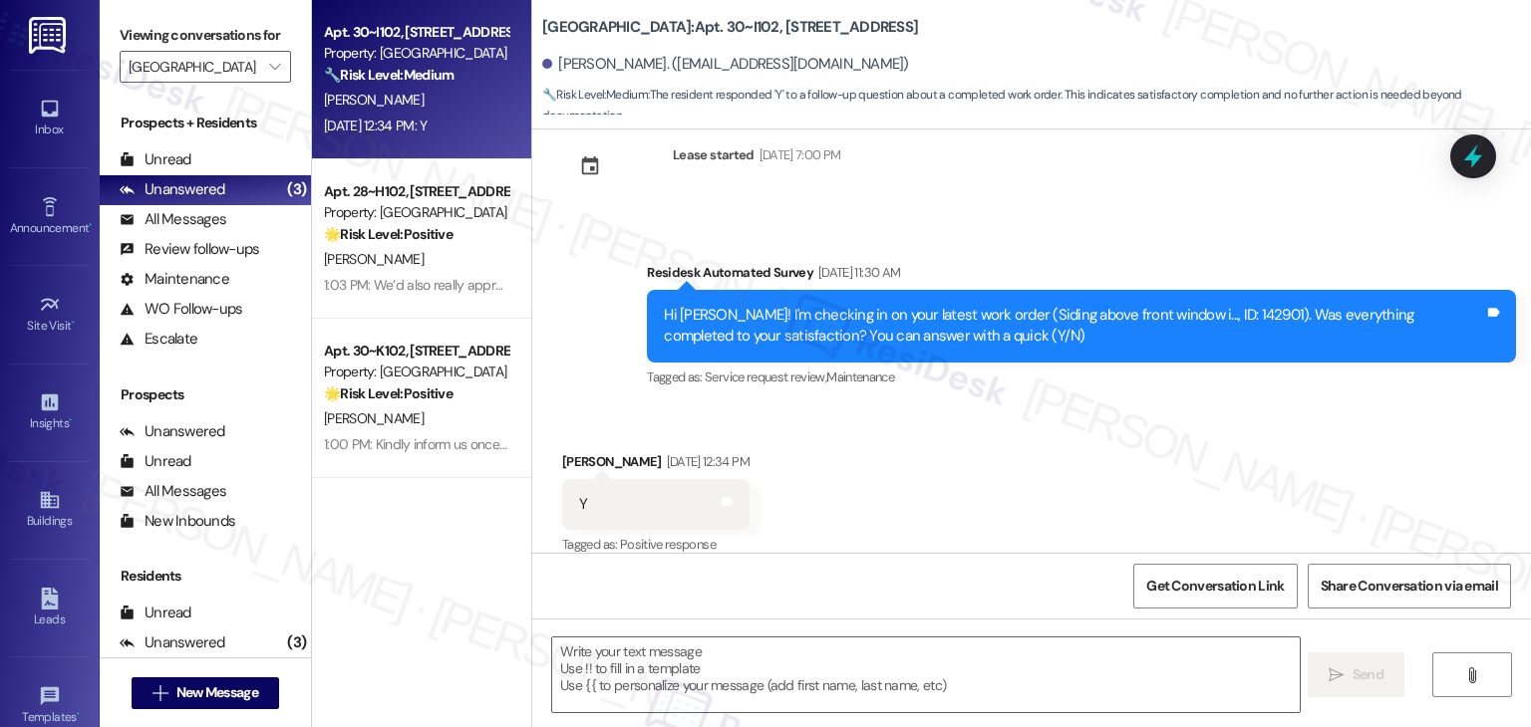
click at [984, 425] on div "Received via SMS [PERSON_NAME] [DATE] 12:34 PM Y Tags and notes Tagged as: Posi…" at bounding box center [1031, 491] width 998 height 168
click at [984, 424] on div "Received via SMS [PERSON_NAME] [DATE] 12:34 PM Y Tags and notes Tagged as: Posi…" at bounding box center [1031, 491] width 998 height 168
click at [980, 423] on div "Received via SMS [PERSON_NAME] [DATE] 12:34 PM Y Tags and notes Tagged as: Posi…" at bounding box center [1031, 491] width 998 height 168
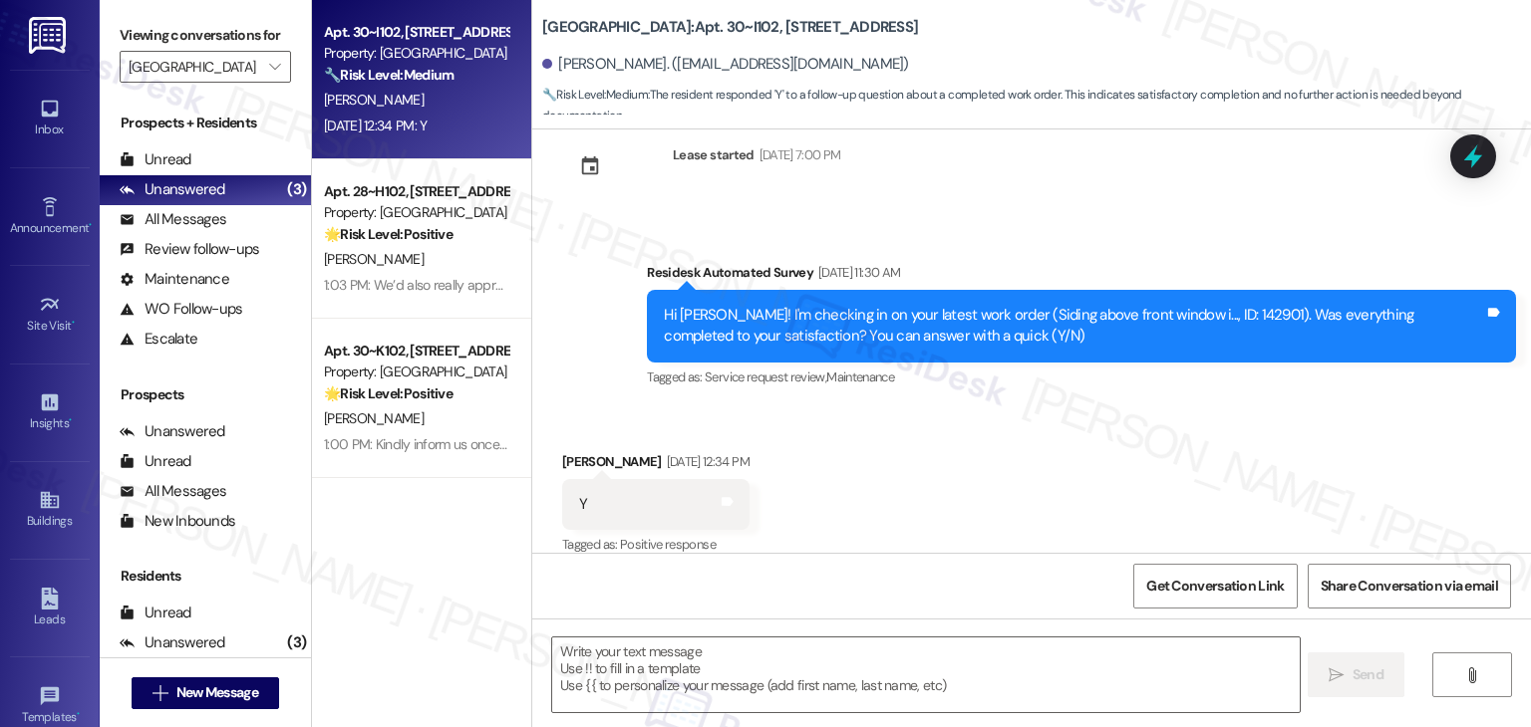
click at [979, 420] on div "Received via SMS [PERSON_NAME] [DATE] 12:34 PM Y Tags and notes Tagged as: Posi…" at bounding box center [1031, 491] width 998 height 168
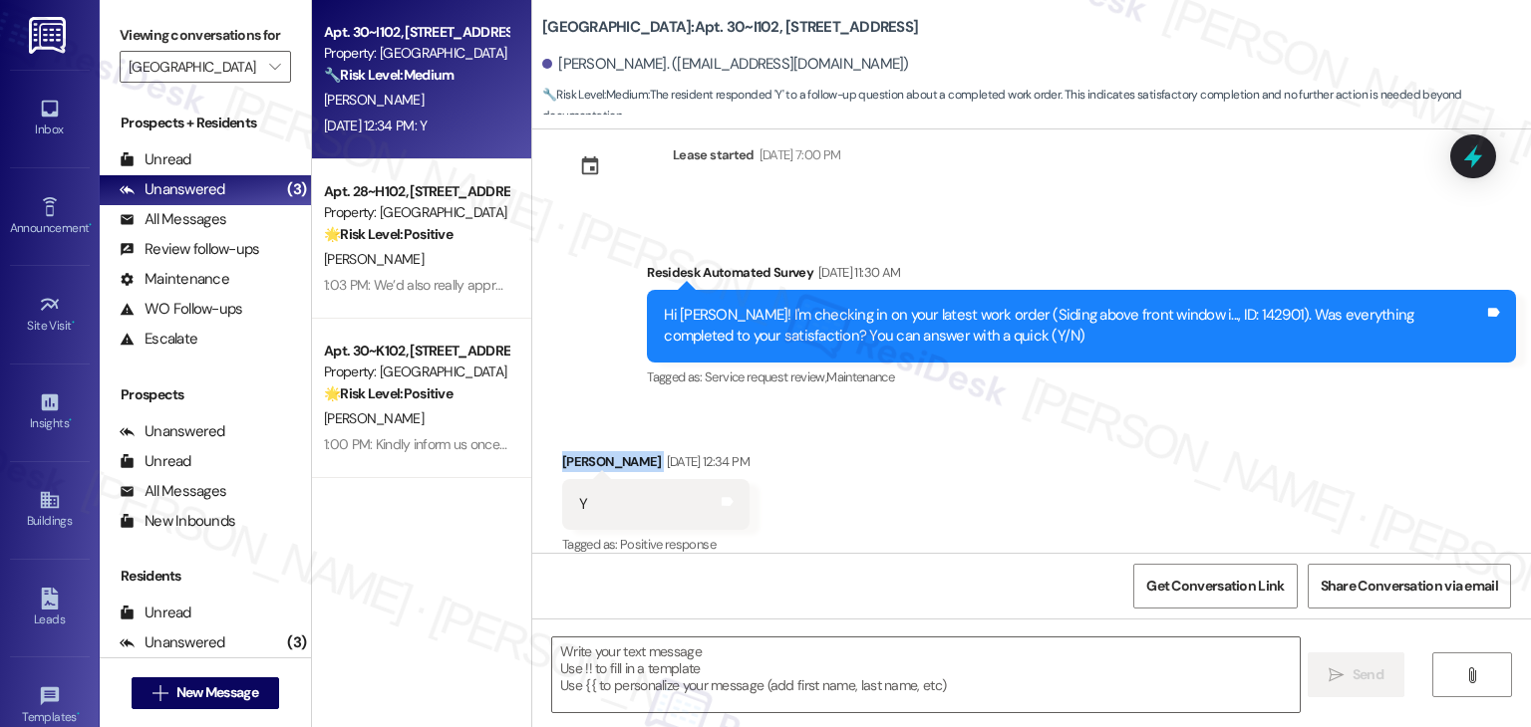
scroll to position [1543, 0]
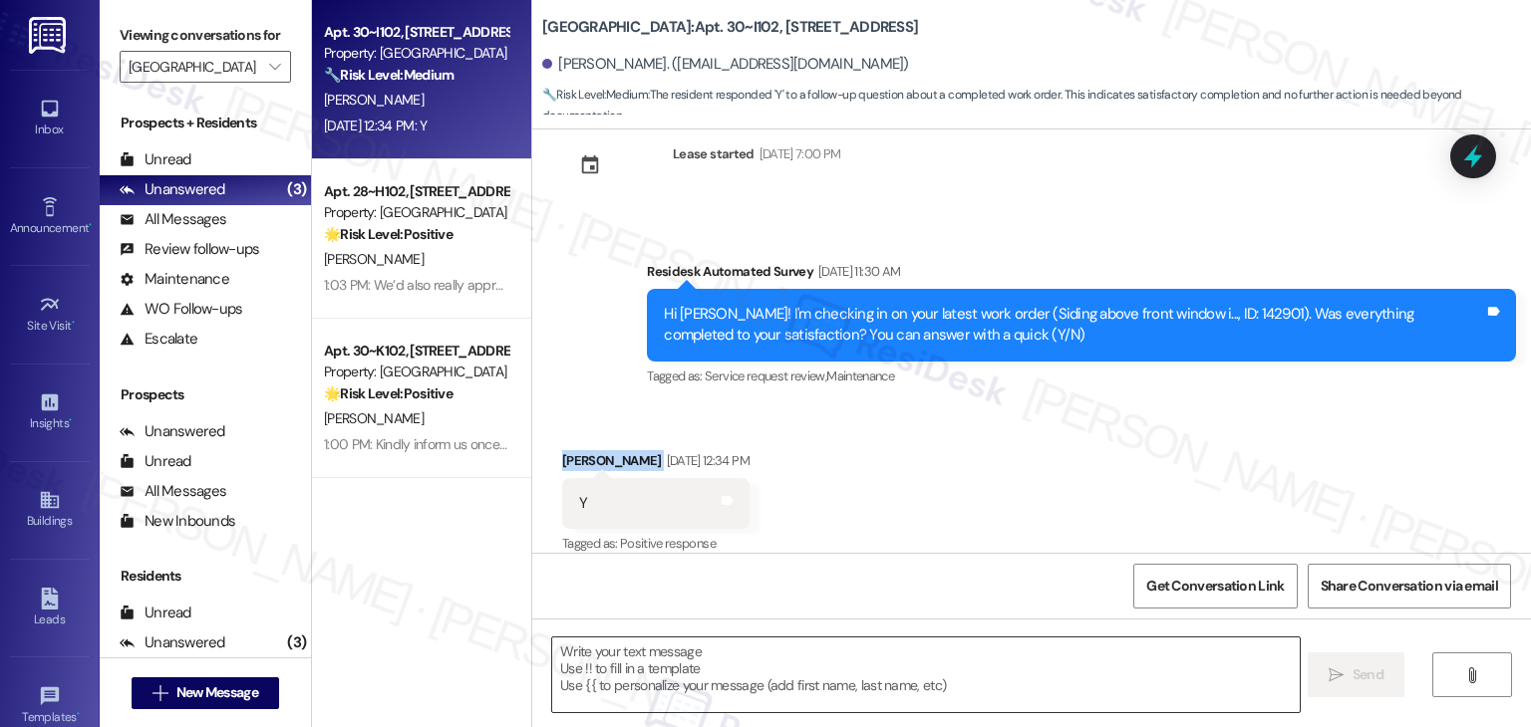
click at [689, 687] on textarea at bounding box center [925, 675] width 746 height 75
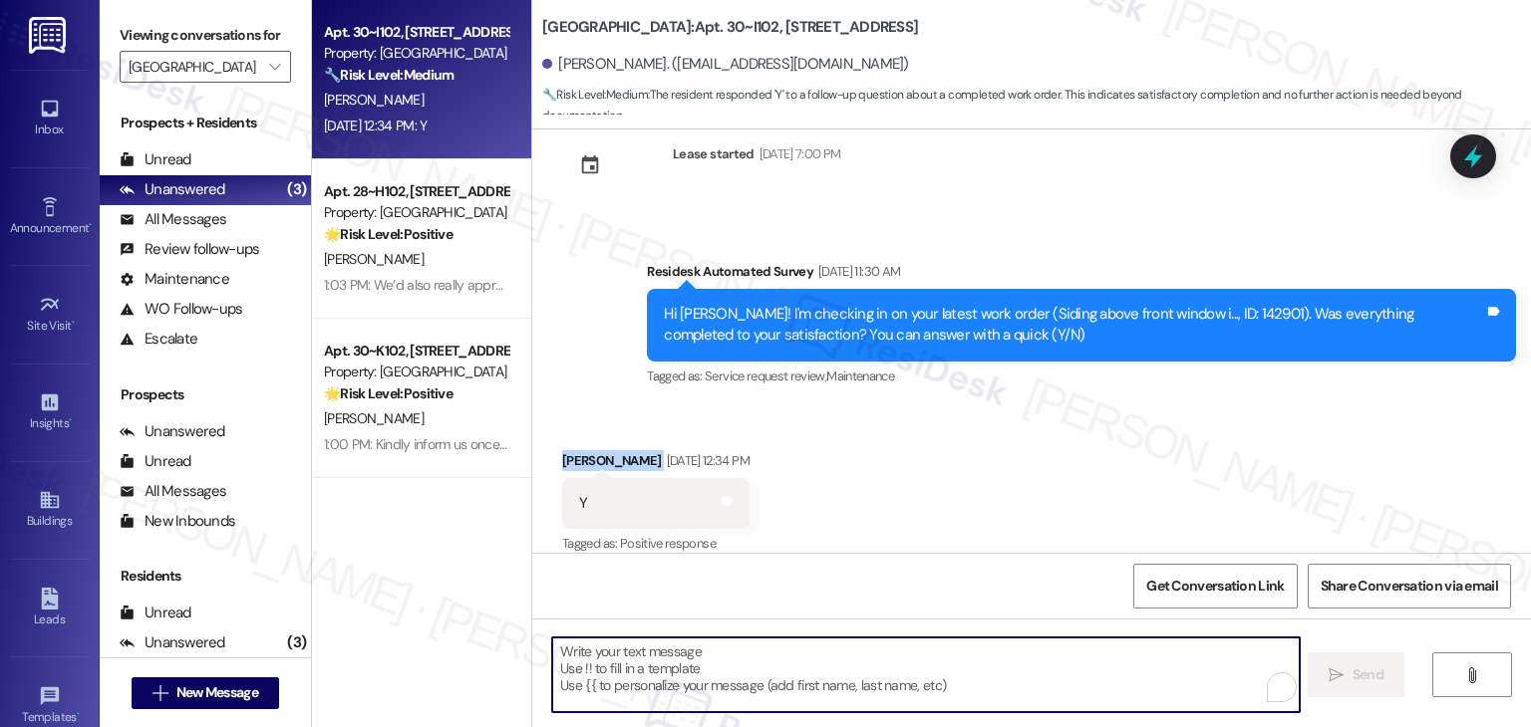
click at [695, 652] on textarea "To enrich screen reader interactions, please activate Accessibility in Grammarl…" at bounding box center [925, 675] width 746 height 75
paste textarea "Hey [PERSON_NAME]! I’m glad your latest work order was completed to your satisf…"
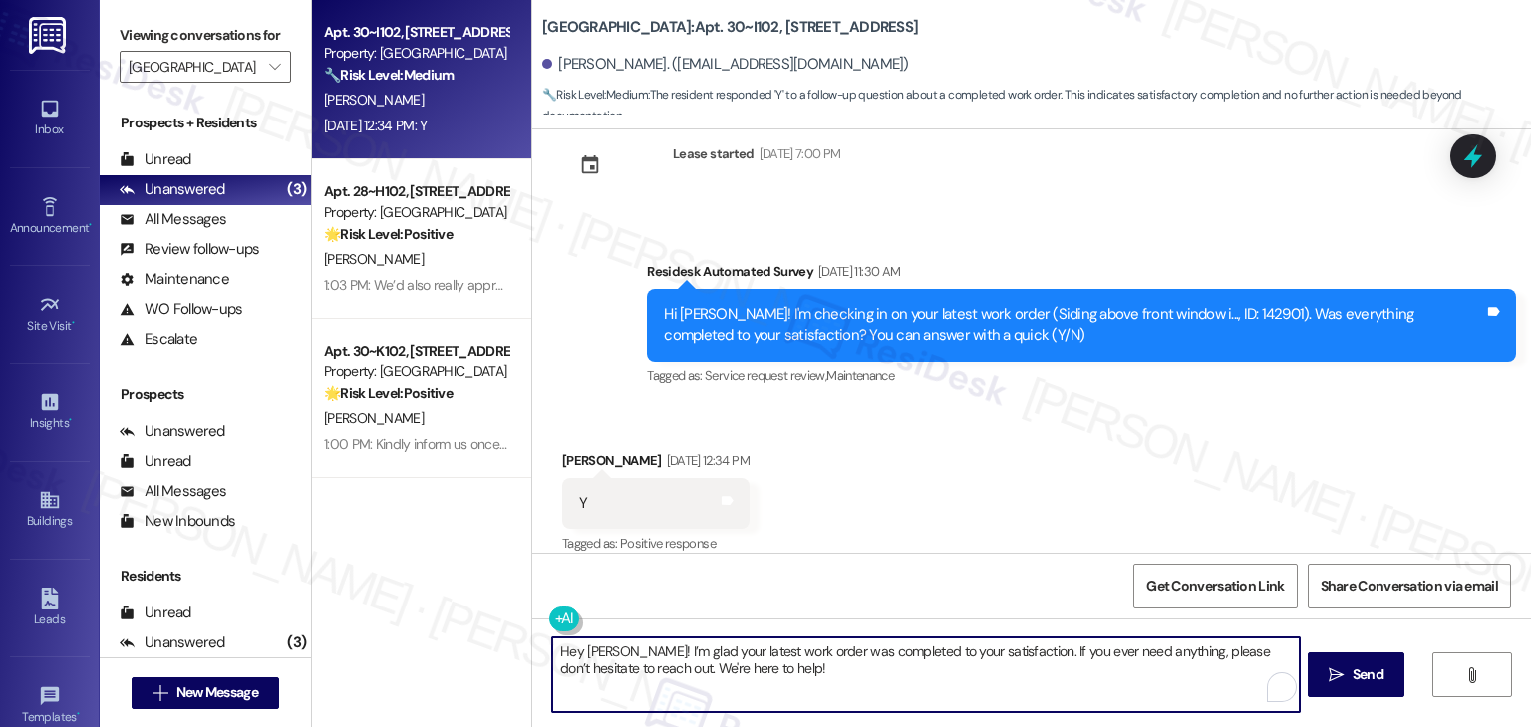
click at [602, 654] on textarea "Hey [PERSON_NAME]! I’m glad your latest work order was completed to your satisf…" at bounding box center [925, 675] width 746 height 75
type textarea "Hey [PERSON_NAME]! I’m glad your latest work order was completed to your satisf…"
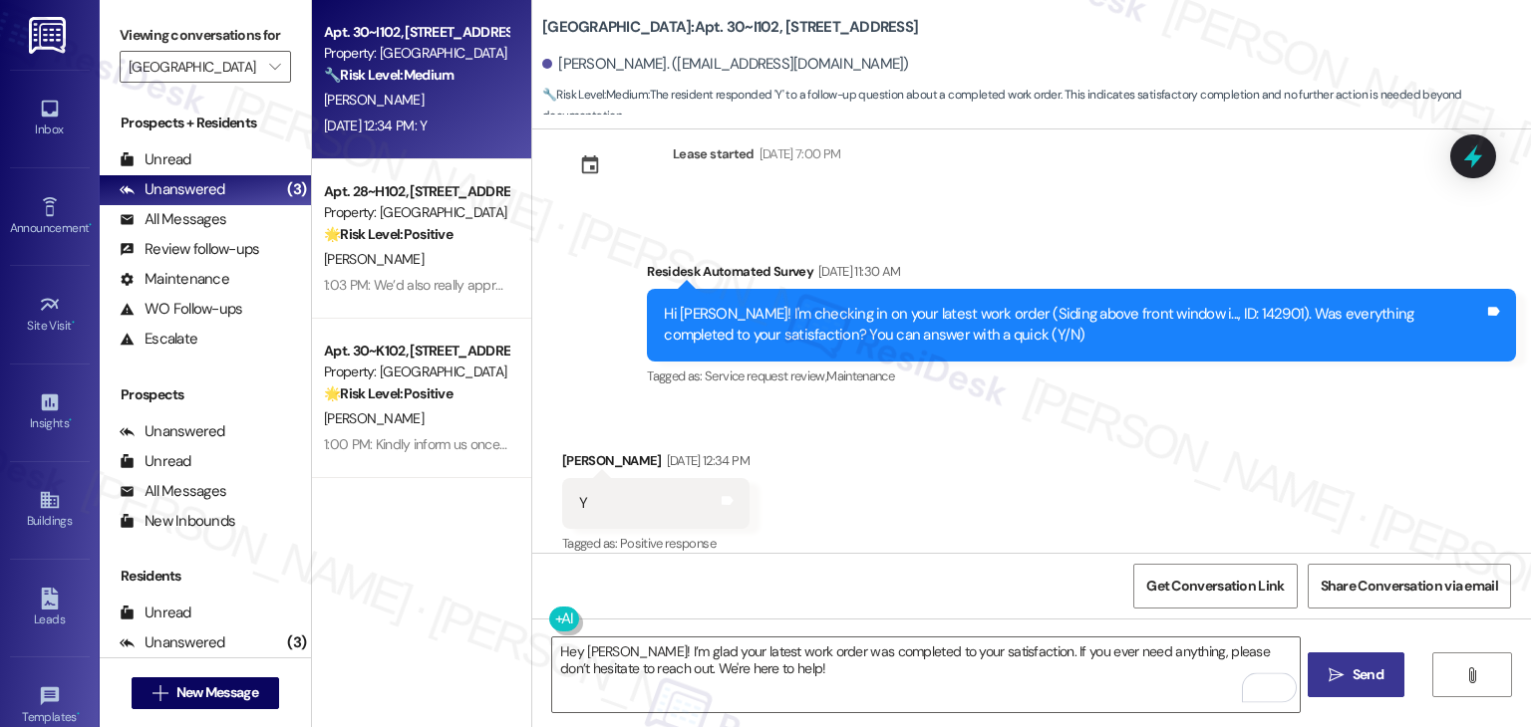
click at [816, 681] on textarea "Hey [PERSON_NAME]! I’m glad your latest work order was completed to your satisf…" at bounding box center [925, 675] width 746 height 75
click at [1348, 676] on span "Send" at bounding box center [1367, 675] width 39 height 21
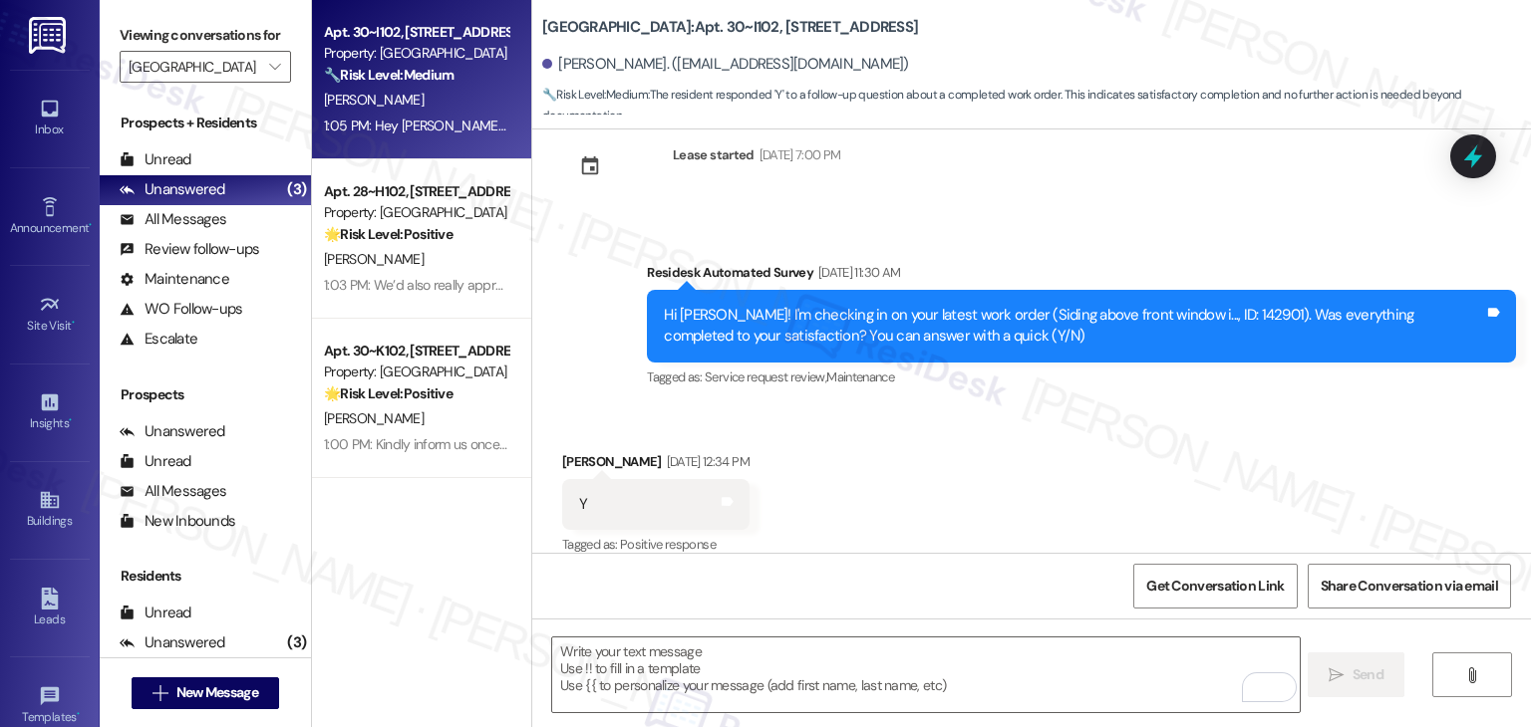
scroll to position [1704, 0]
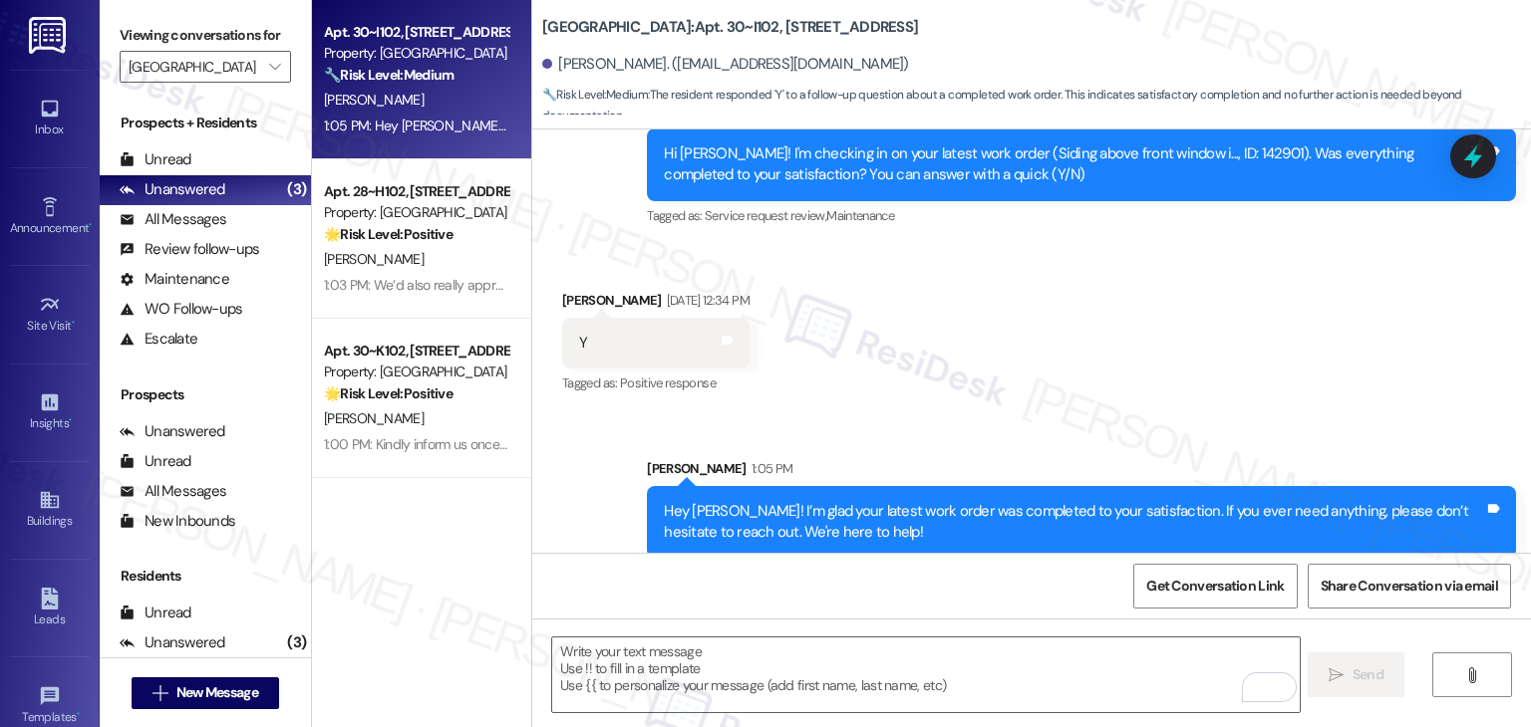
drag, startPoint x: 1359, startPoint y: 451, endPoint x: 889, endPoint y: 285, distance: 498.9
click at [889, 285] on div "Received via SMS [PERSON_NAME] [DATE] 12:34 PM Y Tags and notes Tagged as: Posi…" at bounding box center [1031, 329] width 998 height 168
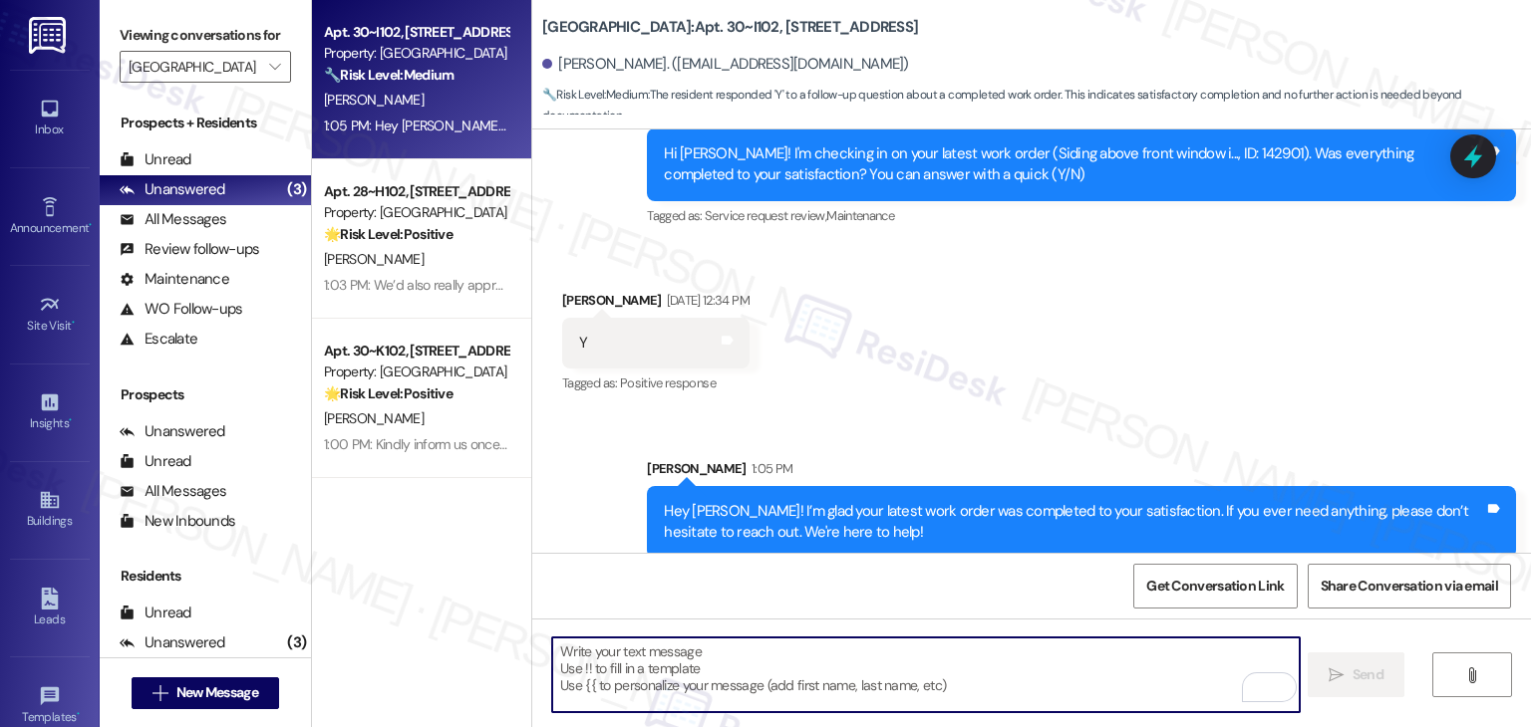
click at [776, 676] on textarea "To enrich screen reader interactions, please activate Accessibility in Grammarl…" at bounding box center [925, 675] width 746 height 75
paste textarea "We’d also really appreciate it if you could share your experience in a review, …"
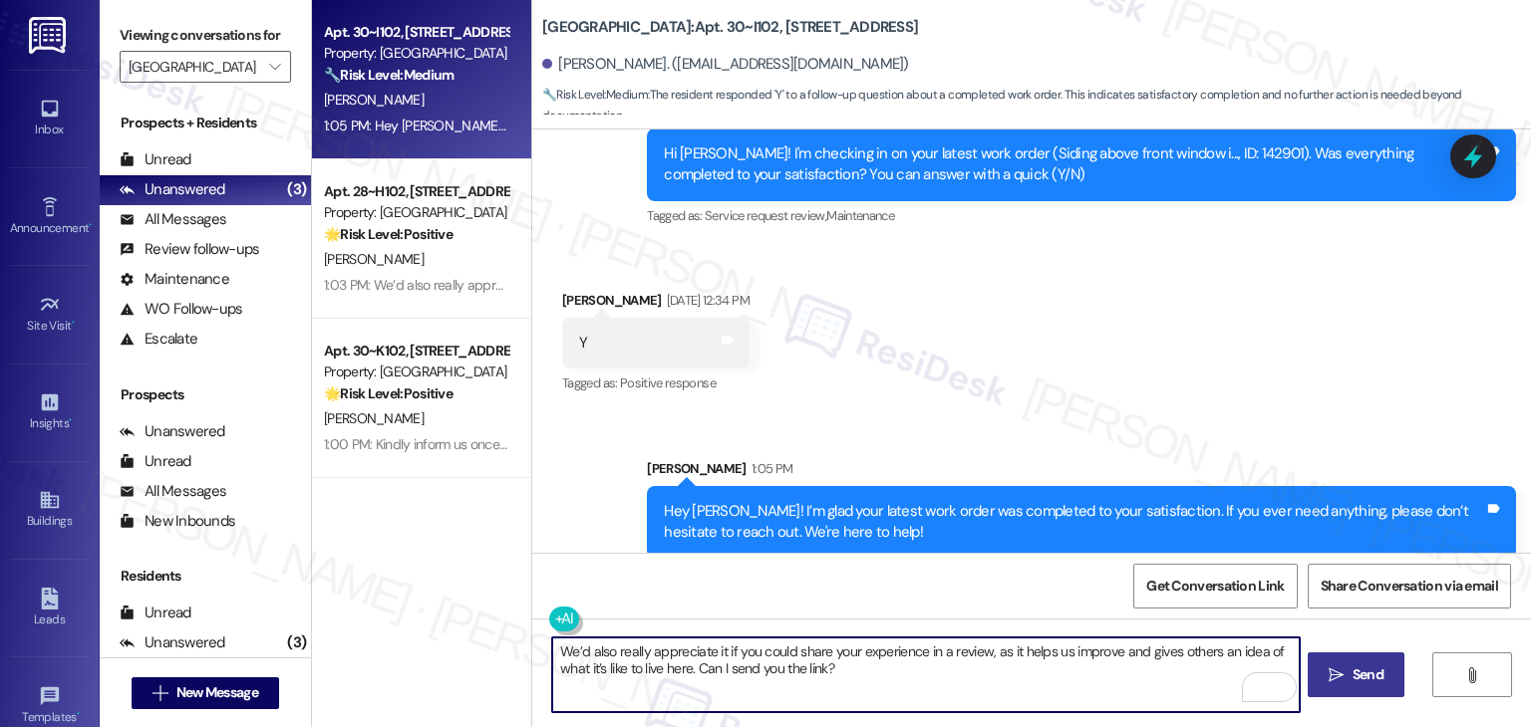
type textarea "We’d also really appreciate it if you could share your experience in a review, …"
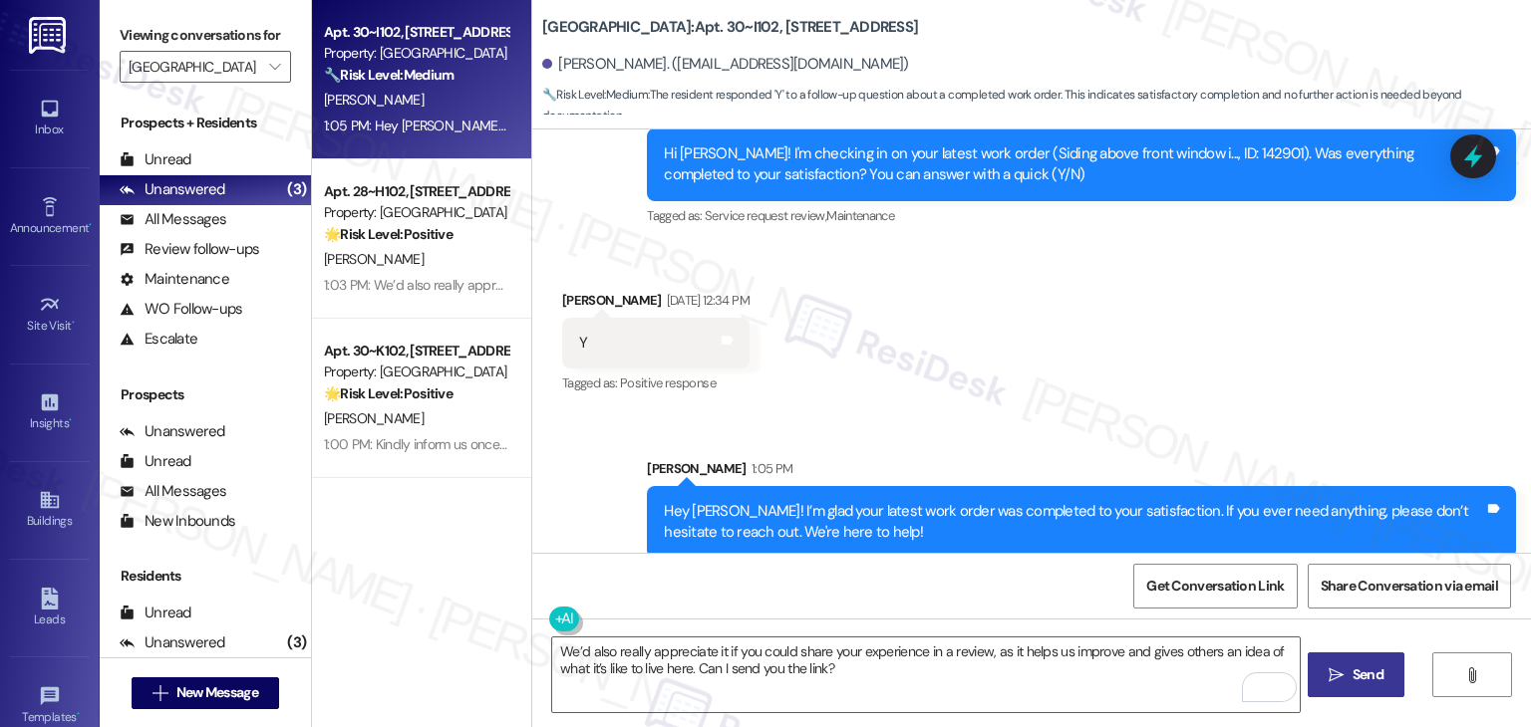
click at [1366, 683] on span "Send" at bounding box center [1367, 675] width 31 height 21
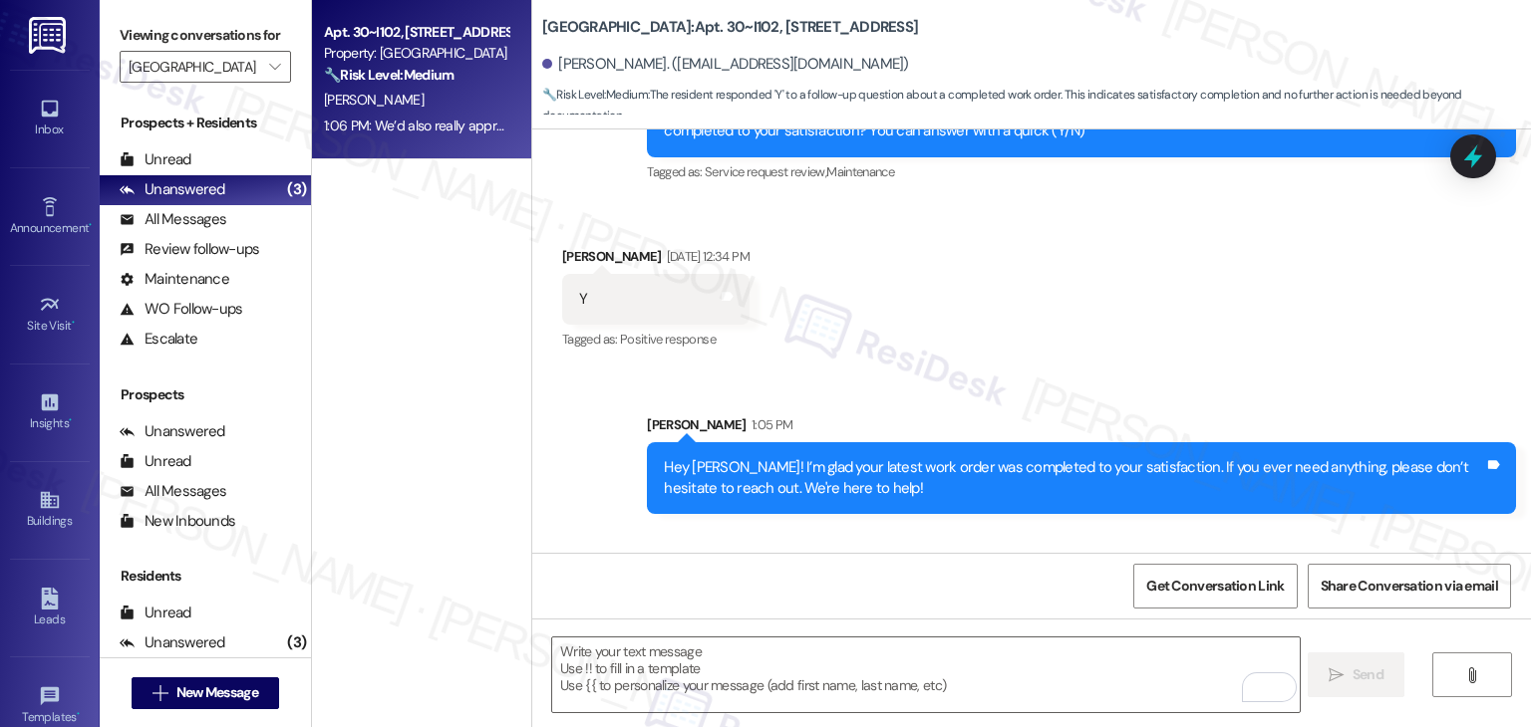
scroll to position [1863, 0]
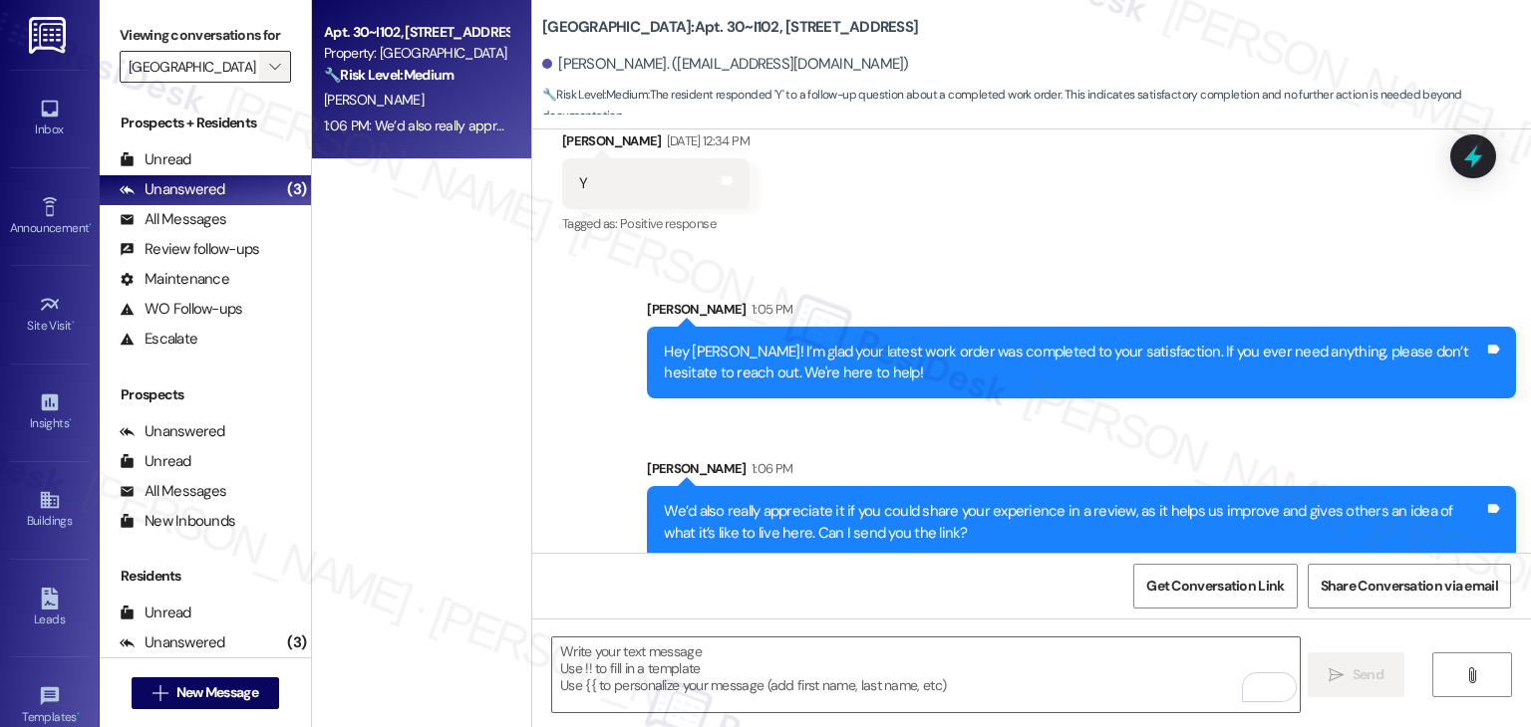
click at [269, 68] on icon "" at bounding box center [274, 67] width 11 height 16
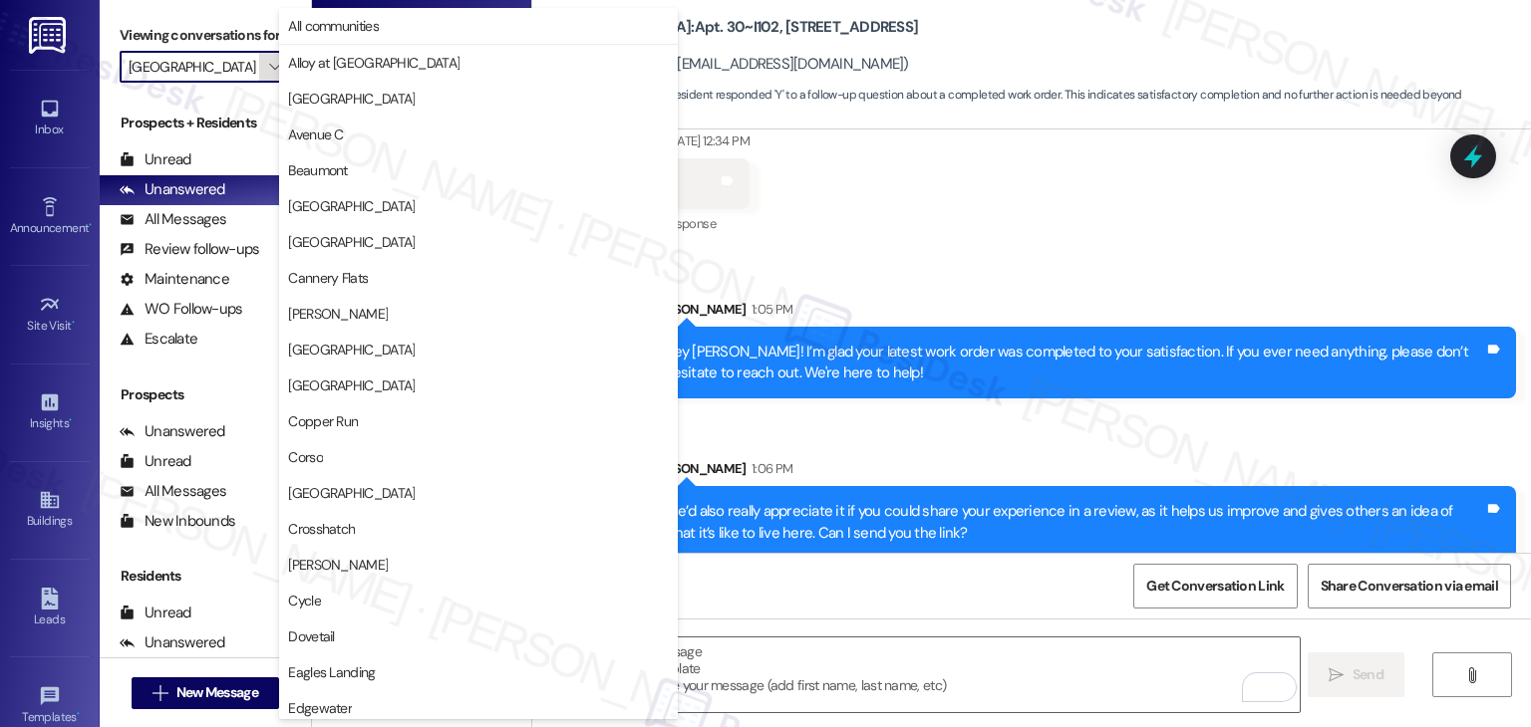
scroll to position [974, 0]
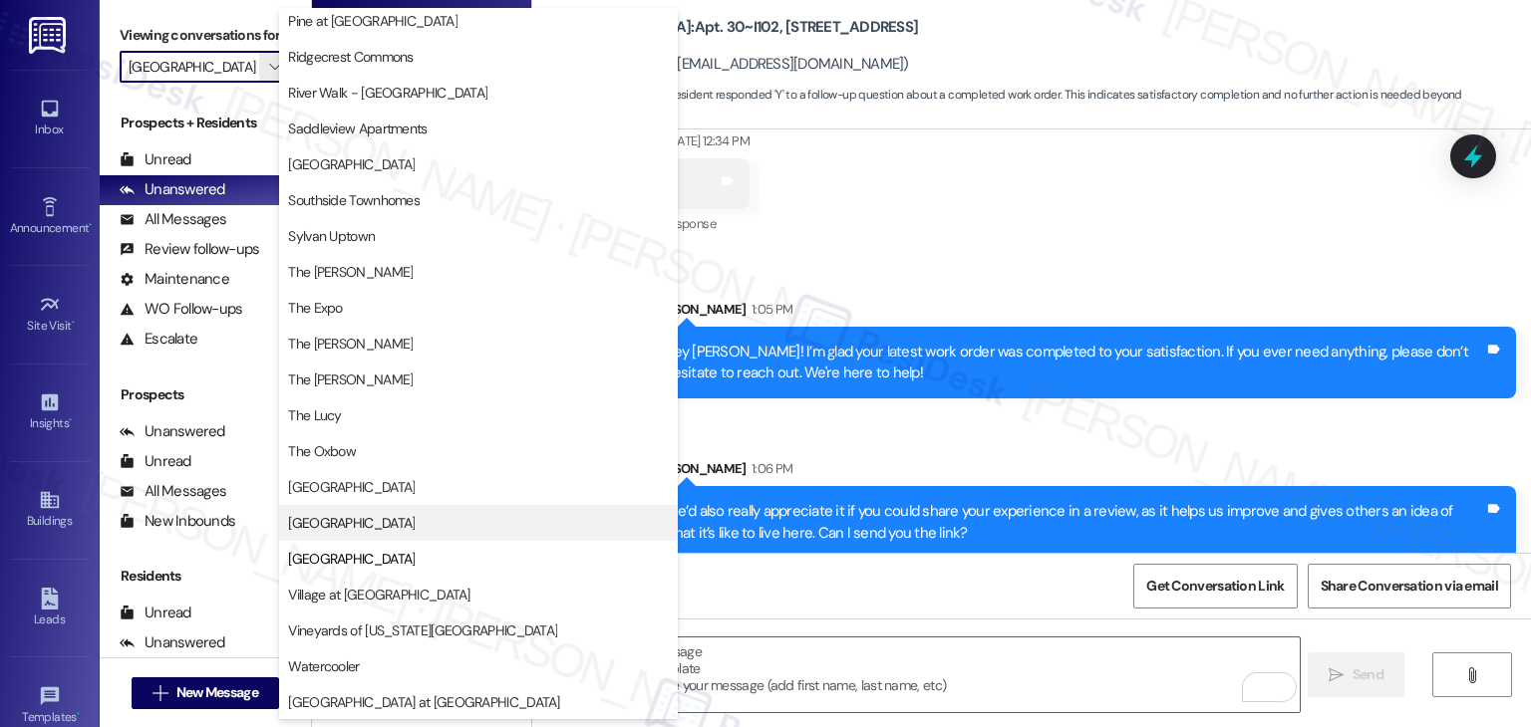
click at [336, 517] on span "[GEOGRAPHIC_DATA]" at bounding box center [351, 523] width 127 height 20
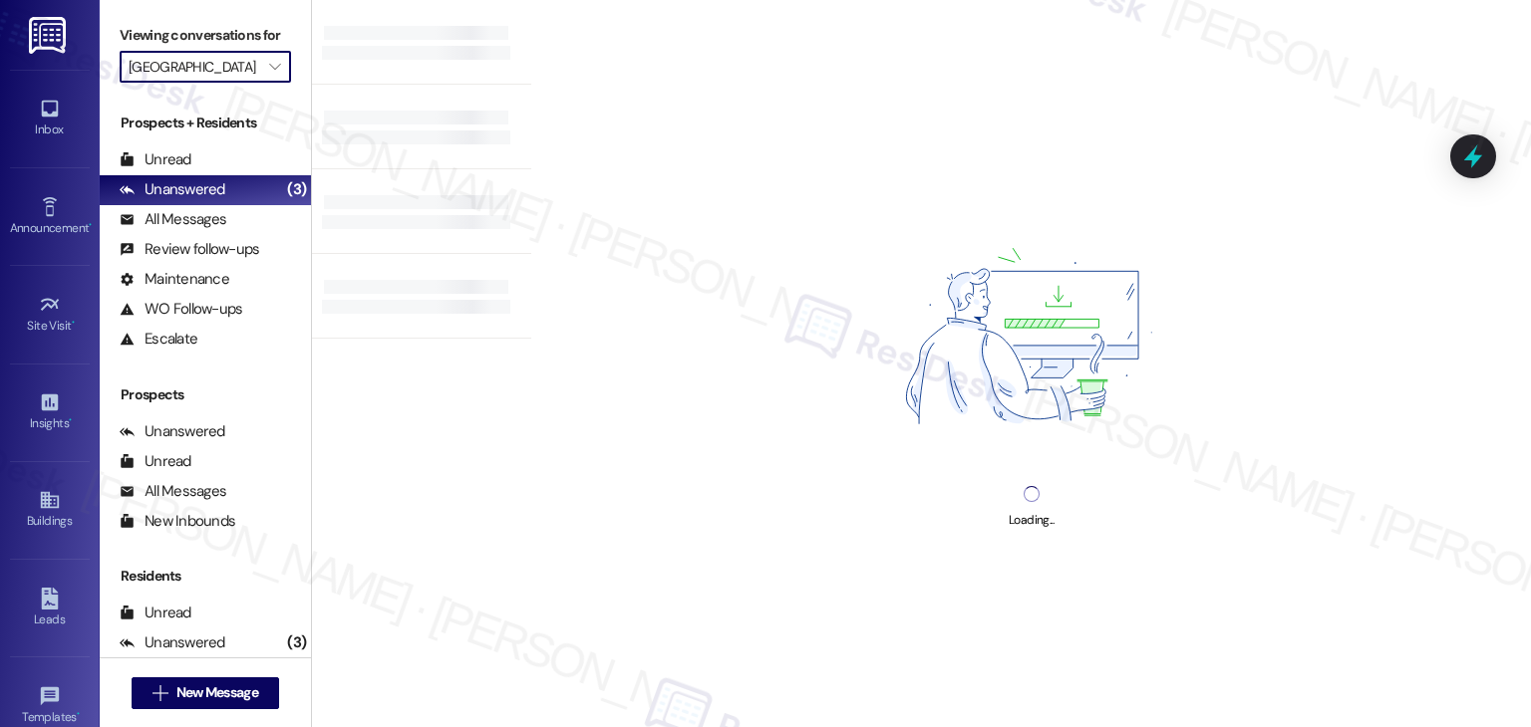
type input "[GEOGRAPHIC_DATA]"
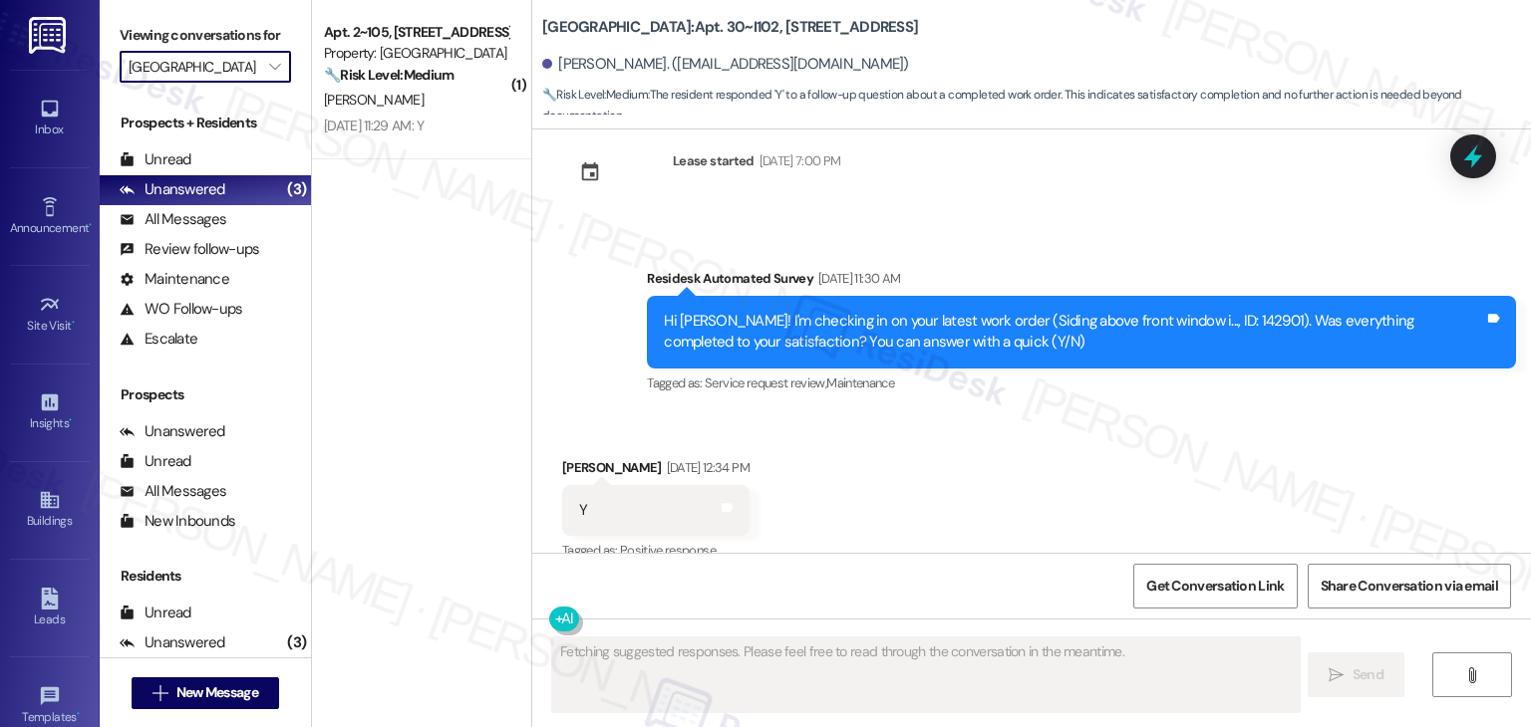
scroll to position [1542, 0]
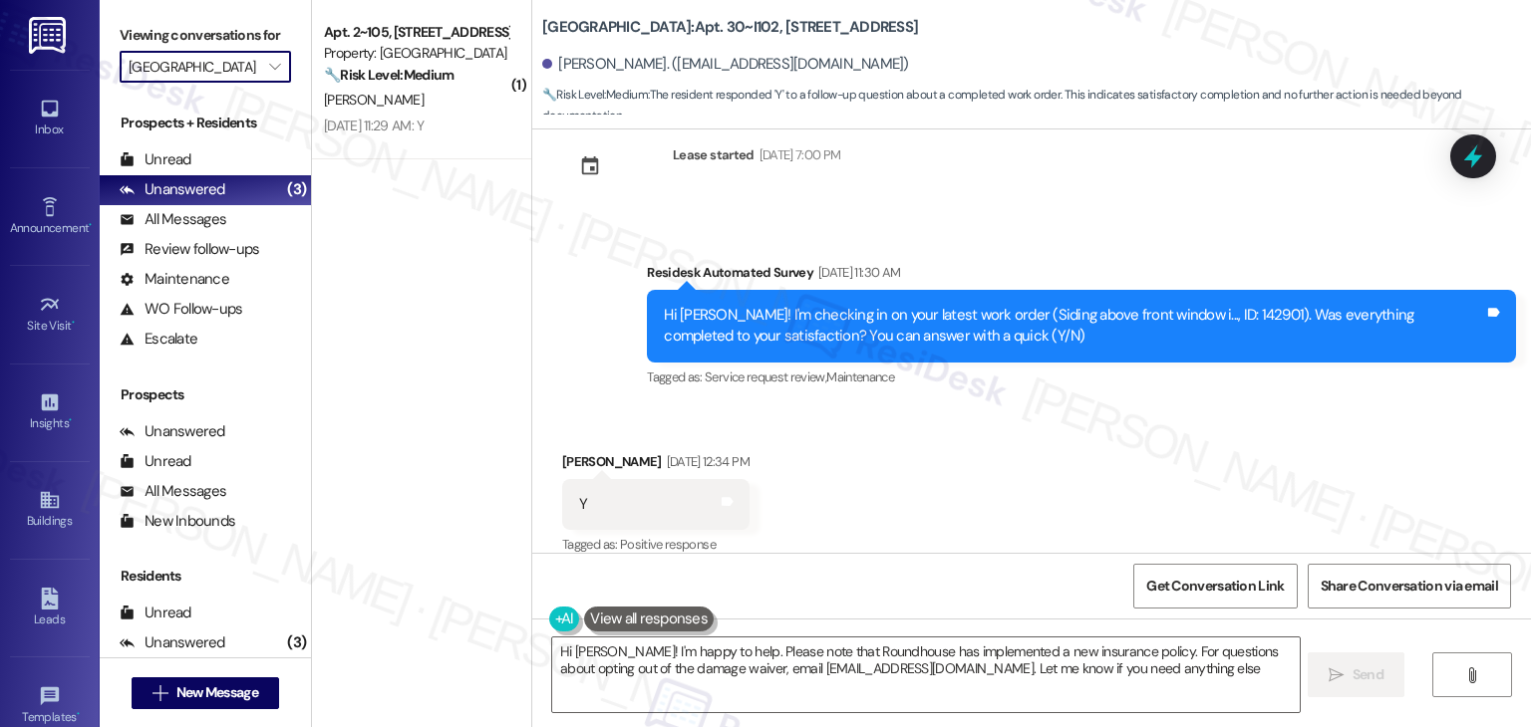
type textarea "Hi [PERSON_NAME]! I'm happy to help. Please note that Roundhouse has implemente…"
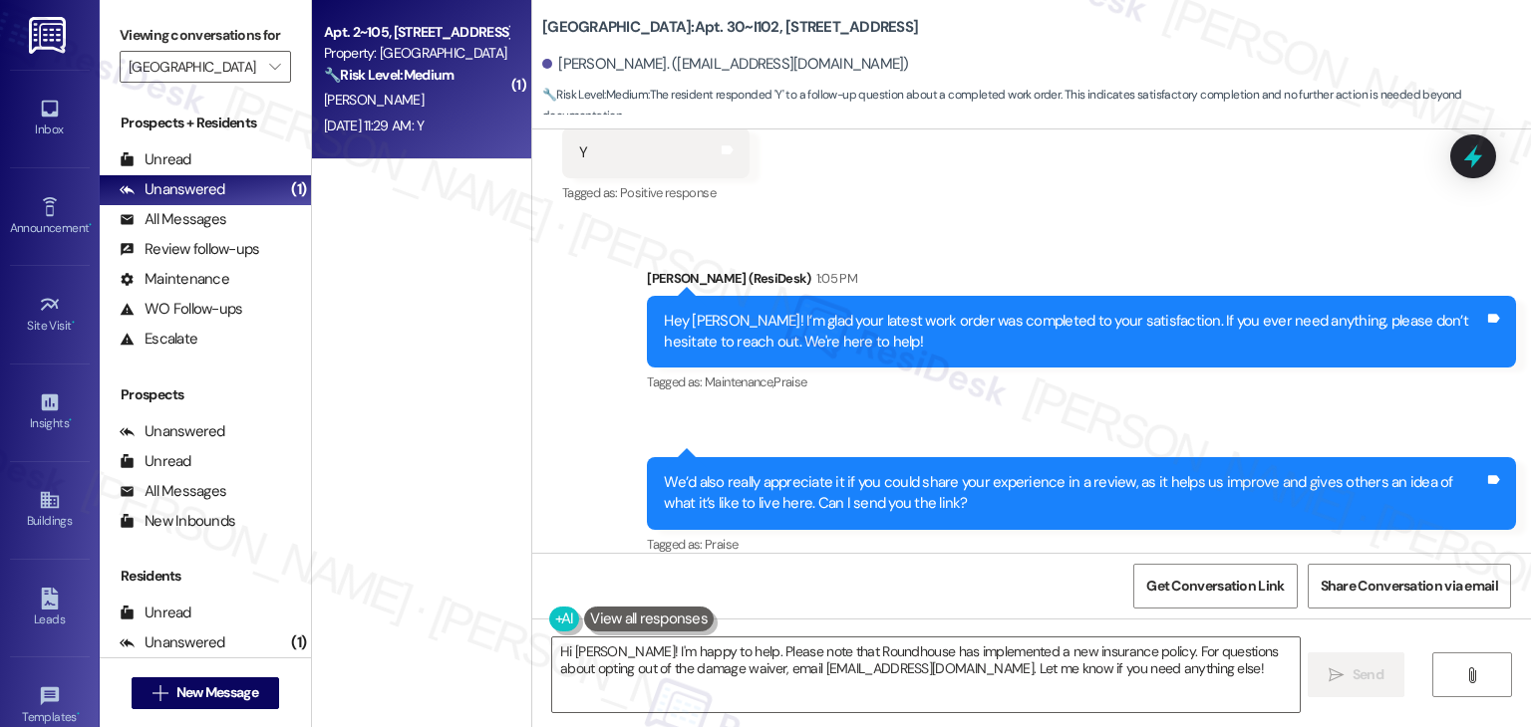
click at [459, 103] on div "[PERSON_NAME]" at bounding box center [416, 100] width 188 height 25
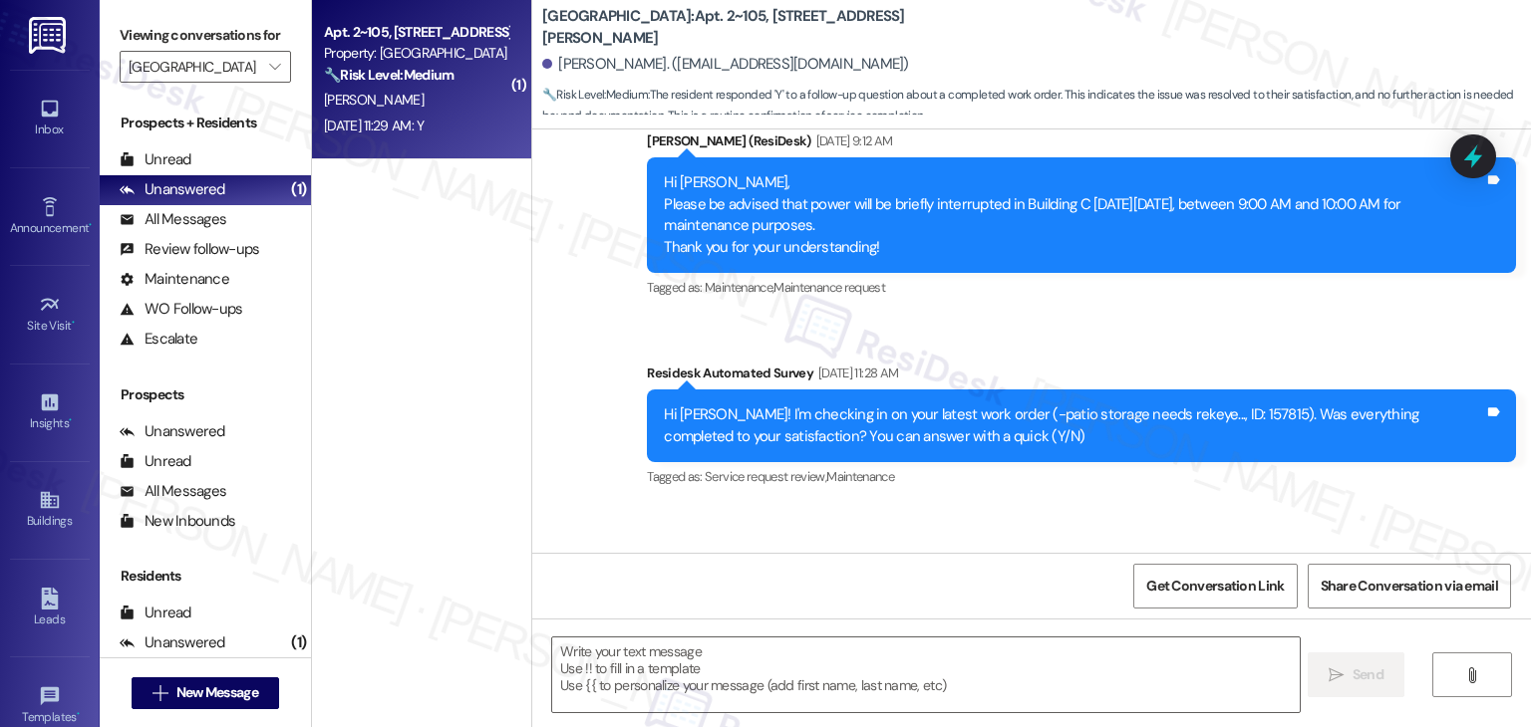
type textarea "Fetching suggested responses. Please feel free to read through the conversation…"
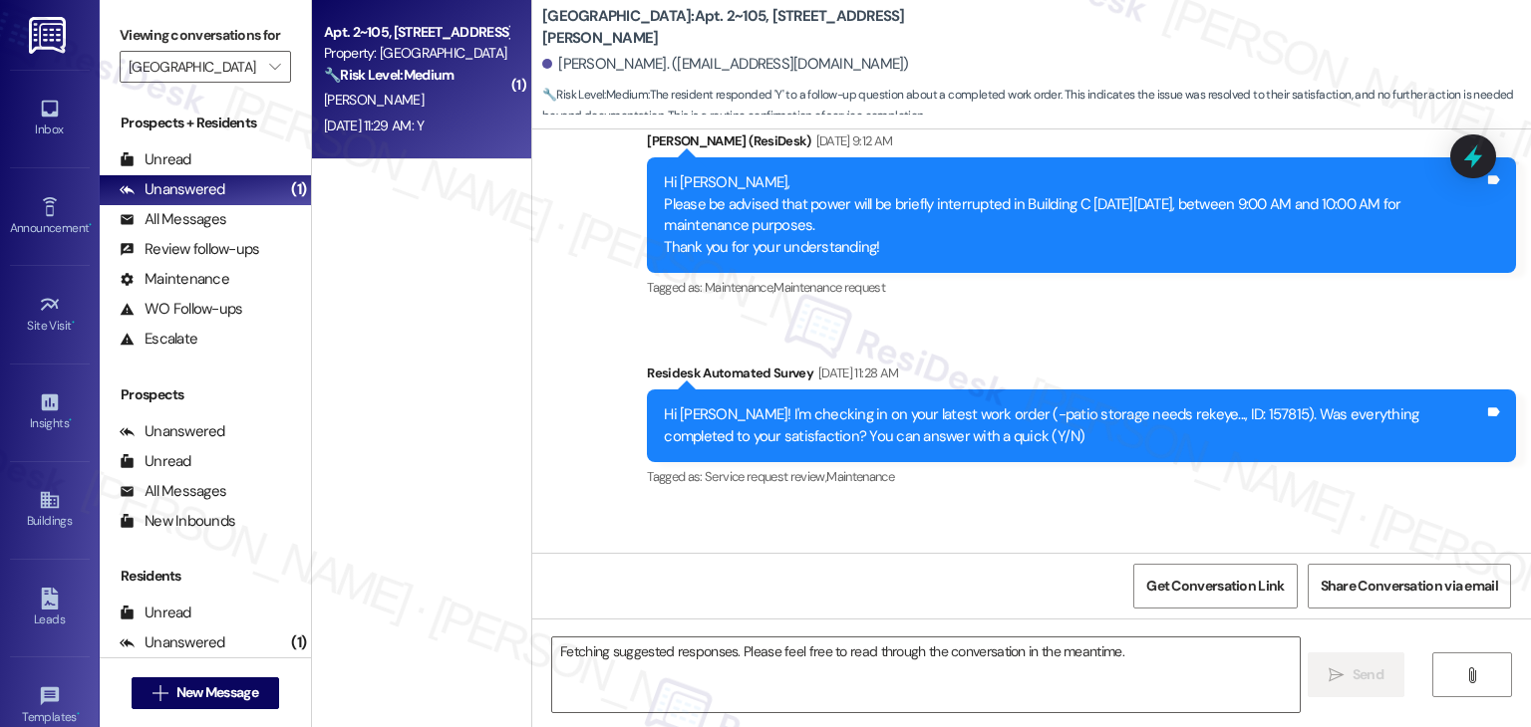
scroll to position [489, 0]
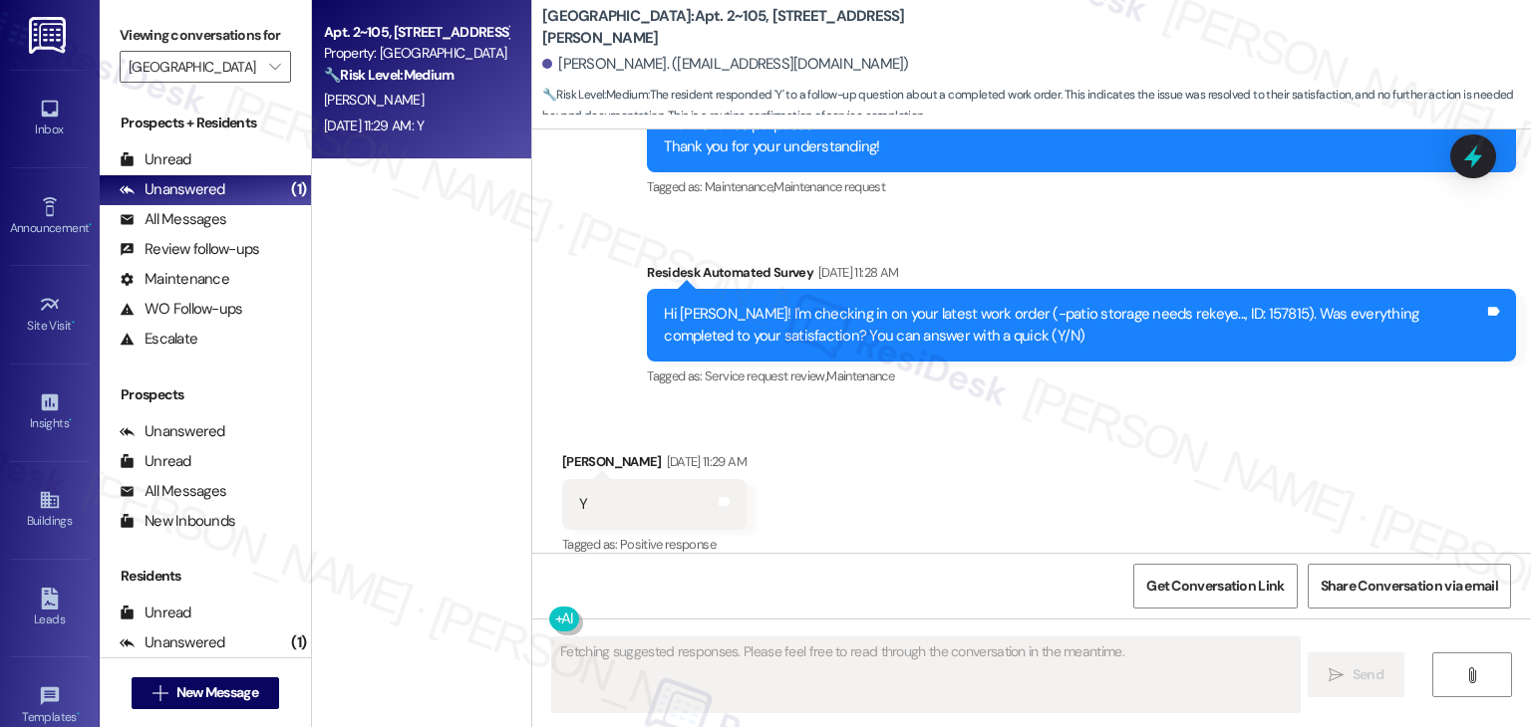
click at [970, 451] on div "Received via SMS Armando Rodriguez Aug 18, 2025 at 11:29 AM Y Tags and notes Ta…" at bounding box center [1031, 491] width 998 height 168
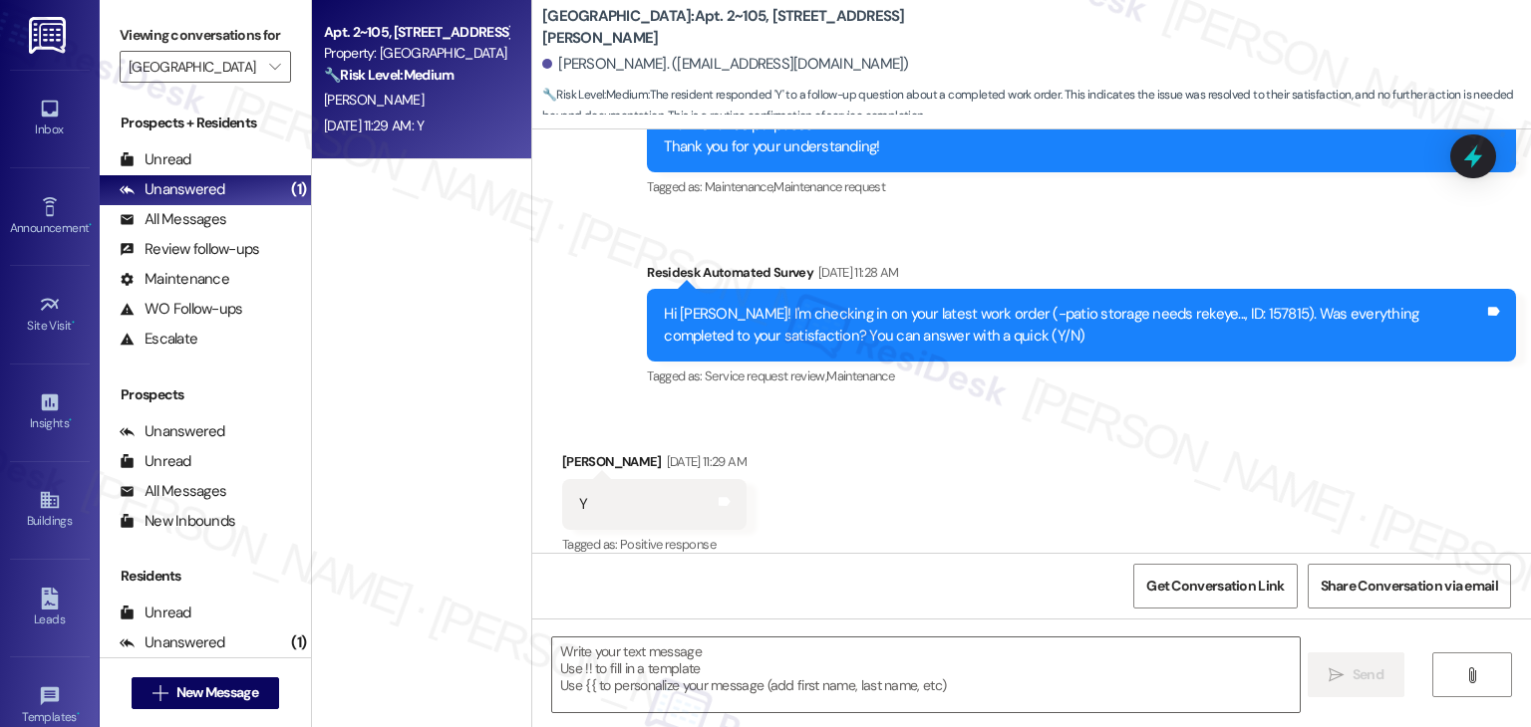
scroll to position [490, 0]
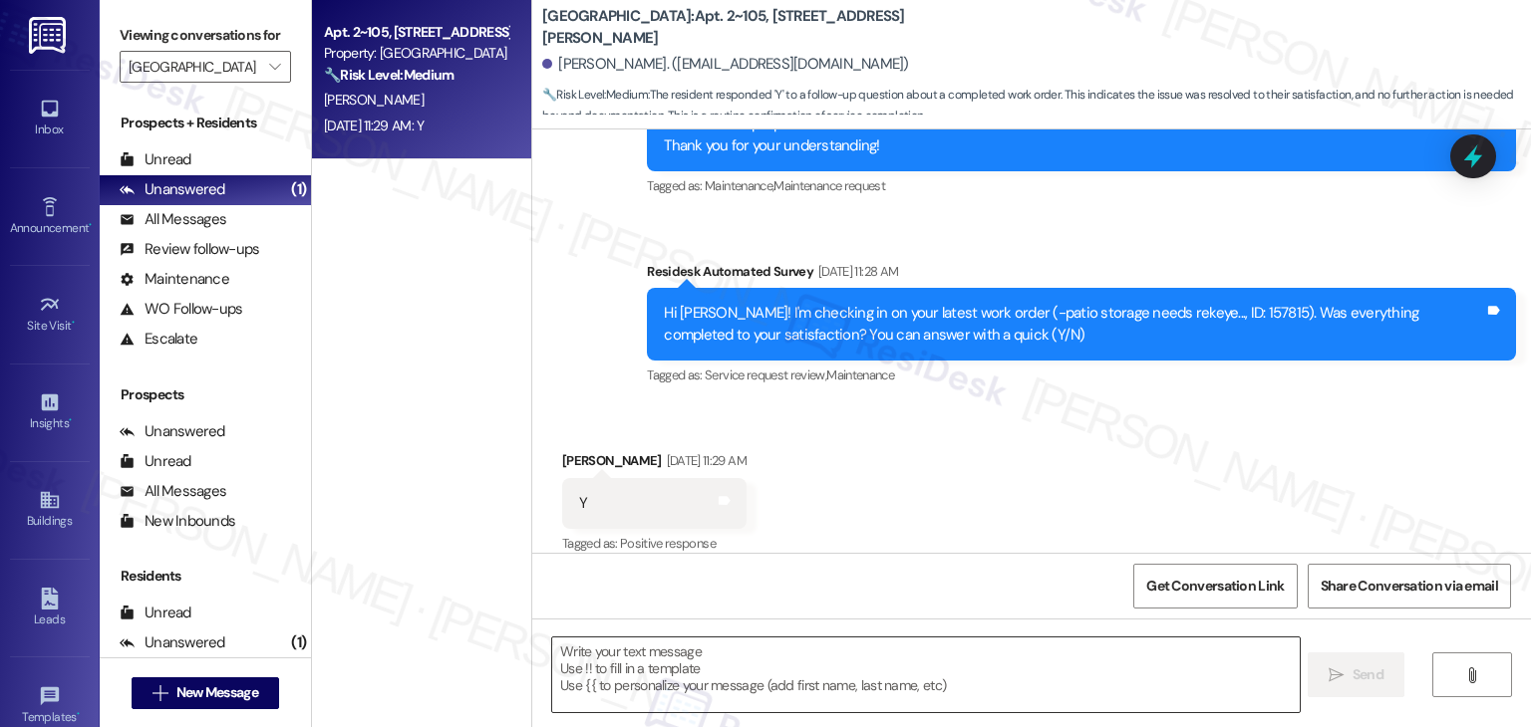
click at [819, 667] on textarea at bounding box center [925, 675] width 746 height 75
paste textarea "Hey {{first_name}}! I’m glad to hear your work order was completed to your sati…"
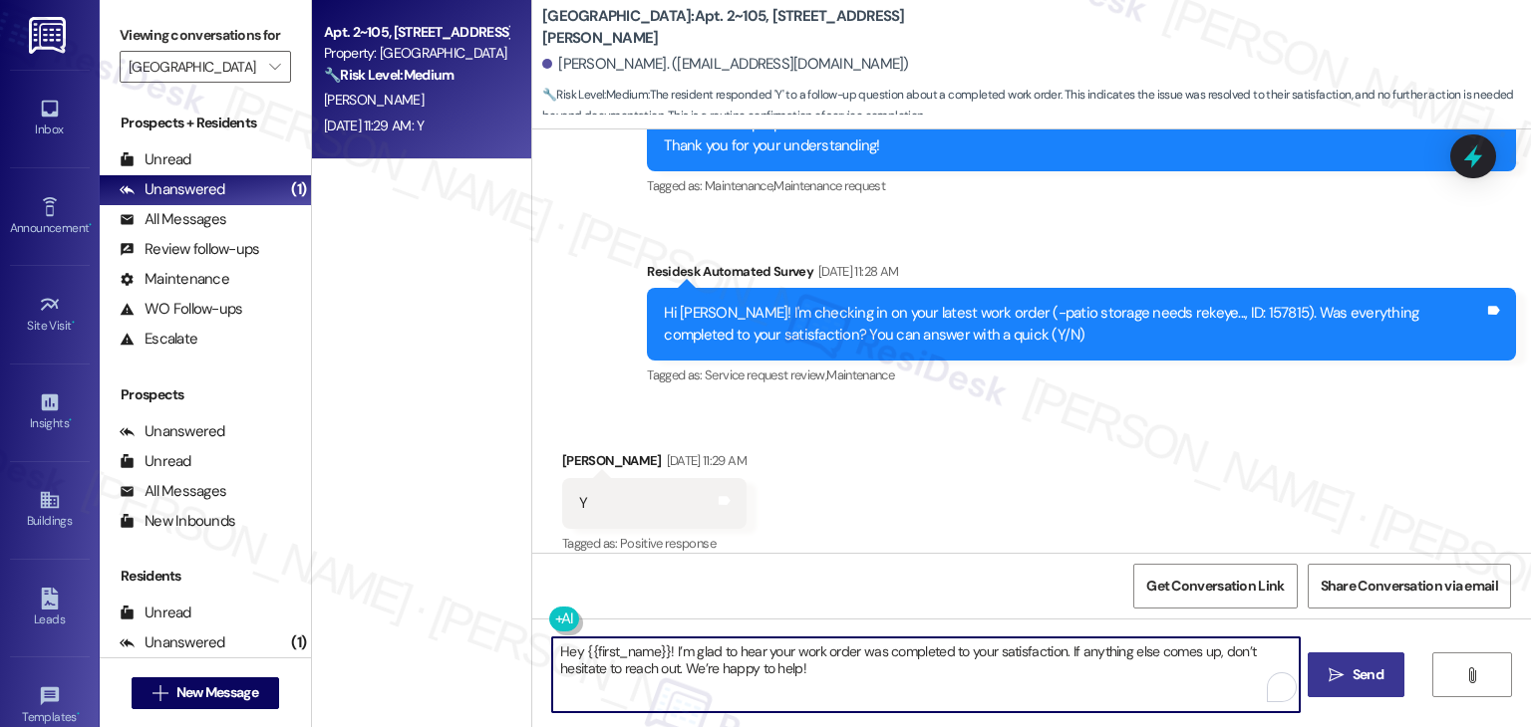
type textarea "Hey {{first_name}}! I’m glad to hear your work order was completed to your sati…"
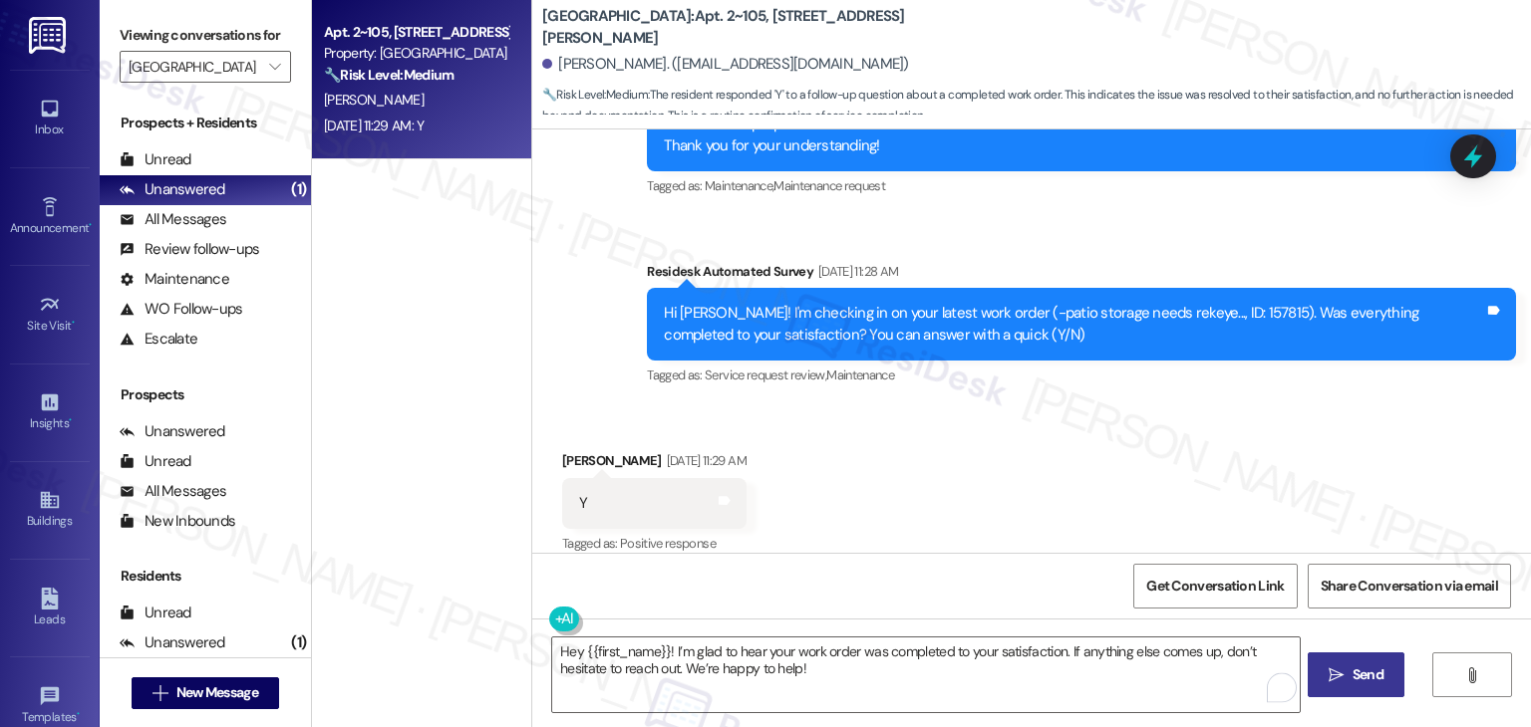
click at [1352, 679] on span "Send" at bounding box center [1367, 675] width 31 height 21
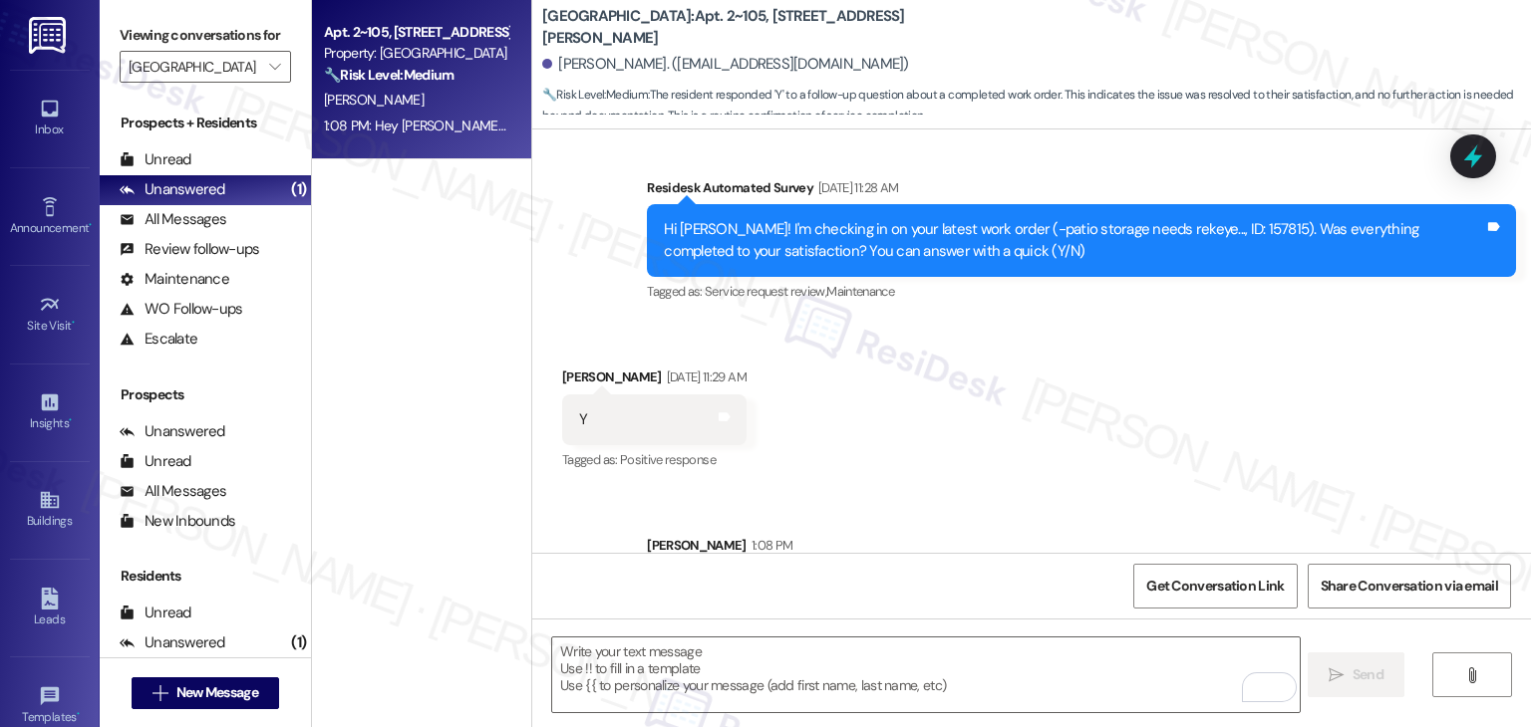
scroll to position [650, 0]
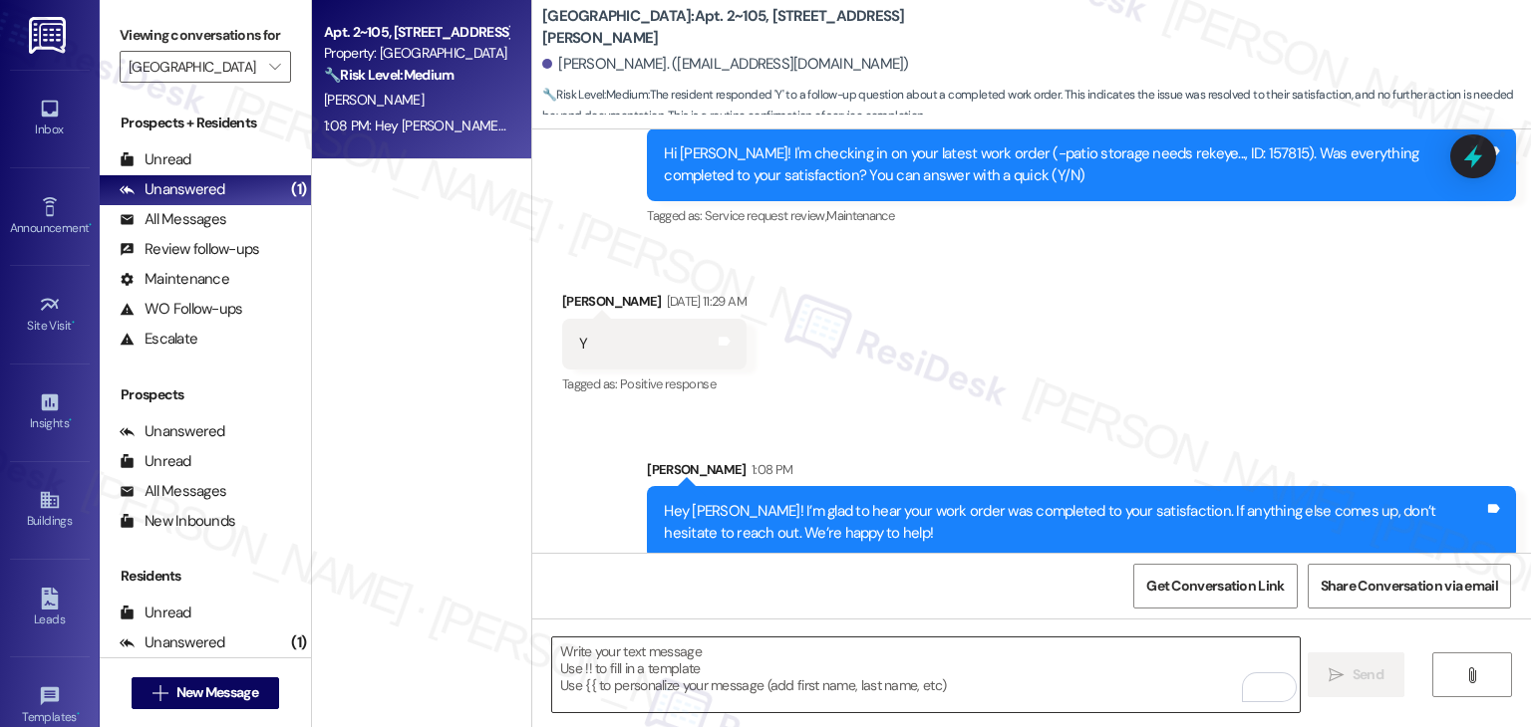
click at [773, 655] on textarea "To enrich screen reader interactions, please activate Accessibility in Grammarl…" at bounding box center [925, 675] width 746 height 75
paste textarea "We’d also really appreciate it if you could share your experience in a review, …"
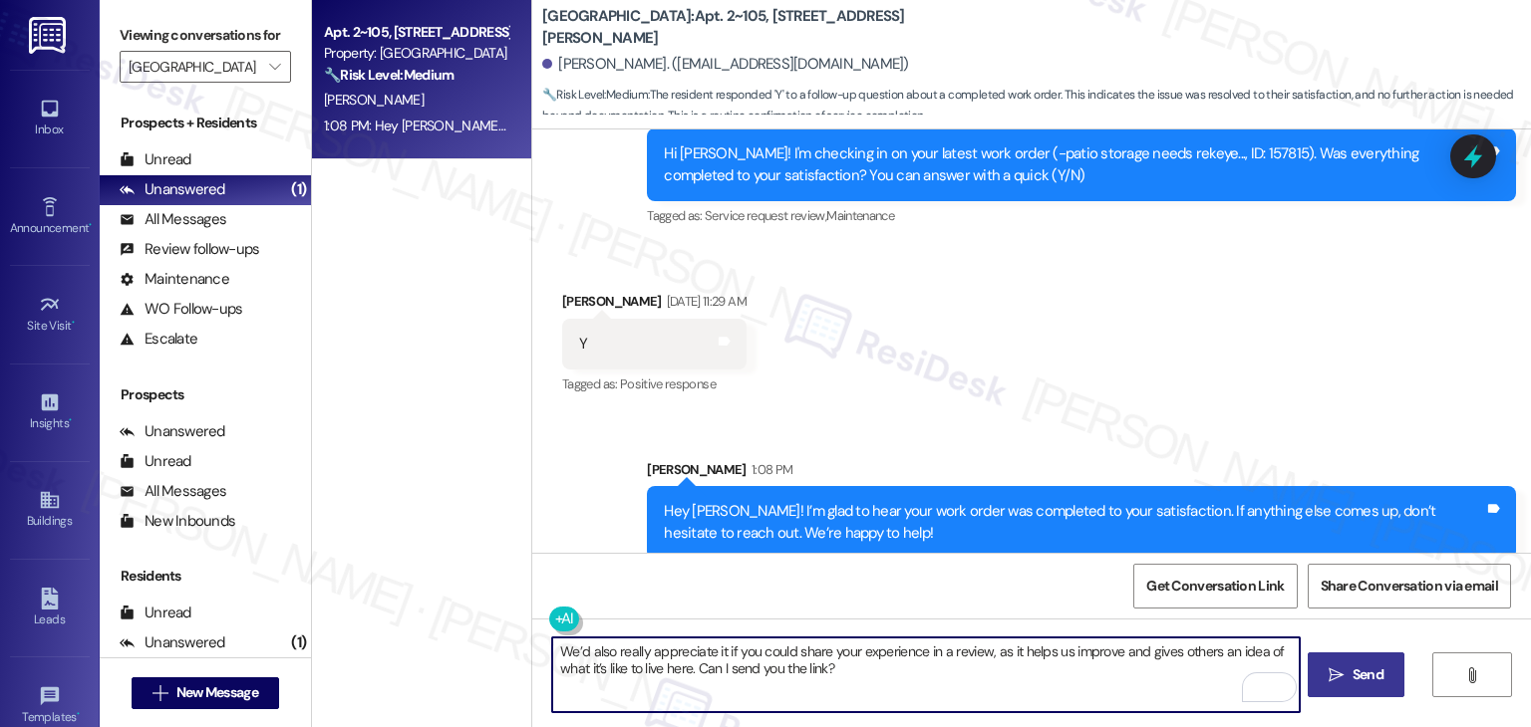
click at [1120, 672] on textarea "We’d also really appreciate it if you could share your experience in a review, …" at bounding box center [925, 675] width 746 height 75
type textarea "We’d also really appreciate it if you could share your experience in a review, …"
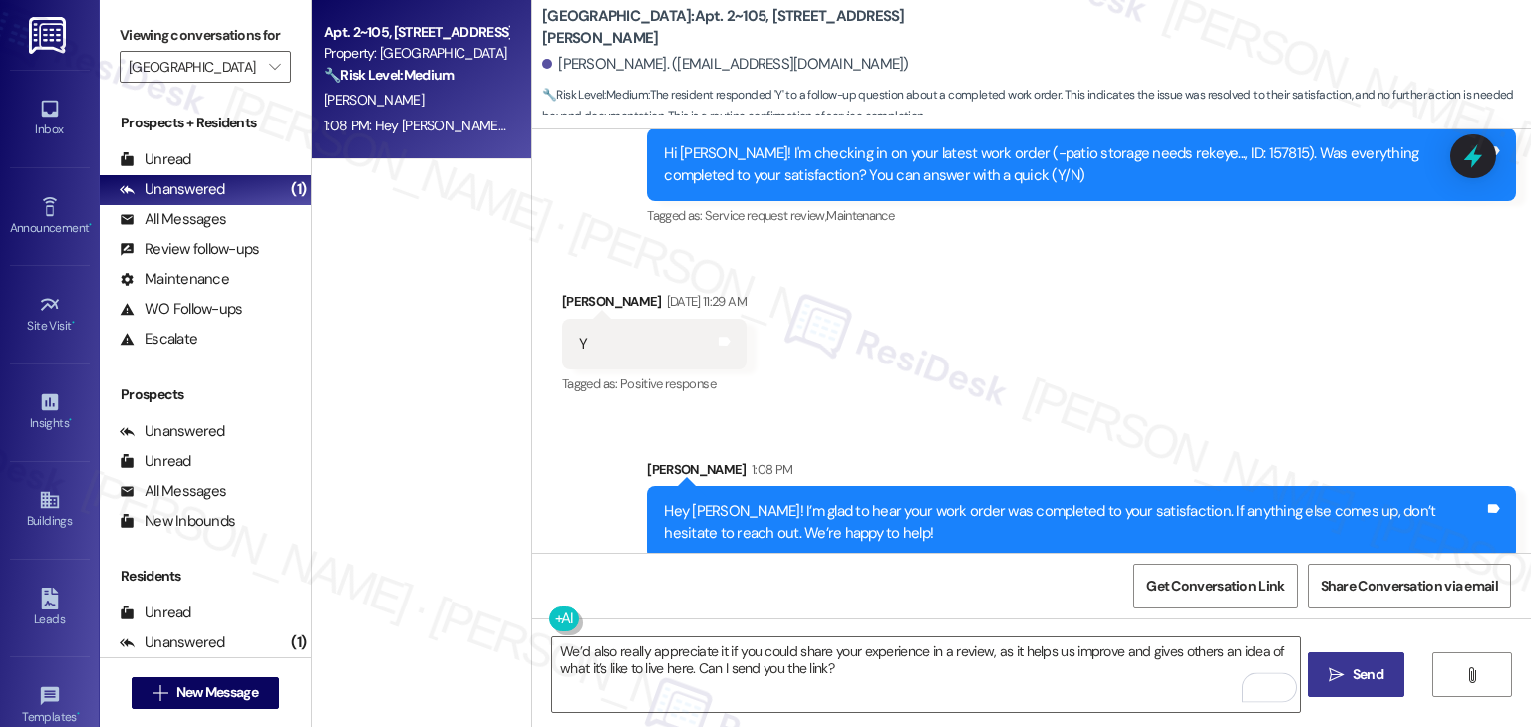
click at [1370, 676] on span "Send" at bounding box center [1367, 675] width 31 height 21
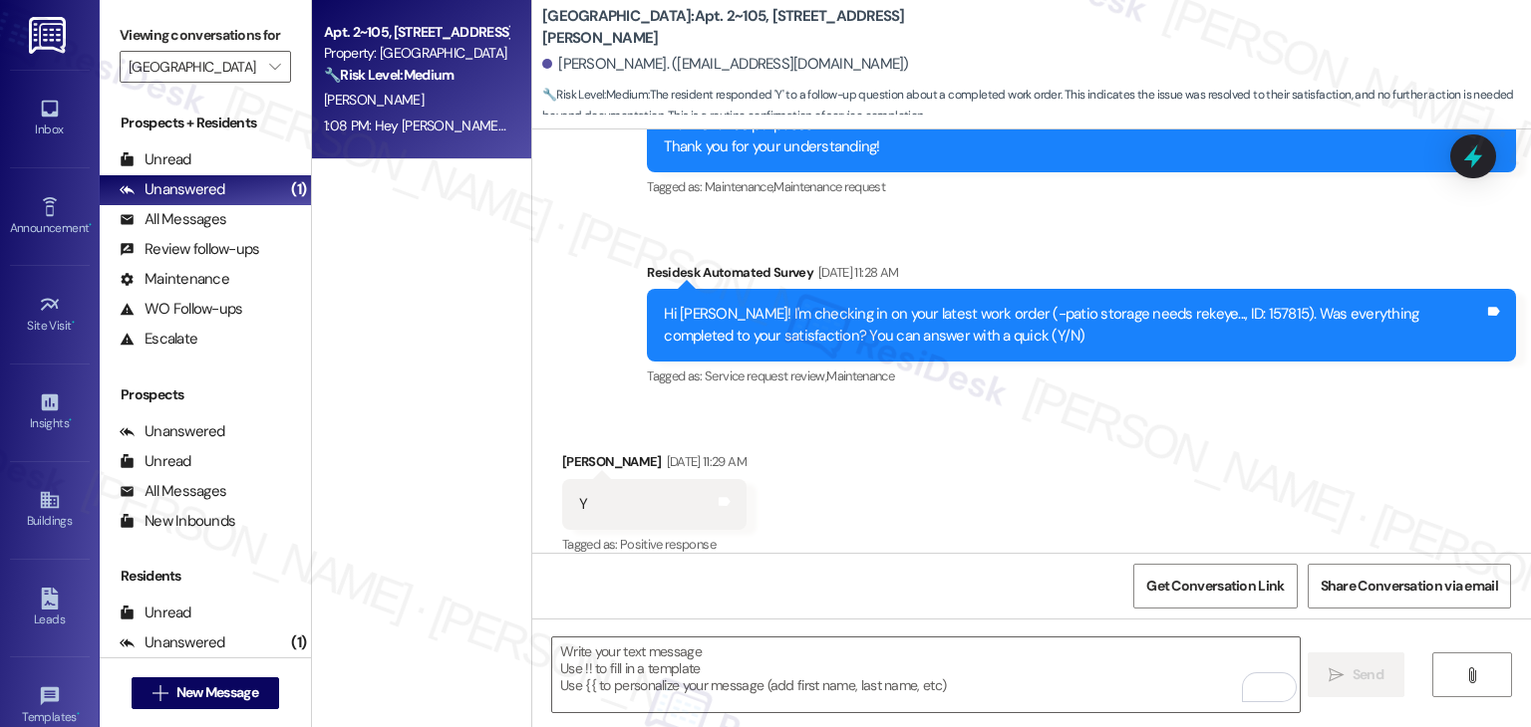
scroll to position [810, 0]
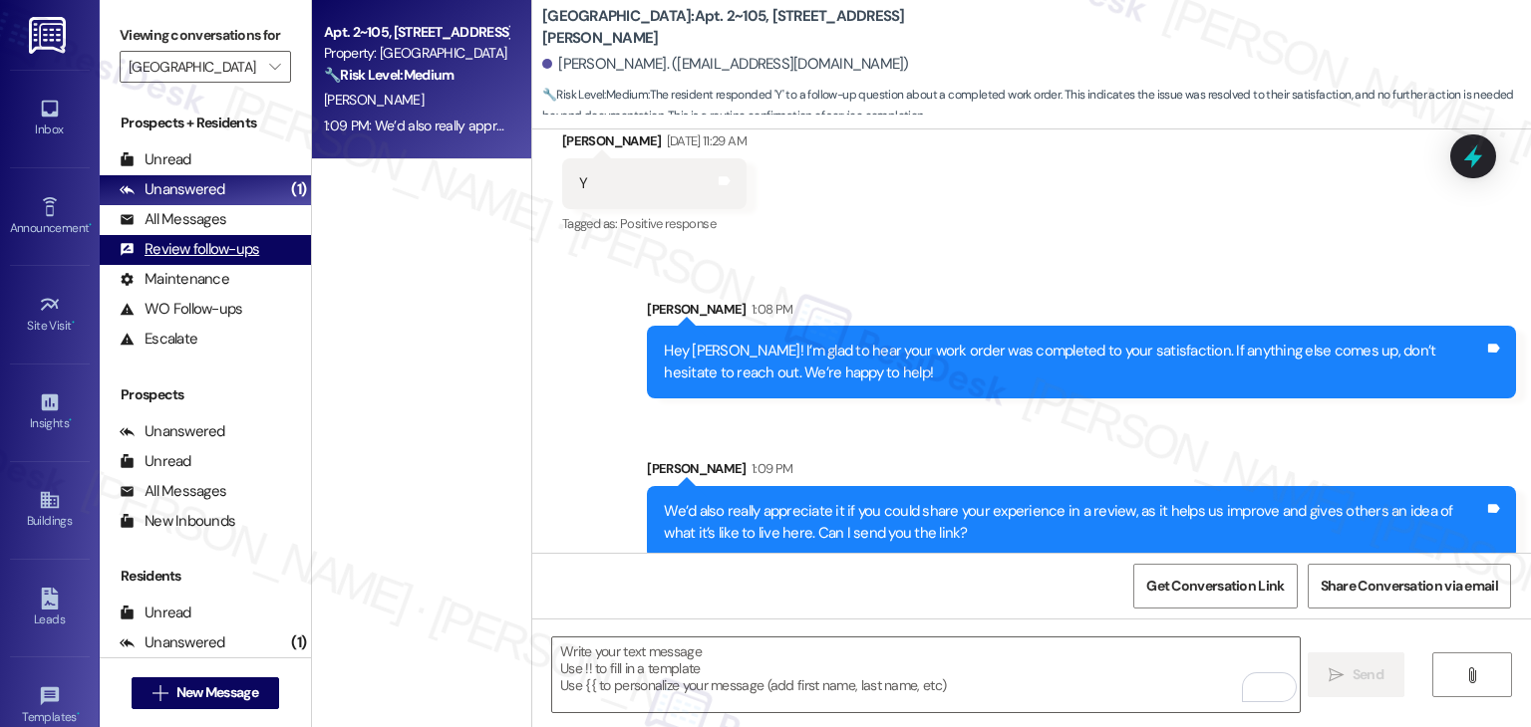
click at [269, 66] on span "" at bounding box center [274, 67] width 19 height 32
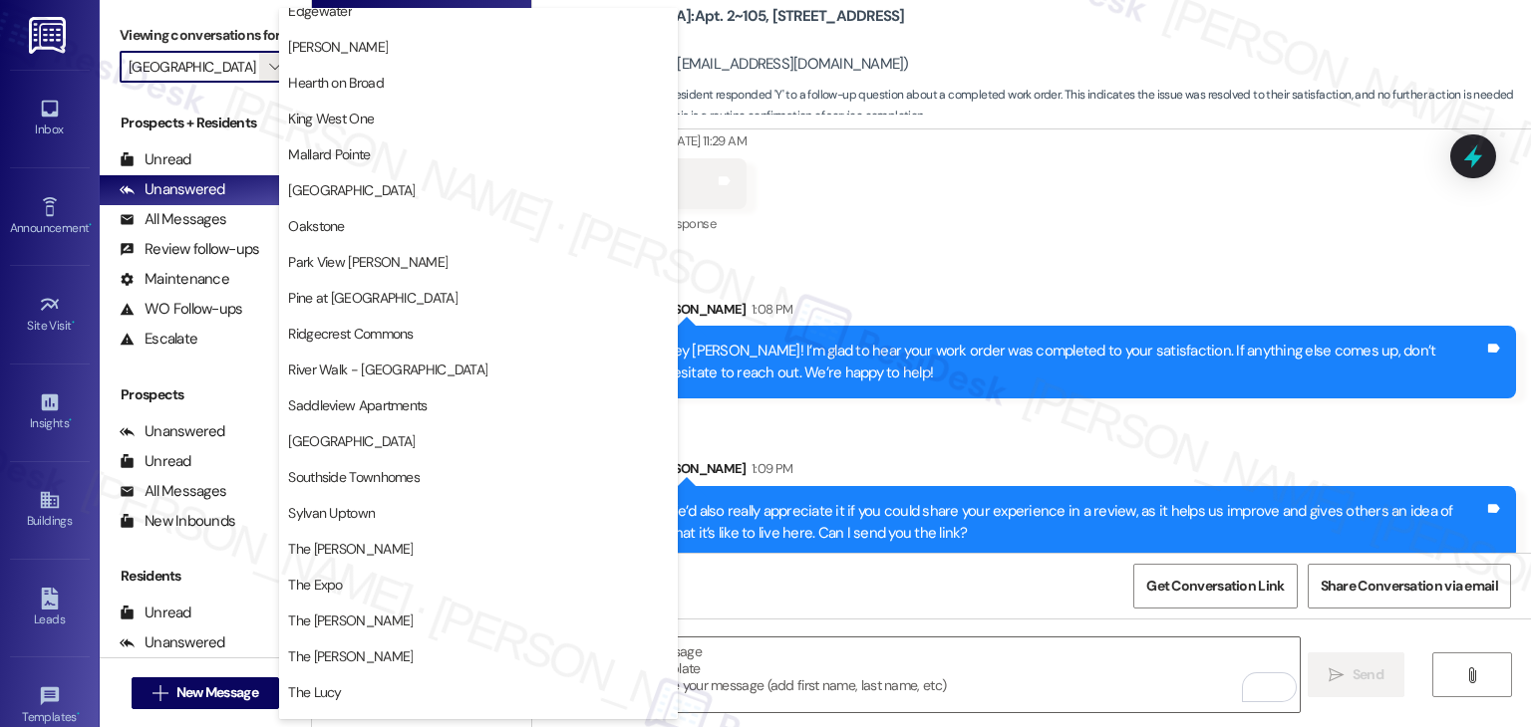
scroll to position [974, 0]
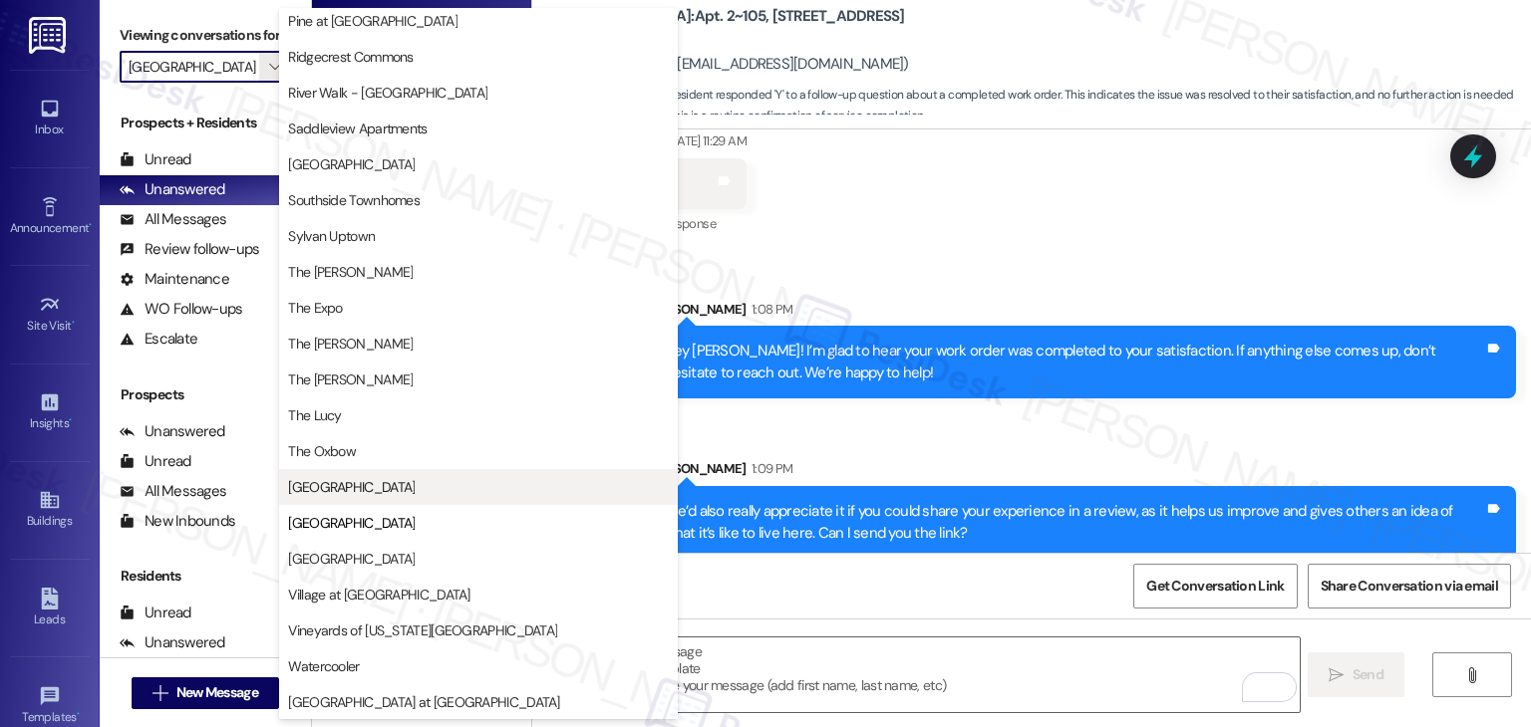
click at [371, 493] on span "[GEOGRAPHIC_DATA]" at bounding box center [351, 487] width 127 height 20
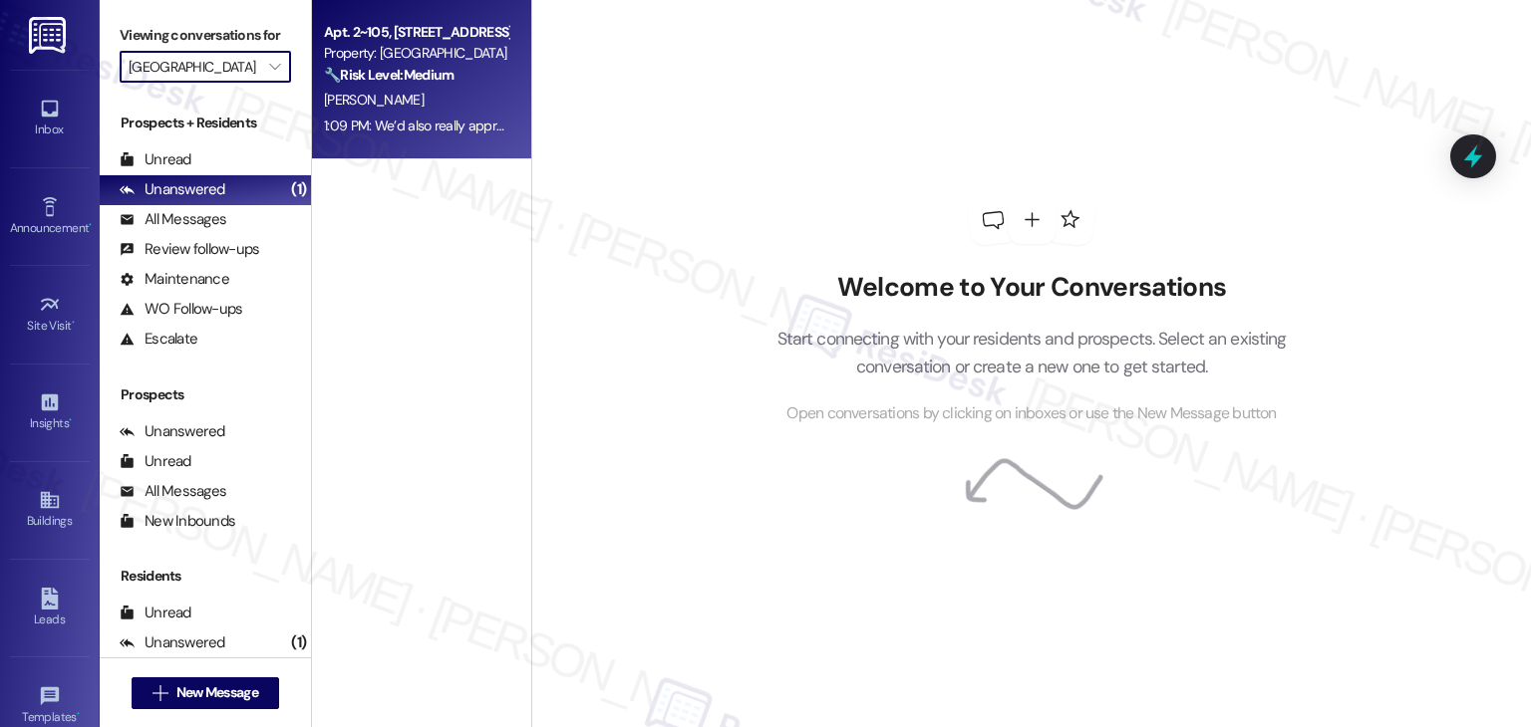
type input "[GEOGRAPHIC_DATA]"
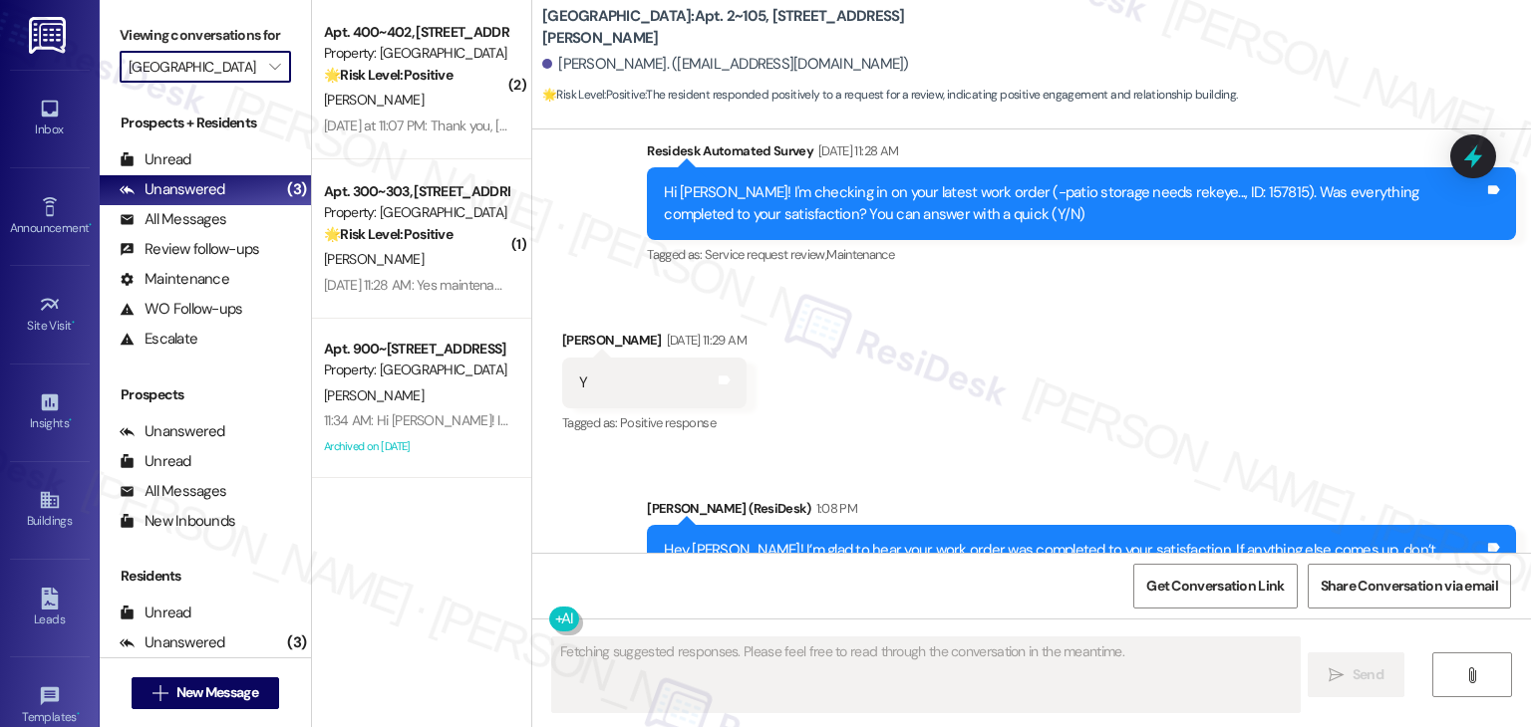
scroll to position [1008, 0]
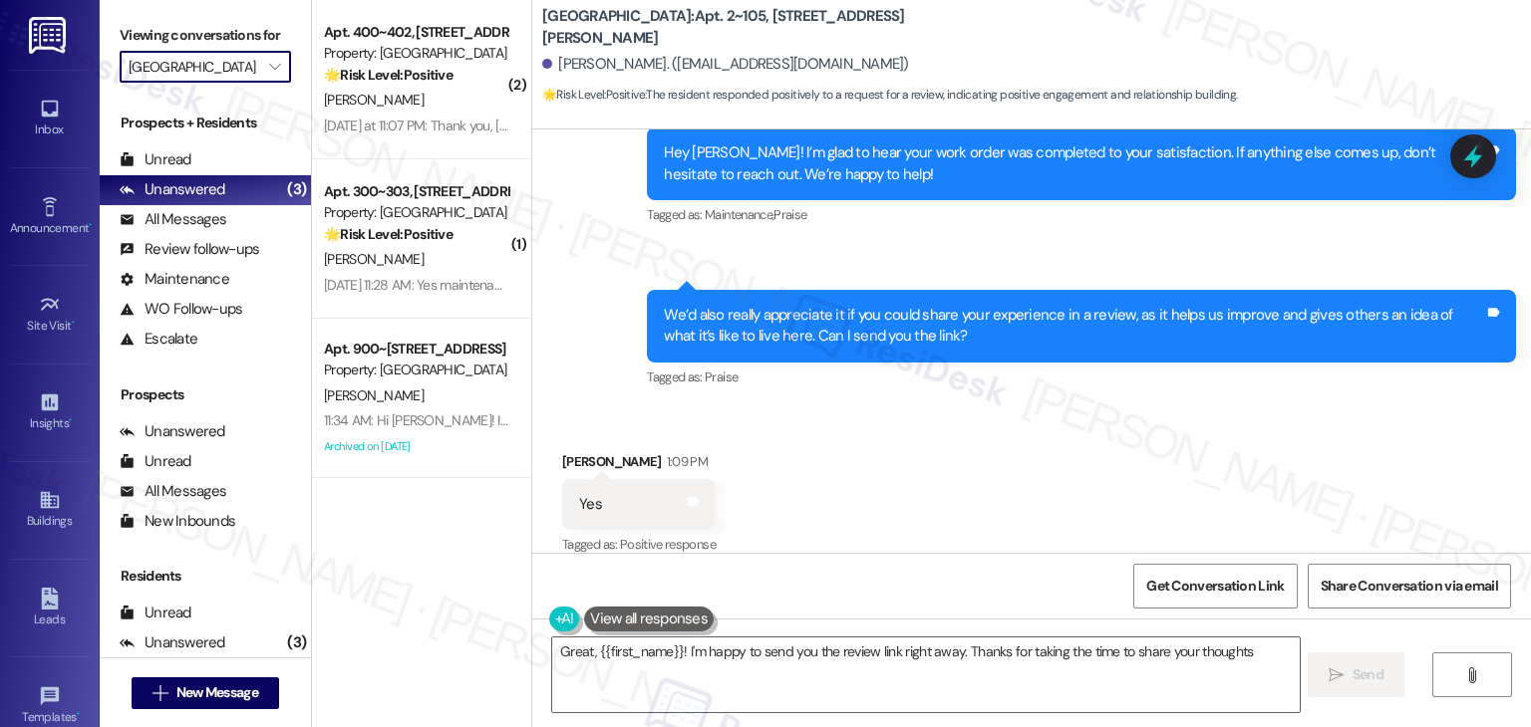
type textarea "Great, {{first_name}}! I'm happy to send you the review link right away. Thanks…"
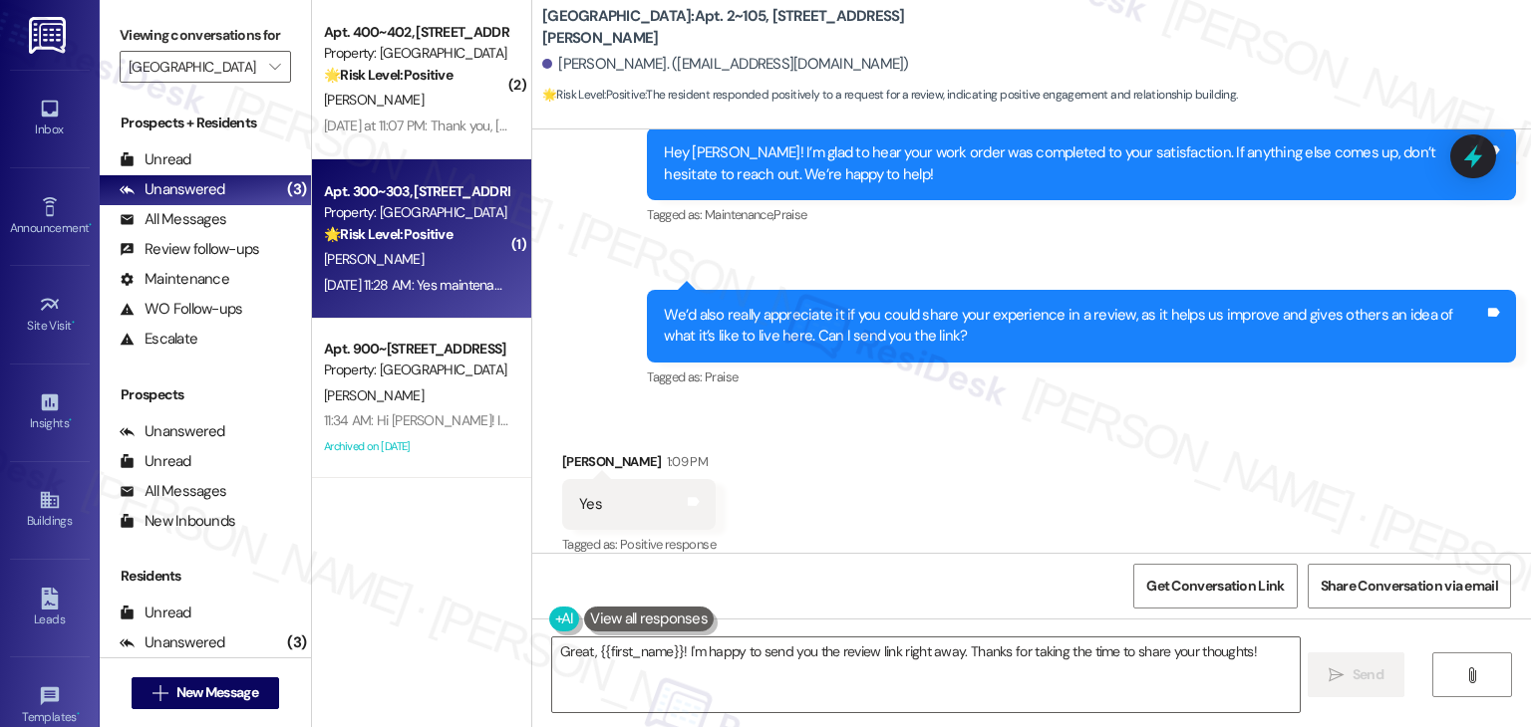
click at [450, 218] on div "Property: [GEOGRAPHIC_DATA]" at bounding box center [416, 212] width 184 height 21
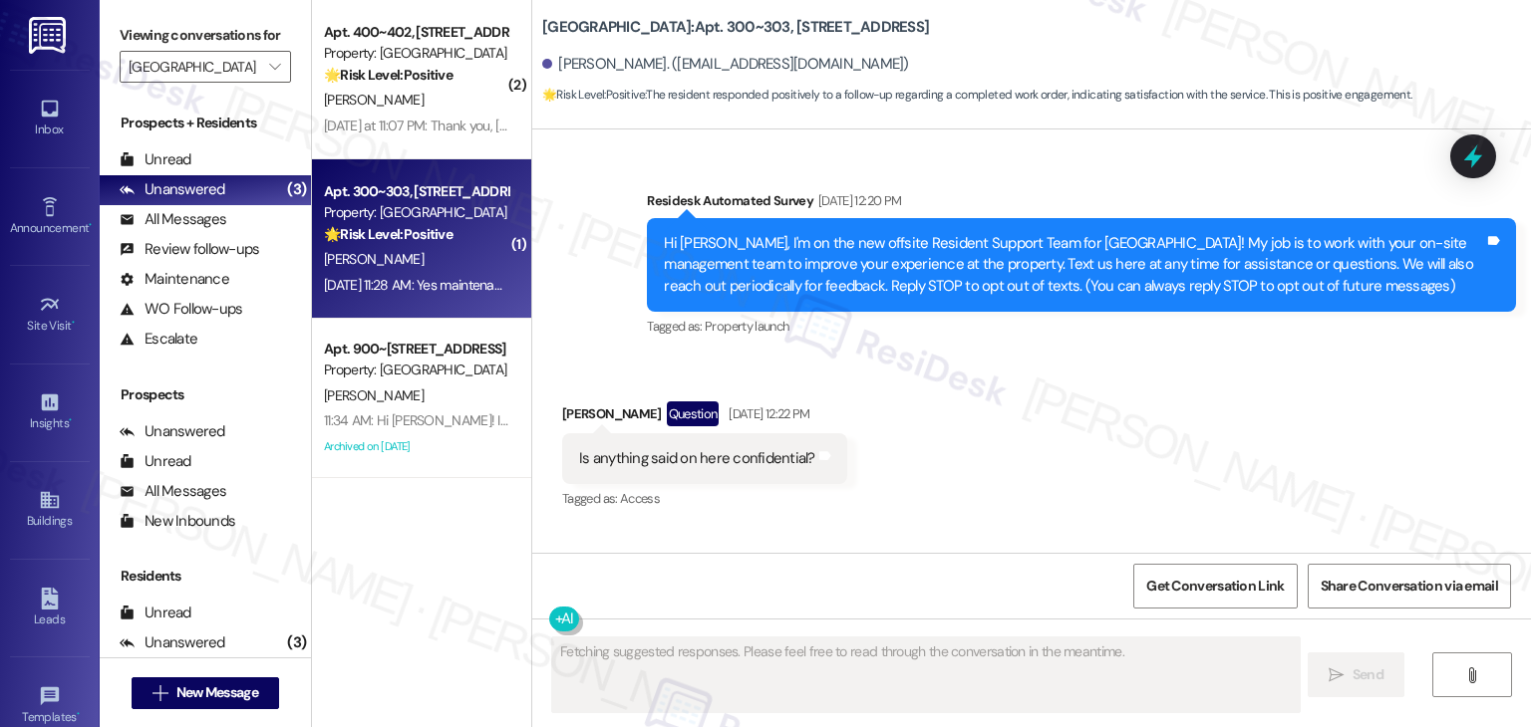
scroll to position [10408, 0]
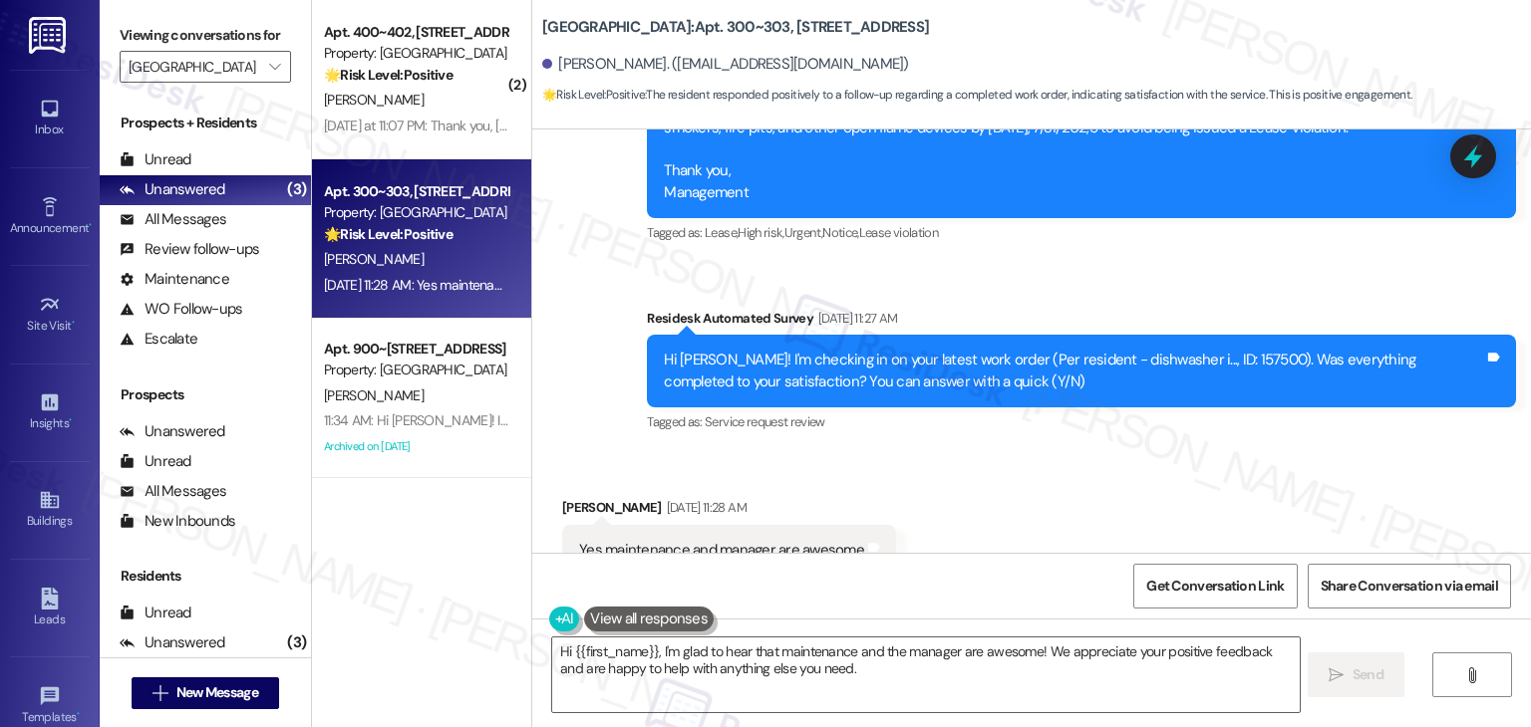
click at [948, 452] on div "Received via SMS Michele Mims Aug 20, 2025 at 11:28 AM Yes maintenance and mana…" at bounding box center [1031, 536] width 998 height 168
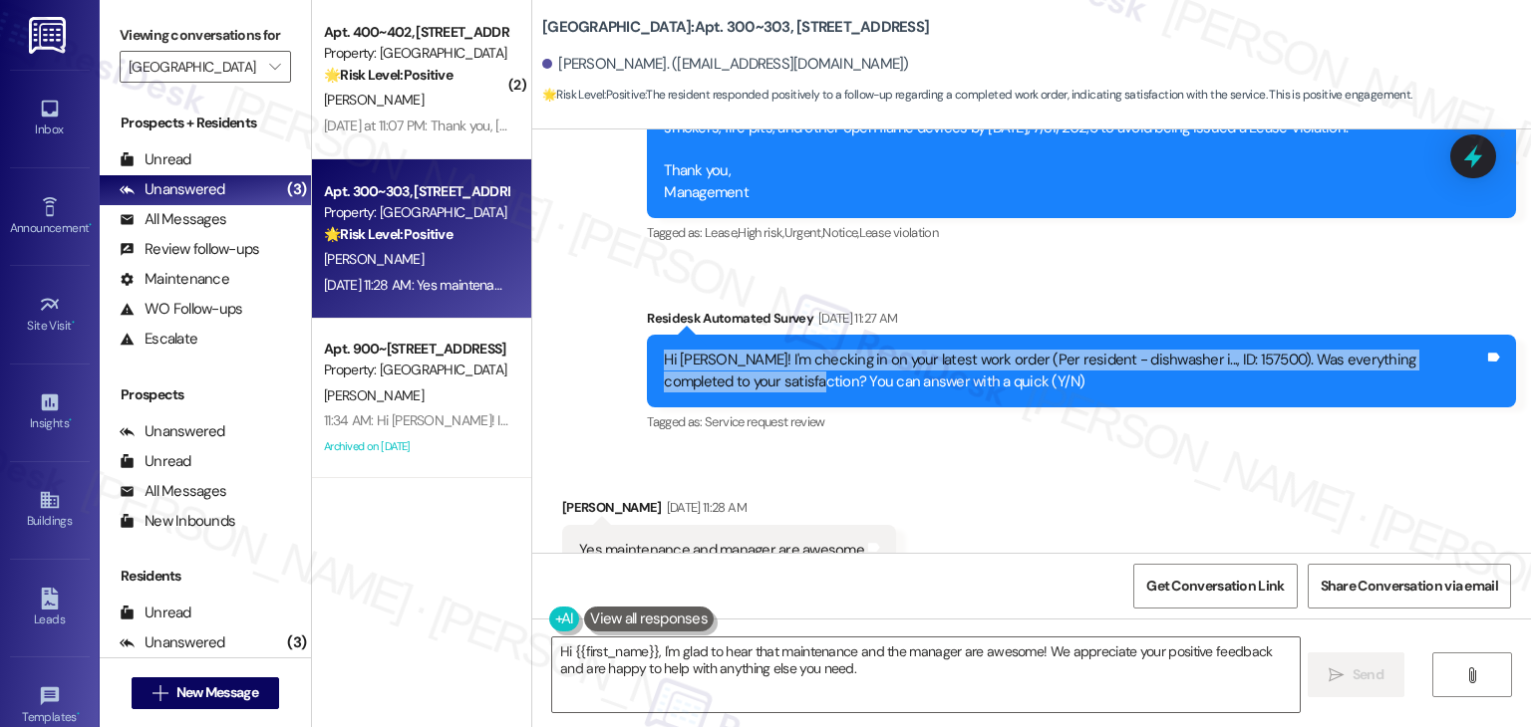
drag, startPoint x: 730, startPoint y: 313, endPoint x: 645, endPoint y: 296, distance: 87.4
click at [647, 335] on div "Hi Michele! I'm checking in on your latest work order (Per resident - dishwashe…" at bounding box center [1081, 371] width 869 height 73
copy div "Hi Michele! I'm checking in on your latest work order (Per resident - dishwashe…"
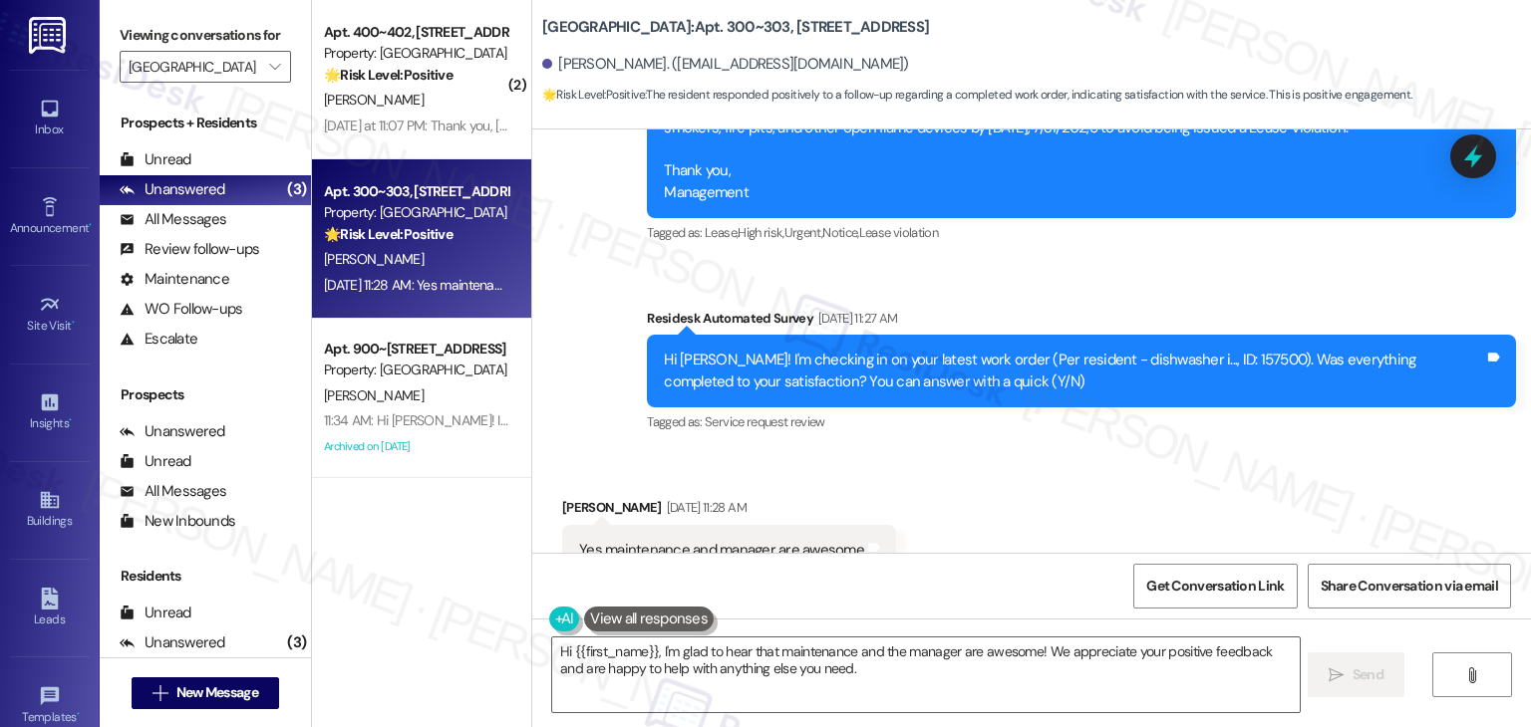
click at [725, 540] on div "Yes maintenance and manager are awesome" at bounding box center [721, 550] width 285 height 21
copy div "Yes maintenance and manager are awesome Tags and notes"
click at [797, 669] on textarea "Hi {{first_name}}, I'm glad to hear that maintenance and the manager are awesom…" at bounding box center [925, 675] width 746 height 75
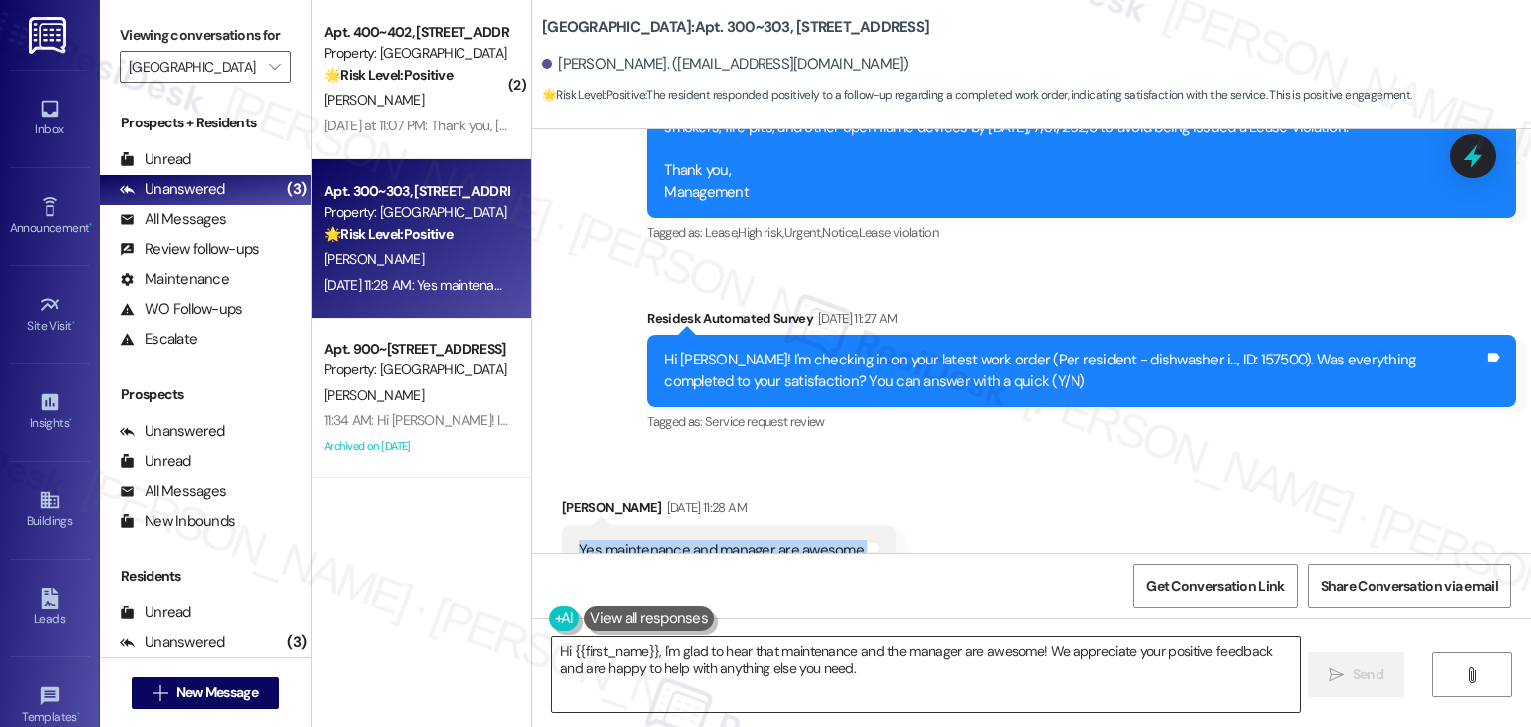
click at [797, 669] on textarea "Hi {{first_name}}, I'm glad to hear that maintenance and the manager are awesom…" at bounding box center [925, 675] width 746 height 75
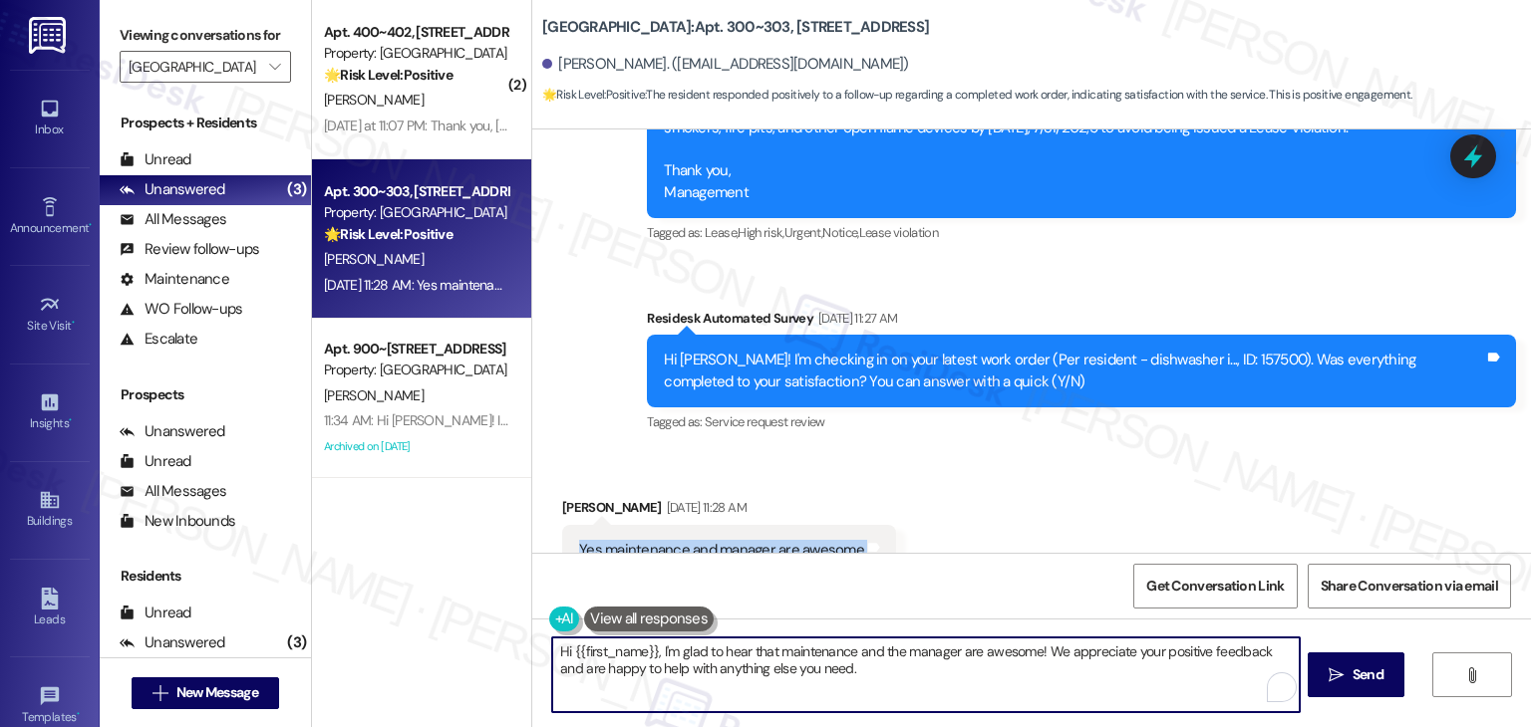
click at [917, 655] on textarea "Hi {{first_name}}, I'm glad to hear that maintenance and the manager are awesom…" at bounding box center [925, 675] width 746 height 75
paste textarea "Michele, that’s so great to hear—thank you for sharing! I’m glad the maintenanc…"
type textarea "Hi Michele, that’s so great to hear—thank you for sharing! I’m glad the mainten…"
click at [1341, 677] on icon "" at bounding box center [1335, 676] width 15 height 16
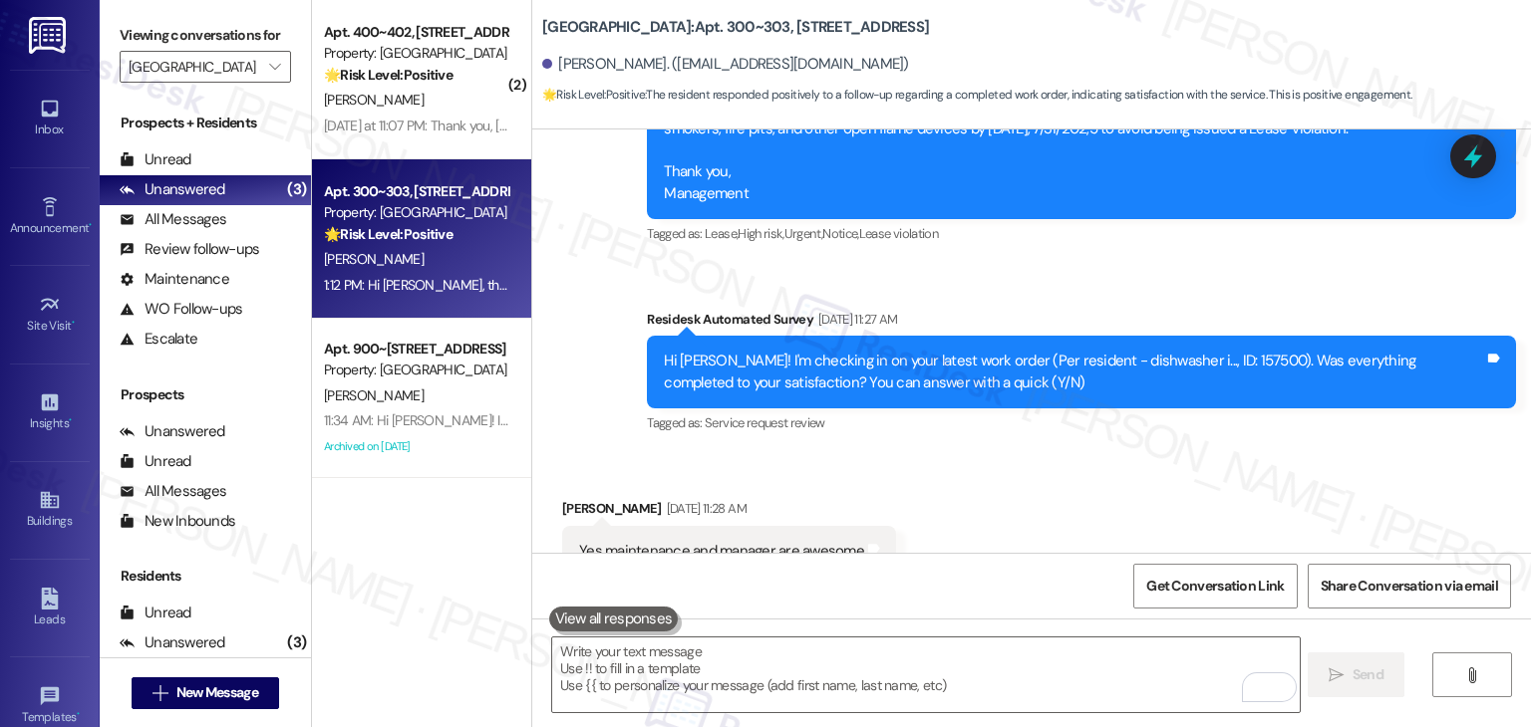
scroll to position [10568, 0]
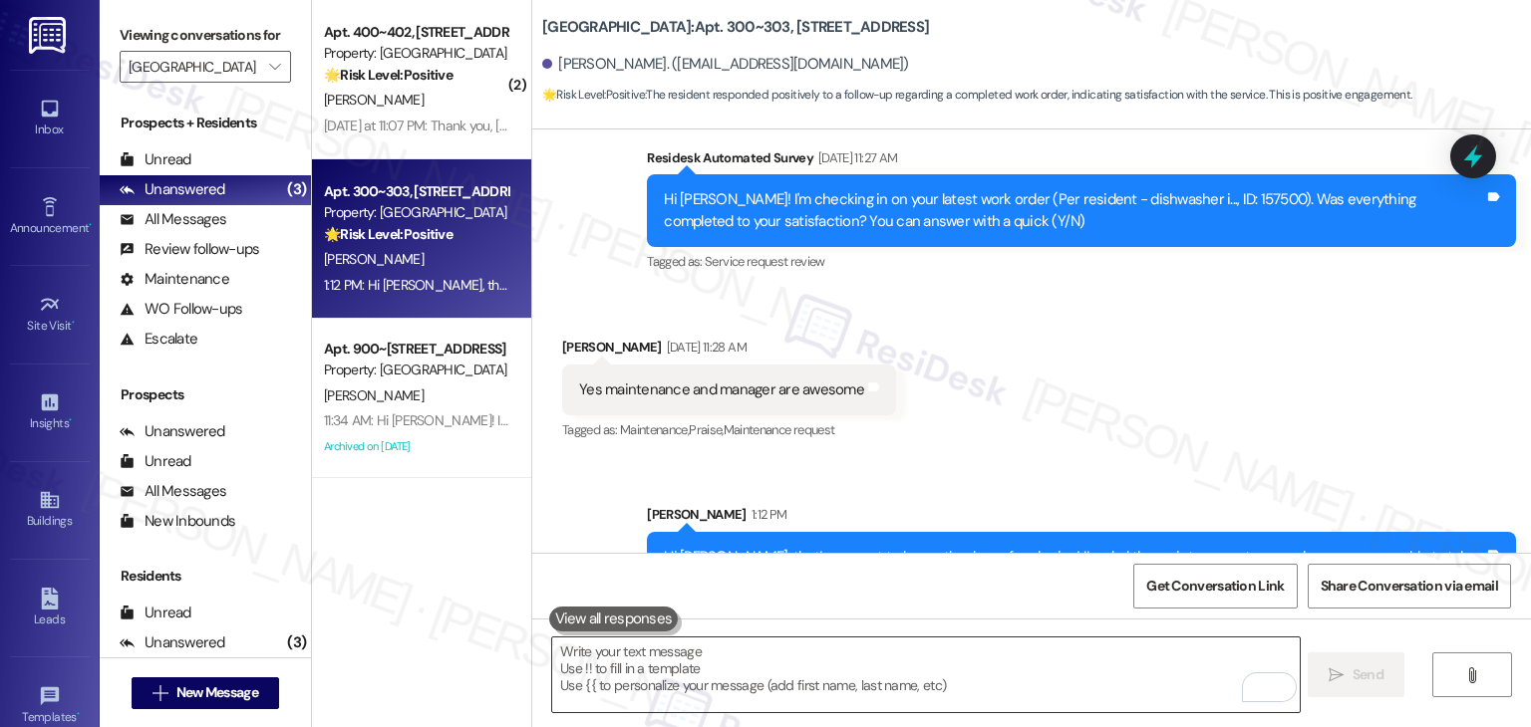
click at [822, 684] on textarea "To enrich screen reader interactions, please activate Accessibility in Grammarl…" at bounding box center [925, 675] width 746 height 75
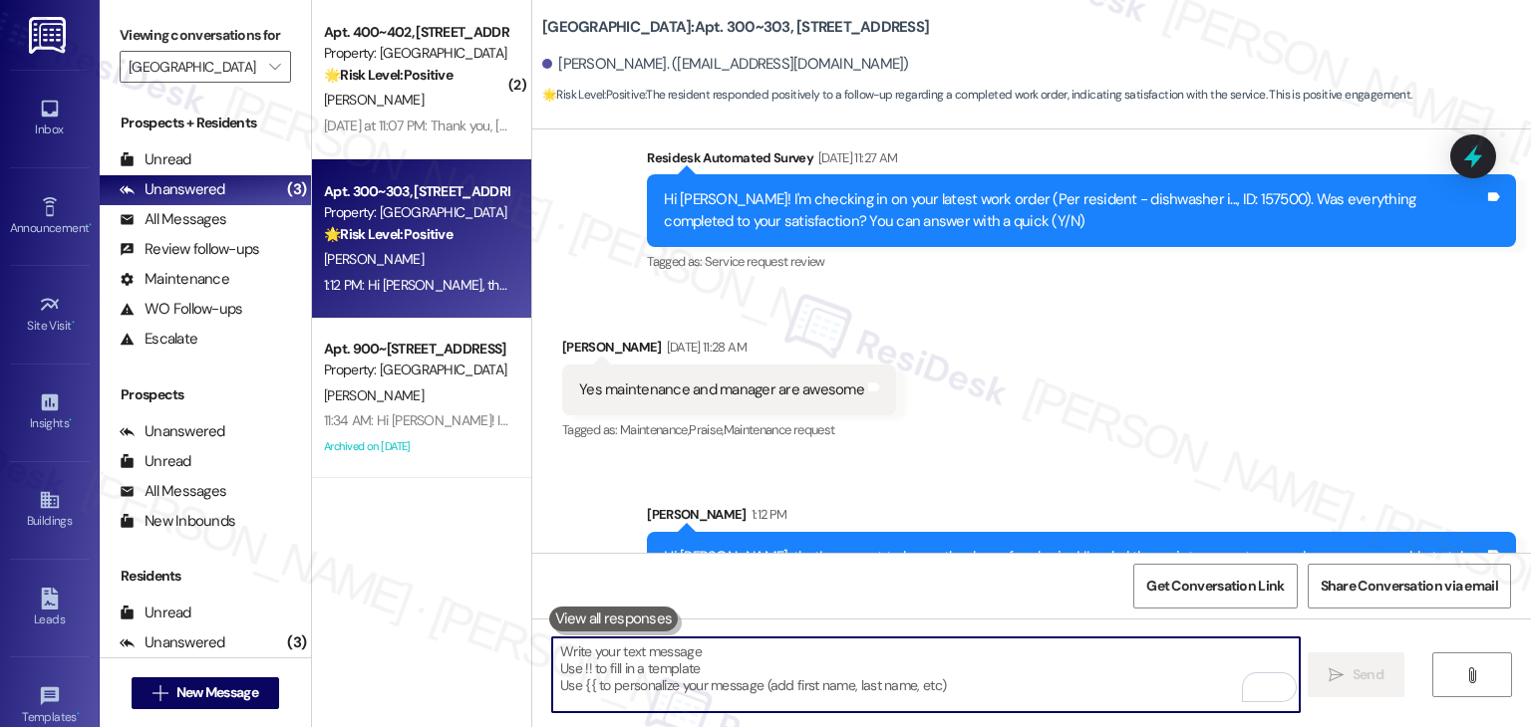
paste textarea "We’d also really appreciate it if you could share your experience in a review, …"
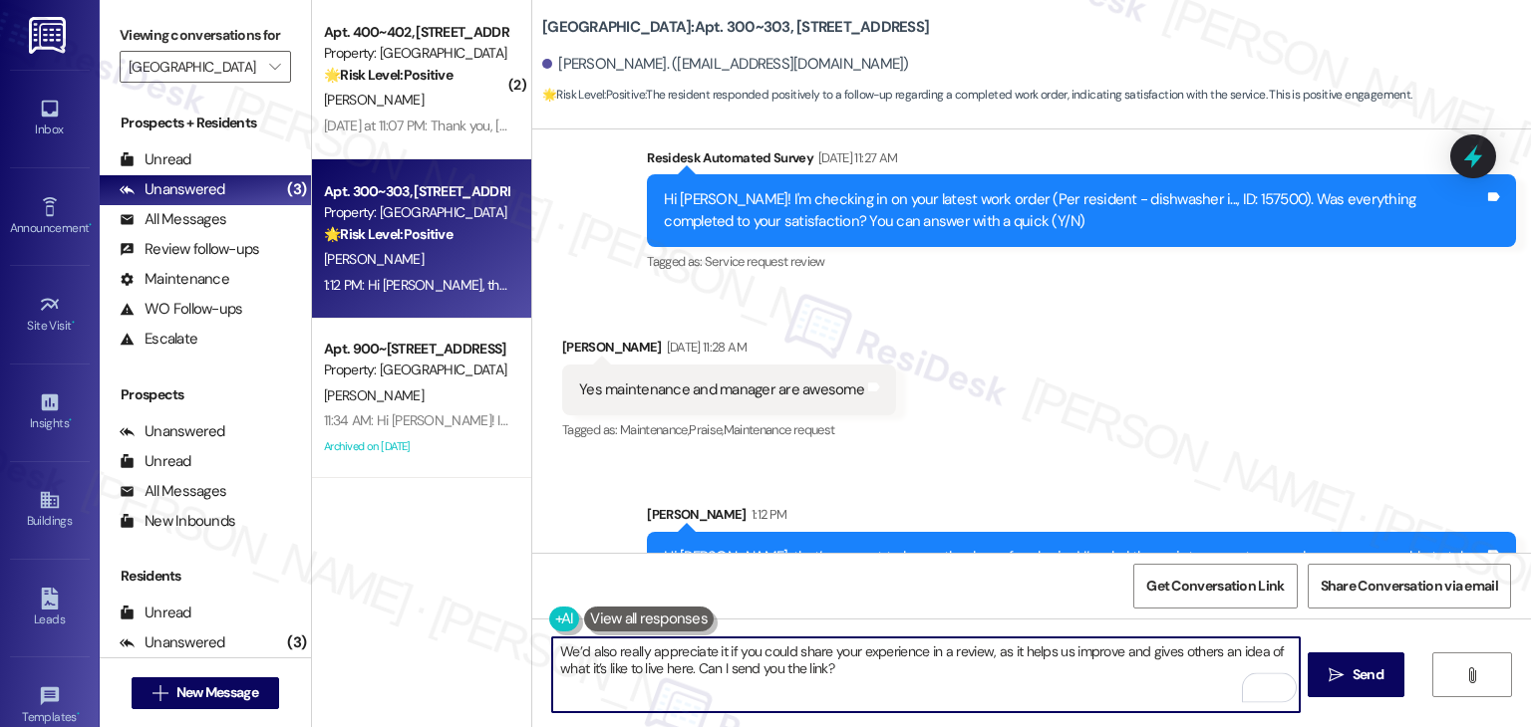
type textarea "We’d also really appreciate it if you could share your experience in a review, …"
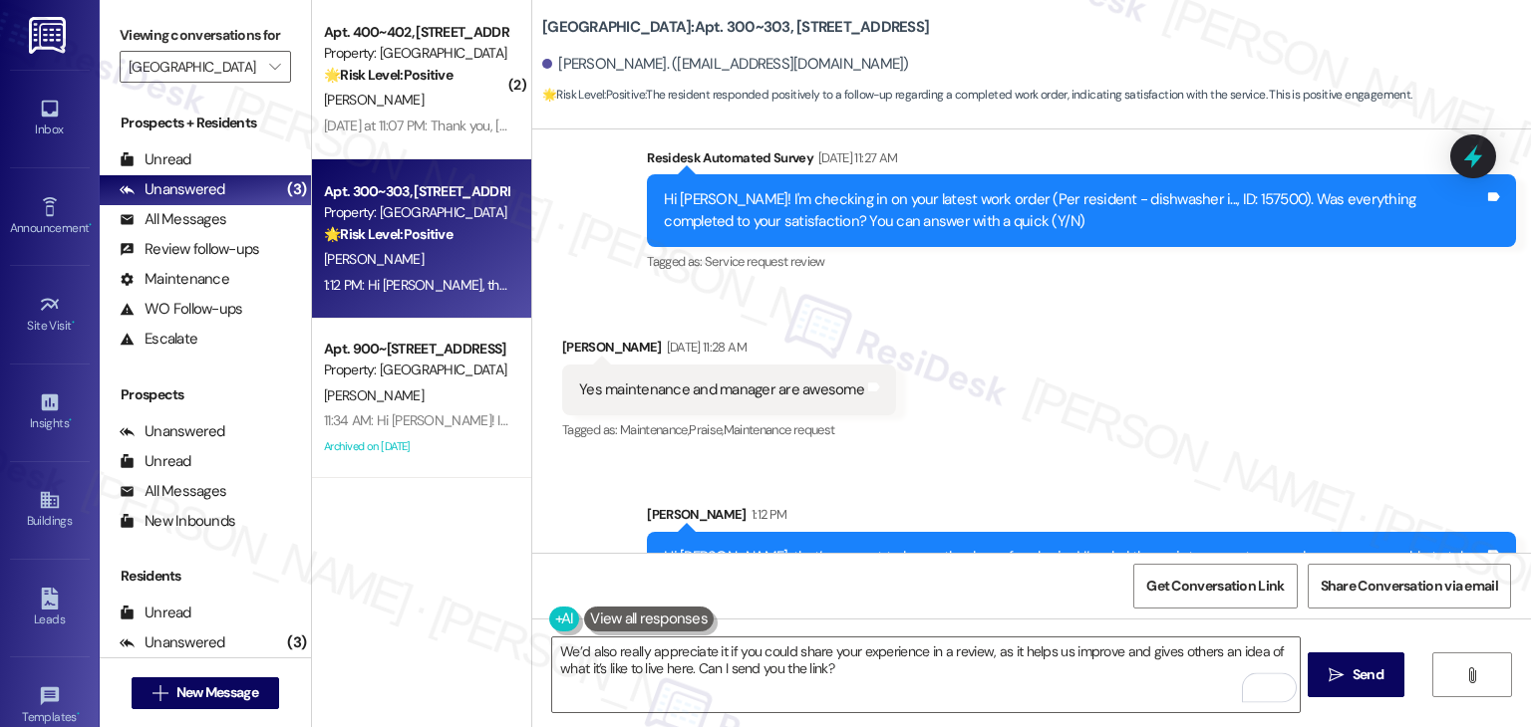
click at [937, 666] on textarea "We’d also really appreciate it if you could share your experience in a review, …" at bounding box center [925, 675] width 746 height 75
click at [1364, 679] on span "Send" at bounding box center [1367, 675] width 31 height 21
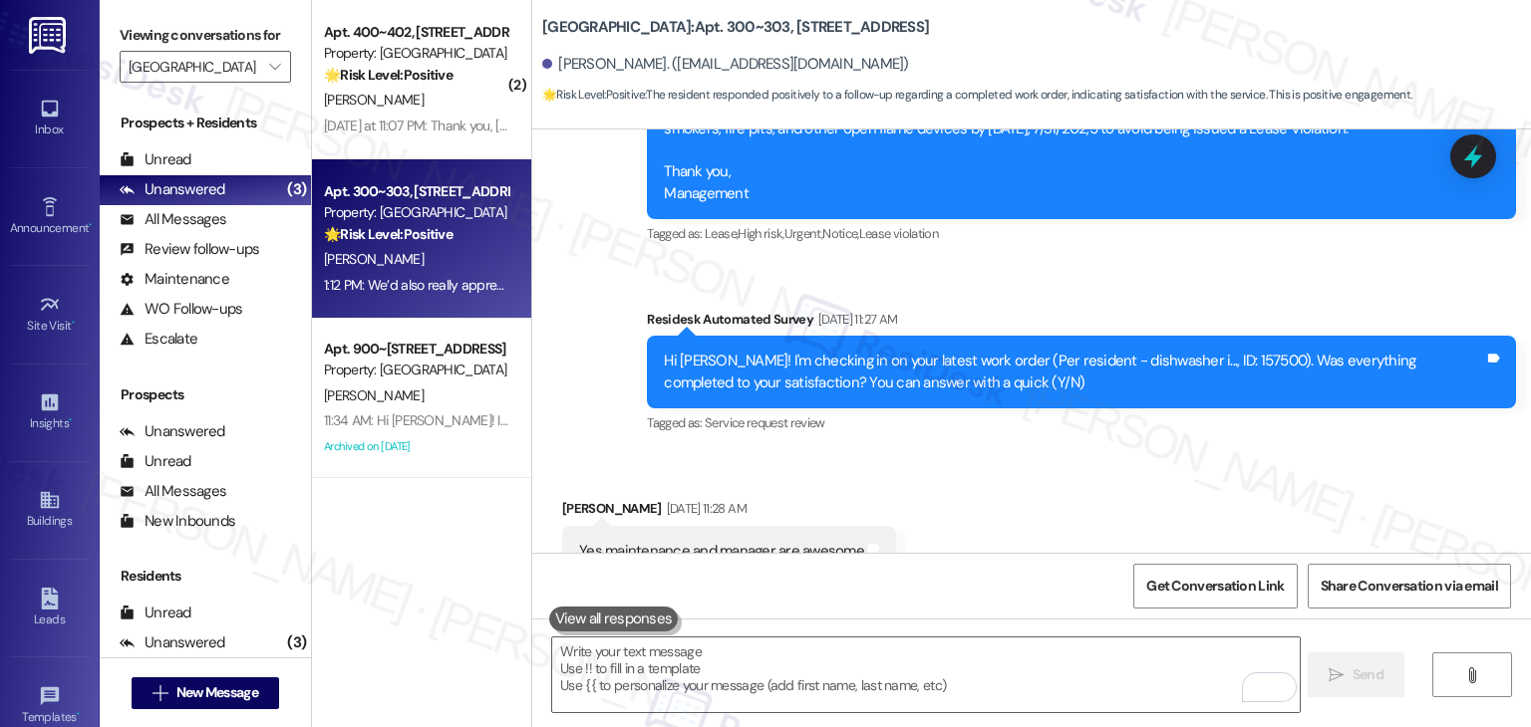
scroll to position [10728, 0]
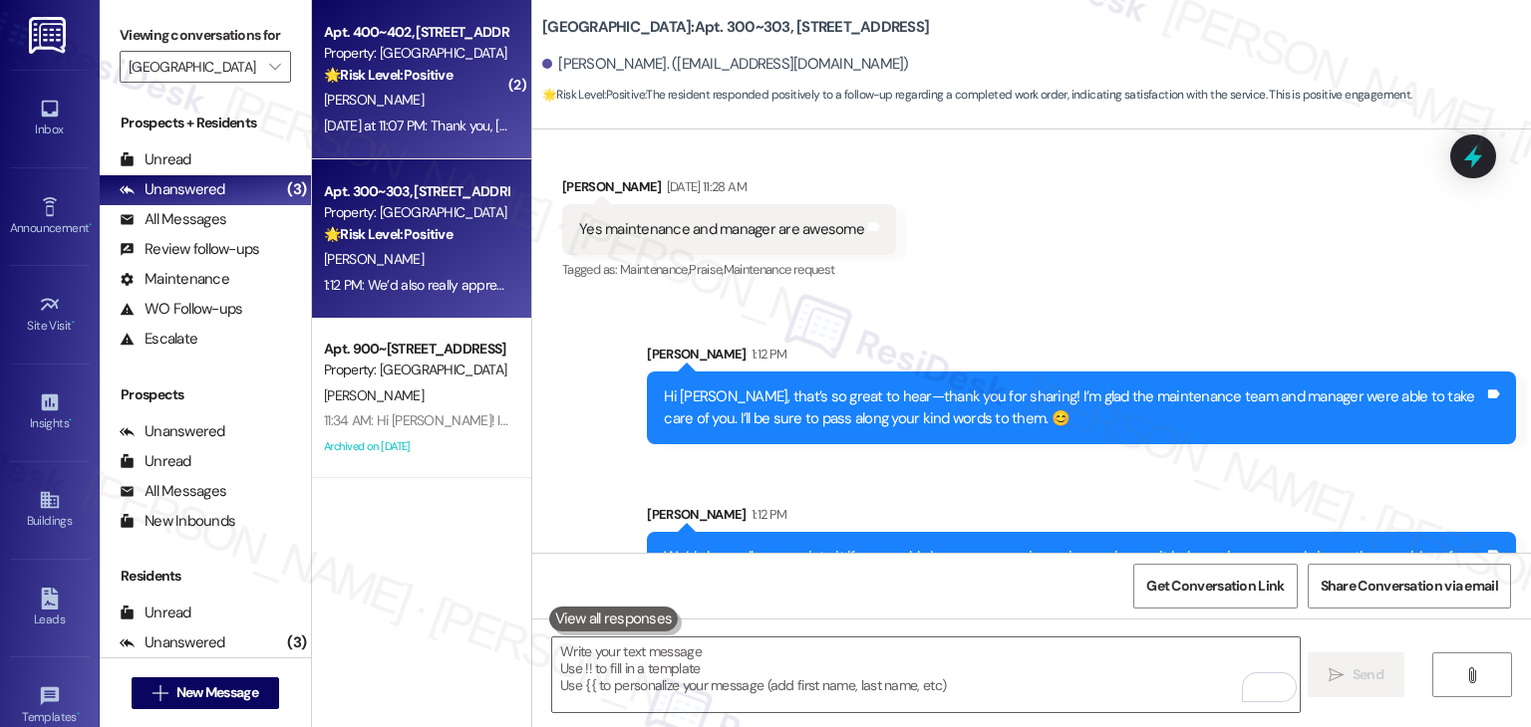
click at [419, 73] on strong "🌟 Risk Level: Positive" at bounding box center [388, 75] width 129 height 18
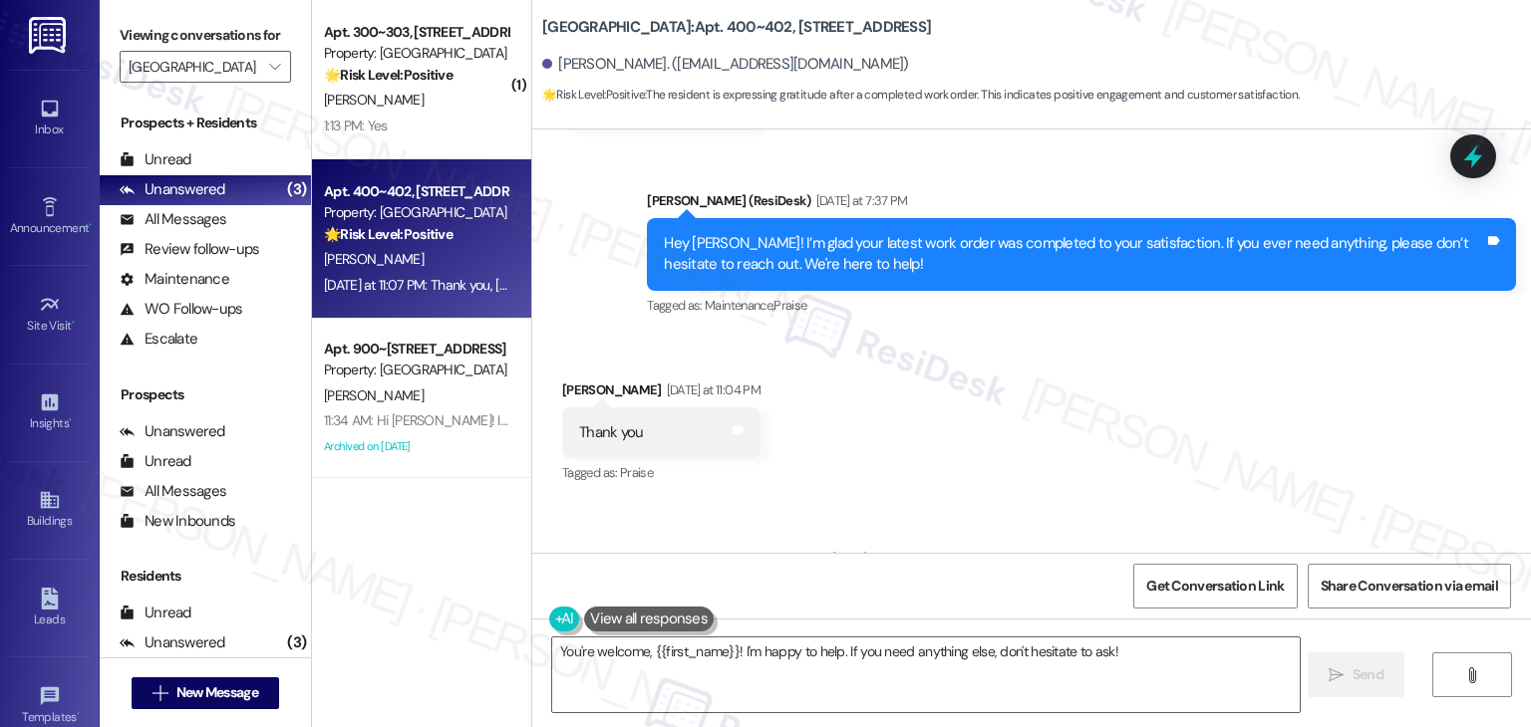
scroll to position [1777, 0]
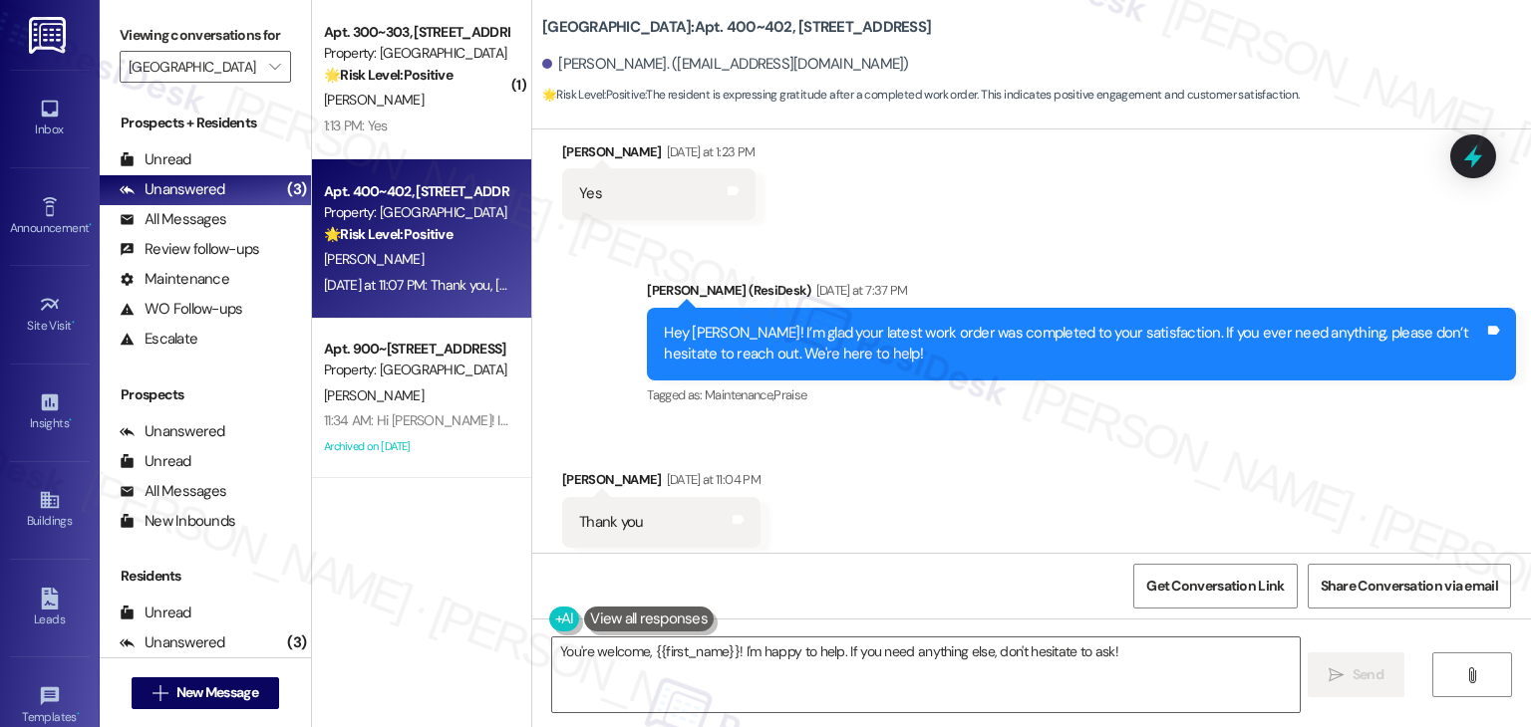
click at [966, 471] on div "Received via SMS Donna Lopez Yesterday at 11:04 PM Thank you Tags and notes Tag…" at bounding box center [1031, 508] width 998 height 168
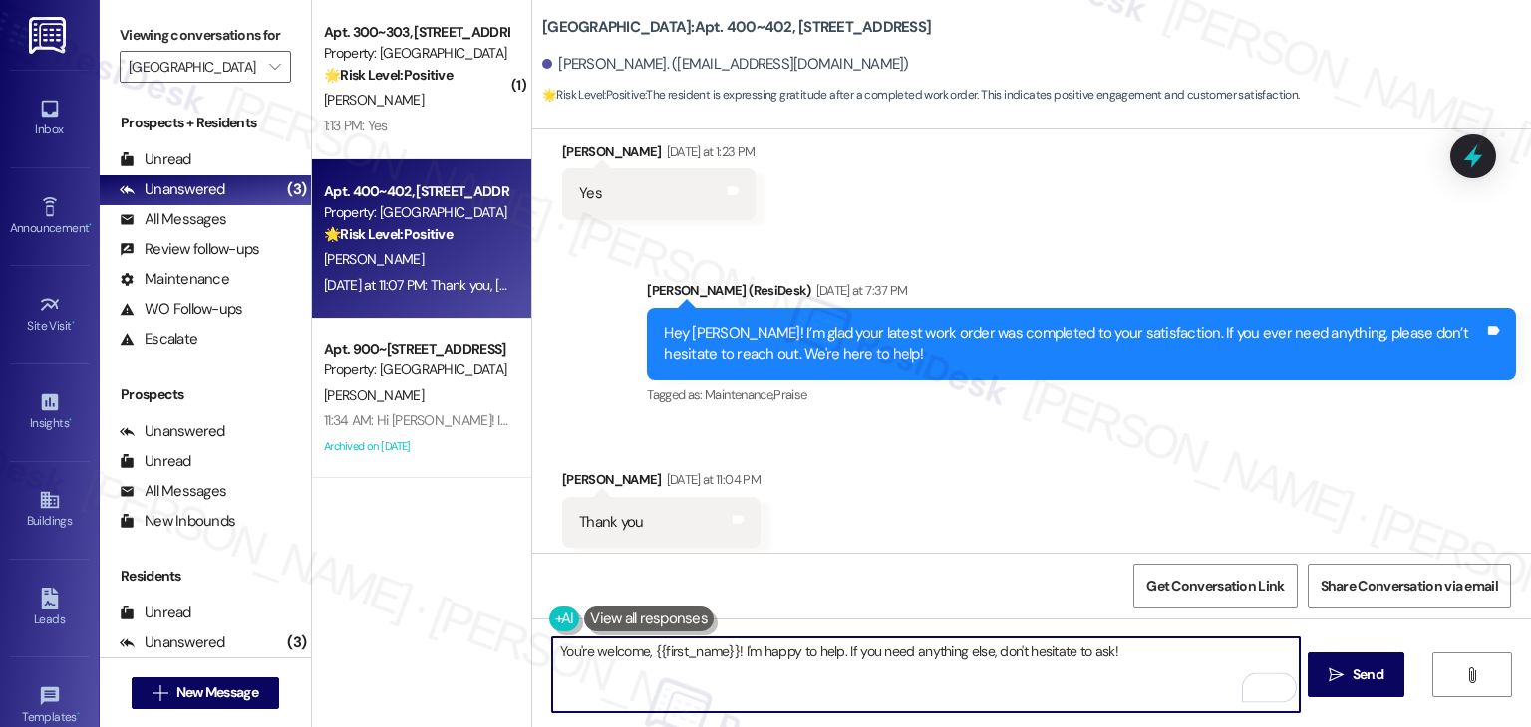
drag, startPoint x: 1122, startPoint y: 652, endPoint x: 1111, endPoint y: 652, distance: 11.0
click at [1111, 652] on textarea "You're welcome, {{first_name}}! I'm happy to help. If you need anything else, d…" at bounding box center [925, 675] width 746 height 75
drag, startPoint x: 1119, startPoint y: 655, endPoint x: 1088, endPoint y: 652, distance: 31.0
click at [1088, 652] on textarea "You're welcome, {{first_name}}! I'm happy to help. If you need anything else, d…" at bounding box center [925, 675] width 746 height 75
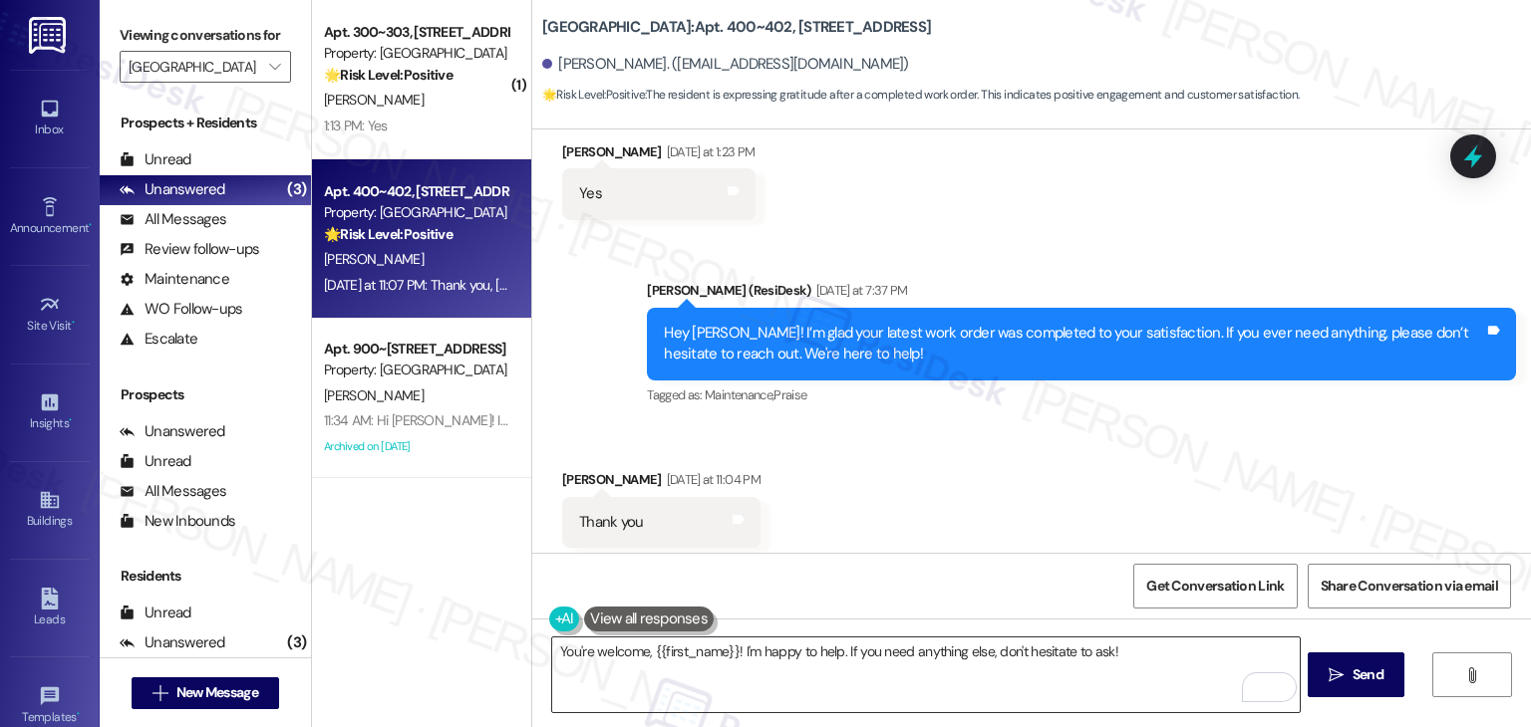
click at [812, 651] on textarea "You're welcome, {{first_name}}! I'm happy to help. If you need anything else, d…" at bounding box center [925, 675] width 746 height 75
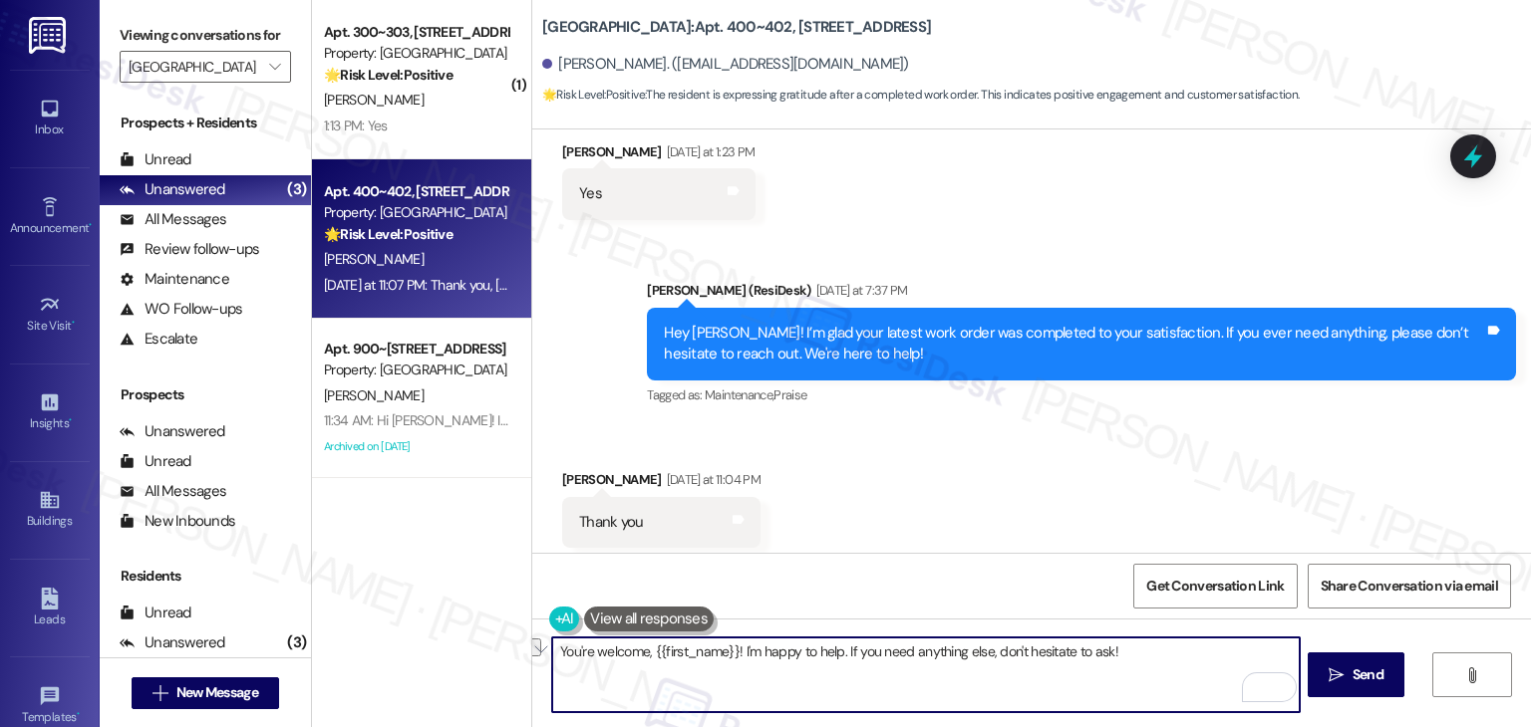
drag, startPoint x: 849, startPoint y: 652, endPoint x: 1105, endPoint y: 647, distance: 256.1
click at [1105, 647] on textarea "You're welcome, {{first_name}}! I'm happy to help. If you need anything else, d…" at bounding box center [925, 675] width 746 height 75
paste textarea "have any questions or need assistance with anything else, feel free to reach ou…"
type textarea "You're welcome, {{first_name}}! I'm happy to help. If you have any questions or…"
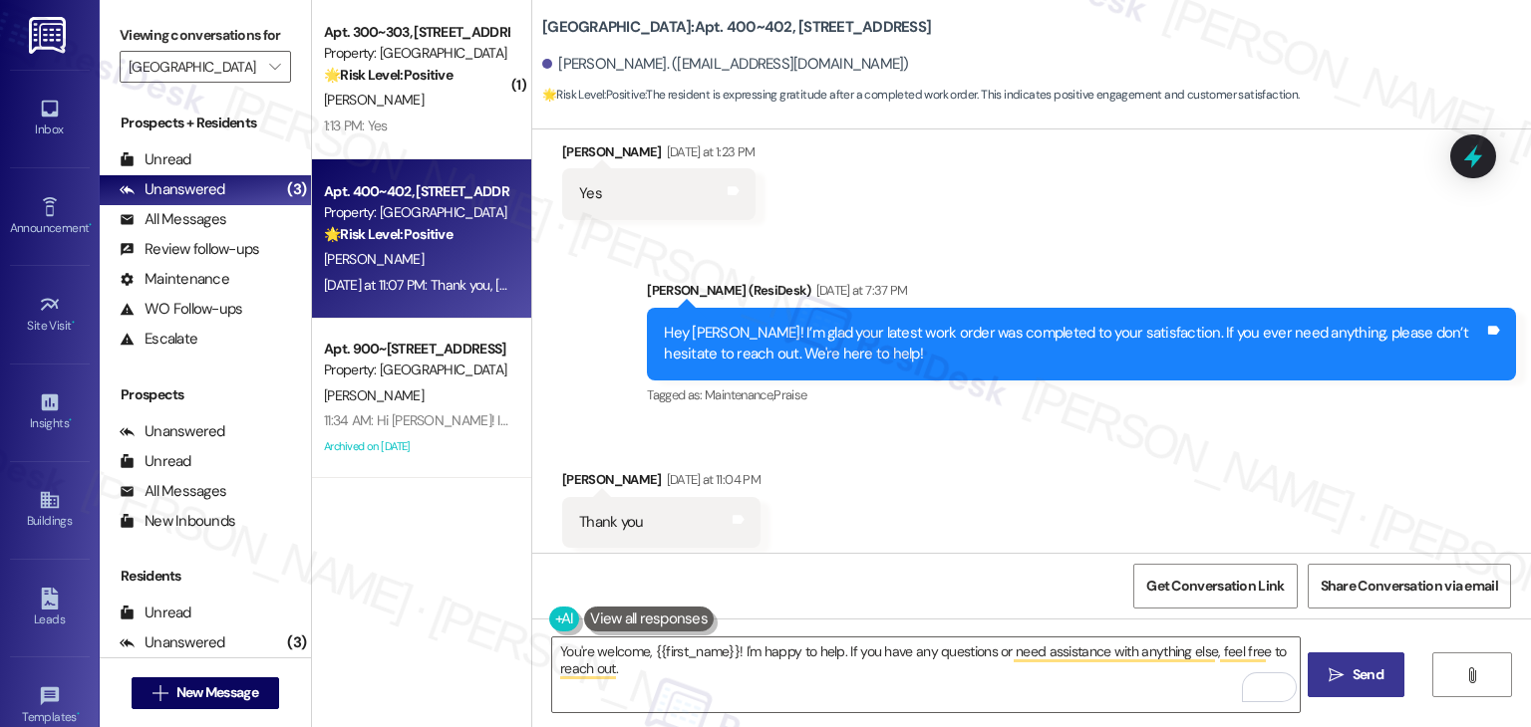
click at [1352, 667] on span "Send" at bounding box center [1367, 675] width 31 height 21
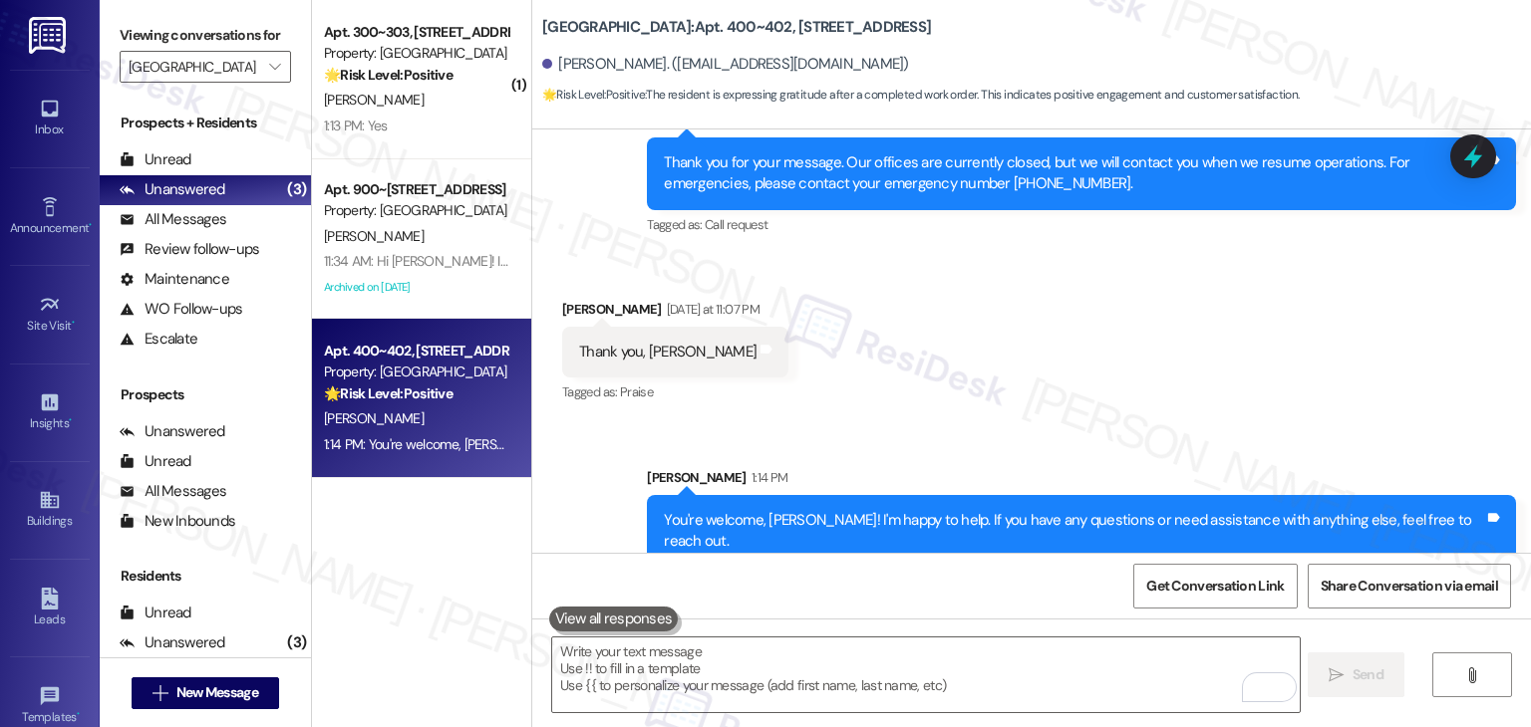
scroll to position [2314, 0]
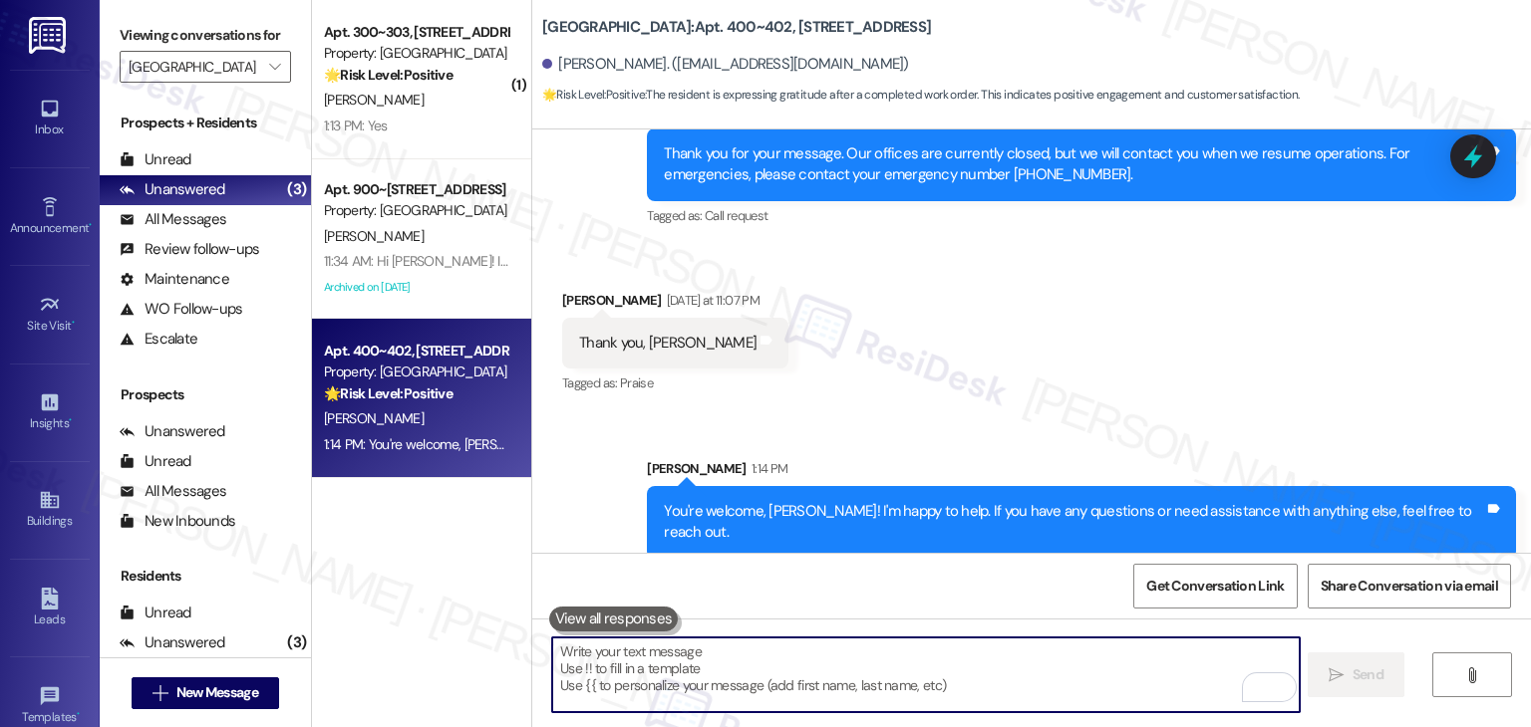
click at [784, 669] on textarea "To enrich screen reader interactions, please activate Accessibility in Grammarl…" at bounding box center [925, 675] width 746 height 75
paste textarea "We’d also really appreciate it if you could share your experience in a review, …"
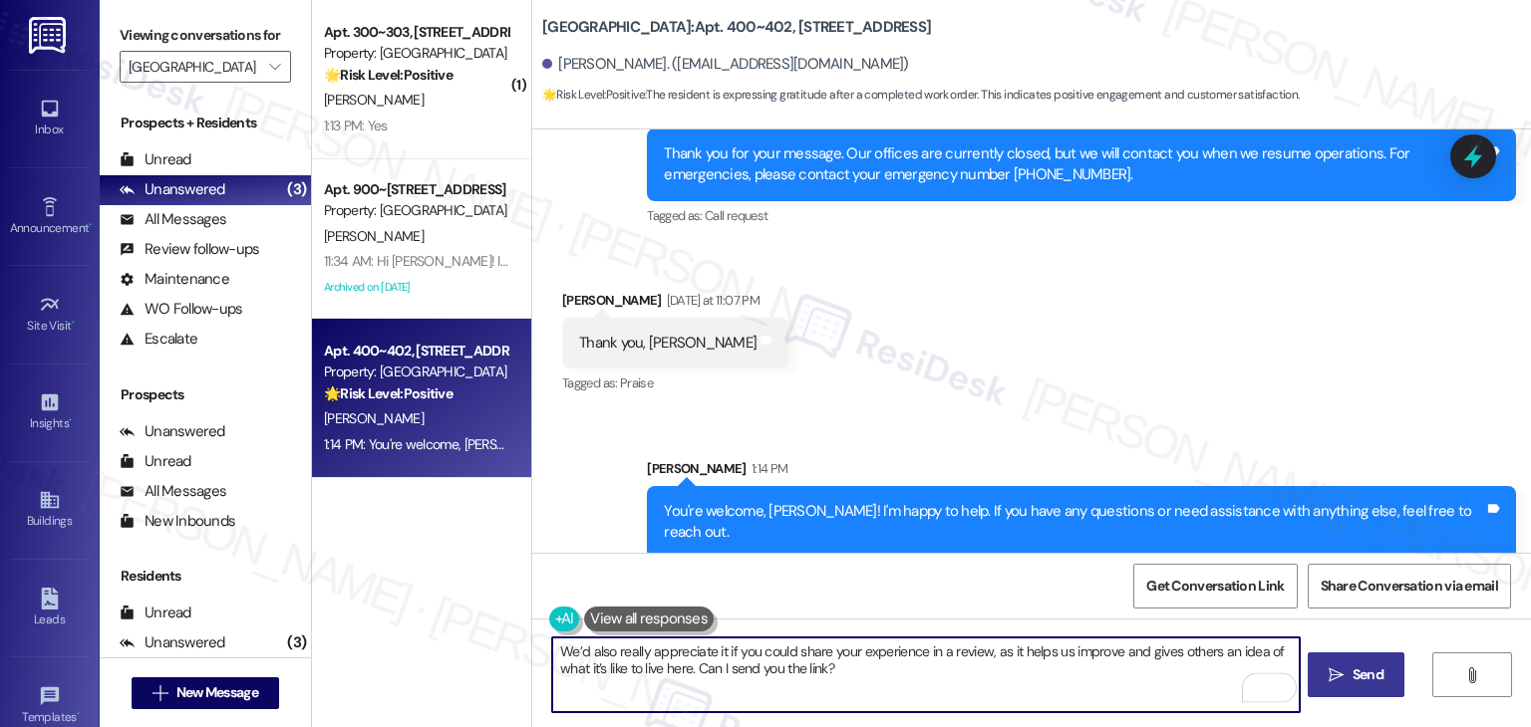
type textarea "We’d also really appreciate it if you could share your experience in a review, …"
click at [1361, 679] on span "Send" at bounding box center [1367, 675] width 31 height 21
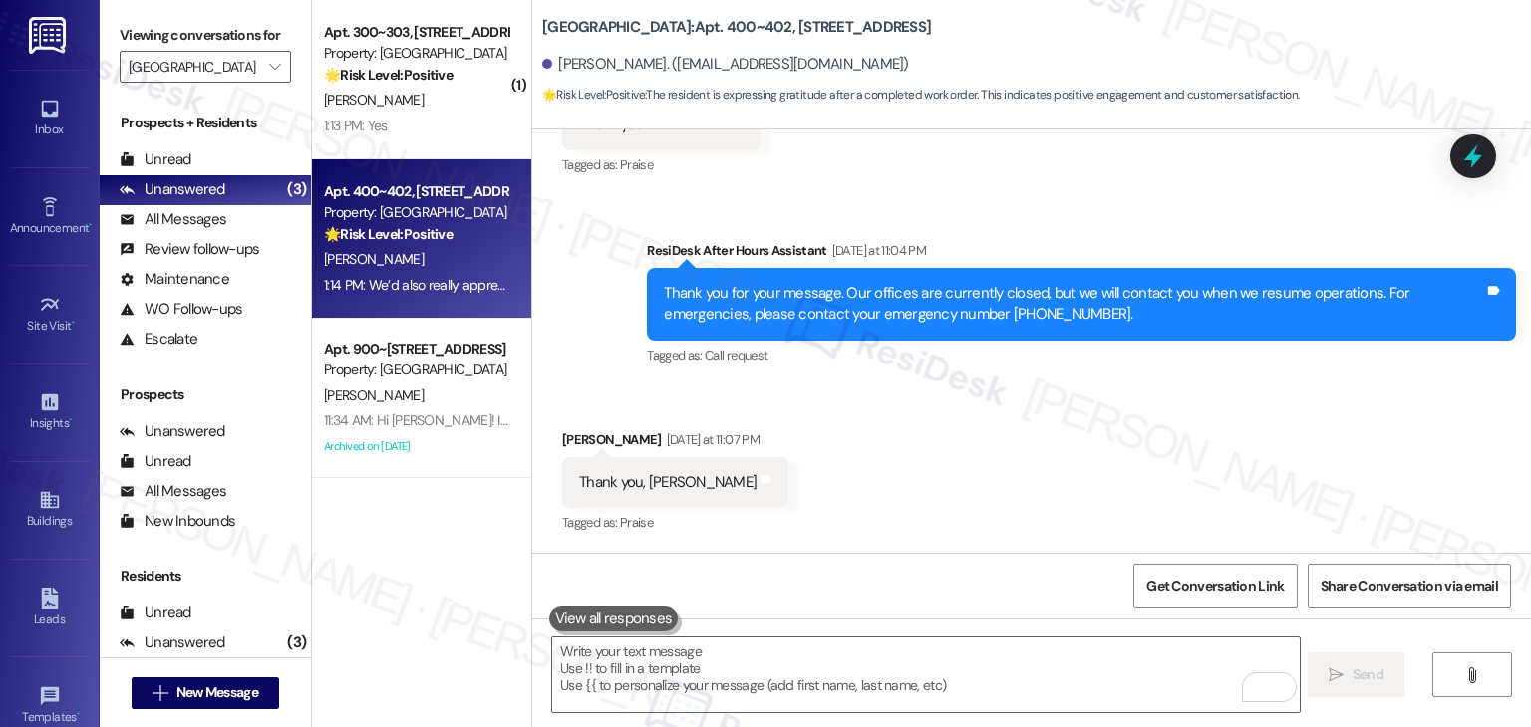
scroll to position [2474, 0]
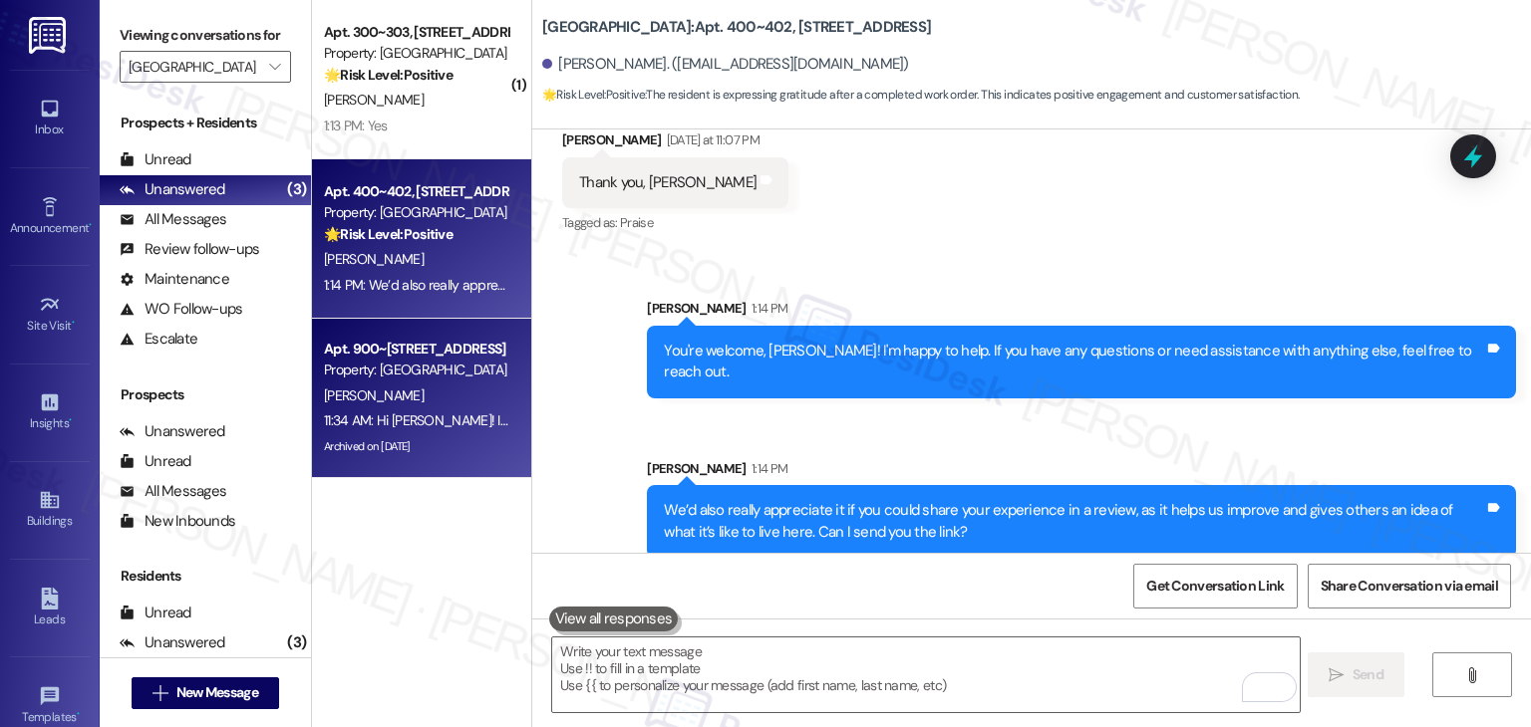
click at [385, 415] on div "11:34 AM: Hi Patricia! I'm checking in on your latest work order (Needs new bul…" at bounding box center [890, 421] width 1132 height 18
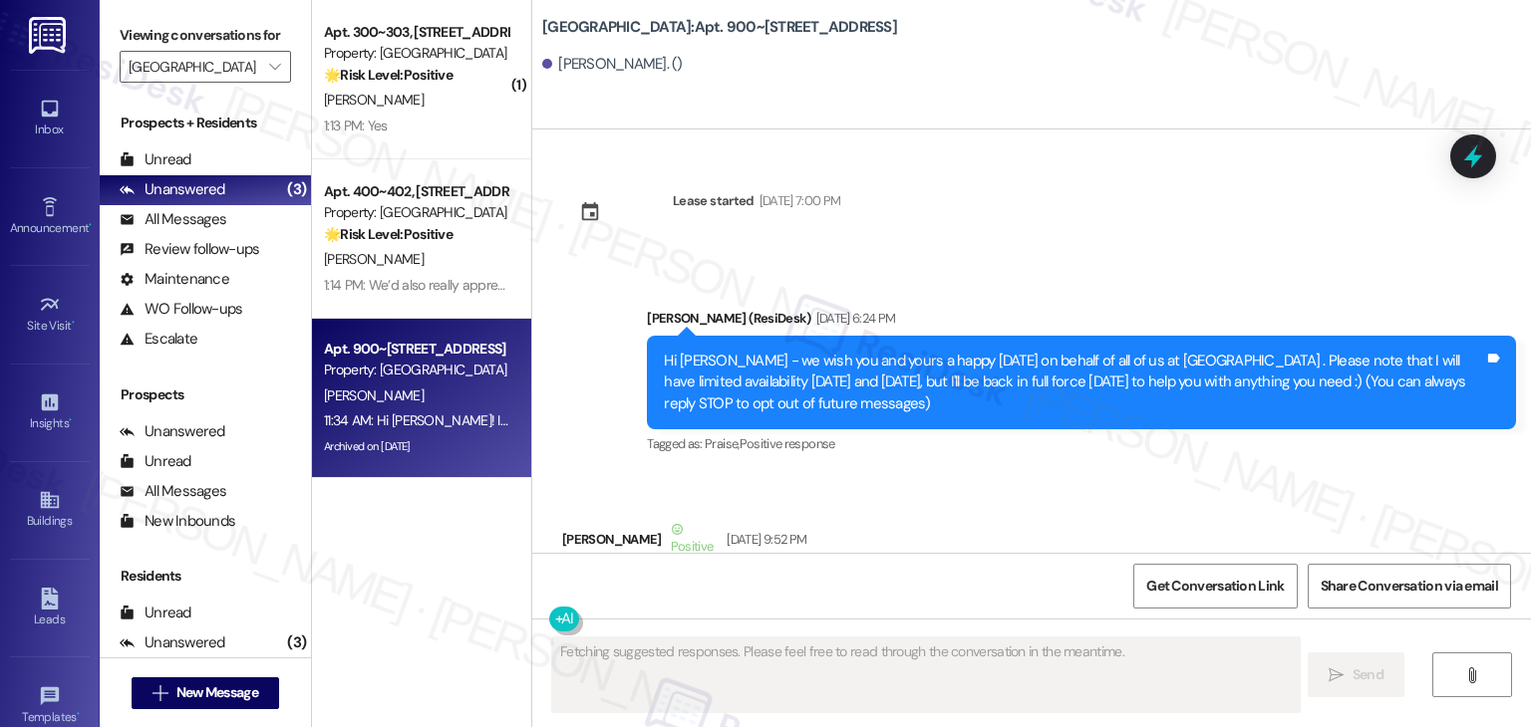
scroll to position [14362, 0]
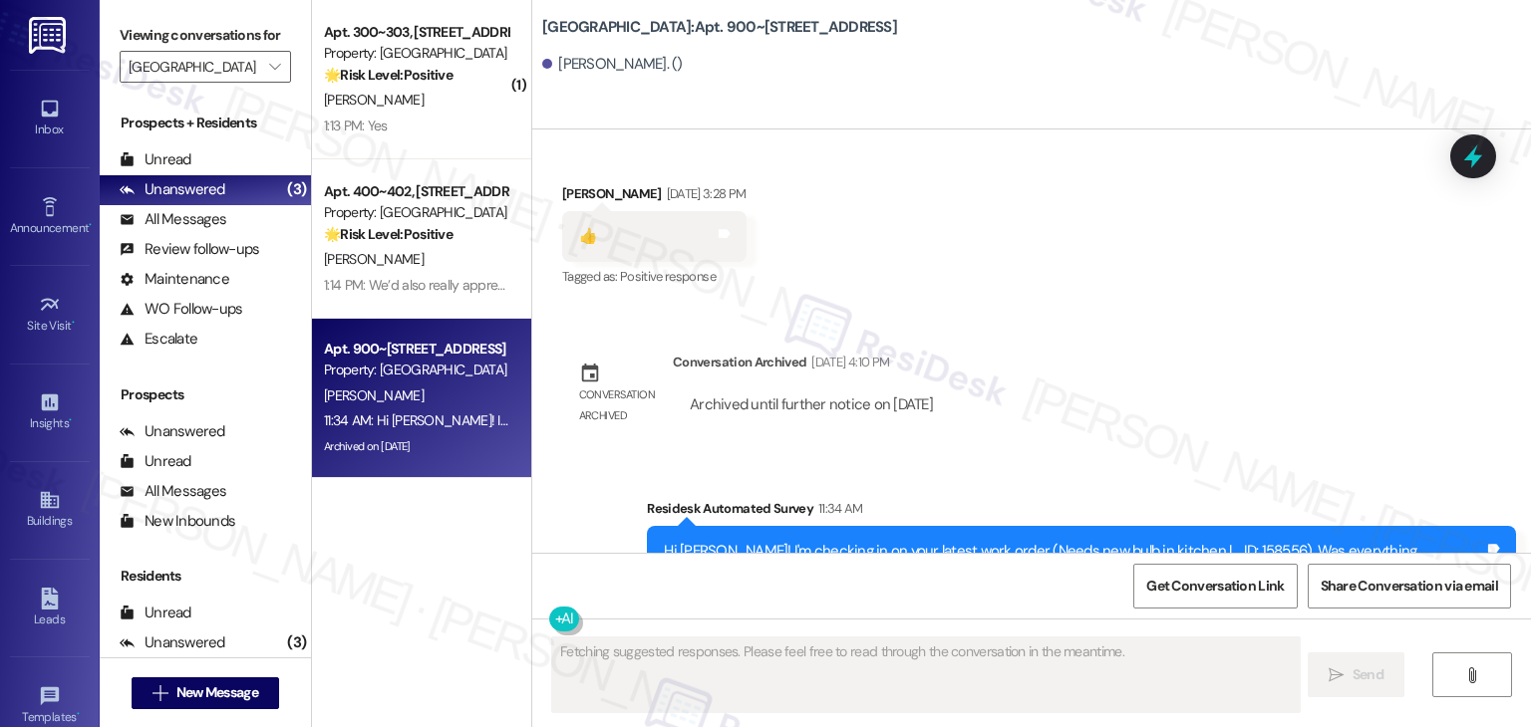
click at [1185, 312] on div "Lease started Oct 31, 2023 at 7:00 PM Announcement, sent via SMS Dottie (ResiDe…" at bounding box center [1031, 341] width 998 height 423
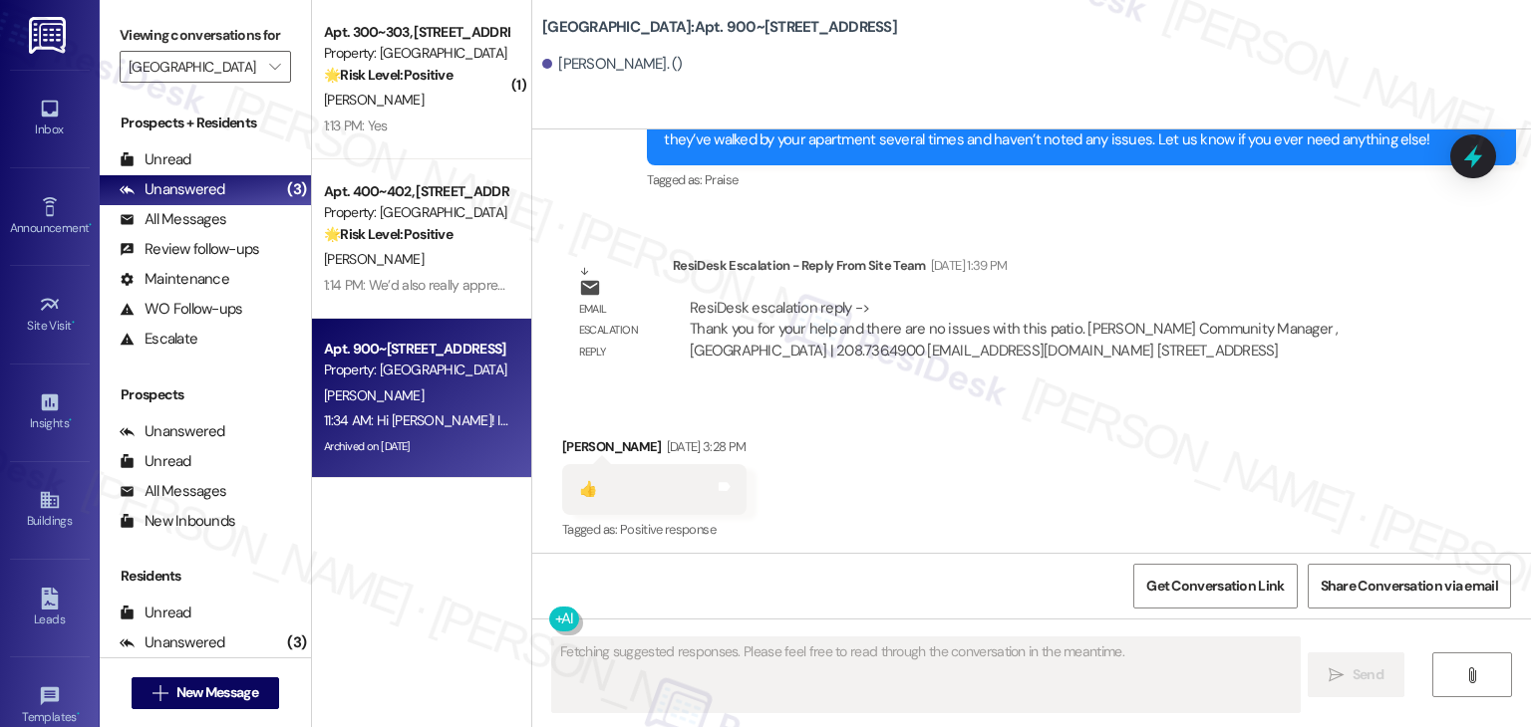
scroll to position [14063, 0]
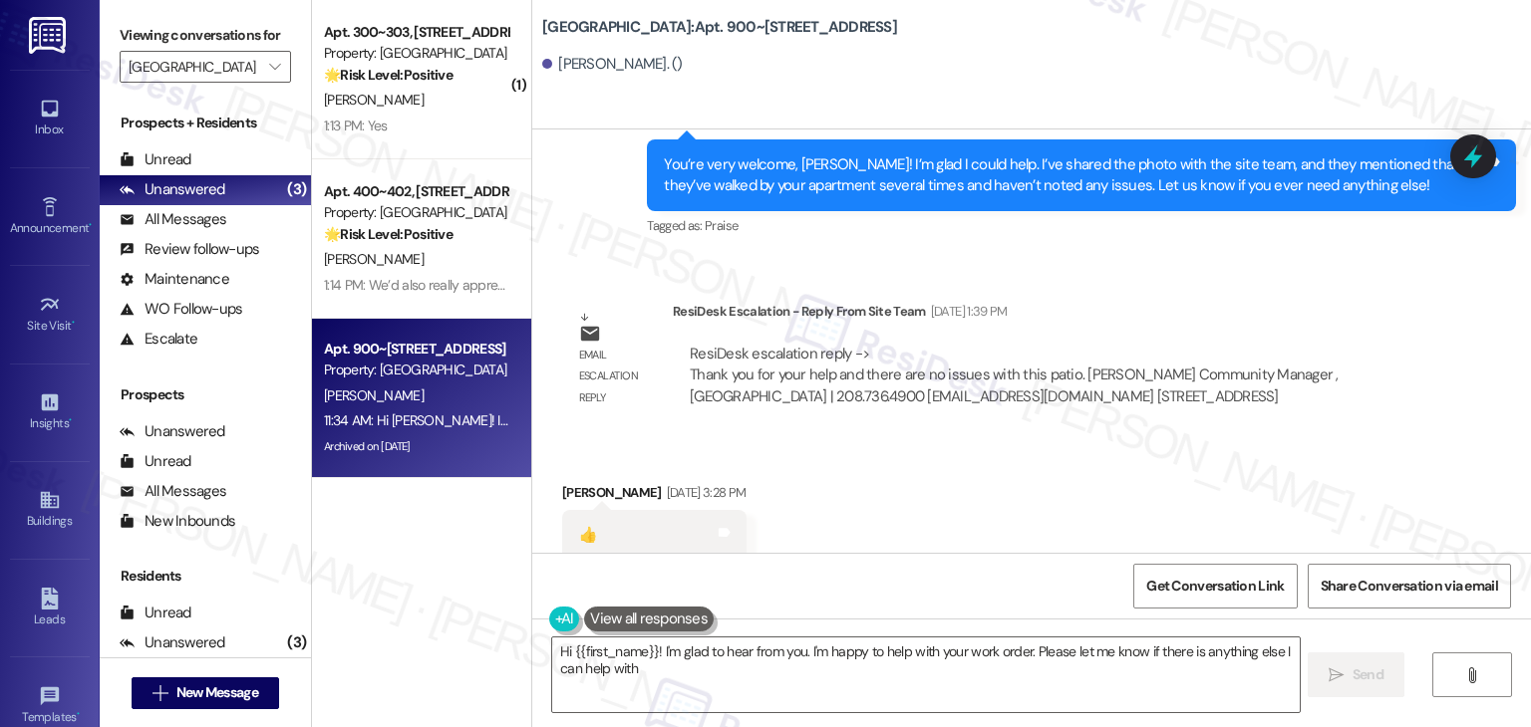
type textarea "Hi {{first_name}}! I'm glad to hear from you. I'm happy to help with your work …"
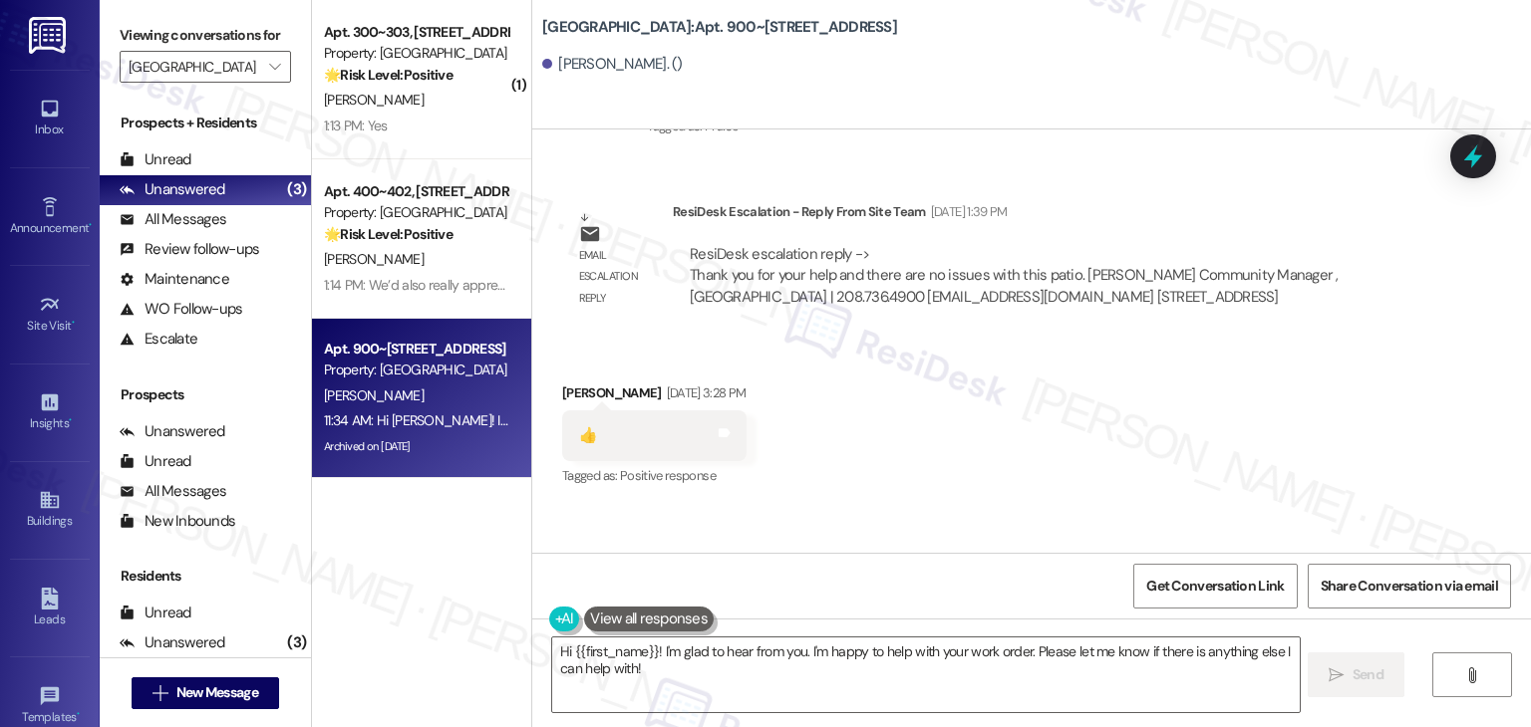
scroll to position [14362, 0]
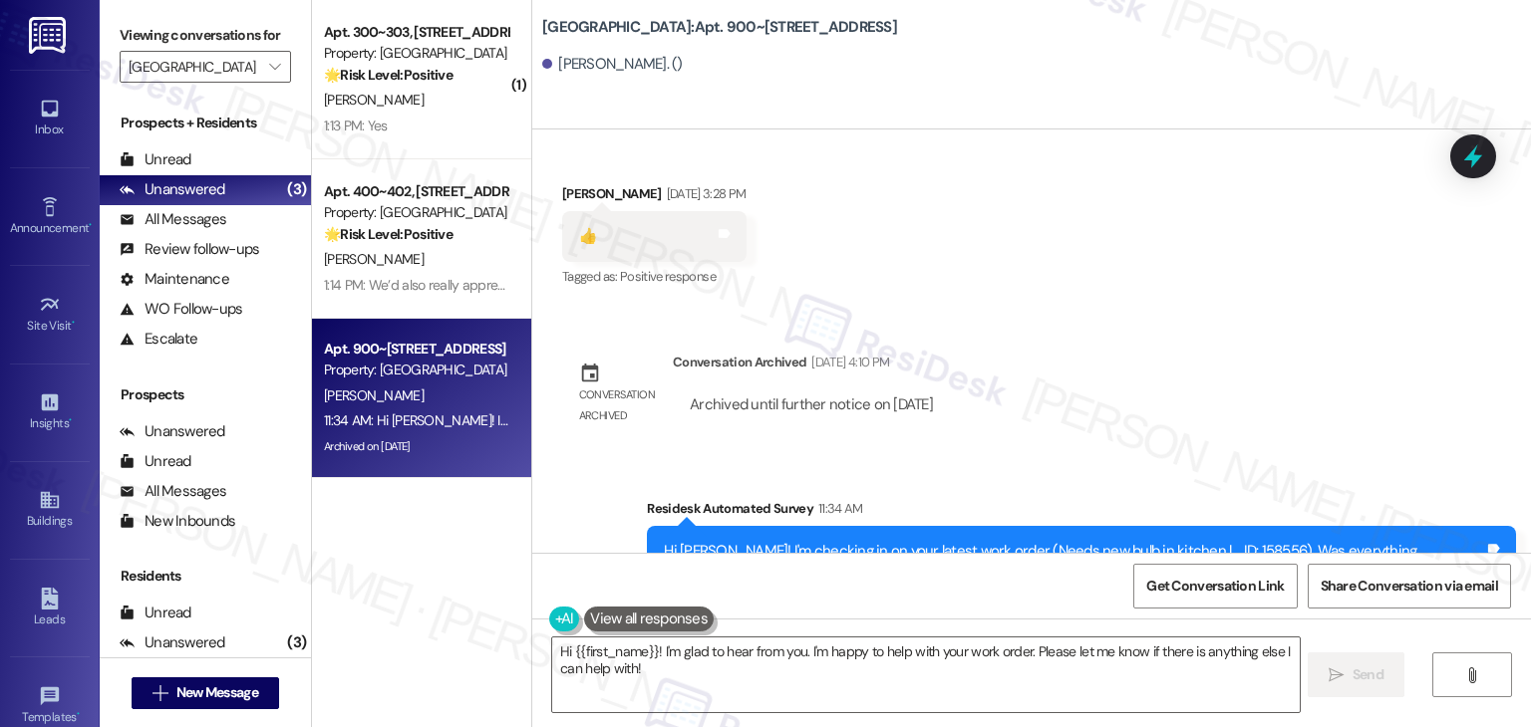
click at [1132, 359] on div "Lease started Oct 31, 2023 at 7:00 PM Announcement, sent via SMS Dottie (ResiDe…" at bounding box center [1031, 341] width 998 height 423
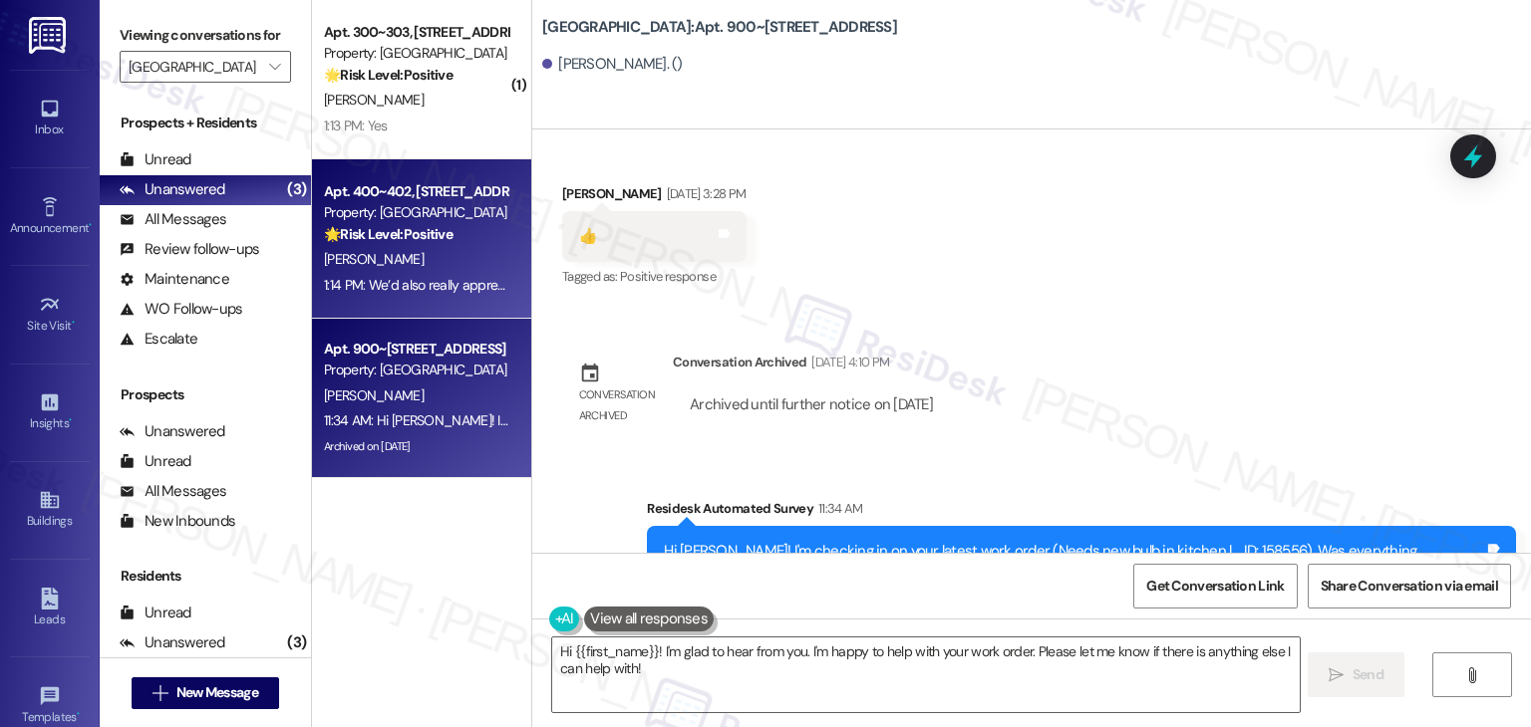
click at [446, 274] on div "1:14 PM: We’d also really appreciate it if you could share your experience in a…" at bounding box center [416, 285] width 188 height 25
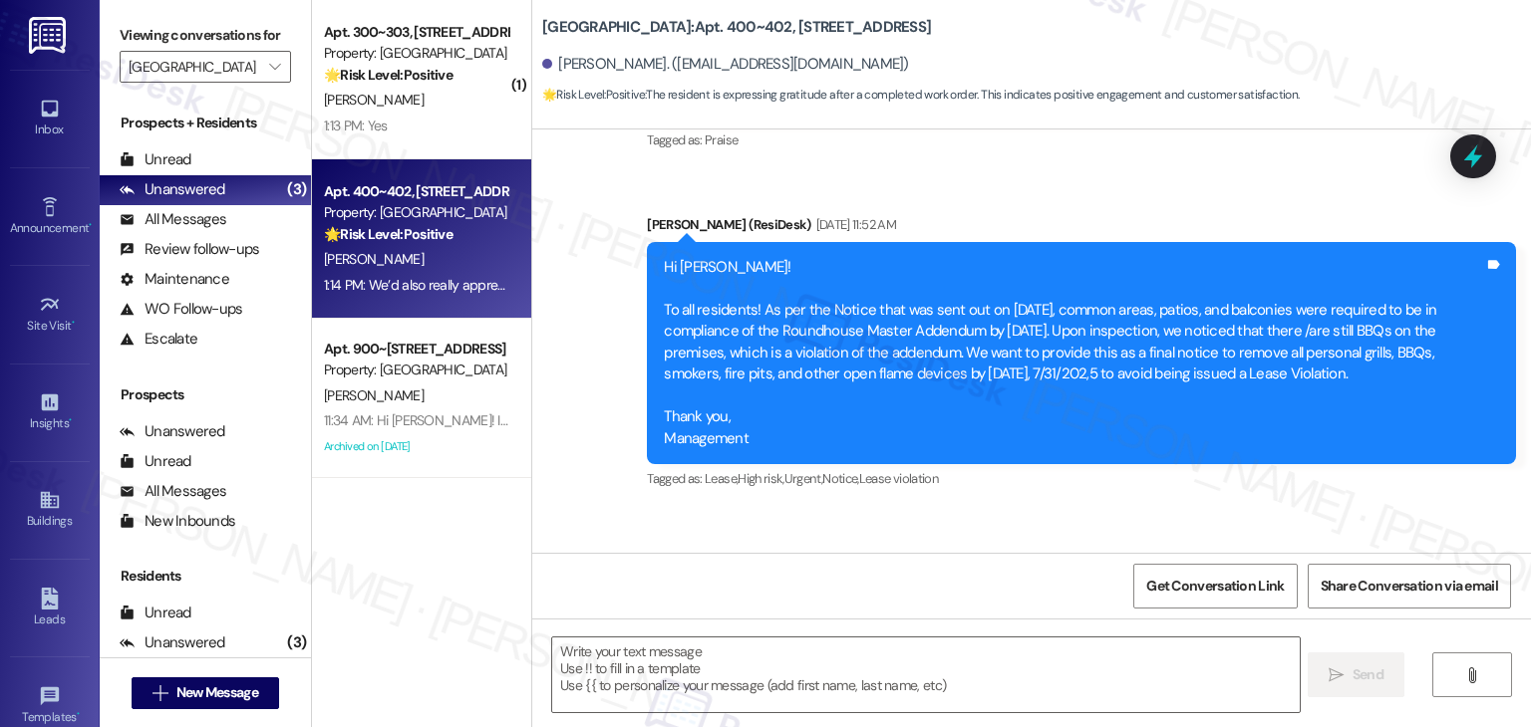
type textarea "Fetching suggested responses. Please feel free to read through the conversation…"
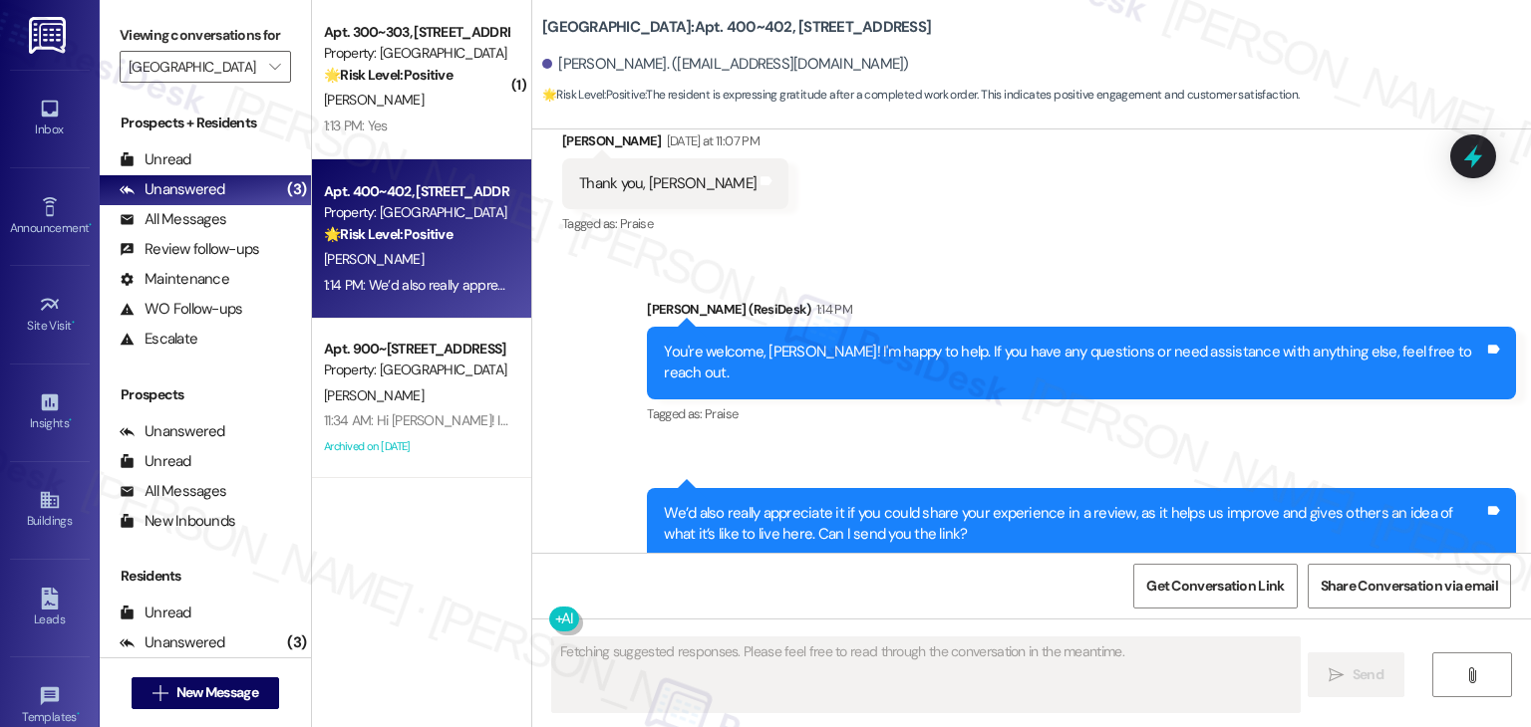
scroll to position [2505, 0]
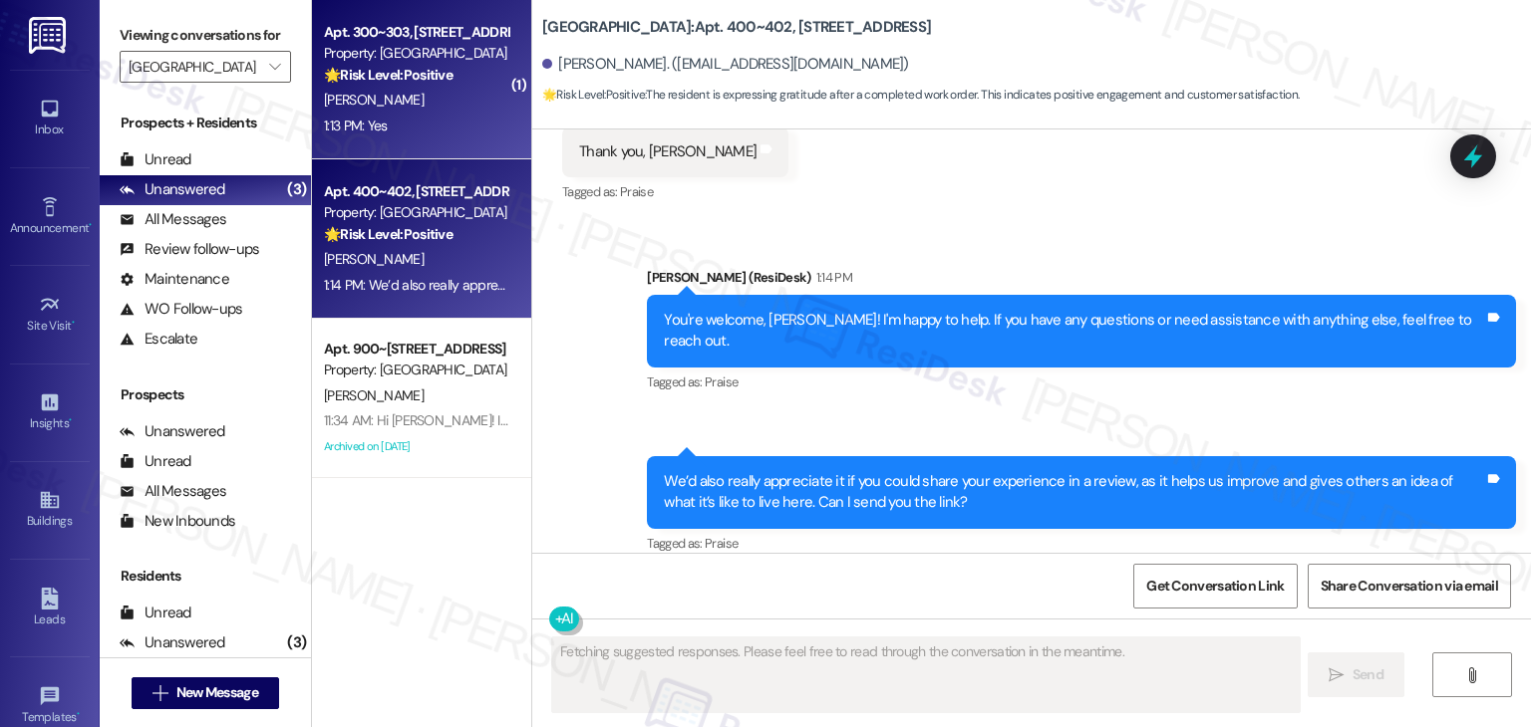
click at [438, 136] on div "1:13 PM: Yes 1:13 PM: Yes" at bounding box center [416, 126] width 188 height 25
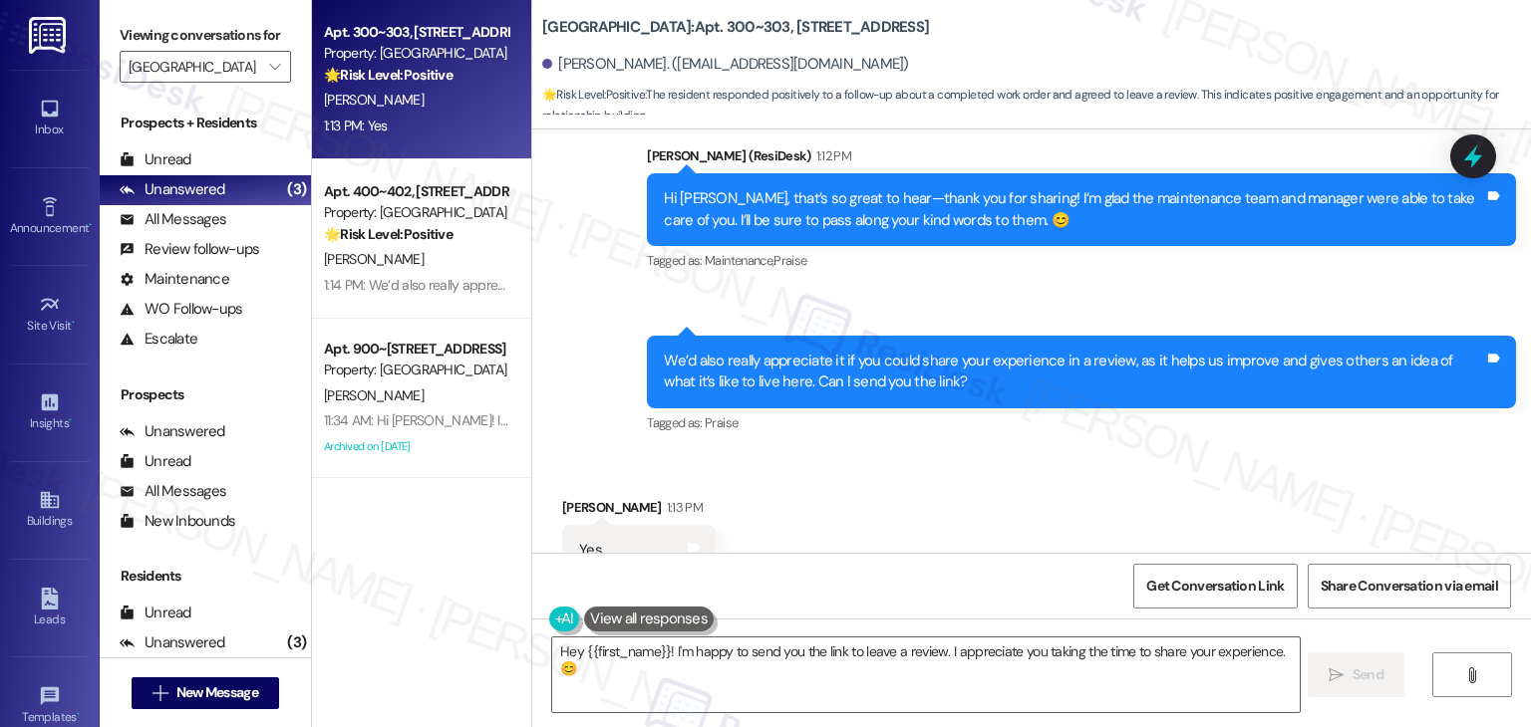
scroll to position [10928, 0]
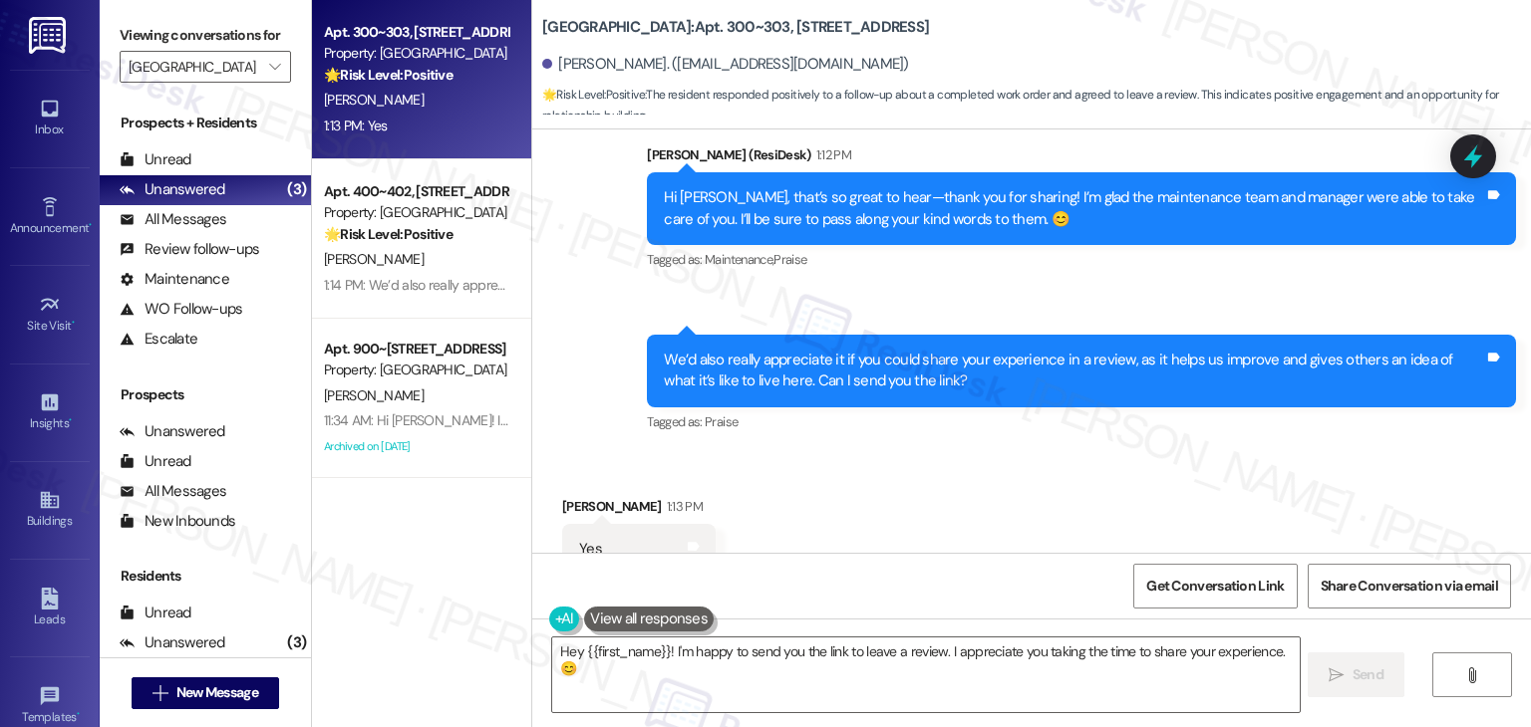
click at [975, 451] on div "Received via SMS Michele Mims 1:13 PM Yes Tags and notes Tagged as: Positive re…" at bounding box center [1031, 535] width 998 height 168
click at [762, 656] on textarea "Hey {{first_name}}! I'm happy to send you the link to leave a review. I appreci…" at bounding box center [925, 675] width 746 height 75
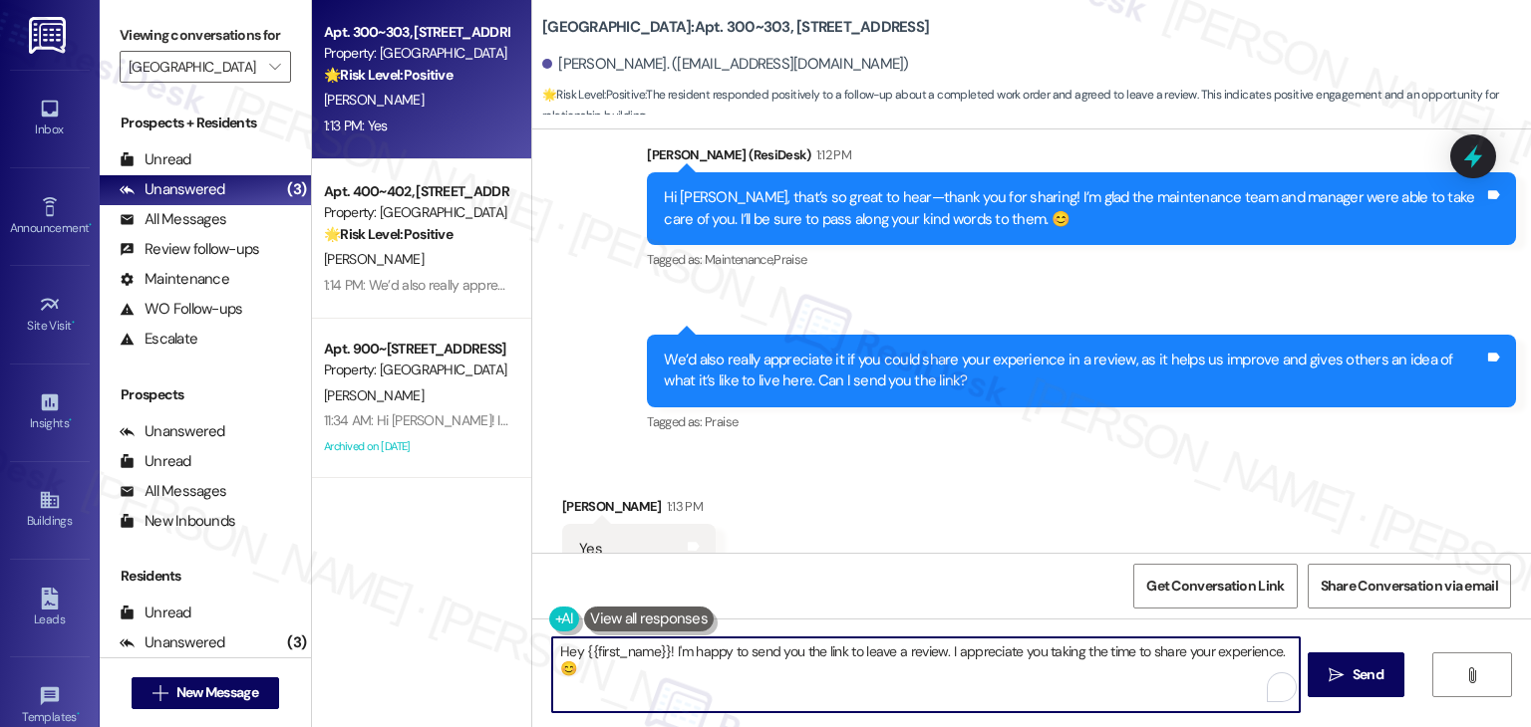
paste textarea "Thank you so much, -- ! I’d be happy to share the review link with you. Your fe…"
type textarea "Thank you so much, -- ! I’d be happy to share the review link with you. Your fe…"
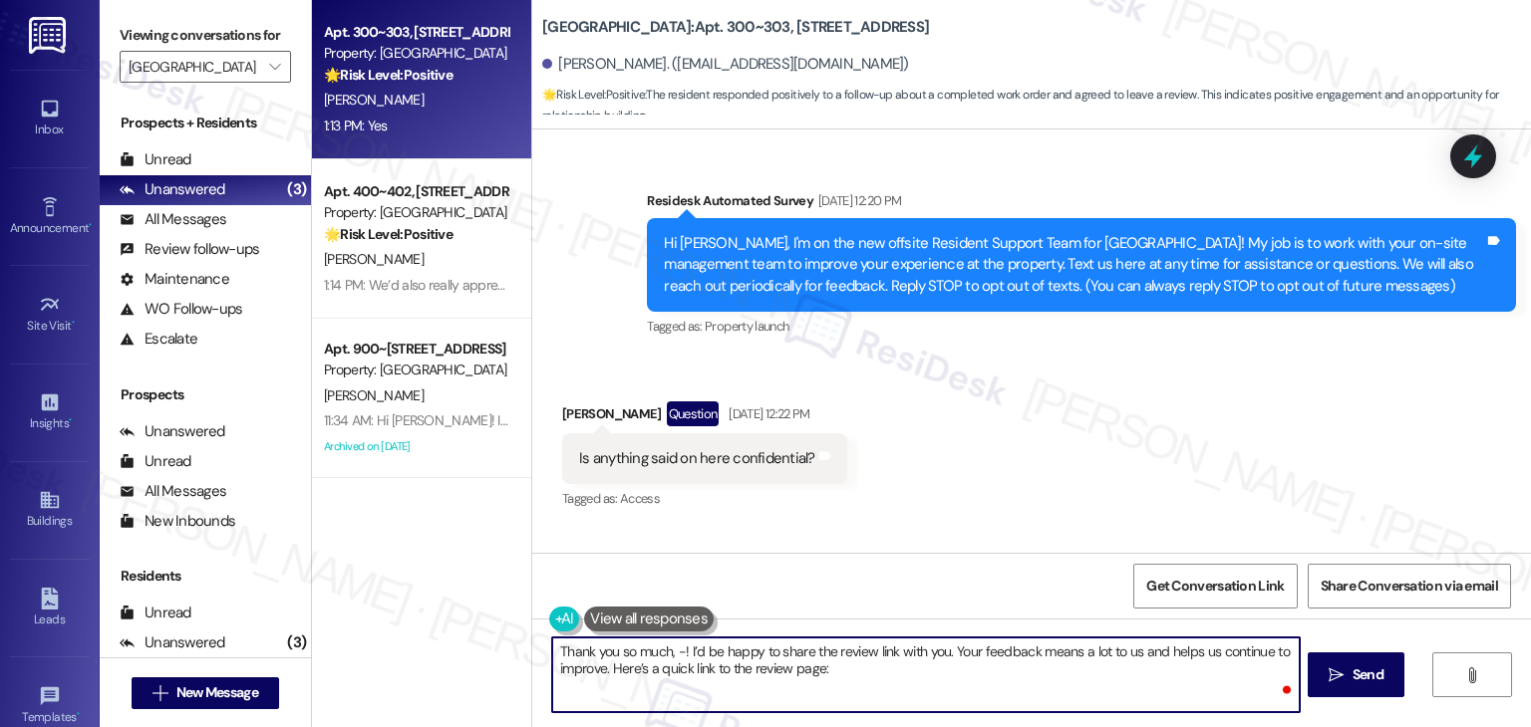
scroll to position [10928, 0]
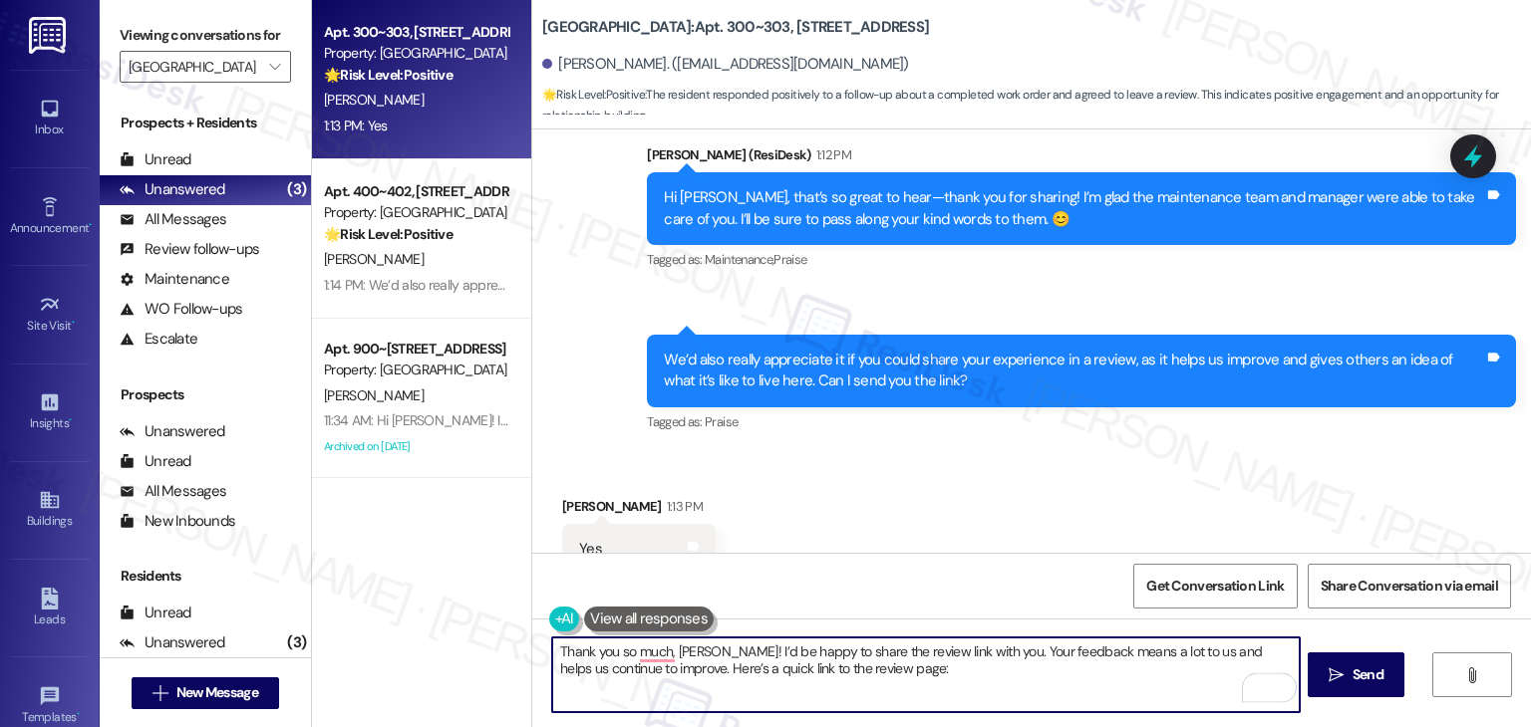
click at [907, 675] on textarea "Thank you so much, [PERSON_NAME]! I’d be happy to share the review link with yo…" at bounding box center [925, 675] width 746 height 75
type textarea "Thank you so much, [PERSON_NAME]! I’d be happy to share the review link with yo…"
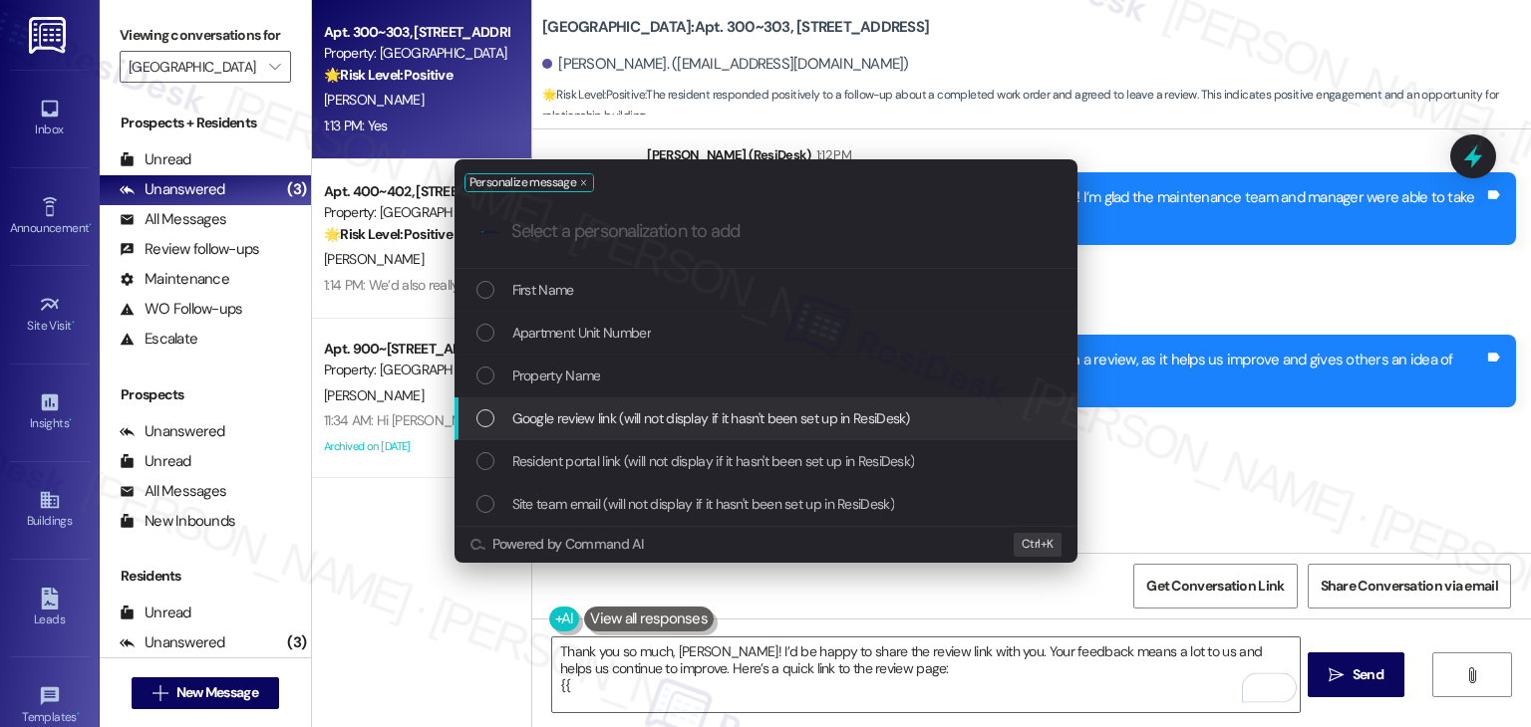
click at [489, 418] on div "List of options" at bounding box center [485, 419] width 18 height 18
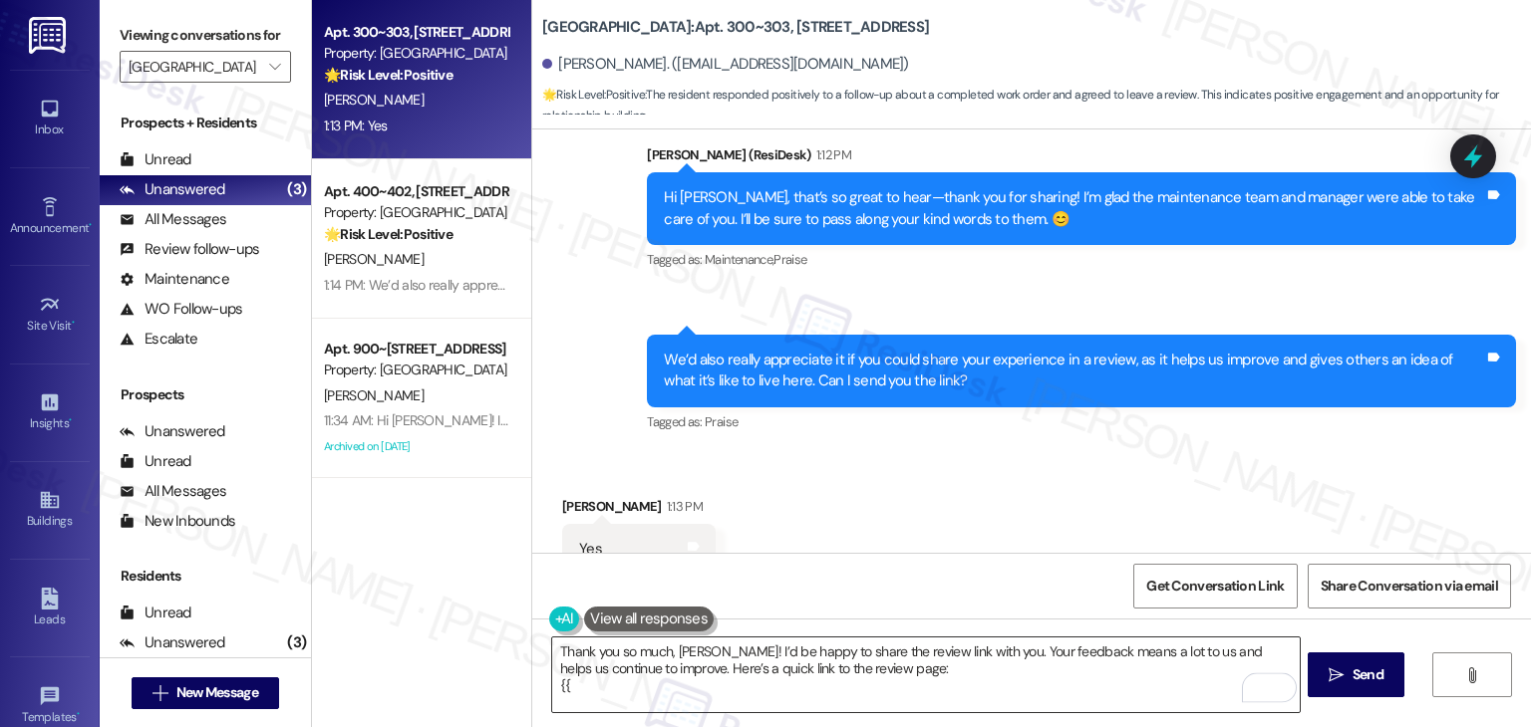
click at [878, 683] on textarea "Thank you so much, [PERSON_NAME]! I’d be happy to share the review link with yo…" at bounding box center [925, 675] width 746 height 75
click at [1363, 691] on button " Send" at bounding box center [1355, 675] width 97 height 45
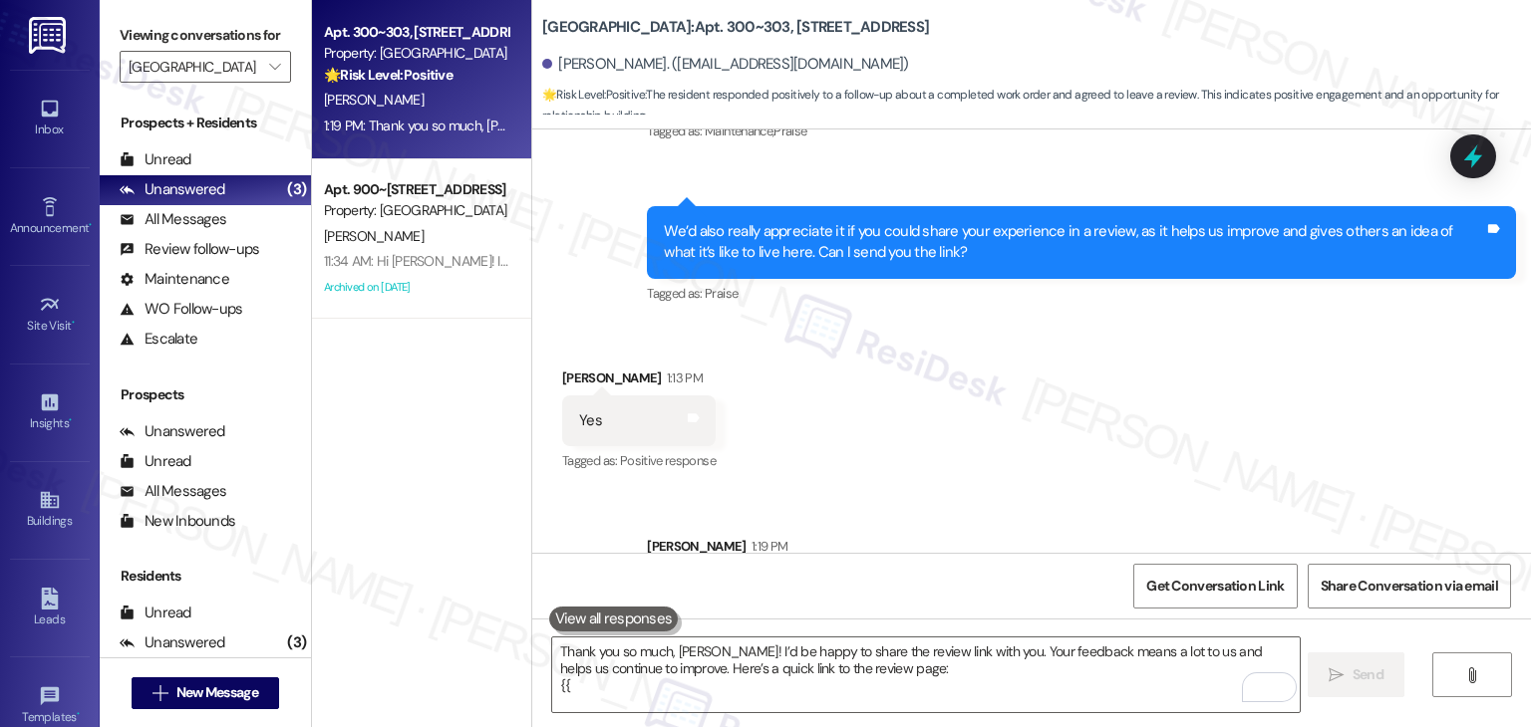
scroll to position [11108, 0]
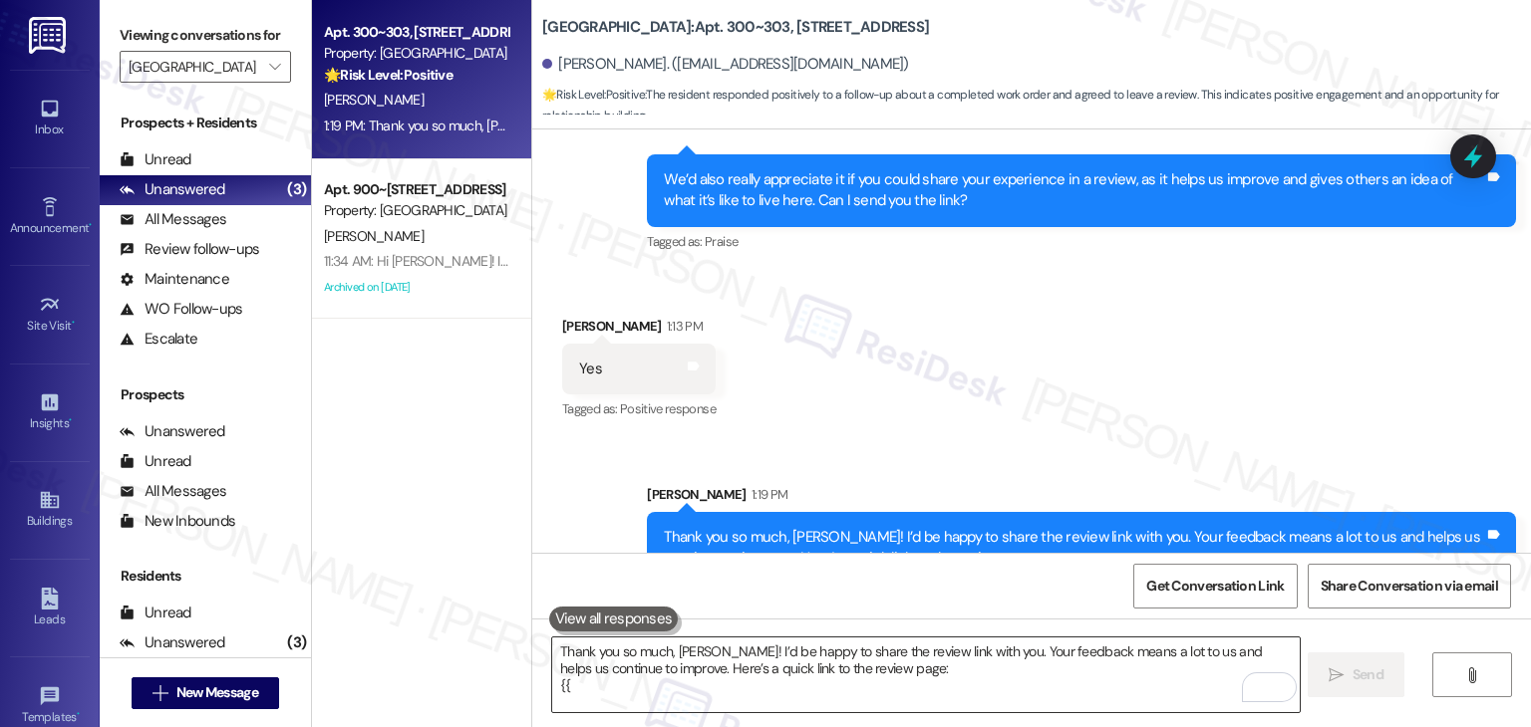
click at [748, 675] on textarea "Thank you so much, [PERSON_NAME]! I’d be happy to share the review link with yo…" at bounding box center [925, 675] width 746 height 75
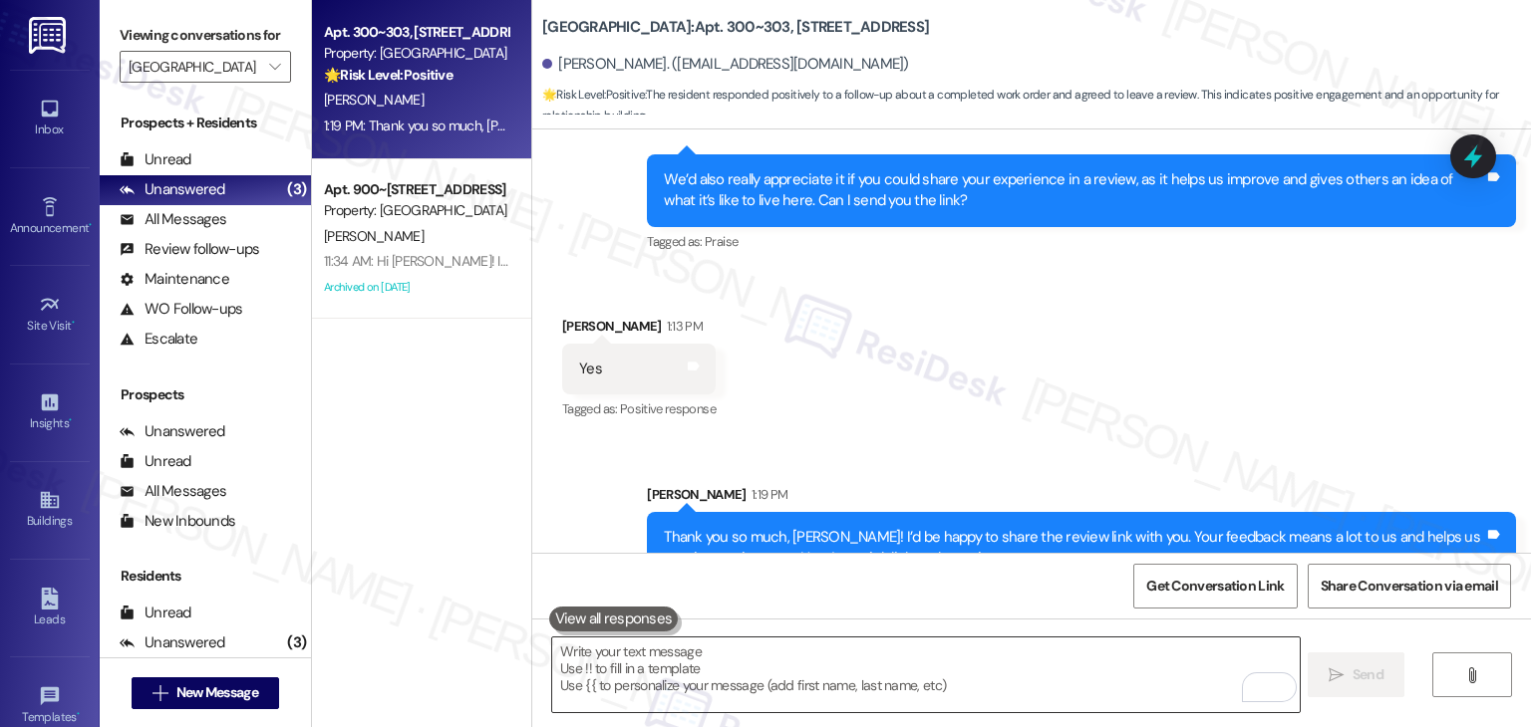
paste textarea "Kindly inform us once the review is complete so we can share it with the team. …"
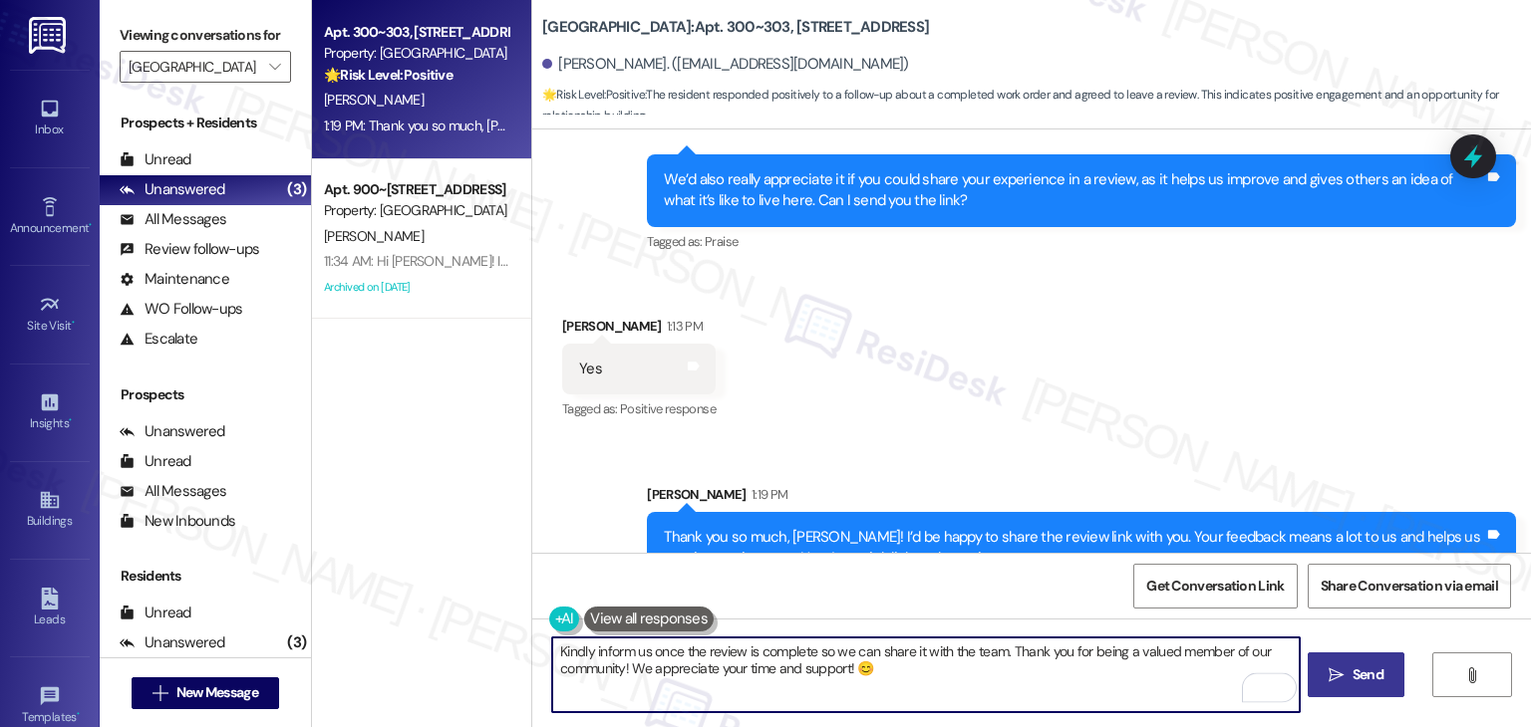
type textarea "Kindly inform us once the review is complete so we can share it with the team. …"
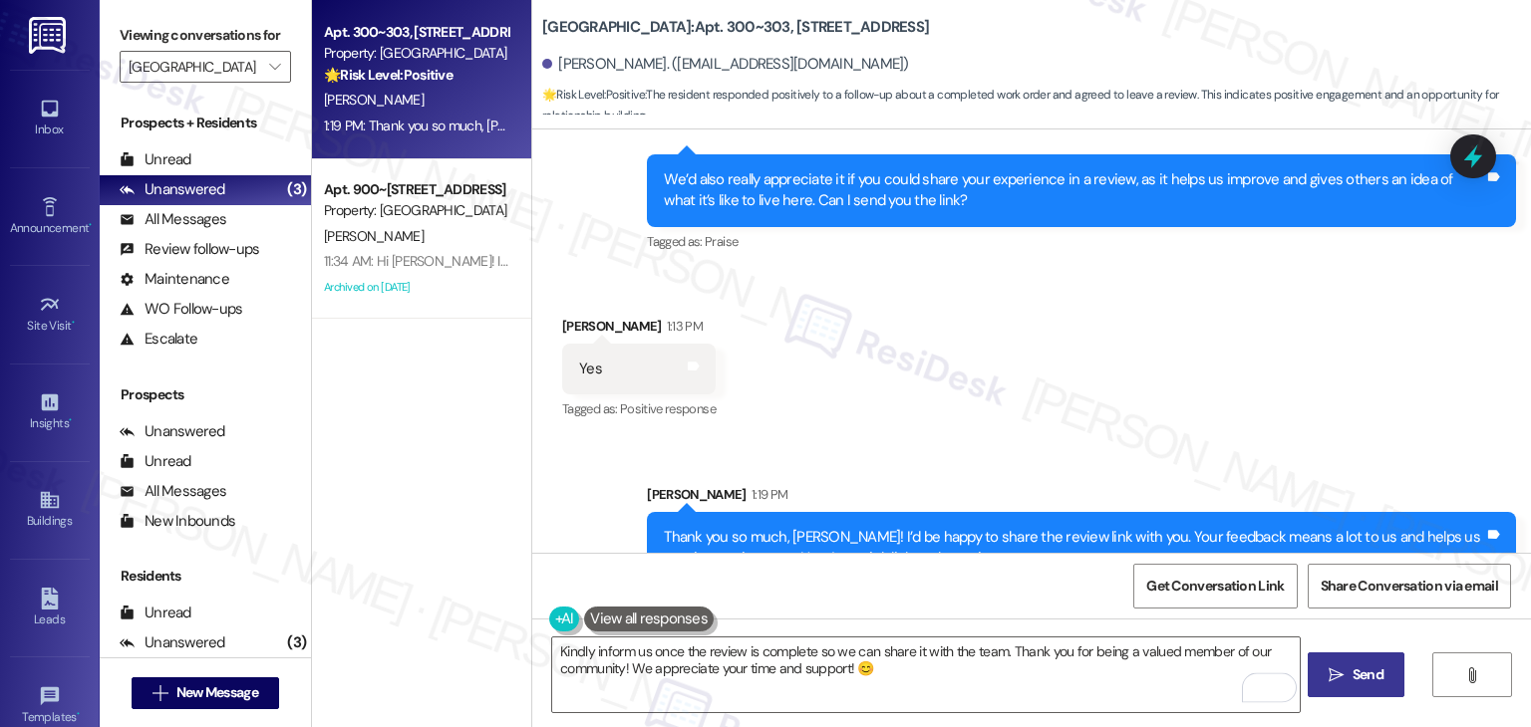
click at [1366, 670] on span "Send" at bounding box center [1367, 675] width 31 height 21
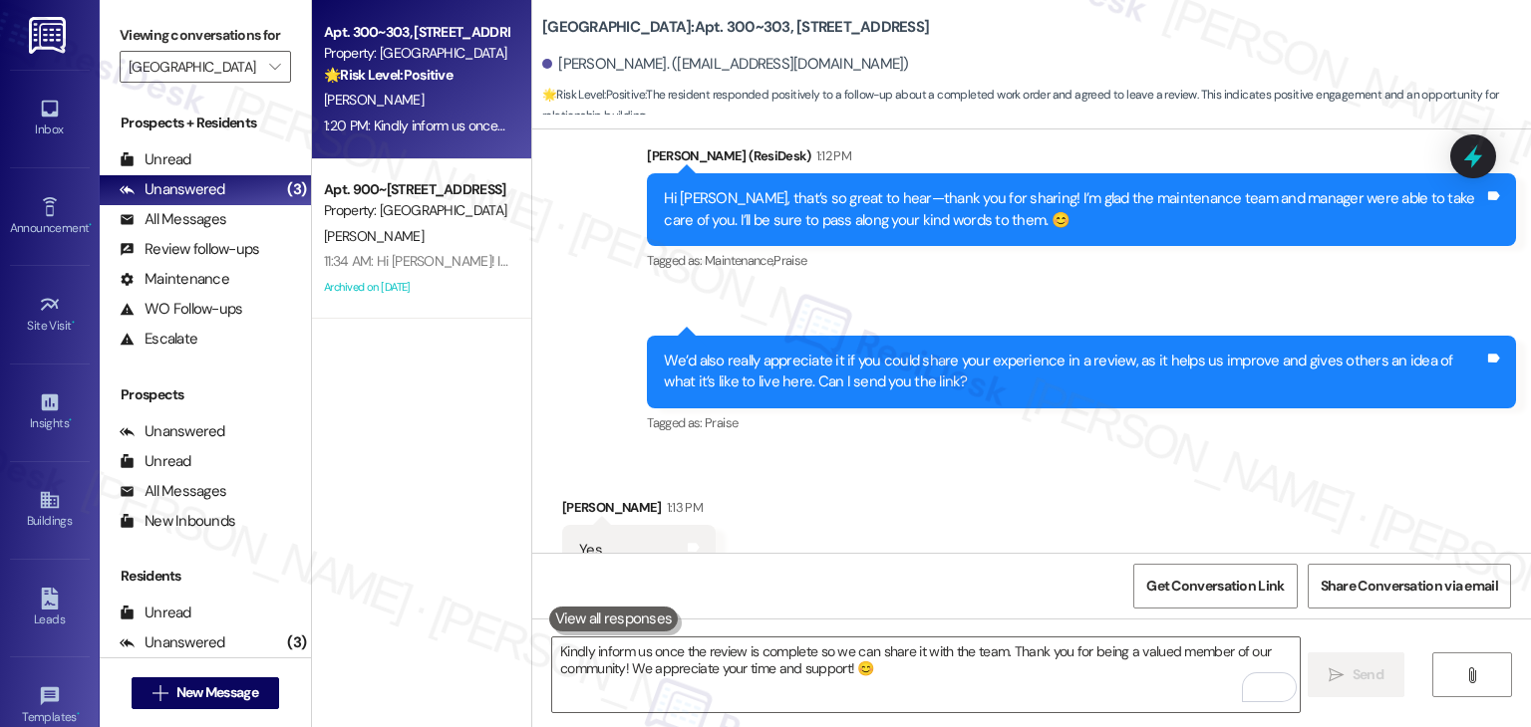
scroll to position [11269, 0]
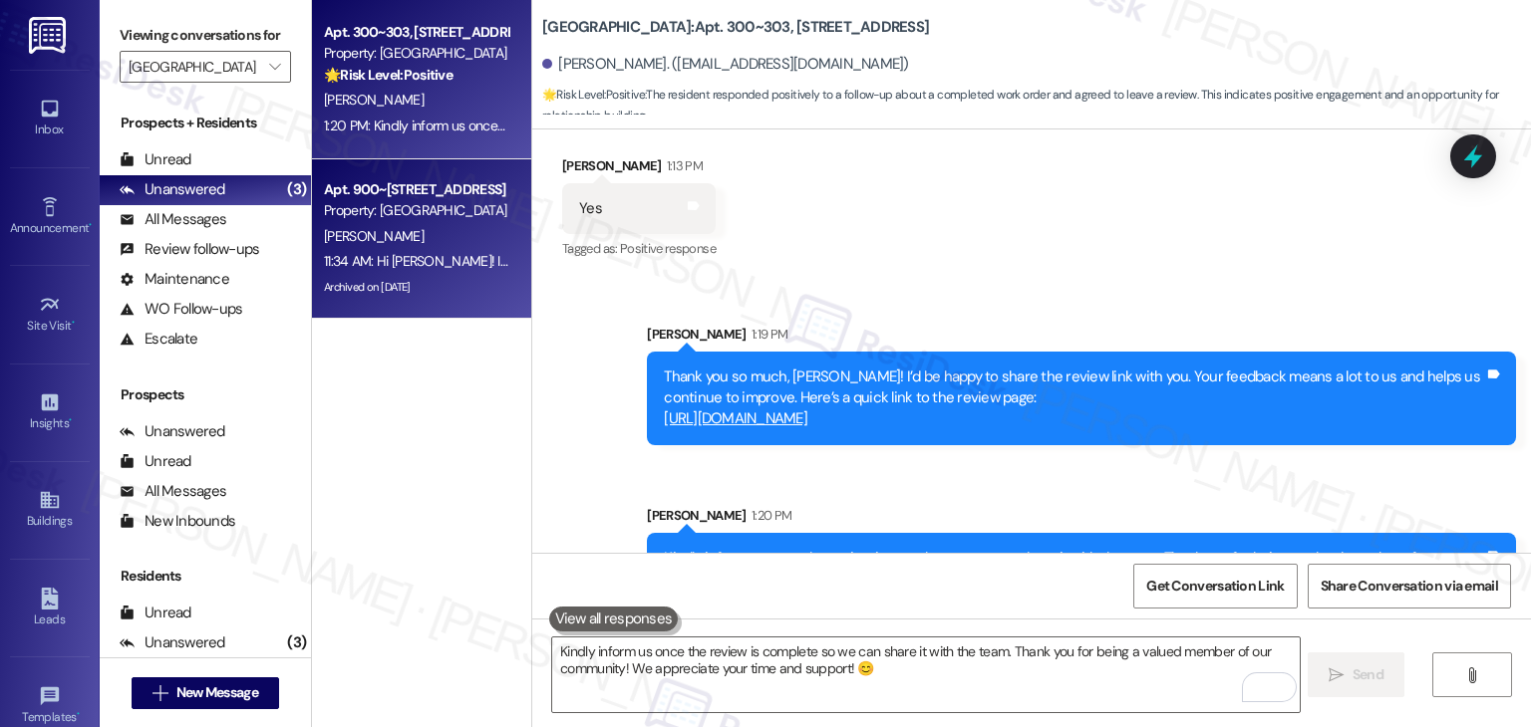
click at [405, 275] on div "Archived on [DATE]" at bounding box center [416, 287] width 188 height 25
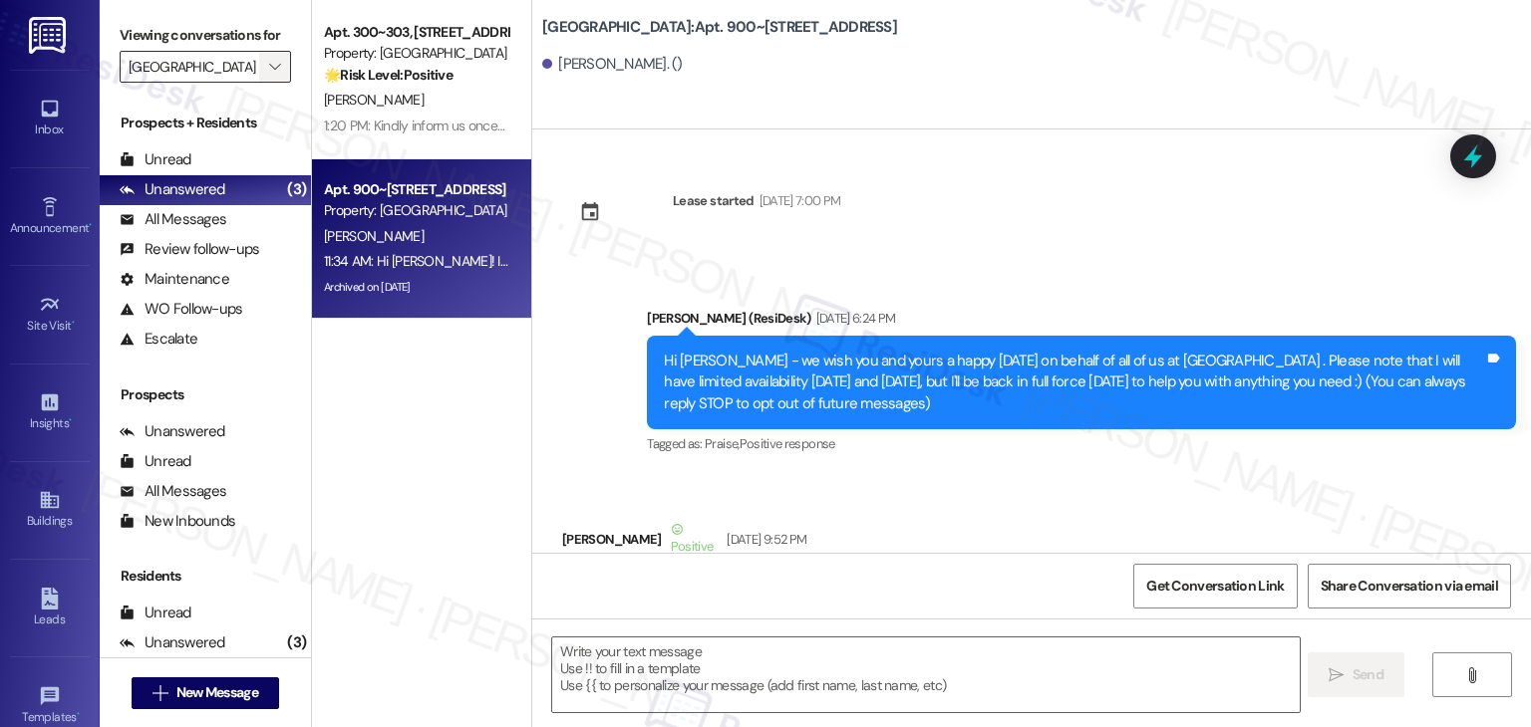
click at [265, 57] on span "" at bounding box center [274, 67] width 19 height 32
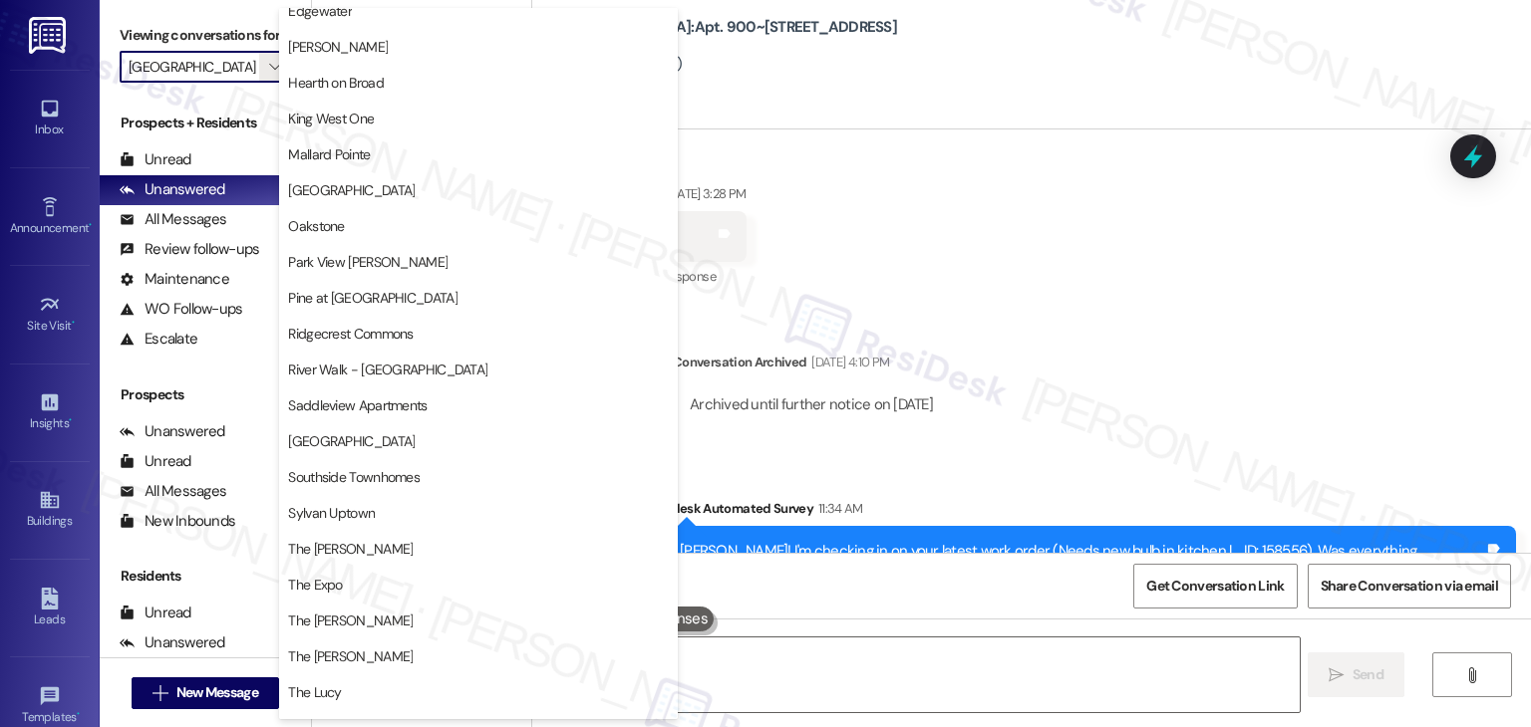
scroll to position [897, 0]
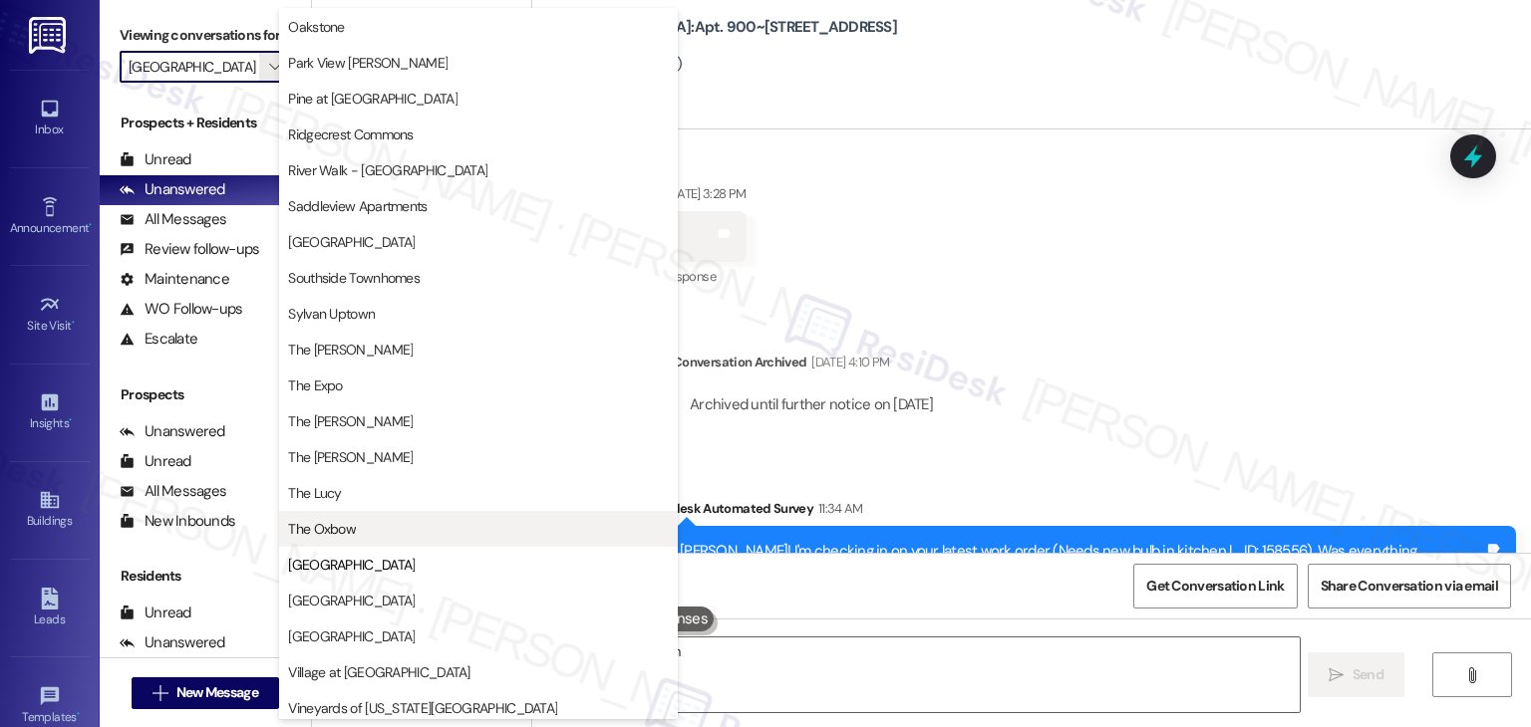
type textarea "Hi {{first_name}}! I'm"
click at [351, 537] on span "The Oxbow" at bounding box center [322, 529] width 68 height 20
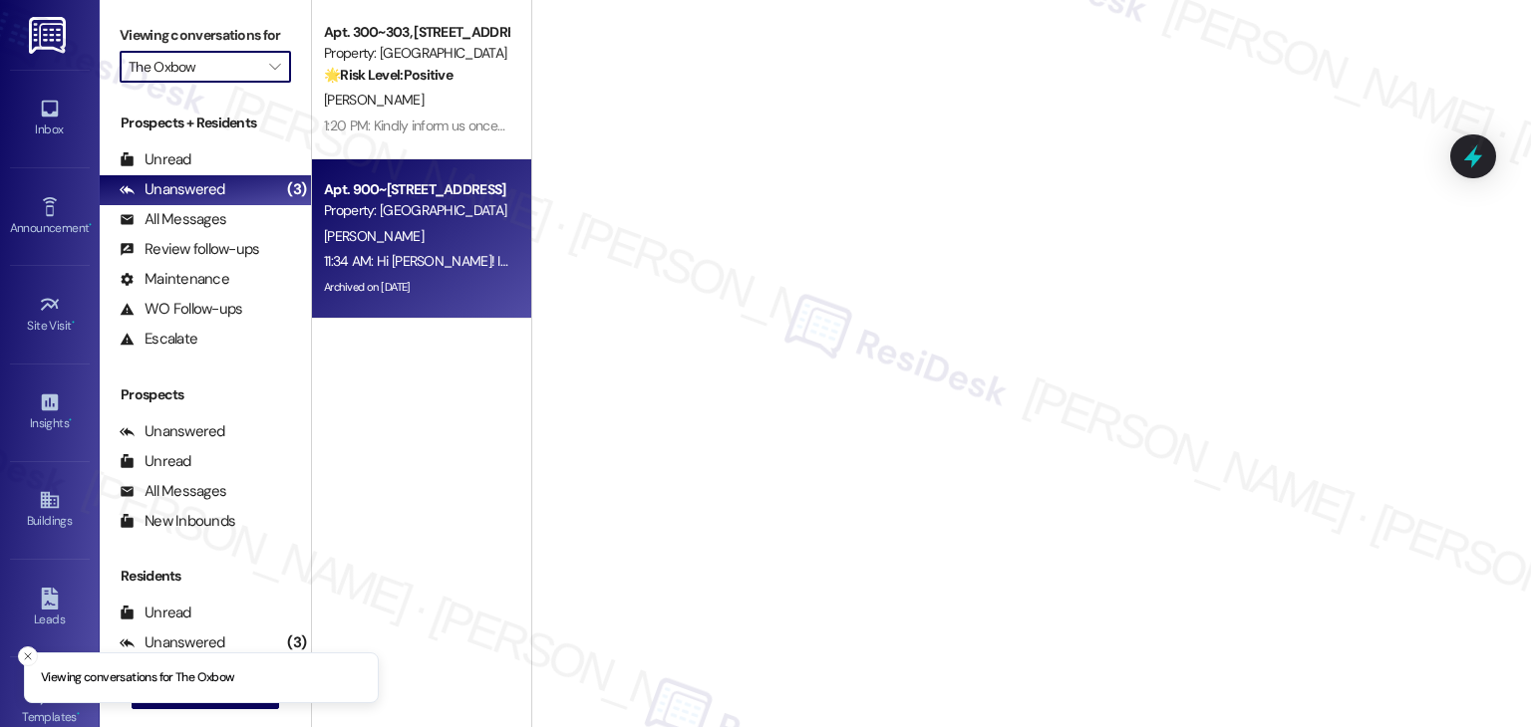
type input "The Oxbow"
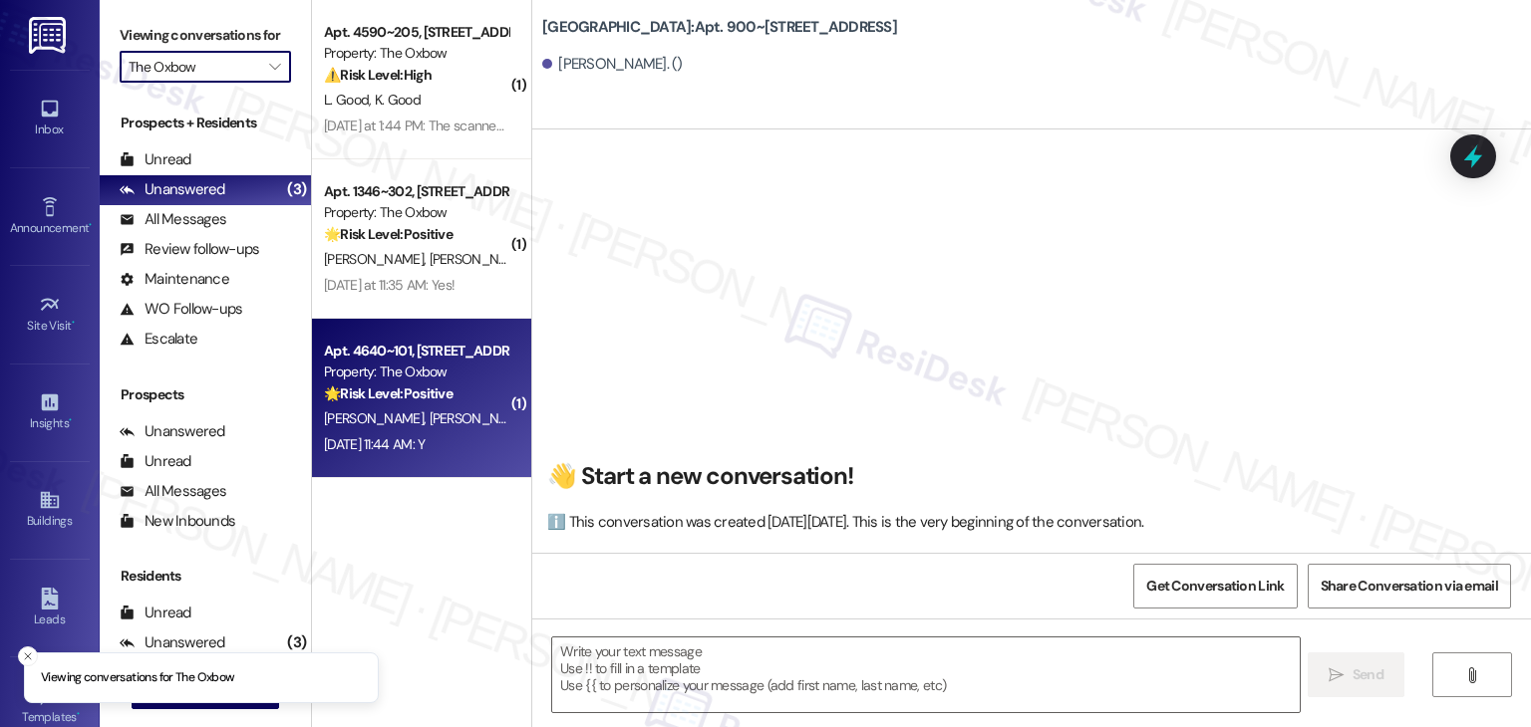
click at [424, 442] on div "[DATE] 11:44 AM: Y [DATE] 11:44 AM: Y" at bounding box center [374, 444] width 101 height 18
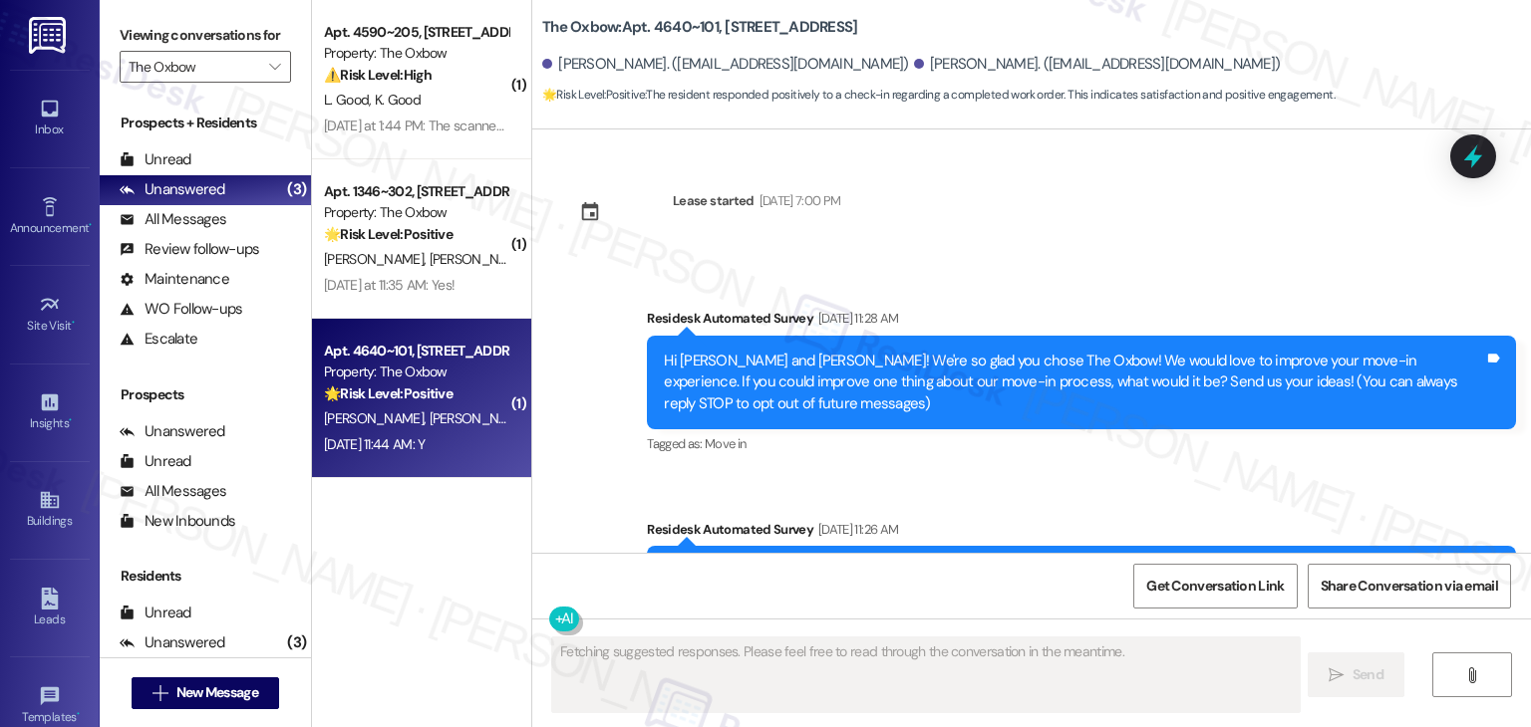
type textarea "Fetching suggested responses. Please feel free to read through the conversation…"
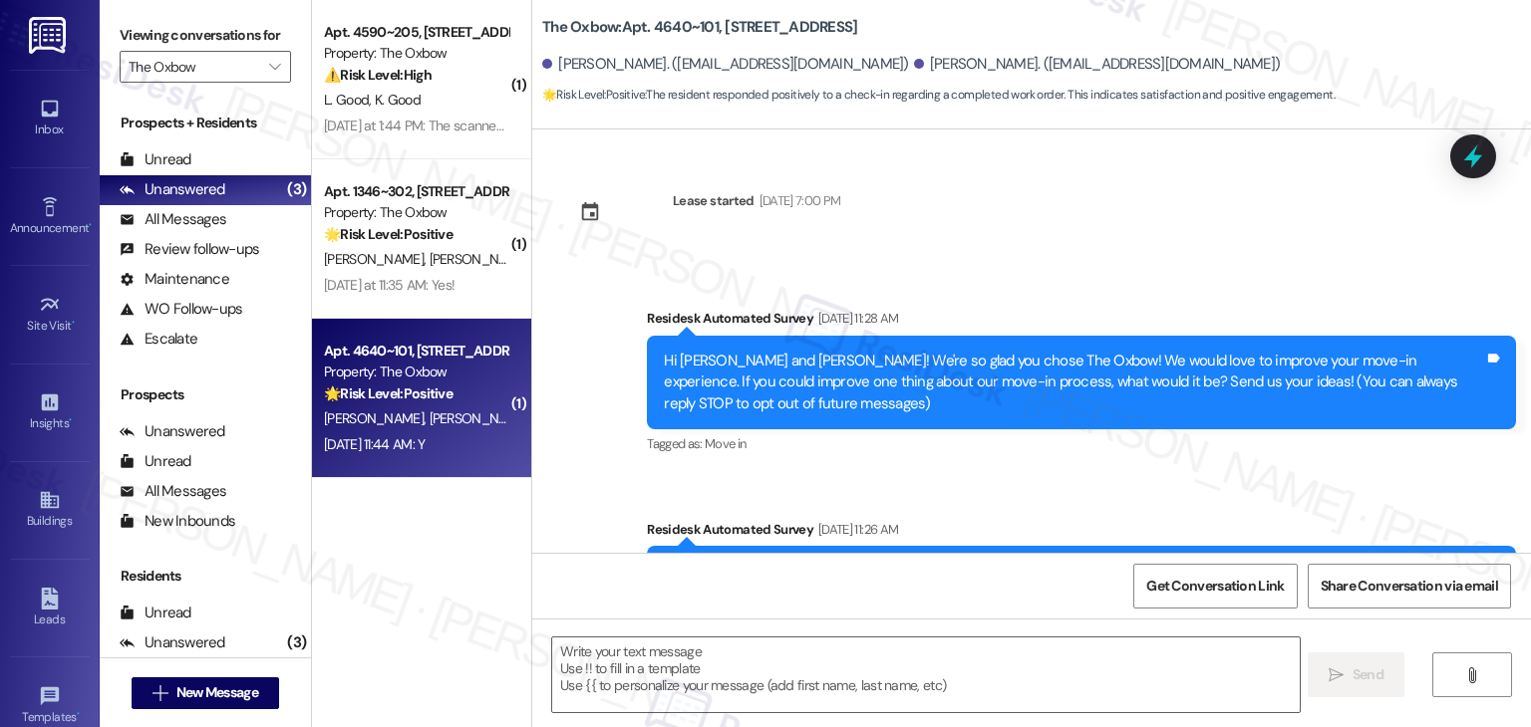
scroll to position [279, 0]
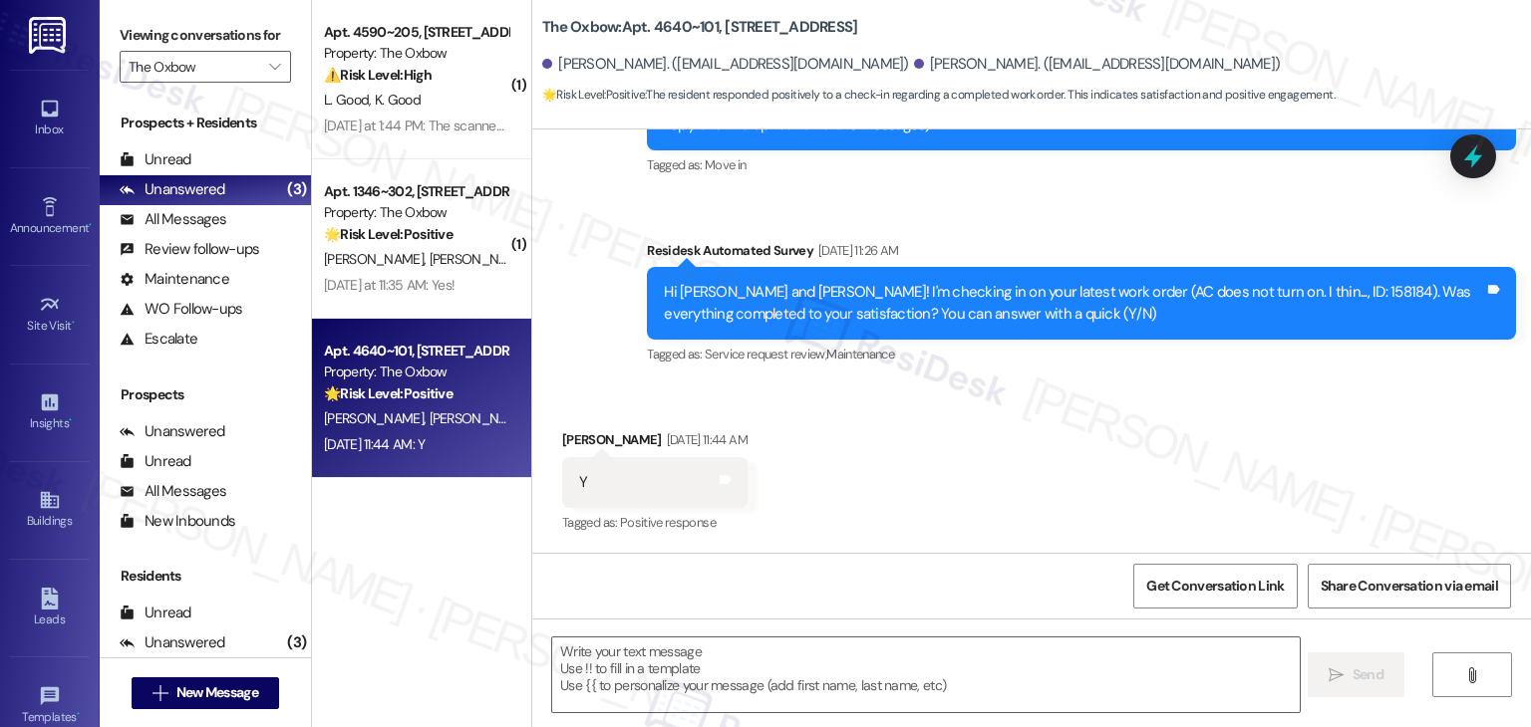
click at [1042, 416] on div "Received via SMS [PERSON_NAME] [DATE] 11:44 AM Y Tags and notes Tagged as: Posi…" at bounding box center [1031, 469] width 998 height 168
click at [1097, 479] on div "Received via SMS [PERSON_NAME] [DATE] 11:44 AM Y Tags and notes Tagged as: Posi…" at bounding box center [1031, 469] width 998 height 168
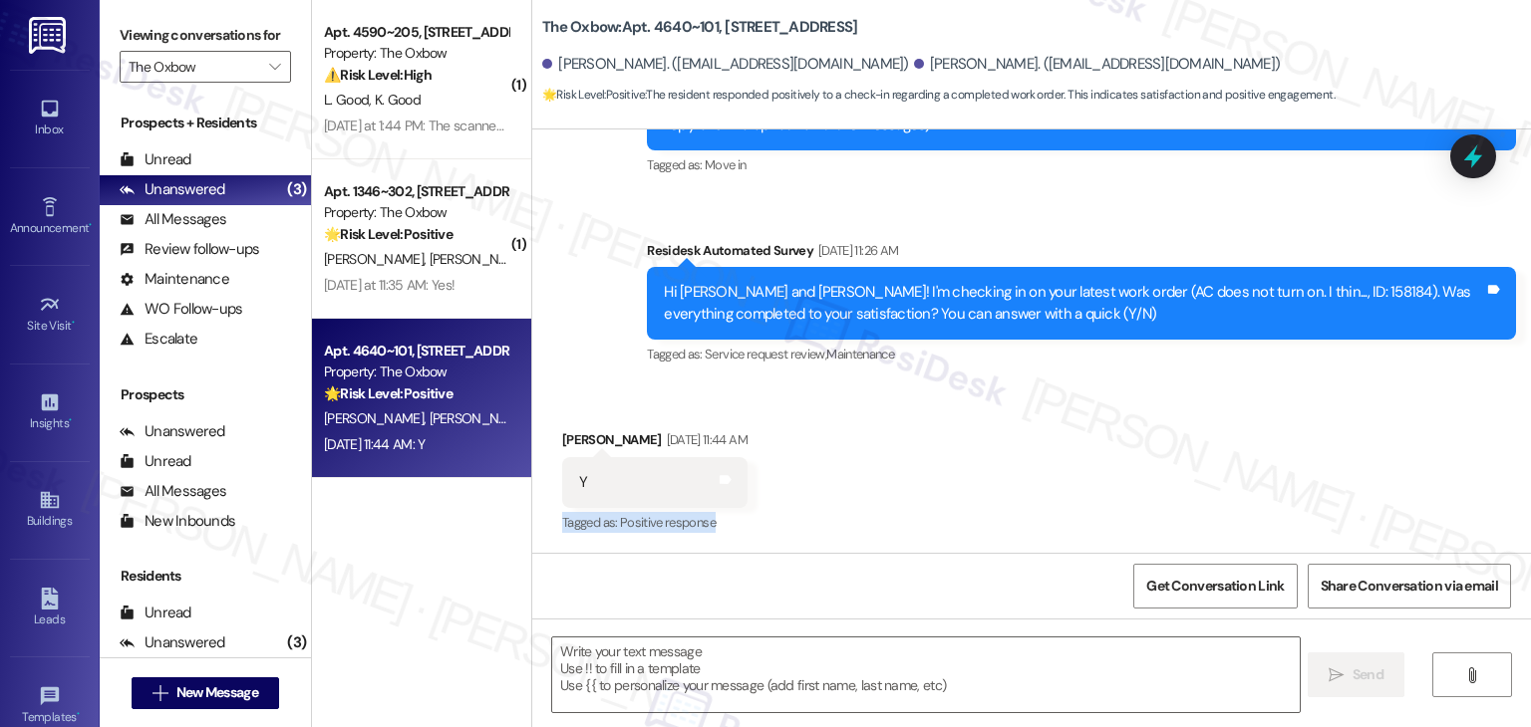
click at [1097, 479] on div "Received via SMS [PERSON_NAME] [DATE] 11:44 AM Y Tags and notes Tagged as: Posi…" at bounding box center [1031, 469] width 998 height 168
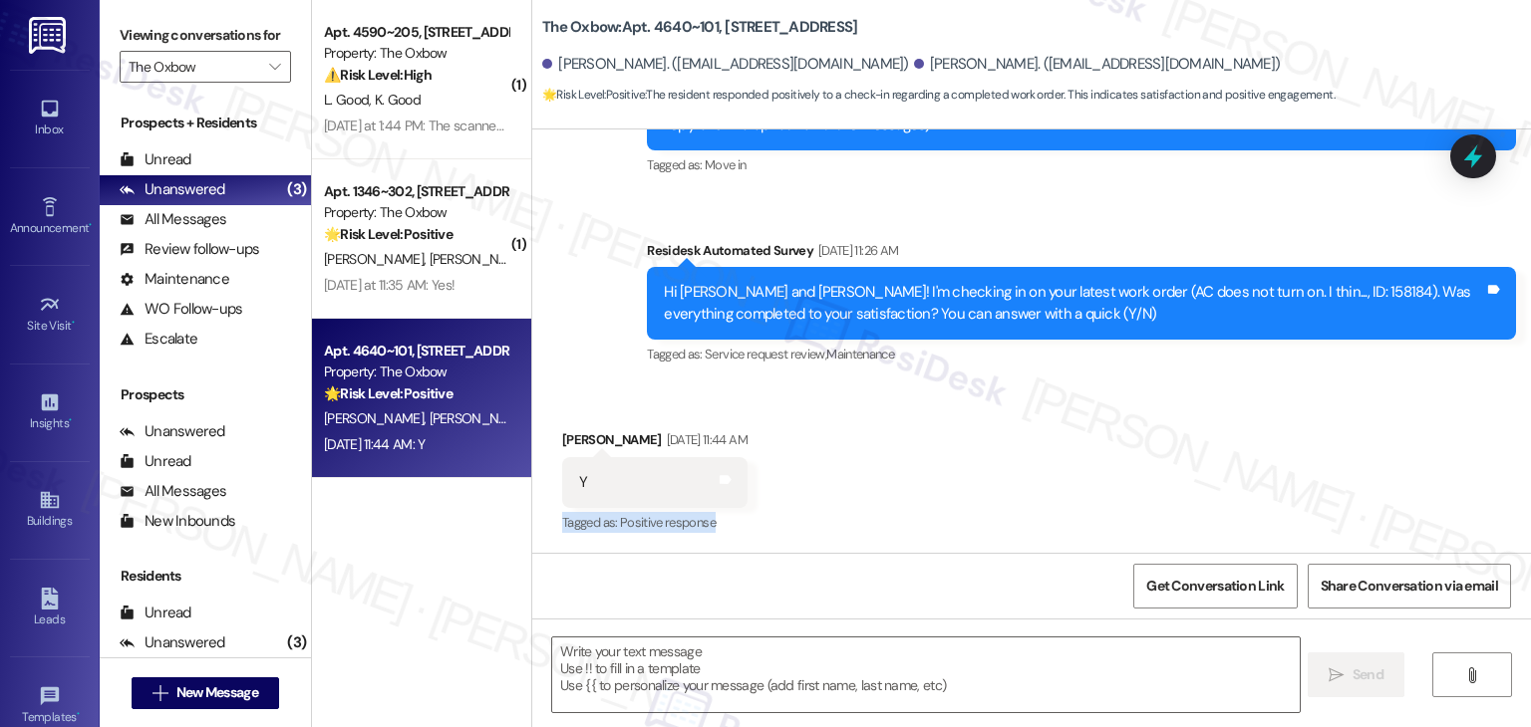
click at [1097, 479] on div "Received via SMS [PERSON_NAME] [DATE] 11:44 AM Y Tags and notes Tagged as: Posi…" at bounding box center [1031, 469] width 998 height 168
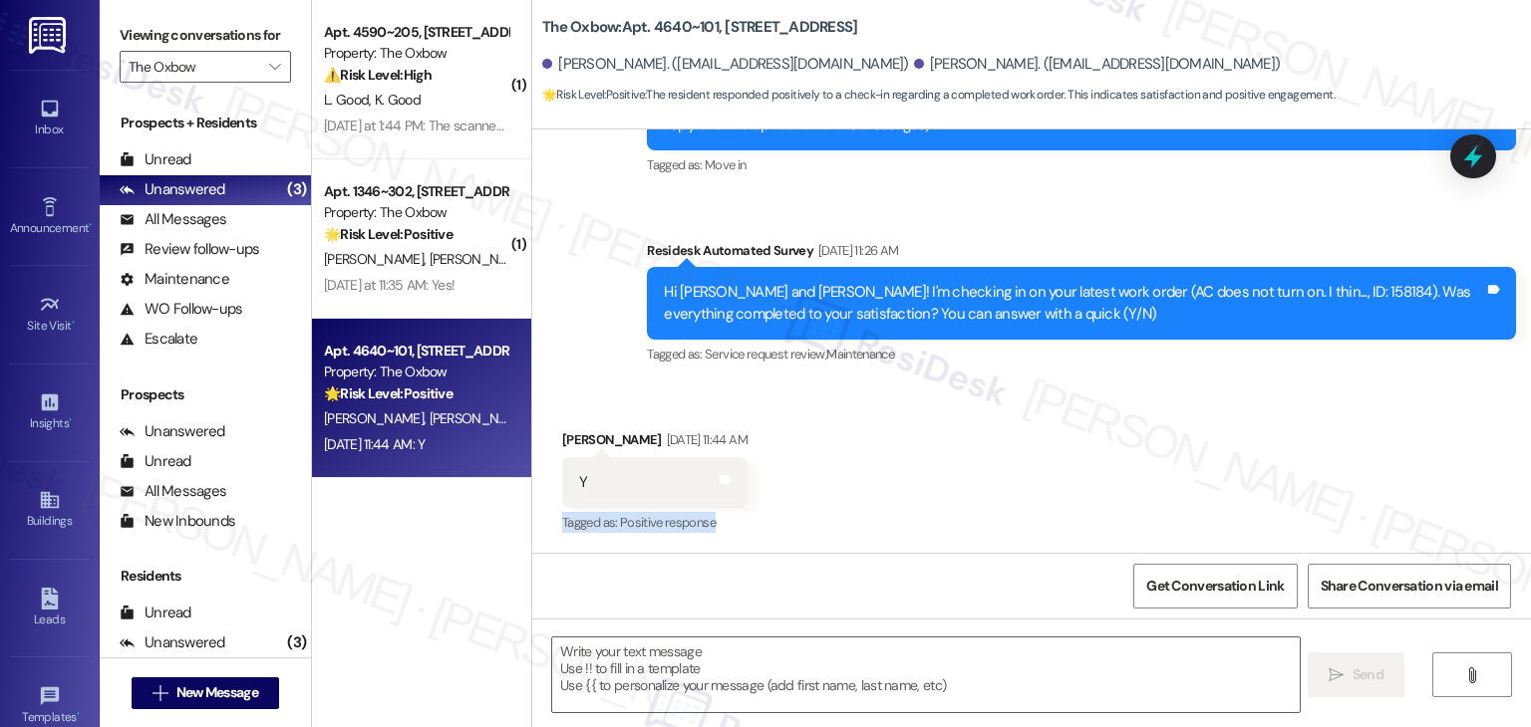
click at [1144, 483] on div "Received via SMS [PERSON_NAME] [DATE] 11:44 AM Y Tags and notes Tagged as: Posi…" at bounding box center [1031, 469] width 998 height 168
click at [880, 659] on textarea at bounding box center [925, 675] width 746 height 75
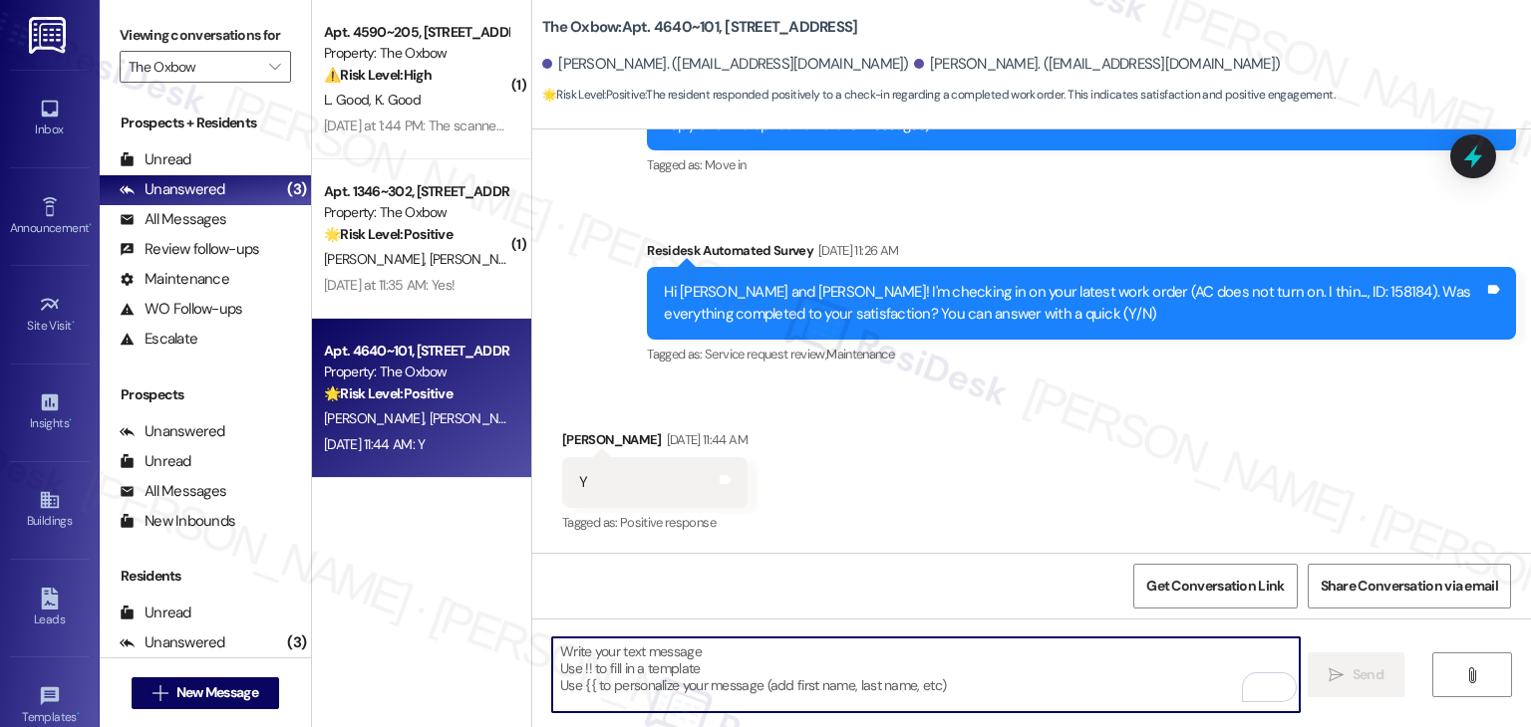
click at [821, 674] on textarea "To enrich screen reader interactions, please activate Accessibility in Grammarl…" at bounding box center [925, 675] width 746 height 75
paste textarea "Thanks for confirming, {{first_name}}! Glad to hear everything was completed to…"
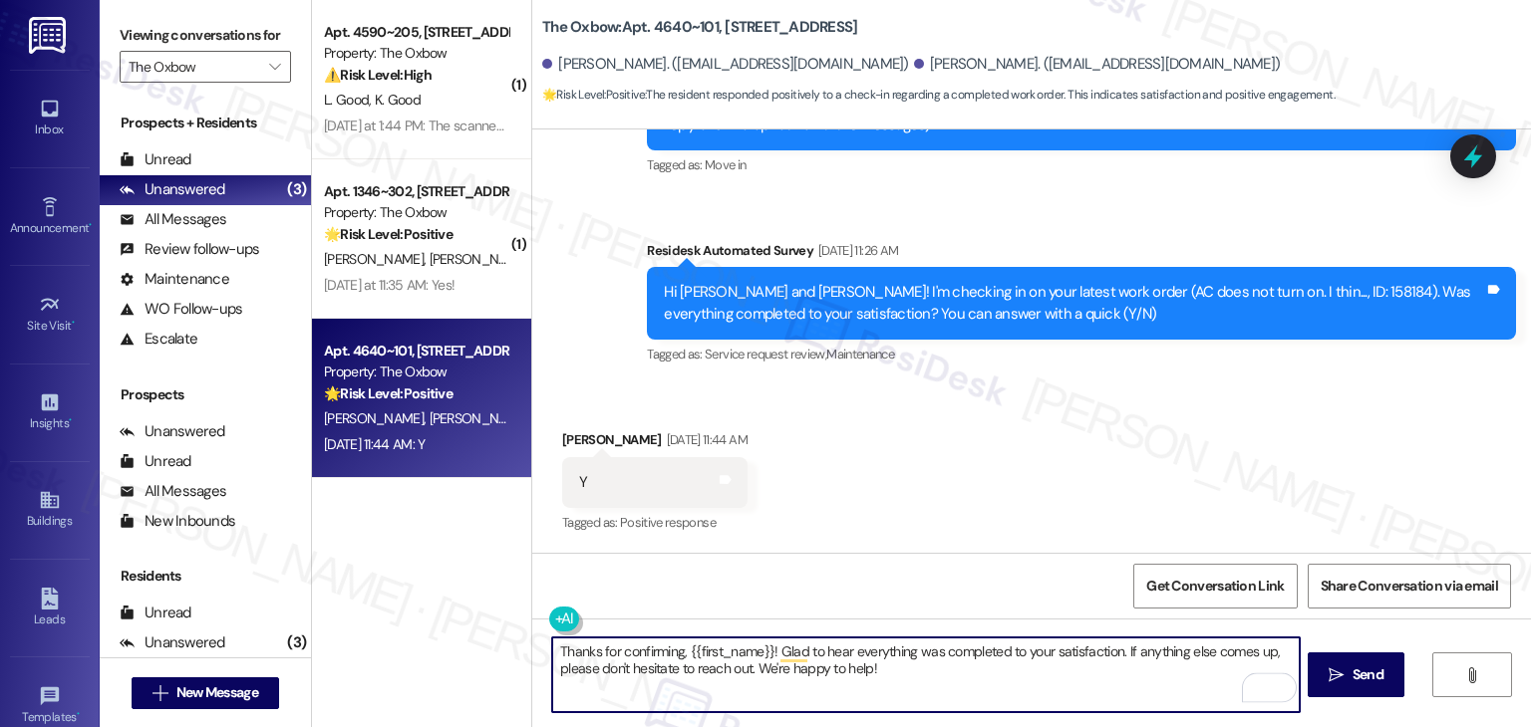
click at [724, 655] on textarea "Thanks for confirming, {{first_name}}! Glad to hear everything was completed to…" at bounding box center [925, 675] width 746 height 75
type textarea "Thanks for confirming, [PERSON_NAME] to hear everything was completed to your s…"
click at [1357, 677] on span "Send" at bounding box center [1367, 675] width 31 height 21
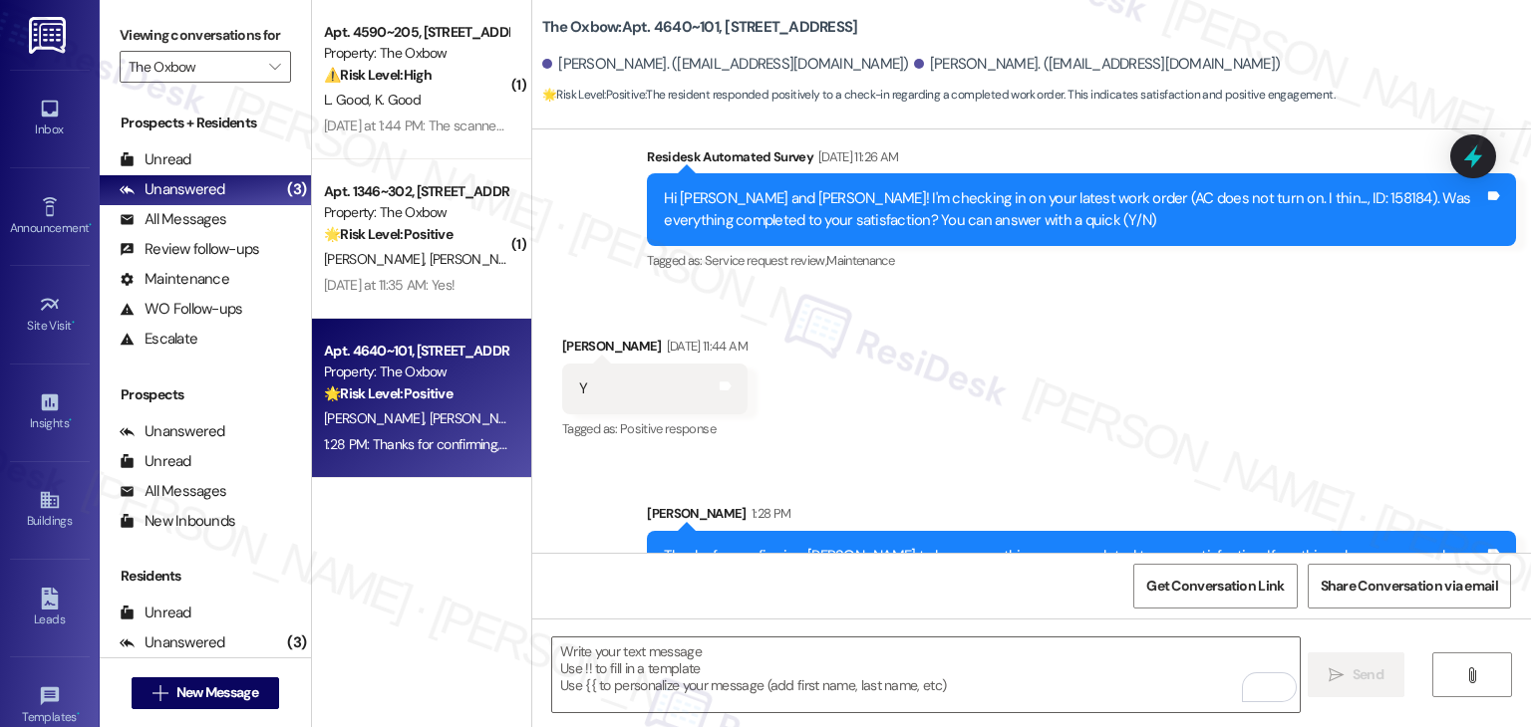
scroll to position [439, 0]
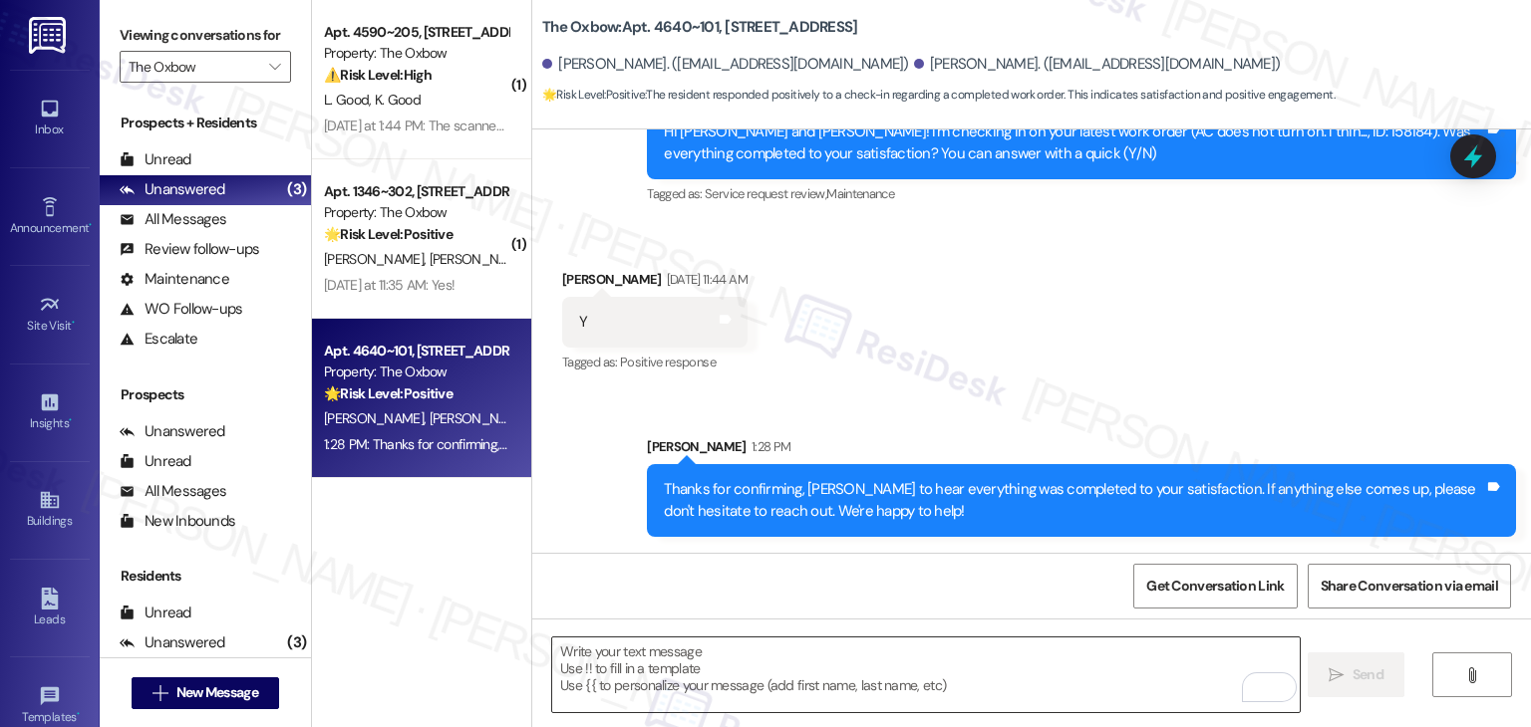
click at [740, 673] on textarea "To enrich screen reader interactions, please activate Accessibility in Grammarl…" at bounding box center [925, 675] width 746 height 75
paste textarea "We're eager to know if {{property}} has met your expectations. Your feedback is…"
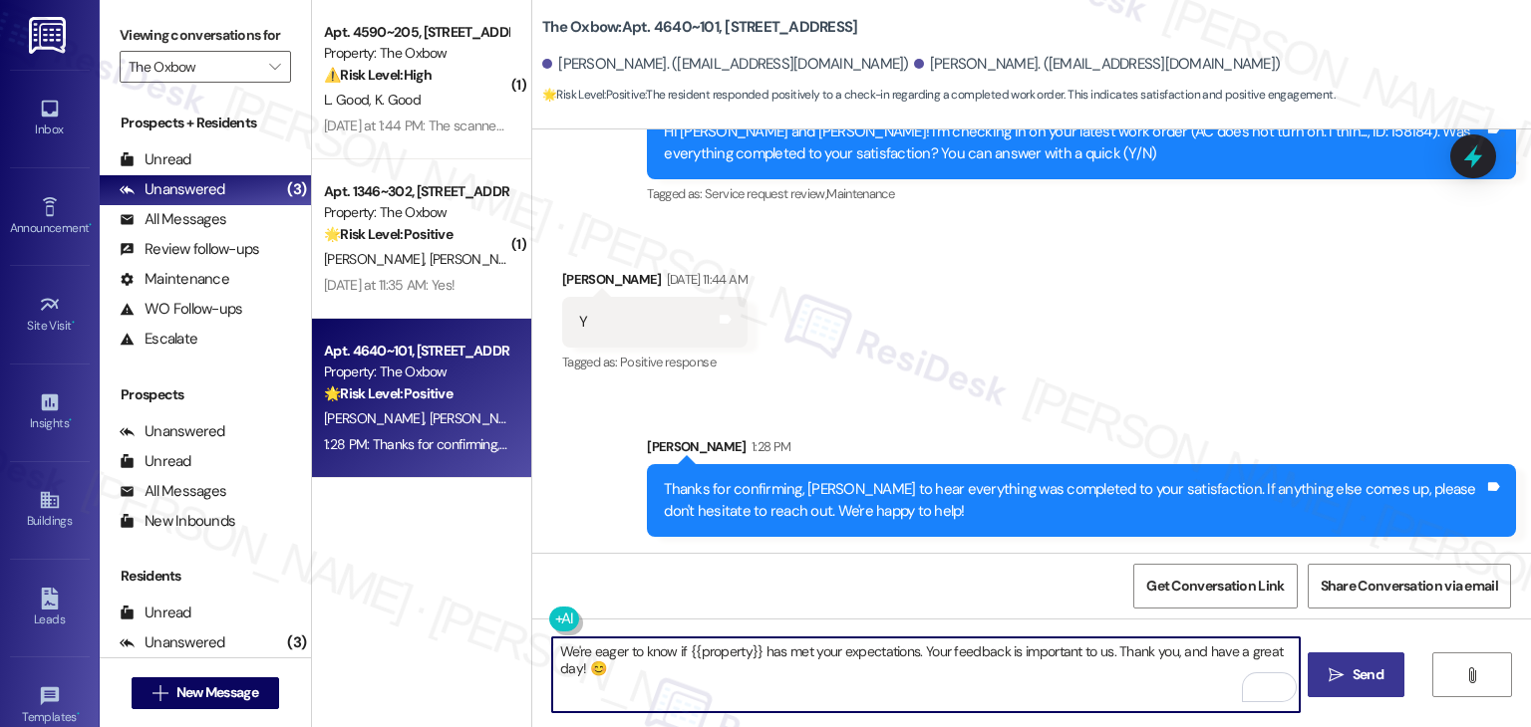
type textarea "We're eager to know if {{property}} has met your expectations. Your feedback is…"
click at [1366, 692] on button " Send" at bounding box center [1355, 675] width 97 height 45
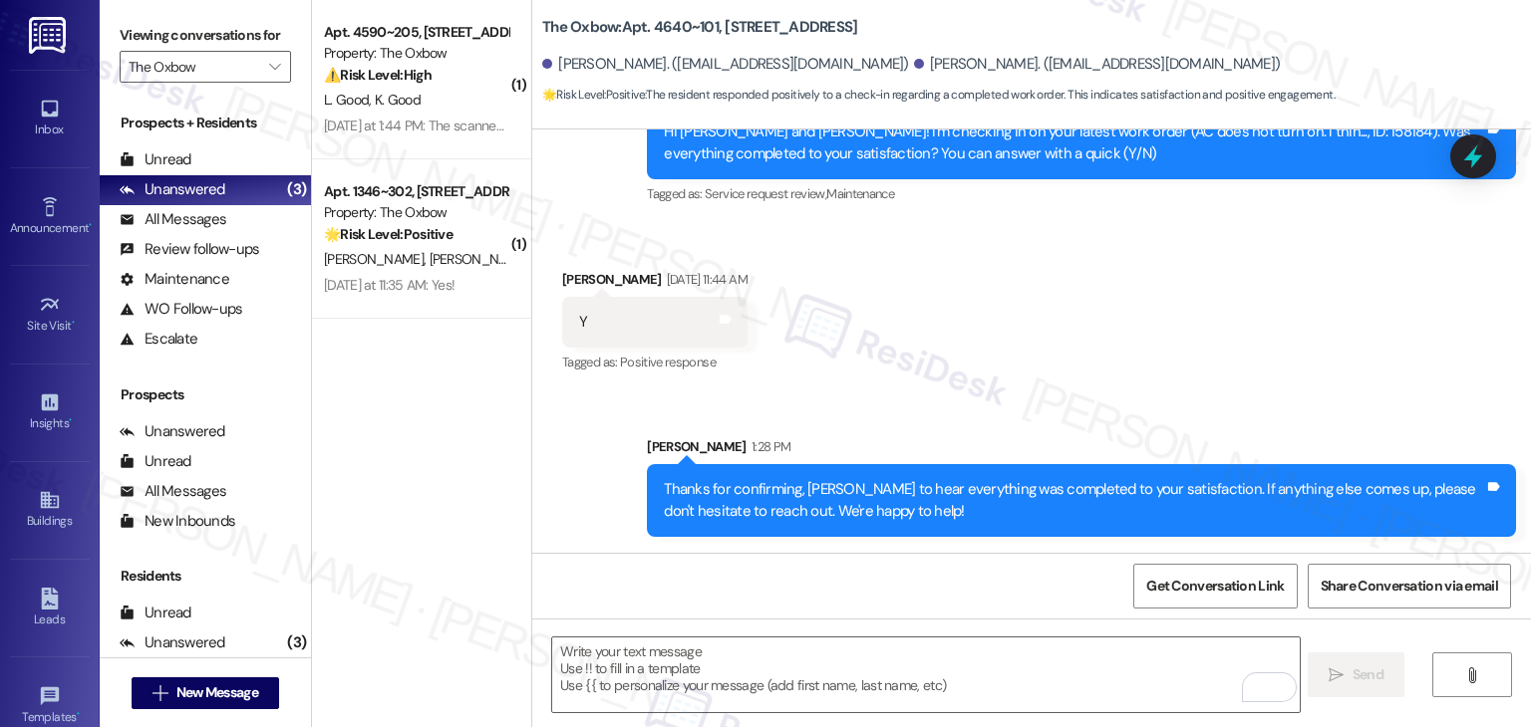
scroll to position [578, 0]
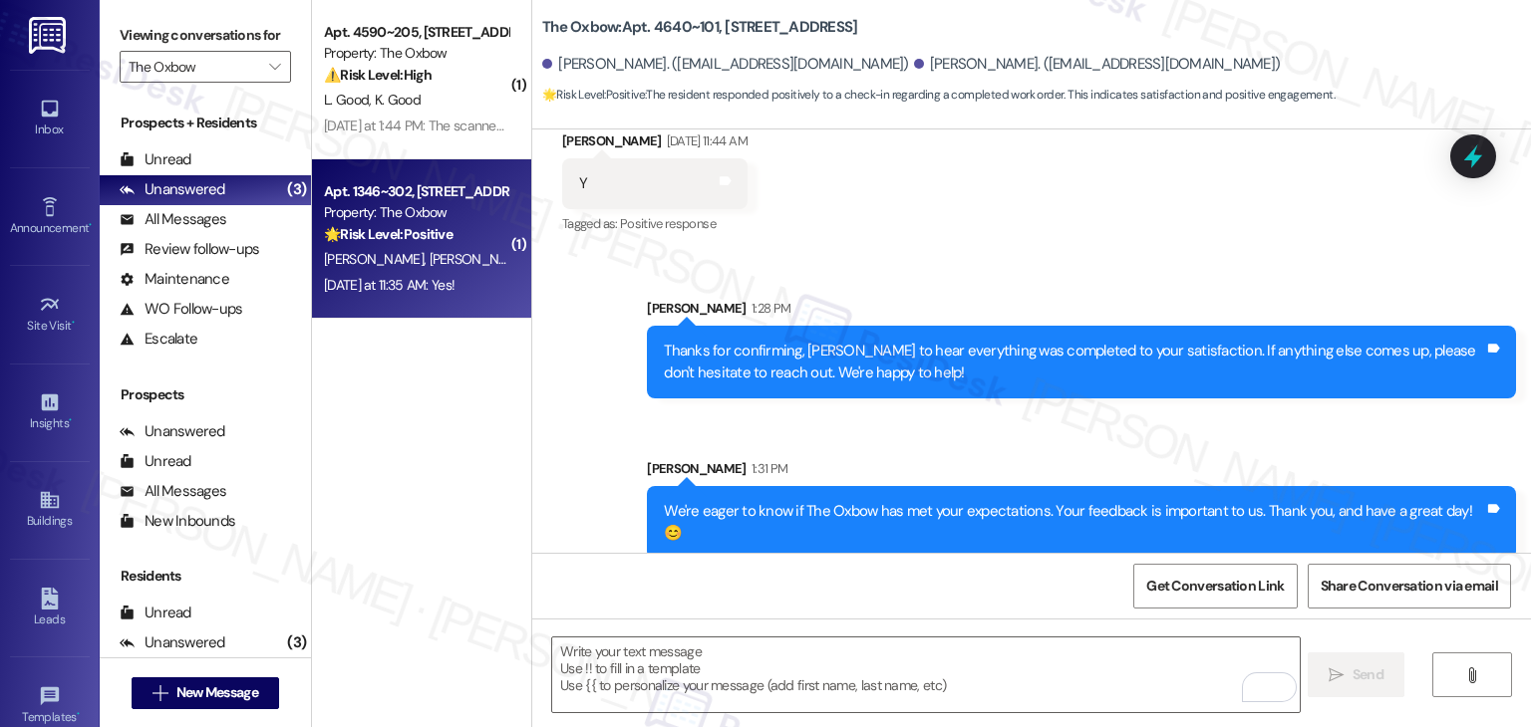
click at [408, 289] on div "Yesterday at 11:35 AM: Yes! Yesterday at 11:35 AM: Yes!" at bounding box center [389, 285] width 131 height 18
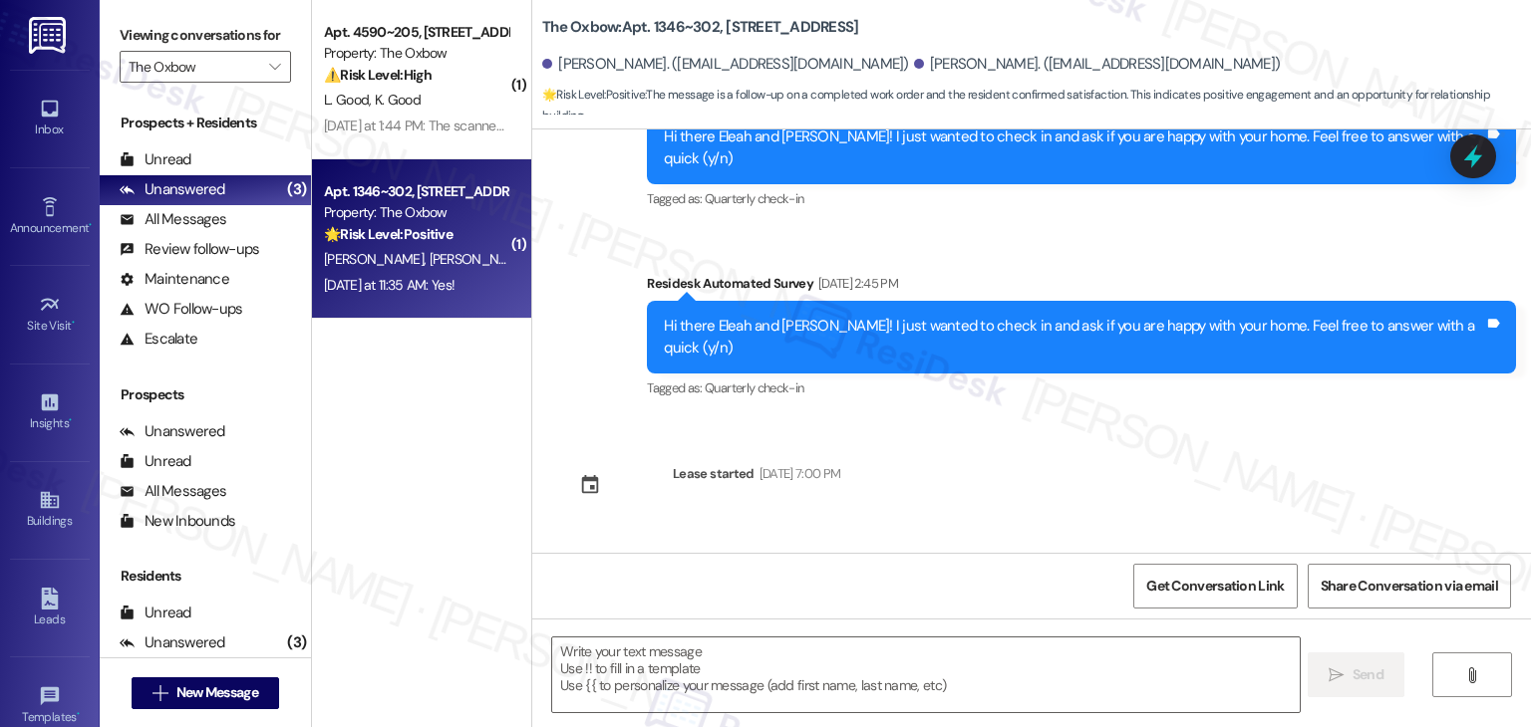
type textarea "Fetching suggested responses. Please feel free to read through the conversation…"
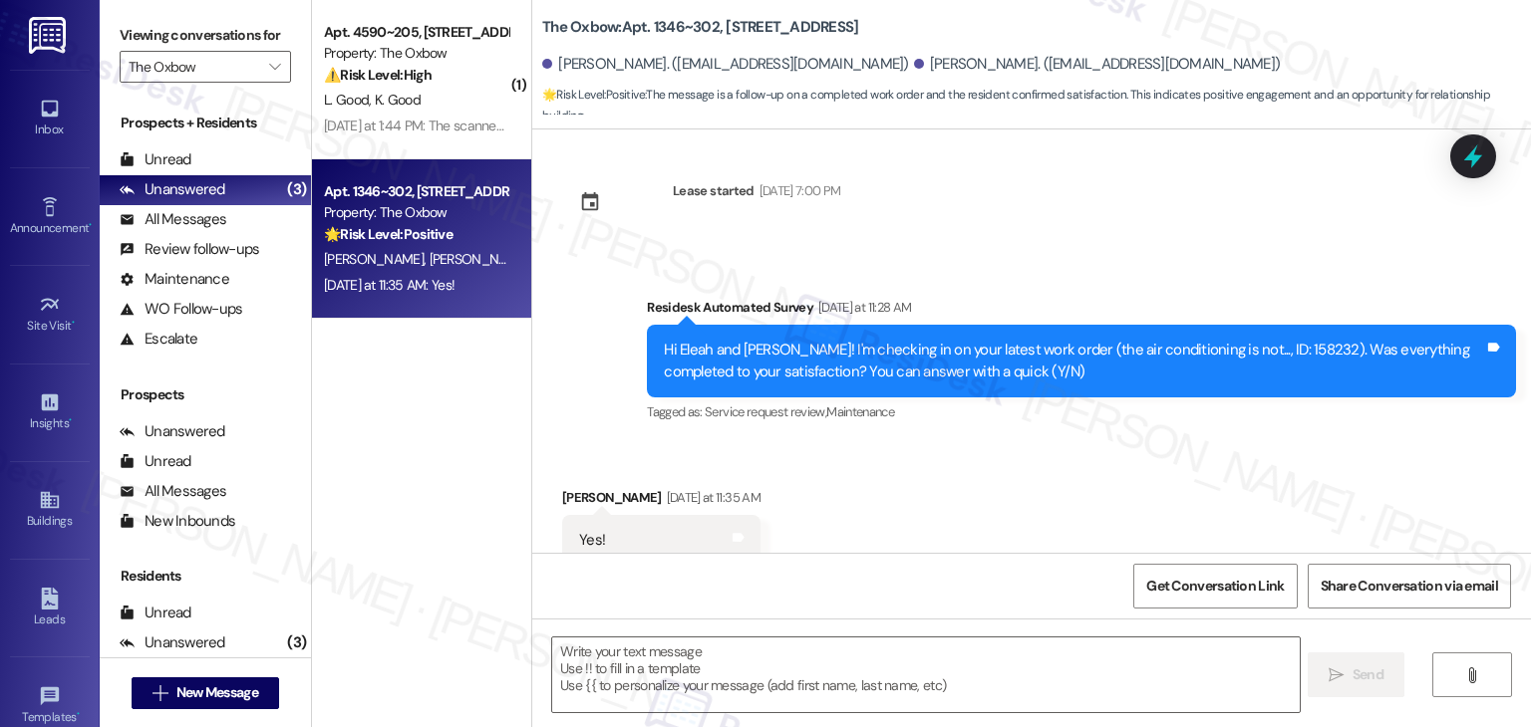
scroll to position [594, 0]
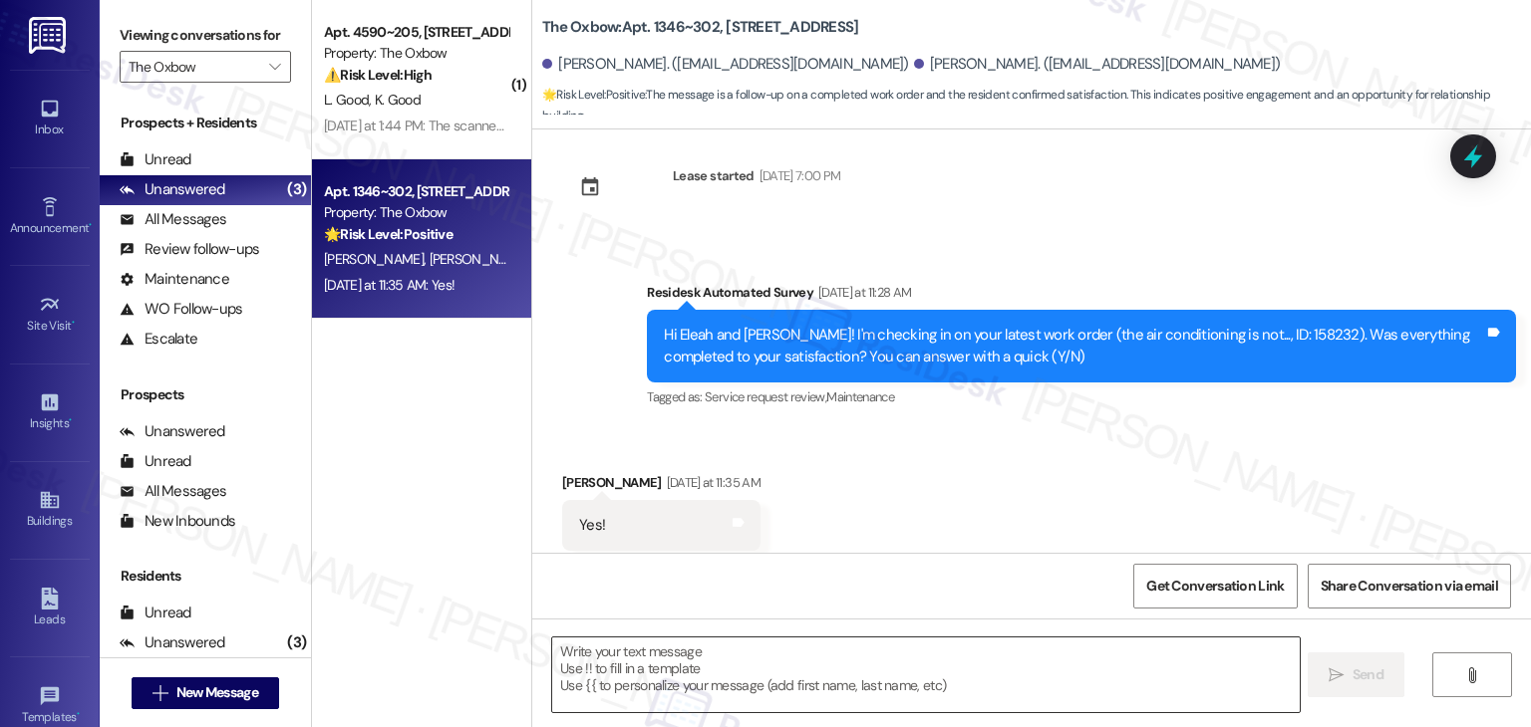
click at [731, 657] on textarea at bounding box center [925, 675] width 746 height 75
paste textarea "Hey {{first_name}}! I’m glad to hear your work order was completed to your sati…"
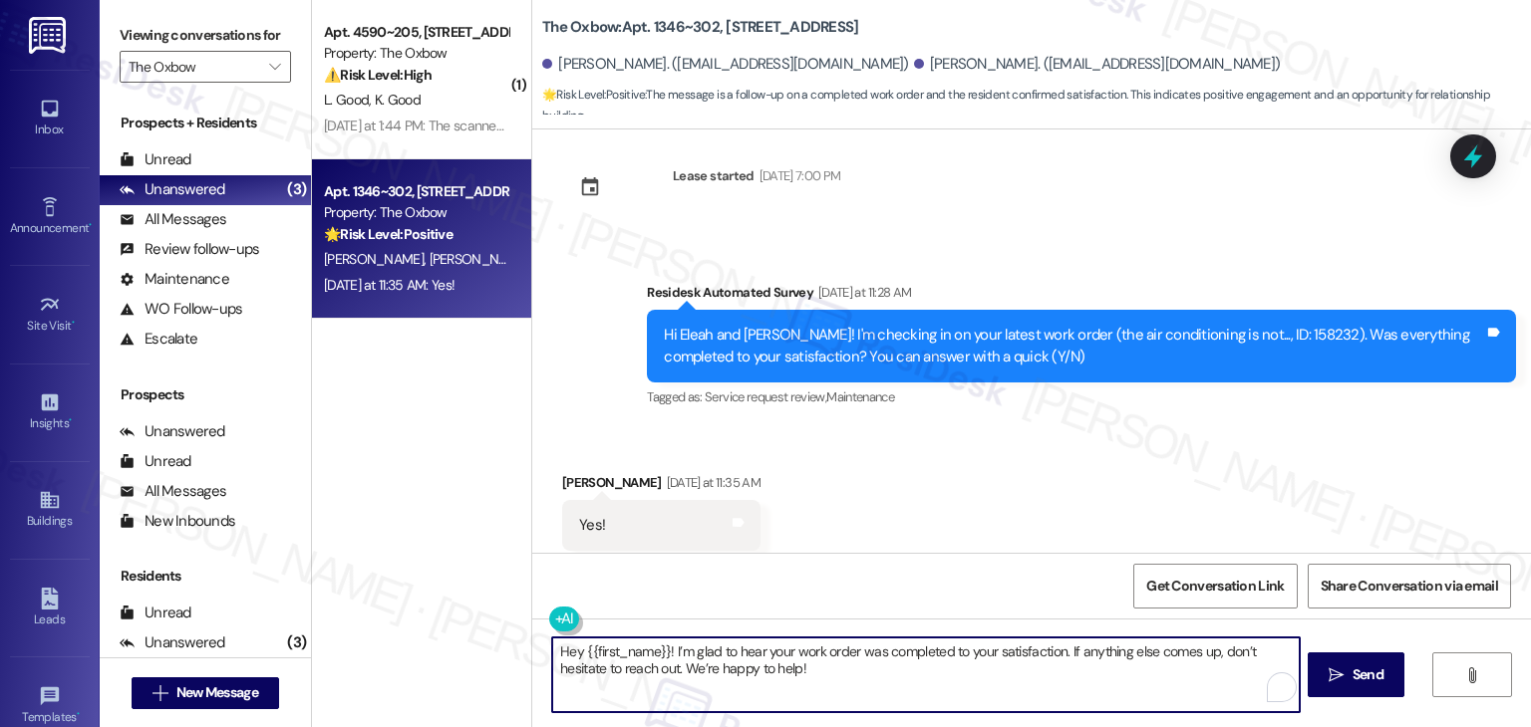
click at [602, 655] on textarea "Hey {{first_name}}! I’m glad to hear your work order was completed to your sati…" at bounding box center [925, 675] width 746 height 75
type textarea "Hey Grace! I’m glad to hear your work order was completed to your satisfaction.…"
click at [1342, 659] on button " Send" at bounding box center [1355, 675] width 97 height 45
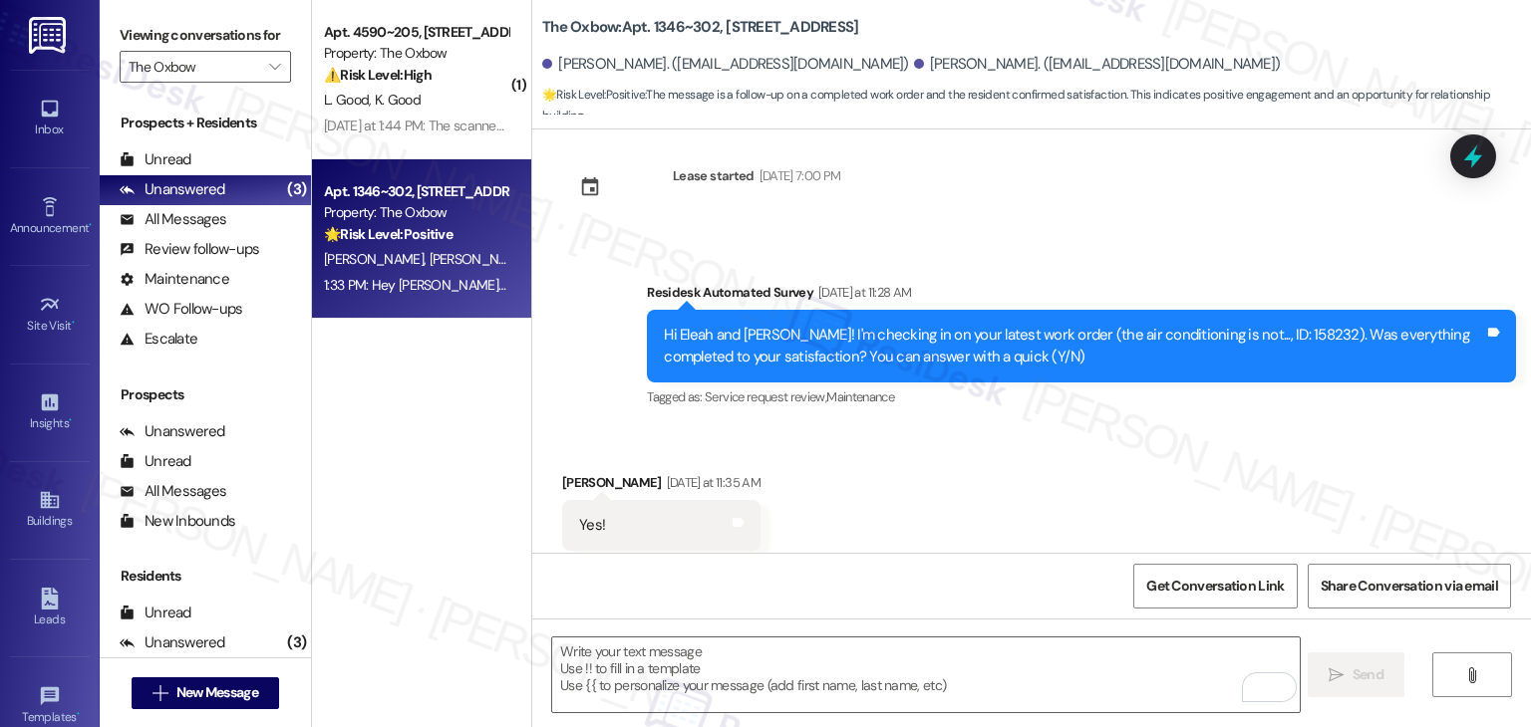
click at [1075, 444] on div "Received via SMS Grace Stanton Yesterday at 11:35 AM Yes! Tags and notes Tagged…" at bounding box center [1031, 511] width 998 height 168
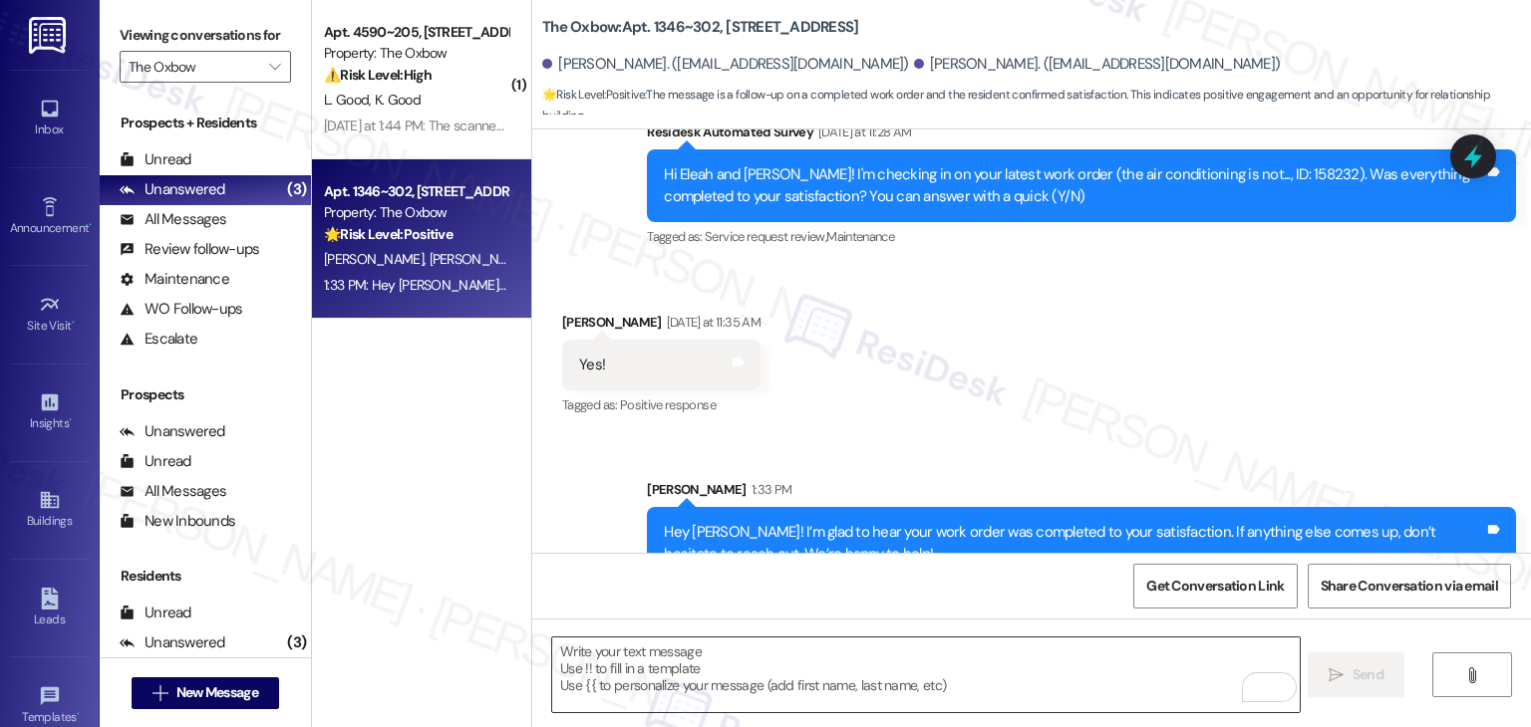
click at [793, 662] on textarea "To enrich screen reader interactions, please activate Accessibility in Grammarl…" at bounding box center [925, 675] width 746 height 75
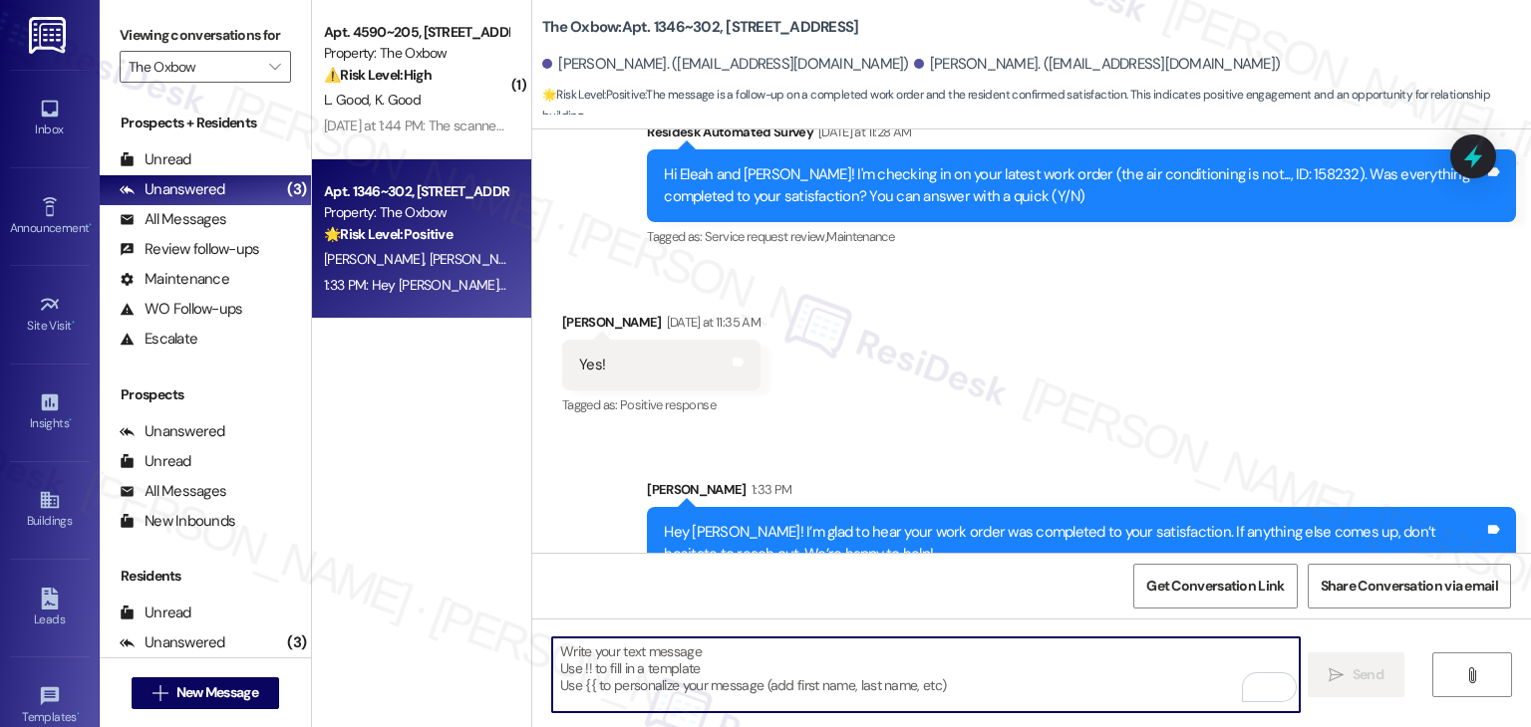
paste textarea "We're eager to know if {{property}} has met your expectations. Your feedback is…"
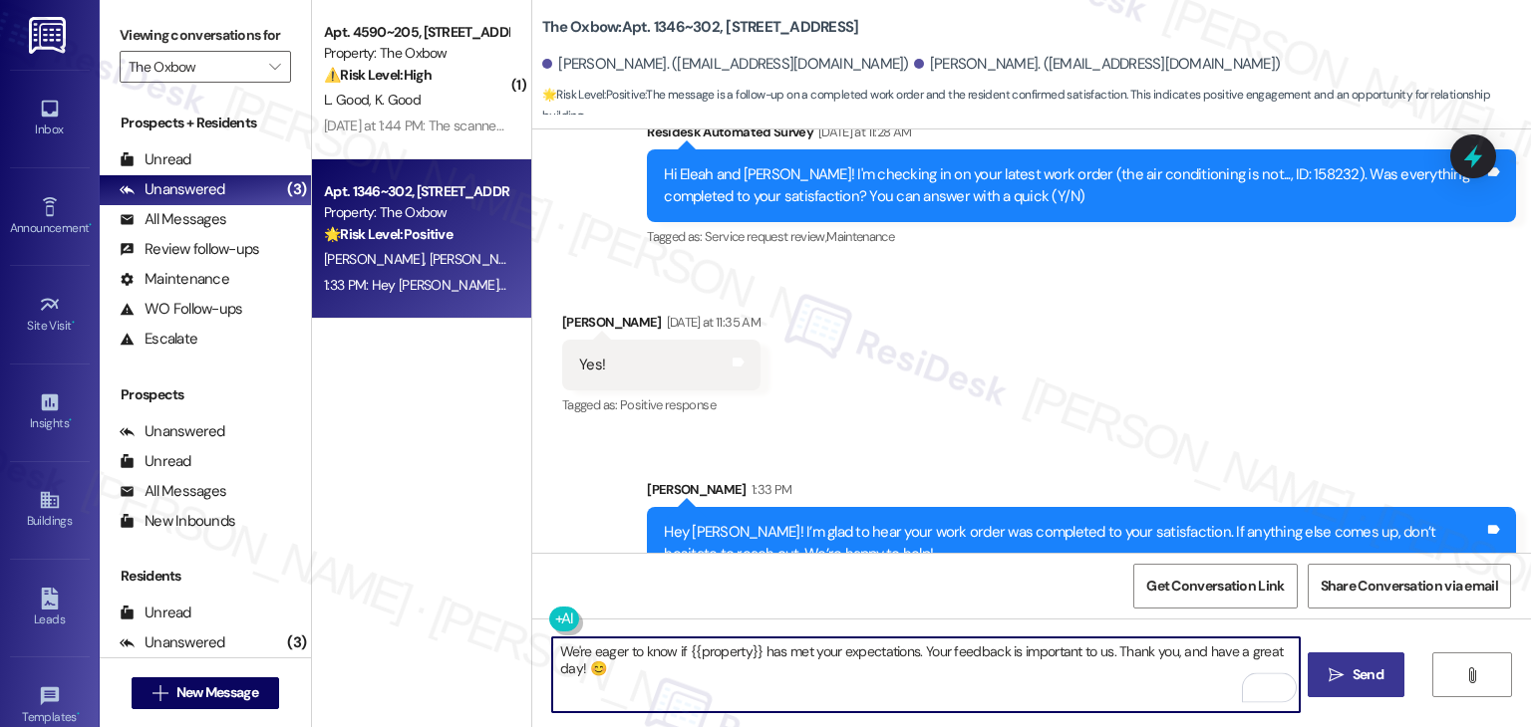
type textarea "We're eager to know if {{property}} has met your expectations. Your feedback is…"
click at [1335, 674] on icon "" at bounding box center [1335, 676] width 15 height 16
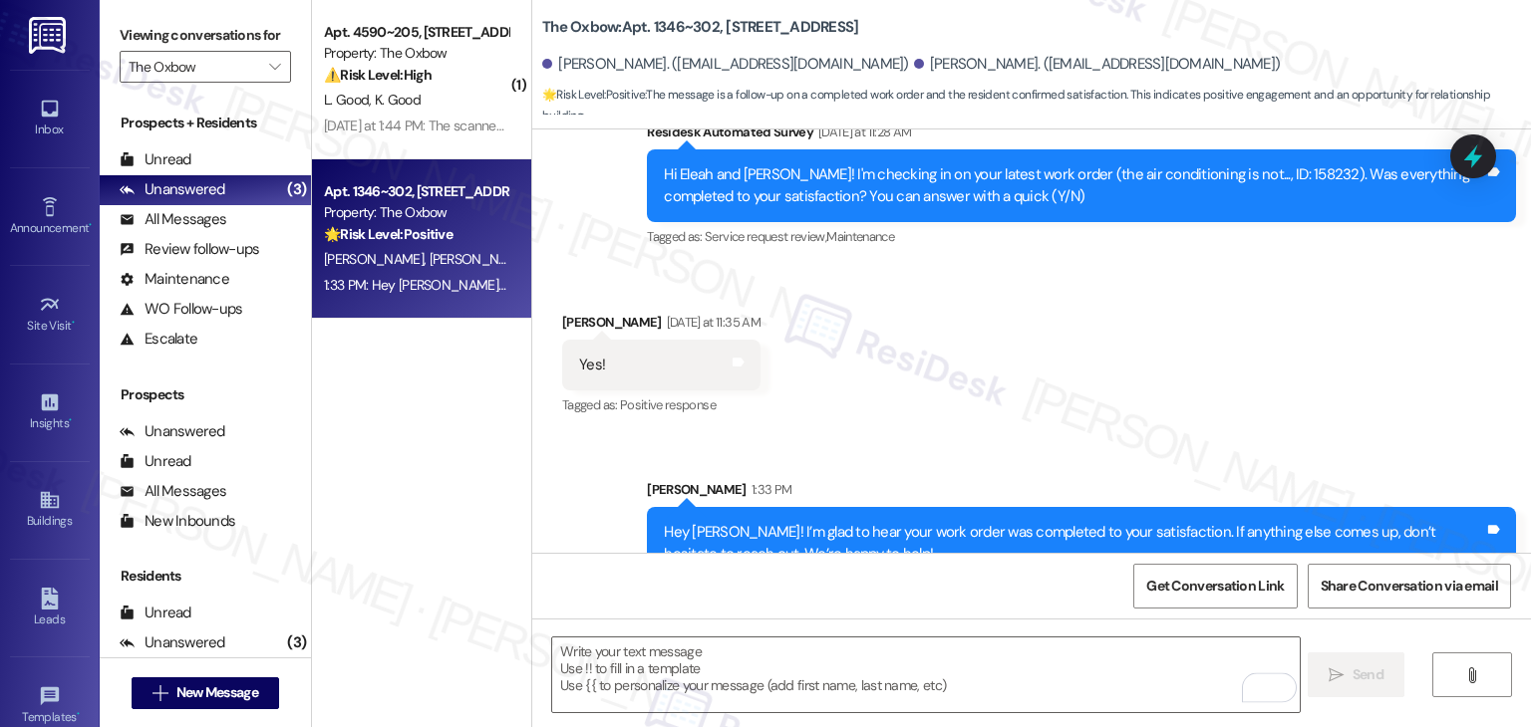
scroll to position [594, 0]
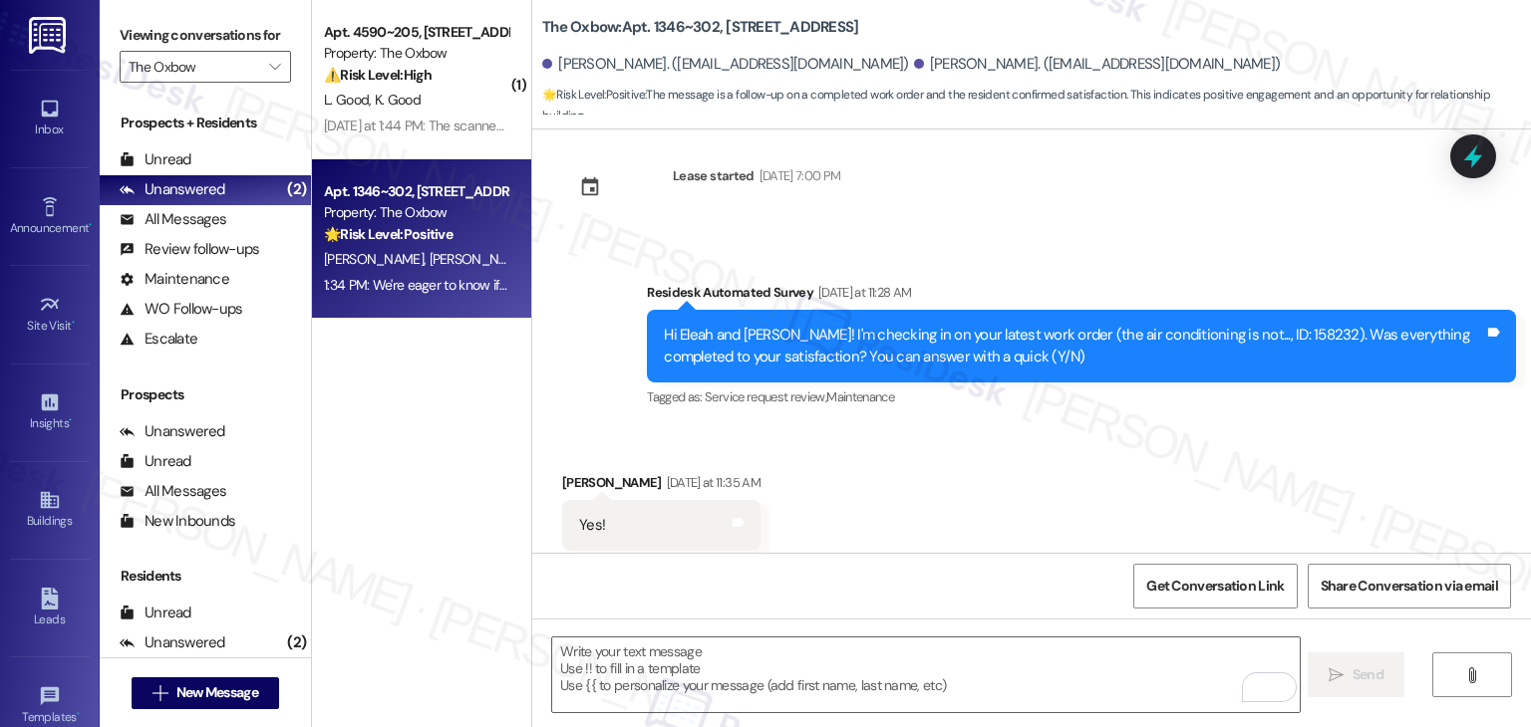
click at [1084, 489] on div "Received via SMS Grace Stanton Yesterday at 11:35 AM Yes! Tags and notes Tagged…" at bounding box center [1031, 511] width 998 height 168
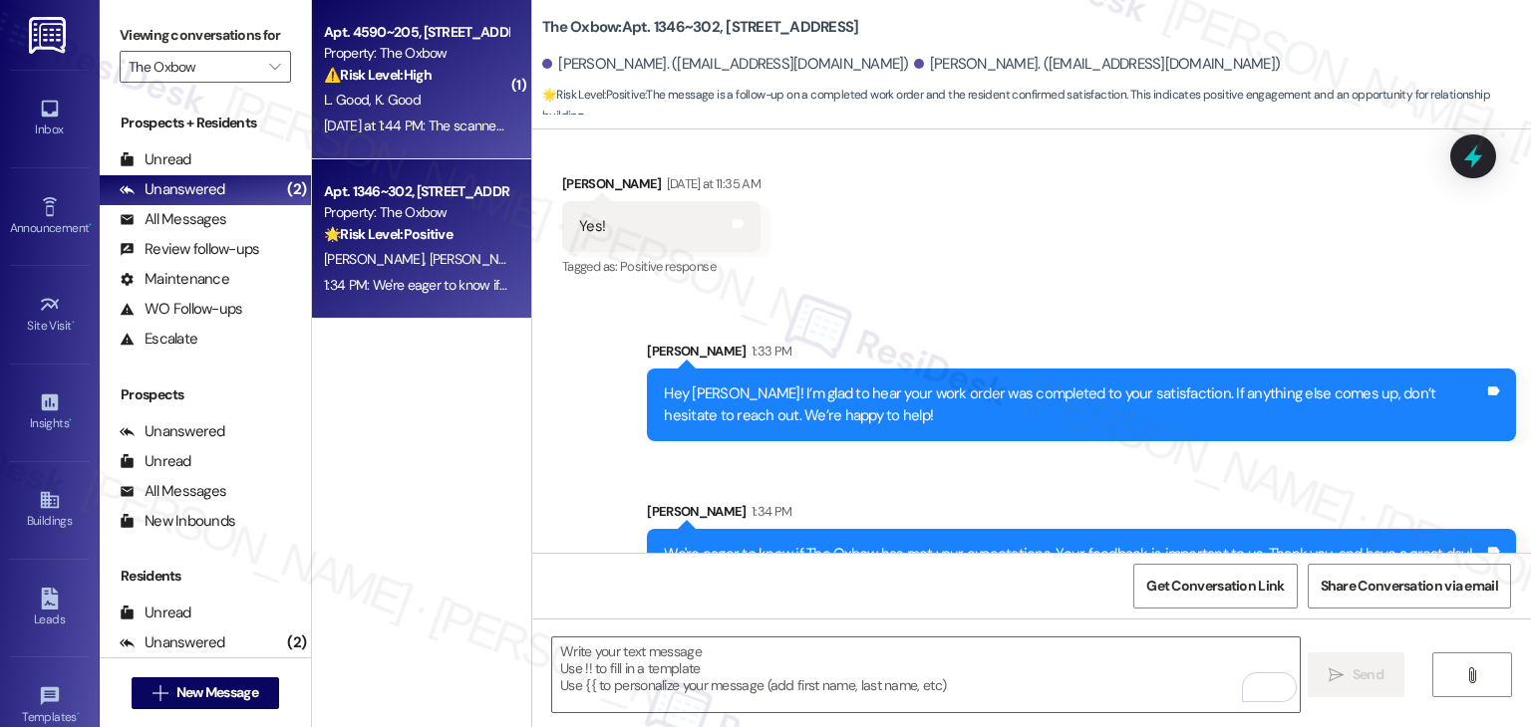
click at [456, 140] on div "Apt. 4590~205, 4650 W Garfield St Property: The Oxbow ⚠️ Risk Level: High The r…" at bounding box center [421, 79] width 219 height 159
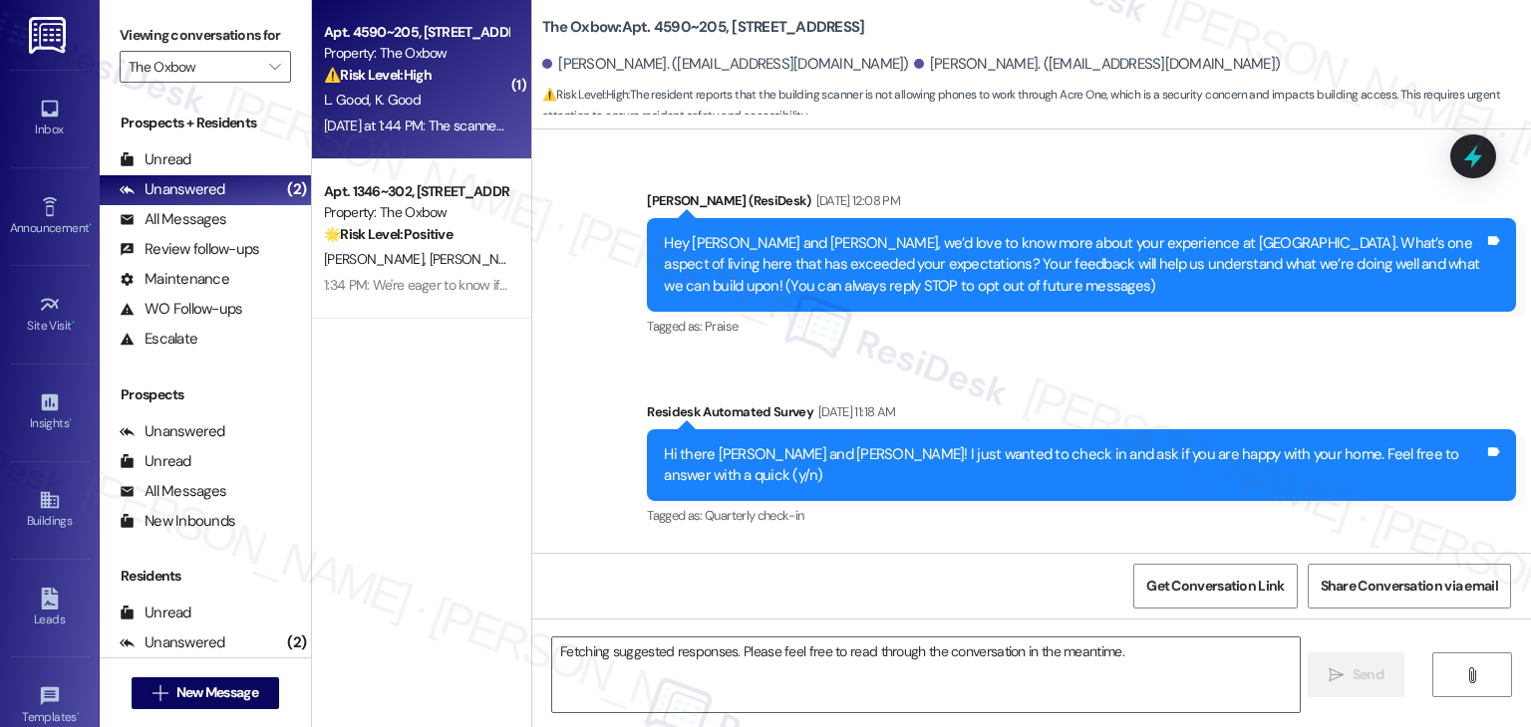
scroll to position [3326, 0]
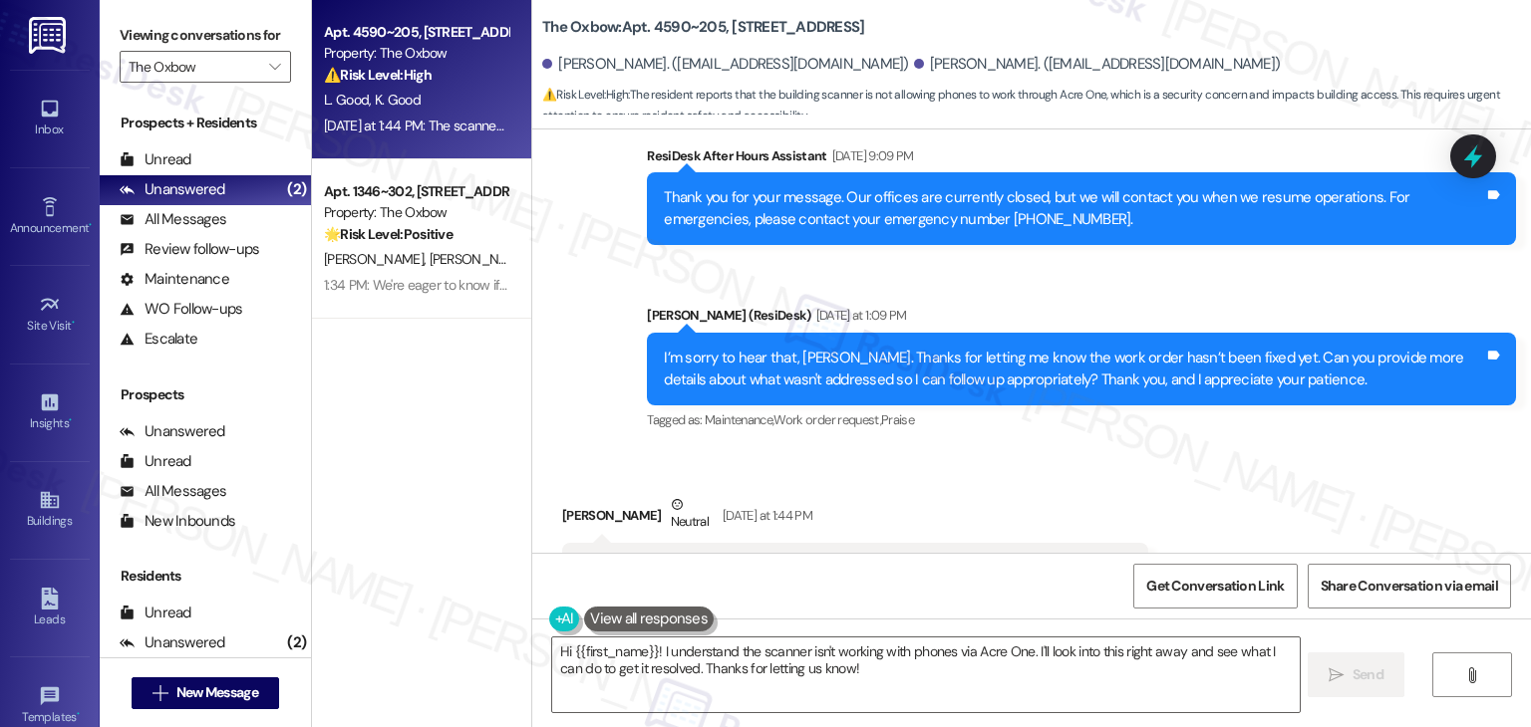
click at [1130, 479] on div "Received via SMS Lauren Good Neutral Yesterday at 1:44 PM The scanner to get in…" at bounding box center [855, 558] width 616 height 159
click at [1166, 449] on div "Received via SMS Lauren Good Neutral Yesterday at 1:44 PM The scanner to get in…" at bounding box center [1031, 543] width 998 height 189
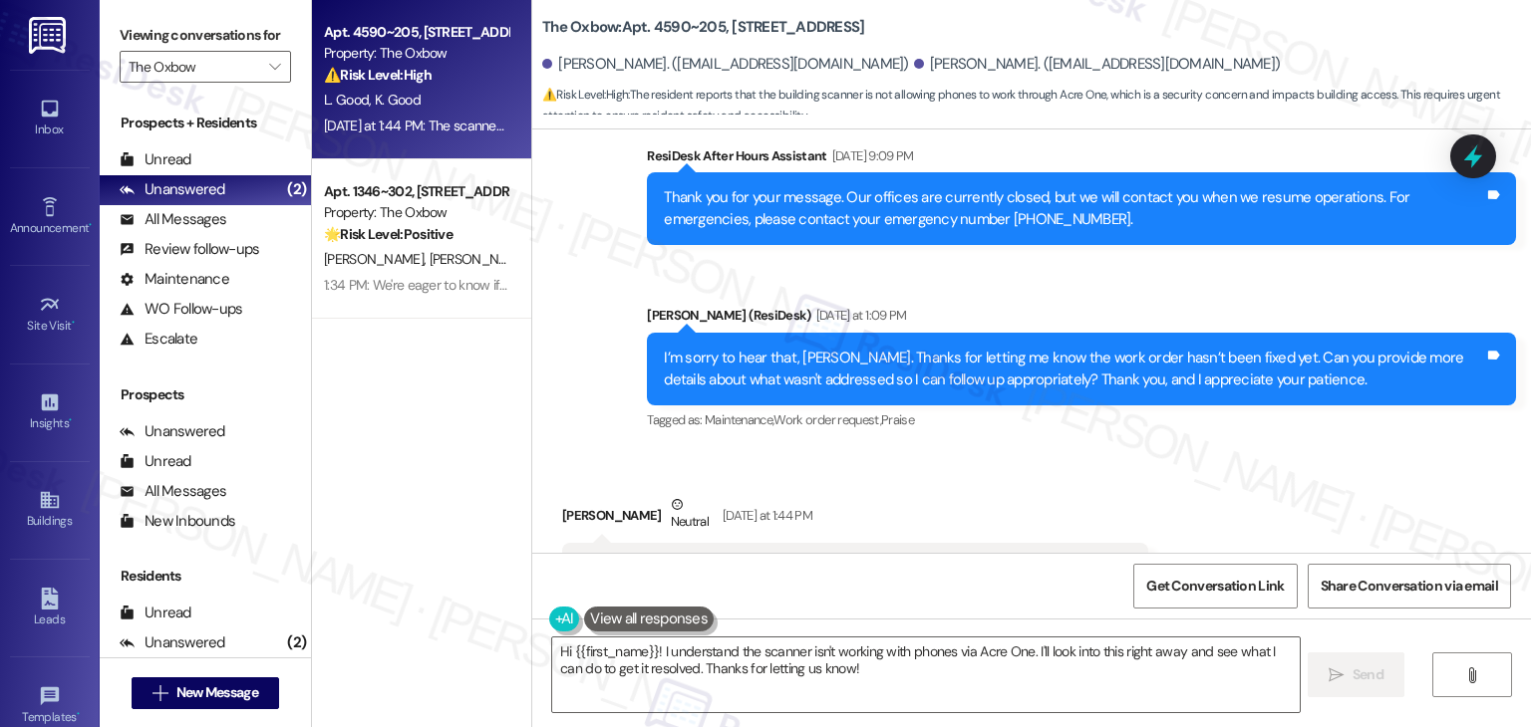
click at [1166, 449] on div "Received via SMS Lauren Good Neutral Yesterday at 1:44 PM The scanner to get in…" at bounding box center [1031, 543] width 998 height 189
click at [1168, 449] on div "Received via SMS Lauren Good Neutral Yesterday at 1:44 PM The scanner to get in…" at bounding box center [1031, 543] width 998 height 189
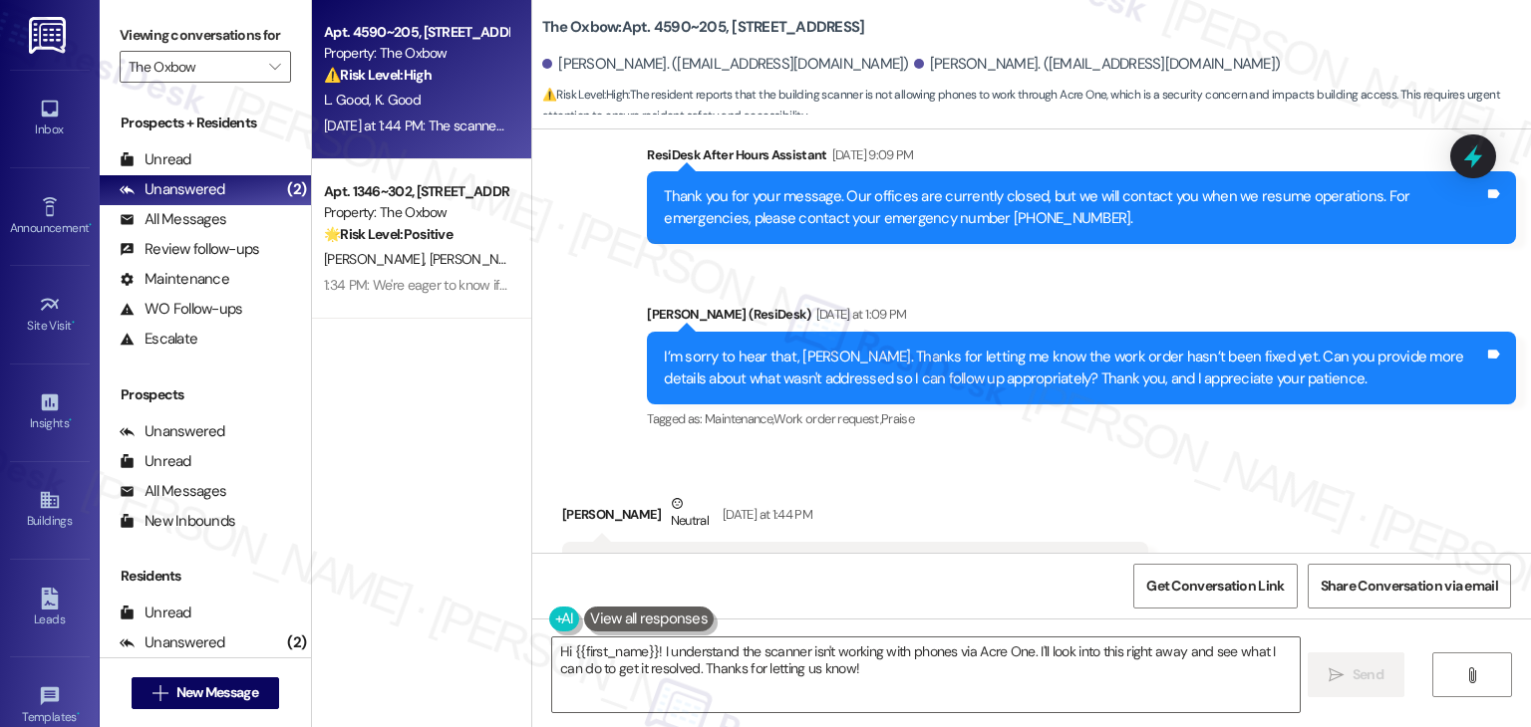
click at [1016, 347] on div "I’m sorry to hear that, Lauren. Thanks for letting me know the work order hasn’…" at bounding box center [1074, 368] width 820 height 43
click at [1015, 347] on div "I’m sorry to hear that, Lauren. Thanks for letting me know the work order hasn’…" at bounding box center [1074, 368] width 820 height 43
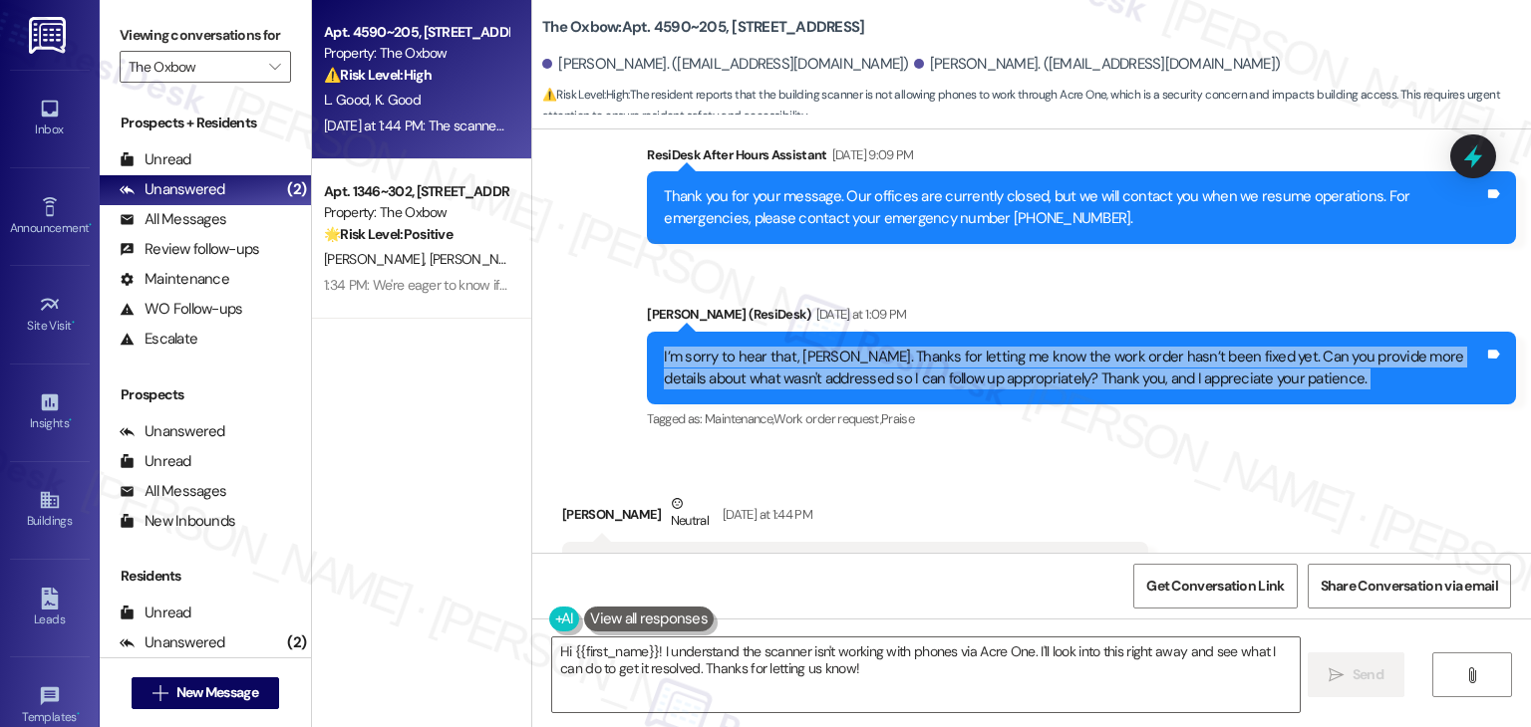
click at [1015, 347] on div "I’m sorry to hear that, Lauren. Thanks for letting me know the work order hasn’…" at bounding box center [1074, 368] width 820 height 43
copy div "I’m sorry to hear that, Lauren. Thanks for letting me know the work order hasn’…"
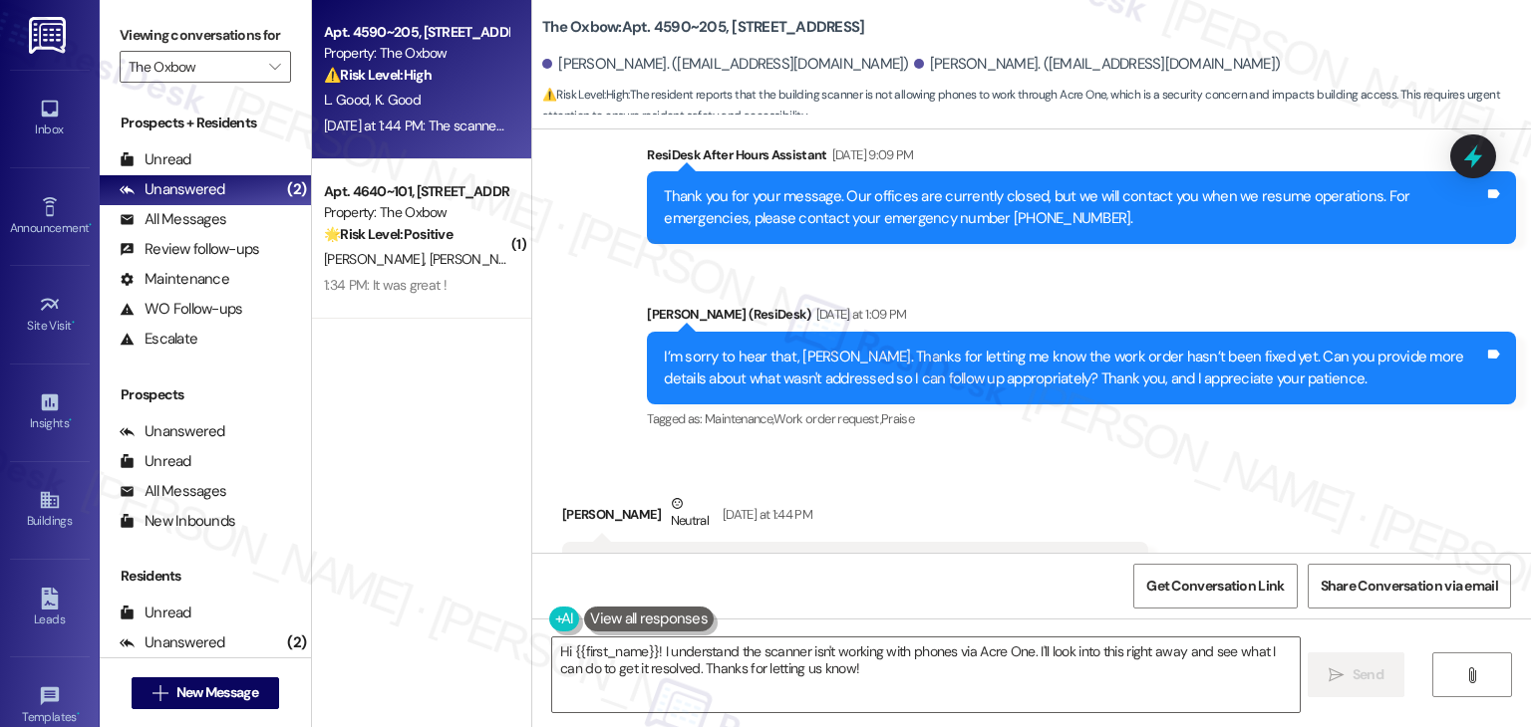
click at [805, 557] on div "The scanner to get into the building is not allowing phones to work through Acr…" at bounding box center [847, 567] width 537 height 21
copy div "The scanner to get into the building is not allowing phones to work through Acr…"
click at [793, 663] on textarea "Hi {{first_name}}! I understand the scanner isn't working with phones via Acre …" at bounding box center [925, 675] width 746 height 75
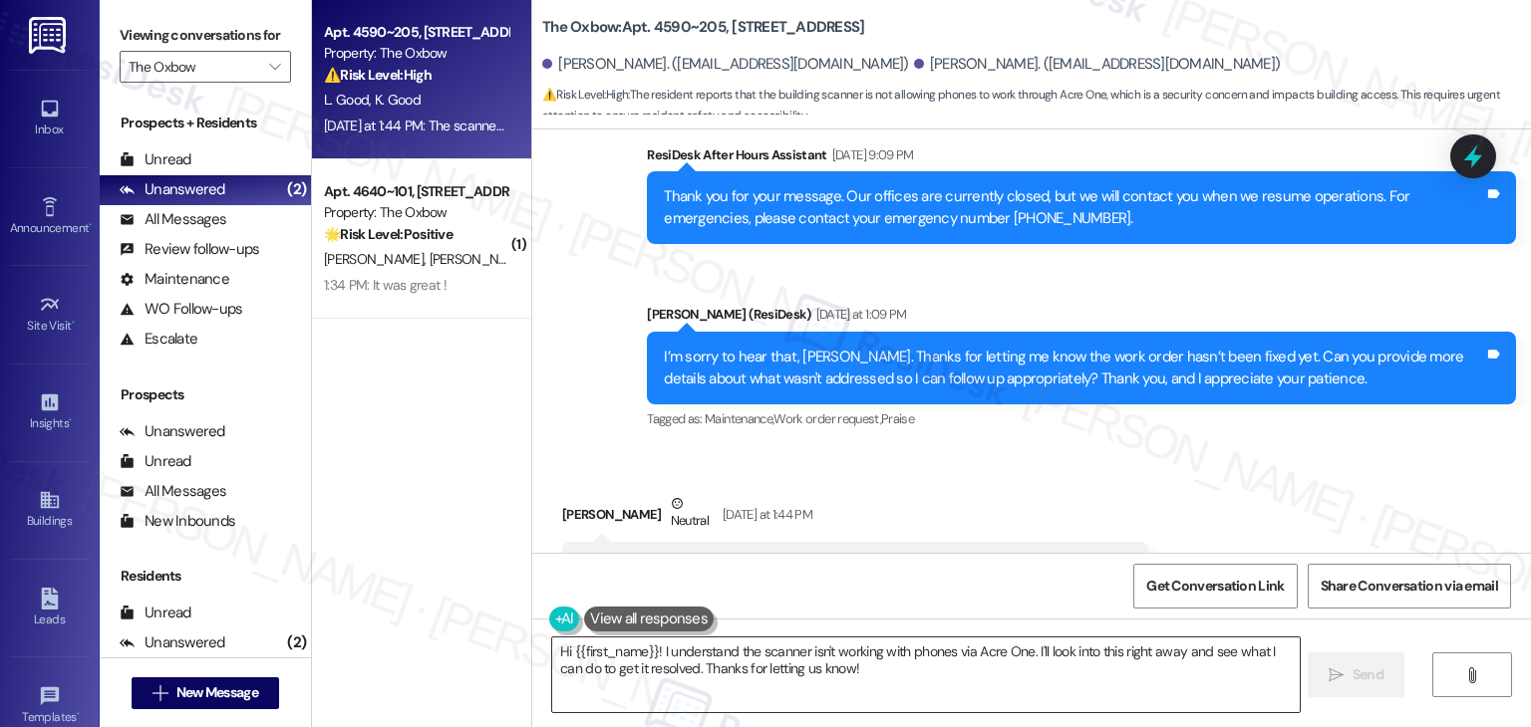
click at [793, 663] on textarea "Hi {{first_name}}! I understand the scanner isn't working with phones via Acre …" at bounding box center [925, 675] width 746 height 75
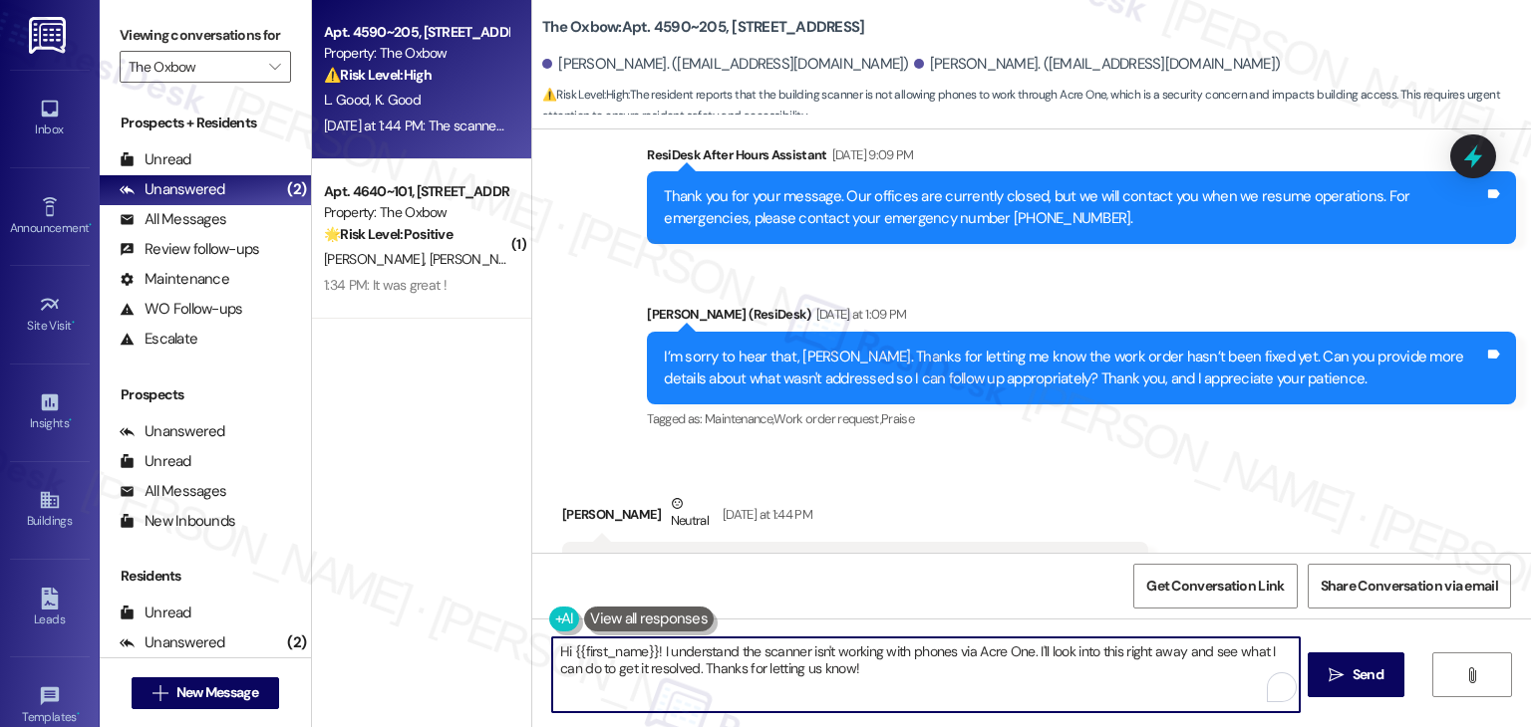
paste textarea "Lauren, thank you for clarifying! I’m sorry to hear the building scanner still …"
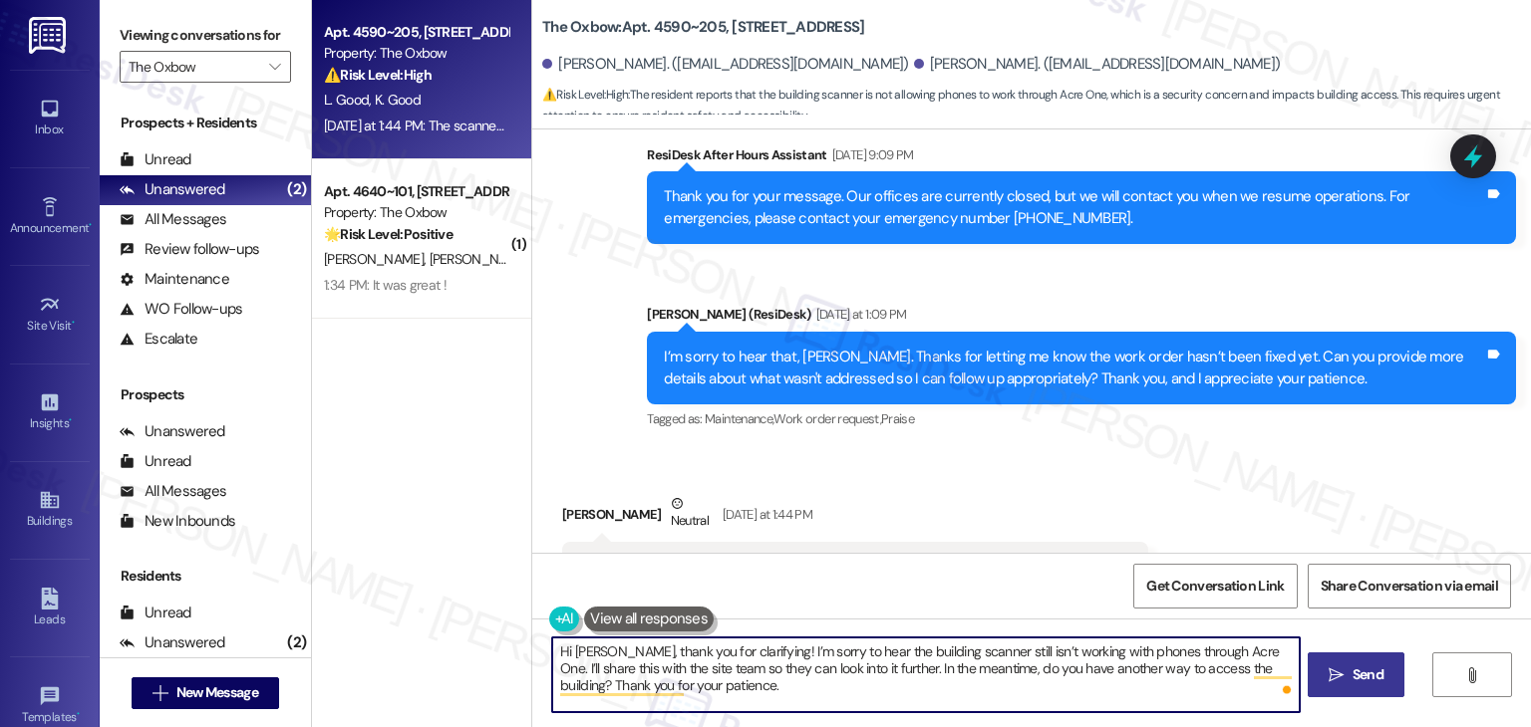
type textarea "Hi Lauren, thank you for clarifying! I’m sorry to hear the building scanner sti…"
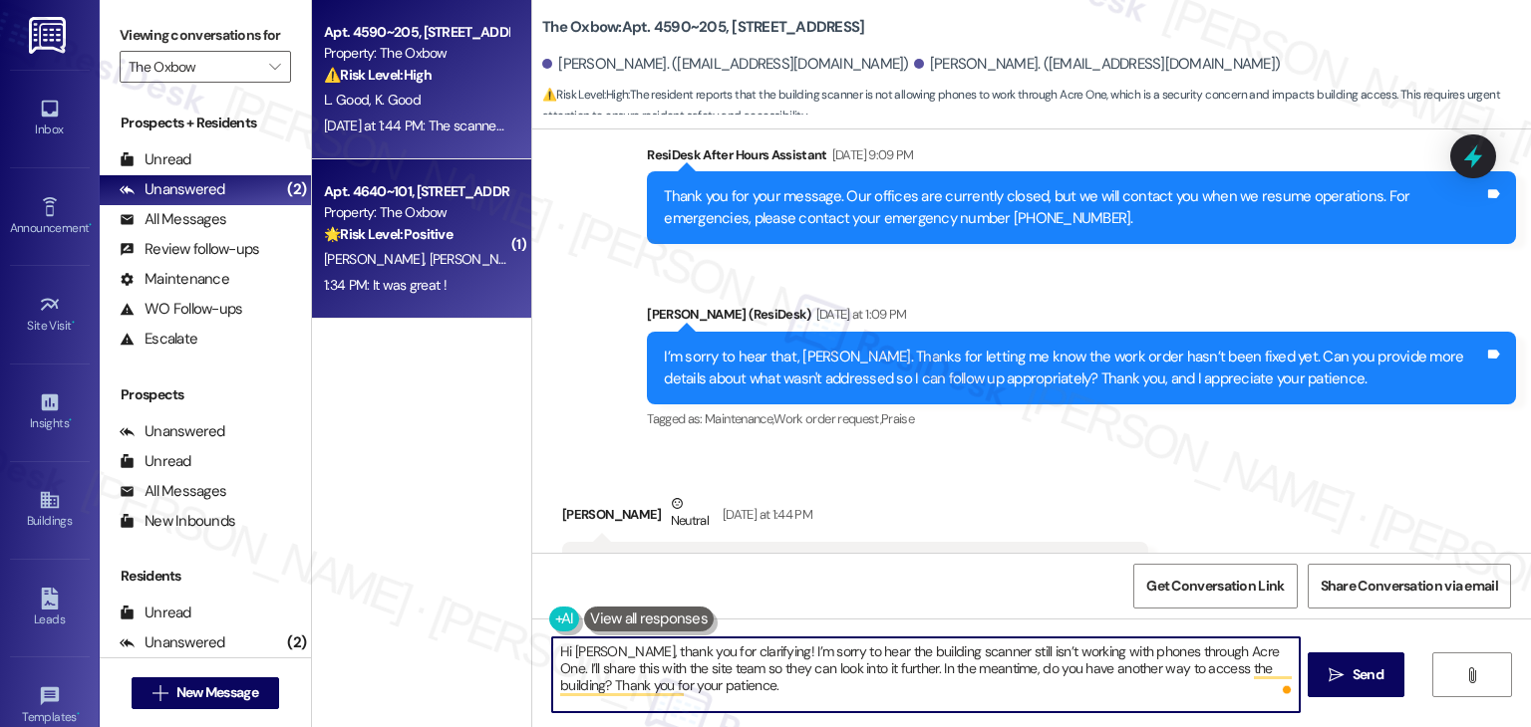
click at [386, 304] on div "Apt. 4640~101, 4650 W Garfield St Property: The Oxbow 🌟 Risk Level: Positive Th…" at bounding box center [421, 238] width 219 height 159
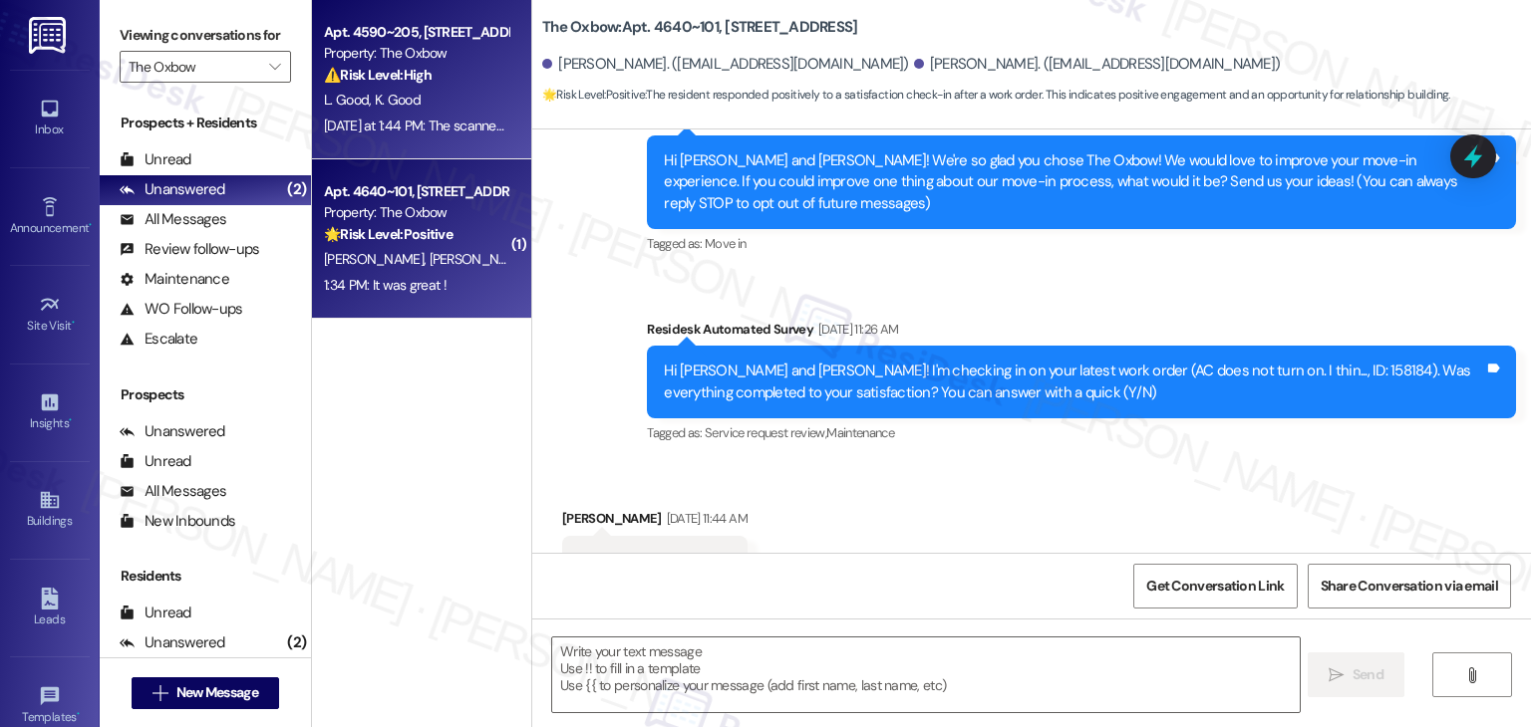
type textarea "Fetching suggested responses. Please feel free to read through the conversation…"
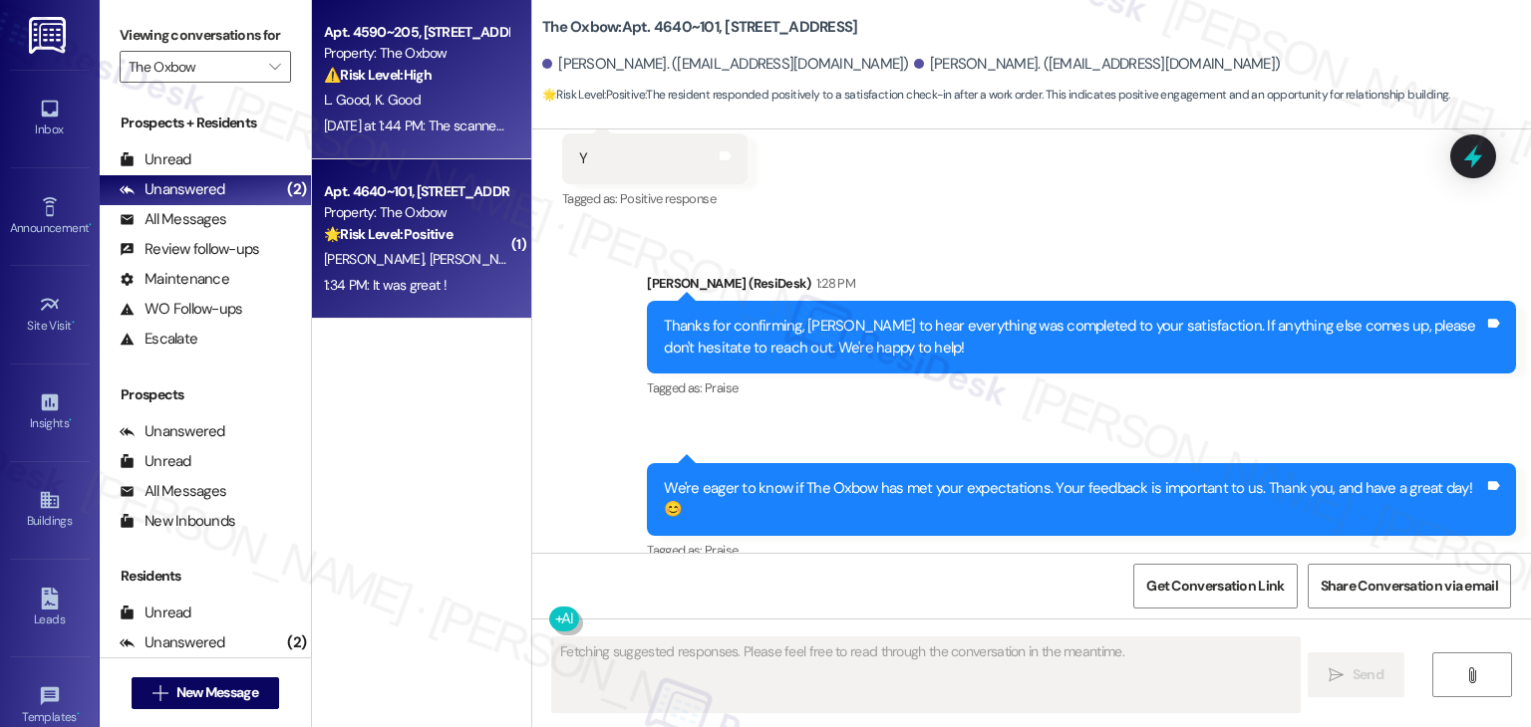
scroll to position [777, 0]
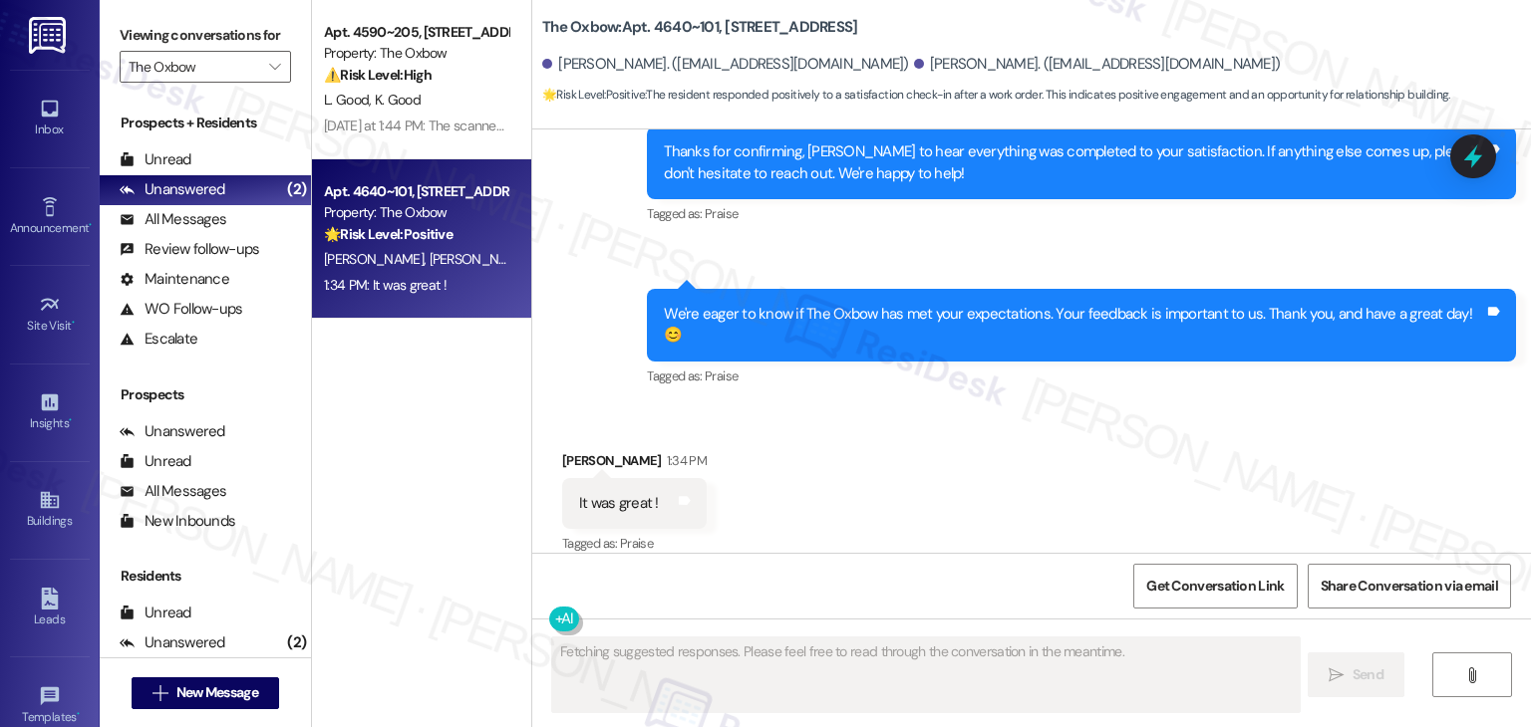
click at [418, 121] on div "Yesterday at 1:44 PM: The scanner to get into the building is not allowing phon…" at bounding box center [620, 126] width 592 height 18
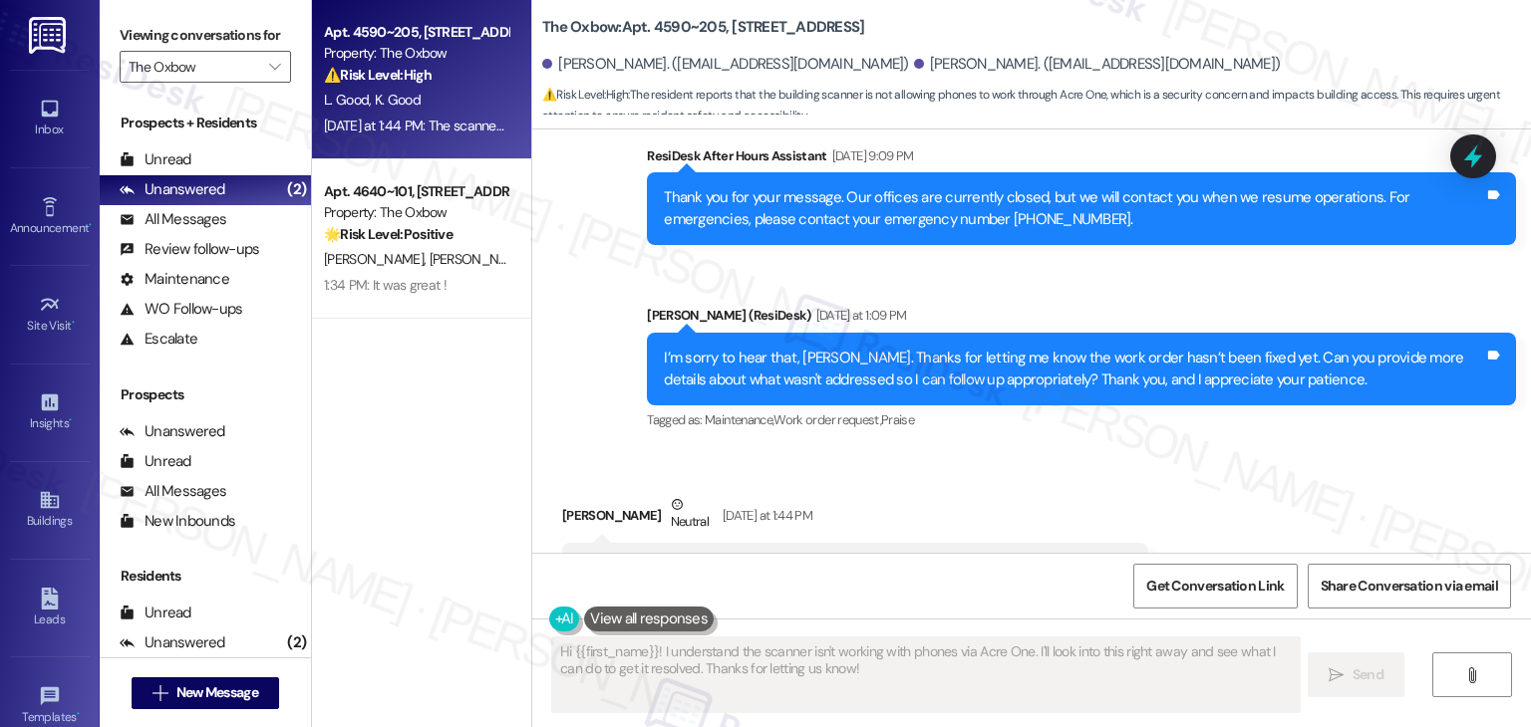
scroll to position [3327, 0]
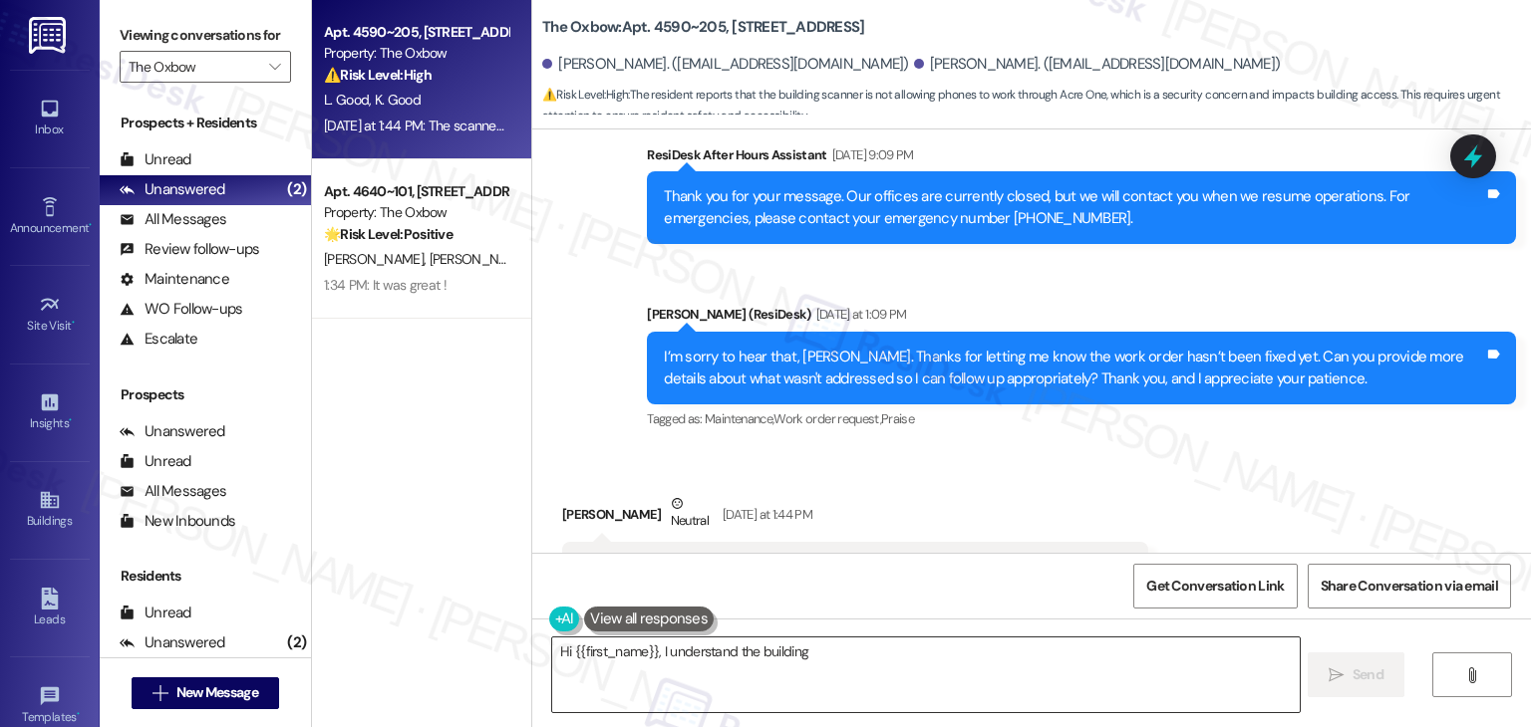
click at [661, 659] on textarea "Hi {{first_name}}, I understand the building" at bounding box center [925, 675] width 746 height 75
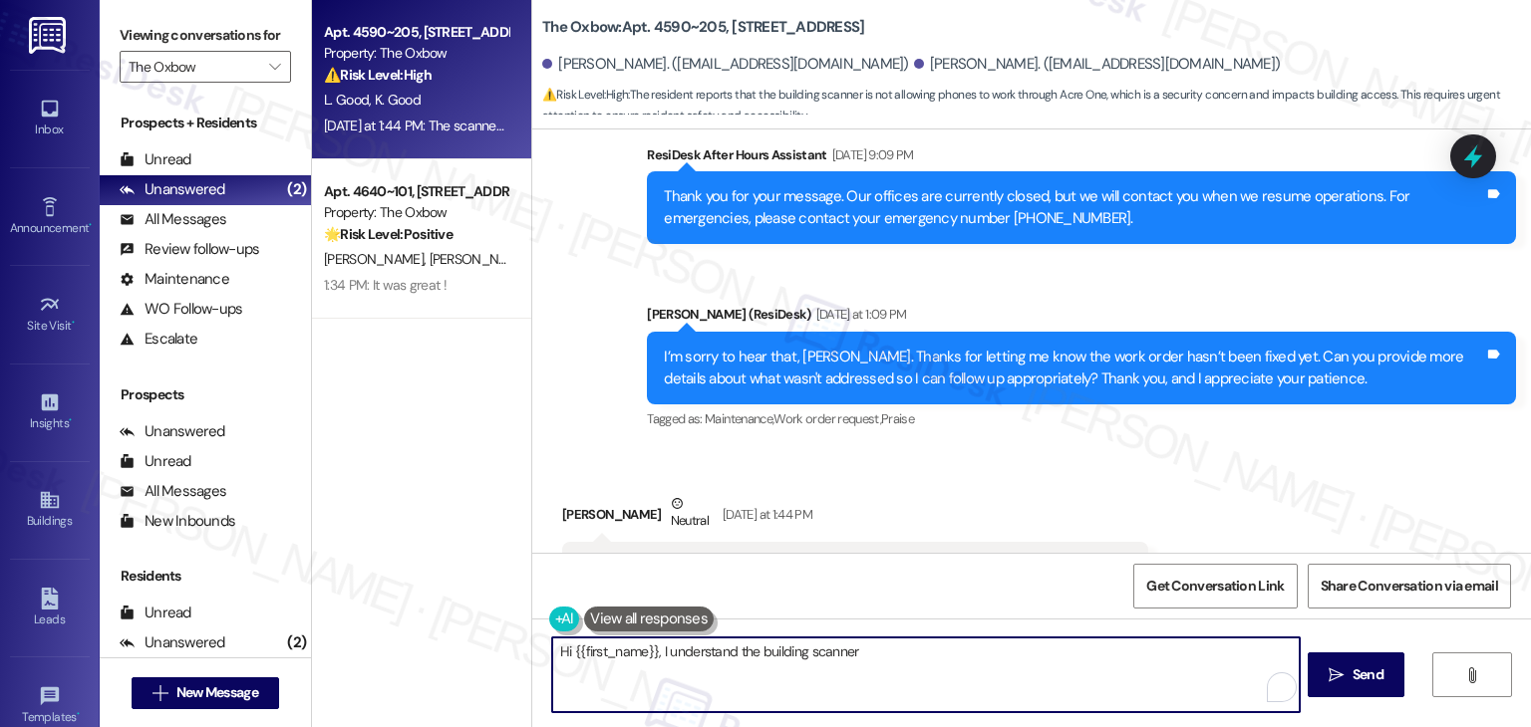
paste textarea "Hi Lauren, thank you for clarifying! I’m sorry to hear the building scanner sti…"
click at [662, 659] on textarea "Hi {{first_name}}, I understand the building scanner" at bounding box center [925, 675] width 746 height 75
type textarea "Hi {{first_name}}, I understand the building scanner isn't"
click at [662, 659] on textarea "Hi {{first_name}}, I understand the building scanner isn't" at bounding box center [925, 675] width 746 height 75
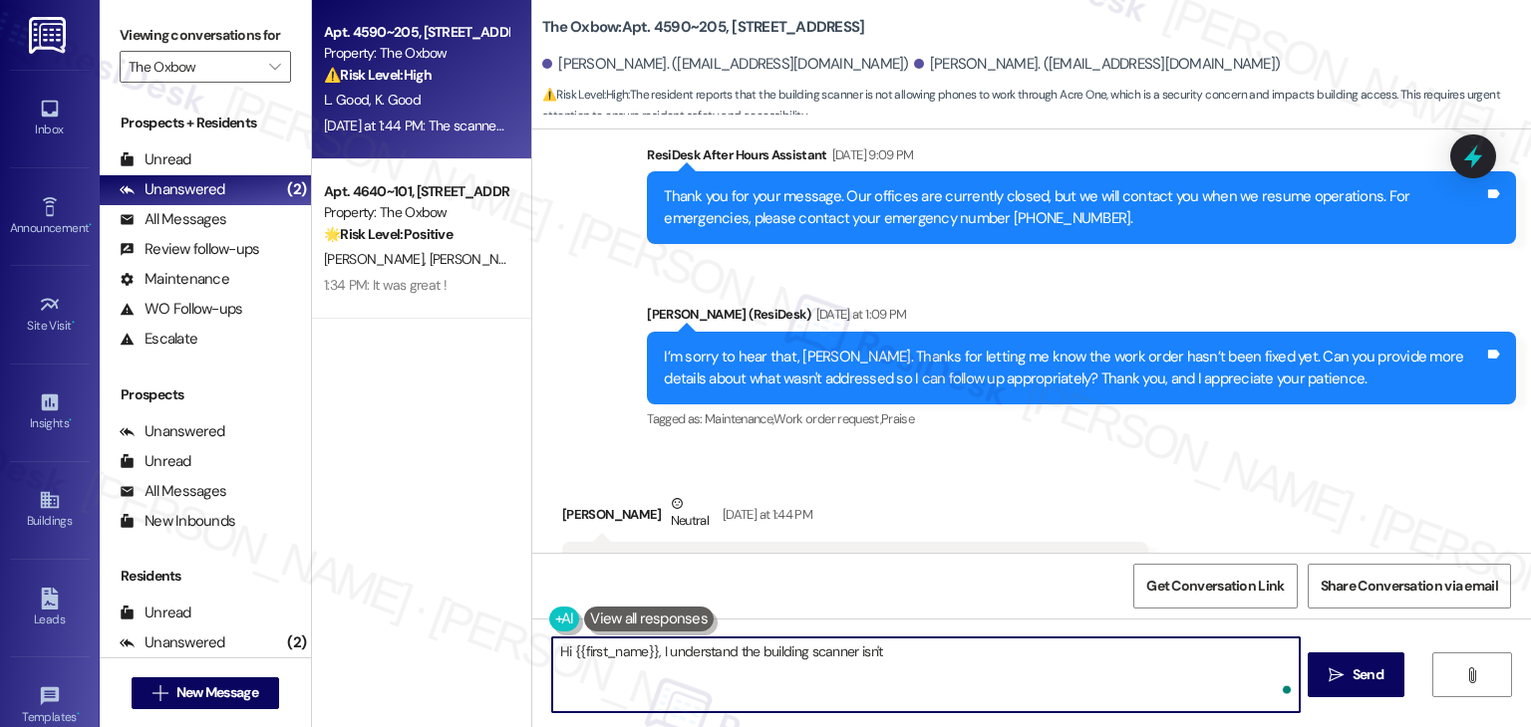
click at [662, 659] on textarea "Hi {{first_name}}, I understand the building scanner isn't" at bounding box center [925, 675] width 746 height 75
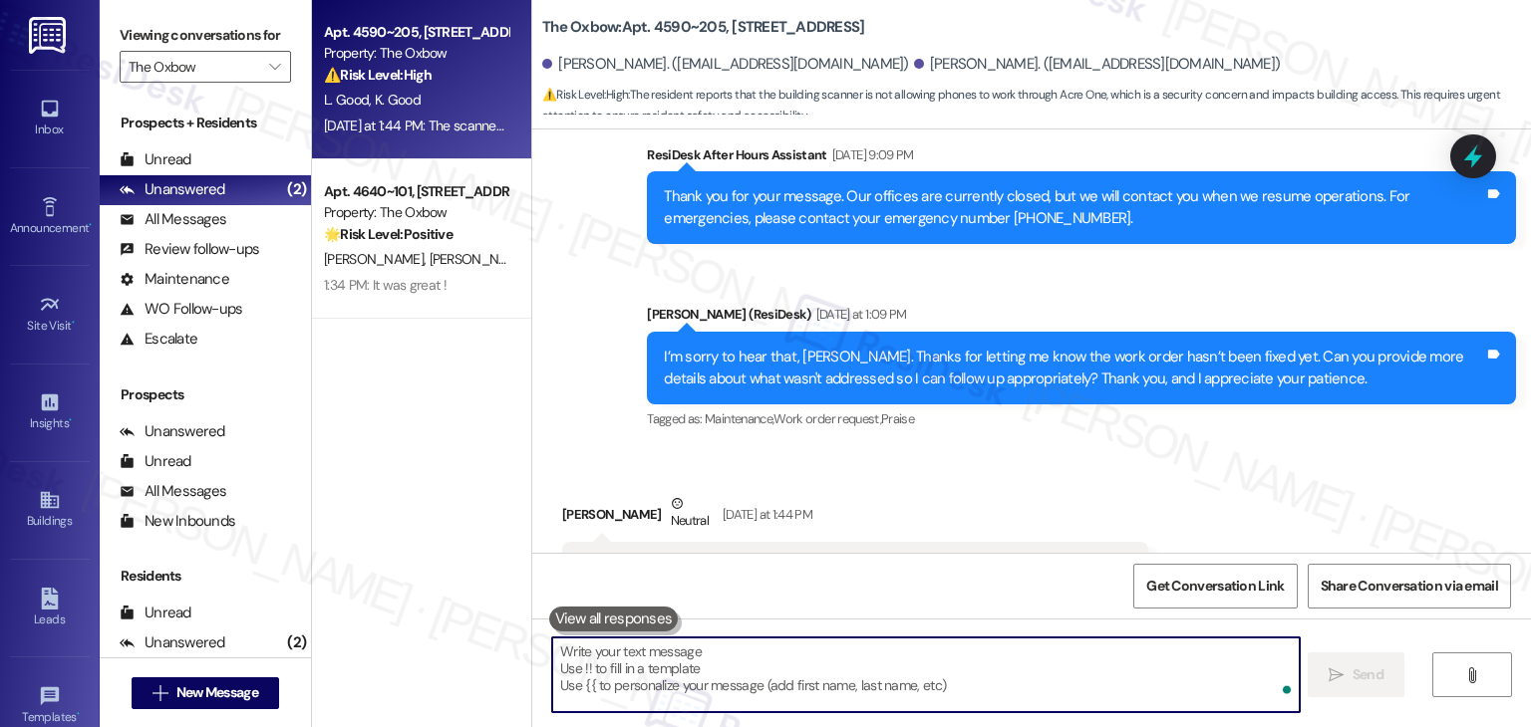
click at [662, 659] on textarea "To enrich screen reader interactions, please activate Accessibility in Grammarl…" at bounding box center [925, 675] width 746 height 75
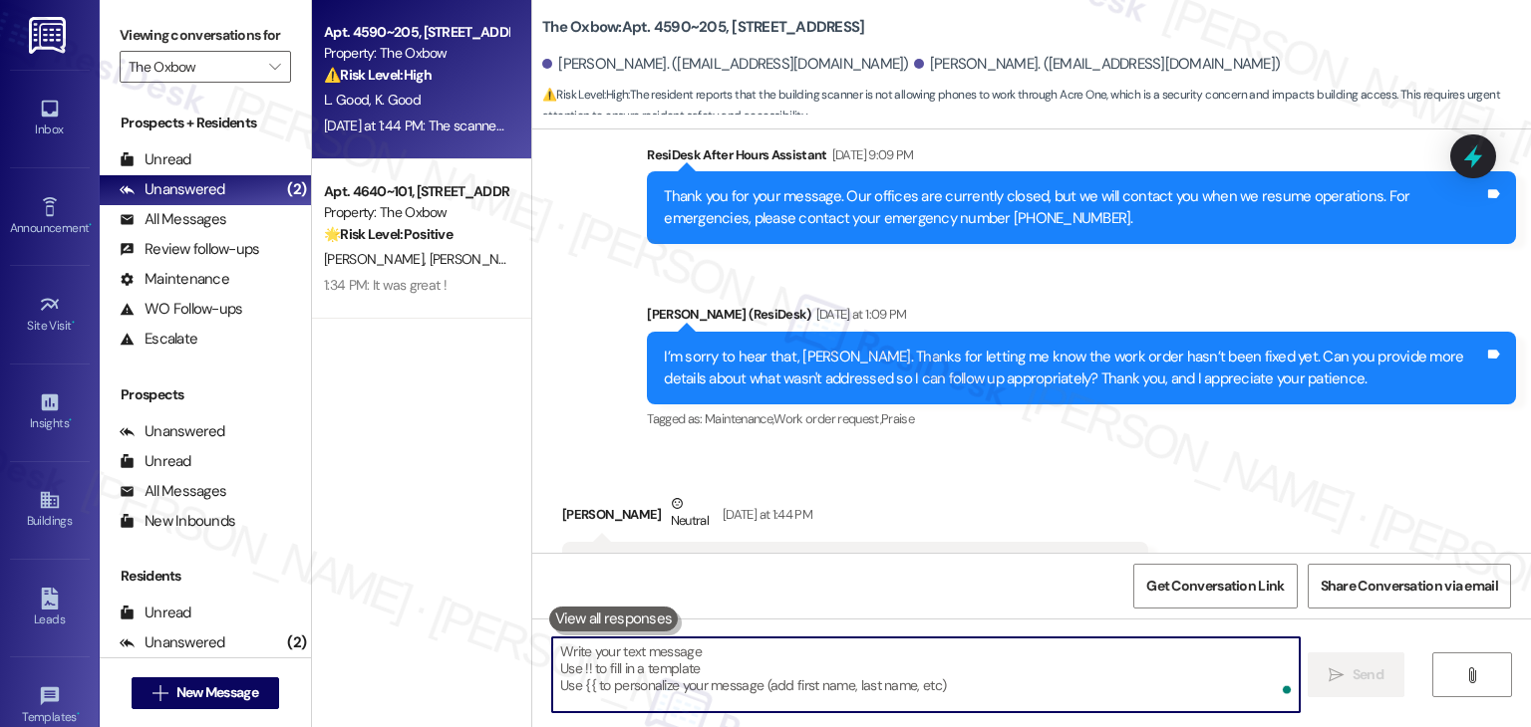
type textarea "Hi {{first_name}}, I understand the building scanner isn't working with"
click at [662, 659] on textarea "Hi {{first_name}}, I understand the building scanner isn't working with" at bounding box center [925, 675] width 746 height 75
click at [662, 659] on textarea "To enrich screen reader interactions, please activate Accessibility in Grammarl…" at bounding box center [925, 675] width 746 height 75
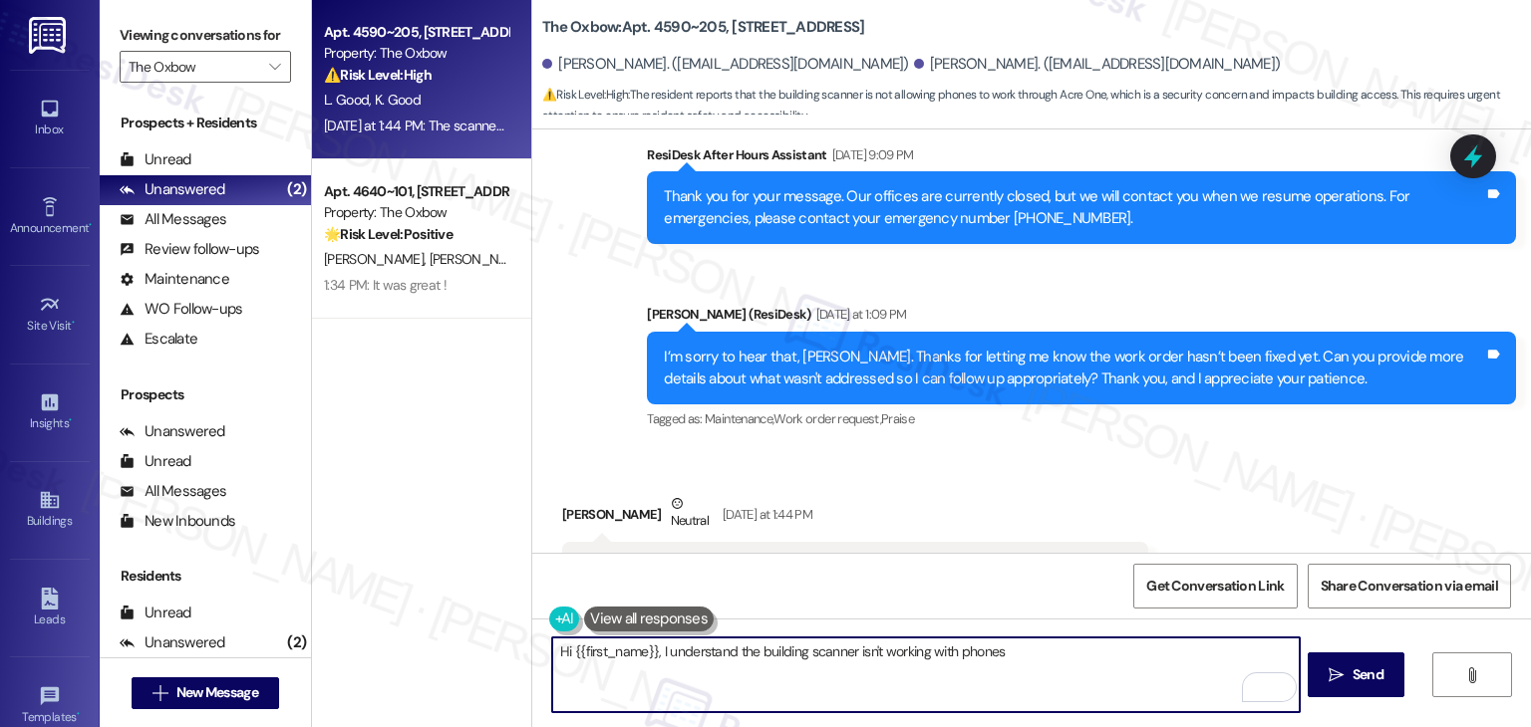
click at [662, 659] on textarea "Hi {{first_name}}, I understand the building scanner isn't working with phones" at bounding box center [925, 675] width 746 height 75
click at [662, 659] on textarea "Hi {{first_name}}, I understand the building scanner isn't working with phones …" at bounding box center [925, 675] width 746 height 75
type textarea "Hi {{first_name}}, I the building scanner isn't working with phones via Acre On…"
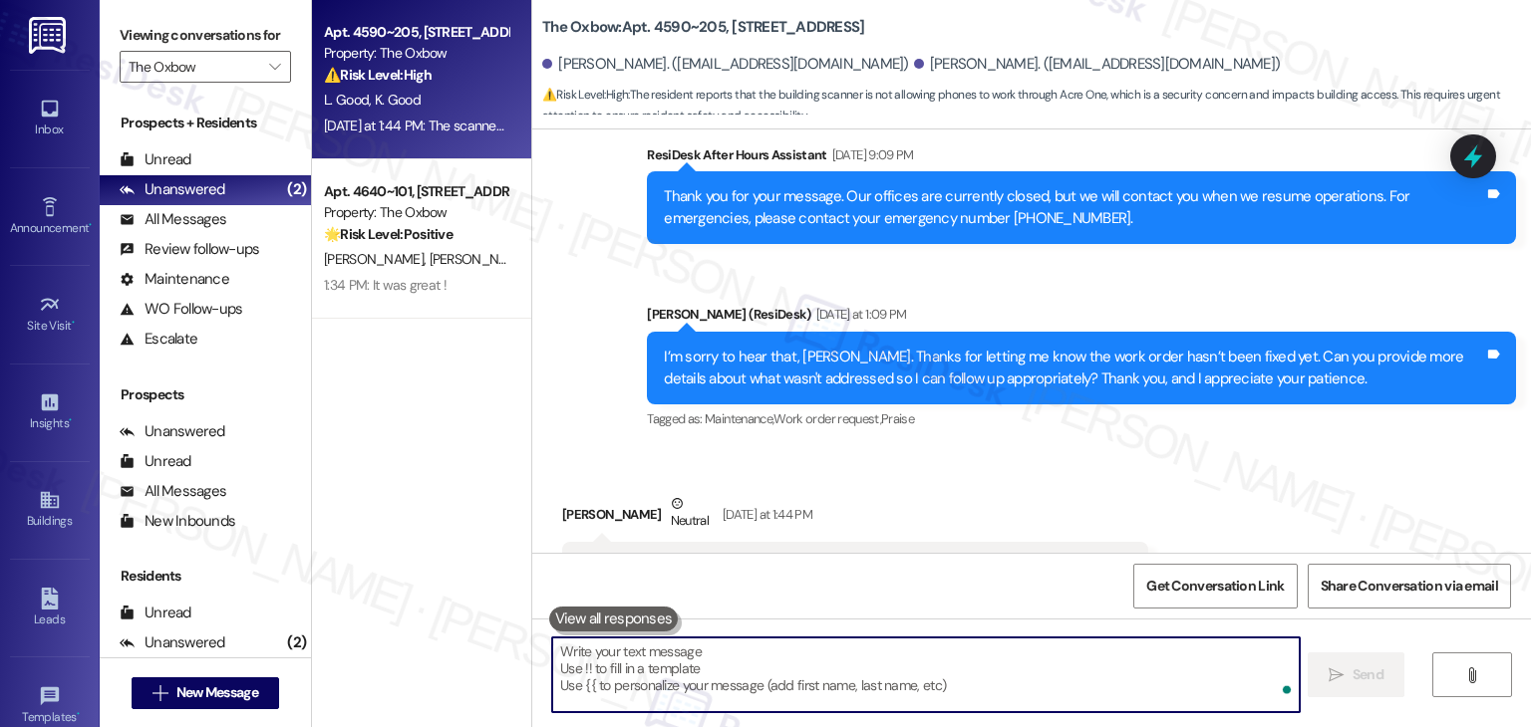
click at [662, 659] on textarea "To enrich screen reader interactions, please activate Accessibility in Grammarl…" at bounding box center [925, 675] width 746 height 75
type textarea "Hi {{first_name}}, I understand the building scanner isn't working with phones …"
click at [662, 659] on textarea "To enrich screen reader interactions, please activate Accessibility in Grammarl…" at bounding box center [925, 675] width 746 height 75
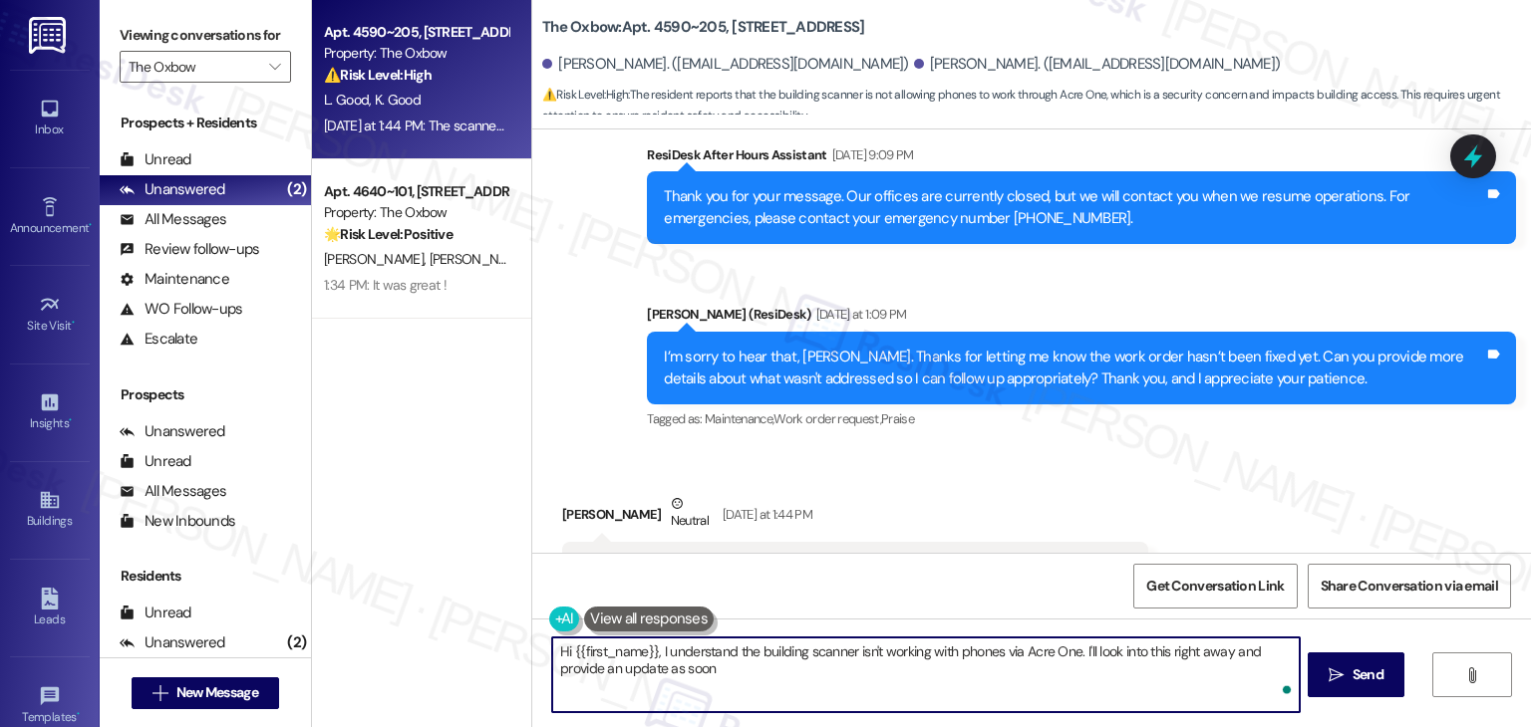
click at [663, 659] on textarea "Hi {{first_name}}, I understand the building scanner isn't working with phones …" at bounding box center [925, 675] width 746 height 75
type textarea "Hi {{first_name}}, I the building scanner isn't working with phones via Acre On…"
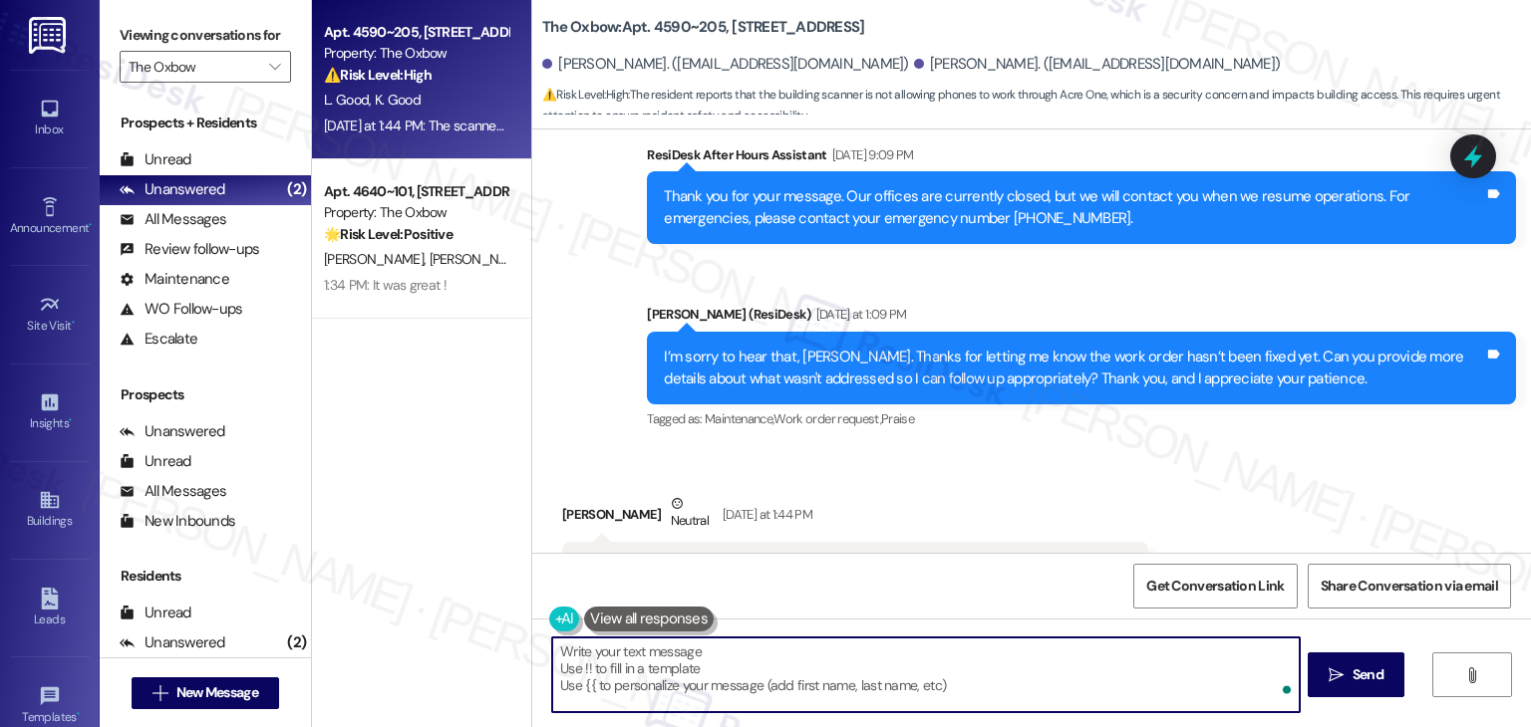
click at [663, 659] on textarea "Hi {{first_name}}, I the building scanner isn't working with phones via Acre On…" at bounding box center [925, 675] width 746 height 75
click at [881, 575] on div "Get Conversation Link Share Conversation via email" at bounding box center [1031, 586] width 998 height 66
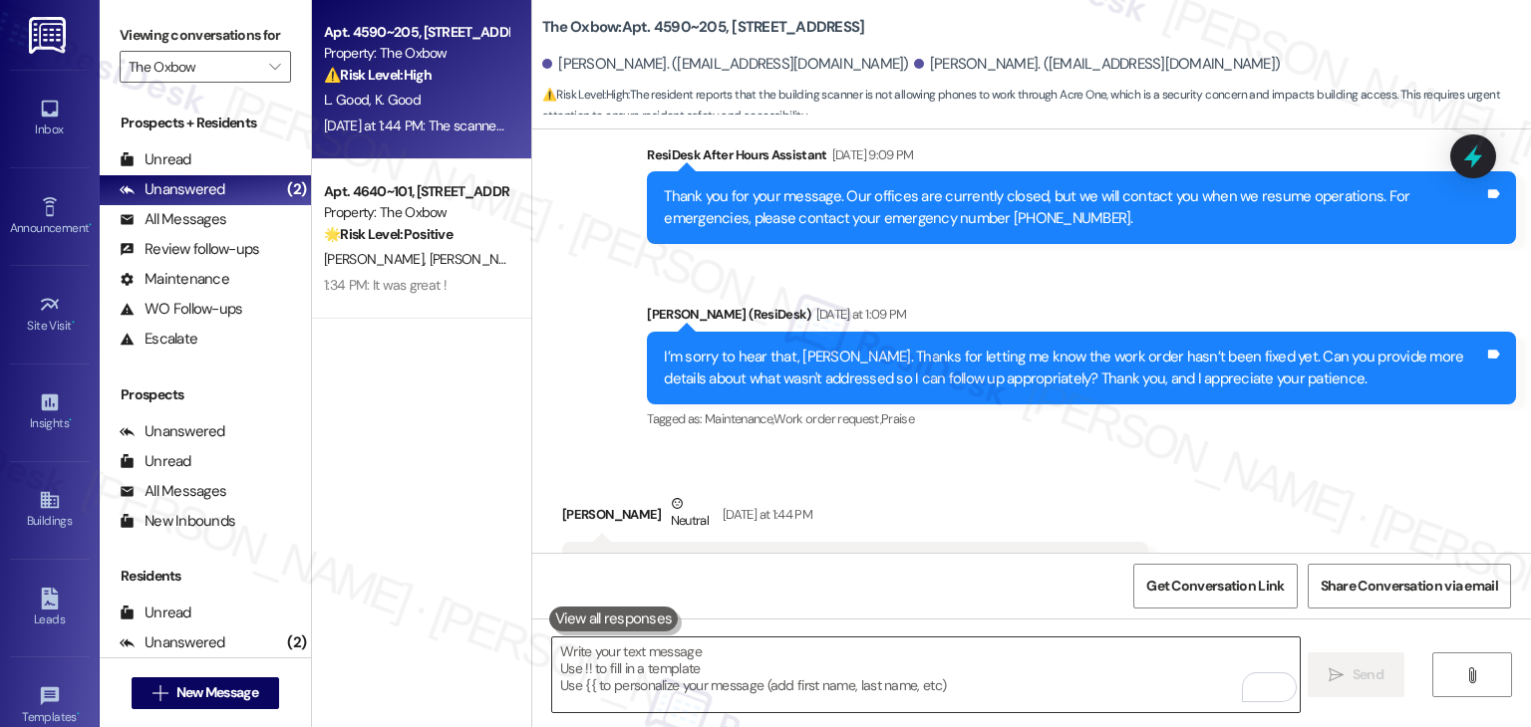
click at [757, 658] on textarea "To enrich screen reader interactions, please activate Accessibility in Grammarl…" at bounding box center [925, 675] width 746 height 75
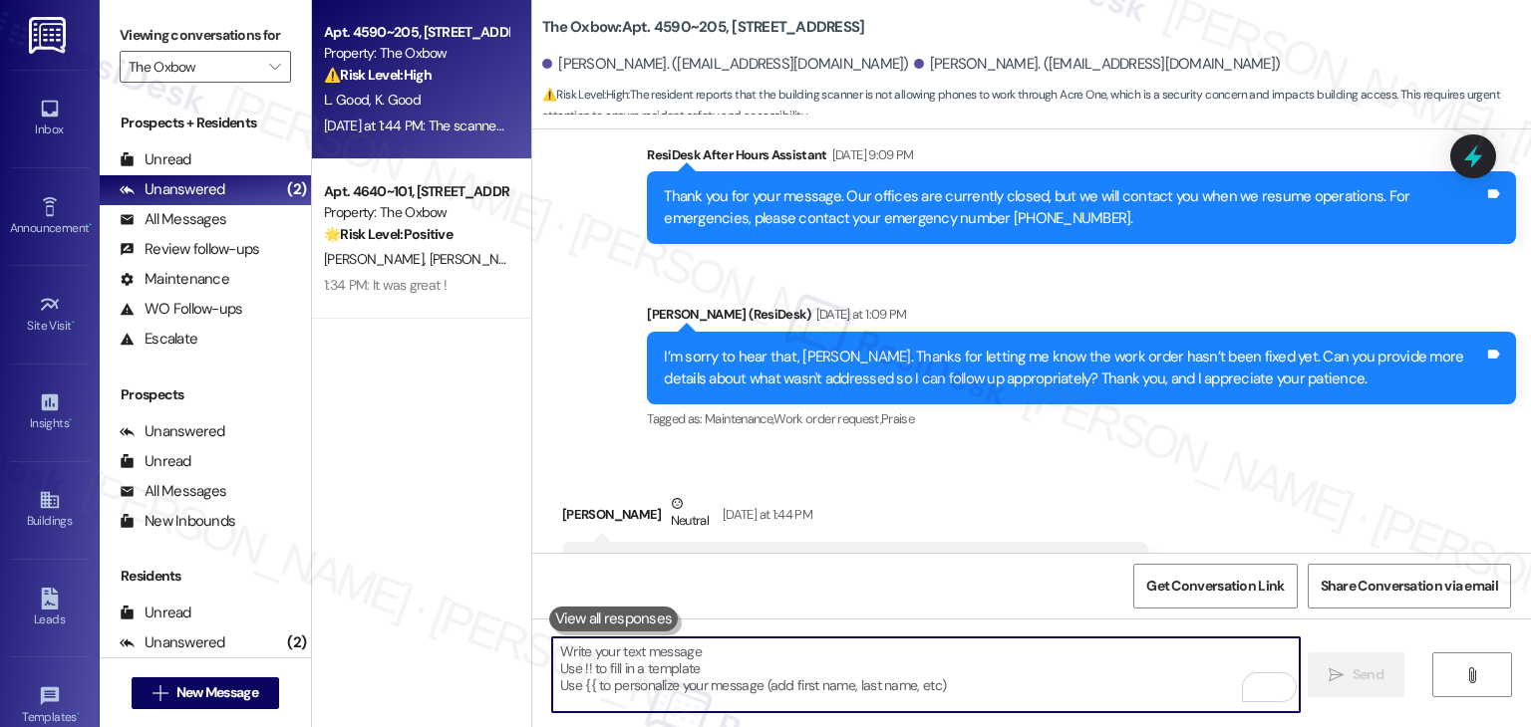
paste textarea "Hi Lauren, thank you for clarifying! I’m sorry to hear the building scanner sti…"
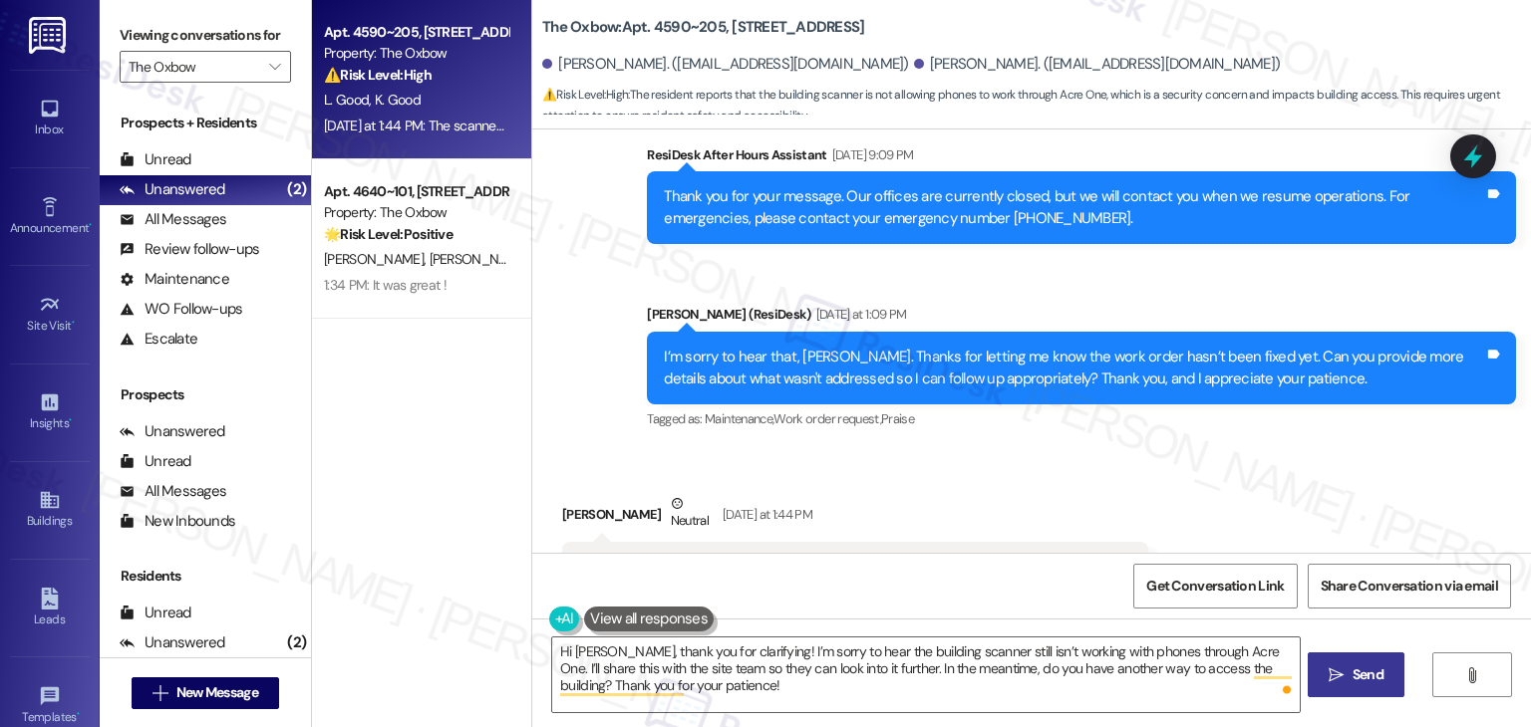
click at [1357, 667] on span "Send" at bounding box center [1367, 675] width 31 height 21
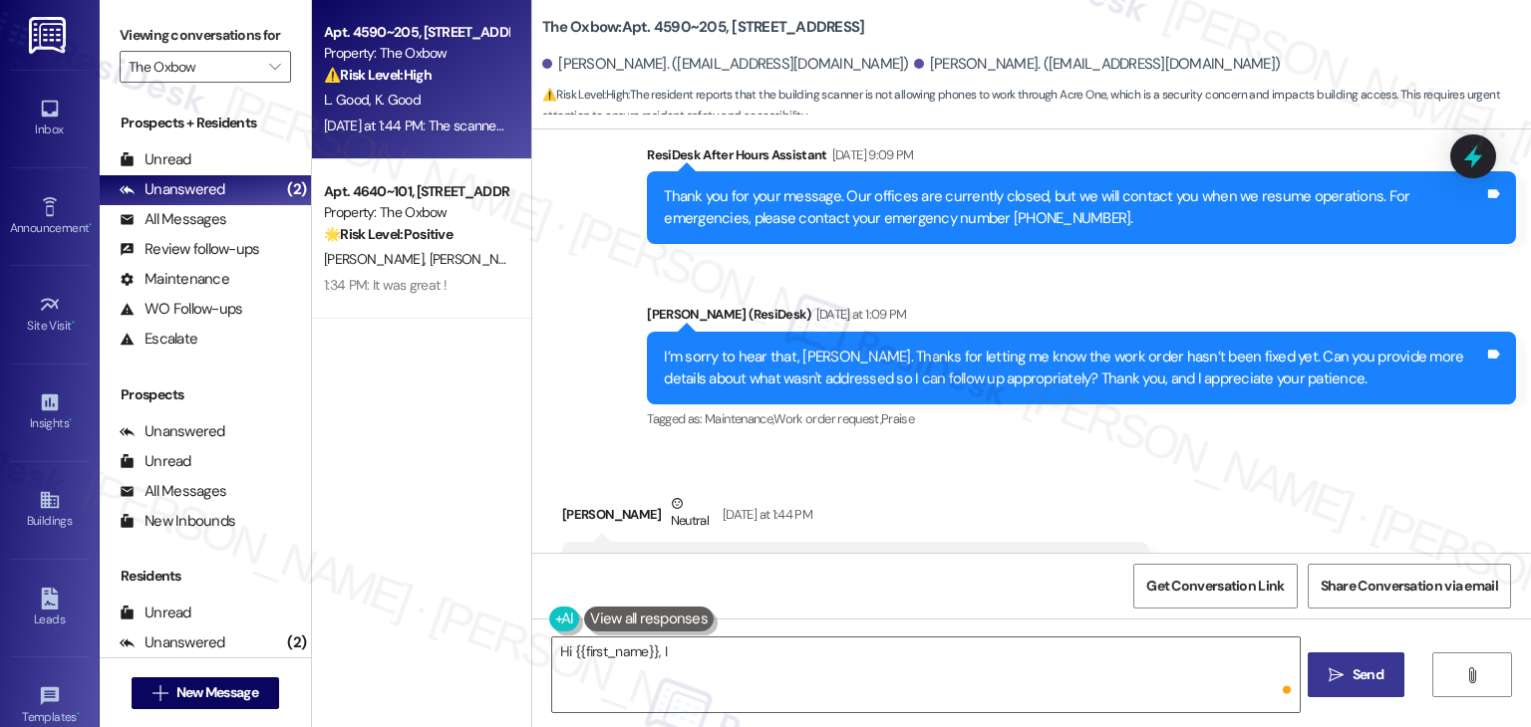
scroll to position [3326, 0]
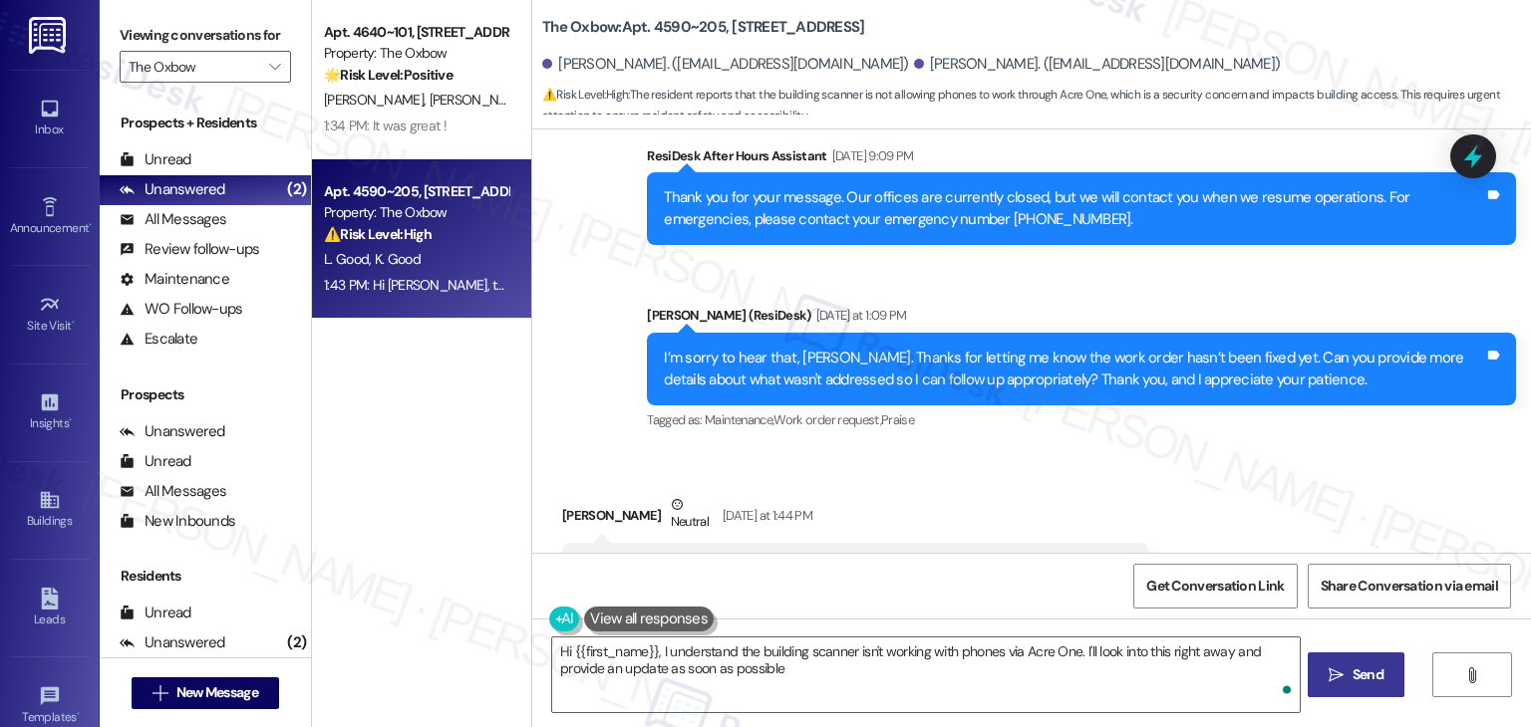
type textarea "Hi {{first_name}}, I understand the building scanner isn't working with phones …"
drag, startPoint x: 1296, startPoint y: 462, endPoint x: 1283, endPoint y: 462, distance: 13.0
click at [1291, 462] on div "Received via SMS Lauren Good Neutral Yesterday at 1:44 PM The scanner to get in…" at bounding box center [1031, 543] width 998 height 189
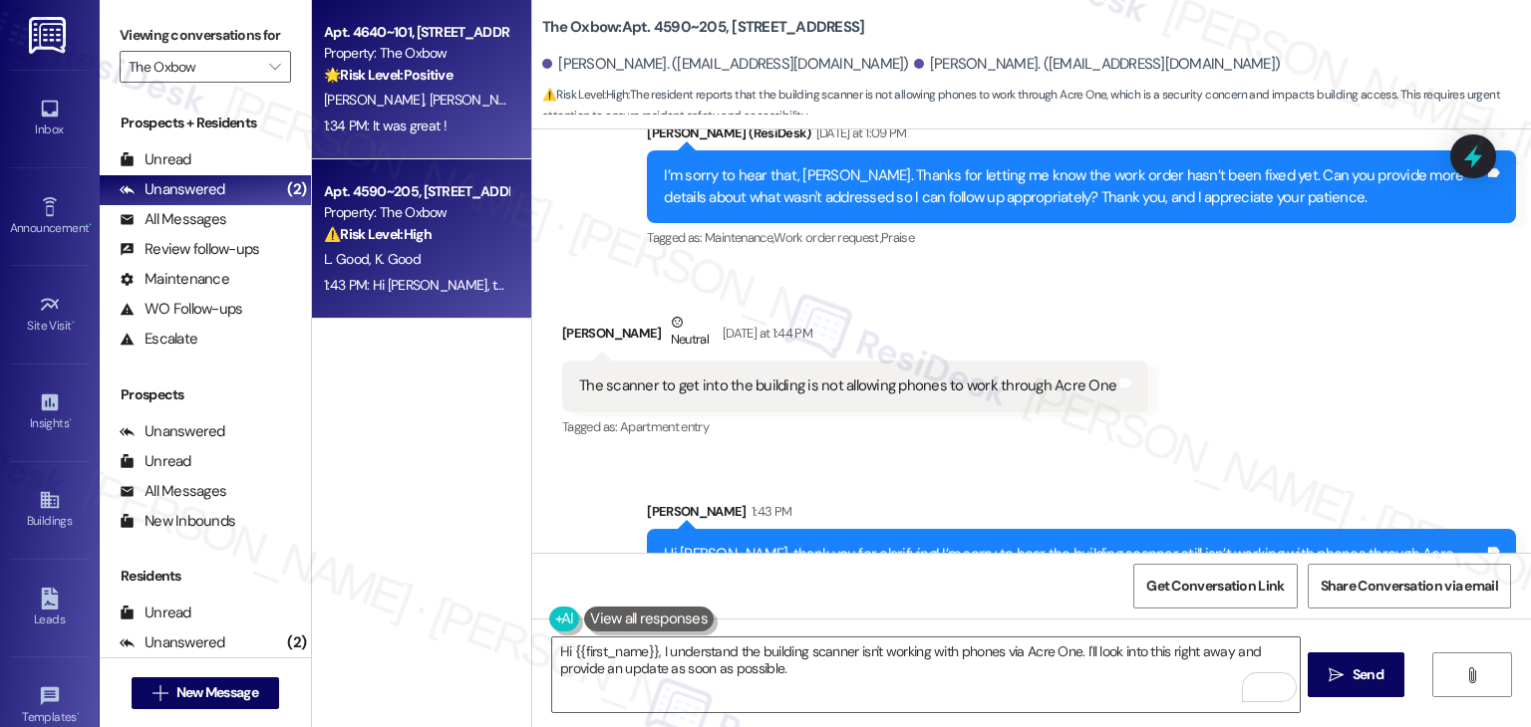
click at [422, 108] on div "H. Moore J. Webb" at bounding box center [416, 100] width 188 height 25
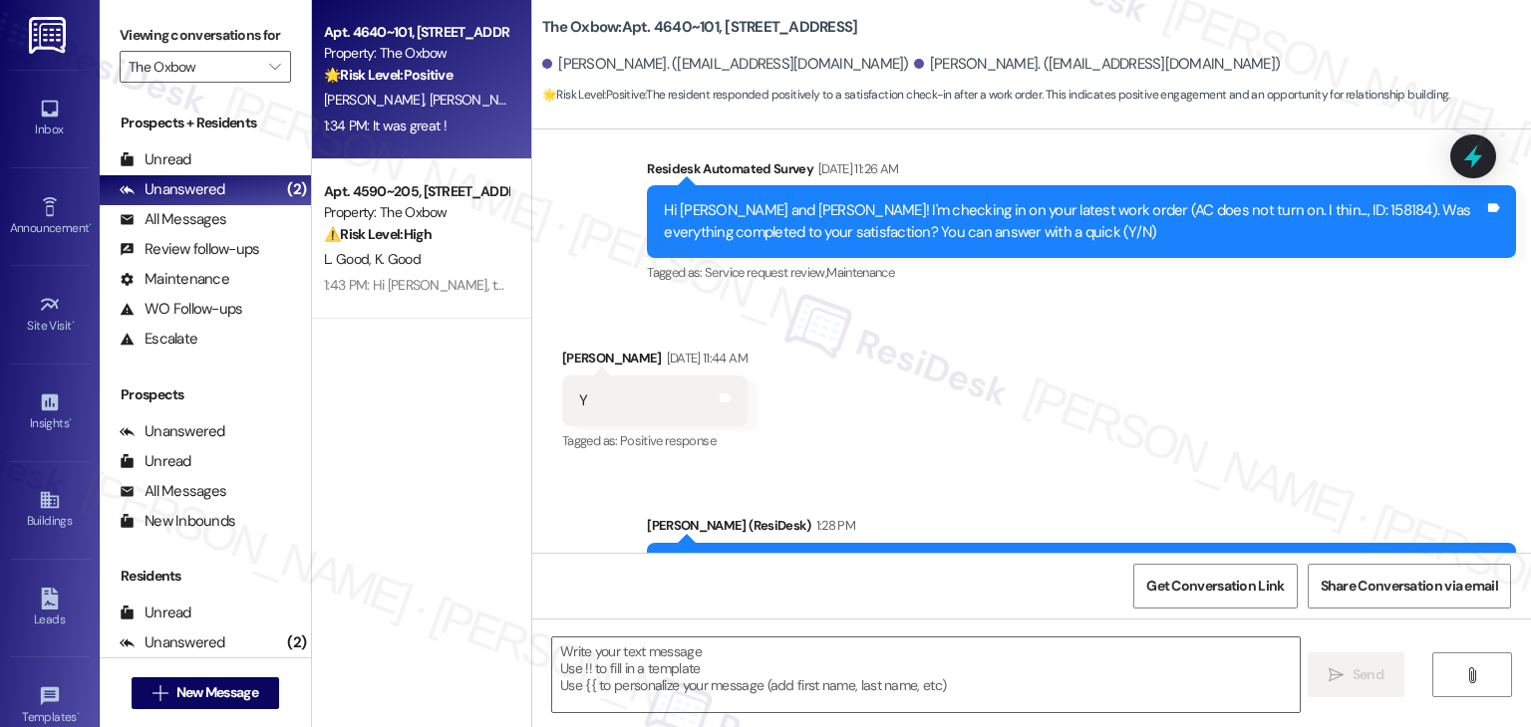
type textarea "Fetching suggested responses. Please feel free to read through the conversation…"
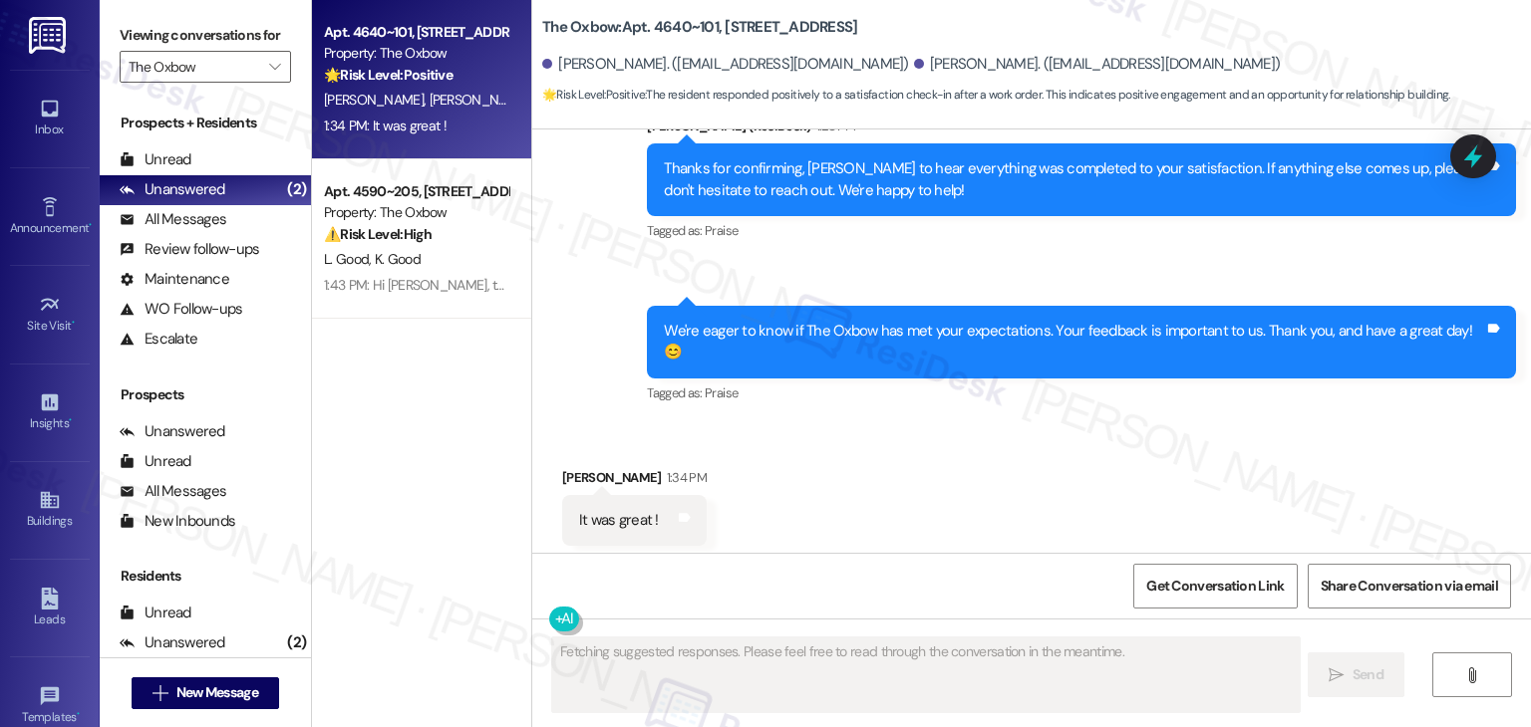
scroll to position [777, 0]
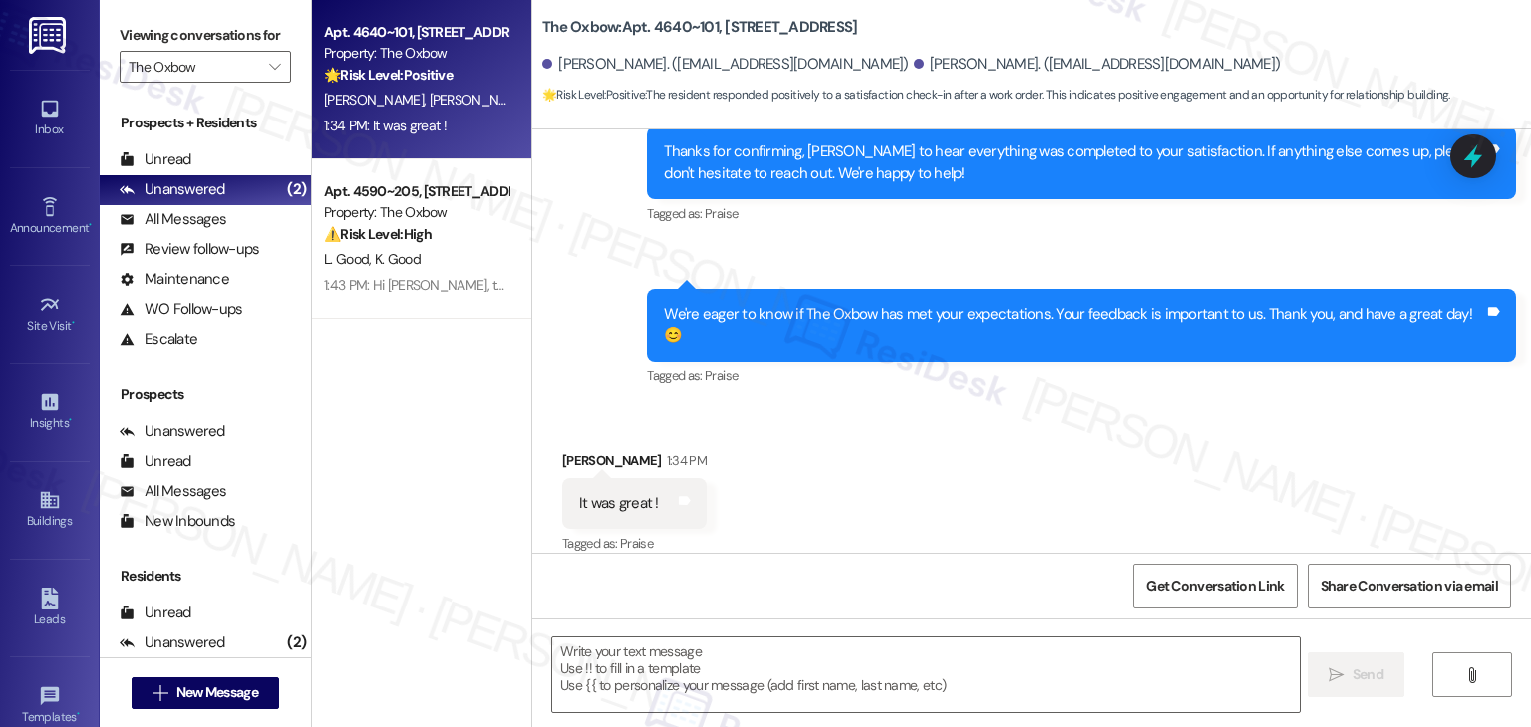
click at [731, 316] on div "We're eager to know if The Oxbow has met your expectations. Your feedback is im…" at bounding box center [1074, 325] width 820 height 43
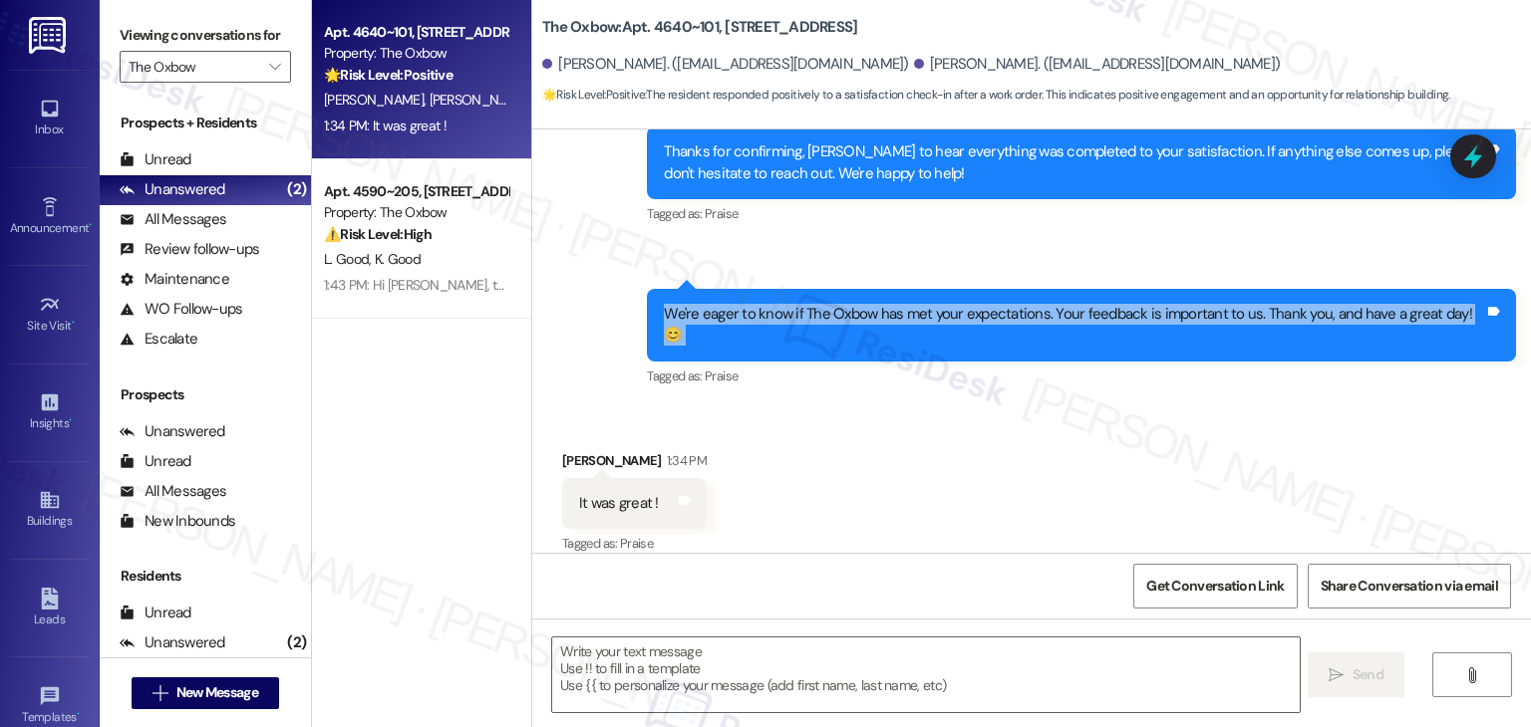
click at [731, 316] on div "We're eager to know if The Oxbow has met your expectations. Your feedback is im…" at bounding box center [1074, 325] width 820 height 43
copy div "We're eager to know if The Oxbow has met your expectations. Your feedback is im…"
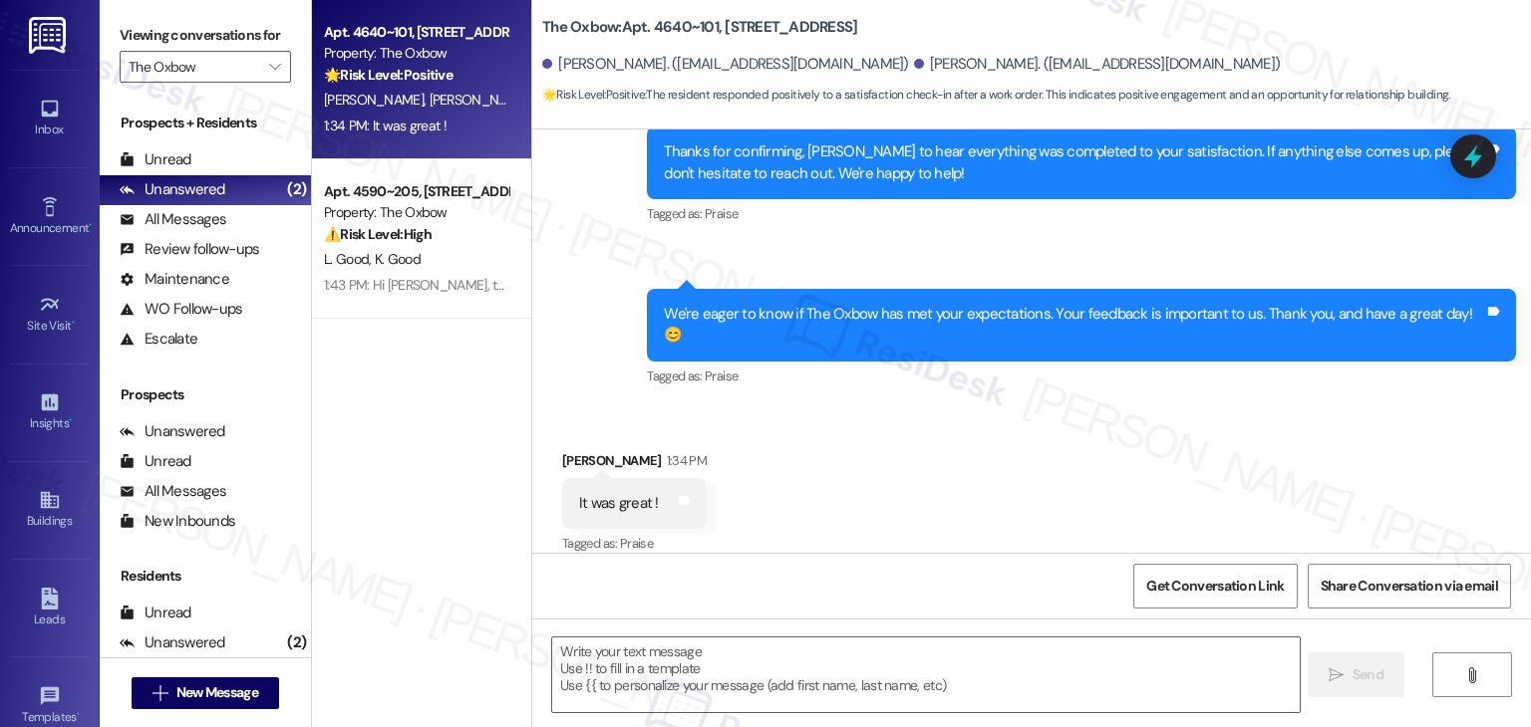
click at [594, 493] on div "It was great !" at bounding box center [619, 503] width 80 height 21
copy div "It was great ! Tags and notes"
click at [777, 652] on textarea at bounding box center [925, 675] width 746 height 75
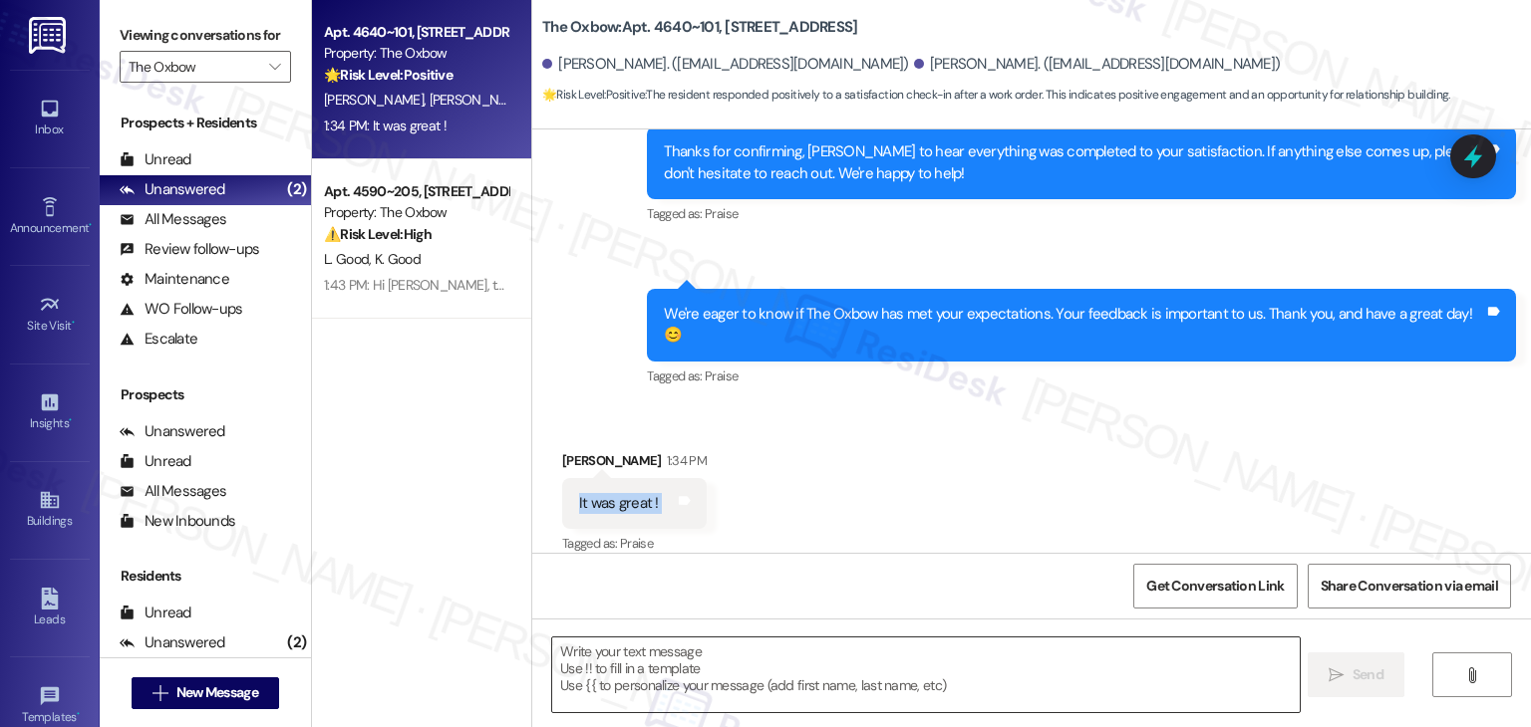
paste textarea "Hi [PERSON_NAME], thank you for sharing! We’re so glad The Oxbow has been a gre…"
type textarea "Hi [PERSON_NAME], thank you for sharing! We’re so glad The Oxbow has been a gre…"
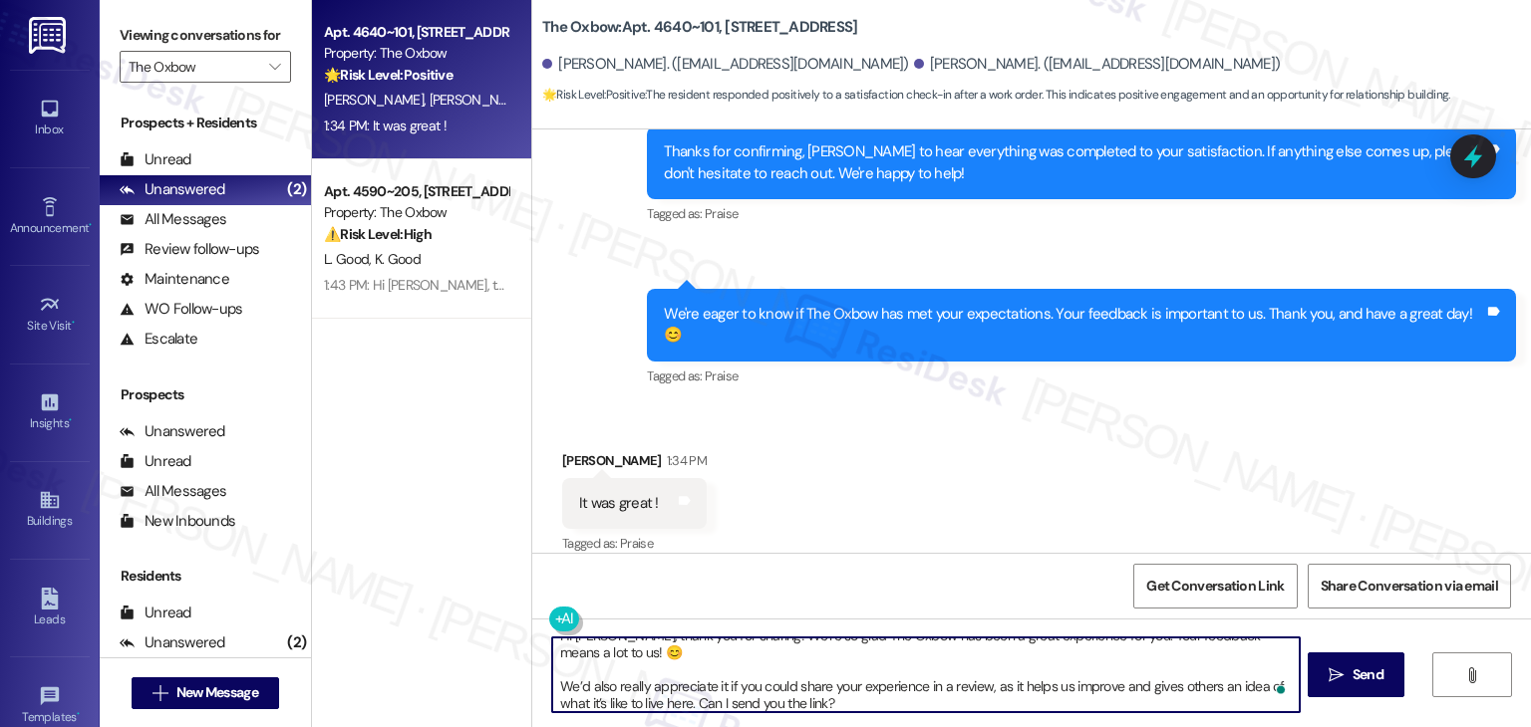
scroll to position [16, 0]
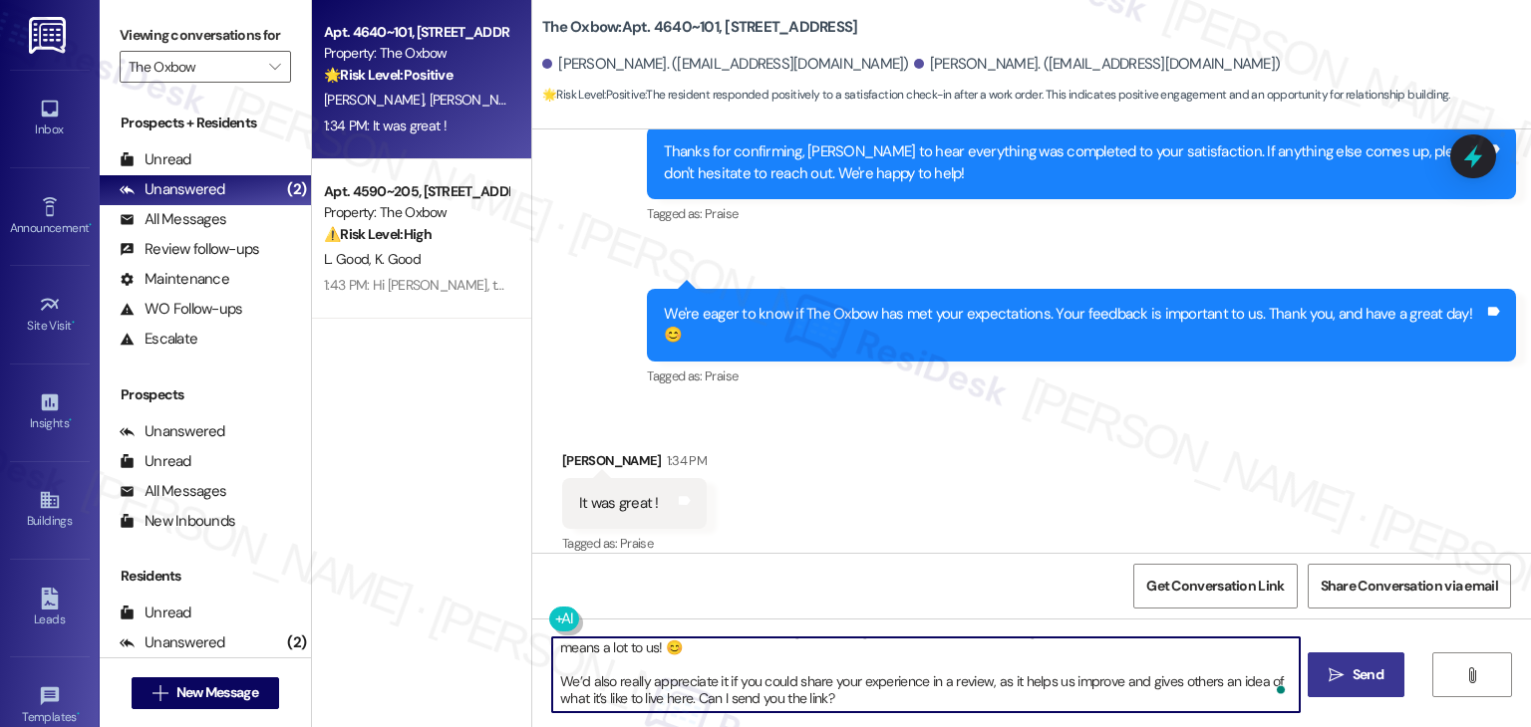
type textarea "Hi [PERSON_NAME], thank you for sharing! We’re so glad The Oxbow has been a gre…"
click at [1357, 678] on span "Send" at bounding box center [1367, 675] width 31 height 21
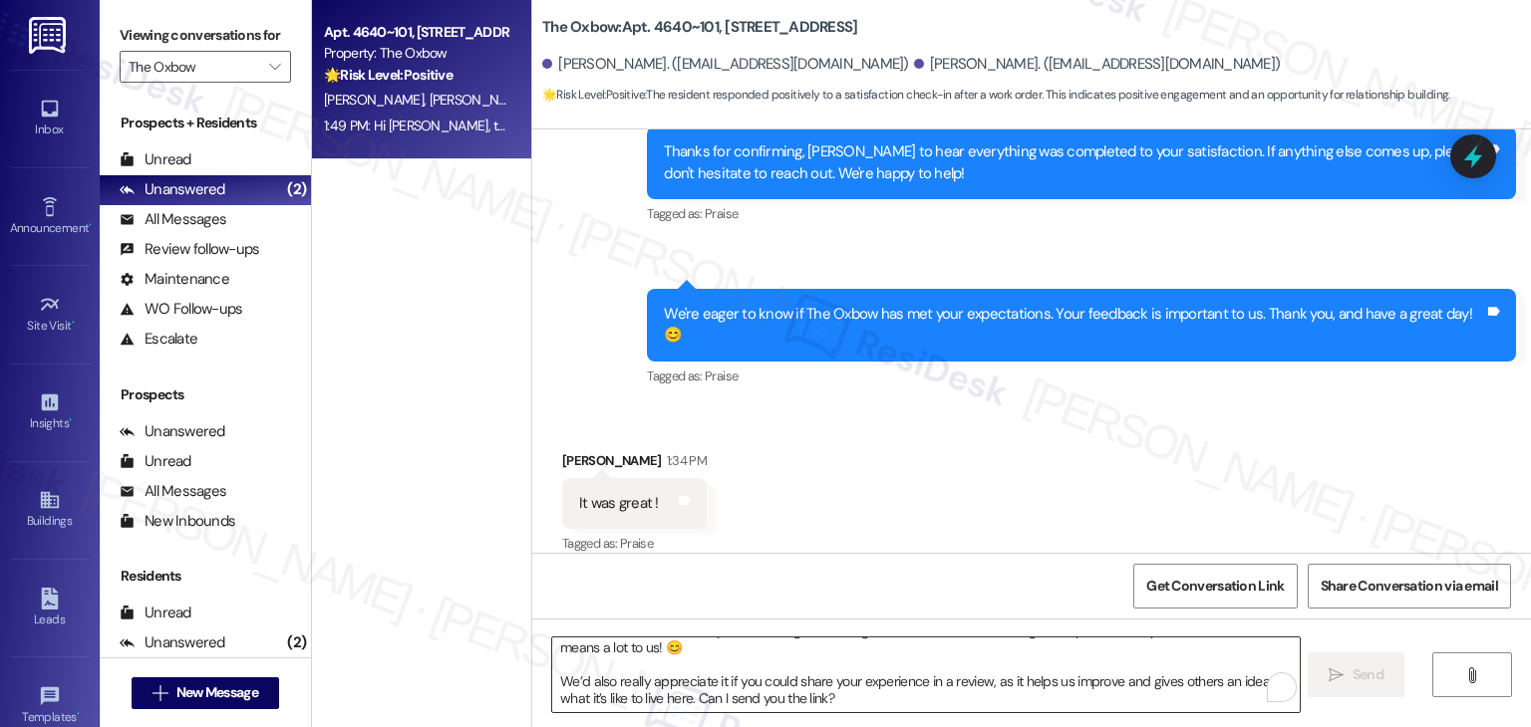
click at [916, 691] on textarea "Hi [PERSON_NAME], thank you for sharing! We’re so glad The Oxbow has been a gre…" at bounding box center [925, 675] width 746 height 75
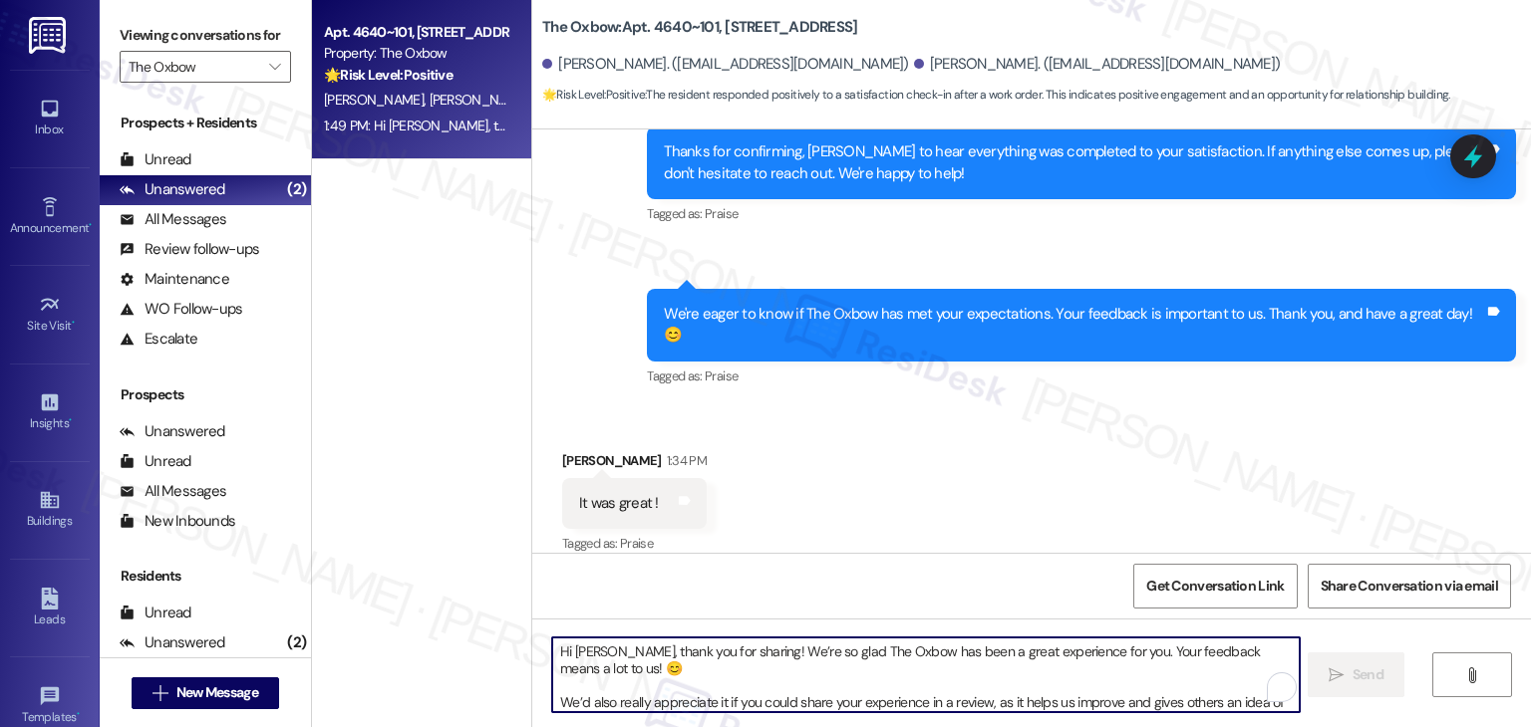
scroll to position [980, 0]
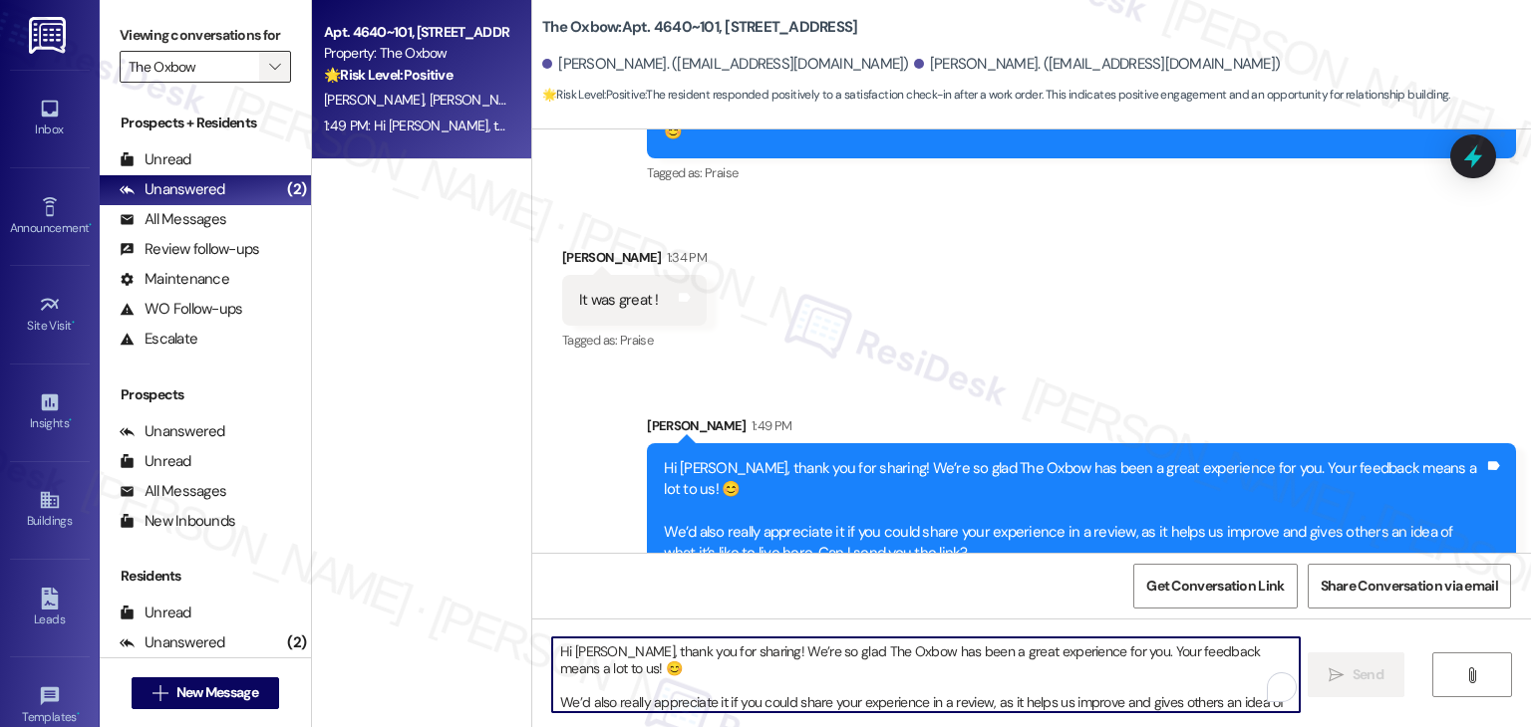
click at [269, 65] on icon "" at bounding box center [274, 67] width 11 height 16
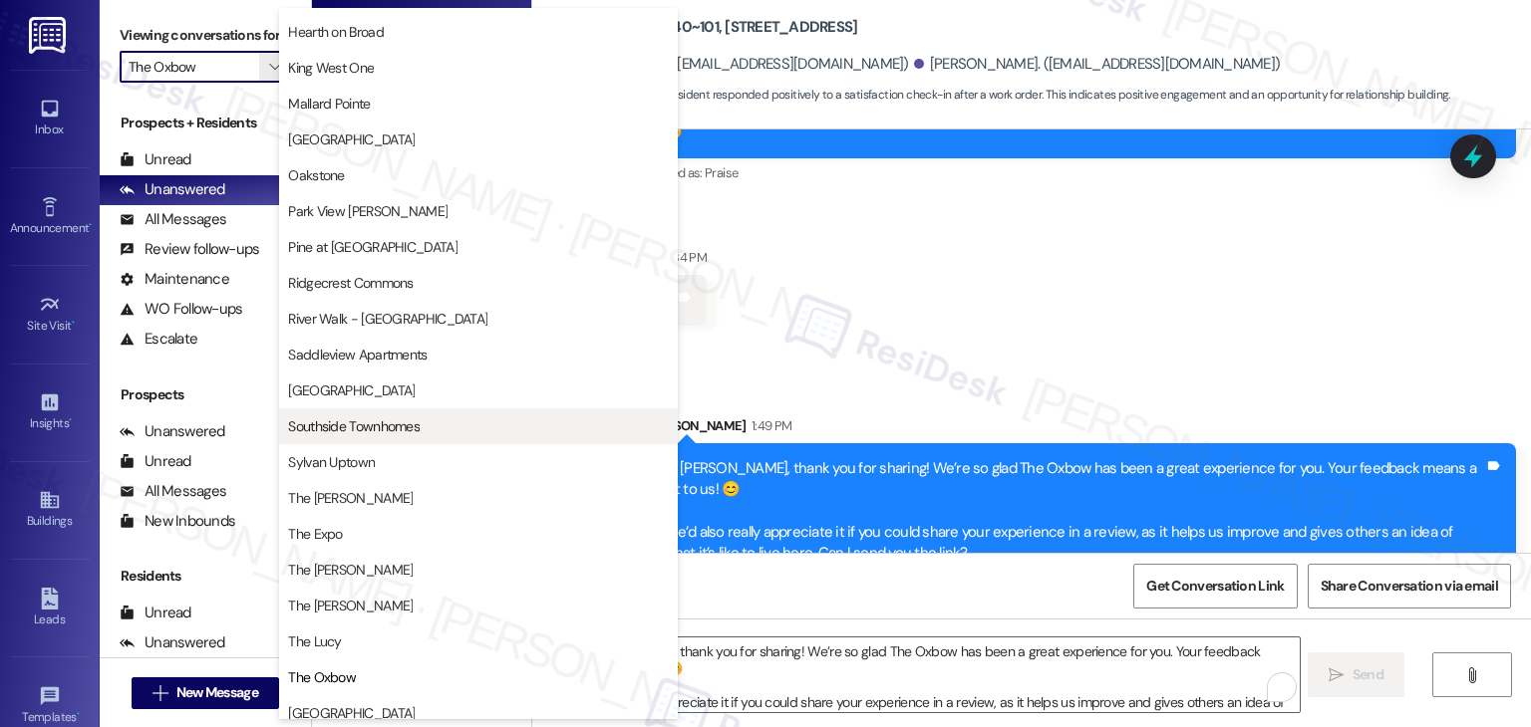
scroll to position [797, 0]
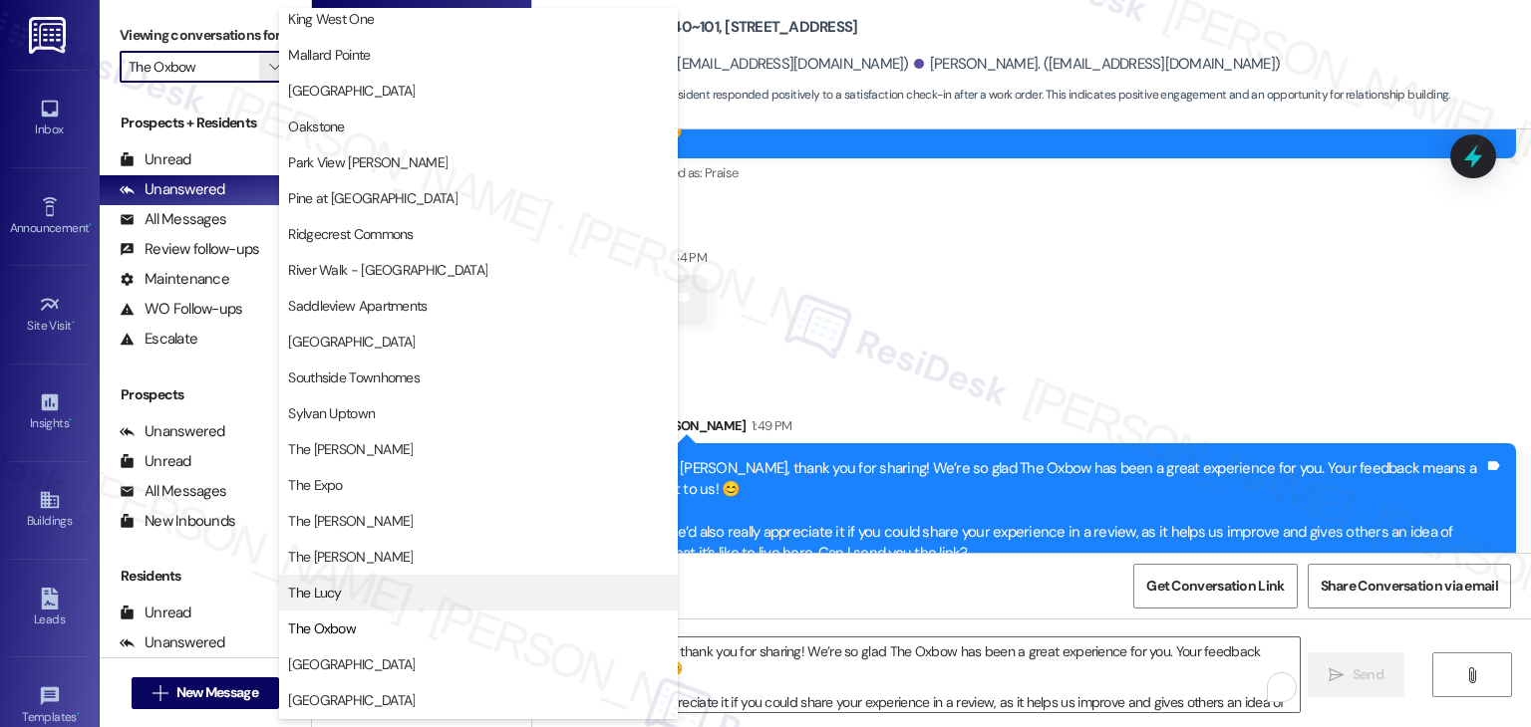
click at [373, 599] on span "The Lucy" at bounding box center [478, 593] width 381 height 20
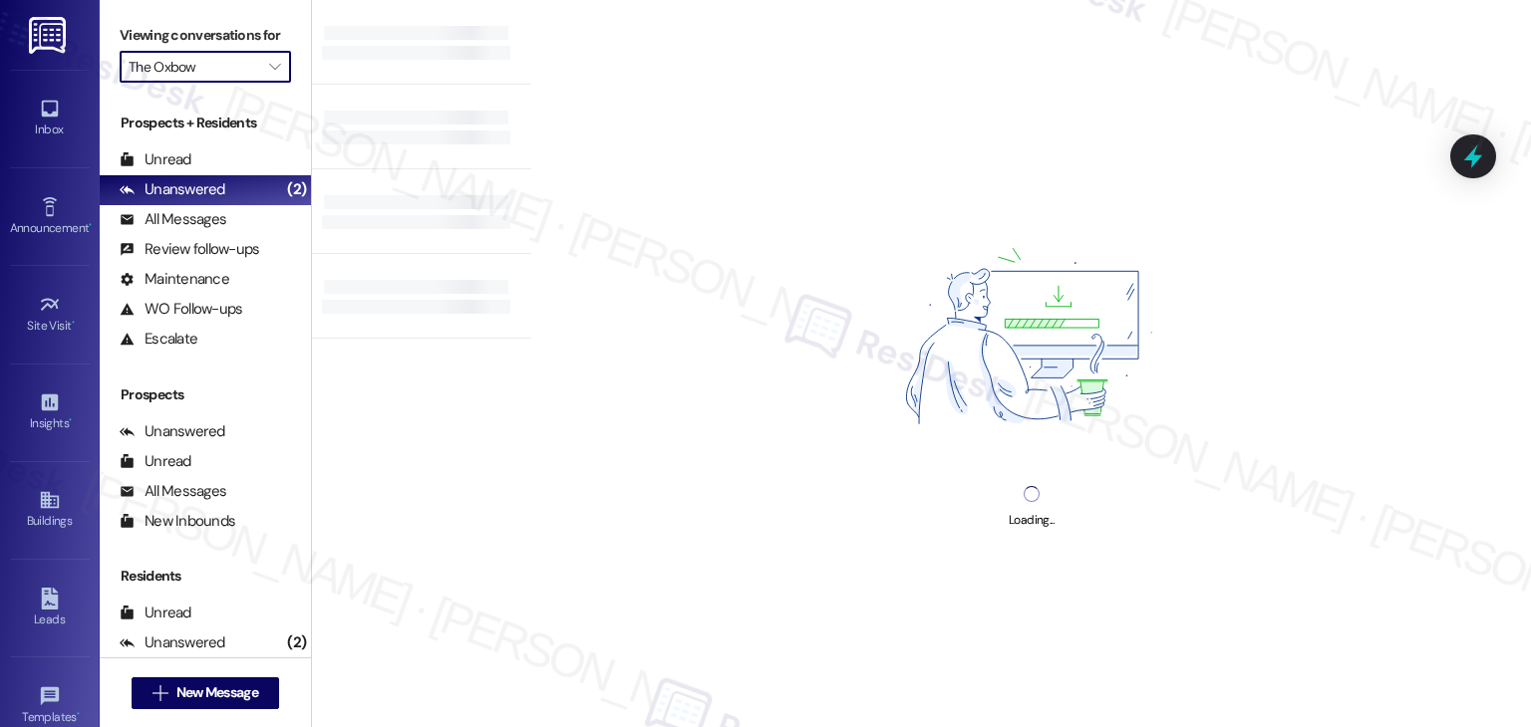
type input "The Lucy"
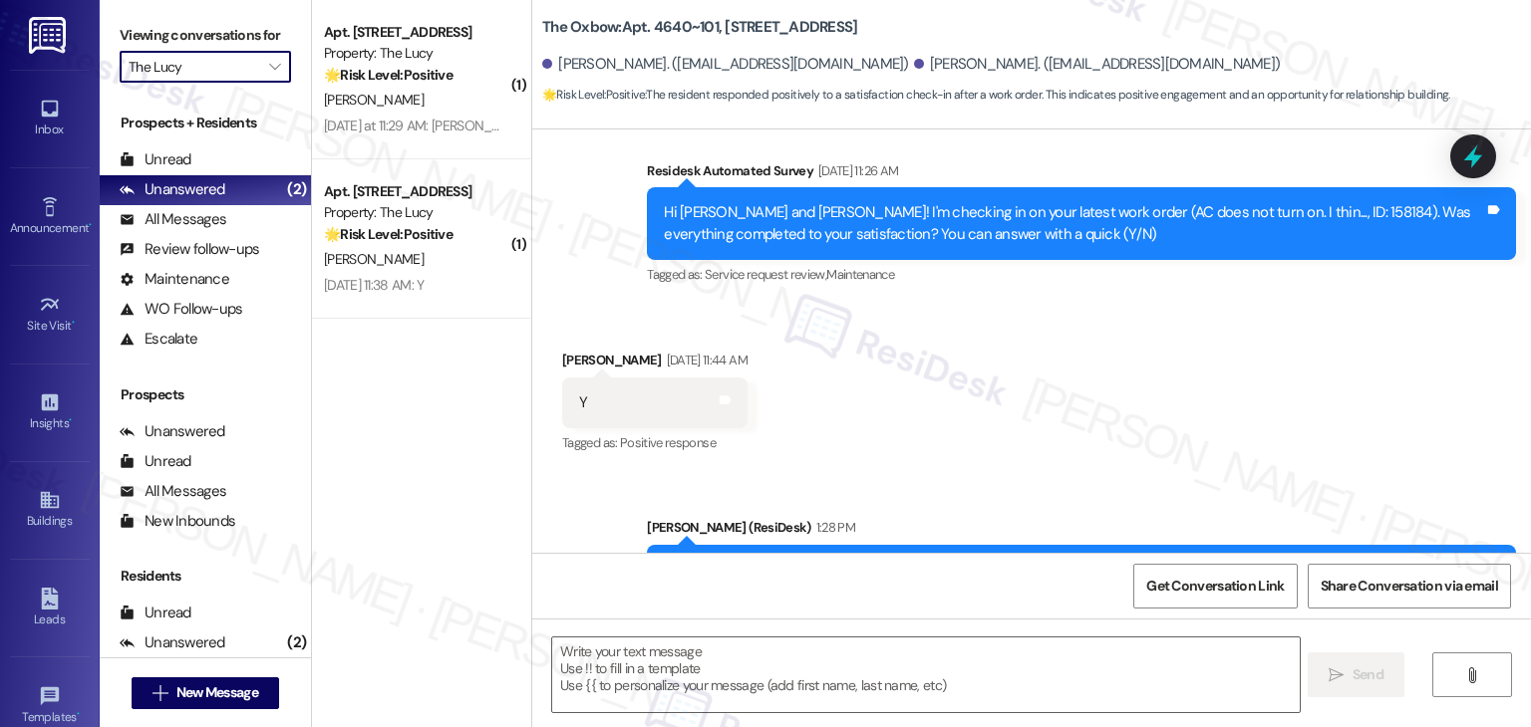
type textarea "Fetching suggested responses. Please feel free to read through the conversation…"
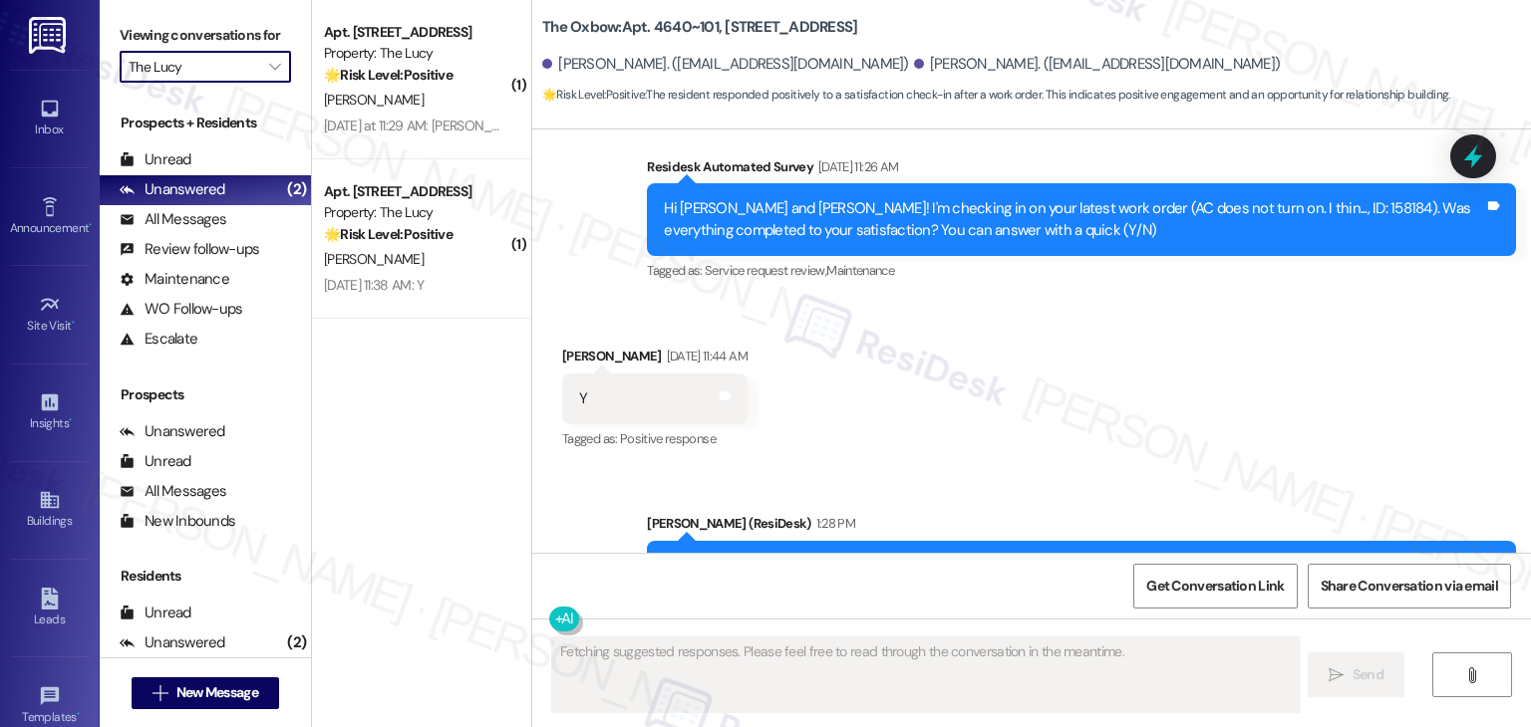
scroll to position [777, 0]
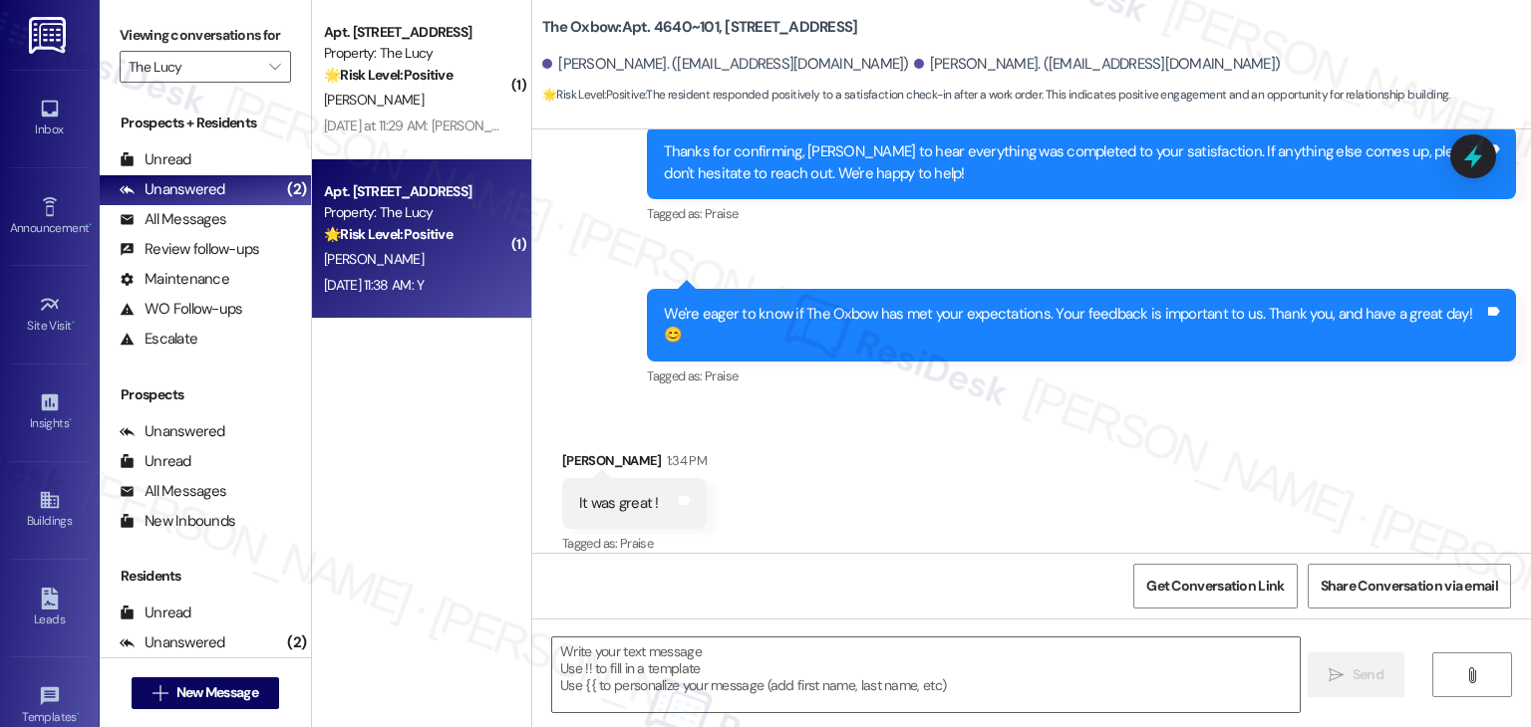
click at [423, 276] on div "[DATE] 11:38 AM: Y [DATE] 11:38 AM: Y" at bounding box center [374, 285] width 100 height 18
type textarea "Fetching suggested responses. Please feel free to read through the conversation…"
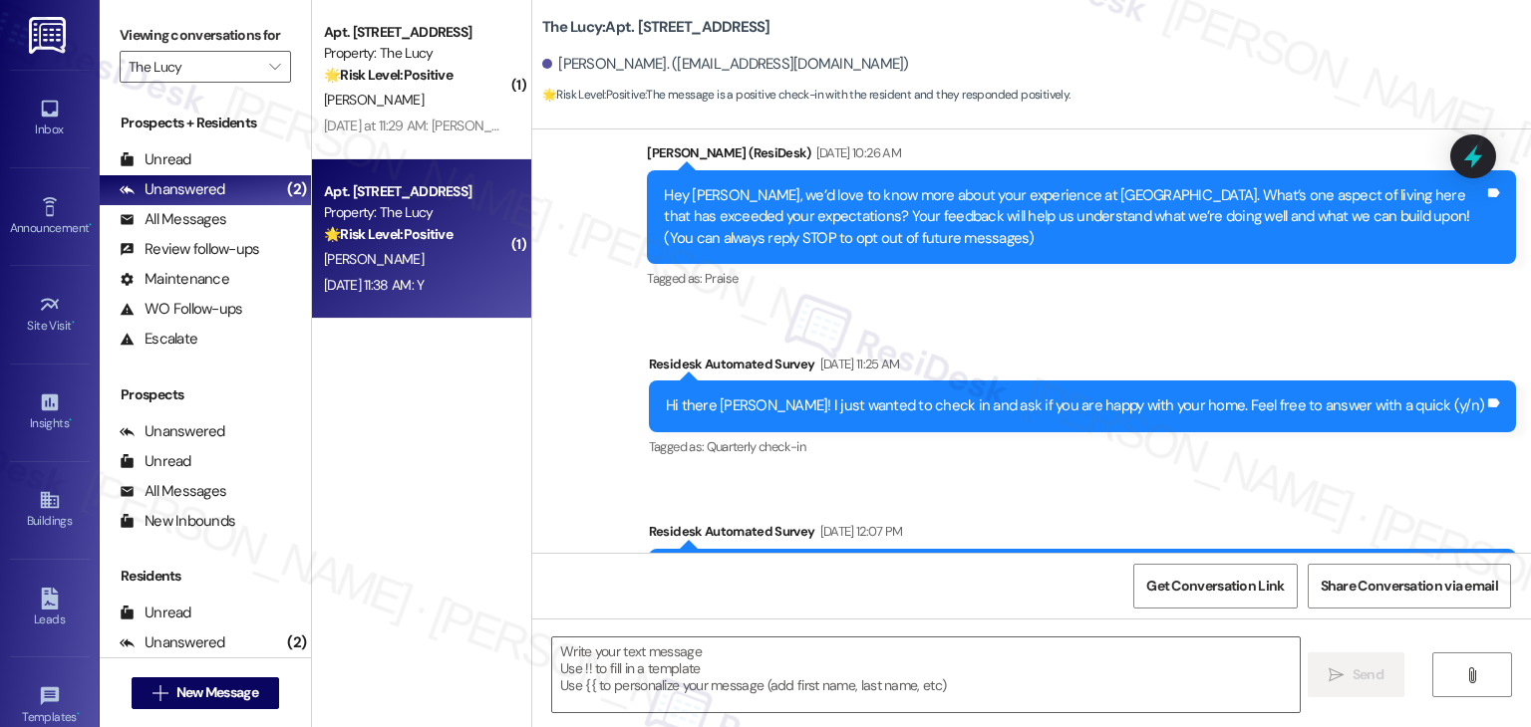
type textarea "Fetching suggested responses. Please feel free to read through the conversation…"
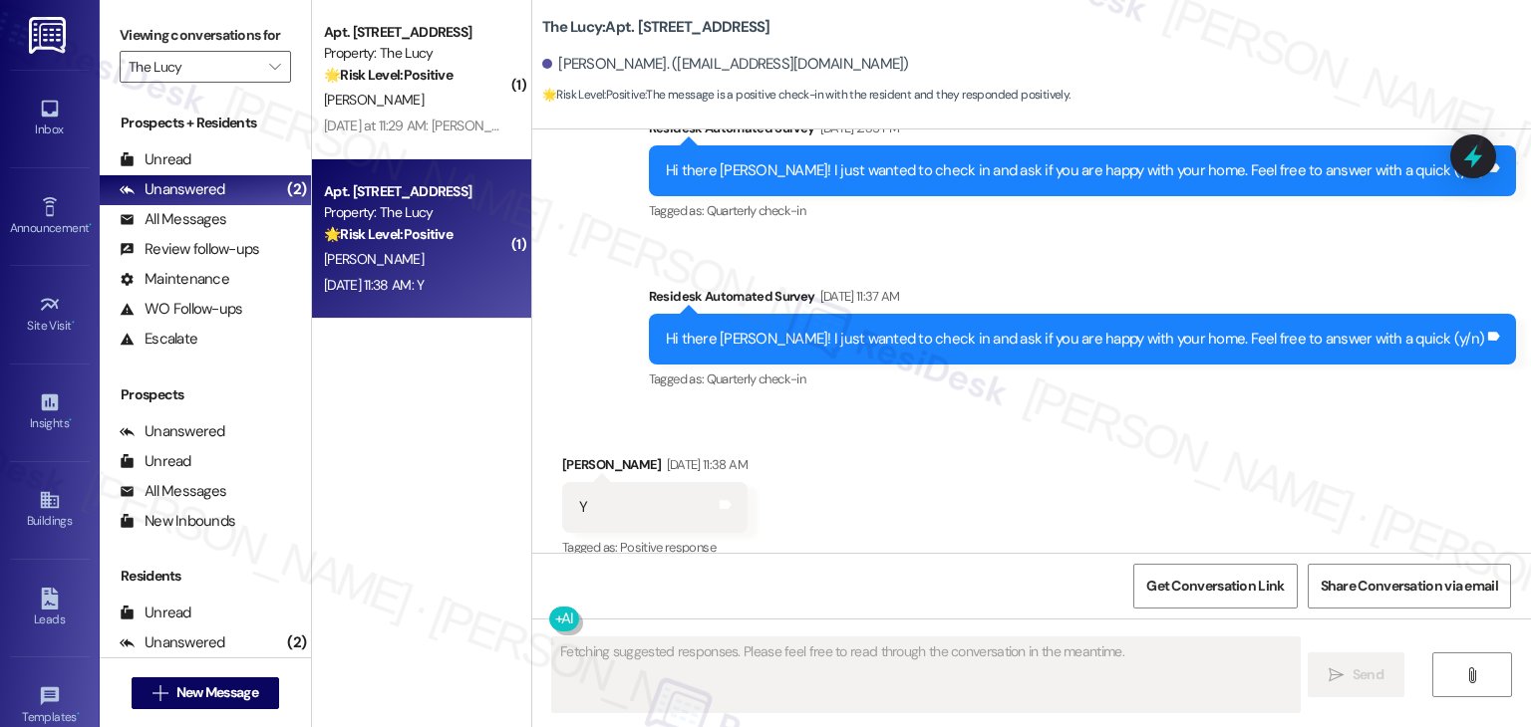
scroll to position [761, 0]
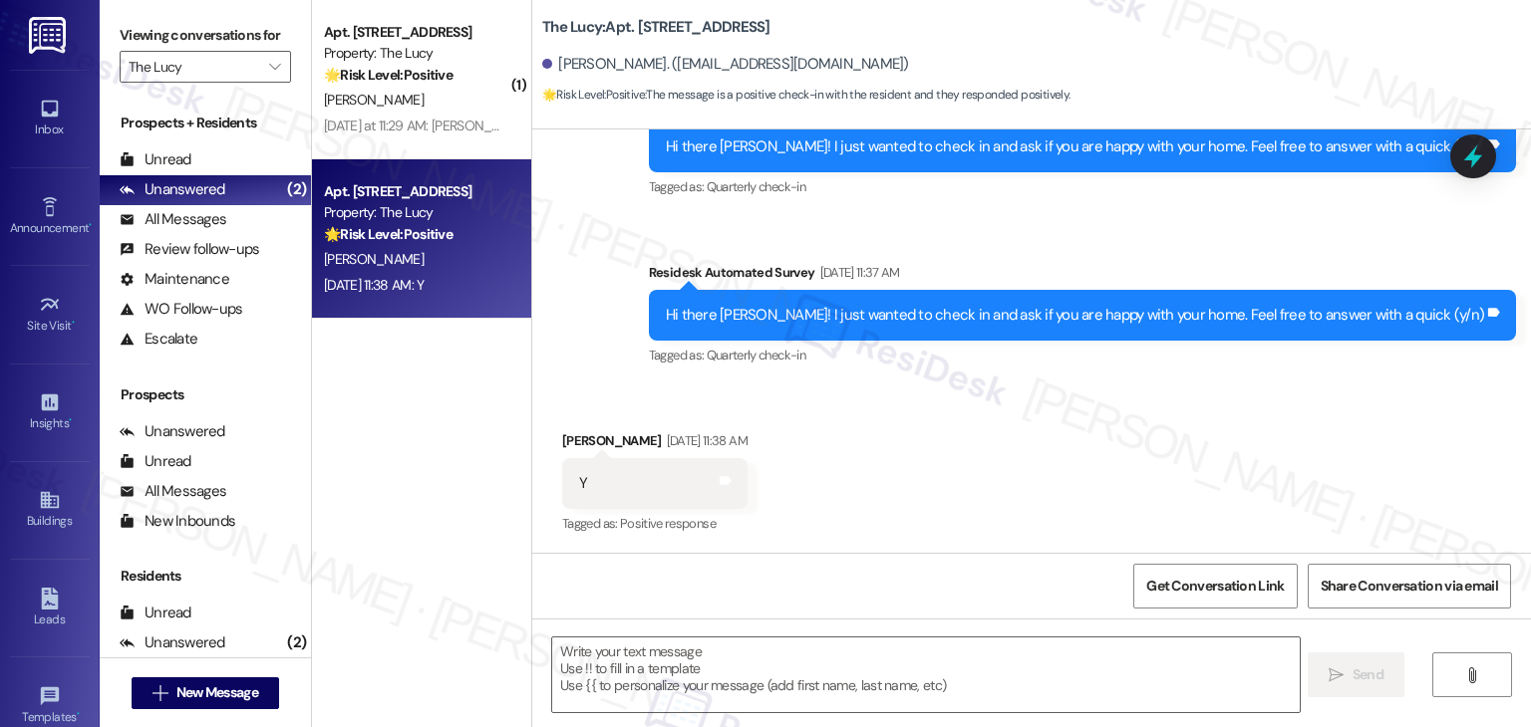
click at [1014, 458] on div "Received via SMS [PERSON_NAME] [DATE] 11:38 AM Y Tags and notes Tagged as: Posi…" at bounding box center [1031, 470] width 998 height 168
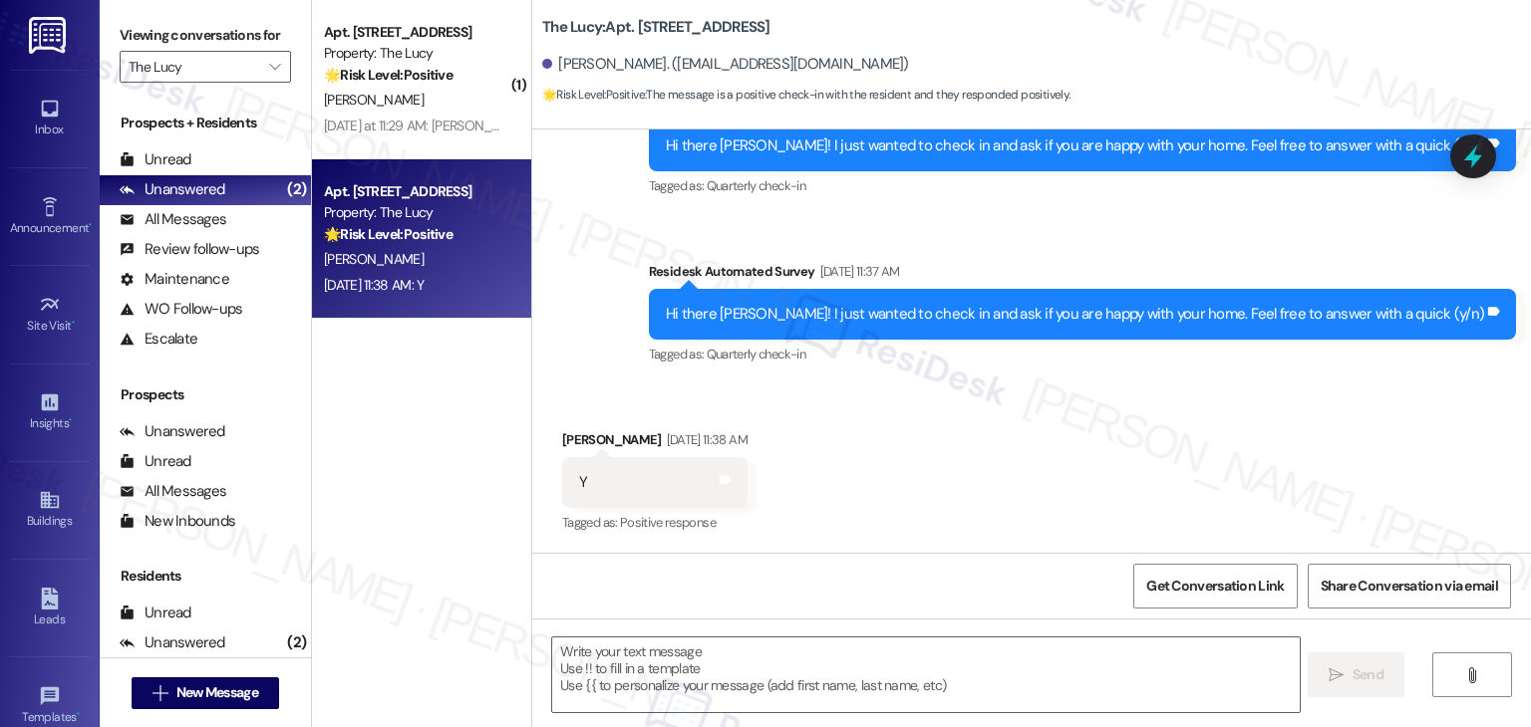
click at [957, 463] on div "Received via SMS [PERSON_NAME] [DATE] 11:38 AM Y Tags and notes Tagged as: Posi…" at bounding box center [1031, 469] width 998 height 168
click at [1090, 510] on div "Received via SMS [PERSON_NAME] [DATE] 11:38 AM Y Tags and notes Tagged as: Posi…" at bounding box center [1031, 469] width 998 height 168
click at [895, 662] on textarea at bounding box center [925, 675] width 746 height 75
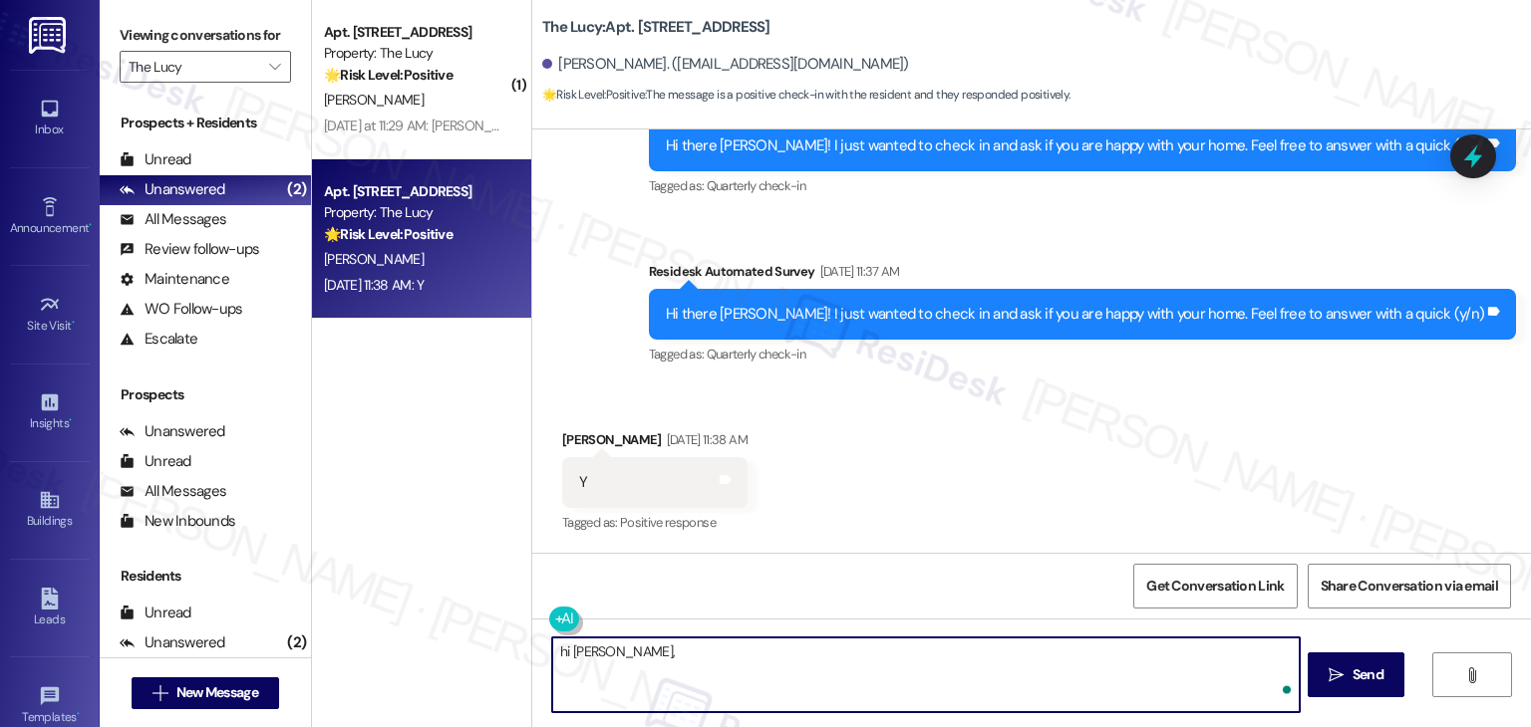
paste textarea "I'm so glad to hear you're happy with your home. We always strive to create a g…"
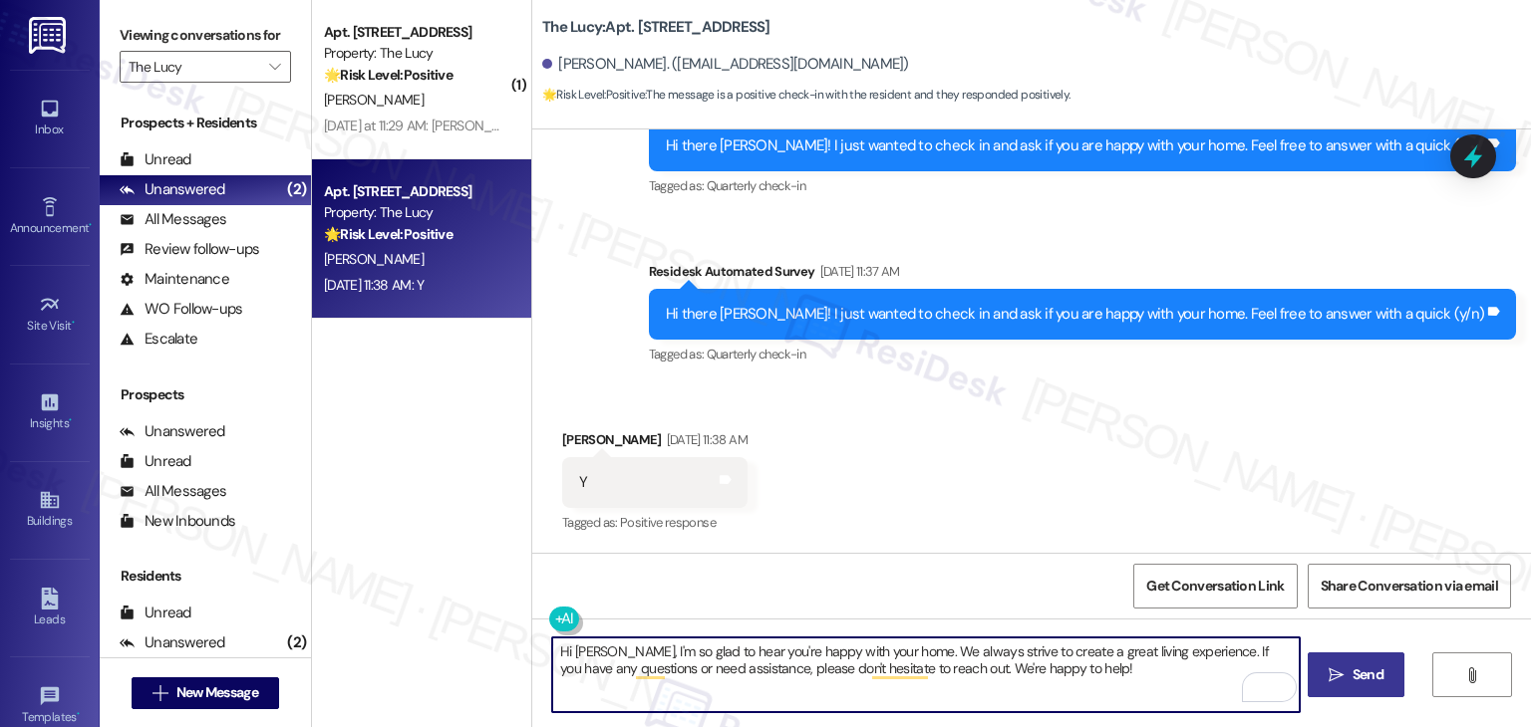
click at [1079, 667] on textarea "Hi [PERSON_NAME], I'm so glad to hear you're happy with your home. We always st…" at bounding box center [925, 675] width 746 height 75
type textarea "Hi William, I'm so glad to hear you're happy with your home. We always strive t…"
click at [1383, 671] on span "Send" at bounding box center [1367, 675] width 39 height 21
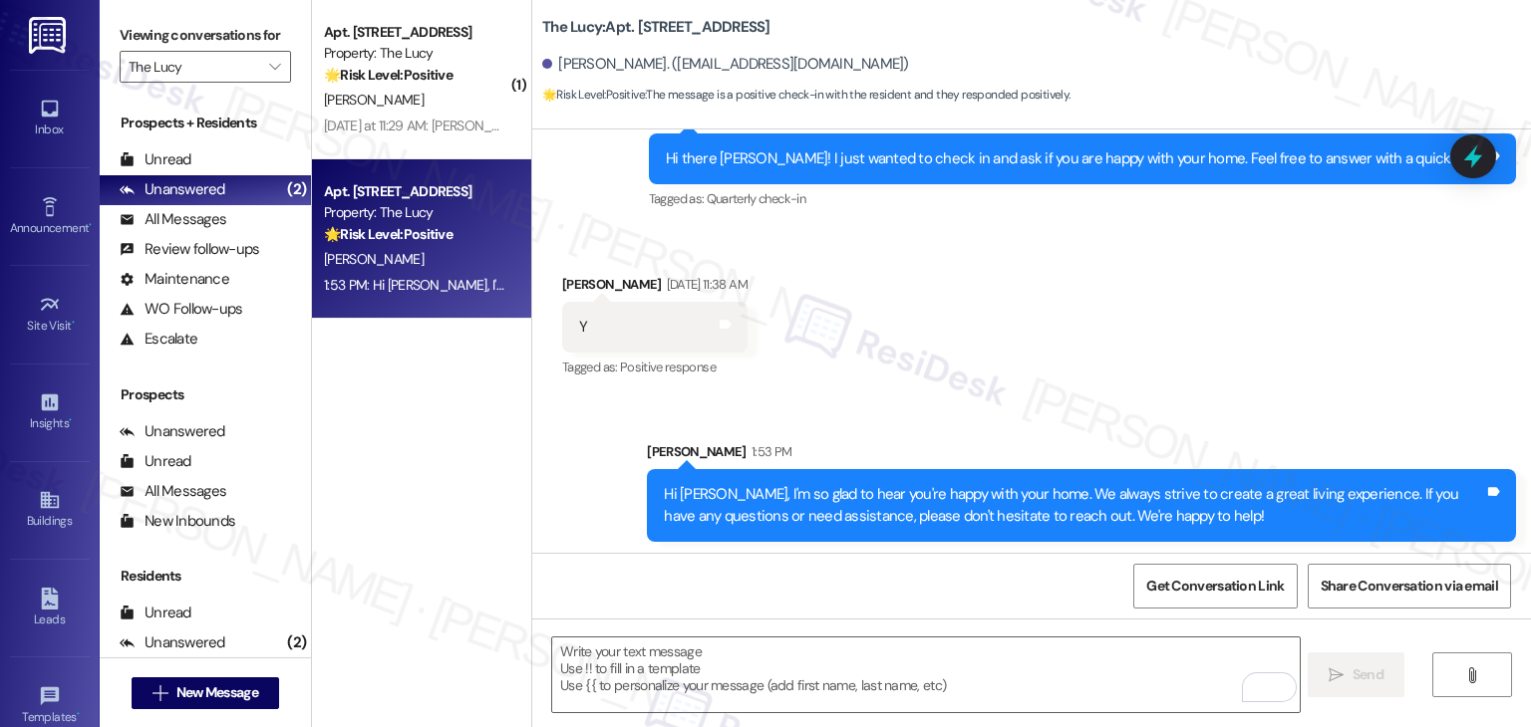
scroll to position [923, 0]
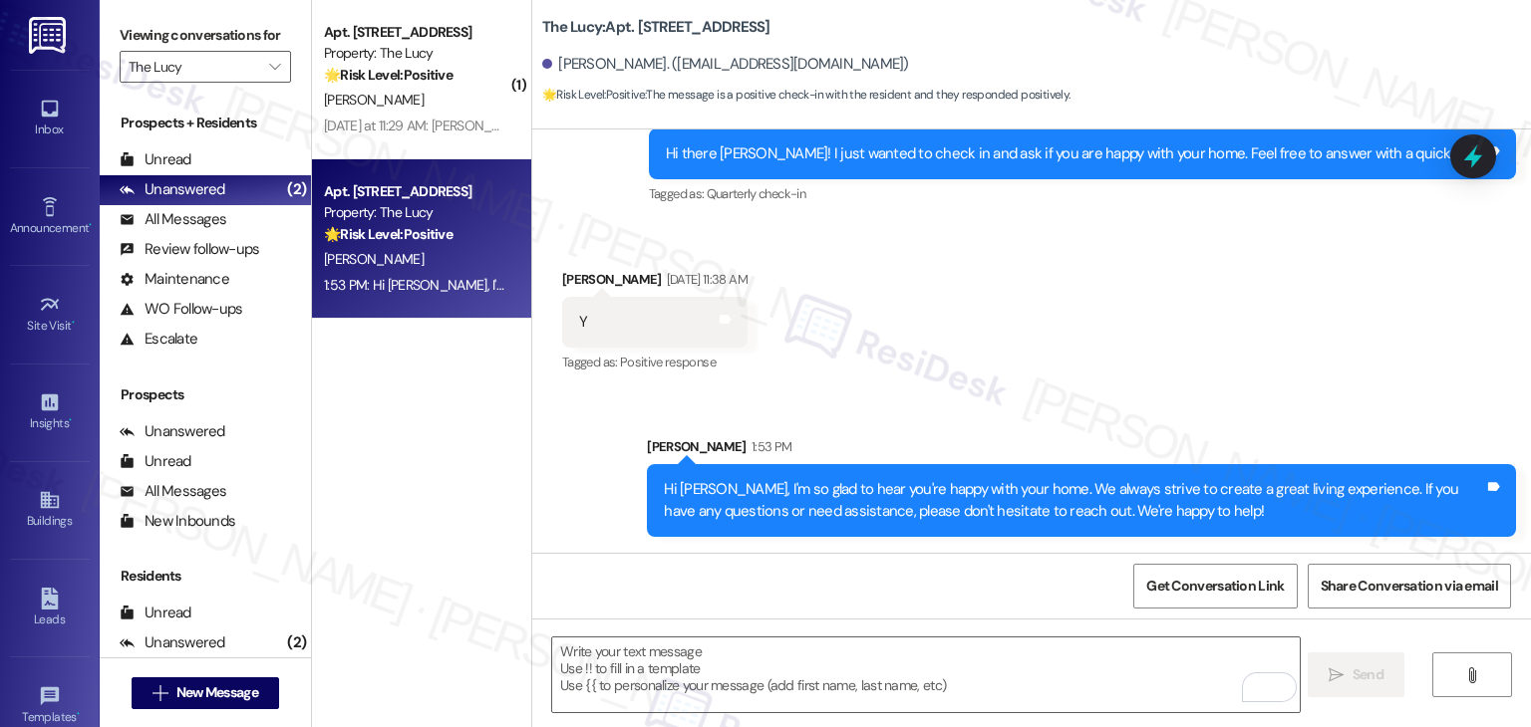
click at [1052, 360] on div "Received via SMS William Donohue Aug 14, 2025 at 11:38 AM Y Tags and notes Tagg…" at bounding box center [1031, 308] width 998 height 168
click at [754, 654] on textarea "To enrich screen reader interactions, please activate Accessibility in Grammarl…" at bounding box center [925, 675] width 746 height 75
paste textarea "We’d also really appreciate it if you could share your experience in a review, …"
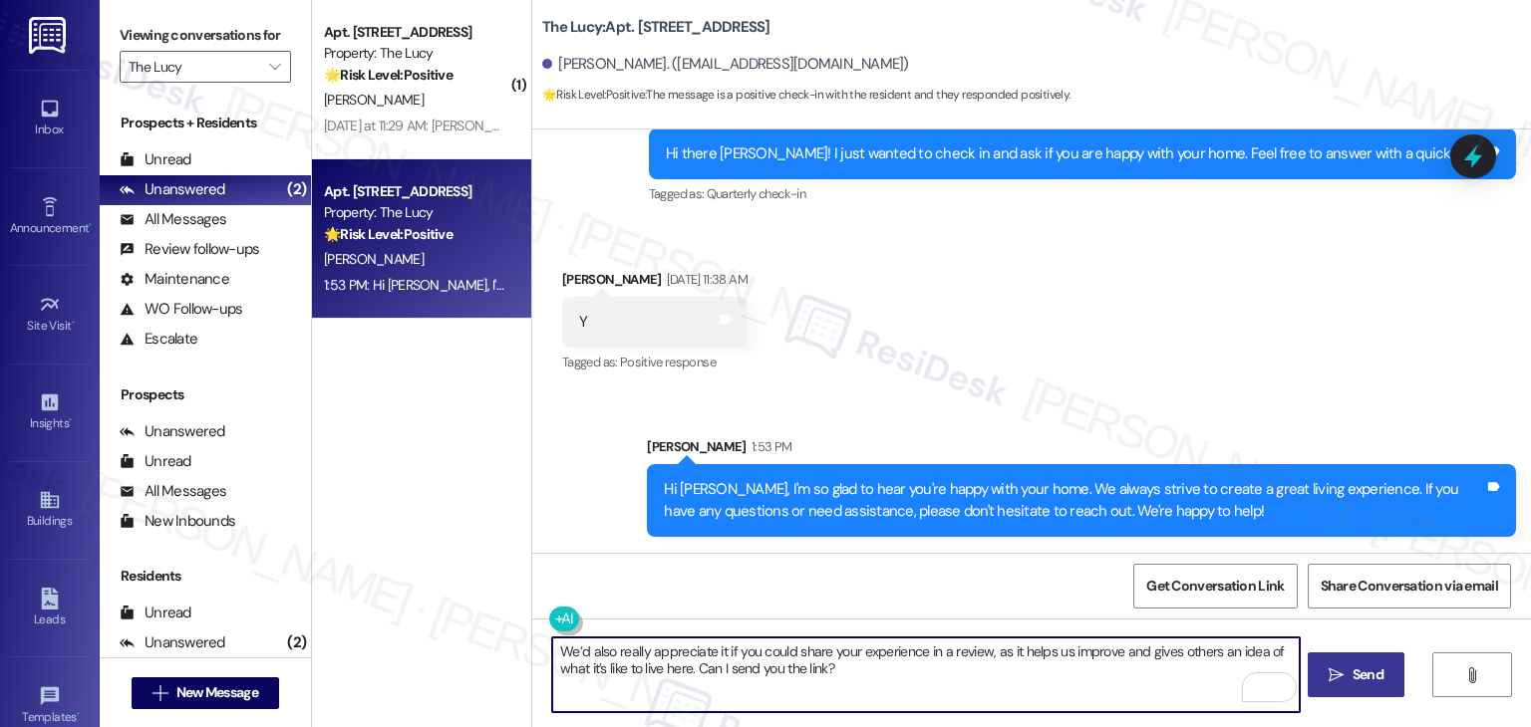
type textarea "We’d also really appreciate it if you could share your experience in a review, …"
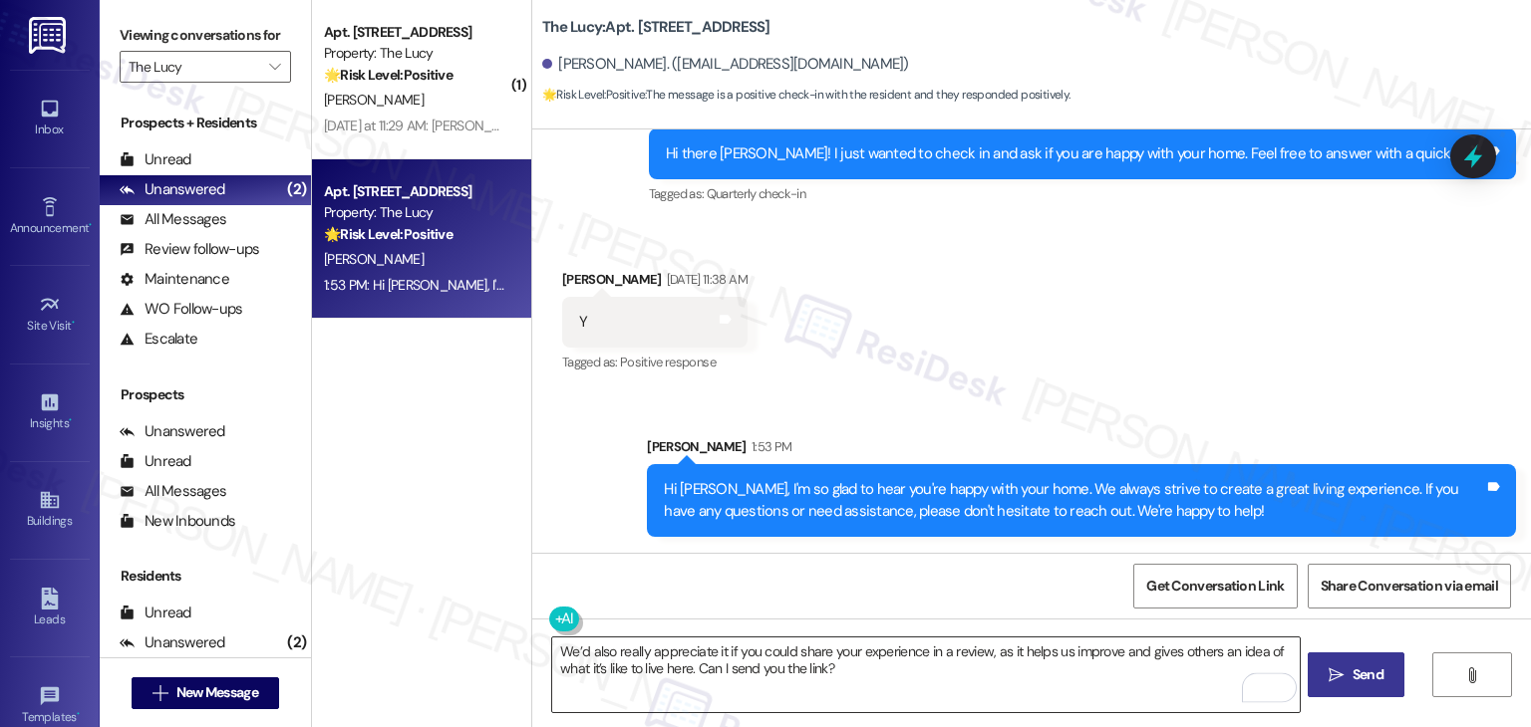
click at [875, 668] on textarea "We’d also really appreciate it if you could share your experience in a review, …" at bounding box center [925, 675] width 746 height 75
click at [1342, 679] on span " Send" at bounding box center [1355, 675] width 63 height 21
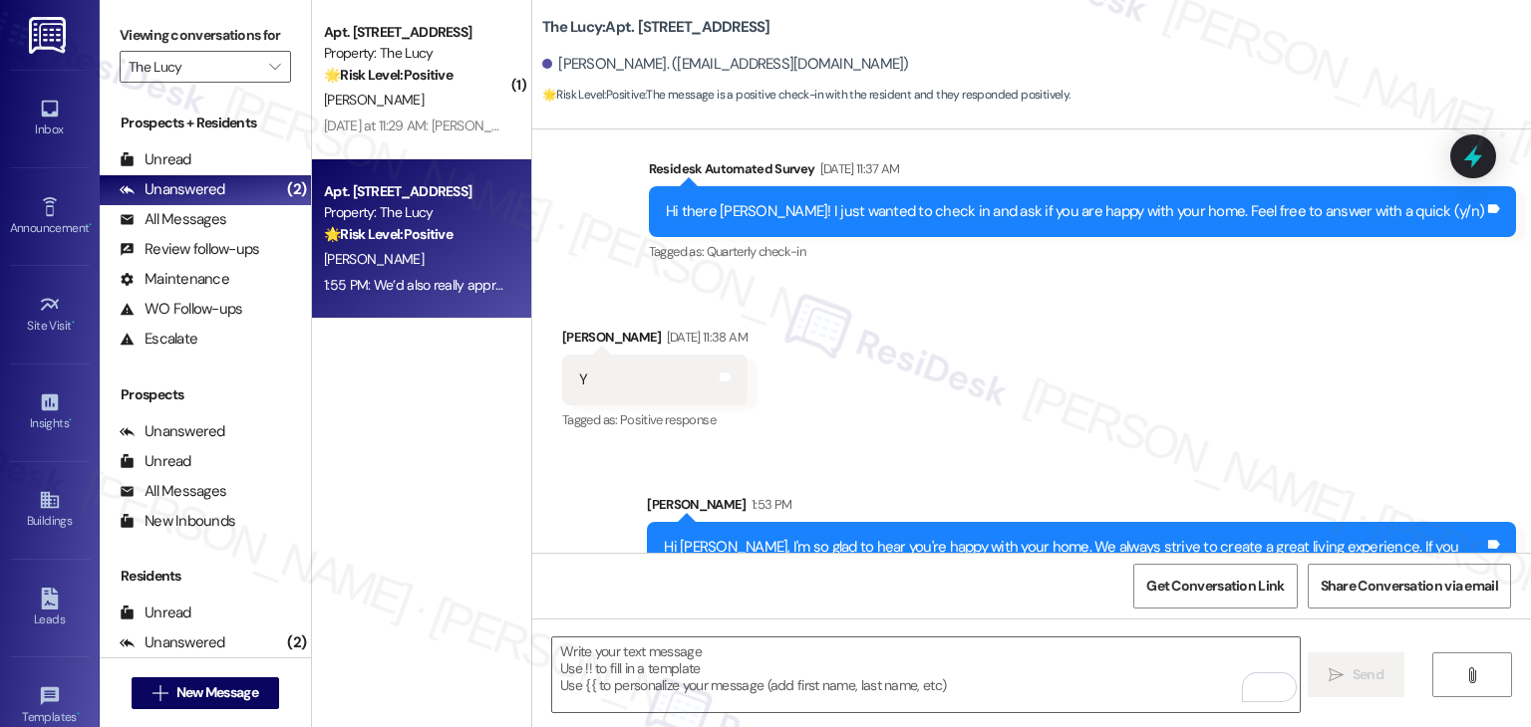
scroll to position [1083, 0]
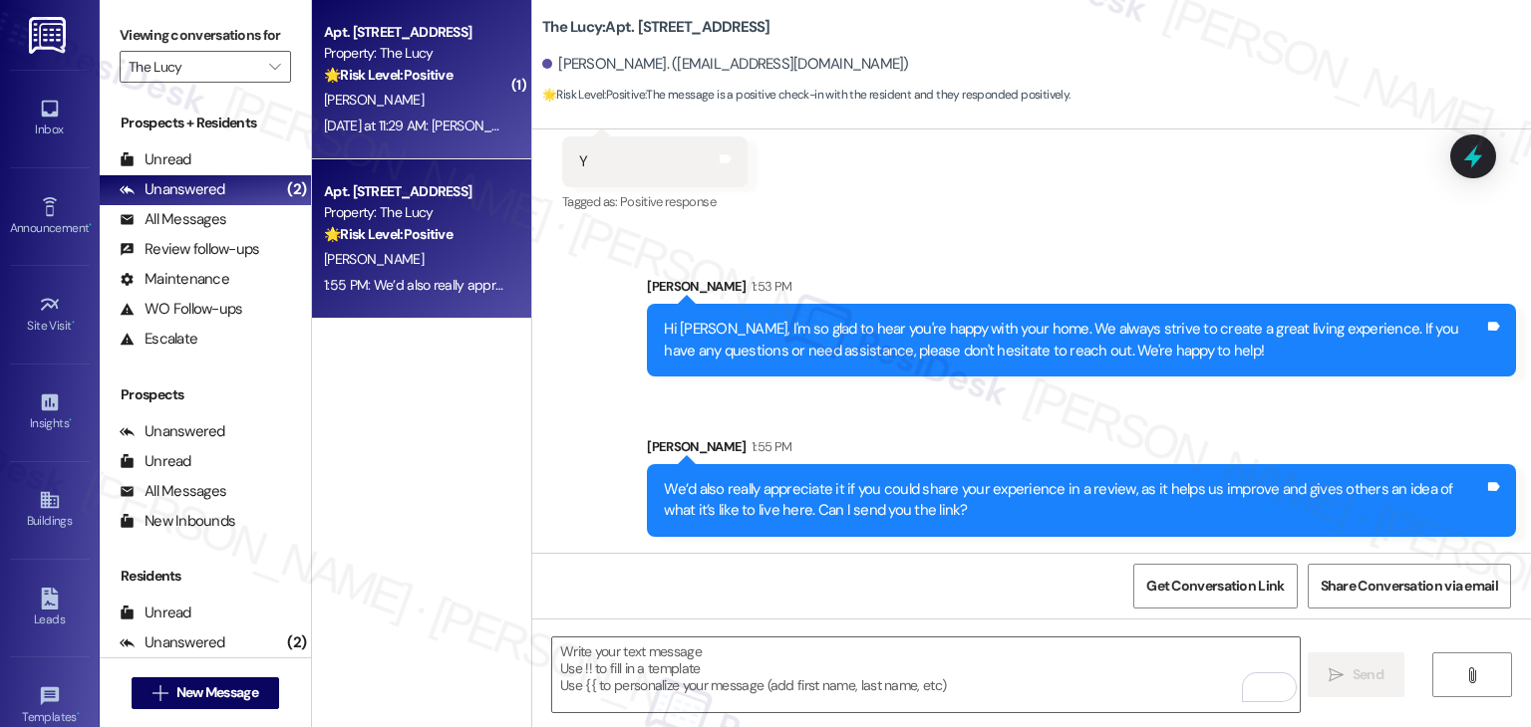
click at [422, 124] on div "Yesterday at 11:29 AM: Truly was the most seamless move in I've had to date! De…" at bounding box center [693, 126] width 739 height 18
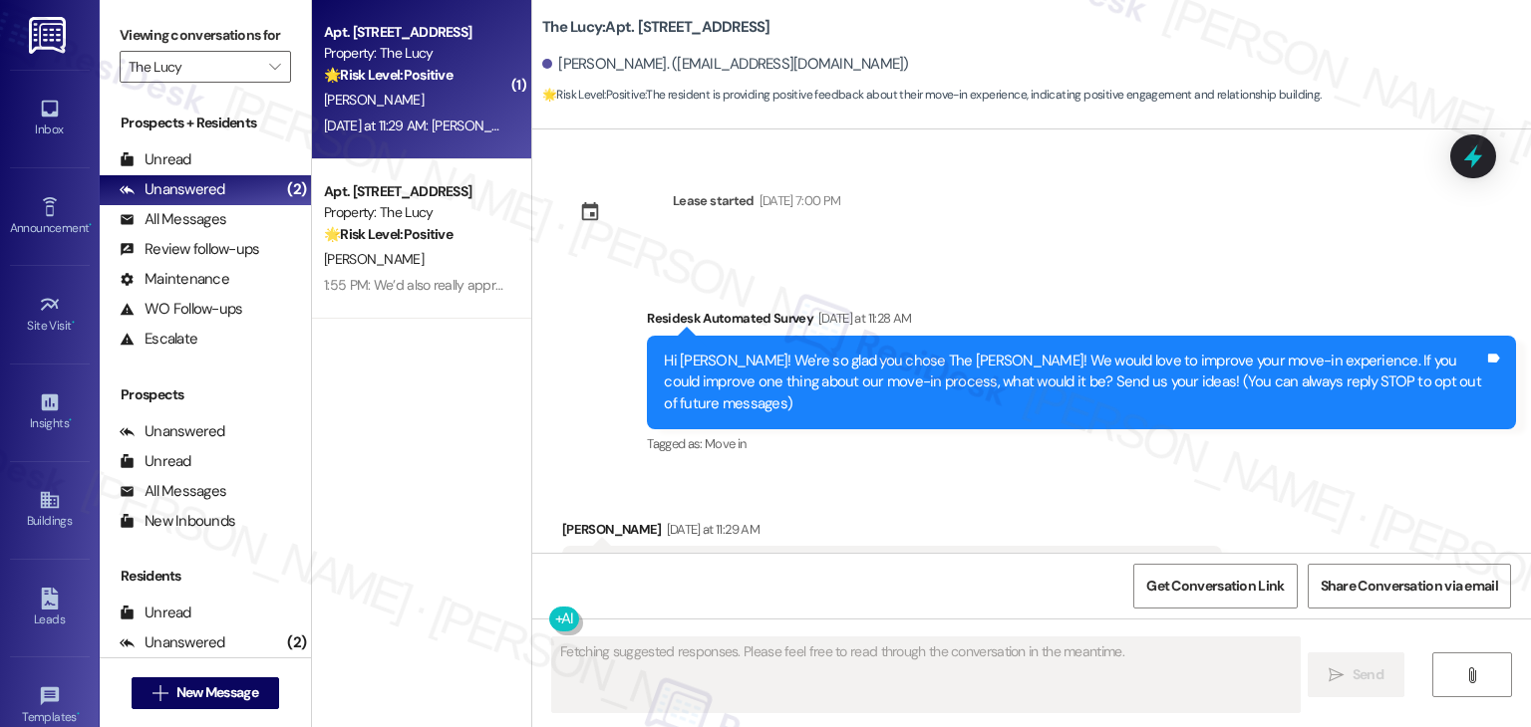
type textarea "Fetching suggested responses. Please feel free to read through the conversation…"
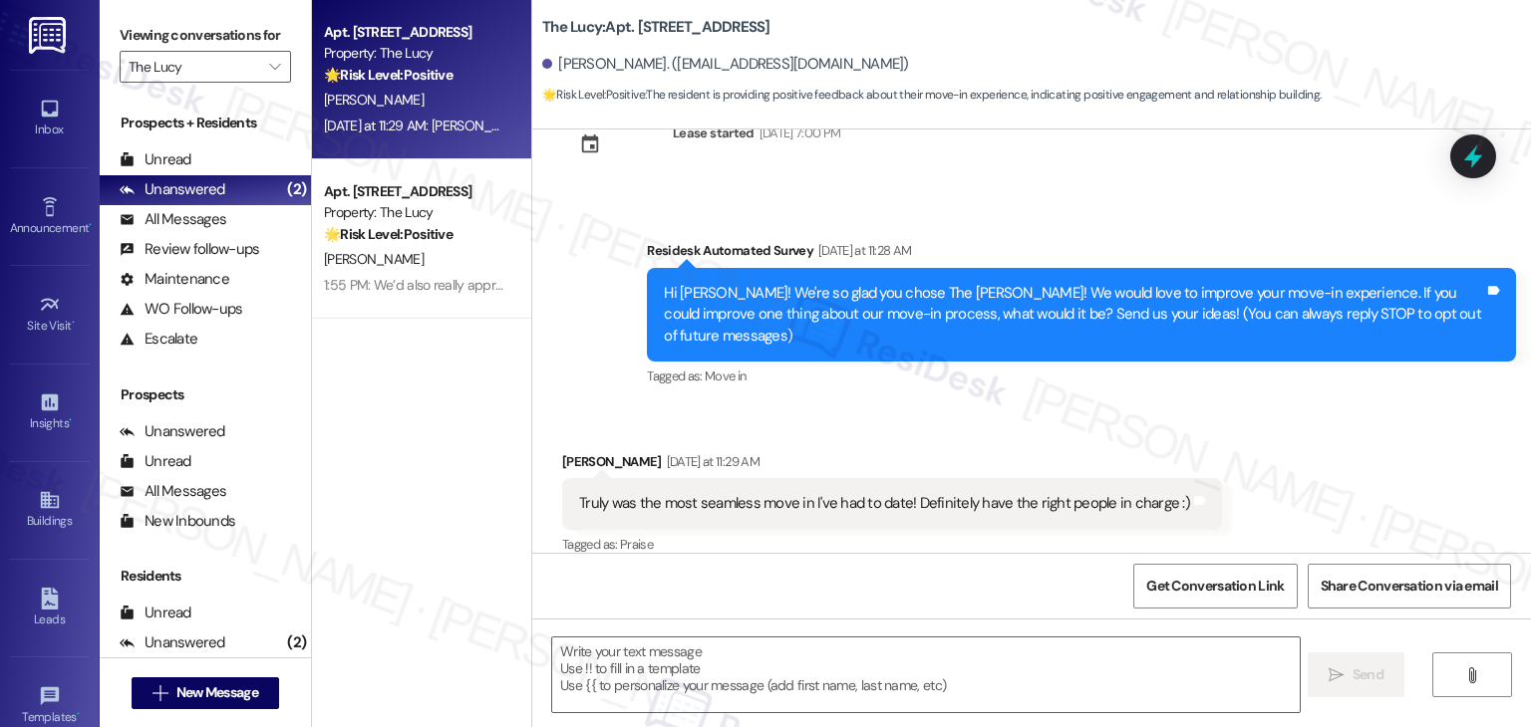
click at [1117, 378] on div "Survey, sent via SMS Residesk Automated Survey Yesterday at 11:28 AM Hi Ryan! W…" at bounding box center [1081, 315] width 899 height 181
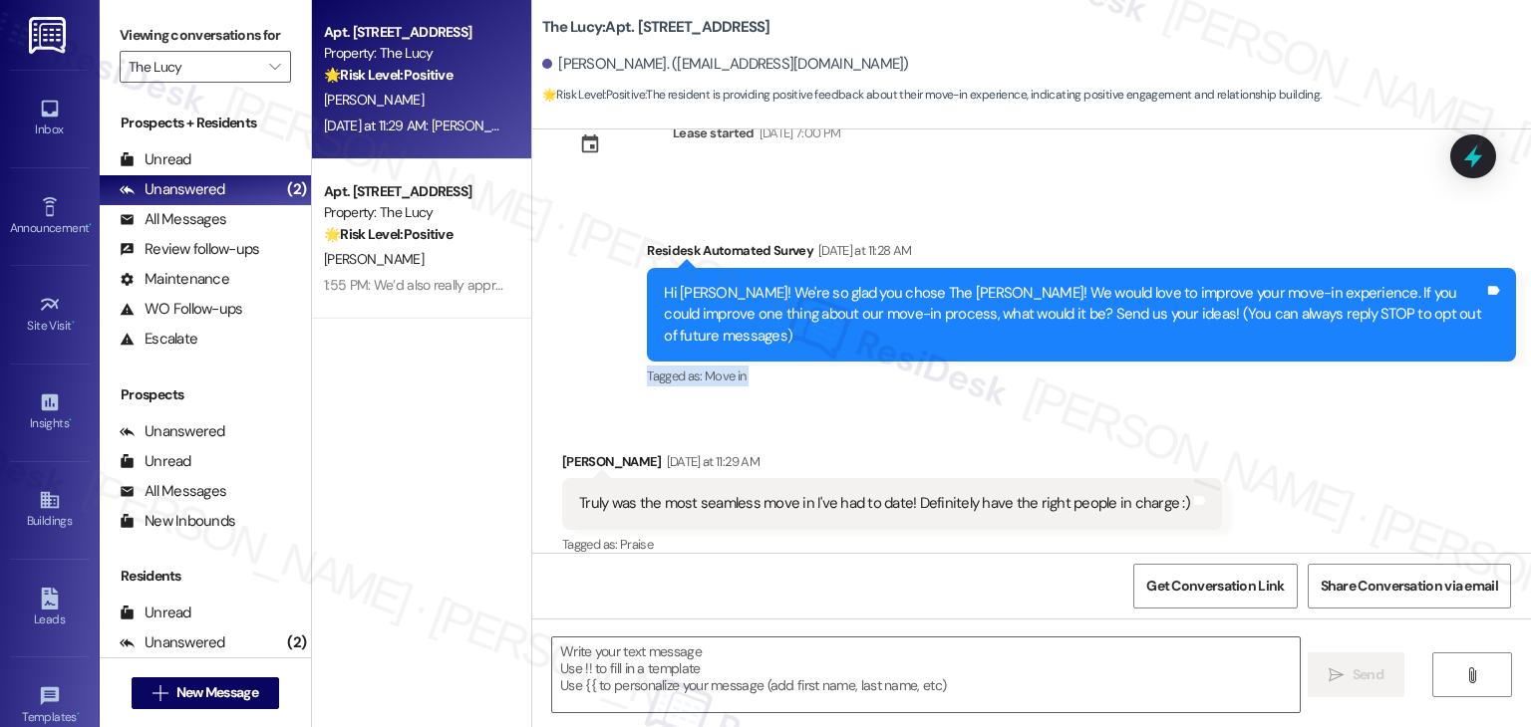
click at [1117, 378] on div "Survey, sent via SMS Residesk Automated Survey Yesterday at 11:28 AM Hi Ryan! W…" at bounding box center [1081, 315] width 899 height 181
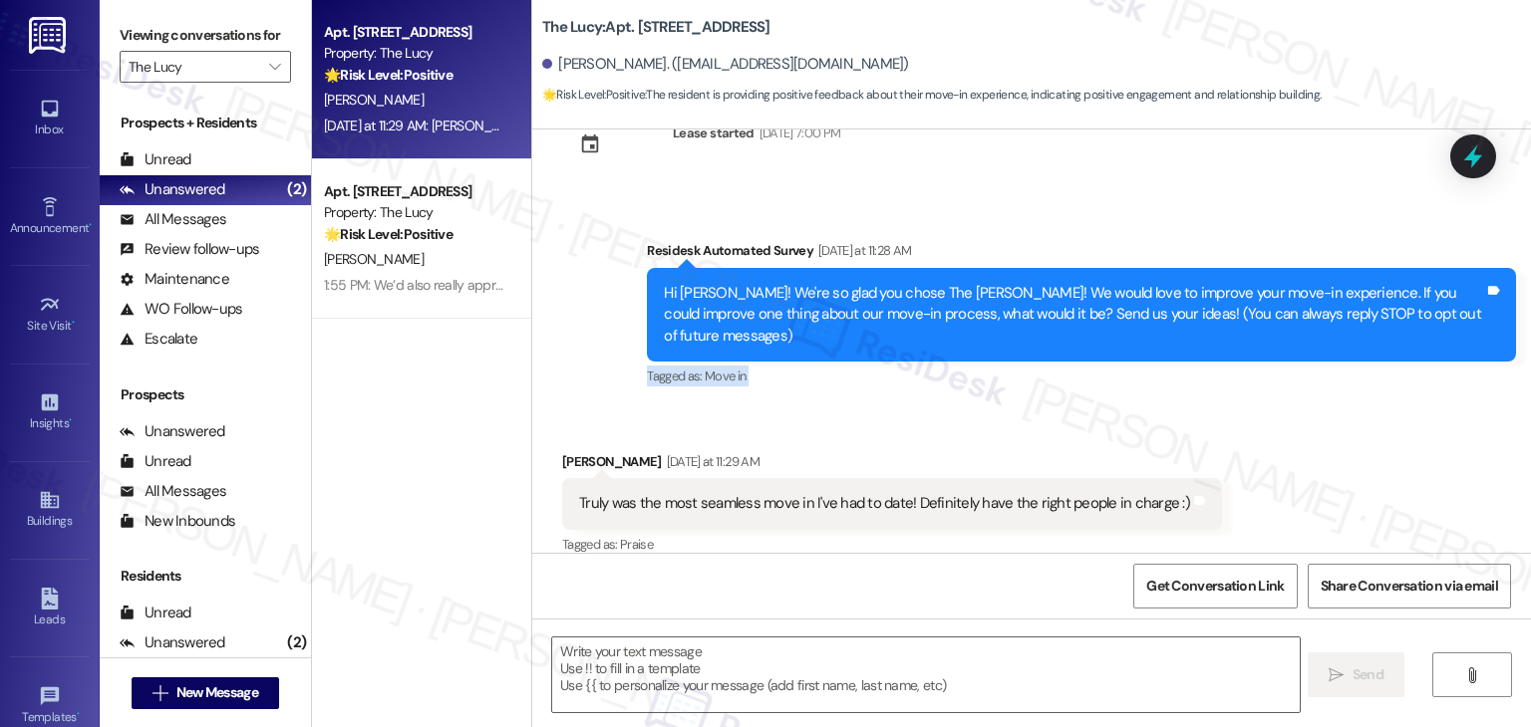
click at [1117, 378] on div "Survey, sent via SMS Residesk Automated Survey Yesterday at 11:28 AM Hi Ryan! W…" at bounding box center [1081, 315] width 899 height 181
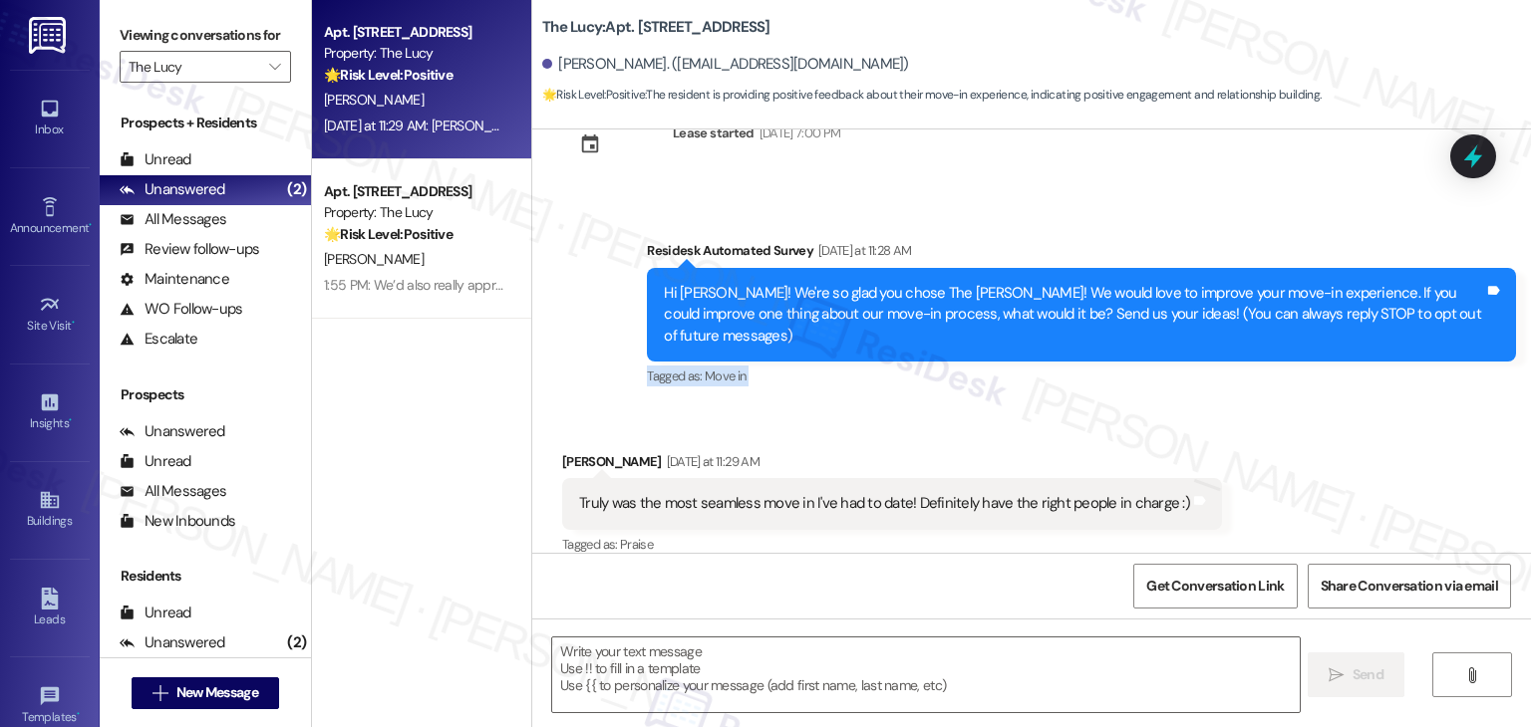
click at [1117, 378] on div "Survey, sent via SMS Residesk Automated Survey Yesterday at 11:28 AM Hi Ryan! W…" at bounding box center [1081, 315] width 899 height 181
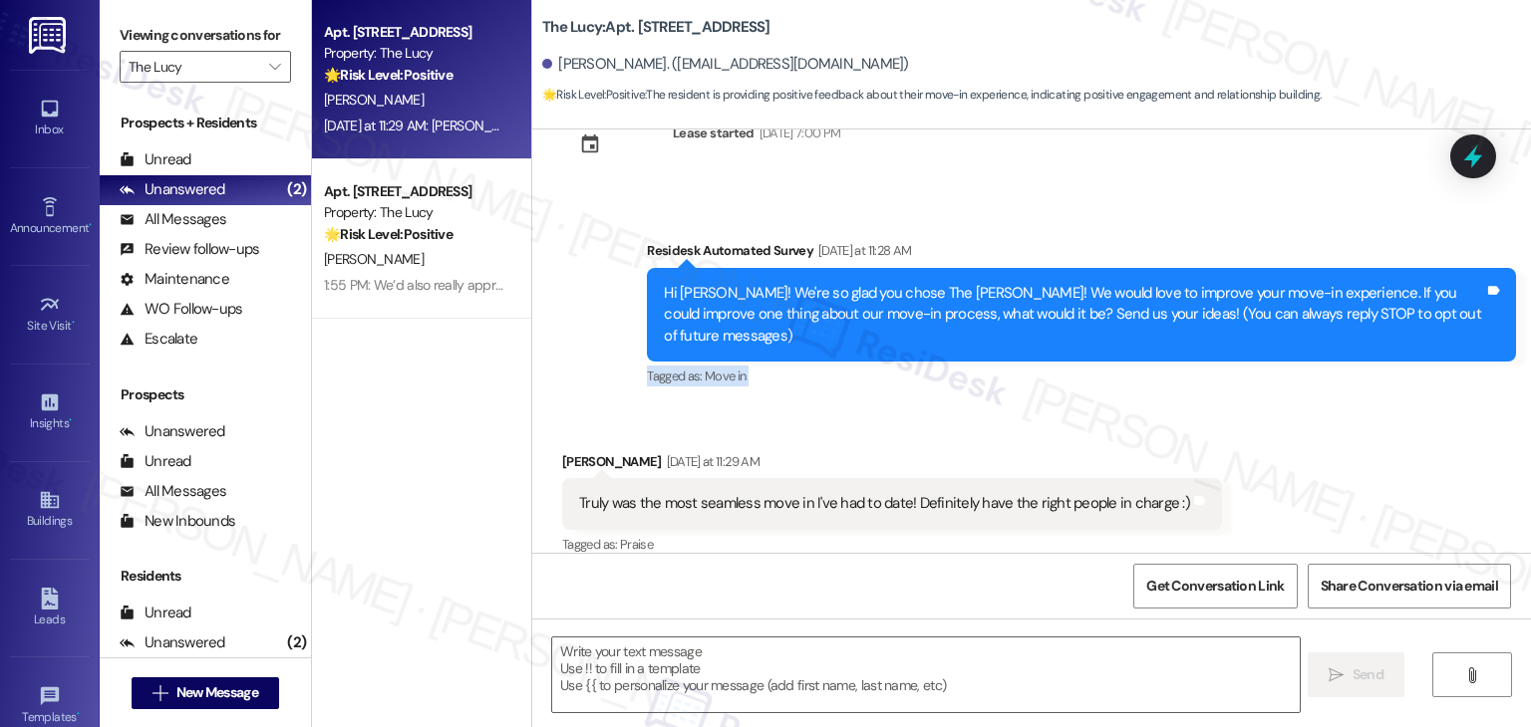
click at [1117, 378] on div "Survey, sent via SMS Residesk Automated Survey Yesterday at 11:28 AM Hi Ryan! W…" at bounding box center [1081, 315] width 899 height 181
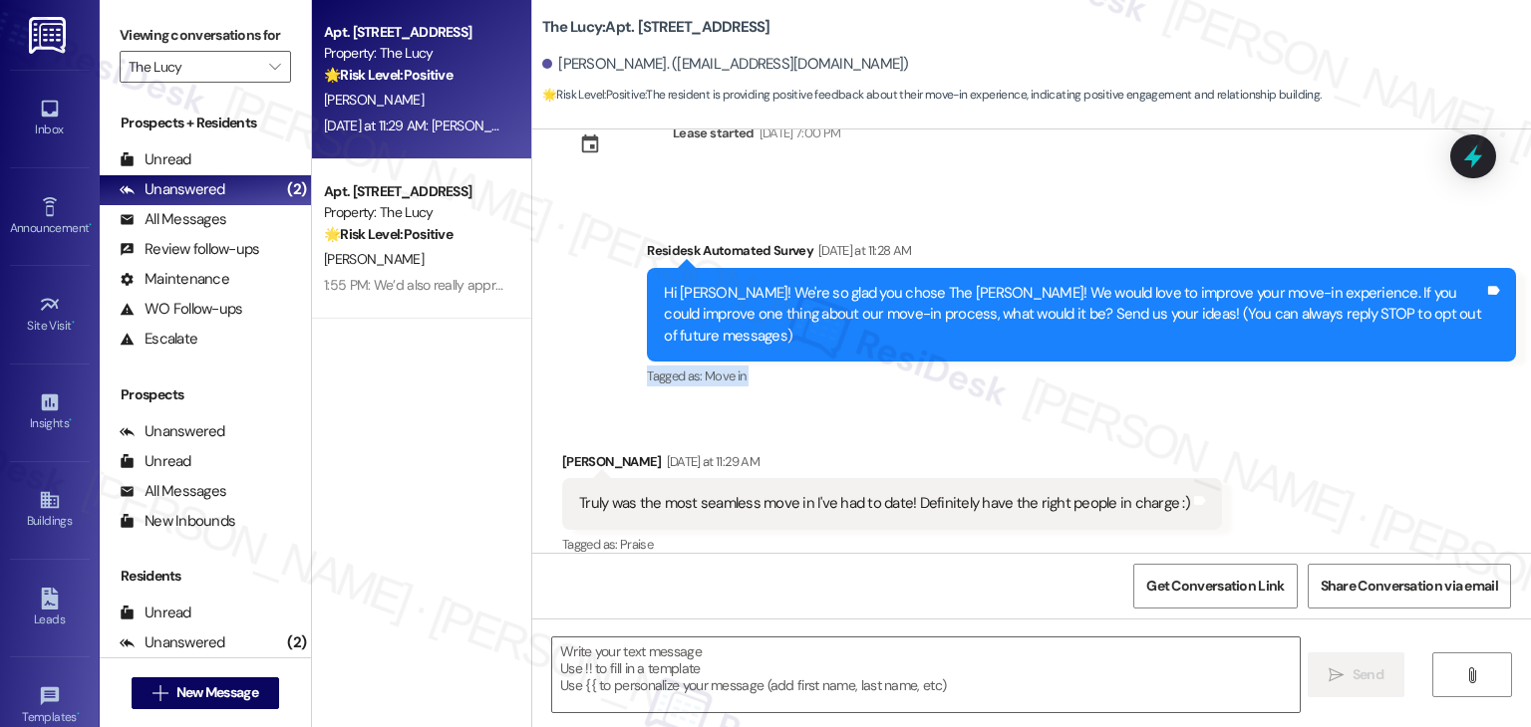
click at [1117, 378] on div "Survey, sent via SMS Residesk Automated Survey Yesterday at 11:28 AM Hi Ryan! W…" at bounding box center [1081, 315] width 899 height 181
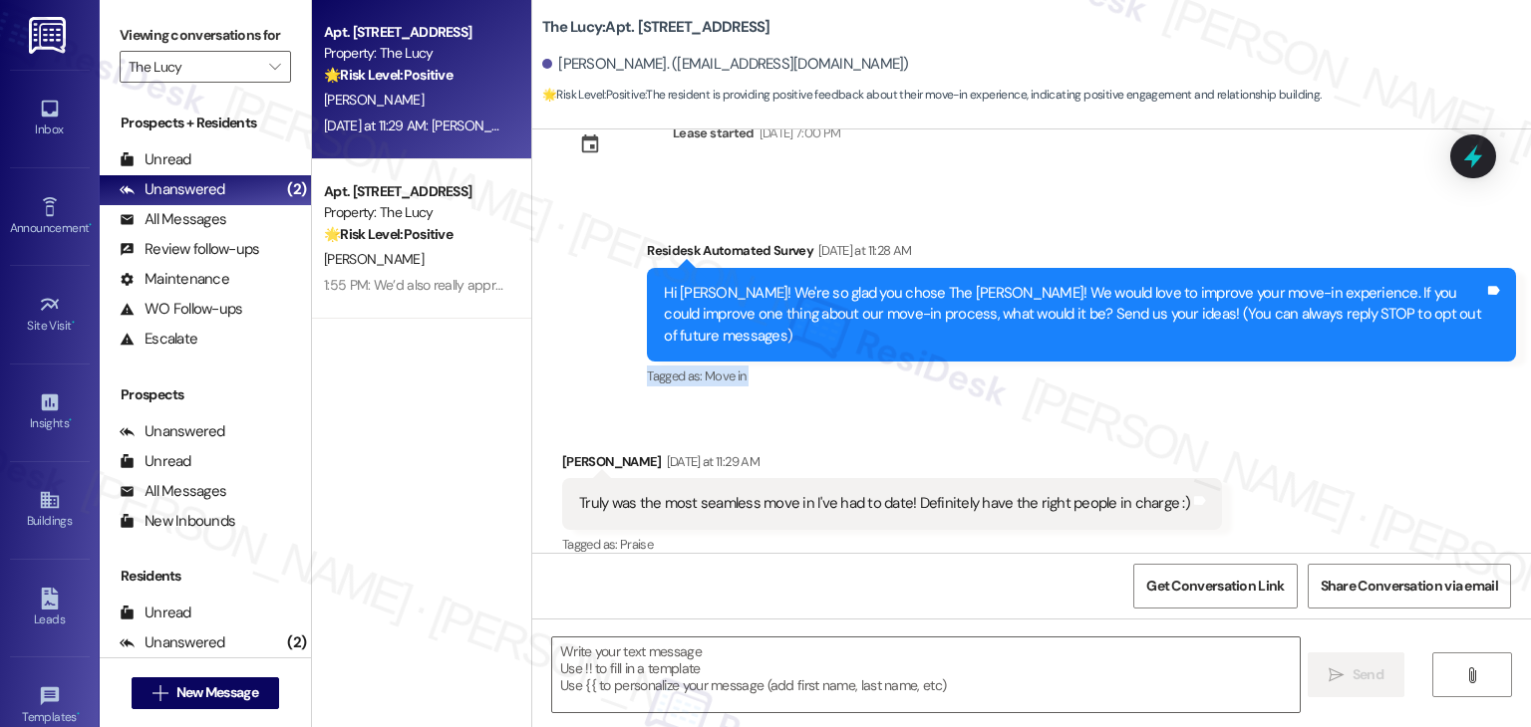
click at [1117, 378] on div "Survey, sent via SMS Residesk Automated Survey Yesterday at 11:28 AM Hi Ryan! W…" at bounding box center [1081, 315] width 899 height 181
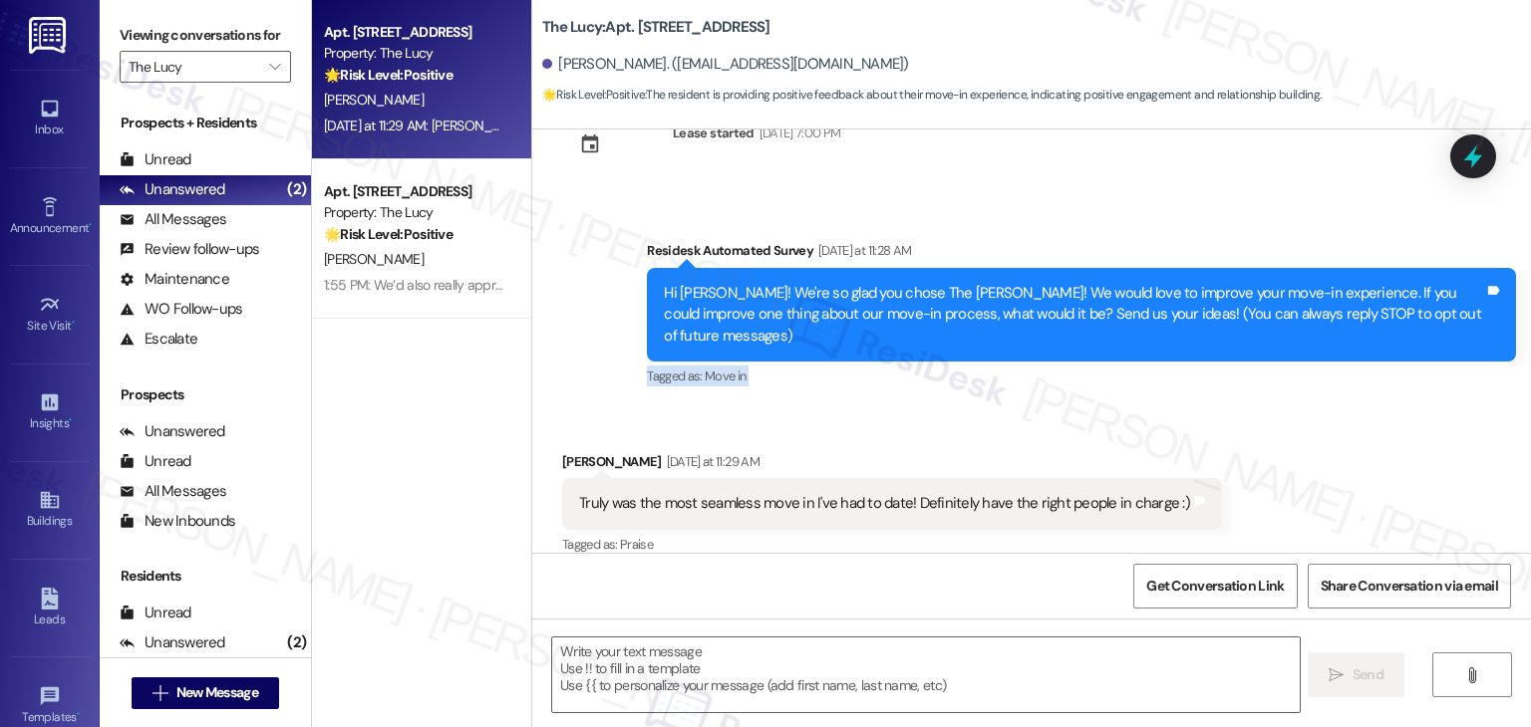
click at [1117, 378] on div "Survey, sent via SMS Residesk Automated Survey Yesterday at 11:28 AM Hi Ryan! W…" at bounding box center [1081, 315] width 899 height 181
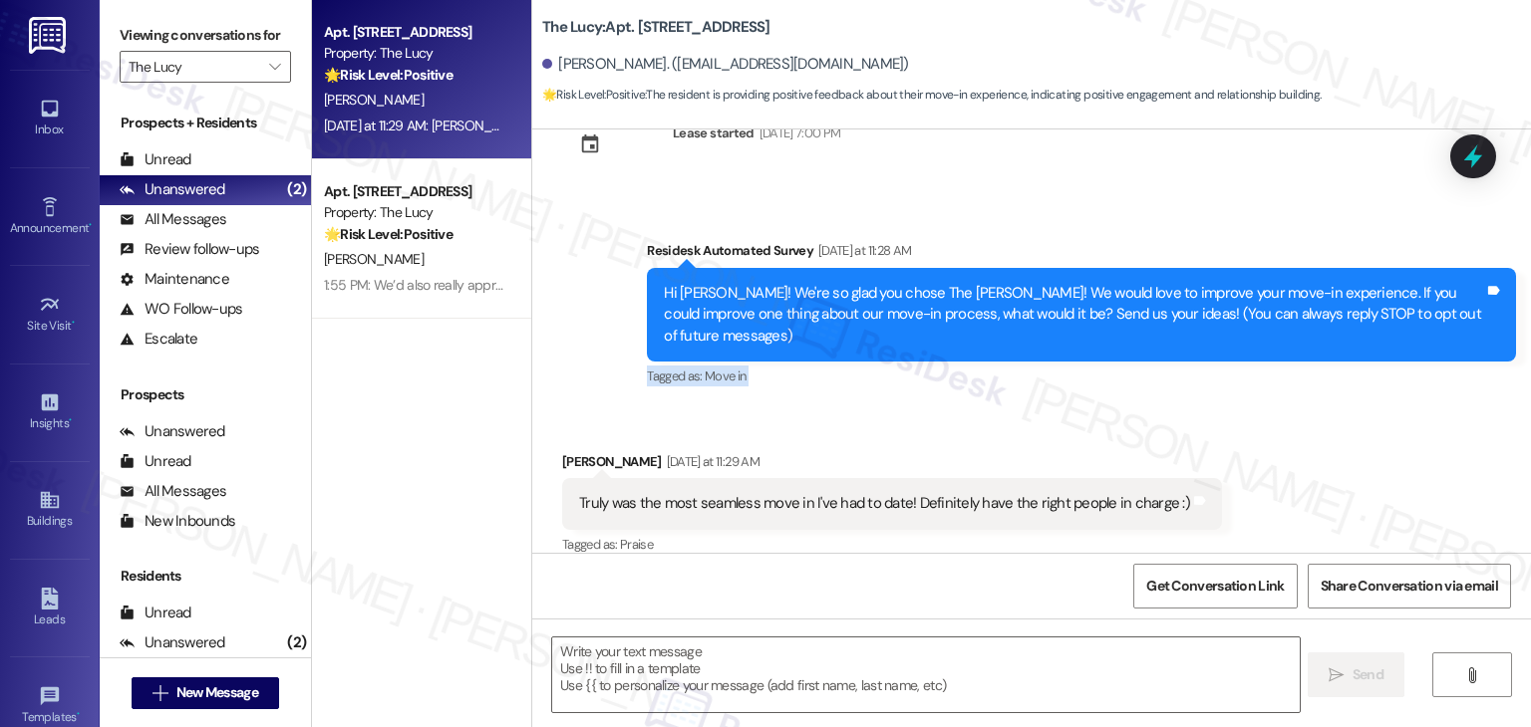
click at [1117, 378] on div "Survey, sent via SMS Residesk Automated Survey Yesterday at 11:28 AM Hi Ryan! W…" at bounding box center [1081, 315] width 899 height 181
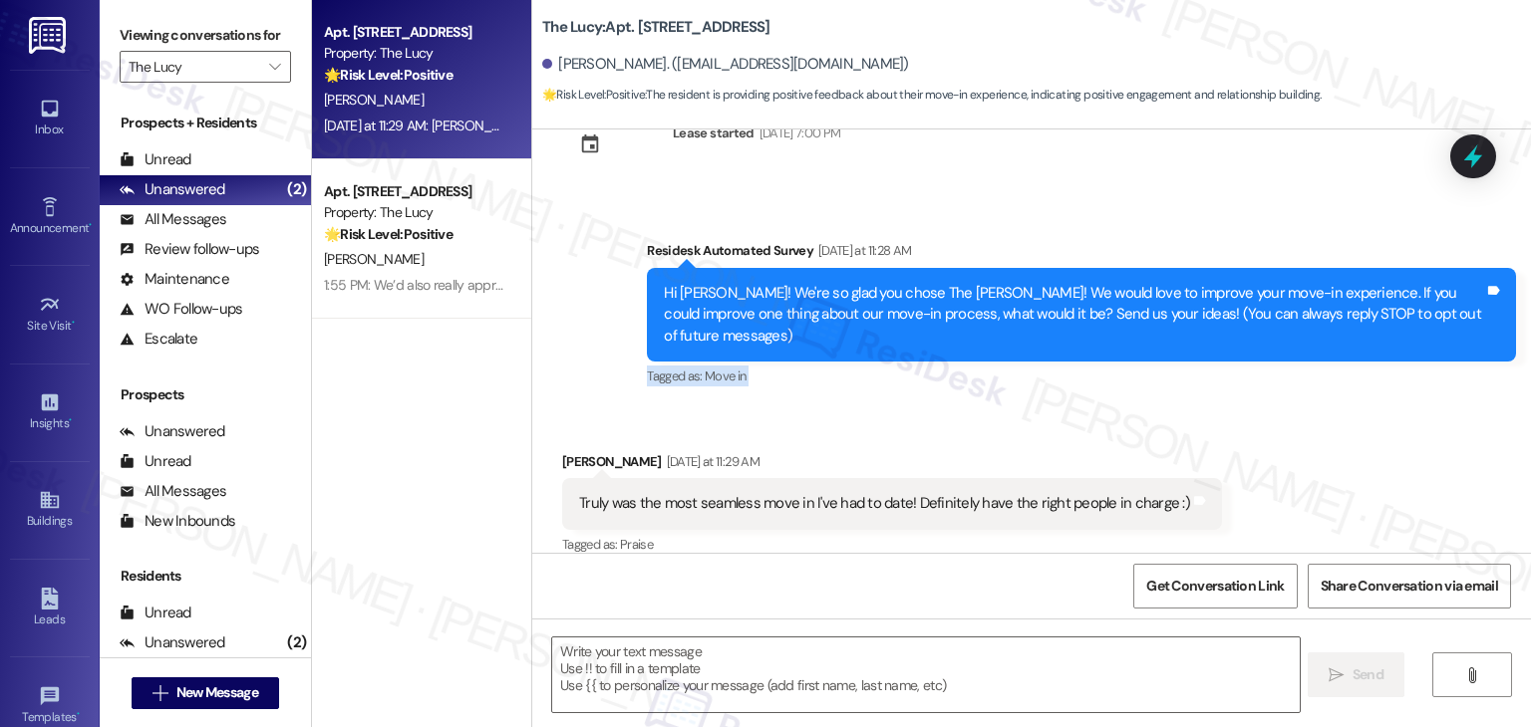
click at [1117, 378] on div "Survey, sent via SMS Residesk Automated Survey Yesterday at 11:28 AM Hi Ryan! W…" at bounding box center [1081, 315] width 899 height 181
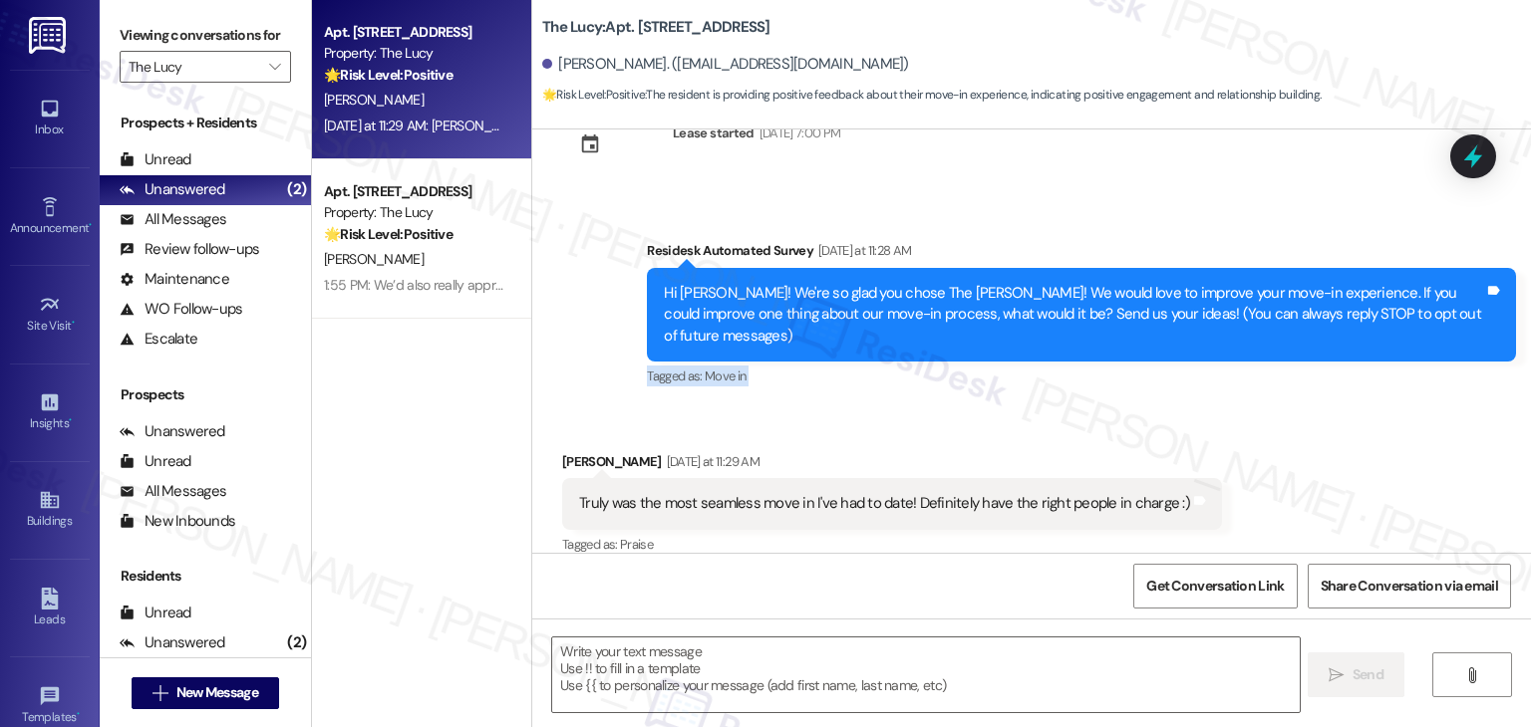
click at [1117, 378] on div "Survey, sent via SMS Residesk Automated Survey Yesterday at 11:28 AM Hi Ryan! W…" at bounding box center [1081, 315] width 899 height 181
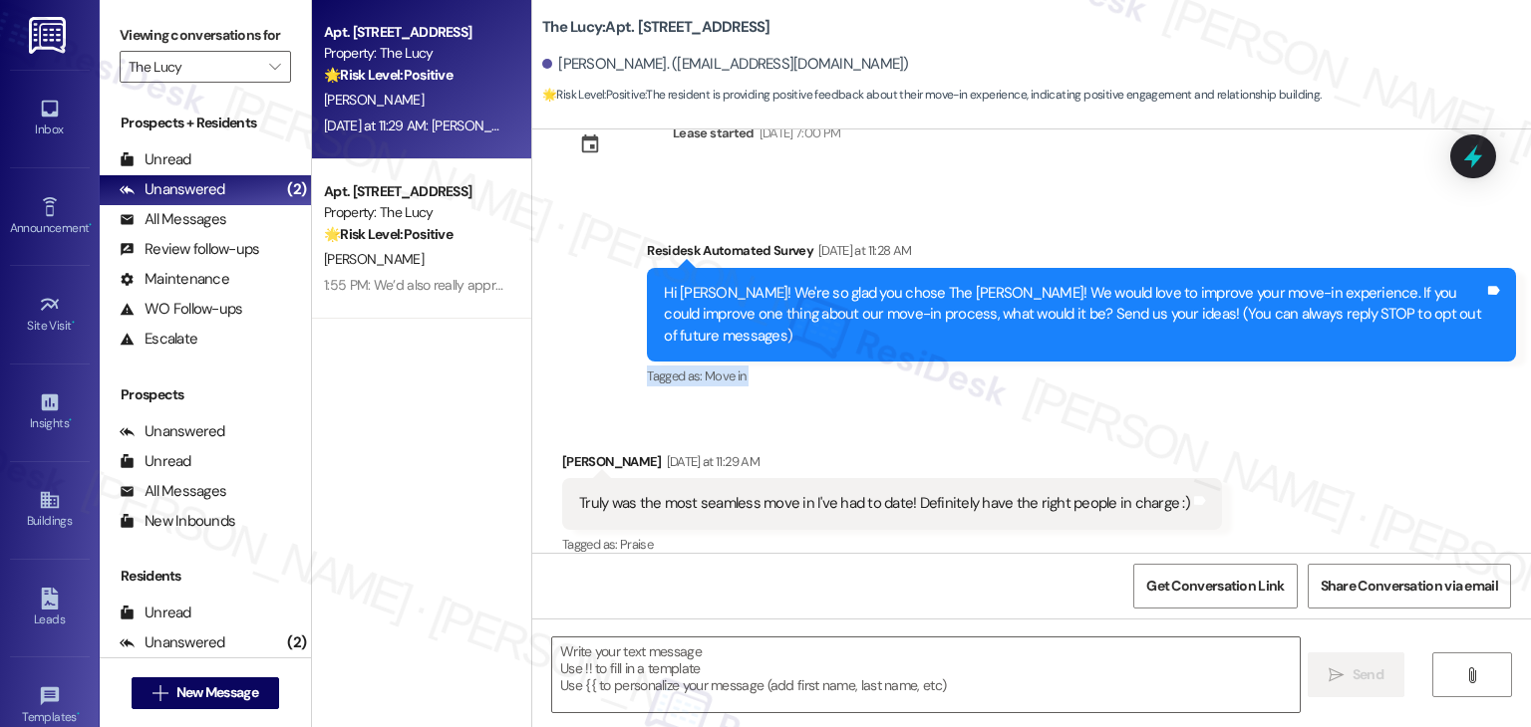
click at [1117, 378] on div "Survey, sent via SMS Residesk Automated Survey Yesterday at 11:28 AM Hi Ryan! W…" at bounding box center [1081, 315] width 899 height 181
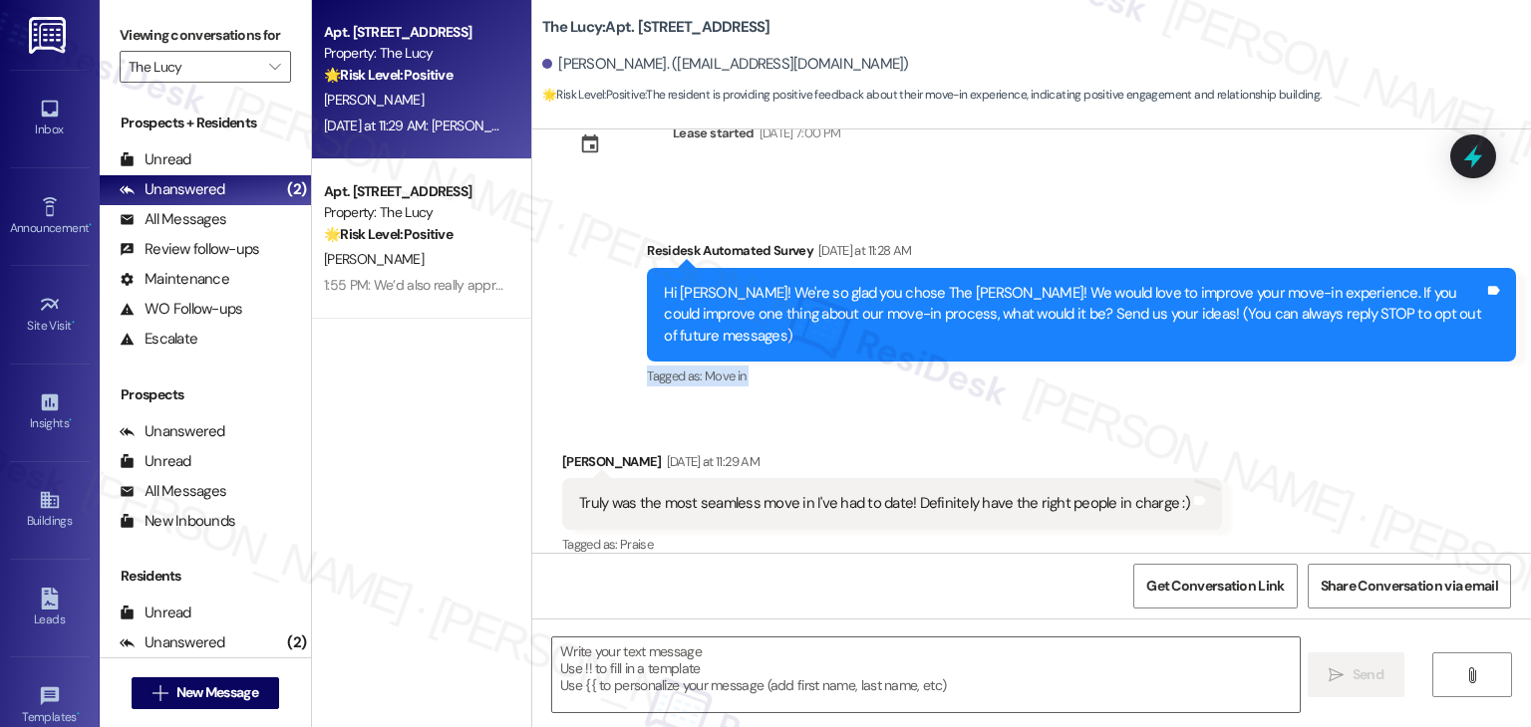
click at [1117, 378] on div "Survey, sent via SMS Residesk Automated Survey Yesterday at 11:28 AM Hi Ryan! W…" at bounding box center [1081, 315] width 899 height 181
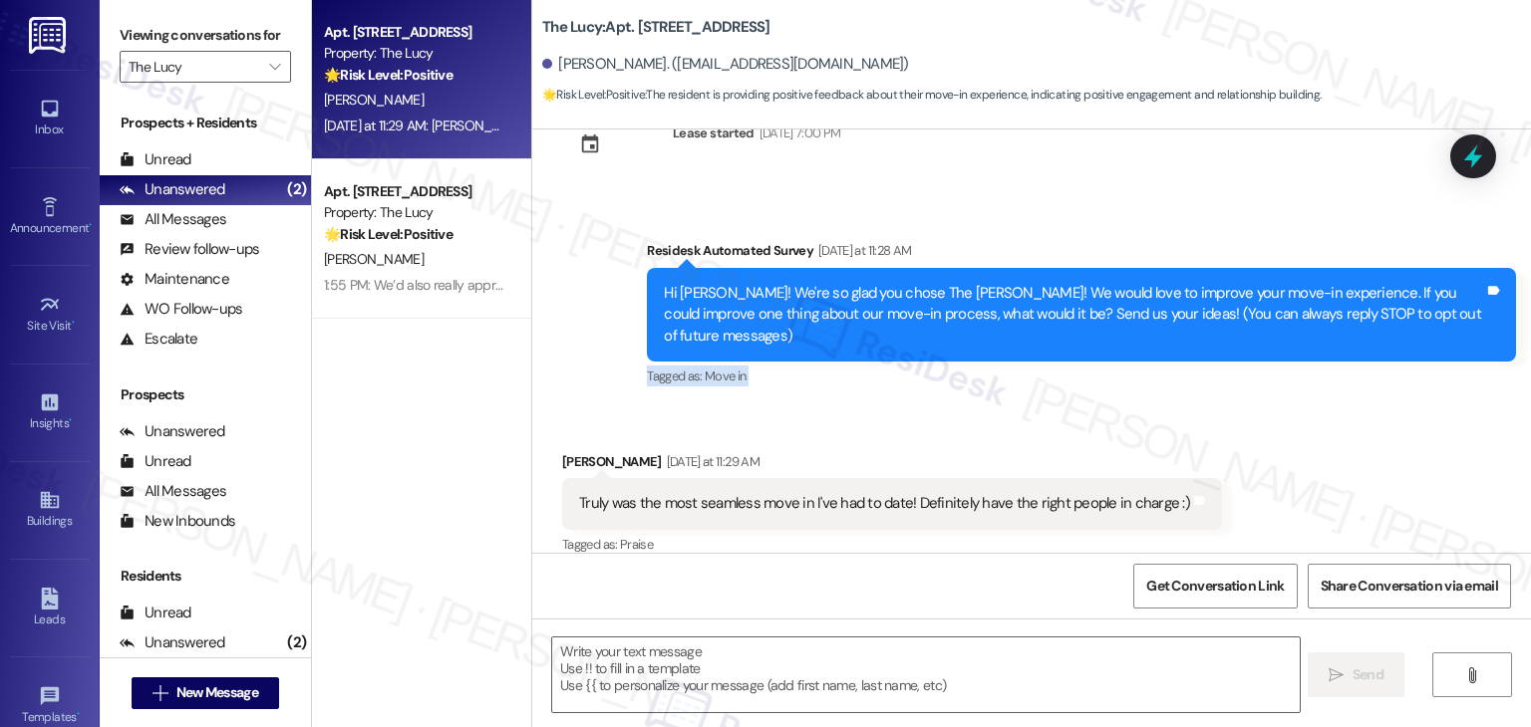
click at [1117, 378] on div "Survey, sent via SMS Residesk Automated Survey Yesterday at 11:28 AM Hi Ryan! W…" at bounding box center [1081, 315] width 899 height 181
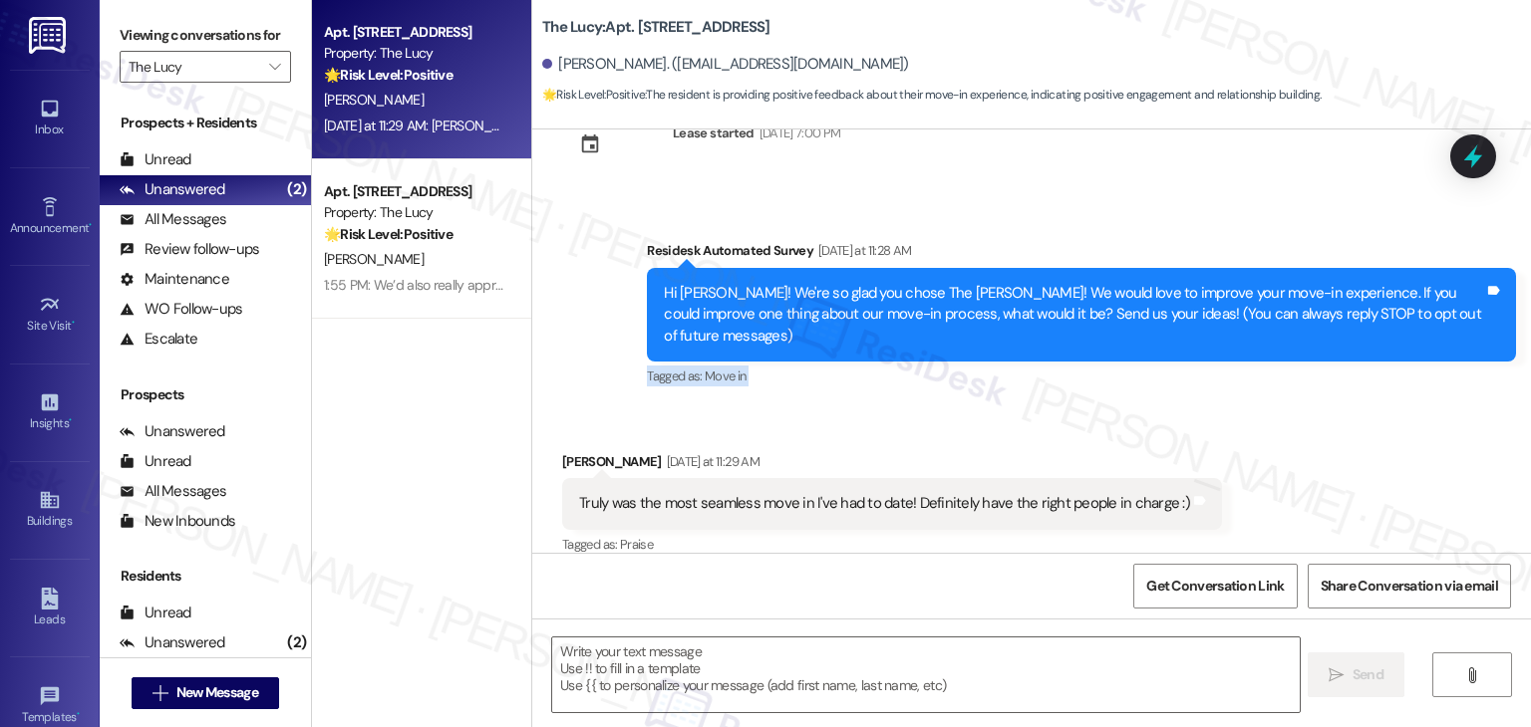
click at [1117, 378] on div "Survey, sent via SMS Residesk Automated Survey Yesterday at 11:28 AM Hi Ryan! W…" at bounding box center [1081, 315] width 899 height 181
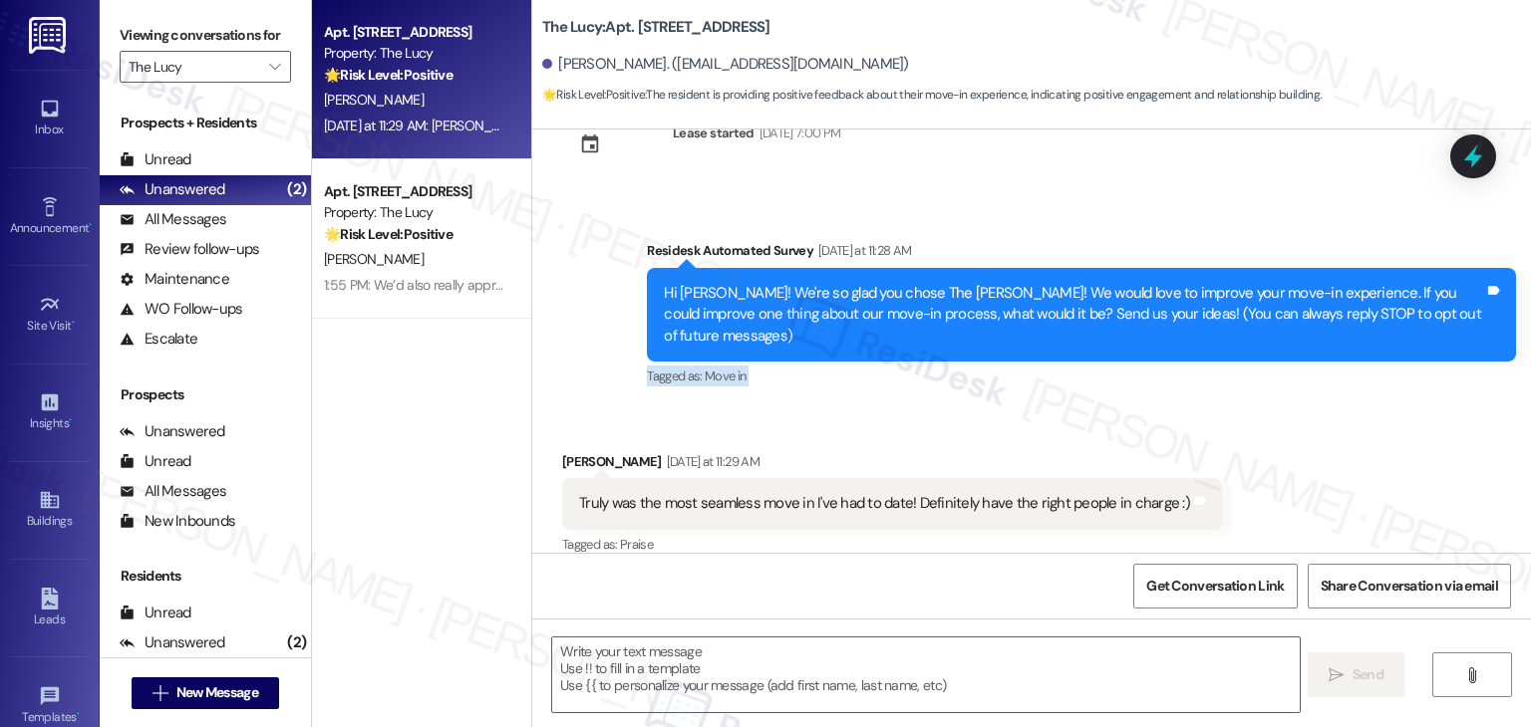
click at [1117, 378] on div "Survey, sent via SMS Residesk Automated Survey Yesterday at 11:28 AM Hi Ryan! W…" at bounding box center [1081, 315] width 899 height 181
click at [951, 436] on div "Received via SMS Ryan Lucas Yesterday at 11:29 AM Truly was the most seamless m…" at bounding box center [892, 505] width 690 height 139
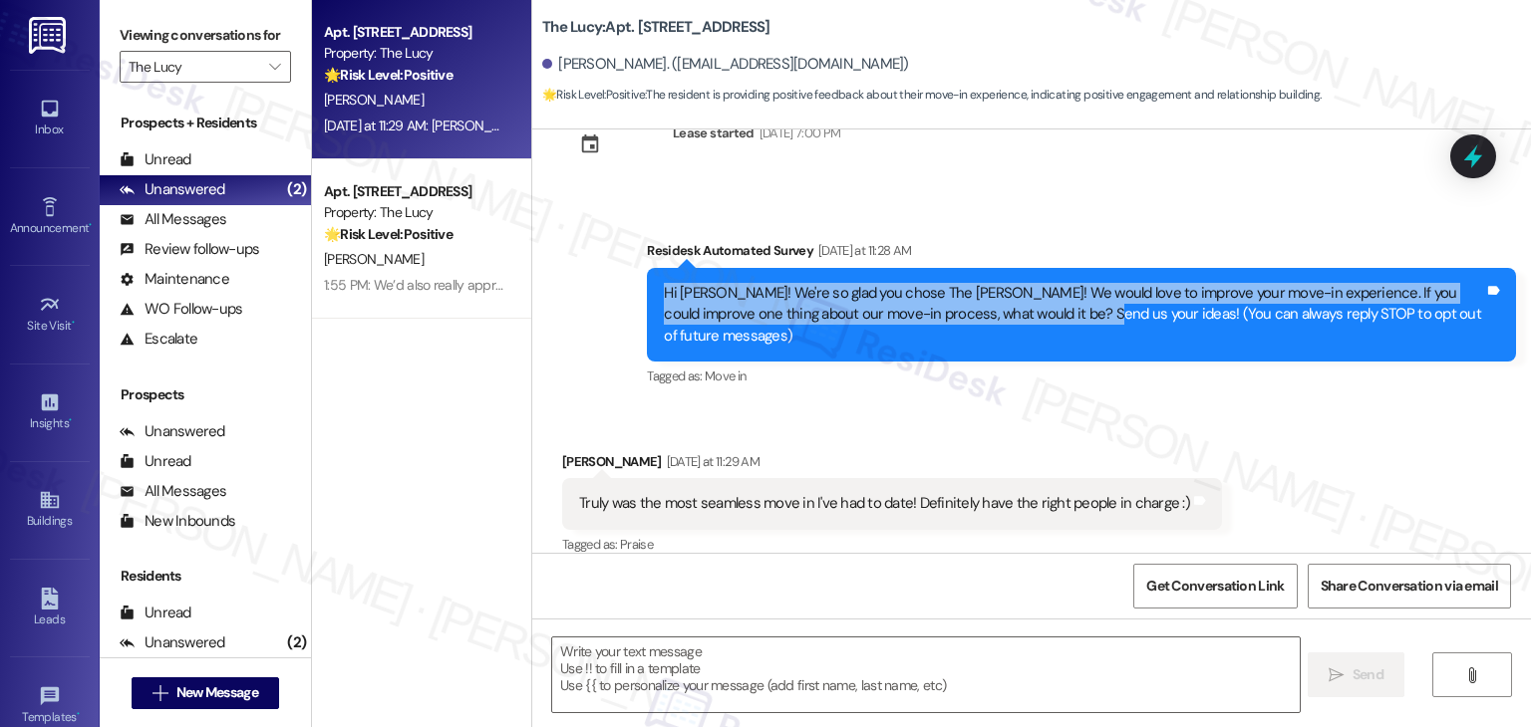
drag, startPoint x: 1021, startPoint y: 311, endPoint x: 586, endPoint y: 292, distance: 435.8
click at [586, 292] on div "Survey, sent via SMS Residesk Automated Survey Yesterday at 11:28 AM Hi Ryan! W…" at bounding box center [1031, 300] width 998 height 211
copy div "Hi Ryan! We're so glad you chose The Lucy! We would love to improve your move-i…"
click at [713, 493] on div "Truly was the most seamless move in I've had to date! Definitely have the right…" at bounding box center [884, 503] width 611 height 21
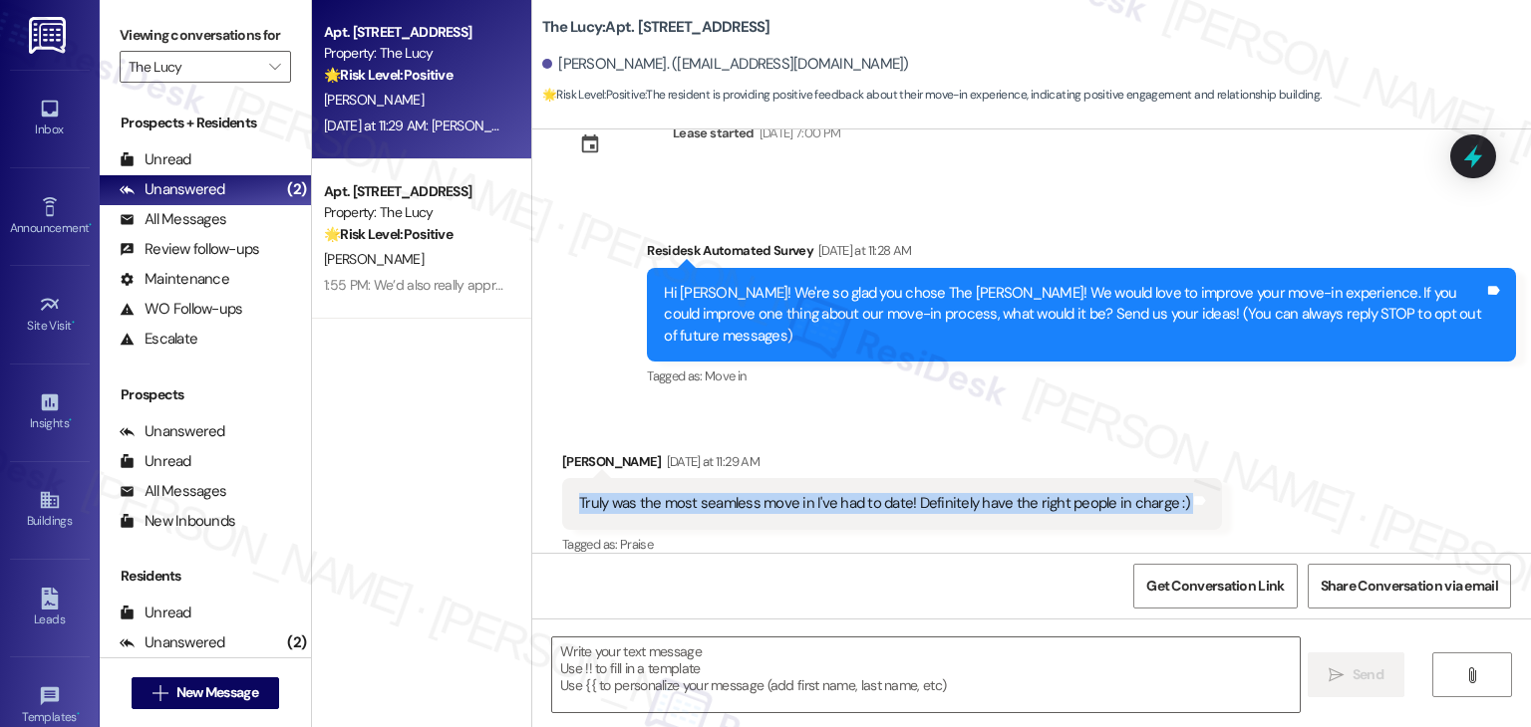
click at [713, 493] on div "Truly was the most seamless move in I've had to date! Definitely have the right…" at bounding box center [884, 503] width 611 height 21
copy div "Truly was the most seamless move in I've had to date! Definitely have the right…"
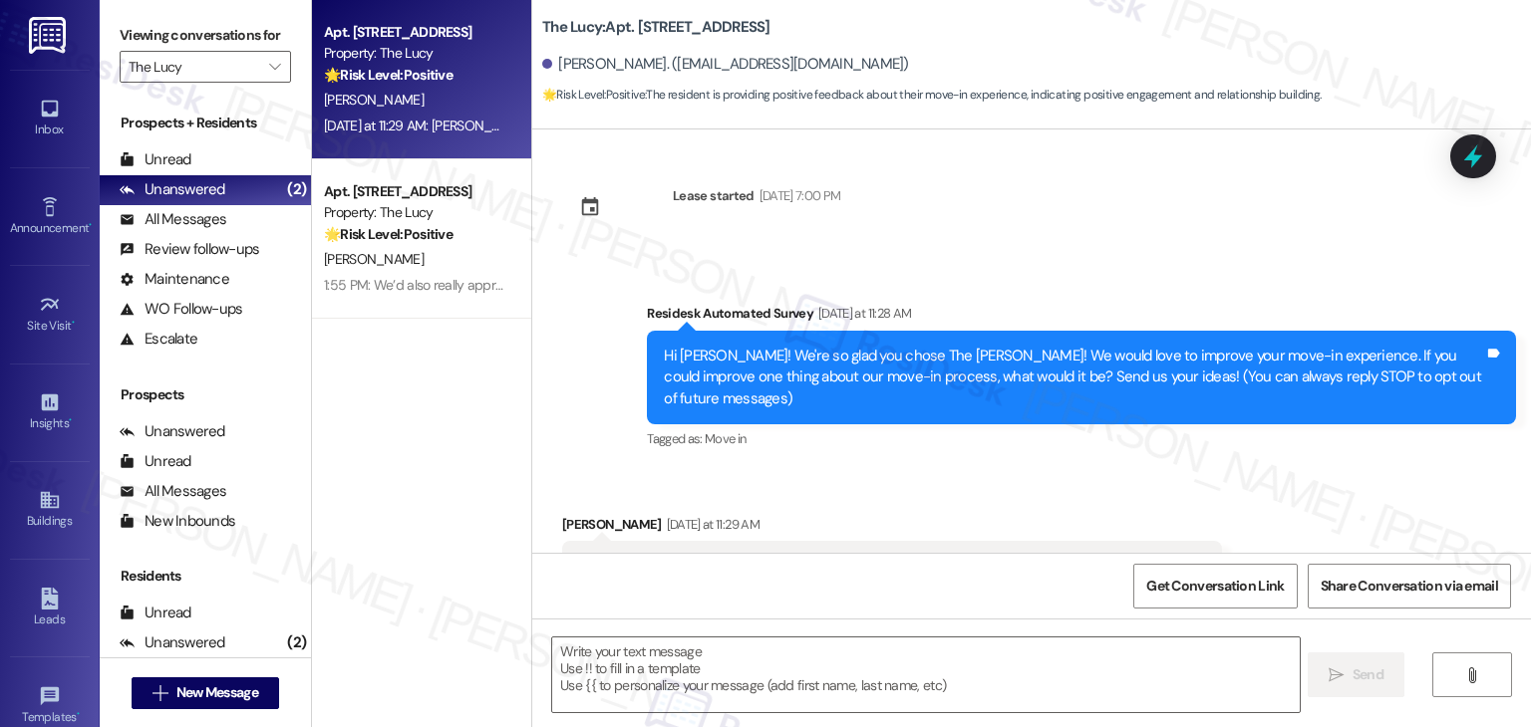
scroll to position [0, 0]
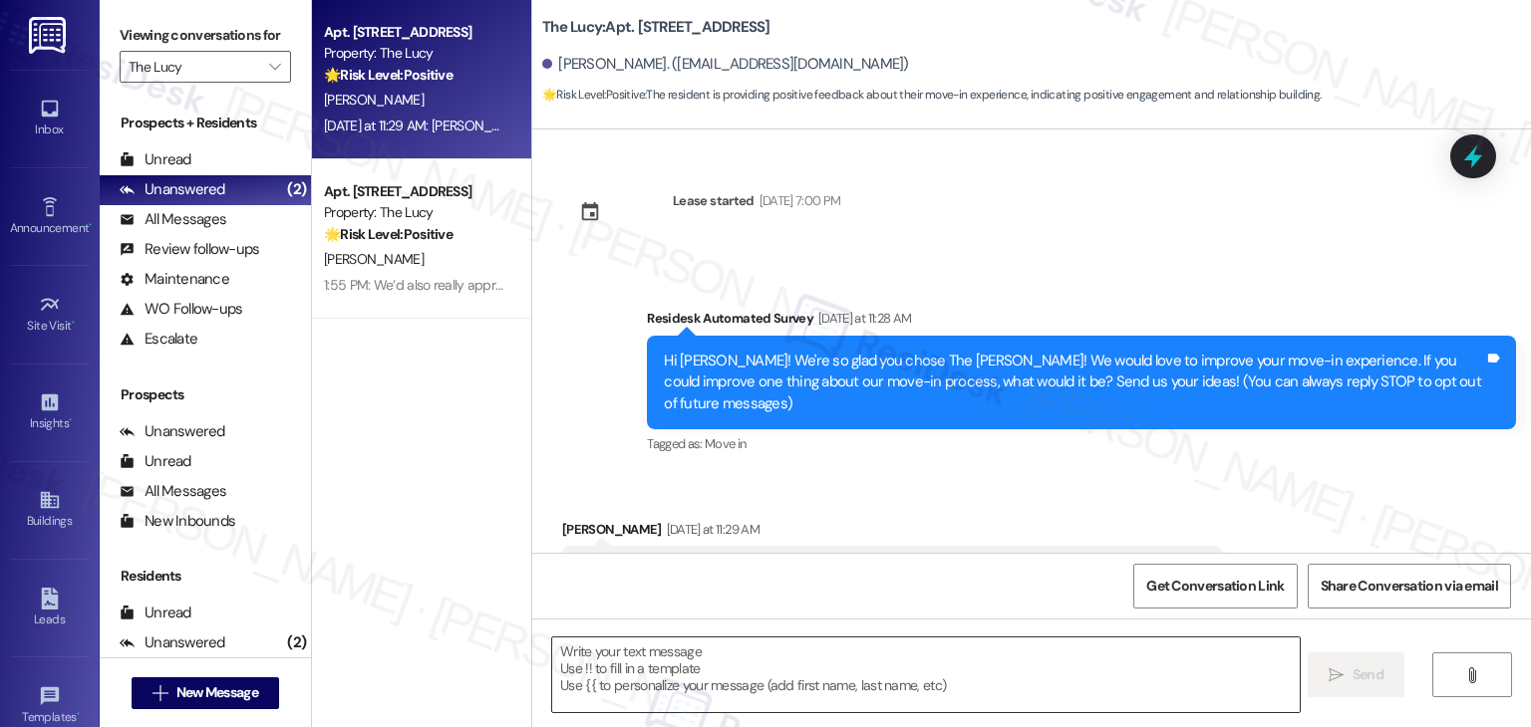
click at [939, 653] on textarea at bounding box center [925, 675] width 746 height 75
paste textarea "Hi Ryan, that’s so great to hear! I’m thrilled your move-in was seamless and th…"
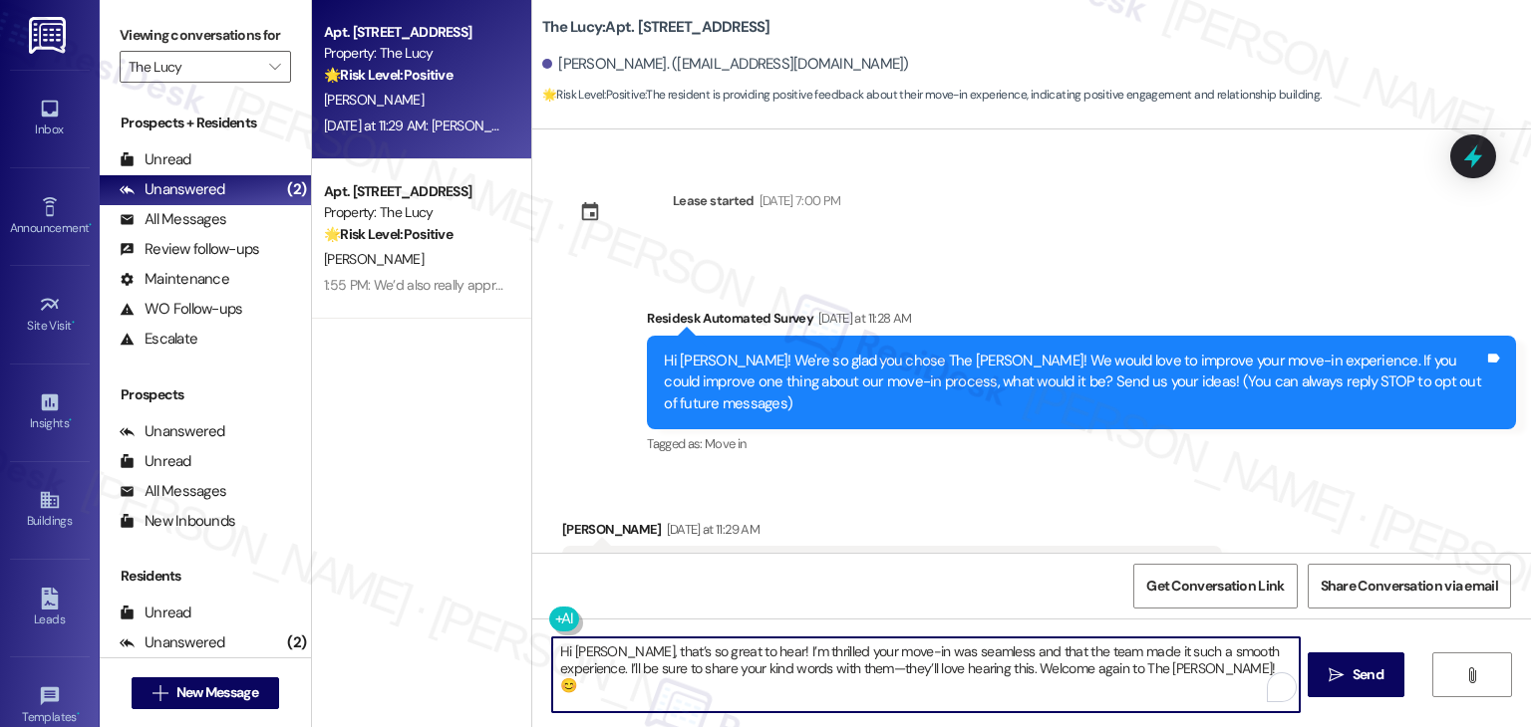
click at [939, 653] on textarea "Hi Ryan, that’s so great to hear! I’m thrilled your move-in was seamless and th…" at bounding box center [925, 675] width 746 height 75
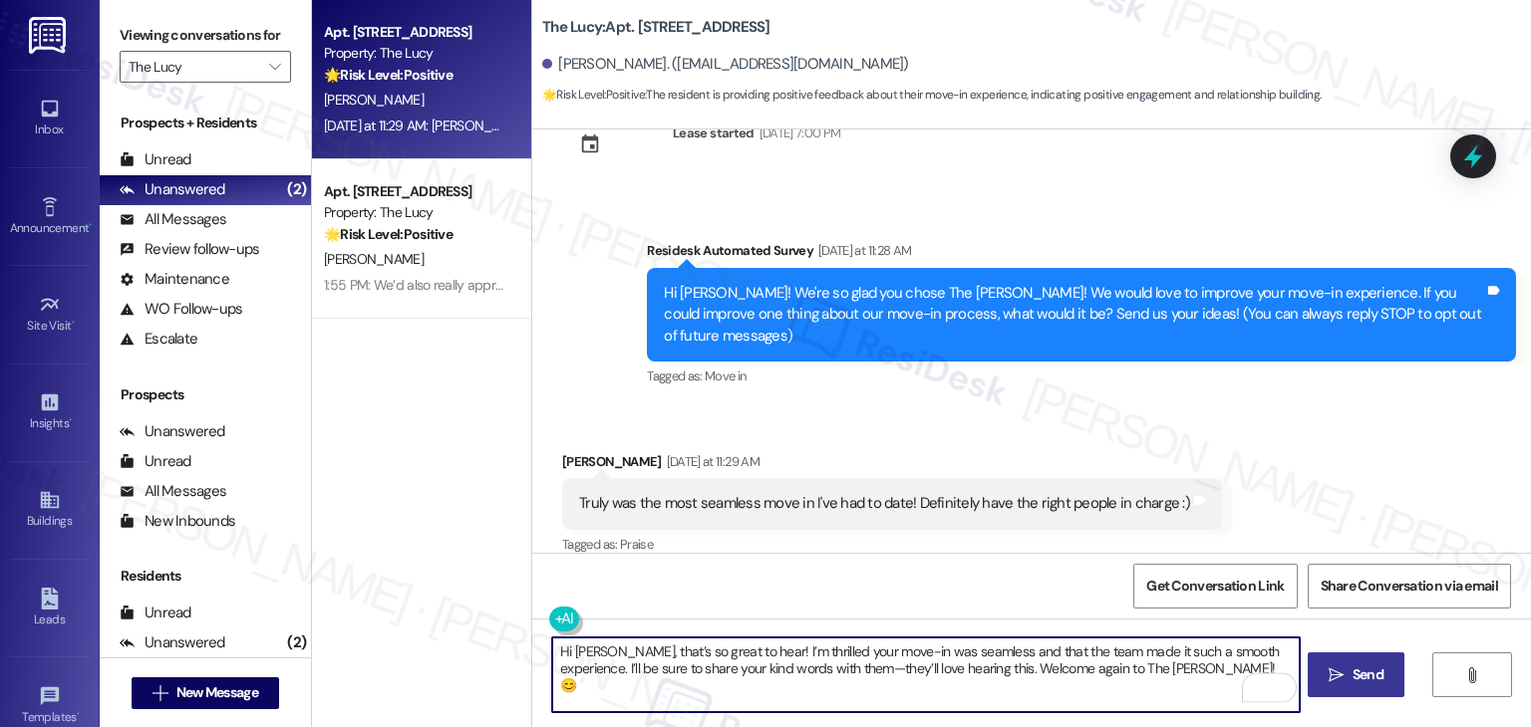
type textarea "Hi Ryan, that’s so great to hear! I’m thrilled your move-in was seamless and th…"
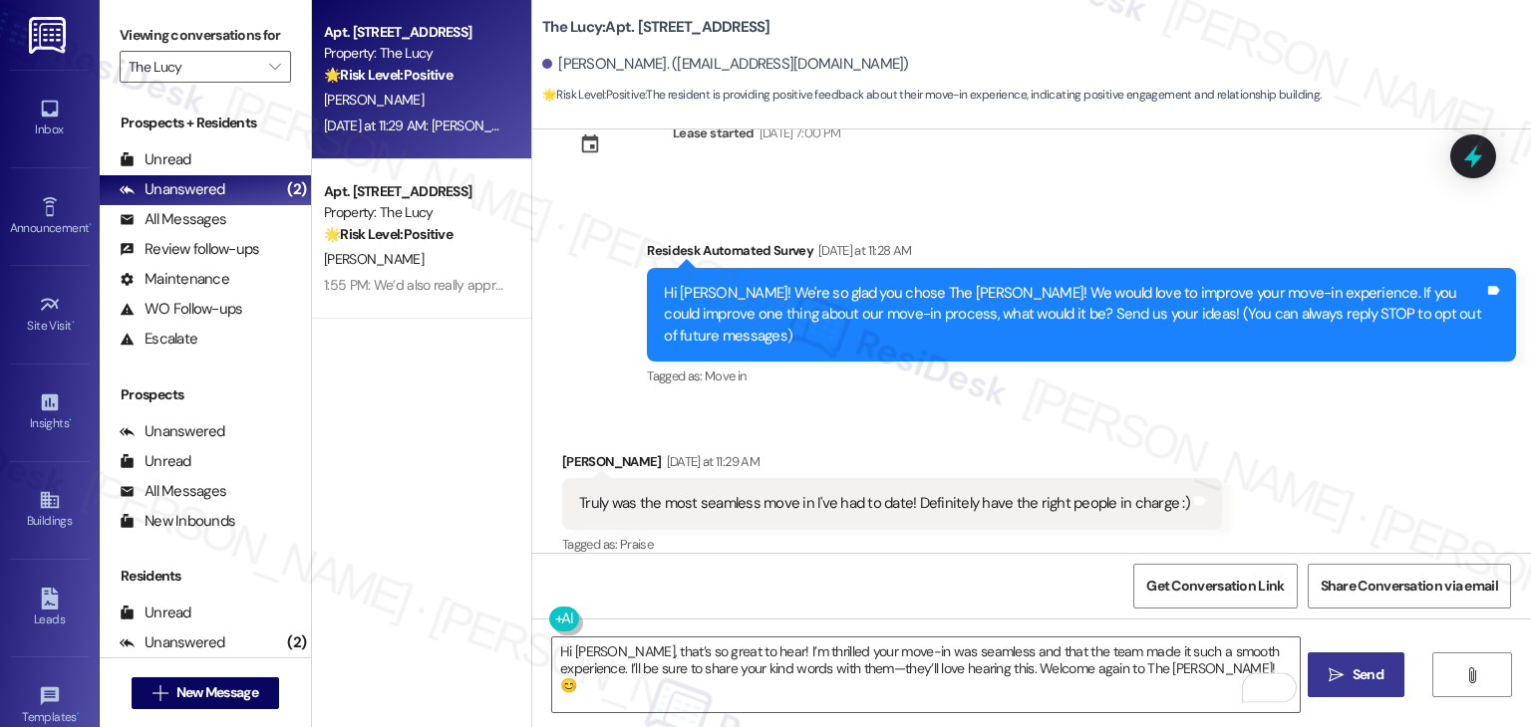
click at [1357, 683] on span "Send" at bounding box center [1367, 675] width 31 height 21
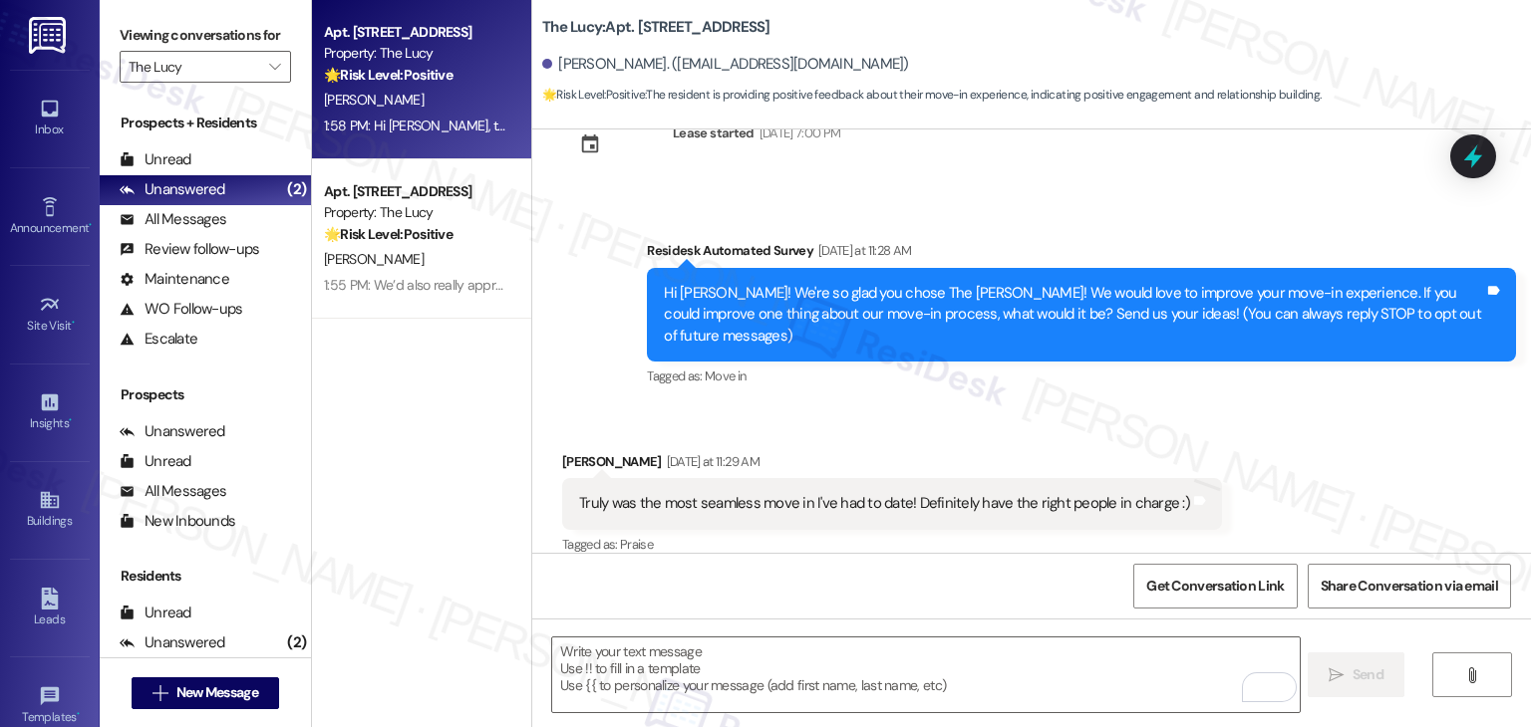
scroll to position [163, 0]
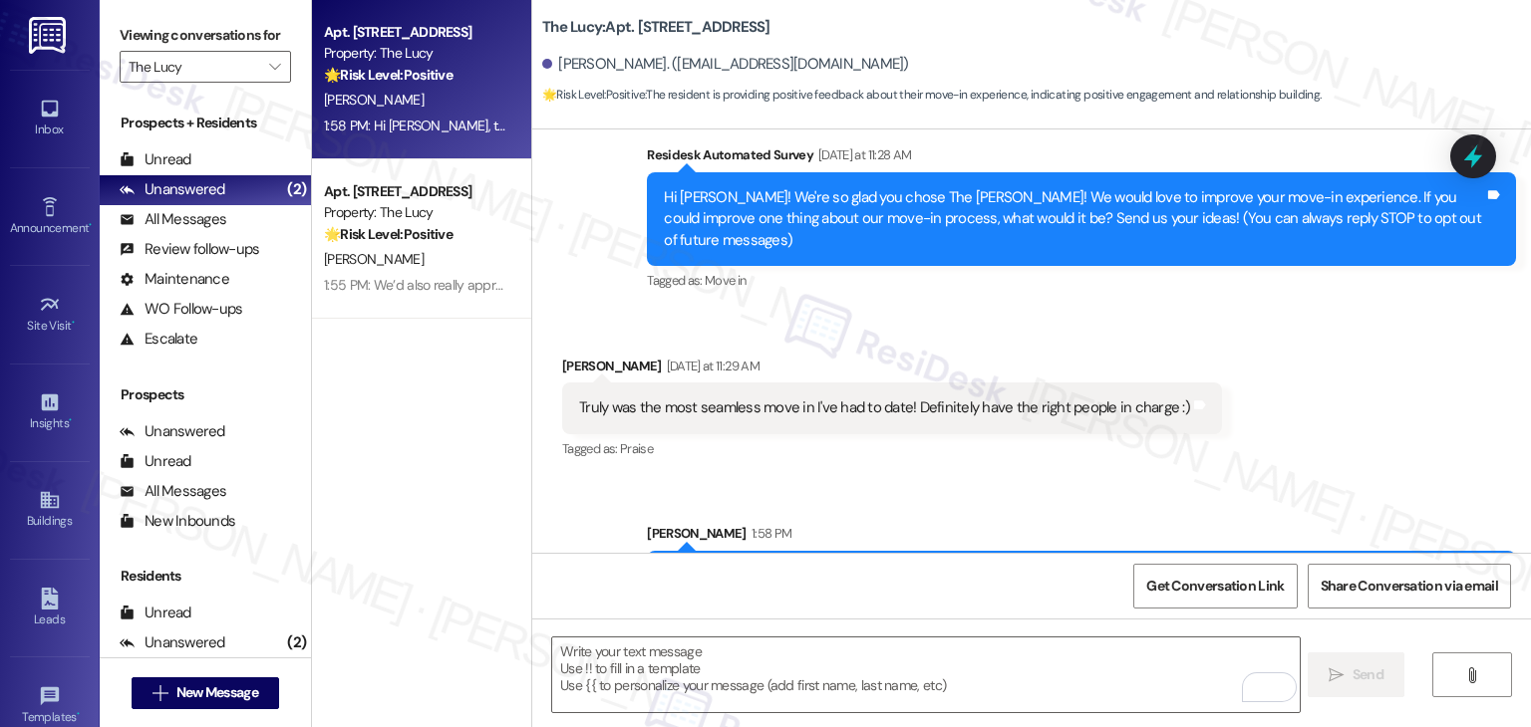
click at [1331, 348] on div "Received via SMS Ryan Lucas Yesterday at 11:29 AM Truly was the most seamless m…" at bounding box center [1031, 395] width 998 height 168
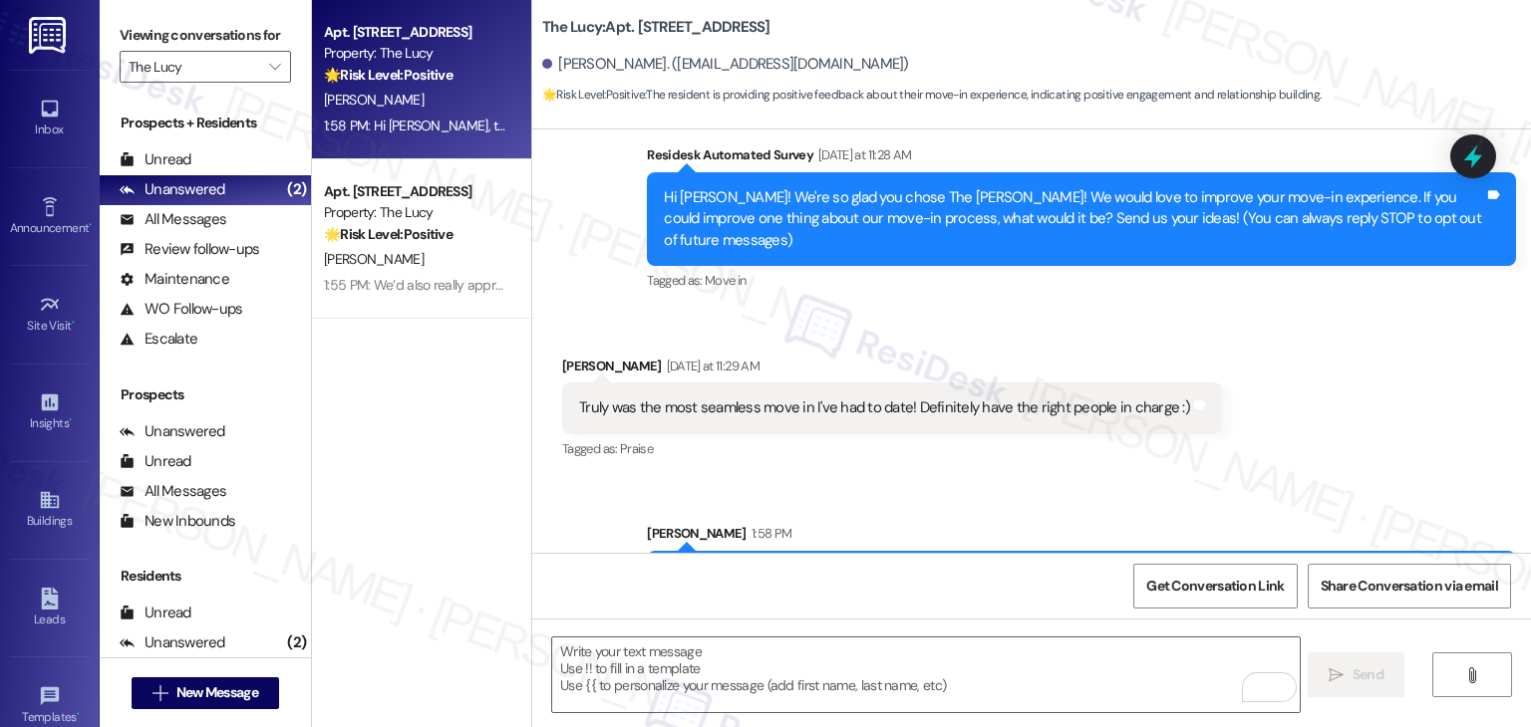
click at [1331, 348] on div "Received via SMS Ryan Lucas Yesterday at 11:29 AM Truly was the most seamless m…" at bounding box center [1031, 395] width 998 height 168
click at [1330, 350] on div "Received via SMS Ryan Lucas Yesterday at 11:29 AM Truly was the most seamless m…" at bounding box center [1031, 395] width 998 height 168
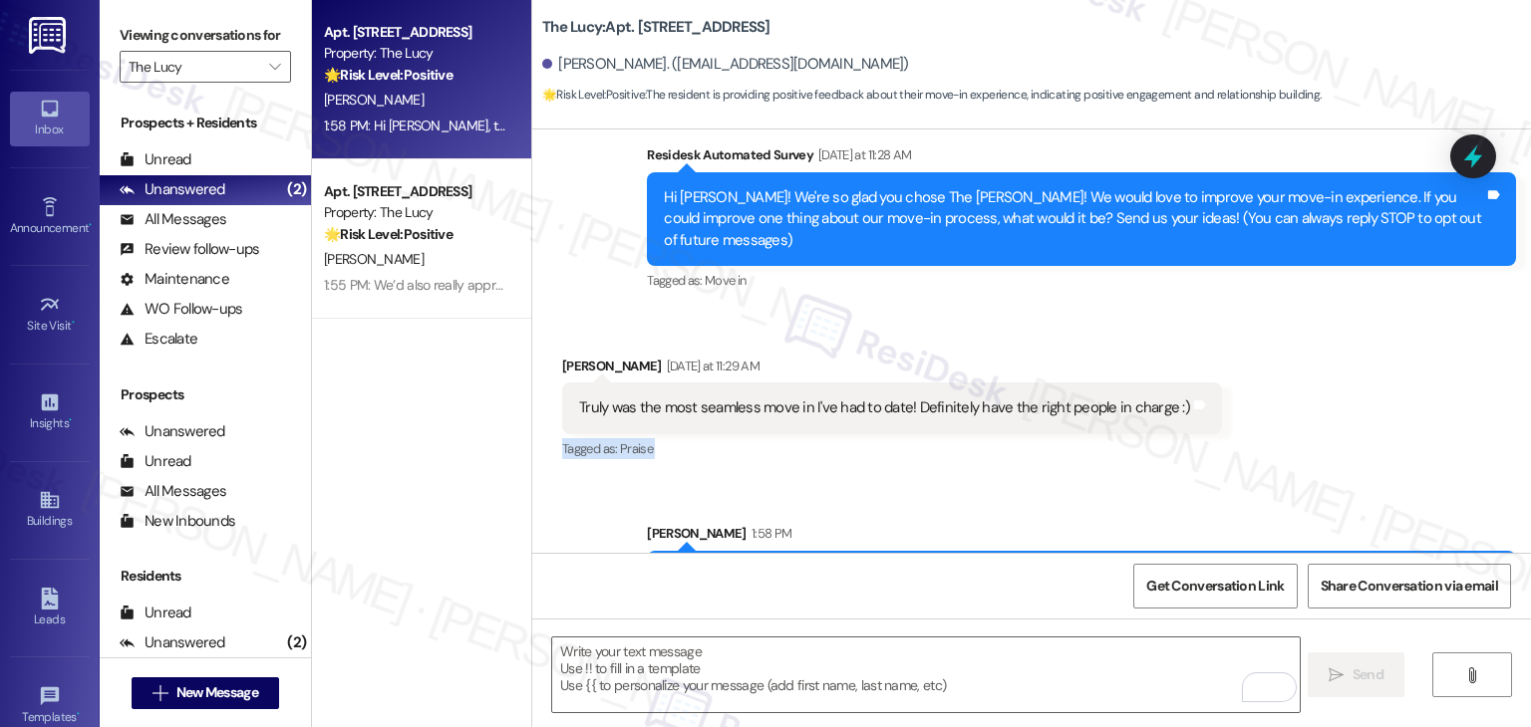
scroll to position [228, 0]
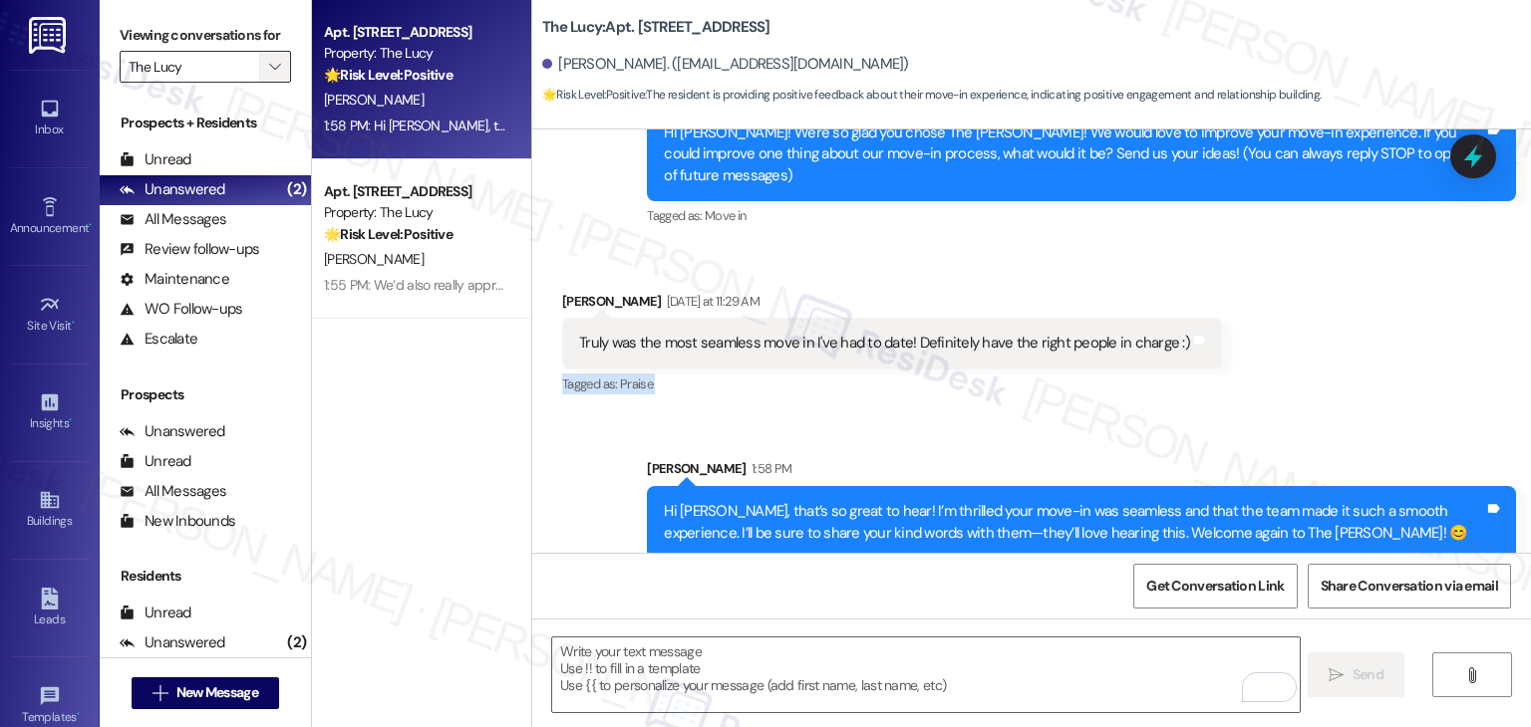
click at [236, 69] on input "The Lucy" at bounding box center [194, 67] width 131 height 32
click at [269, 69] on icon "" at bounding box center [274, 67] width 11 height 16
drag, startPoint x: 263, startPoint y: 69, endPoint x: 361, endPoint y: 525, distance: 466.7
click at [269, 70] on icon "" at bounding box center [274, 67] width 11 height 16
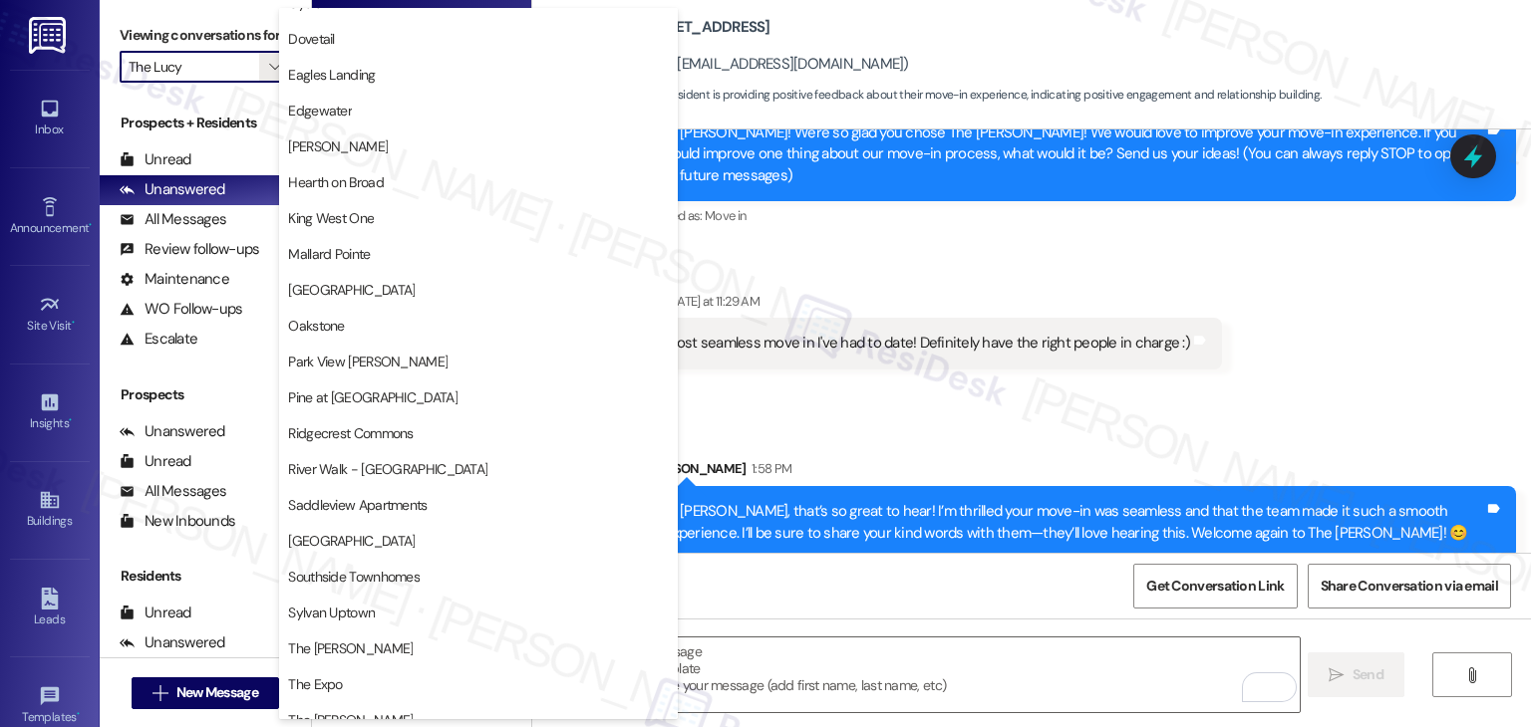
scroll to position [797, 0]
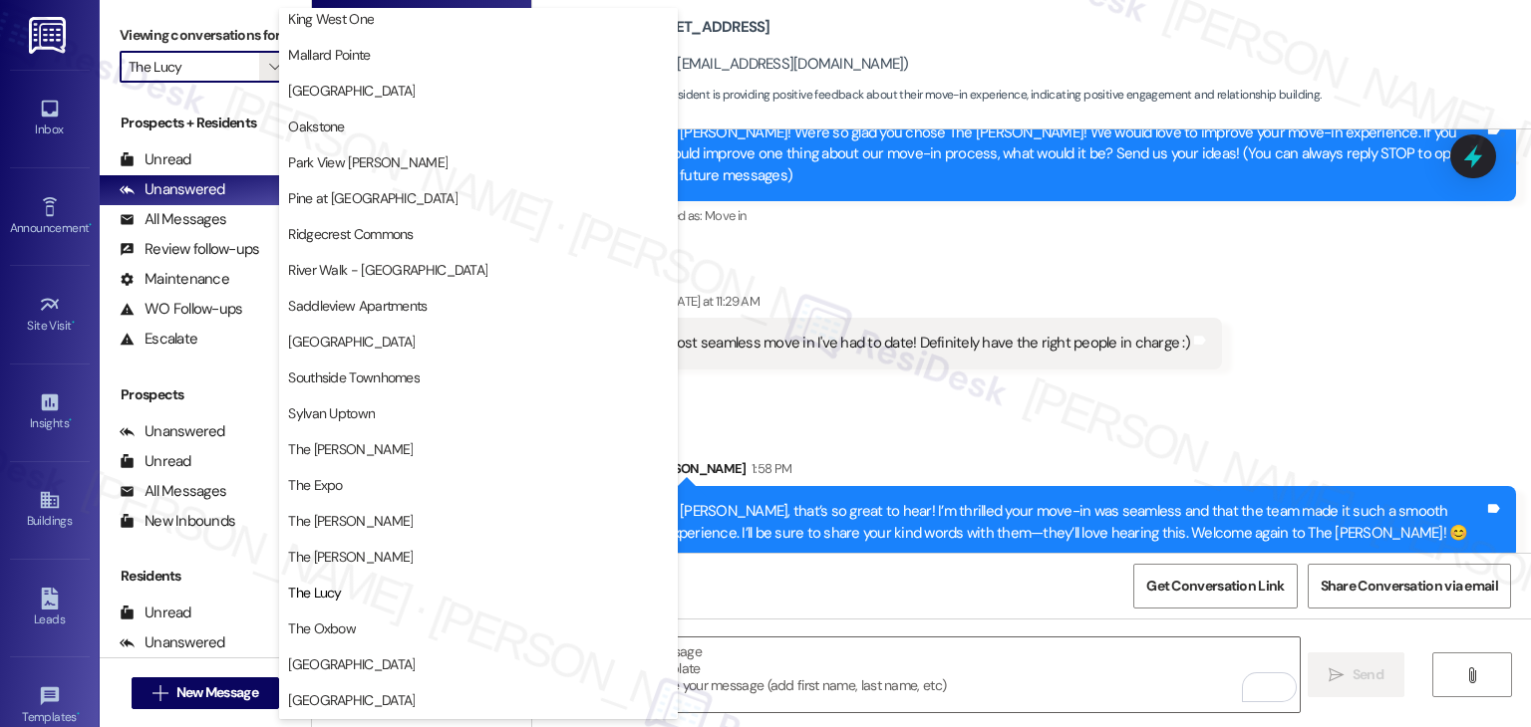
drag, startPoint x: 318, startPoint y: 557, endPoint x: 949, endPoint y: 724, distance: 652.6
click at [317, 557] on span "The [PERSON_NAME]" at bounding box center [350, 557] width 125 height 20
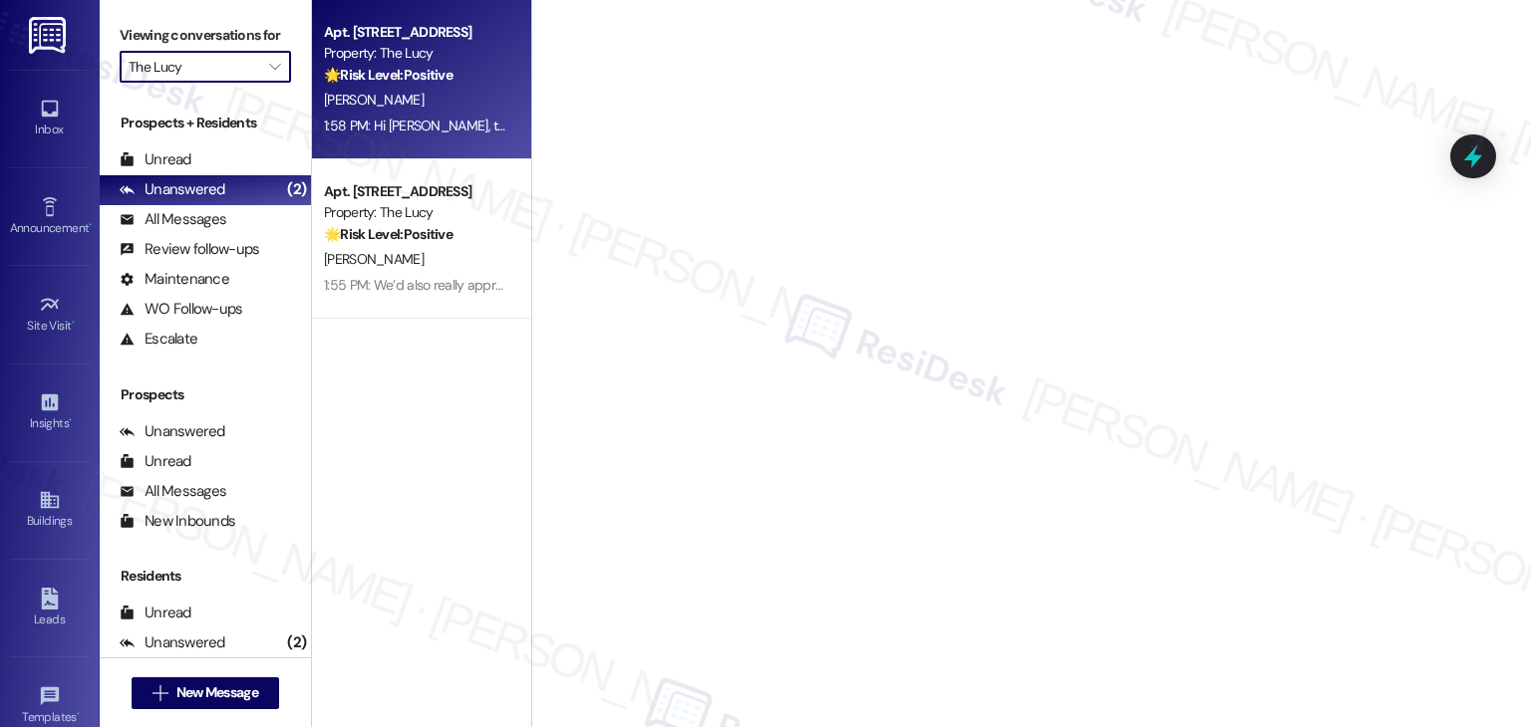
type input "The [PERSON_NAME]"
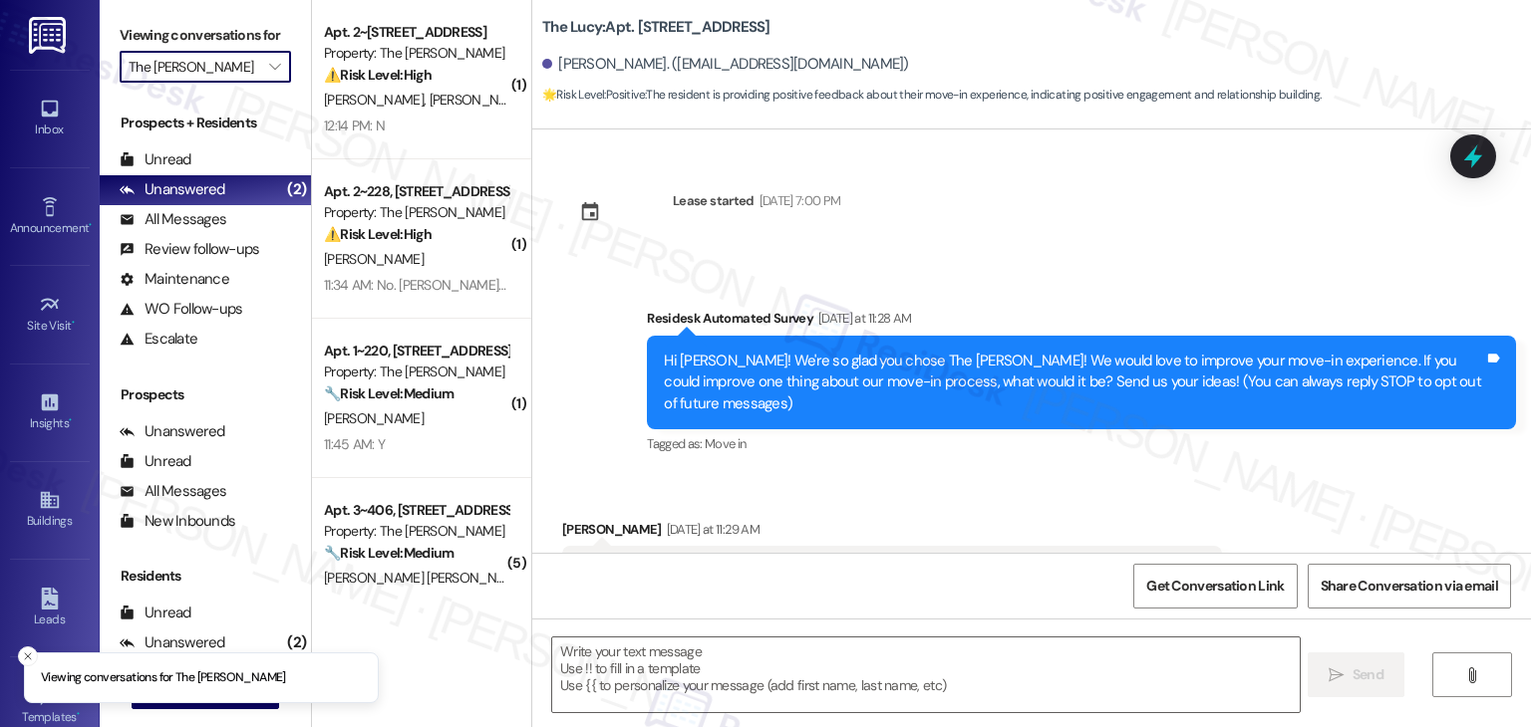
type textarea "Fetching suggested responses. Please feel free to read through the conversation…"
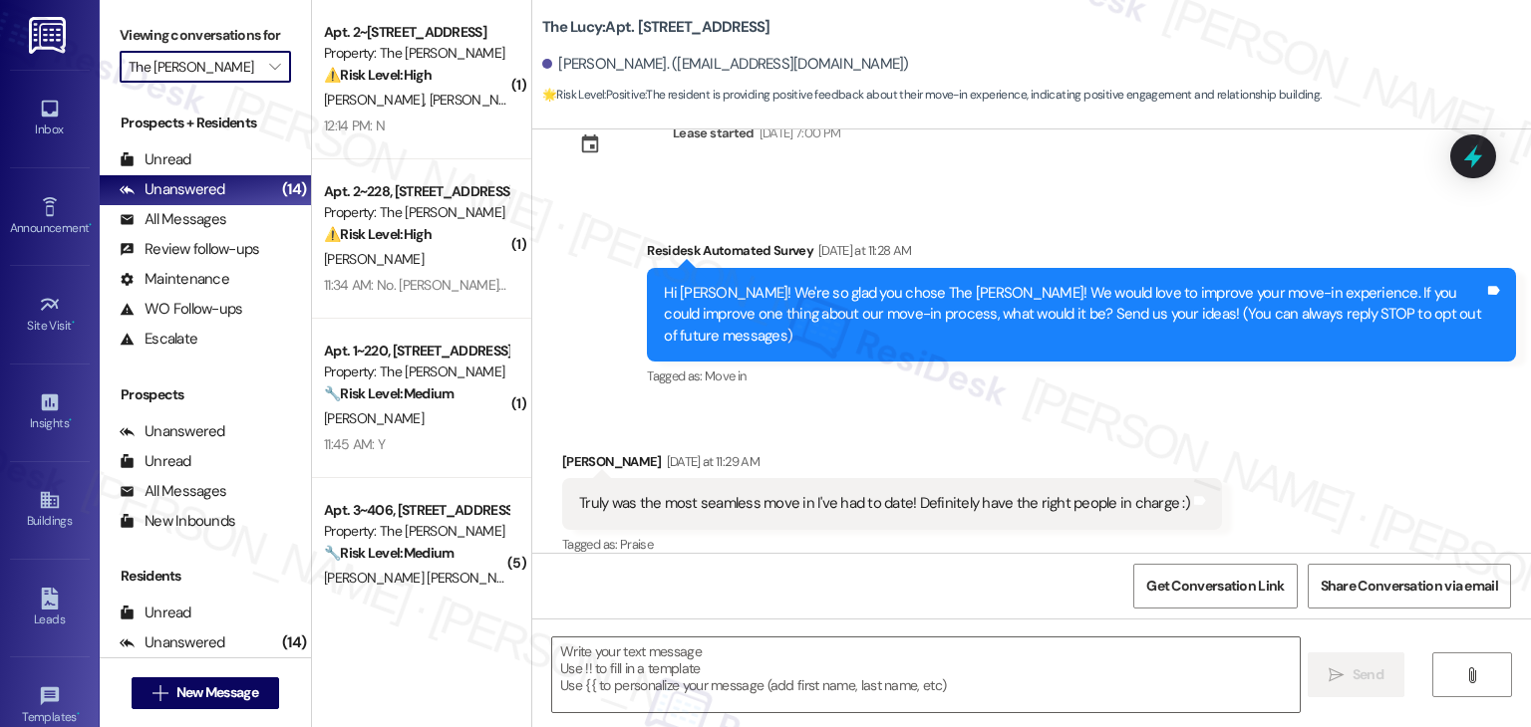
click at [1259, 407] on div "Received via SMS Ryan Lucas Yesterday at 11:29 AM Truly was the most seamless m…" at bounding box center [1031, 491] width 998 height 168
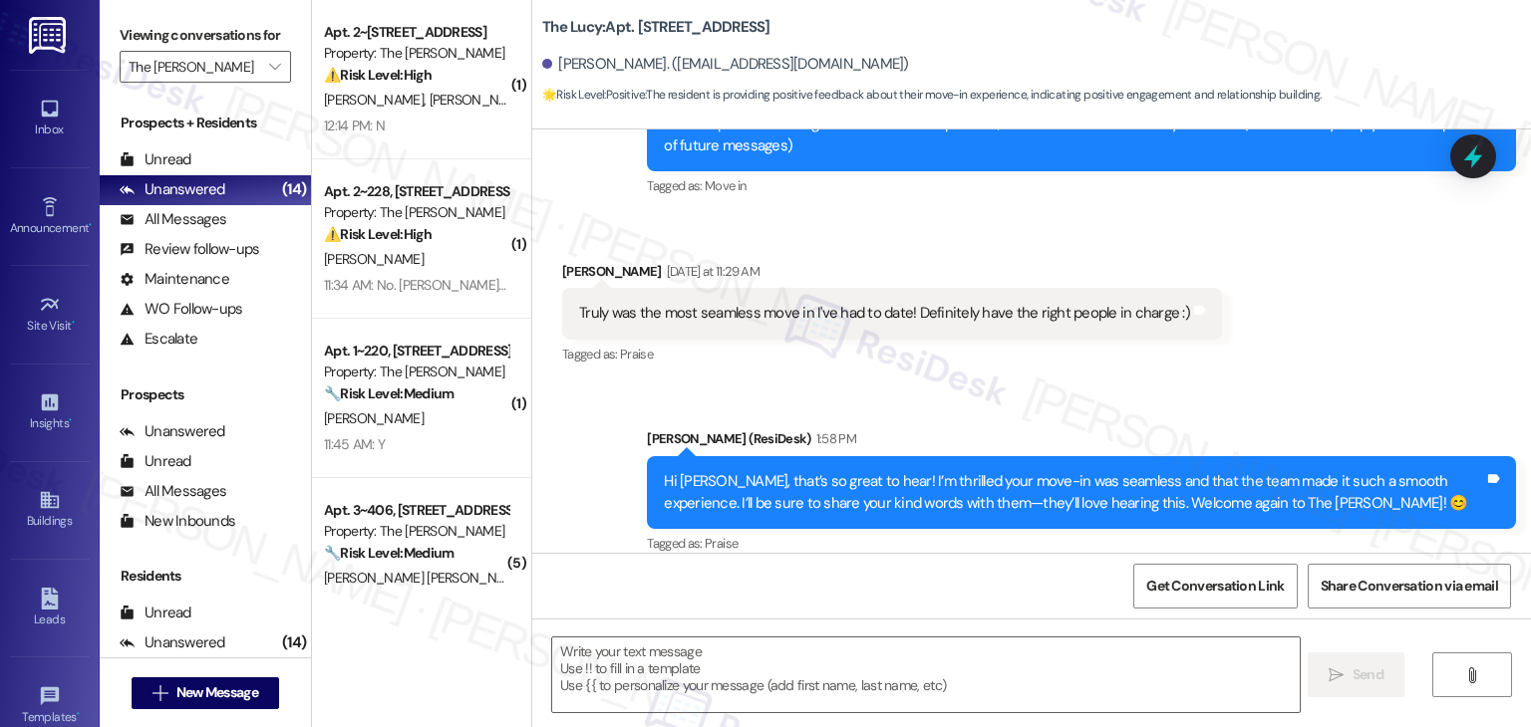
click at [1296, 342] on div "Received via SMS Ryan Lucas Yesterday at 11:29 AM Truly was the most seamless m…" at bounding box center [1031, 300] width 998 height 168
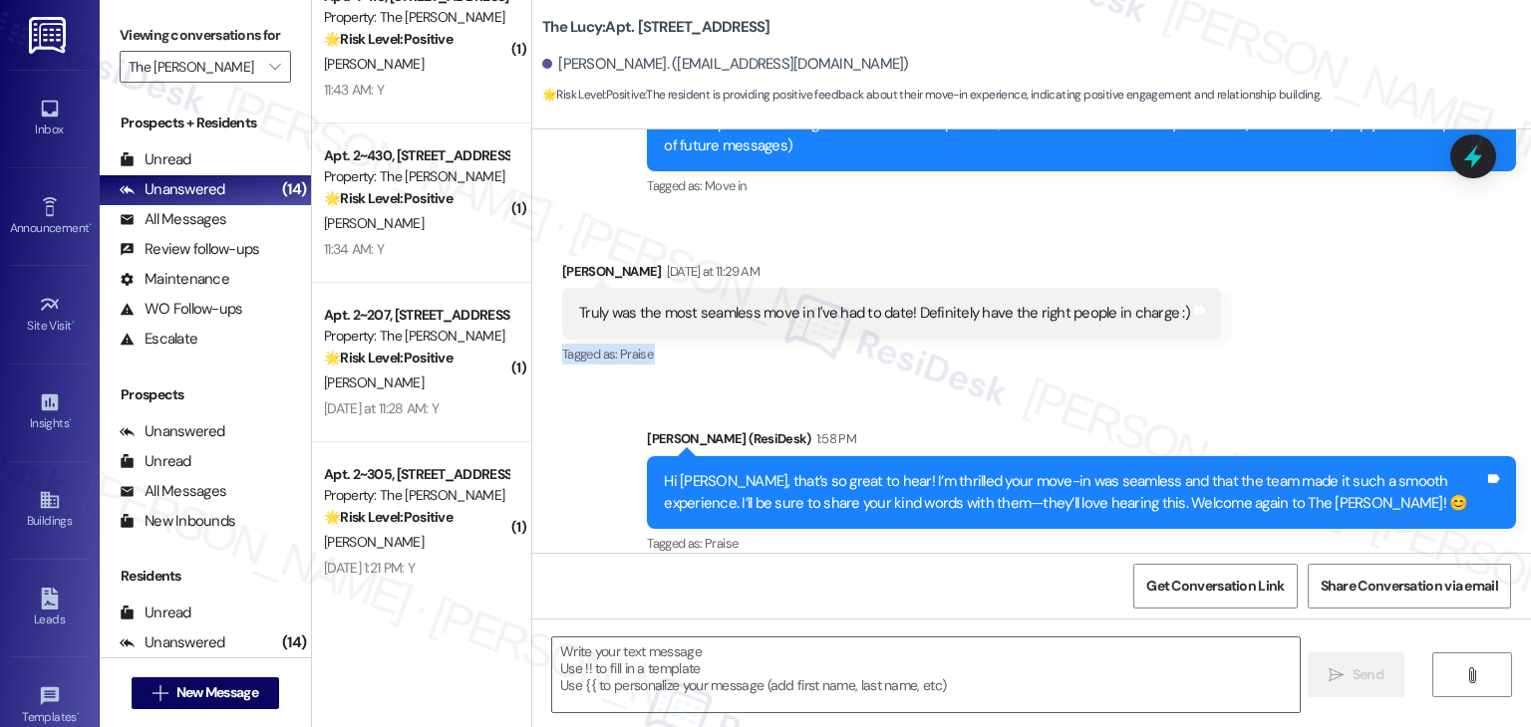
scroll to position [1646, 0]
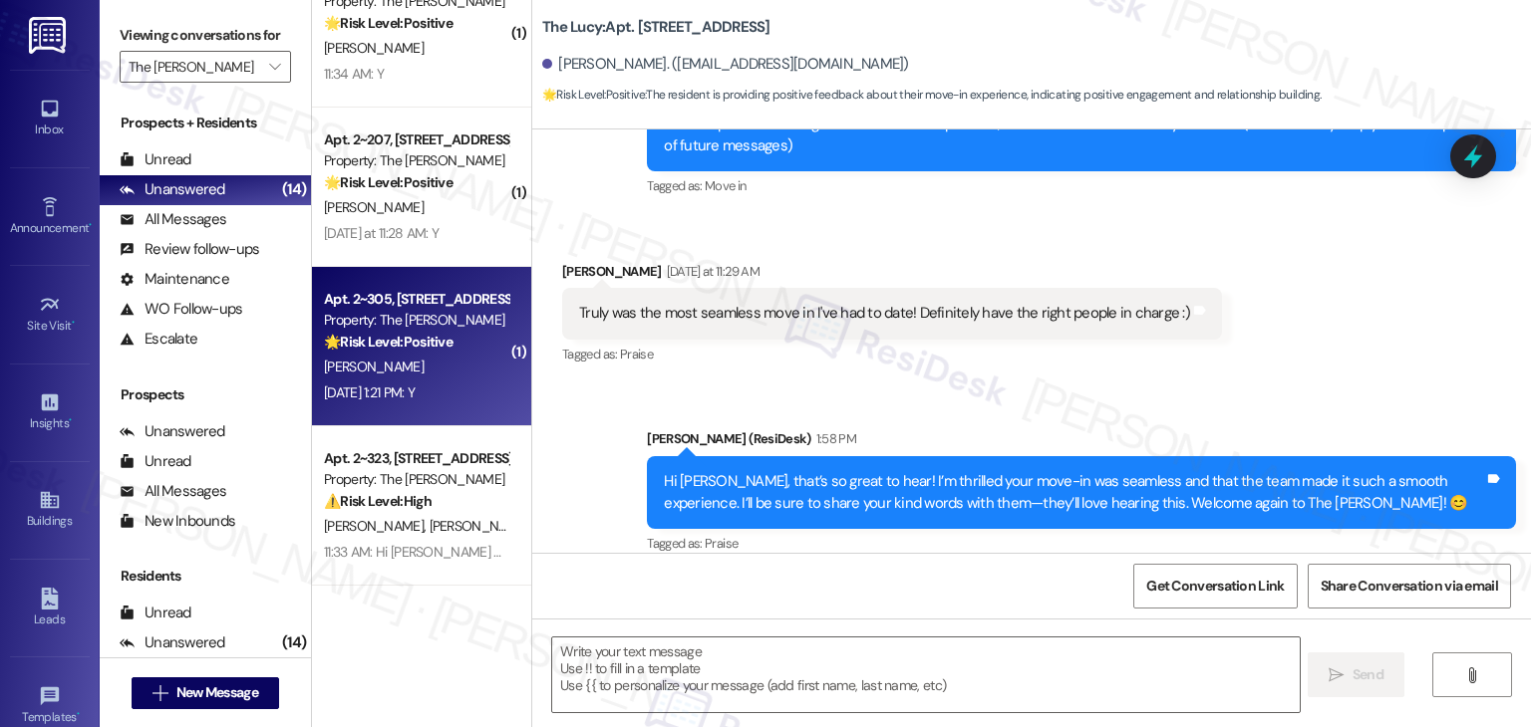
click at [462, 414] on div "Apt. 2~305, 2271 Clinton St Property: The Hayes 🌟 Risk Level: Positive The resi…" at bounding box center [421, 346] width 219 height 159
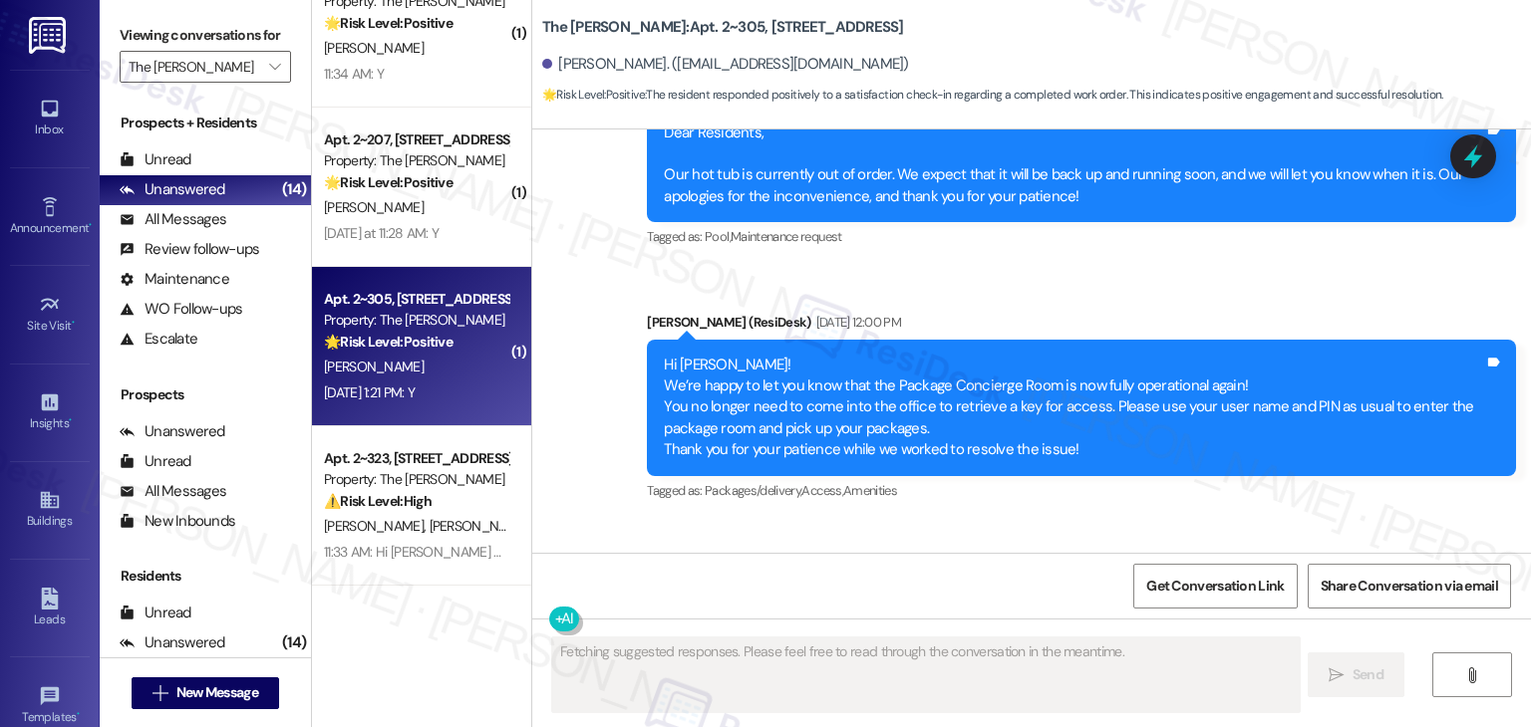
scroll to position [9945, 0]
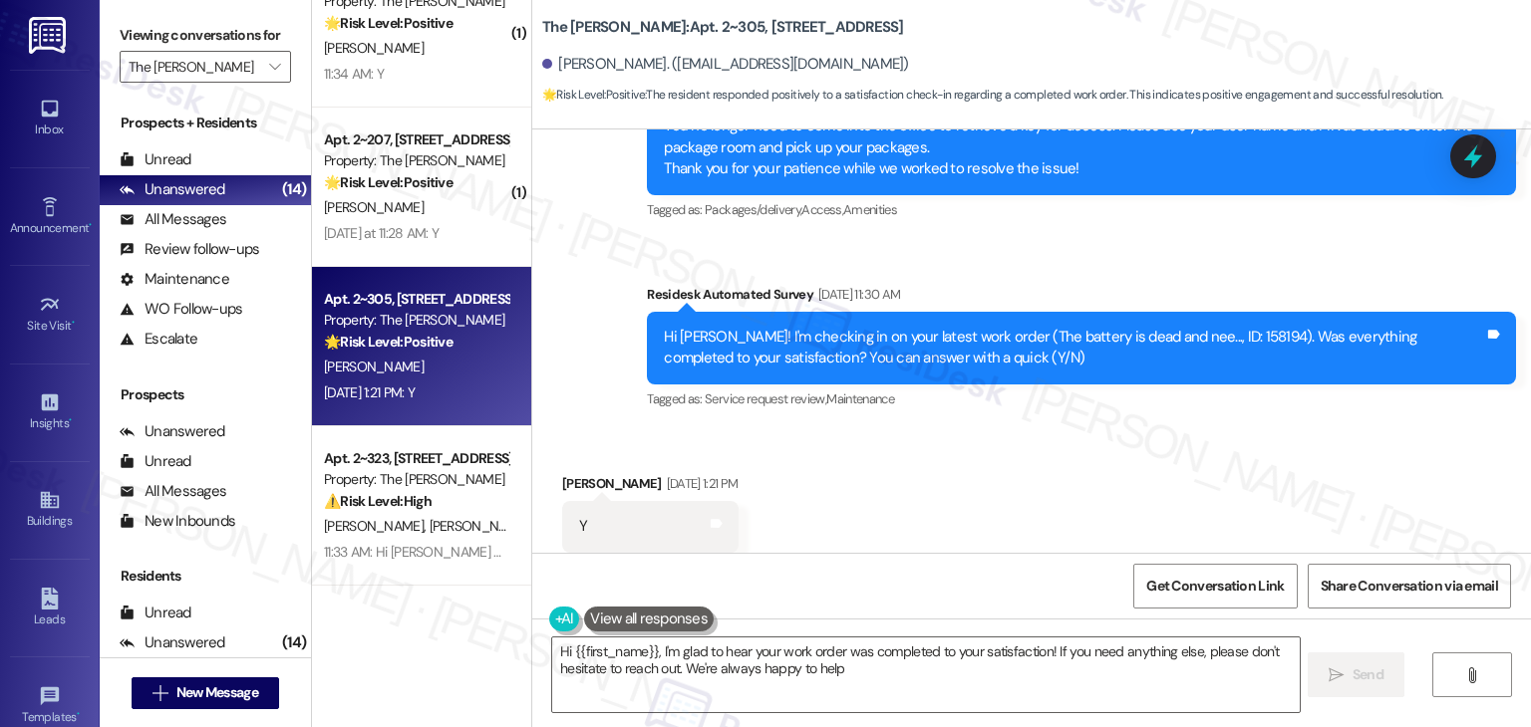
type textarea "Hi {{first_name}}, I'm glad to hear your work order was completed to your satis…"
click at [955, 435] on div "Received via SMS Susan Woodruff Aug 19, 2025 at 1:21 PM Y Tags and notes Tagged…" at bounding box center [1031, 512] width 998 height 168
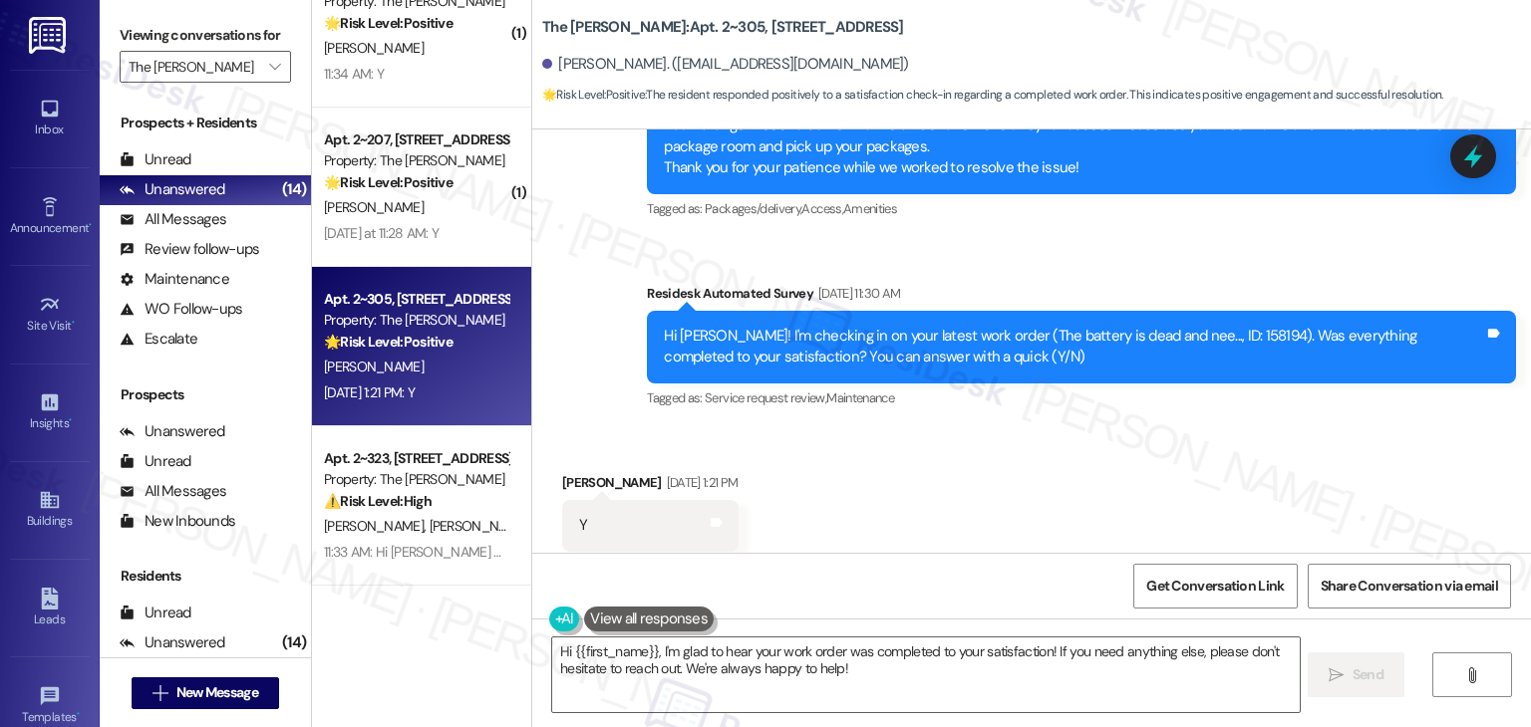
click at [992, 447] on div "Received via SMS Susan Woodruff Aug 19, 2025 at 1:21 PM Y Tags and notes Tagged…" at bounding box center [1031, 511] width 998 height 168
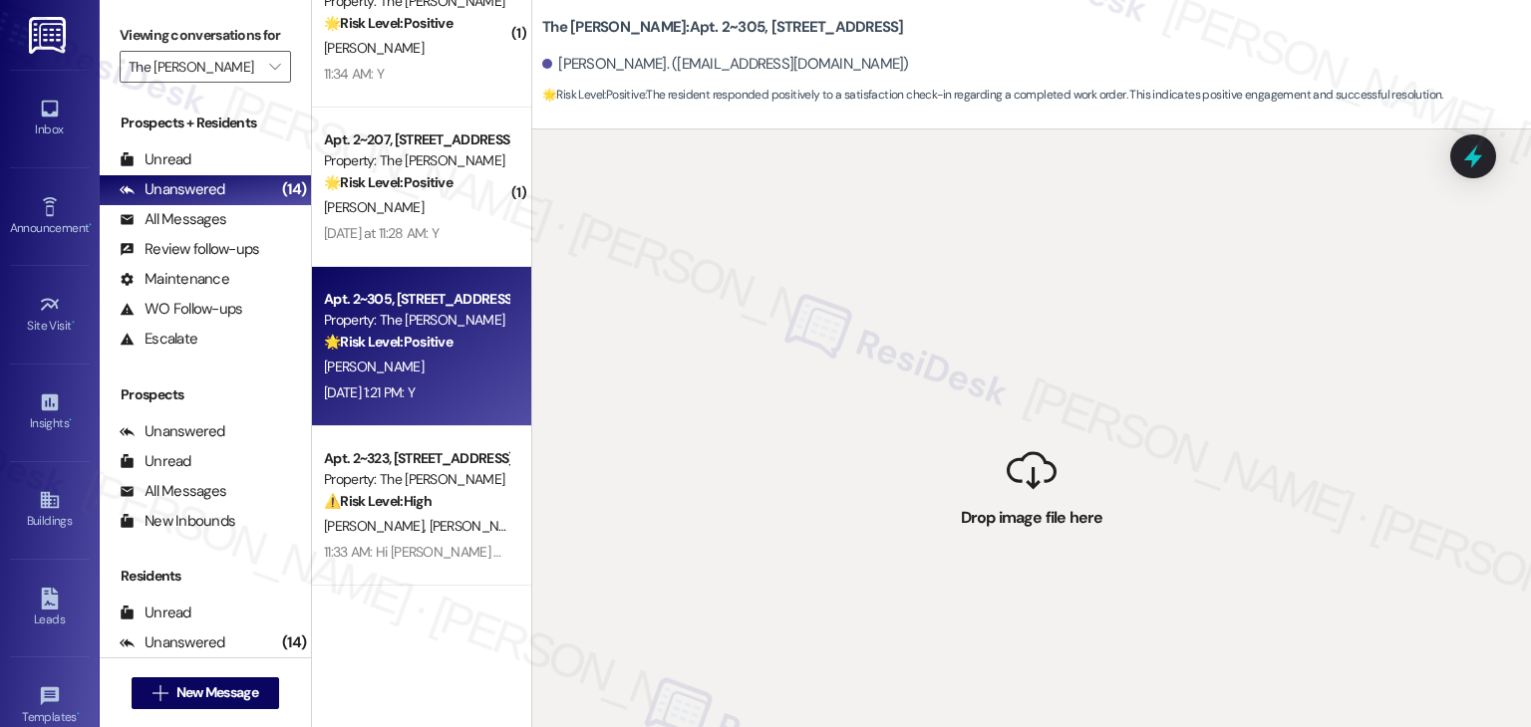
click at [997, 455] on div " Drop image file here" at bounding box center [1031, 493] width 998 height 727
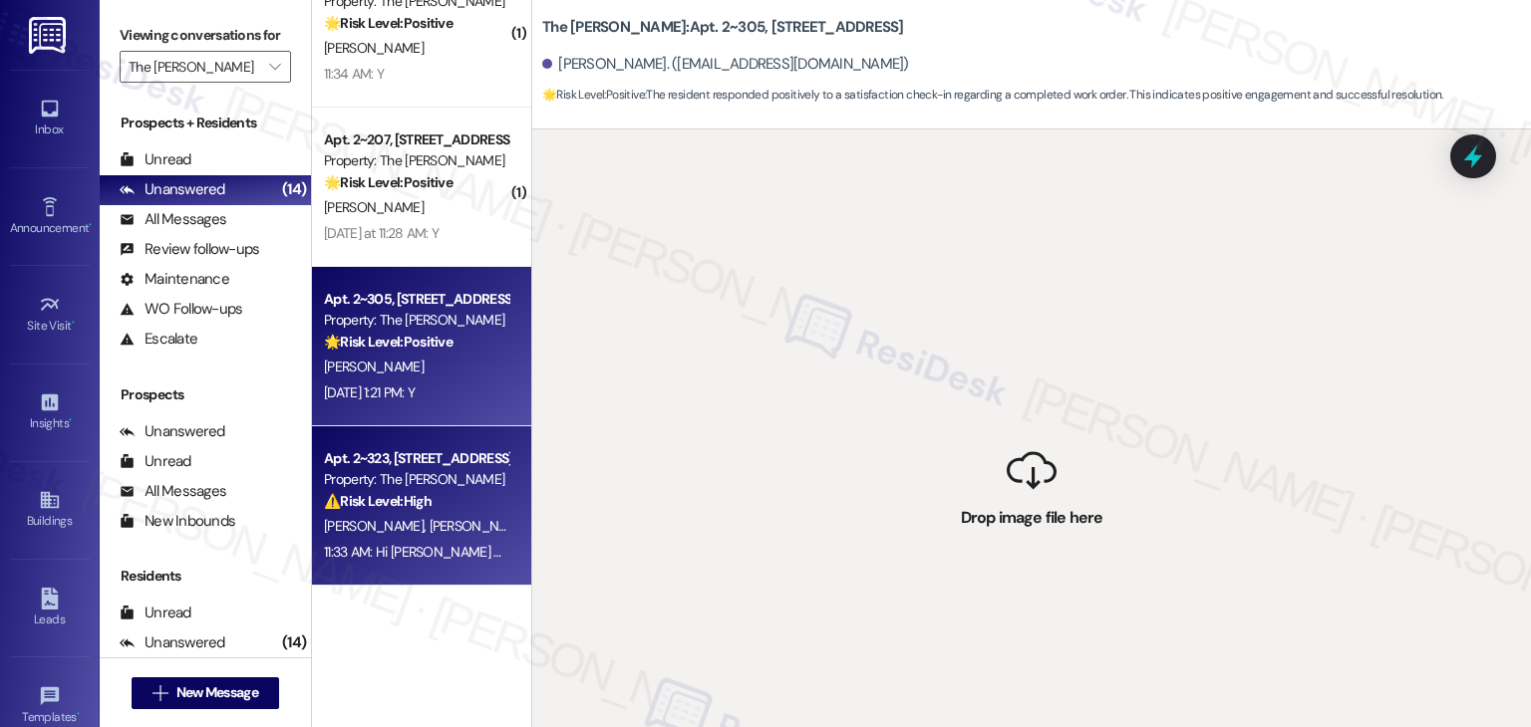
click at [437, 553] on div "11:33 AM: Hi Leann and Jordan! I'm checking in on your latest work order (The d…" at bounding box center [996, 552] width 1344 height 18
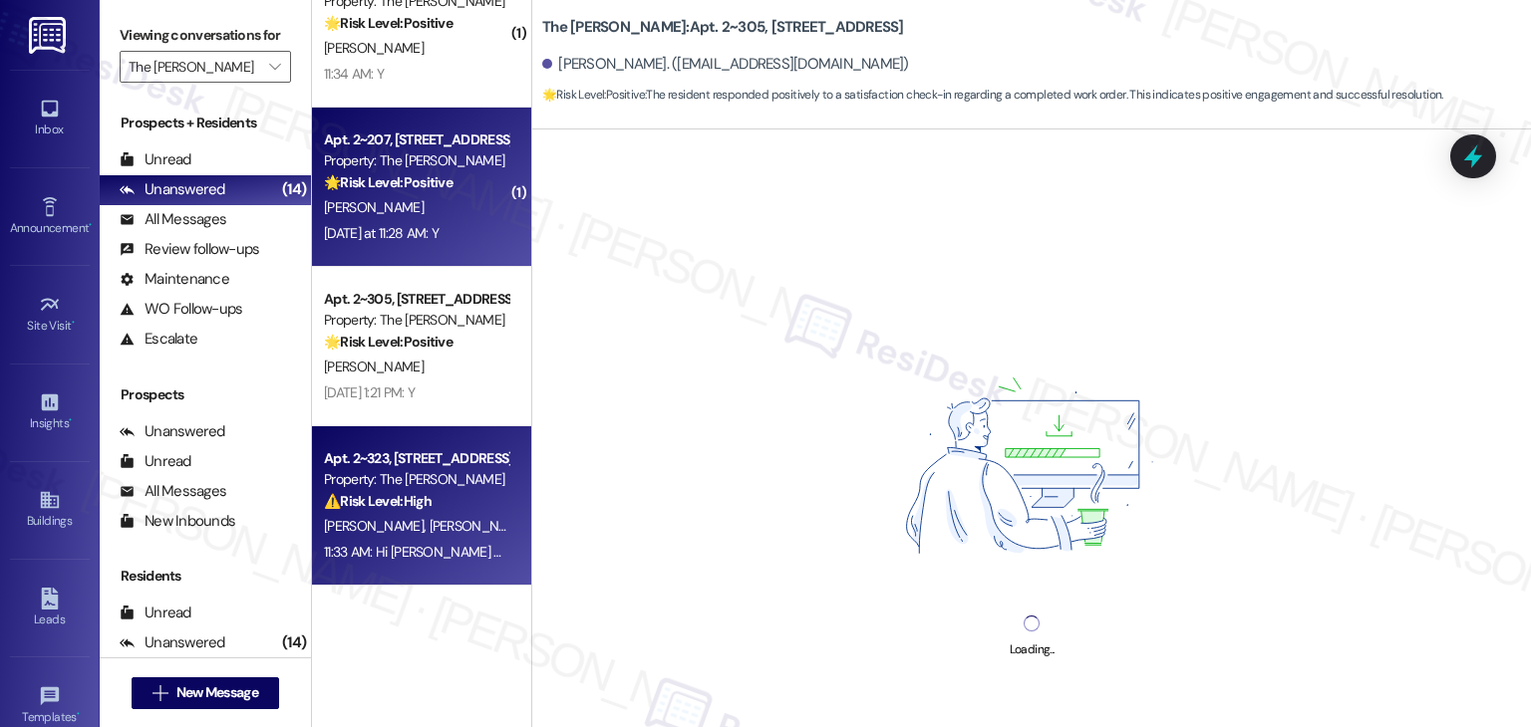
click at [440, 252] on div "Apt. 2~207, 2271 Clinton St Property: The Hayes 🌟 Risk Level: Positive The mess…" at bounding box center [421, 187] width 219 height 159
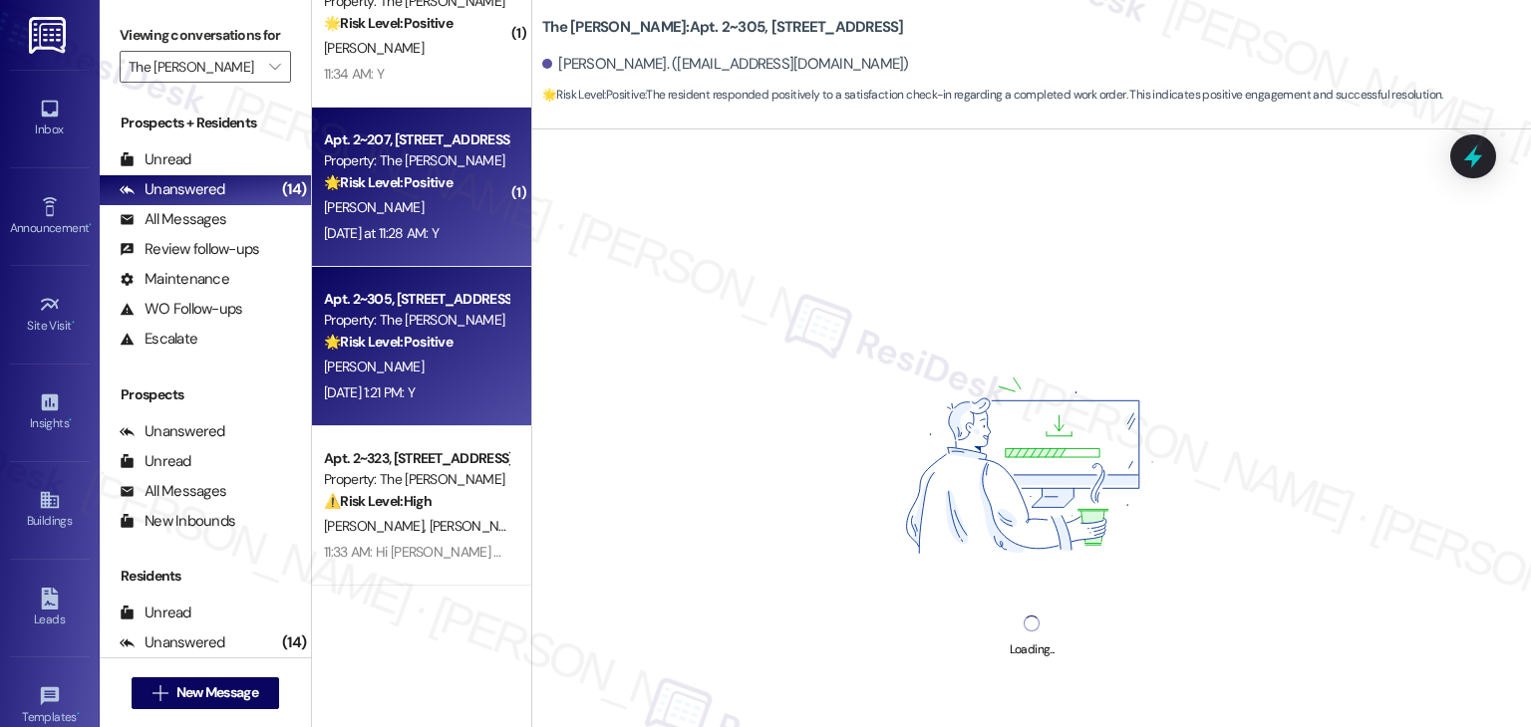
click at [434, 361] on div "S. Woodruff" at bounding box center [416, 367] width 188 height 25
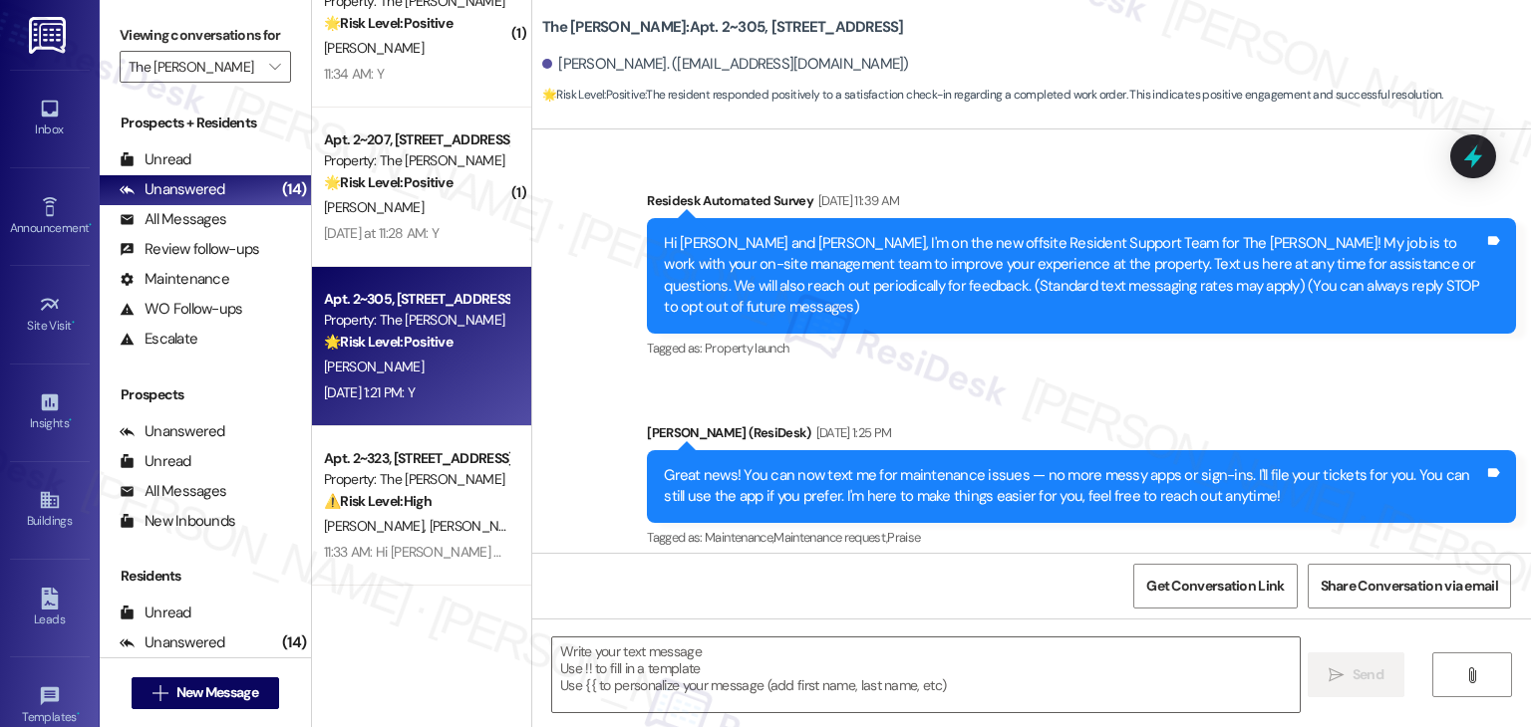
scroll to position [9756, 0]
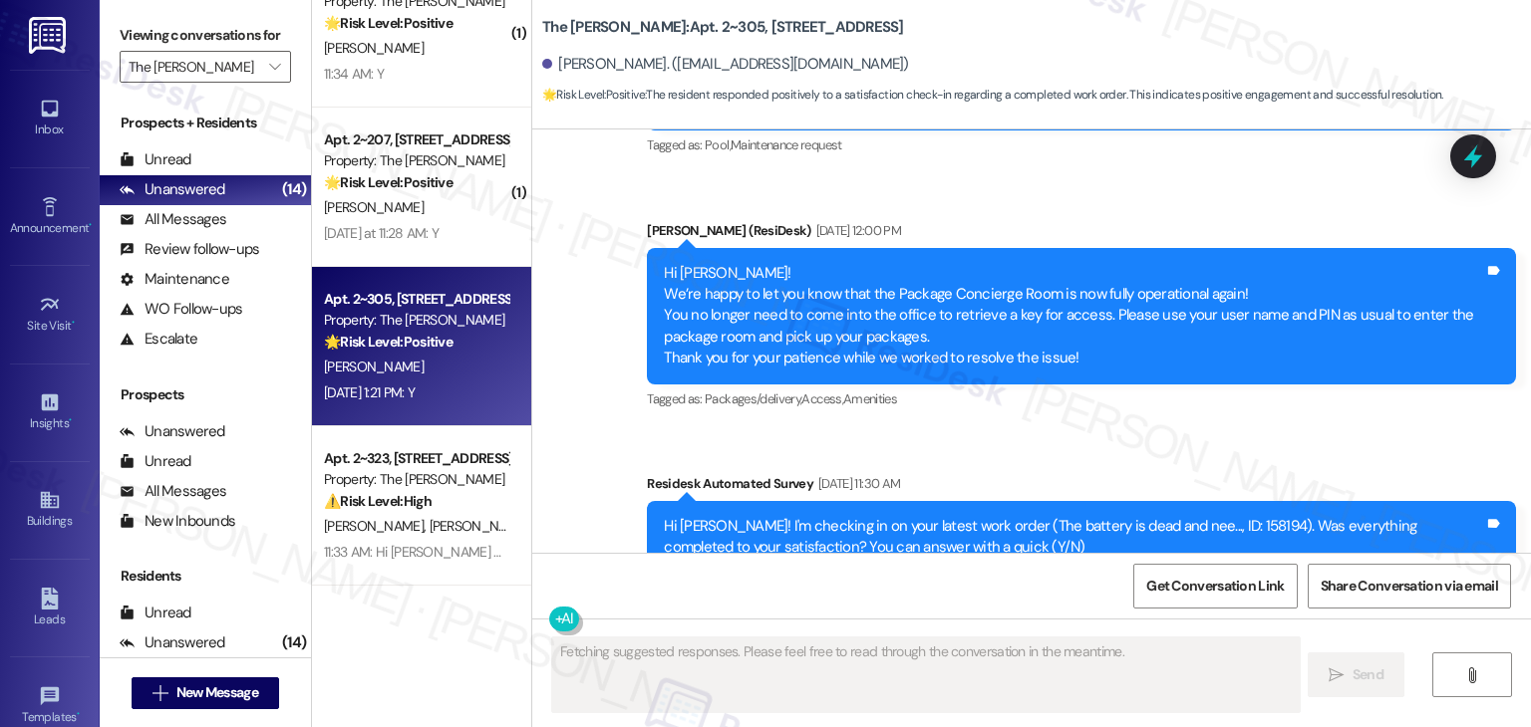
click at [1307, 473] on div "Residesk Automated Survey Aug 19, 2025 at 11:30 AM" at bounding box center [1081, 487] width 869 height 28
click at [1140, 501] on div "Hi Susan! I'm checking in on your latest work order (The battery is dead and ne…" at bounding box center [1081, 537] width 869 height 73
click at [1140, 618] on div "Received via SMS Susan Woodruff Aug 19, 2025 at 1:21 PM Y Tags and notes Tagged…" at bounding box center [1031, 702] width 998 height 168
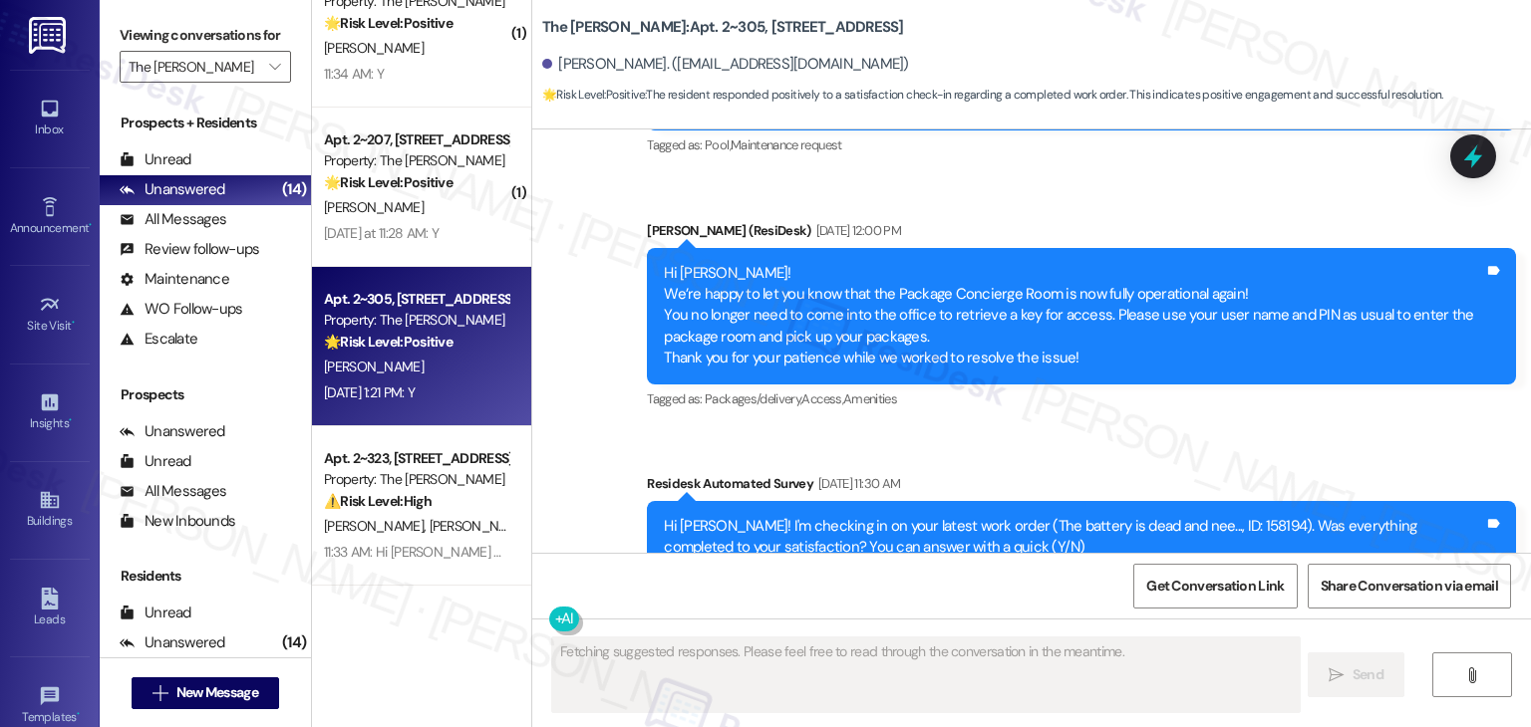
click at [1140, 618] on div "Received via SMS Susan Woodruff Aug 19, 2025 at 1:21 PM Y Tags and notes Tagged…" at bounding box center [1031, 702] width 998 height 168
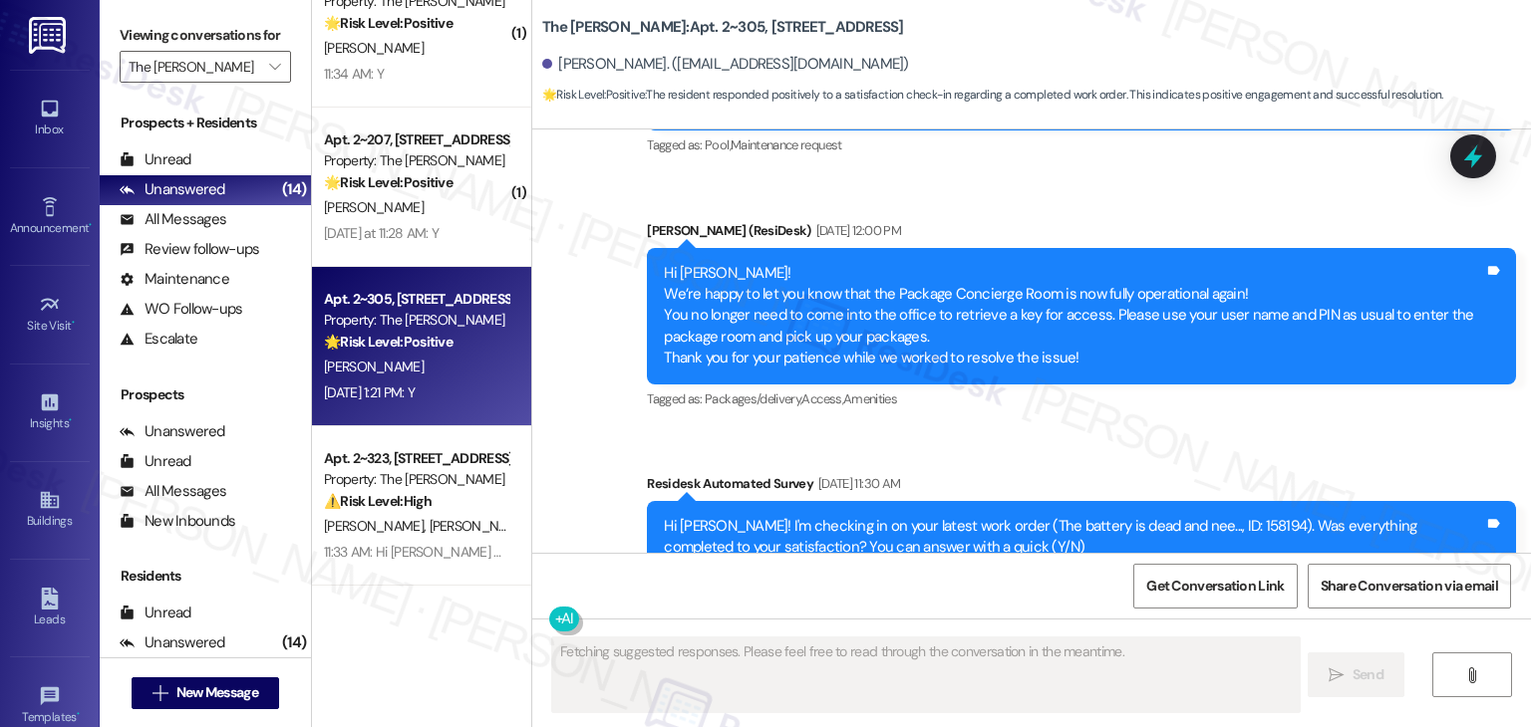
click at [1140, 618] on div "Received via SMS Susan Woodruff Aug 19, 2025 at 1:21 PM Y Tags and notes Tagged…" at bounding box center [1031, 702] width 998 height 168
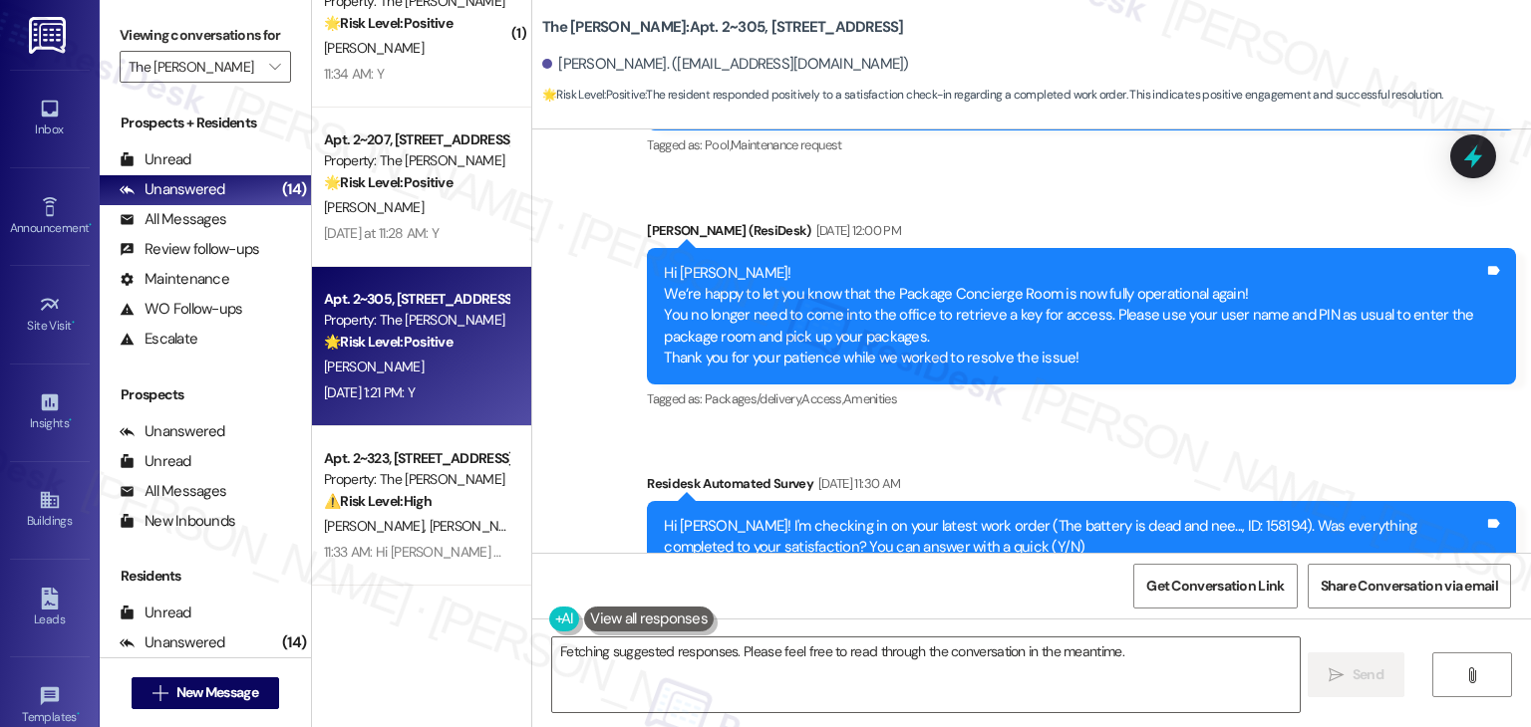
scroll to position [9946, 0]
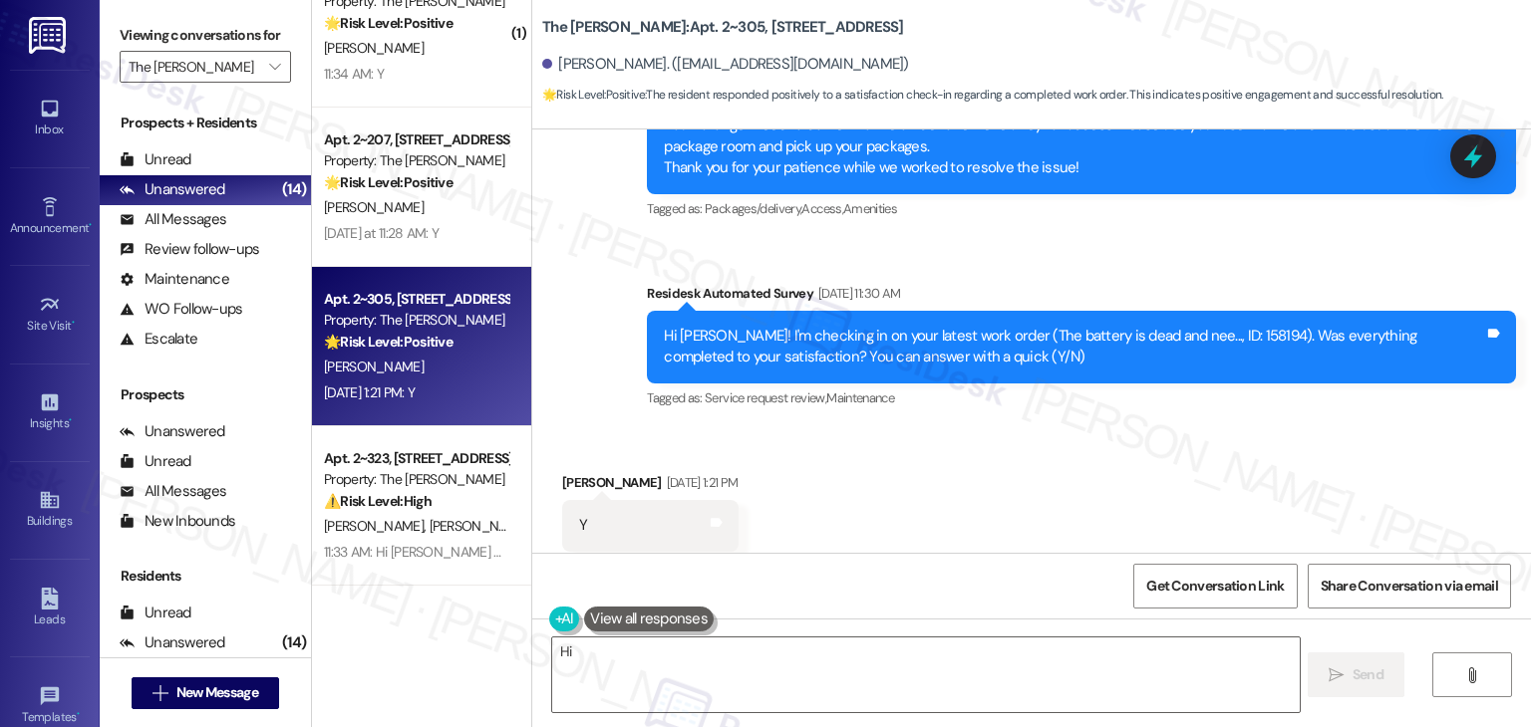
click at [1140, 468] on div "Received via SMS Susan Woodruff Aug 19, 2025 at 1:21 PM Y Tags and notes Tagged…" at bounding box center [1031, 511] width 998 height 168
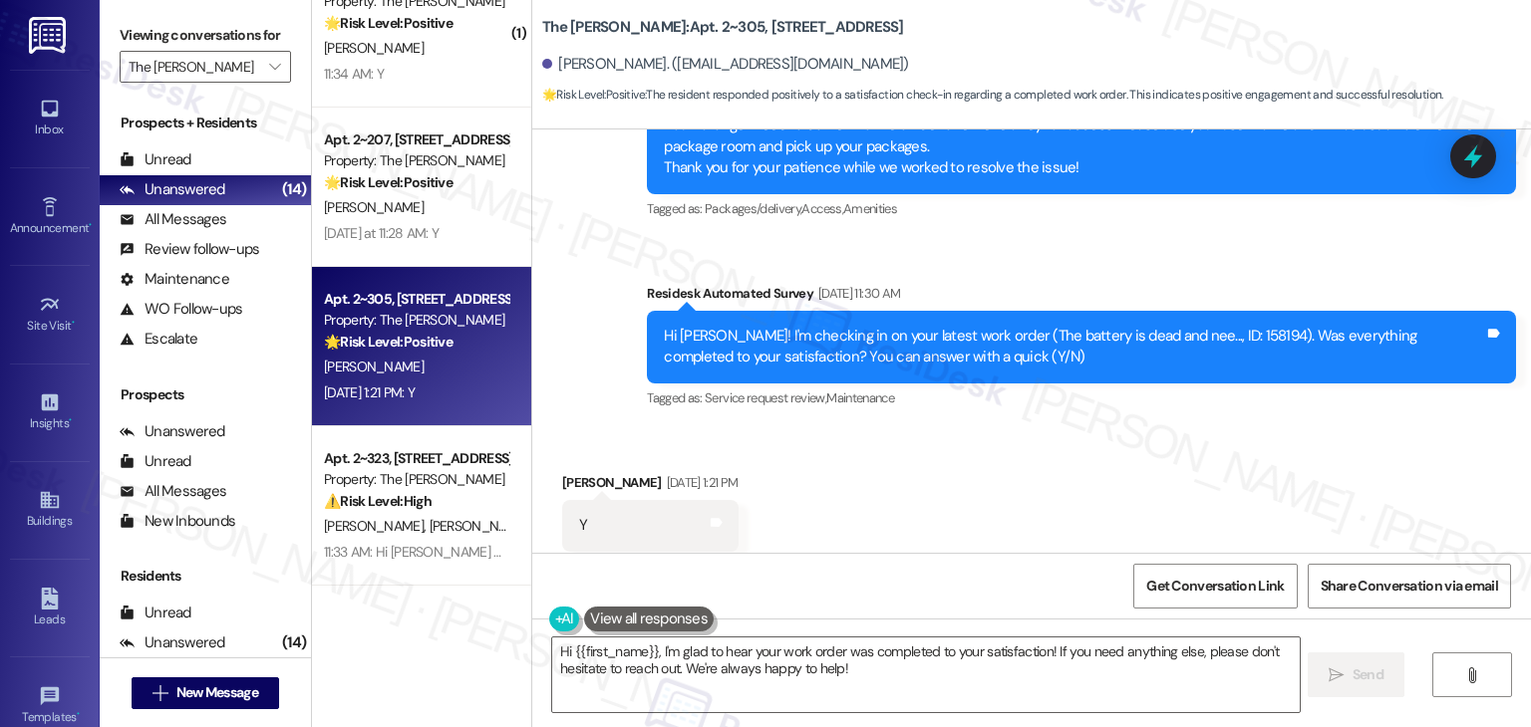
click at [1140, 468] on div "Received via SMS Susan Woodruff Aug 19, 2025 at 1:21 PM Y Tags and notes Tagged…" at bounding box center [1031, 511] width 998 height 168
click at [821, 507] on div "Received via SMS Susan Woodruff Aug 19, 2025 at 1:21 PM Y Tags and notes Tagged…" at bounding box center [1031, 511] width 998 height 168
click at [883, 470] on div "Received via SMS Susan Woodruff Aug 19, 2025 at 1:21 PM Y Tags and notes Tagged…" at bounding box center [1031, 511] width 998 height 168
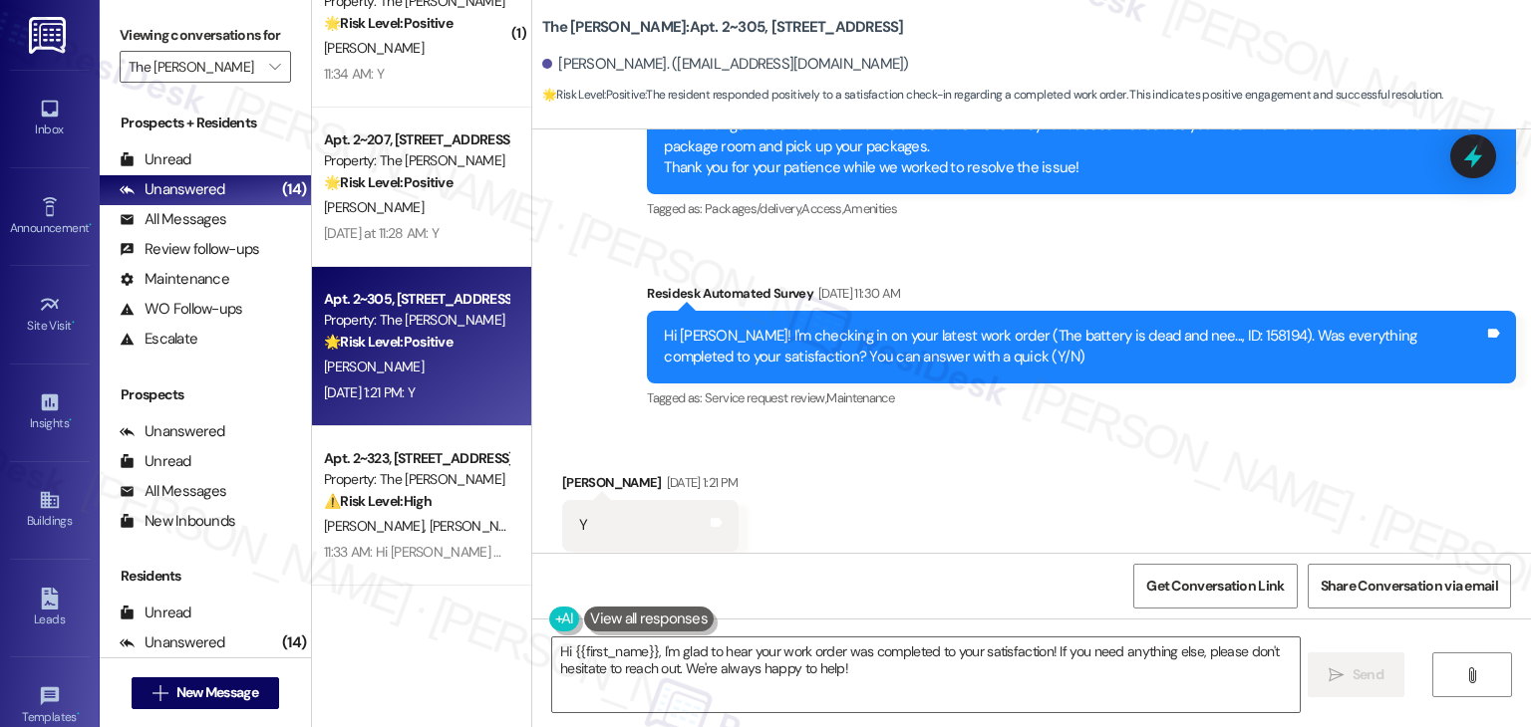
click at [883, 470] on div "Received via SMS Susan Woodruff Aug 19, 2025 at 1:21 PM Y Tags and notes Tagged…" at bounding box center [1031, 511] width 998 height 168
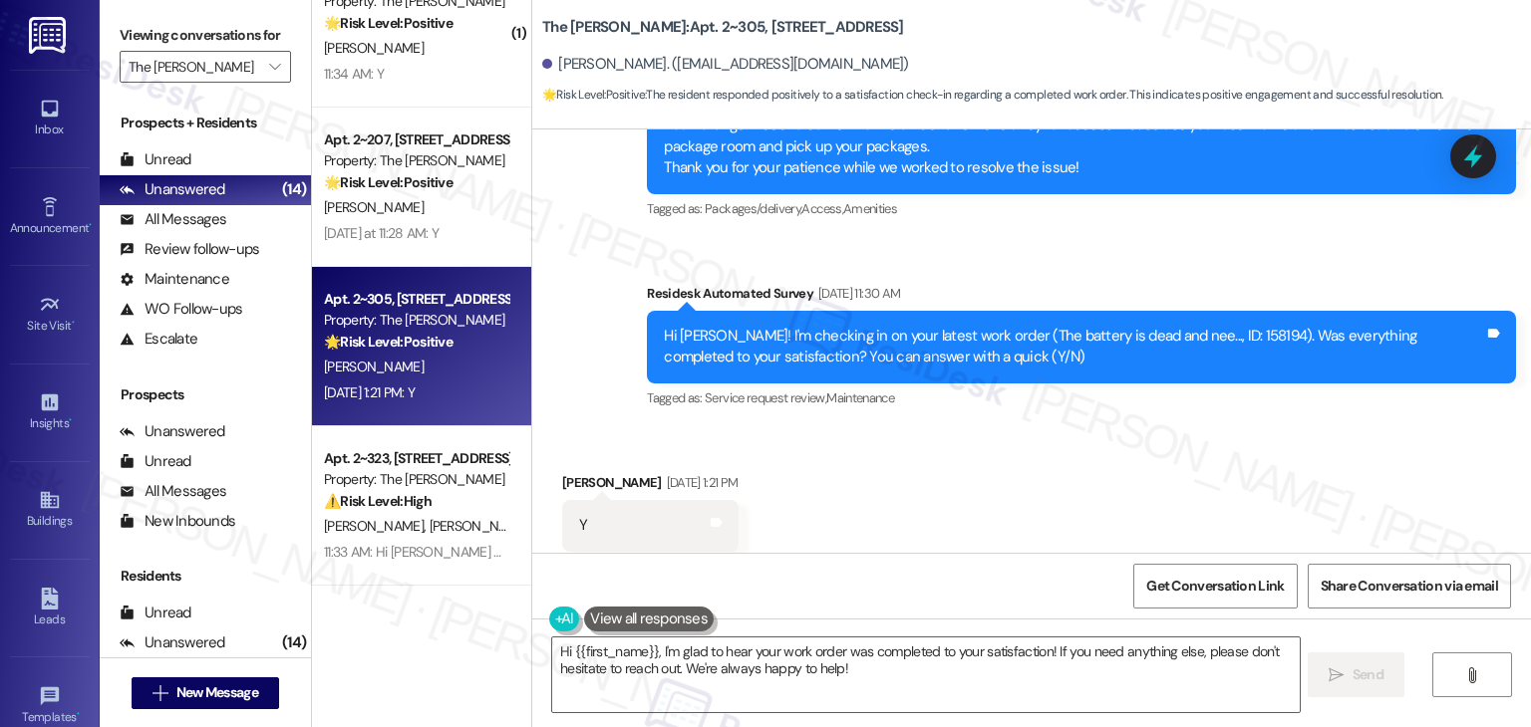
click at [883, 470] on div "Received via SMS Susan Woodruff Aug 19, 2025 at 1:21 PM Y Tags and notes Tagged…" at bounding box center [1031, 511] width 998 height 168
click at [884, 458] on div "Received via SMS Susan Woodruff Aug 19, 2025 at 1:21 PM Y Tags and notes Tagged…" at bounding box center [1031, 511] width 998 height 168
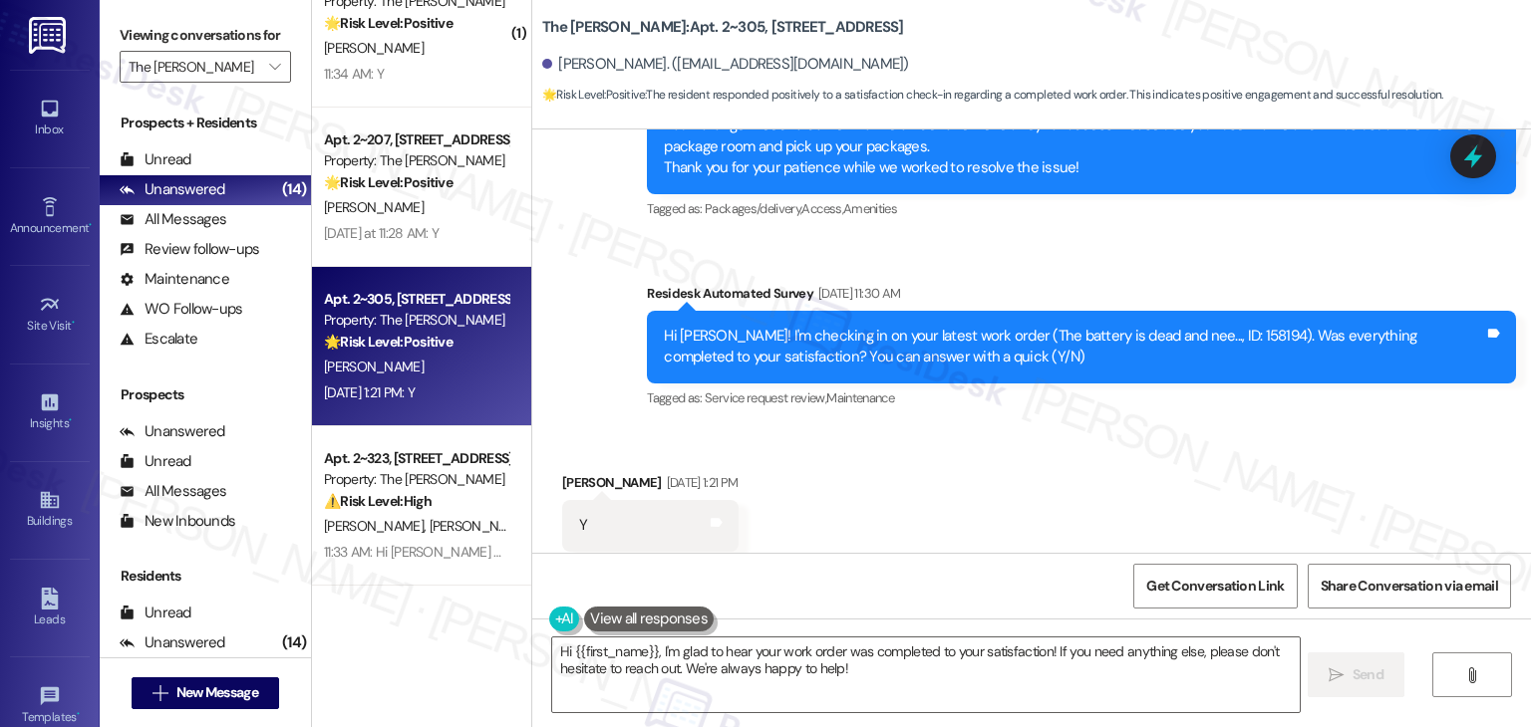
click at [884, 458] on div "Received via SMS Susan Woodruff Aug 19, 2025 at 1:21 PM Y Tags and notes Tagged…" at bounding box center [1031, 511] width 998 height 168
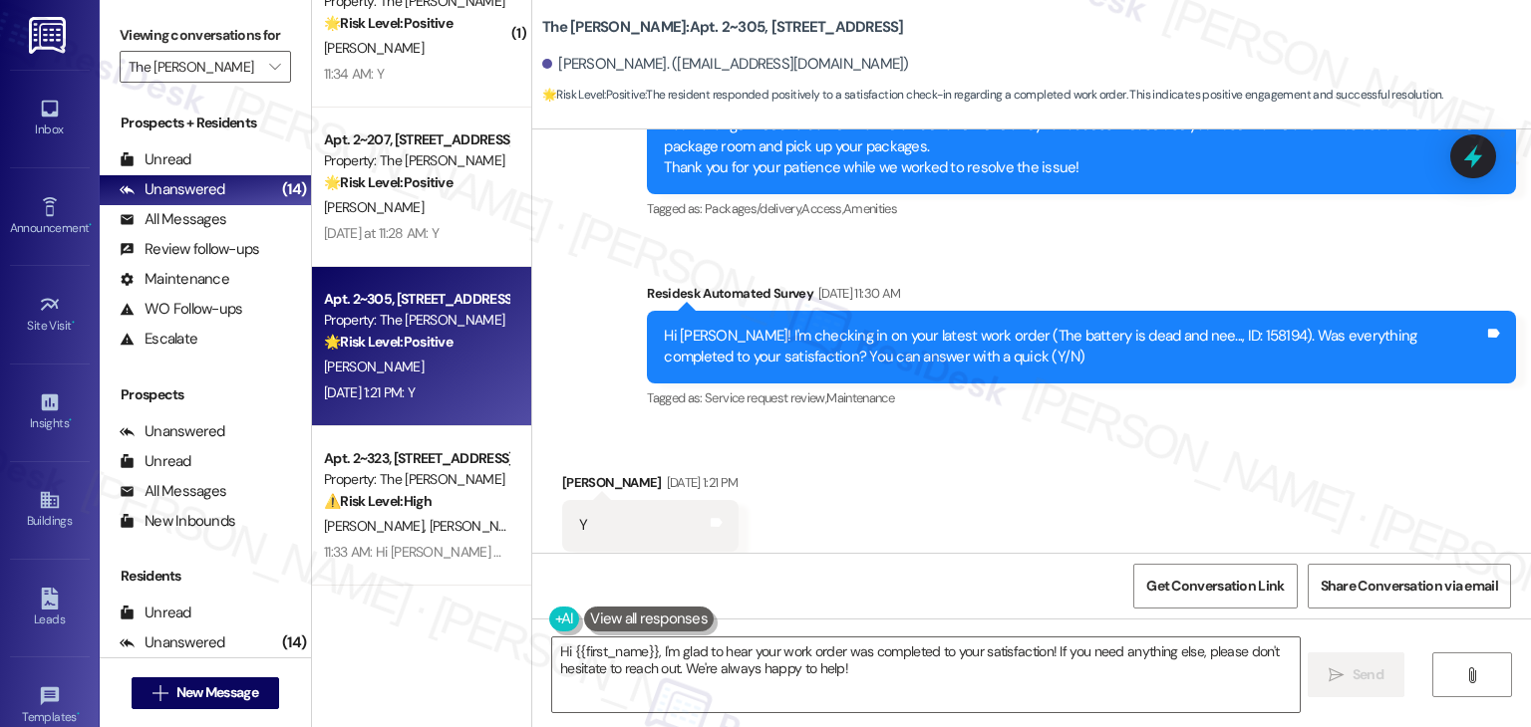
click at [884, 458] on div "Received via SMS Susan Woodruff Aug 19, 2025 at 1:21 PM Y Tags and notes Tagged…" at bounding box center [1031, 511] width 998 height 168
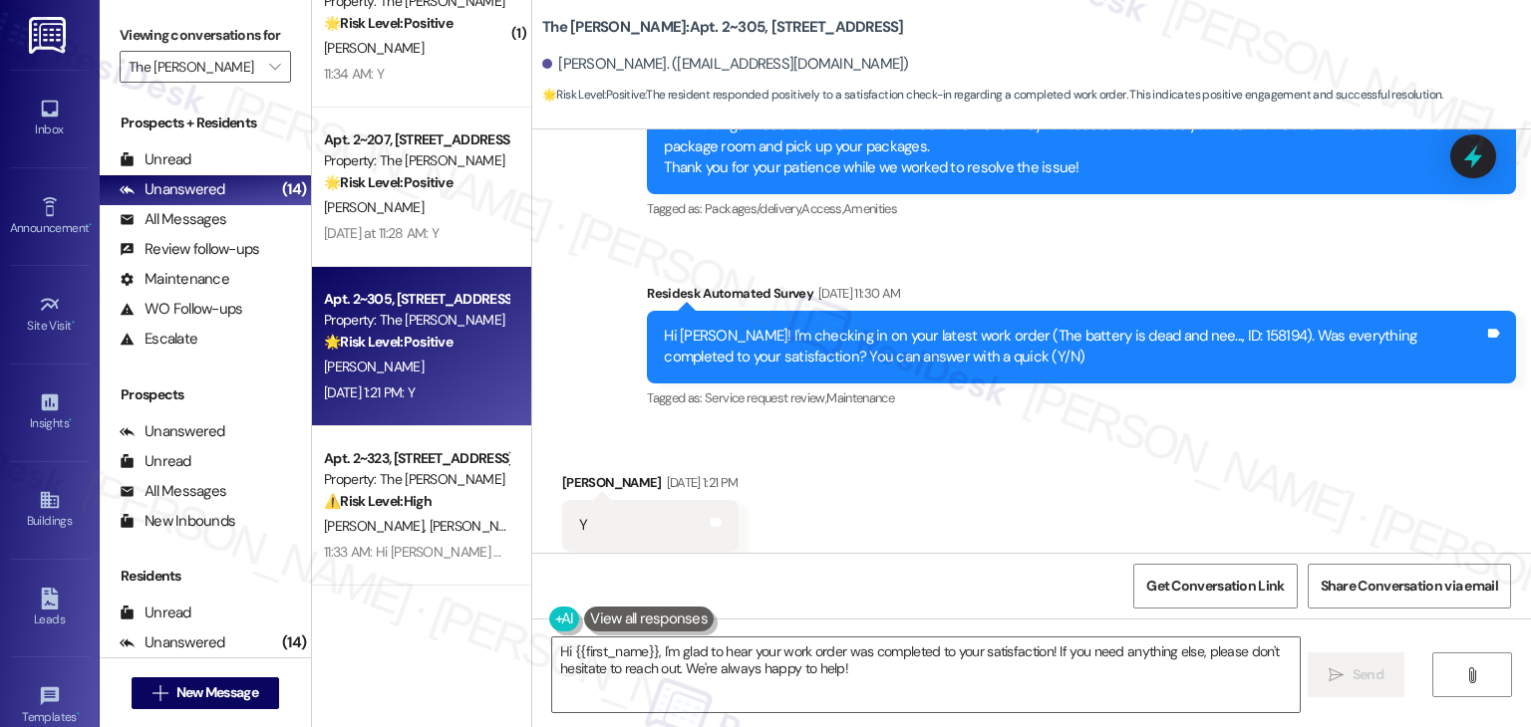
click at [884, 458] on div "Received via SMS Susan Woodruff Aug 19, 2025 at 1:21 PM Y Tags and notes Tagged…" at bounding box center [1031, 511] width 998 height 168
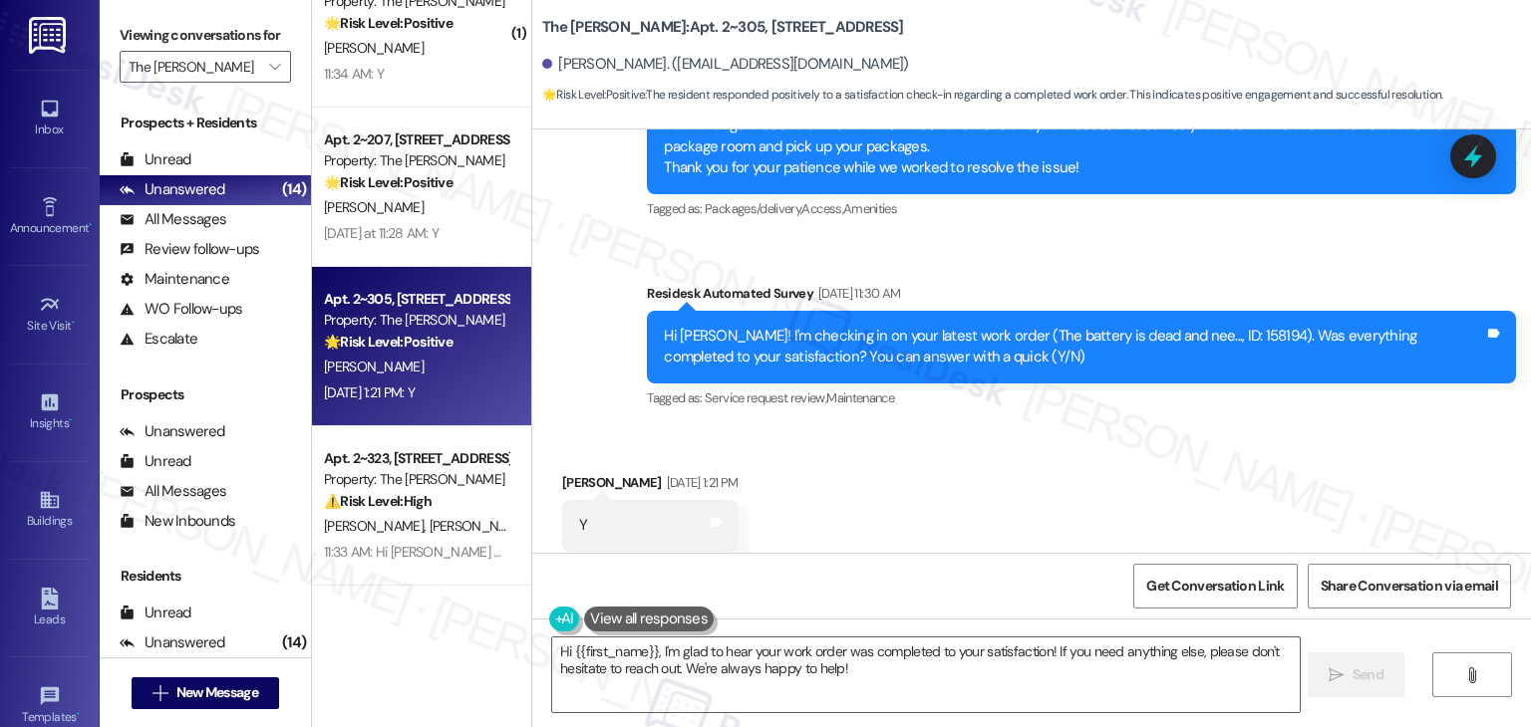
click at [884, 458] on div "Received via SMS Susan Woodruff Aug 19, 2025 at 1:21 PM Y Tags and notes Tagged…" at bounding box center [1031, 511] width 998 height 168
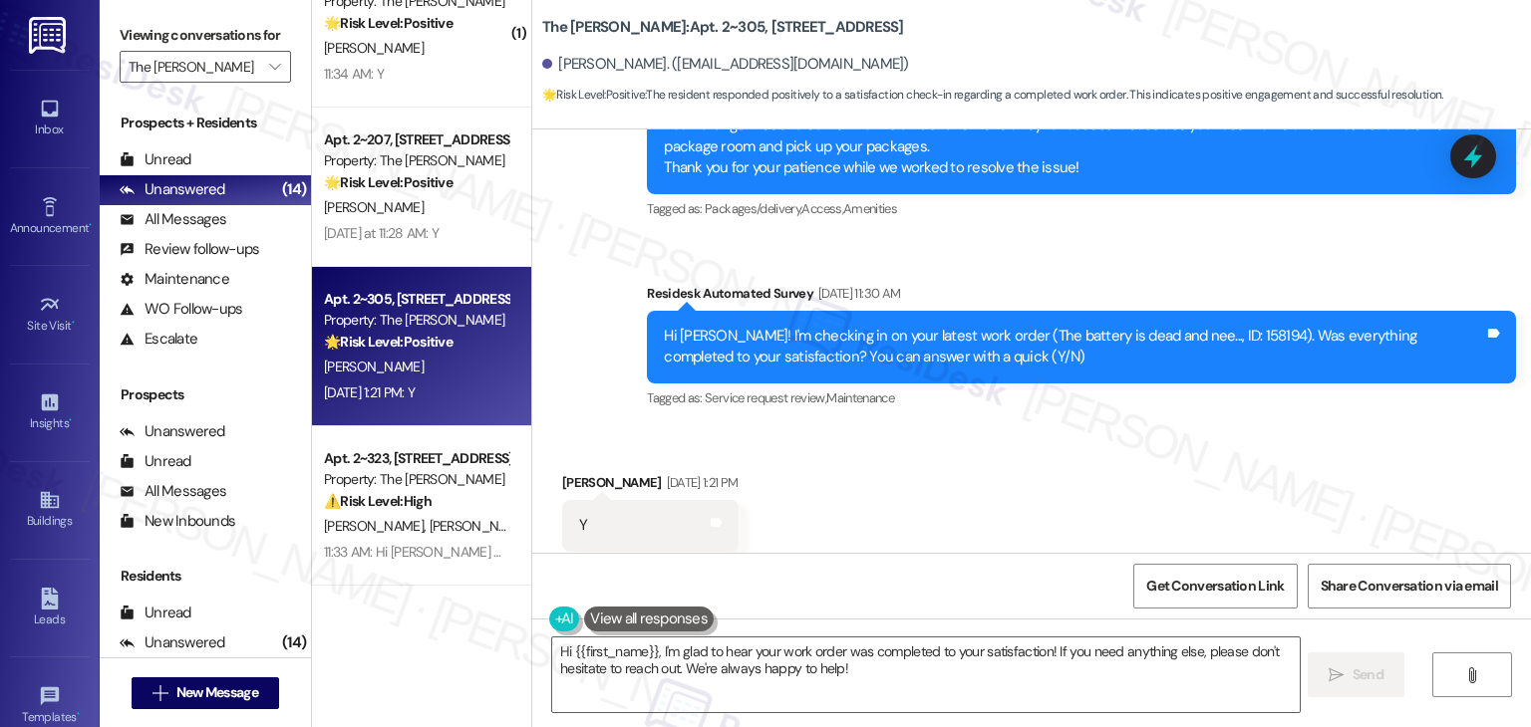
click at [884, 458] on div "Received via SMS Susan Woodruff Aug 19, 2025 at 1:21 PM Y Tags and notes Tagged…" at bounding box center [1031, 511] width 998 height 168
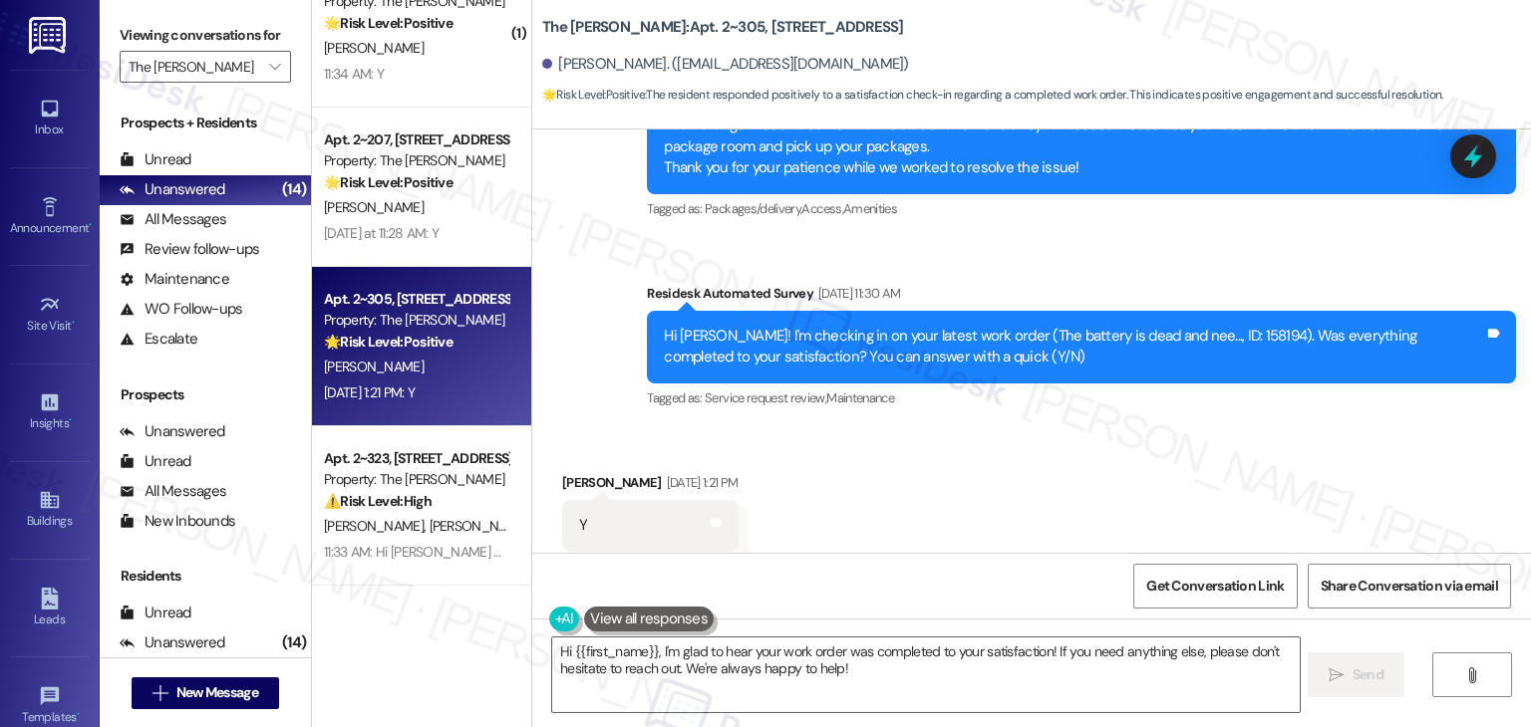
click at [884, 458] on div "Received via SMS Susan Woodruff Aug 19, 2025 at 1:21 PM Y Tags and notes Tagged…" at bounding box center [1031, 511] width 998 height 168
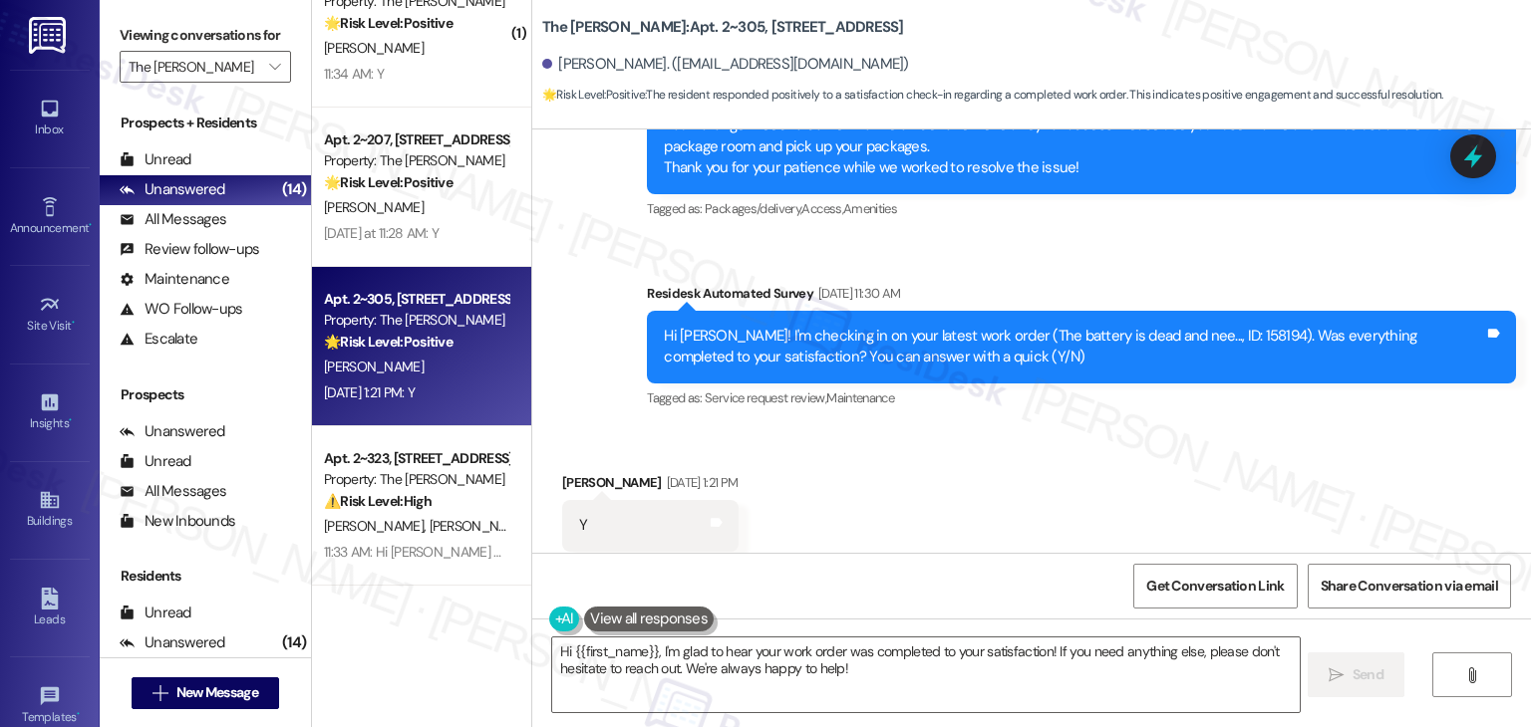
click at [884, 458] on div "Received via SMS Susan Woodruff Aug 19, 2025 at 1:21 PM Y Tags and notes Tagged…" at bounding box center [1031, 511] width 998 height 168
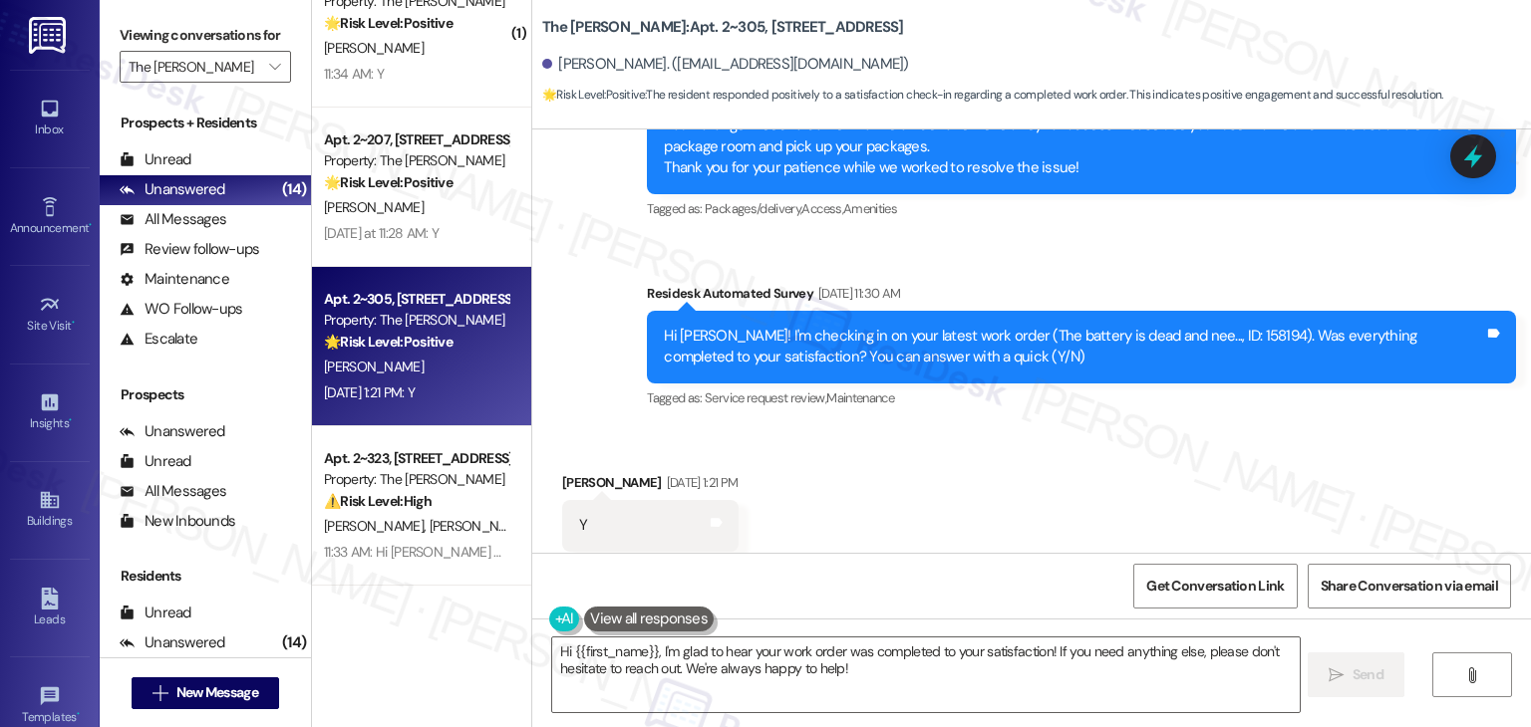
click at [884, 458] on div "Received via SMS Susan Woodruff Aug 19, 2025 at 1:21 PM Y Tags and notes Tagged…" at bounding box center [1031, 511] width 998 height 168
click at [717, 671] on textarea "Hi {{first_name}}, I'm glad to hear your work order was completed to your satis…" at bounding box center [925, 675] width 746 height 75
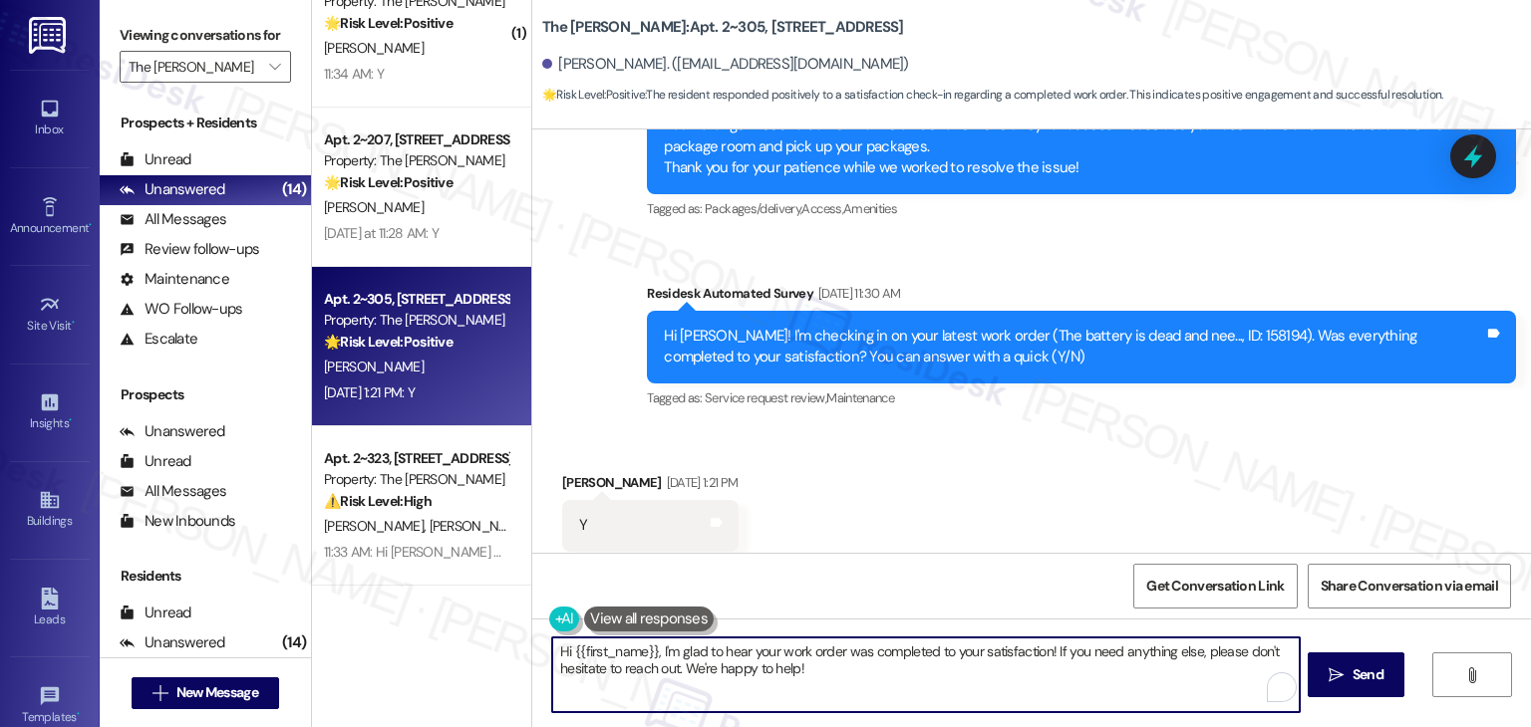
click at [925, 667] on textarea "Hi {{first_name}}, I'm glad to hear your work order was completed to your satis…" at bounding box center [925, 675] width 746 height 75
type textarea "Hi {{first_name}}, I'm glad to hear your work order was completed to your satis…"
click at [1373, 669] on span "Send" at bounding box center [1367, 675] width 31 height 21
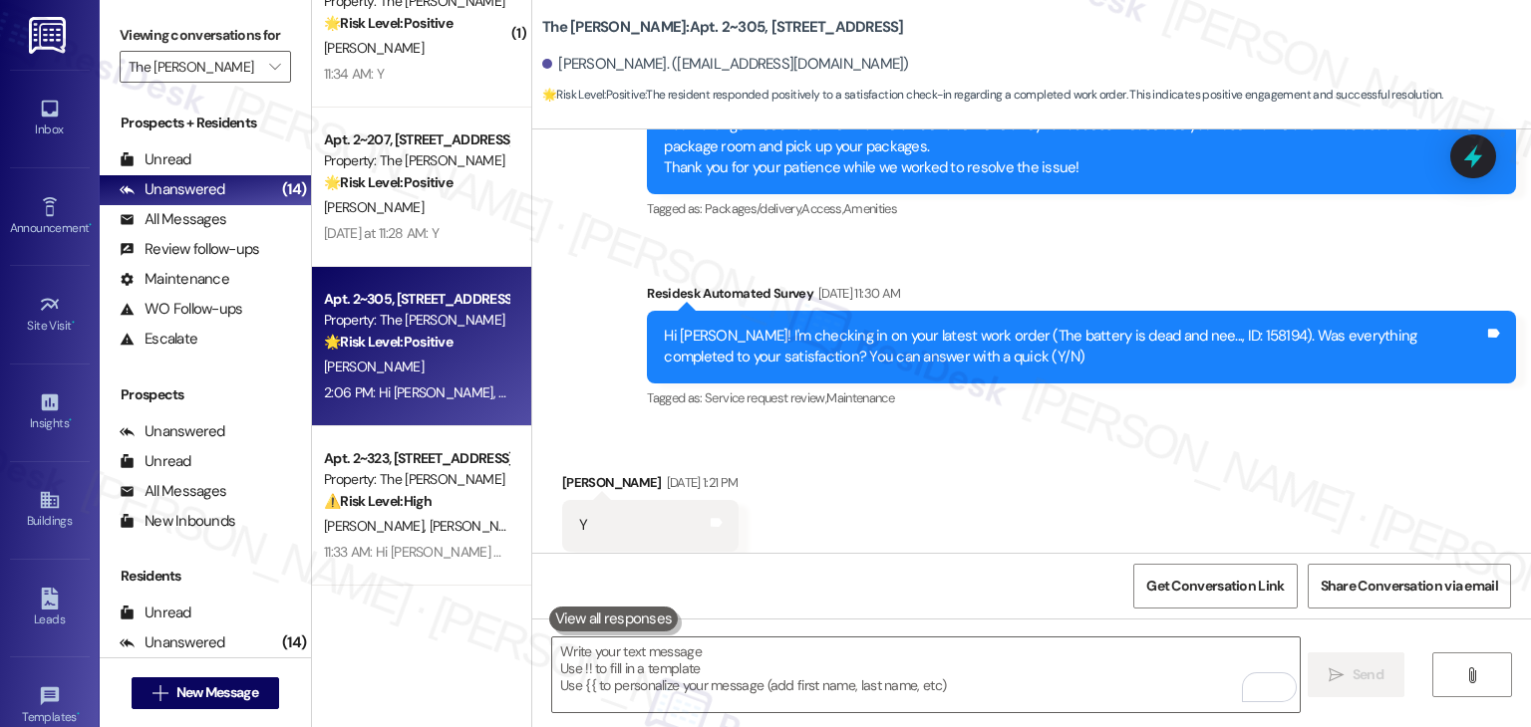
click at [1158, 454] on div "Received via SMS Susan Woodruff Aug 19, 2025 at 1:21 PM Y Tags and notes Tagged…" at bounding box center [1031, 511] width 998 height 168
click at [1157, 454] on div "Received via SMS Susan Woodruff Aug 19, 2025 at 1:21 PM Y Tags and notes Tagged…" at bounding box center [1031, 511] width 998 height 168
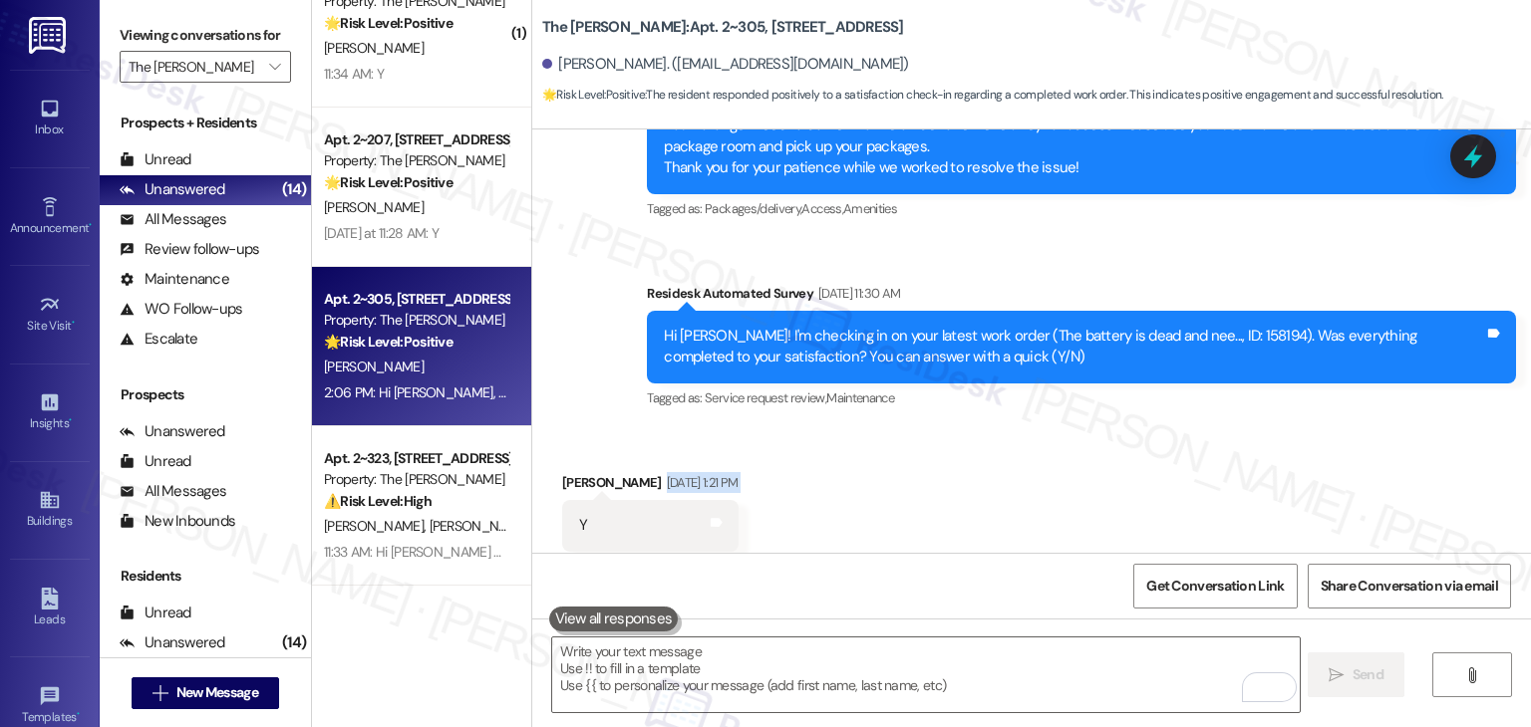
click at [1157, 454] on div "Received via SMS Susan Woodruff Aug 19, 2025 at 1:21 PM Y Tags and notes Tagged…" at bounding box center [1031, 511] width 998 height 168
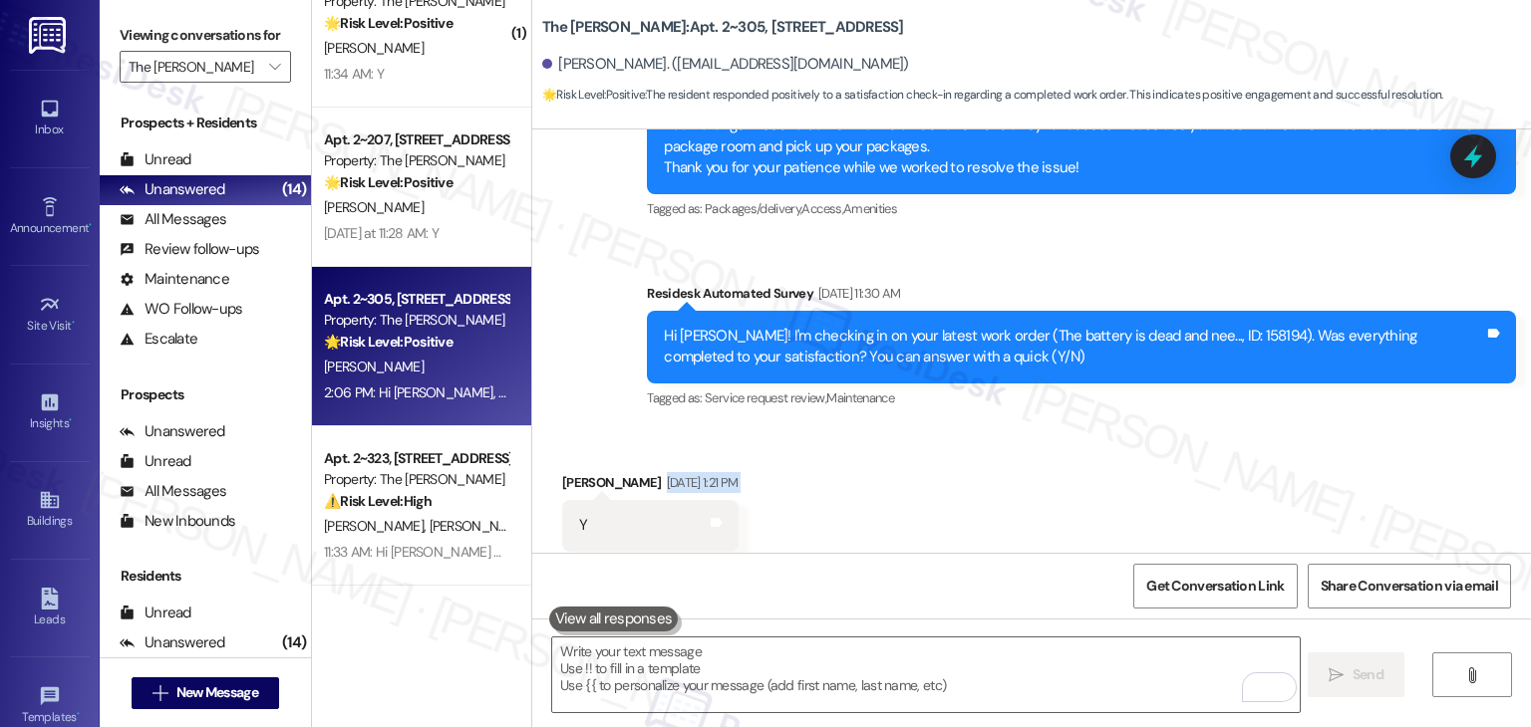
click at [1157, 454] on div "Received via SMS Susan Woodruff Aug 19, 2025 at 1:21 PM Y Tags and notes Tagged…" at bounding box center [1031, 511] width 998 height 168
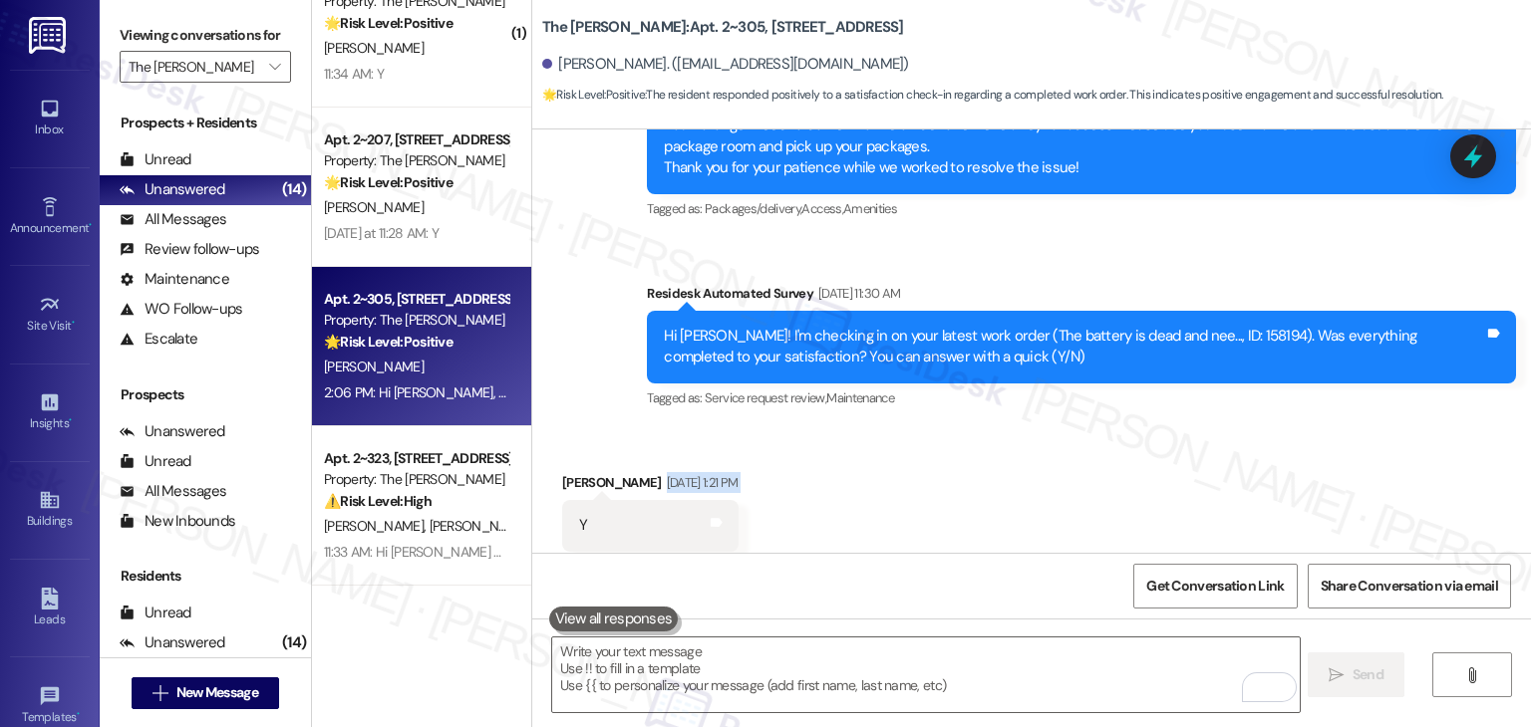
click at [1157, 454] on div "Received via SMS Susan Woodruff Aug 19, 2025 at 1:21 PM Y Tags and notes Tagged…" at bounding box center [1031, 511] width 998 height 168
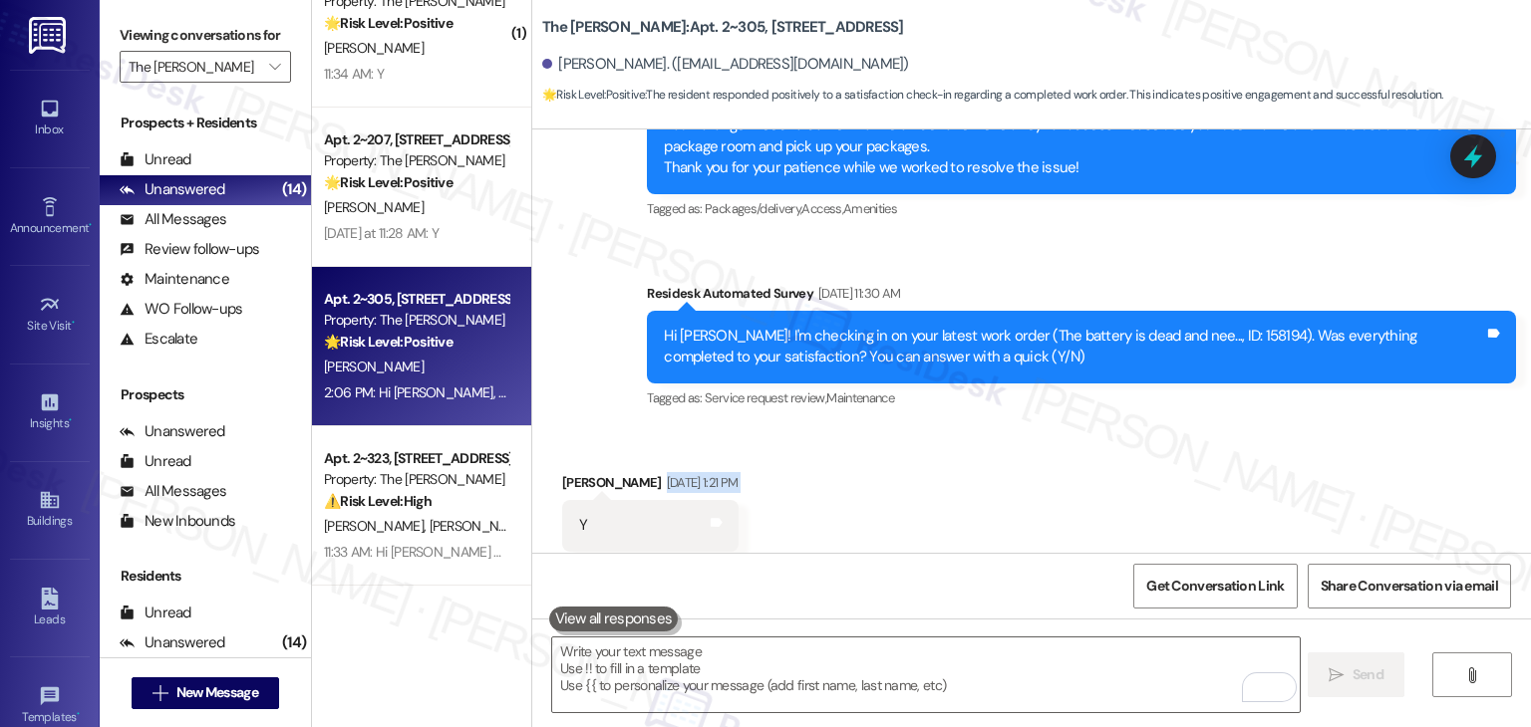
click at [1157, 454] on div "Received via SMS Susan Woodruff Aug 19, 2025 at 1:21 PM Y Tags and notes Tagged…" at bounding box center [1031, 511] width 998 height 168
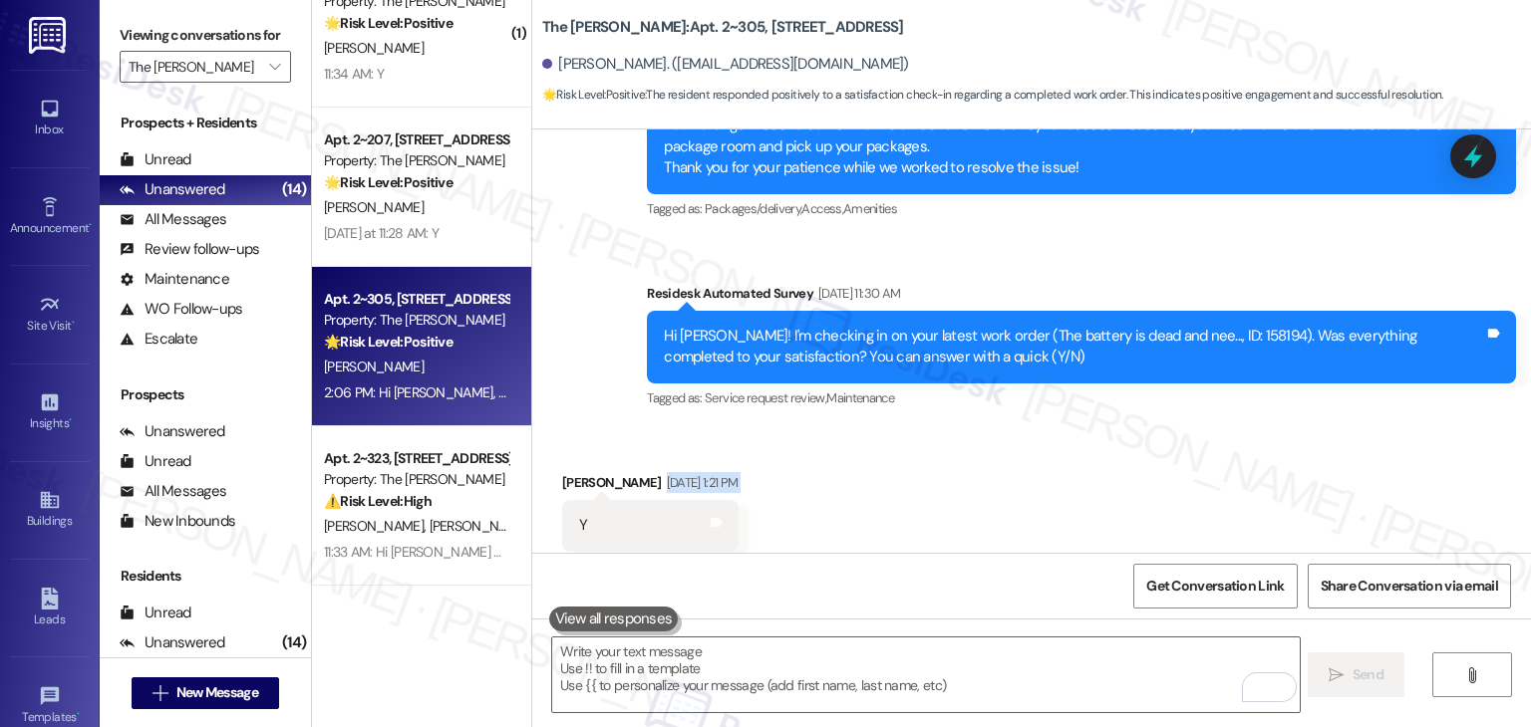
click at [1157, 454] on div "Received via SMS Susan Woodruff Aug 19, 2025 at 1:21 PM Y Tags and notes Tagged…" at bounding box center [1031, 511] width 998 height 168
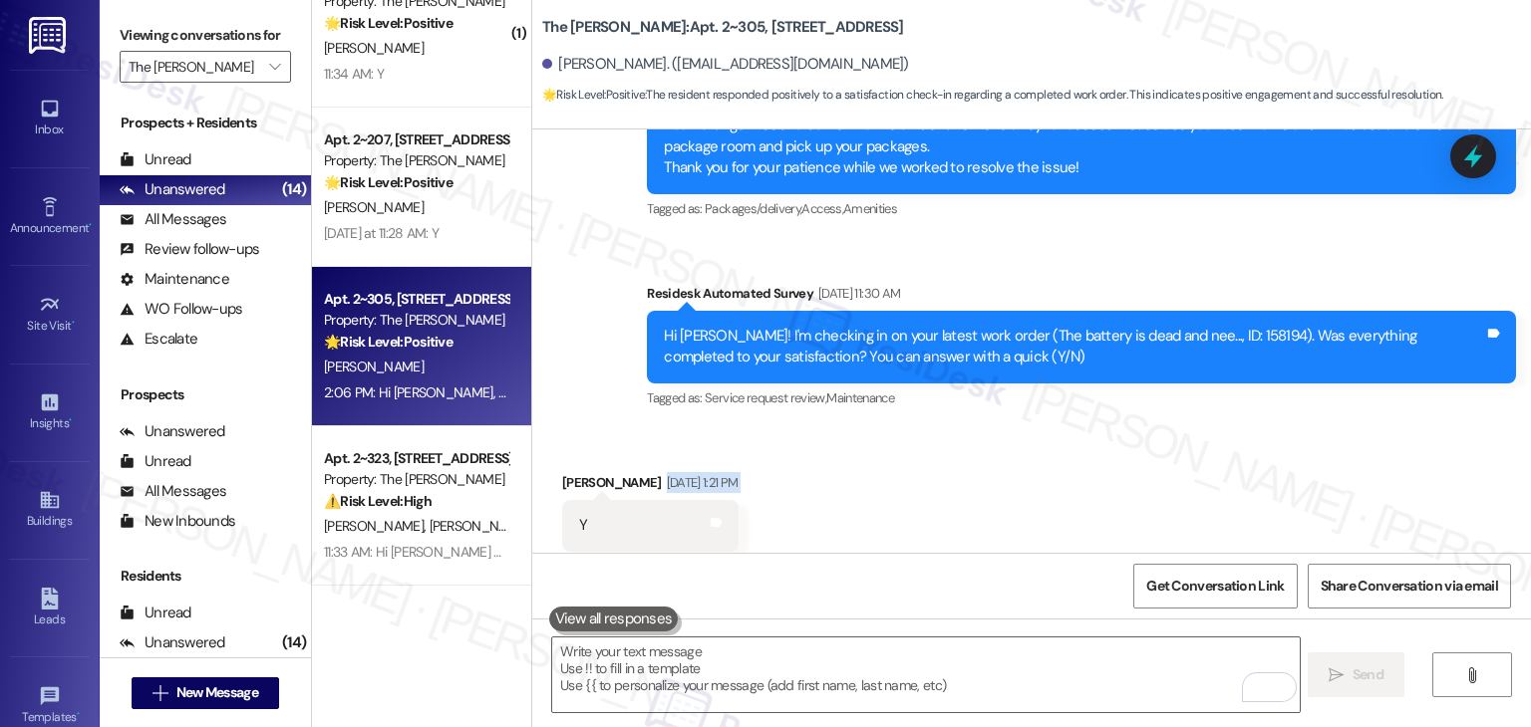
click at [1157, 454] on div "Received via SMS Susan Woodruff Aug 19, 2025 at 1:21 PM Y Tags and notes Tagged…" at bounding box center [1031, 511] width 998 height 168
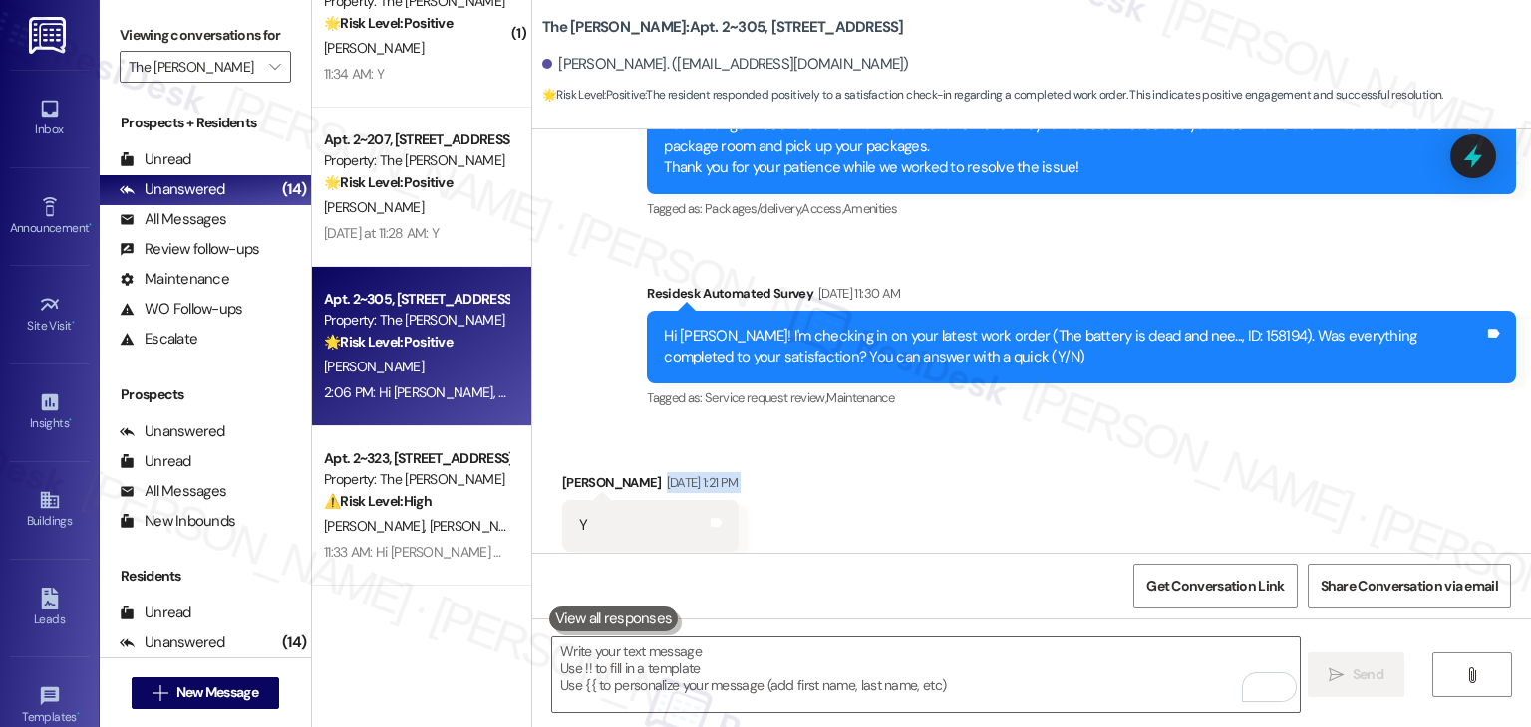
click at [1157, 454] on div "Received via SMS Susan Woodruff Aug 19, 2025 at 1:21 PM Y Tags and notes Tagged…" at bounding box center [1031, 511] width 998 height 168
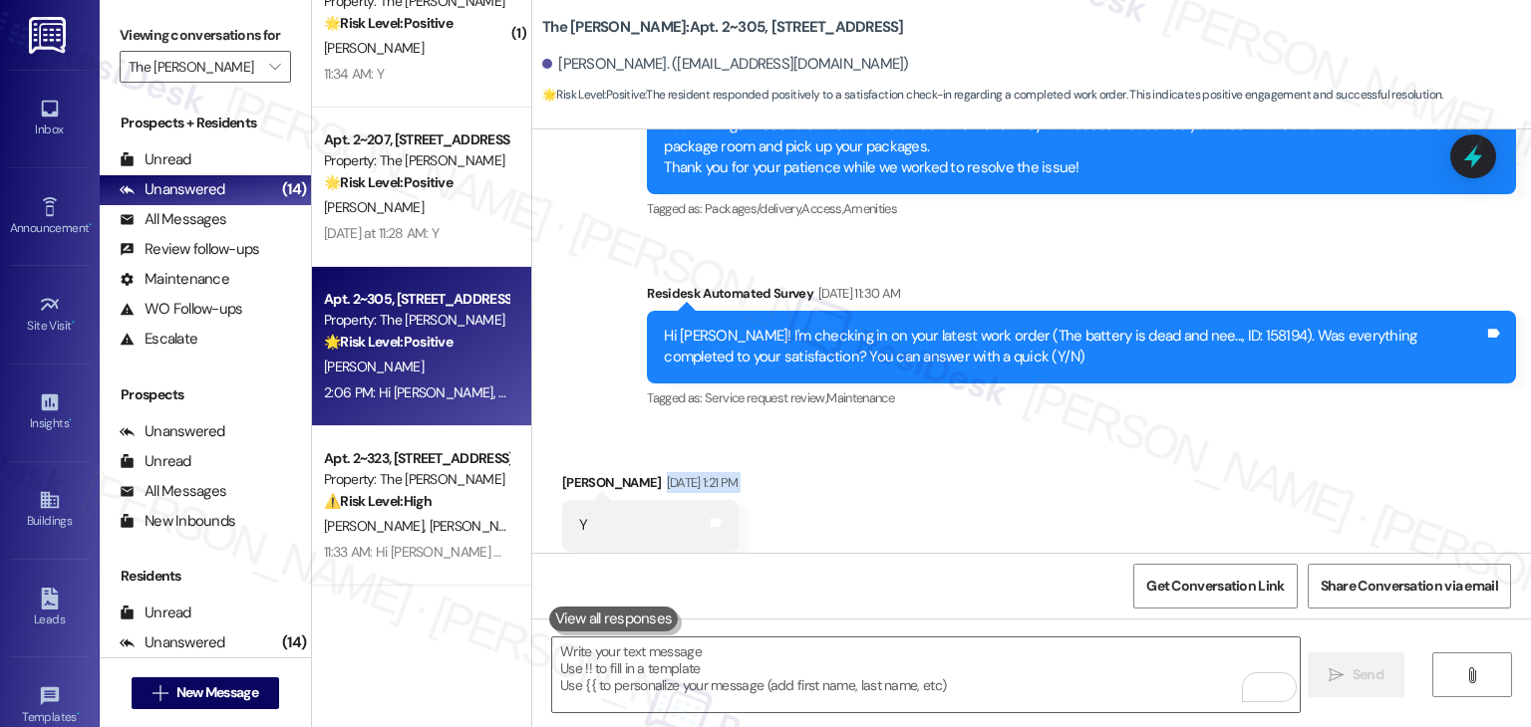
click at [1157, 454] on div "Received via SMS Susan Woodruff Aug 19, 2025 at 1:21 PM Y Tags and notes Tagged…" at bounding box center [1031, 511] width 998 height 168
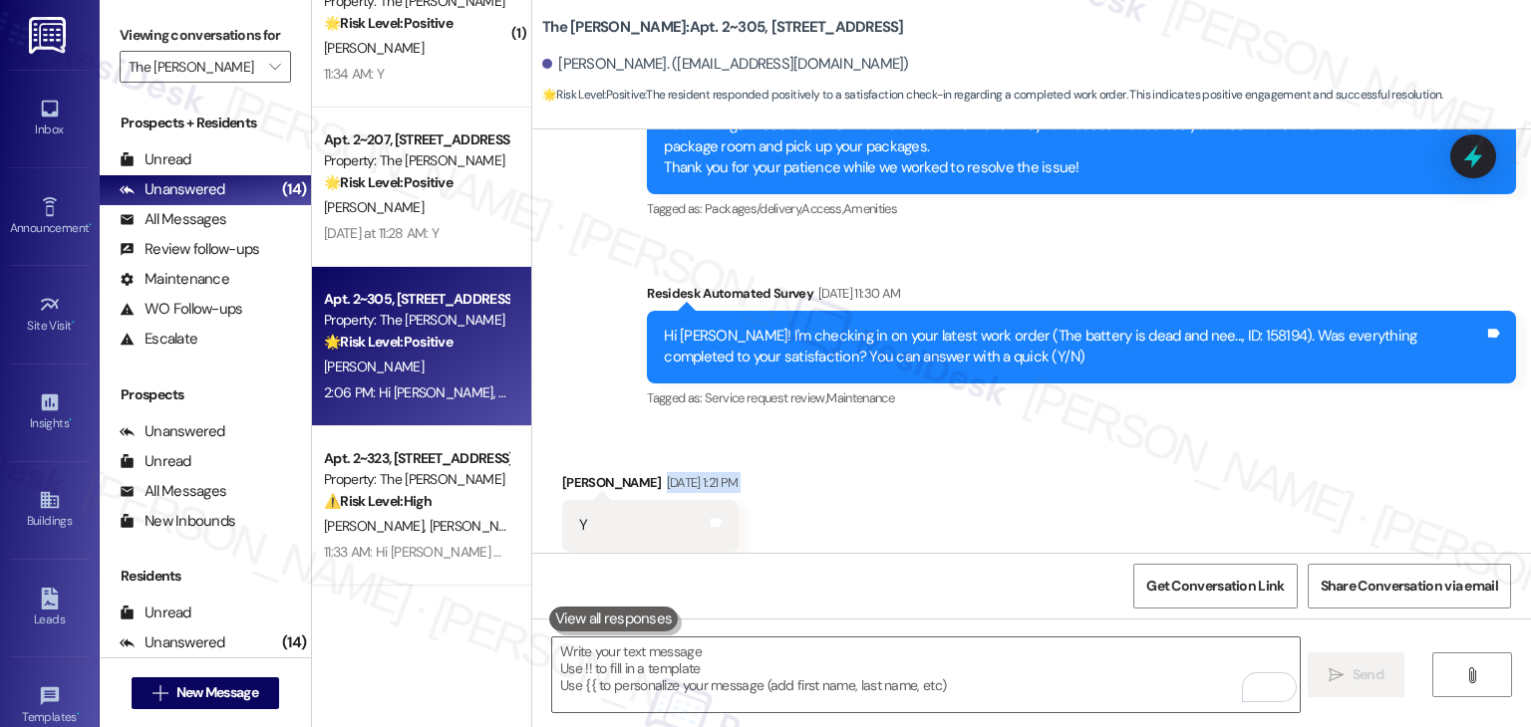
click at [1157, 454] on div "Received via SMS Susan Woodruff Aug 19, 2025 at 1:21 PM Y Tags and notes Tagged…" at bounding box center [1031, 511] width 998 height 168
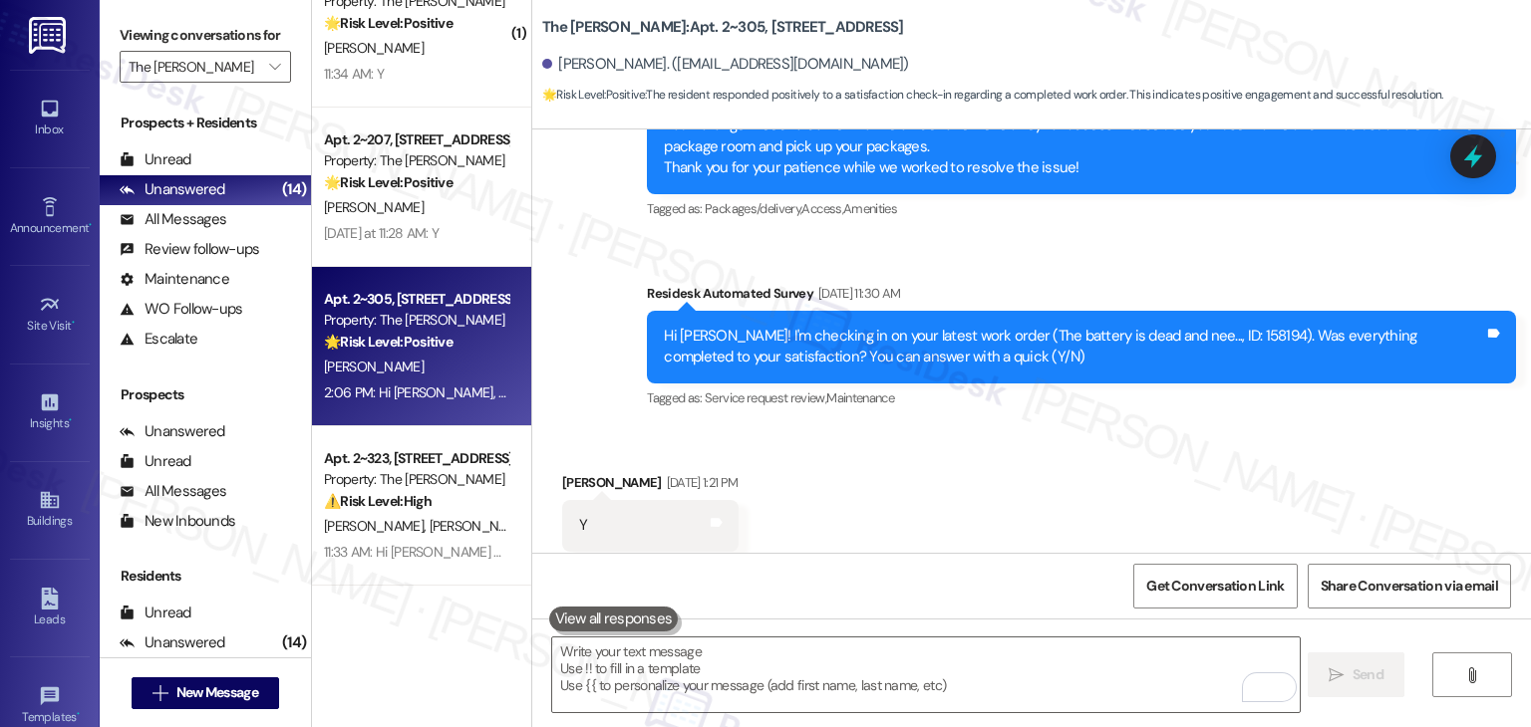
click at [1157, 454] on div "Received via SMS Susan Woodruff Aug 19, 2025 at 1:21 PM Y Tags and notes Tagged…" at bounding box center [1031, 511] width 998 height 168
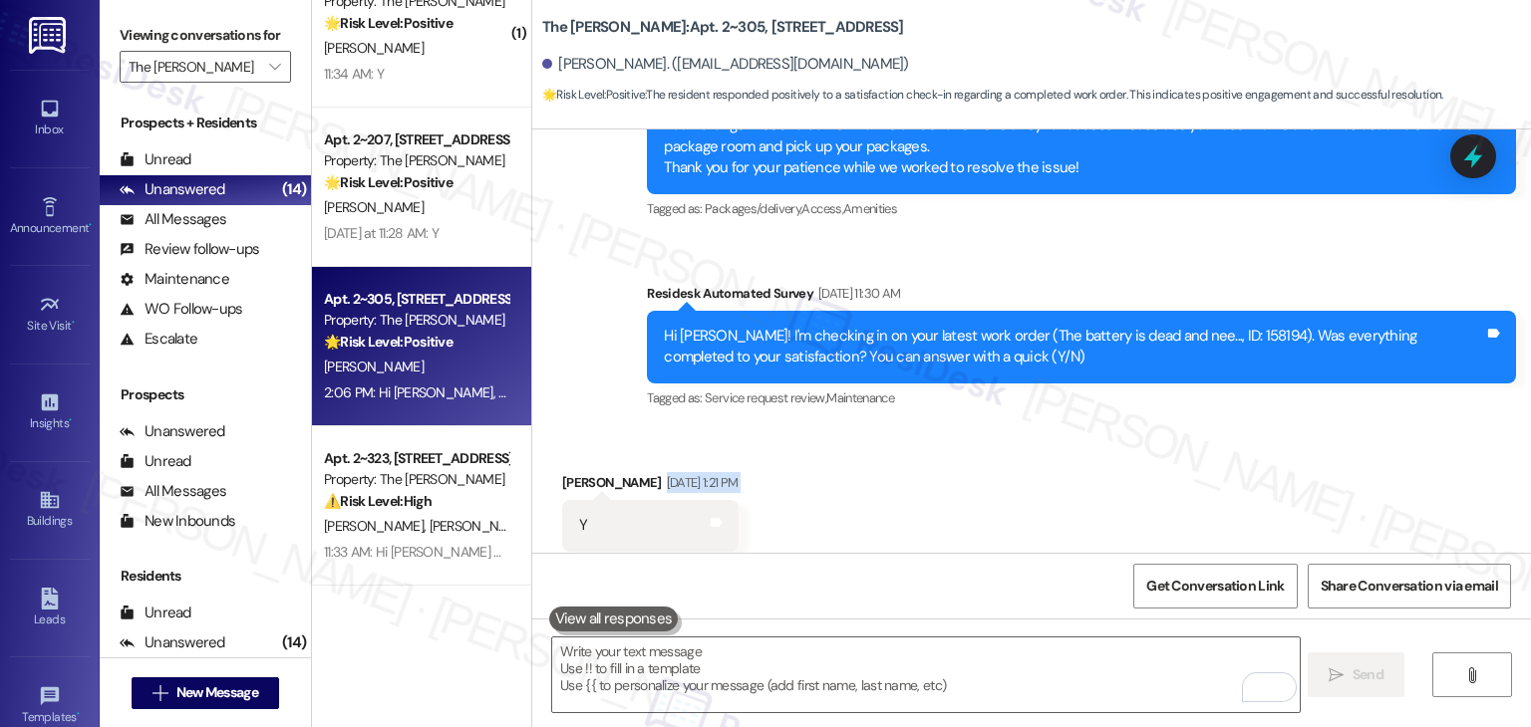
click at [1157, 454] on div "Received via SMS Susan Woodruff Aug 19, 2025 at 1:21 PM Y Tags and notes Tagged…" at bounding box center [1031, 511] width 998 height 168
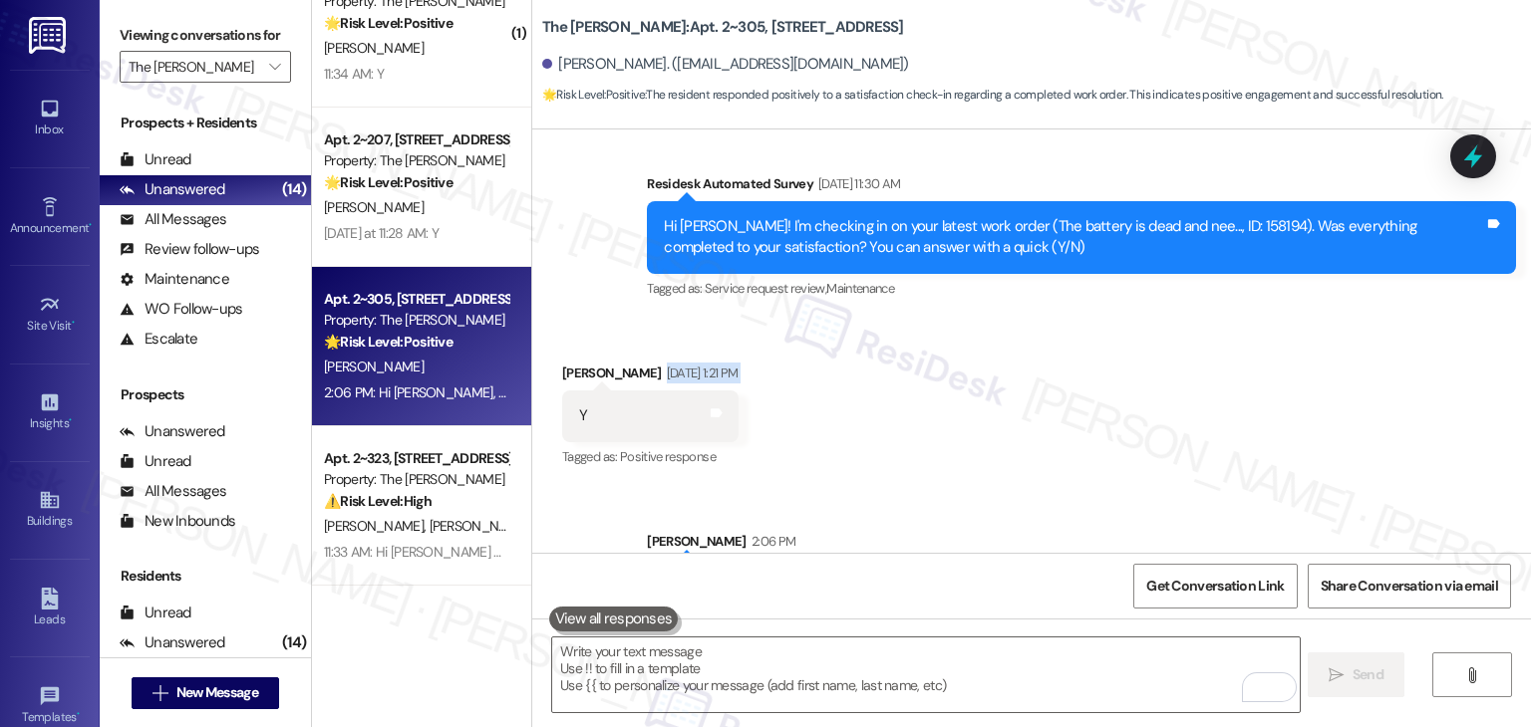
scroll to position [10107, 0]
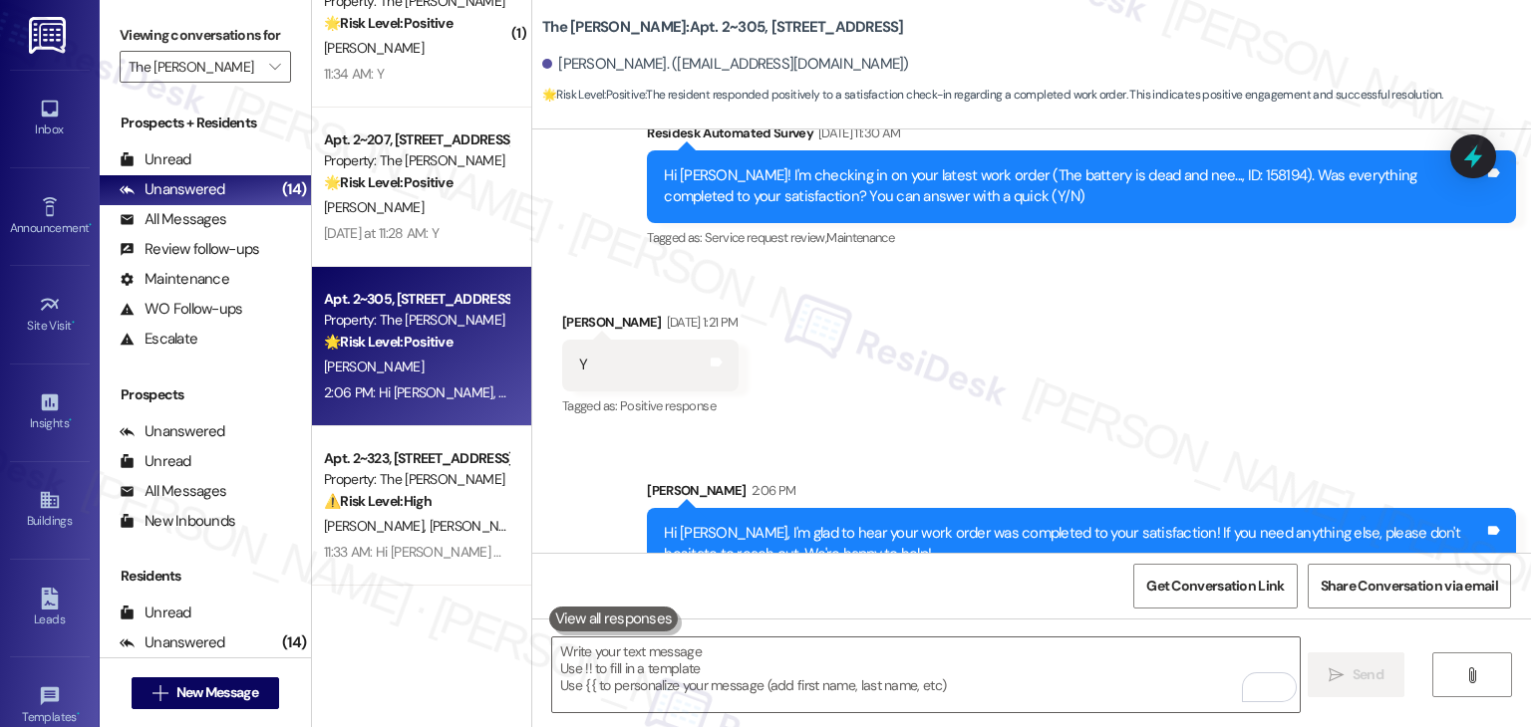
click at [1091, 435] on div "Sent via SMS Sarah 2:06 PM Hi Susan, I'm glad to hear your work order was compl…" at bounding box center [1031, 515] width 998 height 160
click at [1097, 435] on div "Sent via SMS Sarah 2:06 PM Hi Susan, I'm glad to hear your work order was compl…" at bounding box center [1031, 515] width 998 height 160
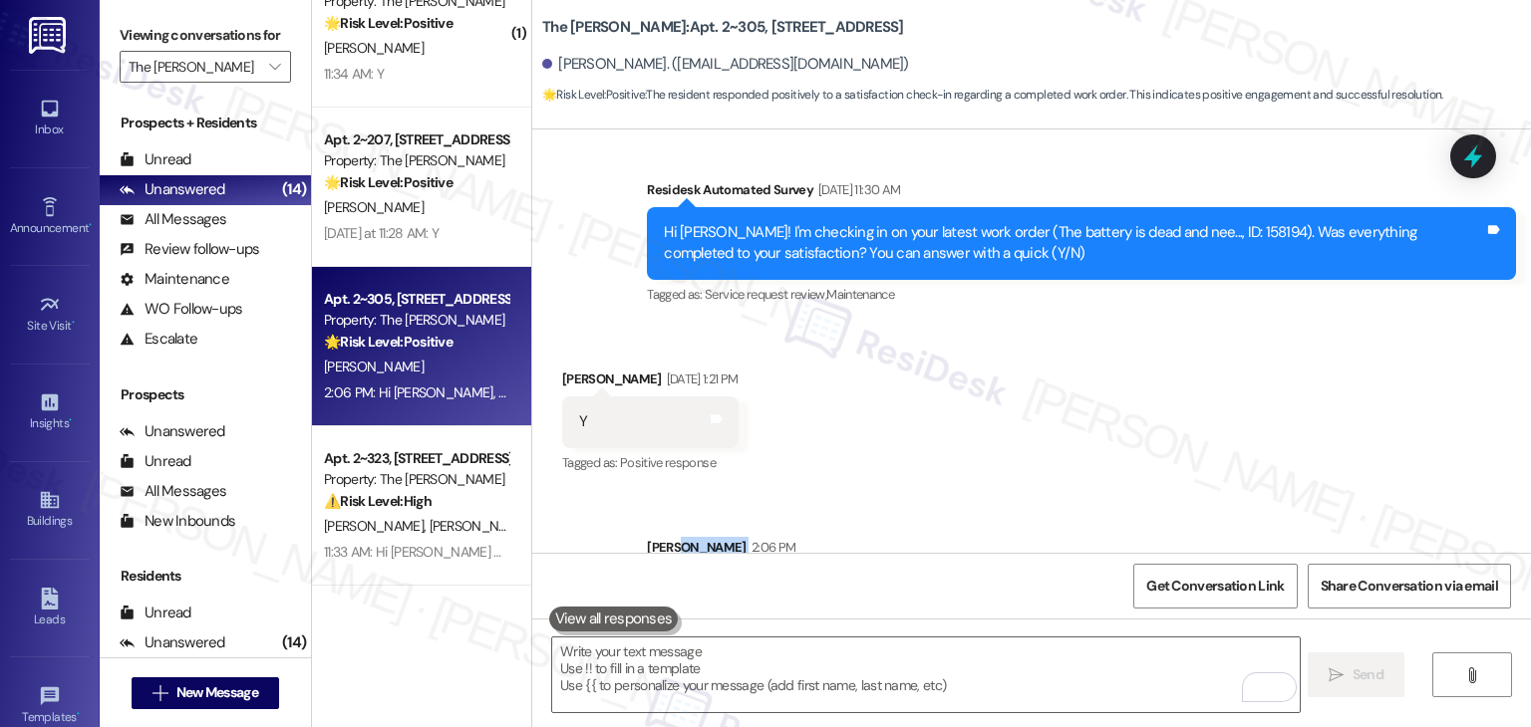
scroll to position [10007, 0]
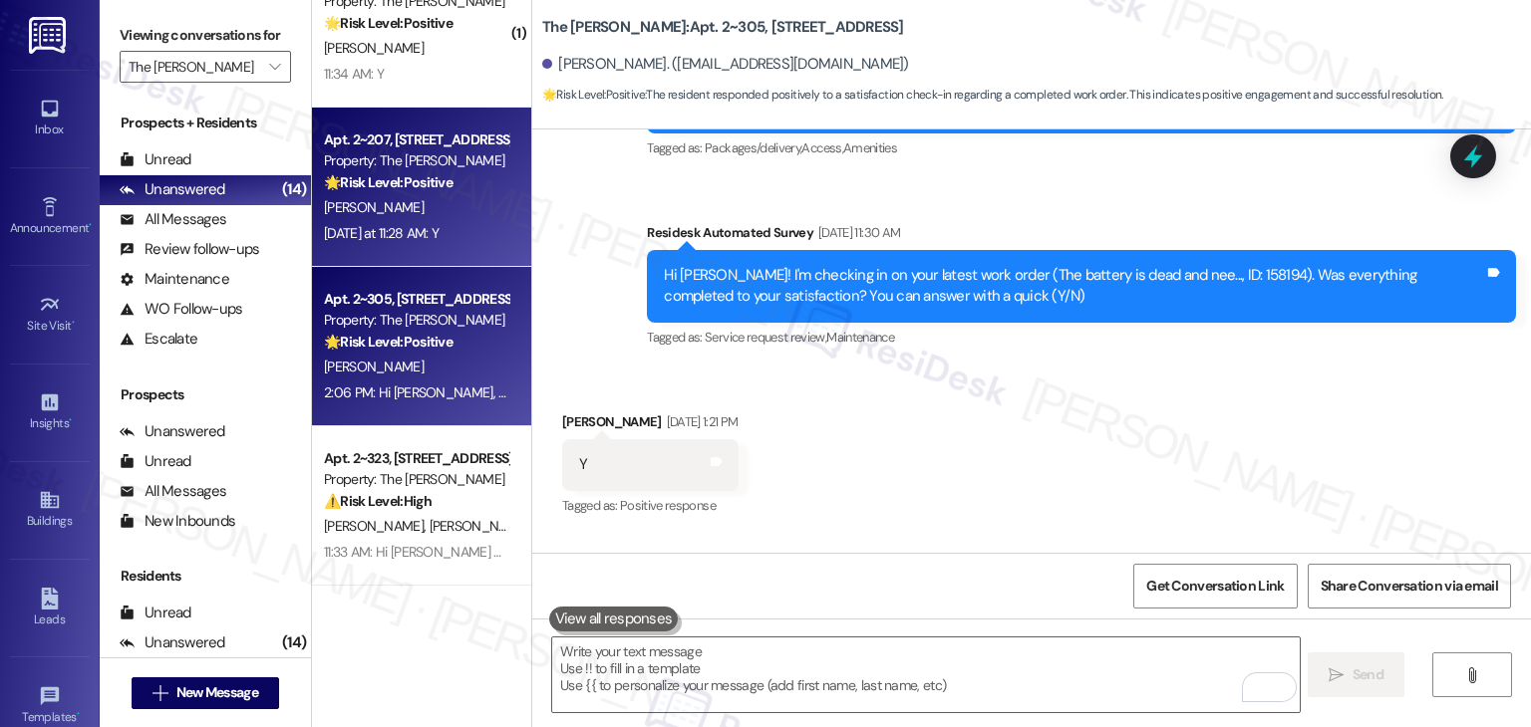
click at [421, 208] on div "E. Katz" at bounding box center [416, 207] width 188 height 25
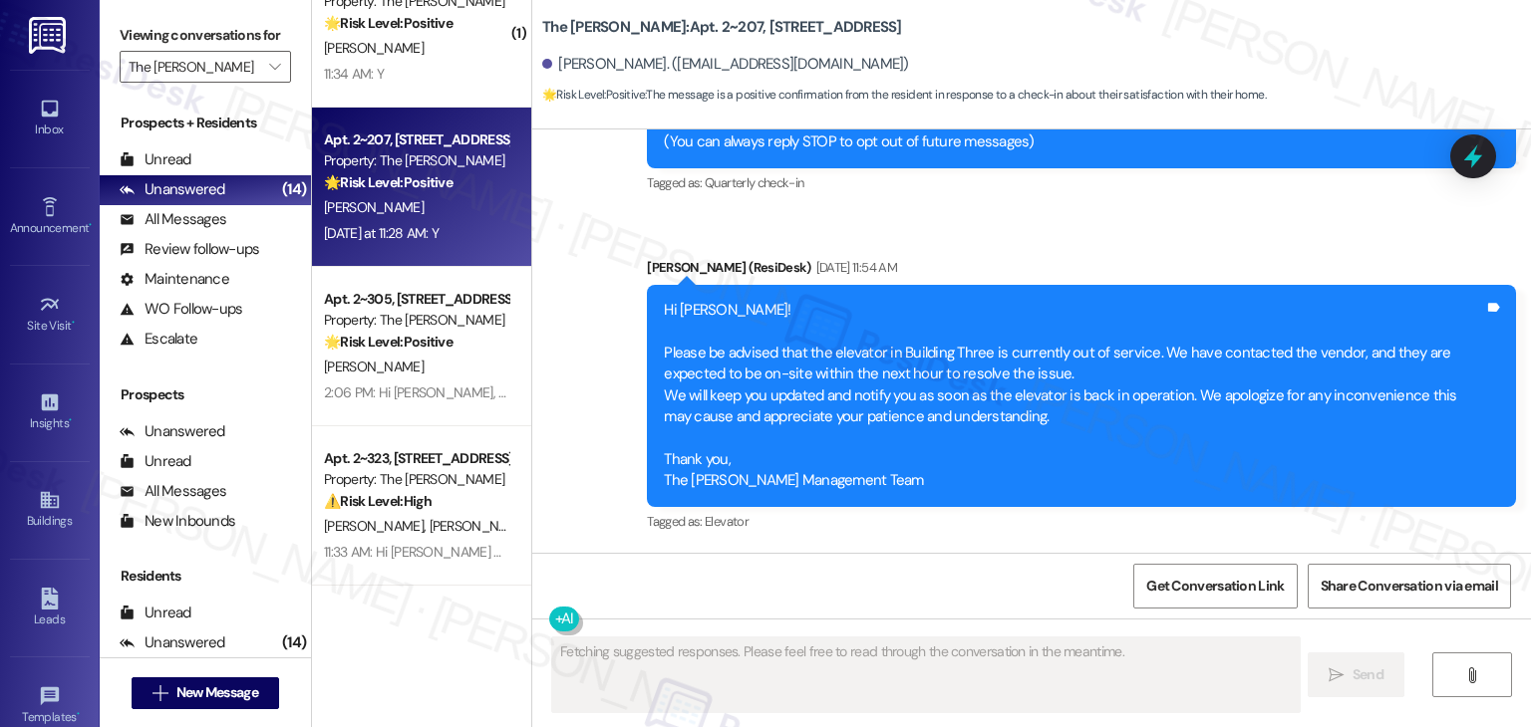
type textarea "Fetching suggested responses. Please feel free to read through the conversation…"
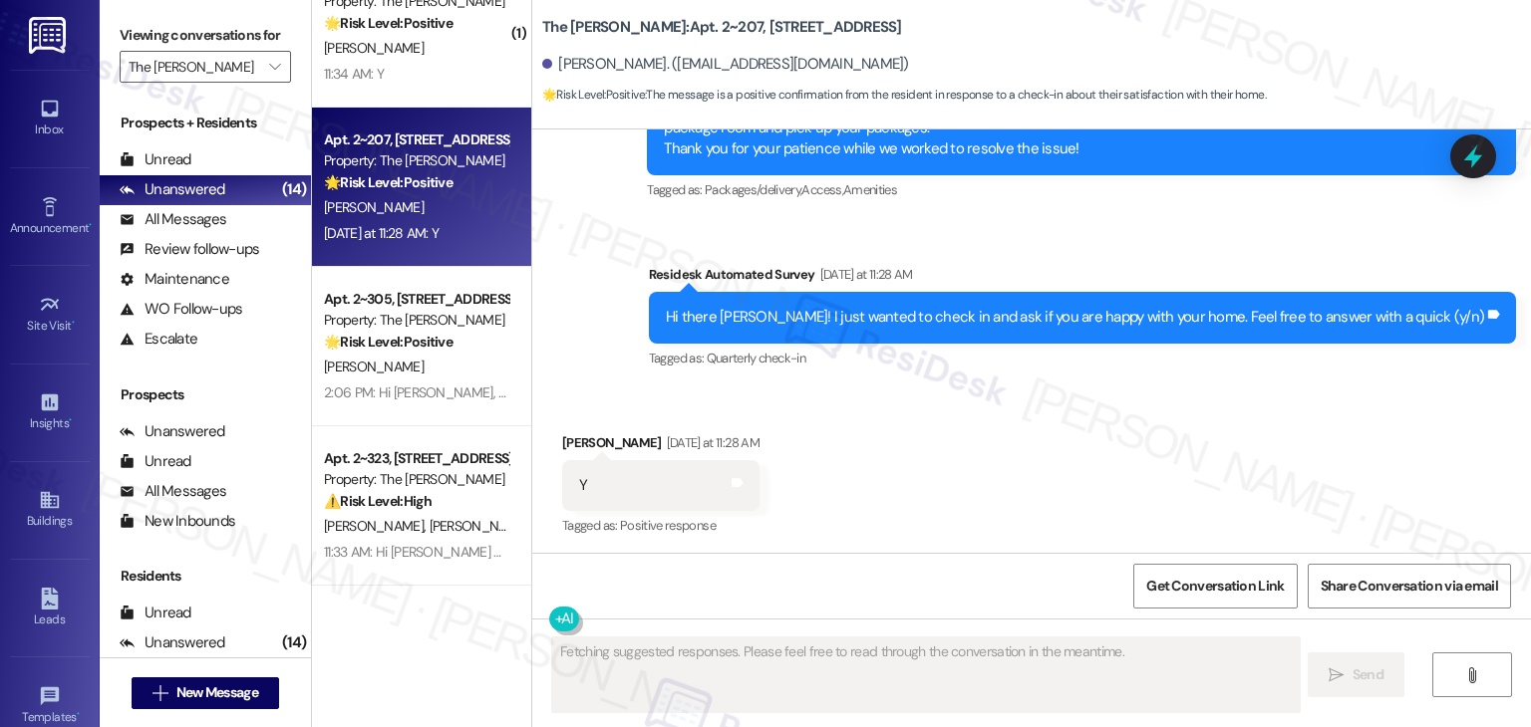
scroll to position [3238, 0]
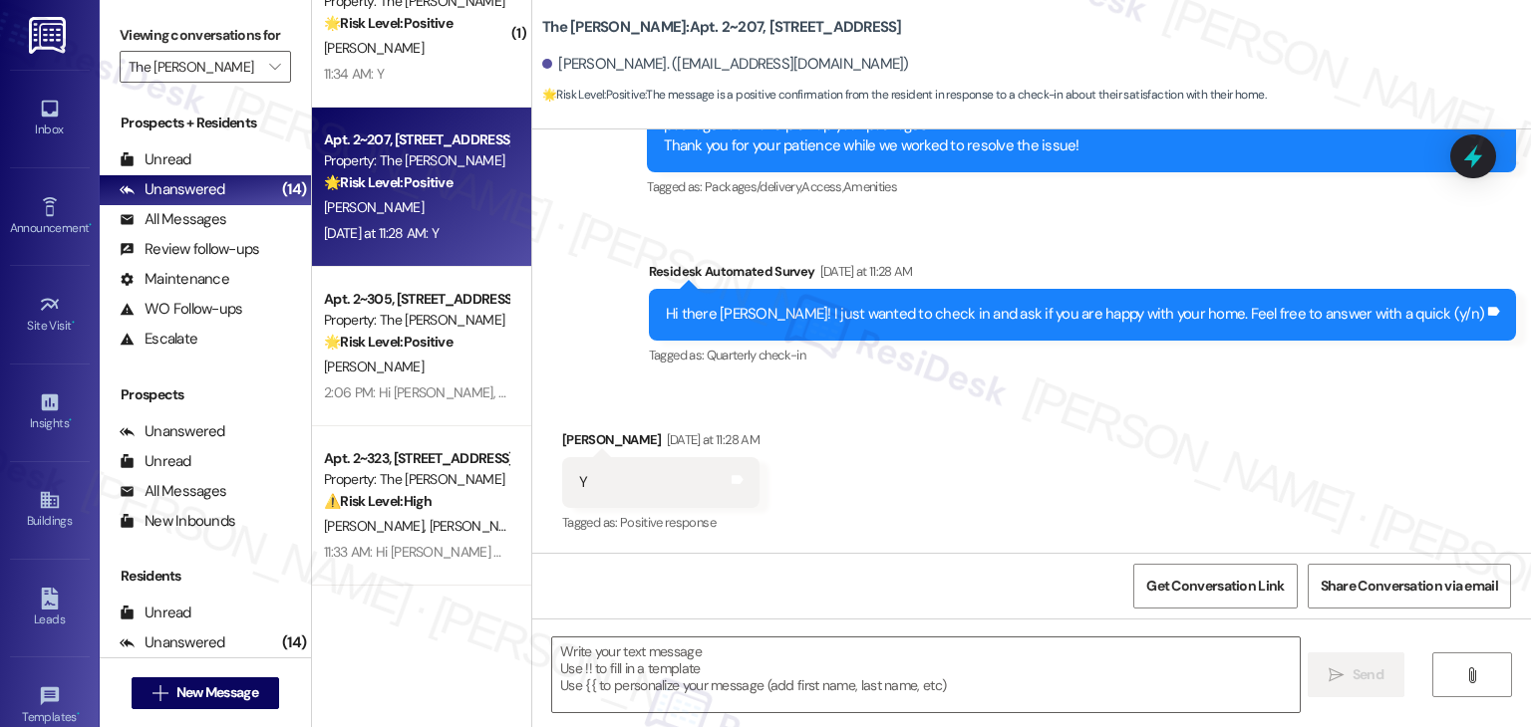
click at [868, 425] on div "Received via SMS Eric Katz Yesterday at 11:28 AM Y Tags and notes Tagged as: Po…" at bounding box center [1031, 469] width 998 height 168
click at [846, 439] on div "Received via SMS Eric Katz Yesterday at 11:28 AM Y Tags and notes Tagged as: Po…" at bounding box center [1031, 469] width 998 height 168
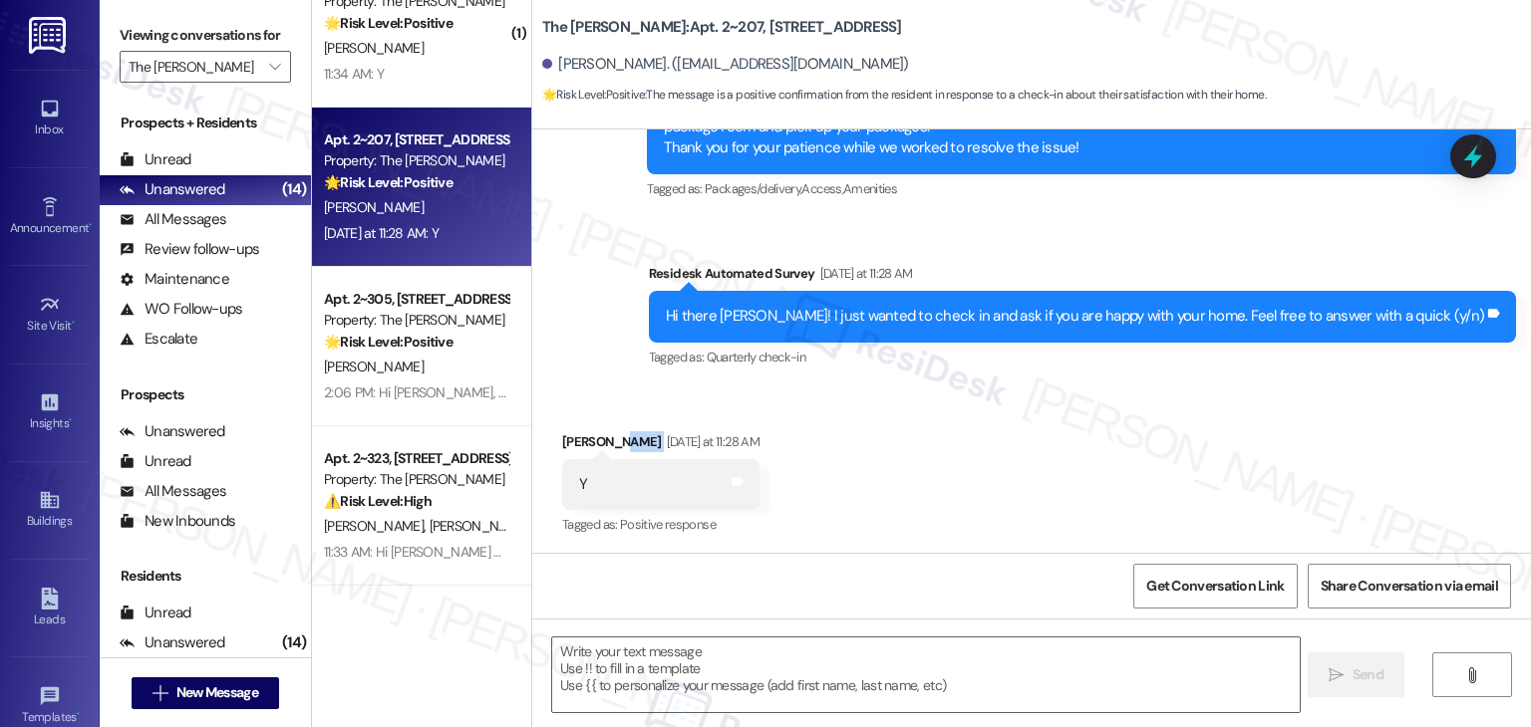
scroll to position [3239, 0]
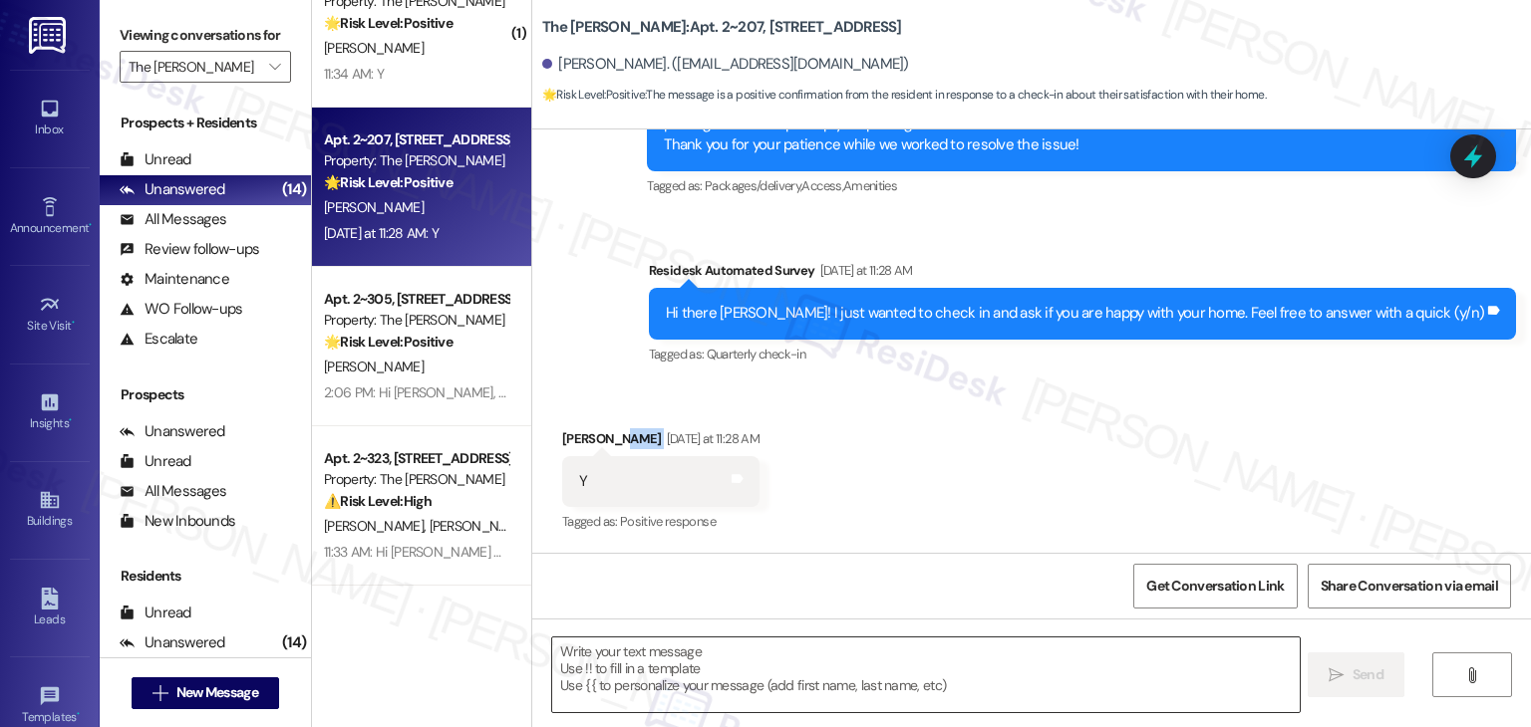
click at [698, 677] on textarea at bounding box center [925, 675] width 746 height 75
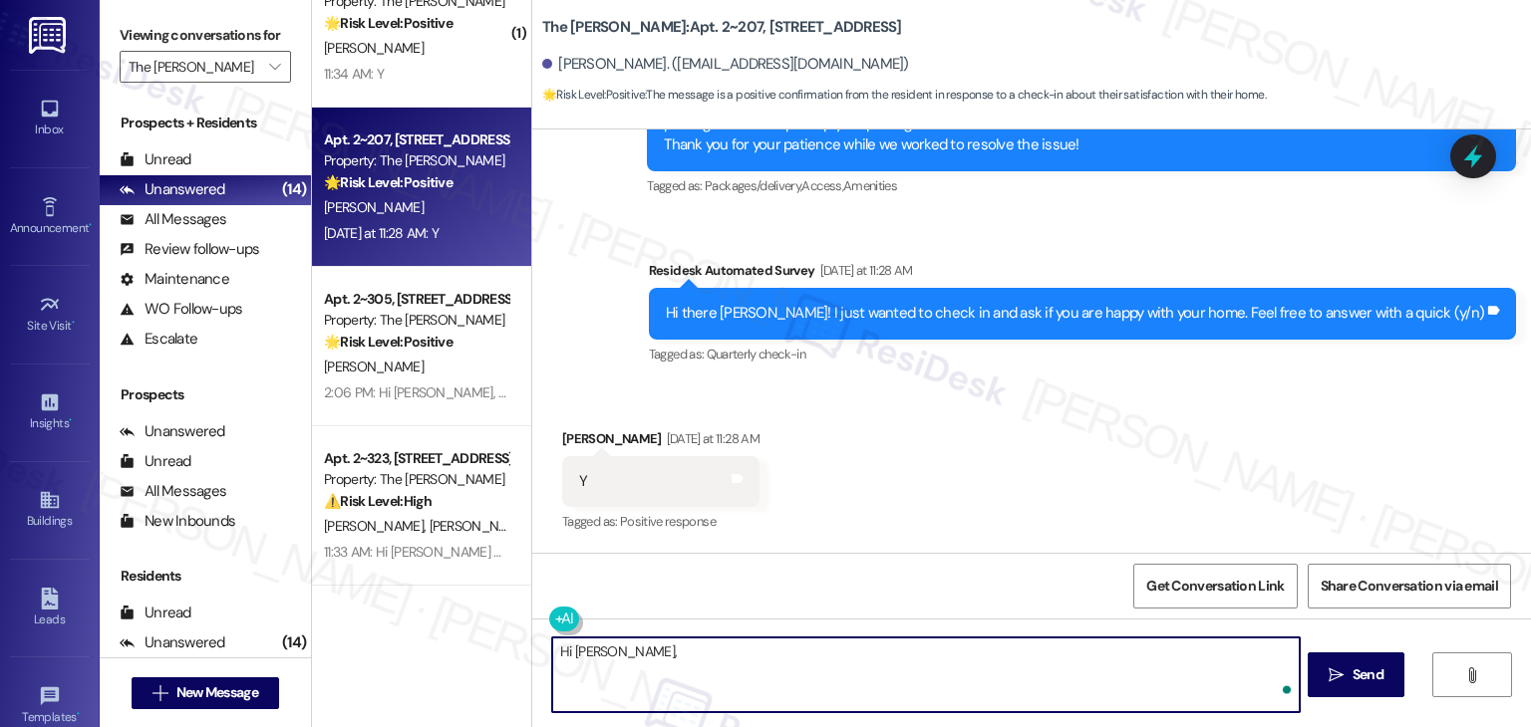
paste textarea "I'm so glad to hear you're happy with your home. We always strive to create a g…"
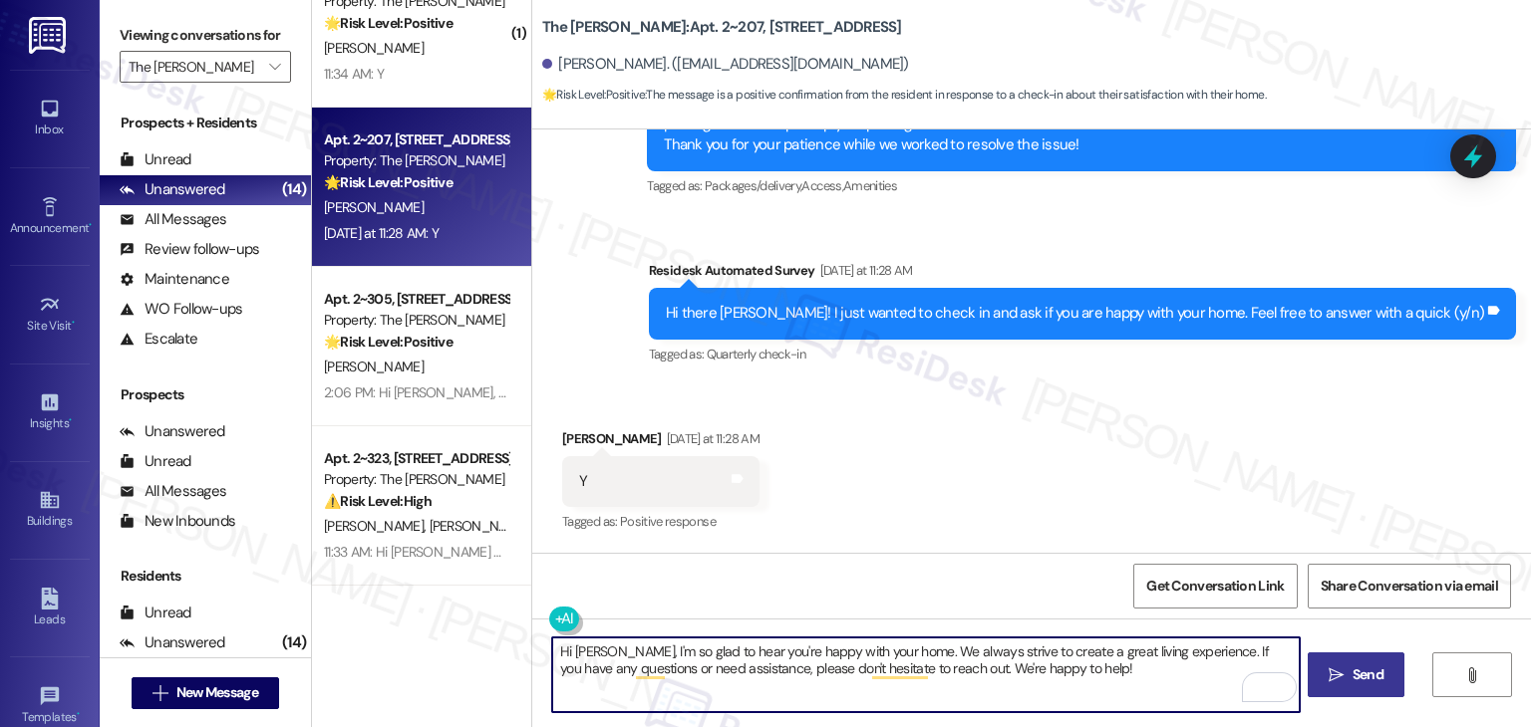
type textarea "Hi Eric, I'm so glad to hear you're happy with your home. We always strive to c…"
click at [1366, 686] on button " Send" at bounding box center [1355, 675] width 97 height 45
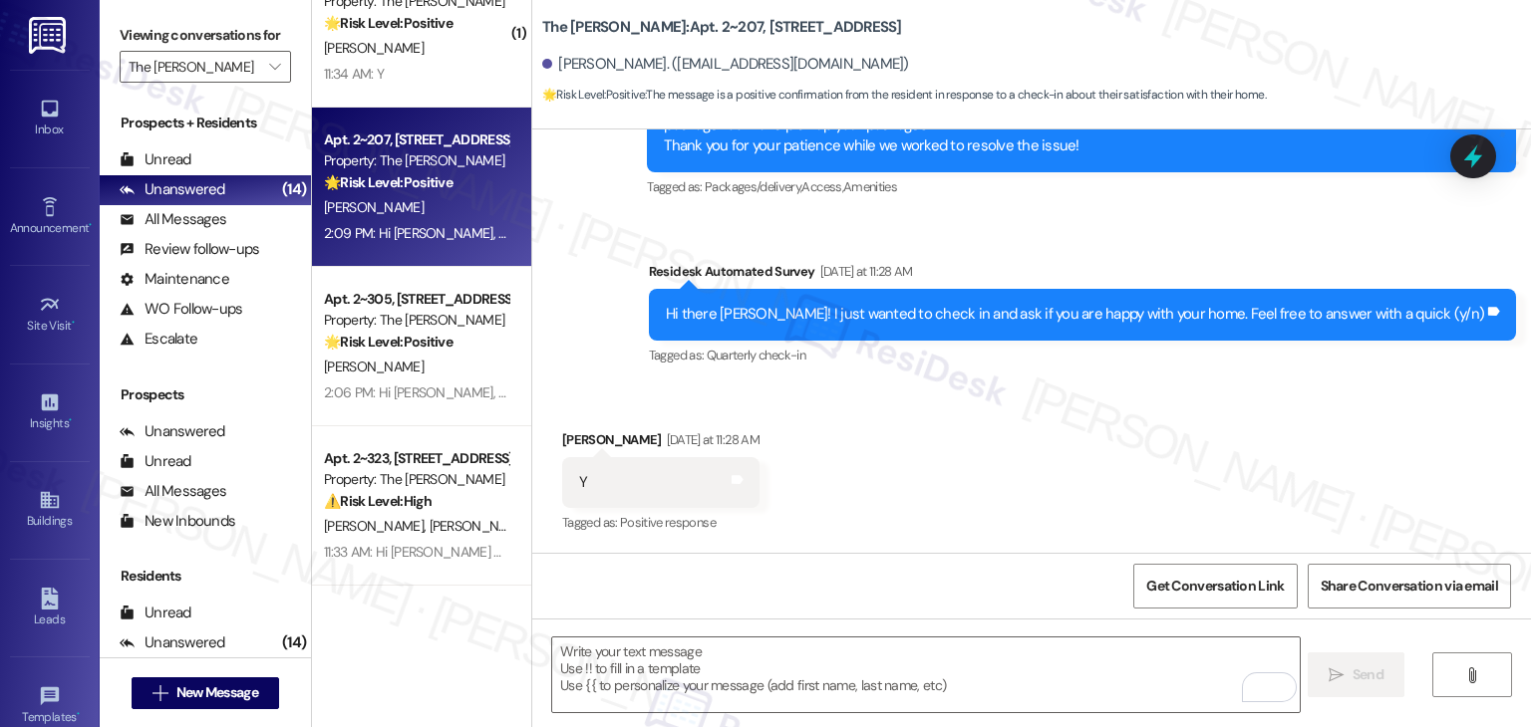
scroll to position [3400, 0]
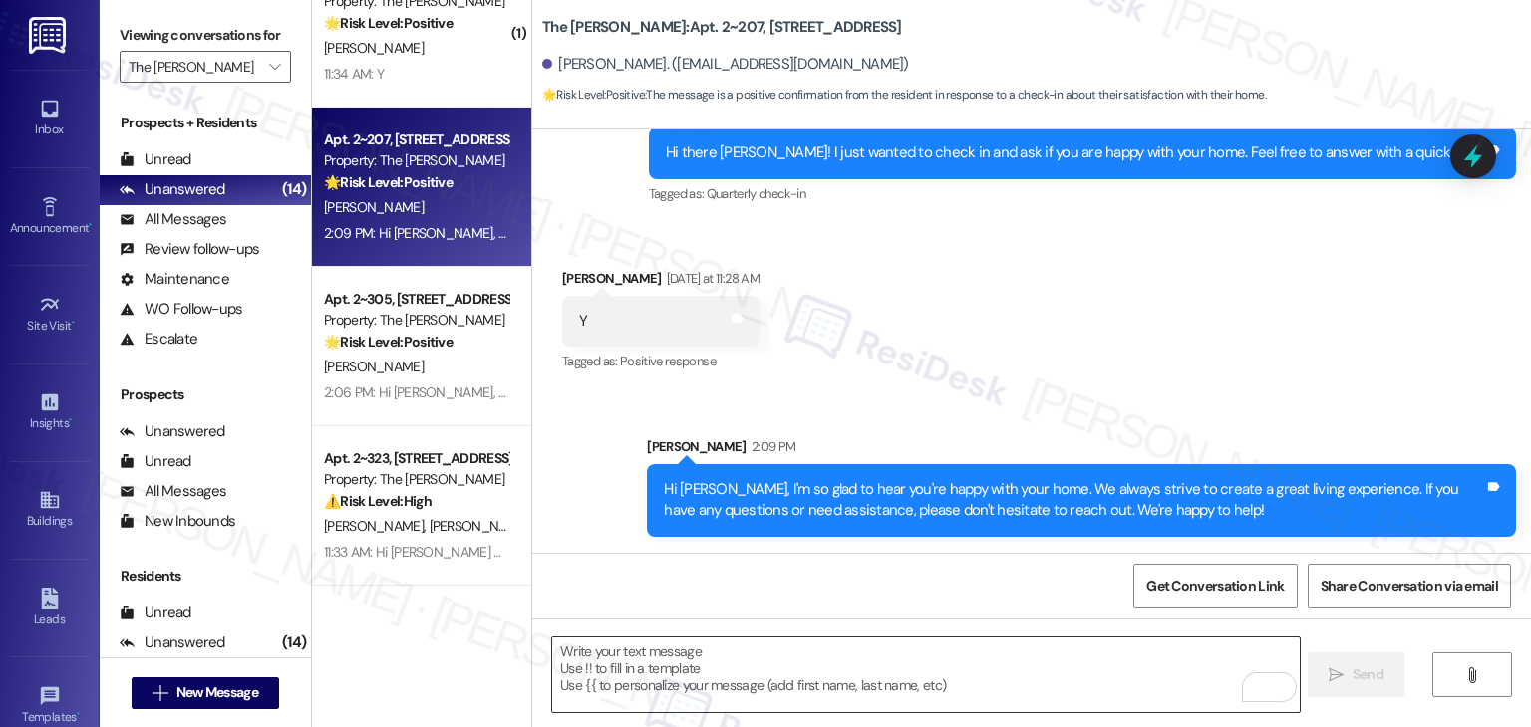
click at [743, 669] on textarea "To enrich screen reader interactions, please activate Accessibility in Grammarl…" at bounding box center [925, 675] width 746 height 75
paste textarea "We're eager to know if {{property}} has met your expectations. Your feedback is…"
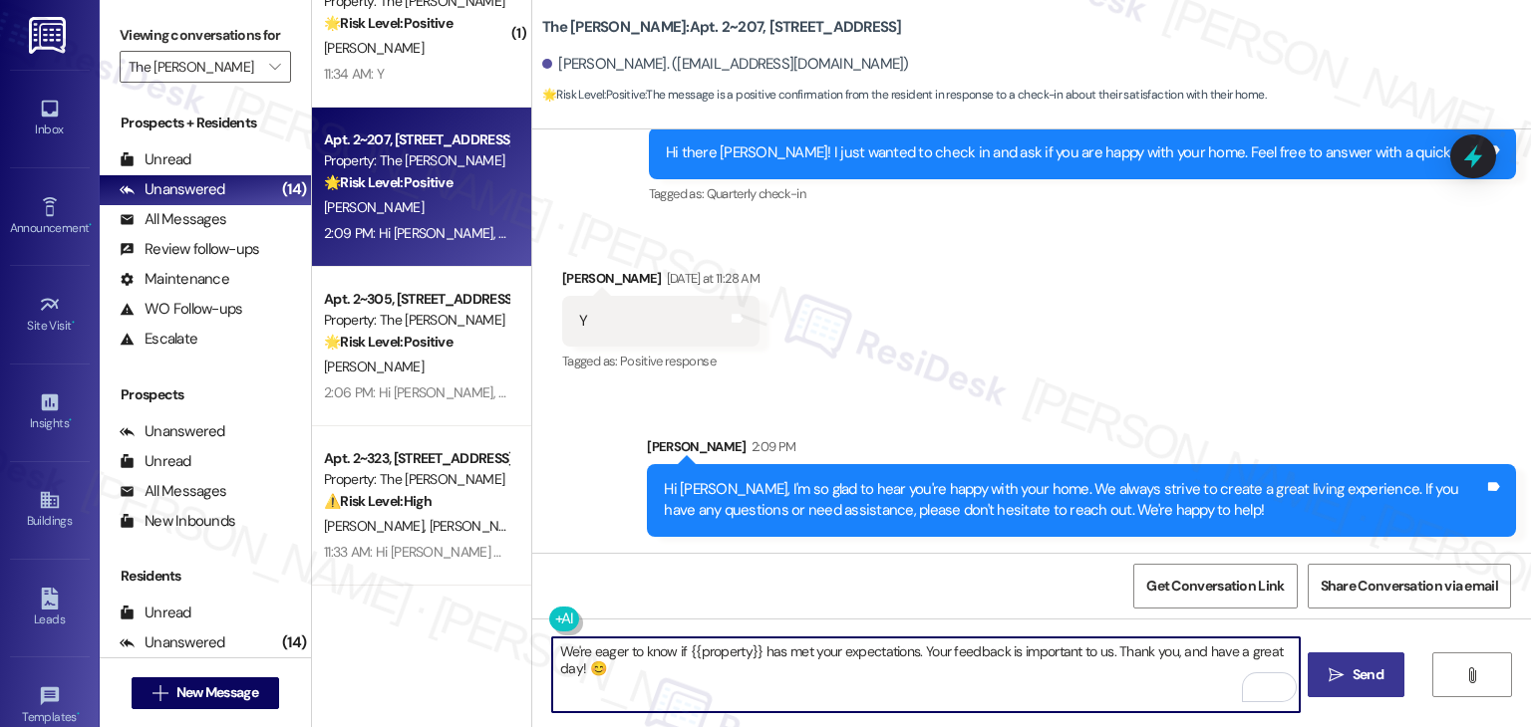
type textarea "We're eager to know if {{property}} has met your expectations. Your feedback is…"
click at [1339, 678] on icon "" at bounding box center [1335, 676] width 15 height 16
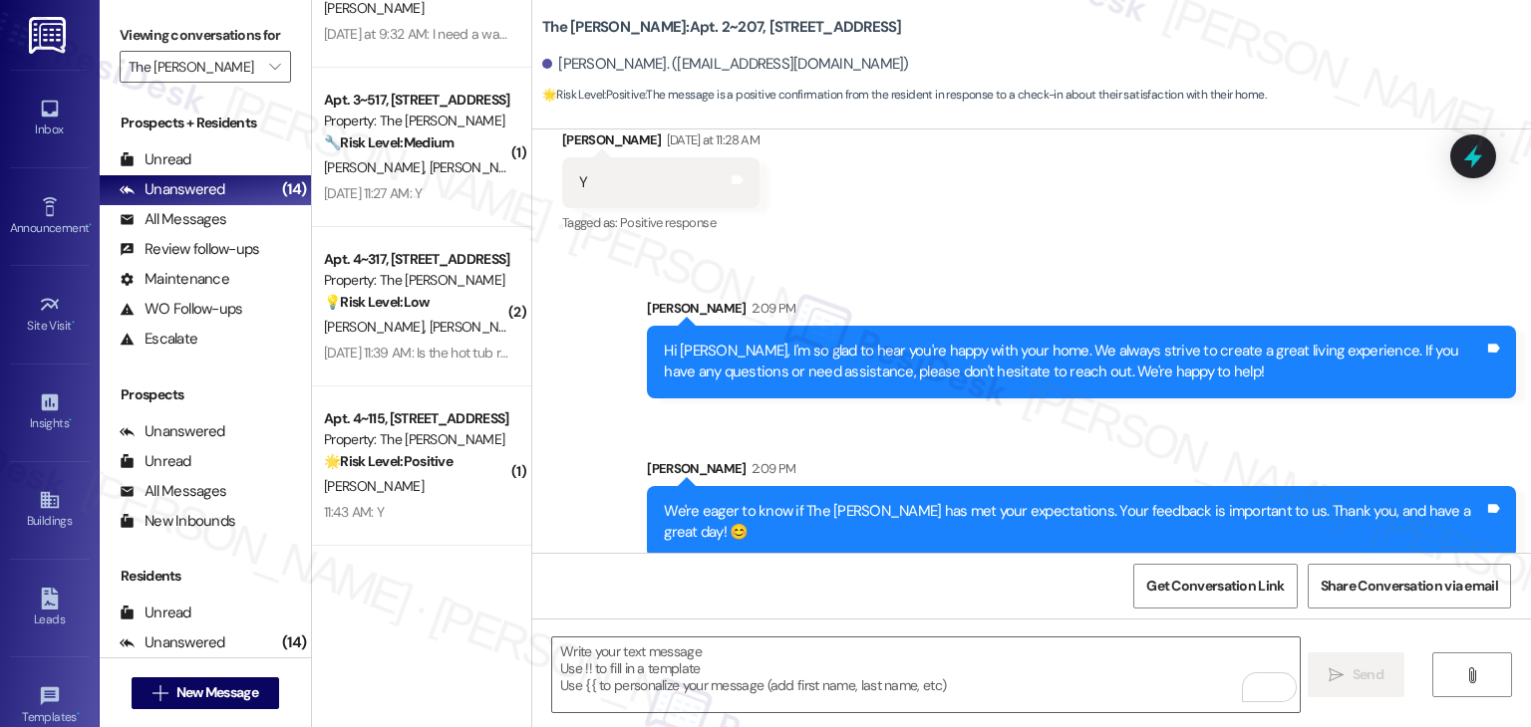
scroll to position [849, 0]
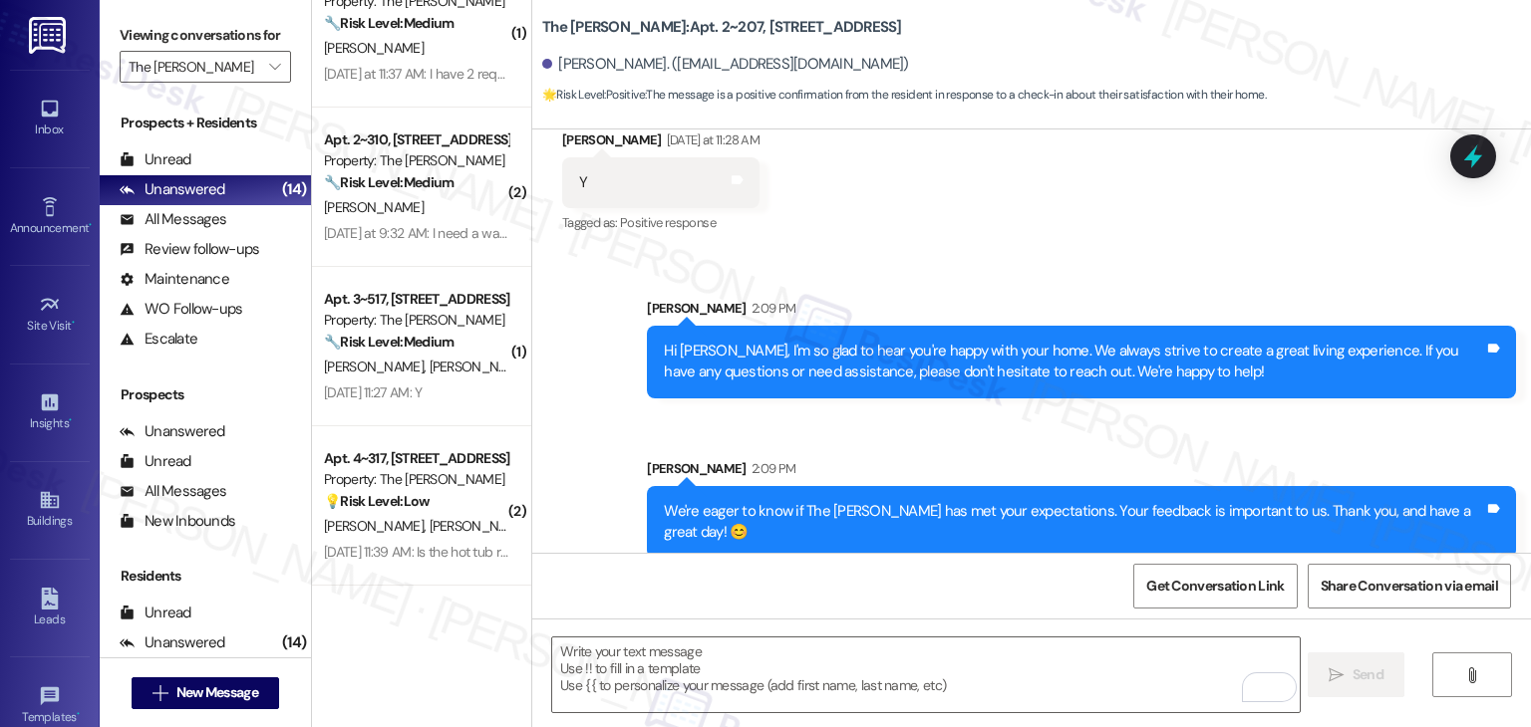
click at [399, 517] on div "( 5 ) Apt. 3~406, 2271 Clinton St Property: The Hayes 🔧 Risk Level: Medium The …" at bounding box center [421, 293] width 219 height 586
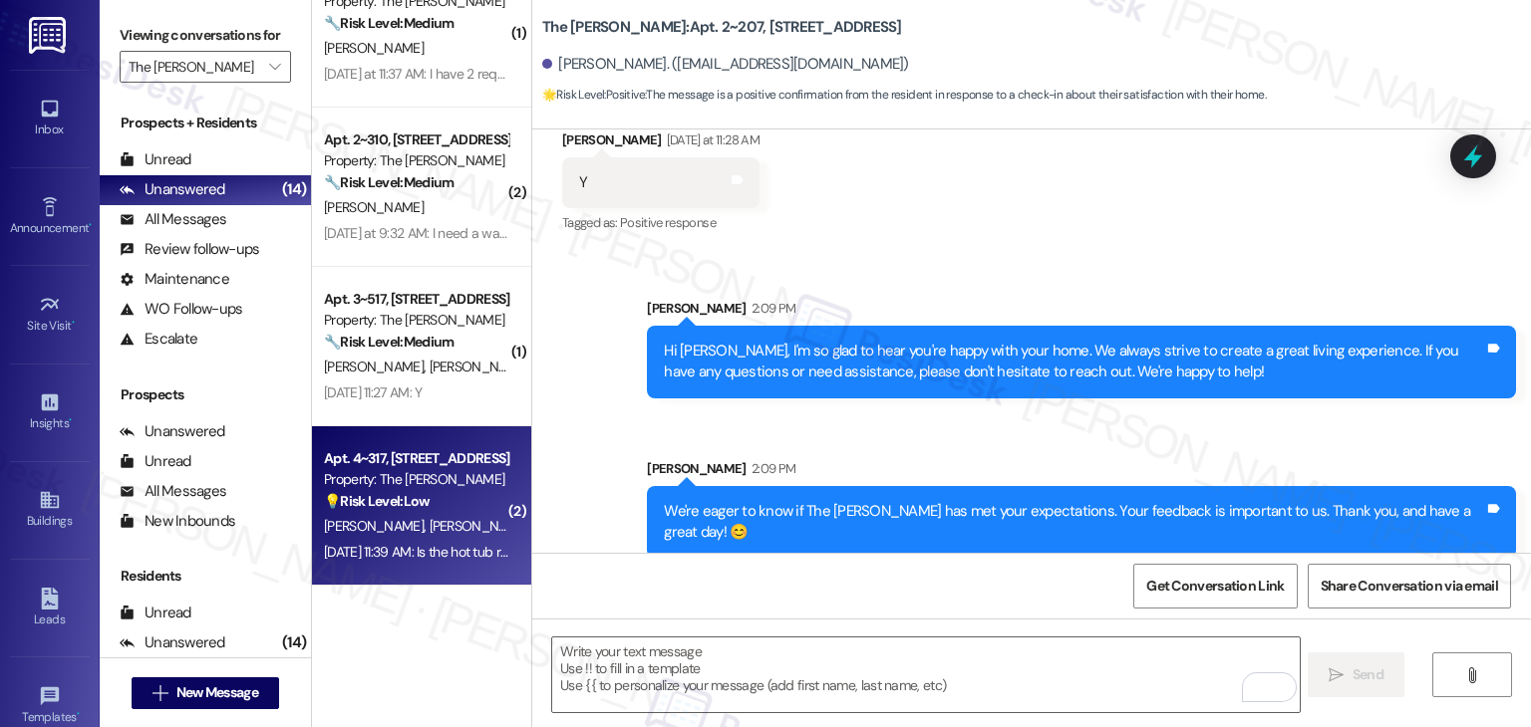
click at [409, 475] on div "Property: The [PERSON_NAME]" at bounding box center [416, 479] width 184 height 21
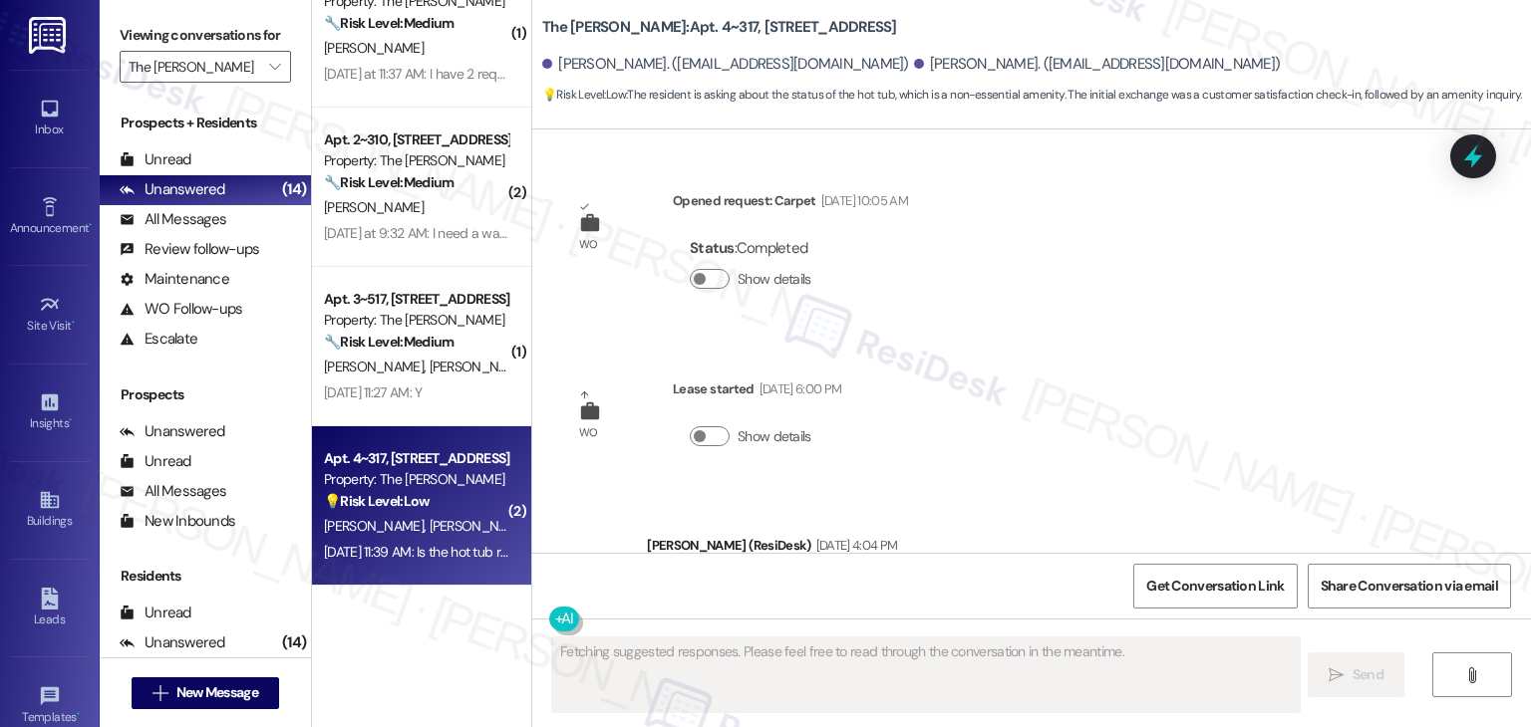
scroll to position [1469, 0]
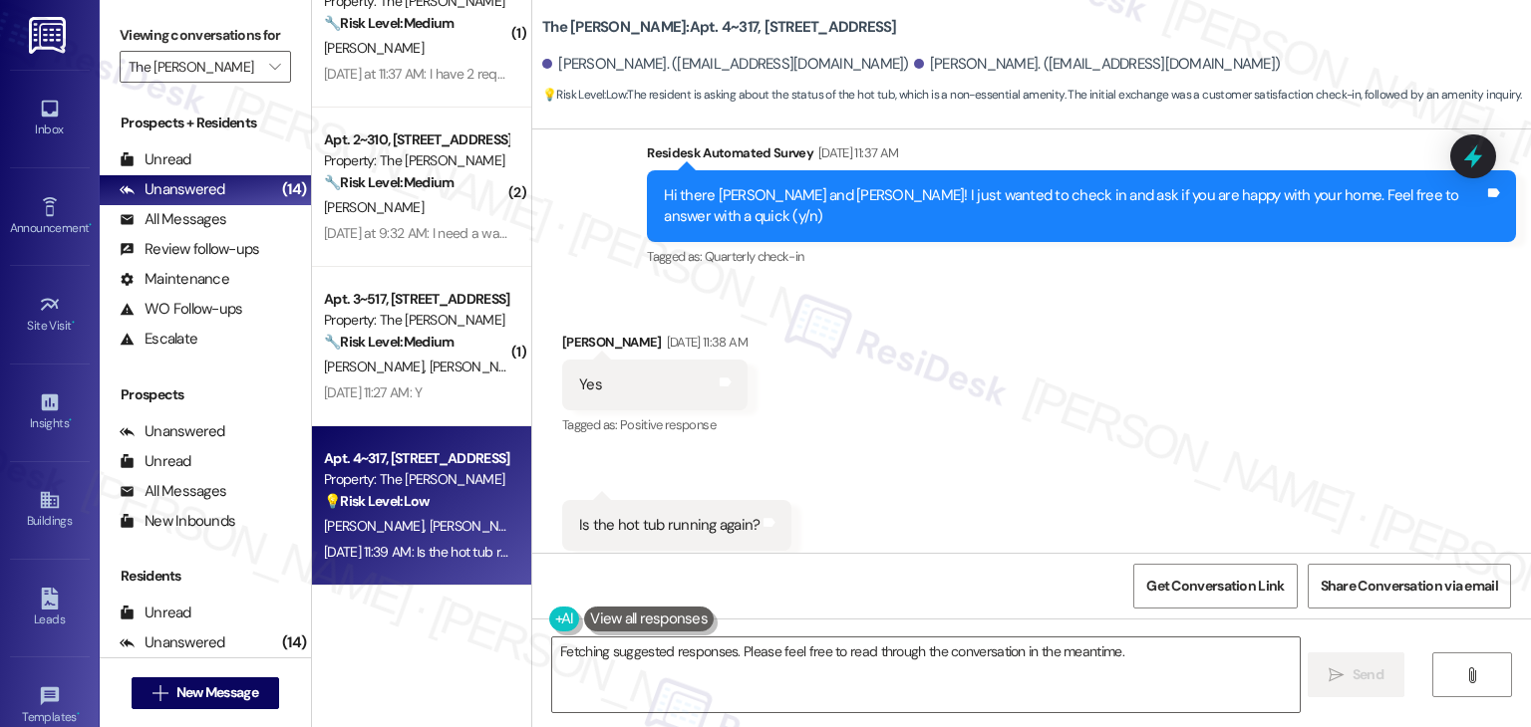
click at [883, 451] on div "Received via SMS Kristin Tully Aug 14, 2025 at 11:38 AM Yes Tags and notes Tagg…" at bounding box center [1031, 441] width 998 height 309
click at [889, 454] on div "Received via SMS Kristin Tully Aug 14, 2025 at 11:38 AM Yes Tags and notes Tagg…" at bounding box center [1031, 441] width 998 height 309
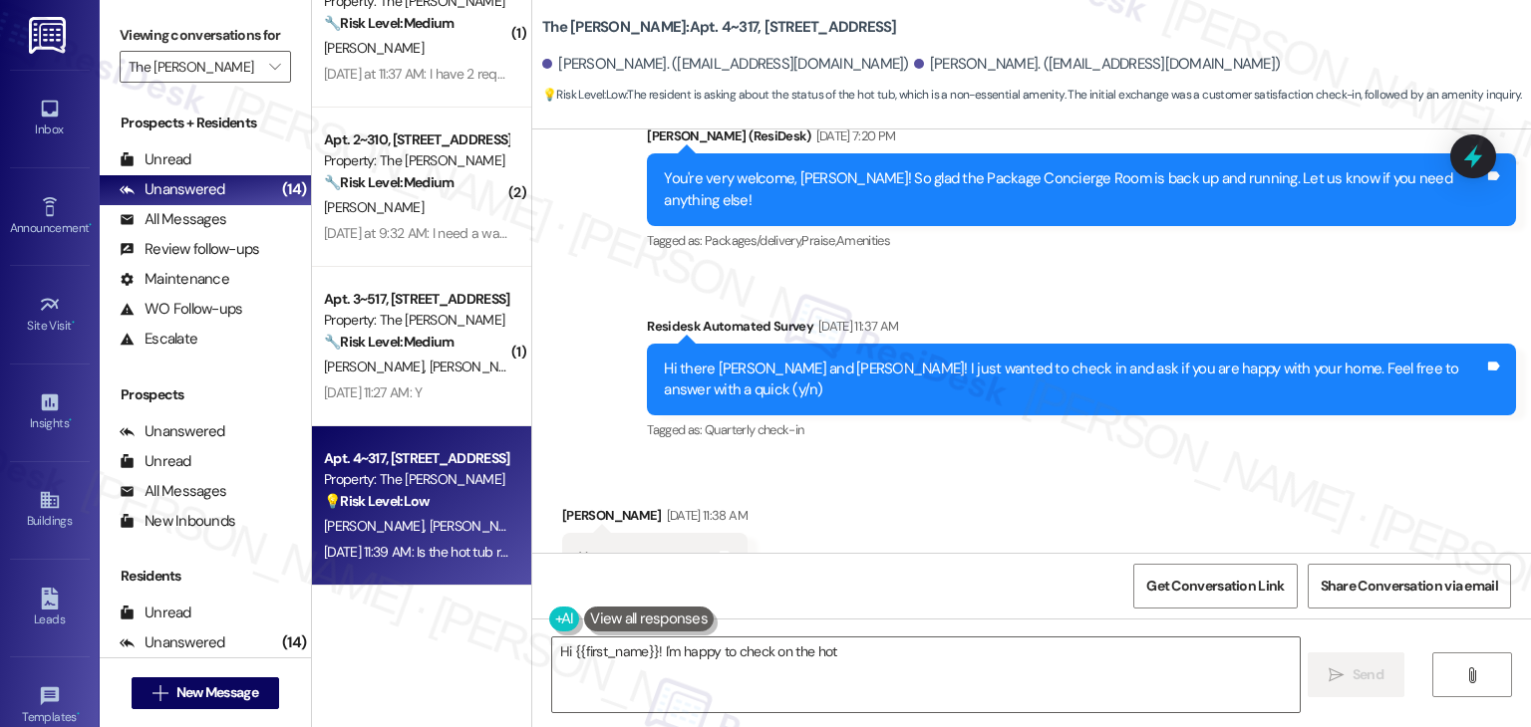
scroll to position [1269, 0]
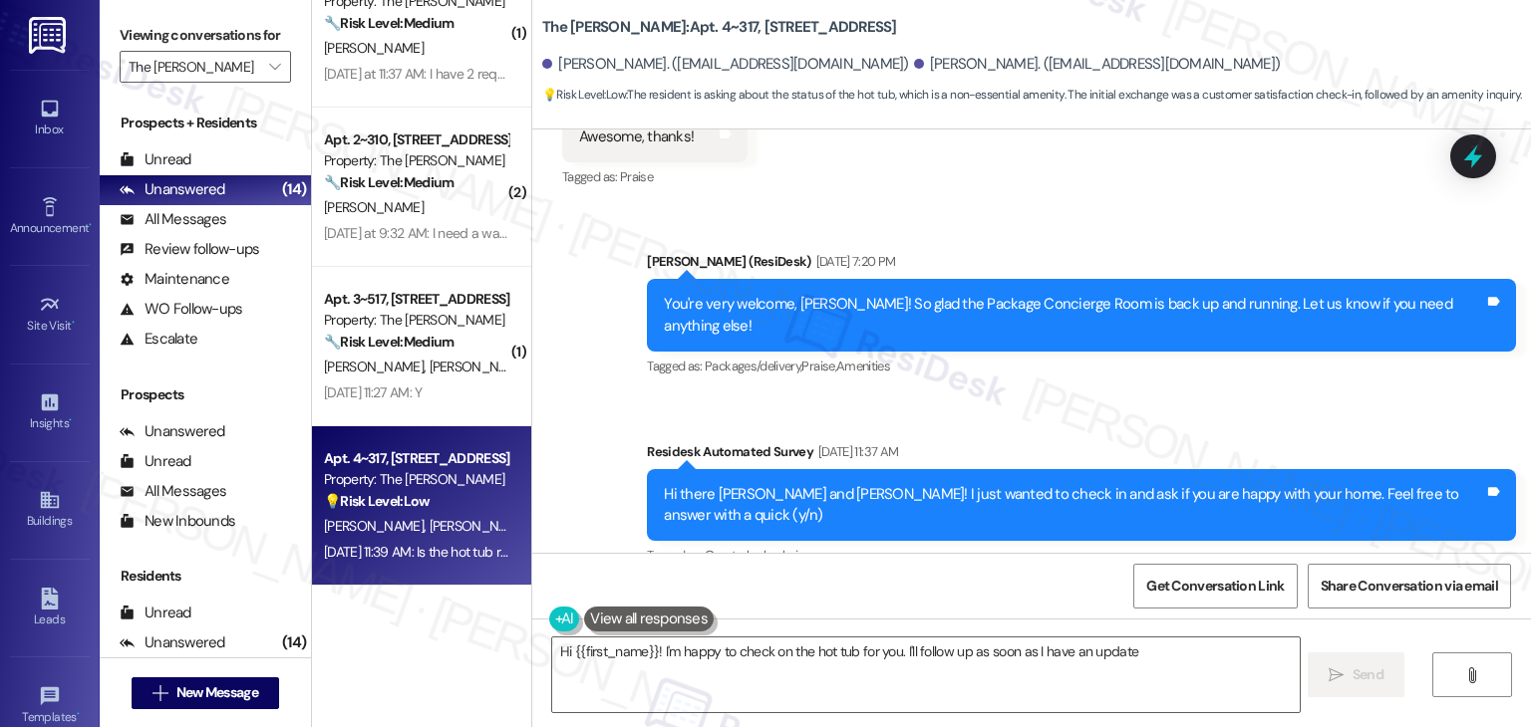
type textarea "Hi {{first_name}}! I'm happy to check on the hot tub for you. I'll follow up as…"
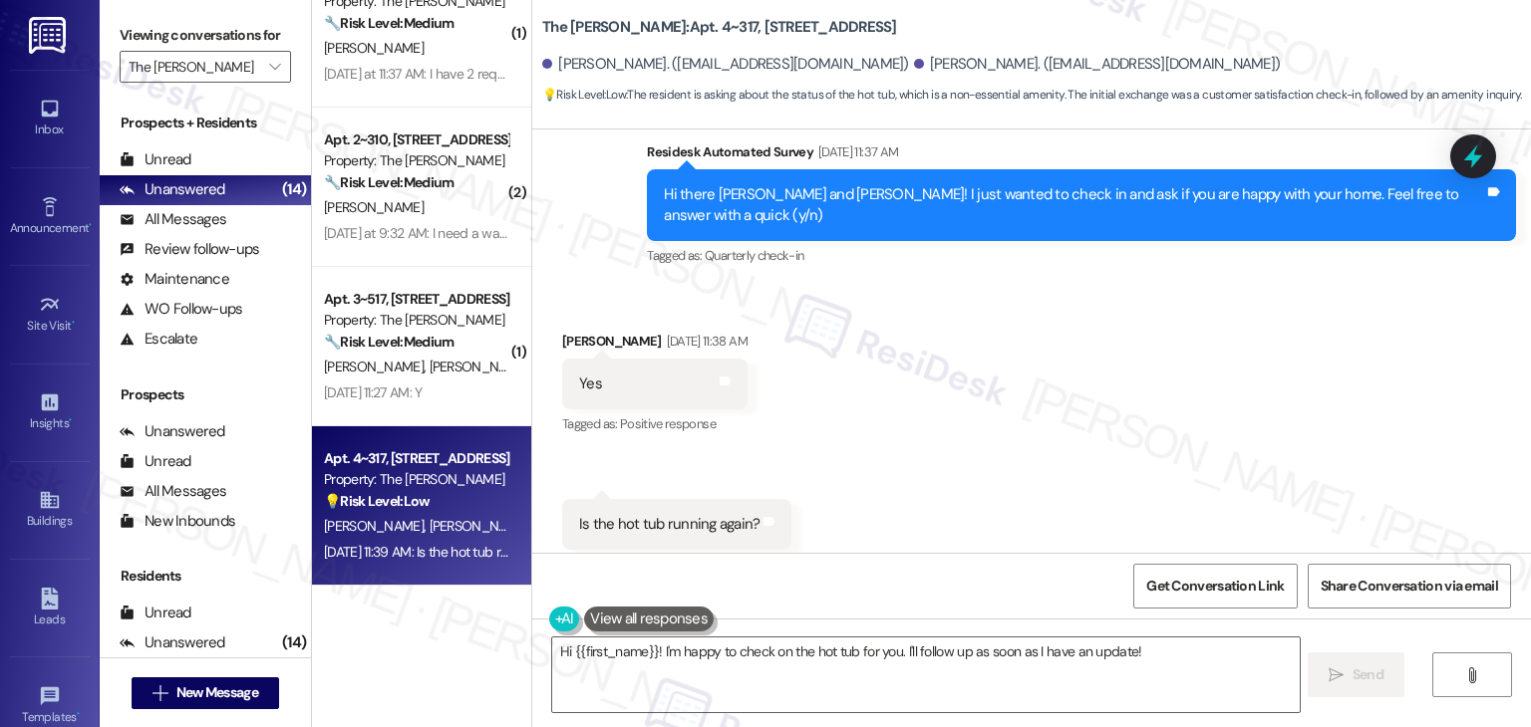
click at [1016, 184] on div "Hi there Kristin and Grant! I just wanted to check in and ask if you are happy …" at bounding box center [1074, 205] width 820 height 43
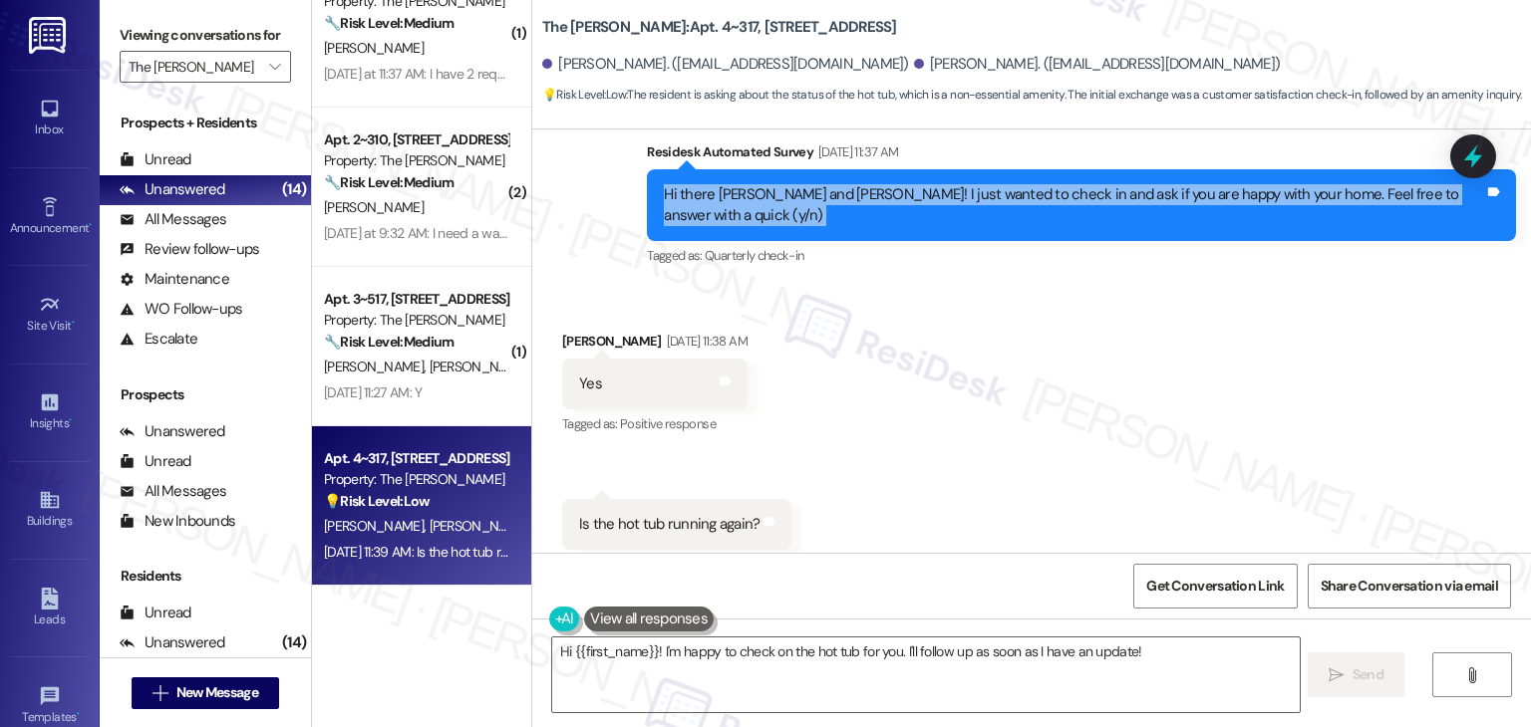
copy div "Hi there Kristin and Grant! I just wanted to check in and ask if you are happy …"
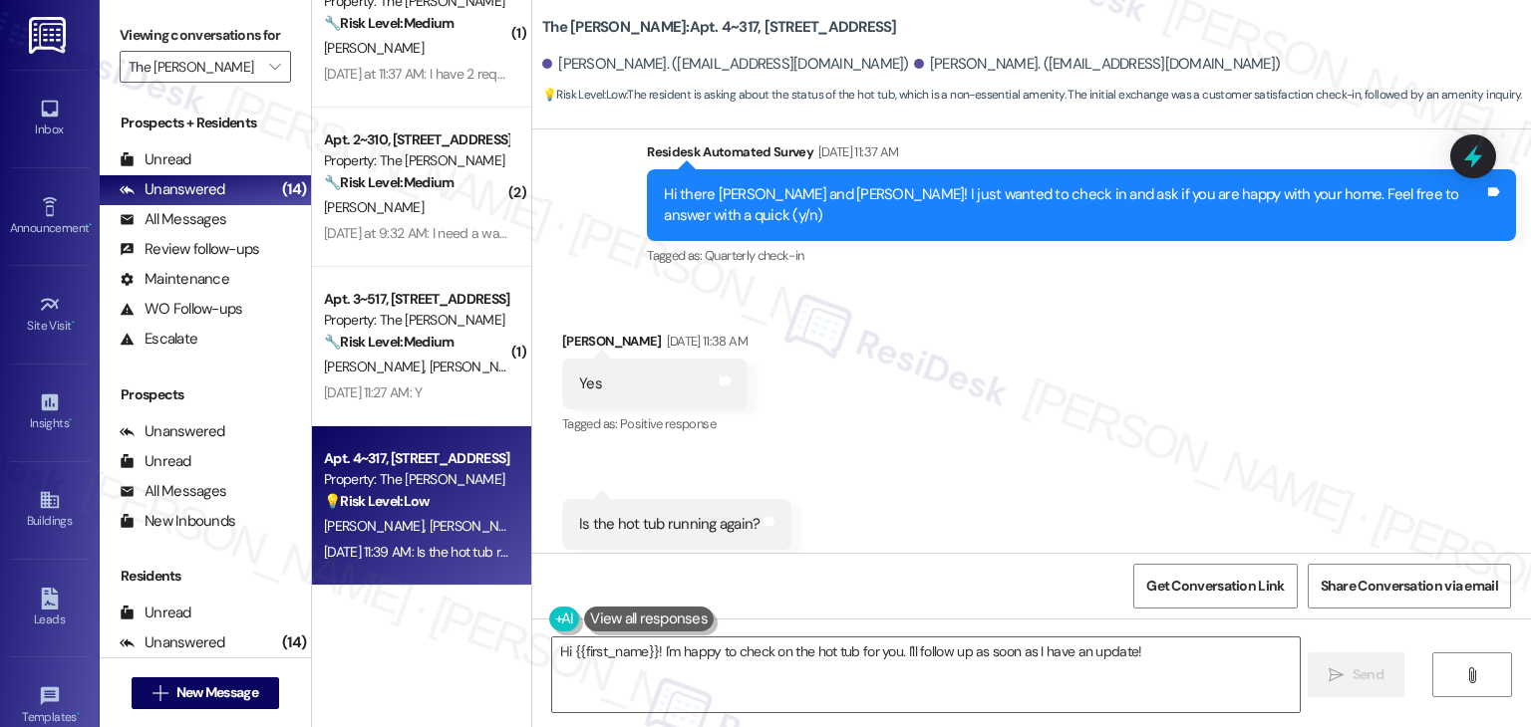
click at [678, 499] on div "Is the hot tub running again? Tags and notes" at bounding box center [676, 524] width 229 height 51
copy div "Is the hot tub running again? Tags and notes"
click at [827, 641] on textarea "Hi {{first_name}}! I'm happy to check on the hot tub for you. I'll follow up as…" at bounding box center [925, 675] width 746 height 75
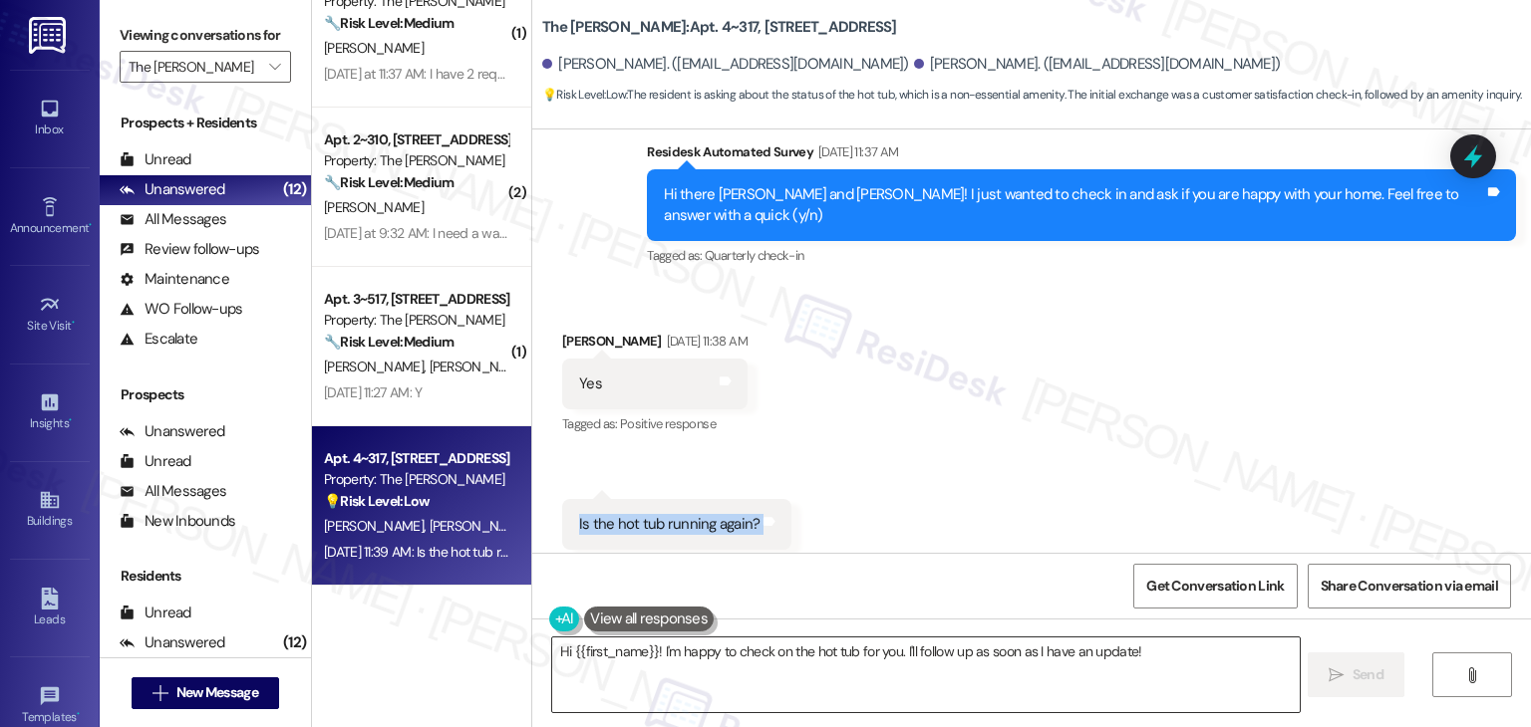
click at [827, 641] on textarea "Hi {{first_name}}! I'm happy to check on the hot tub for you. I'll follow up as…" at bounding box center [925, 675] width 746 height 75
click at [826, 640] on textarea "Hi {{first_name}}! I'm happy to check on the hot tub for you. I'll follow up as…" at bounding box center [925, 675] width 746 height 75
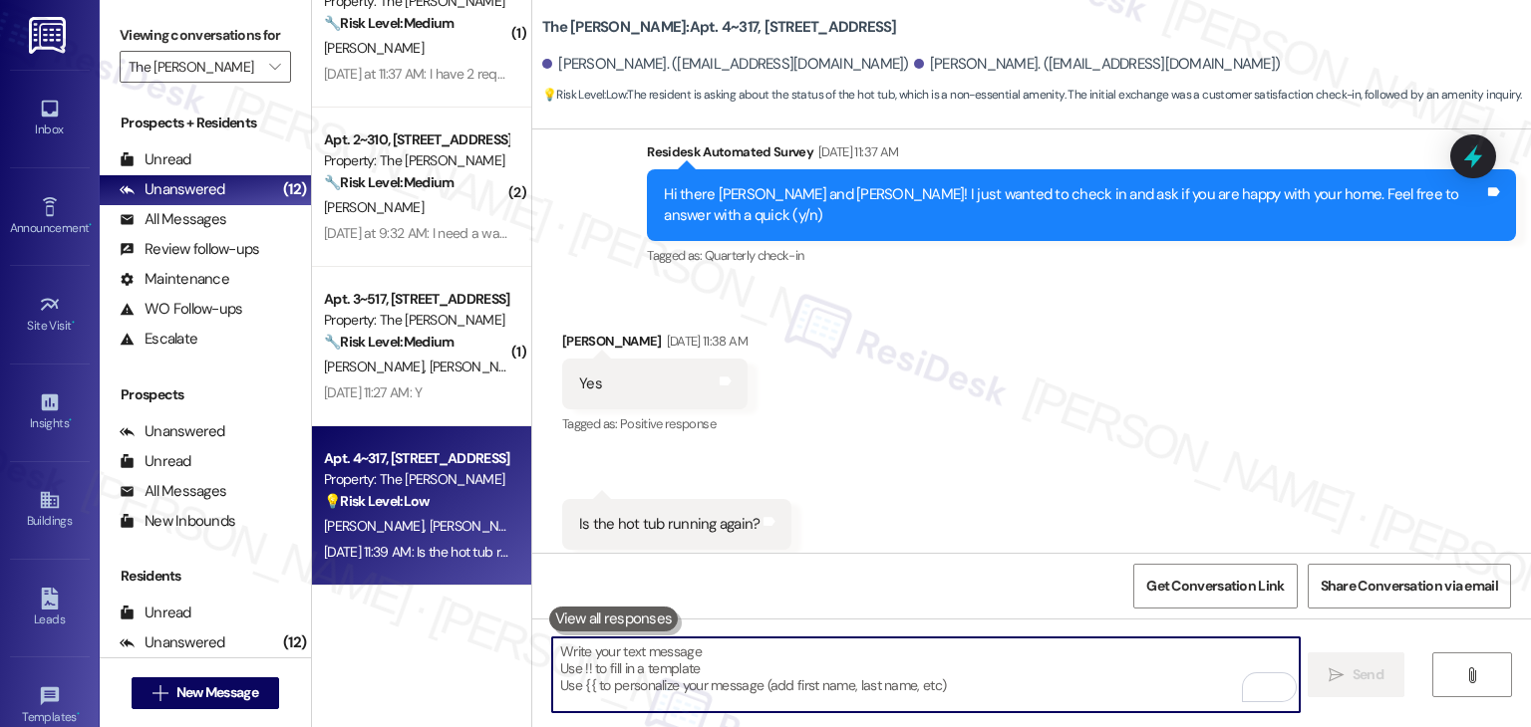
paste textarea "Hi Kristin, I’m glad to hear you’re happy with your home—thank you for letting …"
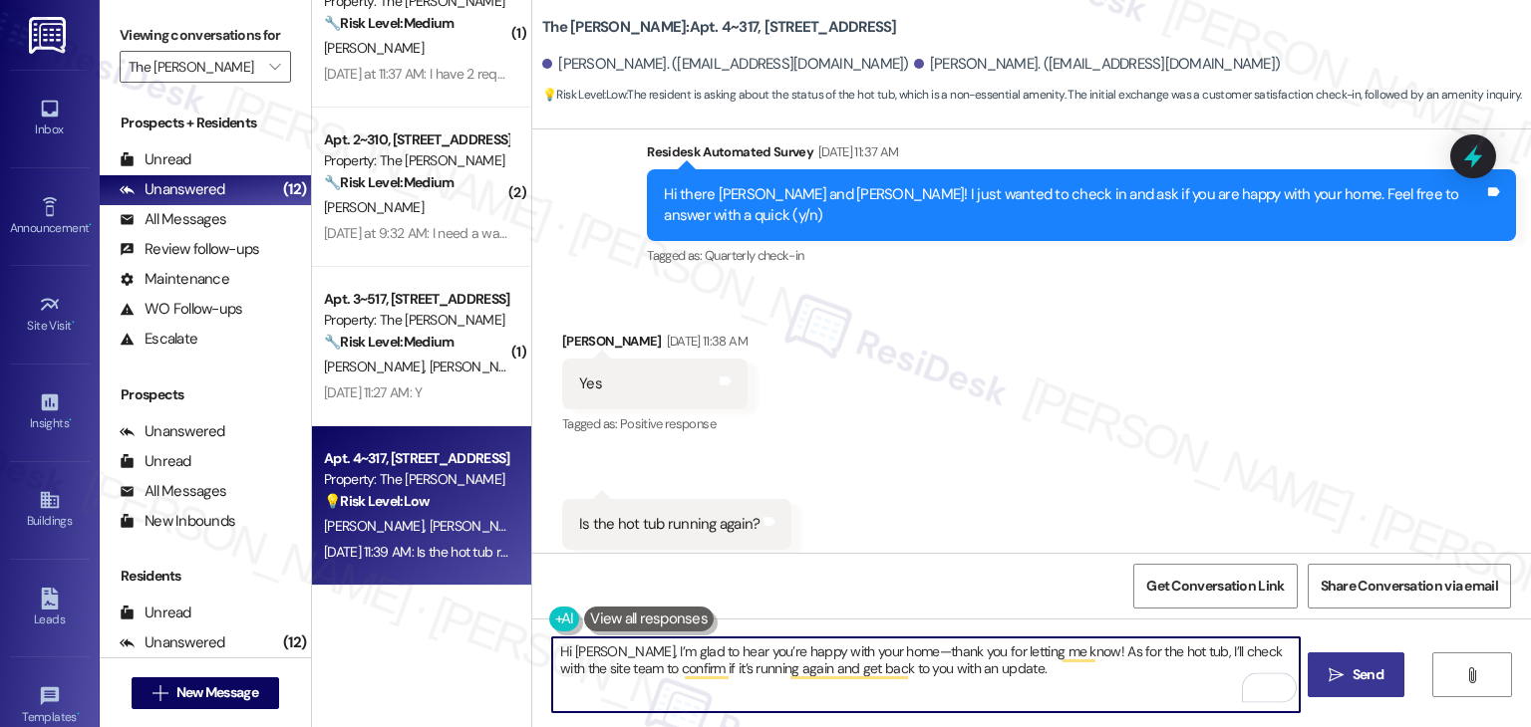
type textarea "Hi Kristin, I’m glad to hear you’re happy with your home—thank you for letting …"
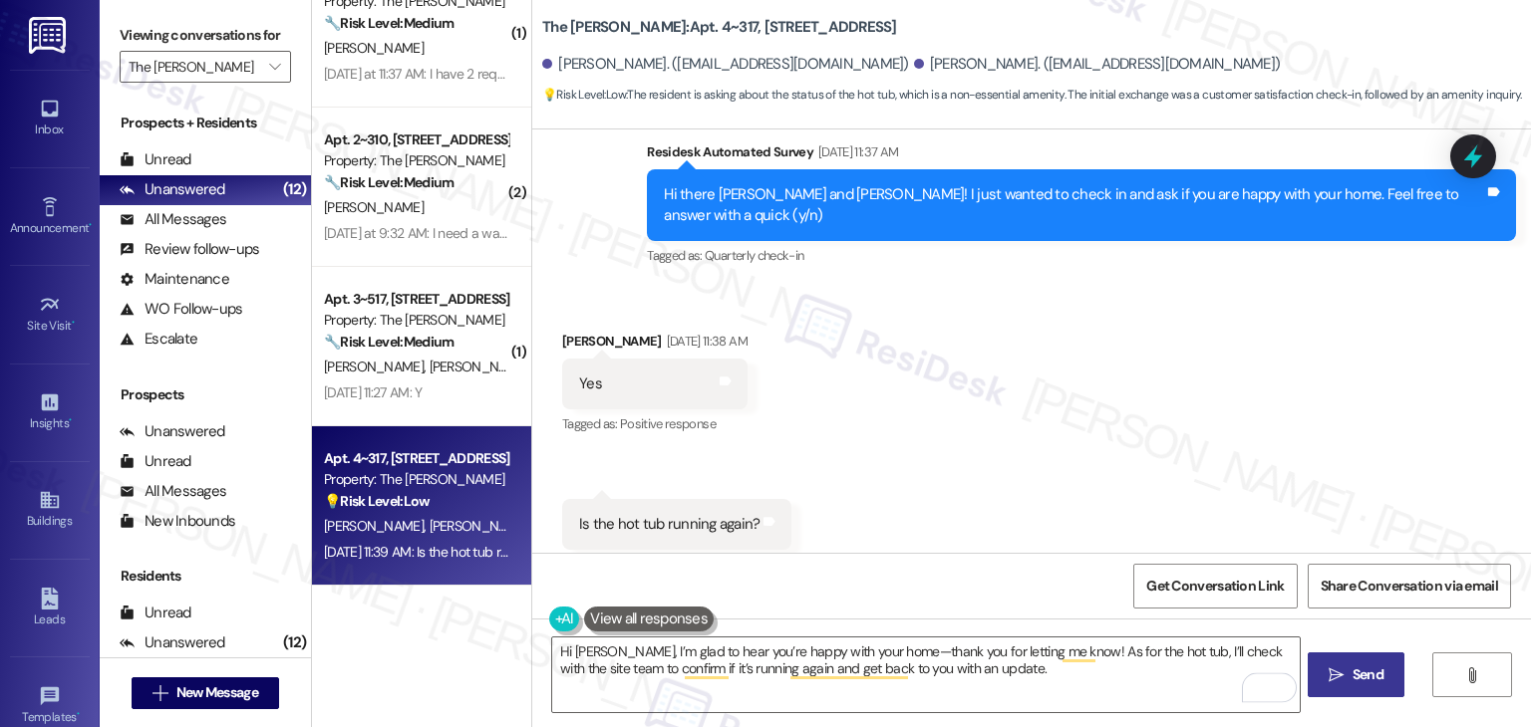
click at [1352, 669] on span "Send" at bounding box center [1367, 675] width 31 height 21
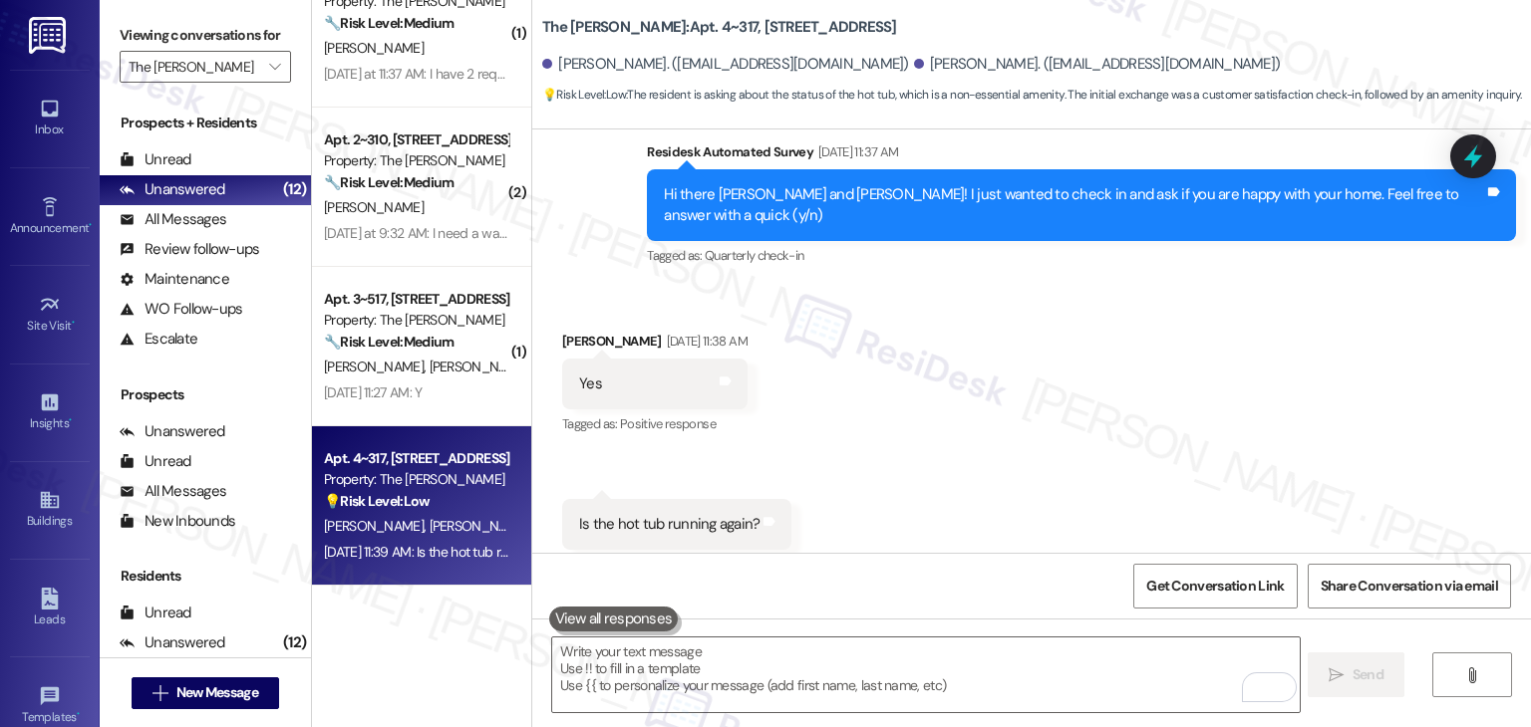
scroll to position [1469, 0]
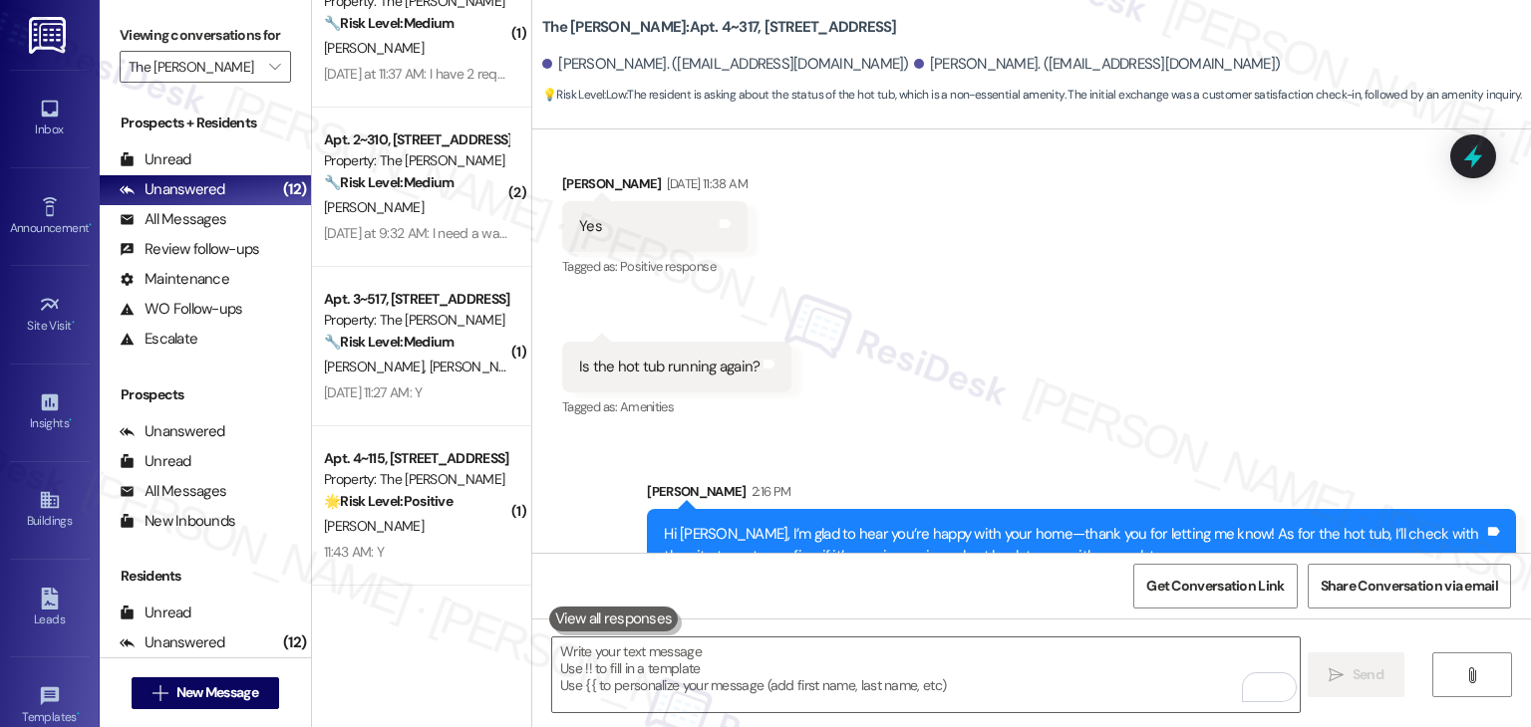
scroll to position [1630, 0]
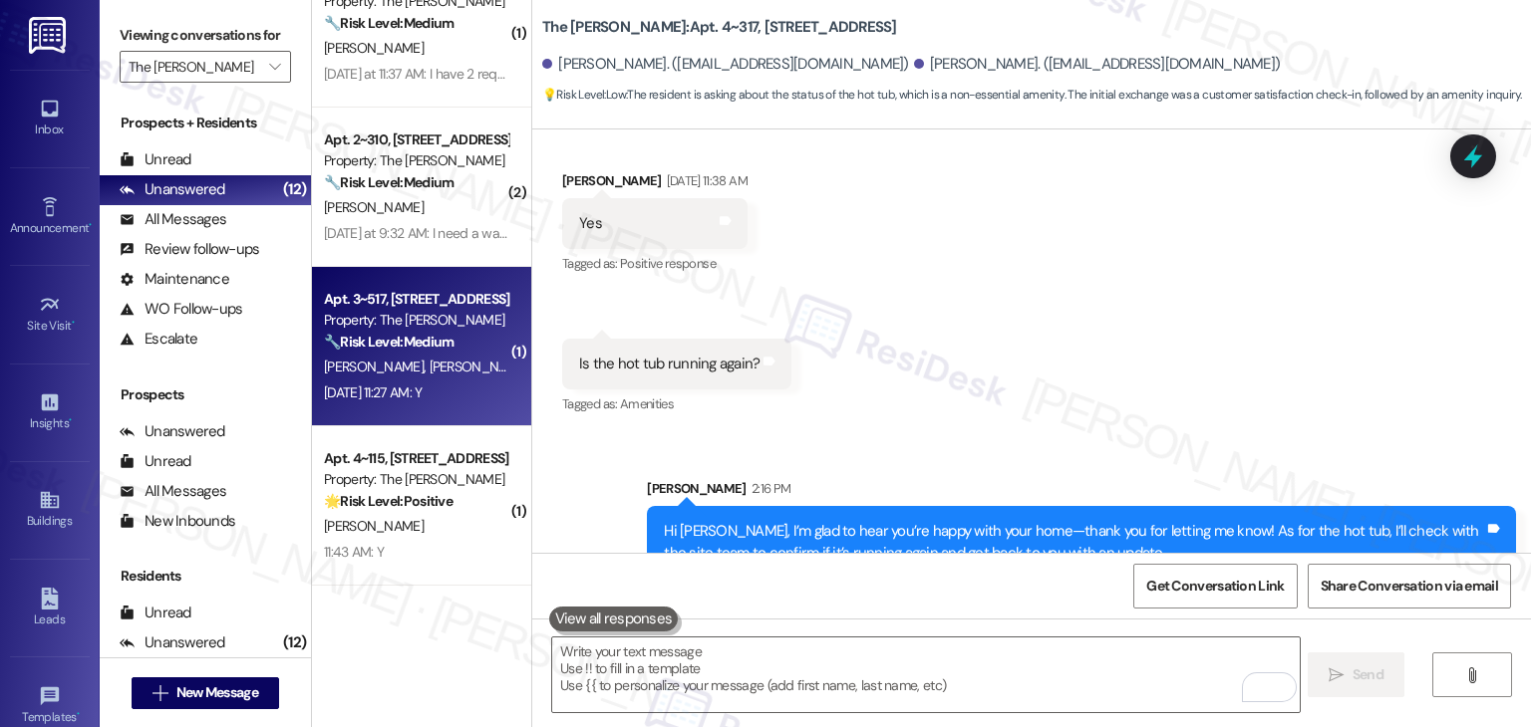
click at [414, 417] on div "Apt. 3~517, [STREET_ADDRESS] Property: The [PERSON_NAME] 🔧 Risk Level: Medium T…" at bounding box center [421, 346] width 219 height 159
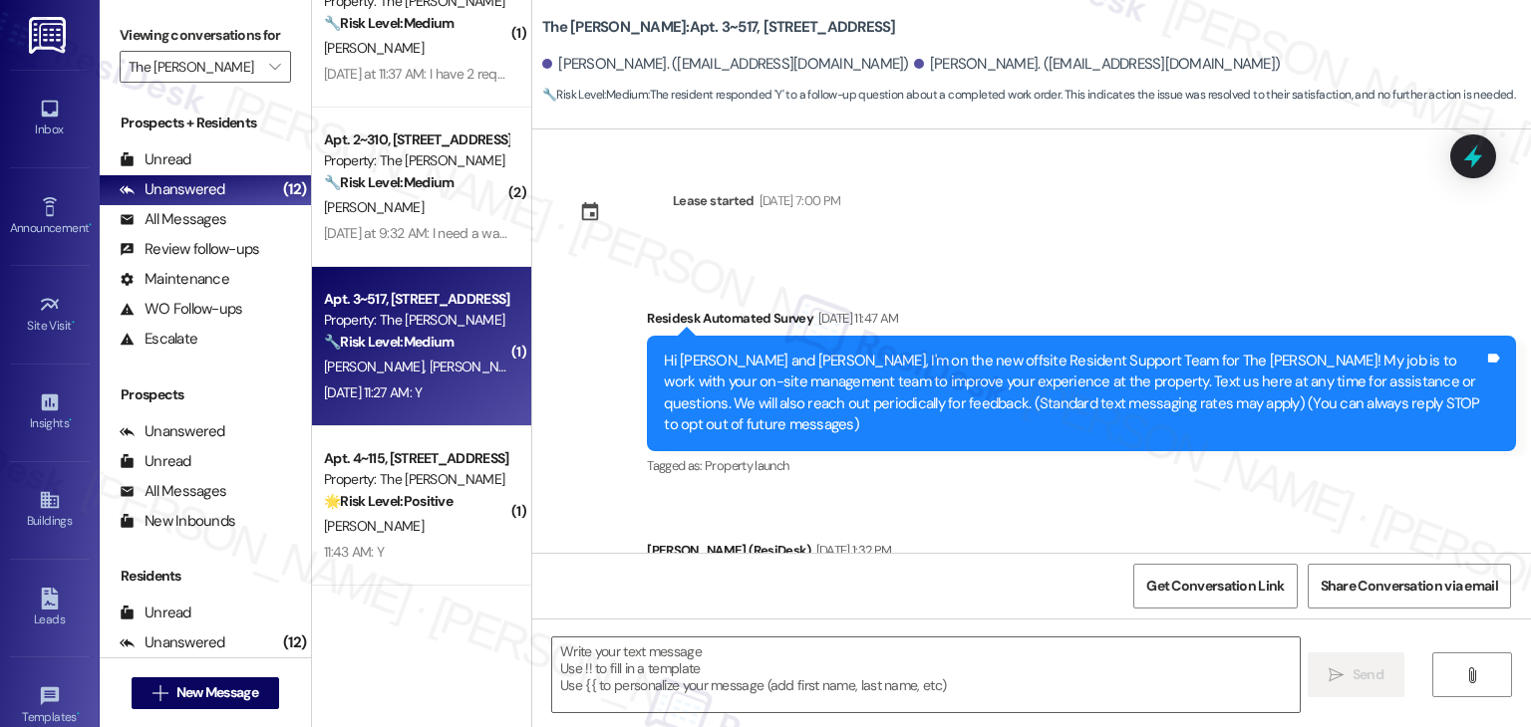
type textarea "Fetching suggested responses. Please feel free to read through the conversation…"
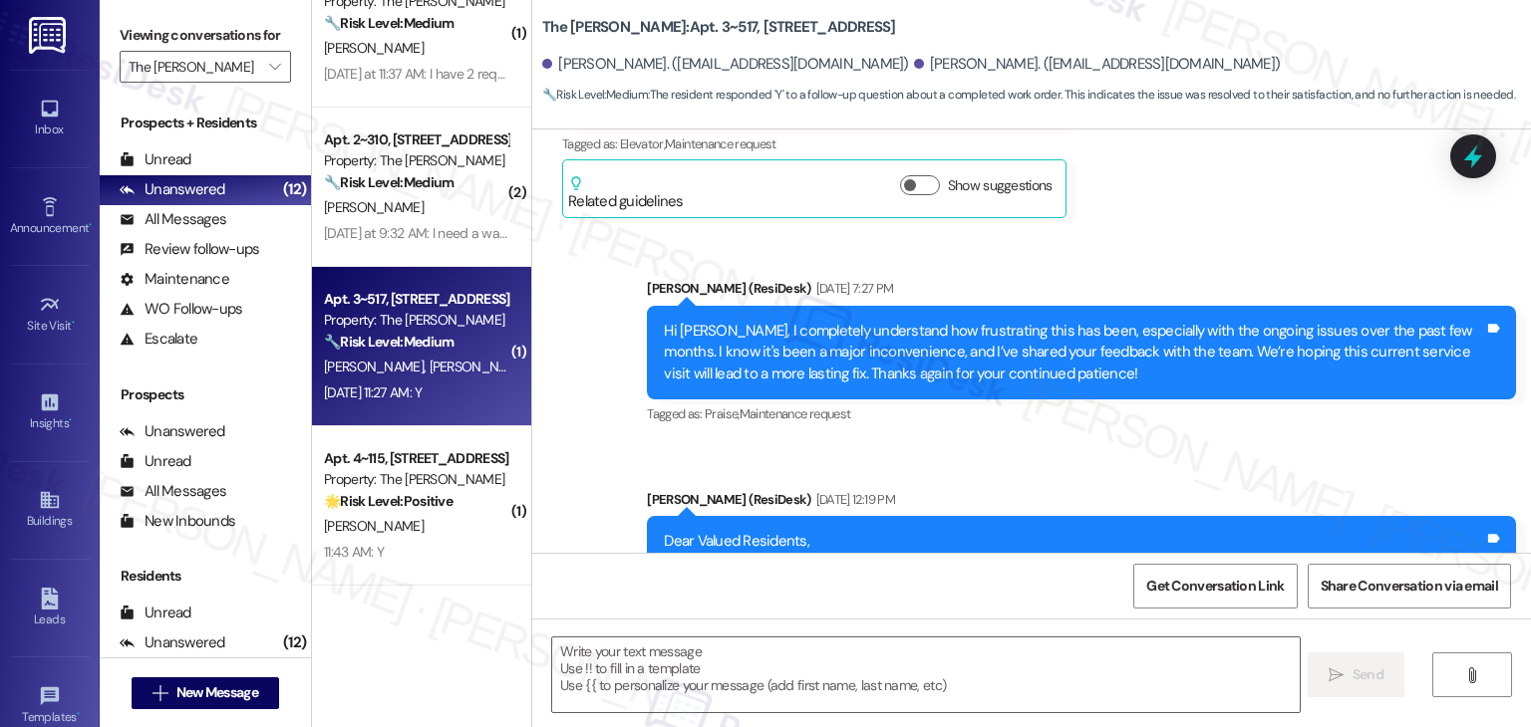
scroll to position [6167, 0]
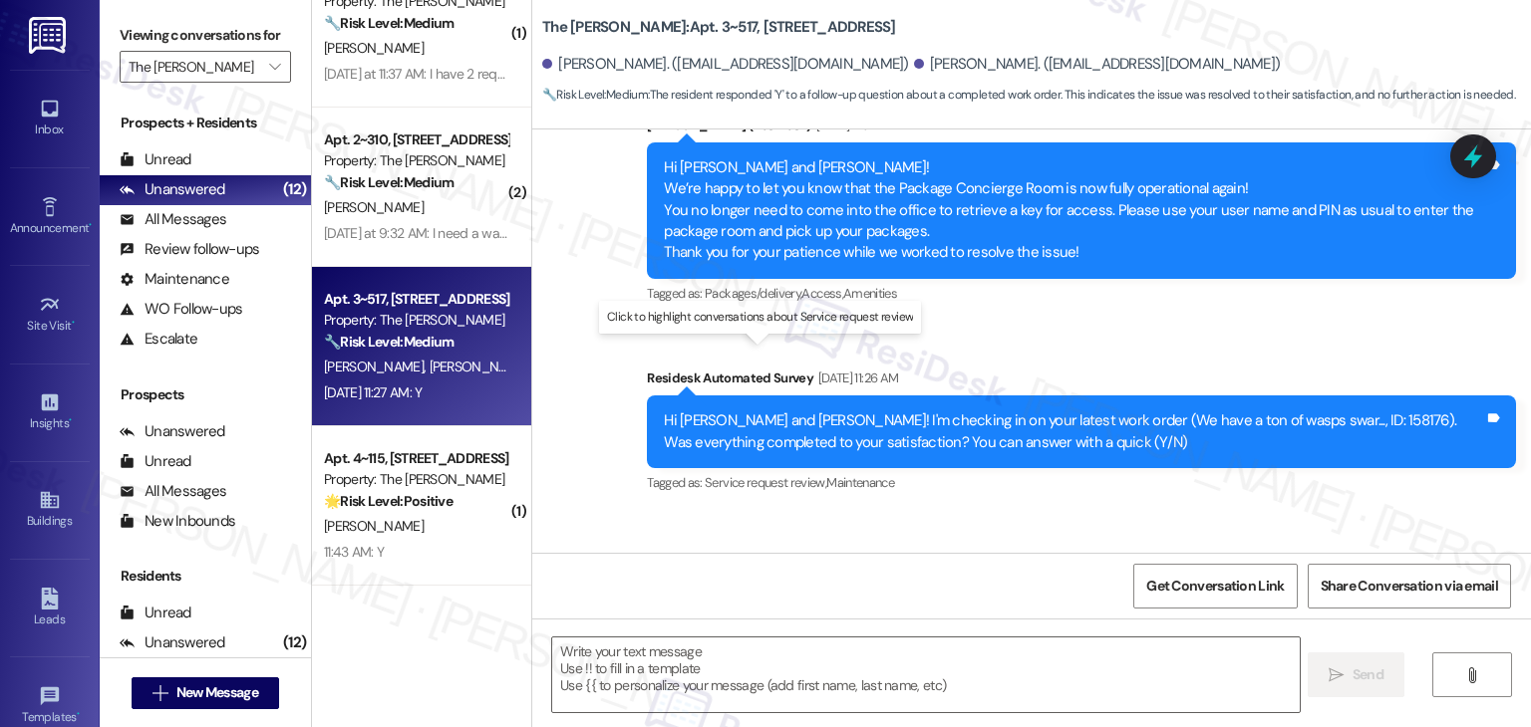
click at [958, 512] on div "Received via SMS [PERSON_NAME] [DATE] 11:27 AM Y Tags and notes Tagged as: Posi…" at bounding box center [1031, 596] width 998 height 168
click at [955, 512] on div "Received via SMS [PERSON_NAME] [DATE] 11:27 AM Y Tags and notes Tagged as: Posi…" at bounding box center [1031, 596] width 998 height 168
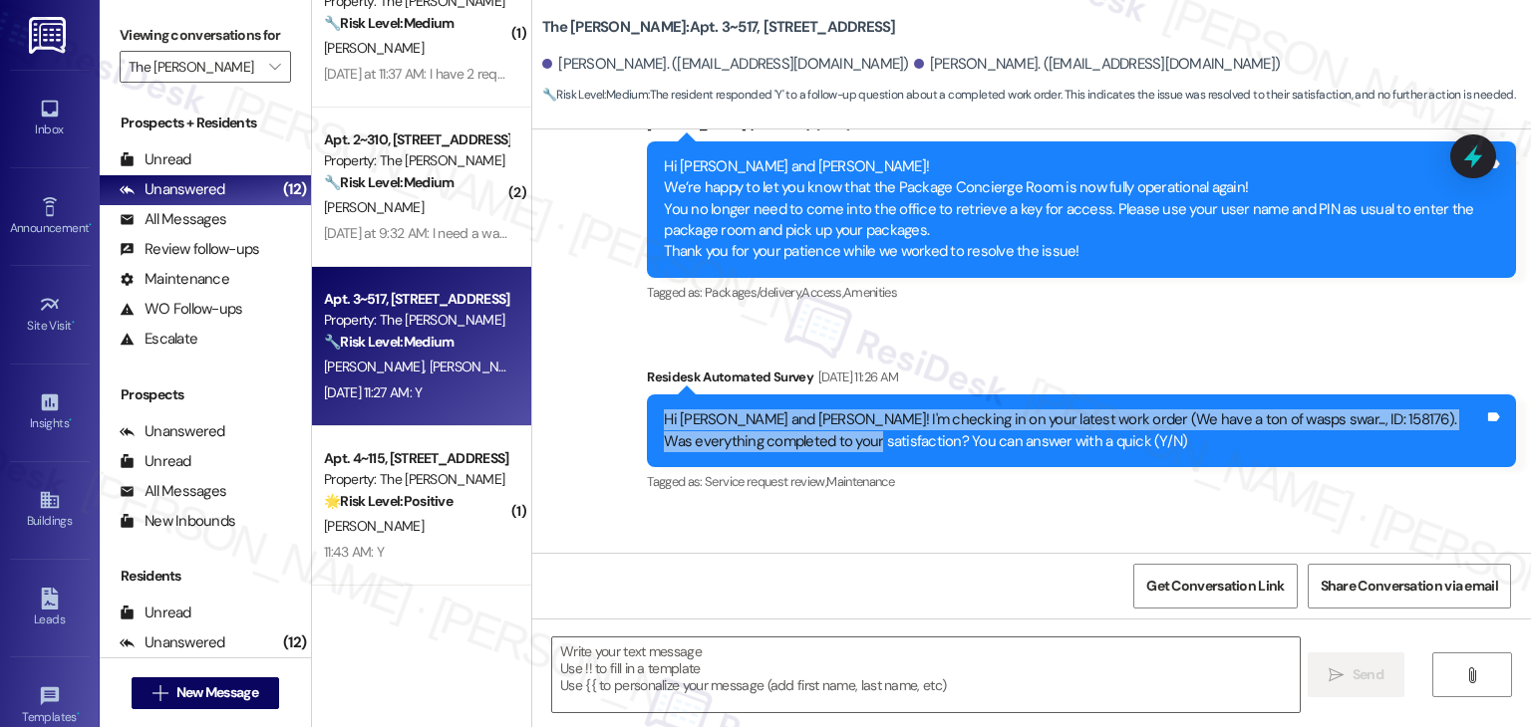
drag, startPoint x: 781, startPoint y: 312, endPoint x: 644, endPoint y: 287, distance: 139.7
click at [647, 395] on div "Hi [PERSON_NAME] and [PERSON_NAME]! I'm checking in on your latest work order (…" at bounding box center [1081, 431] width 869 height 73
copy div "Hi [PERSON_NAME] and [PERSON_NAME]! I'm checking in on your latest work order (…"
click at [971, 511] on div "Received via SMS [PERSON_NAME] [DATE] 11:27 AM Y Tags and notes Tagged as: Posi…" at bounding box center [1031, 595] width 998 height 168
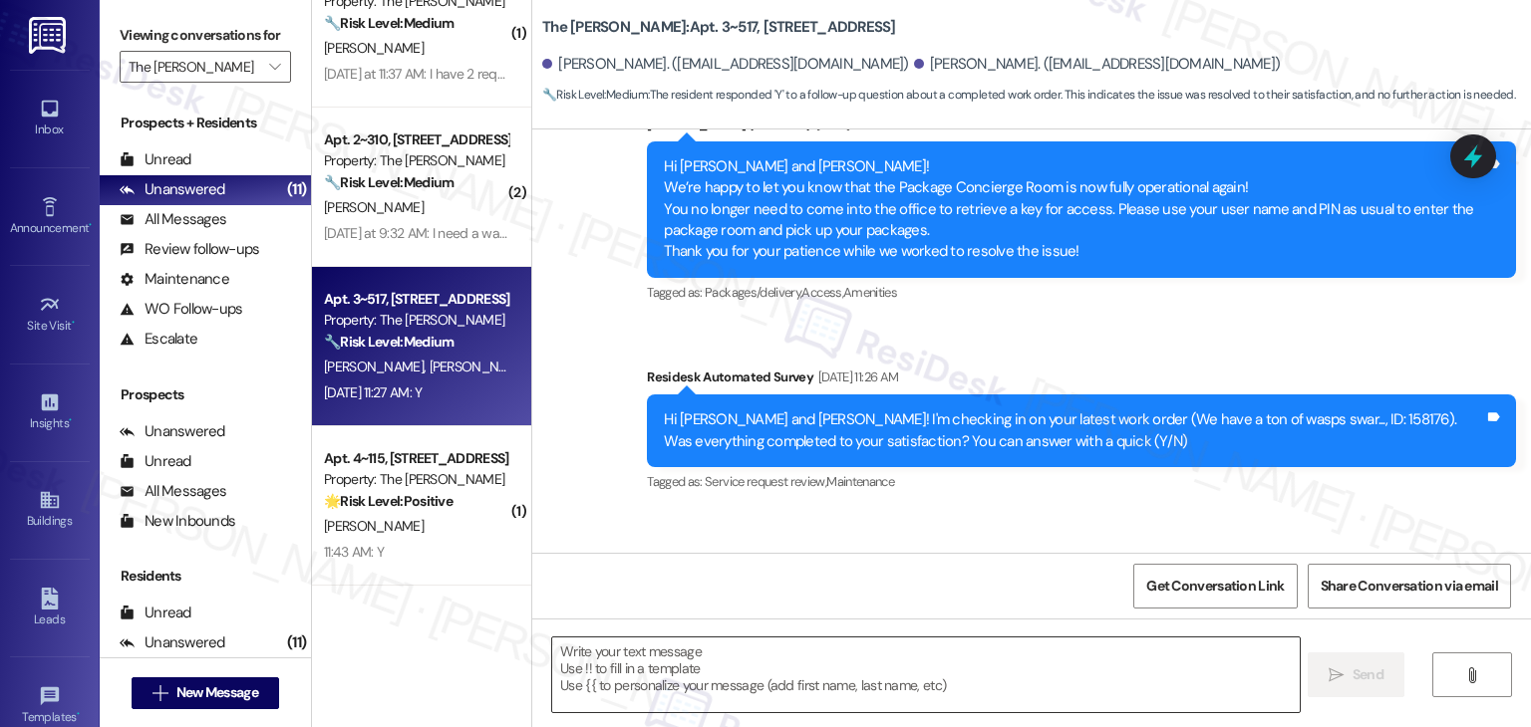
click at [683, 678] on textarea at bounding box center [925, 675] width 746 height 75
paste textarea "Hey [PERSON_NAME]! I’m glad your latest work order was completed to your satisf…"
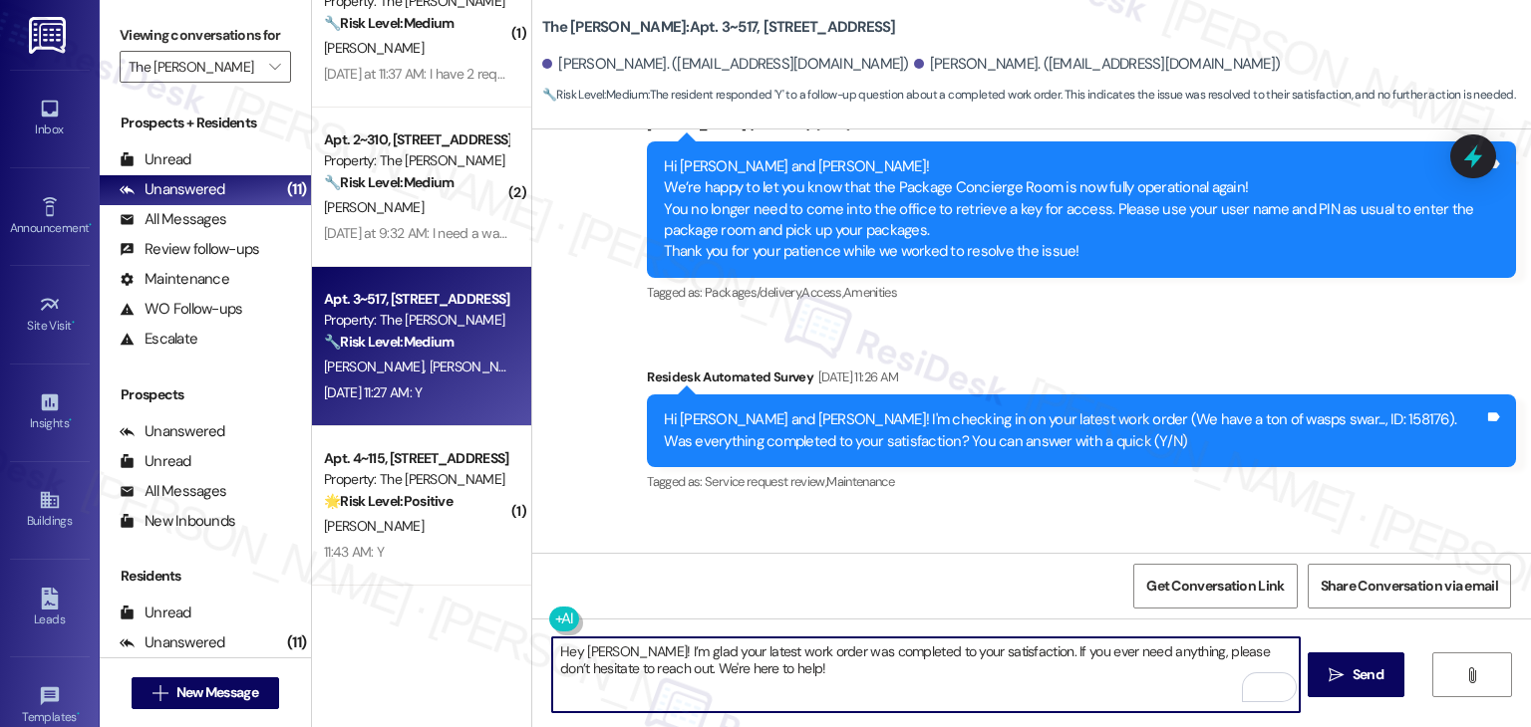
click at [589, 648] on textarea "Hey [PERSON_NAME]! I’m glad your latest work order was completed to your satisf…" at bounding box center [925, 675] width 746 height 75
click at [588, 648] on textarea "Hey [PERSON_NAME]! I’m glad your latest work order was completed to your satisf…" at bounding box center [925, 675] width 746 height 75
type textarea "Hey [PERSON_NAME]! I’m glad your latest work order was completed to your satisf…"
click at [978, 511] on div "Received via SMS [PERSON_NAME] [DATE] 11:27 AM Y Tags and notes Tagged as: Posi…" at bounding box center [1031, 595] width 998 height 168
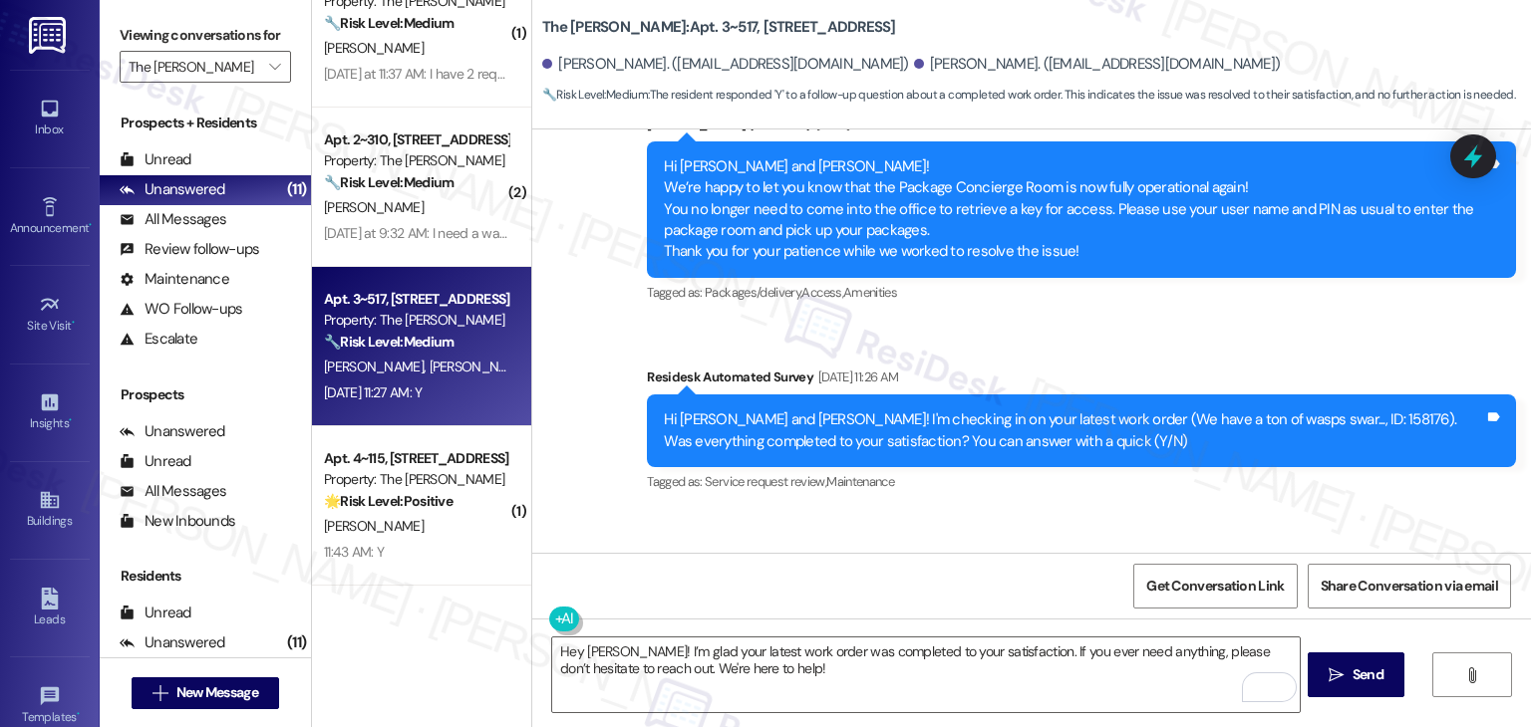
click at [978, 511] on div "Received via SMS [PERSON_NAME] [DATE] 11:27 AM Y Tags and notes Tagged as: Posi…" at bounding box center [1031, 595] width 998 height 168
click at [978, 511] on div "Received via SMS Lamar Mcfarlane Aug 20, 2025 at 11:27 AM Y Tags and notes Tagg…" at bounding box center [1031, 595] width 998 height 168
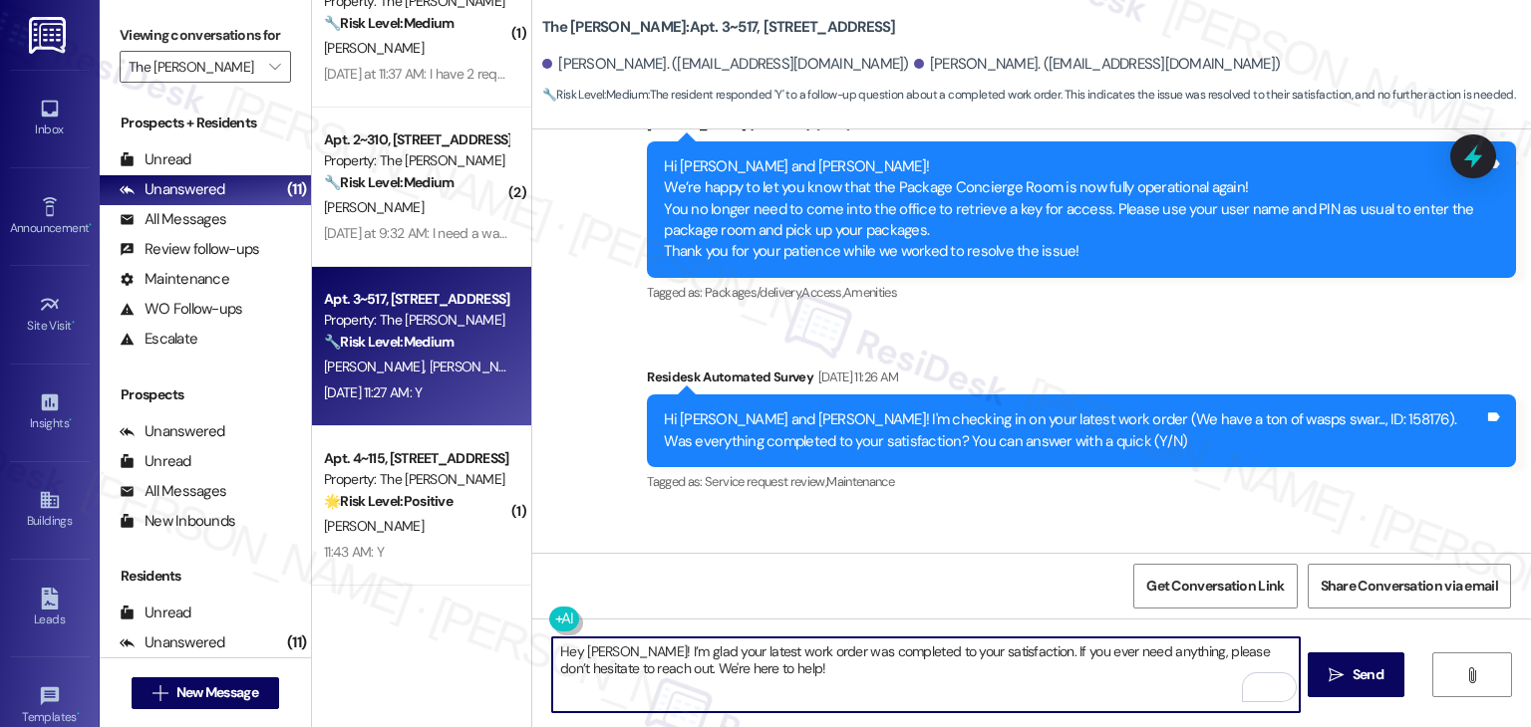
click at [761, 677] on textarea "Hey Lamar! I’m glad your latest work order was completed to your satisfaction. …" at bounding box center [925, 675] width 746 height 75
click at [1370, 668] on span "Send" at bounding box center [1367, 675] width 31 height 21
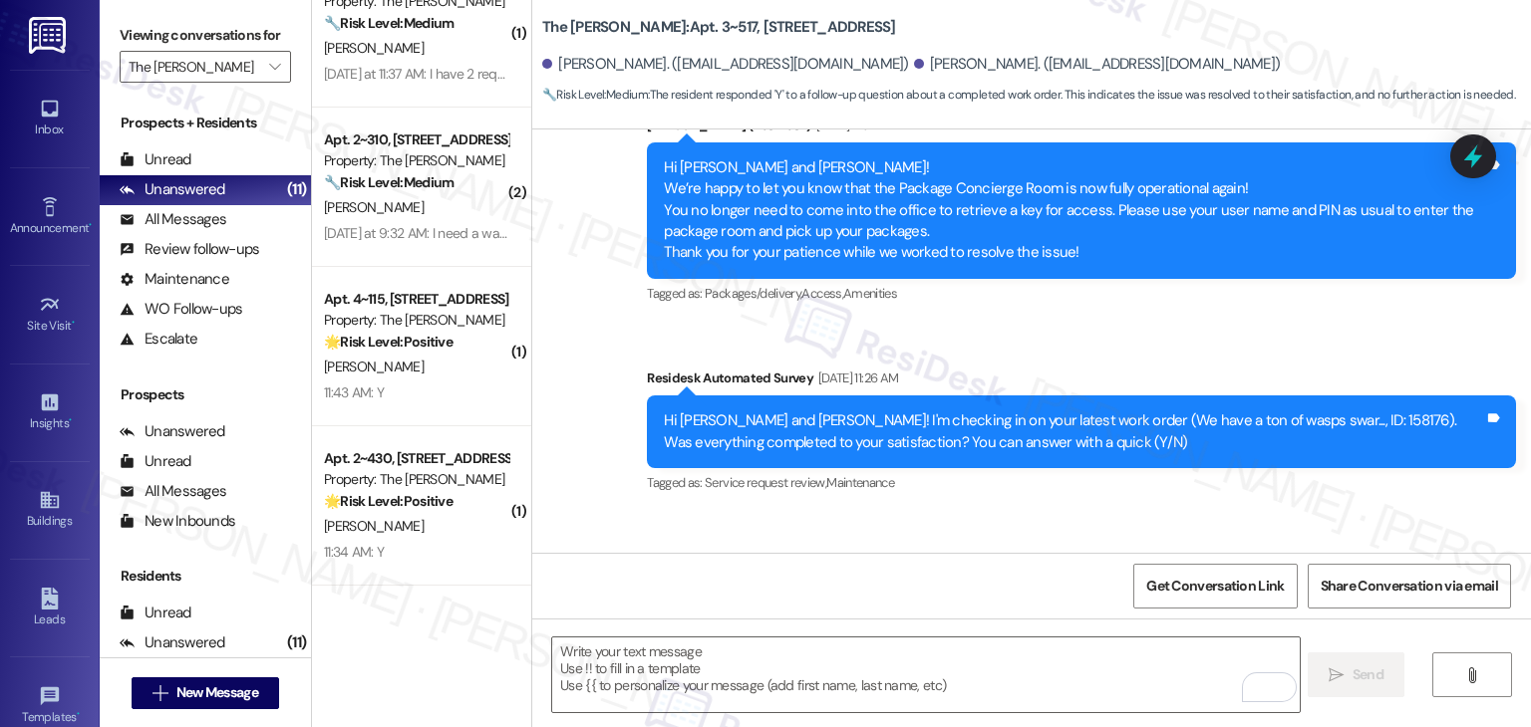
scroll to position [6328, 0]
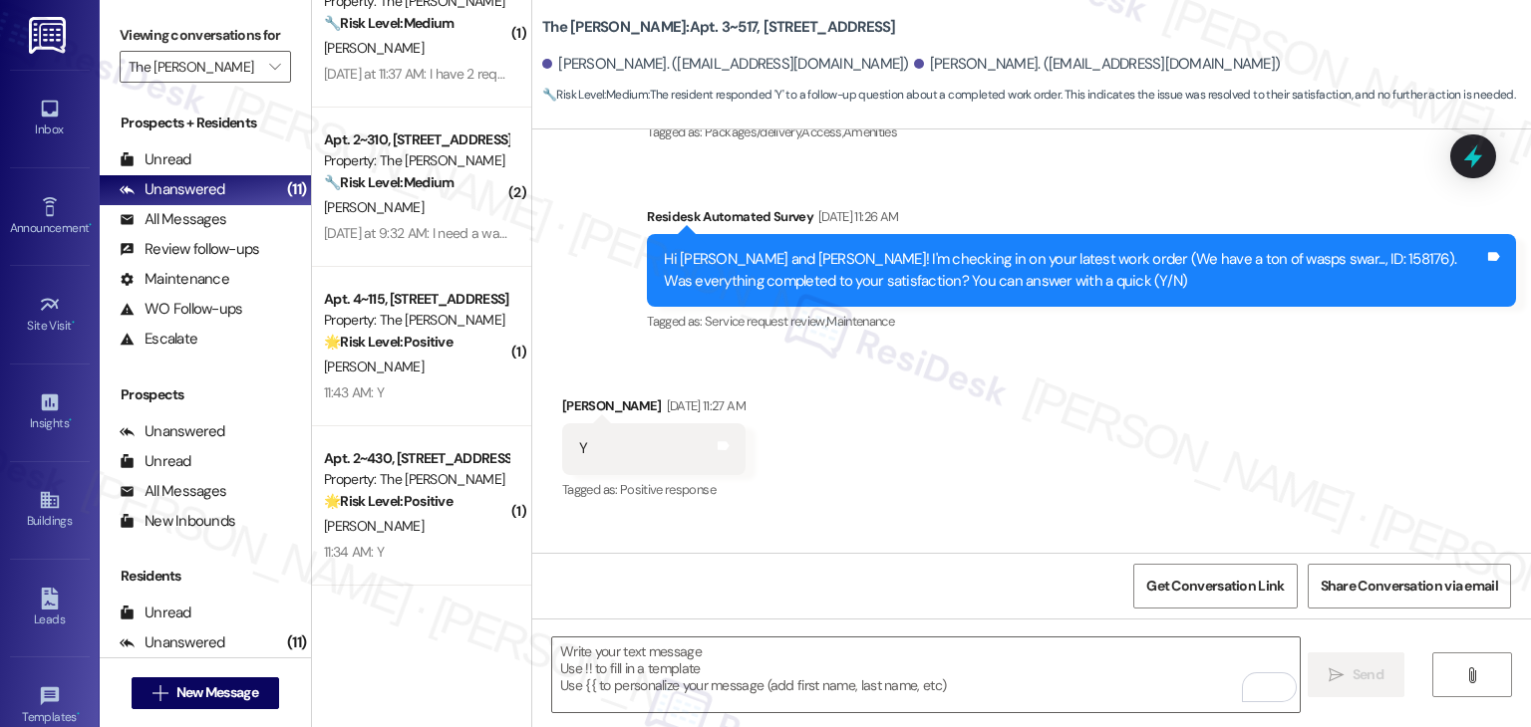
click at [1071, 374] on div "Received via SMS Lamar Mcfarlane Aug 20, 2025 at 11:27 AM Y Tags and notes Tagg…" at bounding box center [1031, 435] width 998 height 168
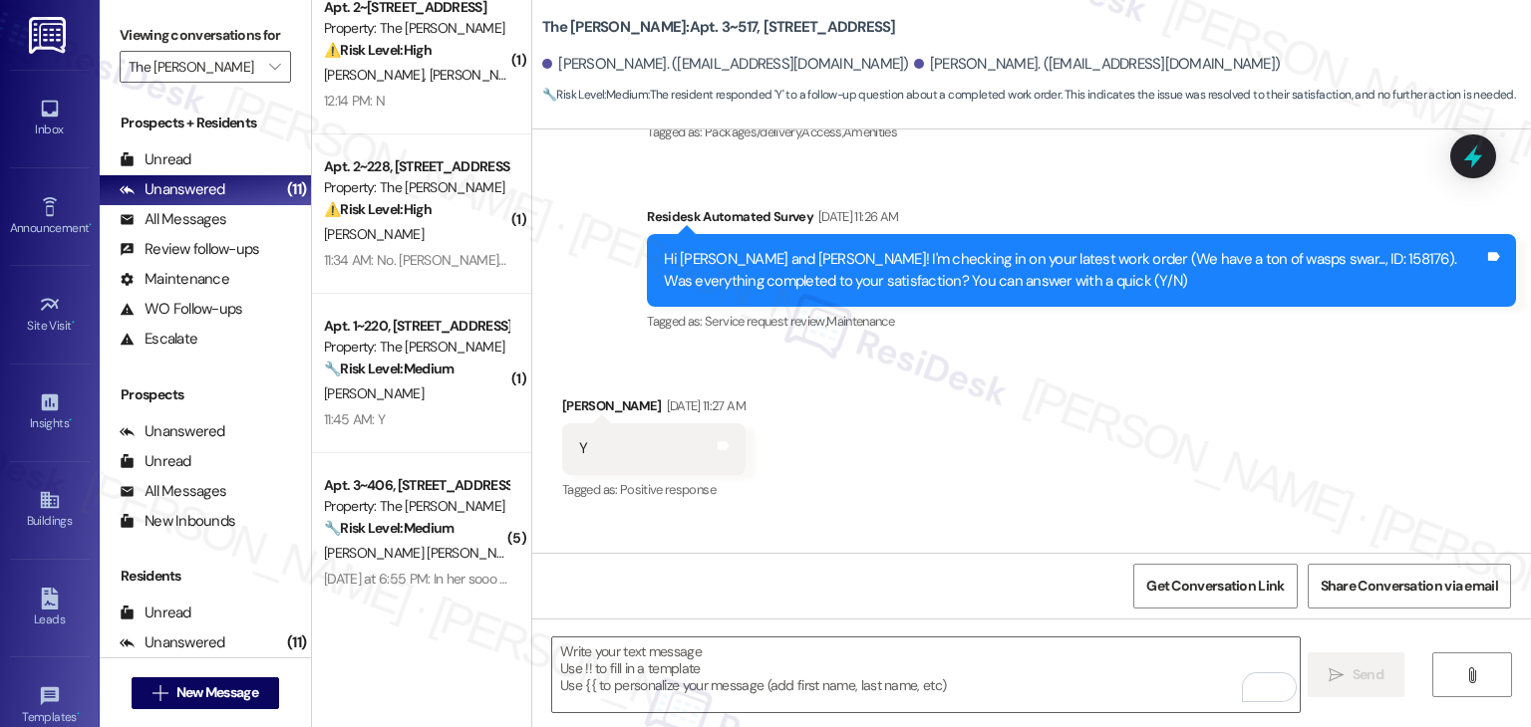
scroll to position [0, 0]
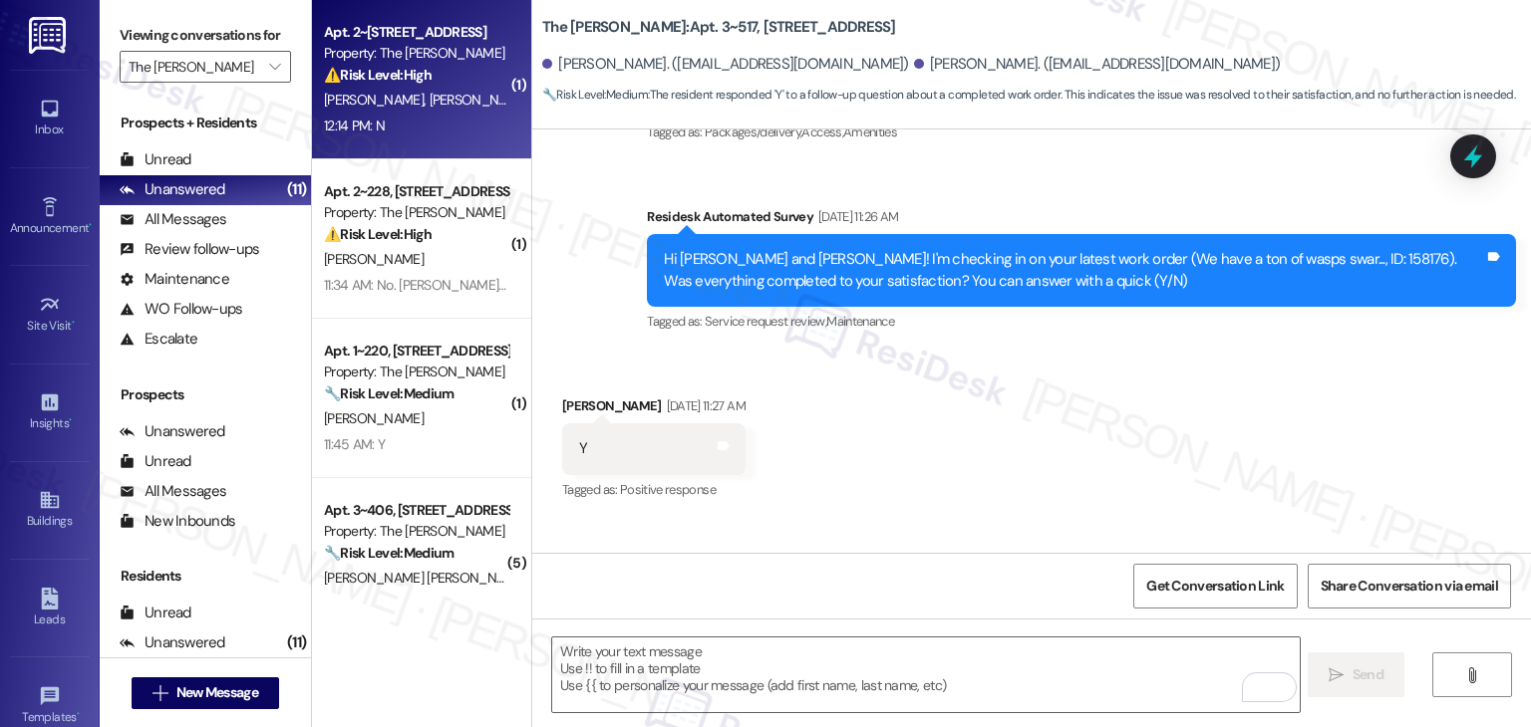
click at [429, 100] on span "[PERSON_NAME]" at bounding box center [479, 100] width 100 height 18
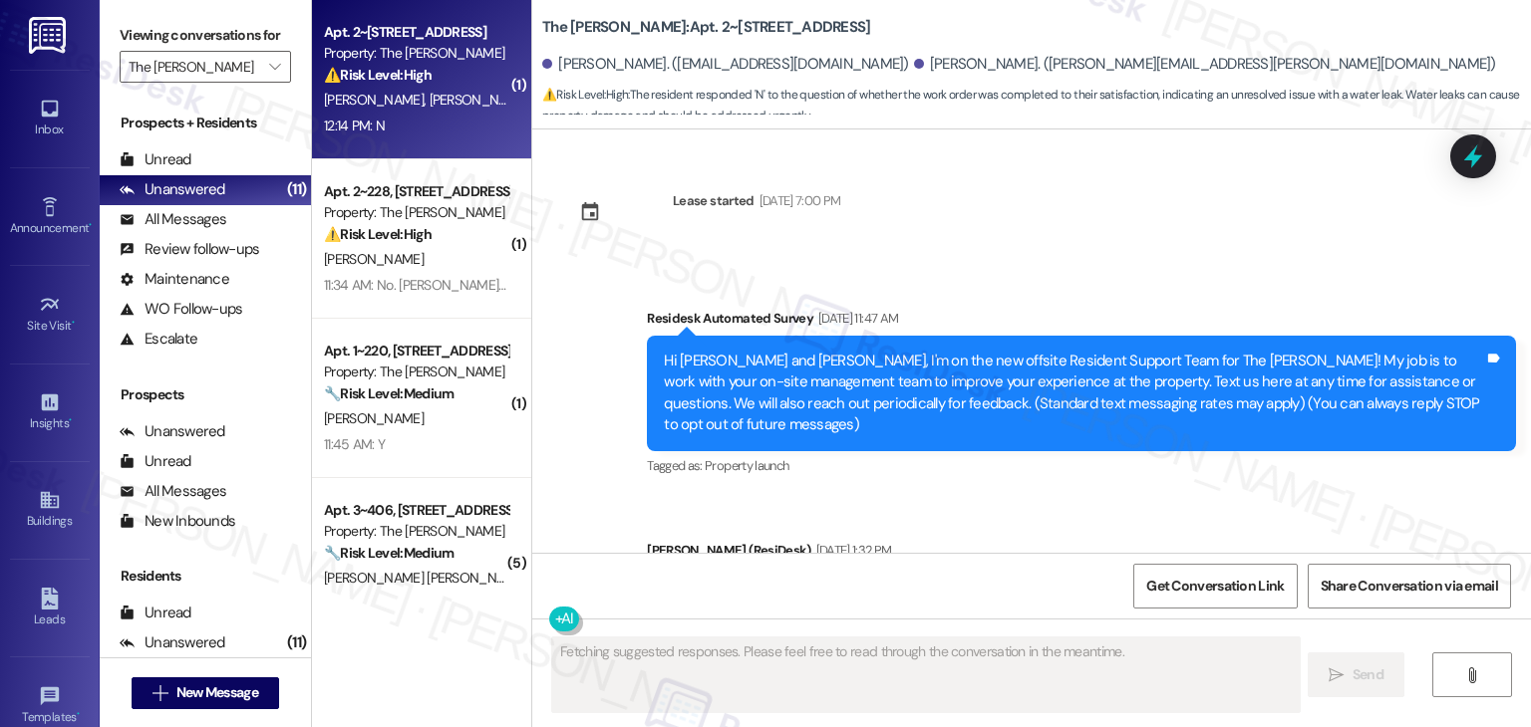
scroll to position [8194, 0]
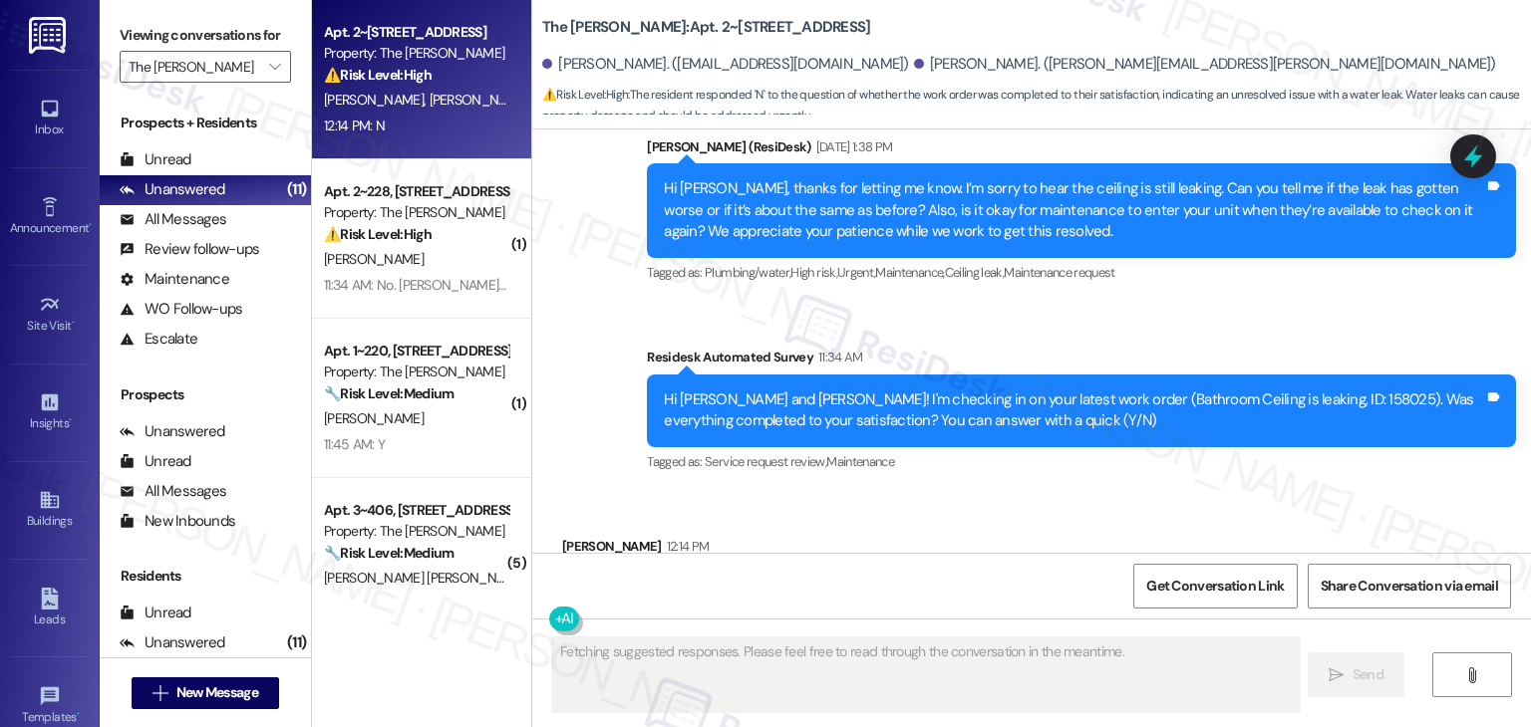
click at [1193, 491] on div "Received via SMS Christal Hardemon 12:14 PM N Tags and notes Tagged as: Negativ…" at bounding box center [1031, 575] width 998 height 168
click at [1083, 491] on div "Received via SMS Christal Hardemon 12:14 PM N Tags and notes Tagged as: Negativ…" at bounding box center [1031, 575] width 998 height 168
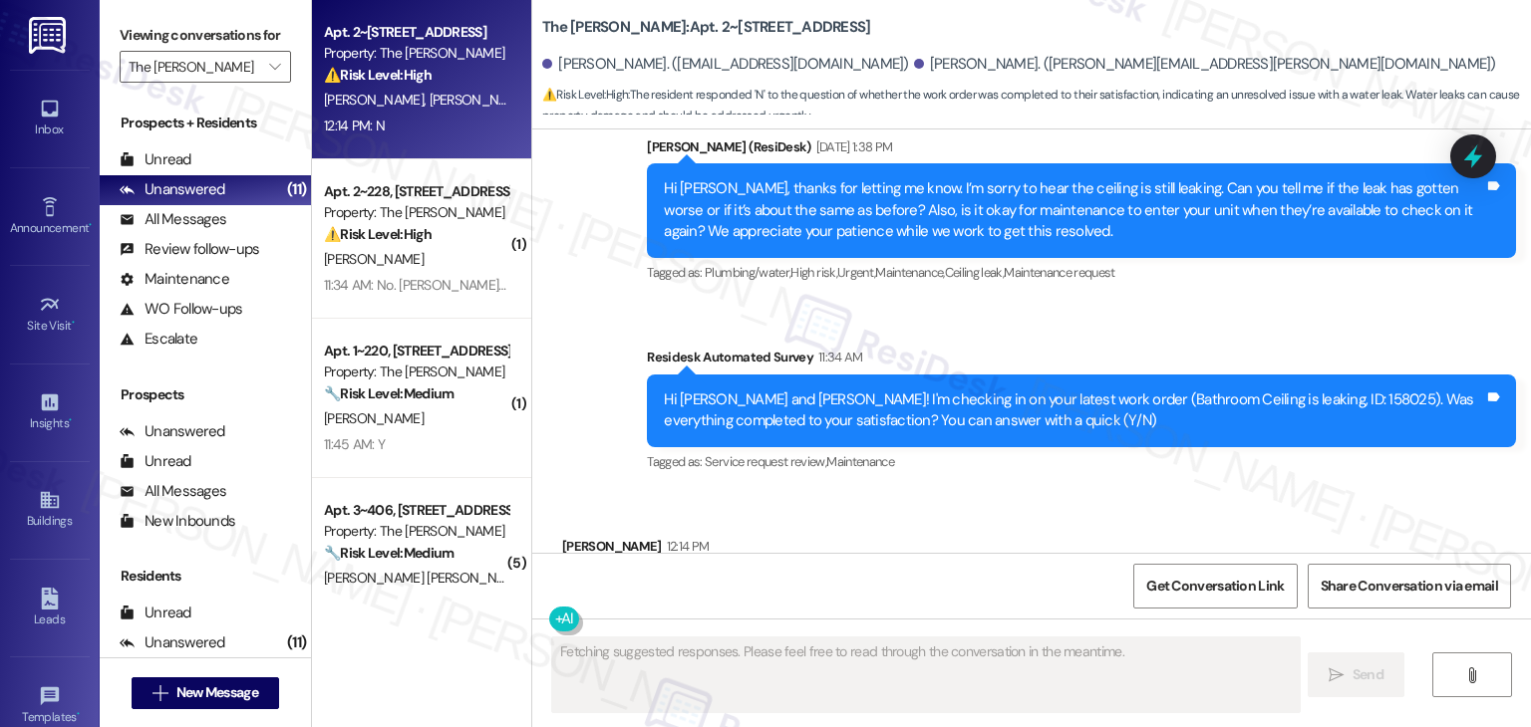
click at [1083, 491] on div "Received via SMS Christal Hardemon 12:14 PM N Tags and notes Tagged as: Negativ…" at bounding box center [1031, 575] width 998 height 168
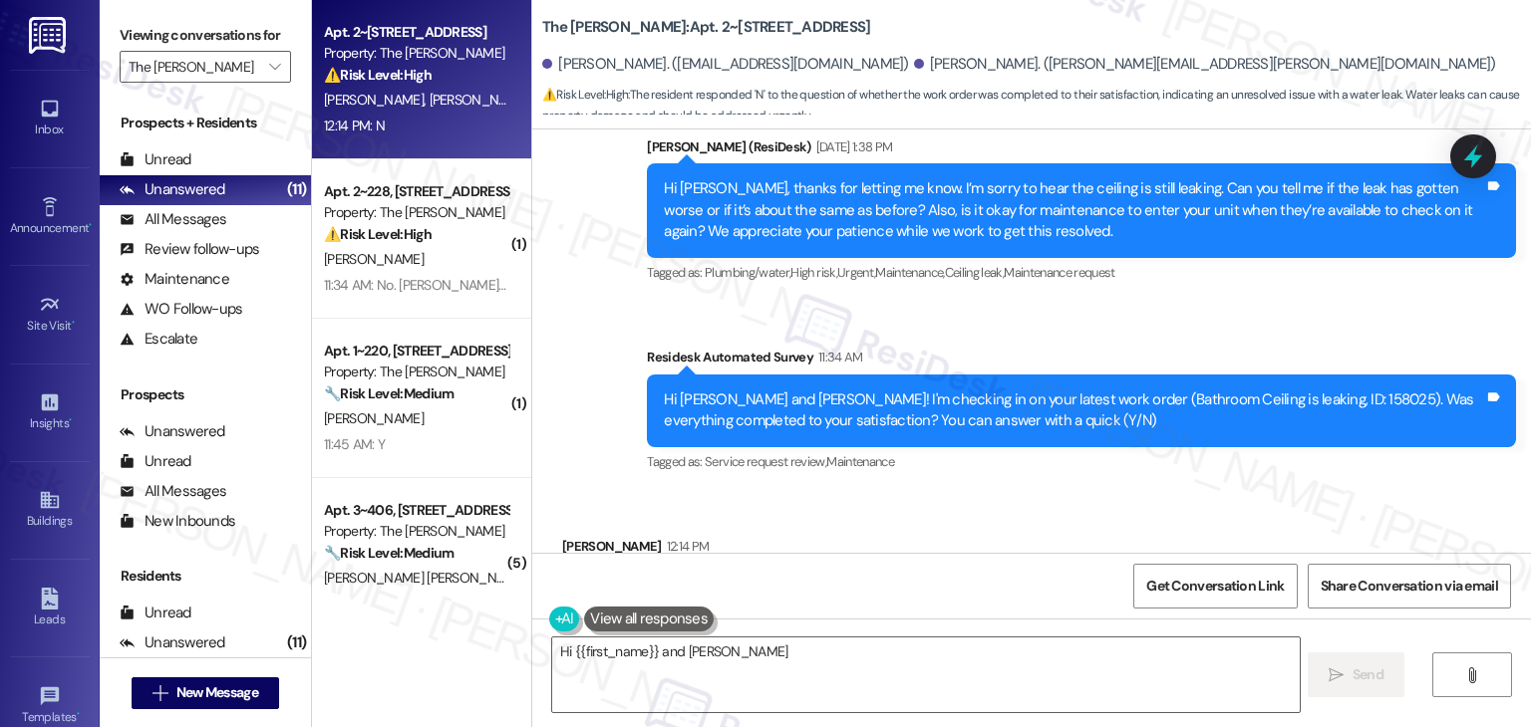
click at [1083, 491] on div "Received via SMS Christal Hardemon 12:14 PM N Tags and notes Tagged as: Negativ…" at bounding box center [1031, 575] width 998 height 168
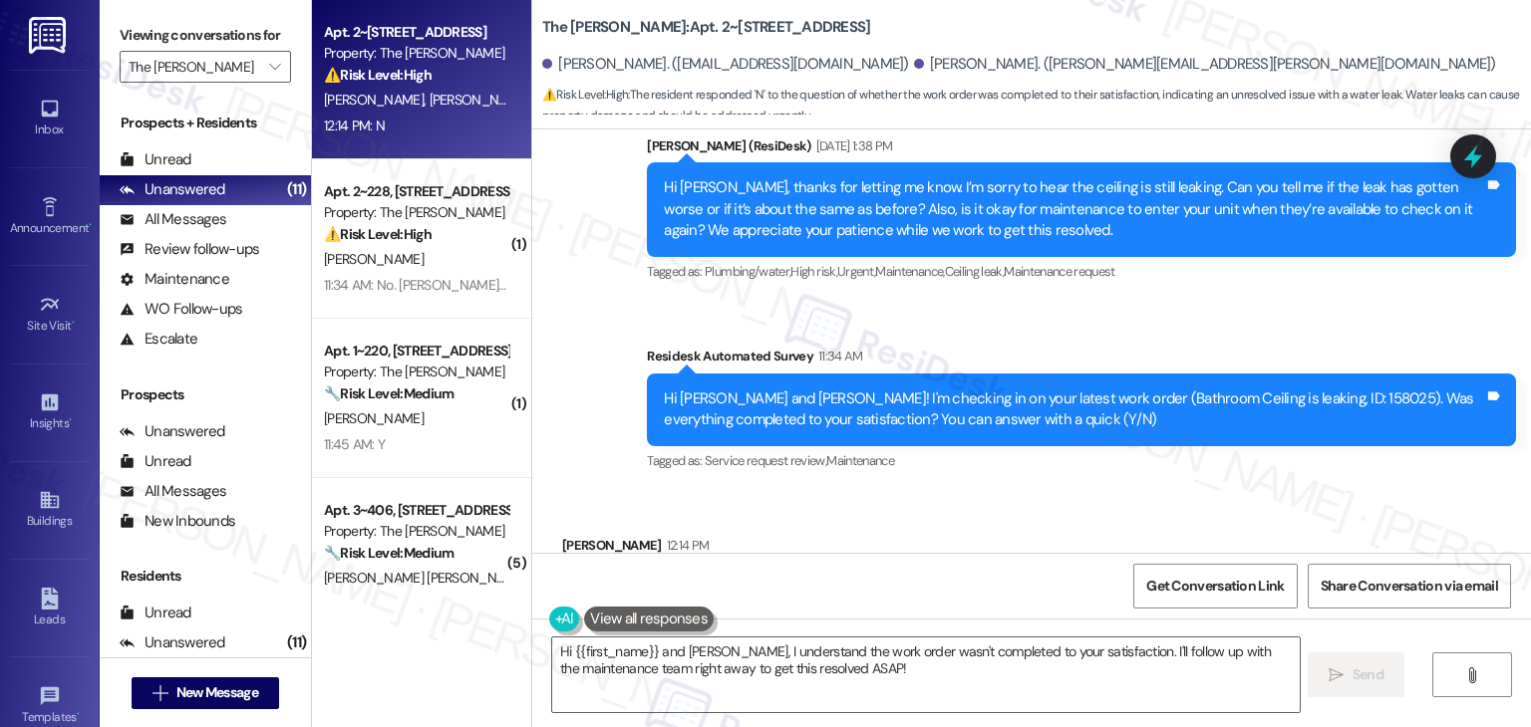
click at [958, 490] on div "Received via SMS Christal Hardemon 12:14 PM N Tags and notes Tagged as: Negativ…" at bounding box center [1031, 574] width 998 height 168
click at [964, 490] on div "Received via SMS Christal Hardemon 12:14 PM N Tags and notes Tagged as: Negativ…" at bounding box center [1031, 574] width 998 height 168
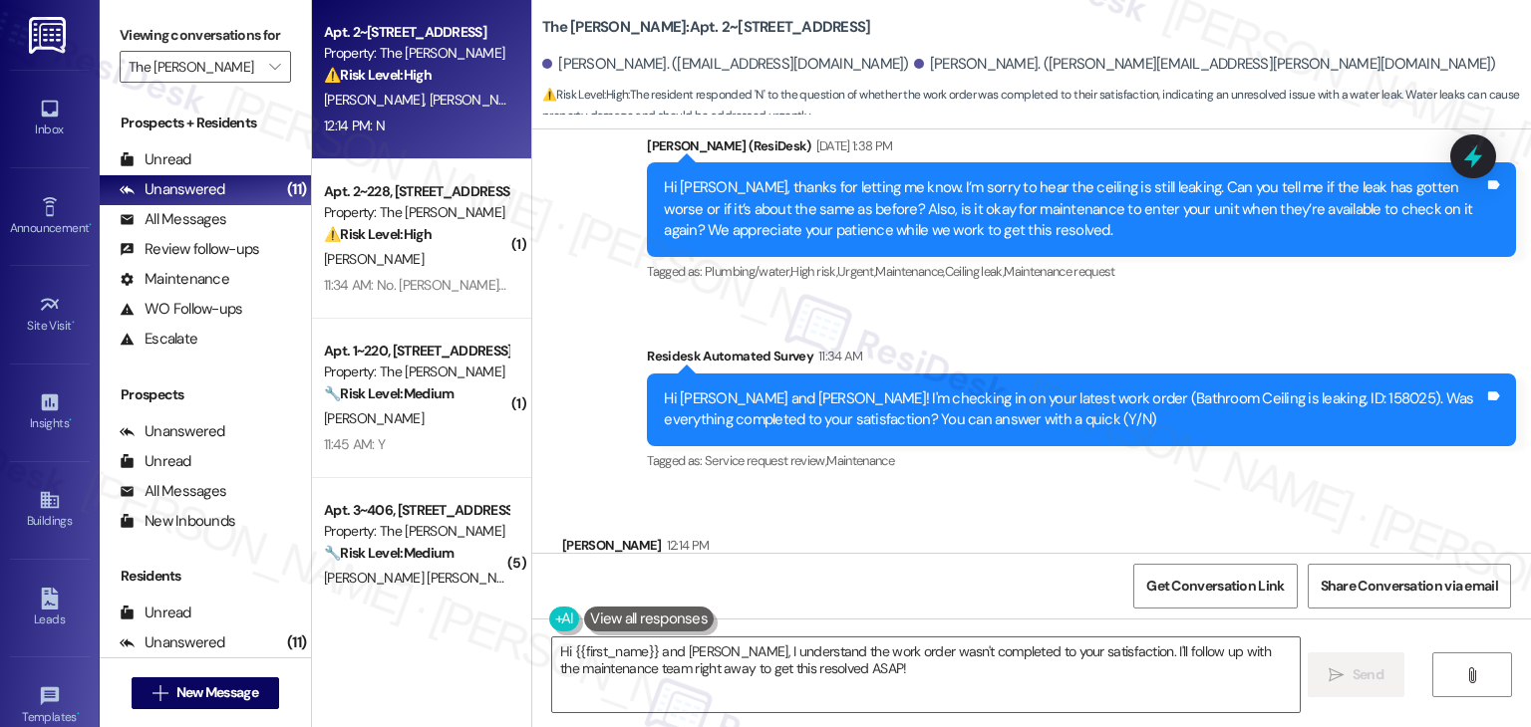
click at [964, 490] on div "Received via SMS Christal Hardemon 12:14 PM N Tags and notes Tagged as: Negativ…" at bounding box center [1031, 574] width 998 height 168
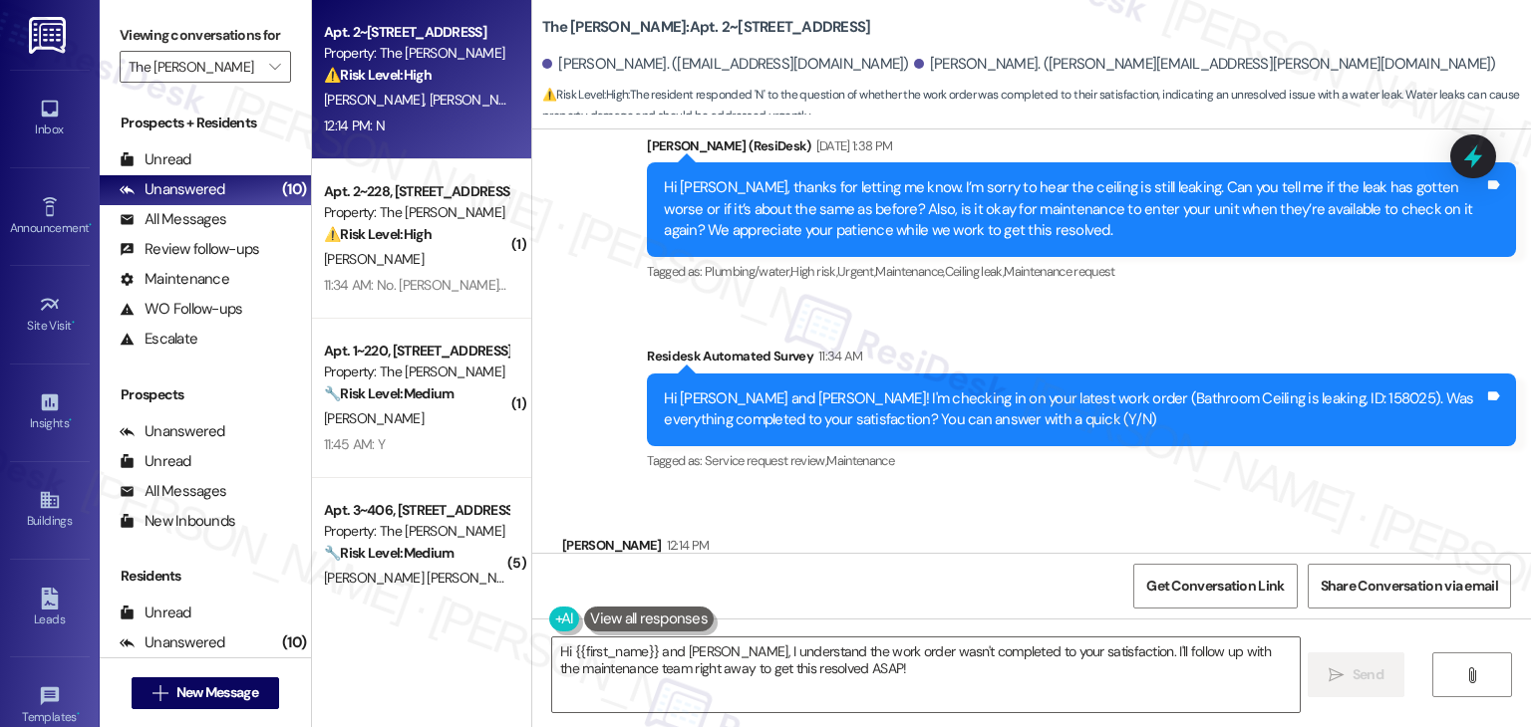
click at [938, 500] on div "Received via SMS Christal Hardemon 12:14 PM N Tags and notes Tagged as: Negativ…" at bounding box center [1031, 574] width 998 height 168
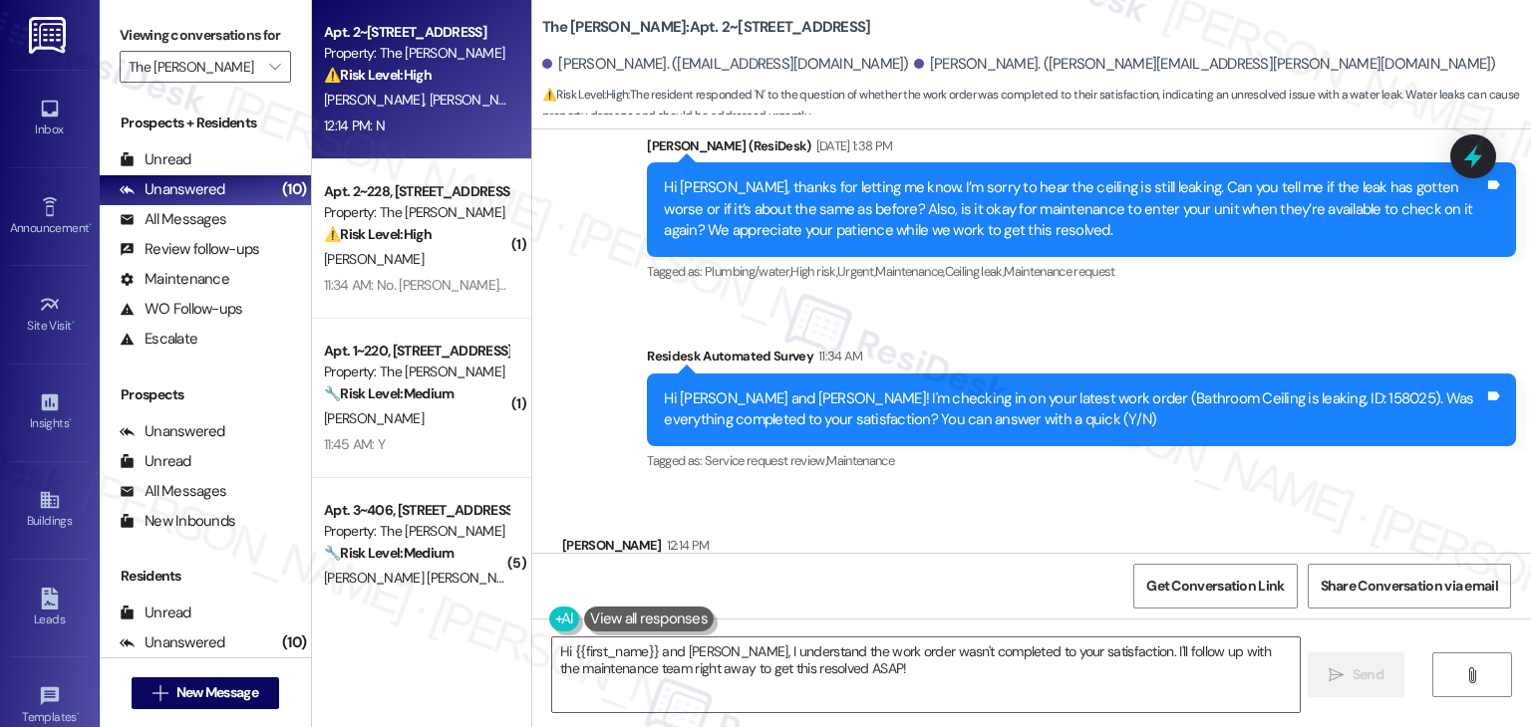
click at [938, 500] on div "Received via SMS Christal Hardemon 12:14 PM N Tags and notes Tagged as: Negativ…" at bounding box center [1031, 574] width 998 height 168
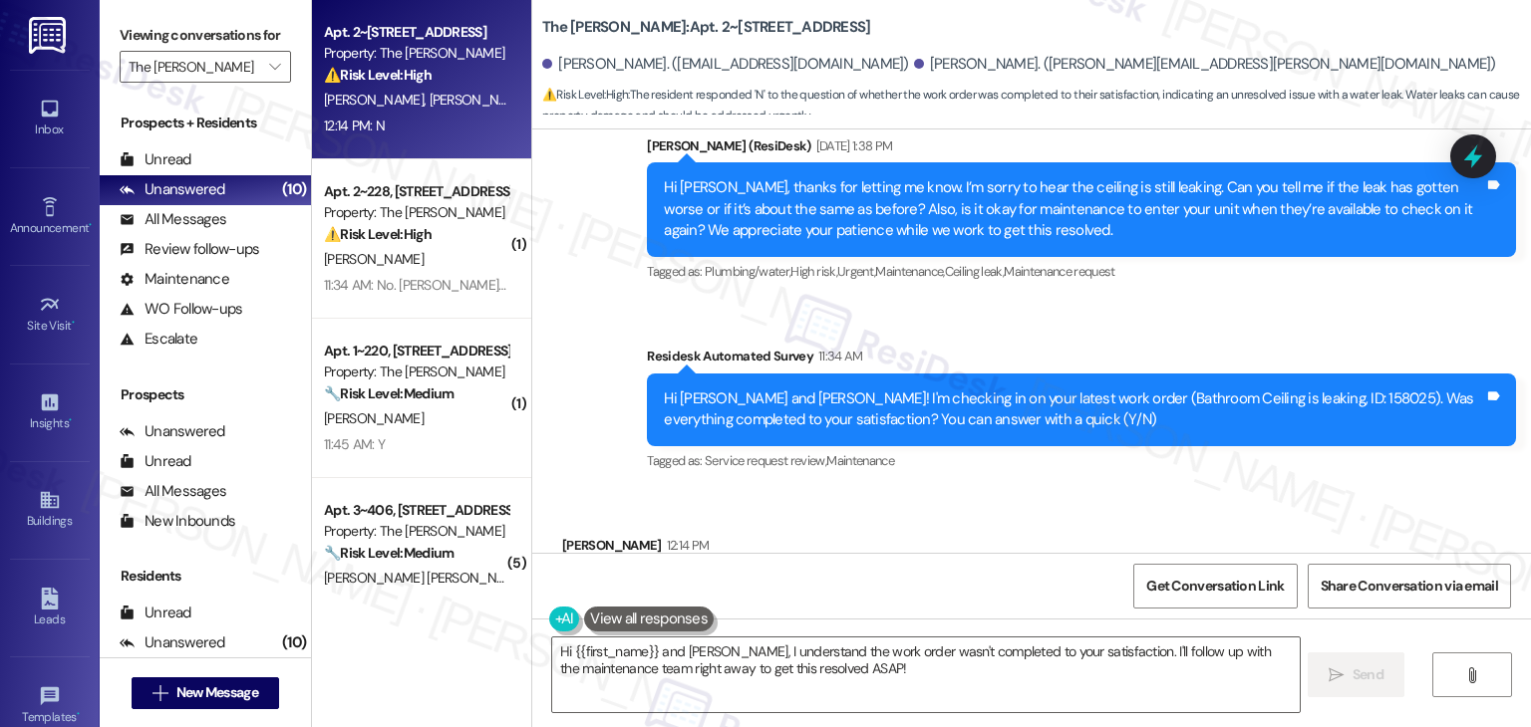
click at [938, 500] on div "Received via SMS Christal Hardemon 12:14 PM N Tags and notes Tagged as: Negativ…" at bounding box center [1031, 574] width 998 height 168
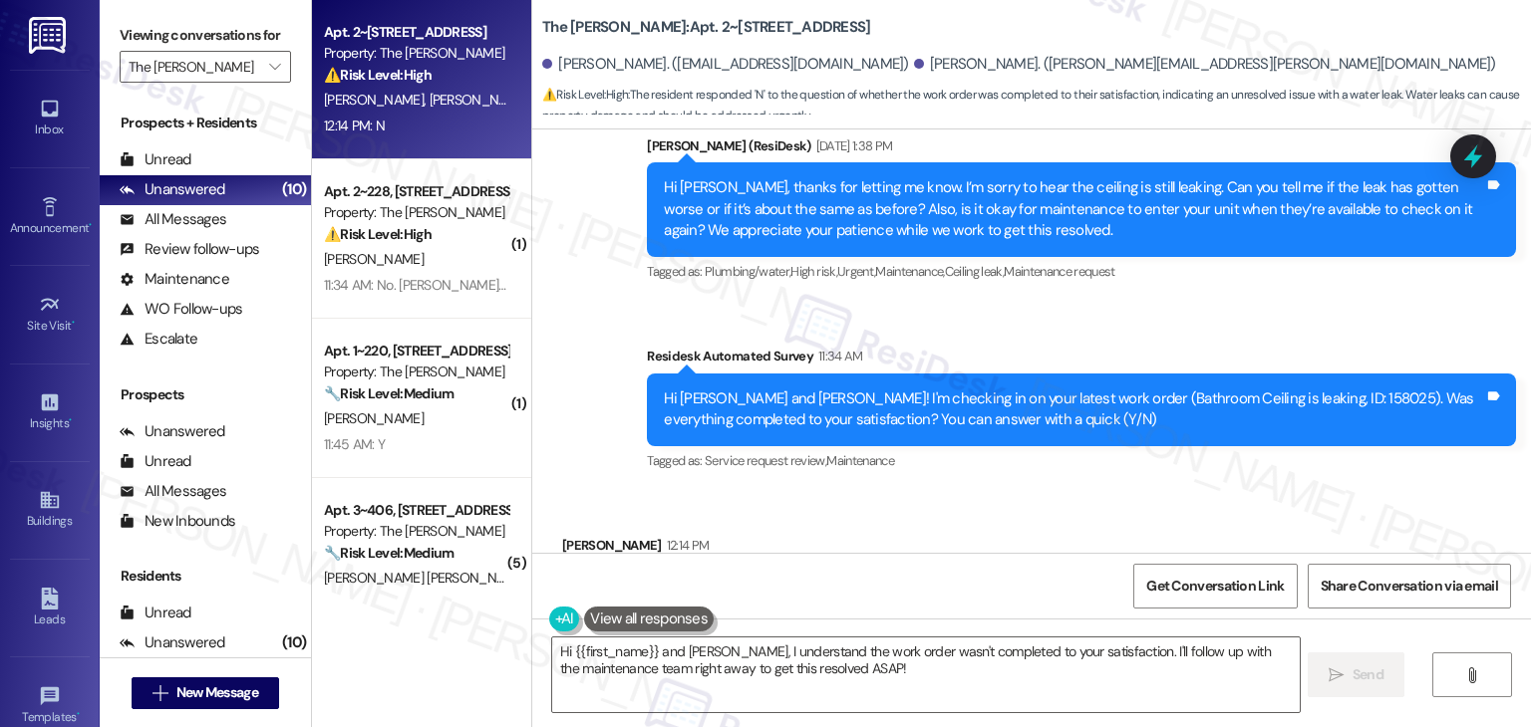
click at [938, 500] on div "Received via SMS Christal Hardemon 12:14 PM N Tags and notes Tagged as: Negativ…" at bounding box center [1031, 574] width 998 height 168
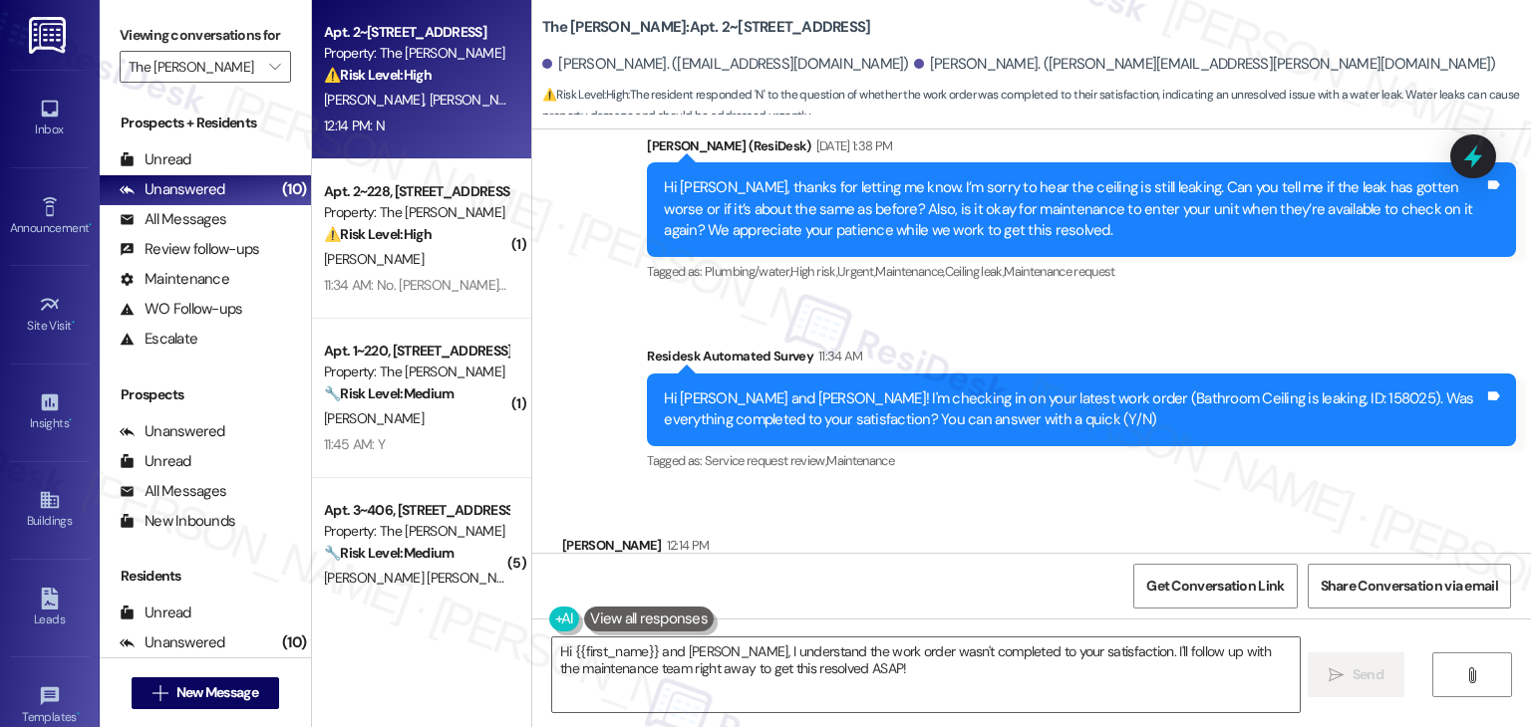
click at [938, 500] on div "Received via SMS Christal Hardemon 12:14 PM N Tags and notes Tagged as: Negativ…" at bounding box center [1031, 574] width 998 height 168
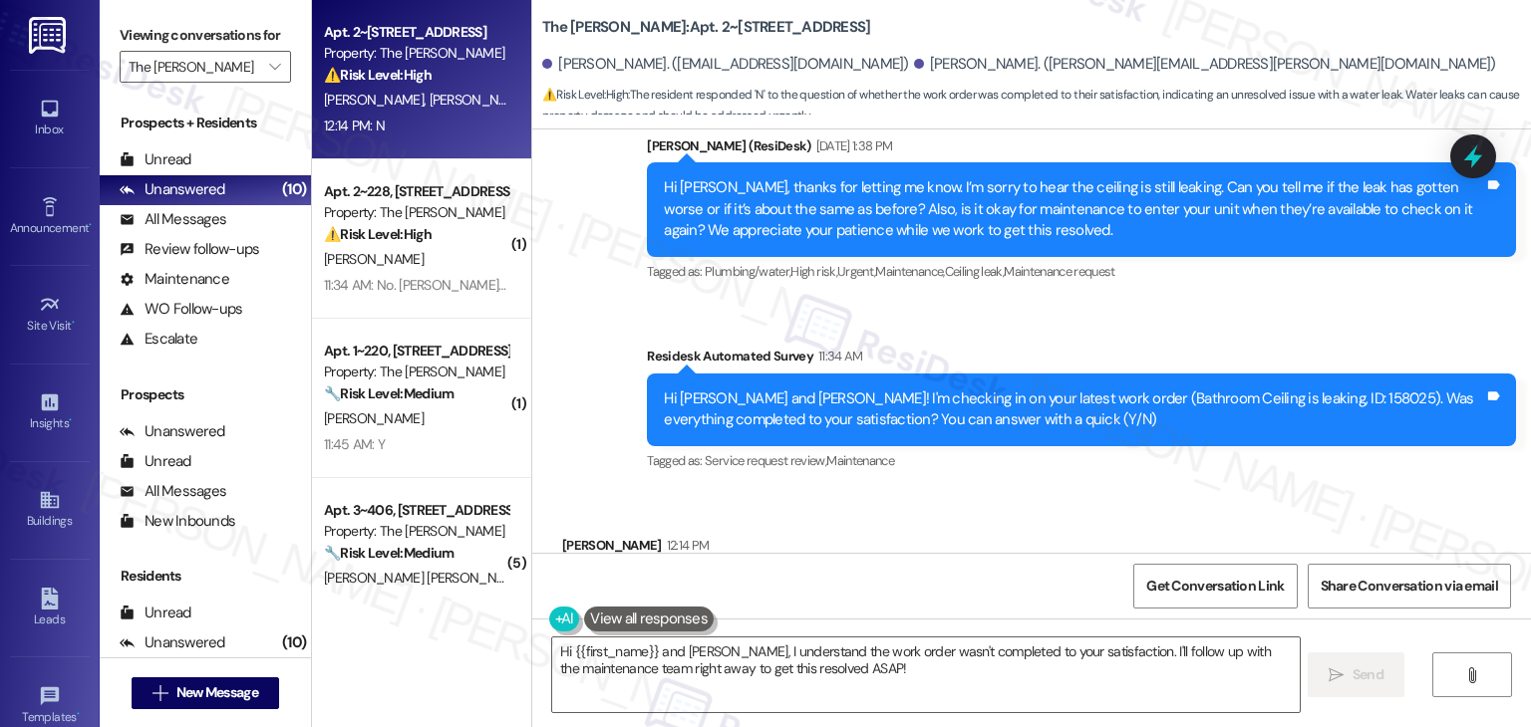
click at [938, 500] on div "Received via SMS Christal Hardemon 12:14 PM N Tags and notes Tagged as: Negativ…" at bounding box center [1031, 574] width 998 height 168
click at [874, 503] on div "Received via SMS Christal Hardemon 12:14 PM N Tags and notes Tagged as: Negativ…" at bounding box center [1031, 574] width 998 height 168
click at [874, 502] on div "Received via SMS Christal Hardemon 12:14 PM N Tags and notes Tagged as: Negativ…" at bounding box center [1031, 574] width 998 height 168
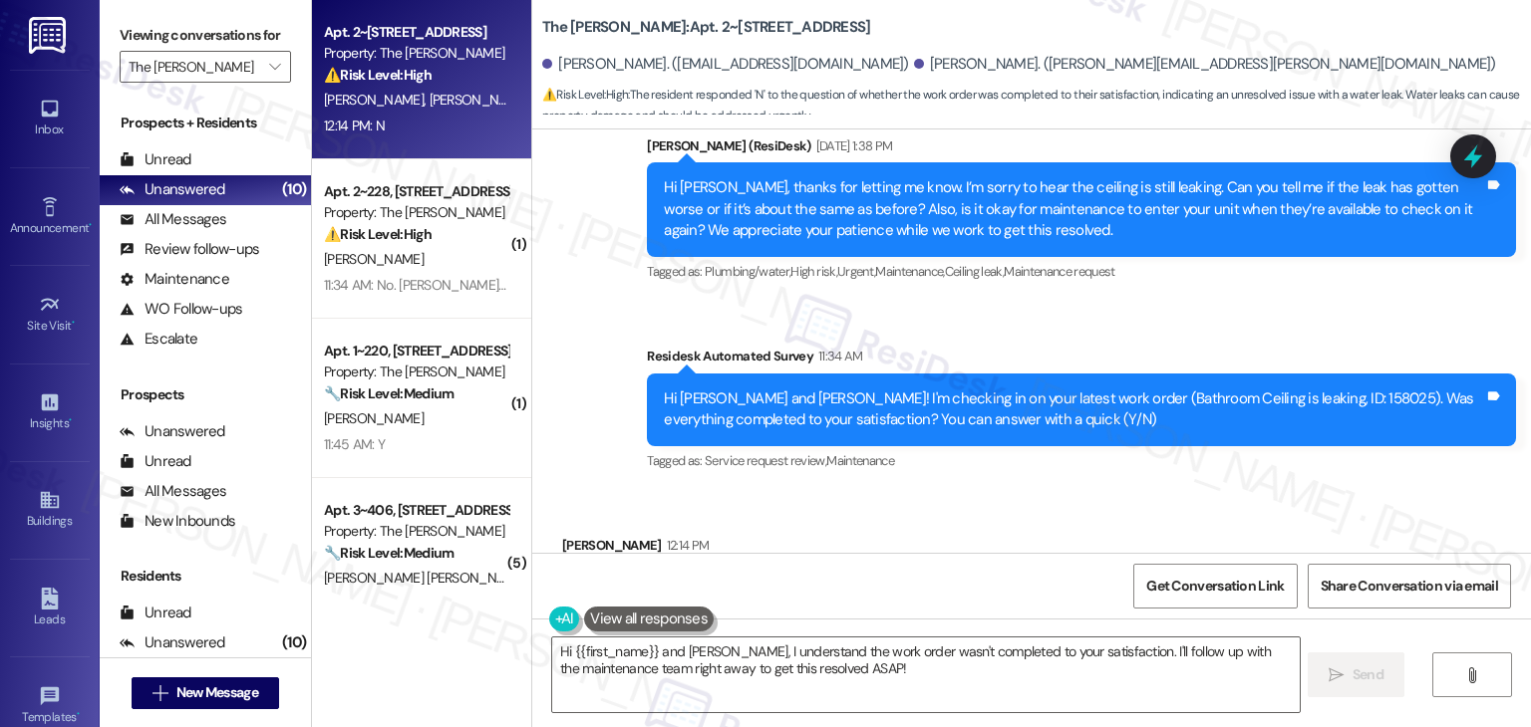
click at [874, 502] on div "Received via SMS Christal Hardemon 12:14 PM N Tags and notes Tagged as: Negativ…" at bounding box center [1031, 574] width 998 height 168
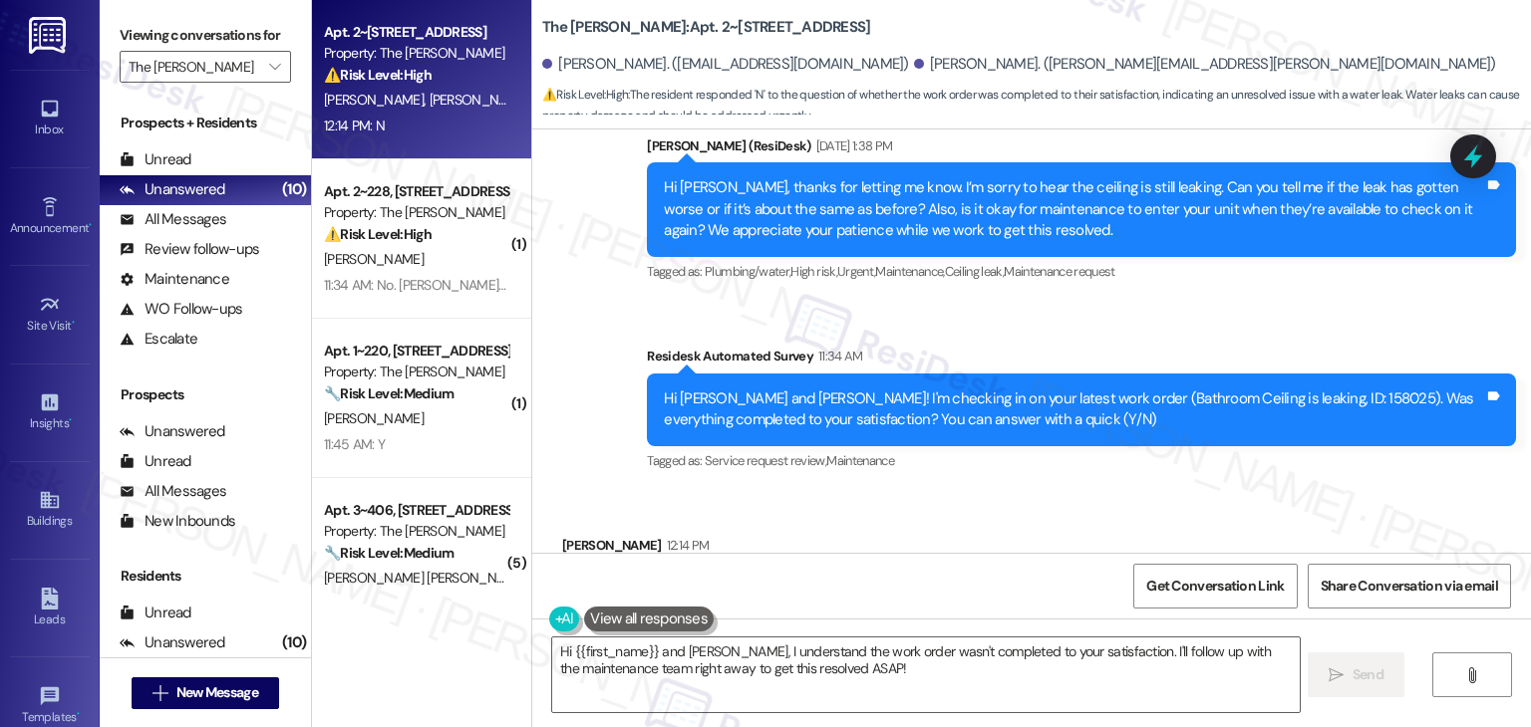
click at [874, 502] on div "Received via SMS Christal Hardemon 12:14 PM N Tags and notes Tagged as: Negativ…" at bounding box center [1031, 574] width 998 height 168
click at [906, 706] on textarea "Hi {{first_name}} and Tamarra, I understand the work order wasn't completed to …" at bounding box center [925, 675] width 746 height 75
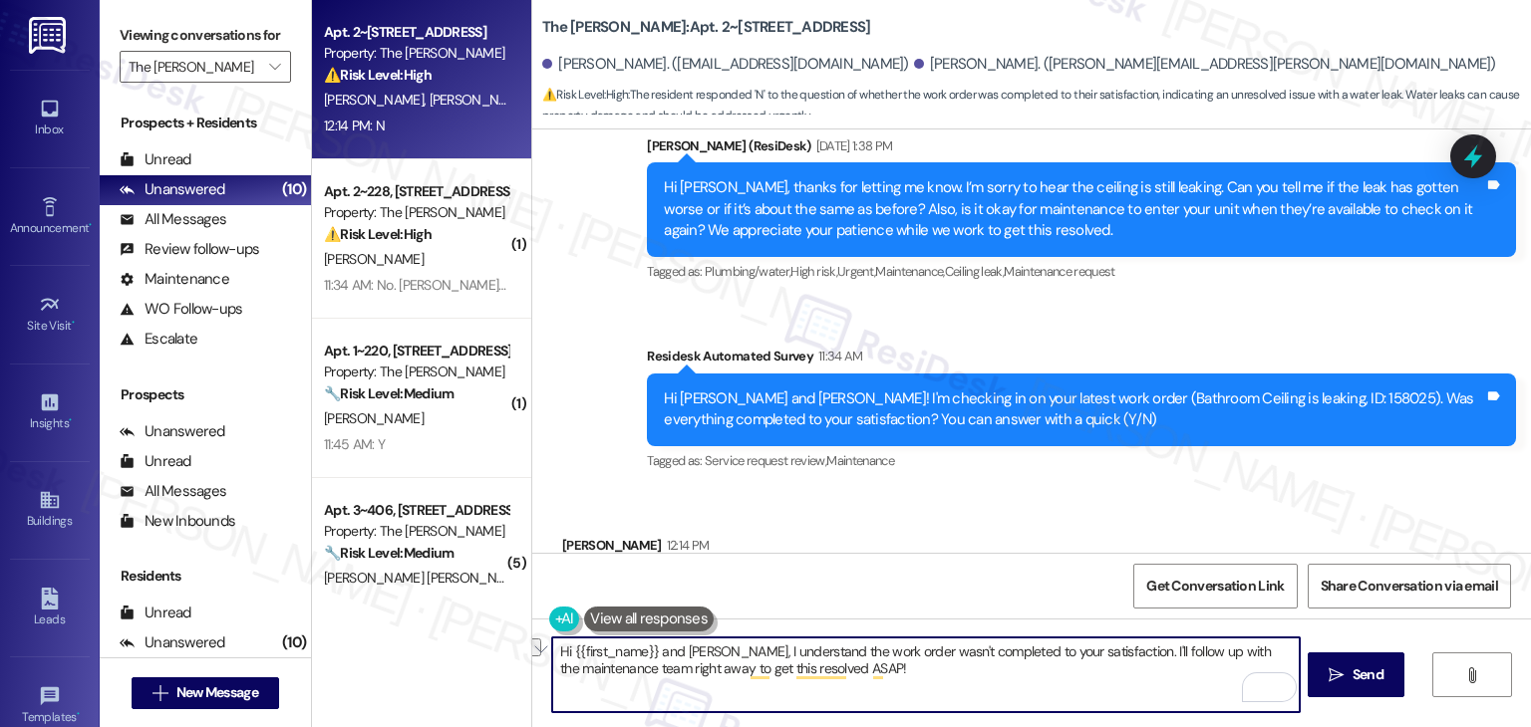
drag, startPoint x: 721, startPoint y: 651, endPoint x: 564, endPoint y: 650, distance: 157.4
click at [564, 650] on textarea "Hi {{first_name}} and Tamarra, I understand the work order wasn't completed to …" at bounding box center [925, 675] width 746 height 75
drag, startPoint x: 1028, startPoint y: 676, endPoint x: 1035, endPoint y: 655, distance: 22.1
click at [1035, 655] on textarea "Hi Christal, I understand the work order wasn't completed to your satisfaction.…" at bounding box center [925, 675] width 746 height 75
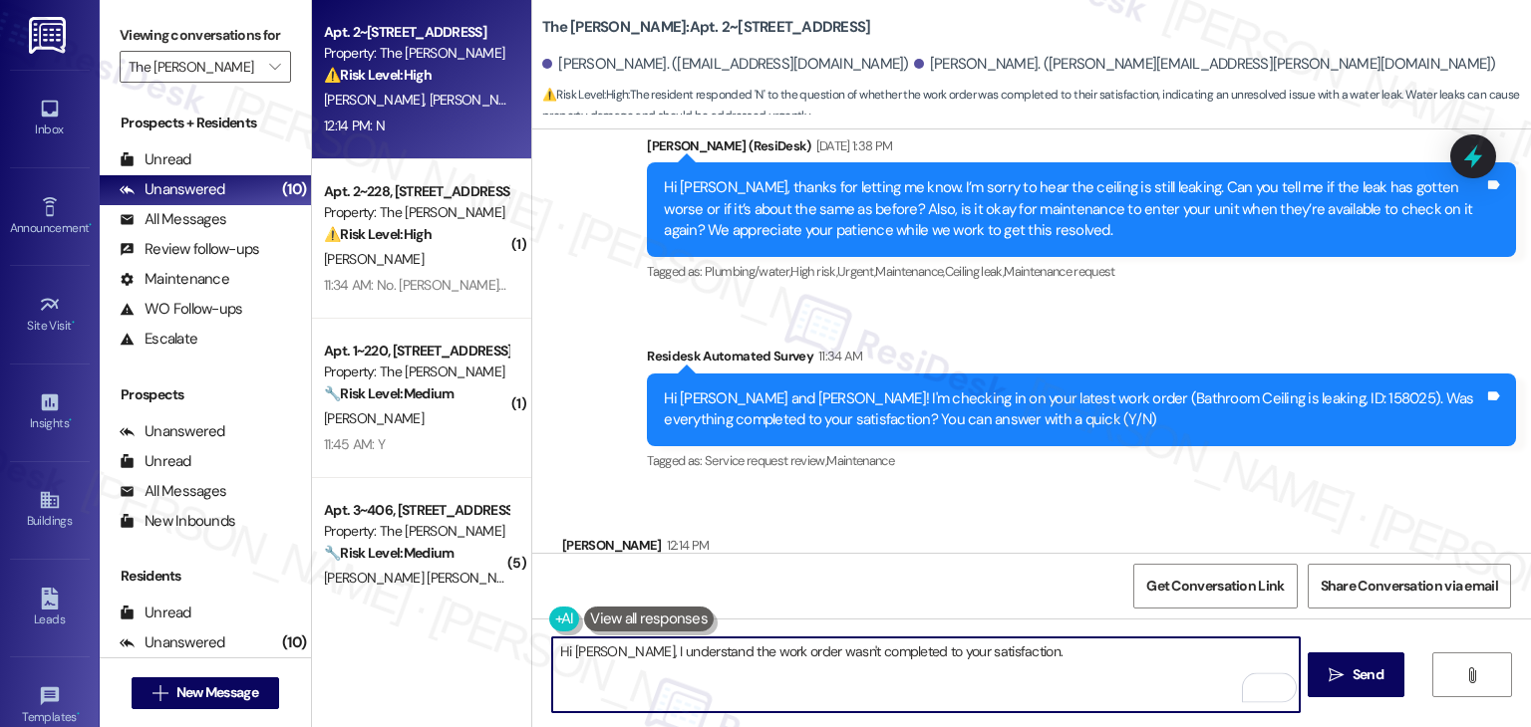
paste textarea "Can you provide more details about what wasn't addressed so I can follow up app…"
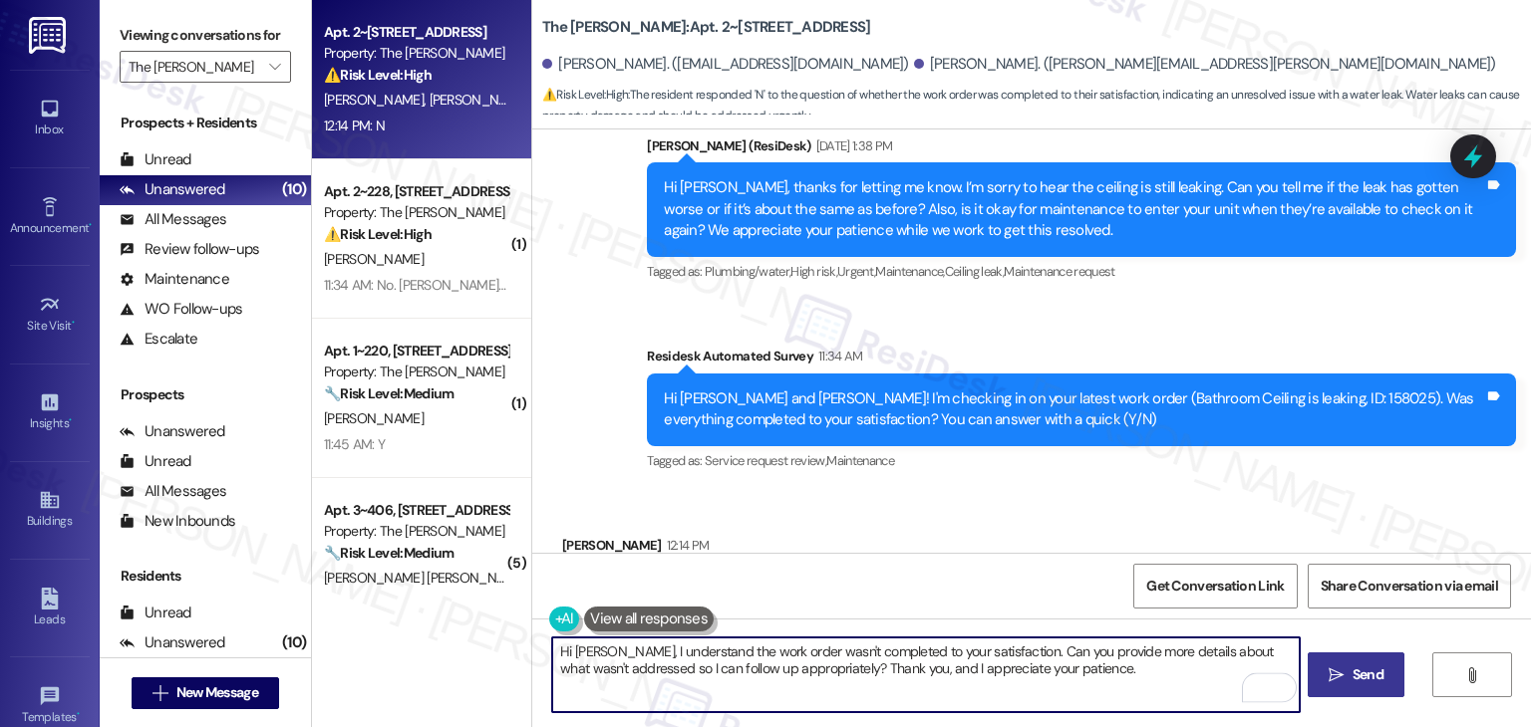
type textarea "Hi Christal, I understand the work order wasn't completed to your satisfaction.…"
click at [1348, 675] on span "Send" at bounding box center [1367, 675] width 39 height 21
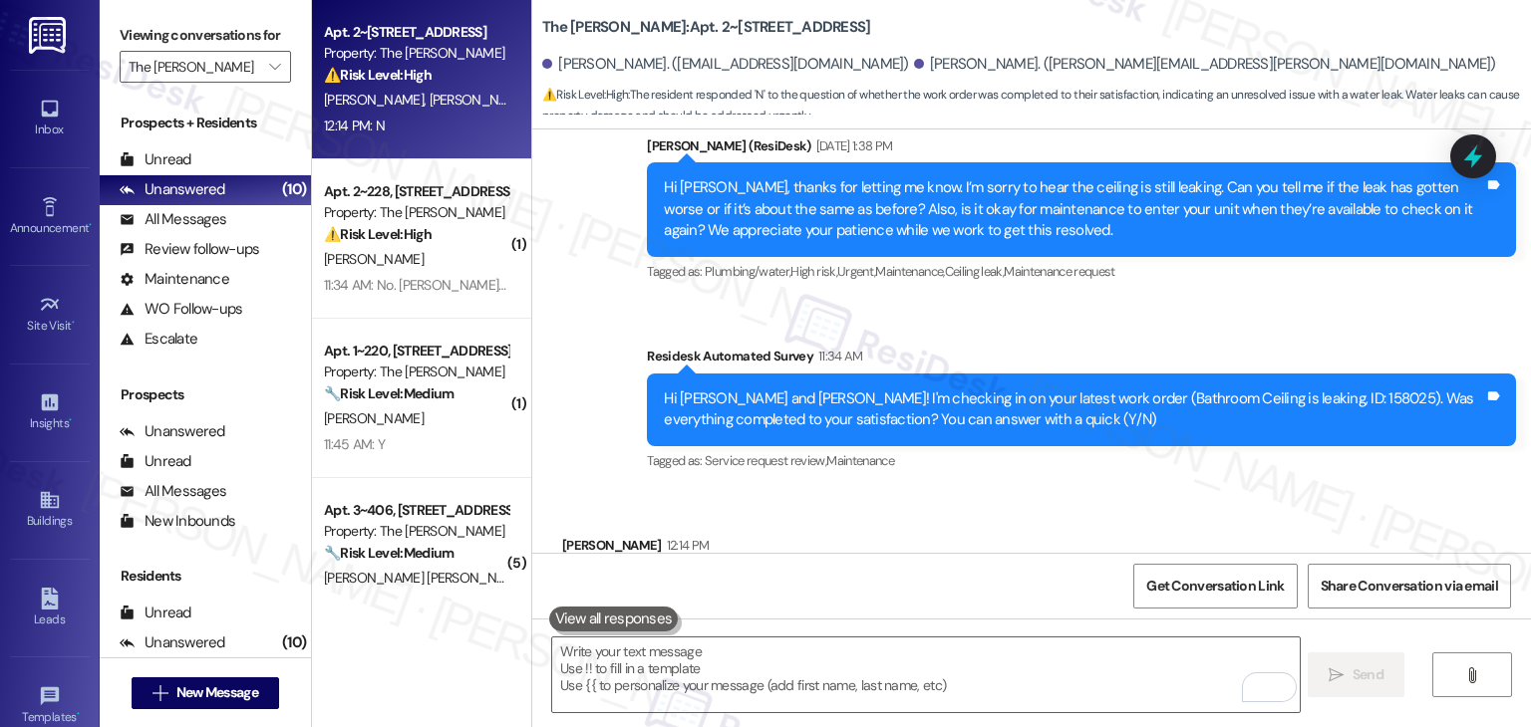
scroll to position [8194, 0]
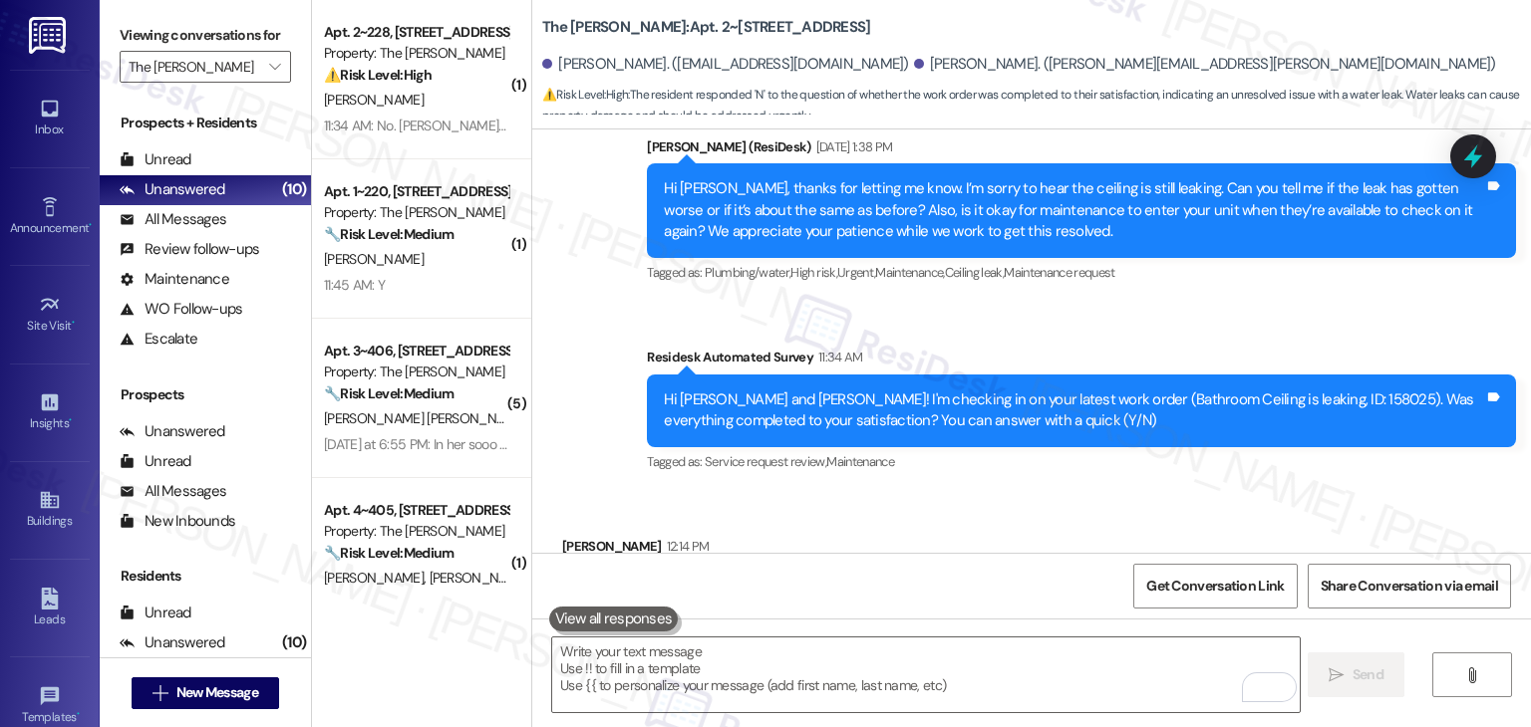
click at [988, 491] on div "Received via SMS Christal Hardemon 12:14 PM N Tags and notes Tagged as: Negativ…" at bounding box center [1031, 575] width 998 height 168
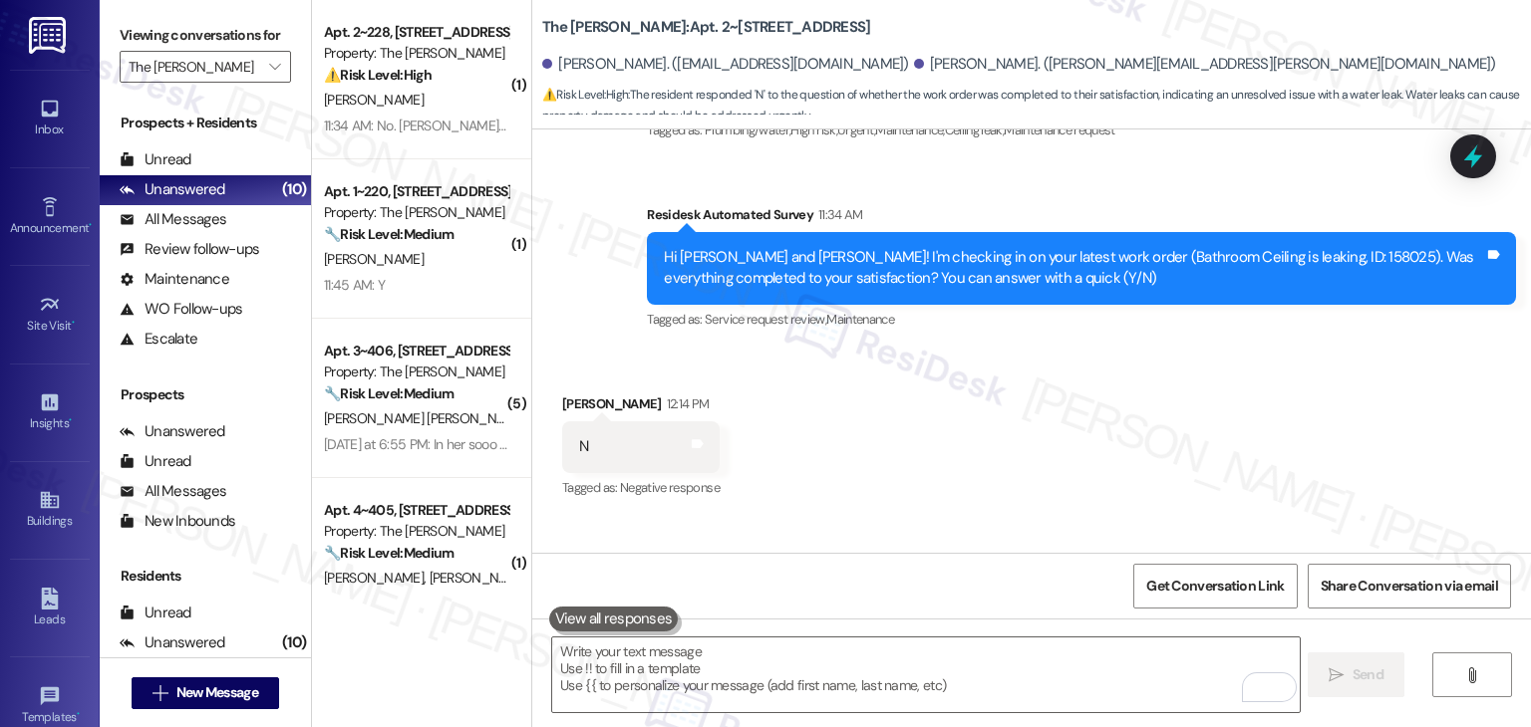
scroll to position [8354, 0]
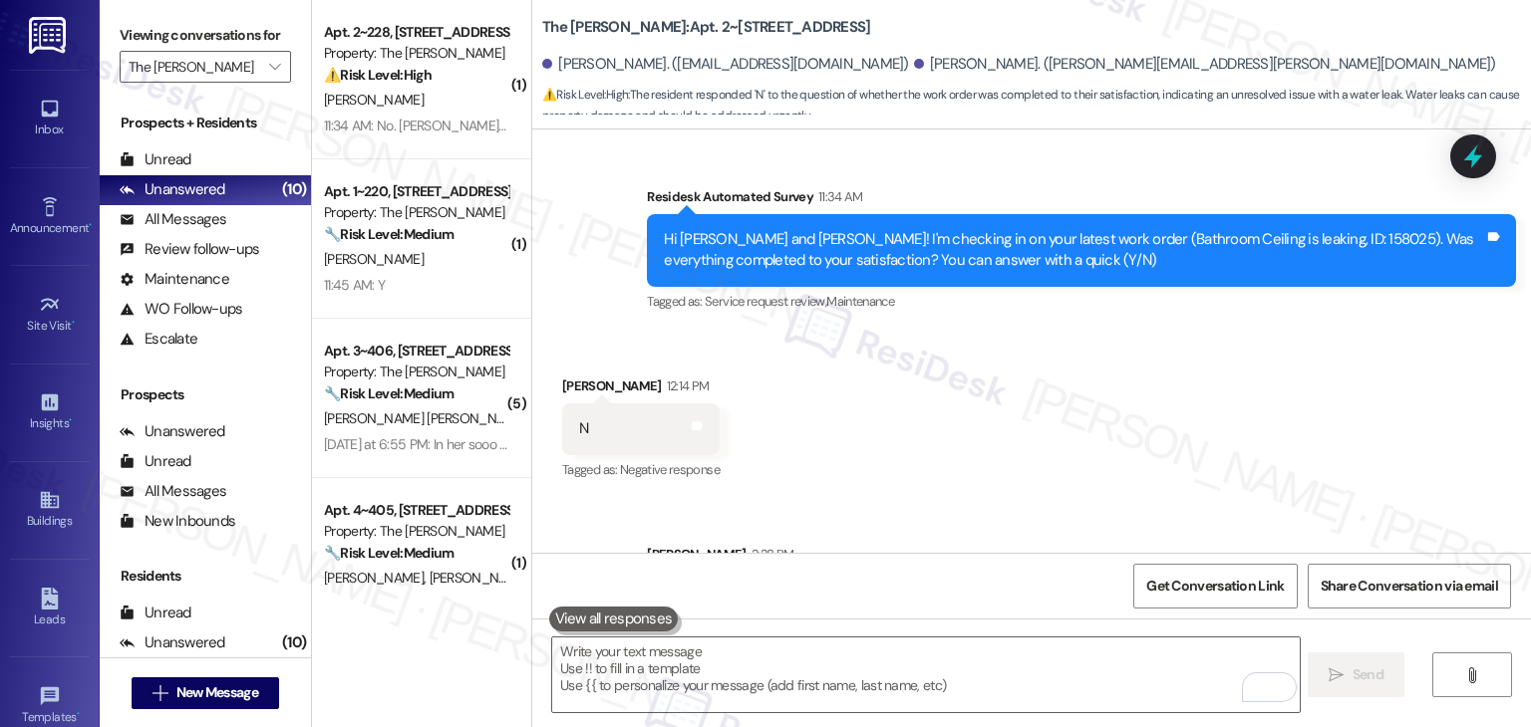
click at [1024, 362] on div "Received via SMS Christal Hardemon 12:14 PM N Tags and notes Tagged as: Negativ…" at bounding box center [1031, 415] width 998 height 168
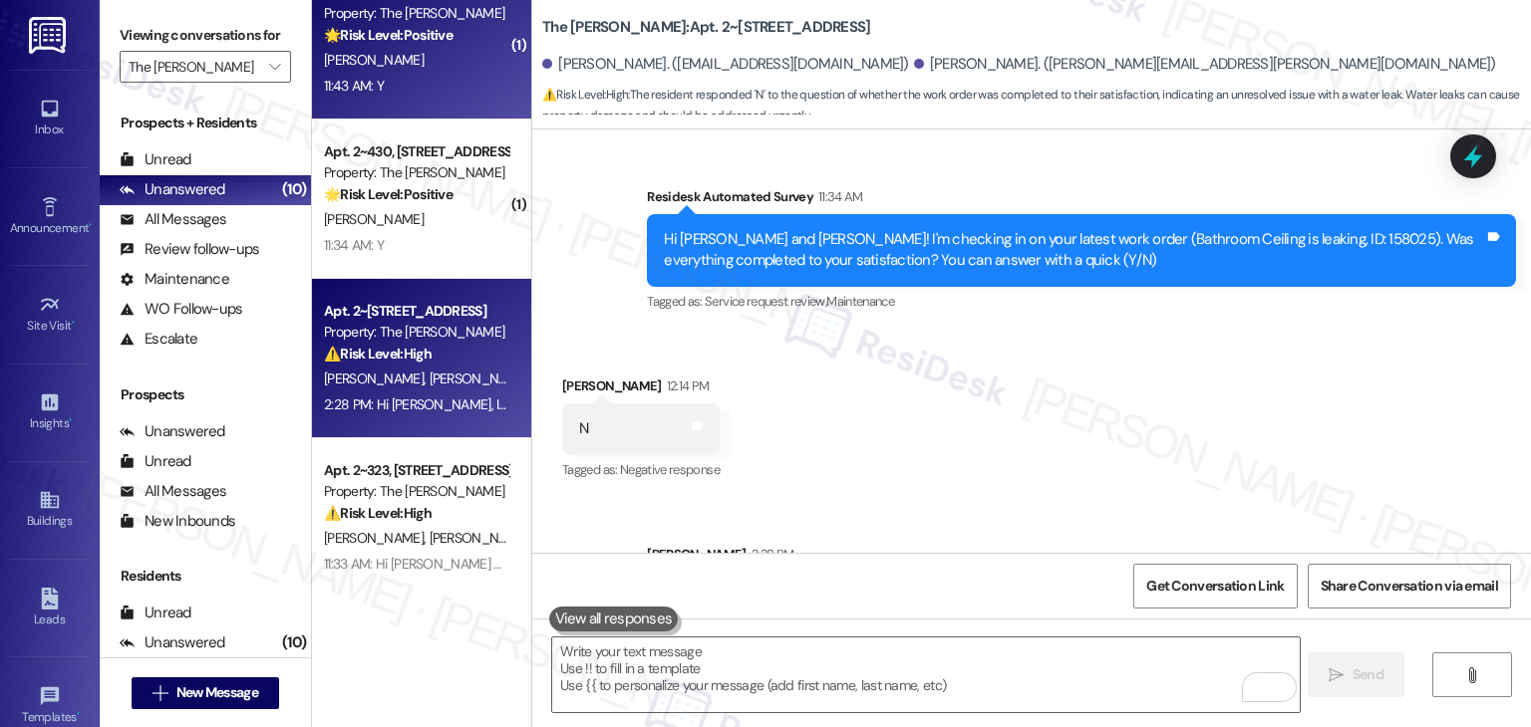
scroll to position [1008, 0]
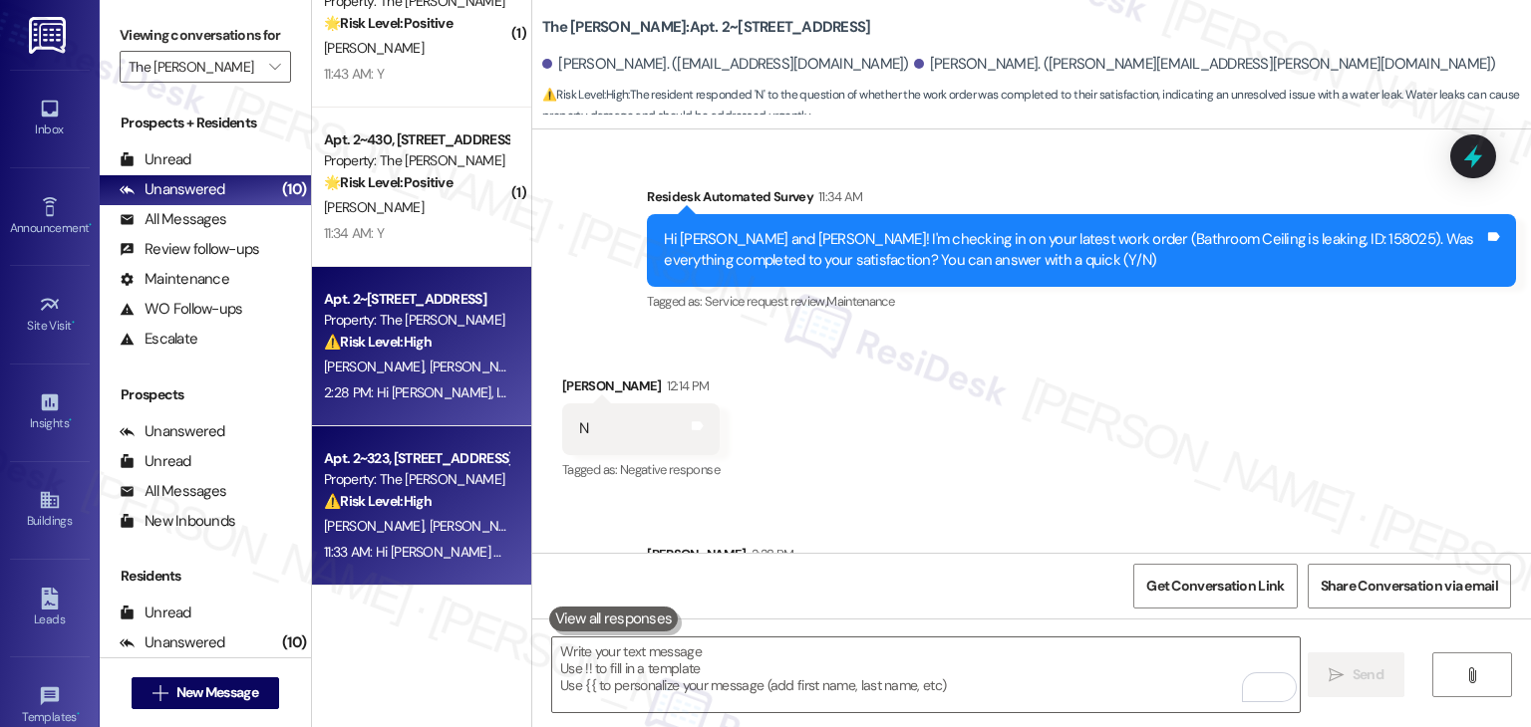
click at [414, 579] on div "Apt. 2~323, 2271 Clinton St Property: The Hayes ⚠️ Risk Level: High The residen…" at bounding box center [421, 505] width 219 height 159
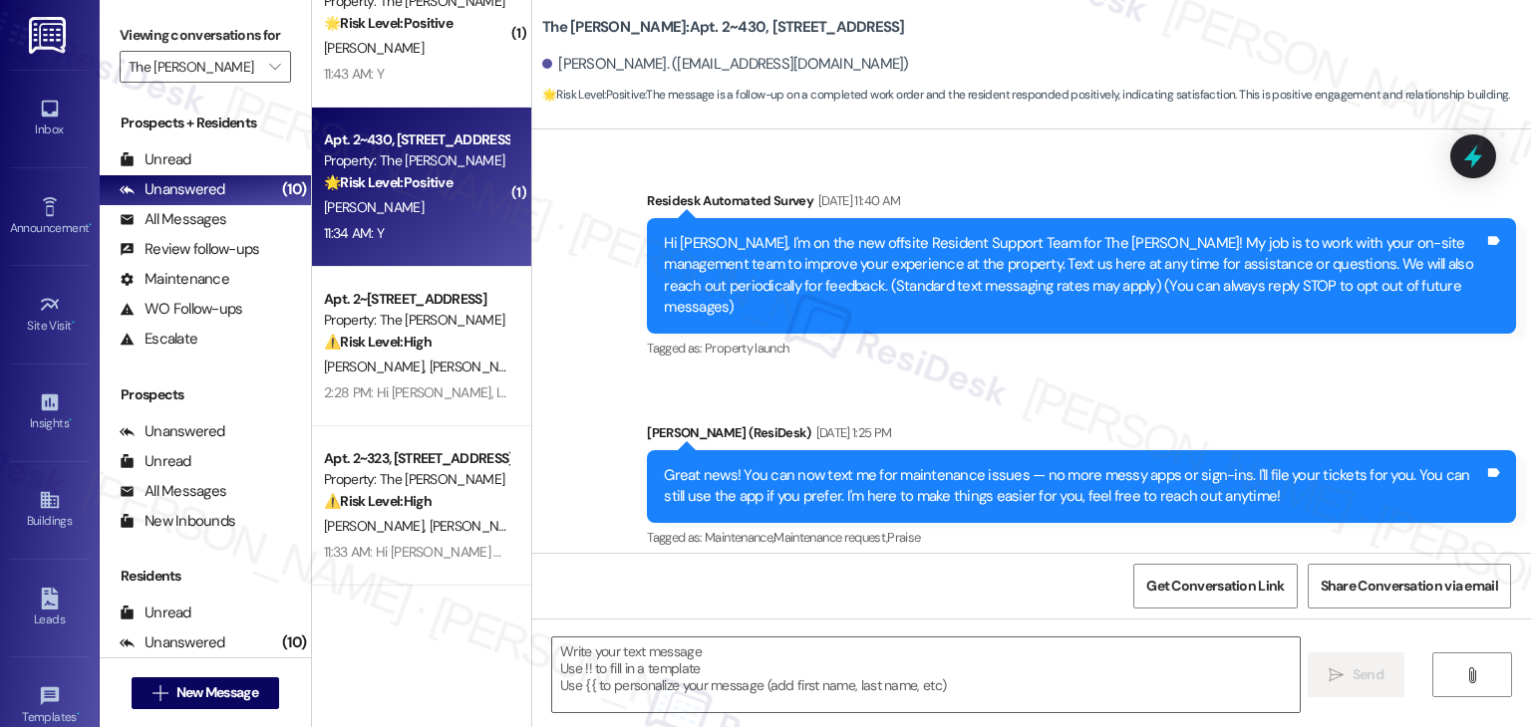
type textarea "Fetching suggested responses. Please feel free to read through the conversation…"
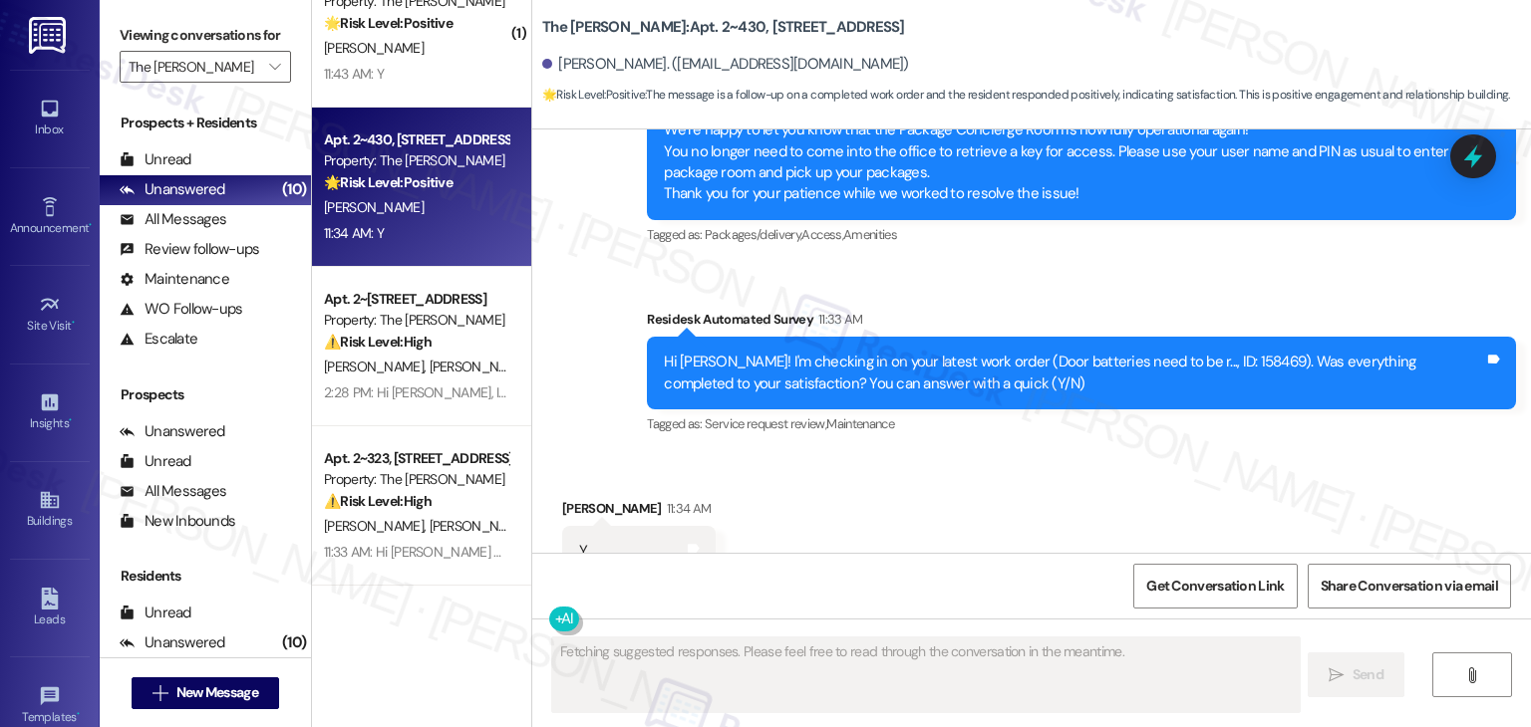
scroll to position [6132, 0]
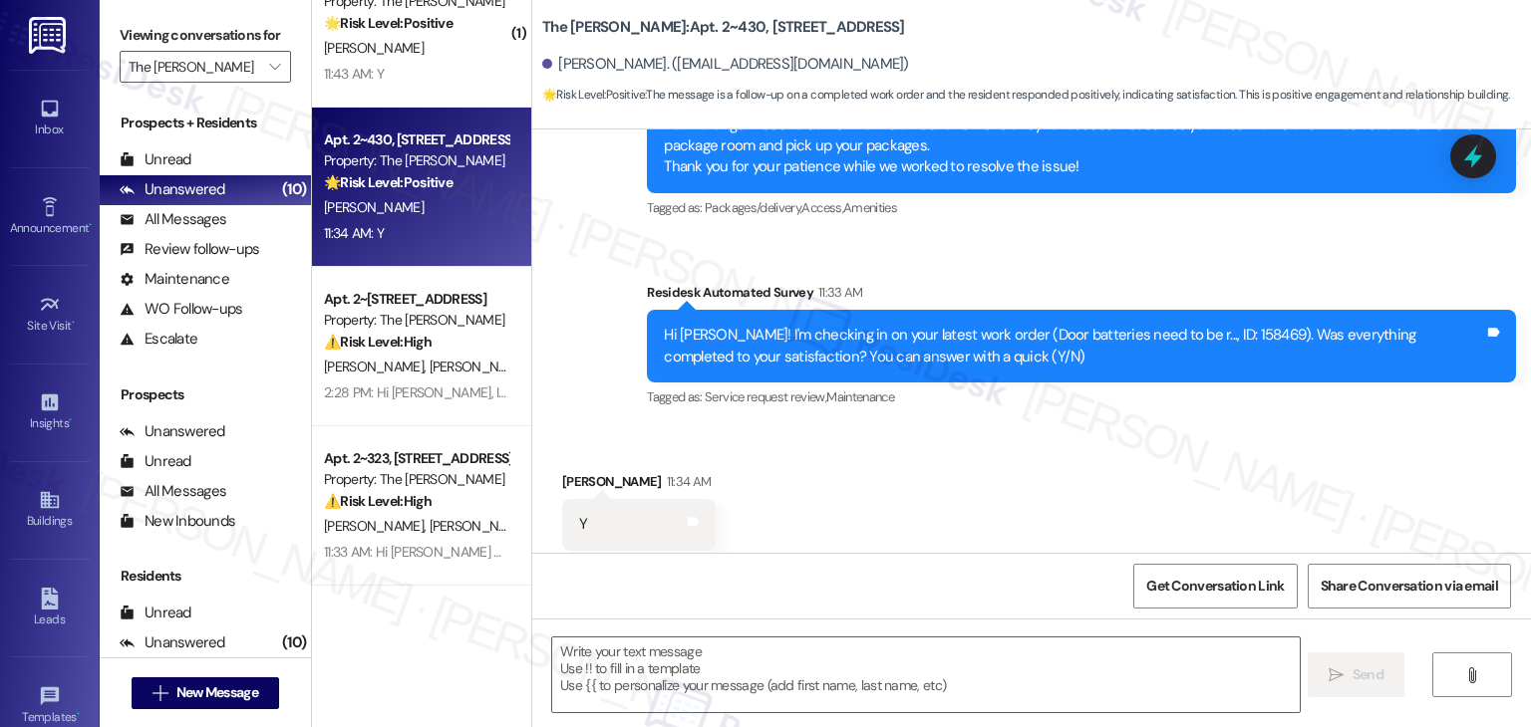
click at [898, 434] on div "Received via SMS Ashish Nathani 11:34 AM Y Tags and notes Tagged as: Positive r…" at bounding box center [1031, 510] width 998 height 168
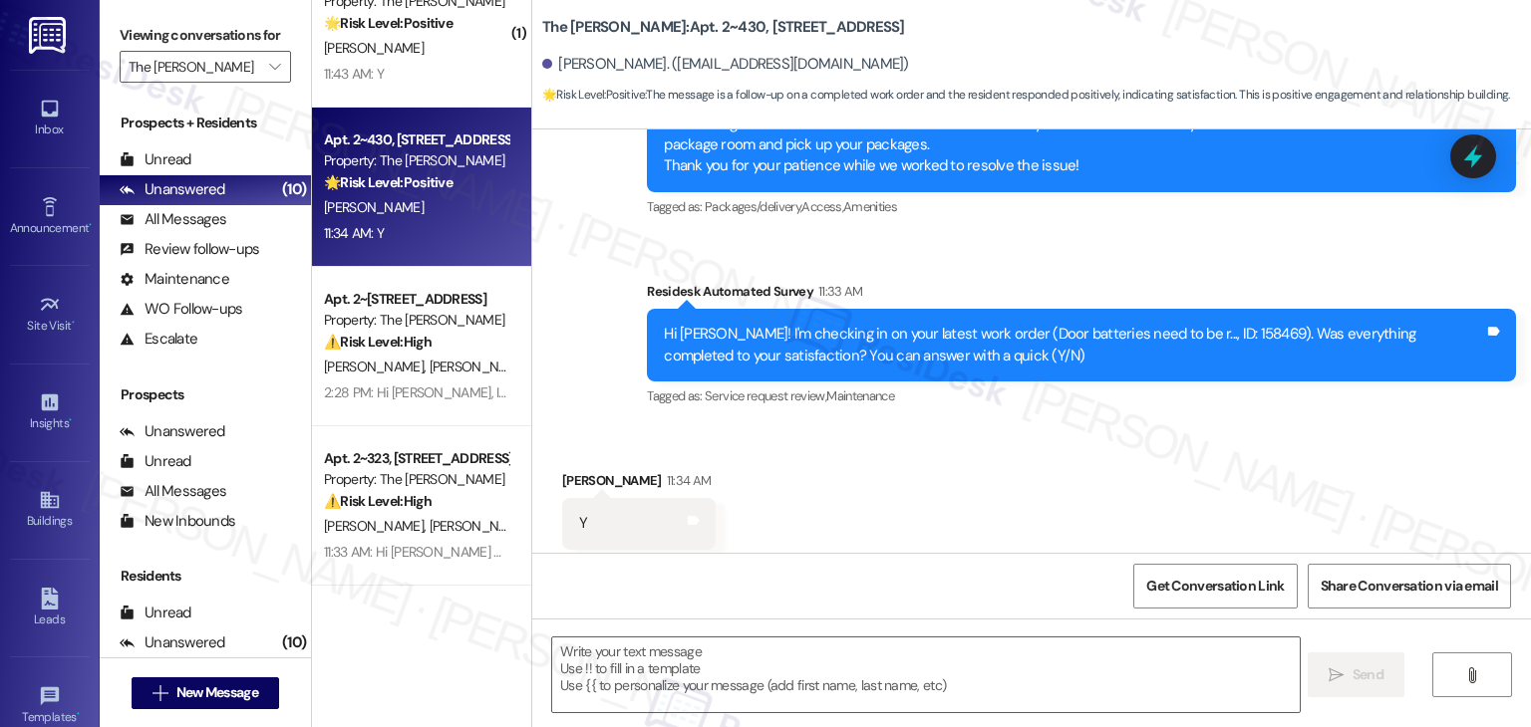
click at [900, 461] on div "Received via SMS Ashish Nathani 11:34 AM Y Tags and notes Tagged as: Positive r…" at bounding box center [1031, 509] width 998 height 168
click at [626, 644] on textarea at bounding box center [925, 675] width 746 height 75
click at [630, 659] on textarea at bounding box center [925, 675] width 746 height 75
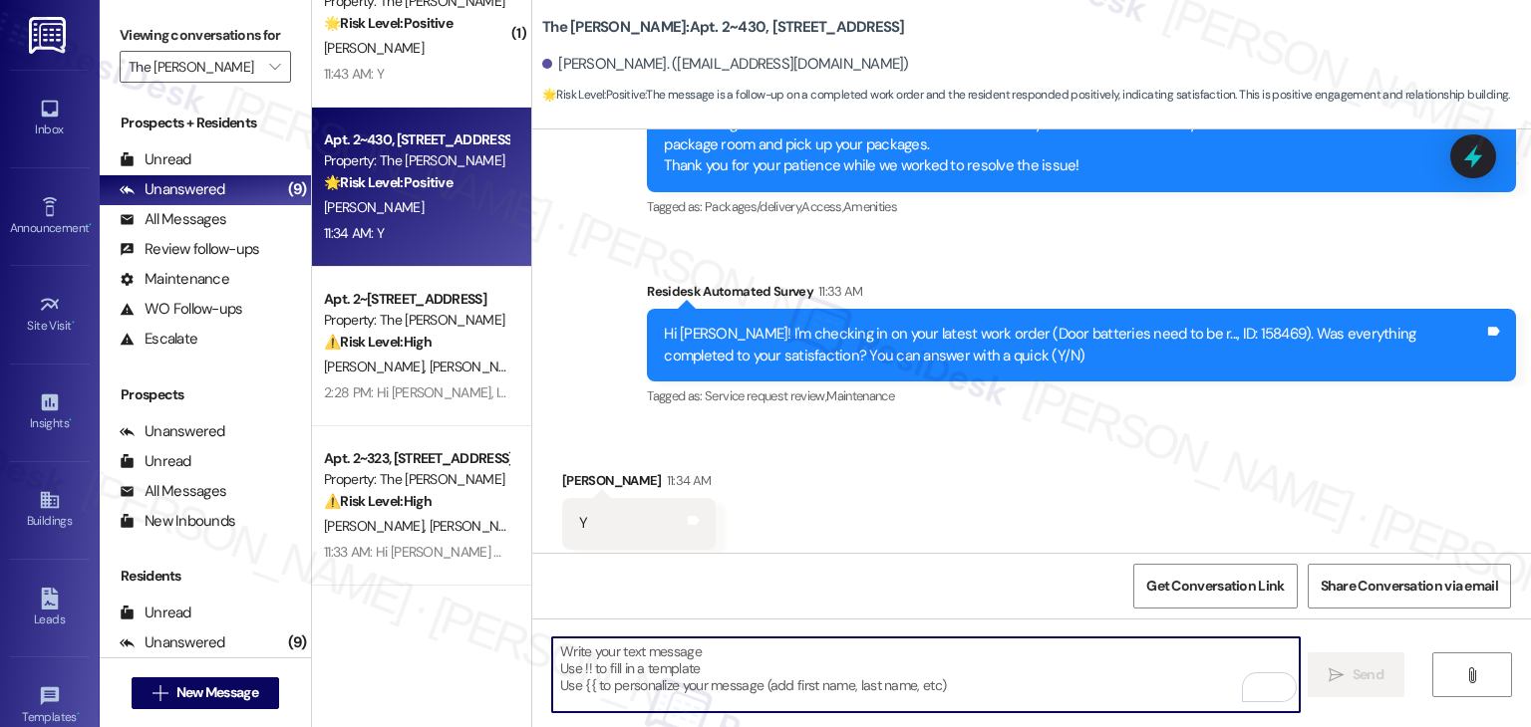
paste textarea "We're happy the work order was completed, {{first_name}}! Please don't hesitate…"
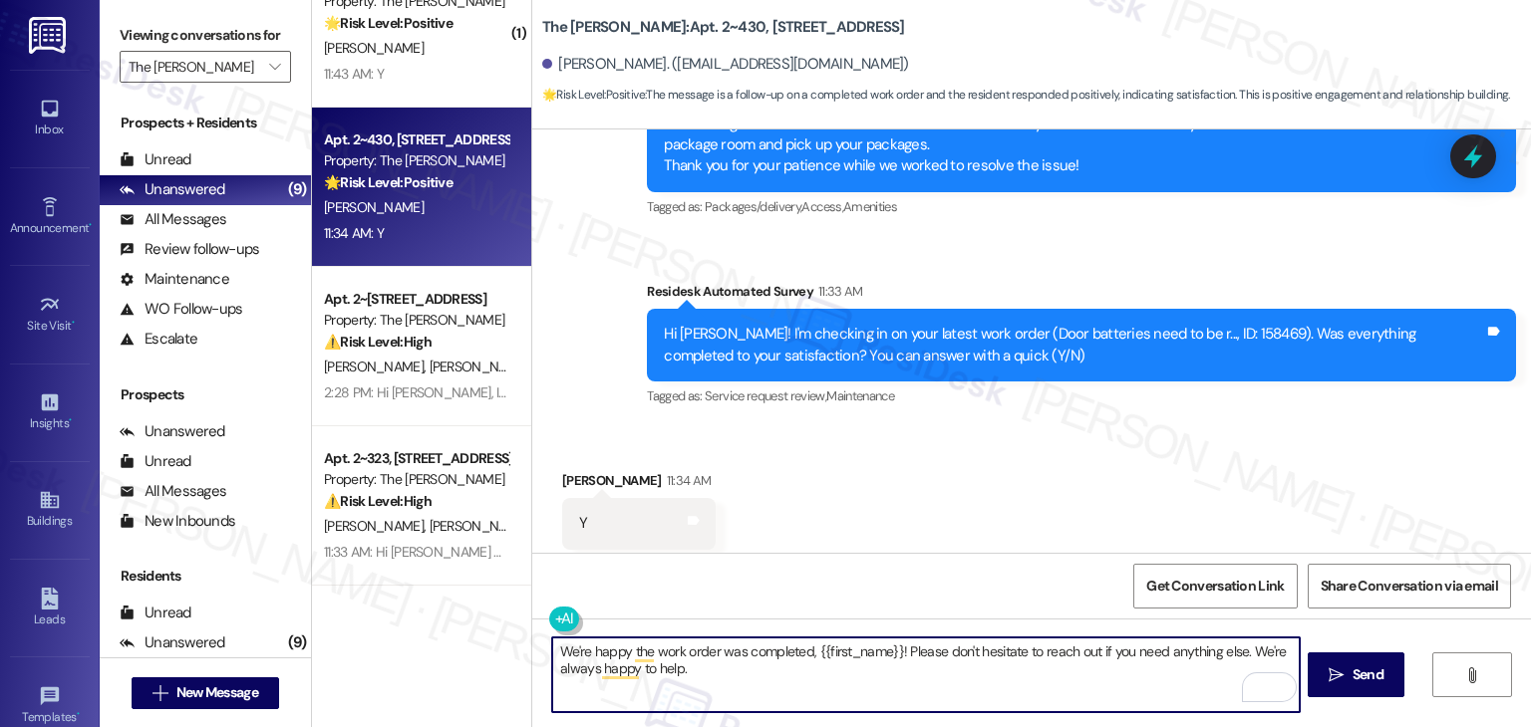
type textarea "We're happy the work order was completed, {{first_name}}! Please don't hesitate…"
click at [1340, 670] on icon "" at bounding box center [1335, 676] width 15 height 16
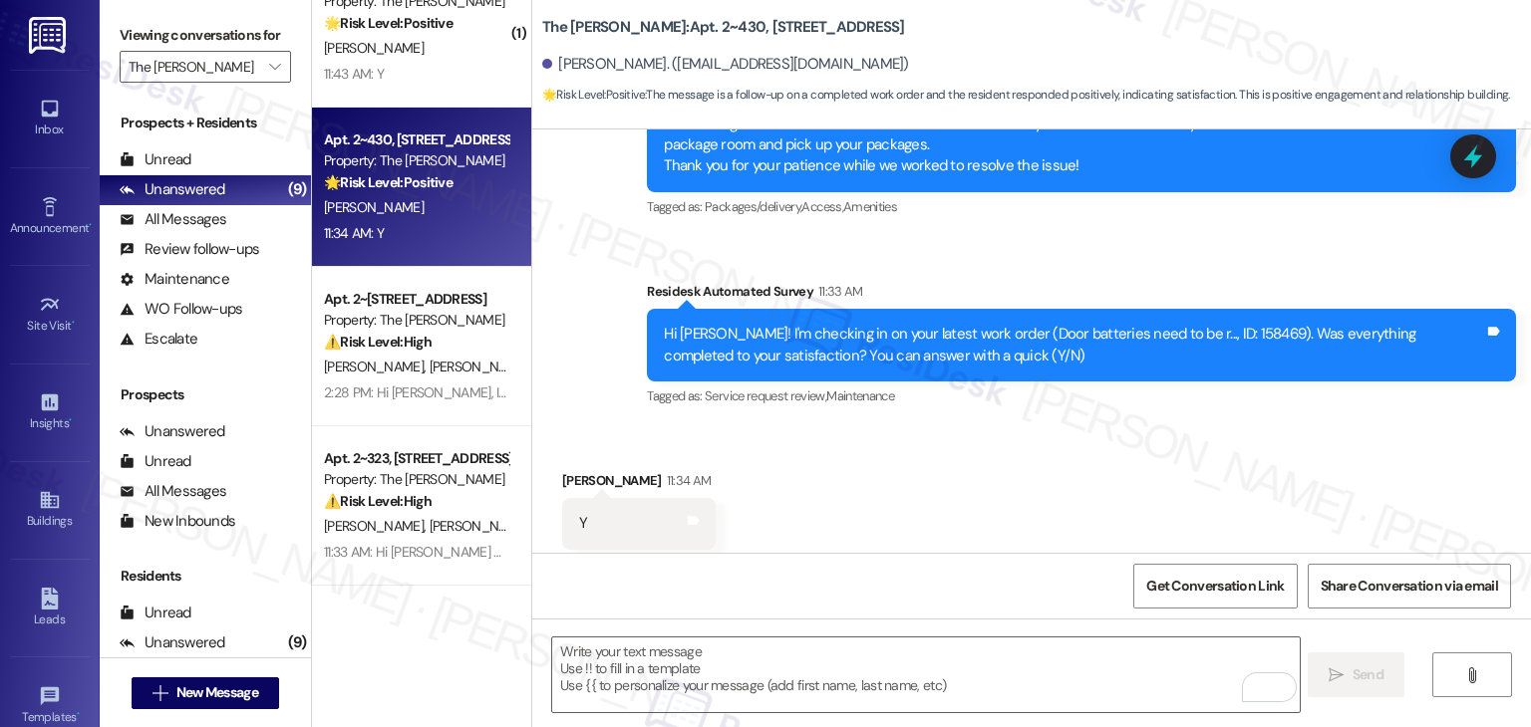
click at [1007, 425] on div "Received via SMS Ashish Nathani 11:34 AM Y Tags and notes Tagged as: Positive r…" at bounding box center [1031, 509] width 998 height 168
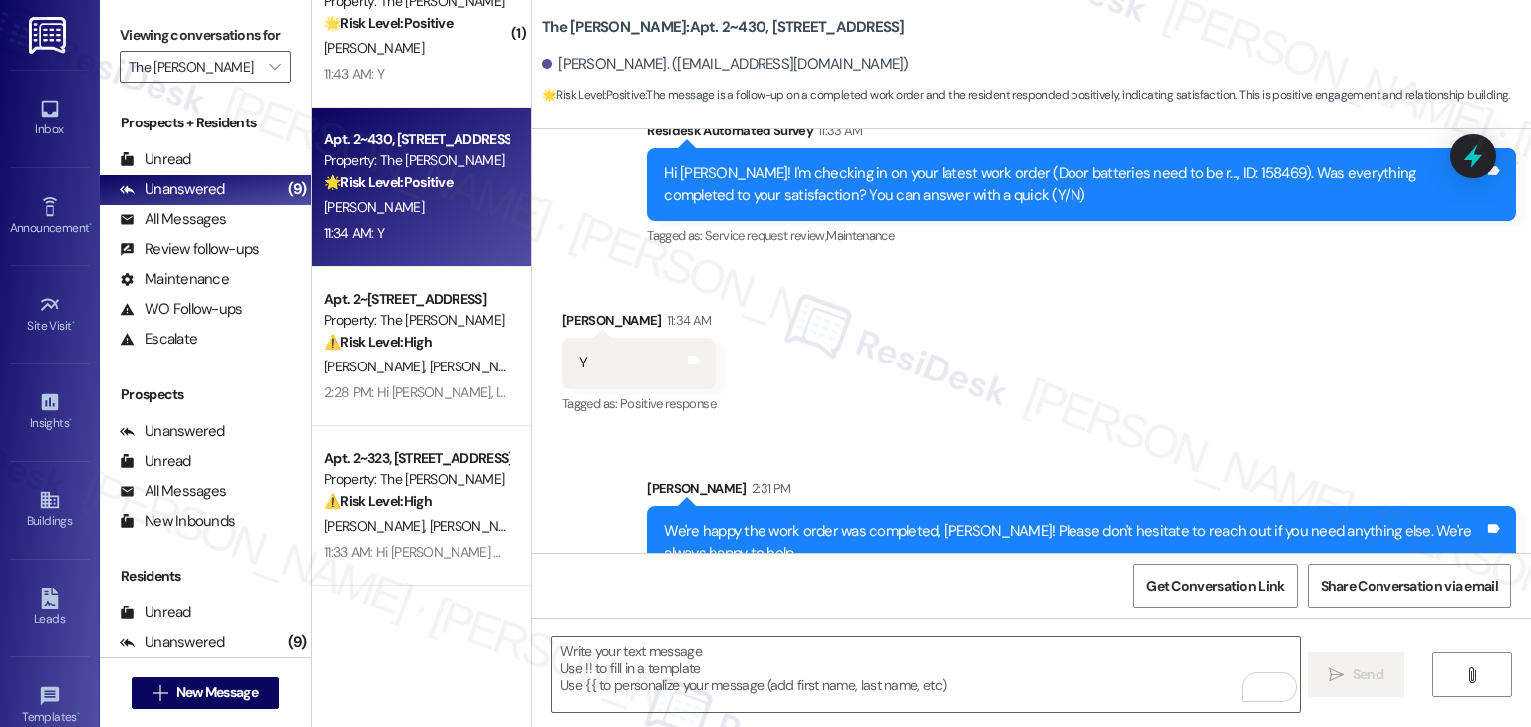
click at [1007, 354] on div "Received via SMS Ashish Nathani 11:34 AM Y Tags and notes Tagged as: Positive r…" at bounding box center [1031, 349] width 998 height 168
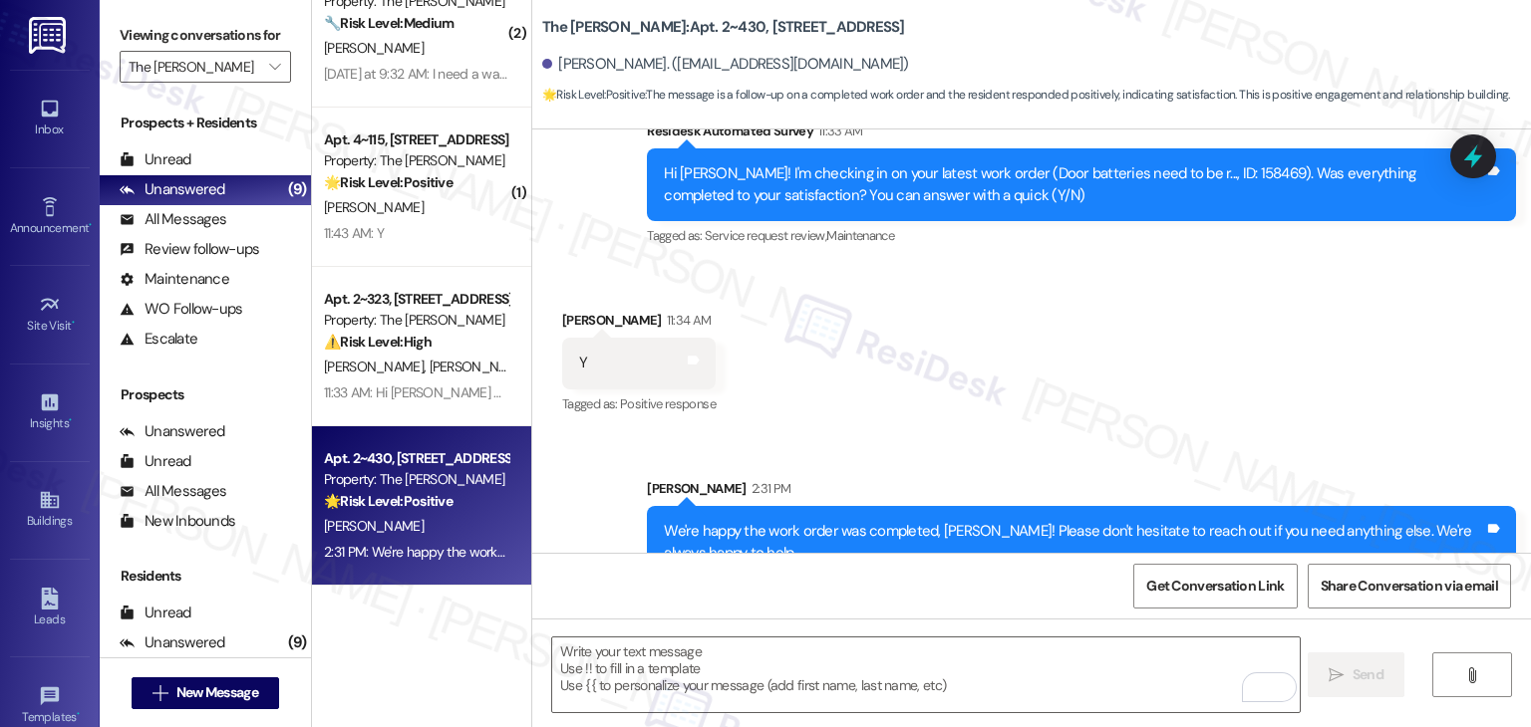
click at [923, 570] on div "Get Conversation Link Share Conversation via email" at bounding box center [1031, 586] width 998 height 66
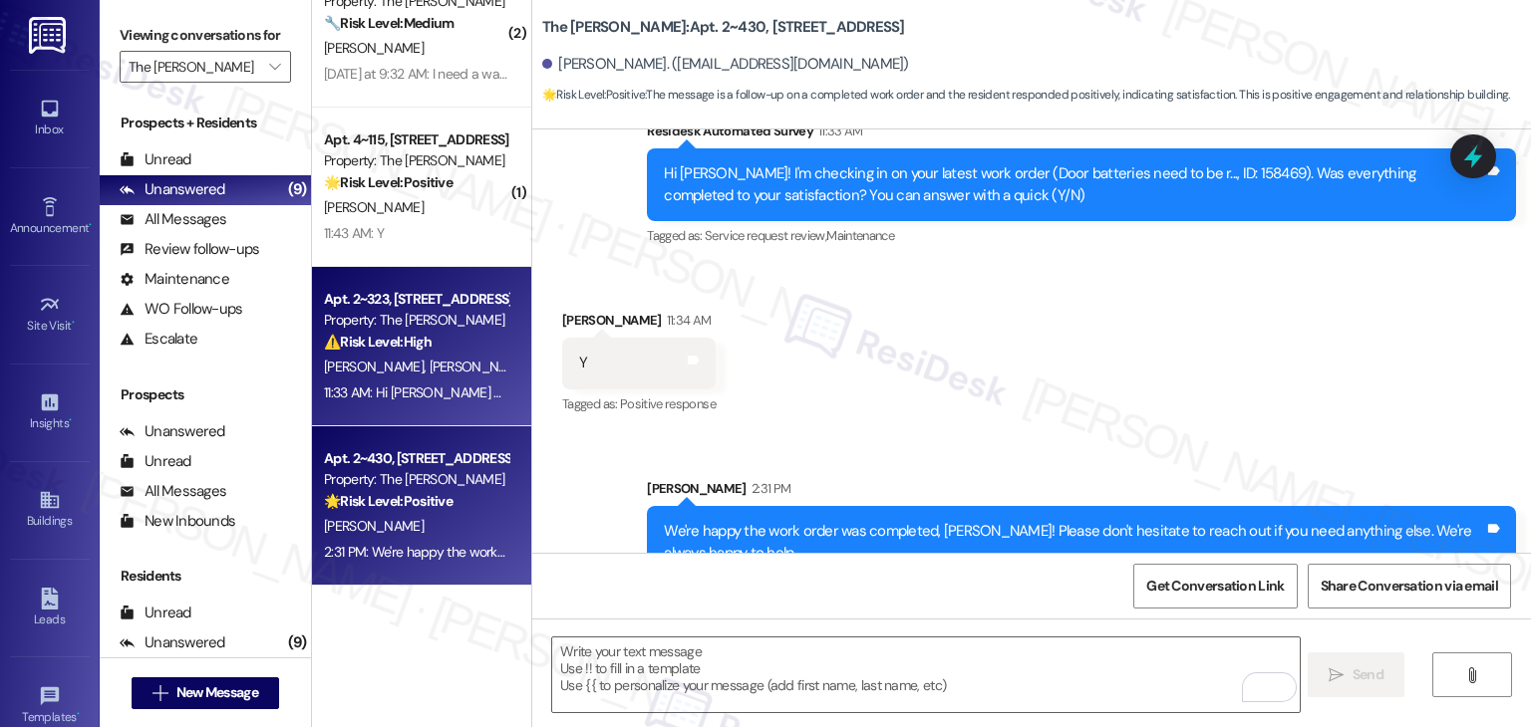
click at [379, 368] on span "J. Gutierrez" at bounding box center [377, 367] width 106 height 18
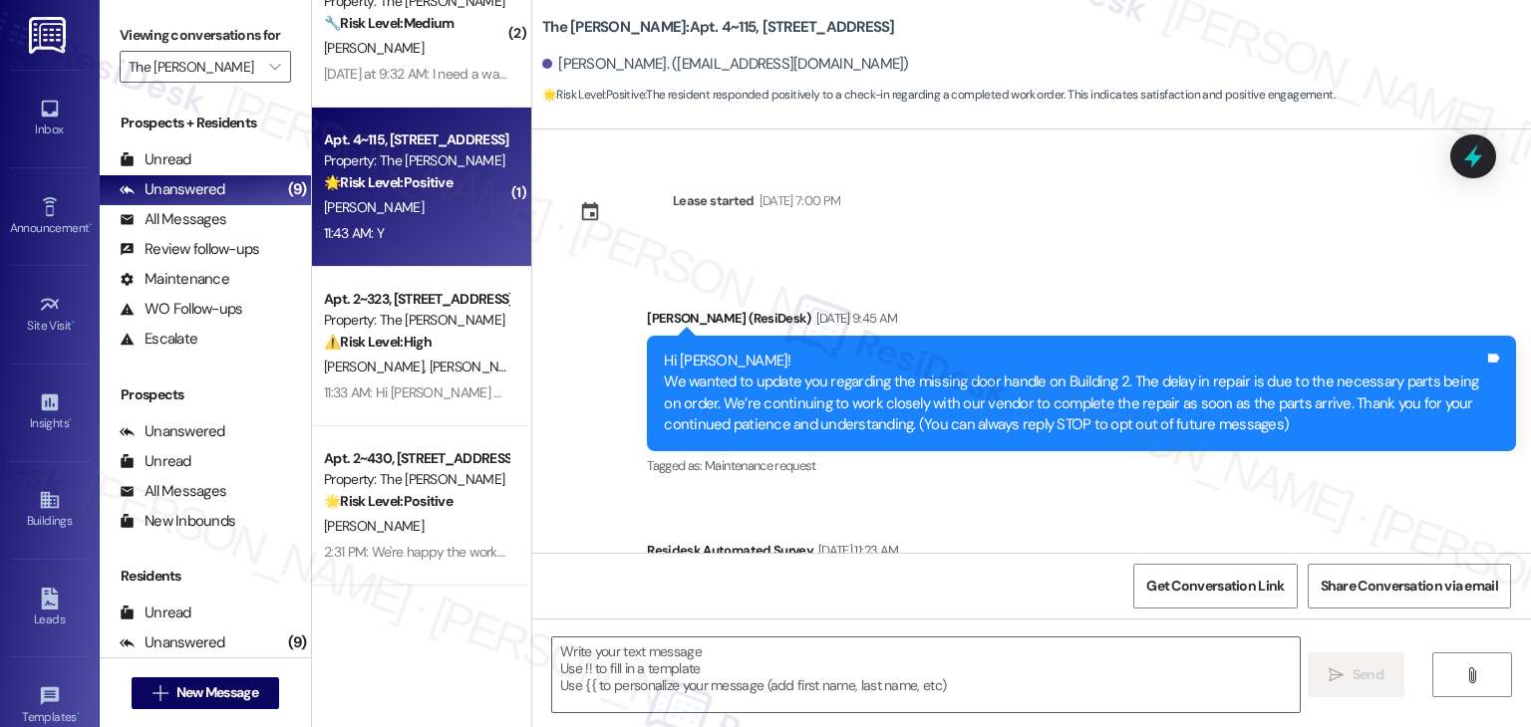
type textarea "Fetching suggested responses. Please feel free to read through the conversation…"
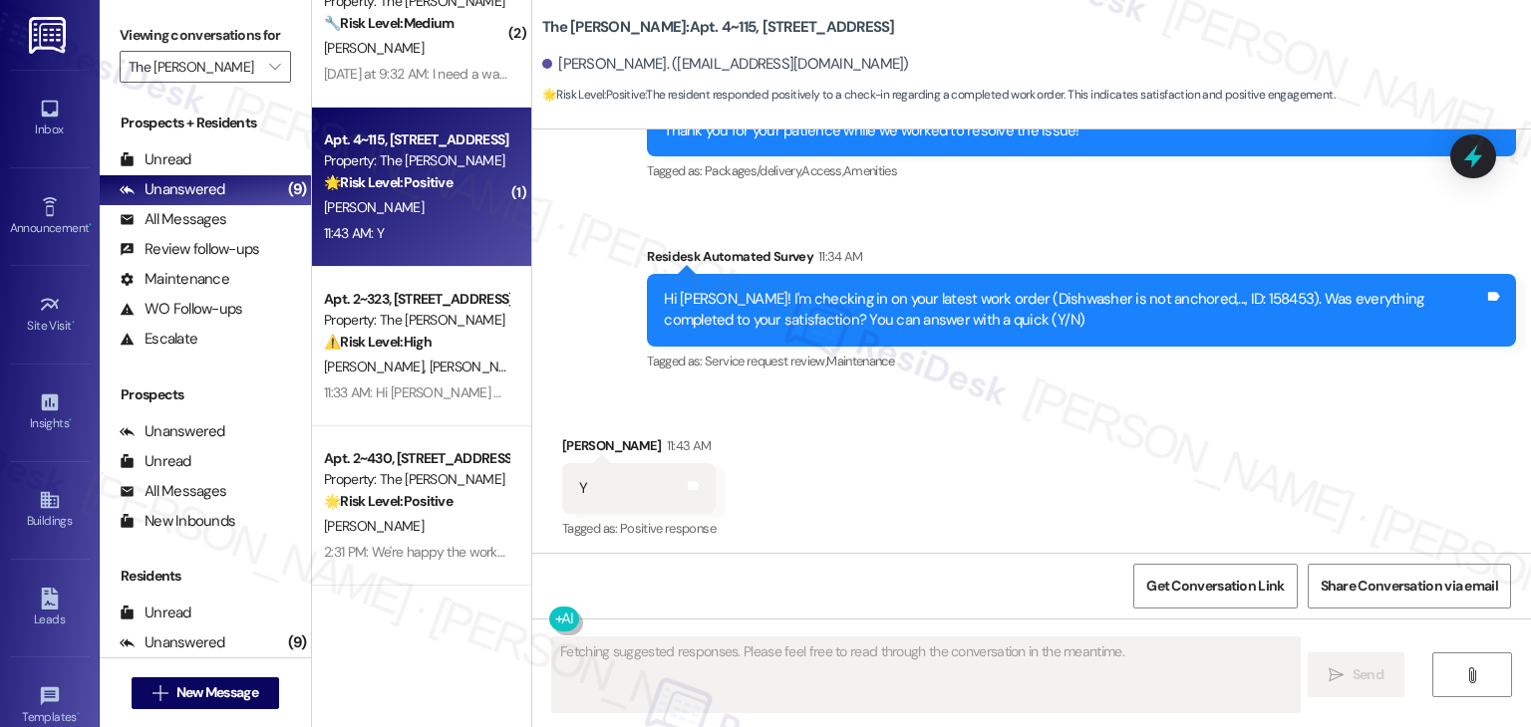
click at [1116, 449] on div "Received via SMS Cassandra Sewald 11:43 AM Y Tags and notes Tagged as: Positive…" at bounding box center [1031, 475] width 998 height 168
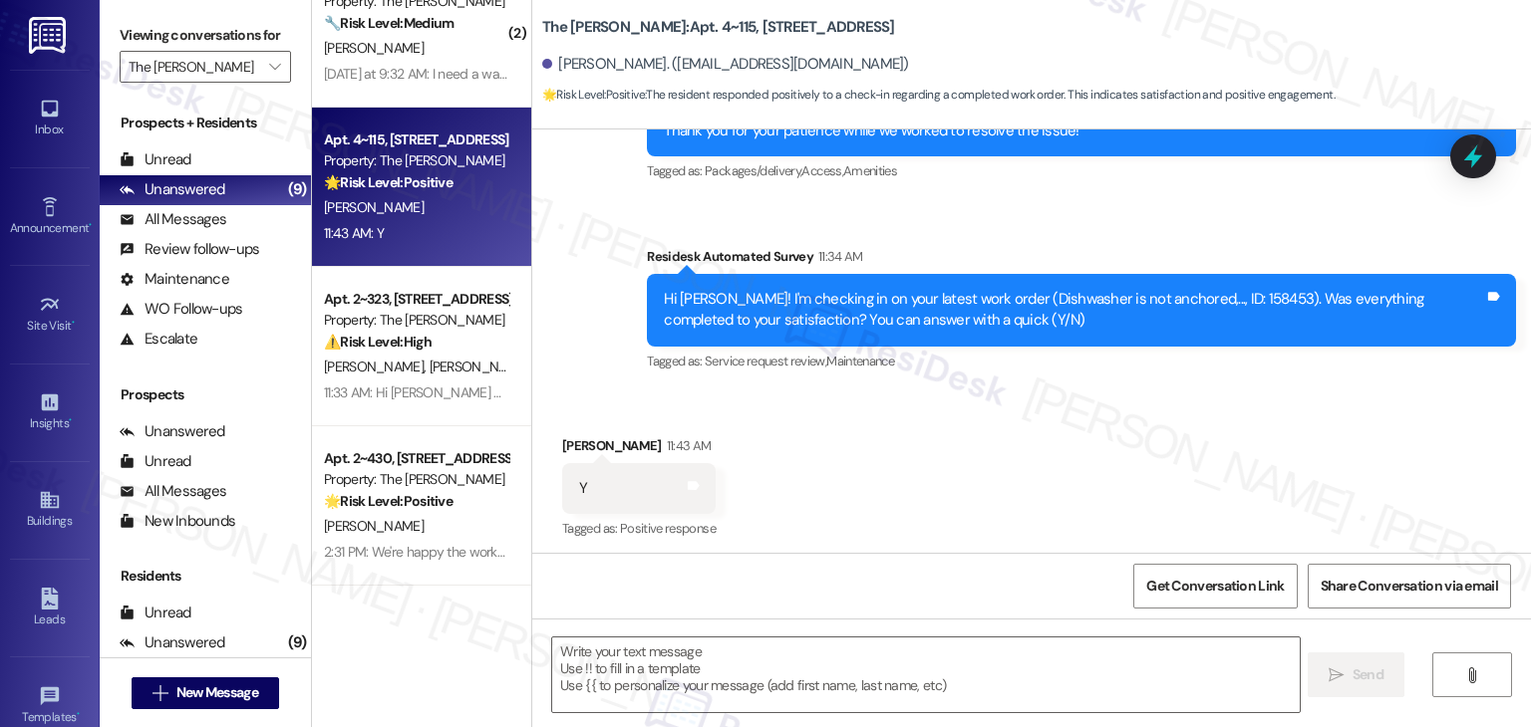
scroll to position [1397, 0]
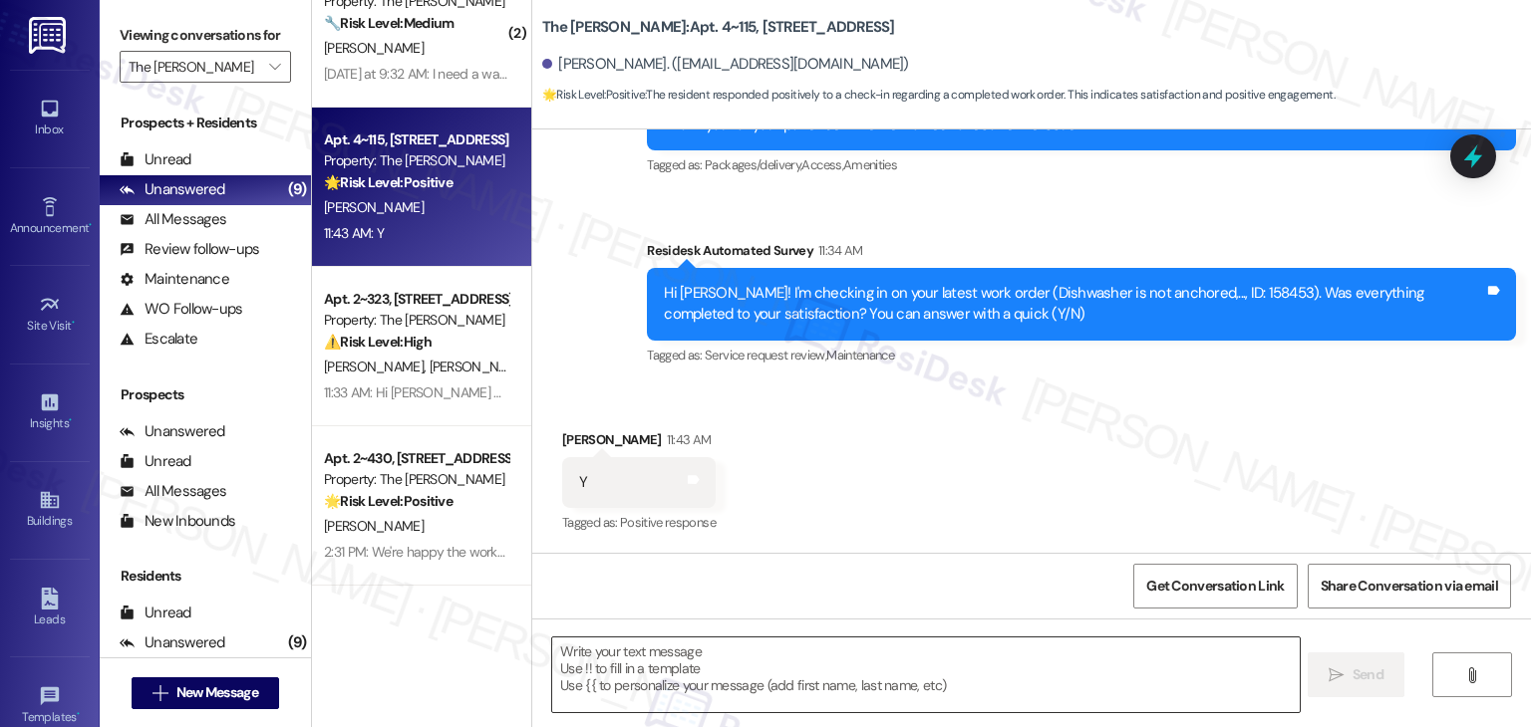
click at [690, 666] on textarea at bounding box center [925, 675] width 746 height 75
paste textarea "We're happy the work order was completed, {{first_name}}! Please don't hesitate…"
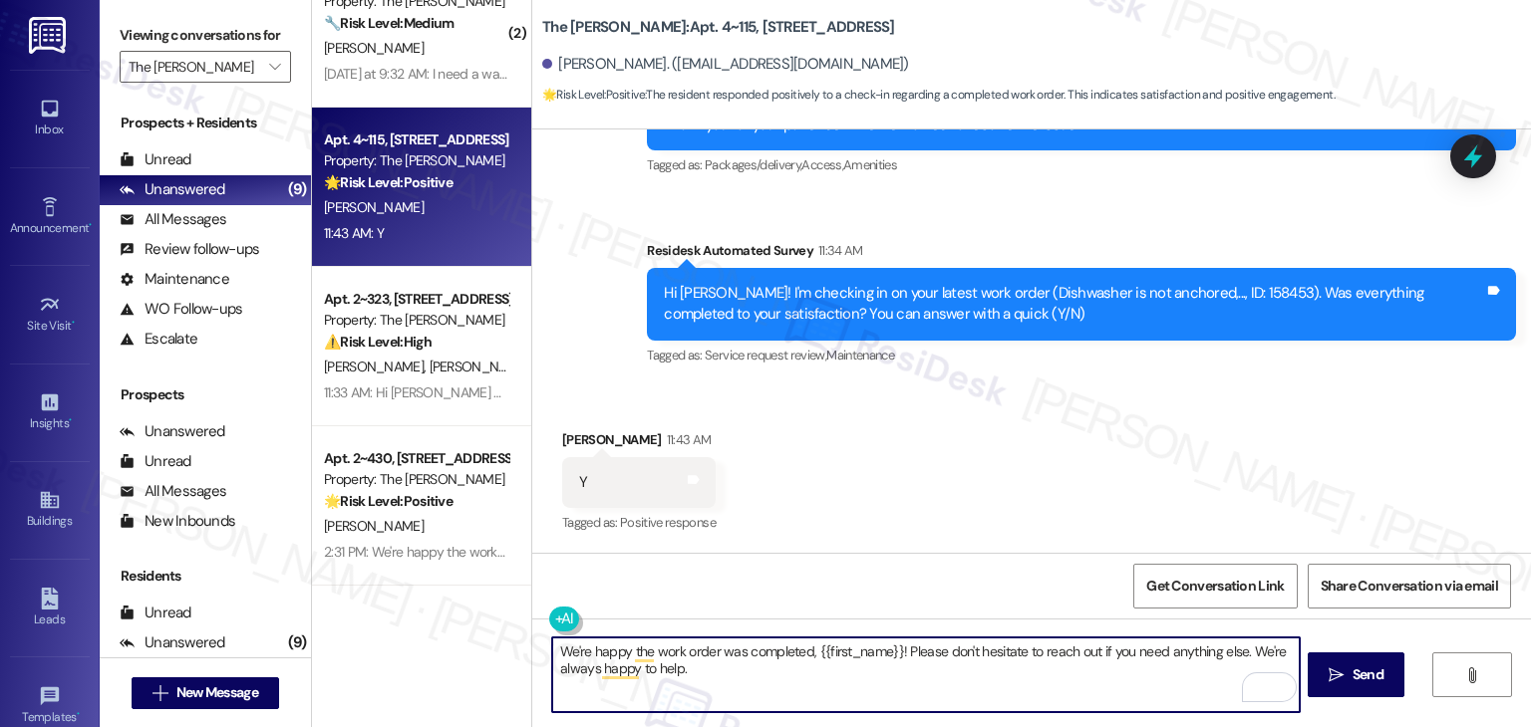
click at [589, 439] on div "Cassandra Sewald 11:43 AM" at bounding box center [638, 443] width 153 height 28
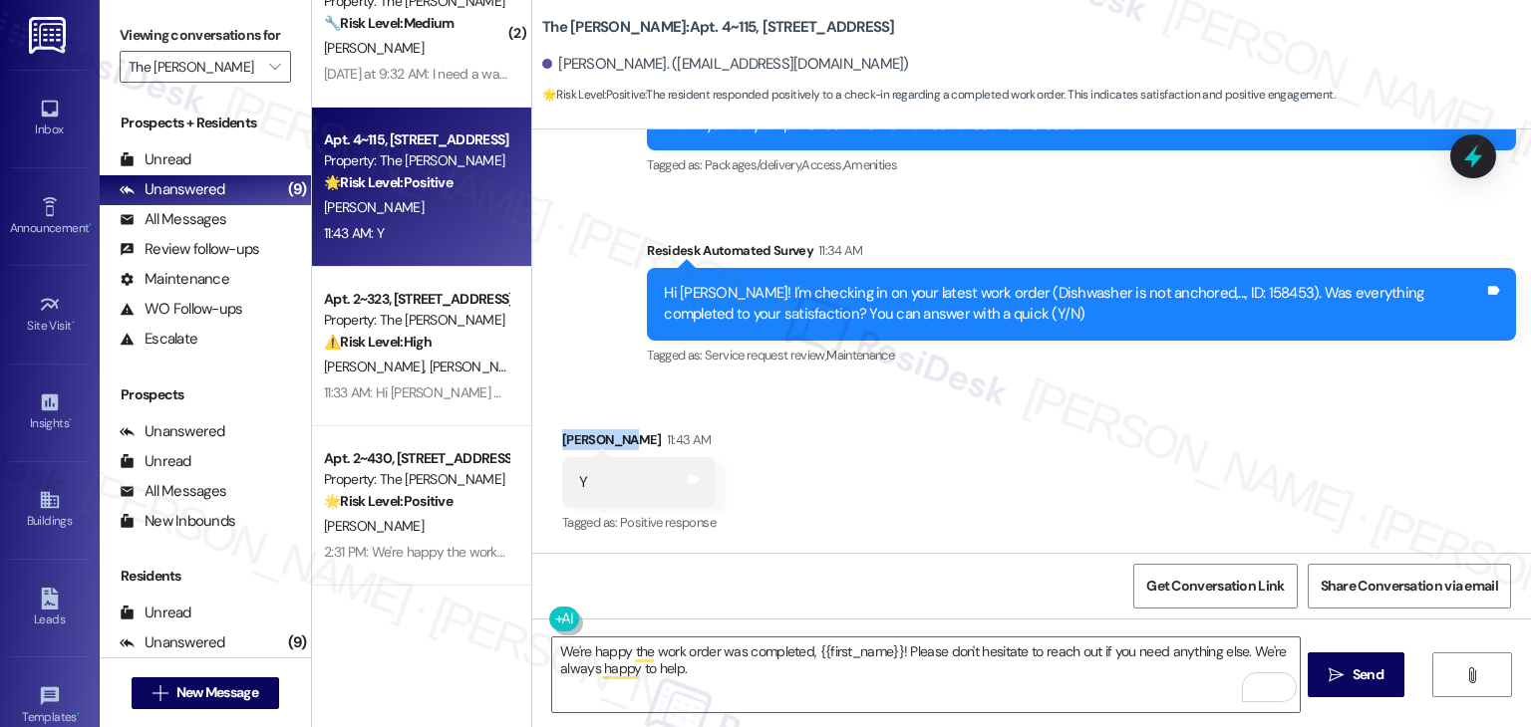
click at [589, 439] on div "Cassandra Sewald 11:43 AM" at bounding box center [638, 443] width 153 height 28
copy div "Cassandra"
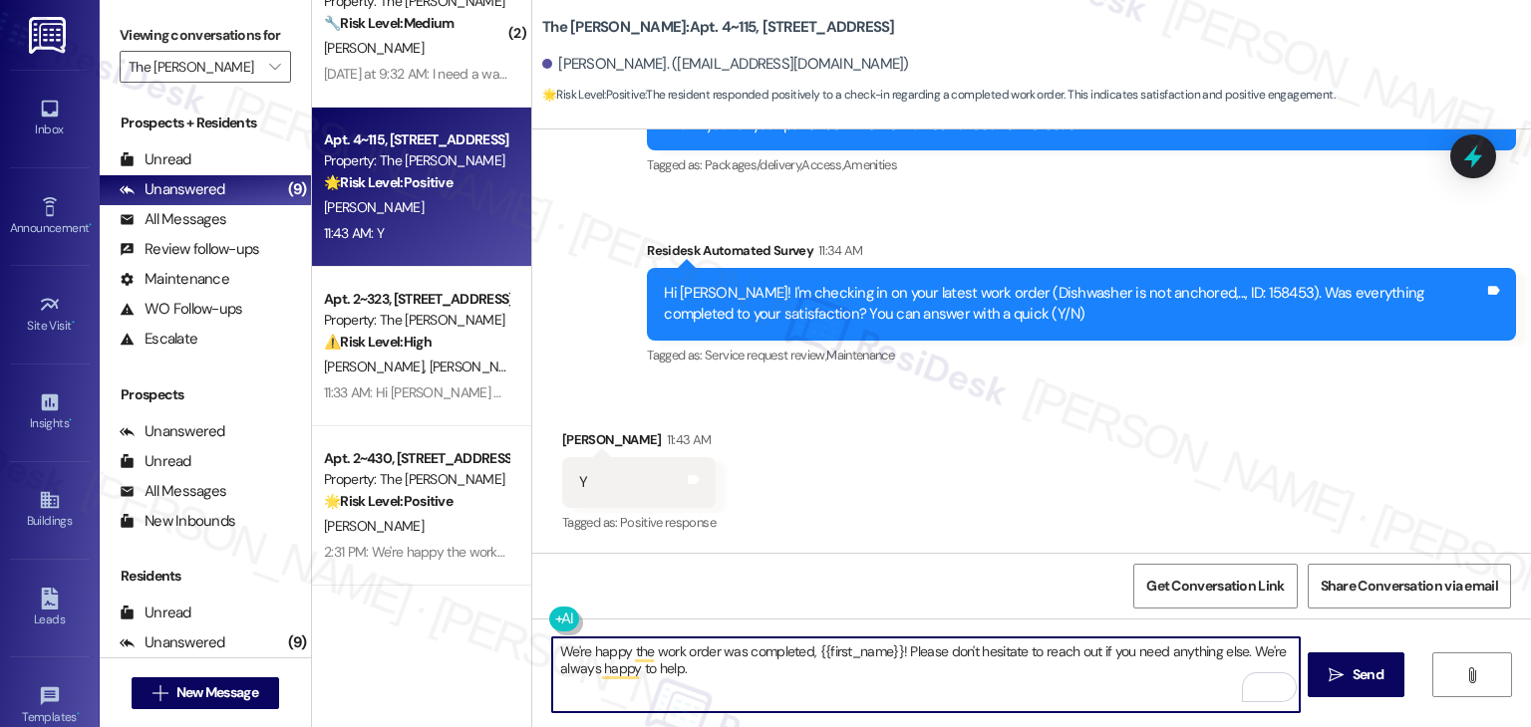
drag, startPoint x: 891, startPoint y: 652, endPoint x: 808, endPoint y: 657, distance: 82.9
click at [808, 657] on textarea "We're happy the work order was completed, {{first_name}}! Please don't hesitate…" at bounding box center [925, 675] width 746 height 75
paste textarea "Cassandra"
type textarea "We're happy the work order was completed, Cassandra! Please don't hesitate to r…"
click at [1355, 683] on span "Send" at bounding box center [1367, 675] width 31 height 21
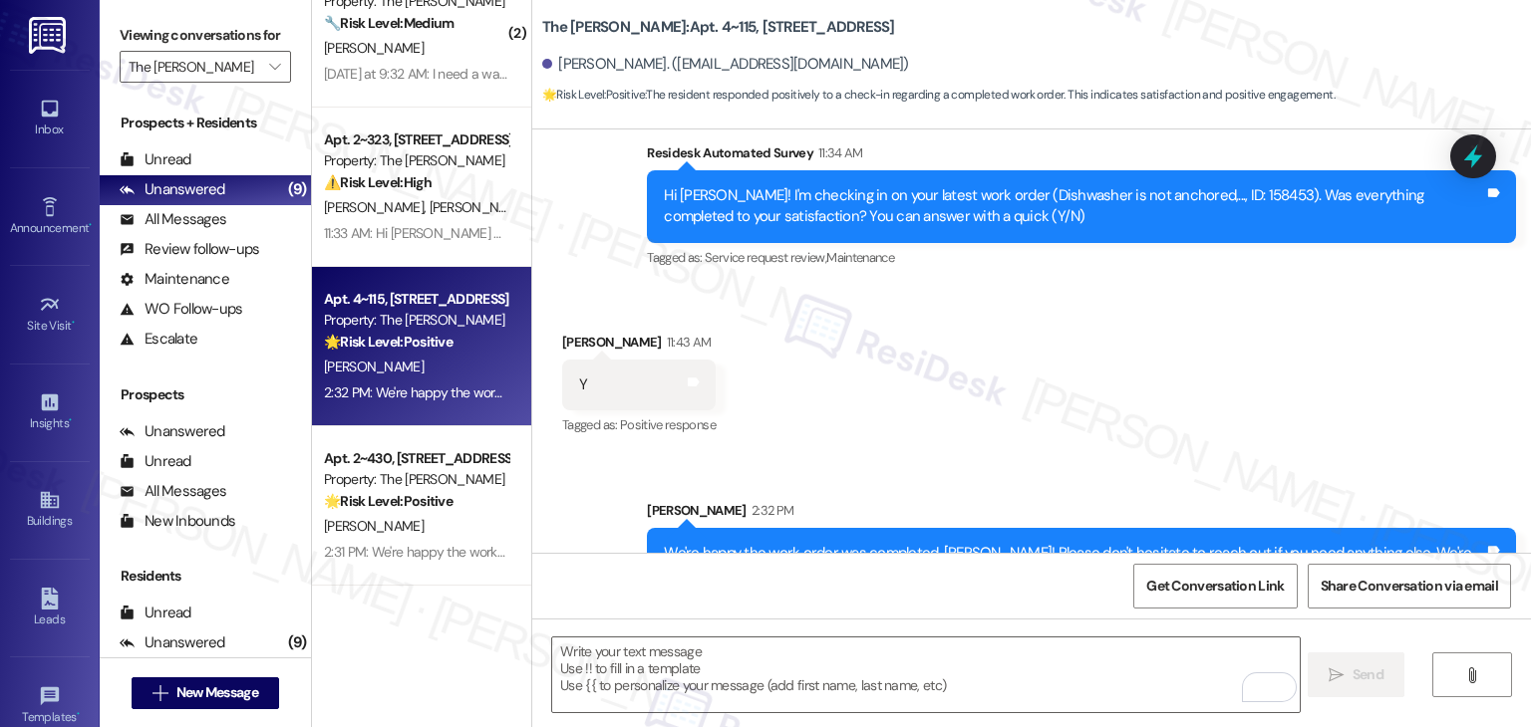
scroll to position [1558, 0]
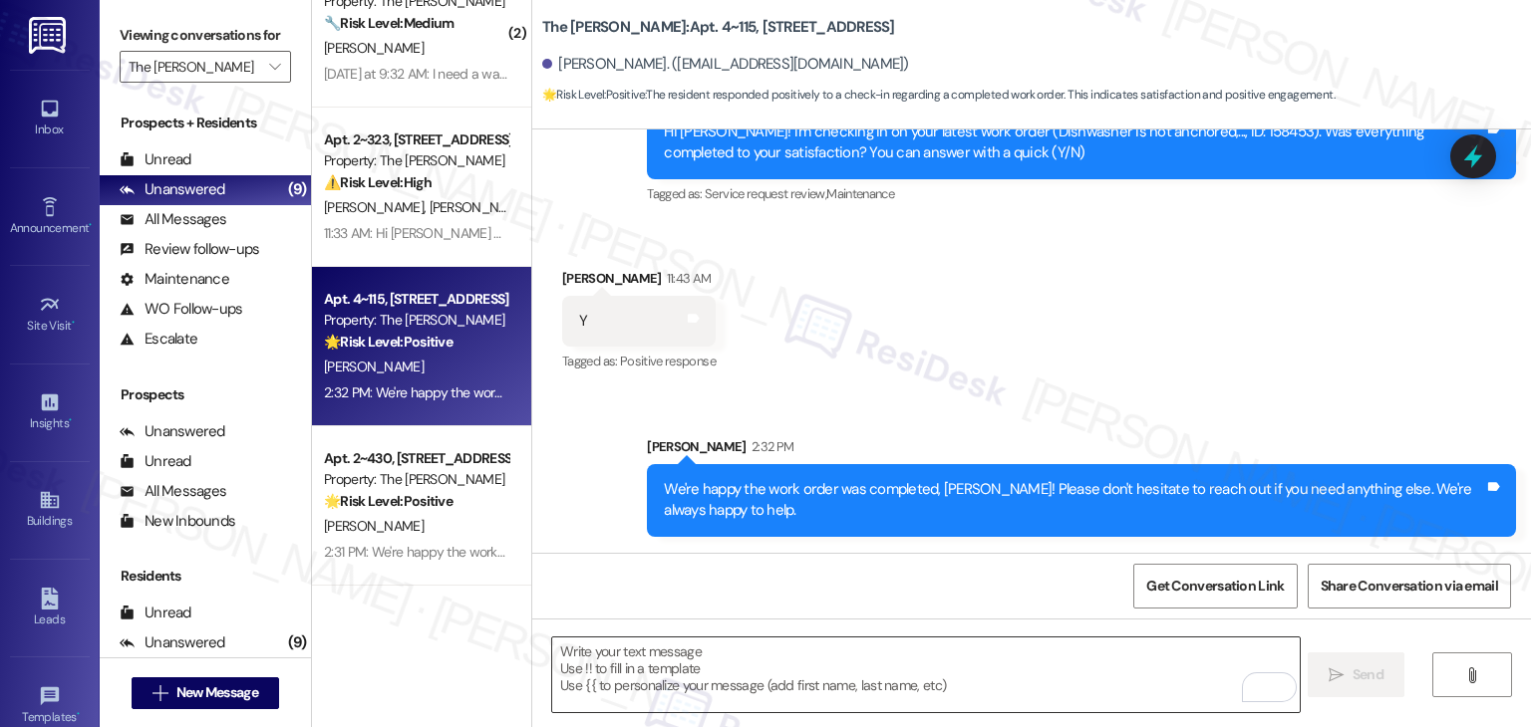
click at [705, 651] on textarea "To enrich screen reader interactions, please activate Accessibility in Grammarl…" at bounding box center [925, 675] width 746 height 75
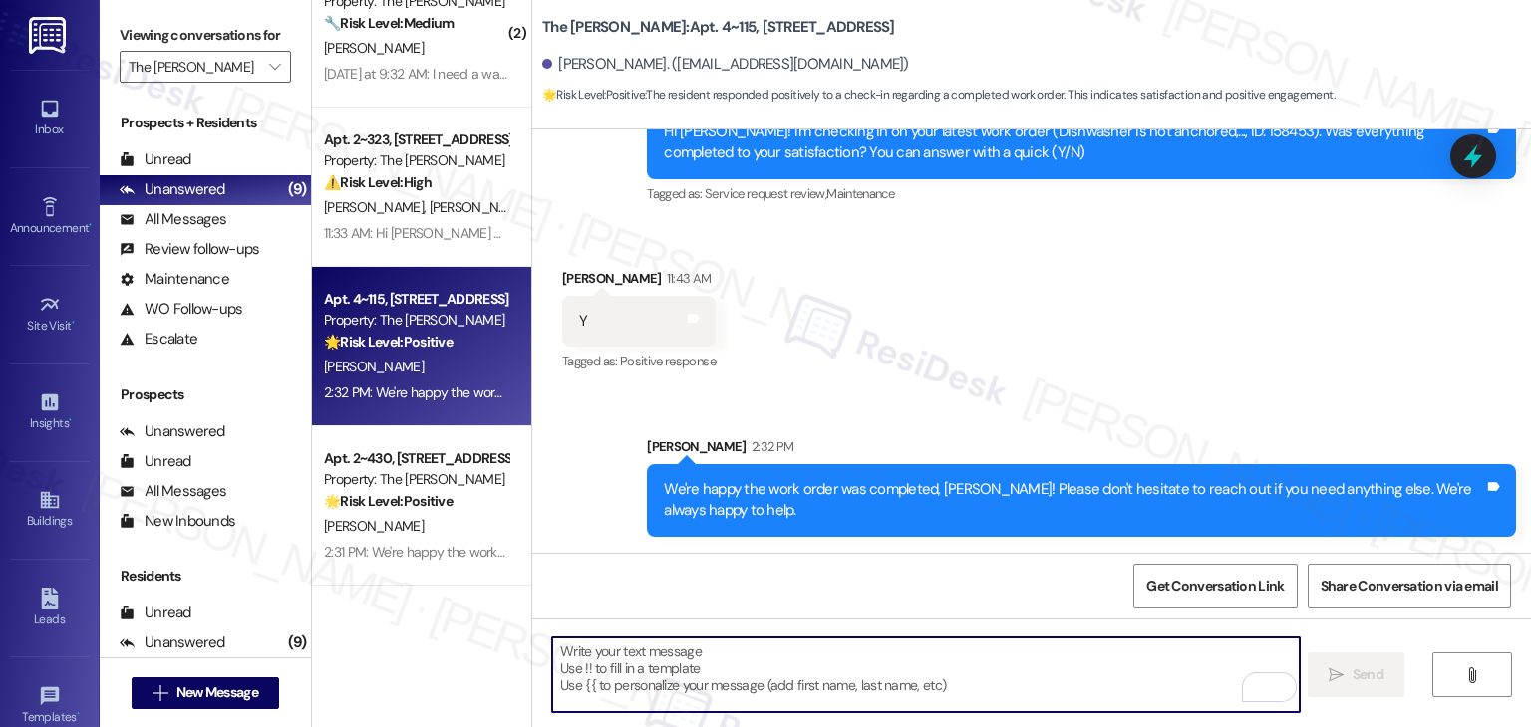
paste textarea "We're eager to know if {{property}} has met your expectations. Your feedback is…"
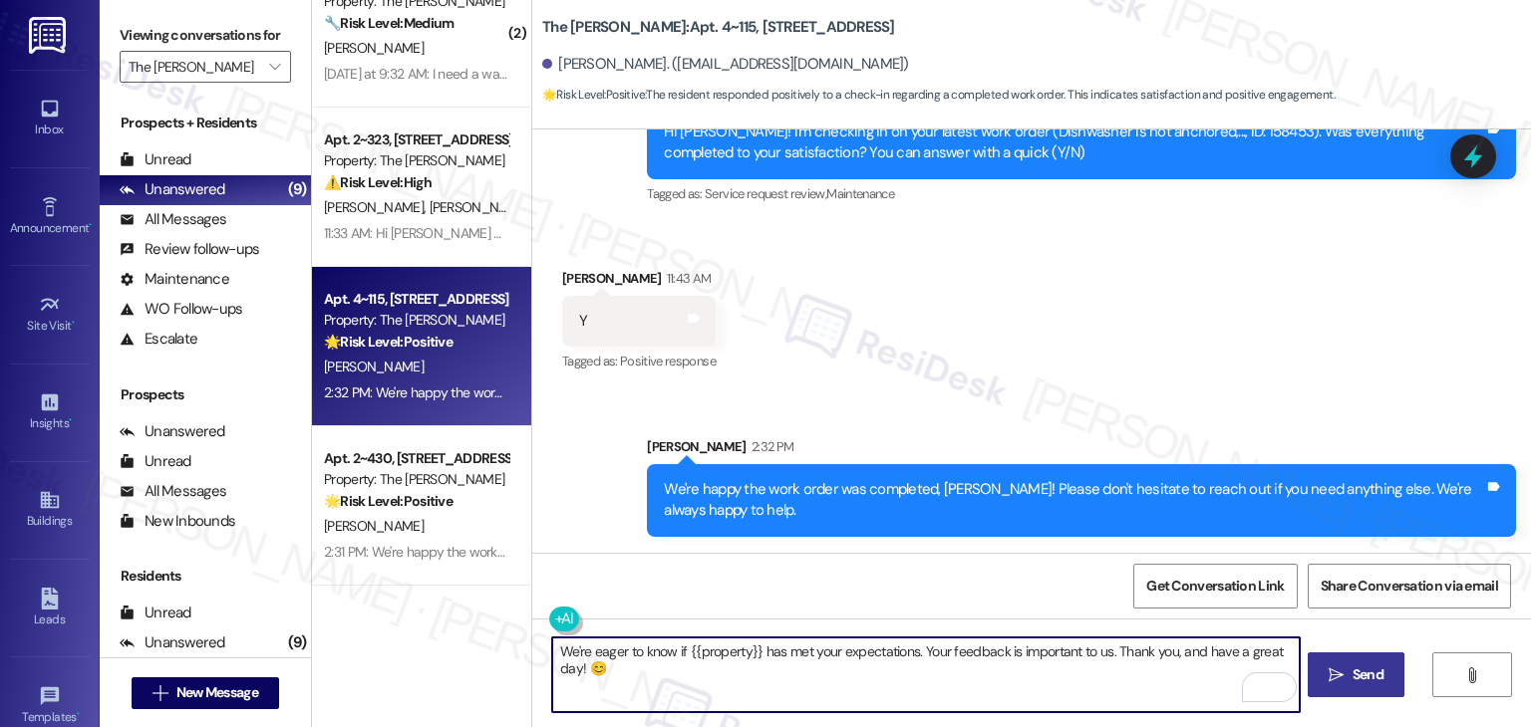
type textarea "We're eager to know if {{property}} has met your expectations. Your feedback is…"
click at [1343, 674] on span " Send" at bounding box center [1355, 675] width 63 height 21
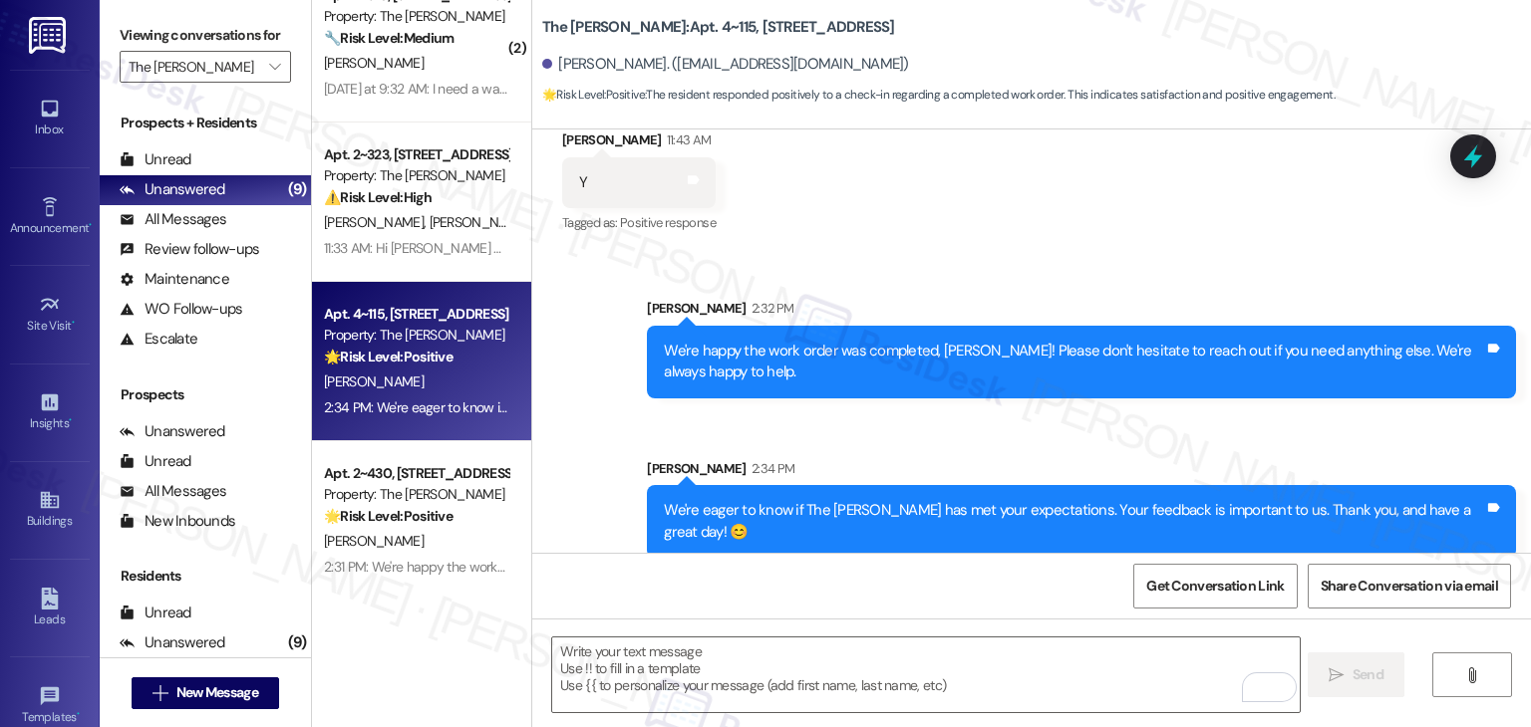
scroll to position [849, 0]
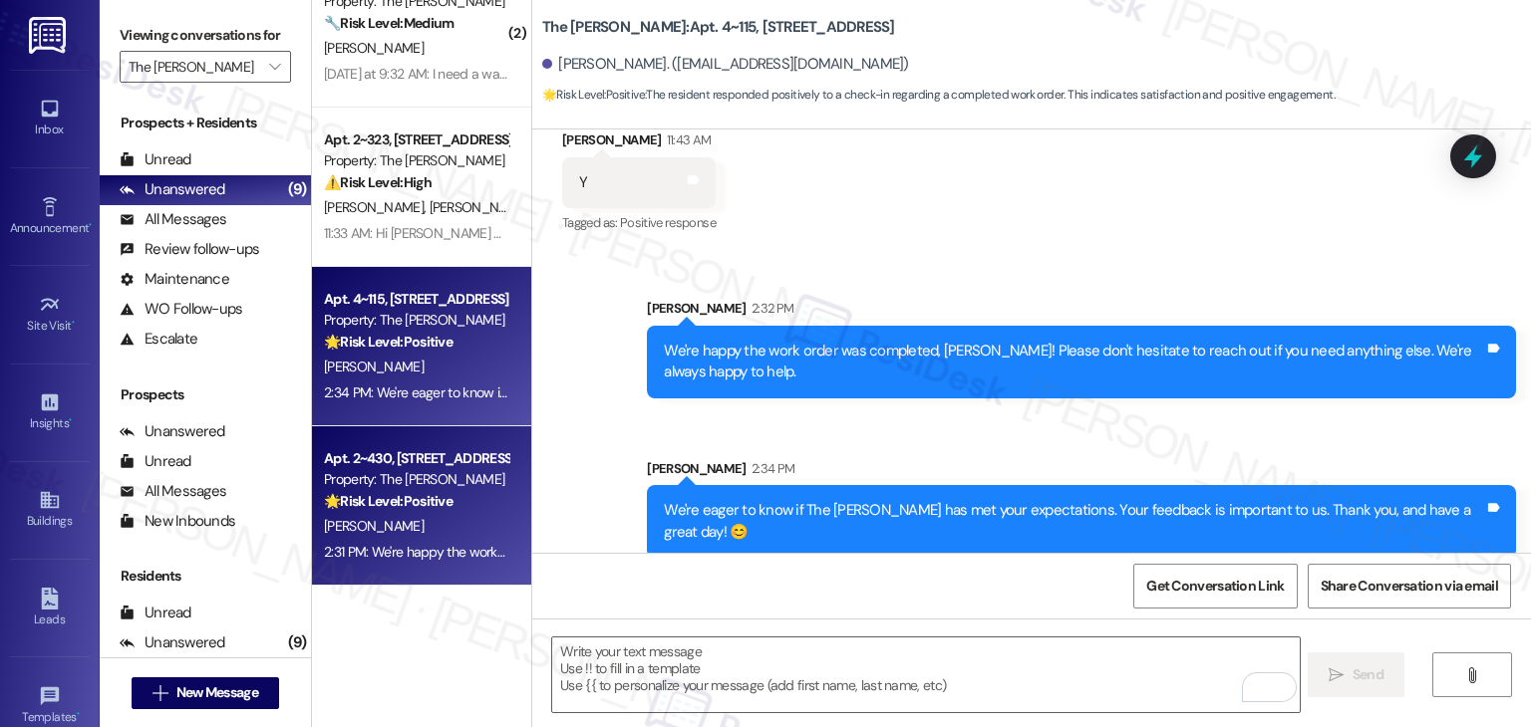
click at [446, 547] on div "2:31 PM: We're happy the work order was completed, Ashish! Please don't hesitat…" at bounding box center [784, 552] width 920 height 18
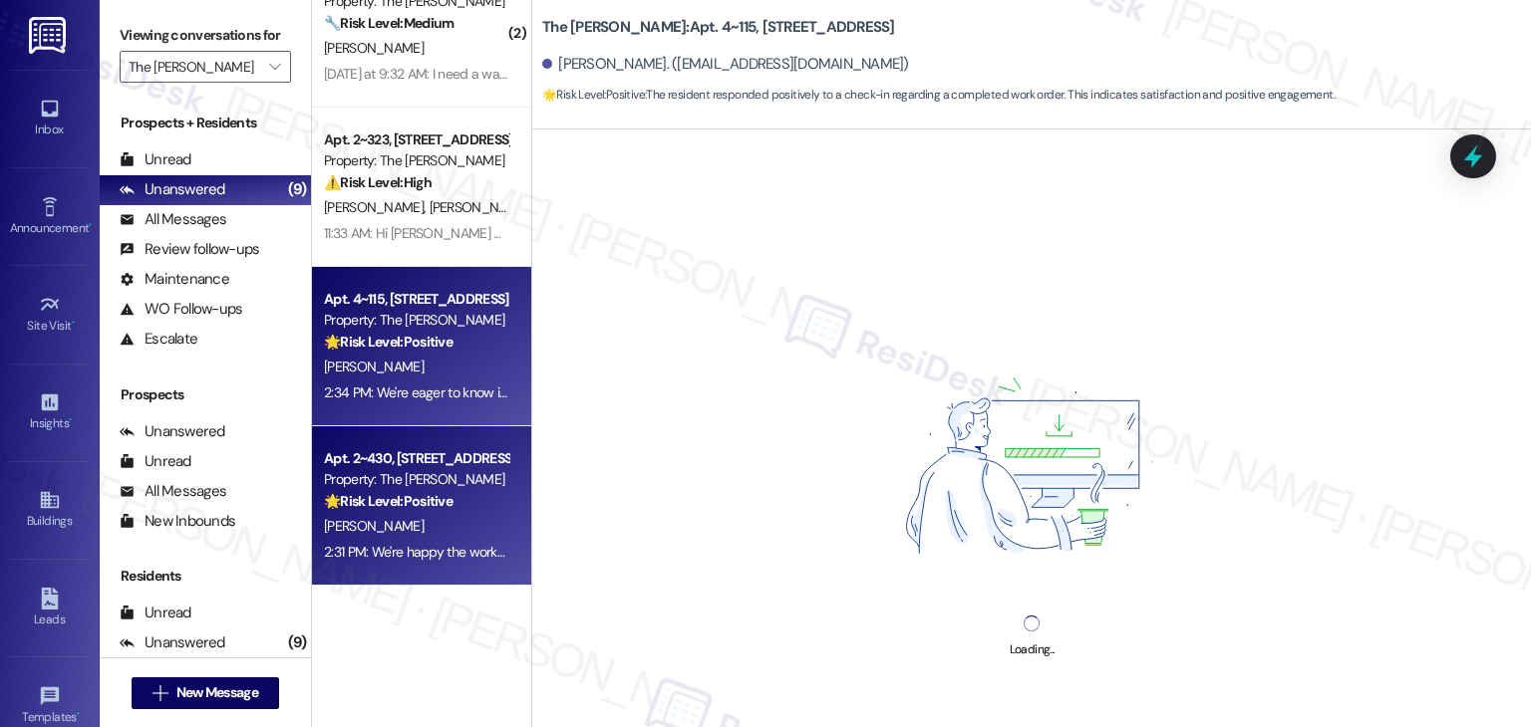
click at [423, 402] on div "2:34 PM: We're eager to know if The Hayes has met your expectations. Your feedb…" at bounding box center [416, 393] width 188 height 25
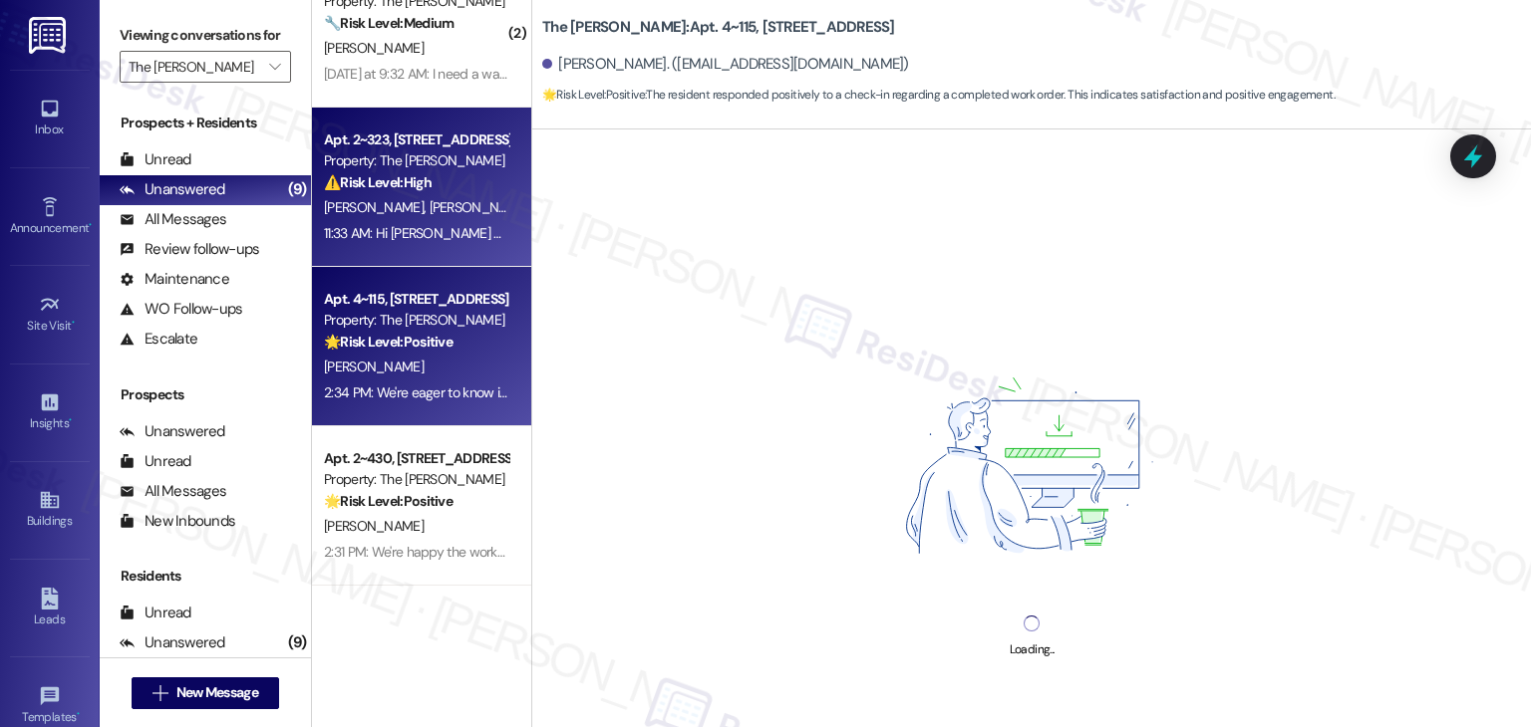
click at [418, 224] on div "11:33 AM: Hi Leann and Jordan! I'm checking in on your latest work order (The d…" at bounding box center [996, 233] width 1344 height 18
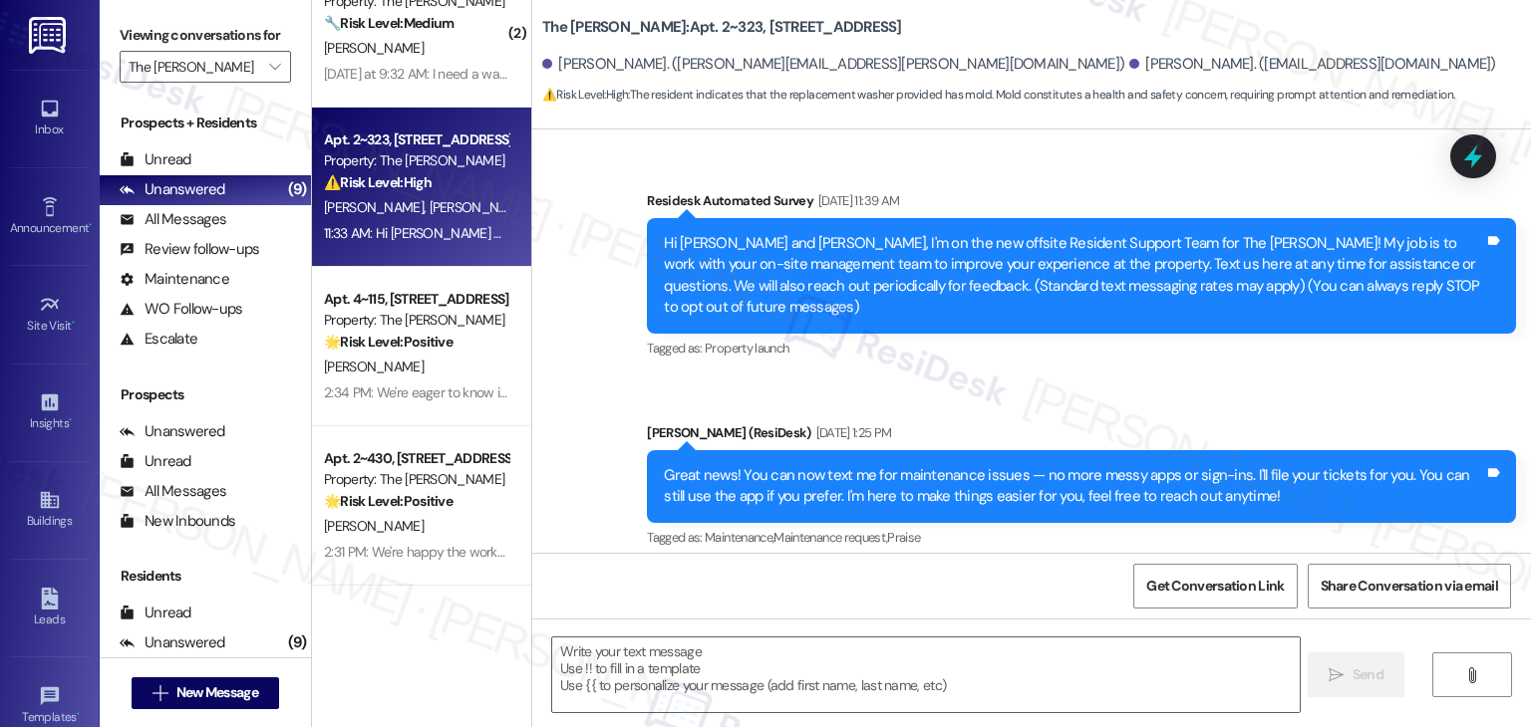
scroll to position [10364, 0]
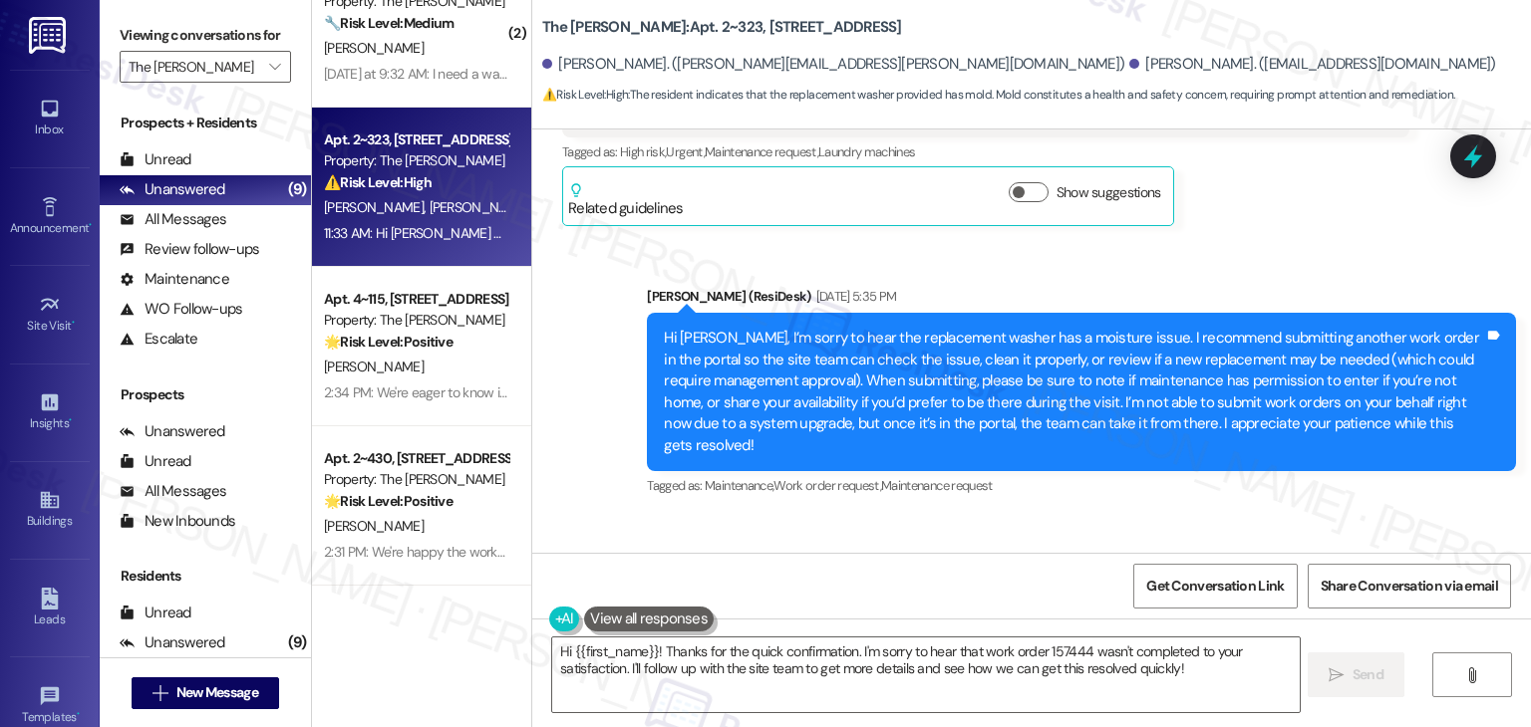
click at [989, 575] on div "Get Conversation Link Share Conversation via email" at bounding box center [1031, 586] width 998 height 66
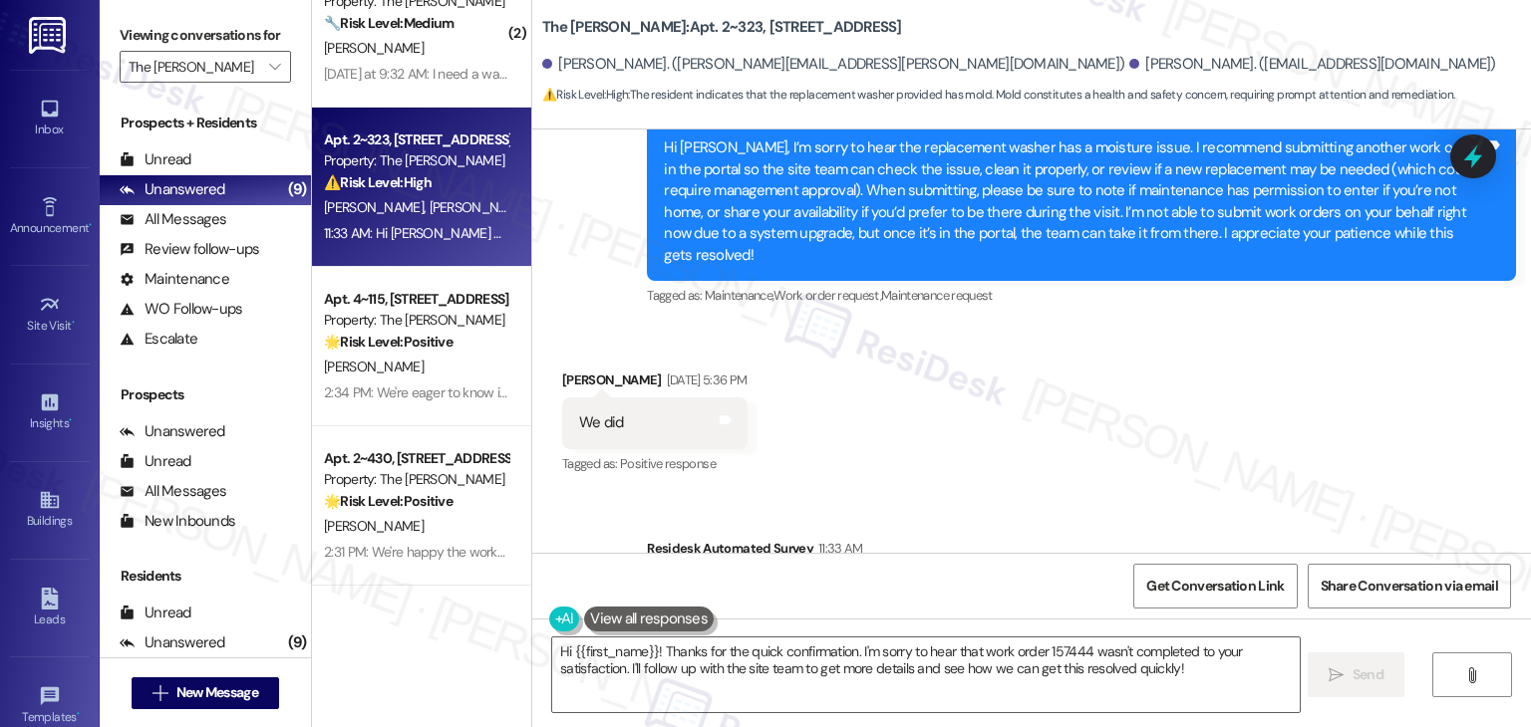
drag, startPoint x: 1207, startPoint y: 150, endPoint x: 1185, endPoint y: 246, distance: 98.1
click at [1208, 281] on div "Tagged as: Maintenance , Click to highlight conversations about Maintenance Wor…" at bounding box center [1081, 295] width 869 height 29
click at [1181, 325] on div "Received via SMS Jordan Gutierrez Aug 19, 2025 at 5:36 PM We did Tags and notes…" at bounding box center [1031, 409] width 998 height 168
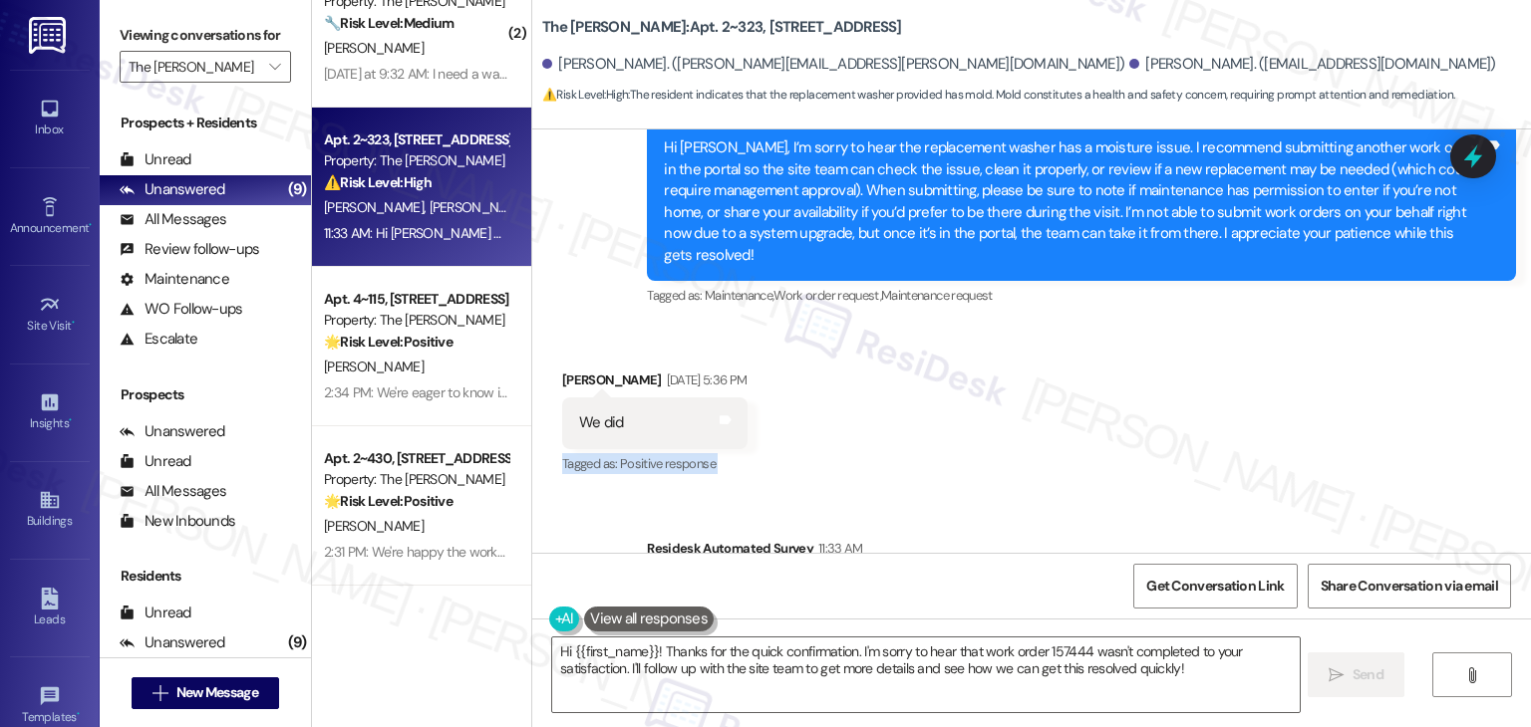
click at [1181, 325] on div "Received via SMS Jordan Gutierrez Aug 19, 2025 at 5:36 PM We did Tags and notes…" at bounding box center [1031, 409] width 998 height 168
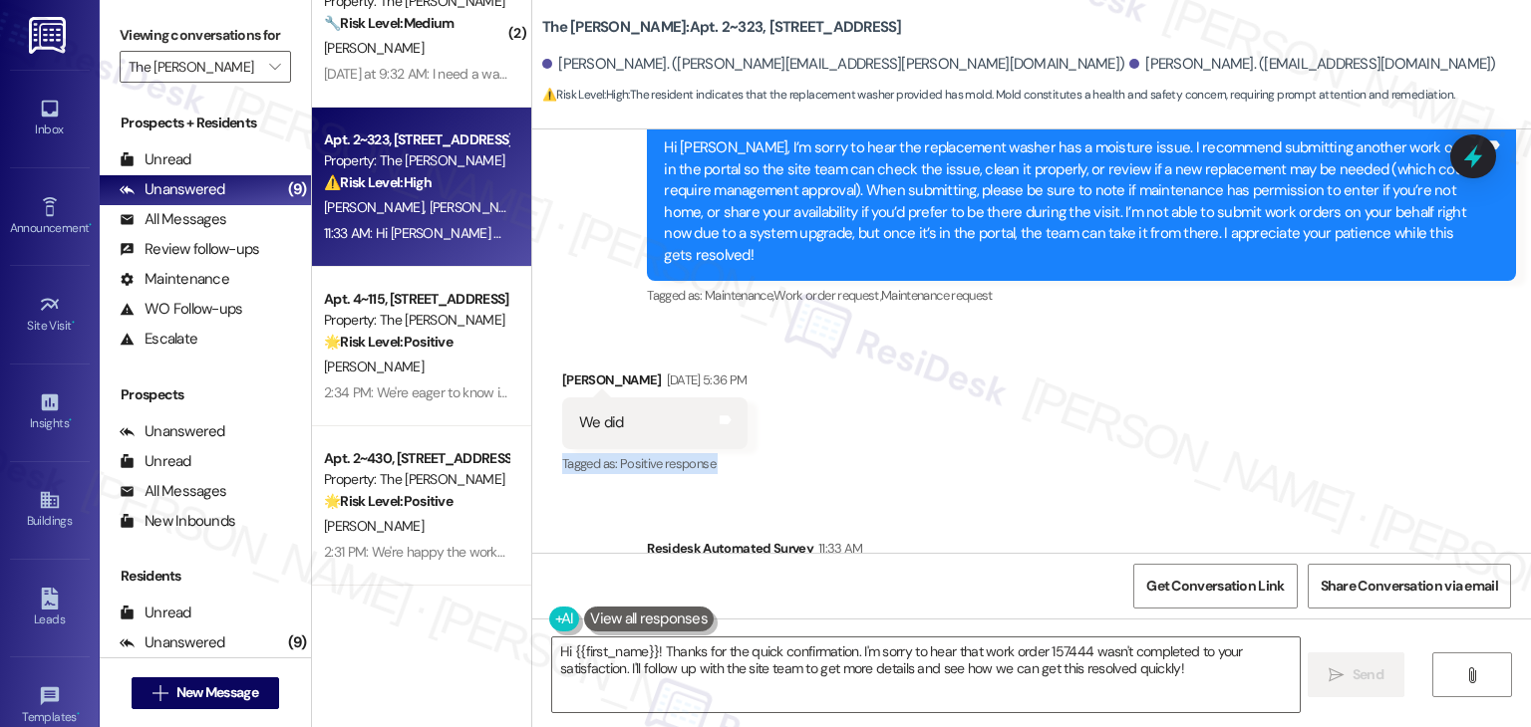
click at [1181, 325] on div "Received via SMS Jordan Gutierrez Aug 19, 2025 at 5:36 PM We did Tags and notes…" at bounding box center [1031, 409] width 998 height 168
click at [1184, 325] on div "Received via SMS Jordan Gutierrez Aug 19, 2025 at 5:36 PM We did Tags and notes…" at bounding box center [1031, 409] width 998 height 168
click at [1186, 325] on div "Received via SMS Jordan Gutierrez Aug 19, 2025 at 5:36 PM We did Tags and notes…" at bounding box center [1031, 409] width 998 height 168
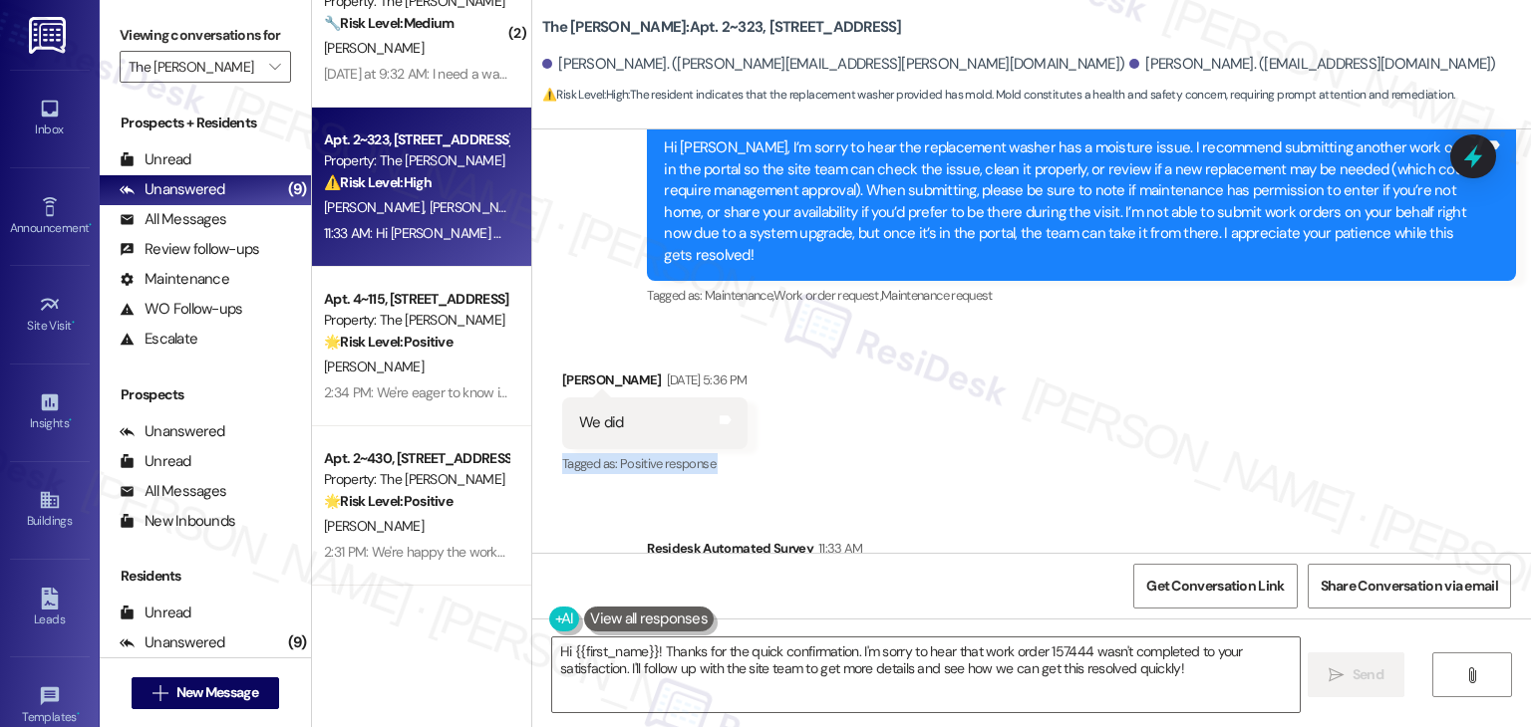
click at [1186, 325] on div "Received via SMS Jordan Gutierrez Aug 19, 2025 at 5:36 PM We did Tags and notes…" at bounding box center [1031, 409] width 998 height 168
click at [1185, 325] on div "Received via SMS Jordan Gutierrez Aug 19, 2025 at 5:36 PM We did Tags and notes…" at bounding box center [1031, 409] width 998 height 168
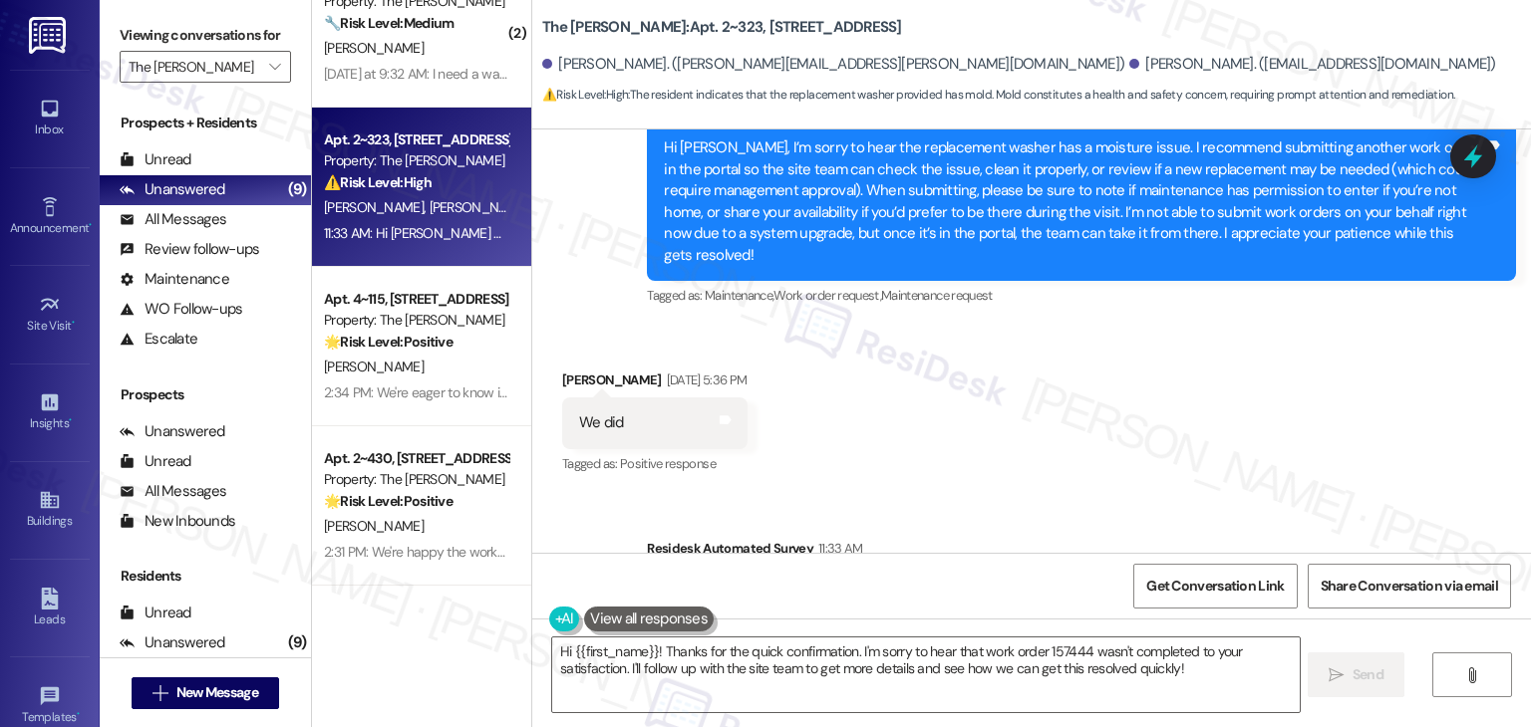
click at [1191, 331] on div "Received via SMS Jordan Gutierrez Aug 19, 2025 at 5:36 PM We did Tags and notes…" at bounding box center [1031, 409] width 998 height 168
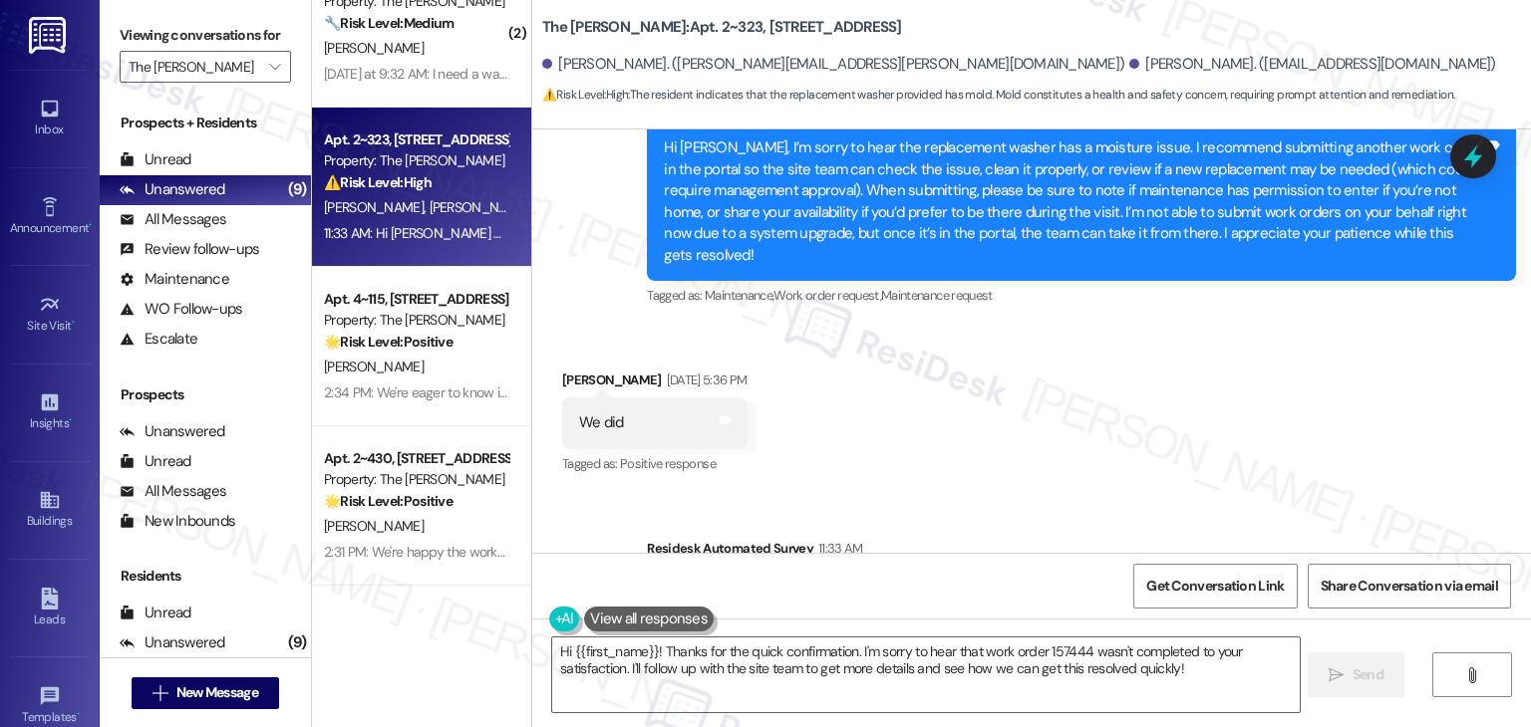
click at [1191, 331] on div "Received via SMS Jordan Gutierrez Aug 19, 2025 at 5:36 PM We did Tags and notes…" at bounding box center [1031, 409] width 998 height 168
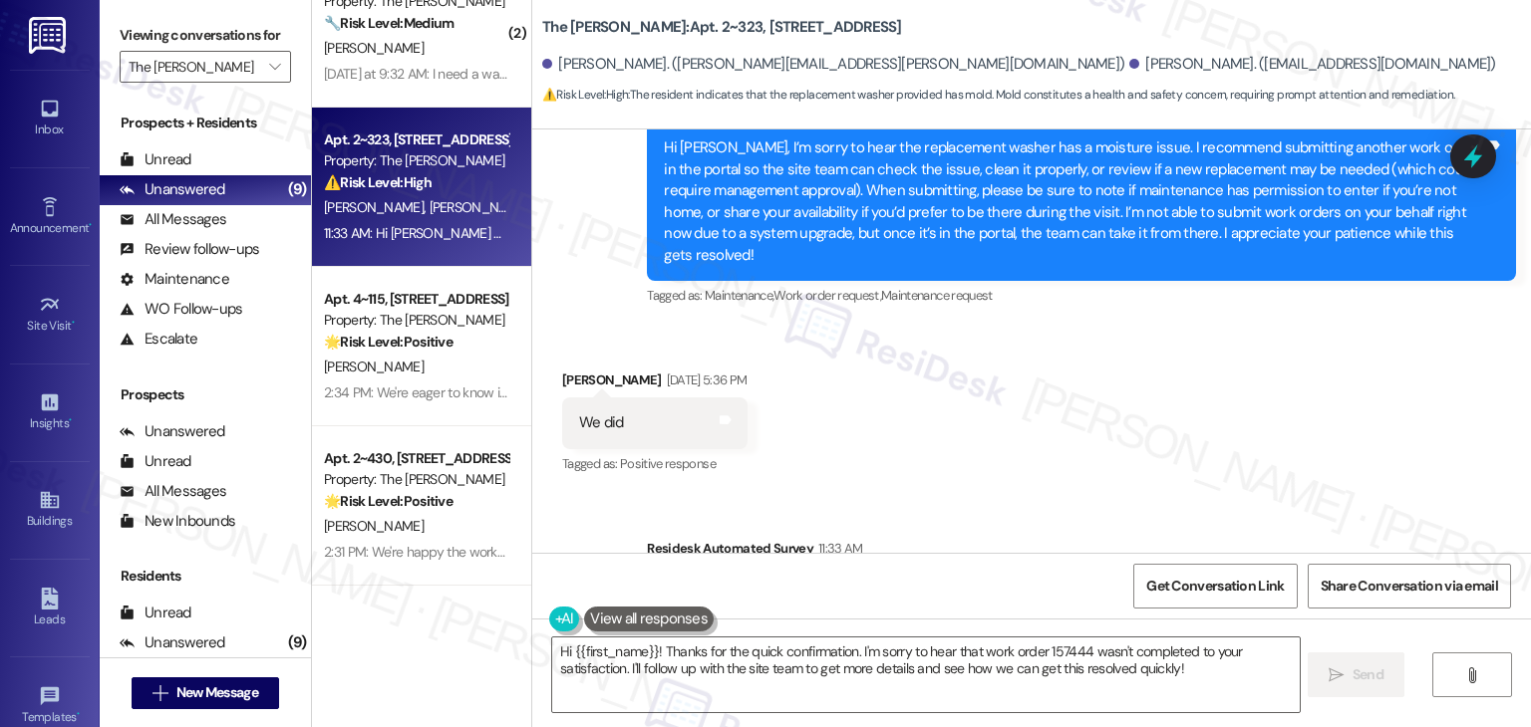
click at [1191, 331] on div "Received via SMS Jordan Gutierrez Aug 19, 2025 at 5:36 PM We did Tags and notes…" at bounding box center [1031, 409] width 998 height 168
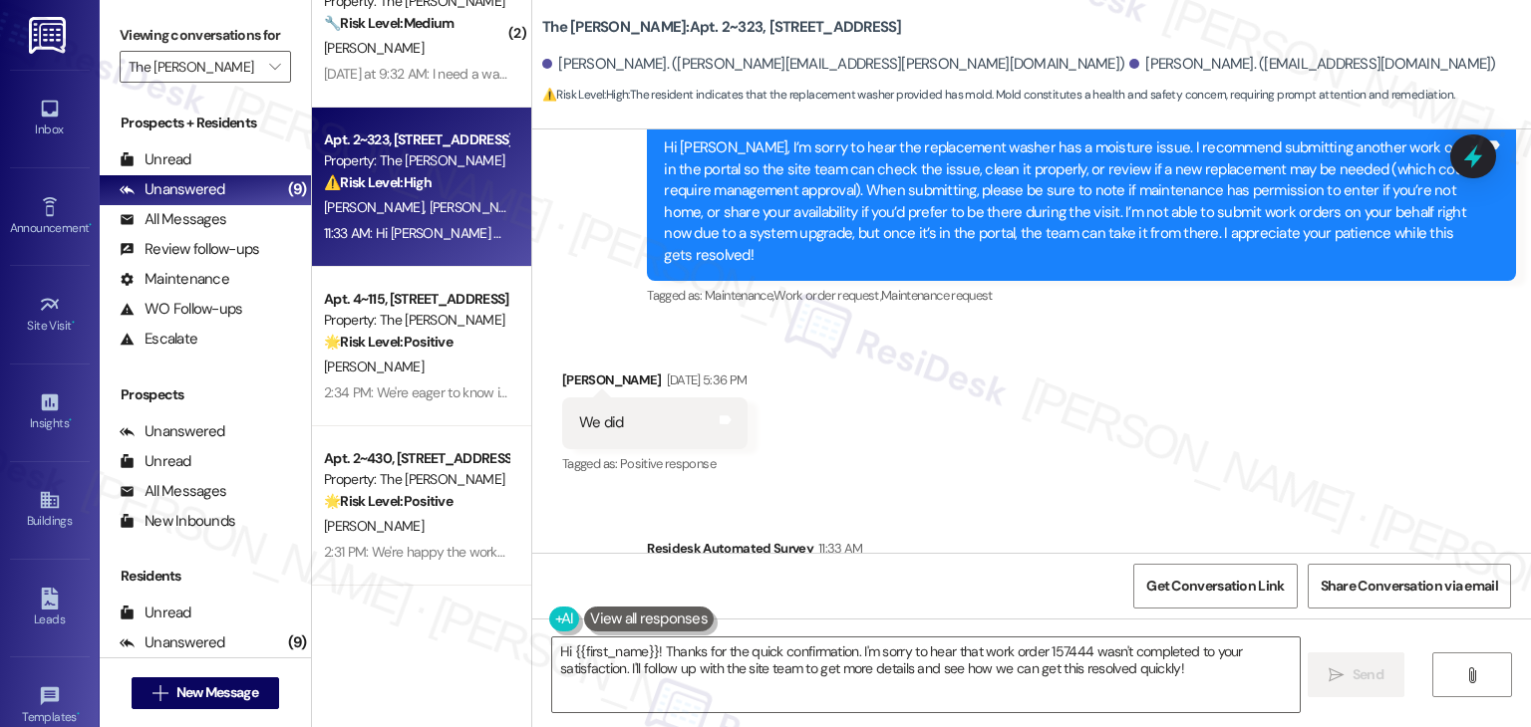
click at [1191, 331] on div "Received via SMS Jordan Gutierrez Aug 19, 2025 at 5:36 PM We did Tags and notes…" at bounding box center [1031, 409] width 998 height 168
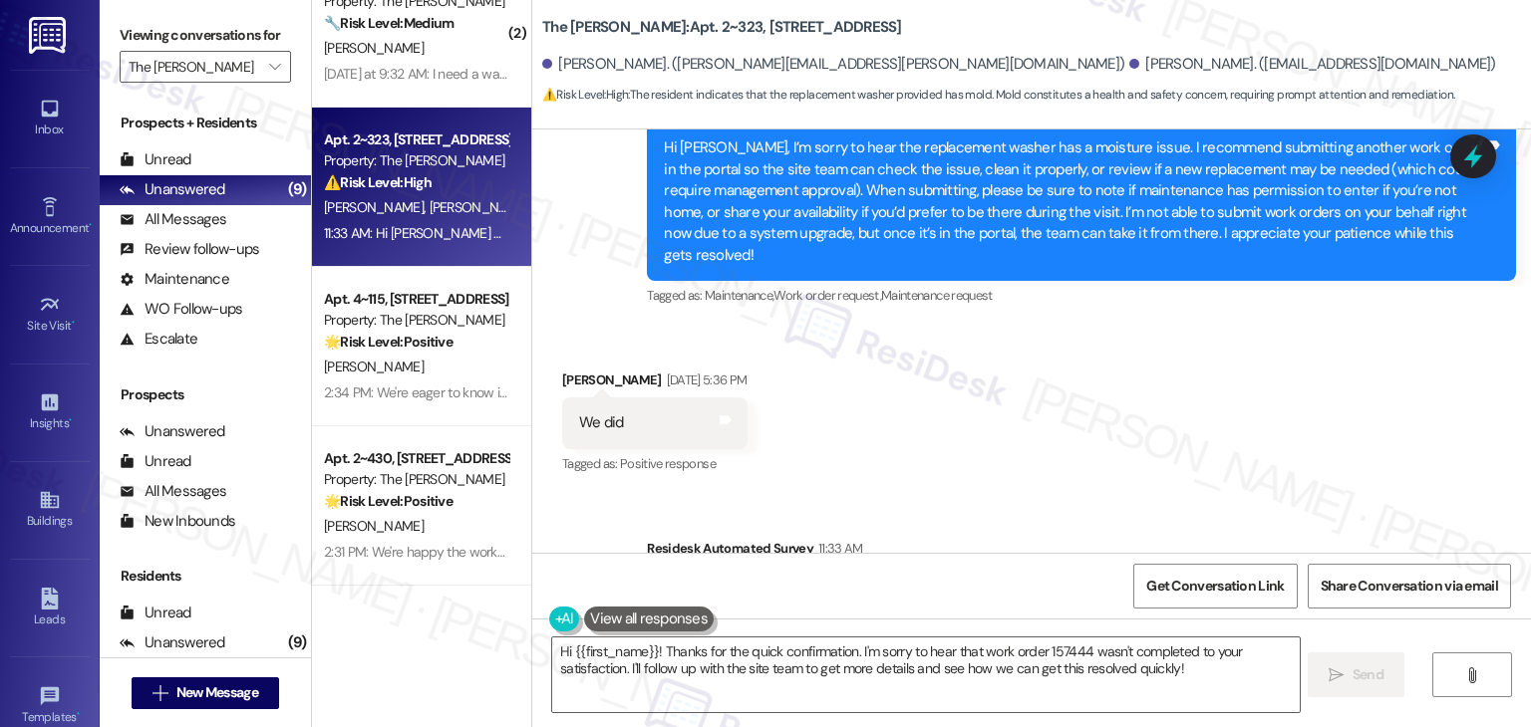
click at [1191, 331] on div "Received via SMS Jordan Gutierrez Aug 19, 2025 at 5:36 PM We did Tags and notes…" at bounding box center [1031, 409] width 998 height 168
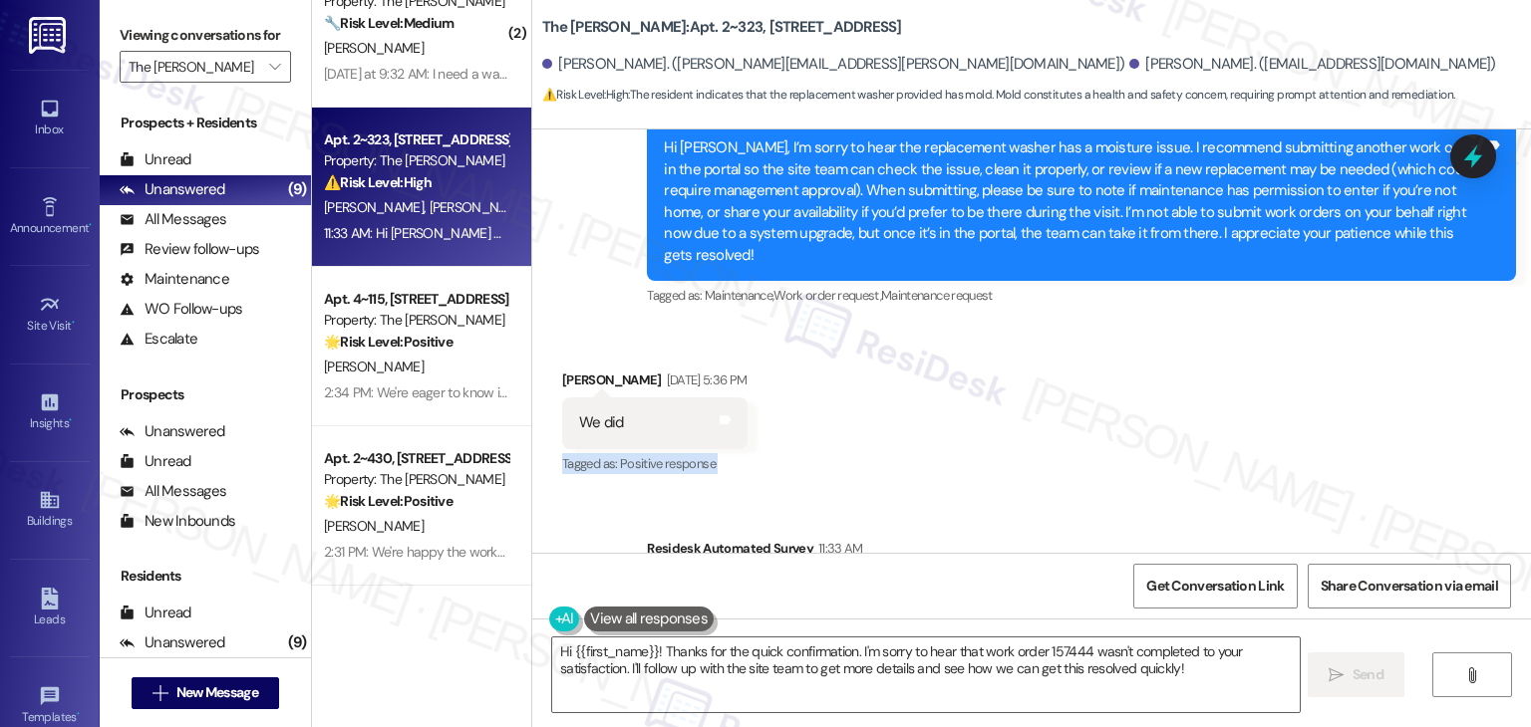
click at [1191, 331] on div "Received via SMS Jordan Gutierrez Aug 19, 2025 at 5:36 PM We did Tags and notes…" at bounding box center [1031, 409] width 998 height 168
click at [1193, 325] on div "Received via SMS Jordan Gutierrez Aug 19, 2025 at 5:36 PM We did Tags and notes…" at bounding box center [1031, 409] width 998 height 168
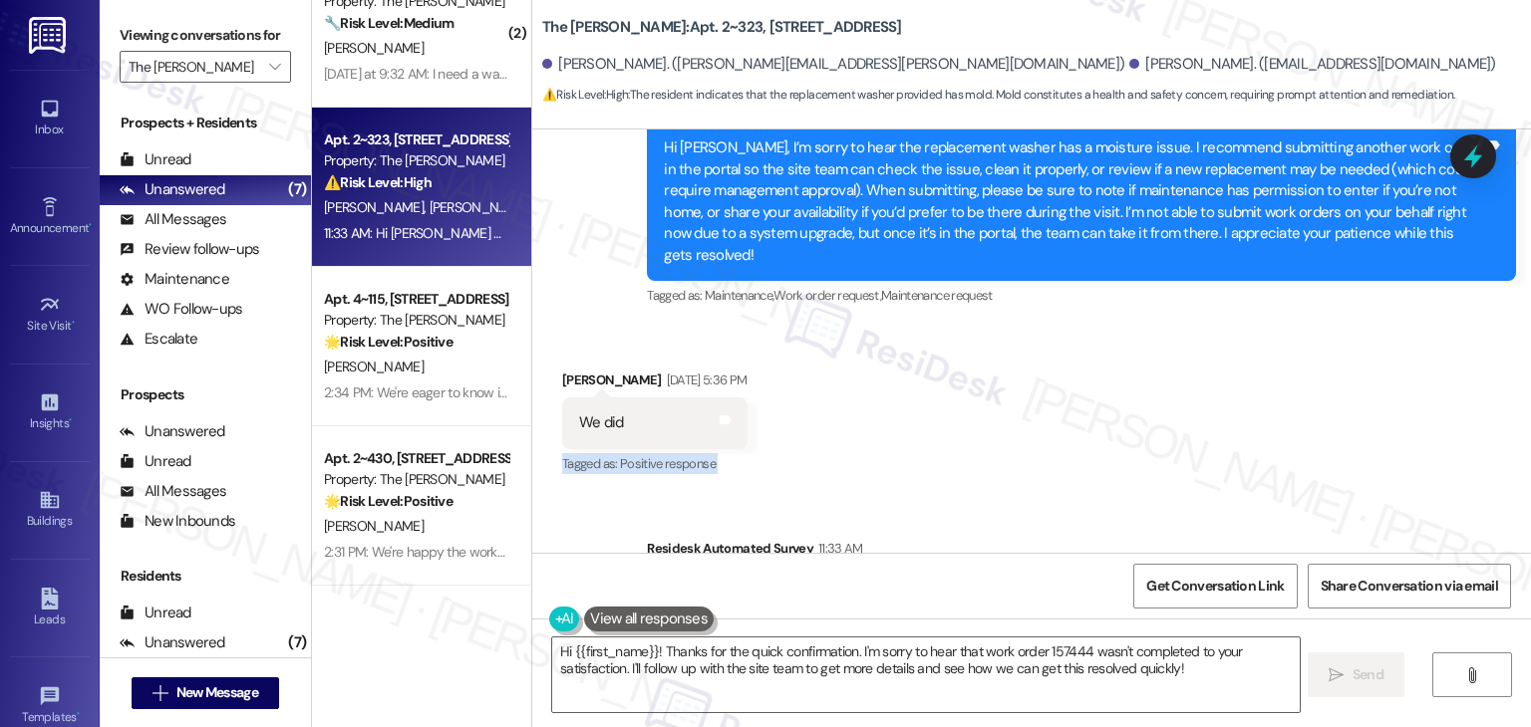
click at [1193, 325] on div "Received via SMS Jordan Gutierrez Aug 19, 2025 at 5:36 PM We did Tags and notes…" at bounding box center [1031, 409] width 998 height 168
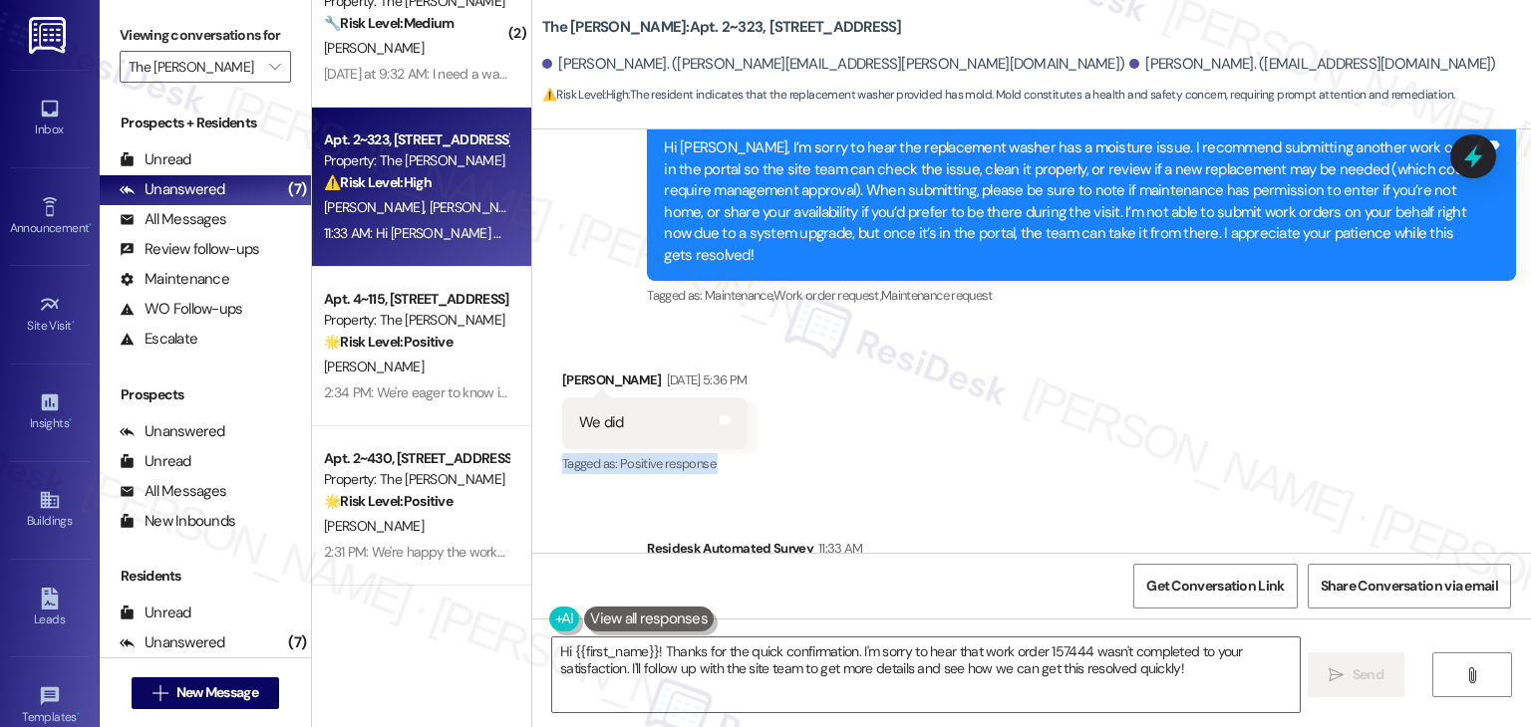
click at [1193, 325] on div "Received via SMS Jordan Gutierrez Aug 19, 2025 at 5:36 PM We did Tags and notes…" at bounding box center [1031, 409] width 998 height 168
click at [1194, 325] on div "Received via SMS Jordan Gutierrez Aug 19, 2025 at 5:36 PM We did Tags and notes…" at bounding box center [1031, 409] width 998 height 168
click at [1168, 342] on div "Received via SMS Jordan Gutierrez Aug 19, 2025 at 5:36 PM We did Tags and notes…" at bounding box center [1031, 409] width 998 height 168
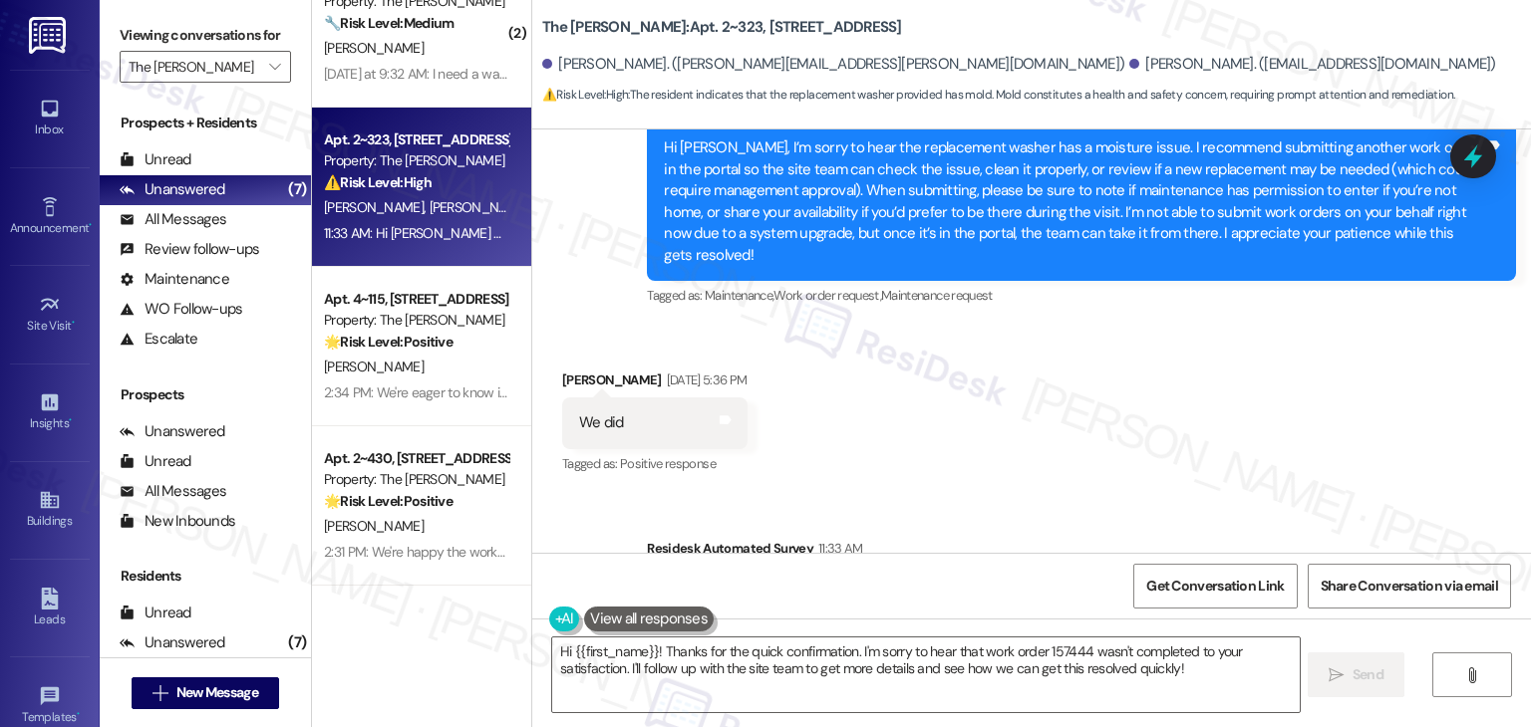
click at [1168, 342] on div "Received via SMS Jordan Gutierrez Aug 19, 2025 at 5:36 PM We did Tags and notes…" at bounding box center [1031, 409] width 998 height 168
click at [1168, 343] on div "Received via SMS Jordan Gutierrez Aug 19, 2025 at 5:36 PM We did Tags and notes…" at bounding box center [1031, 409] width 998 height 168
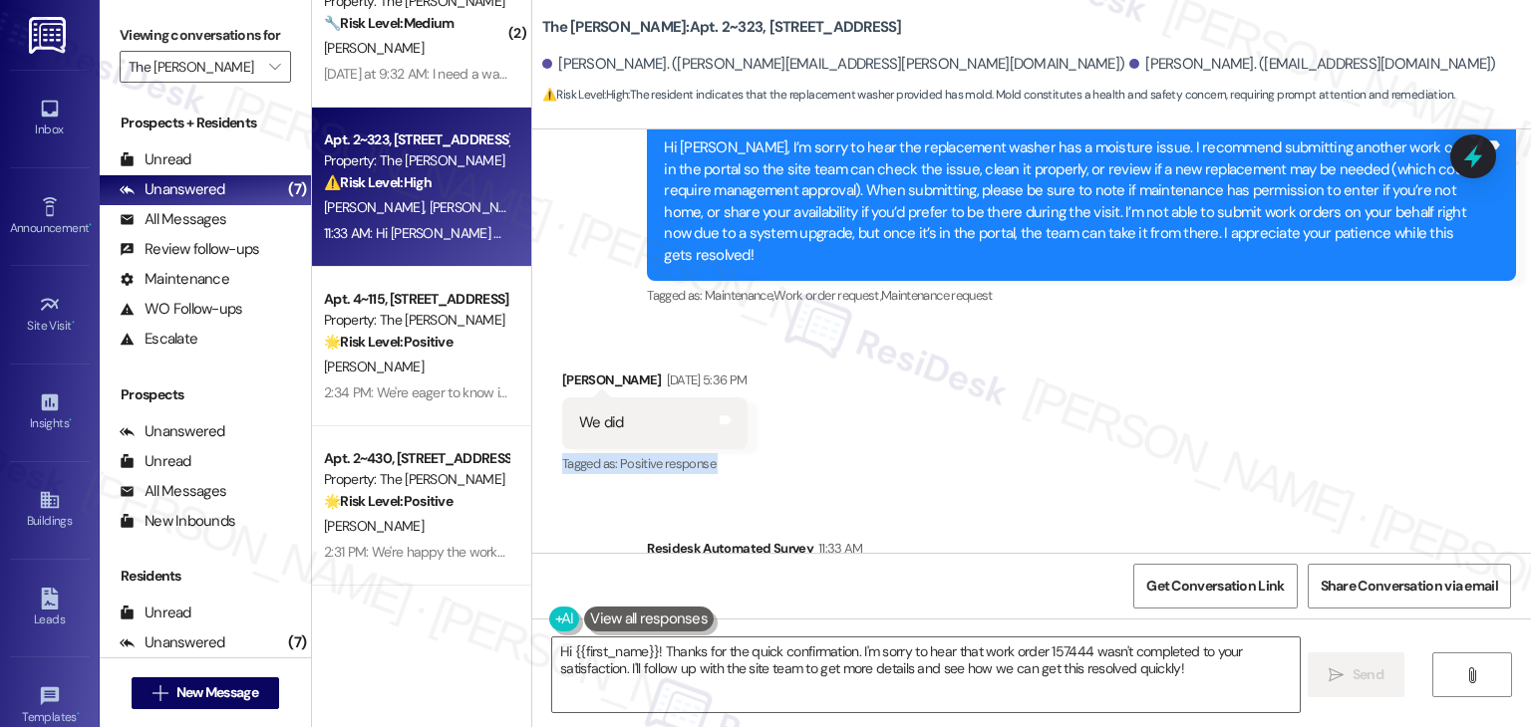
click at [1168, 343] on div "Received via SMS Jordan Gutierrez Aug 19, 2025 at 5:36 PM We did Tags and notes…" at bounding box center [1031, 409] width 998 height 168
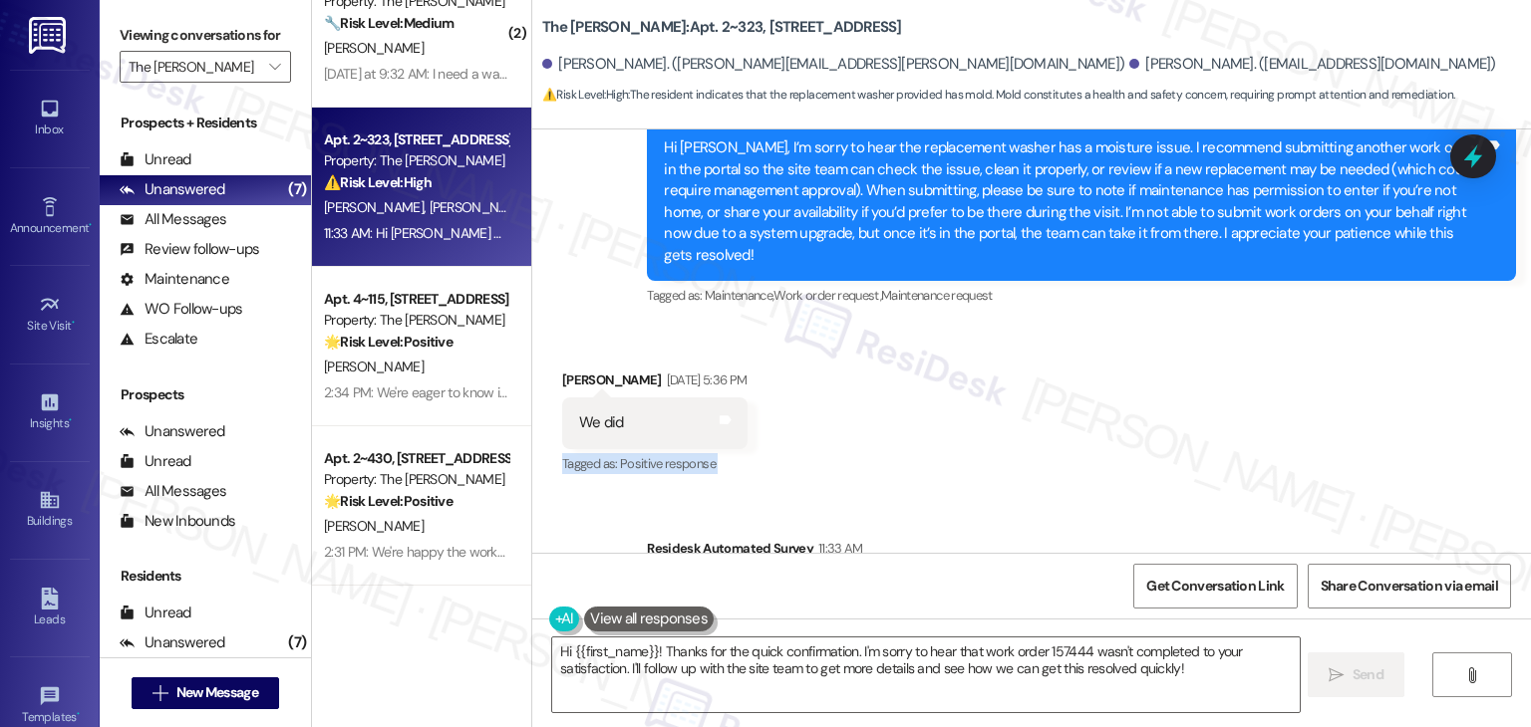
click at [1168, 343] on div "Received via SMS Jordan Gutierrez Aug 19, 2025 at 5:36 PM We did Tags and notes…" at bounding box center [1031, 409] width 998 height 168
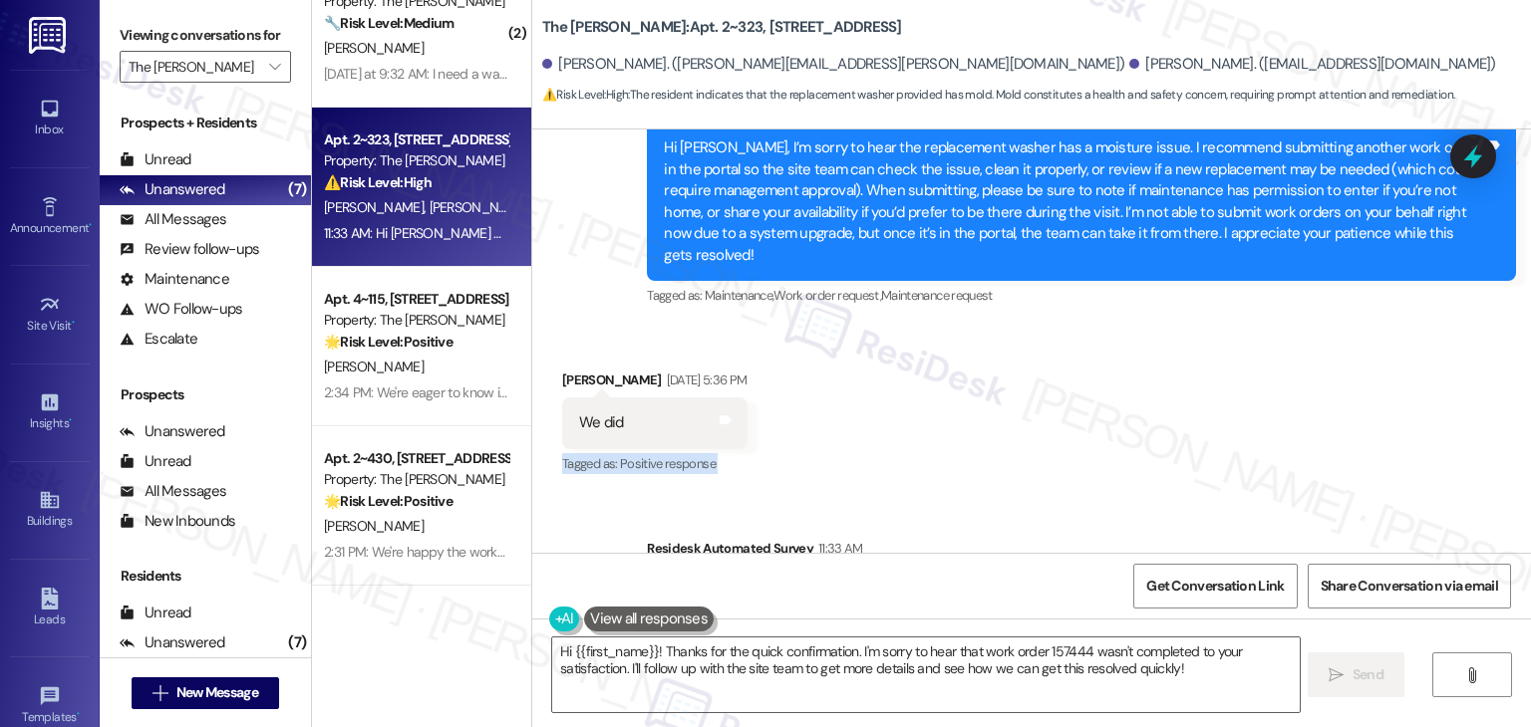
click at [1168, 343] on div "Received via SMS Jordan Gutierrez Aug 19, 2025 at 5:36 PM We did Tags and notes…" at bounding box center [1031, 409] width 998 height 168
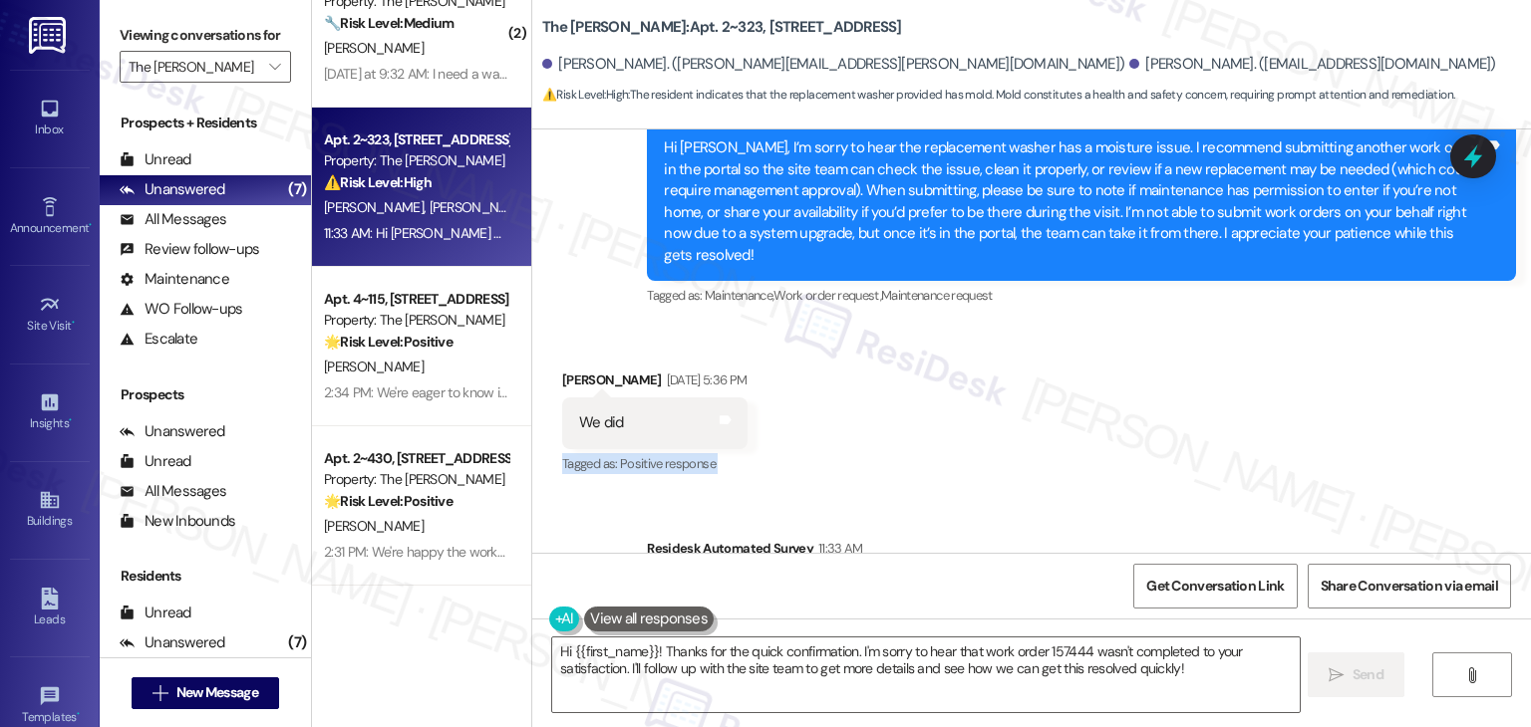
click at [1168, 343] on div "Received via SMS Jordan Gutierrez Aug 19, 2025 at 5:36 PM We did Tags and notes…" at bounding box center [1031, 409] width 998 height 168
click at [1168, 342] on div "Received via SMS Jordan Gutierrez Aug 19, 2025 at 5:36 PM We did Tags and notes…" at bounding box center [1031, 409] width 998 height 168
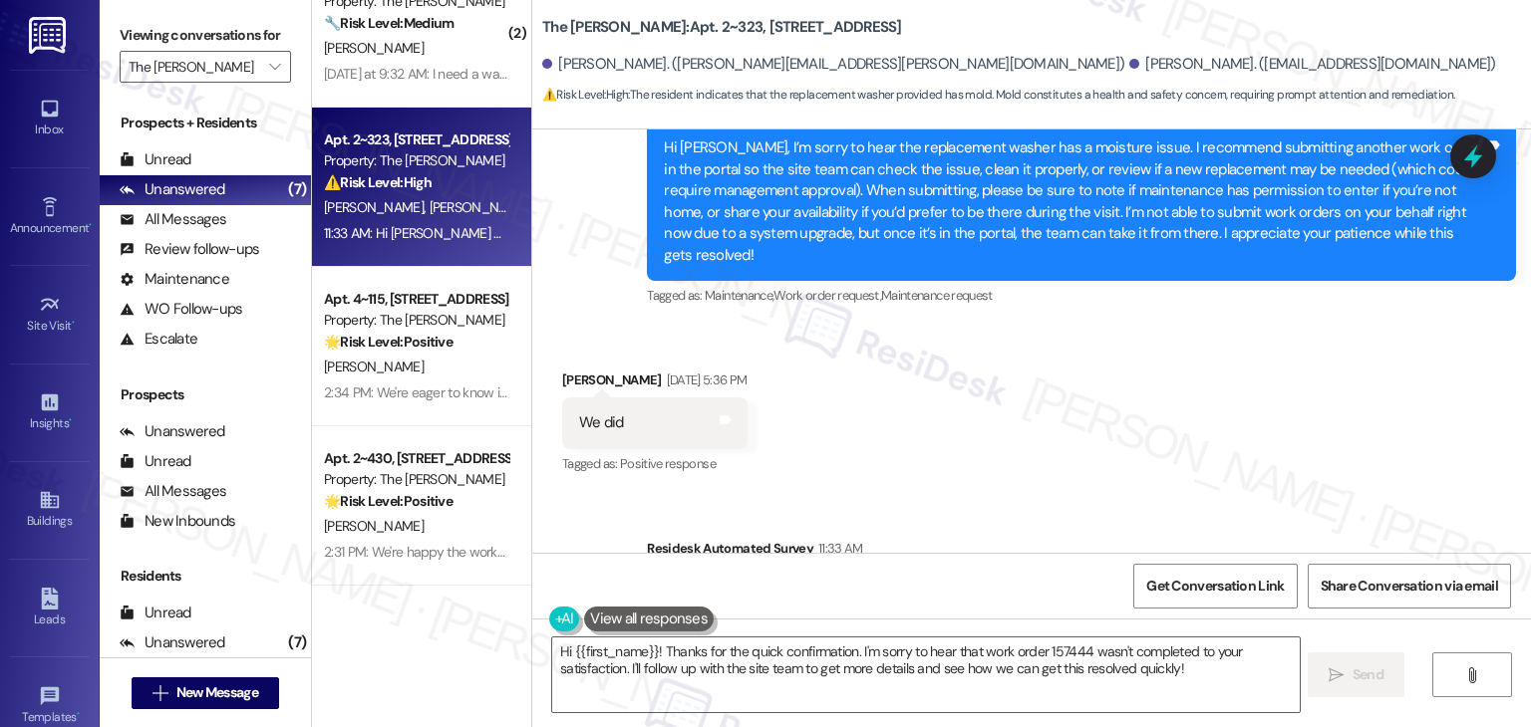
click at [1168, 342] on div "Received via SMS Jordan Gutierrez Aug 19, 2025 at 5:36 PM We did Tags and notes…" at bounding box center [1031, 409] width 998 height 168
click at [1171, 350] on div "Received via SMS Jordan Gutierrez Aug 19, 2025 at 5:36 PM We did Tags and notes…" at bounding box center [1031, 409] width 998 height 168
click at [1172, 350] on div "Received via SMS Jordan Gutierrez Aug 19, 2025 at 5:36 PM We did Tags and notes…" at bounding box center [1031, 409] width 998 height 168
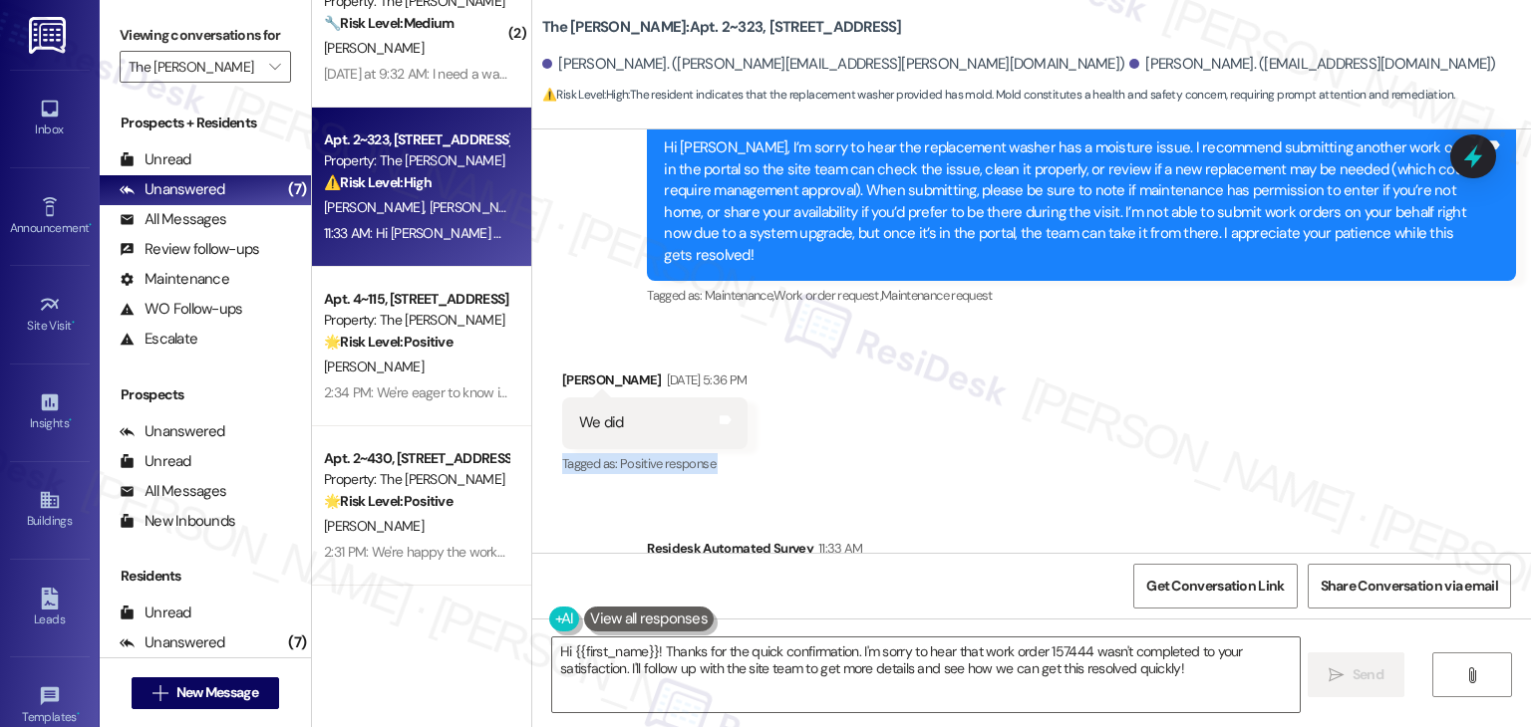
click at [1172, 350] on div "Received via SMS Jordan Gutierrez Aug 19, 2025 at 5:36 PM We did Tags and notes…" at bounding box center [1031, 409] width 998 height 168
drag, startPoint x: 778, startPoint y: 481, endPoint x: 631, endPoint y: 464, distance: 148.4
click at [632, 523] on div "Survey, sent via SMS Residesk Automated Survey 11:33 AM Hi Leann and Jordan! I'…" at bounding box center [1081, 602] width 899 height 159
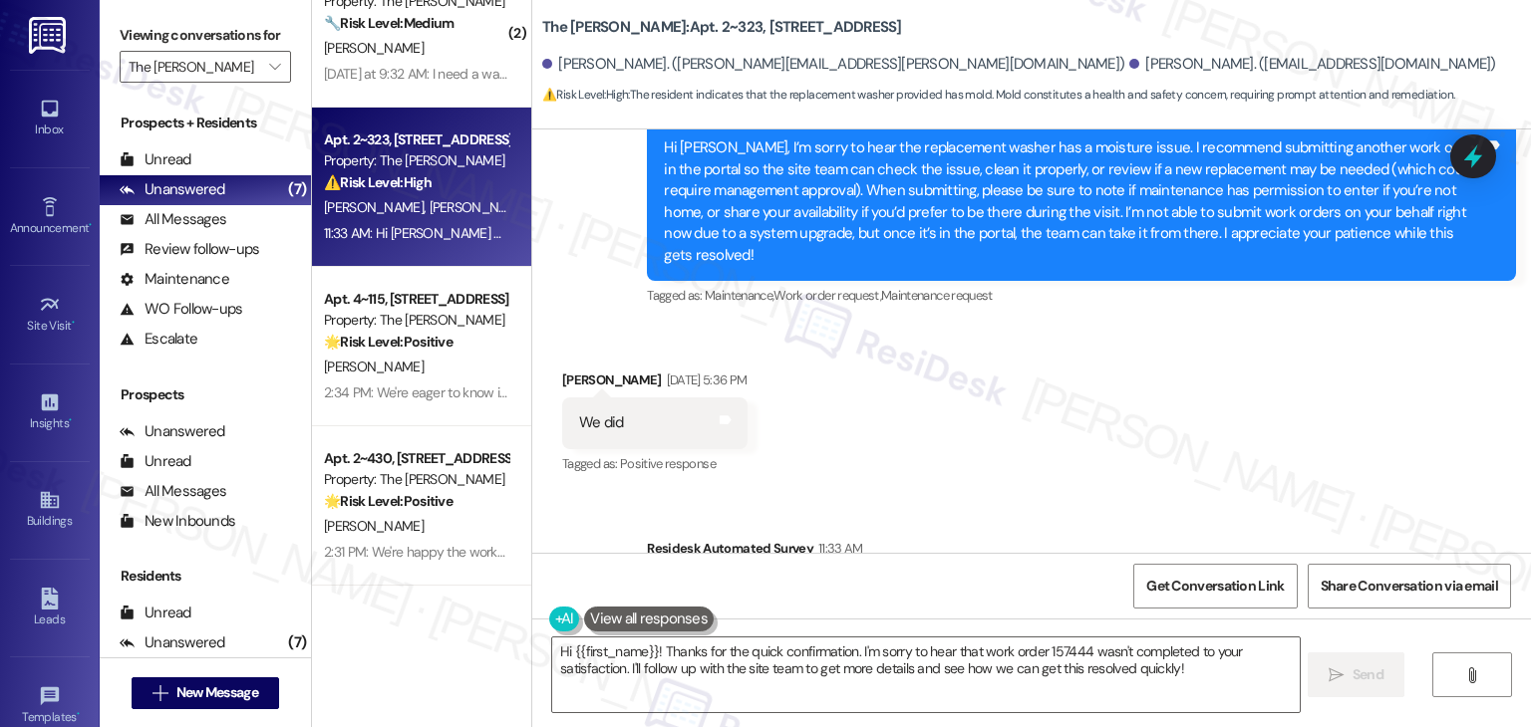
copy div "Hi Leann and Jordan! I'm checking in on your latest work order (The dishwasher …"
click at [1236, 346] on div "Received via SMS Jordan Gutierrez Aug 19, 2025 at 5:36 PM We did Tags and notes…" at bounding box center [1031, 409] width 998 height 168
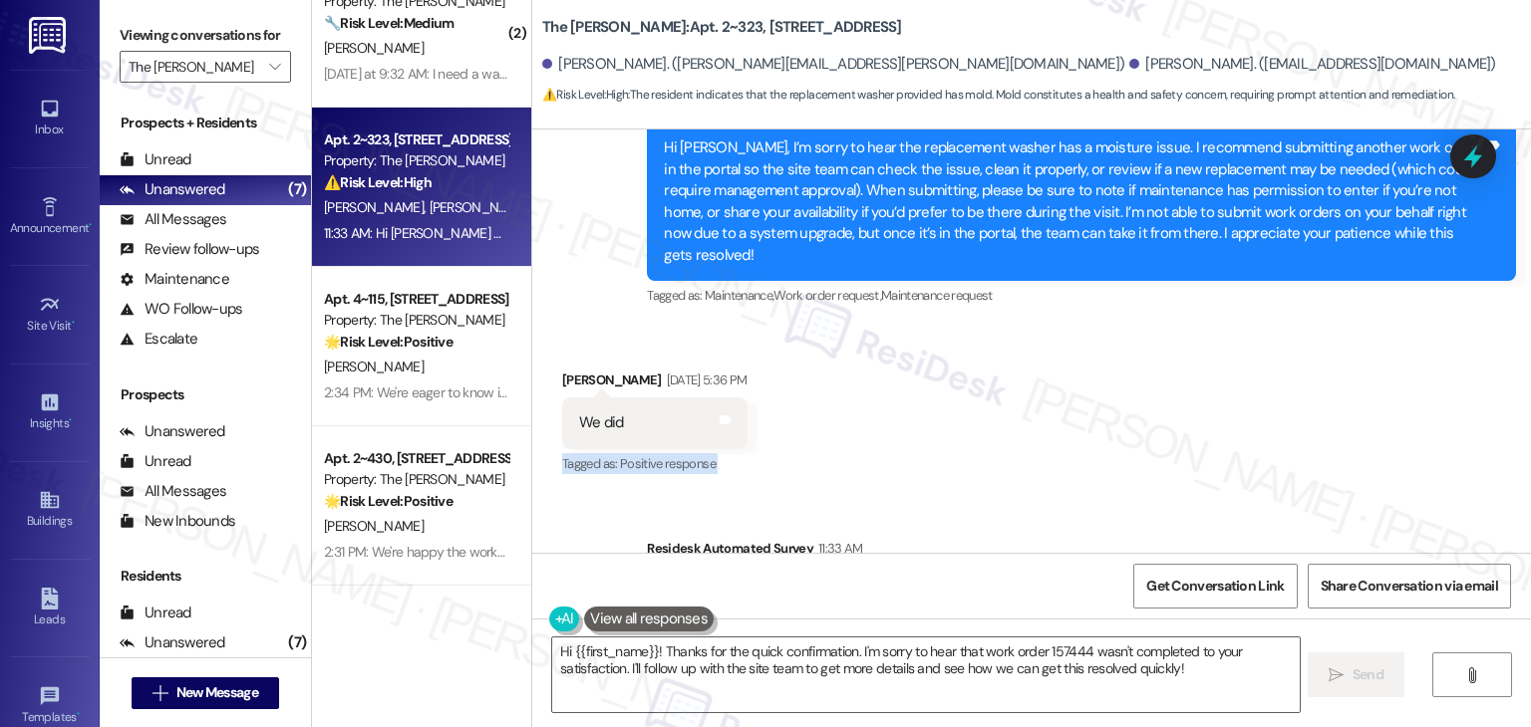
click at [1236, 346] on div "Received via SMS Jordan Gutierrez Aug 19, 2025 at 5:36 PM We did Tags and notes…" at bounding box center [1031, 409] width 998 height 168
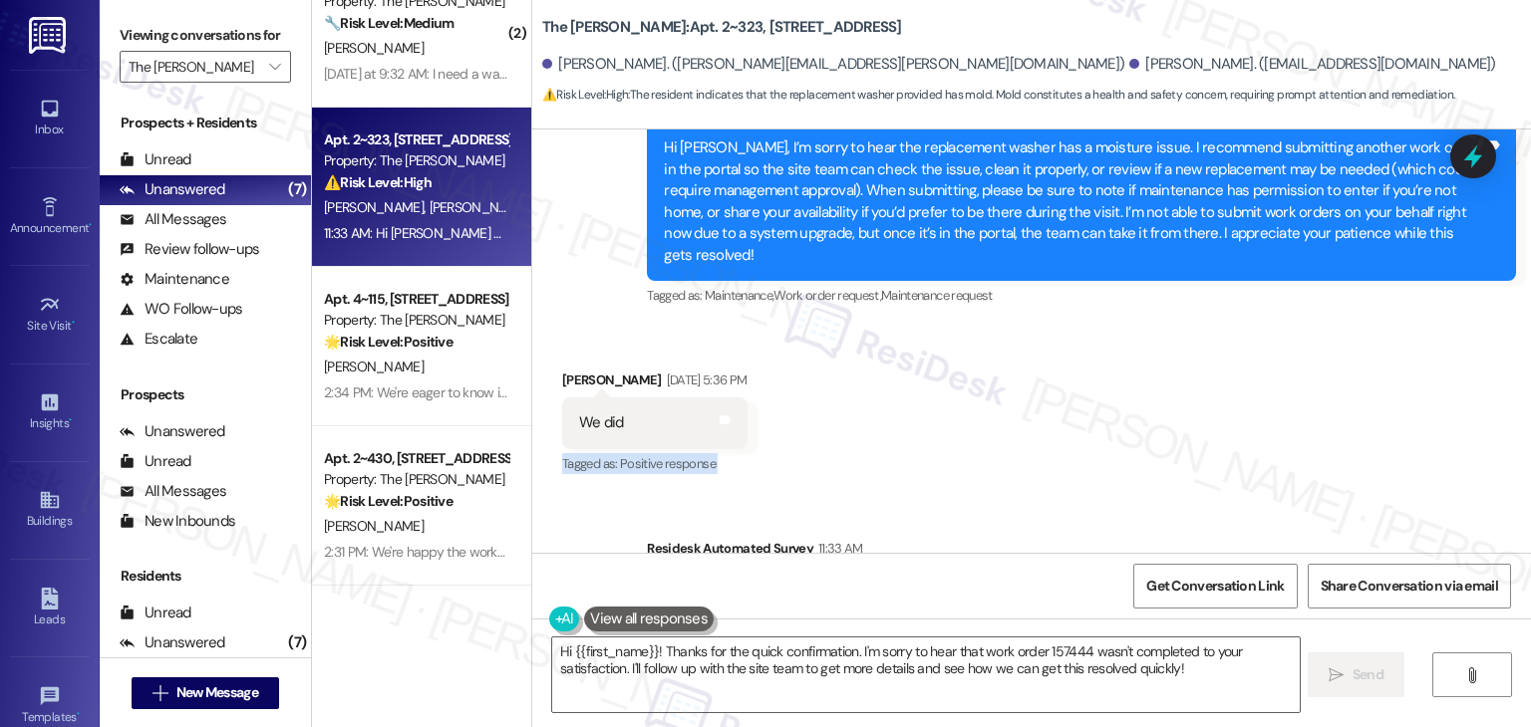
click at [1236, 346] on div "Received via SMS Jordan Gutierrez Aug 19, 2025 at 5:36 PM We did Tags and notes…" at bounding box center [1031, 409] width 998 height 168
click at [1136, 336] on div "Received via SMS Jordan Gutierrez Aug 19, 2025 at 5:36 PM We did Tags and notes…" at bounding box center [1031, 409] width 998 height 168
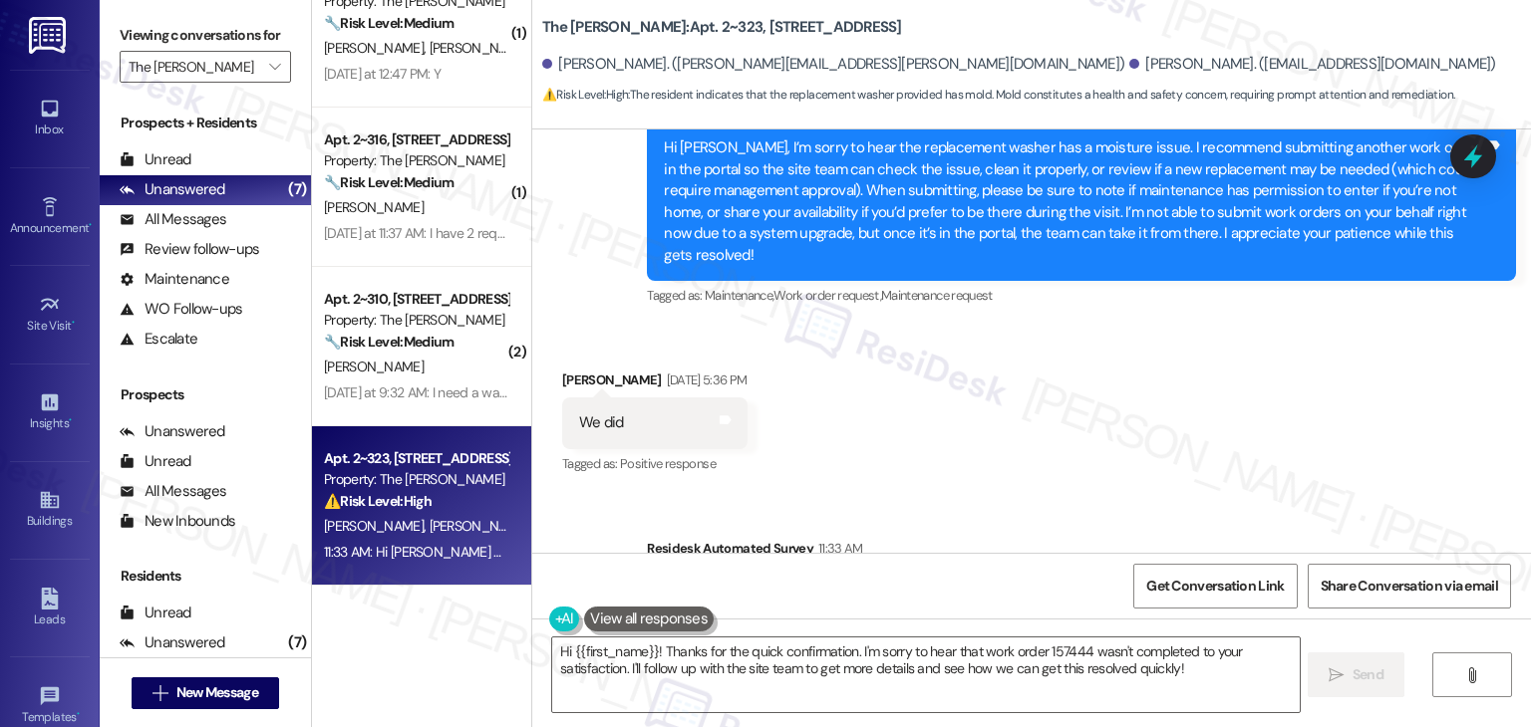
scroll to position [530, 0]
click at [738, 645] on textarea "Hi {{first_name}}! Thanks for the quick confirmation. I'm sorry to hear that wo…" at bounding box center [925, 675] width 746 height 75
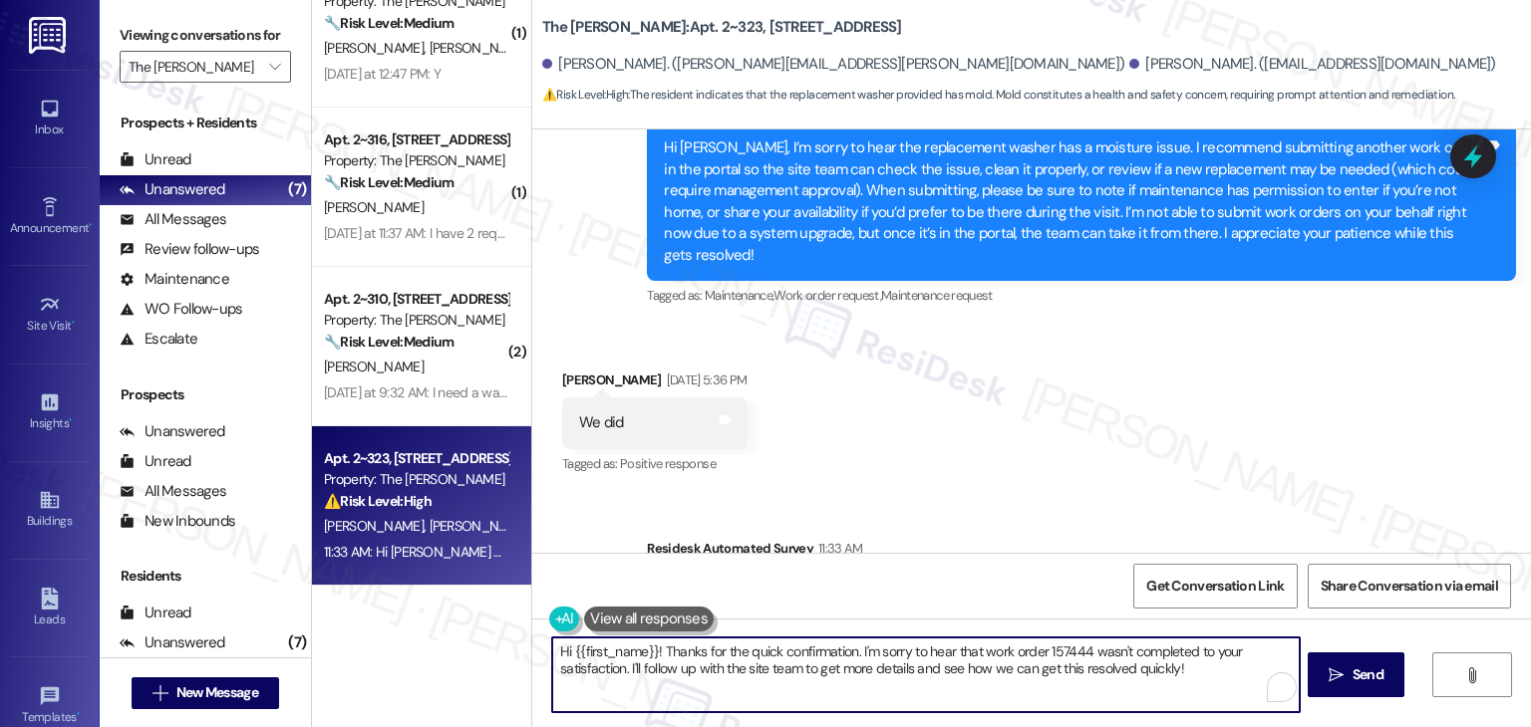
paste textarea "Jordan, thanks for confirming! Just to double-check—was the dishwasher issue fu…"
type textarea "Hi Jordan, thanks for confirming! Just to double-check—was the dishwasher issue…"
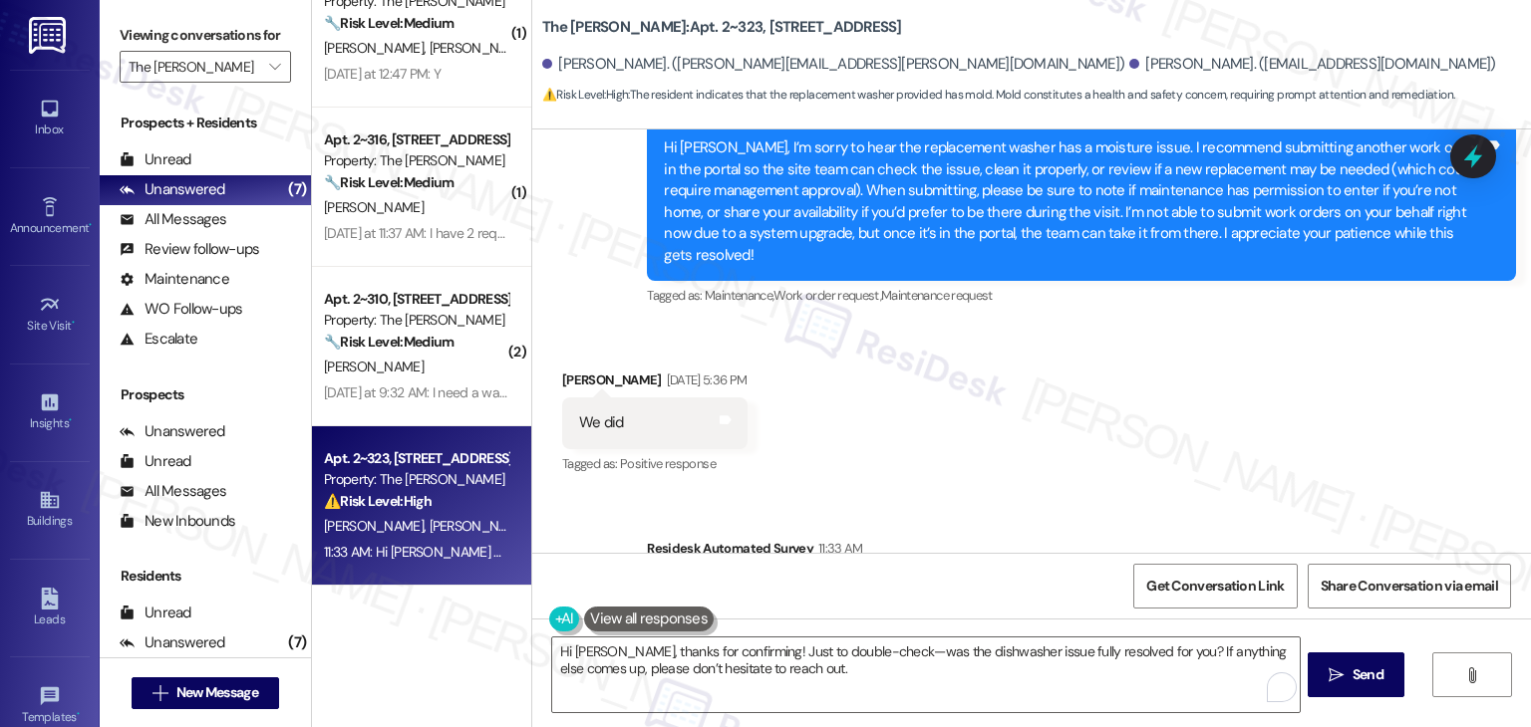
click at [821, 597] on div "Get Conversation Link Share Conversation via email" at bounding box center [1031, 586] width 998 height 66
click at [782, 664] on textarea "Hi Jordan, thanks for confirming! Just to double-check—was the dishwasher issue…" at bounding box center [925, 675] width 746 height 75
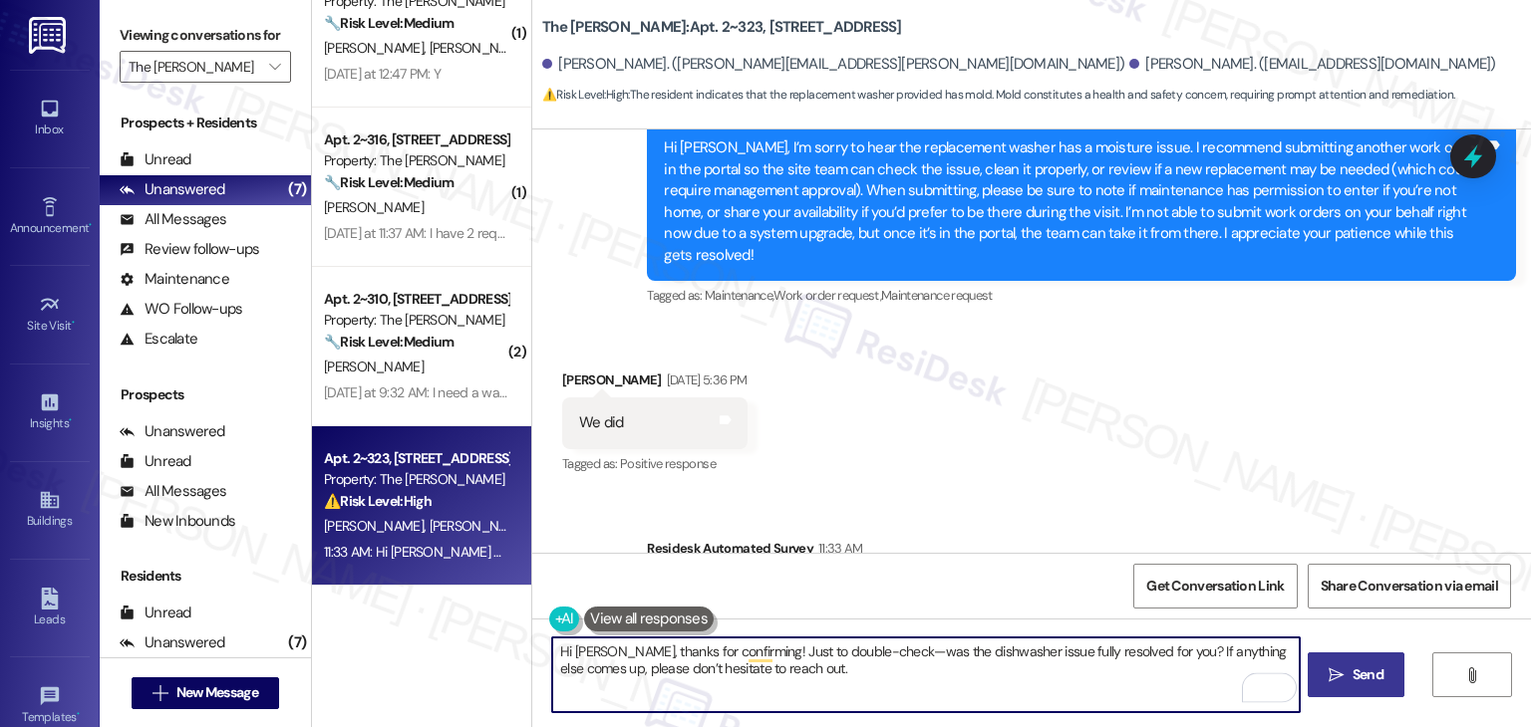
click at [1352, 667] on span "Send" at bounding box center [1367, 675] width 31 height 21
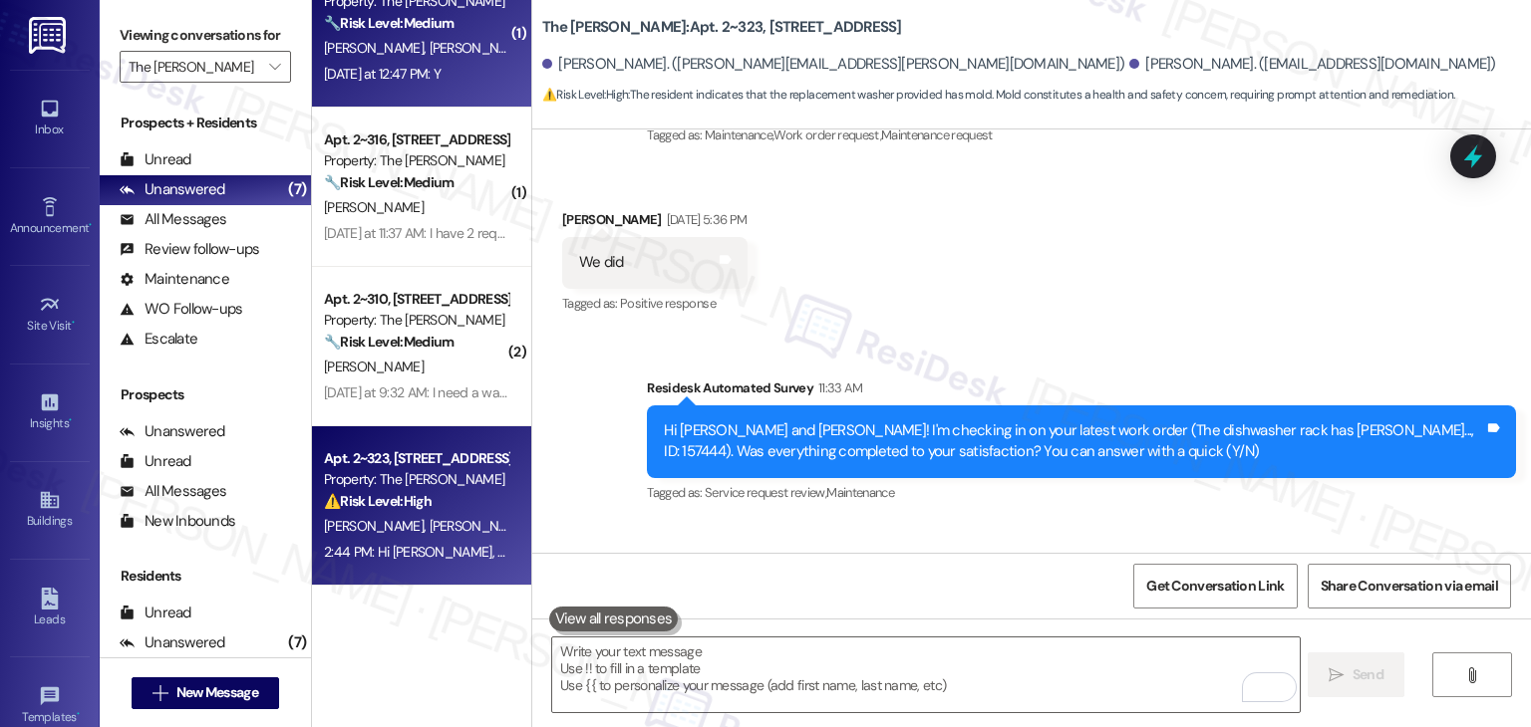
scroll to position [0, 0]
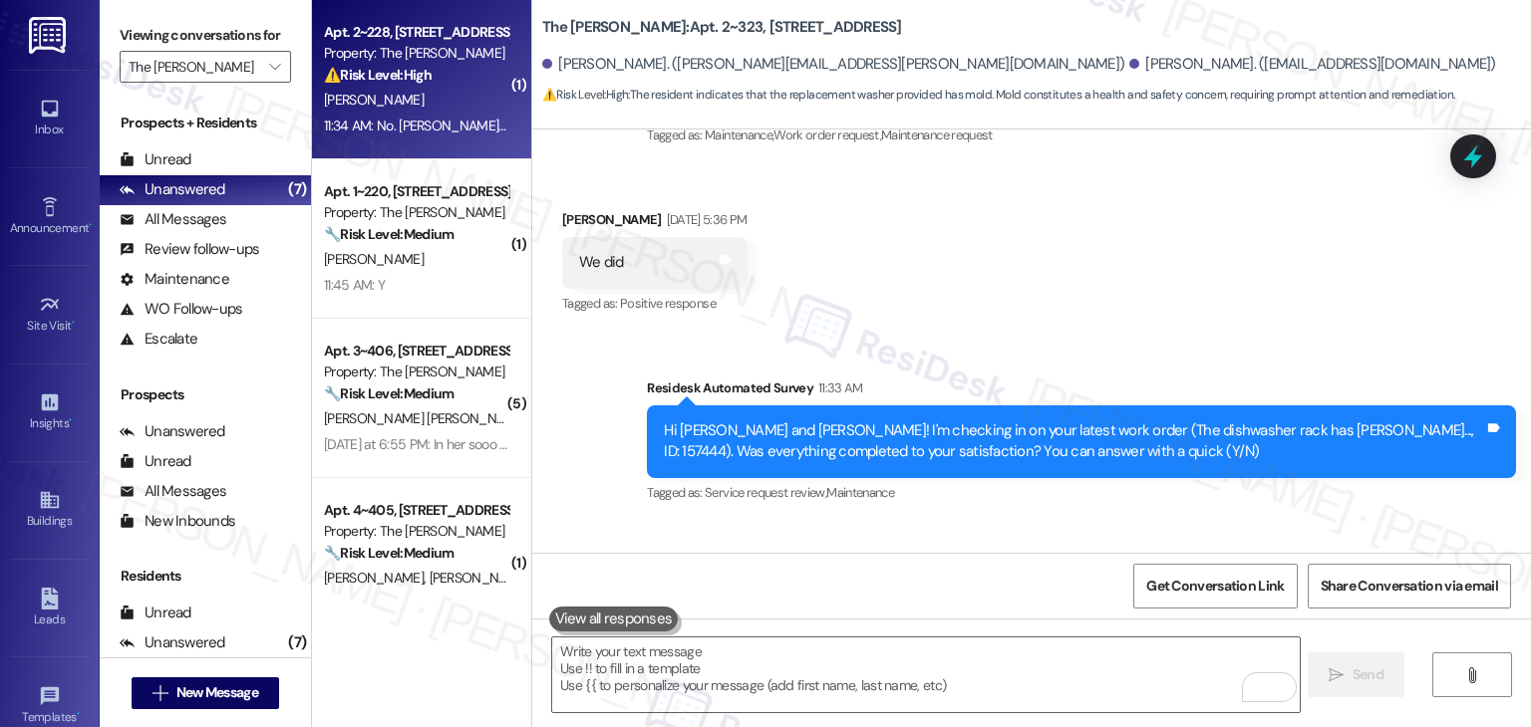
click at [385, 89] on div "[PERSON_NAME]" at bounding box center [416, 100] width 188 height 25
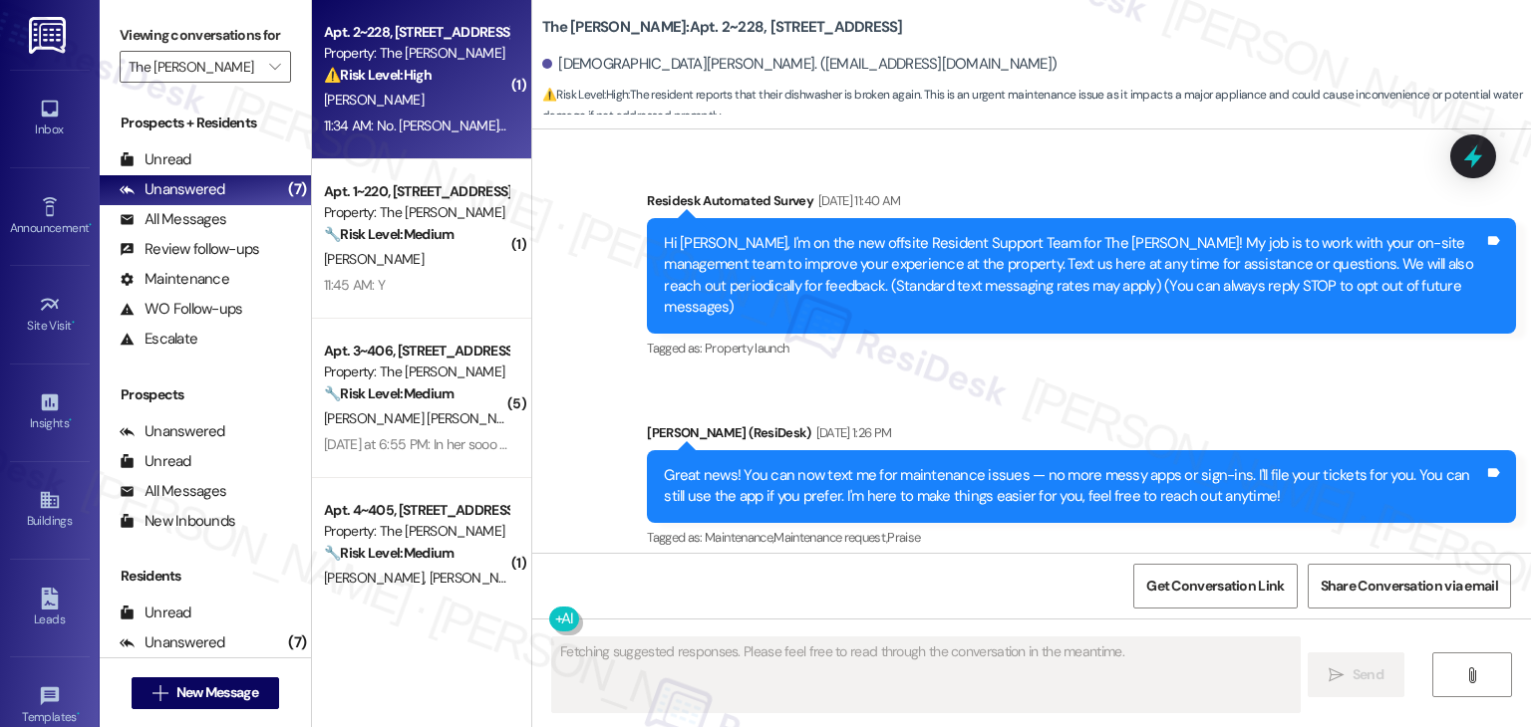
scroll to position [8050, 0]
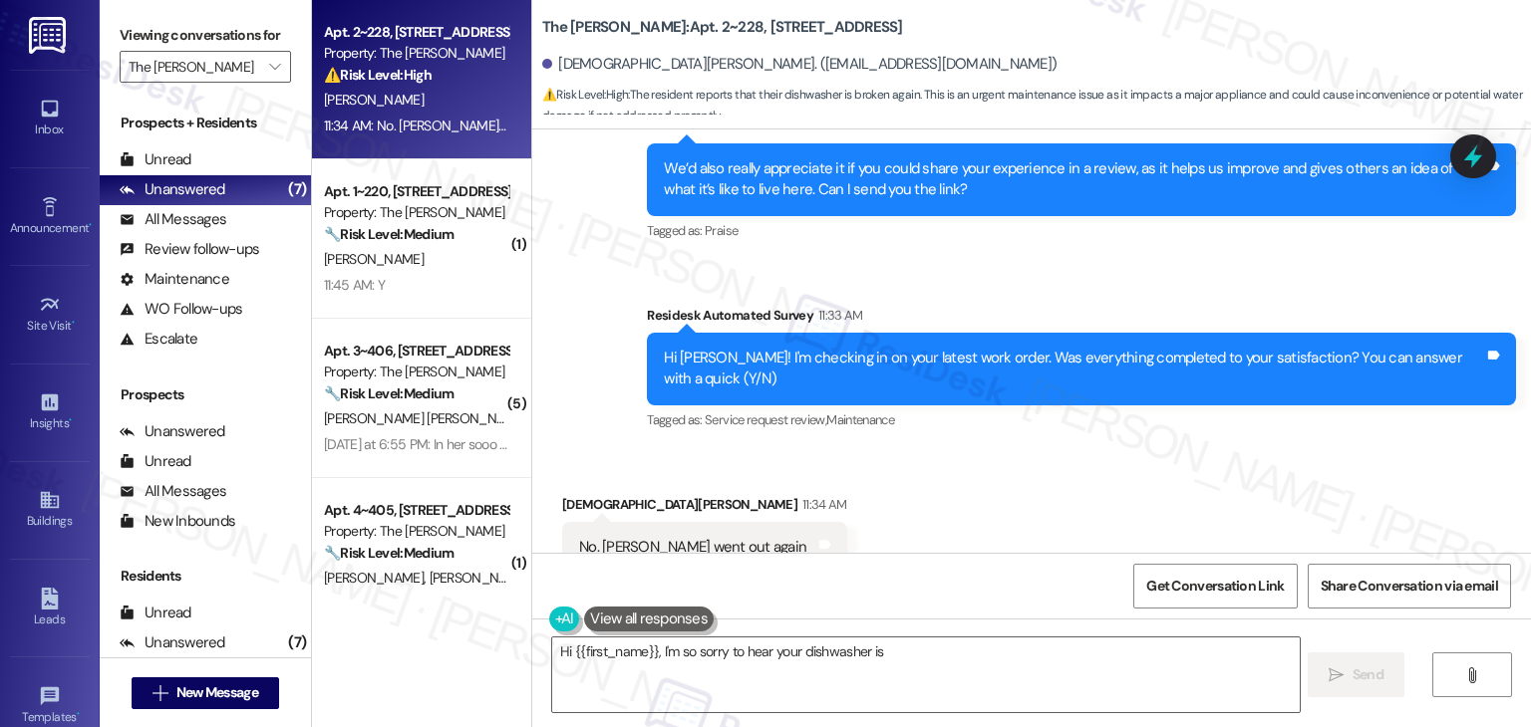
click at [910, 449] on div "Received via SMS Kristen Thomas 11:34 AM No. Dishwasher went out again Tags and…" at bounding box center [1031, 533] width 998 height 168
click at [906, 449] on div "Received via SMS Kristen Thomas 11:34 AM No. Dishwasher went out again Tags and…" at bounding box center [1031, 533] width 998 height 168
type textarea "Hi {{first_name}}, I'm so sorry to hear your dishwasher is having issues again!…"
click at [906, 449] on div "Received via SMS Kristen Thomas 11:34 AM No. Dishwasher went out again Tags and…" at bounding box center [1031, 533] width 998 height 168
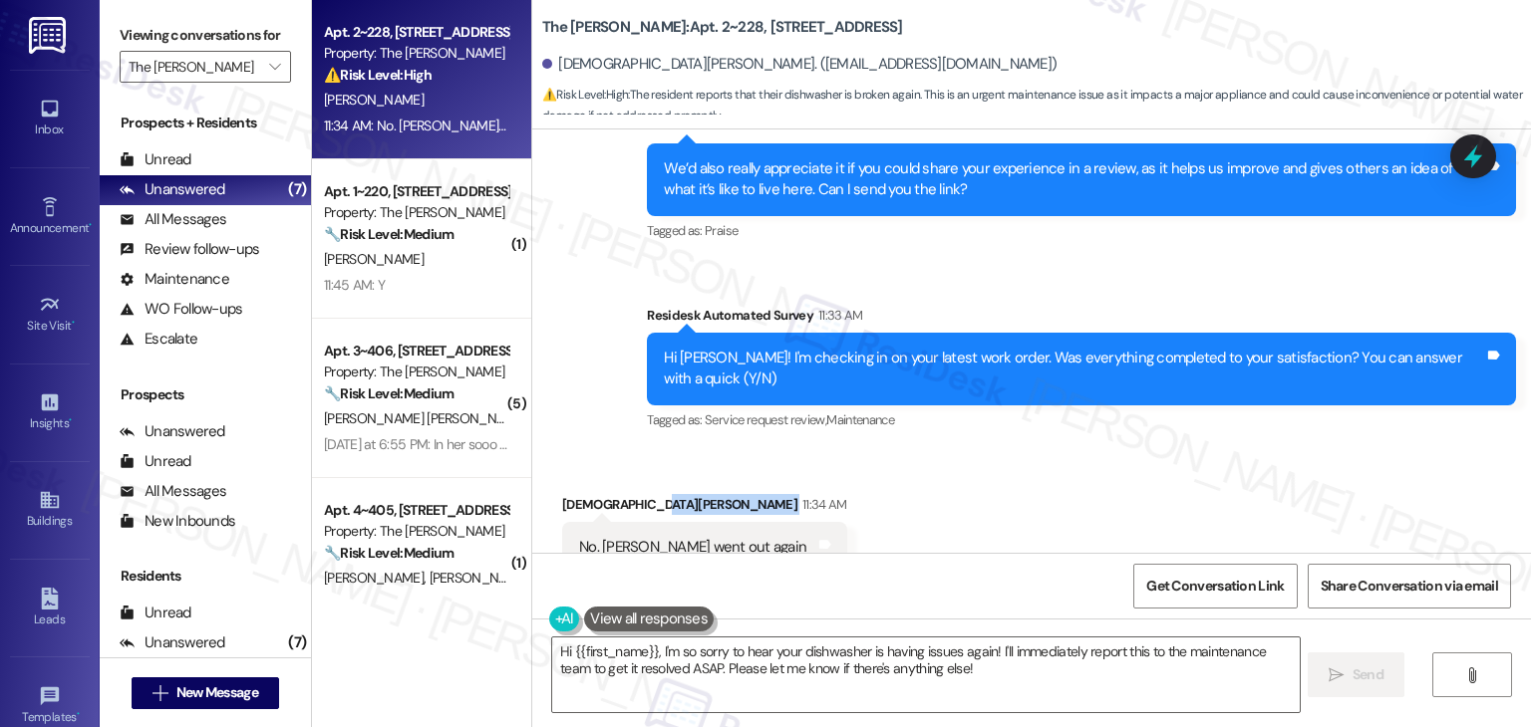
click at [906, 449] on div "Received via SMS Kristen Thomas 11:34 AM No. Dishwasher went out again Tags and…" at bounding box center [1031, 533] width 998 height 168
click at [897, 449] on div "Received via SMS Kristen Thomas 11:34 AM No. Dishwasher went out again Tags and…" at bounding box center [1031, 533] width 998 height 168
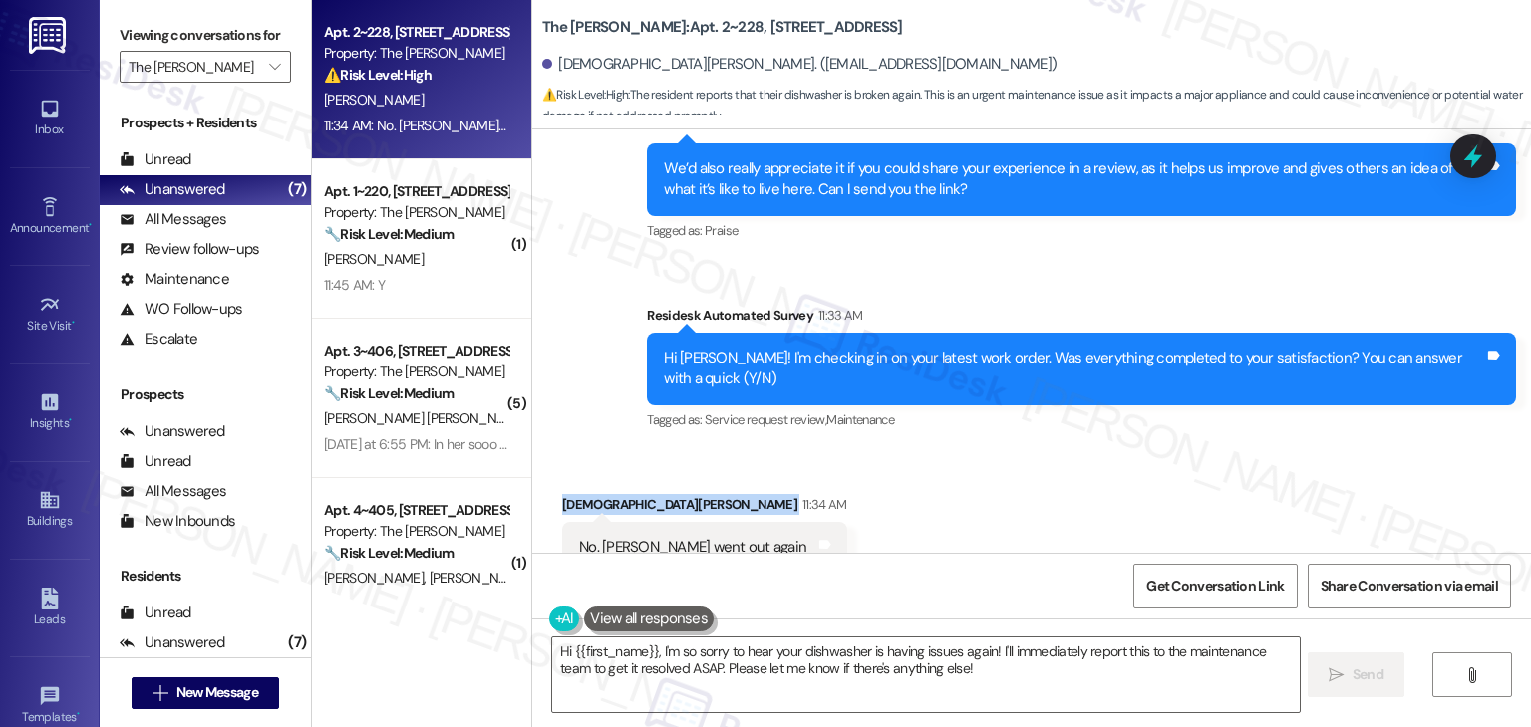
click at [897, 449] on div "Received via SMS Kristen Thomas 11:34 AM No. Dishwasher went out again Tags and…" at bounding box center [1031, 533] width 998 height 168
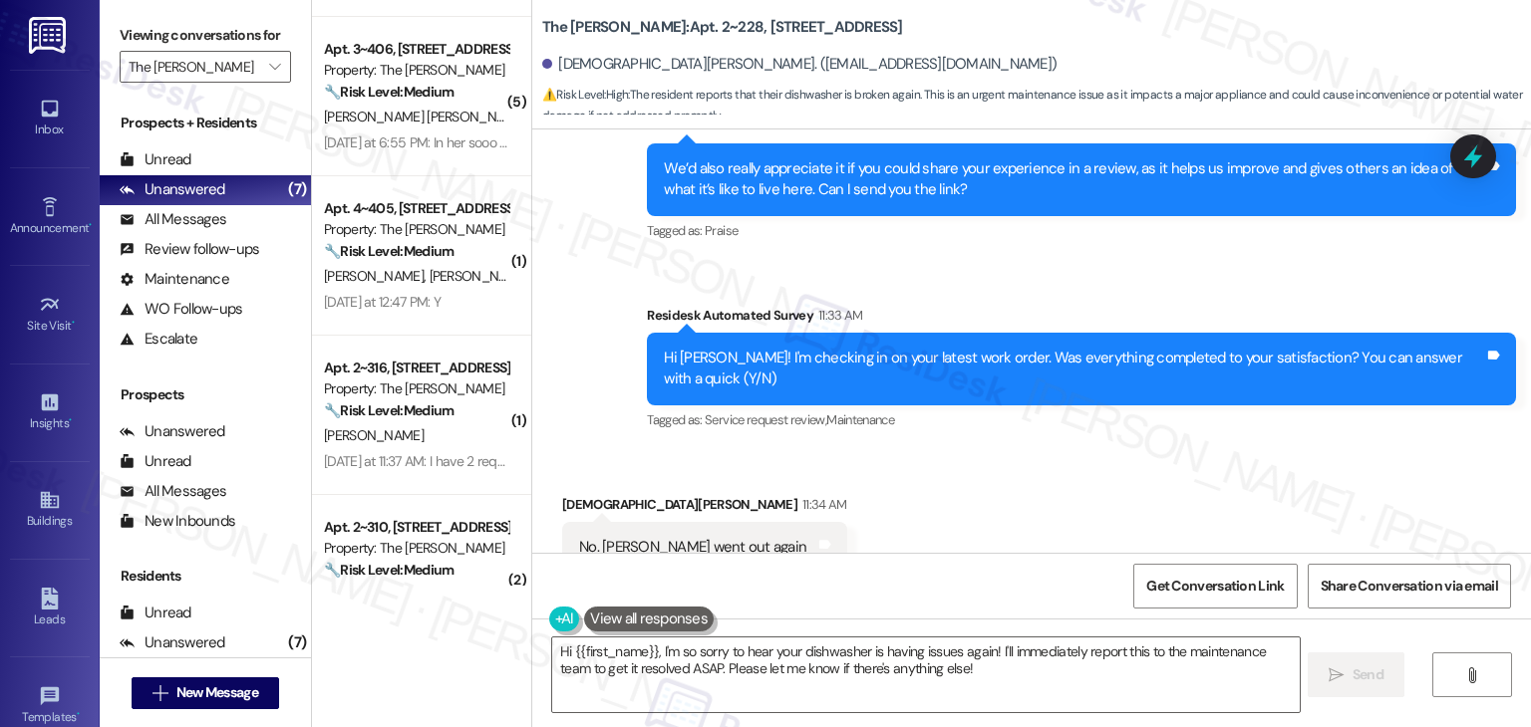
scroll to position [530, 0]
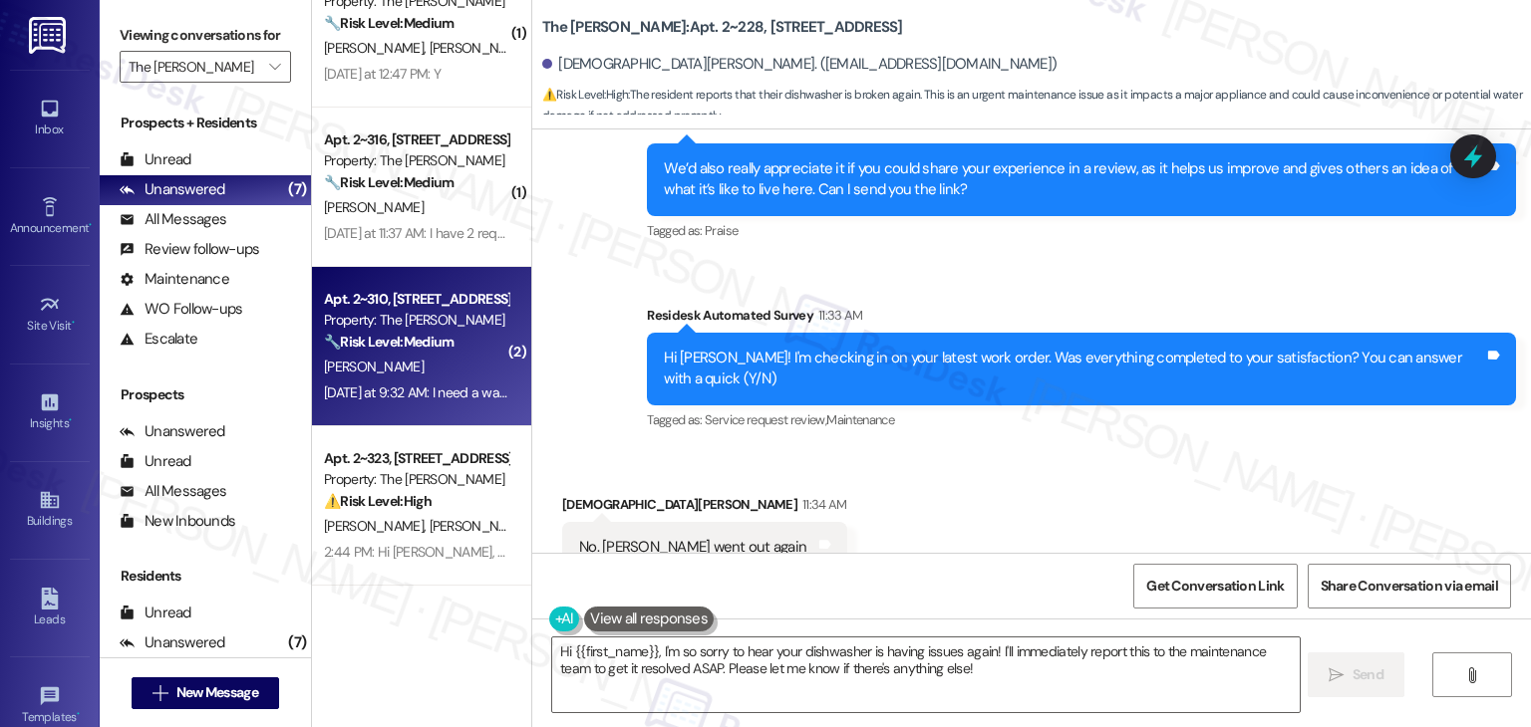
click at [445, 373] on div "[PERSON_NAME]" at bounding box center [416, 367] width 188 height 25
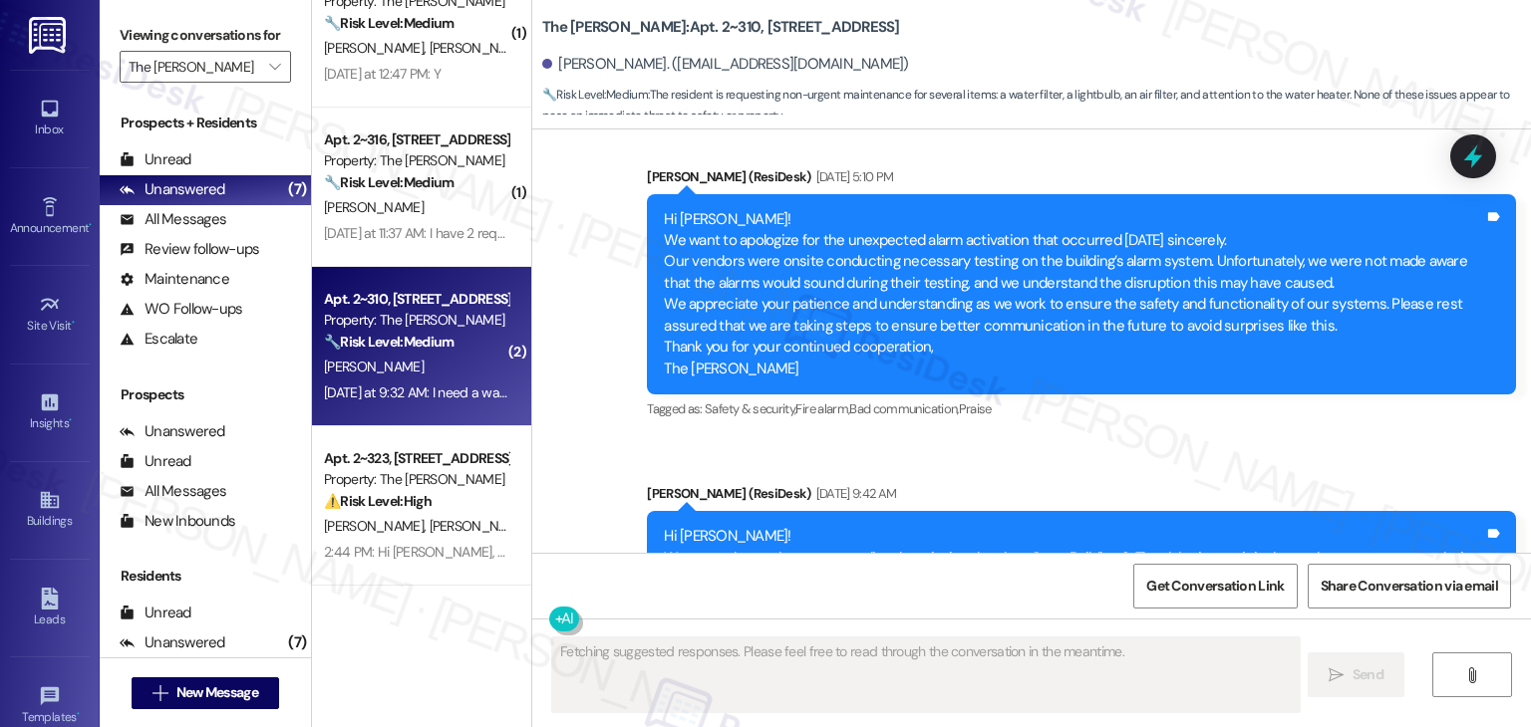
scroll to position [16342, 0]
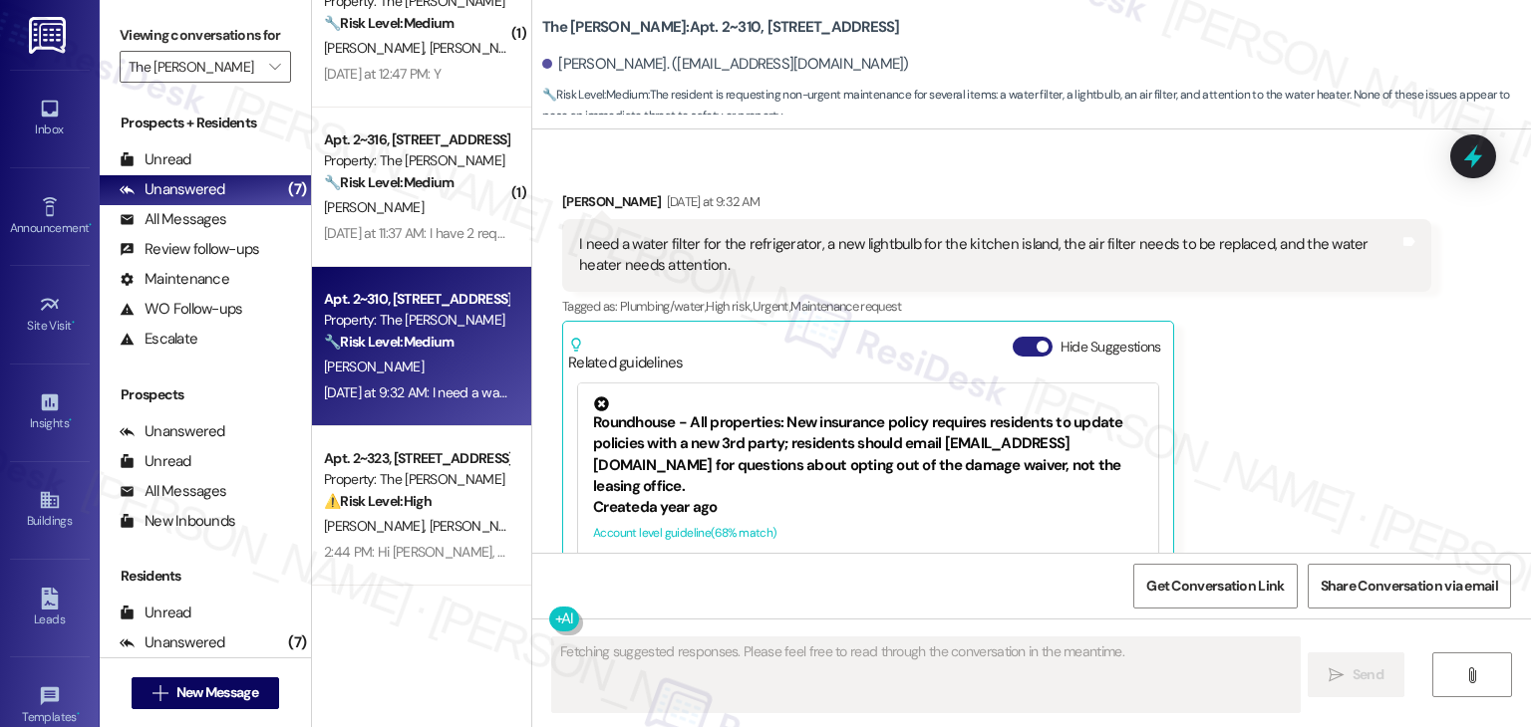
click at [1012, 337] on button "Hide Suggestions" at bounding box center [1032, 347] width 40 height 20
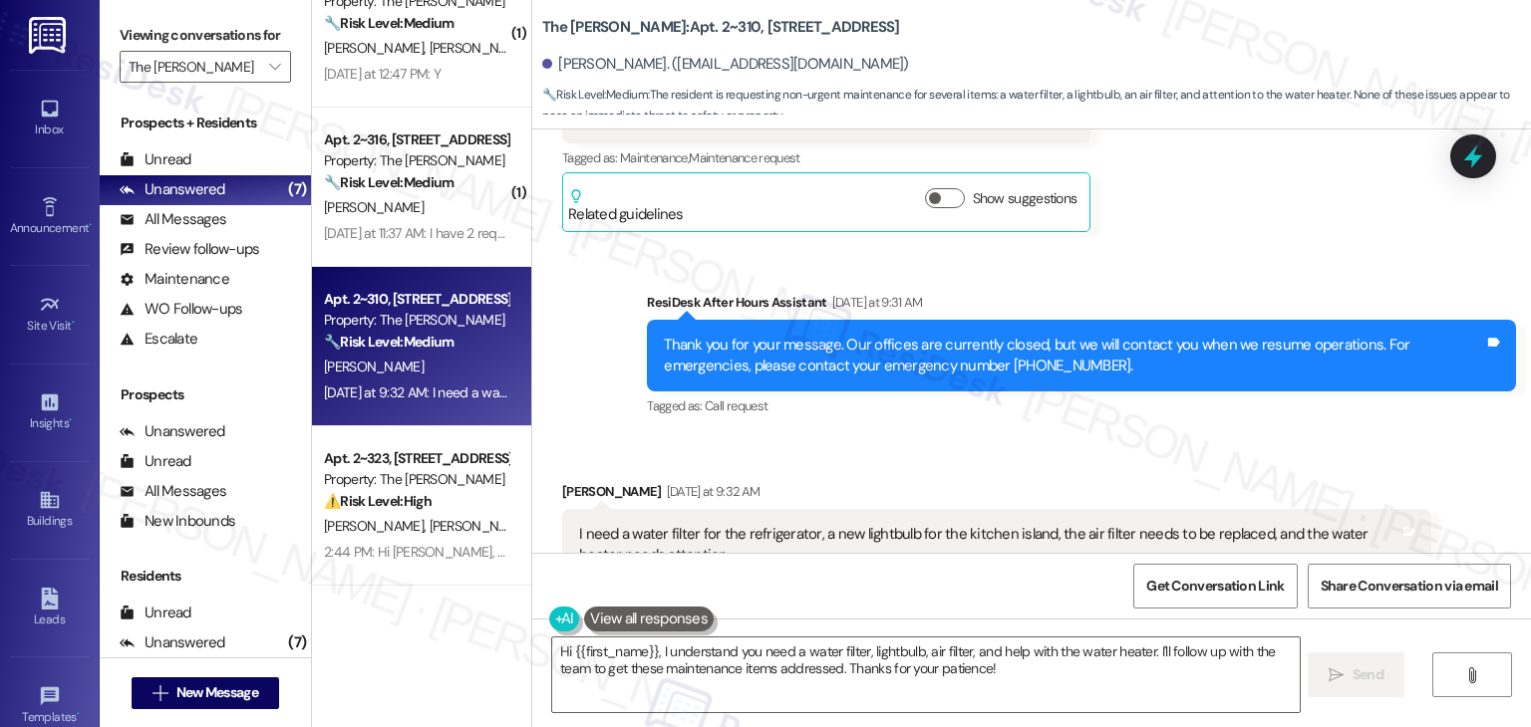
click at [1021, 303] on div "Sent via SMS ResiDesk After Hours Assistant Yesterday at 9:31 AM Thank you for …" at bounding box center [1081, 356] width 899 height 159
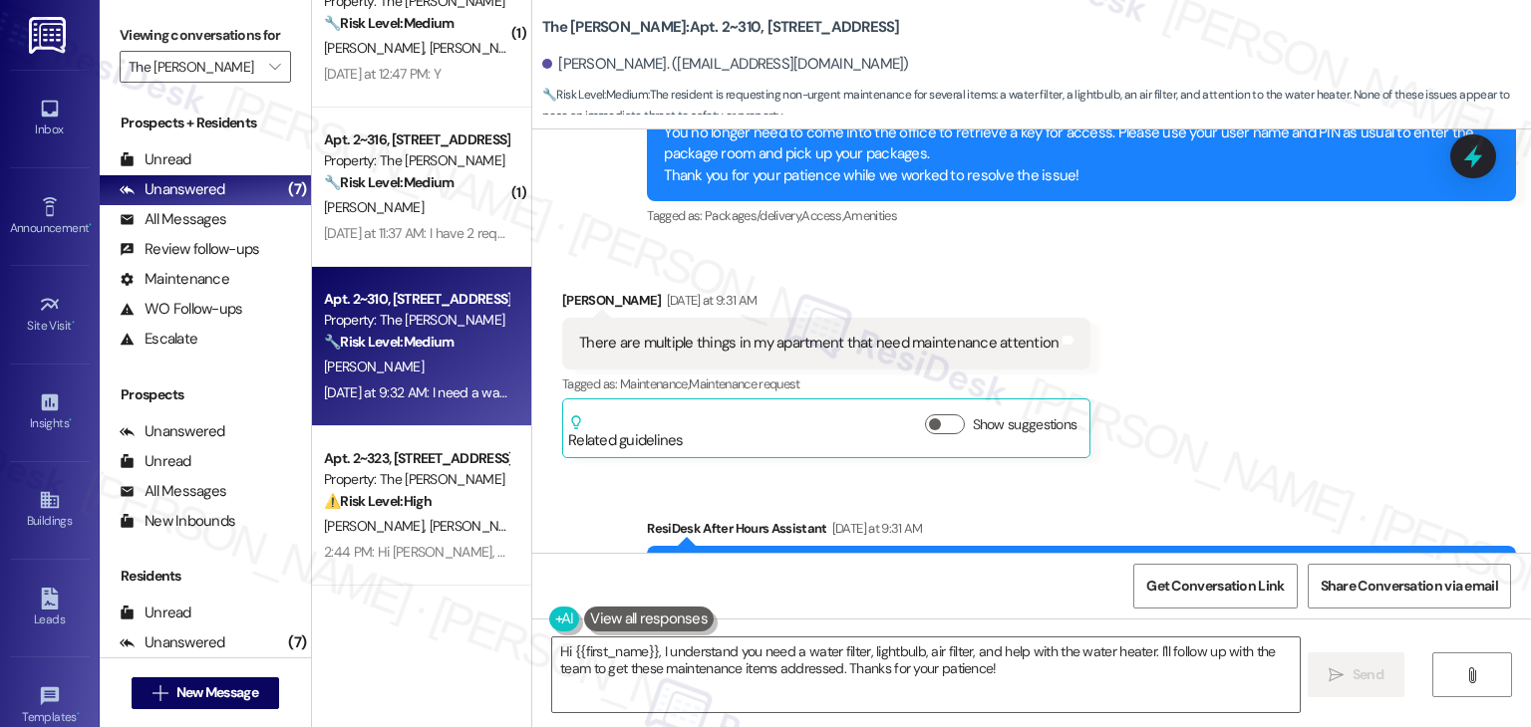
scroll to position [15753, 0]
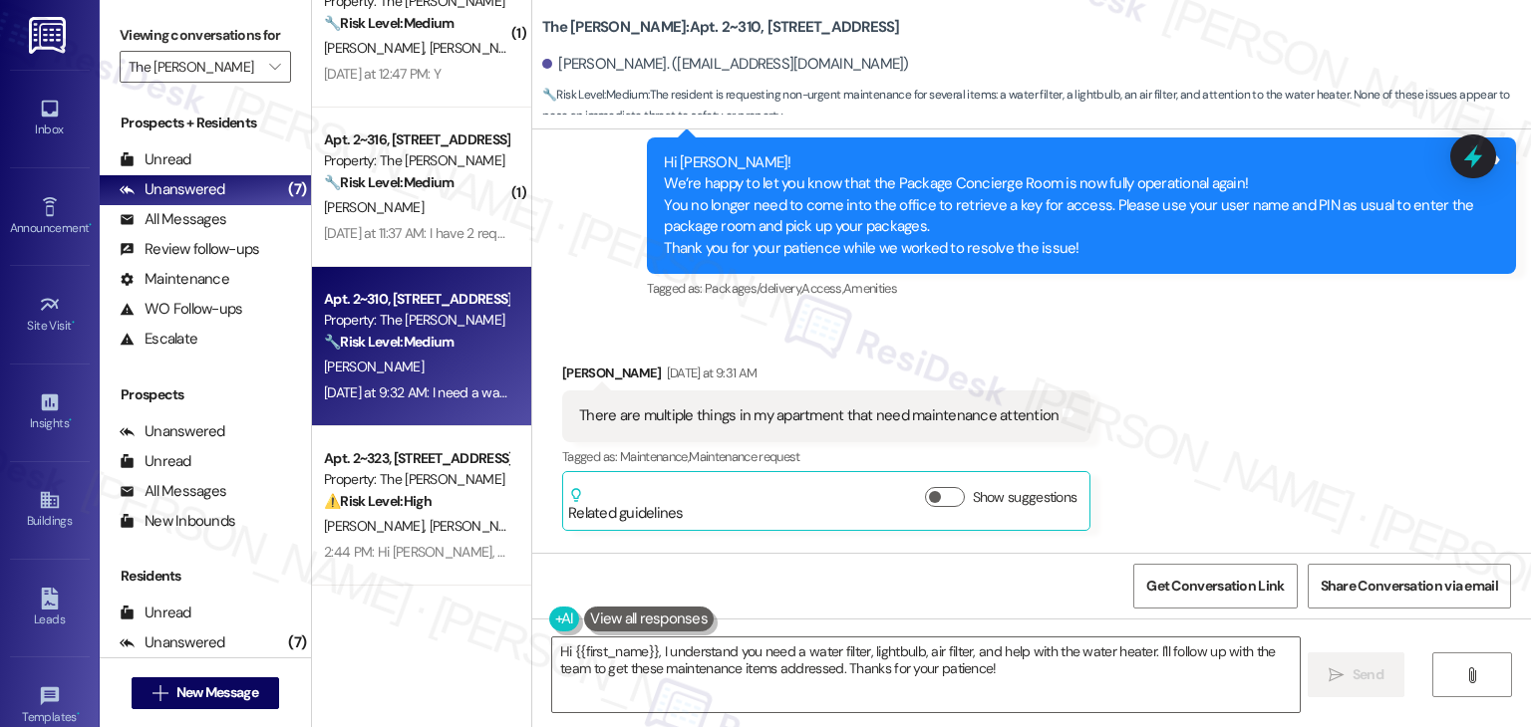
click at [1176, 324] on div "Received via SMS Jocelyn Cuellar Yesterday at 9:31 AM There are multiple things…" at bounding box center [1031, 431] width 998 height 227
click at [769, 391] on div "There are multiple things in my apartment that need maintenance attention Tags …" at bounding box center [826, 416] width 528 height 51
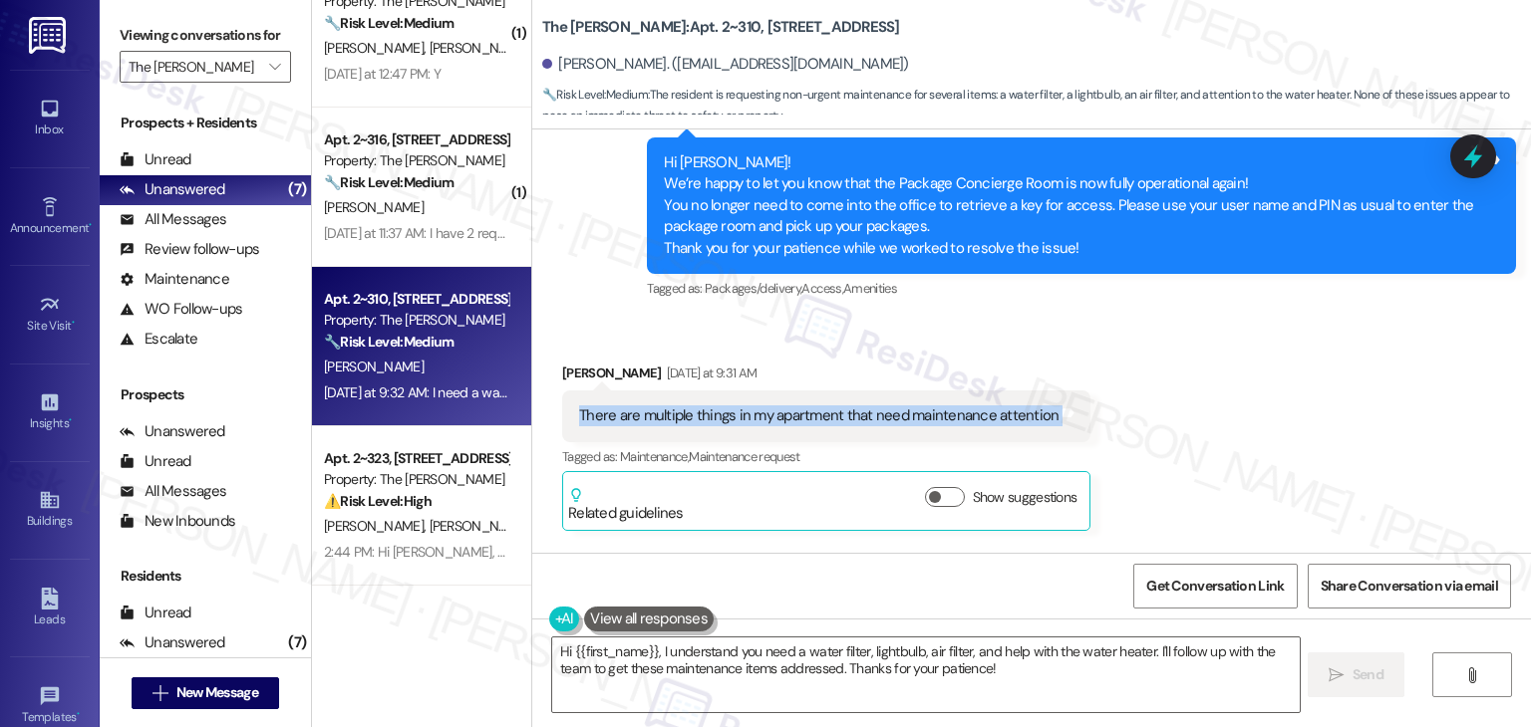
copy div "There are multiple things in my apartment that need maintenance attention Tags …"
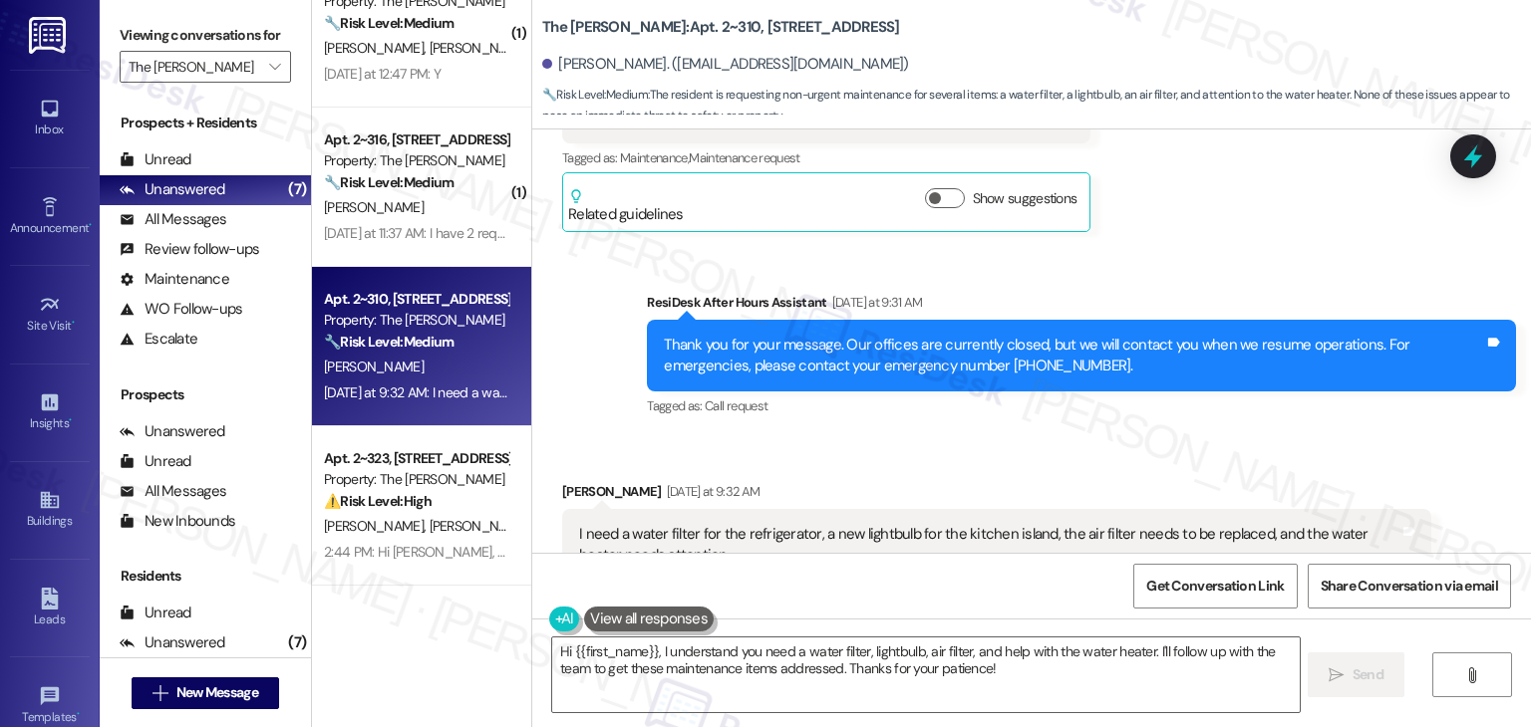
click at [779, 524] on div "I need a water filter for the refrigerator, a new lightbulb for the kitchen isl…" at bounding box center [989, 545] width 820 height 43
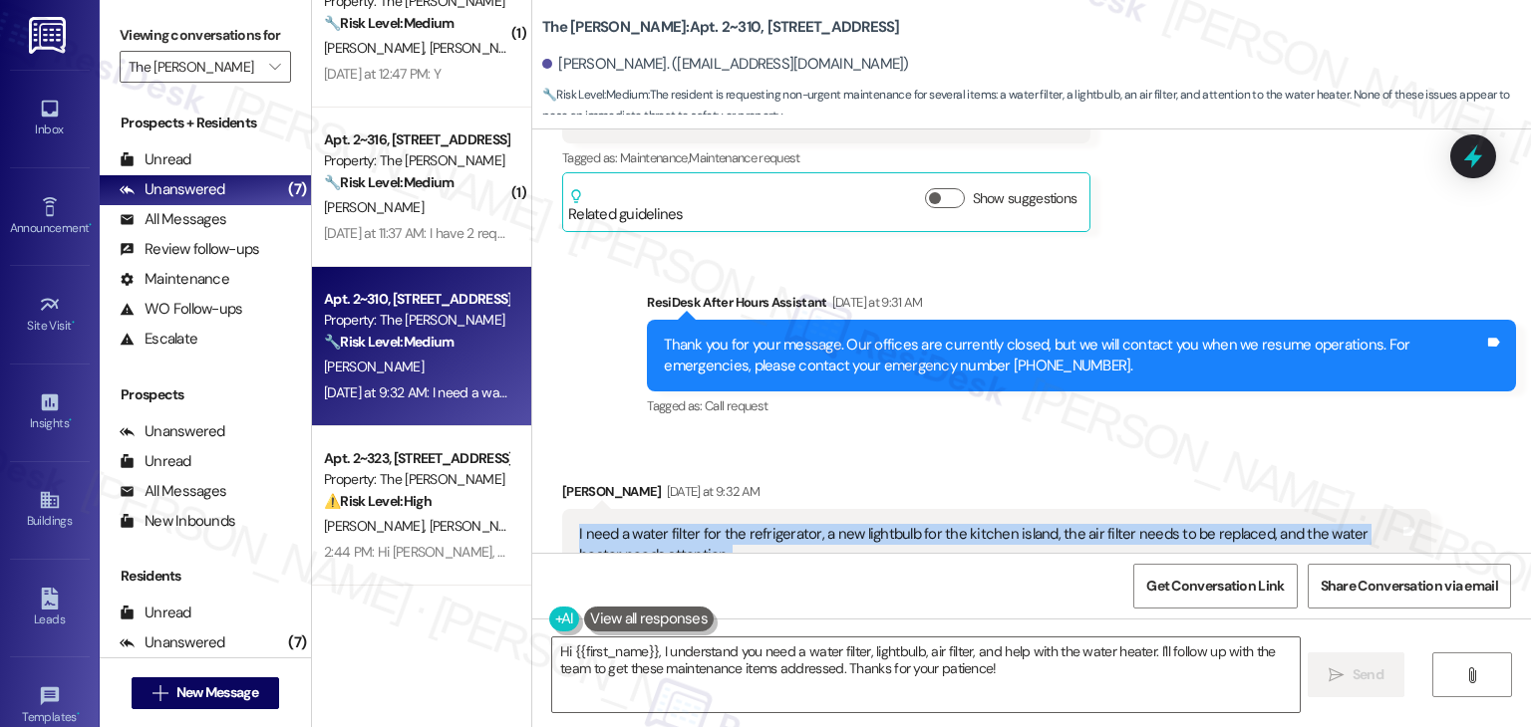
click at [779, 524] on div "I need a water filter for the refrigerator, a new lightbulb for the kitchen isl…" at bounding box center [989, 545] width 820 height 43
copy div "I need a water filter for the refrigerator, a new lightbulb for the kitchen isl…"
drag, startPoint x: 1141, startPoint y: 651, endPoint x: 650, endPoint y: 658, distance: 491.3
click at [650, 658] on textarea "Hi {{first_name}}, I understand you need a water filter, lightbulb, air filter,…" at bounding box center [925, 675] width 746 height 75
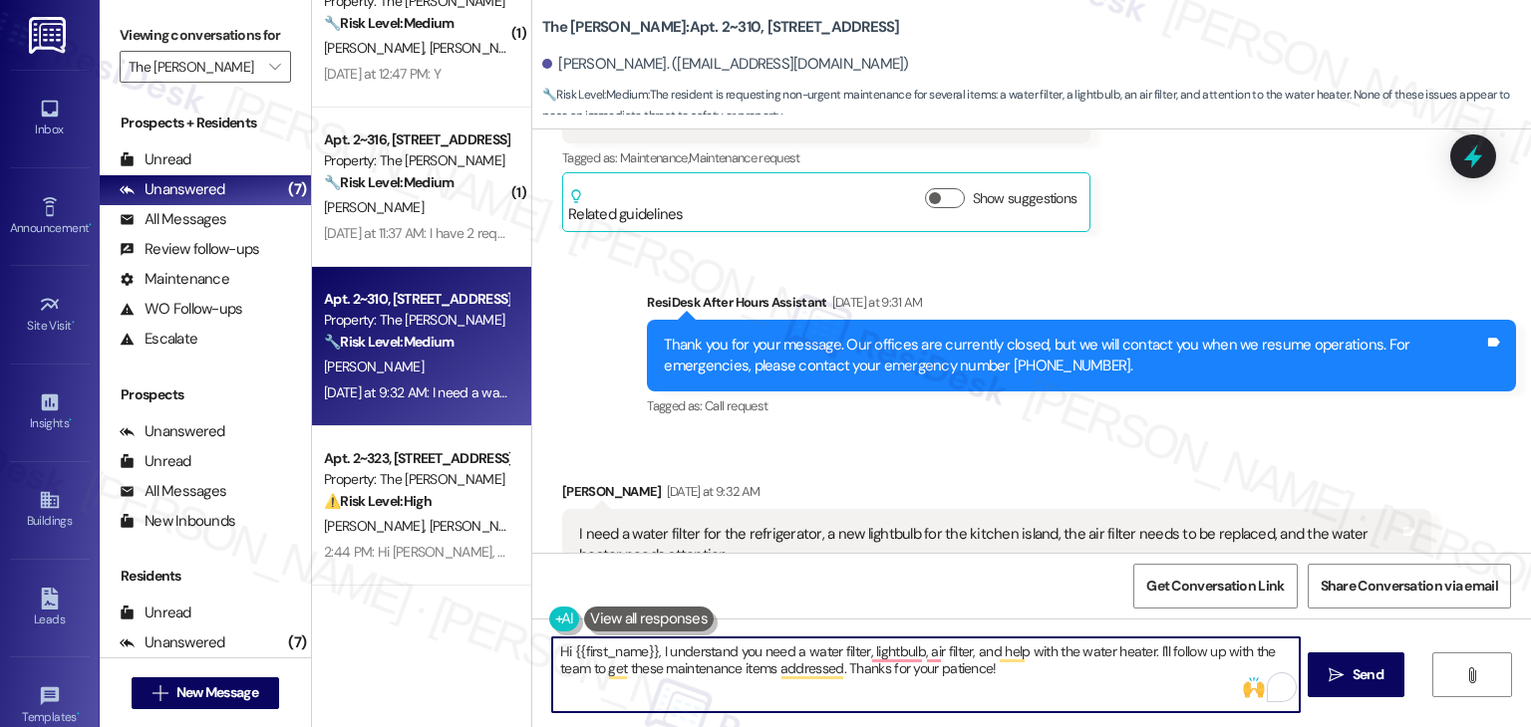
click at [662, 668] on textarea "Hi {{first_name}}, I understand you need a water filter, lightbulb, air filter,…" at bounding box center [925, 675] width 746 height 75
paste textarea "Jocelyn, thank you for sharing those details. I understand you need a water fil…"
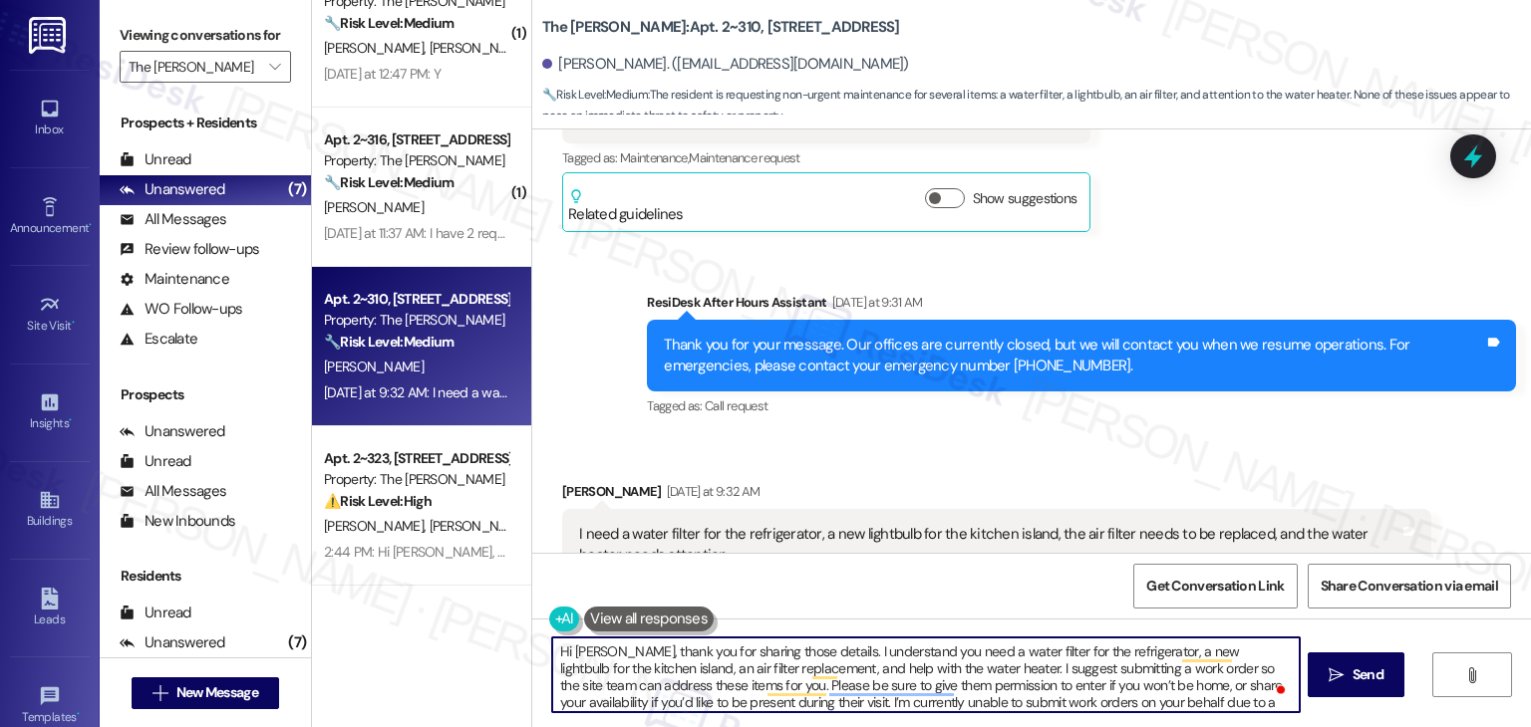
scroll to position [21, 0]
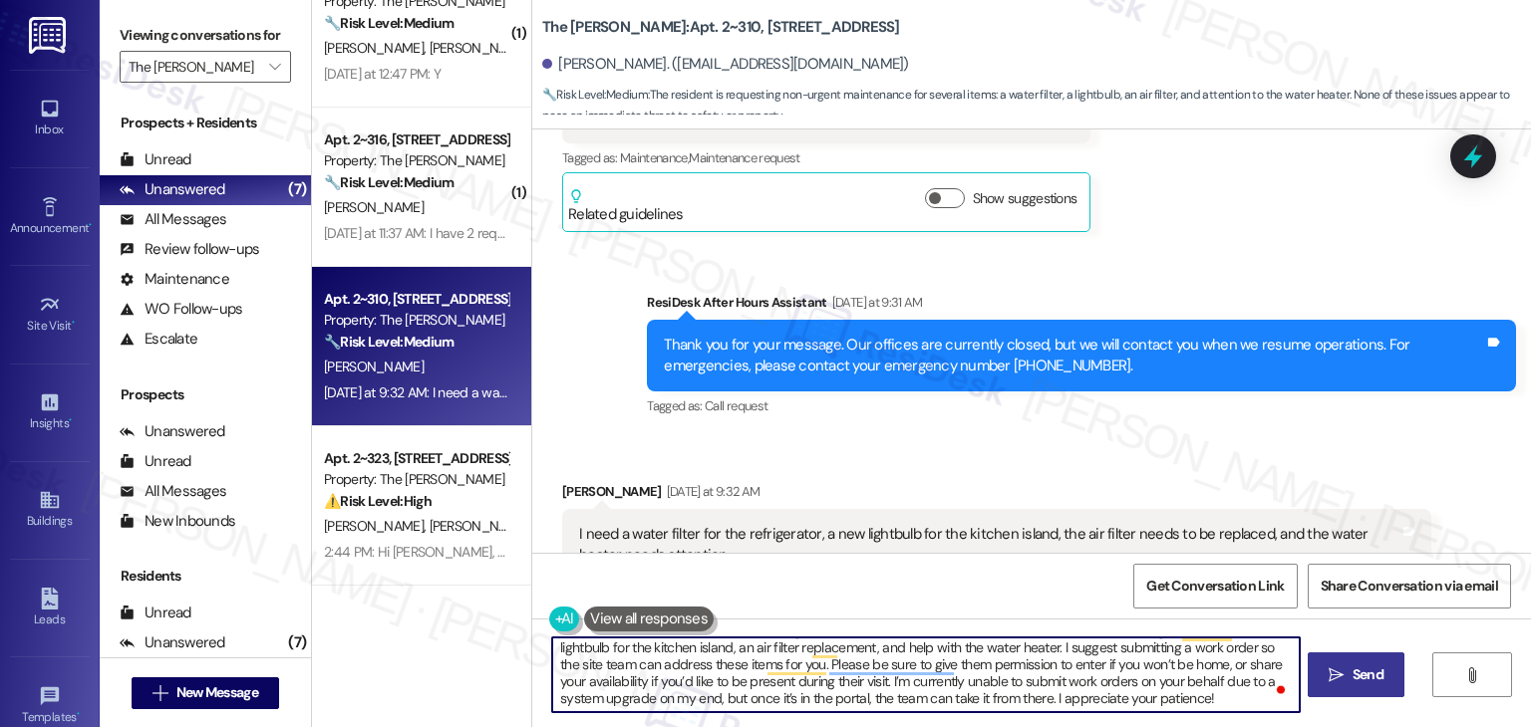
type textarea "Hi Jocelyn, thank you for sharing those details. I understand you need a water …"
click at [1367, 679] on span "Send" at bounding box center [1367, 675] width 31 height 21
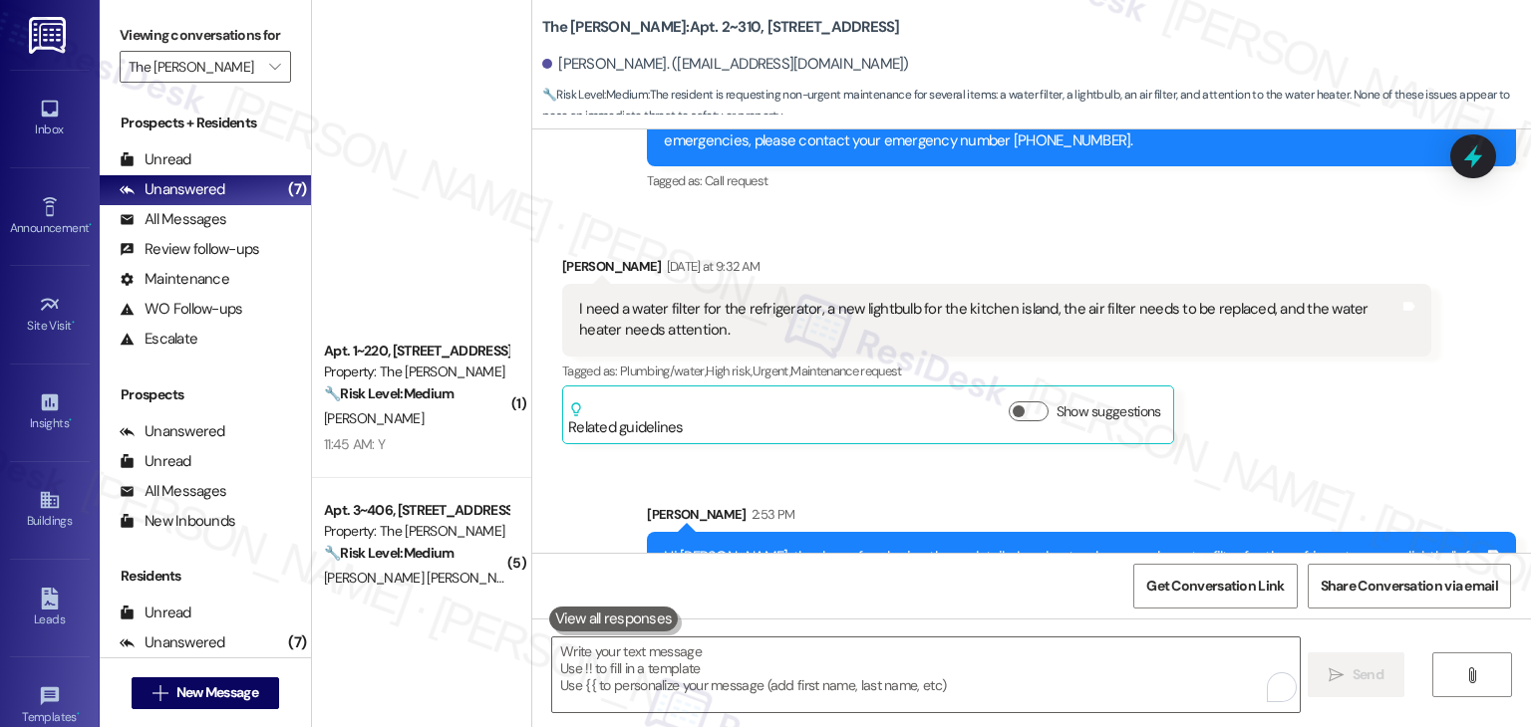
scroll to position [530, 0]
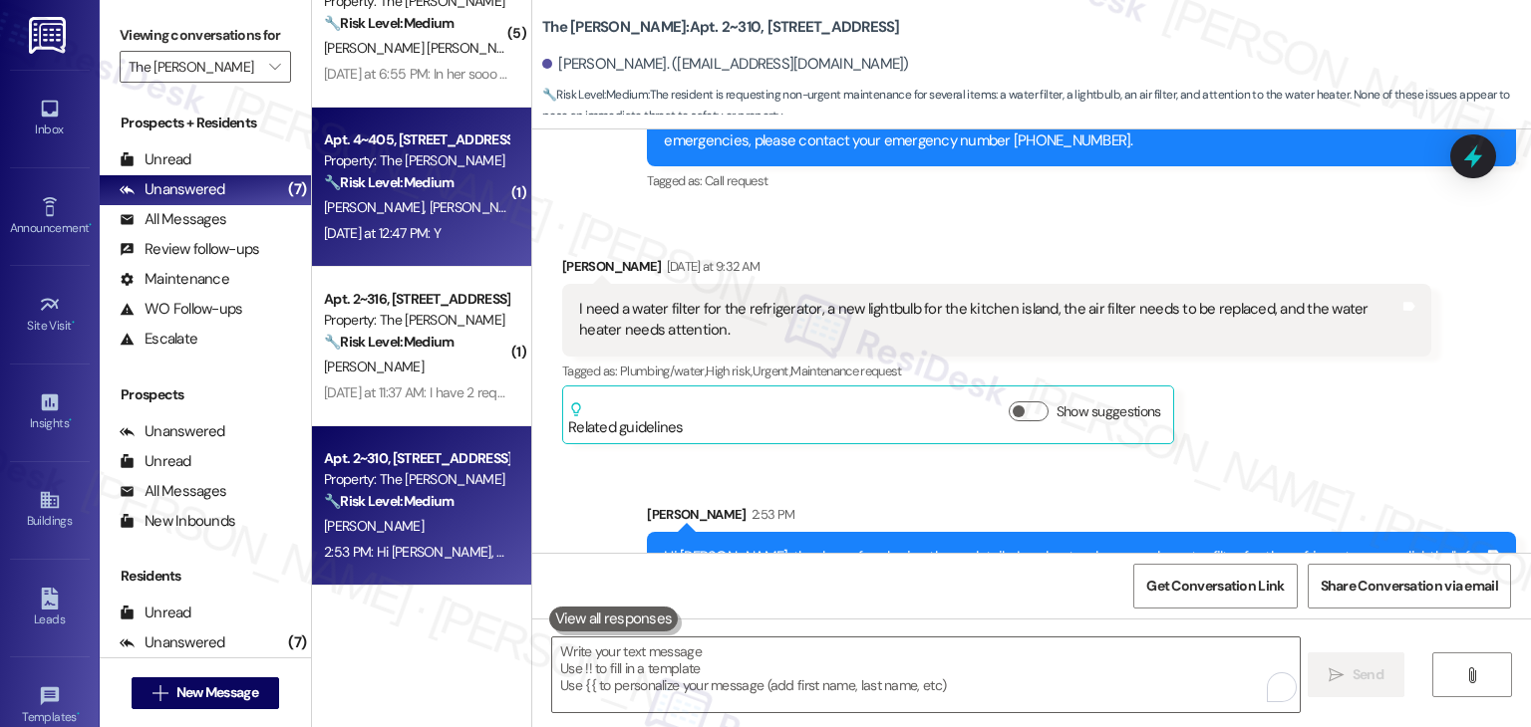
click at [457, 182] on div "🔧 Risk Level: Medium The resident responded 'Y' to a follow-up question about a…" at bounding box center [416, 182] width 184 height 21
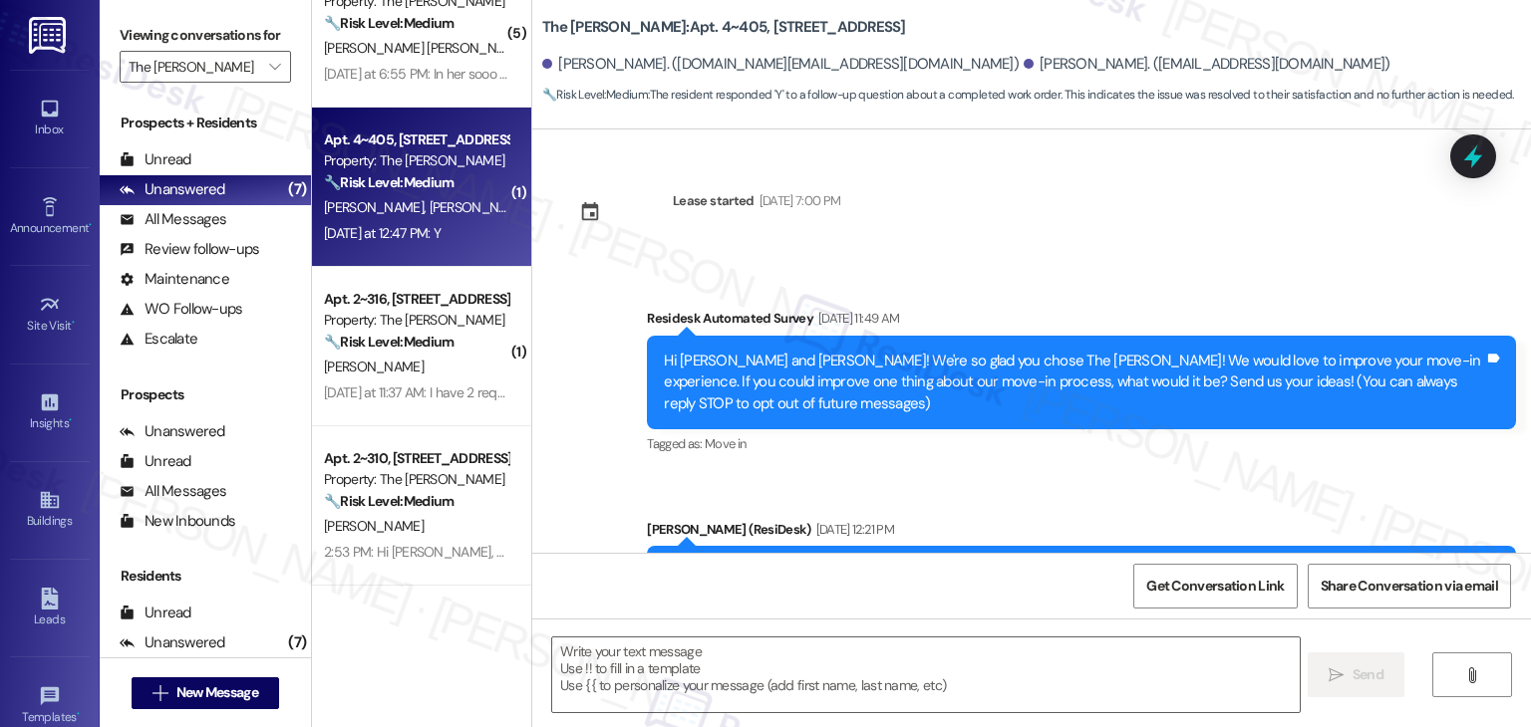
type textarea "Fetching suggested responses. Please feel free to read through the conversation…"
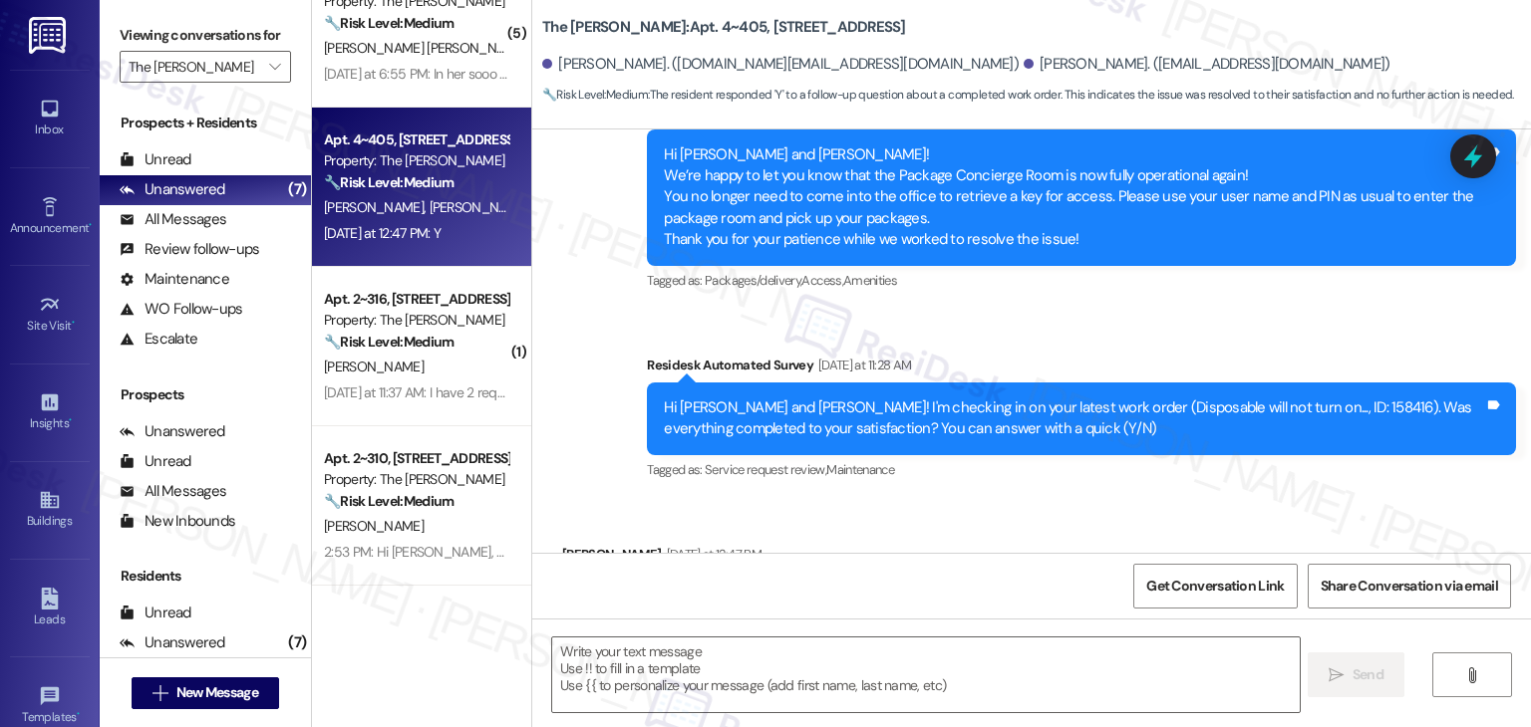
scroll to position [4542, 0]
click at [958, 498] on div "Received via SMS [PERSON_NAME] [DATE] at 12:47 PM Y Tags and notes" at bounding box center [1031, 567] width 998 height 139
click at [957, 498] on div "Received via SMS [PERSON_NAME] [DATE] at 12:47 PM Y Tags and notes" at bounding box center [1031, 567] width 998 height 139
click at [947, 498] on div "Received via SMS [PERSON_NAME] [DATE] at 12:47 PM Y Tags and notes" at bounding box center [1031, 567] width 998 height 139
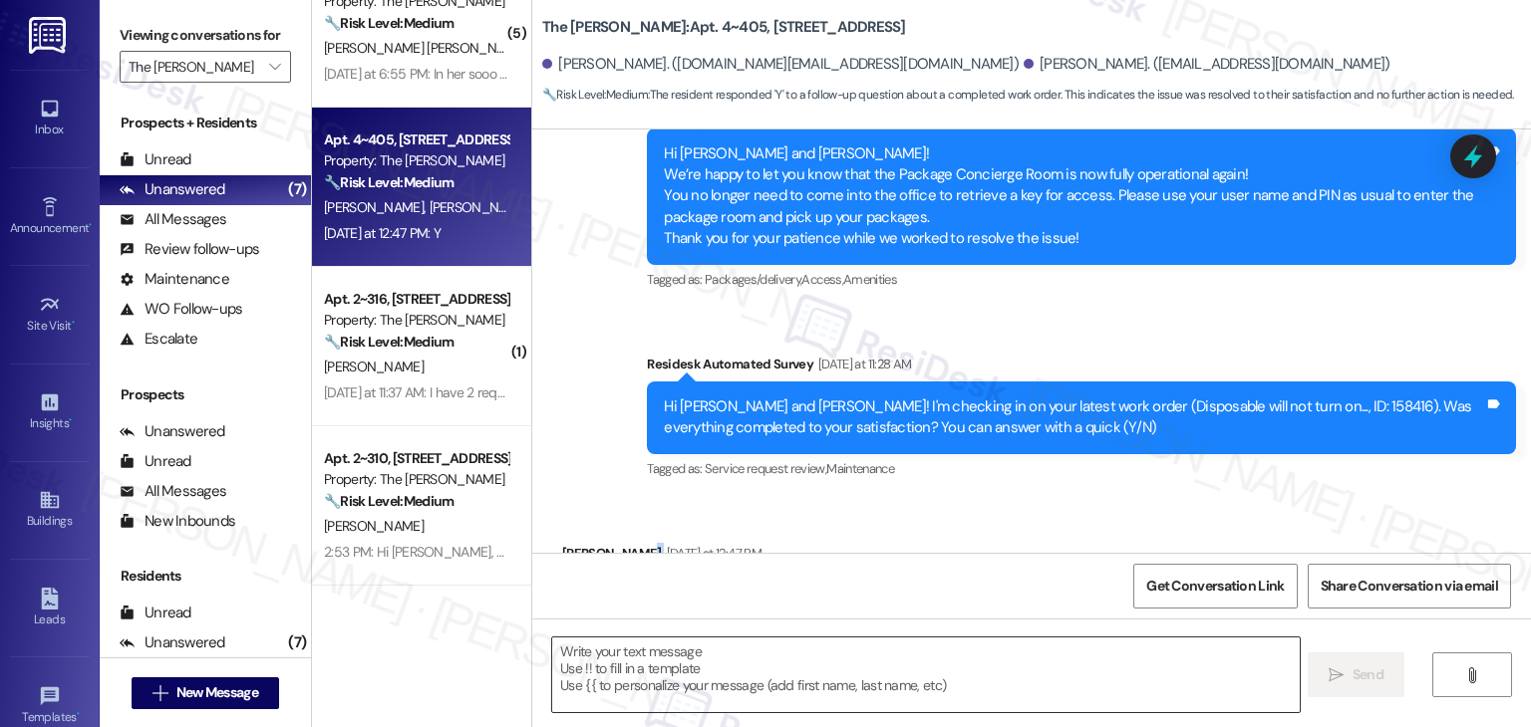
click at [716, 643] on textarea at bounding box center [925, 675] width 746 height 75
click at [678, 647] on textarea at bounding box center [925, 675] width 746 height 75
click at [665, 652] on textarea at bounding box center [925, 675] width 746 height 75
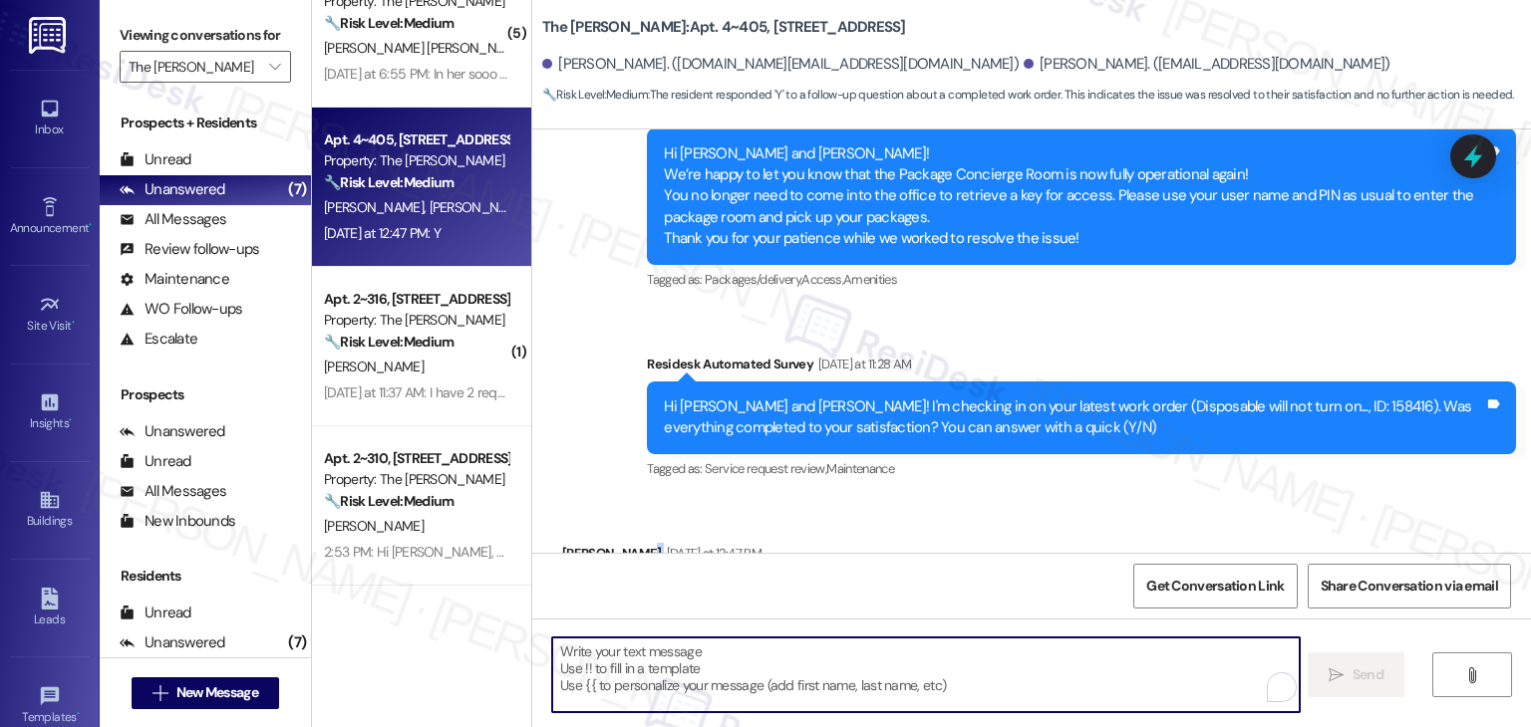
paste textarea "Hey Onkar! I’m glad your latest work order was completed to your satisfaction. …"
type textarea "Hey Onkar! I’m glad your latest work order was completed to your satisfaction. …"
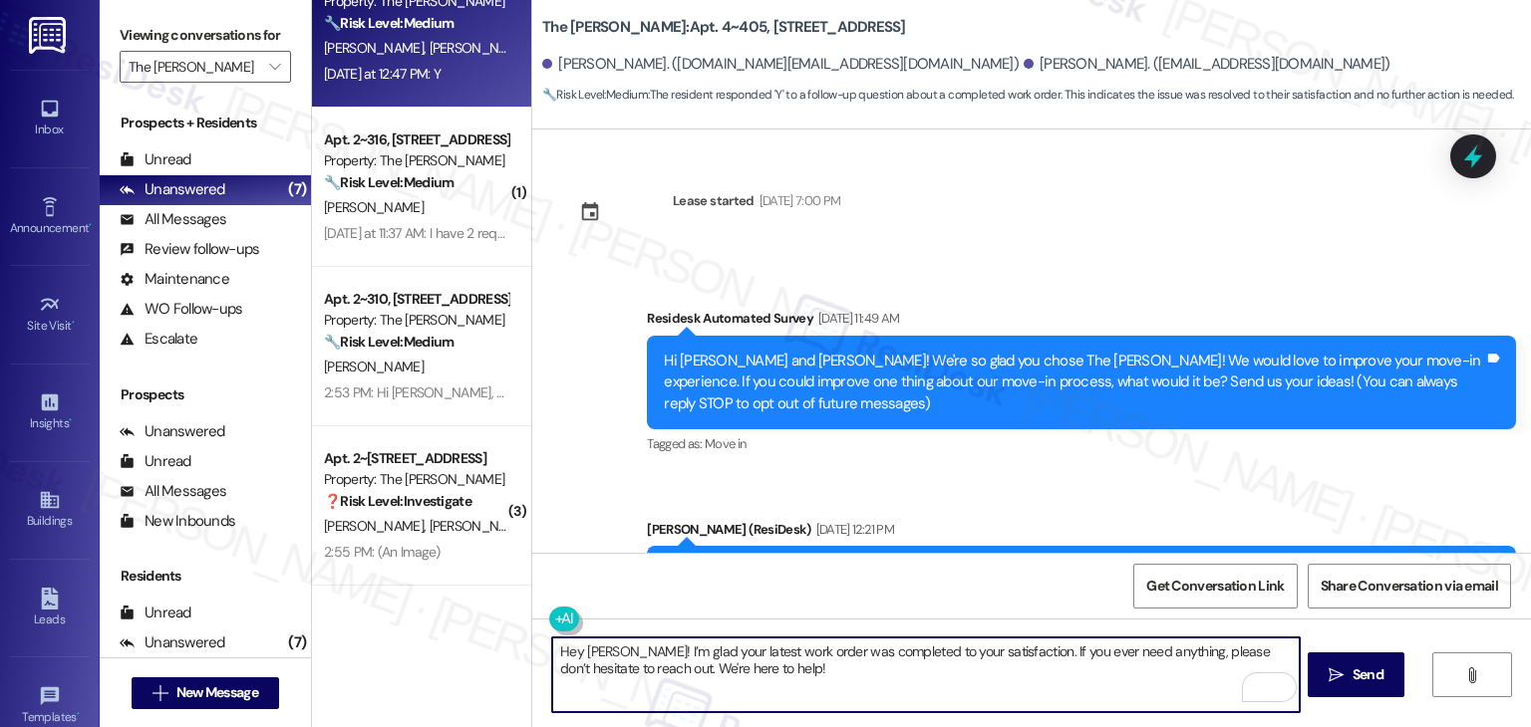
scroll to position [4542, 0]
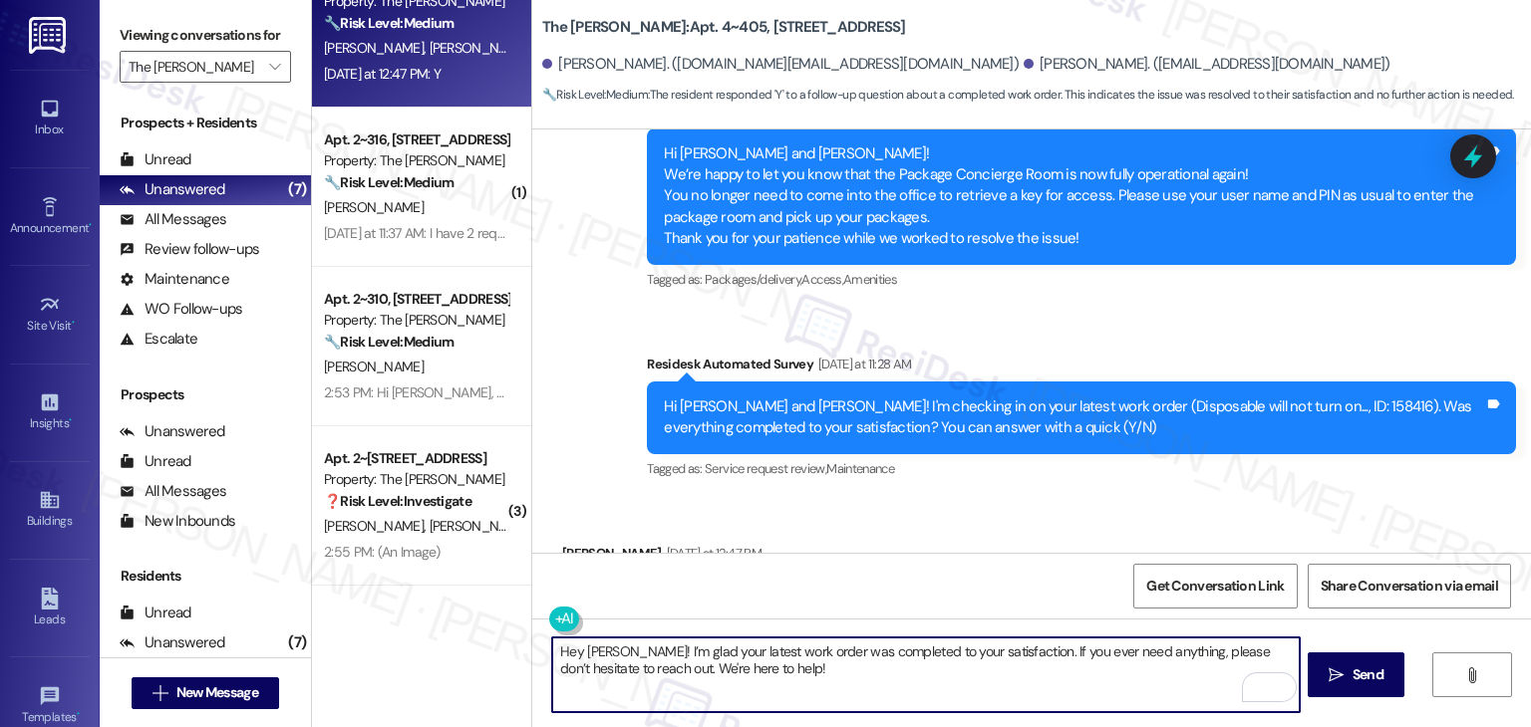
type textarea "Hey [PERSON_NAME]! I’m glad your latest work order was completed to your satisf…"
click at [977, 501] on div "Received via SMS [PERSON_NAME] [DATE] at 12:47 PM Y Tags and notes" at bounding box center [1031, 567] width 998 height 139
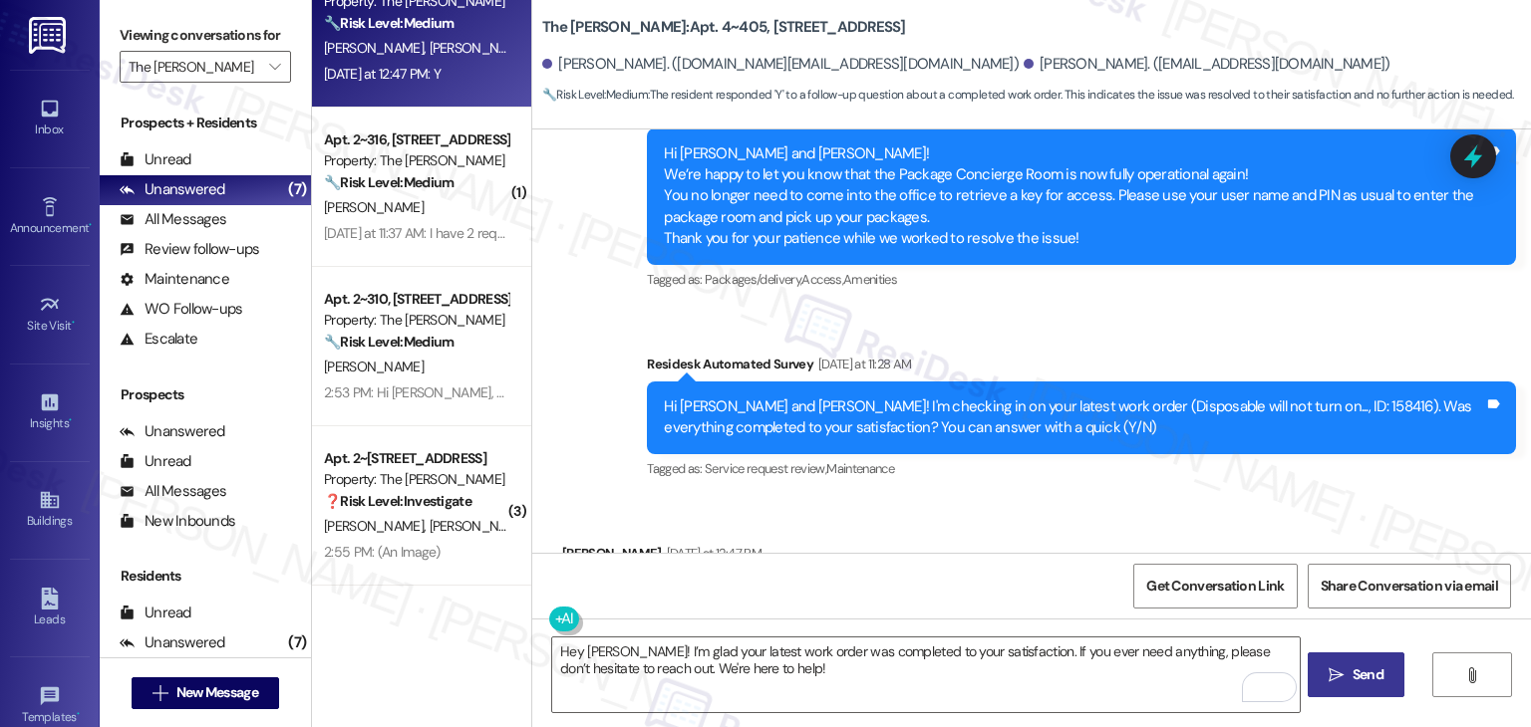
click at [1366, 682] on span "Send" at bounding box center [1367, 675] width 31 height 21
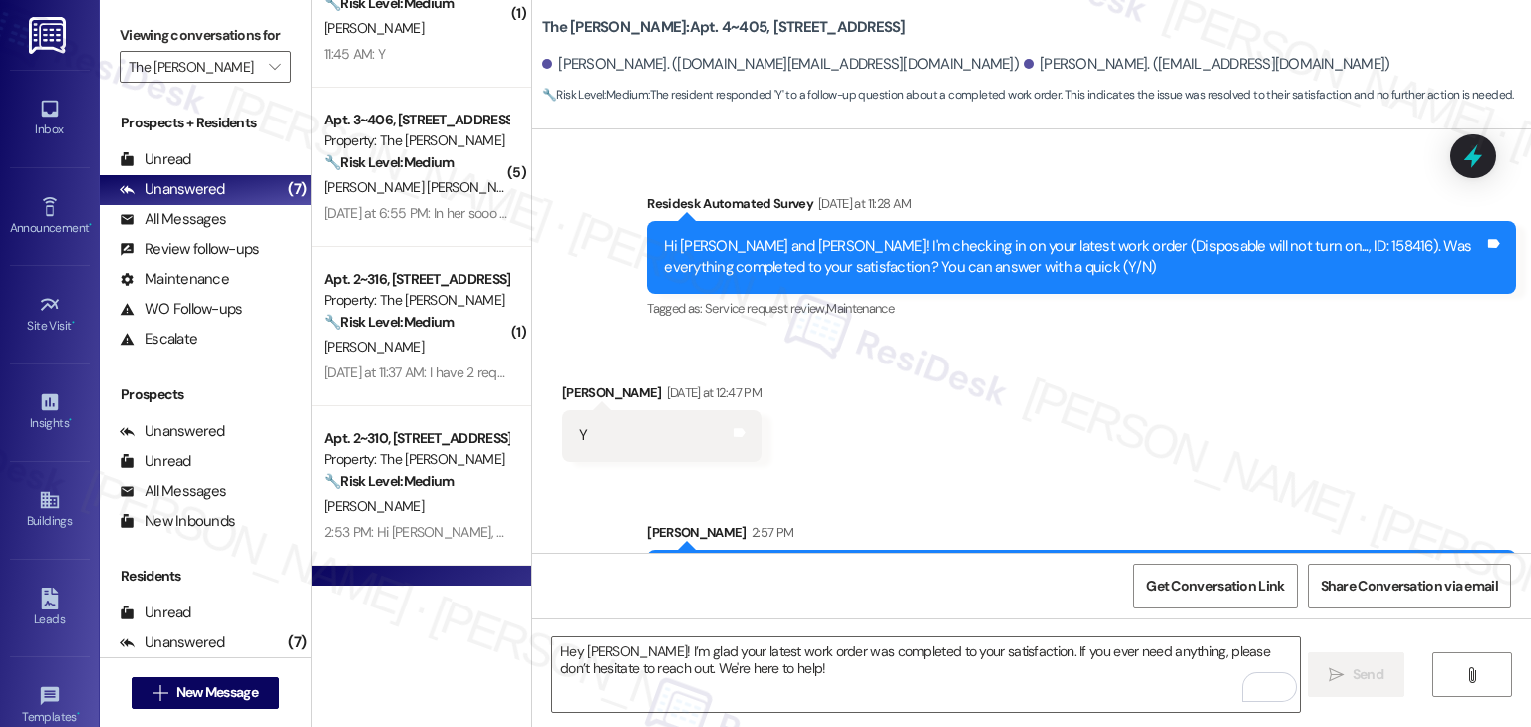
scroll to position [132, 0]
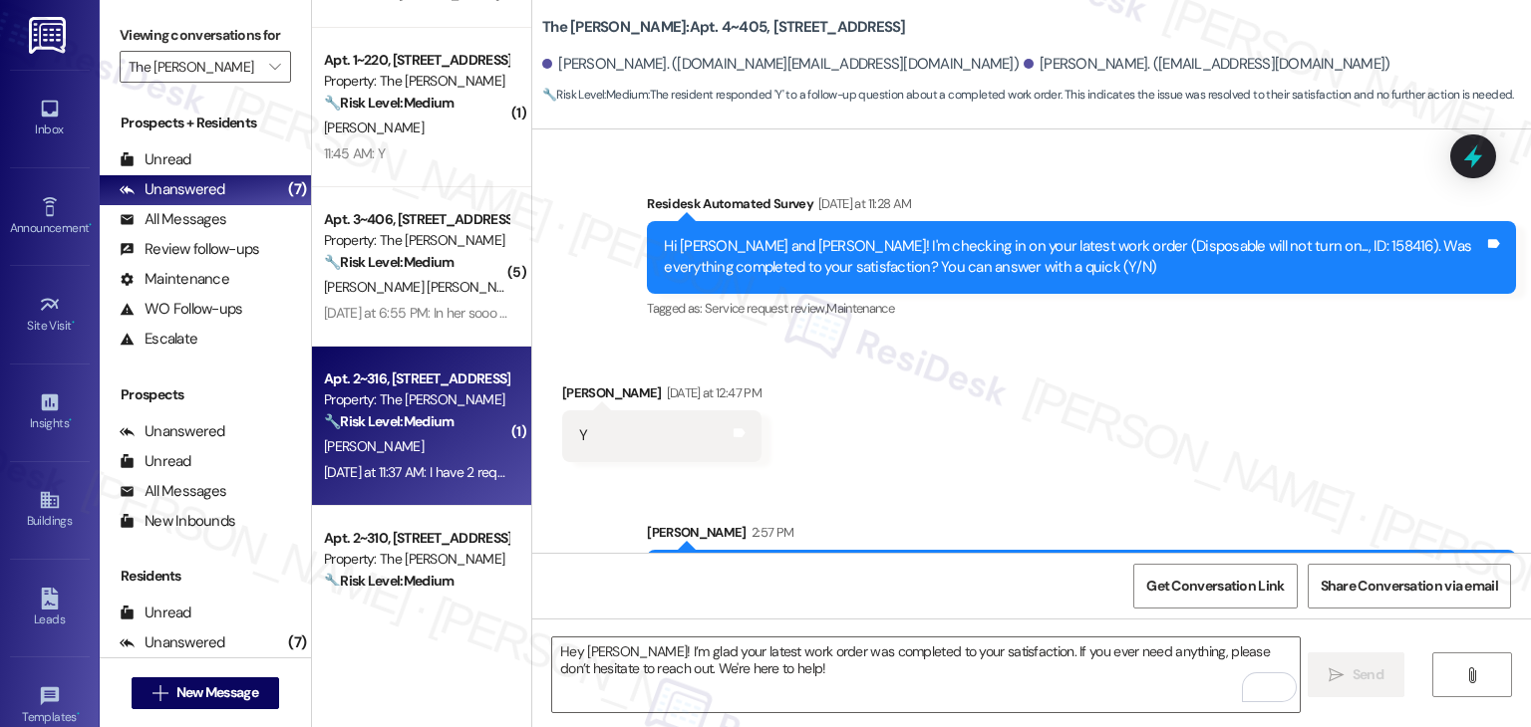
click at [422, 471] on div "[DATE] at 11:37 AM: I have 2 requests. In building 2, the 3rd floor outside the…" at bounding box center [1108, 472] width 1569 height 18
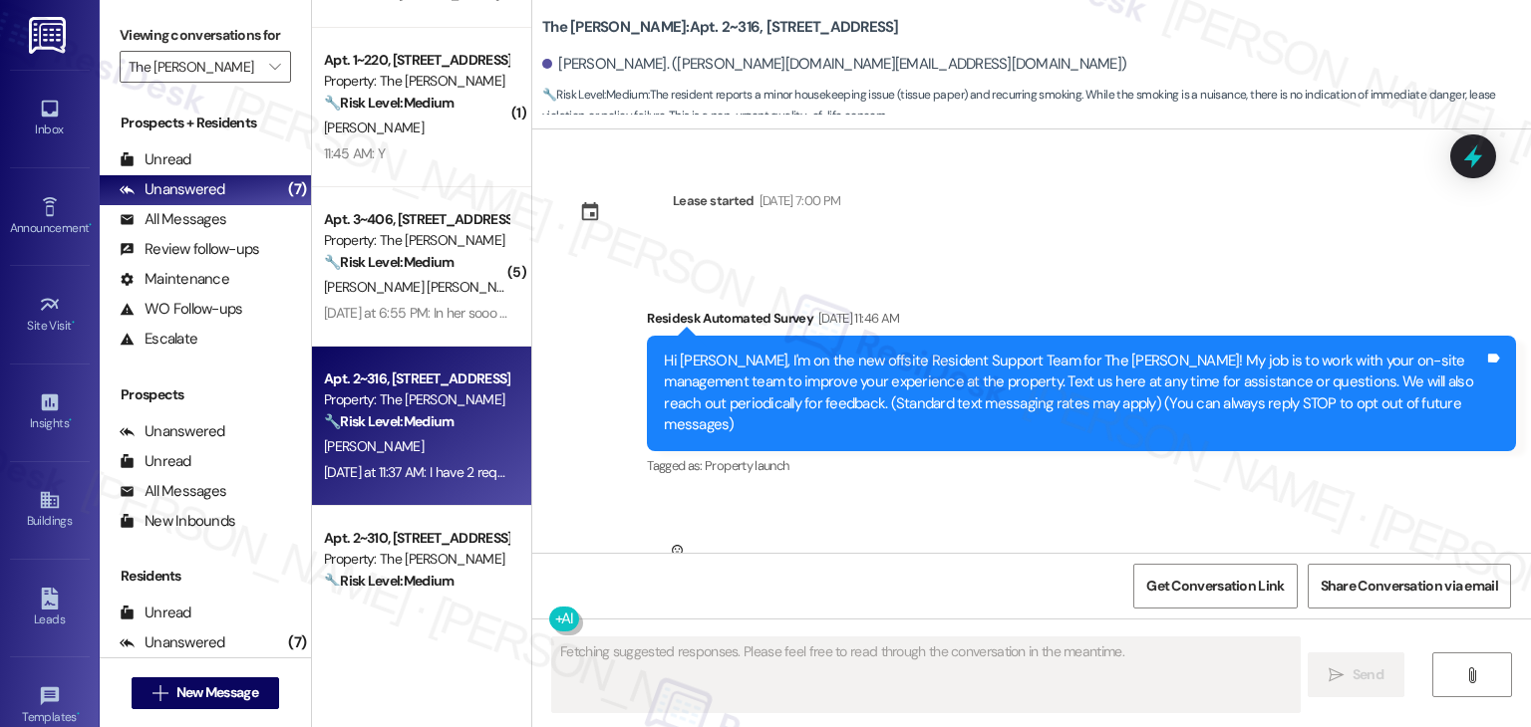
scroll to position [24314, 0]
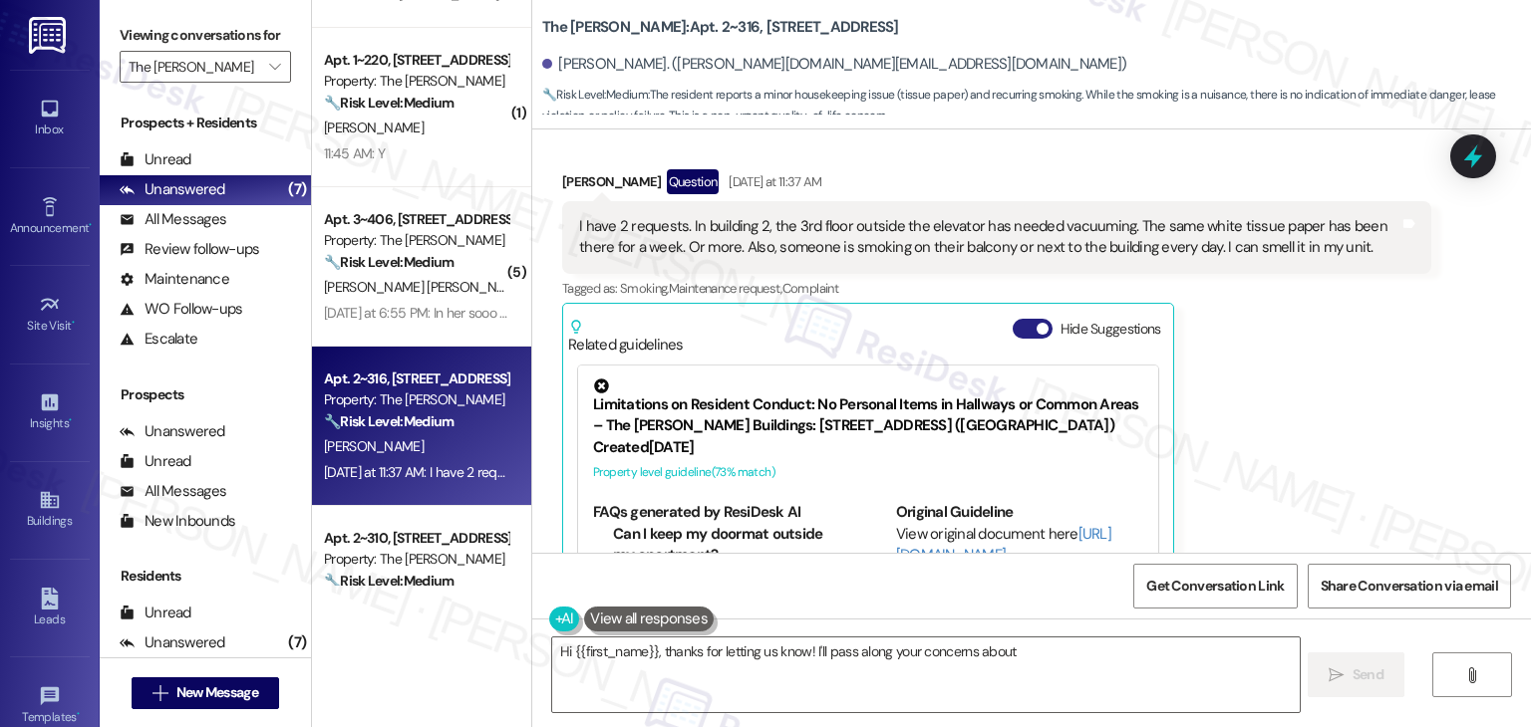
click at [1016, 319] on button "Hide Suggestions" at bounding box center [1032, 329] width 40 height 20
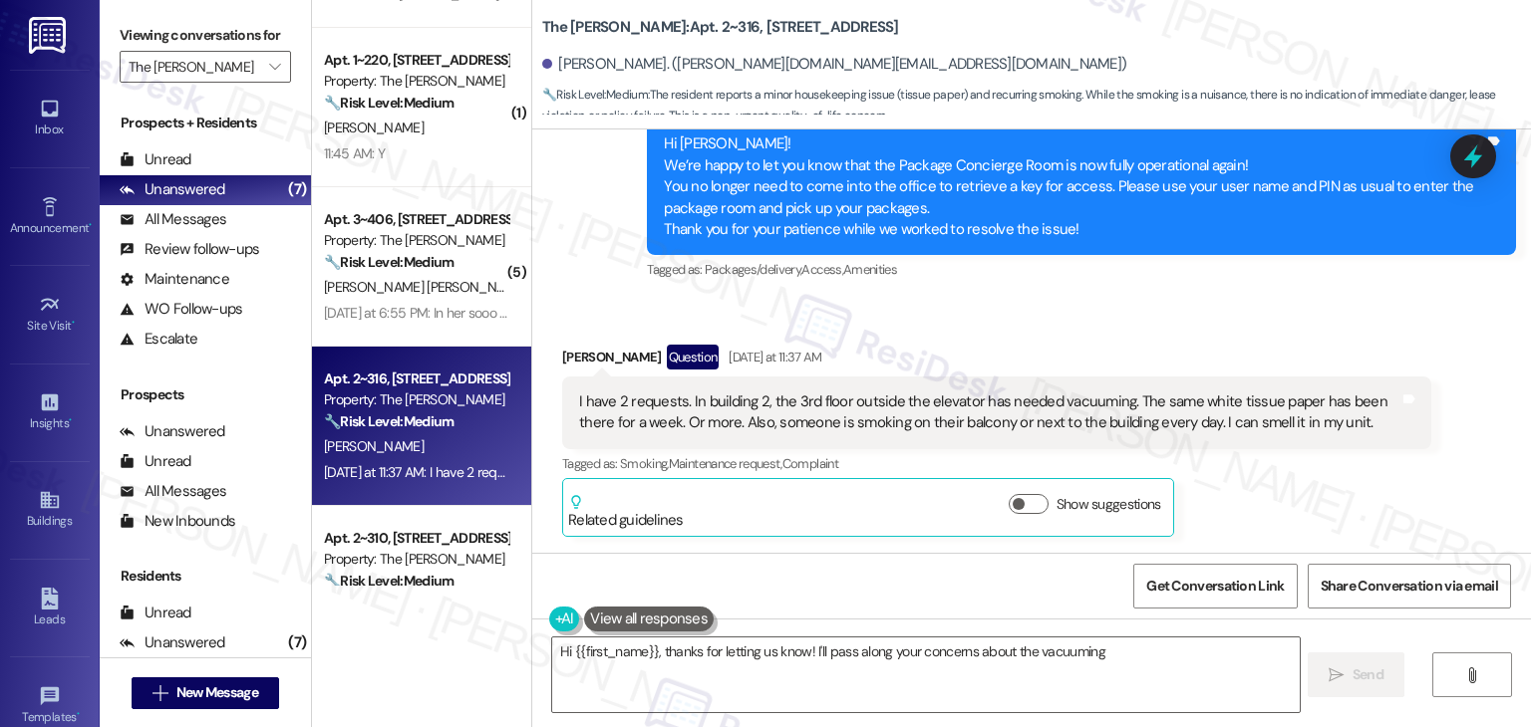
scroll to position [24024, 0]
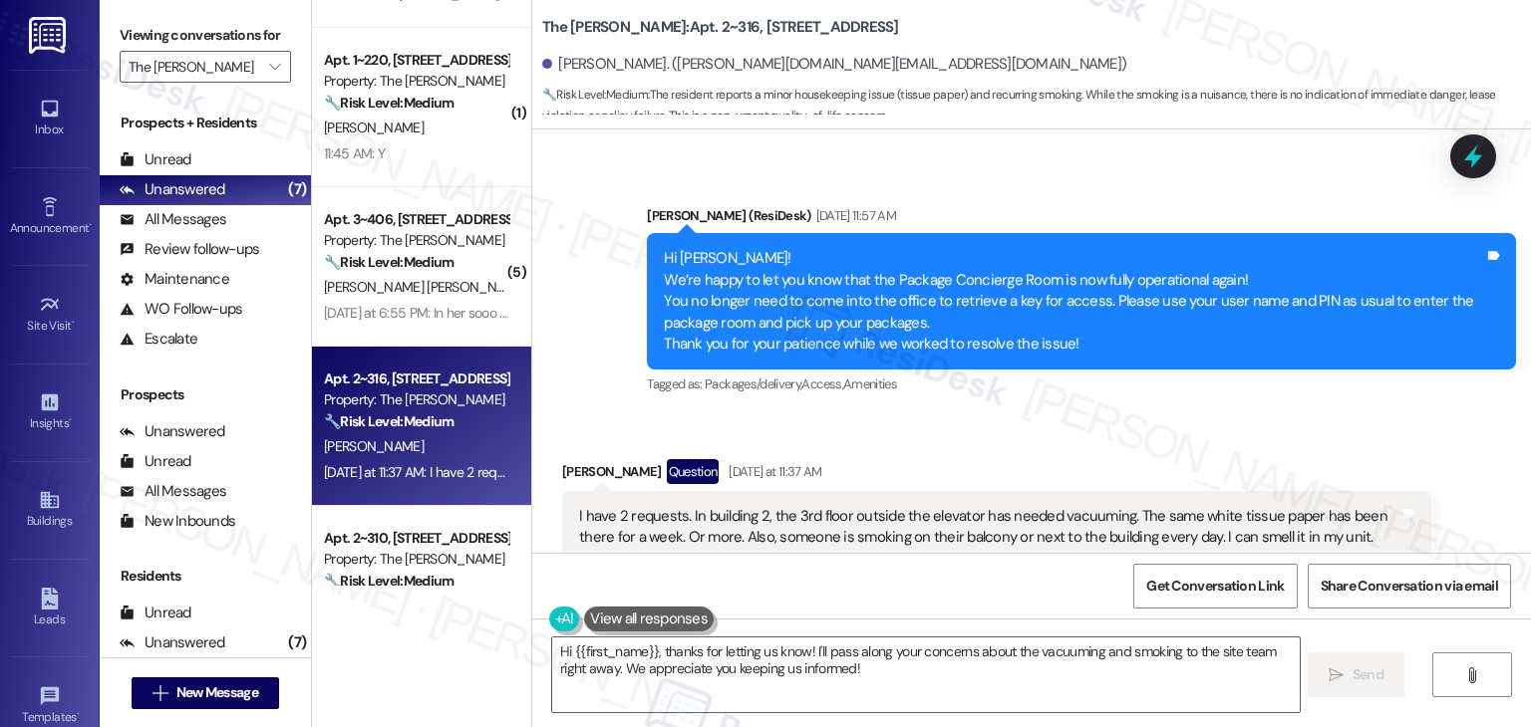
click at [1256, 484] on div "[PERSON_NAME] Question [DATE] at 11:37 AM I have 2 requests. In building 2, the…" at bounding box center [996, 555] width 869 height 193
click at [1256, 483] on div "[PERSON_NAME] Question [DATE] at 11:37 AM I have 2 requests. In building 2, the…" at bounding box center [996, 555] width 869 height 193
click at [1255, 483] on div "[PERSON_NAME] Question [DATE] at 11:37 AM I have 2 requests. In building 2, the…" at bounding box center [996, 555] width 869 height 193
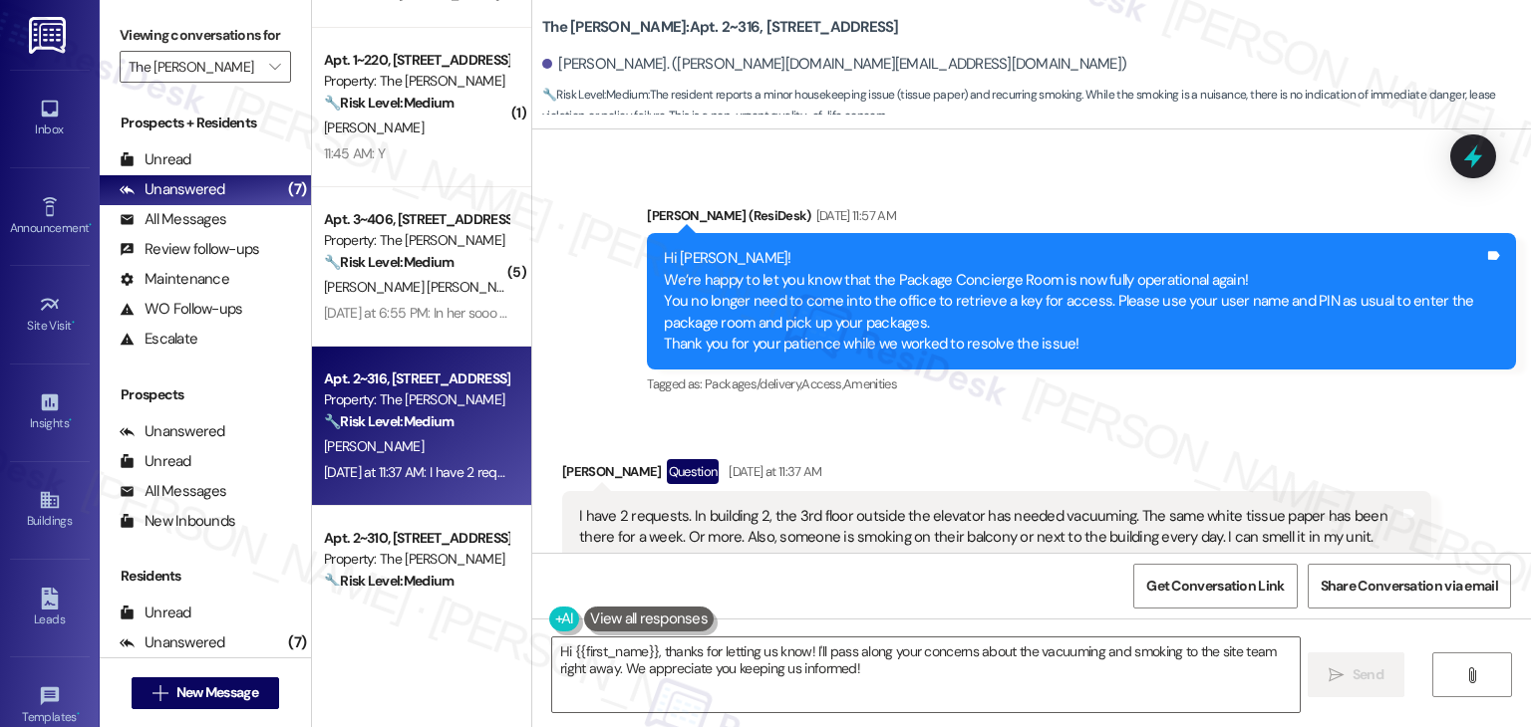
click at [1255, 483] on div "[PERSON_NAME] Question [DATE] at 11:37 AM I have 2 requests. In building 2, the…" at bounding box center [996, 555] width 869 height 193
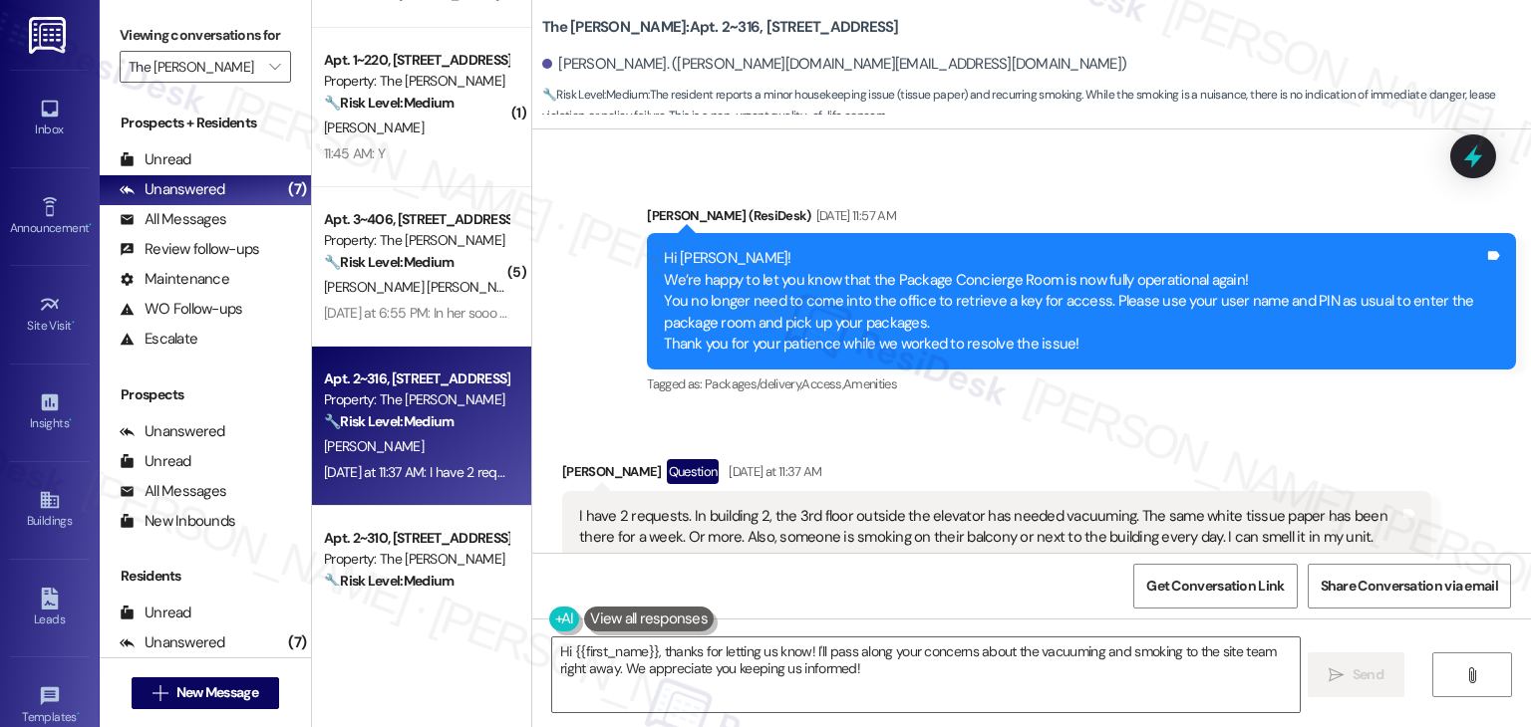
click at [1255, 483] on div "[PERSON_NAME] Question [DATE] at 11:37 AM I have 2 requests. In building 2, the…" at bounding box center [996, 555] width 869 height 193
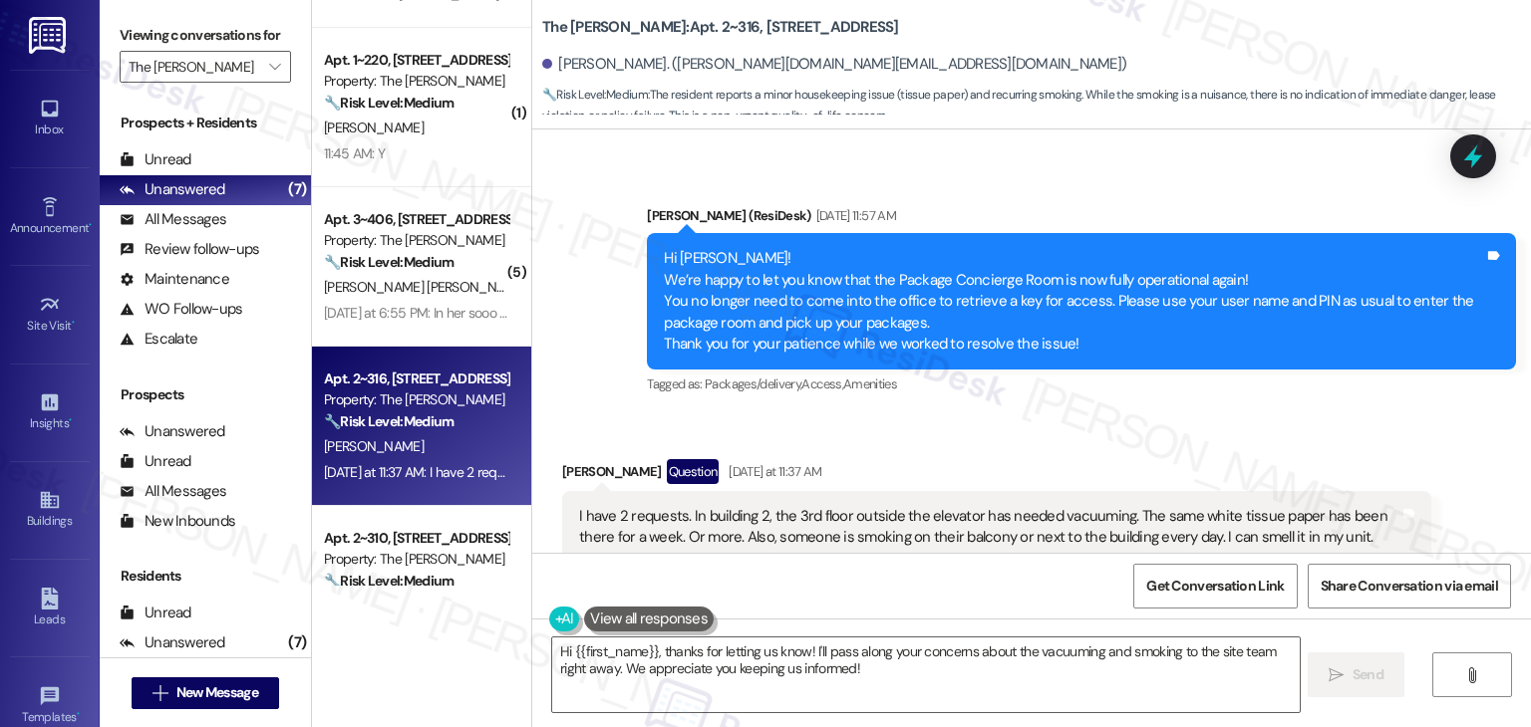
click at [1255, 483] on div "[PERSON_NAME] Question [DATE] at 11:37 AM I have 2 requests. In building 2, the…" at bounding box center [996, 555] width 869 height 193
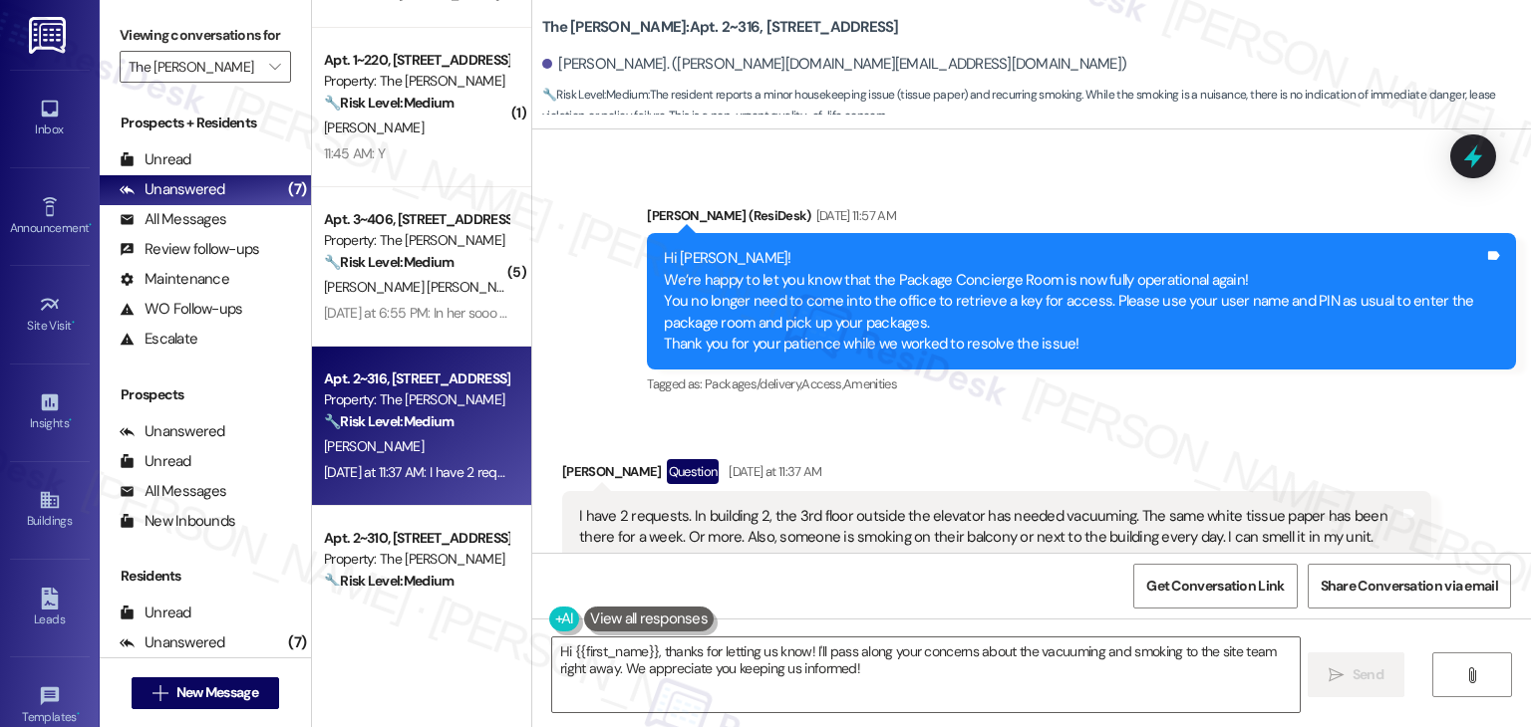
click at [1255, 483] on div "[PERSON_NAME] Question [DATE] at 11:37 AM I have 2 requests. In building 2, the…" at bounding box center [996, 555] width 869 height 193
click at [1249, 564] on div "Tagged as: Smoking , Click to highlight conversations about Smoking Maintenance…" at bounding box center [996, 578] width 869 height 29
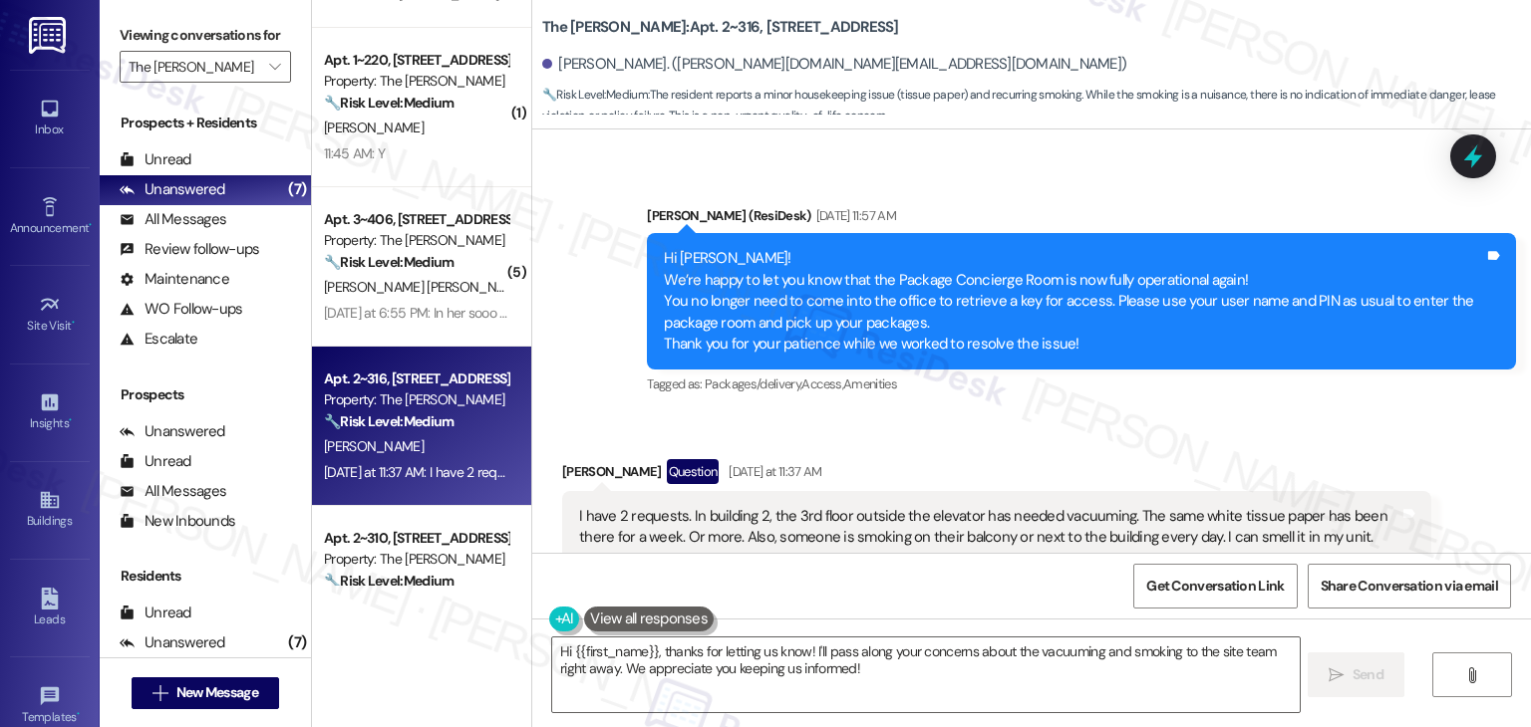
click at [1061, 444] on div "Received via SMS [PERSON_NAME] Question [DATE] at 11:37 AM I have 2 requests. I…" at bounding box center [996, 555] width 899 height 223
click at [974, 506] on div "I have 2 requests. In building 2, the 3rd floor outside the elevator has needed…" at bounding box center [989, 527] width 820 height 43
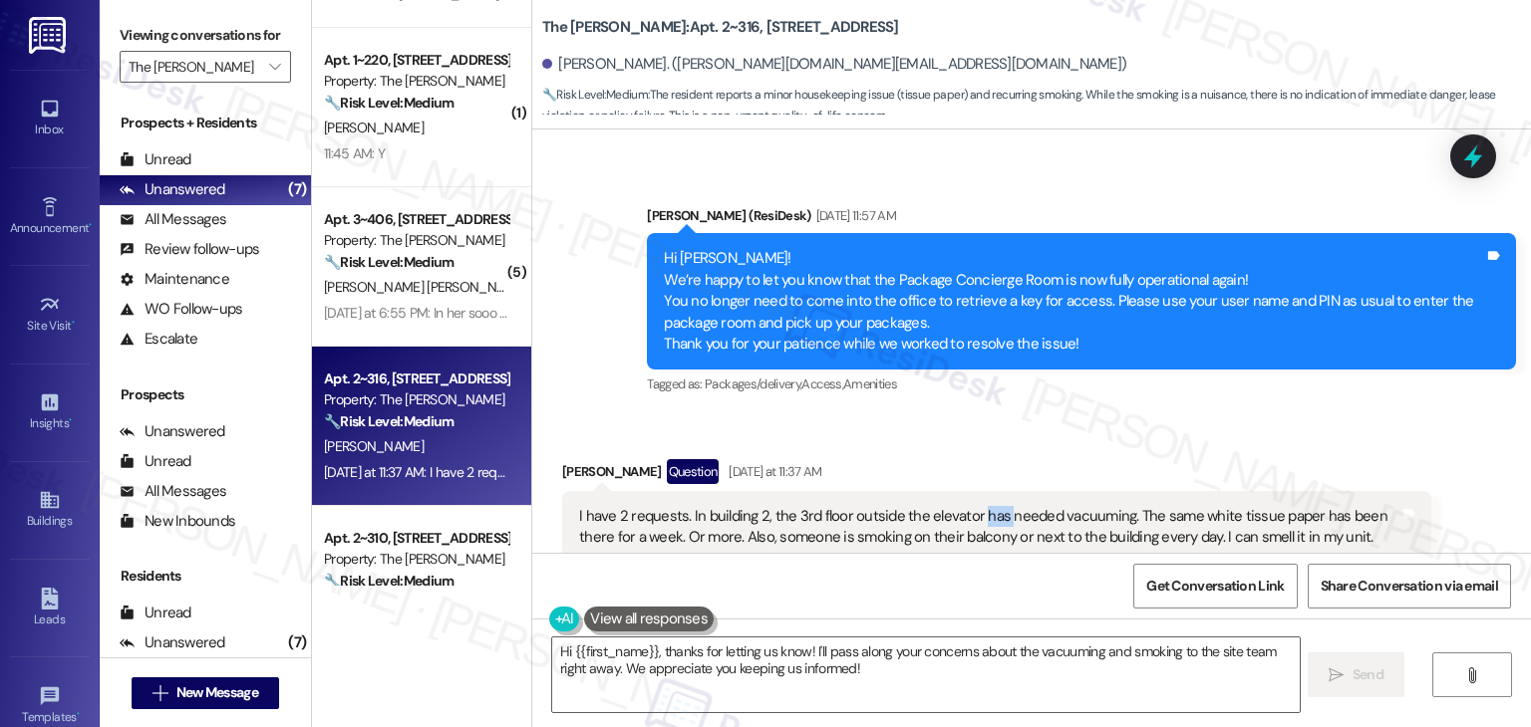
click at [974, 506] on div "I have 2 requests. In building 2, the 3rd floor outside the elevator has needed…" at bounding box center [989, 527] width 820 height 43
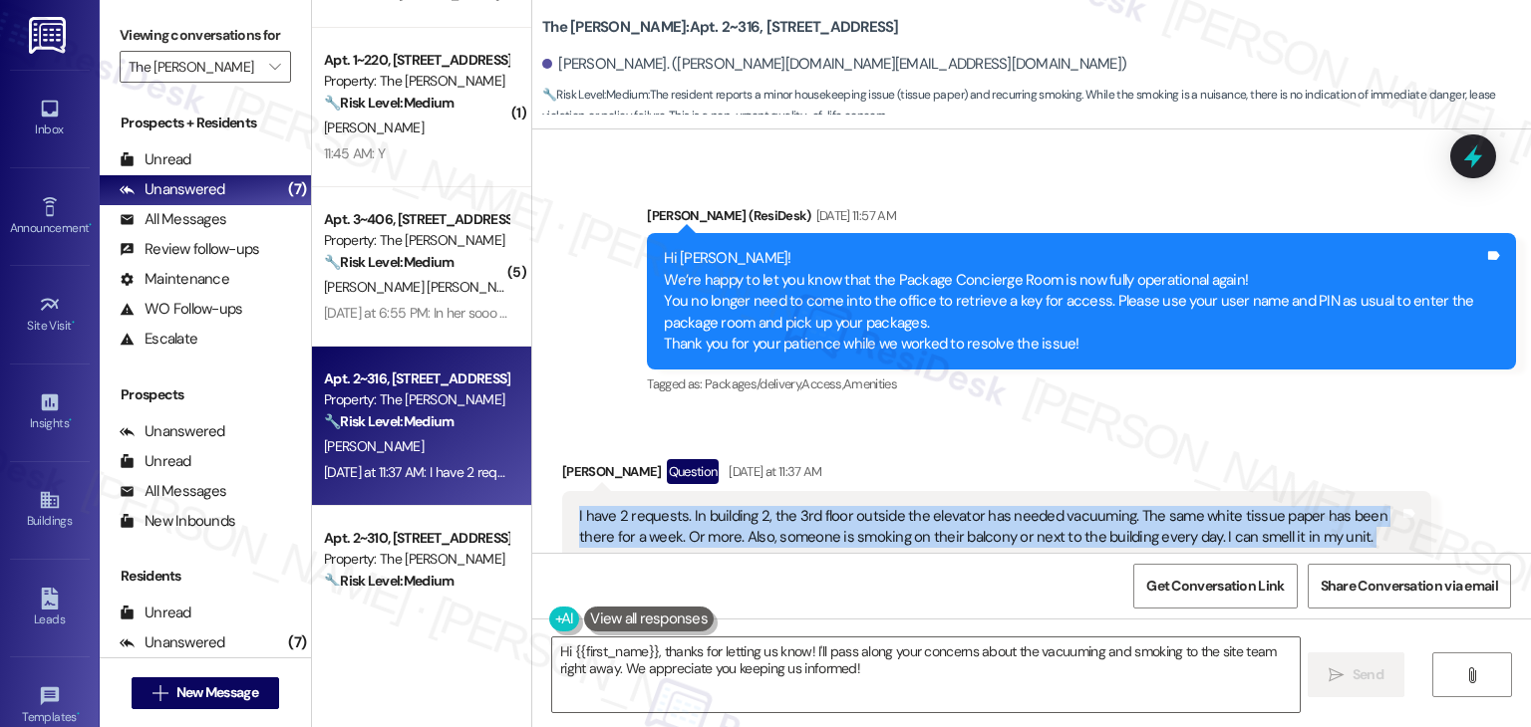
click at [974, 506] on div "I have 2 requests. In building 2, the 3rd floor outside the elevator has needed…" at bounding box center [989, 527] width 820 height 43
copy div "I have 2 requests. In building 2, the 3rd floor outside the elevator has needed…"
click at [1252, 503] on div "[PERSON_NAME] Question [DATE] at 11:37 AM I have 2 requests. In building 2, the…" at bounding box center [996, 555] width 869 height 193
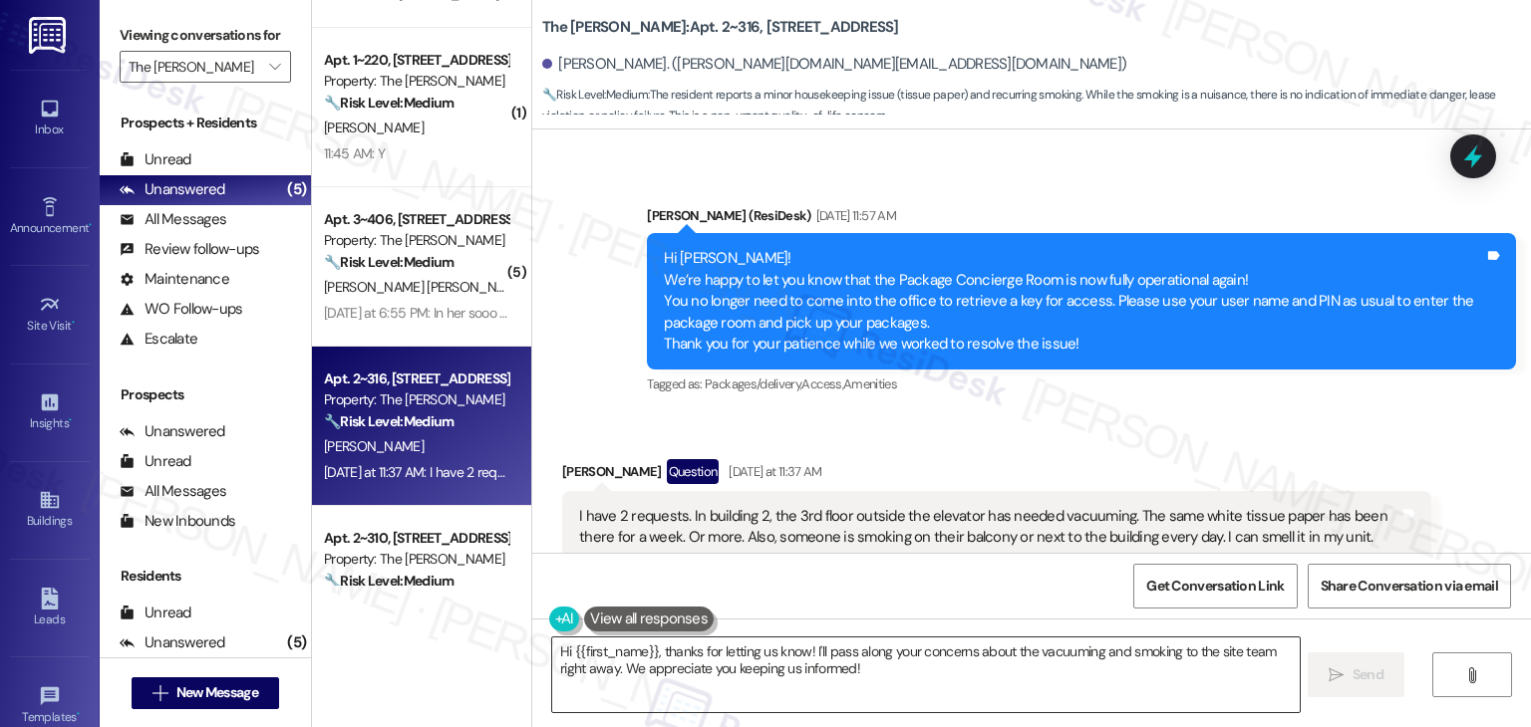
click at [801, 653] on textarea "Hi {{first_name}}, thanks for letting us know! I'll pass along your concerns ab…" at bounding box center [925, 675] width 746 height 75
click at [793, 670] on textarea "Hi {{first_name}}, thanks for letting us know! I'll pass along your concerns ab…" at bounding box center [925, 675] width 746 height 75
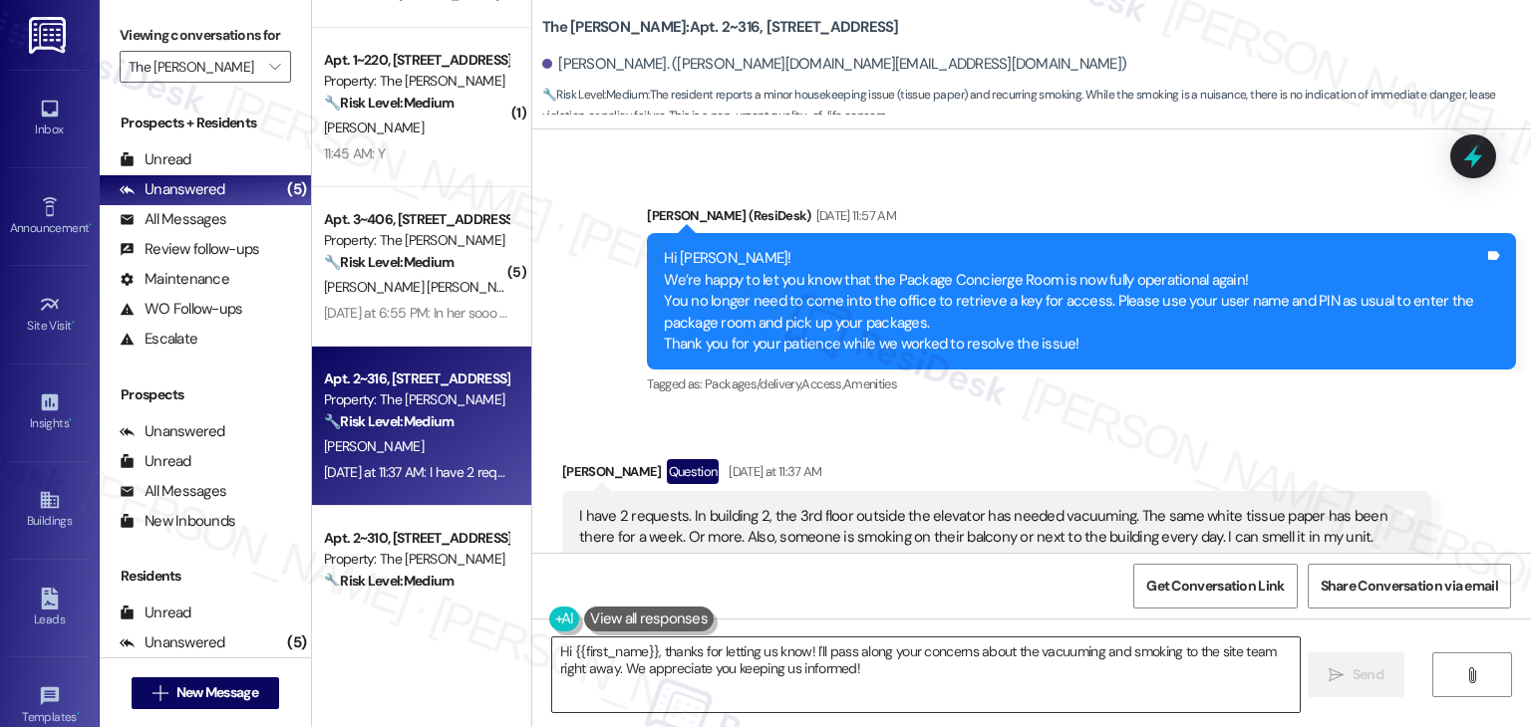
click at [793, 670] on textarea "Hi {{first_name}}, thanks for letting us know! I'll pass along your concerns ab…" at bounding box center [925, 675] width 746 height 75
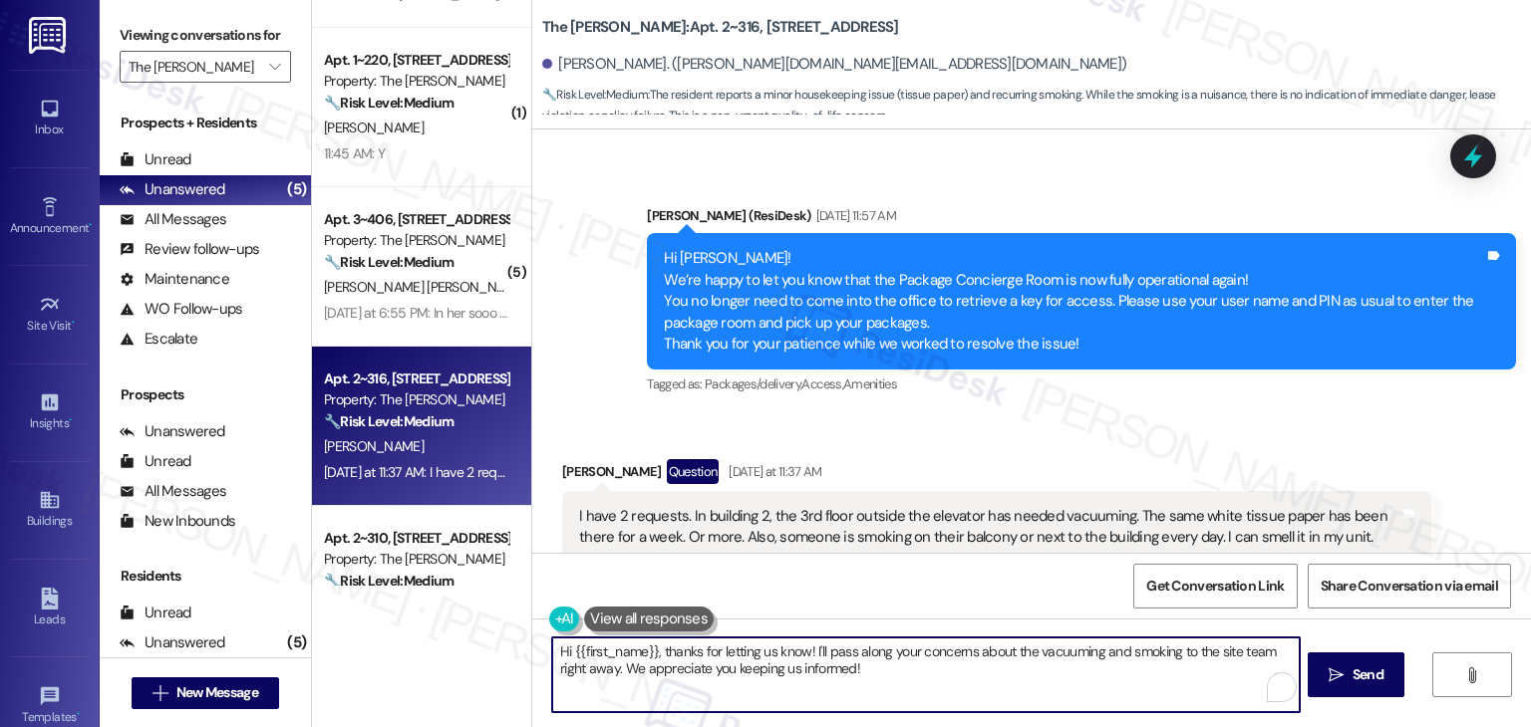
click at [793, 670] on textarea "Hi {{first_name}}, thanks for letting us know! I'll pass along your concerns ab…" at bounding box center [925, 675] width 746 height 75
paste textarea "[PERSON_NAME], thank you for bringing this to our attention. I’m sorry you’ve b…"
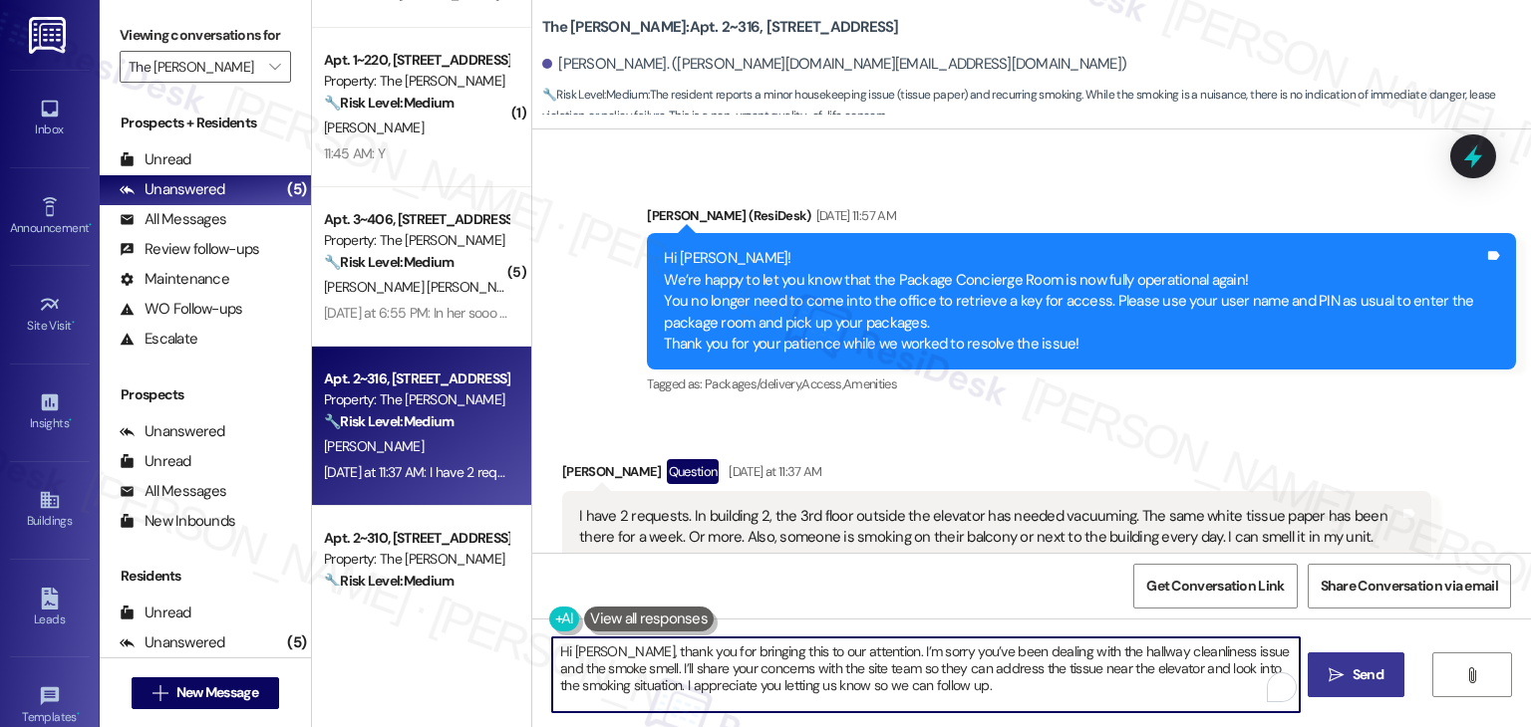
type textarea "Hi [PERSON_NAME], thank you for bringing this to our attention. I’m sorry you’v…"
click at [1352, 671] on span "Send" at bounding box center [1367, 675] width 31 height 21
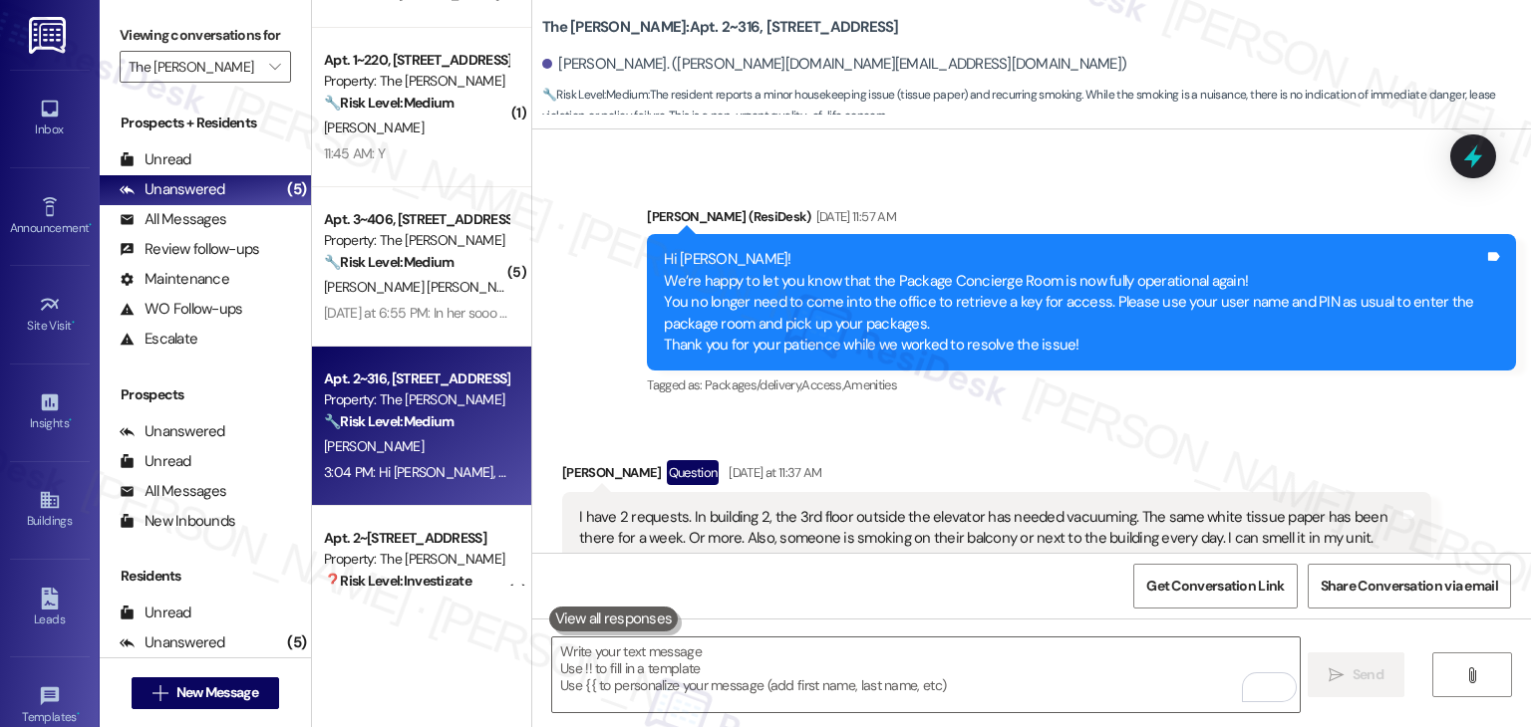
scroll to position [24205, 0]
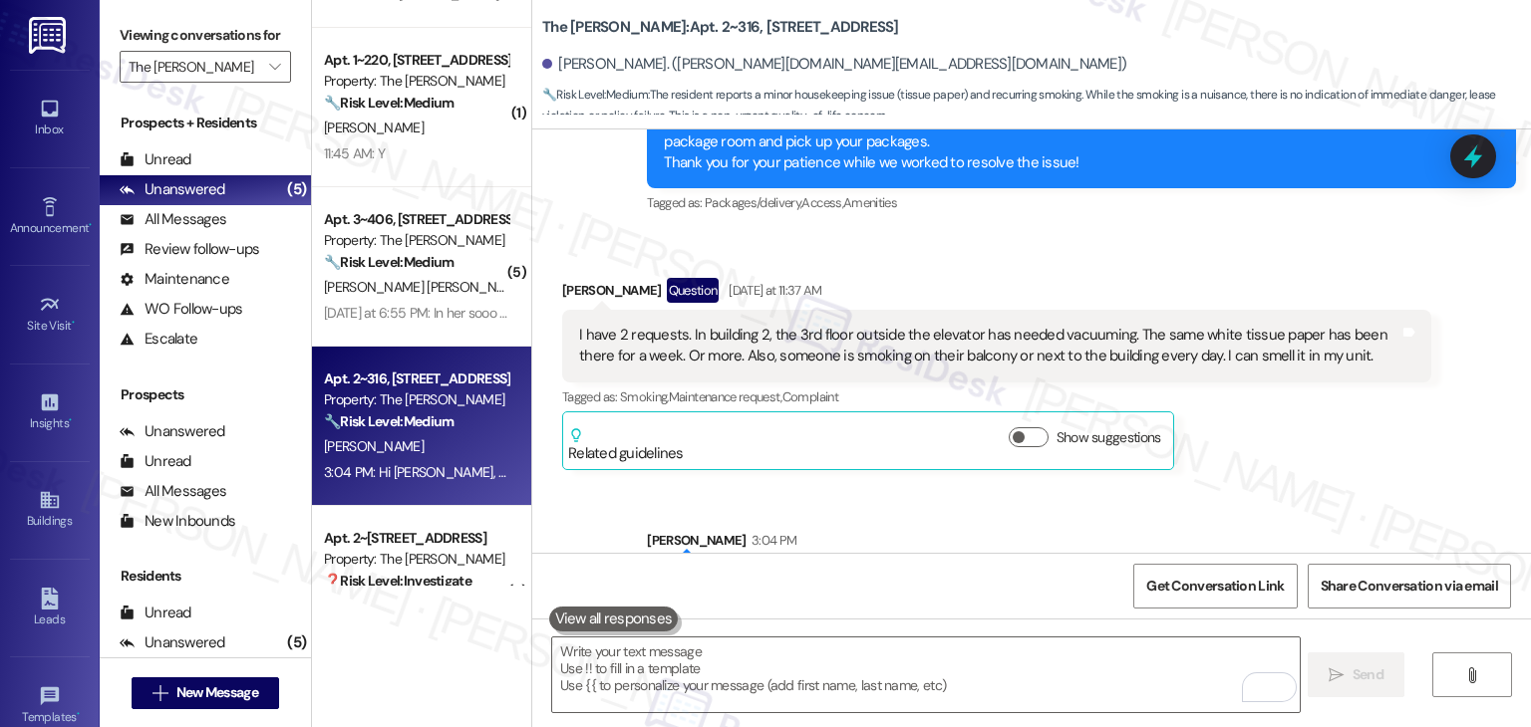
click at [1475, 156] on icon at bounding box center [1473, 156] width 18 height 24
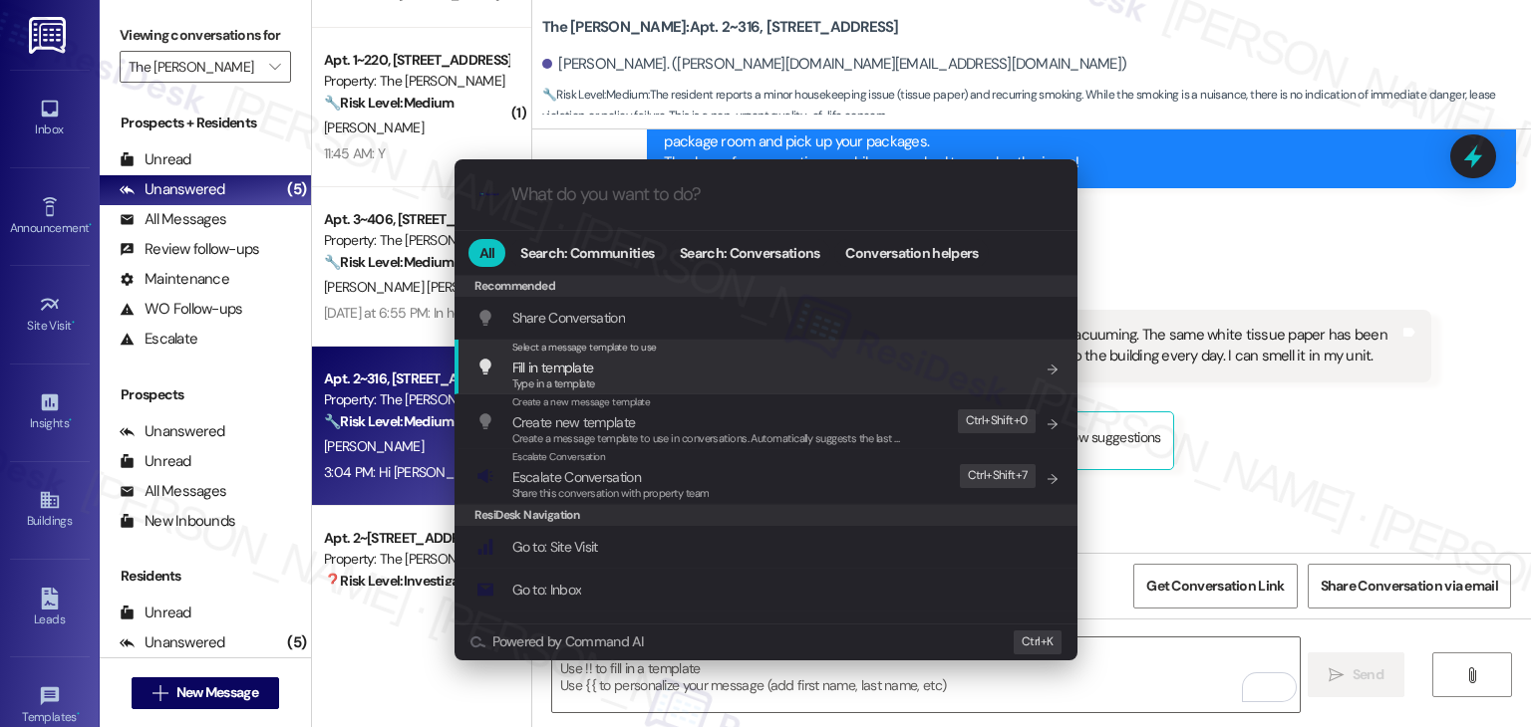
click at [616, 479] on span "Escalate Conversation" at bounding box center [576, 477] width 129 height 18
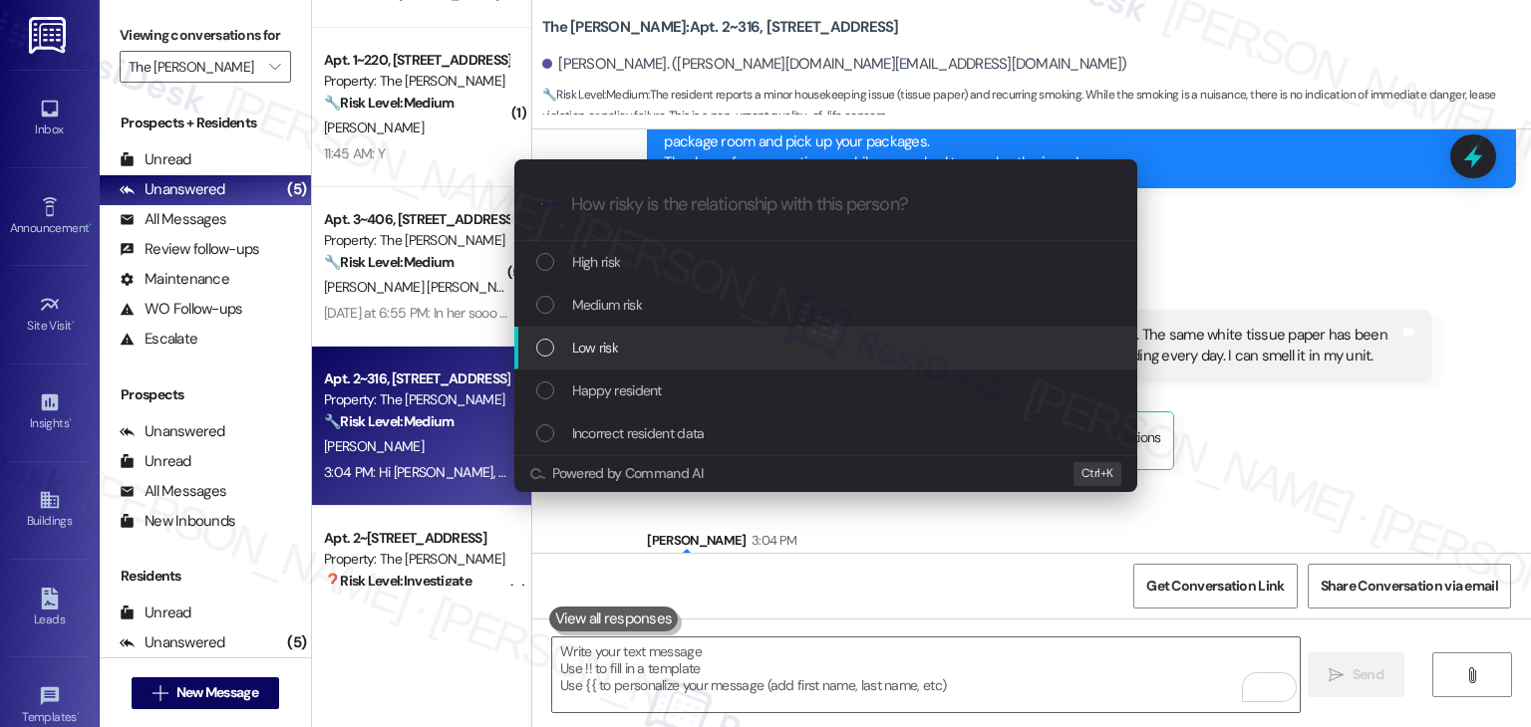
click at [542, 355] on div "List of options" at bounding box center [545, 348] width 18 height 18
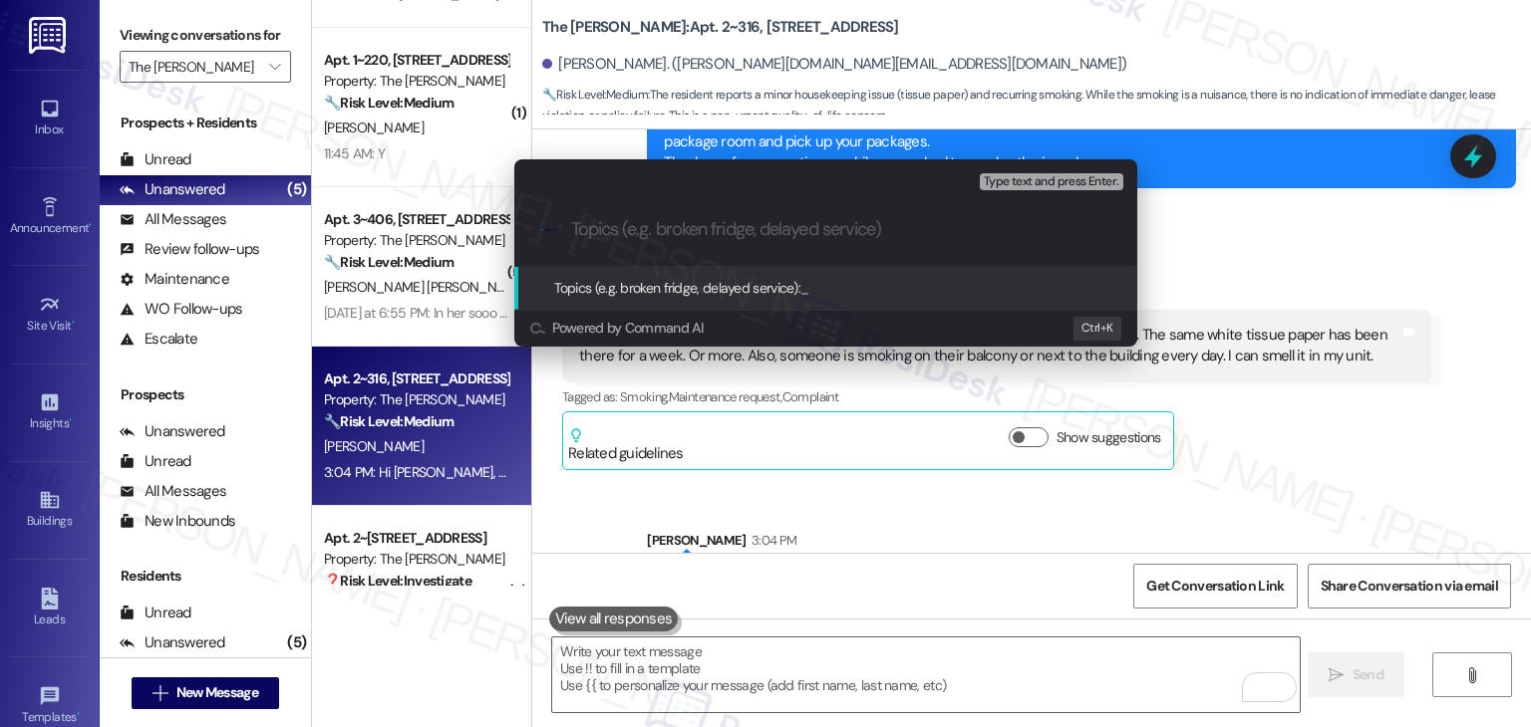
paste input "Building 2 – 3rd Floor Cleaning & Smoking Complaint"
type input "Building 2 – 3rd Floor Cleaning & Smoking Complaint"
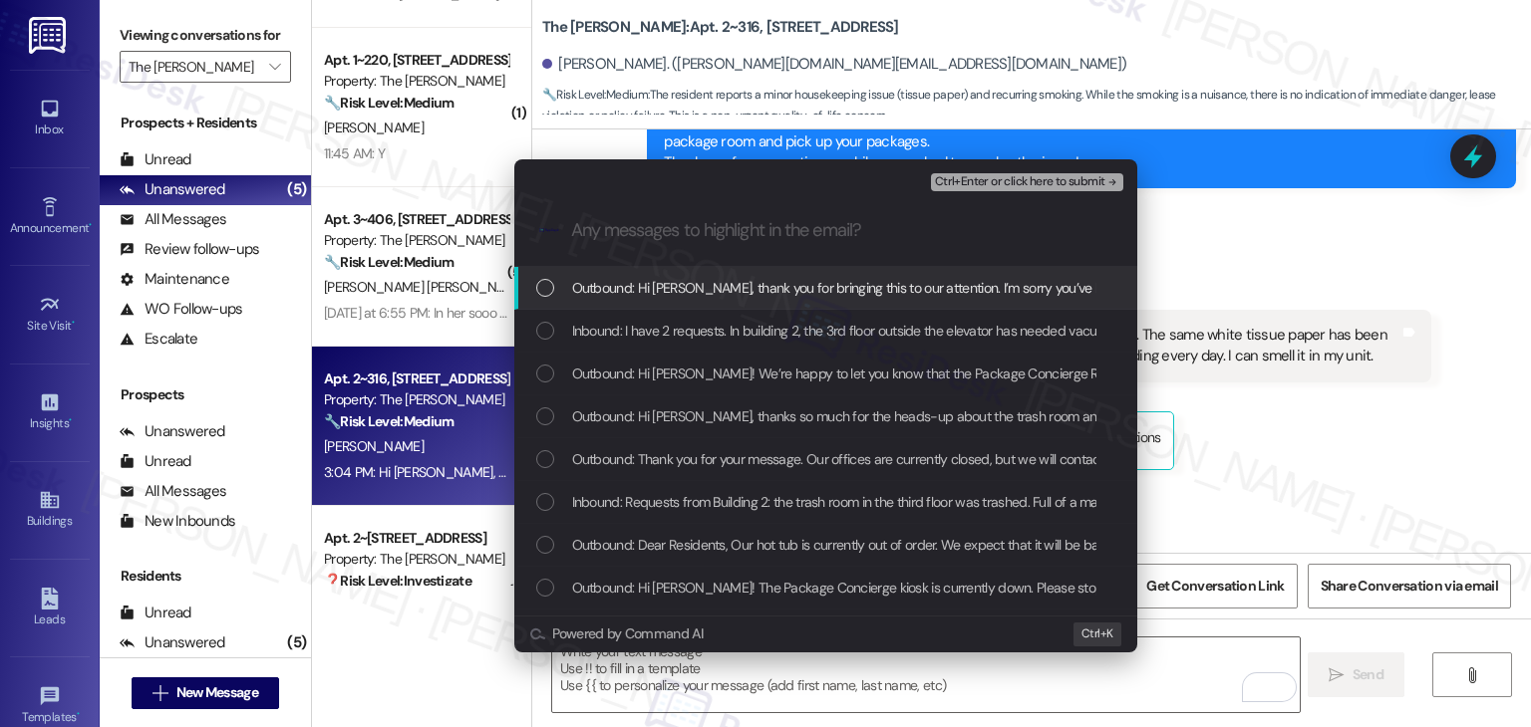
click at [545, 333] on div "List of options" at bounding box center [545, 331] width 18 height 18
click at [1011, 176] on span "Ctrl+Enter or click here to submit" at bounding box center [1020, 182] width 170 height 14
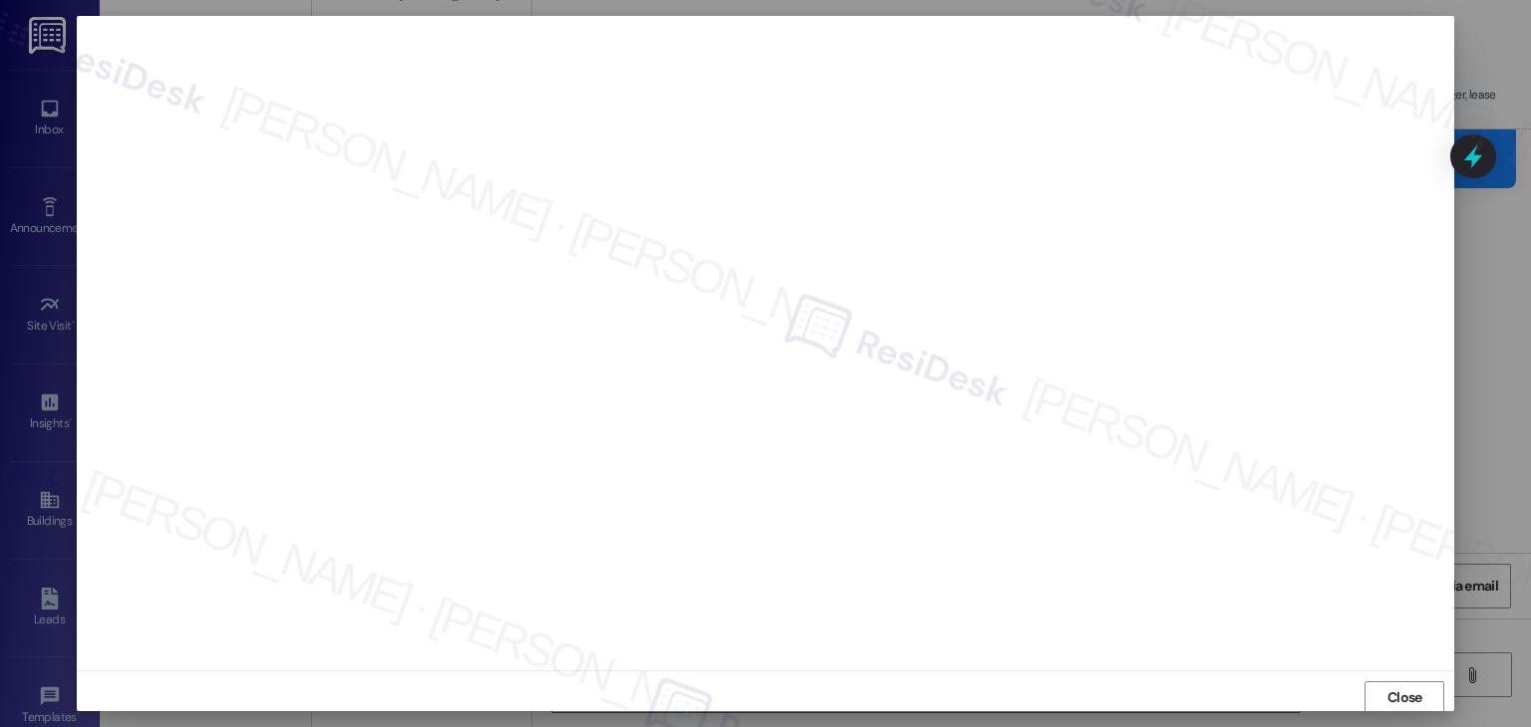
scroll to position [1, 0]
